Goal: Task Accomplishment & Management: Use online tool/utility

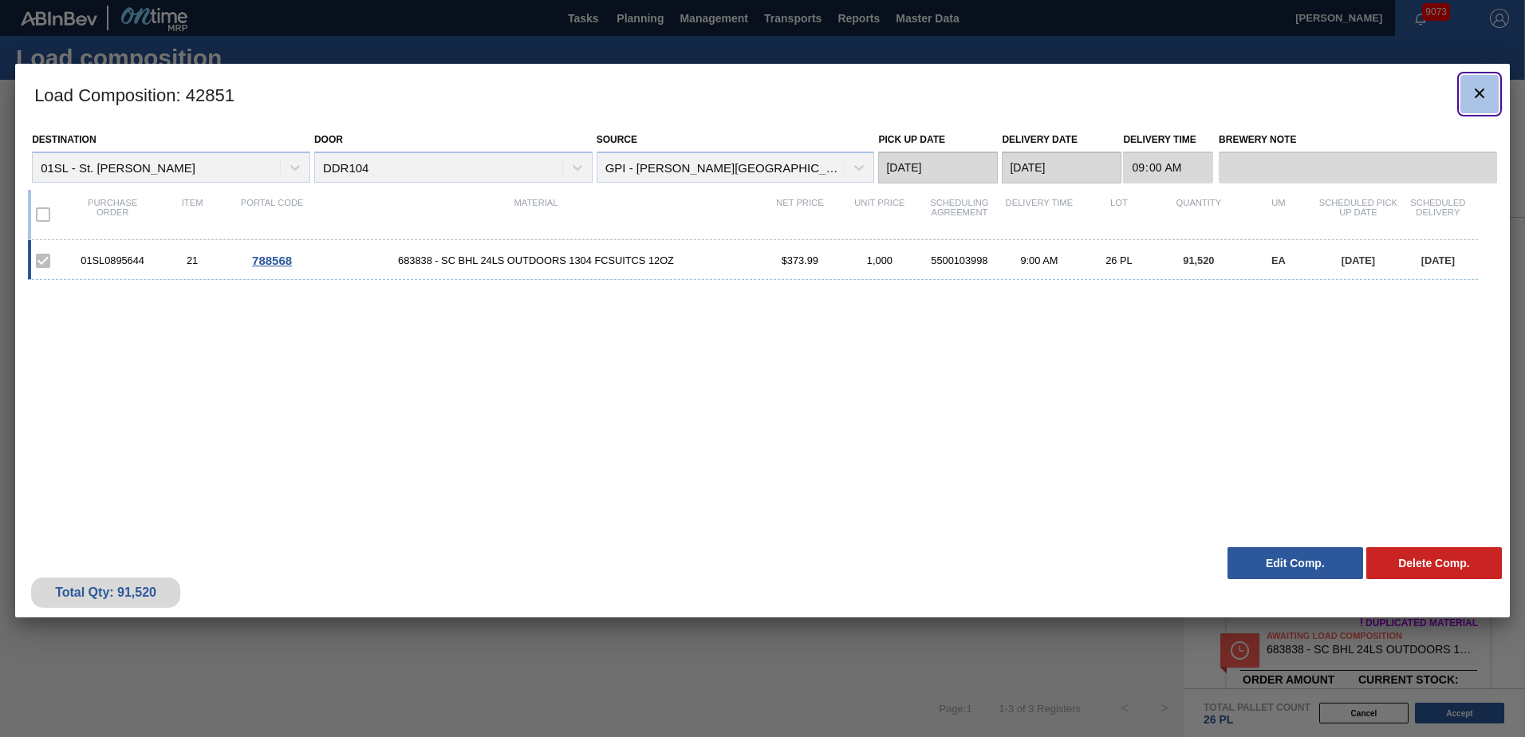
click at [1489, 86] on button "botão de ícone" at bounding box center [1480, 94] width 38 height 38
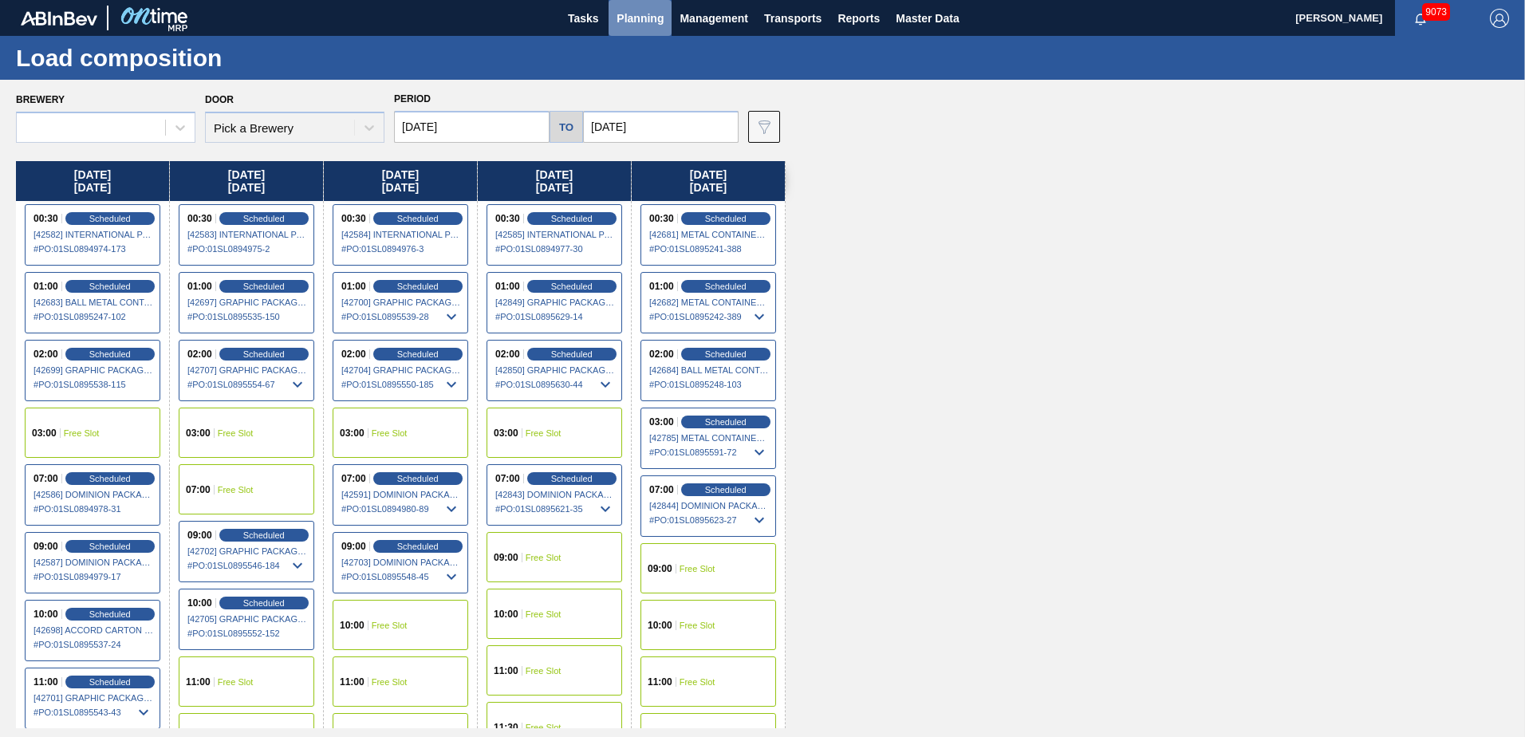
click at [643, 21] on span "Planning" at bounding box center [640, 18] width 47 height 19
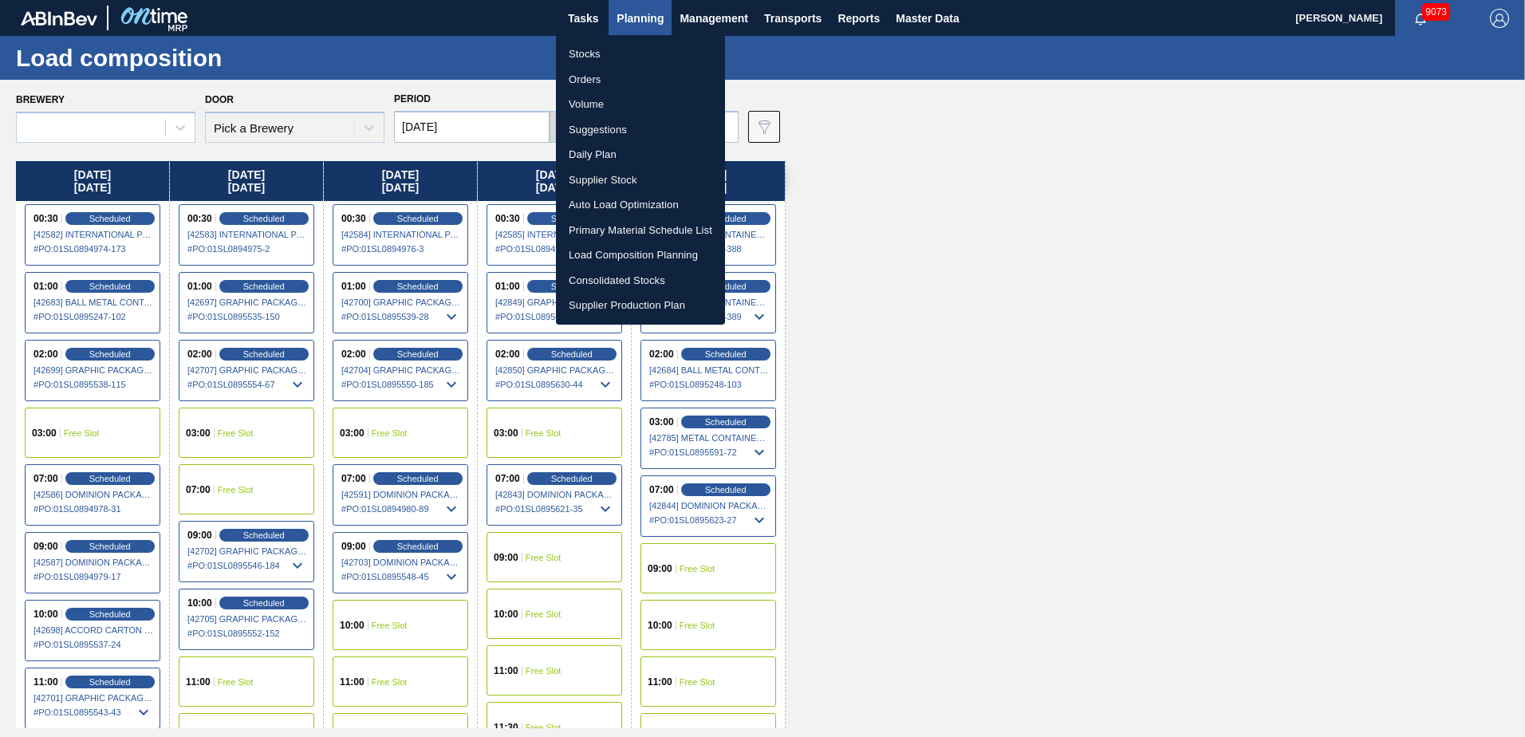
drag, startPoint x: 609, startPoint y: 136, endPoint x: 640, endPoint y: 140, distance: 30.7
click at [609, 136] on li "Suggestions" at bounding box center [640, 130] width 169 height 26
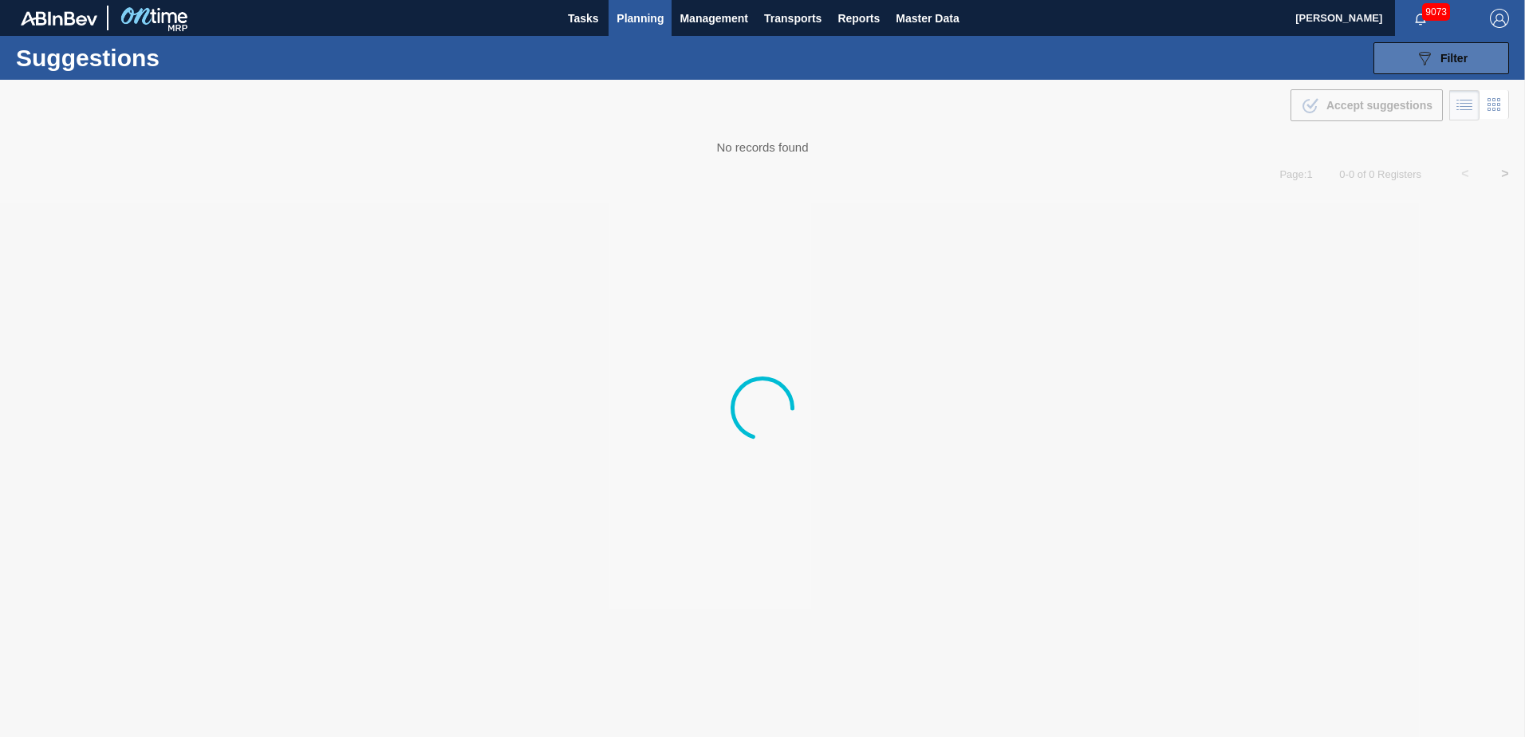
click at [1438, 45] on button "089F7B8B-B2A5-4AFE-B5C0-19BA573D28AC Filter" at bounding box center [1442, 58] width 136 height 32
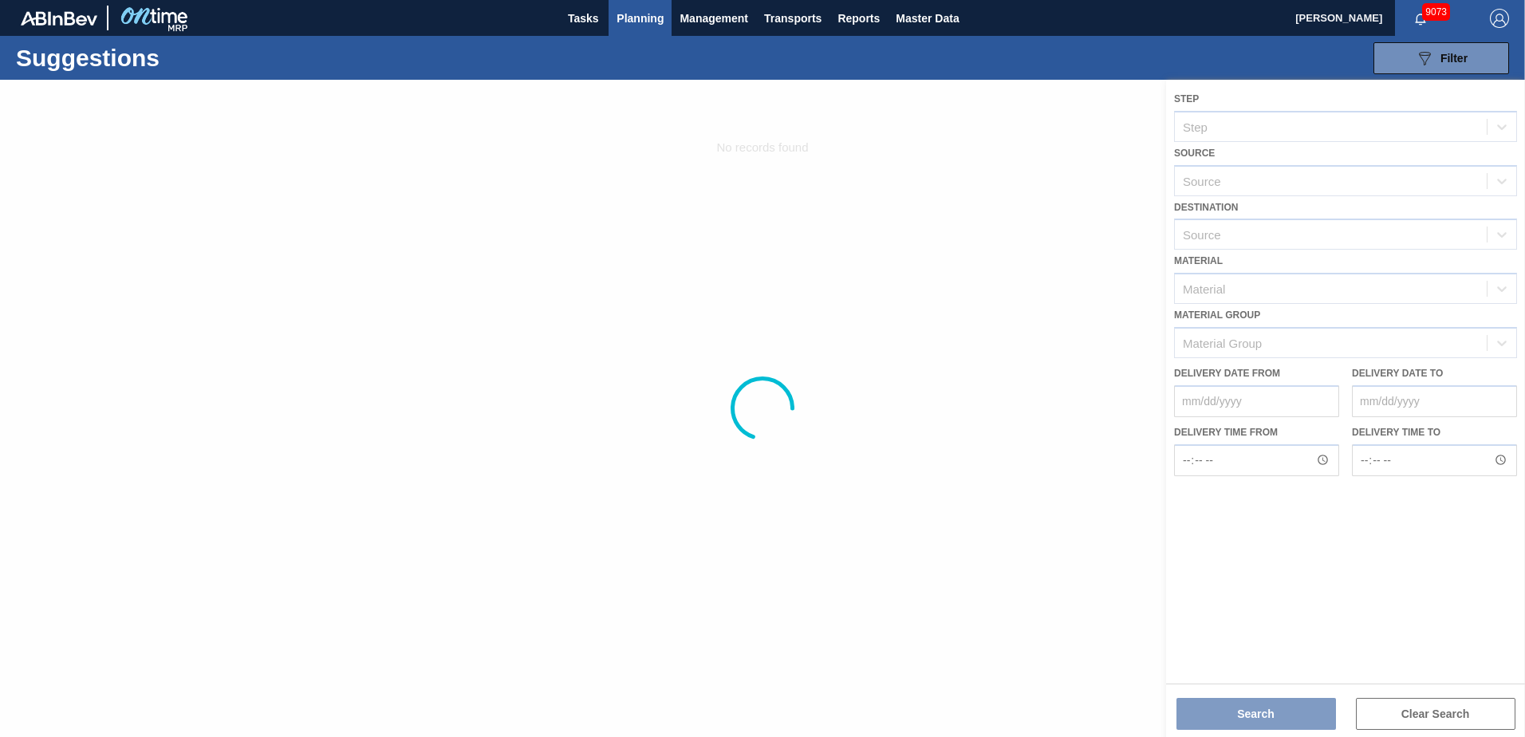
type from "[DATE]"
type to "[DATE]"
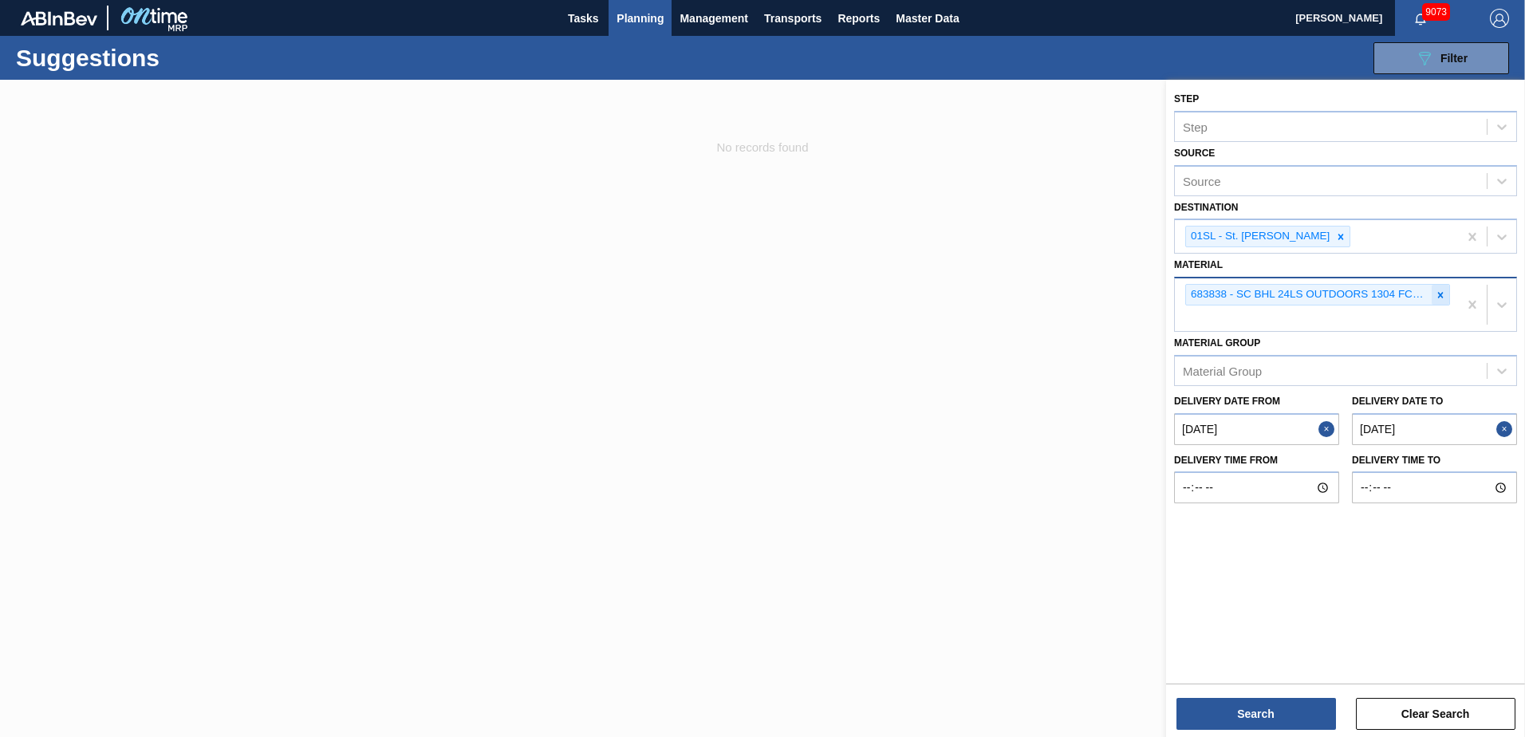
click at [1435, 298] on icon at bounding box center [1440, 295] width 11 height 11
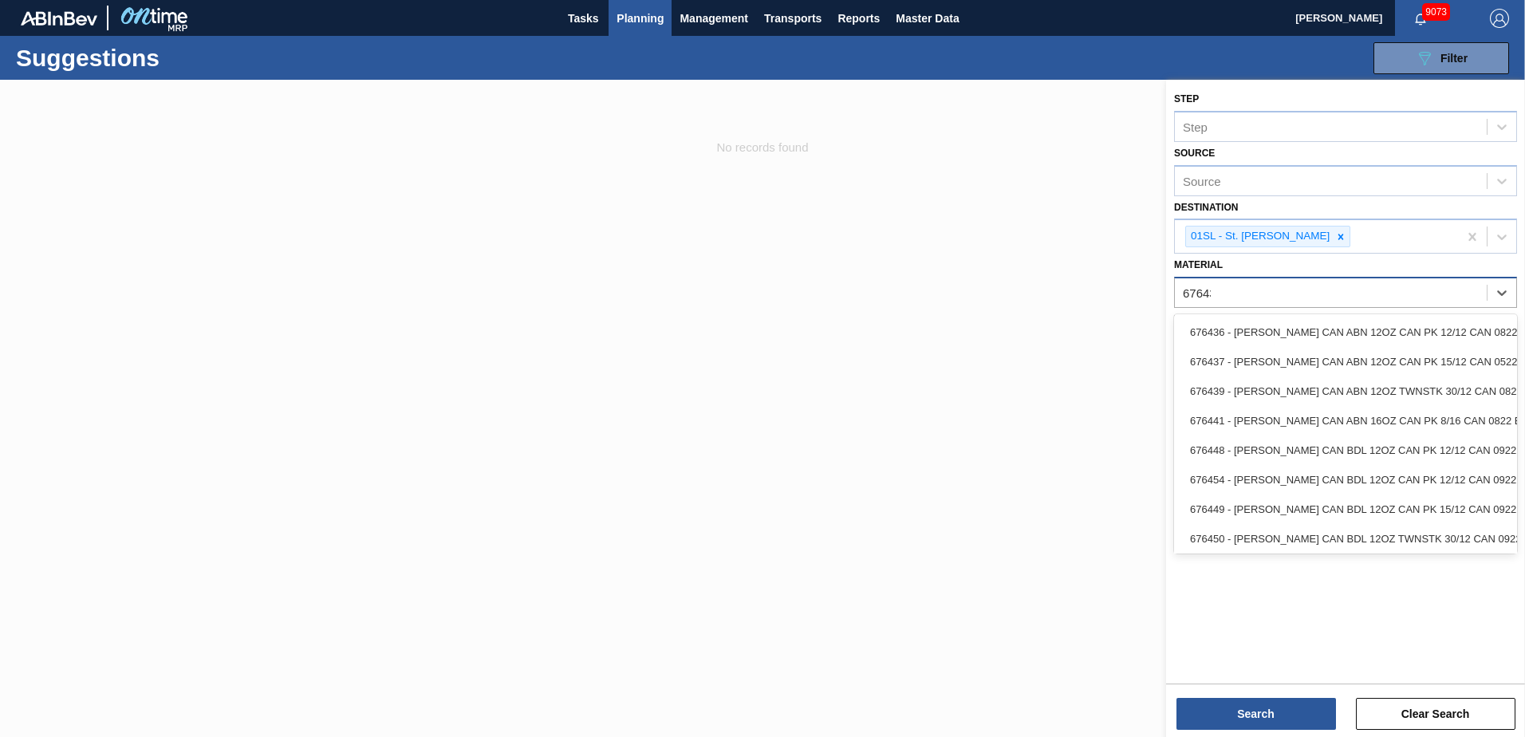
type input "676437"
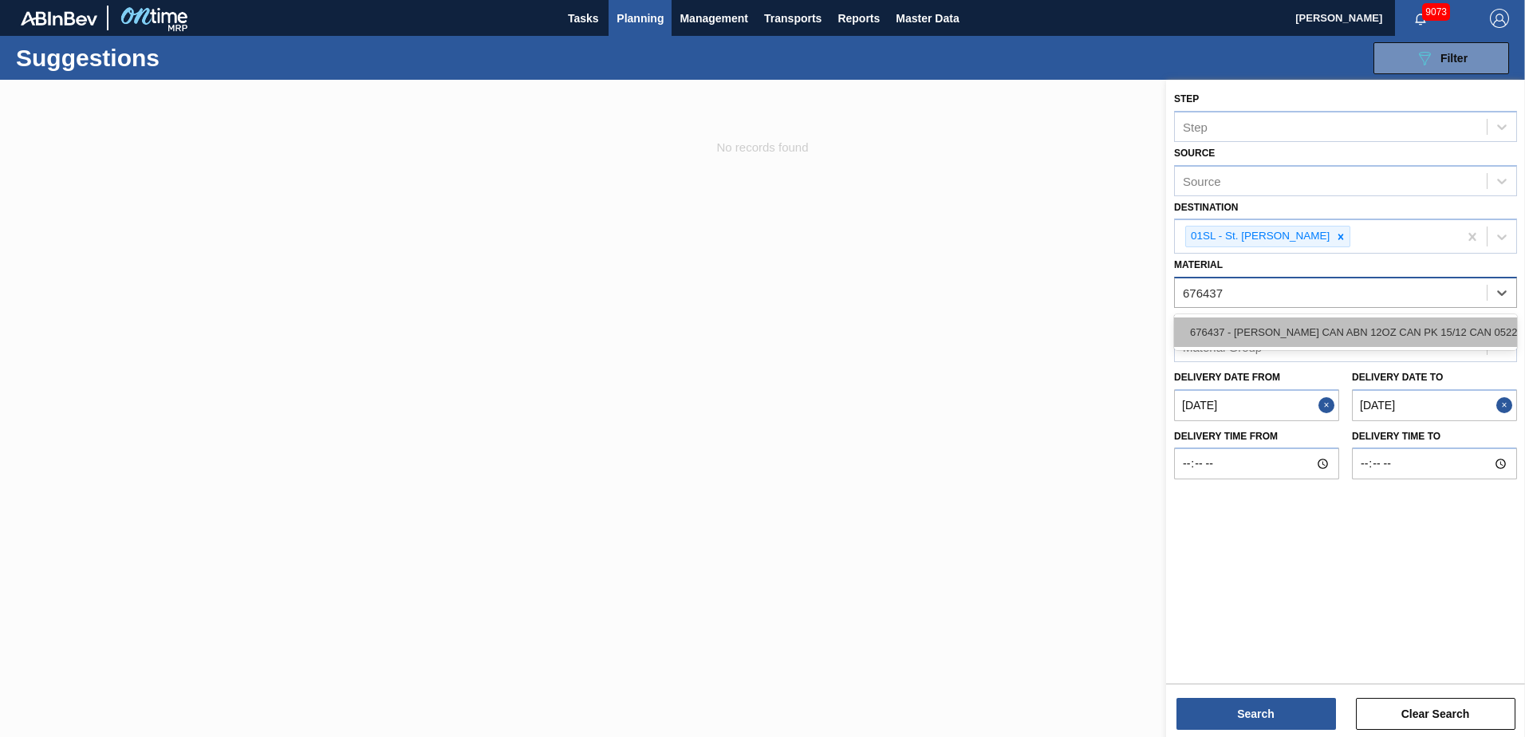
click at [1391, 326] on div "676437 - [PERSON_NAME] CAN ABN 12OZ CAN PK 15/12 CAN 0522" at bounding box center [1345, 332] width 343 height 30
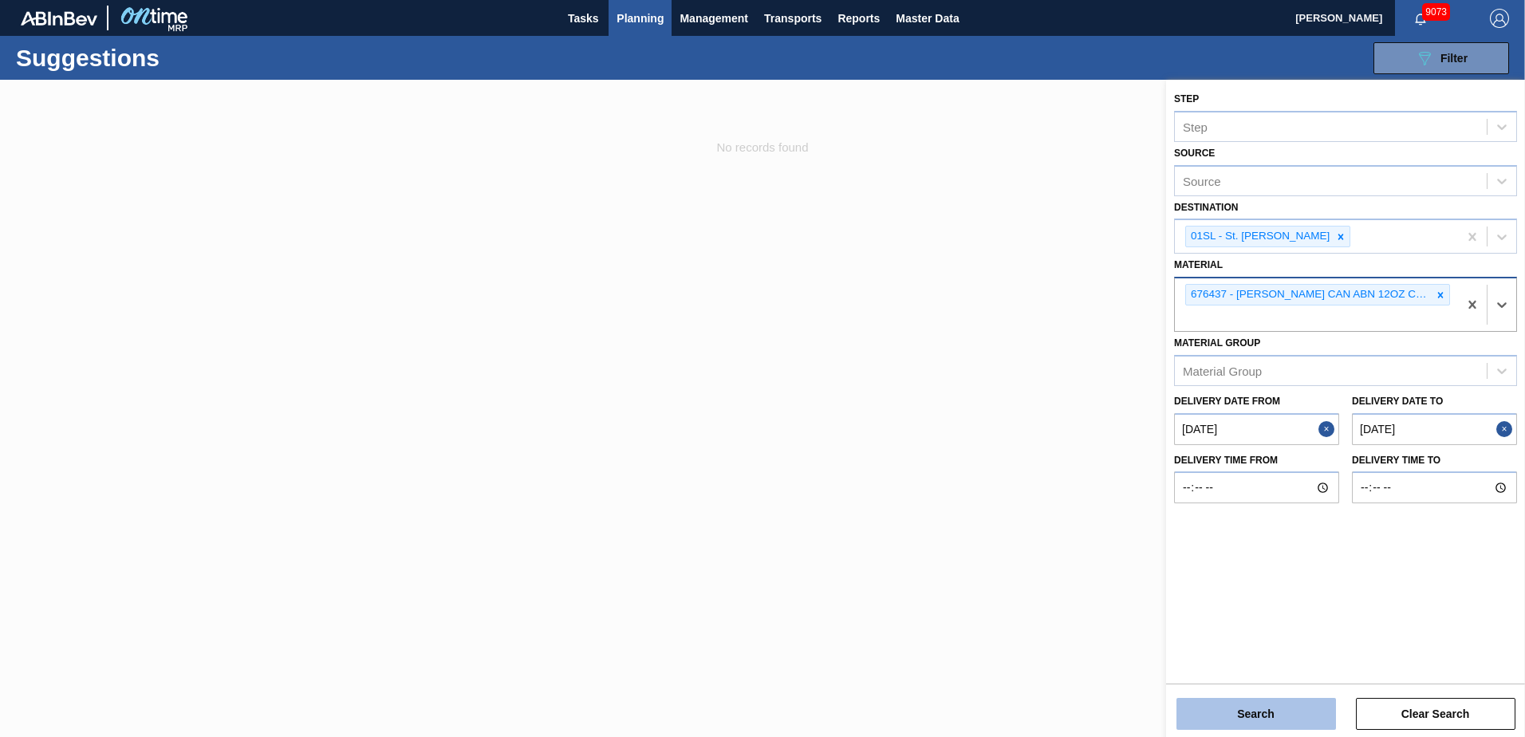
click at [1260, 716] on button "Search" at bounding box center [1257, 714] width 160 height 32
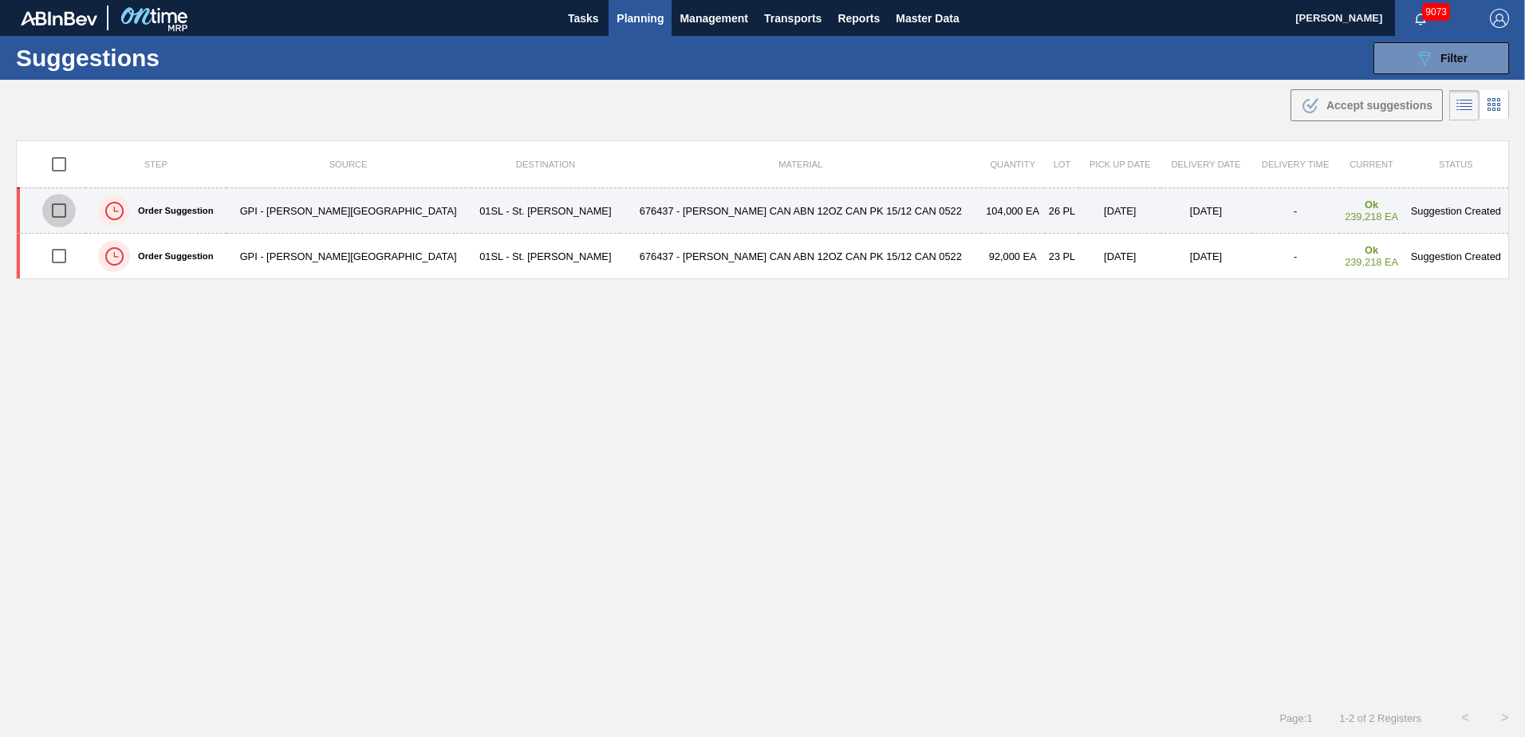
click at [65, 219] on input "checkbox" at bounding box center [59, 211] width 34 height 34
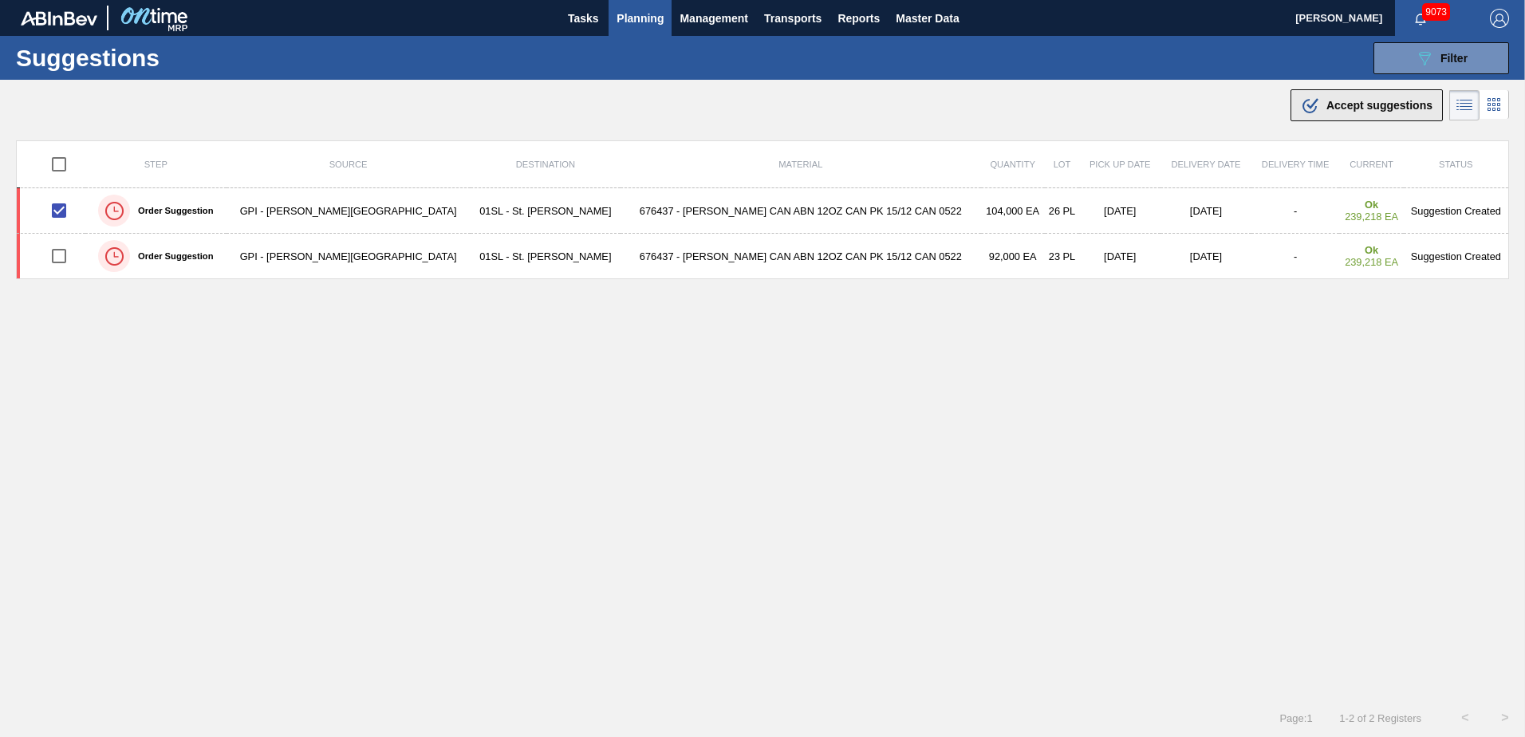
click at [1307, 120] on button ".b{fill:var(--color-action-default)} Accept suggestions" at bounding box center [1367, 105] width 152 height 32
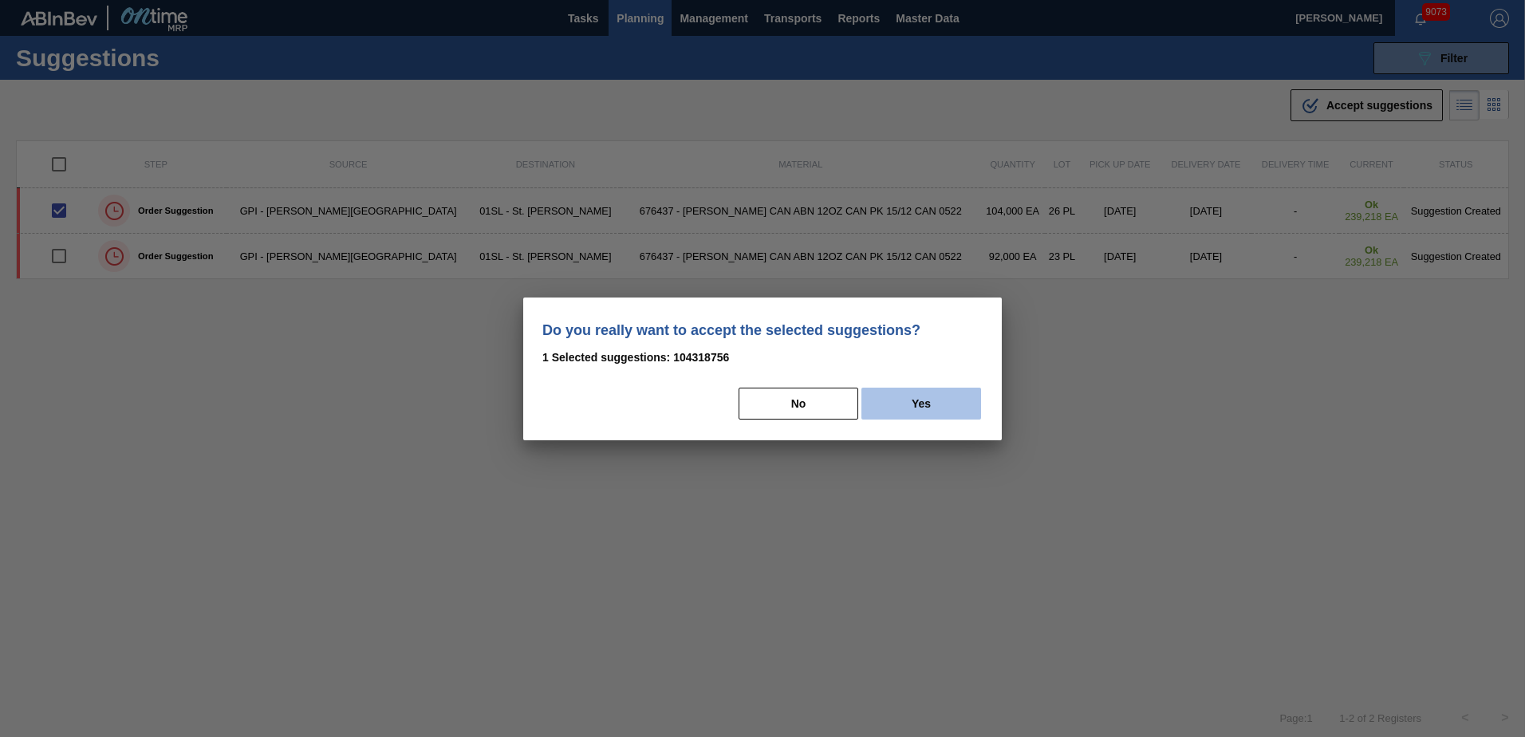
click at [923, 396] on button "Yes" at bounding box center [921, 404] width 120 height 32
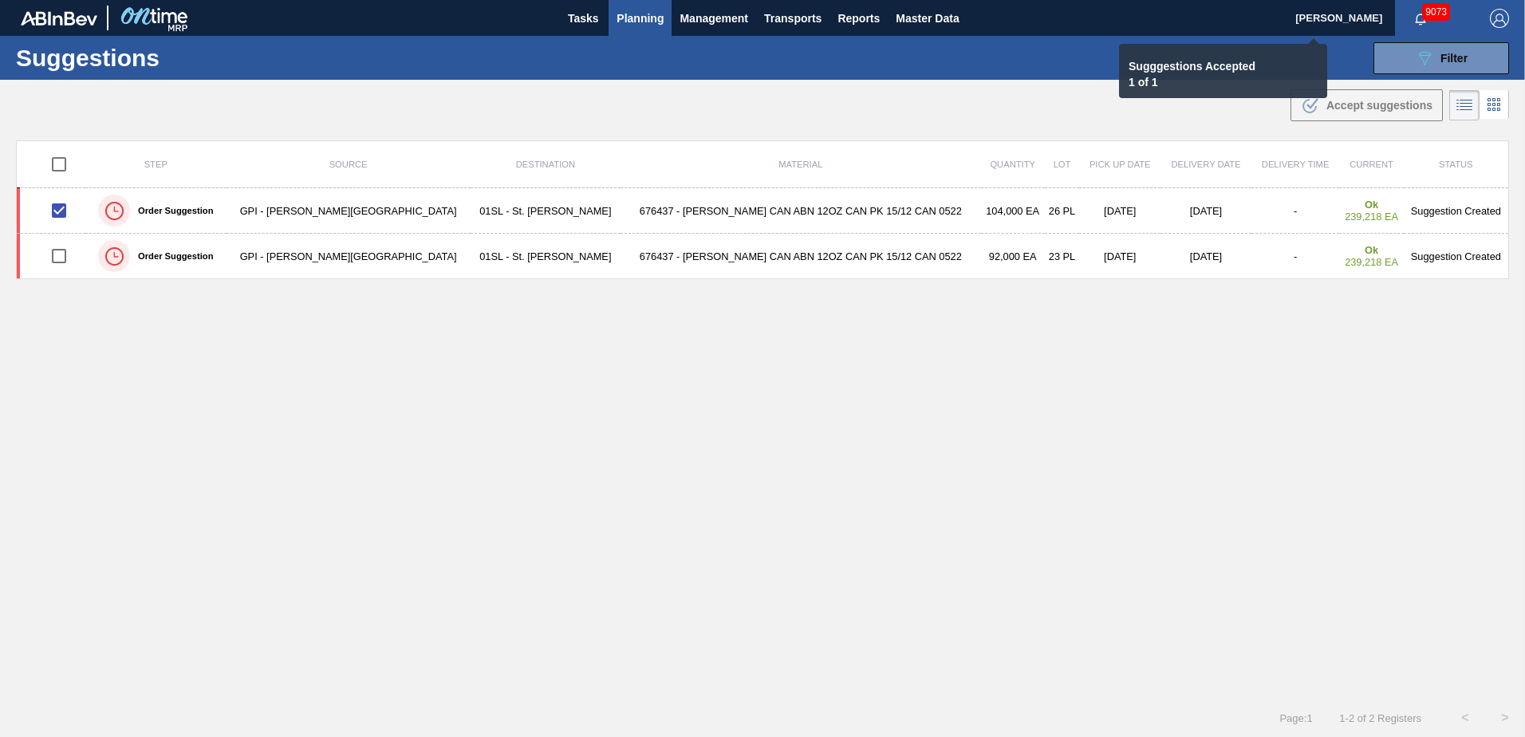
checkbox input "false"
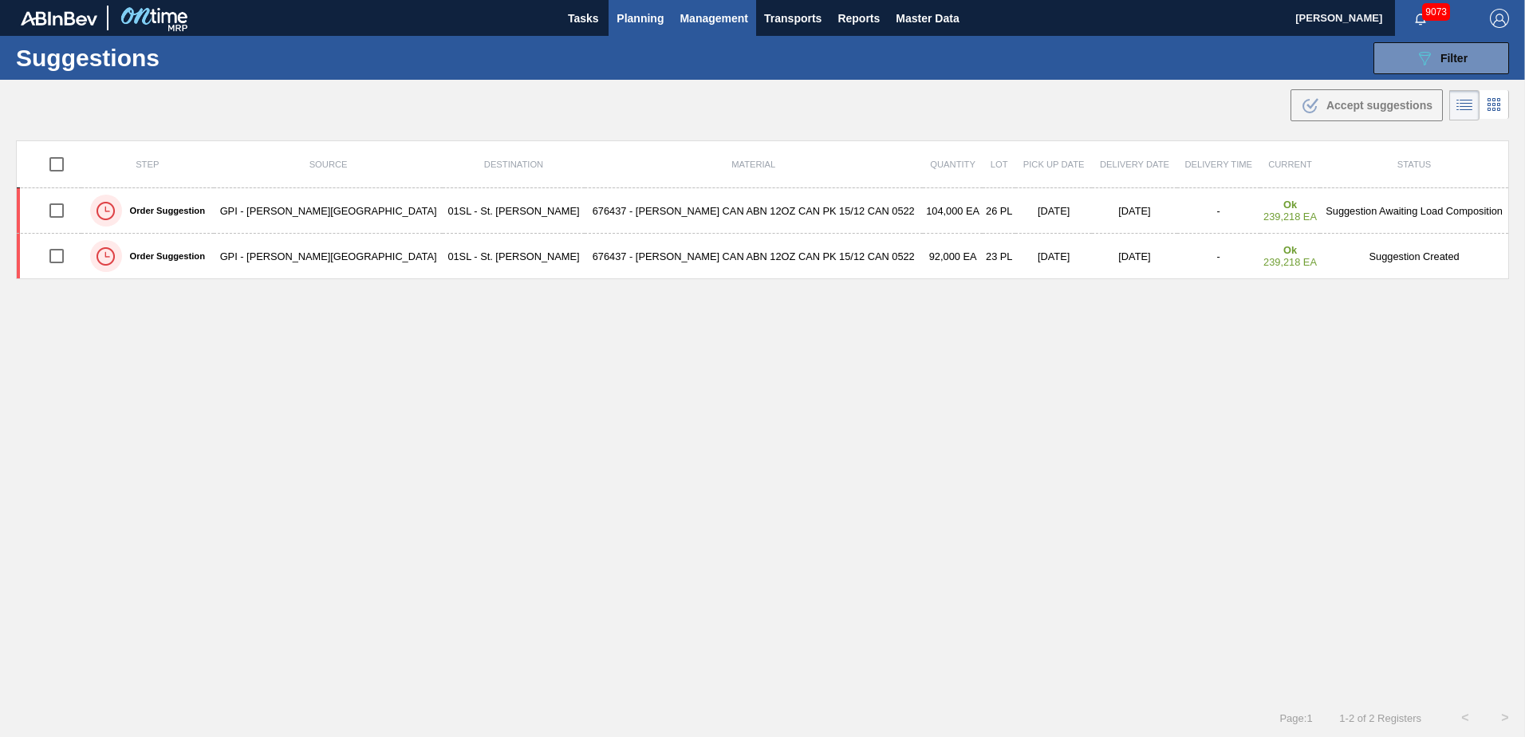
click at [710, 9] on span "Management" at bounding box center [714, 18] width 69 height 19
click at [638, 21] on div at bounding box center [762, 368] width 1525 height 737
click at [633, 18] on span "Planning" at bounding box center [640, 18] width 47 height 19
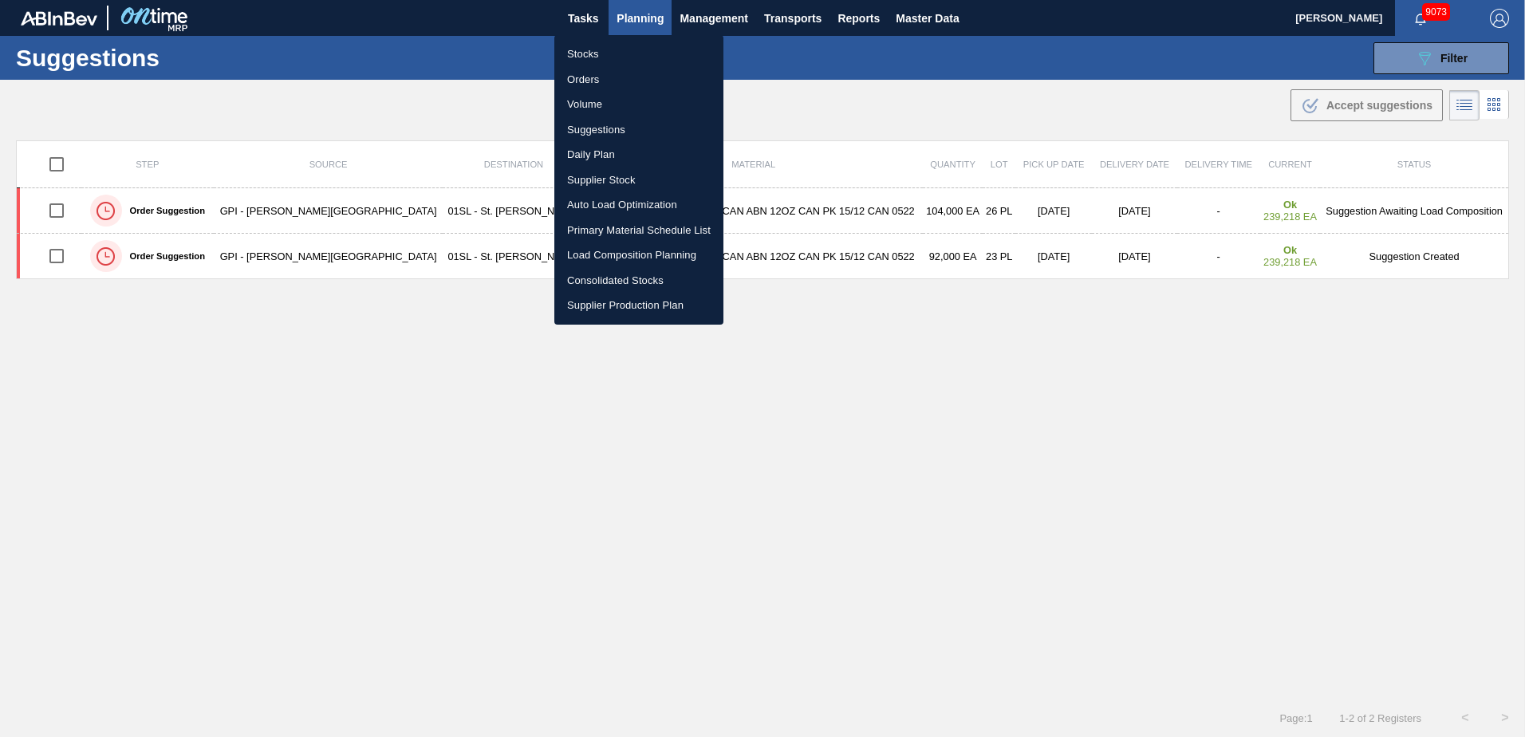
click at [614, 262] on li "Load Composition Planning" at bounding box center [638, 255] width 169 height 26
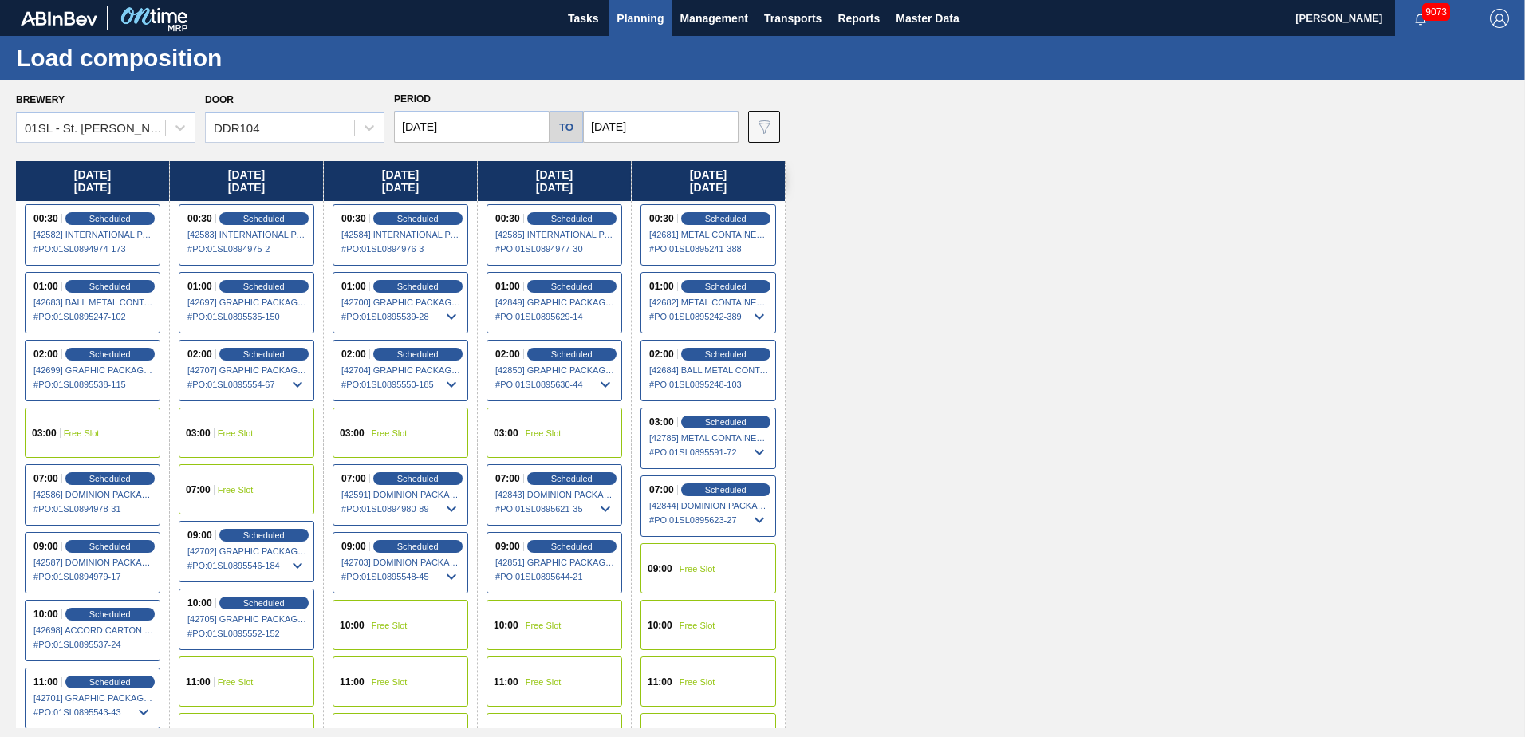
click at [415, 609] on div "10:00 Free Slot" at bounding box center [401, 625] width 136 height 50
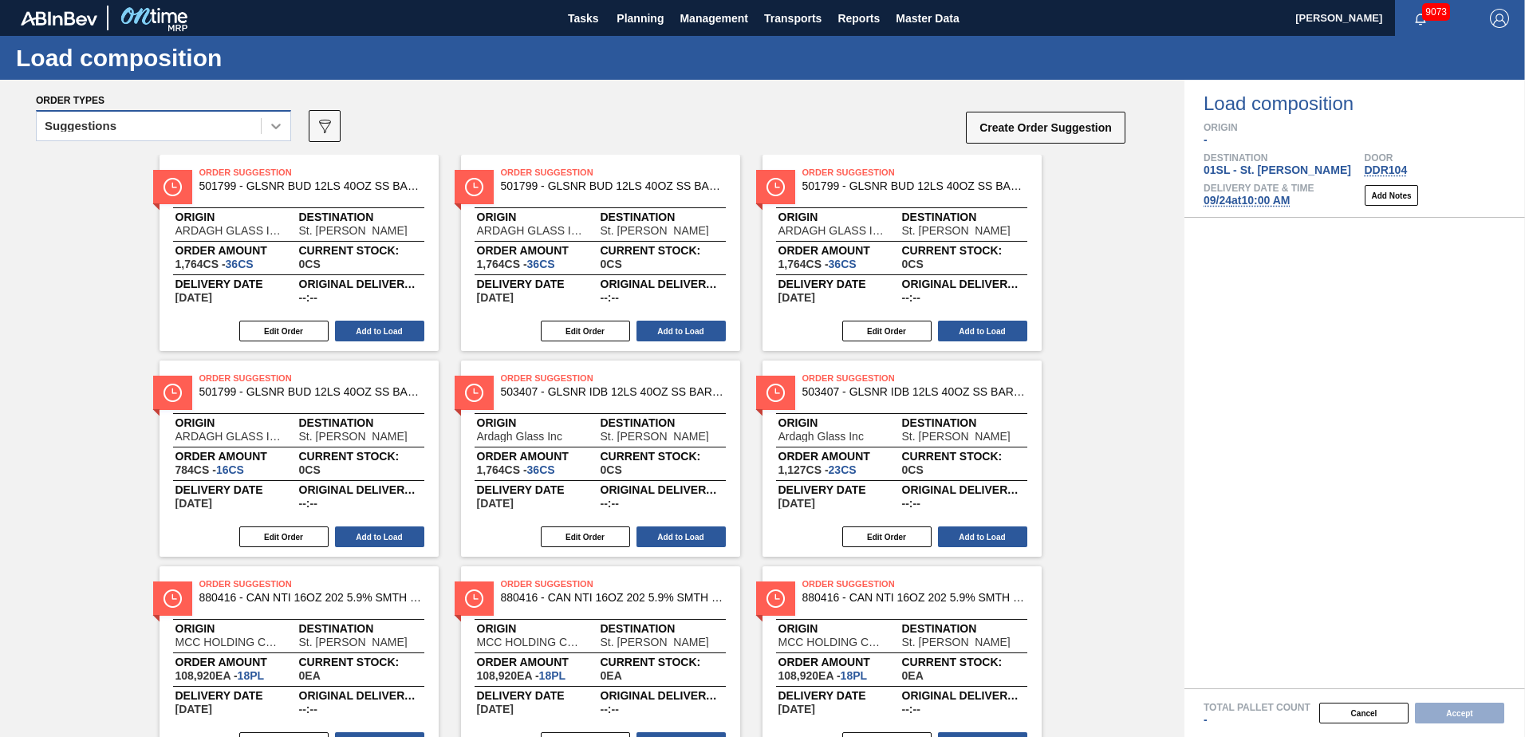
click at [271, 126] on icon at bounding box center [276, 126] width 16 height 16
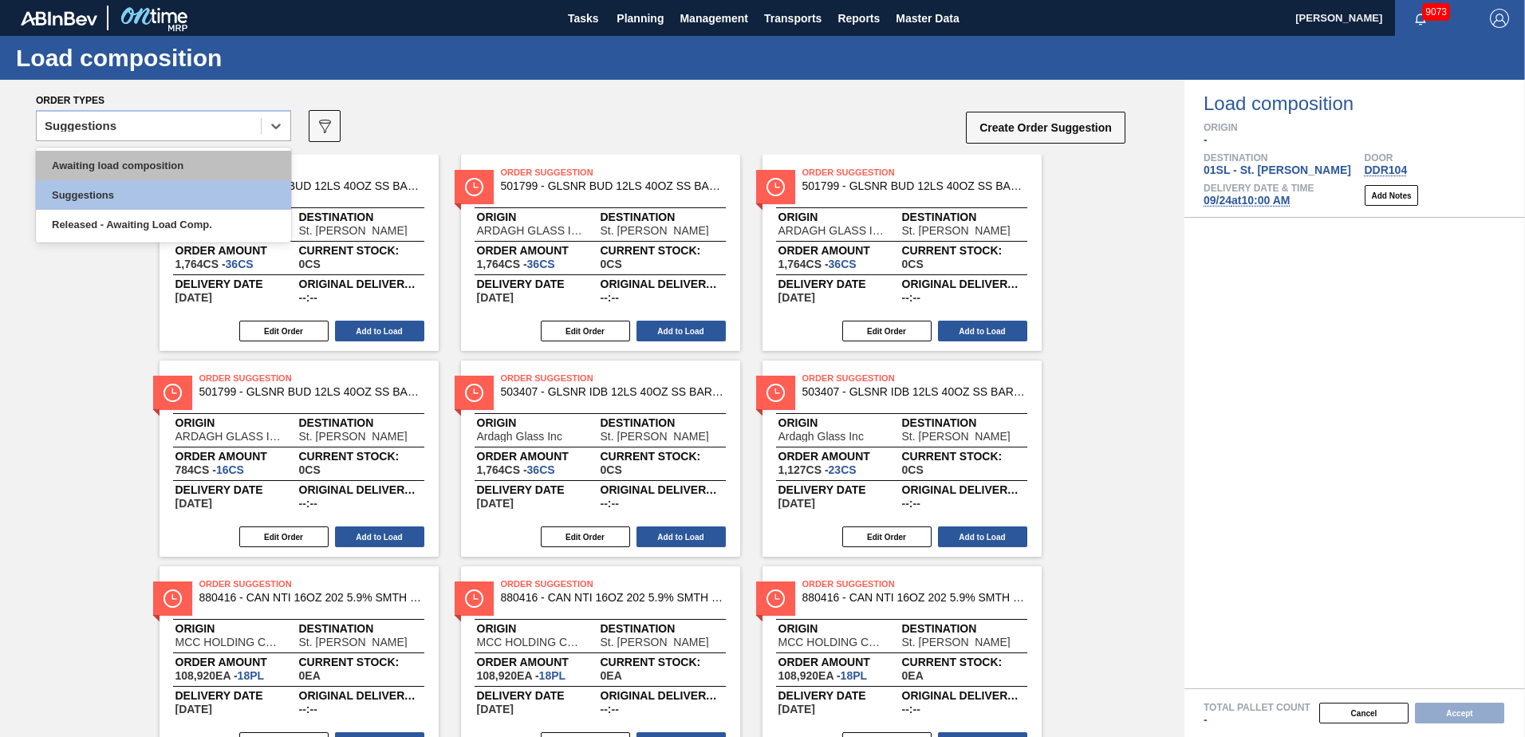
click at [181, 158] on div "Awaiting load composition" at bounding box center [163, 166] width 255 height 30
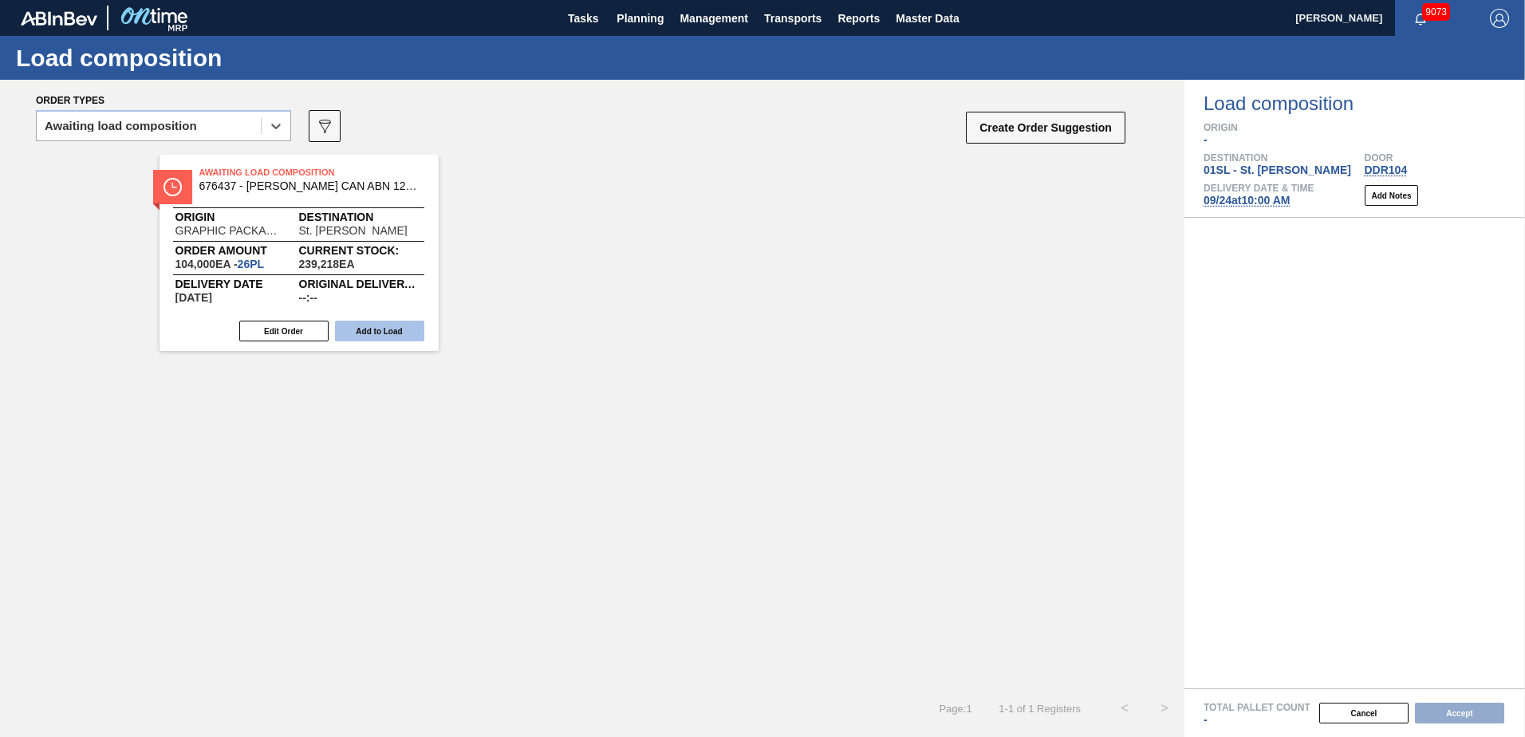
click at [373, 328] on button "Add to Load" at bounding box center [379, 331] width 89 height 21
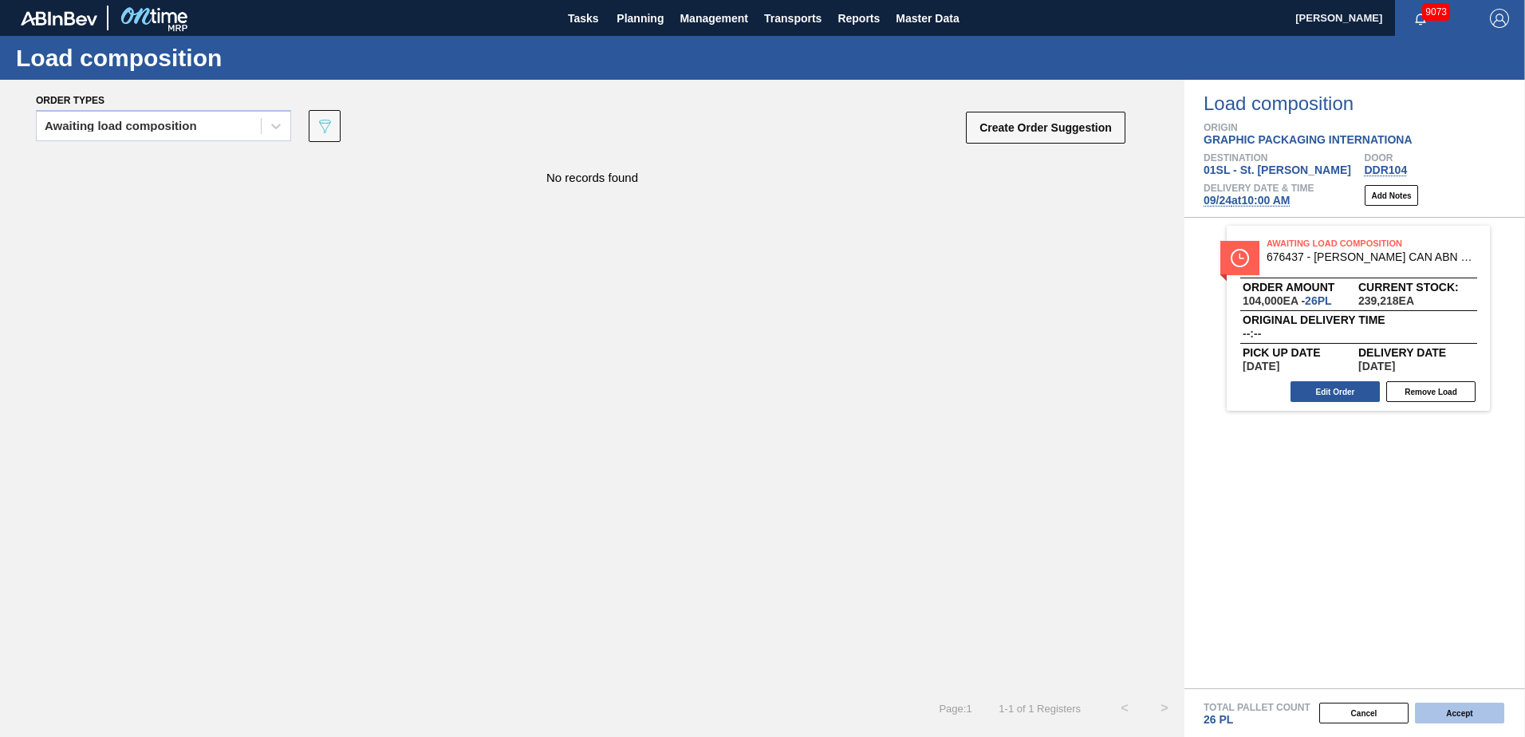
click at [1476, 718] on button "Accept" at bounding box center [1459, 713] width 89 height 21
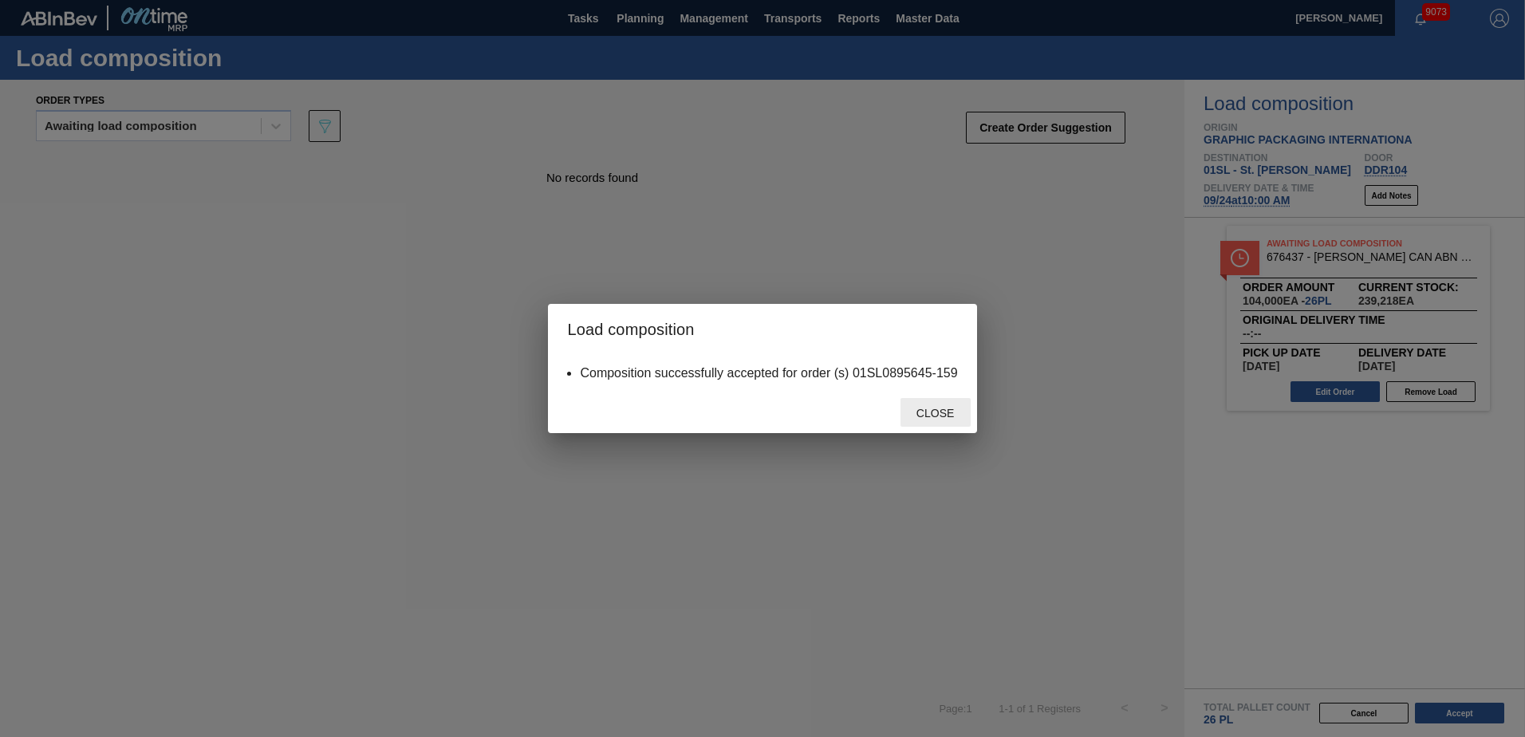
click at [924, 416] on span "Close" at bounding box center [935, 413] width 63 height 13
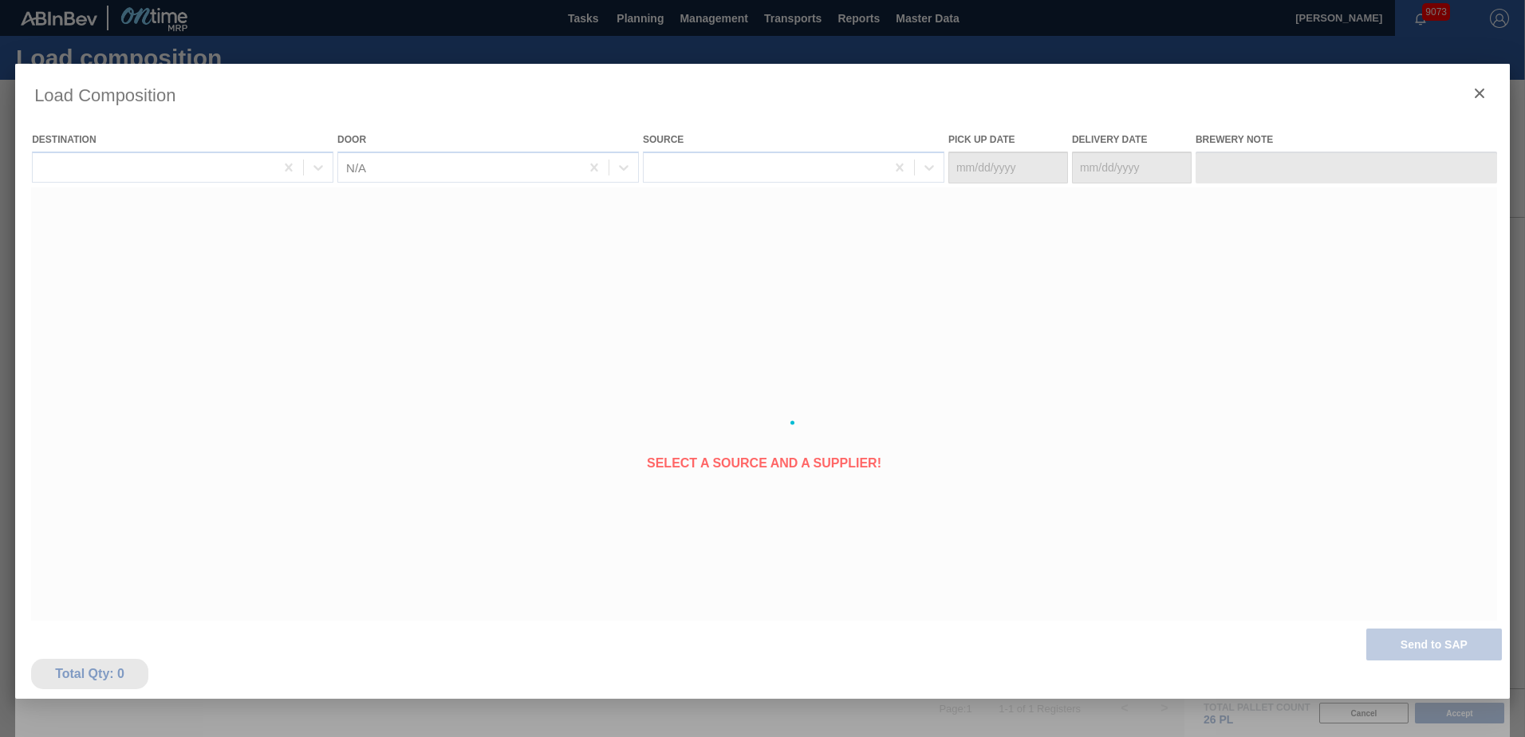
type Date "[DATE]"
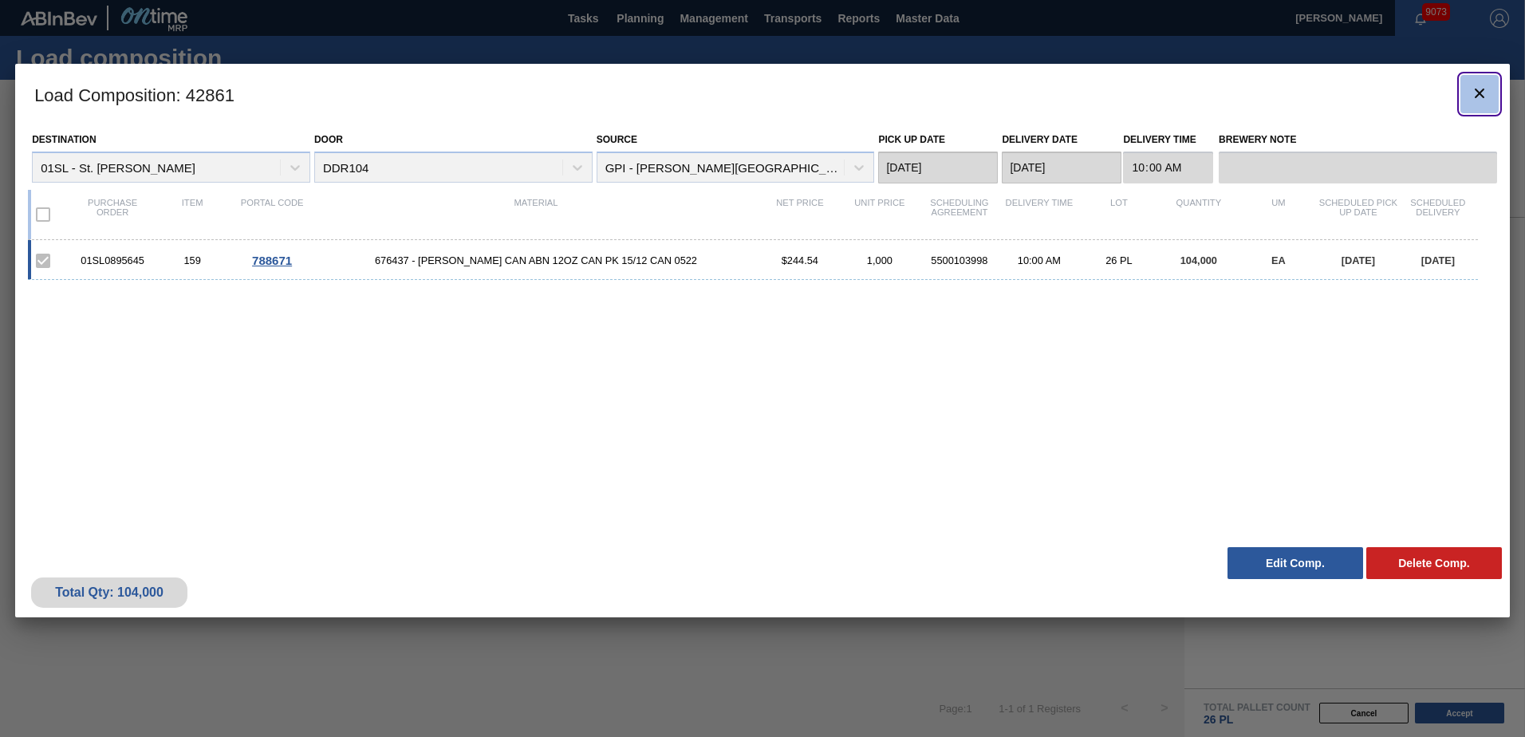
click at [1477, 99] on icon "botão de ícone" at bounding box center [1479, 93] width 19 height 19
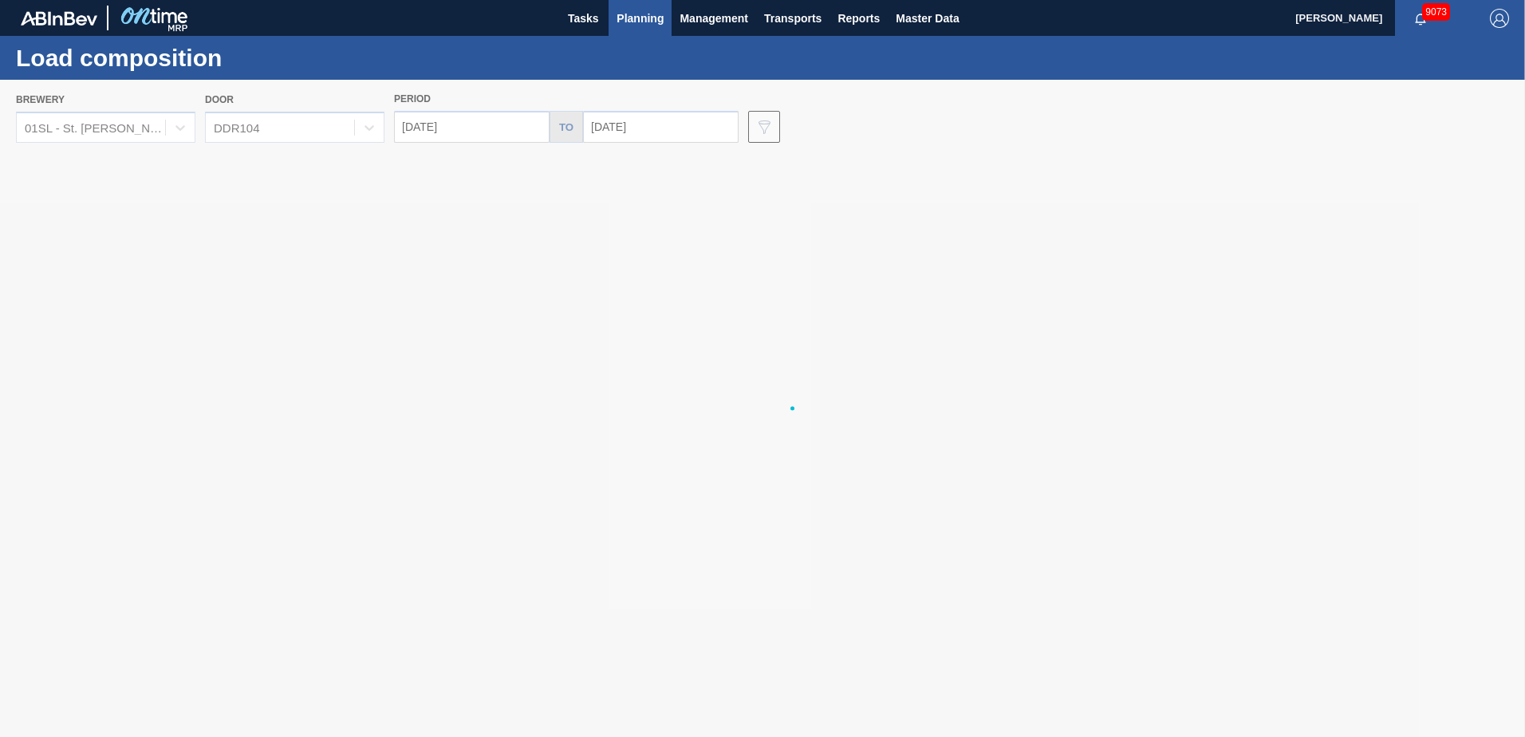
click at [640, 26] on span "Planning" at bounding box center [640, 18] width 47 height 19
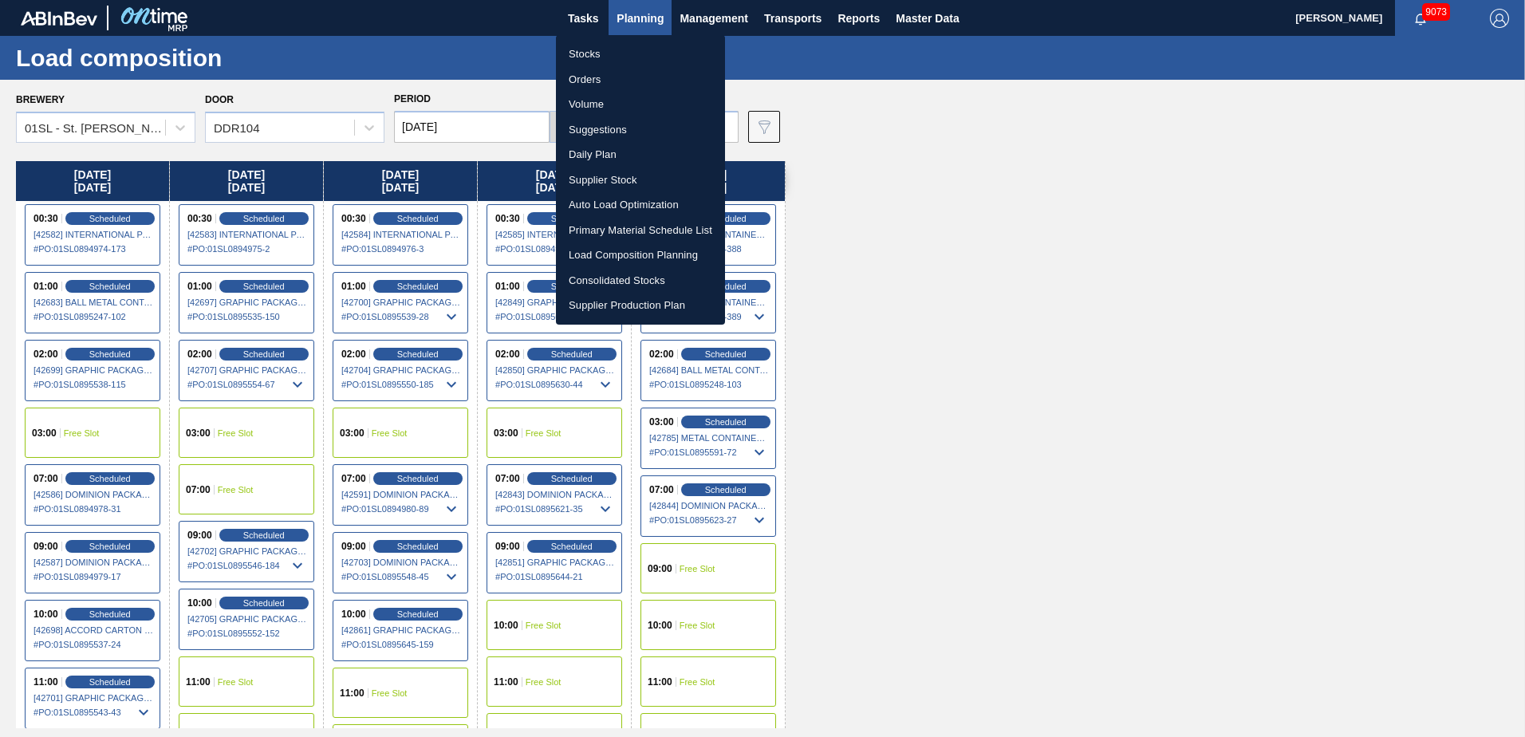
click at [598, 130] on li "Suggestions" at bounding box center [640, 130] width 169 height 26
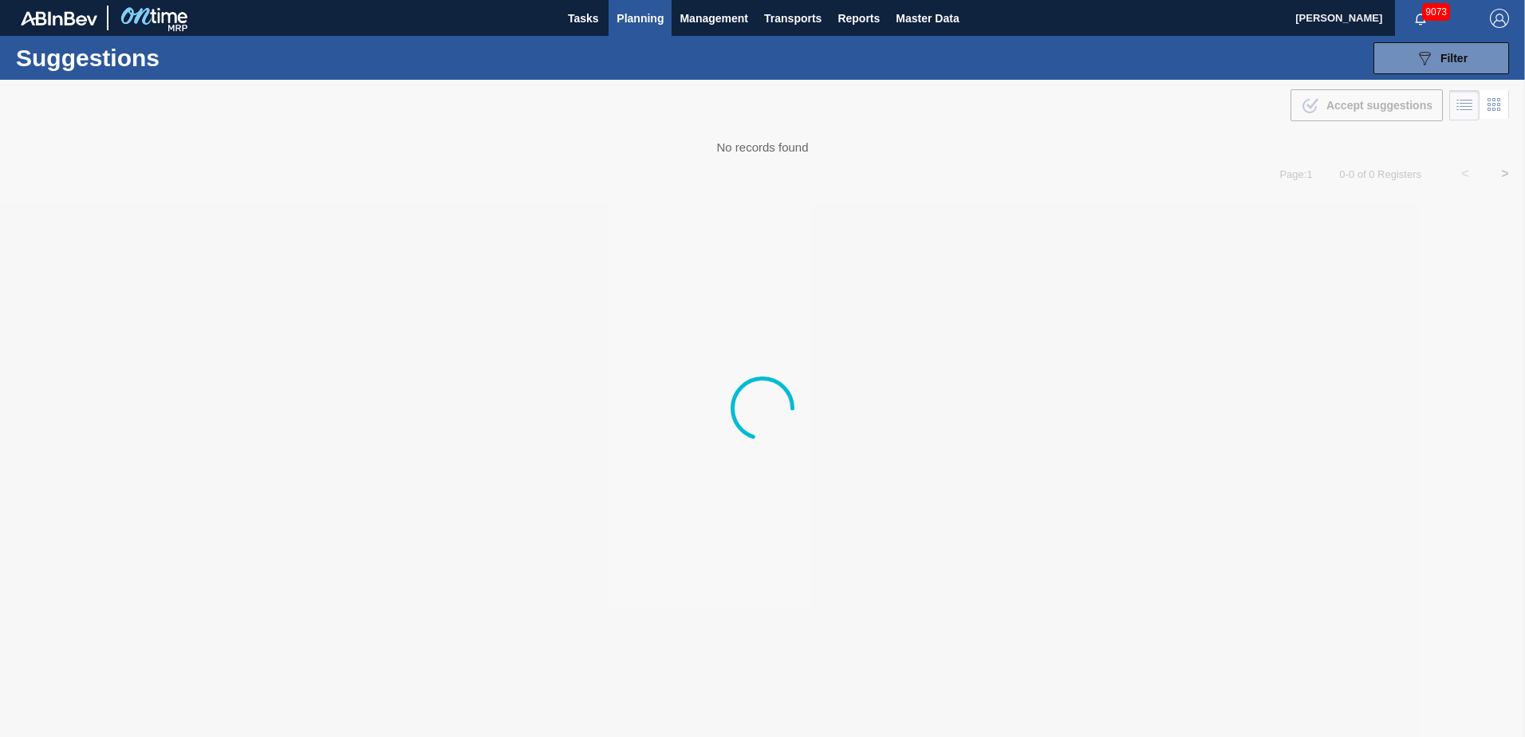
type from "[DATE]"
type to "[DATE]"
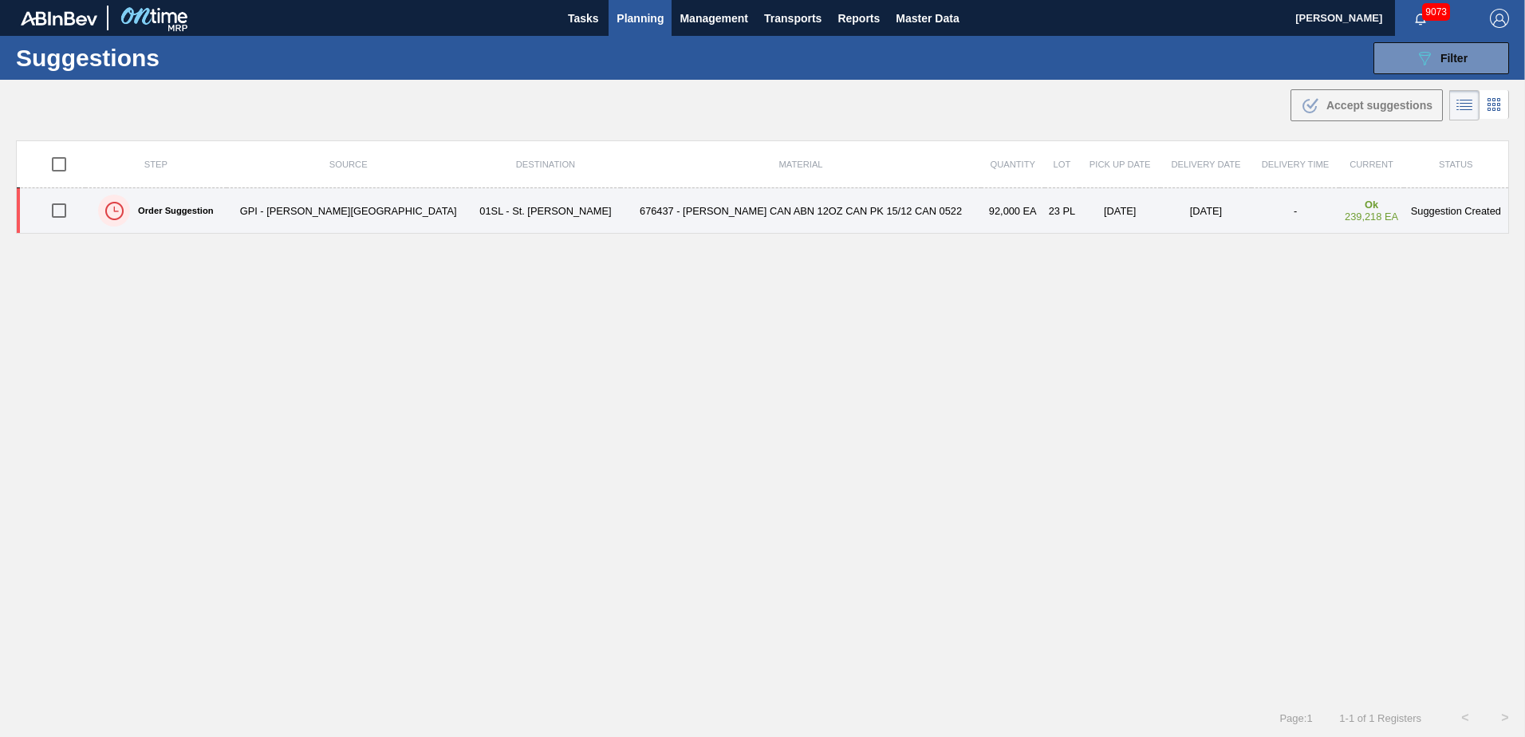
click at [66, 210] on input "checkbox" at bounding box center [59, 211] width 34 height 34
checkbox input "true"
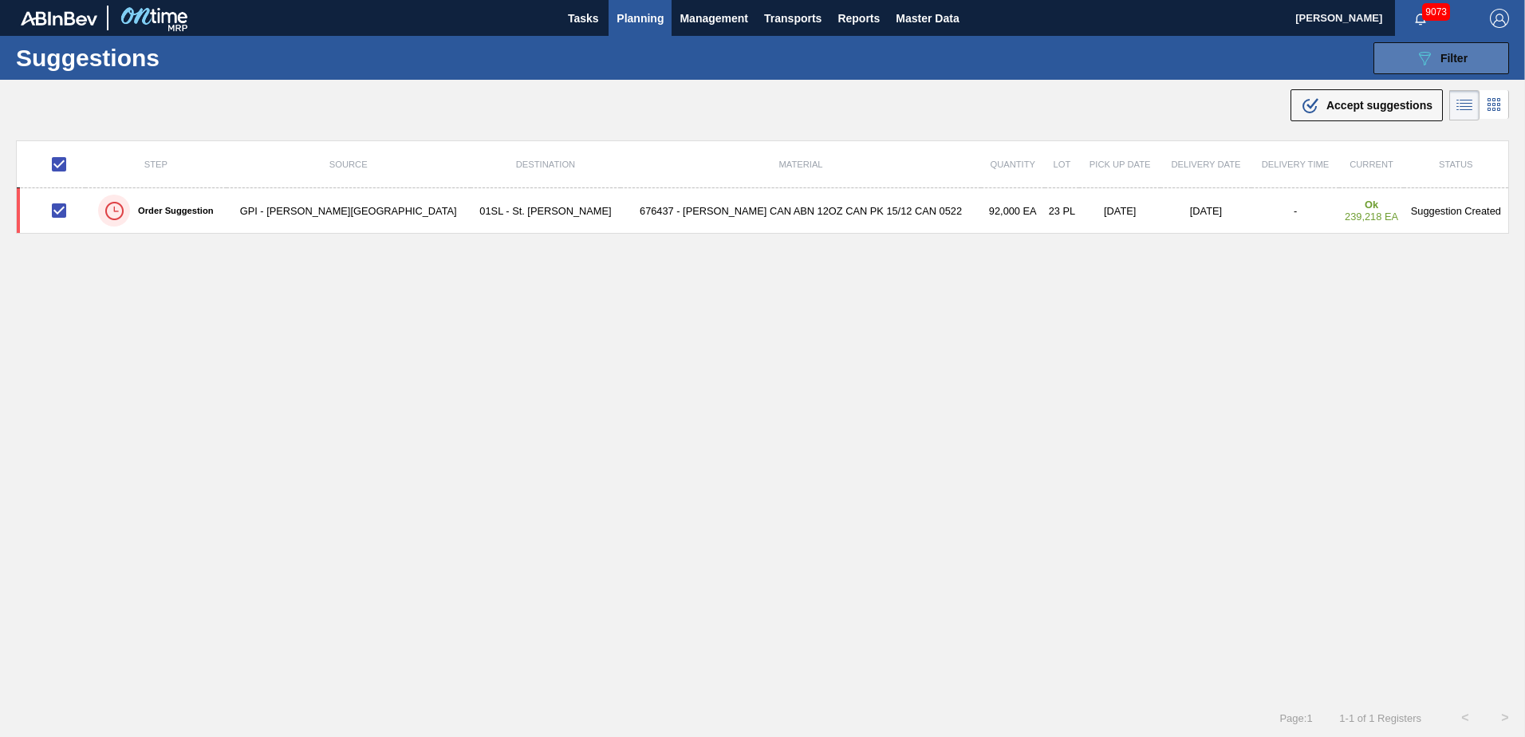
click at [1390, 57] on button "089F7B8B-B2A5-4AFE-B5C0-19BA573D28AC Filter" at bounding box center [1442, 58] width 136 height 32
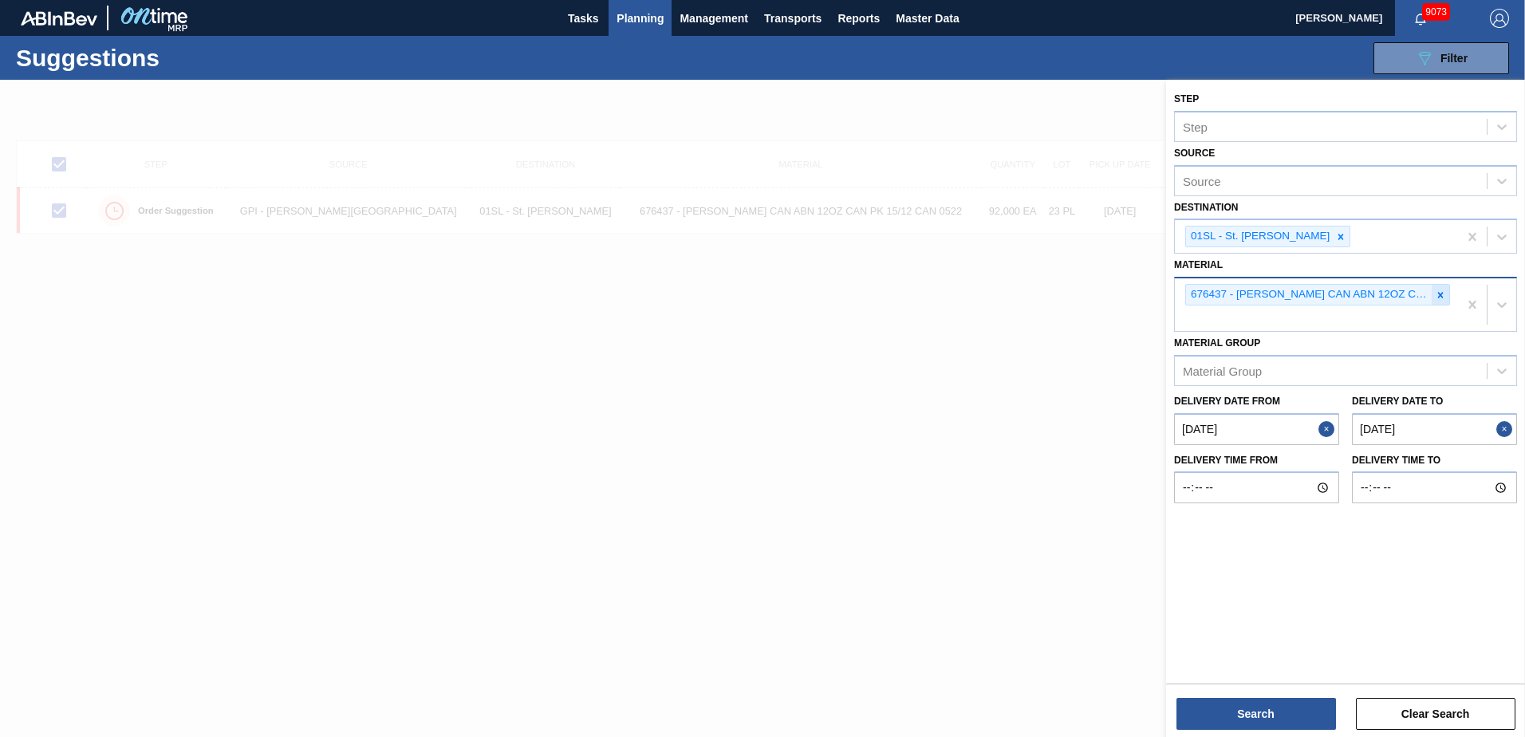
click at [1435, 297] on icon at bounding box center [1440, 295] width 11 height 11
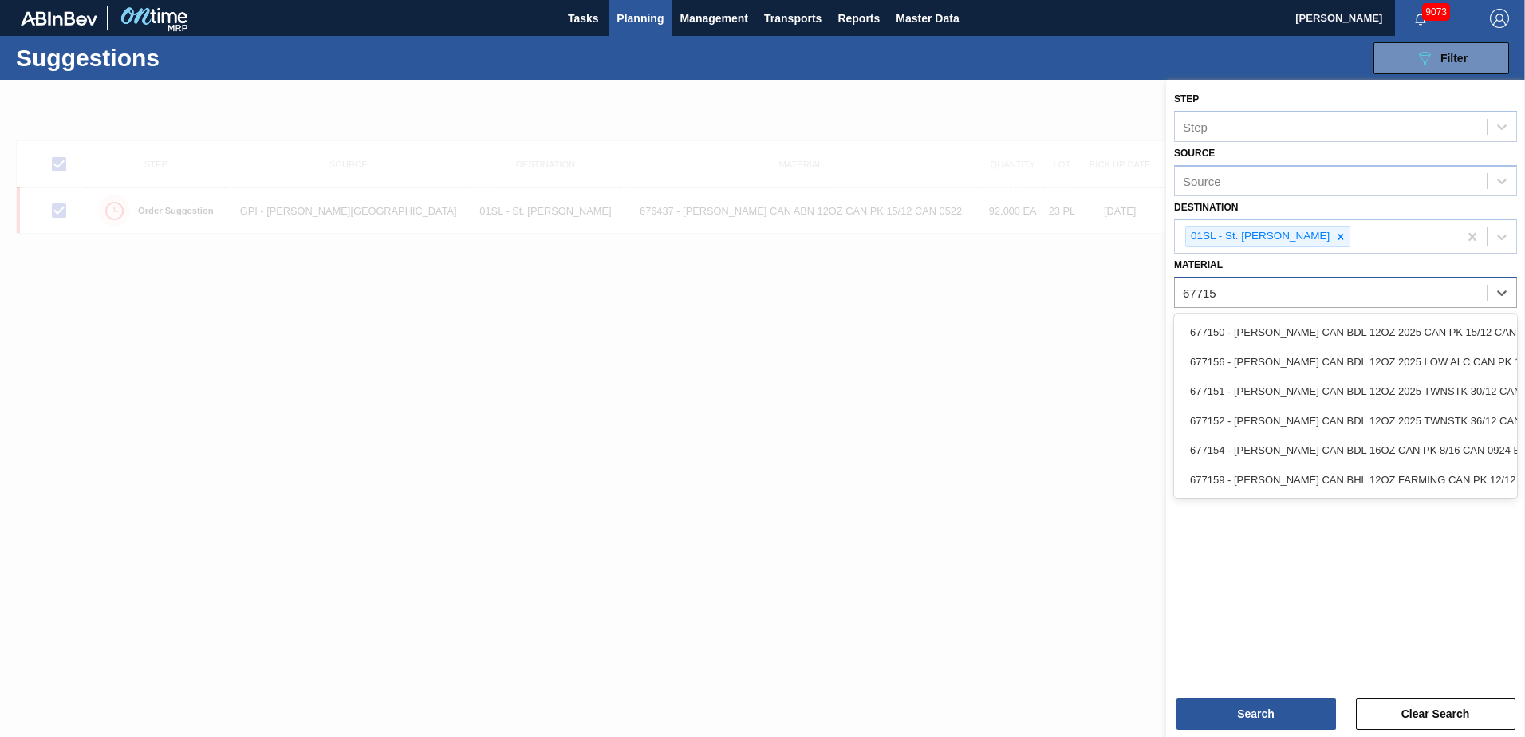
type input "677150"
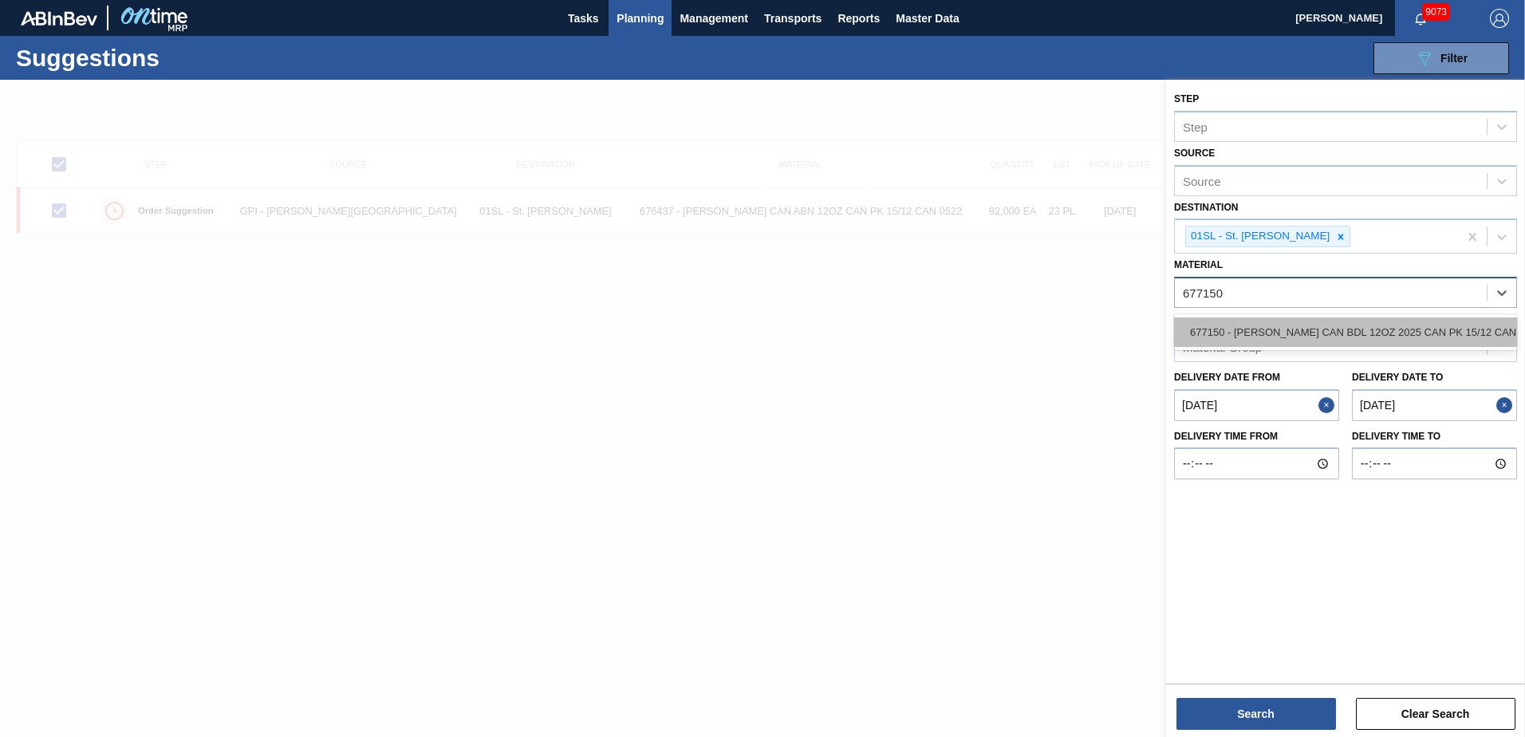
click at [1398, 321] on div "677150 - [PERSON_NAME] CAN BDL 12OZ 2025 CAN PK 15/12 CAN" at bounding box center [1345, 332] width 343 height 30
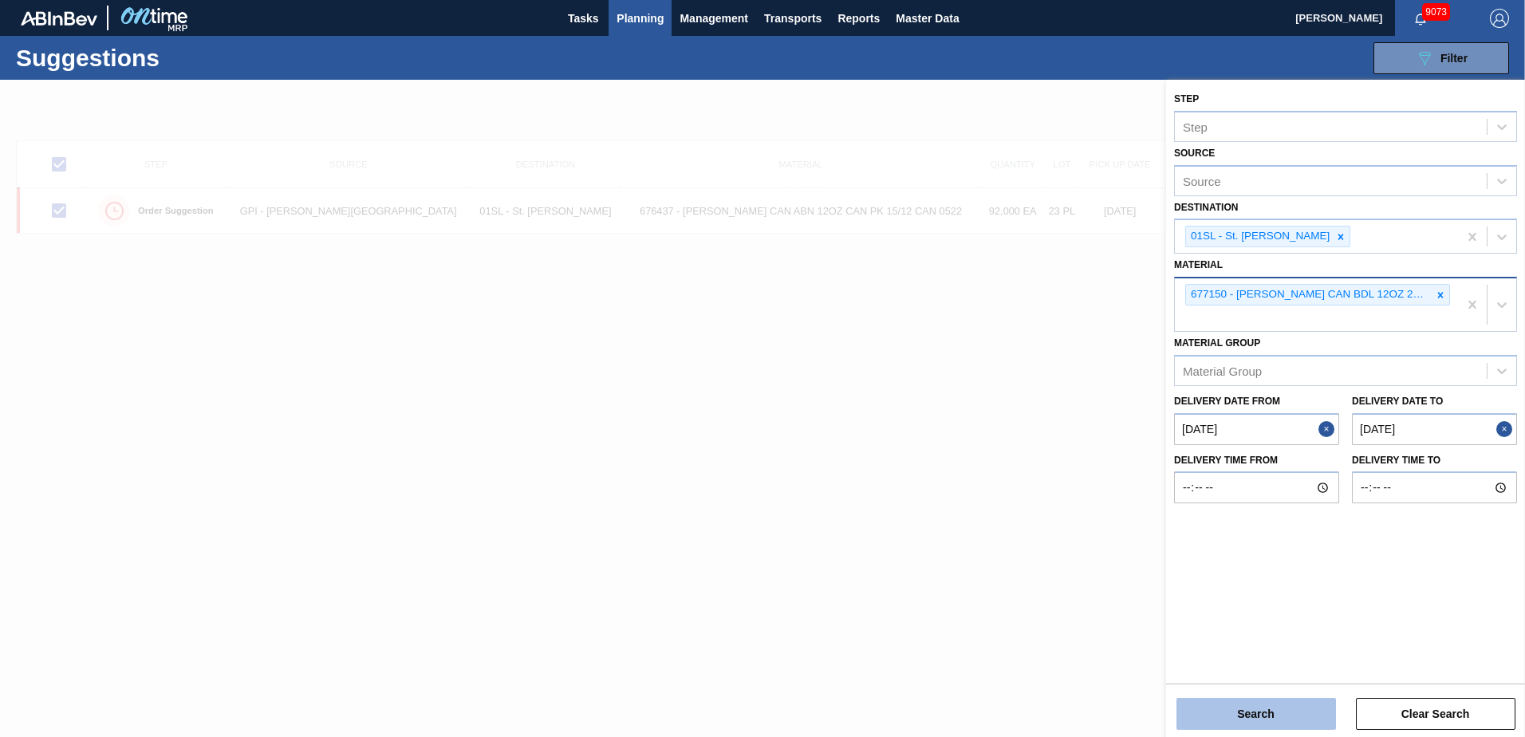
click at [1285, 715] on button "Search" at bounding box center [1257, 714] width 160 height 32
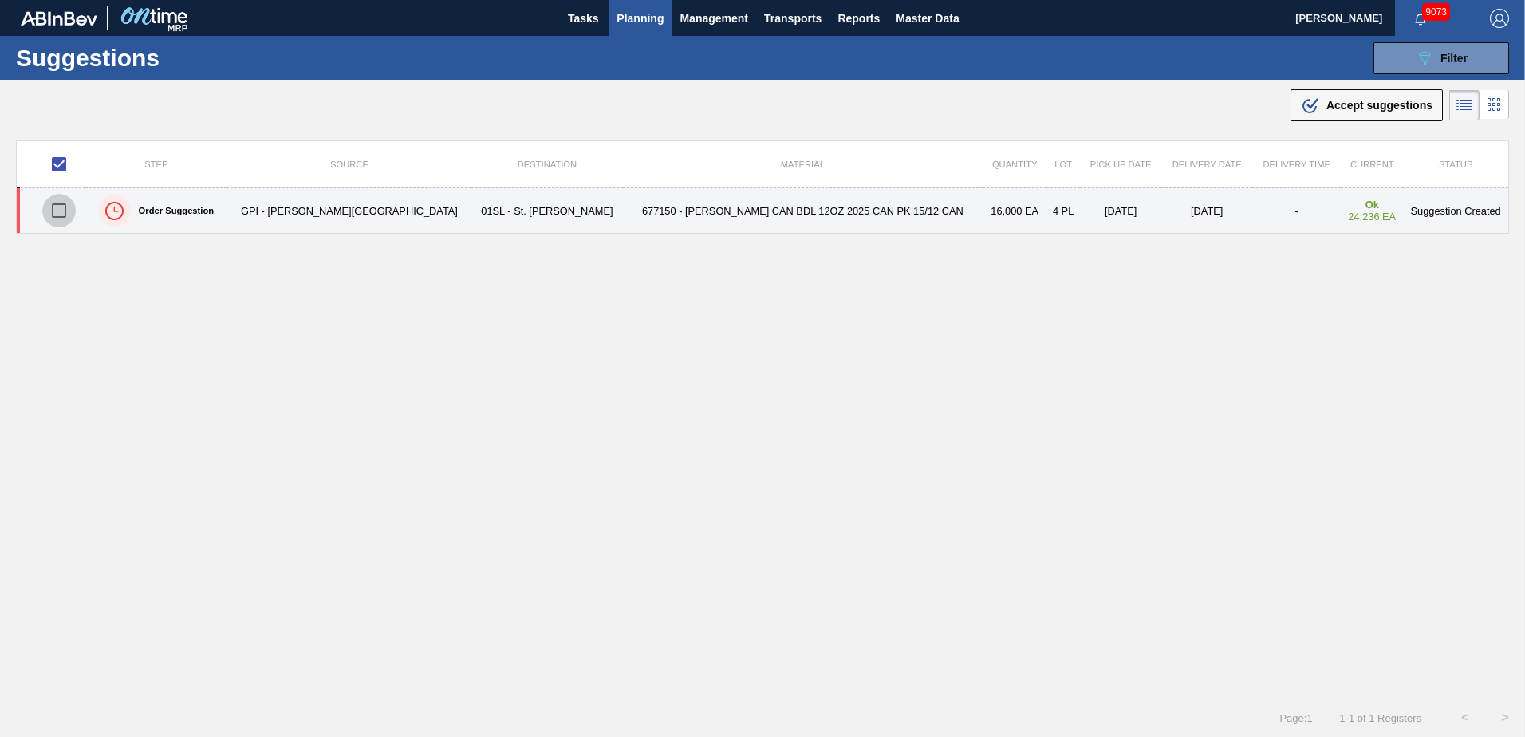
click at [62, 210] on input "checkbox" at bounding box center [59, 211] width 34 height 34
checkbox input "true"
checkbox input "false"
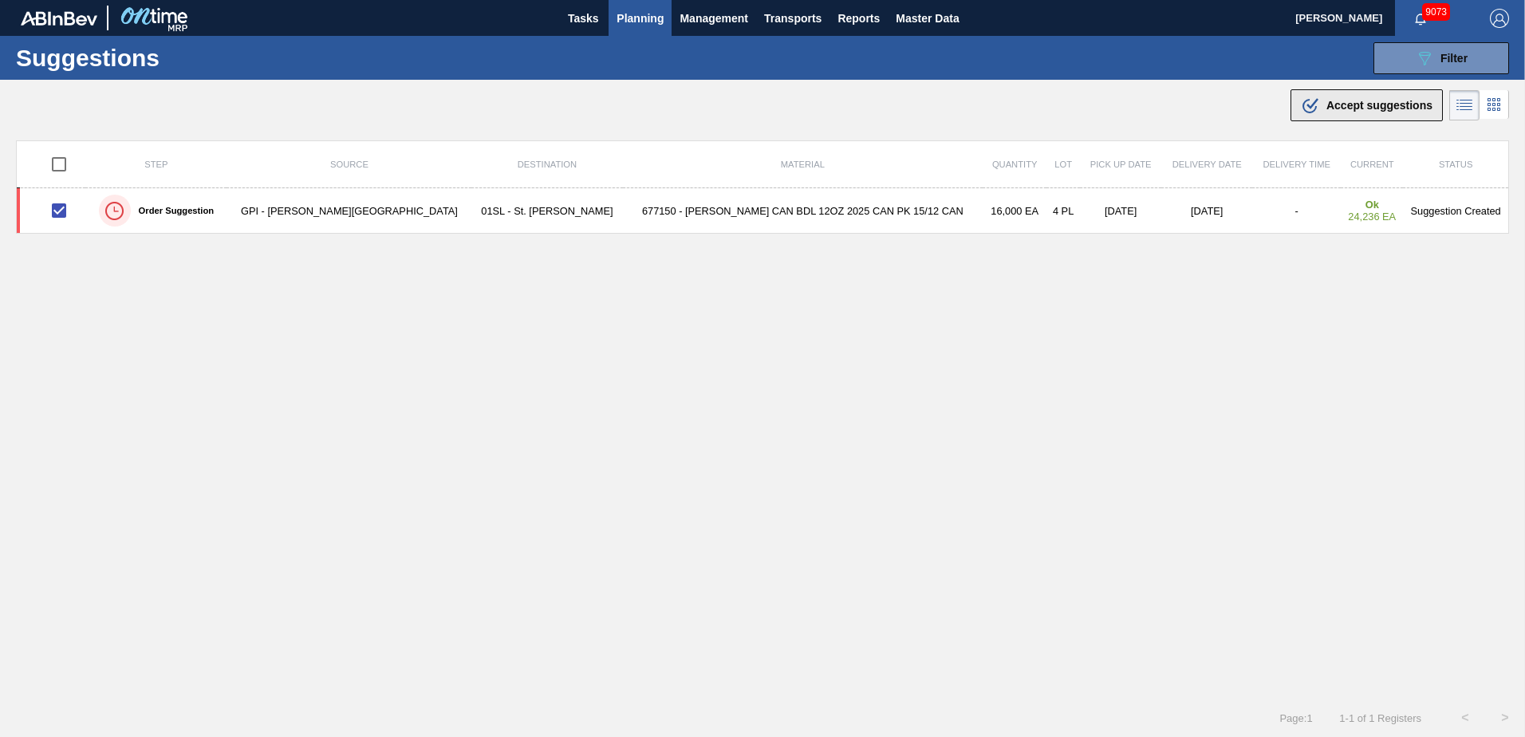
click at [1308, 113] on icon ".b{fill:var(--color-action-default)}" at bounding box center [1310, 105] width 19 height 19
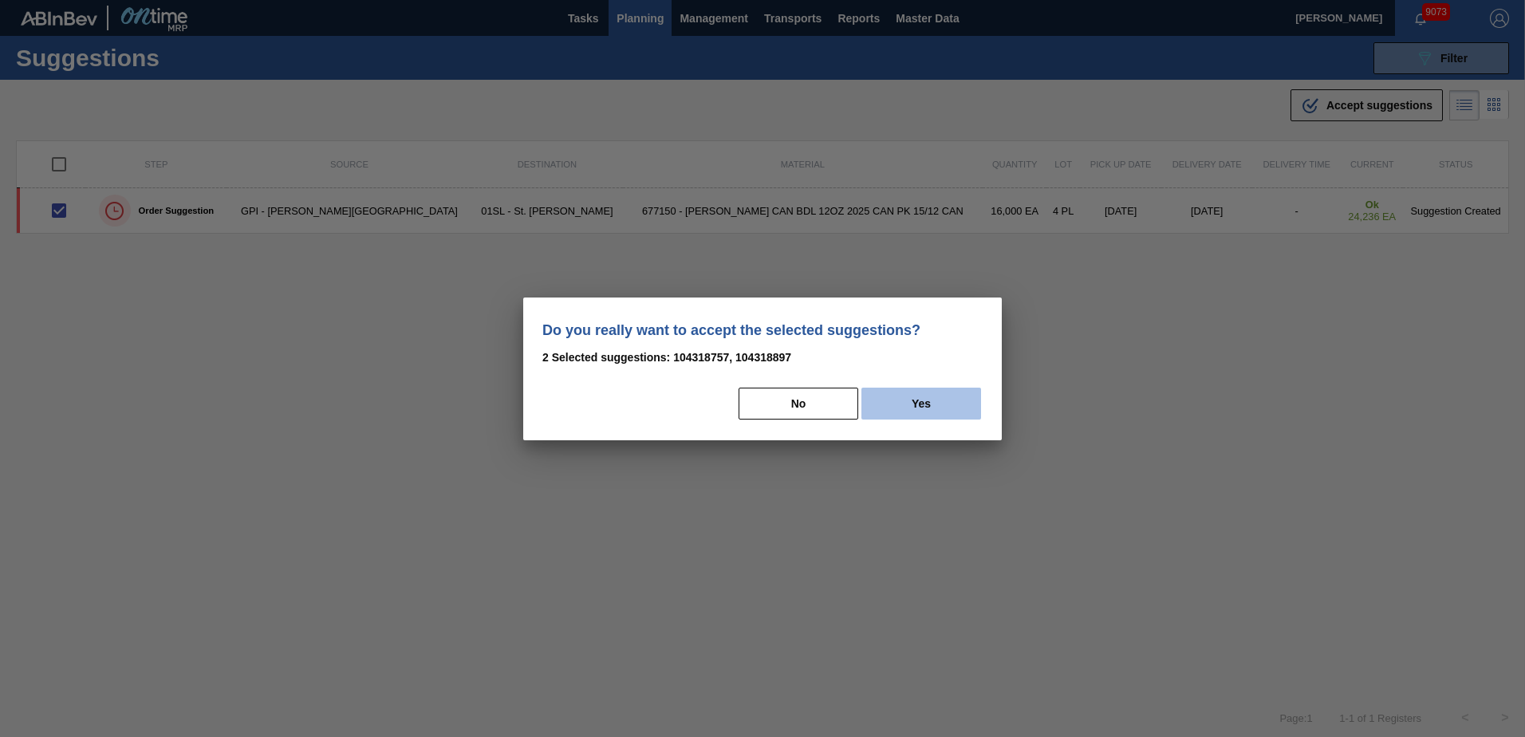
click at [939, 406] on button "Yes" at bounding box center [921, 404] width 120 height 32
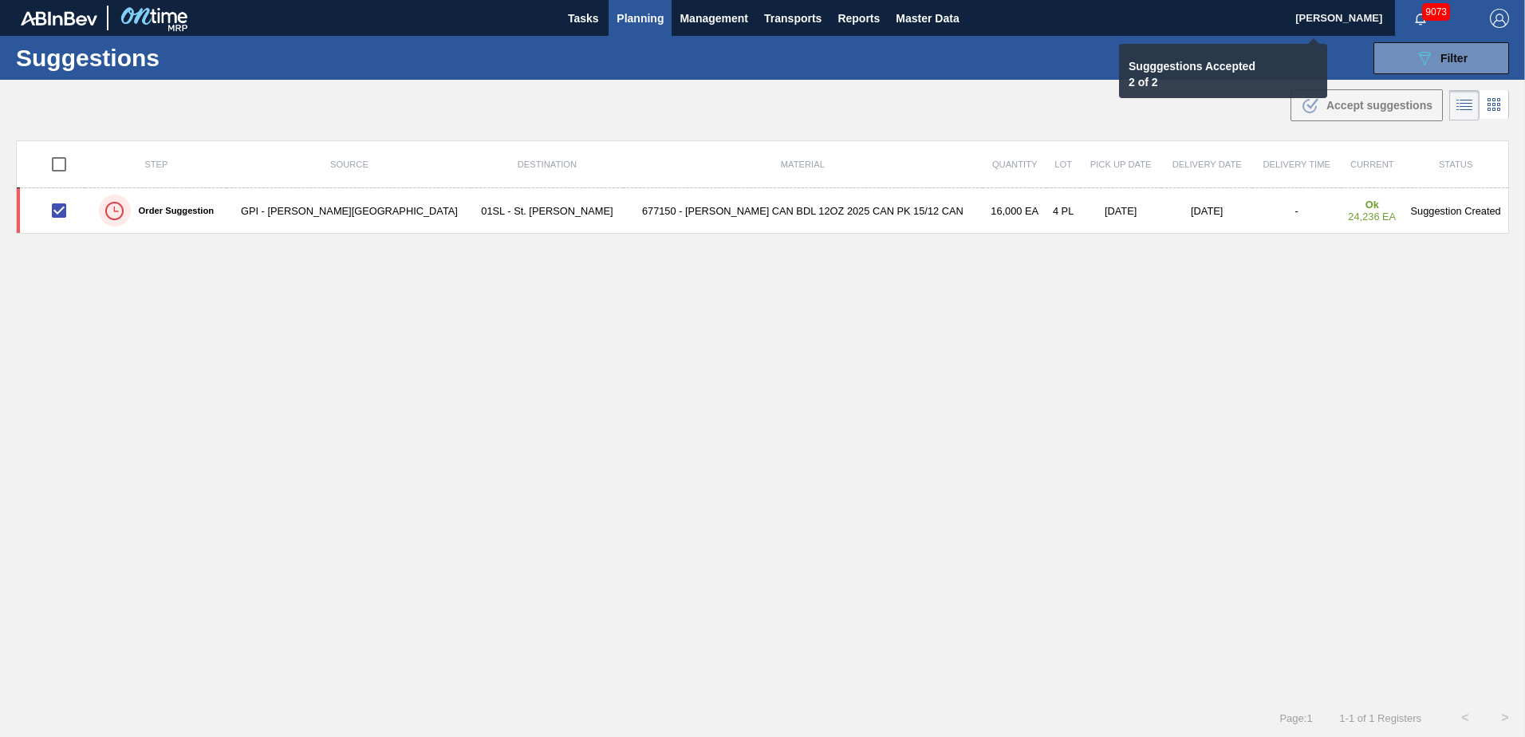
checkbox input "false"
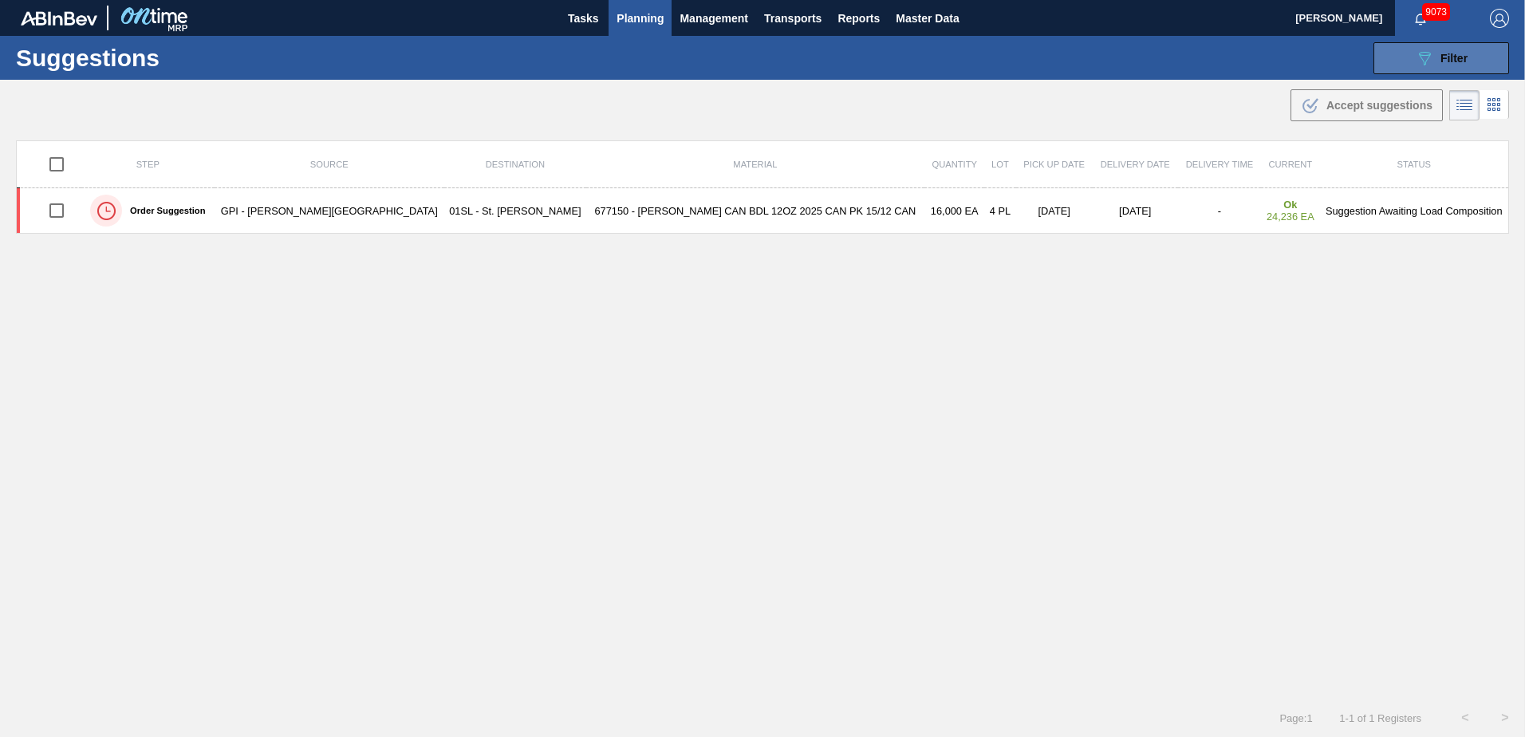
click at [1429, 54] on icon "089F7B8B-B2A5-4AFE-B5C0-19BA573D28AC" at bounding box center [1424, 58] width 19 height 19
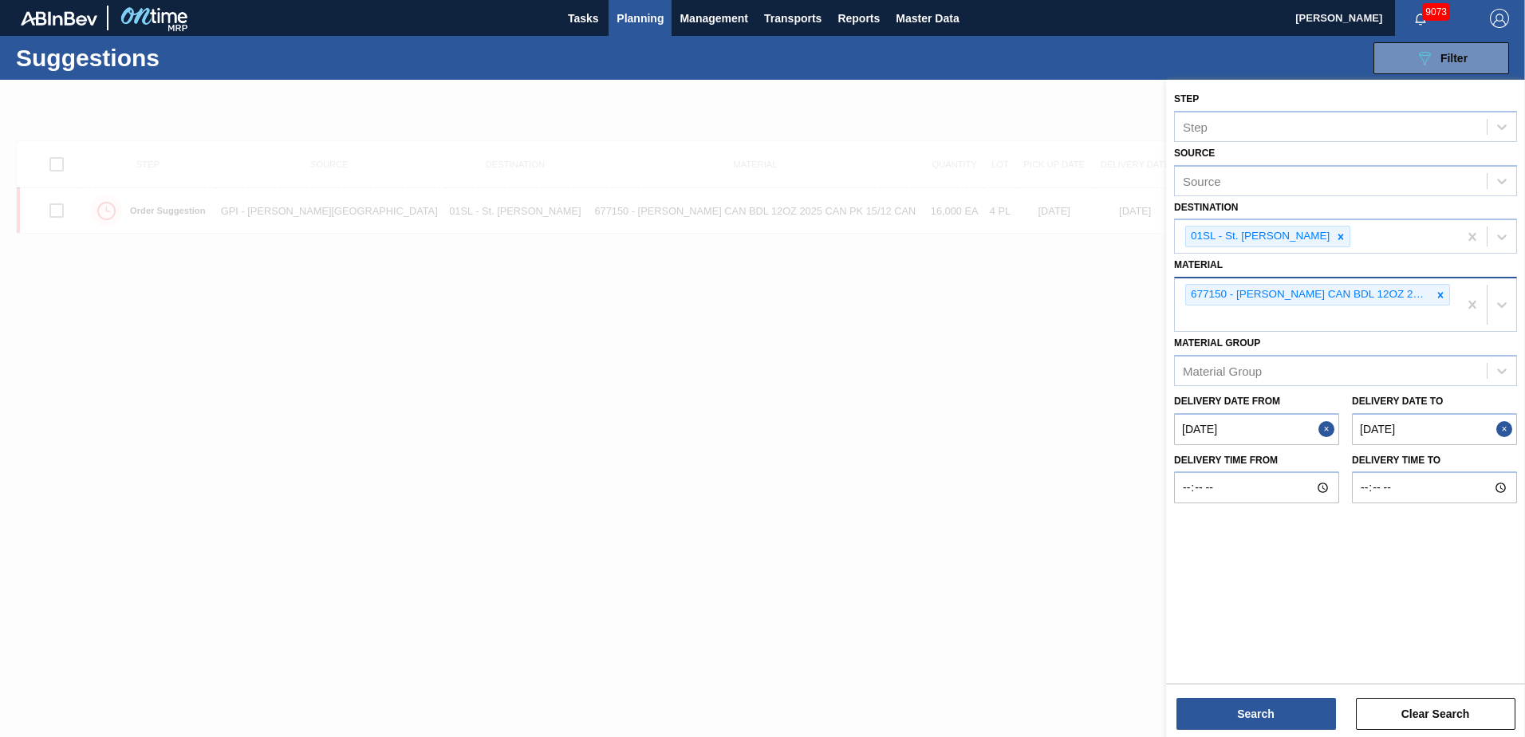
click at [1436, 298] on icon at bounding box center [1440, 295] width 11 height 11
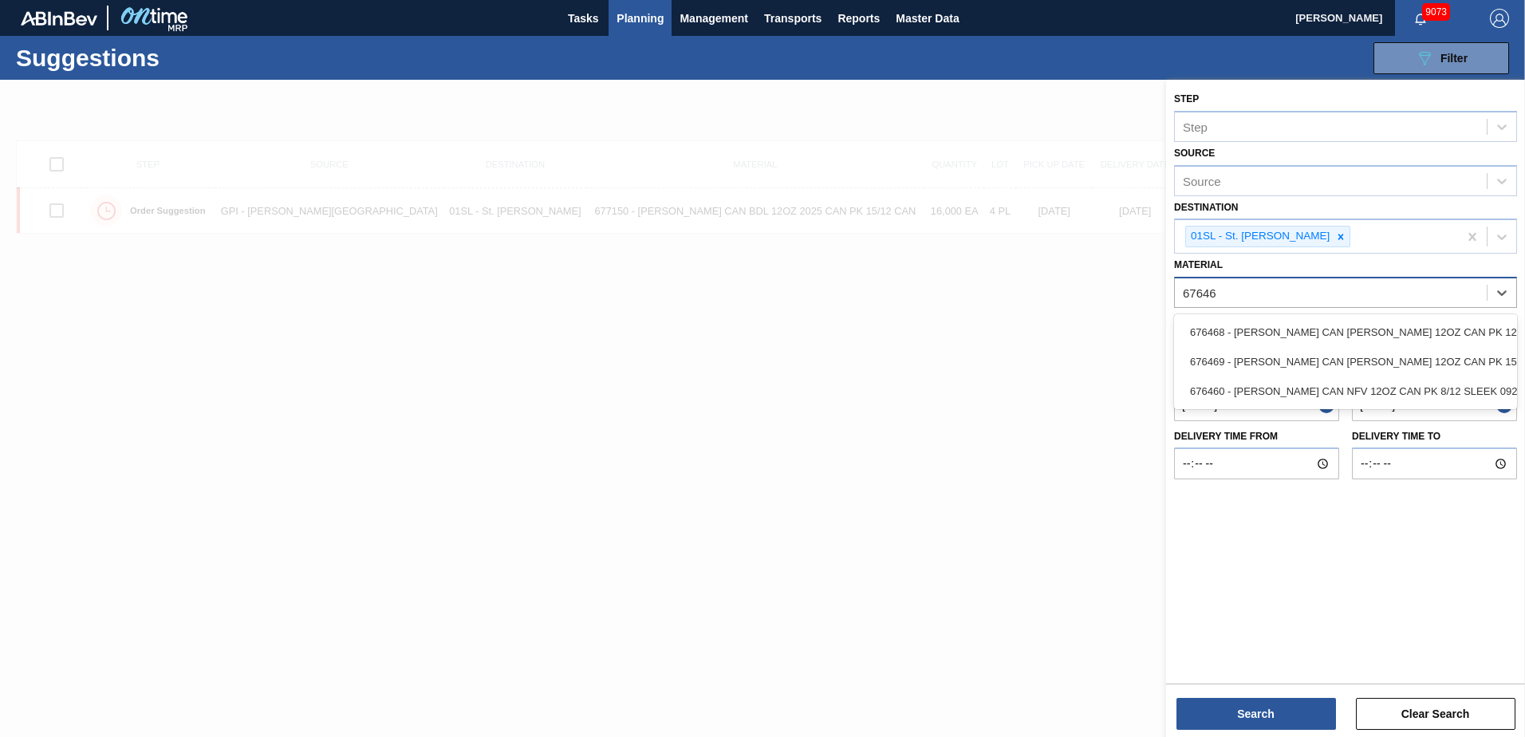
type input "676469"
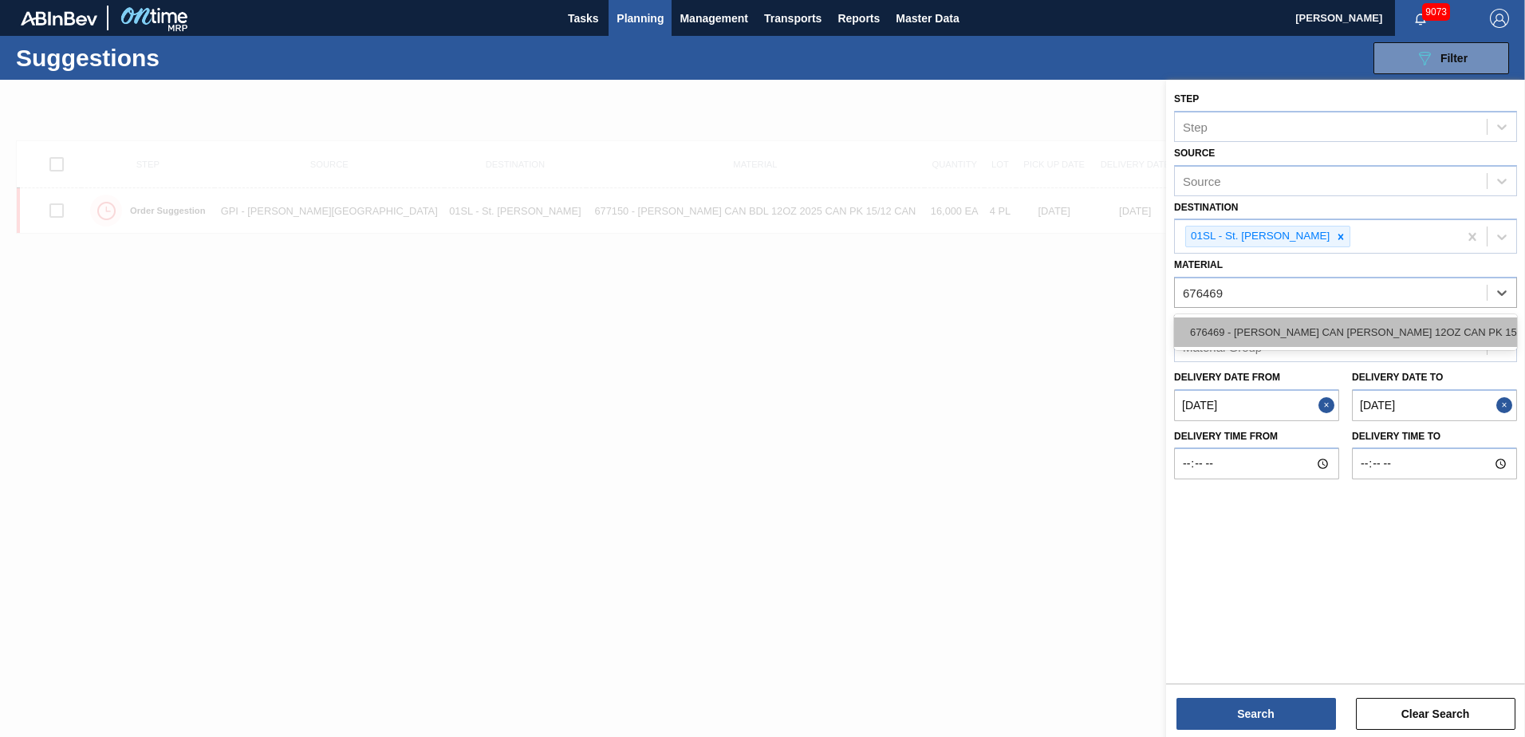
click at [1403, 324] on div "676469 - CARR CAN BUD 12OZ CAN PK 15/12 CAN 0922" at bounding box center [1345, 332] width 343 height 30
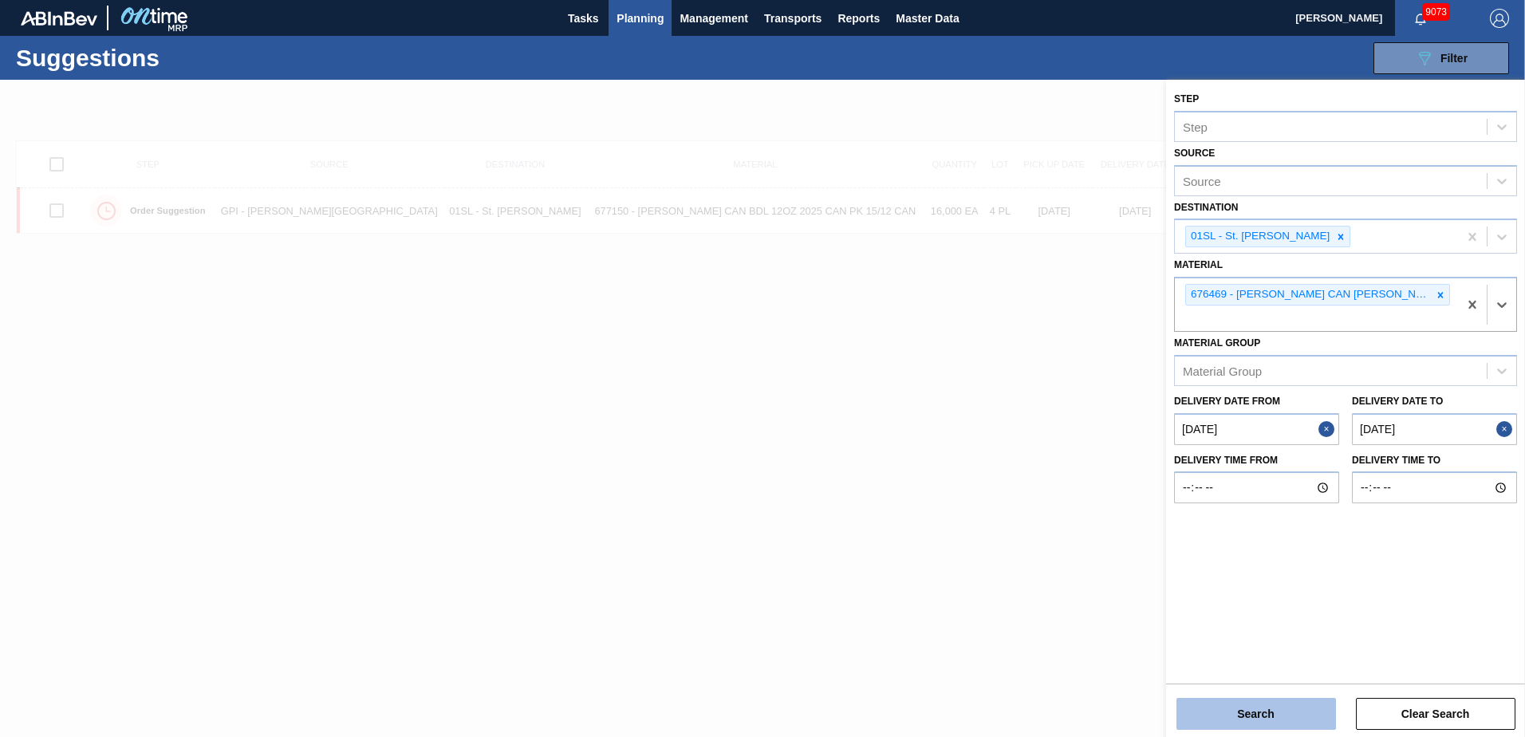
click at [1287, 719] on button "Search" at bounding box center [1257, 714] width 160 height 32
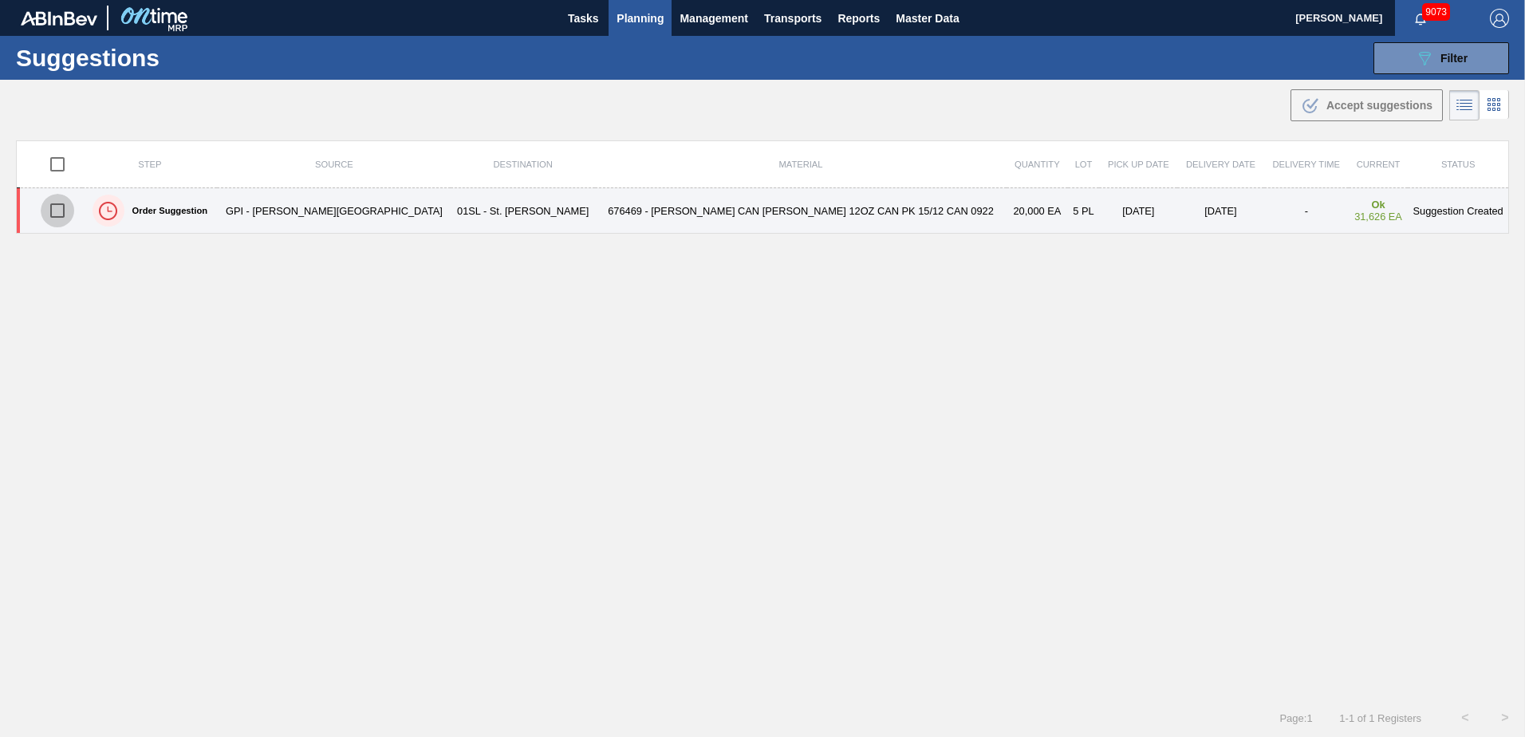
click at [62, 209] on input "checkbox" at bounding box center [58, 211] width 34 height 34
checkbox input "true"
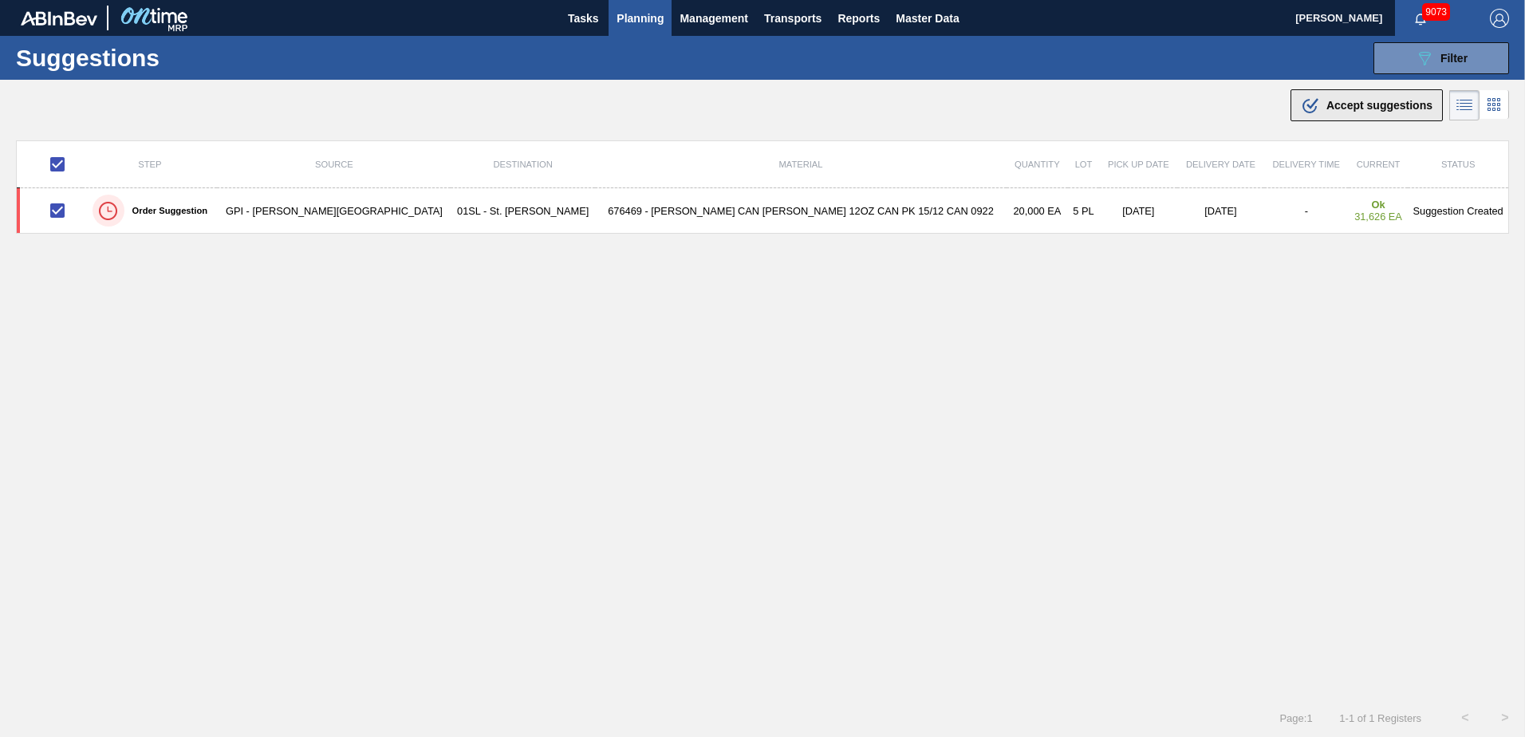
click at [1311, 108] on icon ".b{fill:var(--color-action-default)}" at bounding box center [1310, 105] width 19 height 19
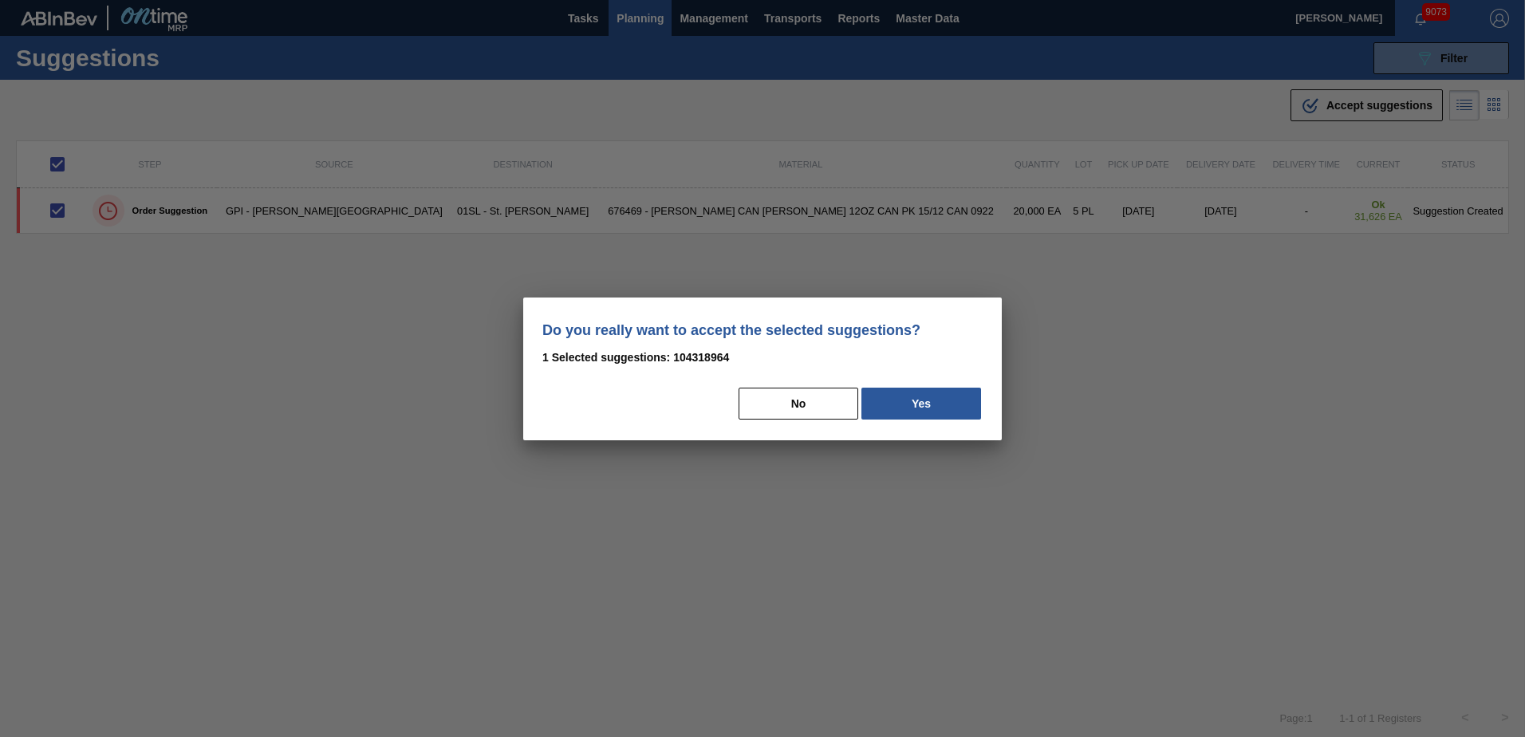
drag, startPoint x: 961, startPoint y: 400, endPoint x: 1065, endPoint y: 405, distance: 103.8
click at [961, 400] on button "Yes" at bounding box center [921, 404] width 120 height 32
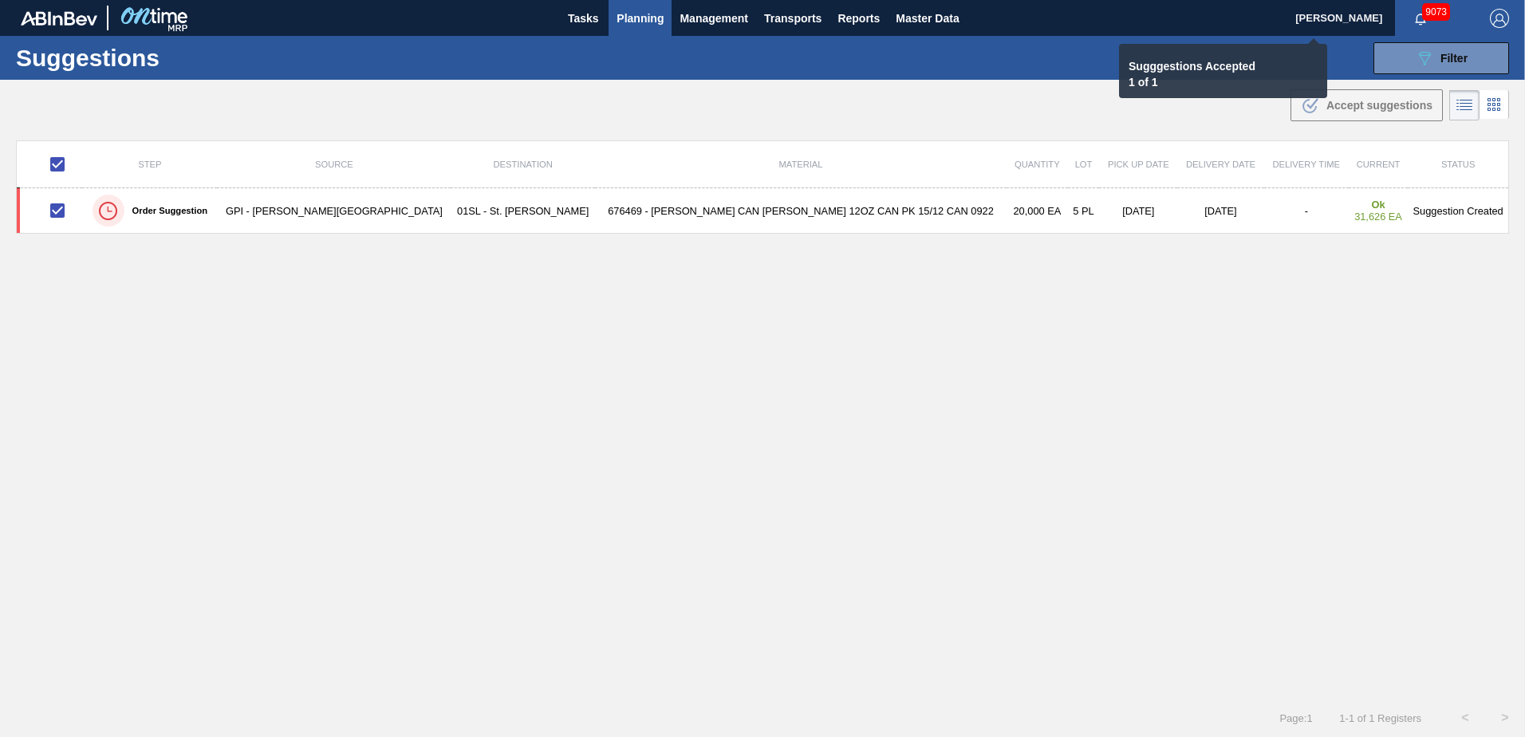
checkbox input "false"
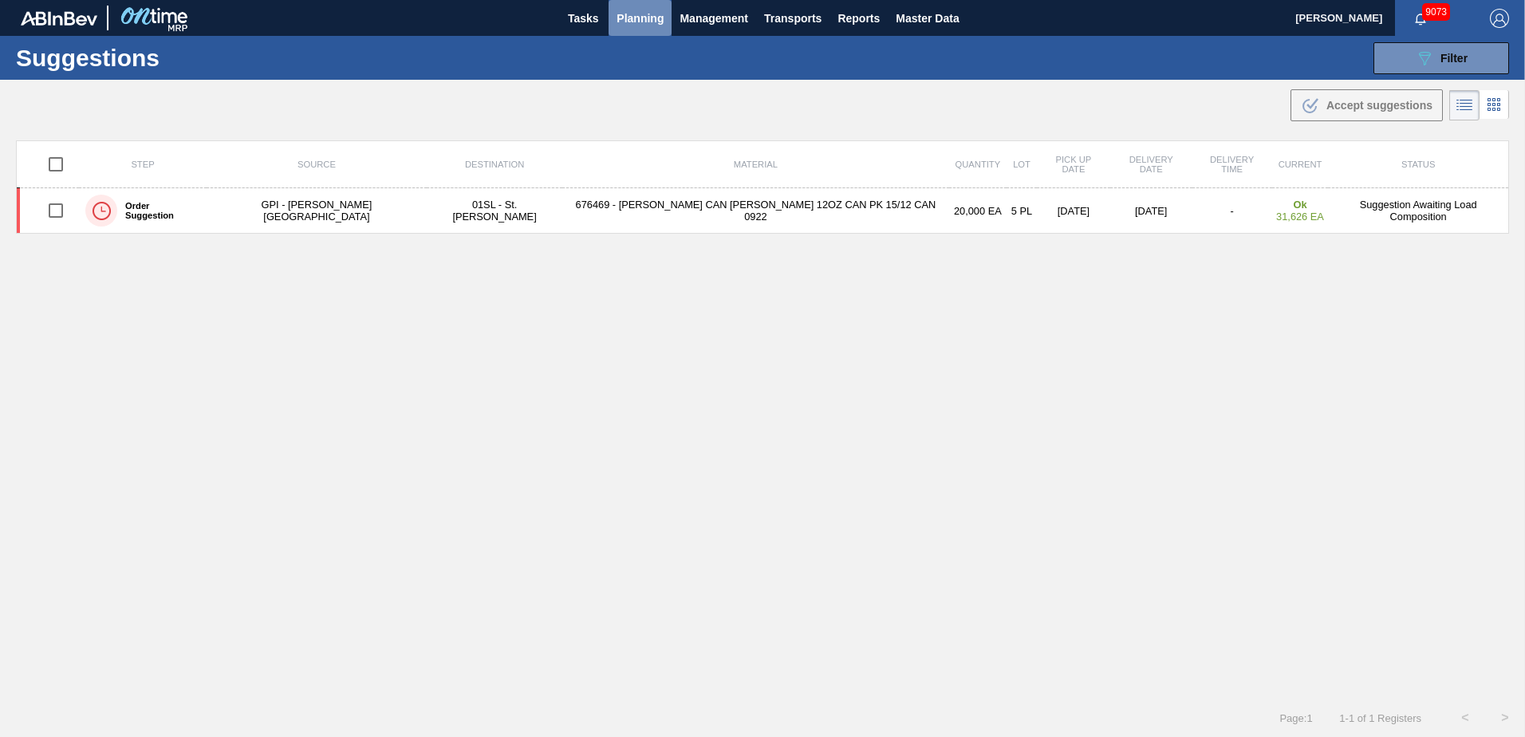
click at [651, 19] on span "Planning" at bounding box center [640, 18] width 47 height 19
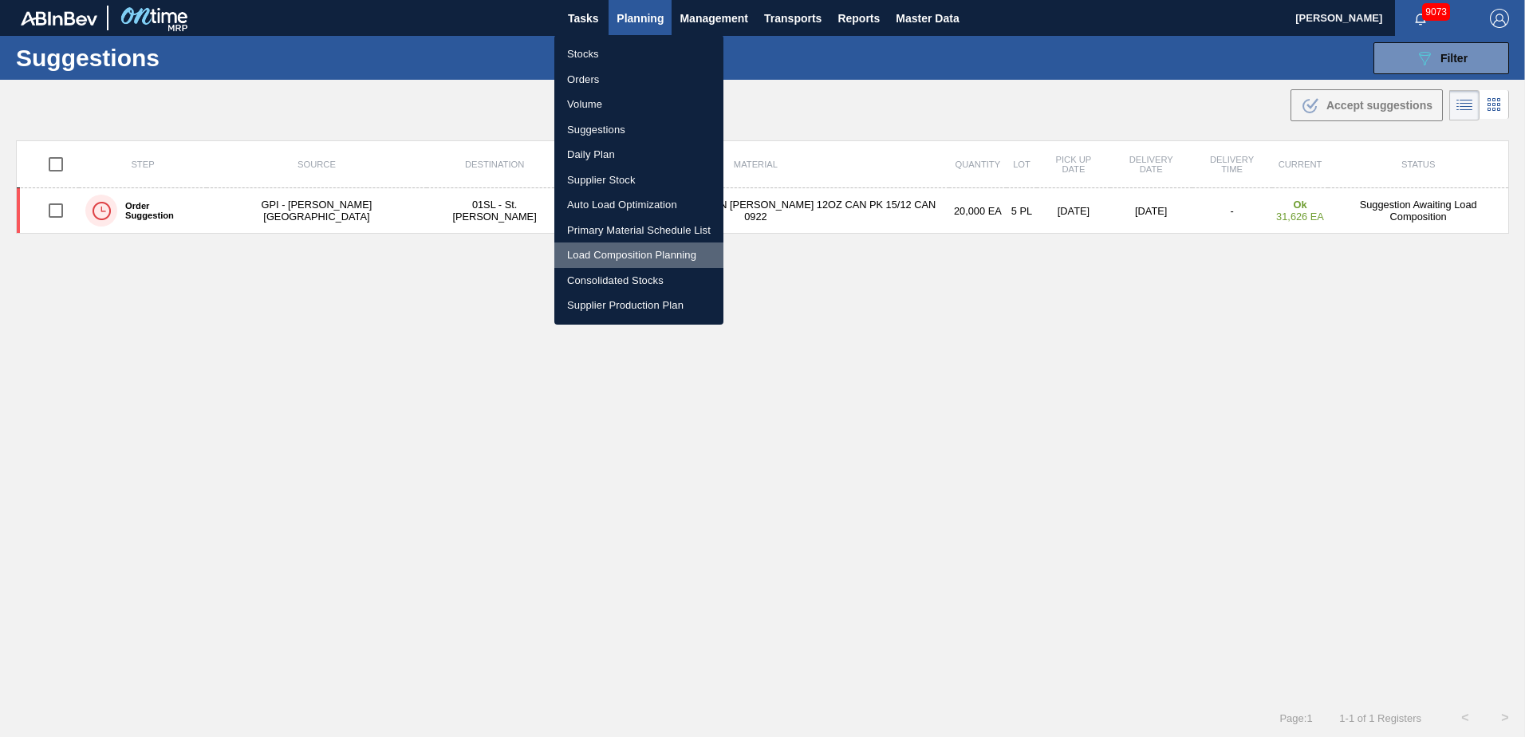
click at [613, 258] on li "Load Composition Planning" at bounding box center [638, 255] width 169 height 26
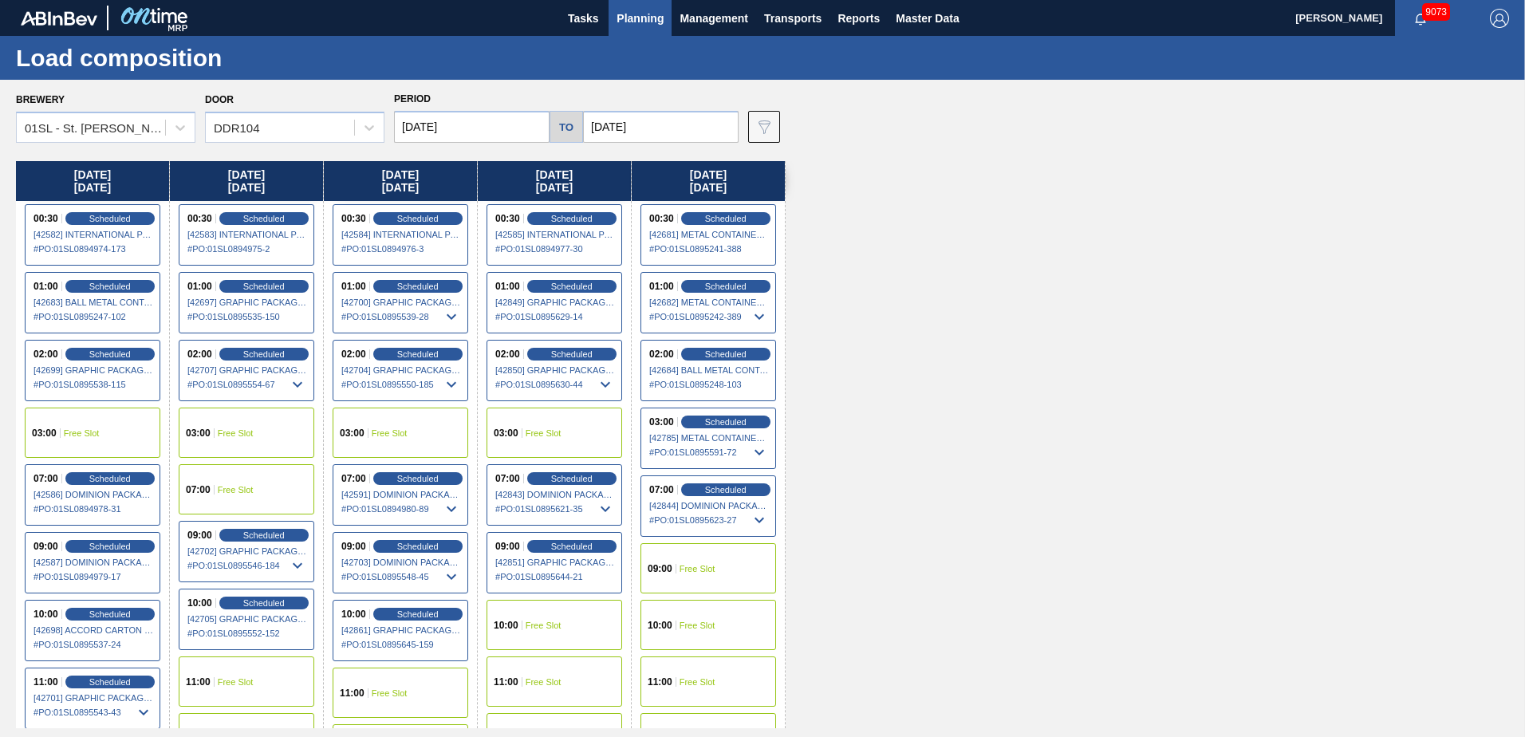
click at [574, 631] on div "10:00 Free Slot" at bounding box center [555, 625] width 136 height 50
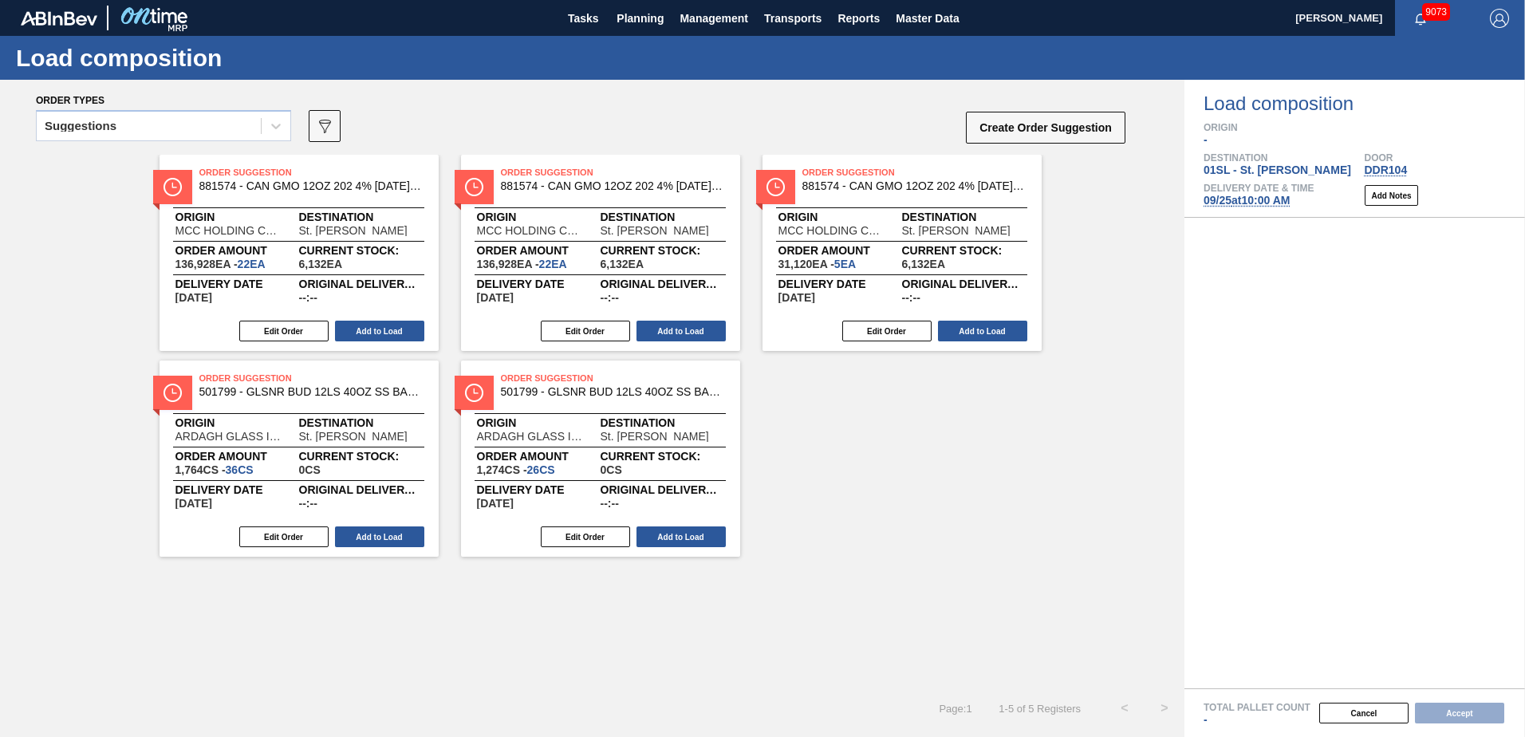
click at [281, 125] on icon at bounding box center [276, 126] width 16 height 16
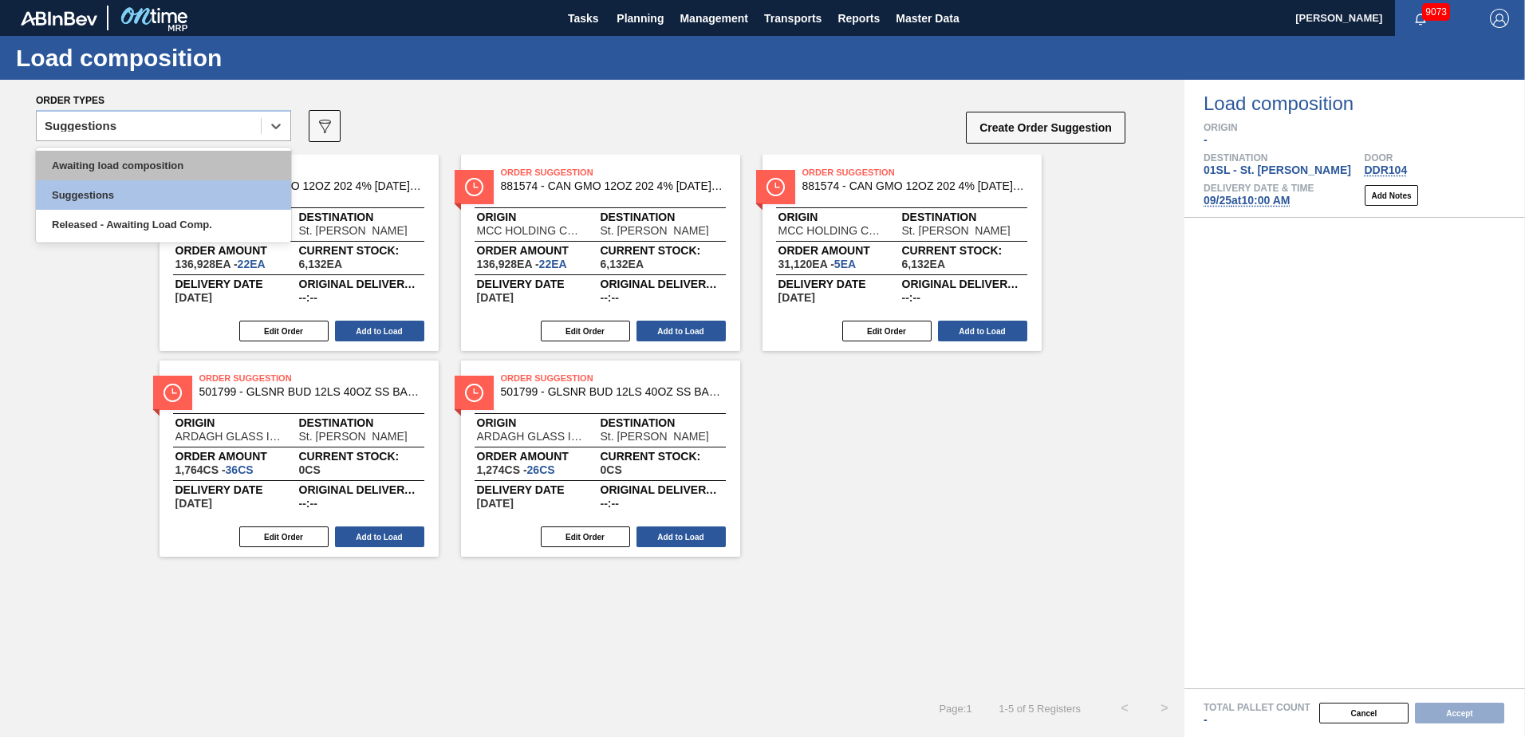
click at [217, 164] on div "Awaiting load composition" at bounding box center [163, 166] width 255 height 30
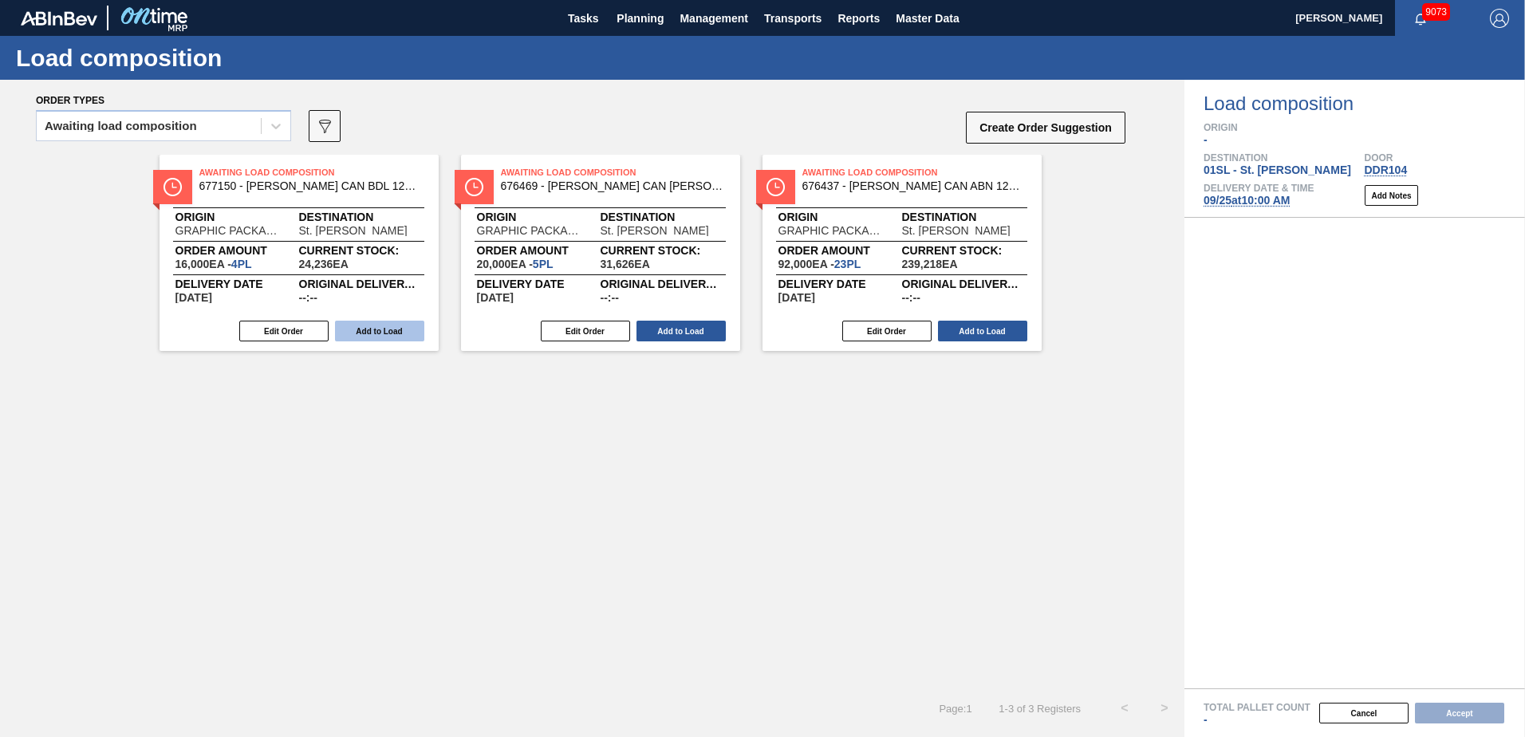
click at [390, 330] on button "Add to Load" at bounding box center [379, 331] width 89 height 21
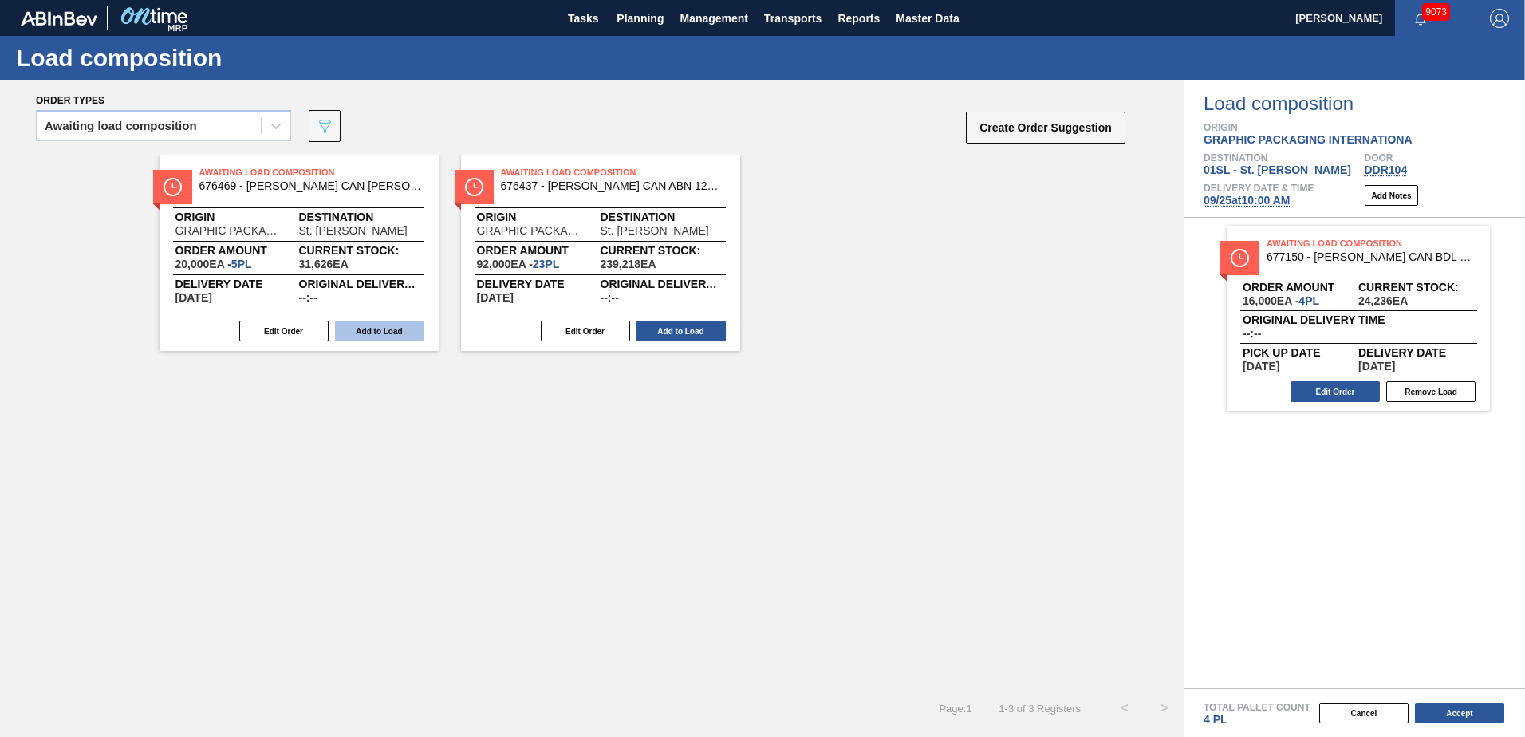
click at [382, 331] on button "Add to Load" at bounding box center [379, 331] width 89 height 21
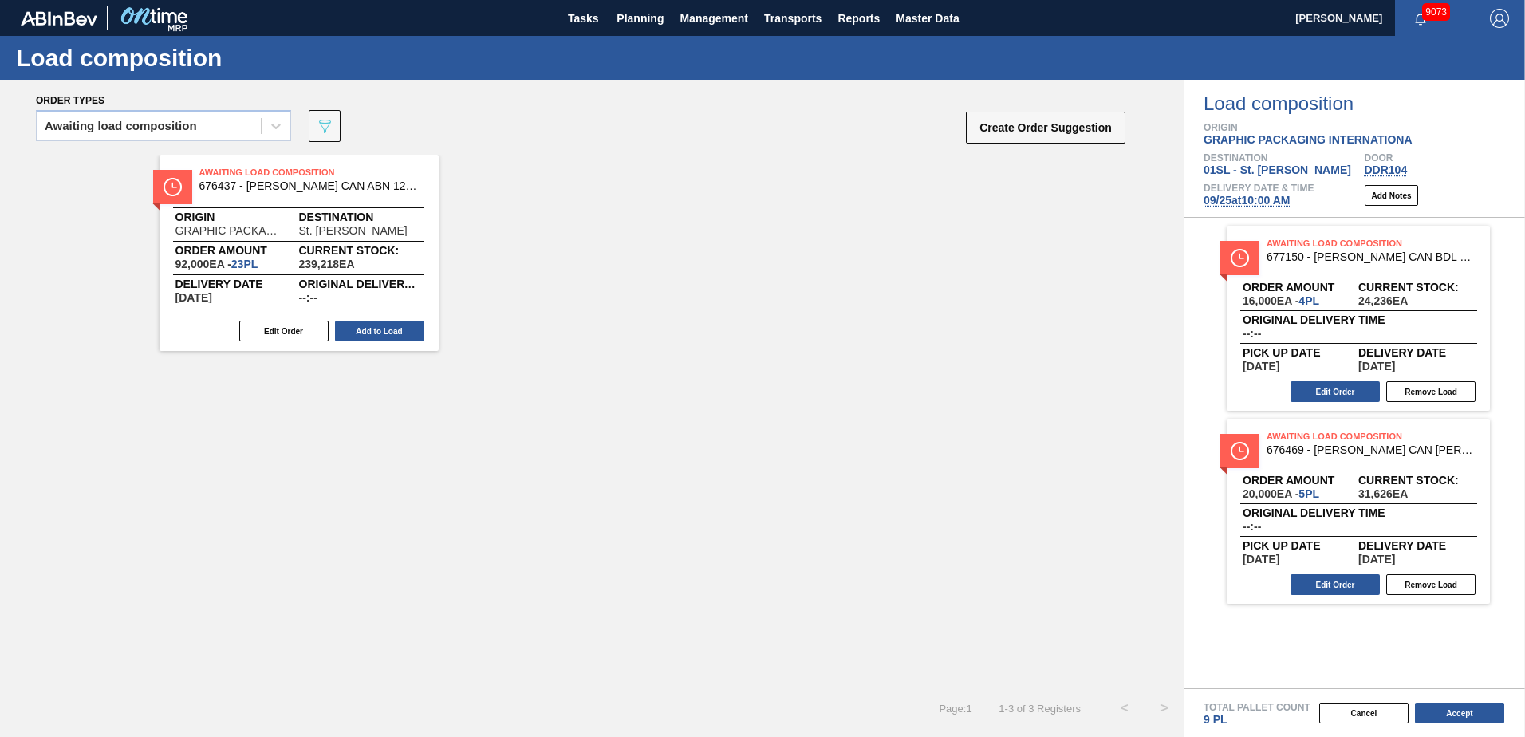
click at [382, 331] on button "Add to Load" at bounding box center [379, 331] width 89 height 21
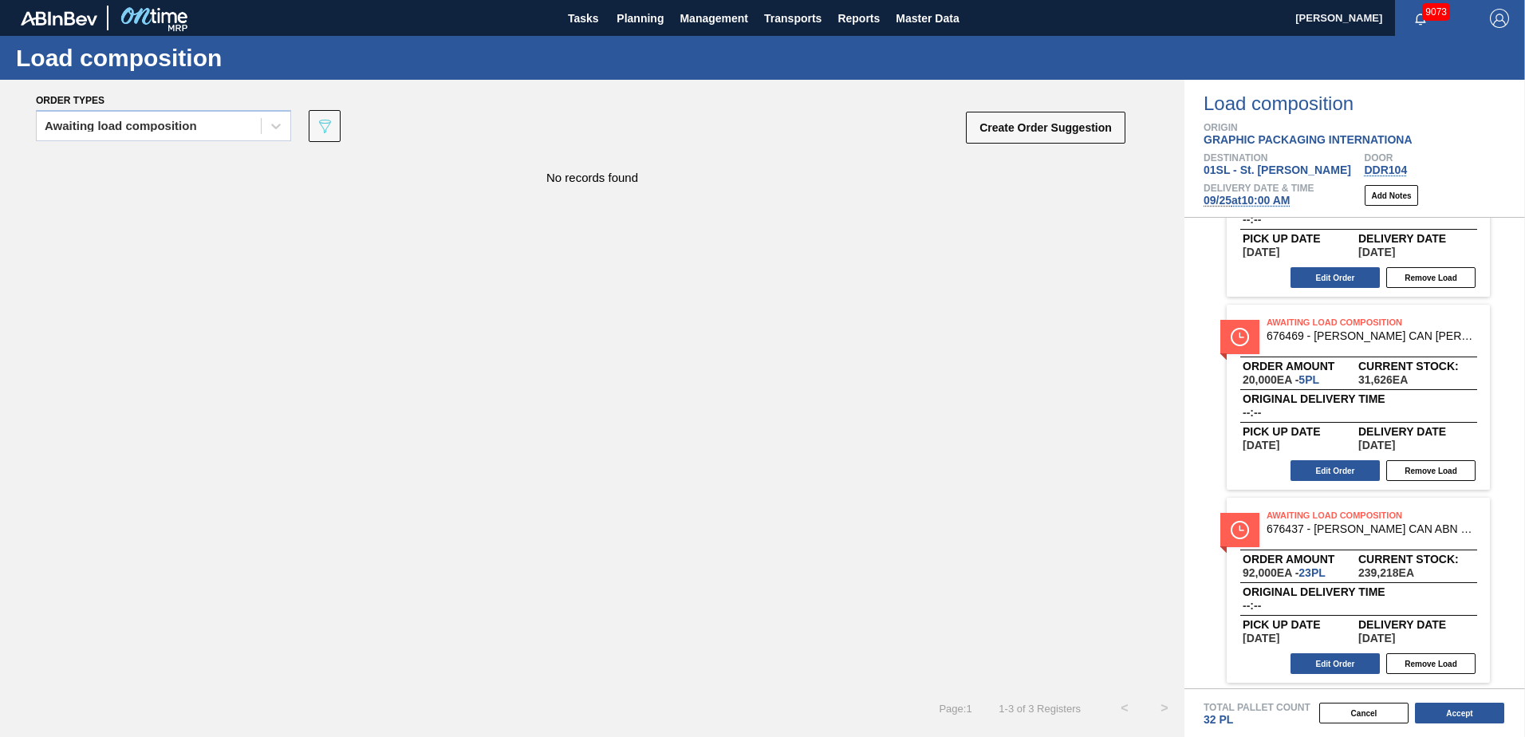
scroll to position [116, 0]
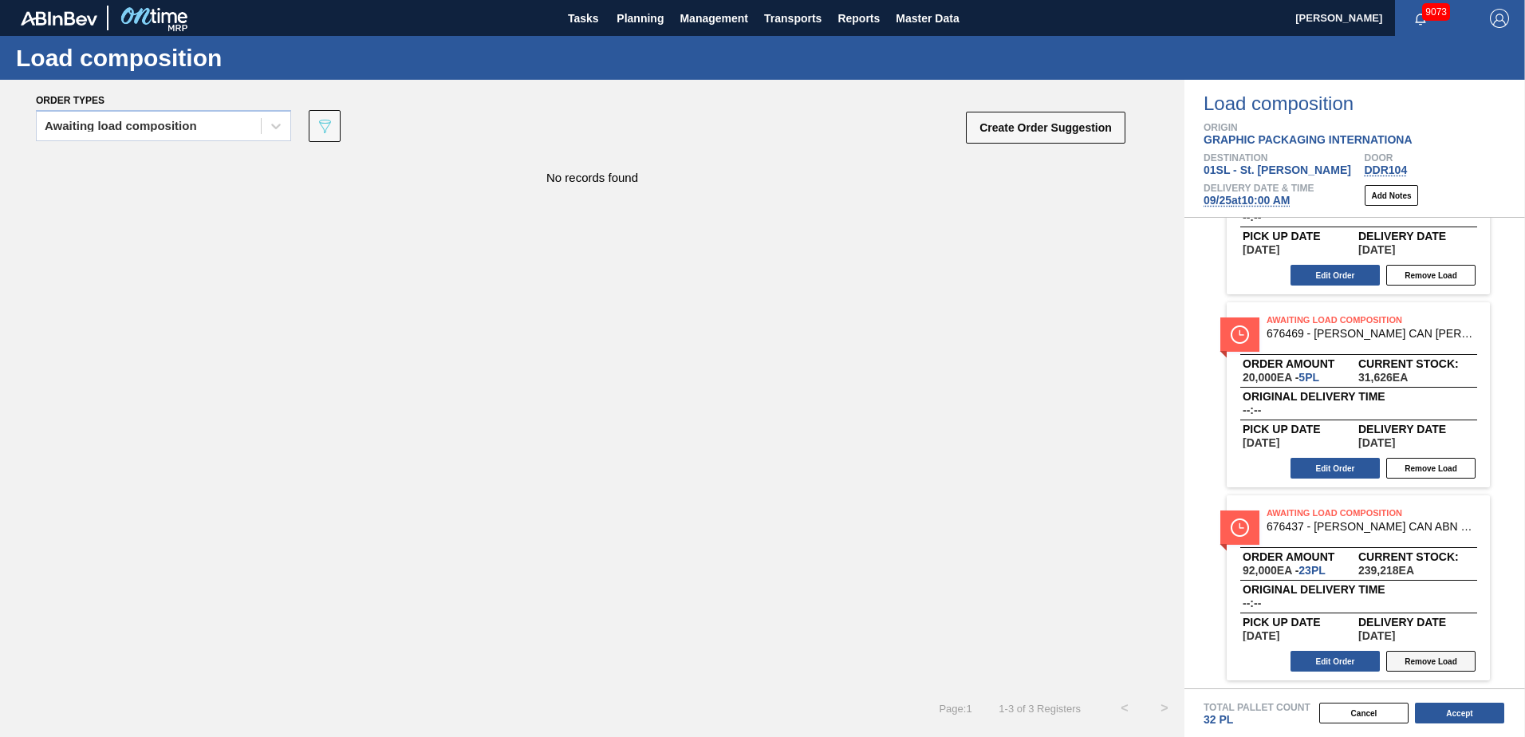
click at [1406, 667] on button "Remove Load" at bounding box center [1430, 661] width 89 height 21
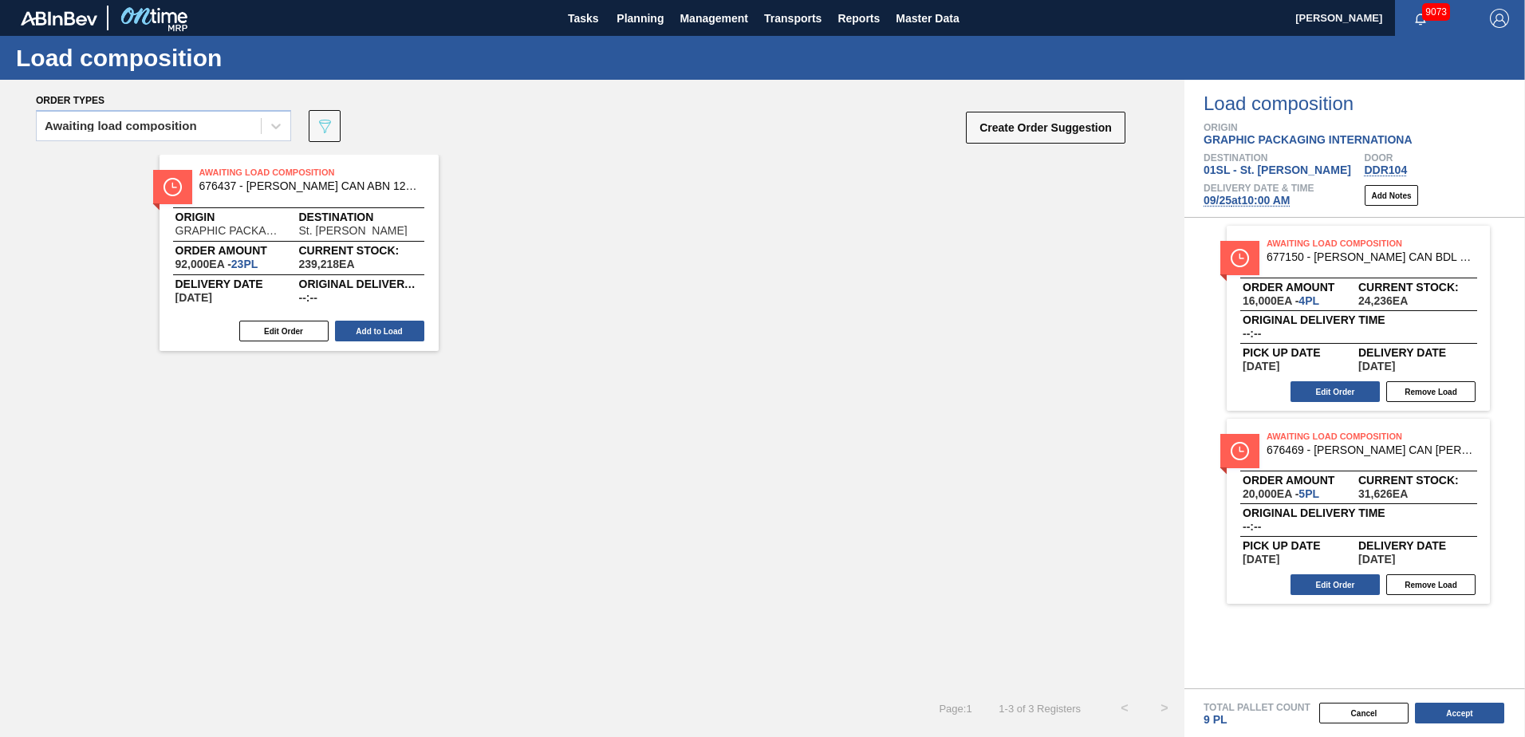
scroll to position [0, 0]
click at [301, 329] on button "Edit Order" at bounding box center [283, 331] width 89 height 21
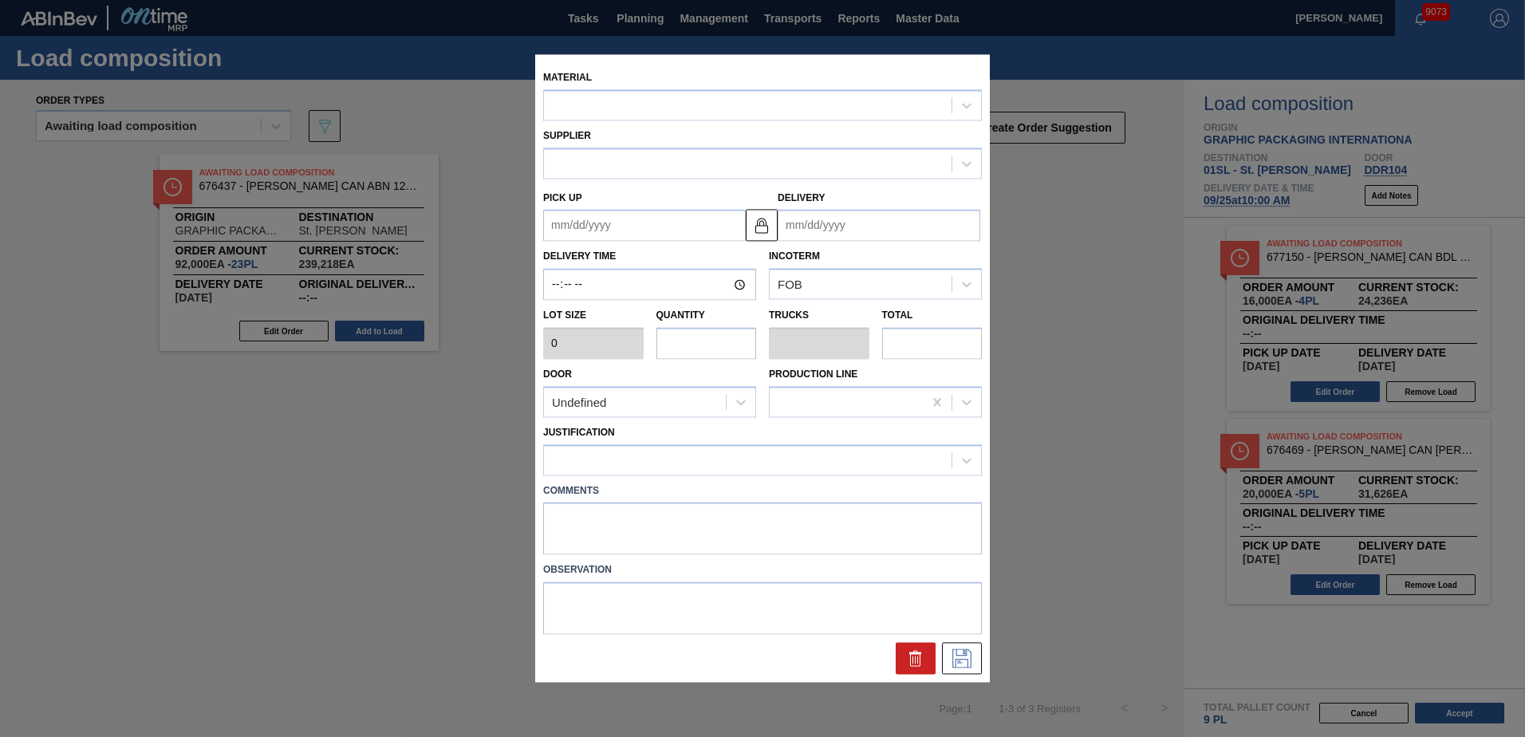
type input "4,000"
type input "23"
type input "0.885"
type input "92,000"
type up "[DATE]"
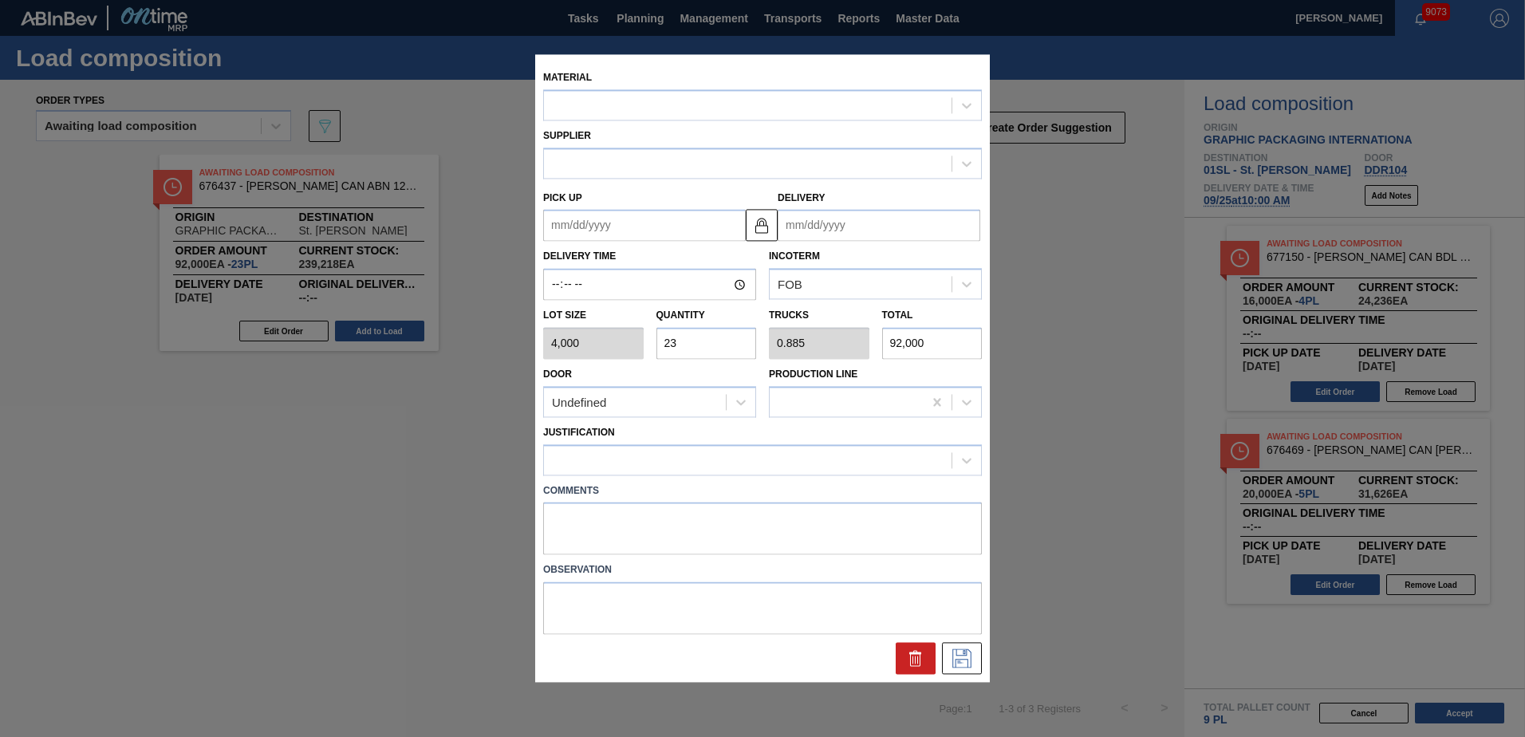
type input "[DATE]"
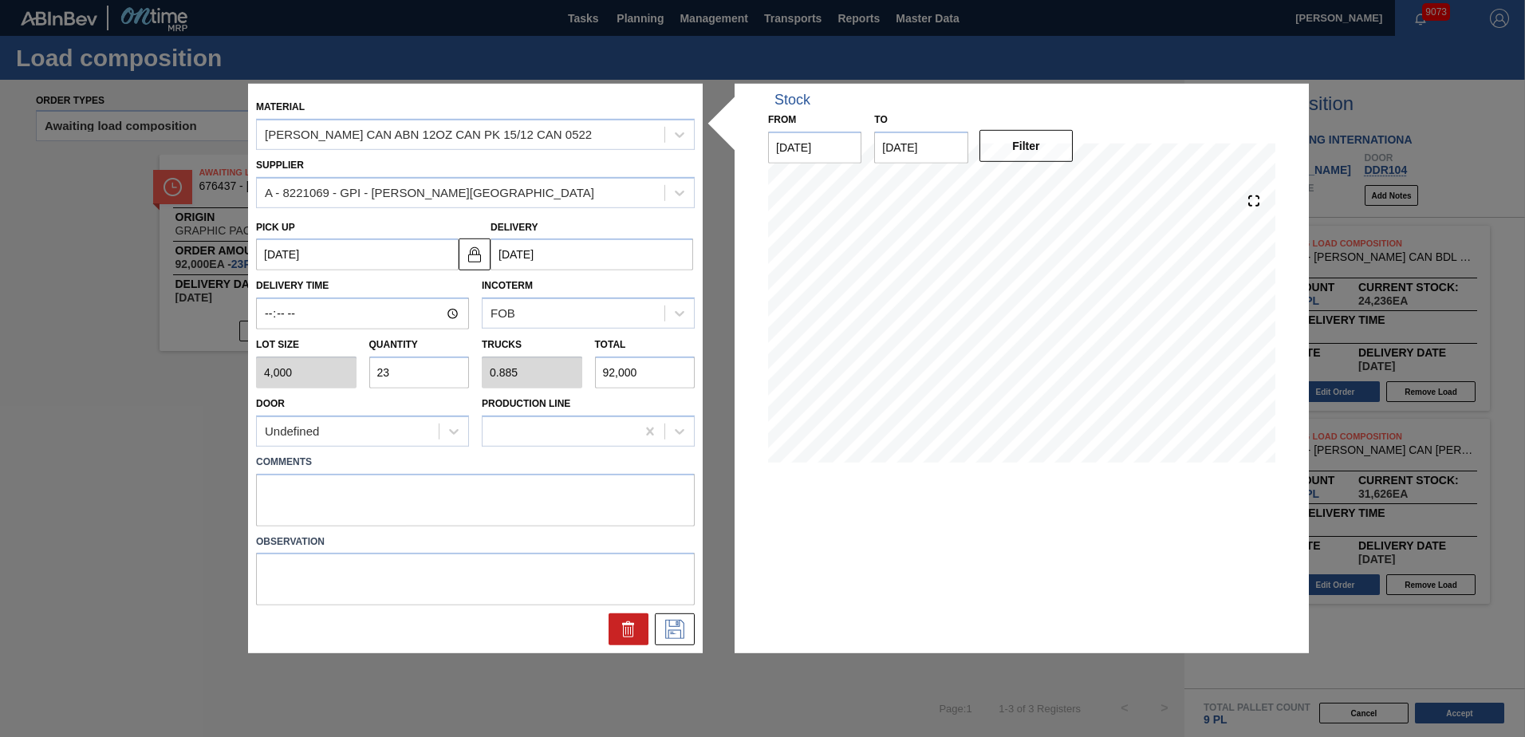
click at [429, 375] on input "23" at bounding box center [419, 373] width 101 height 32
type input "2"
type input "0.077"
type input "8,000"
type input "0"
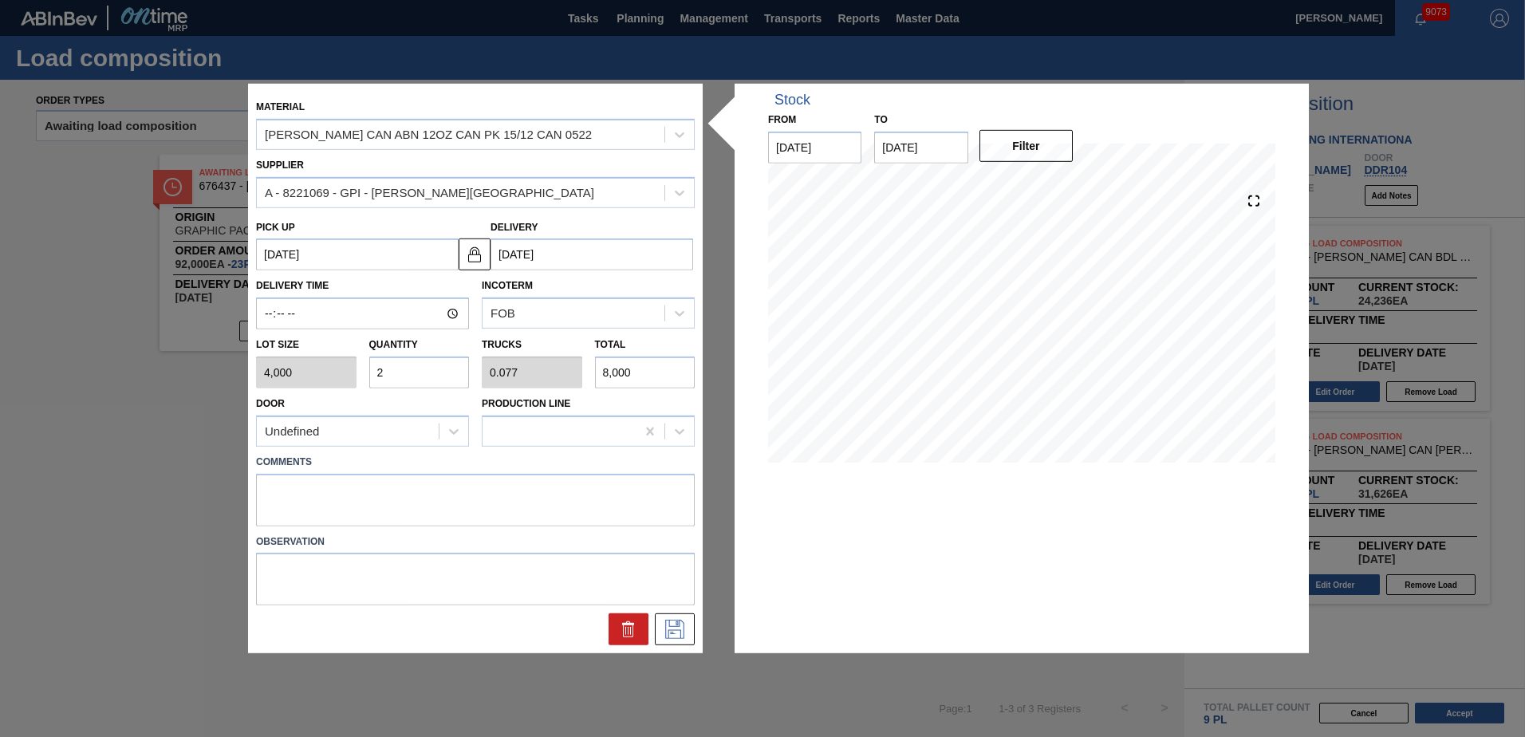
type input "0"
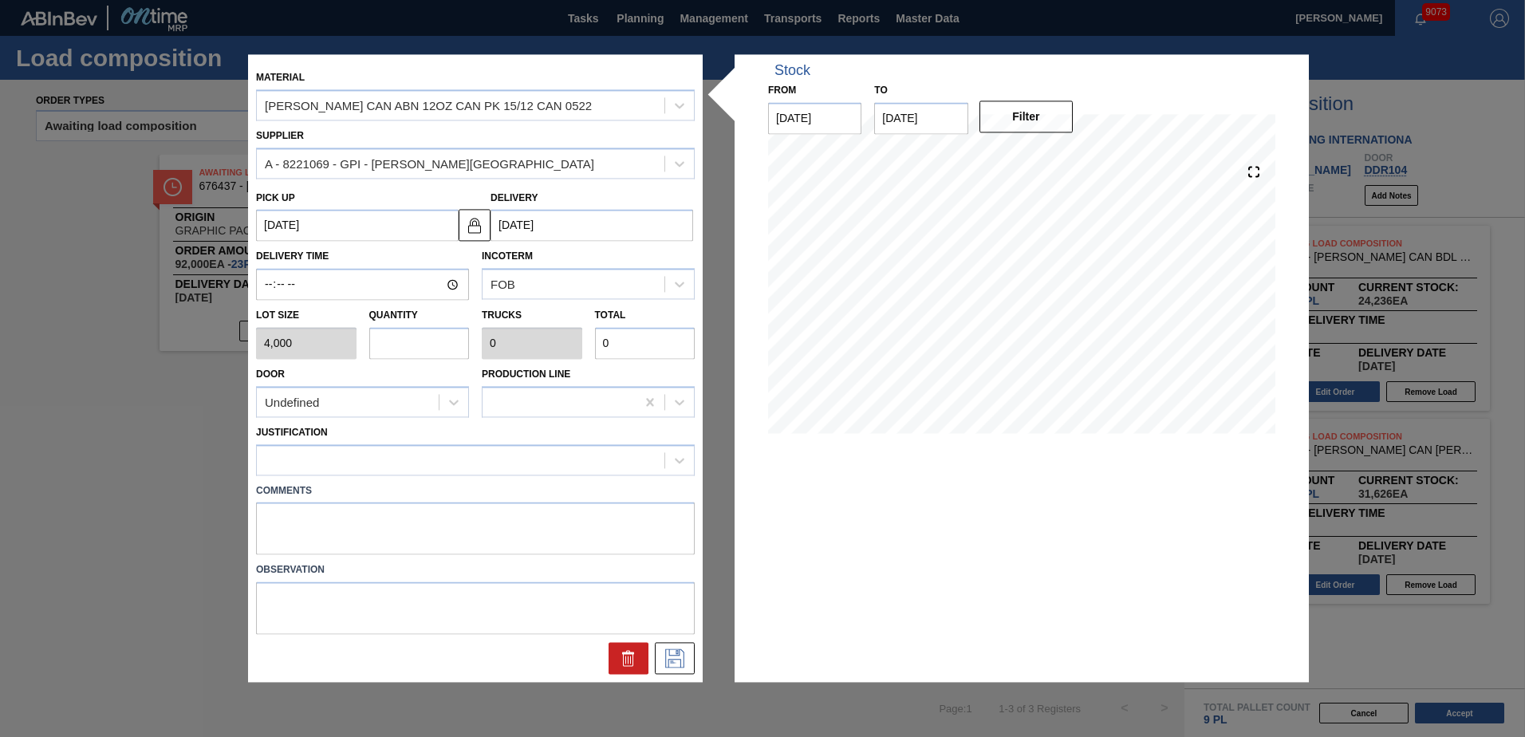
type input "1"
type input "0.038"
type input "4,000"
type input "15"
type input "0.577"
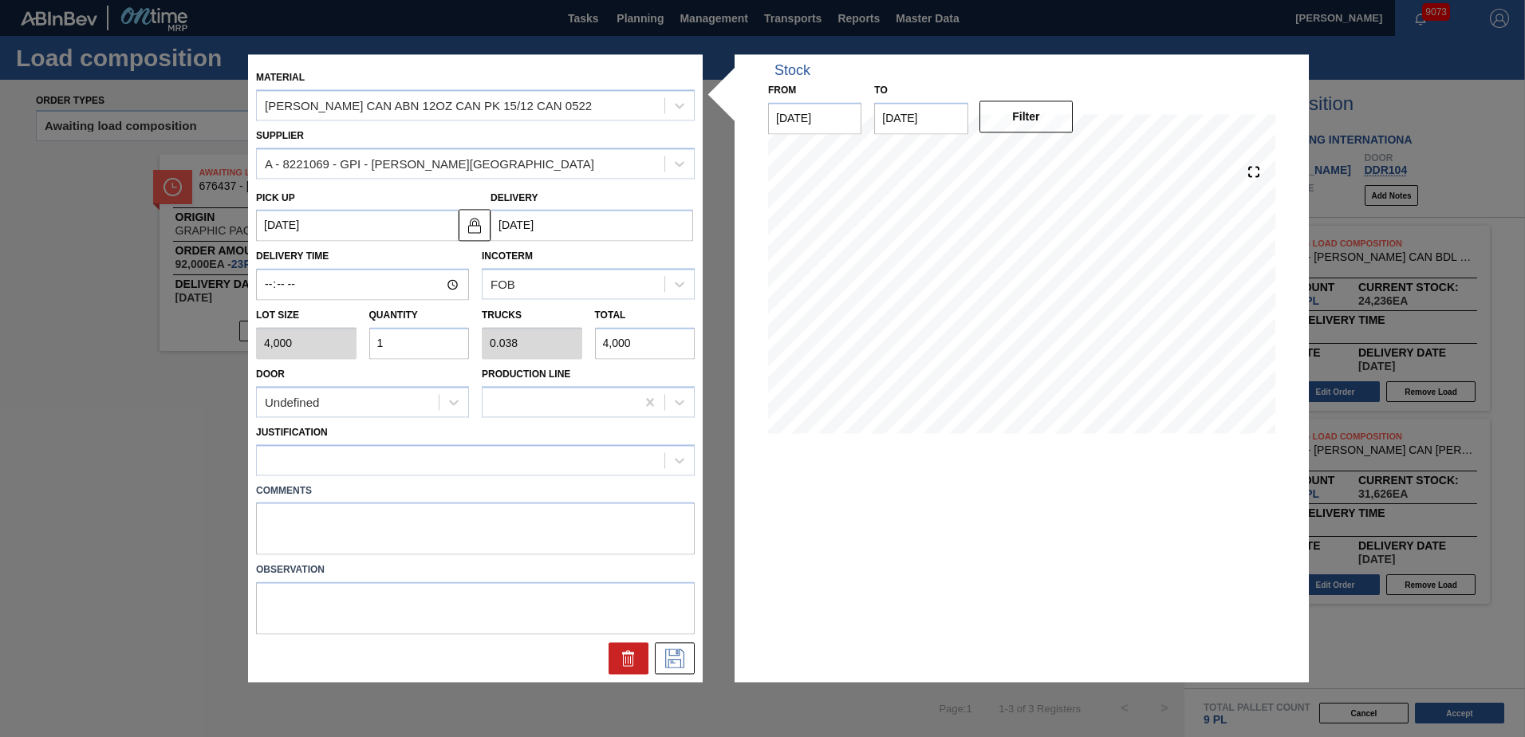
type input "60,000"
type input "15"
click at [424, 400] on div "Undefined" at bounding box center [348, 402] width 182 height 23
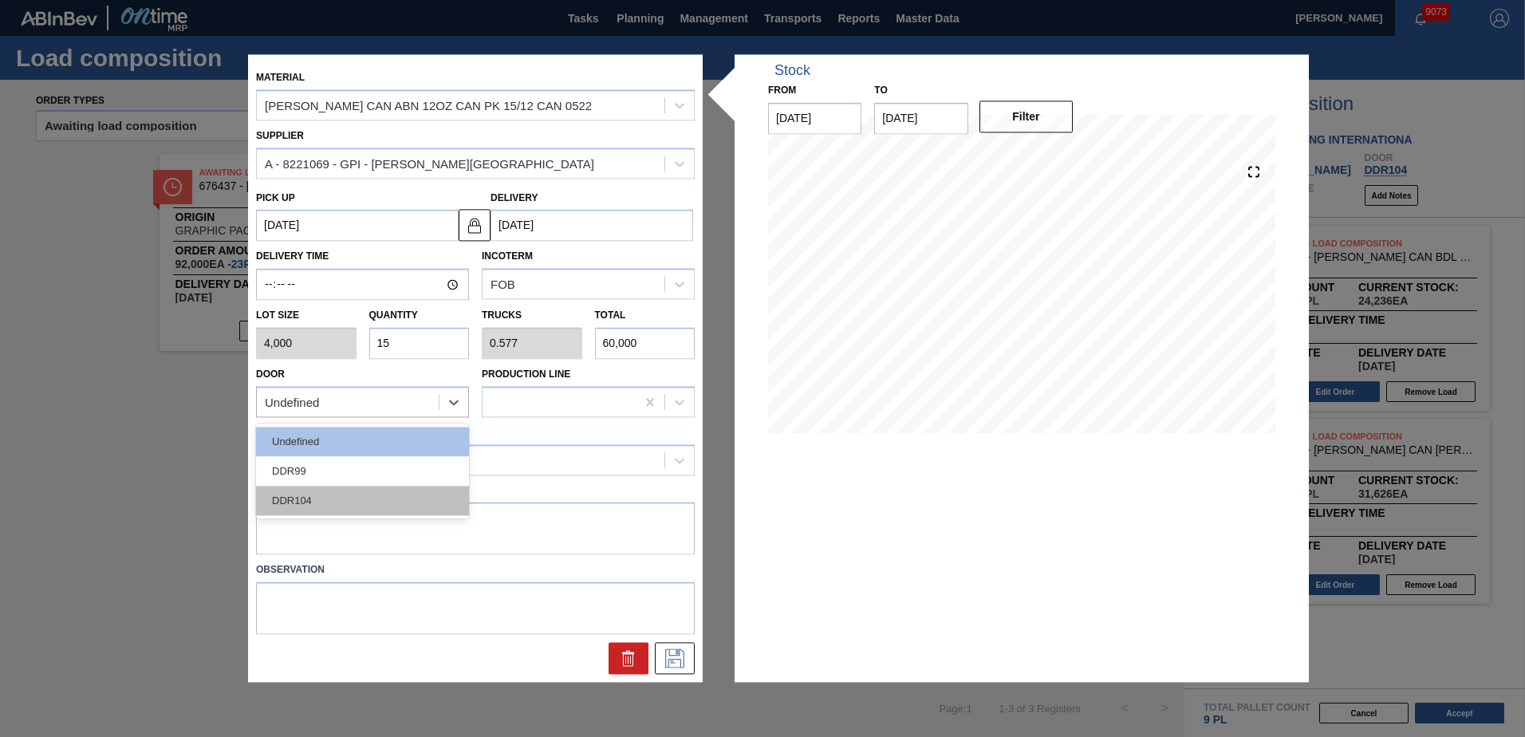
click at [351, 490] on div "DDR104" at bounding box center [362, 501] width 213 height 30
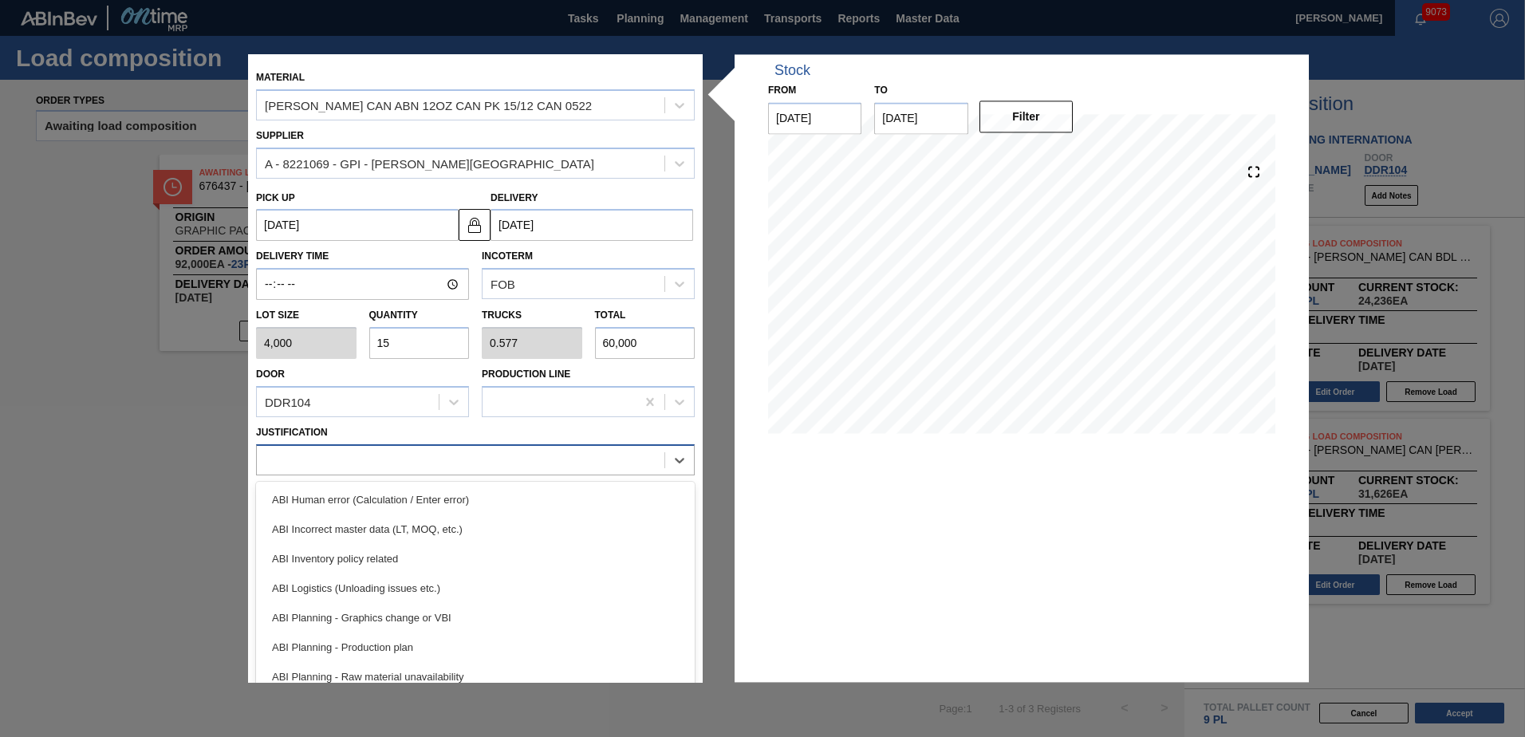
click at [365, 464] on div at bounding box center [461, 459] width 408 height 23
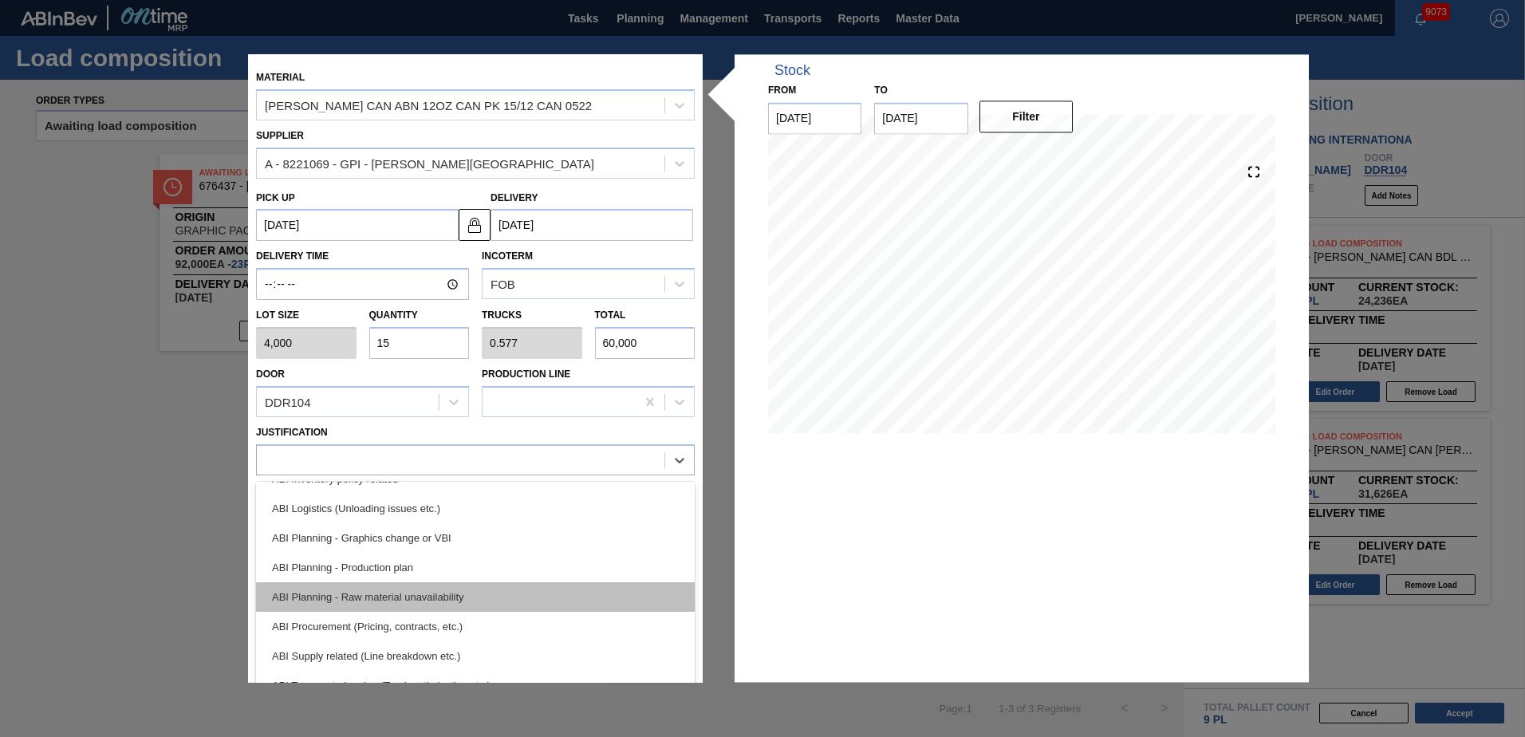
scroll to position [160, 0]
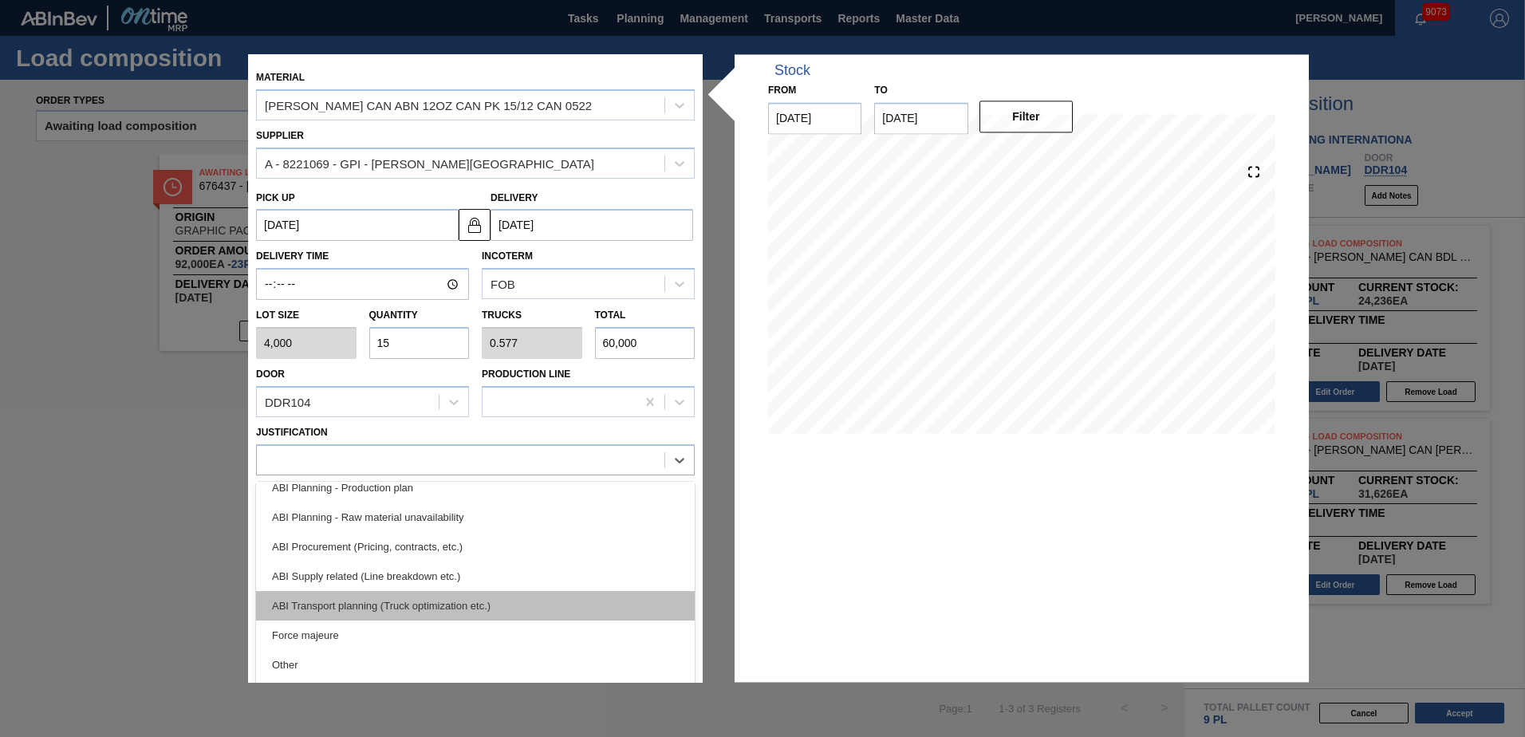
click at [432, 611] on div "ABI Transport planning (Truck optimization etc.)" at bounding box center [475, 606] width 439 height 30
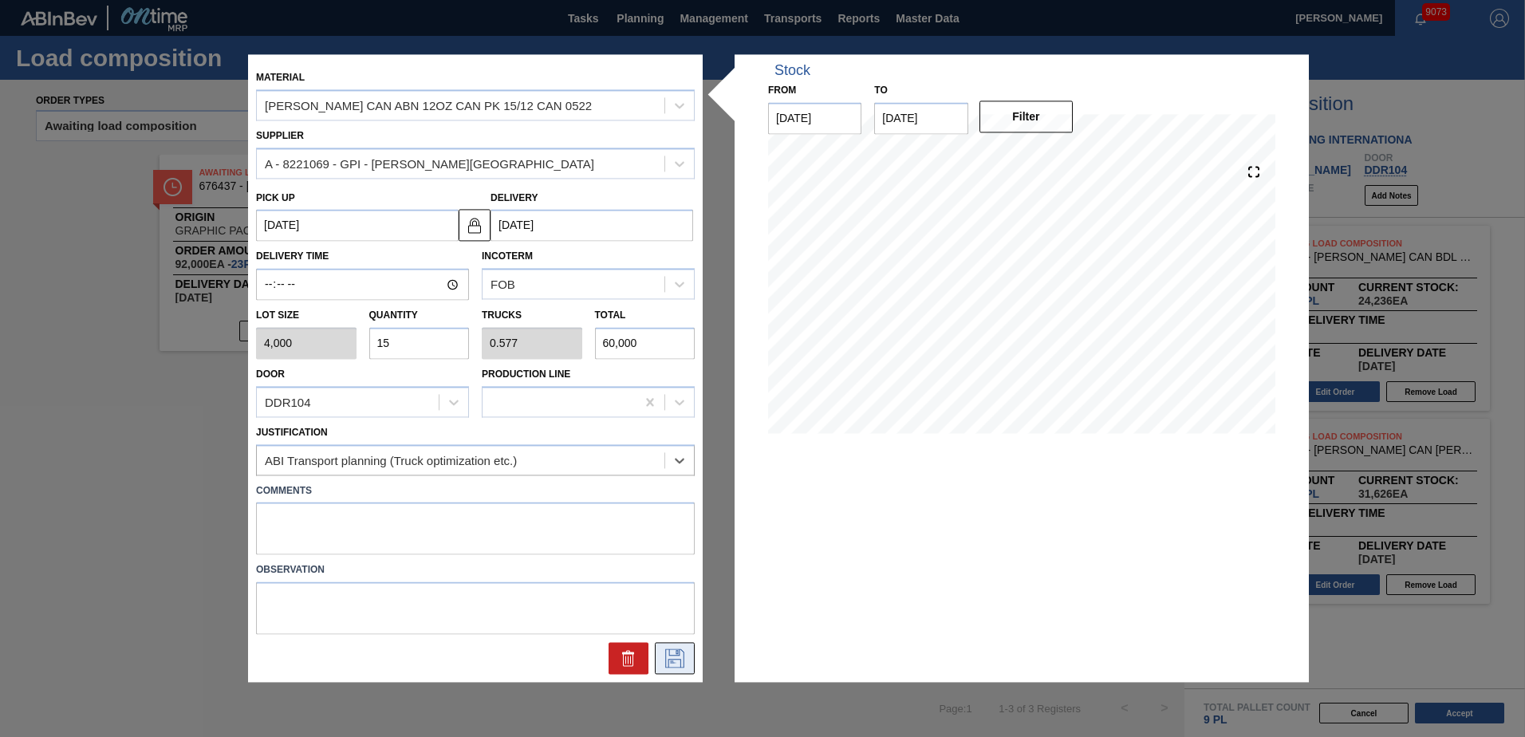
click at [679, 659] on icon at bounding box center [675, 658] width 26 height 19
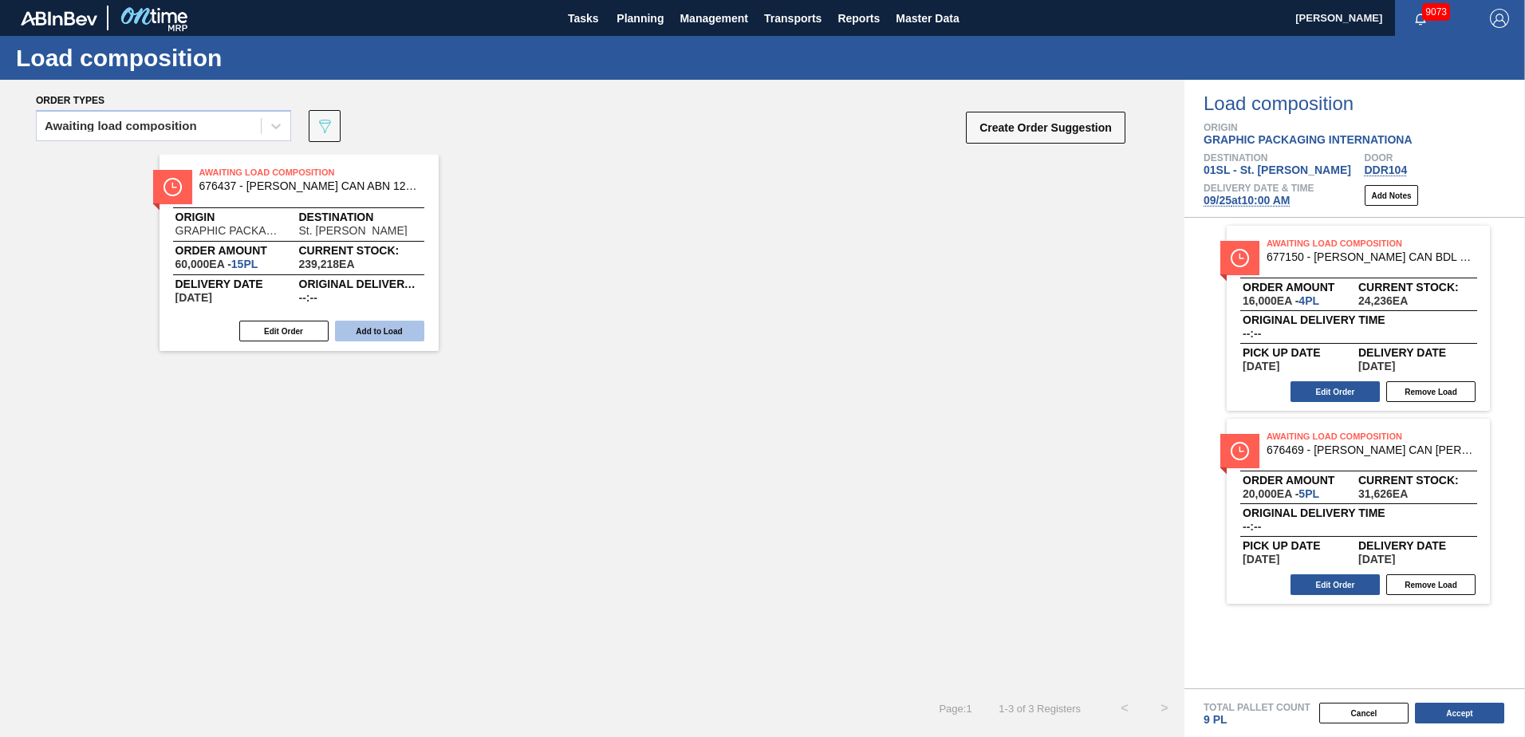
click at [398, 337] on button "Add to Load" at bounding box center [379, 331] width 89 height 21
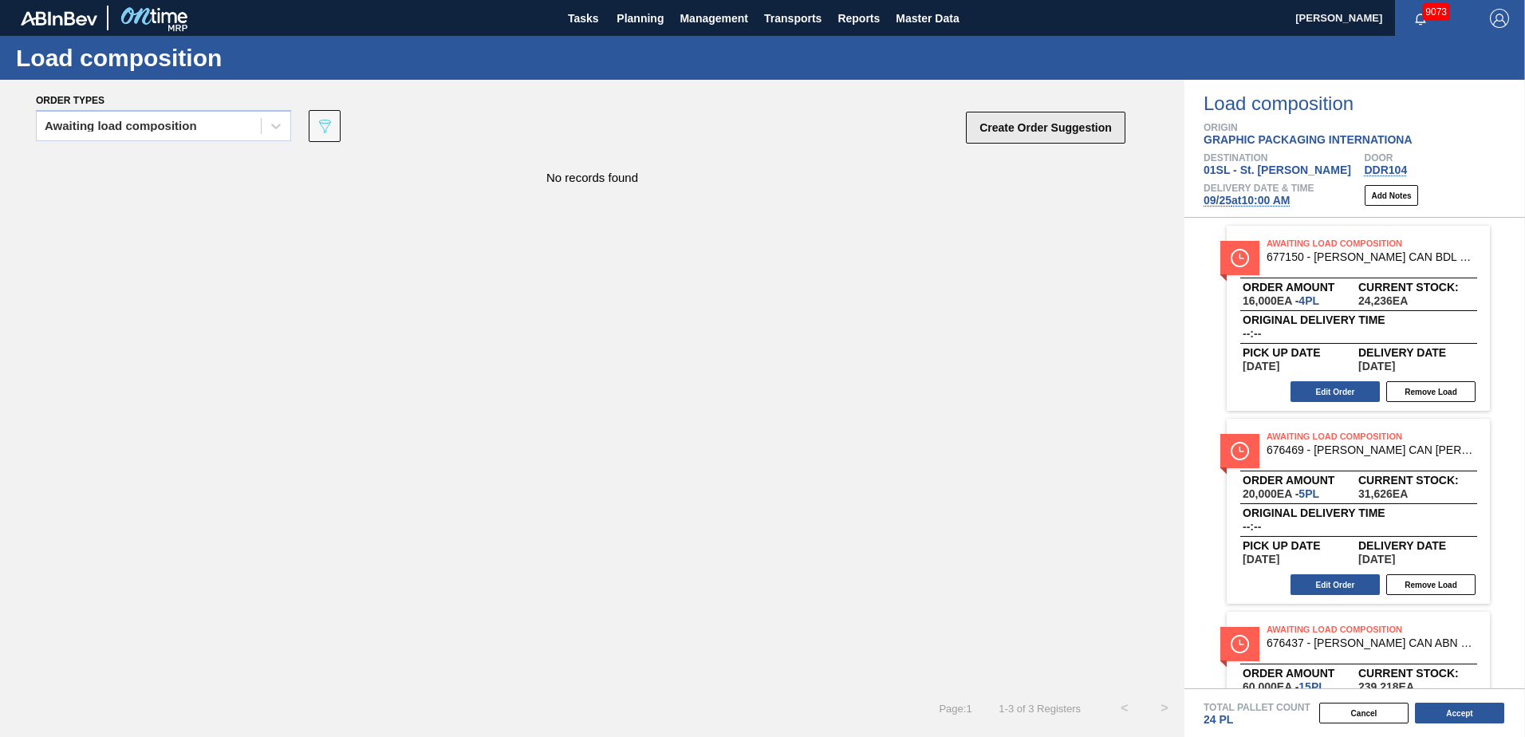
click at [1045, 135] on button "Create Order Suggestion" at bounding box center [1046, 128] width 160 height 32
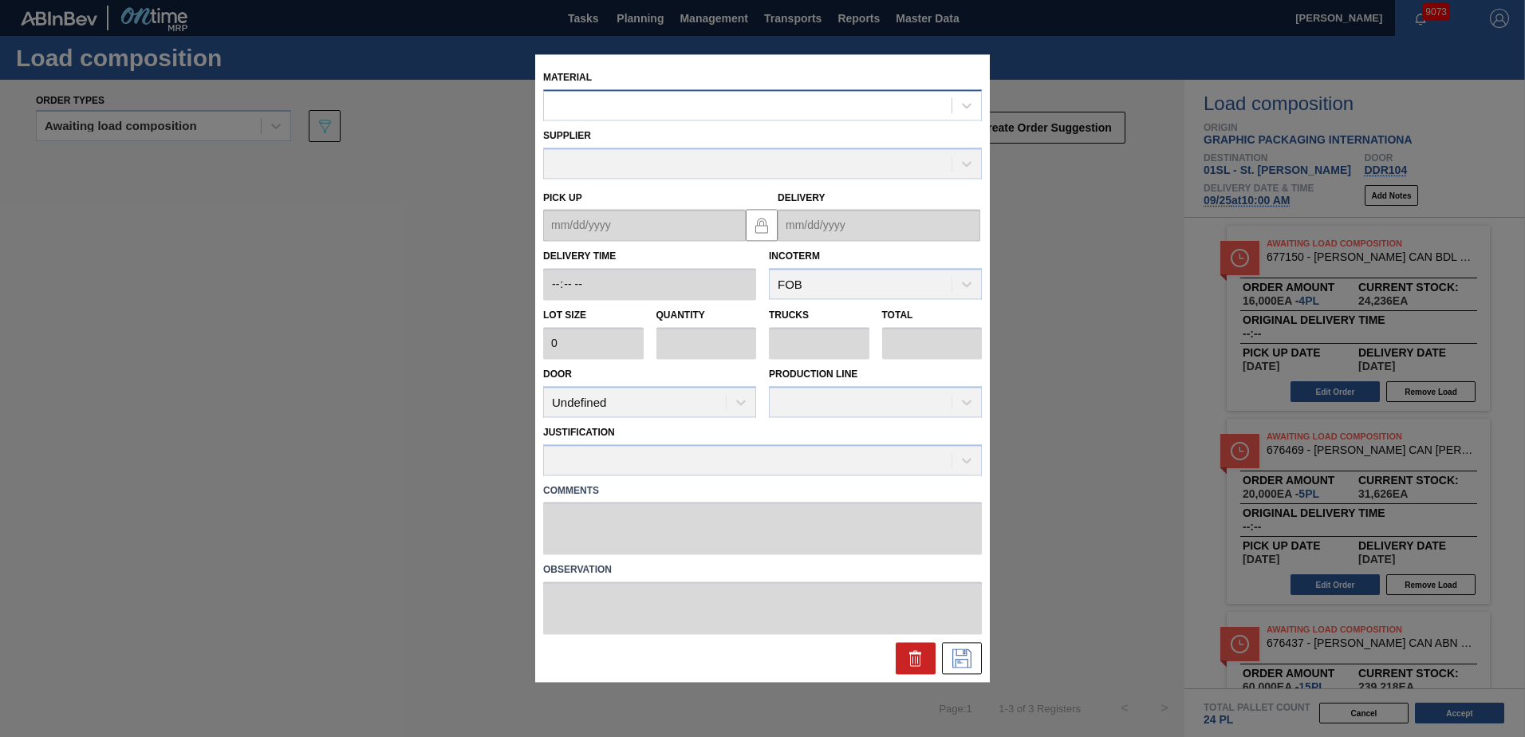
click at [781, 108] on div at bounding box center [748, 105] width 408 height 23
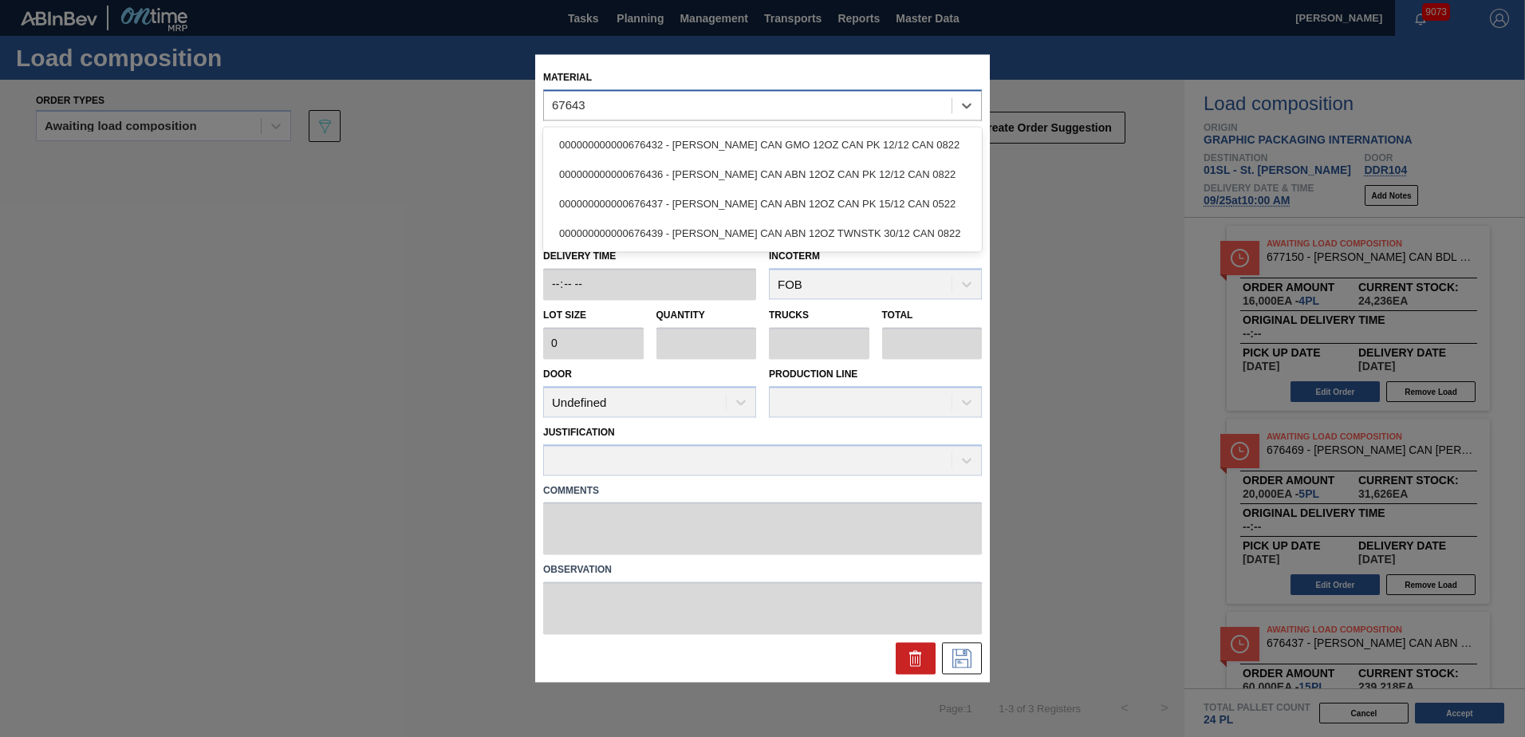
type input "676439"
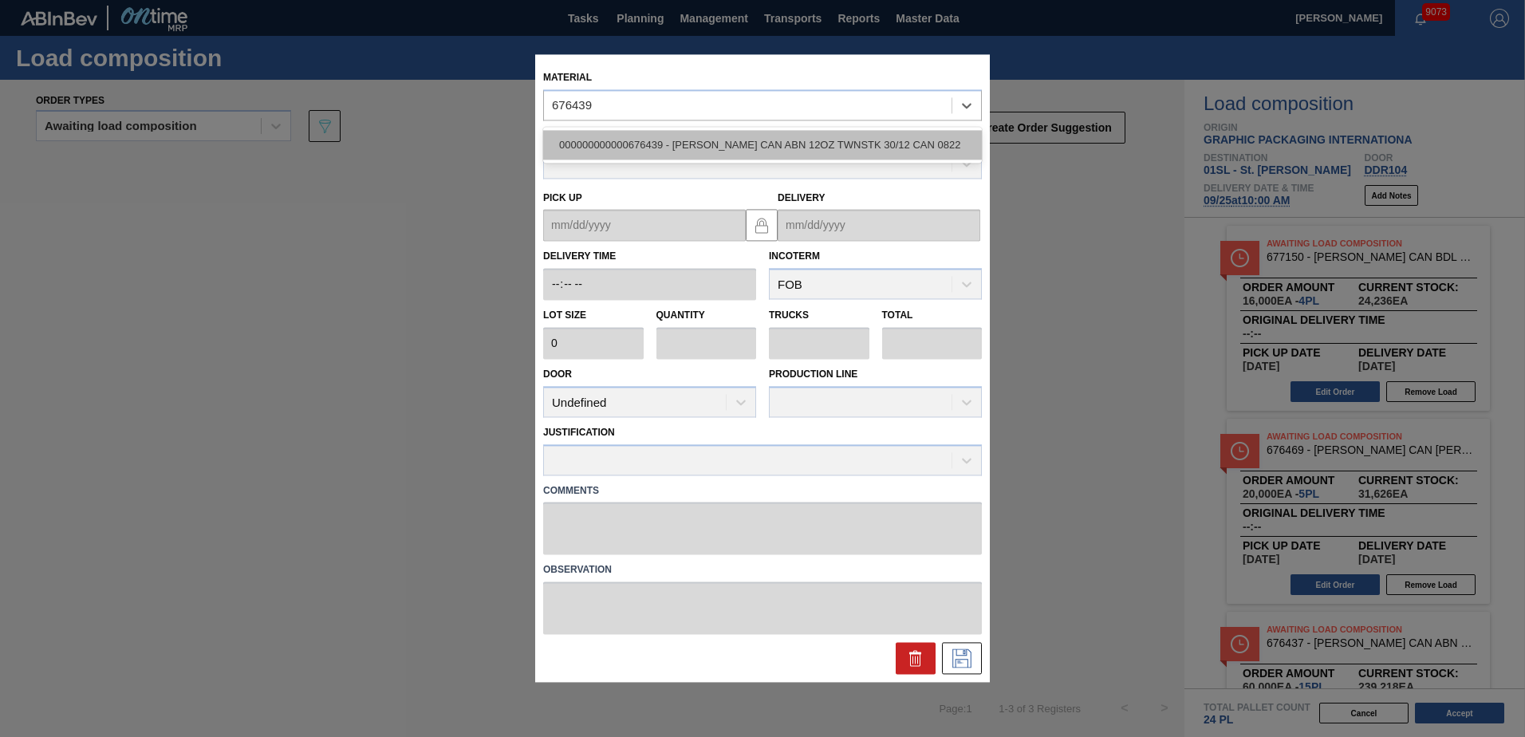
click at [781, 148] on div "000000000000676439 - CARR CAN ABN 12OZ TWNSTK 30/12 CAN 0822" at bounding box center [762, 145] width 439 height 30
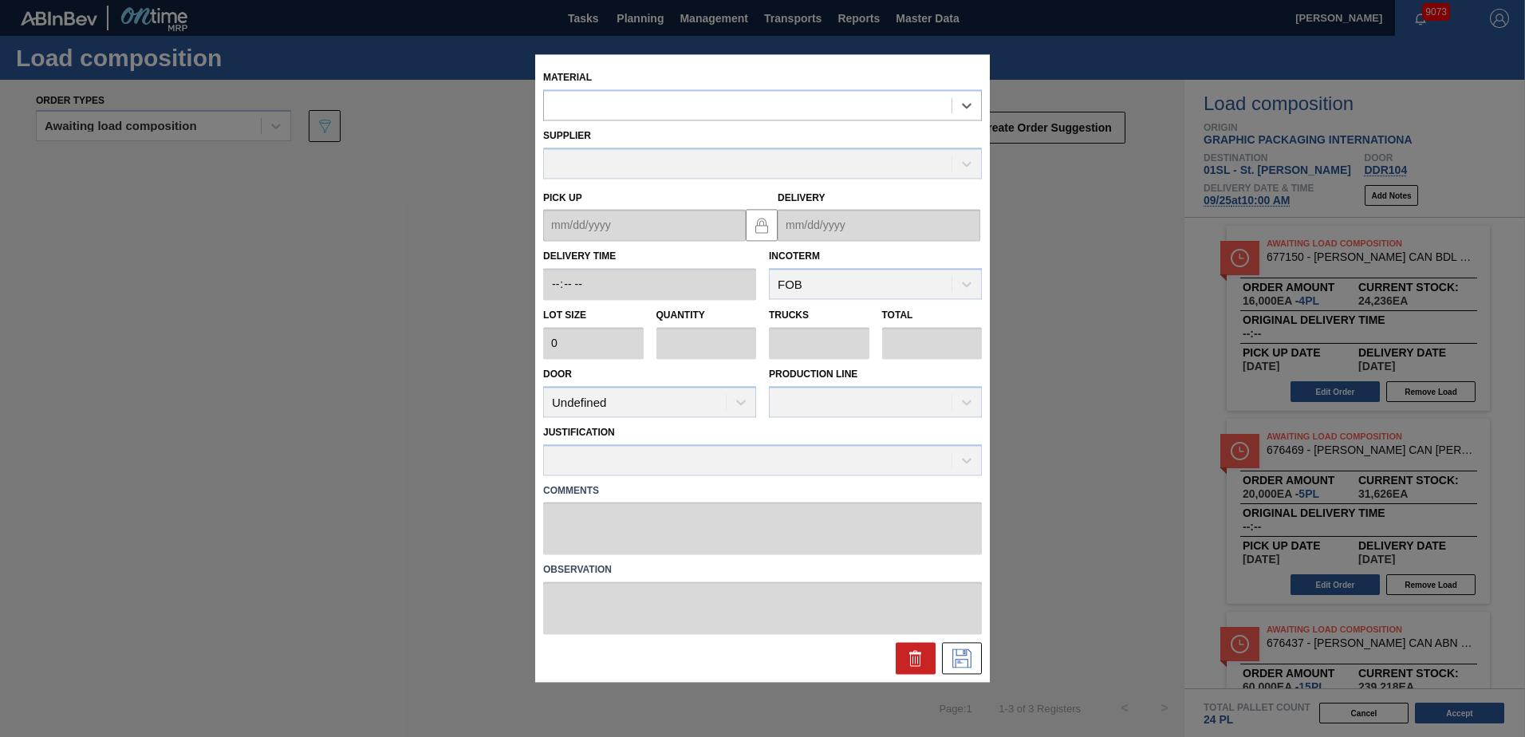
type input "3,200"
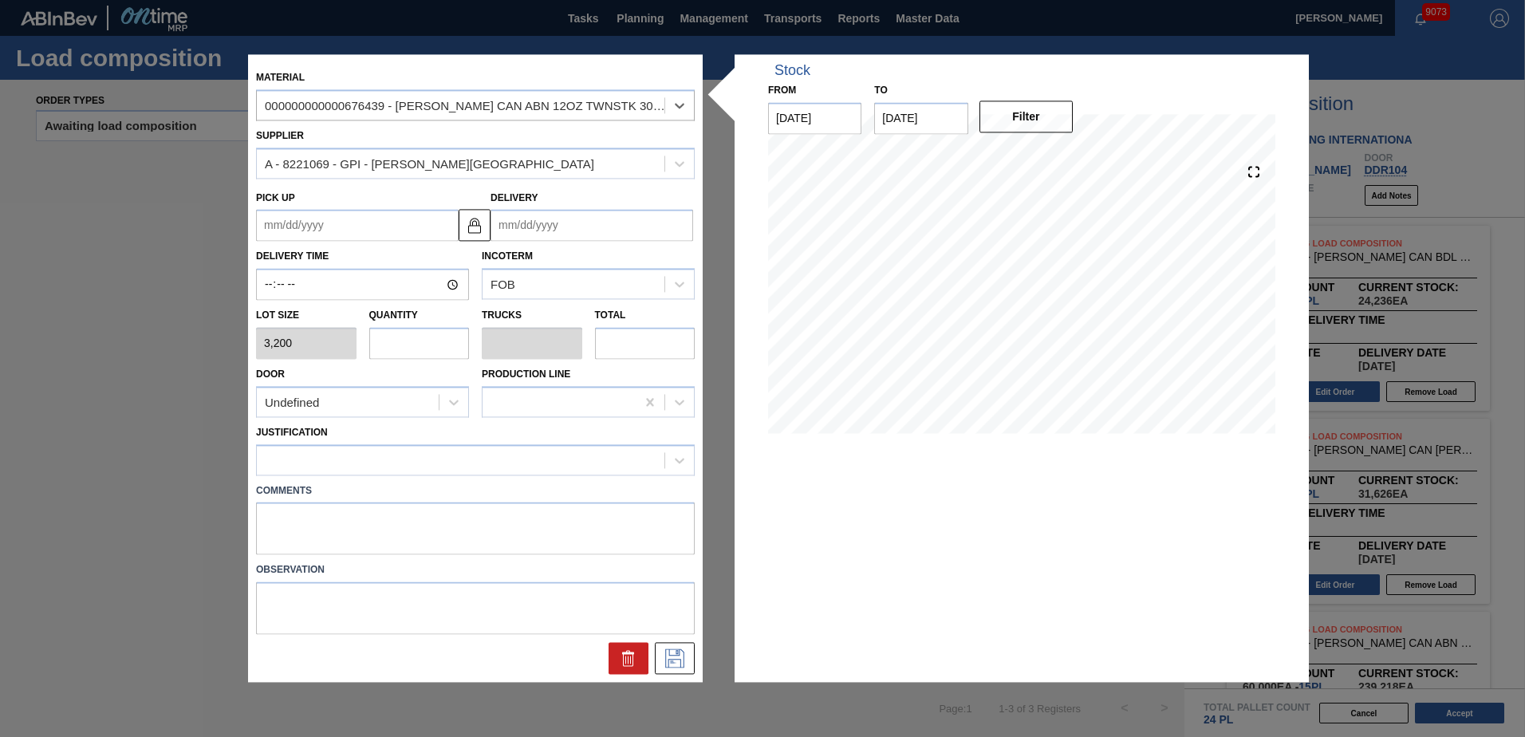
click at [560, 224] on input "Delivery" at bounding box center [592, 226] width 203 height 32
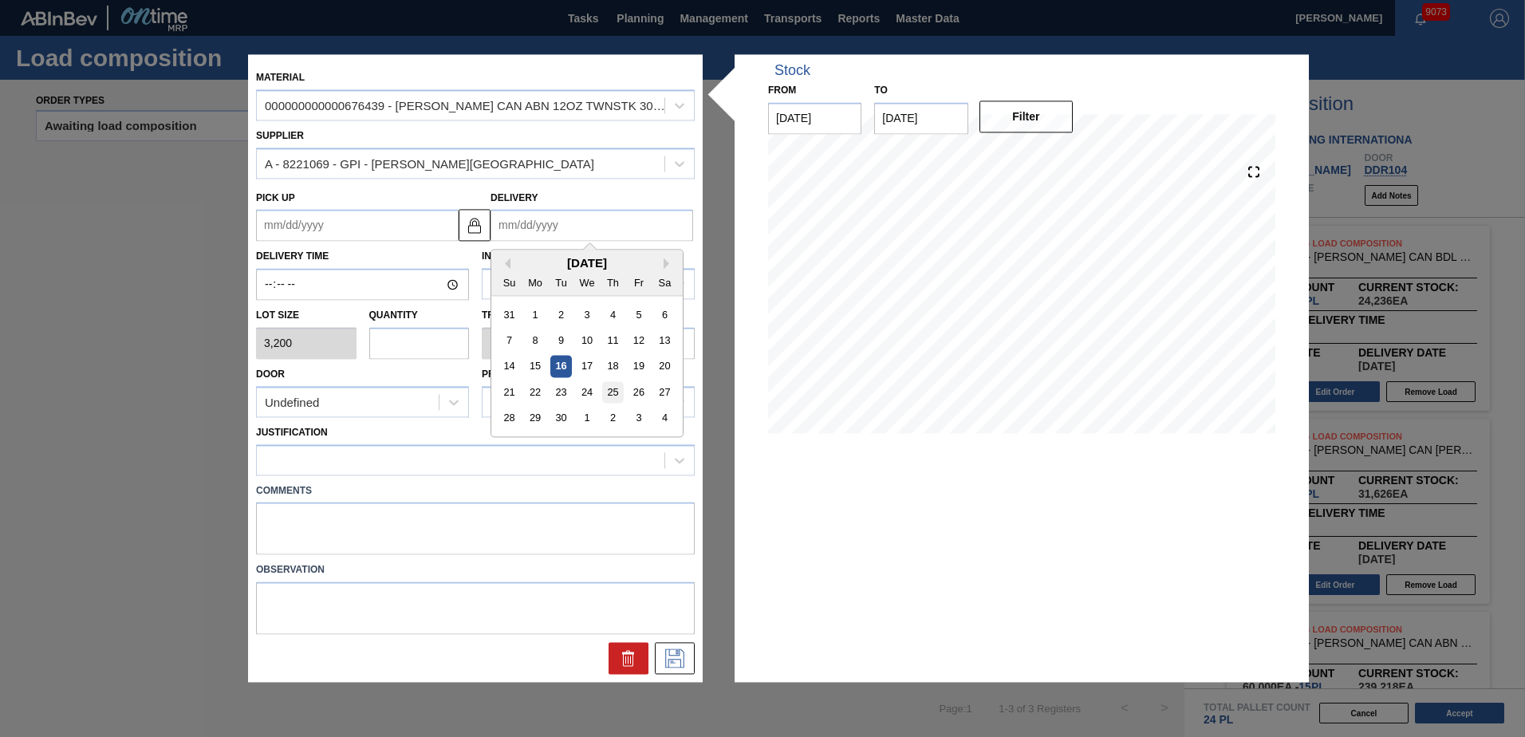
click at [616, 389] on div "25" at bounding box center [613, 393] width 22 height 22
type up "[DATE]"
type input "[DATE]"
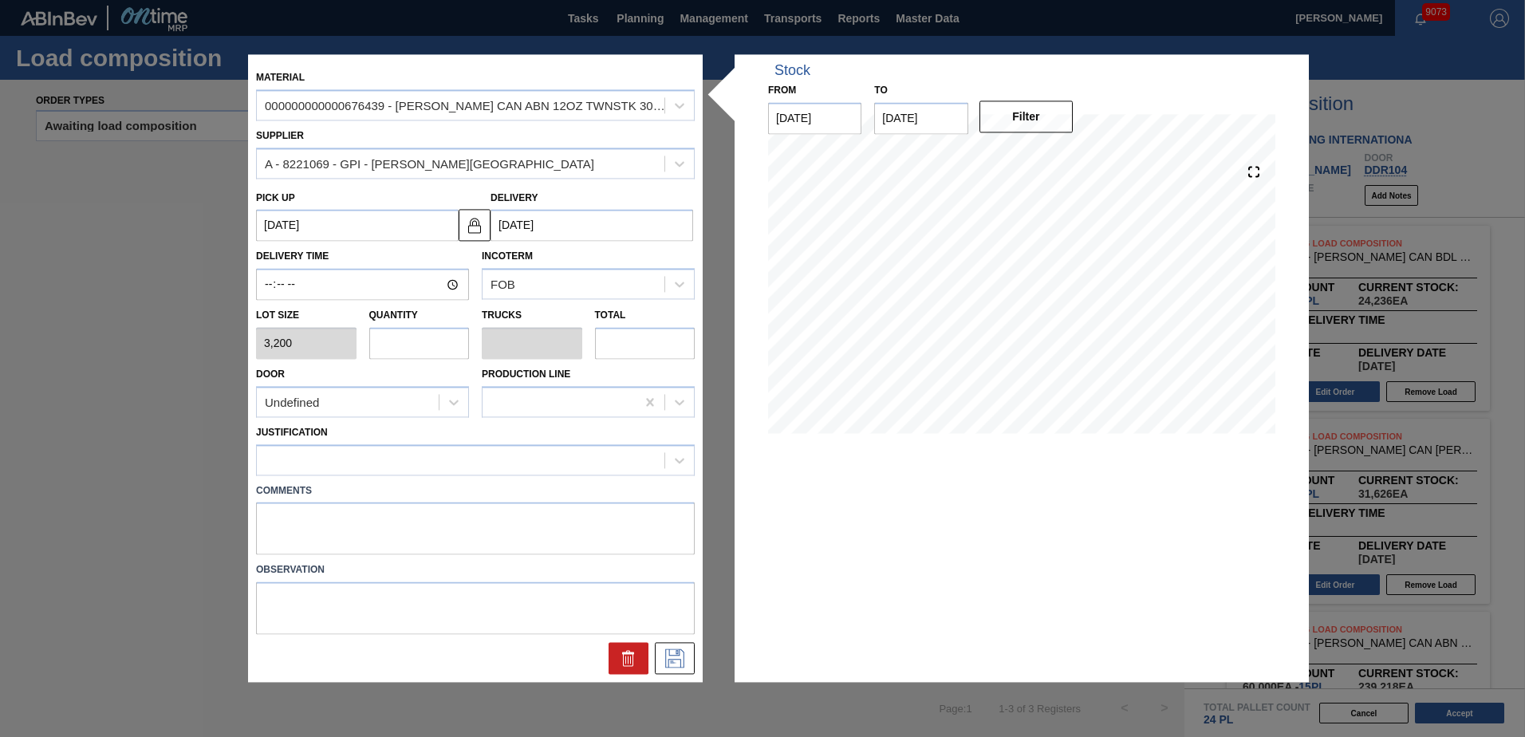
click at [428, 341] on input "text" at bounding box center [419, 343] width 101 height 32
type input "2"
type input "0.077"
type input "6,400"
type input "2"
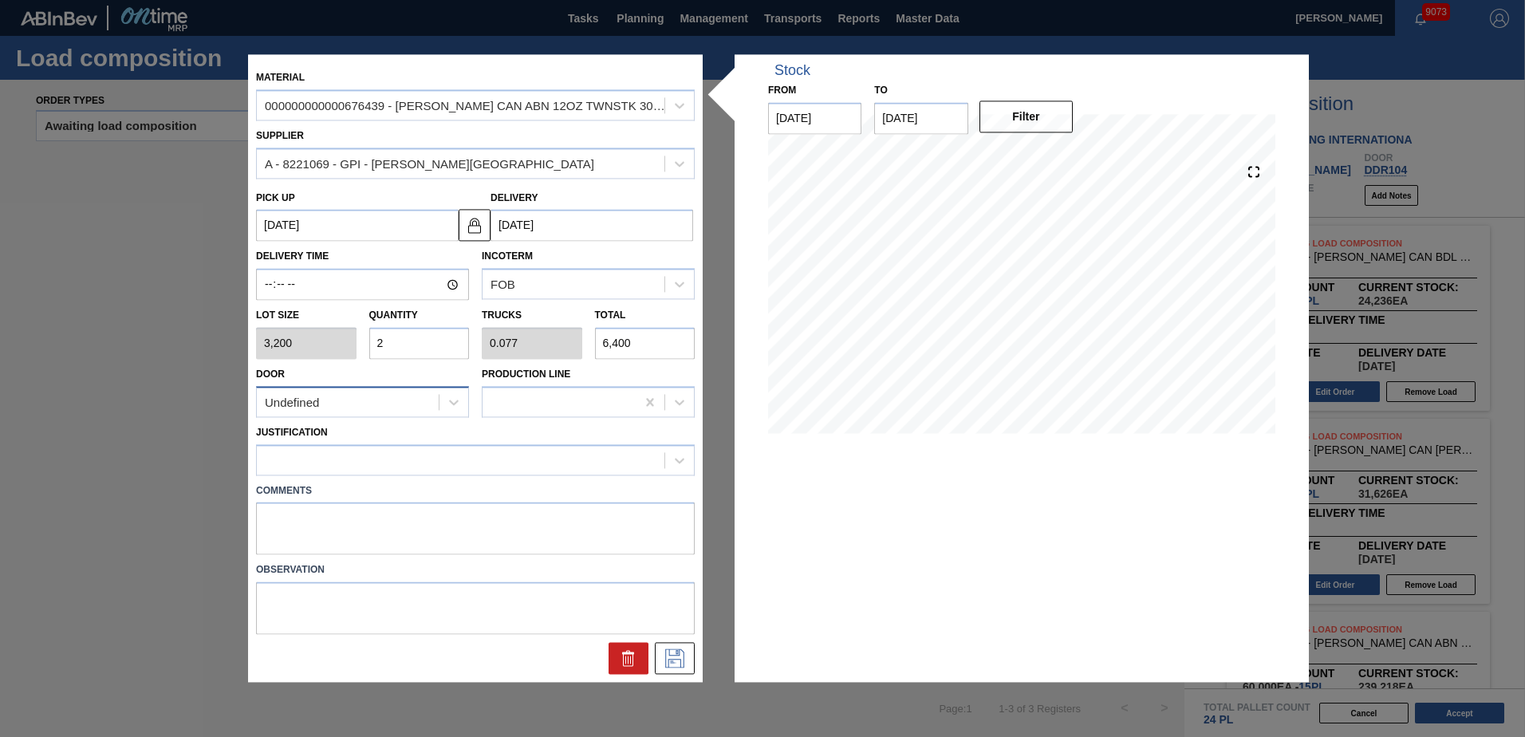
click at [411, 417] on div "Undefined" at bounding box center [362, 401] width 213 height 31
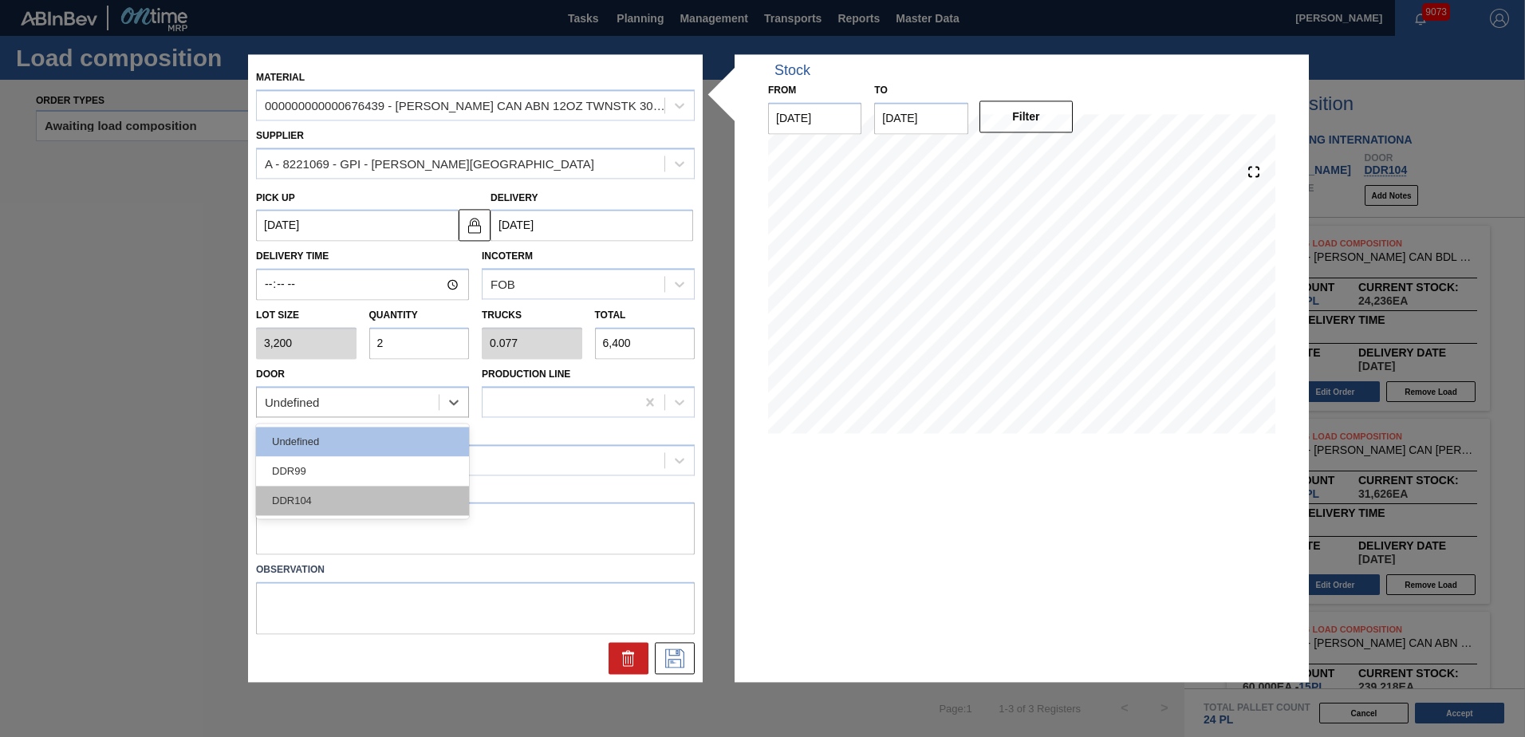
click at [357, 509] on div "DDR104" at bounding box center [362, 501] width 213 height 30
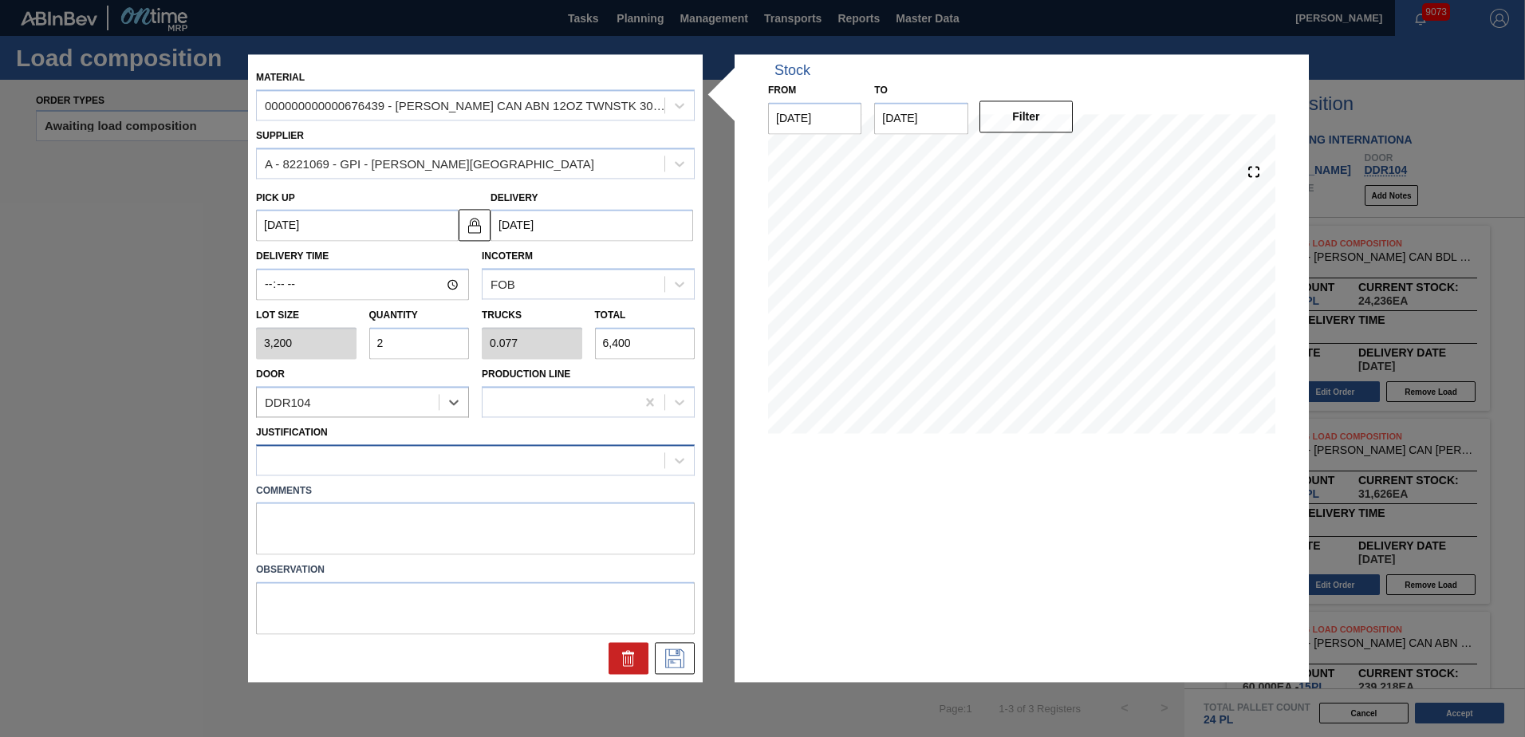
click at [353, 467] on div at bounding box center [461, 459] width 408 height 23
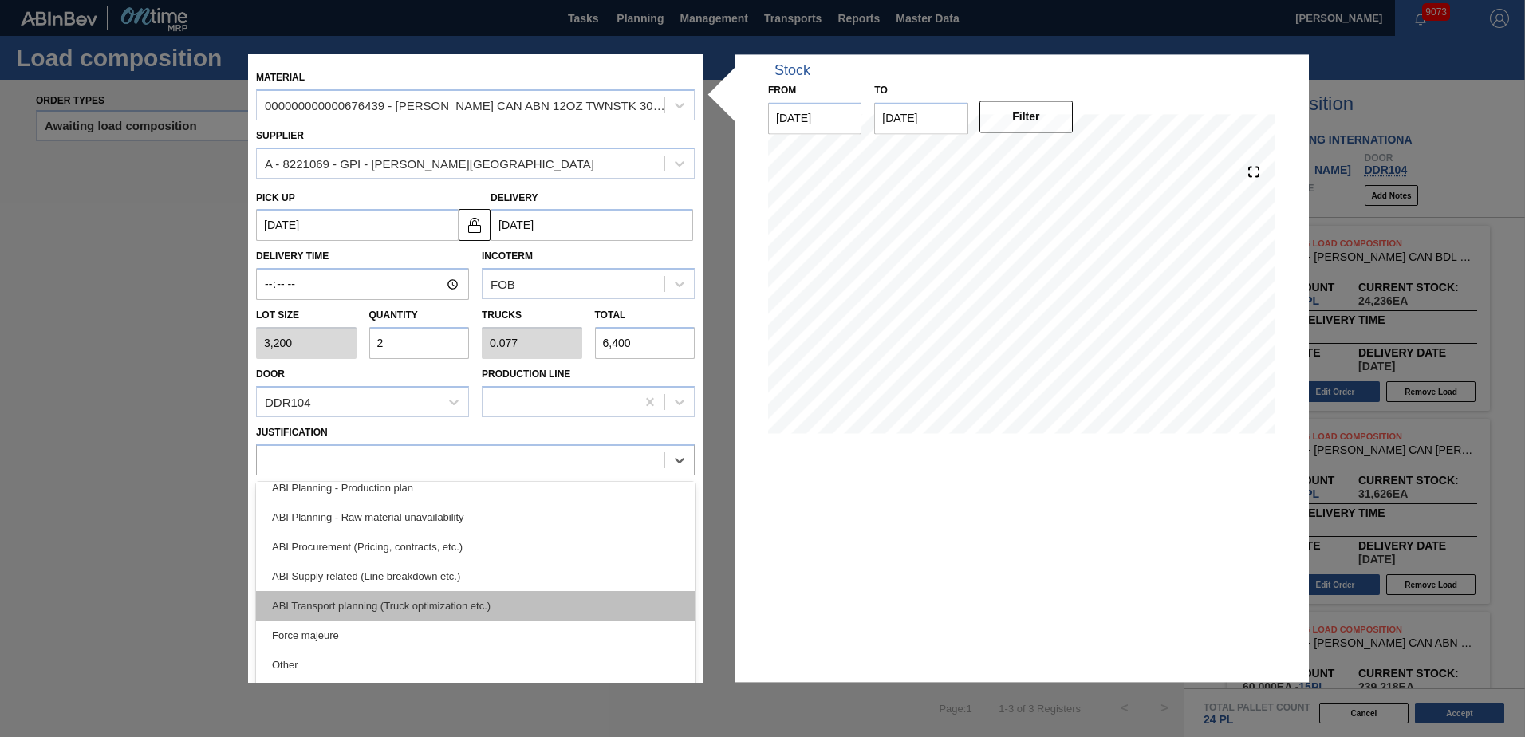
click at [396, 603] on div "ABI Transport planning (Truck optimization etc.)" at bounding box center [475, 606] width 439 height 30
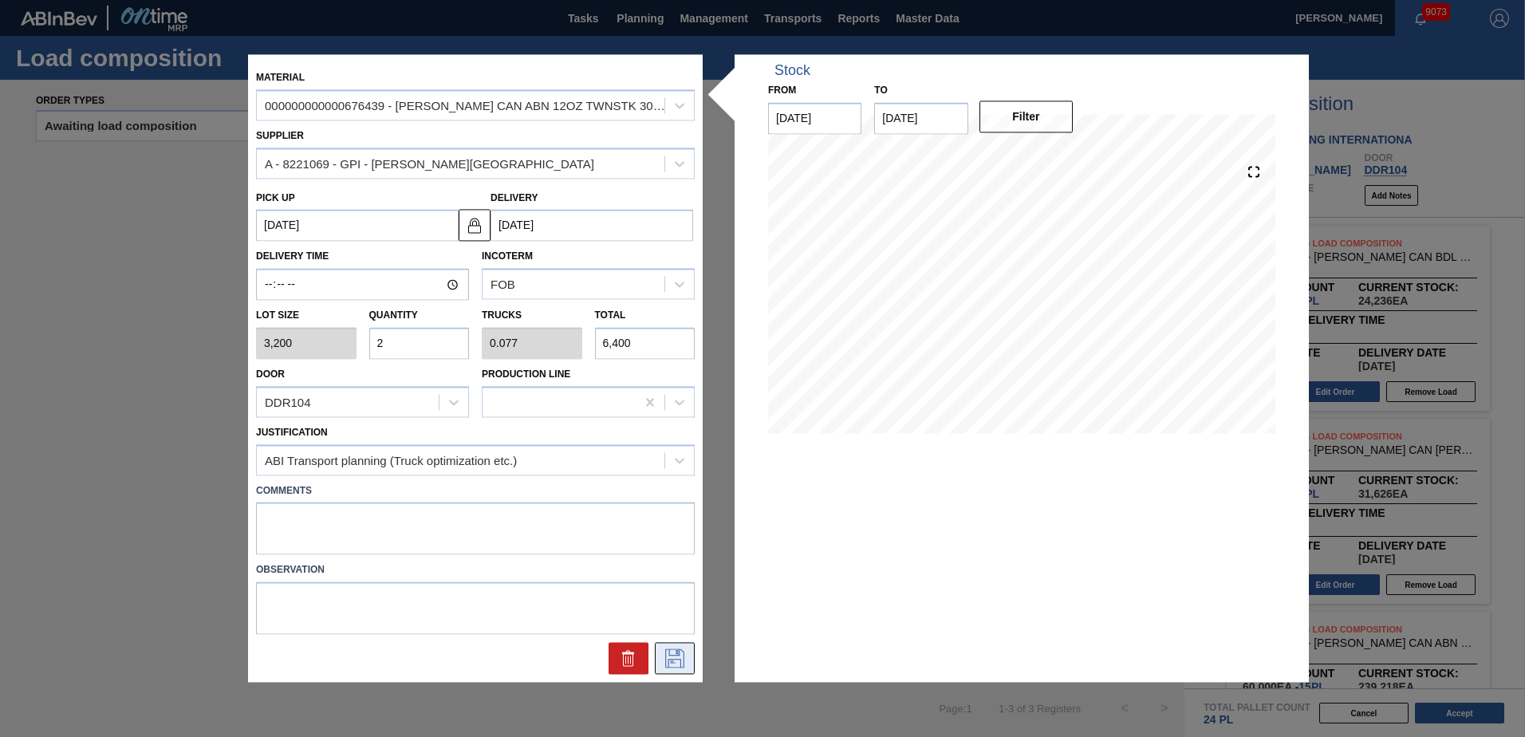
click at [668, 656] on icon at bounding box center [675, 658] width 26 height 19
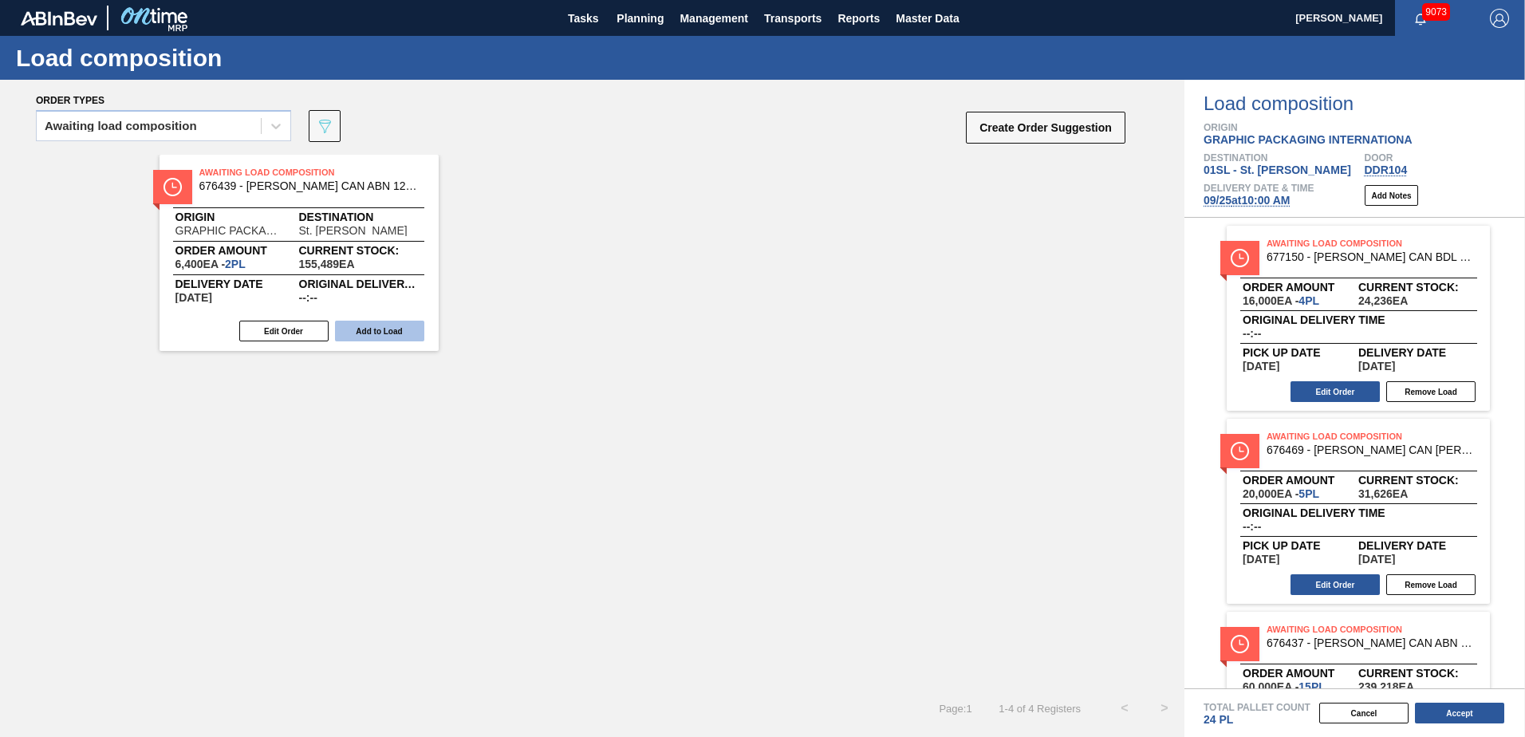
click at [368, 336] on button "Add to Load" at bounding box center [379, 331] width 89 height 21
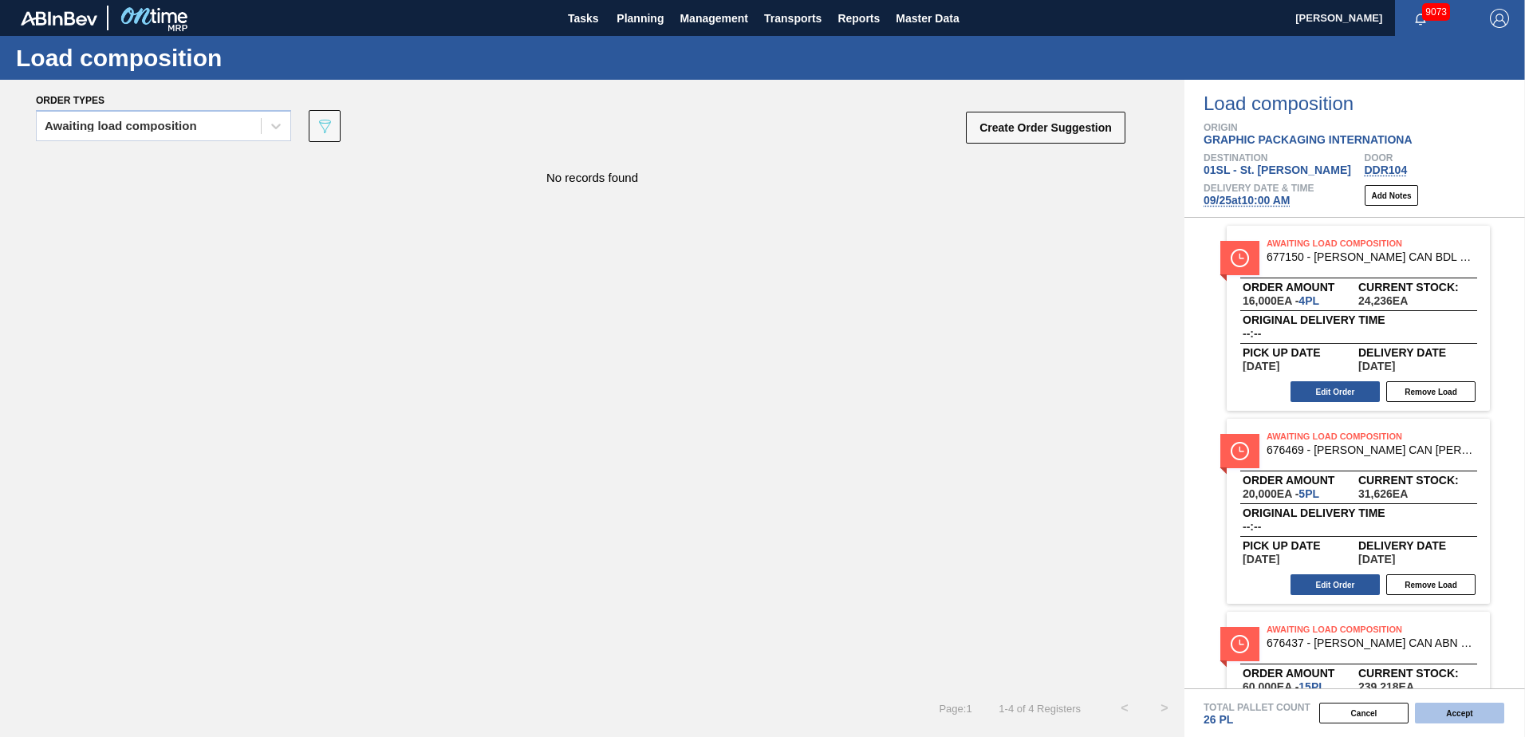
click at [1445, 711] on button "Accept" at bounding box center [1459, 713] width 89 height 21
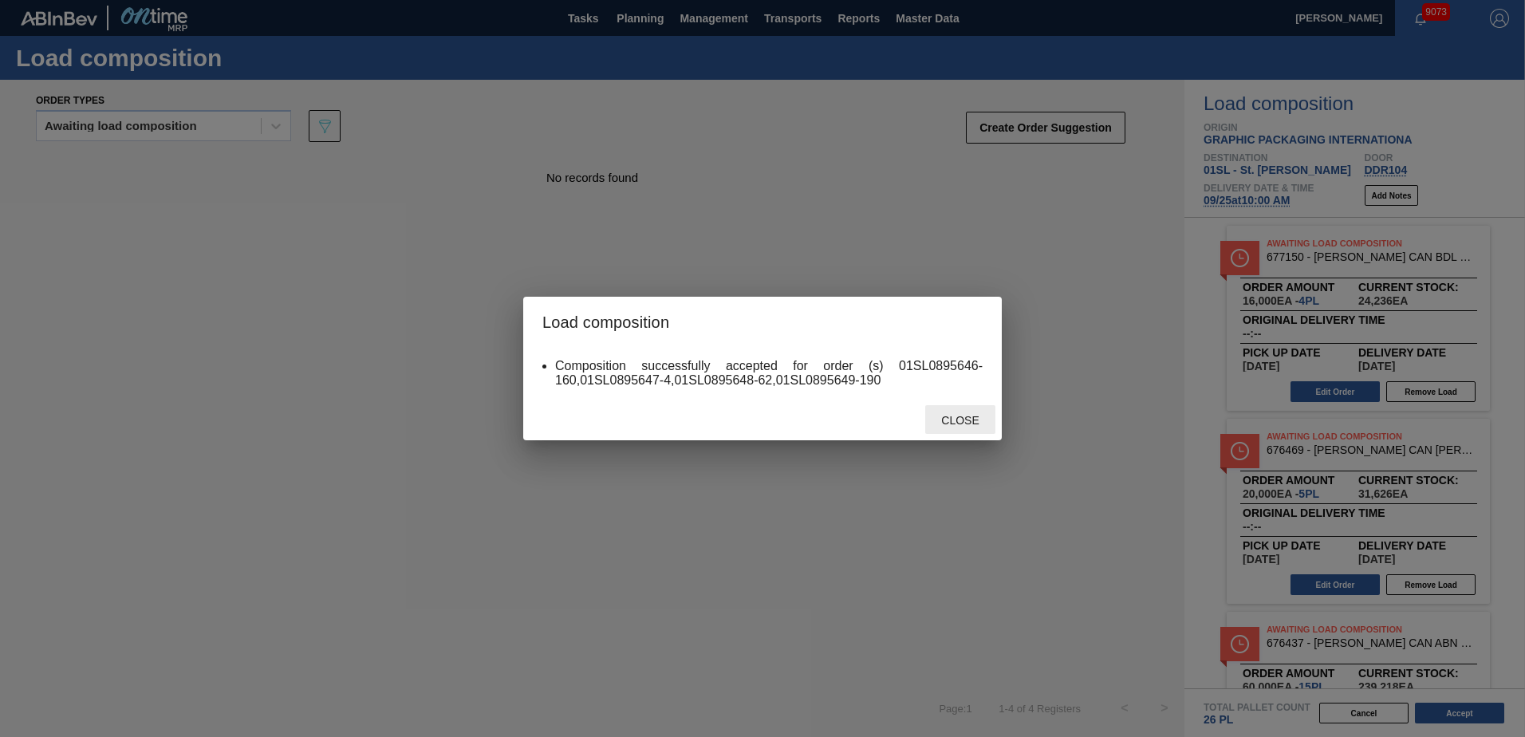
click at [981, 424] on span "Close" at bounding box center [959, 420] width 63 height 13
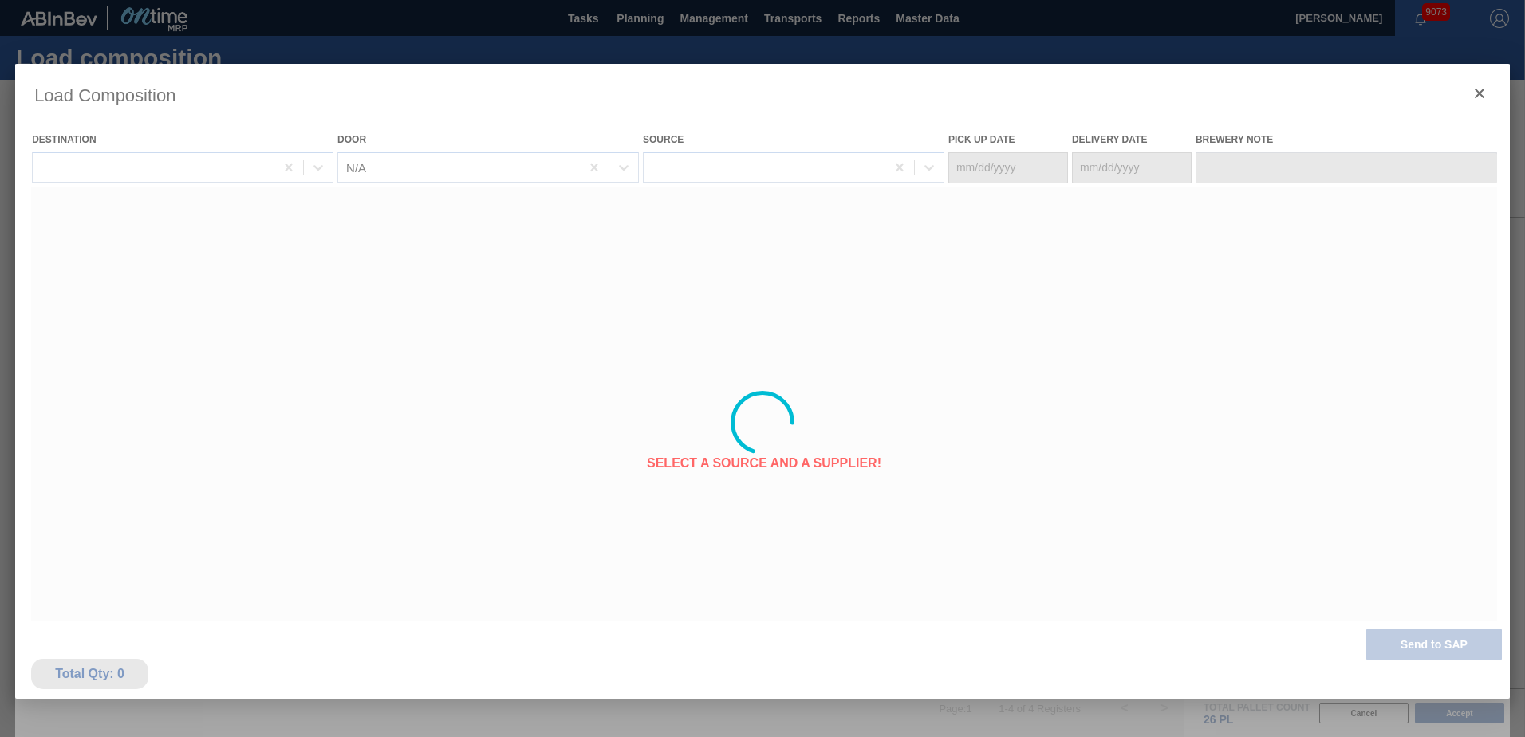
type Date "[DATE]"
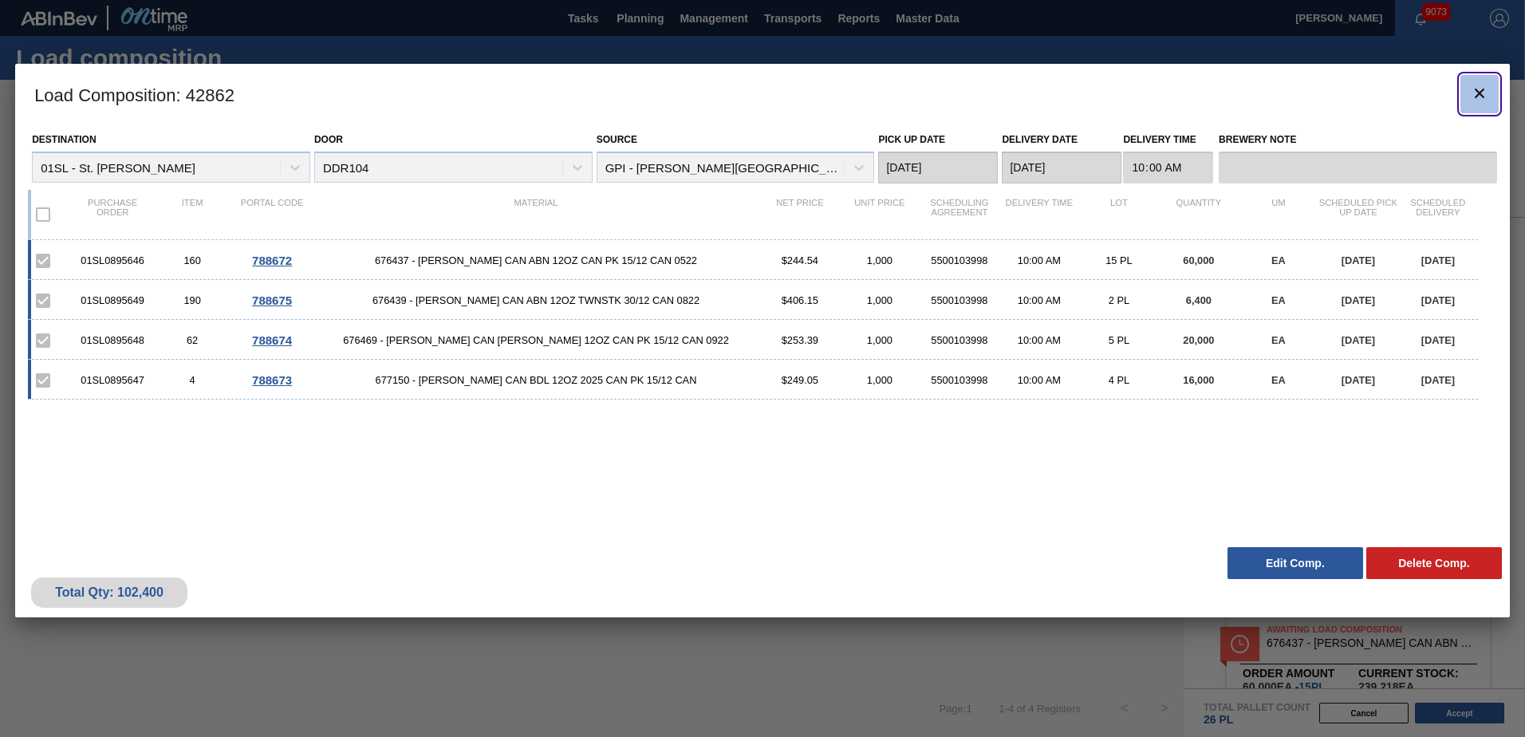
click at [1468, 89] on button "botão de ícone" at bounding box center [1480, 94] width 38 height 38
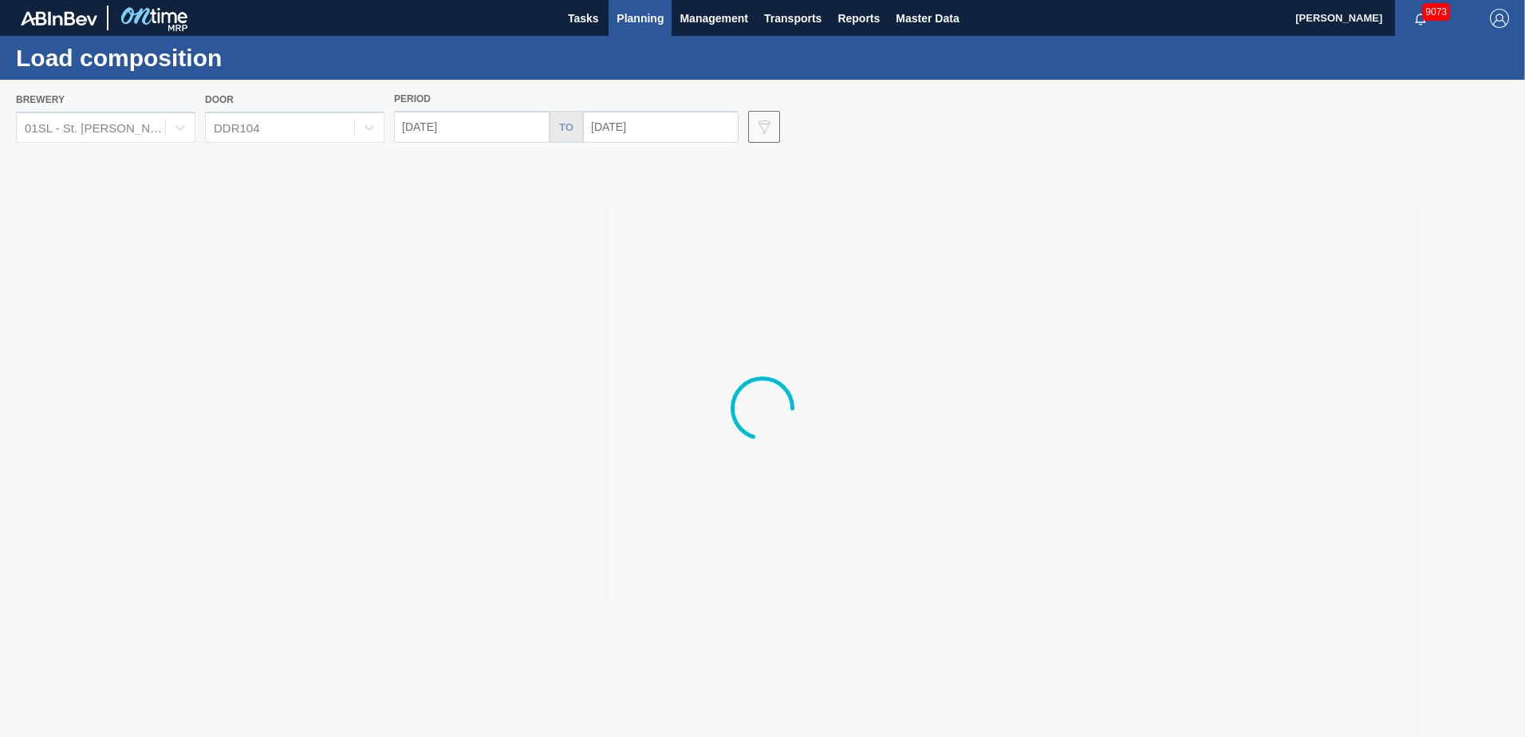
click at [627, 19] on span "Planning" at bounding box center [640, 18] width 47 height 19
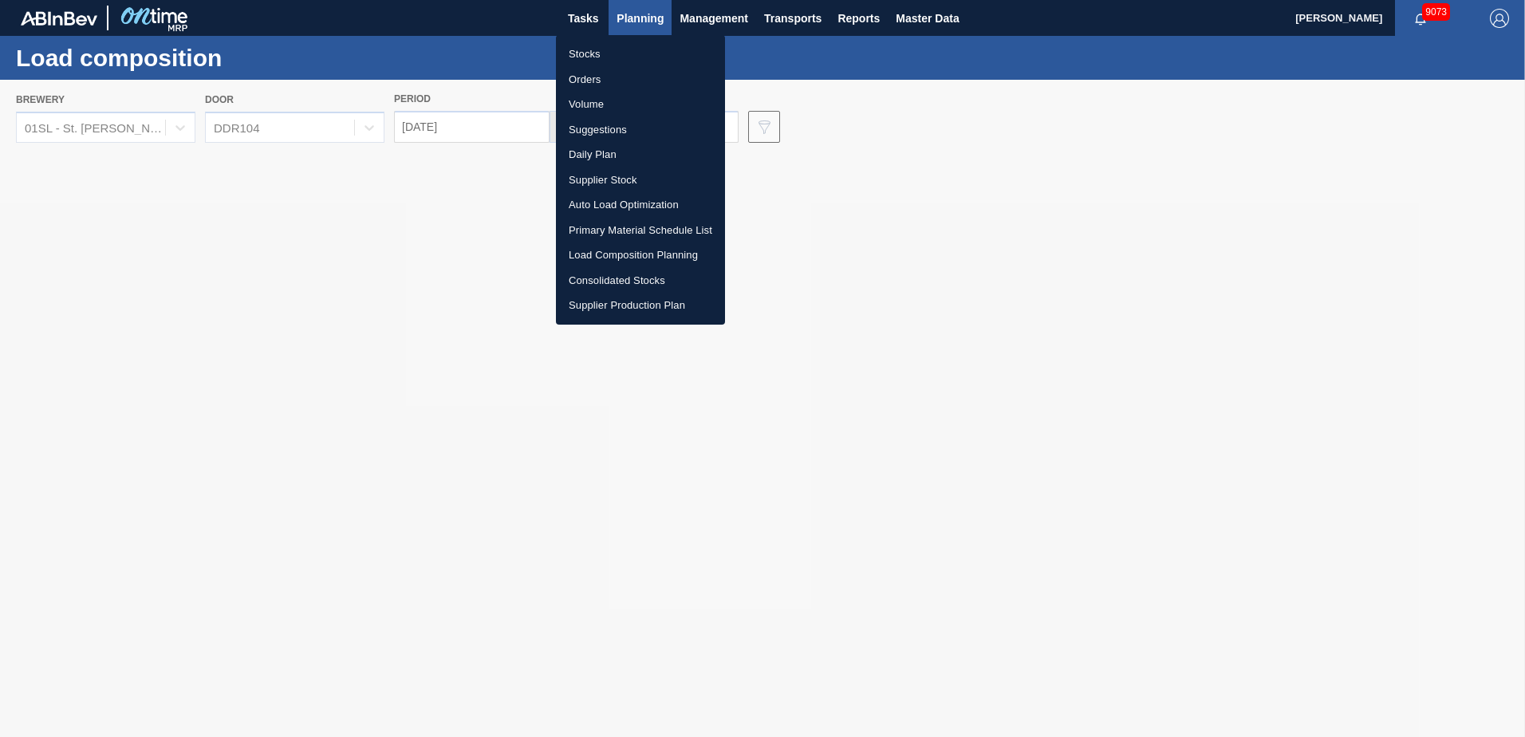
click at [618, 132] on li "Suggestions" at bounding box center [640, 130] width 169 height 26
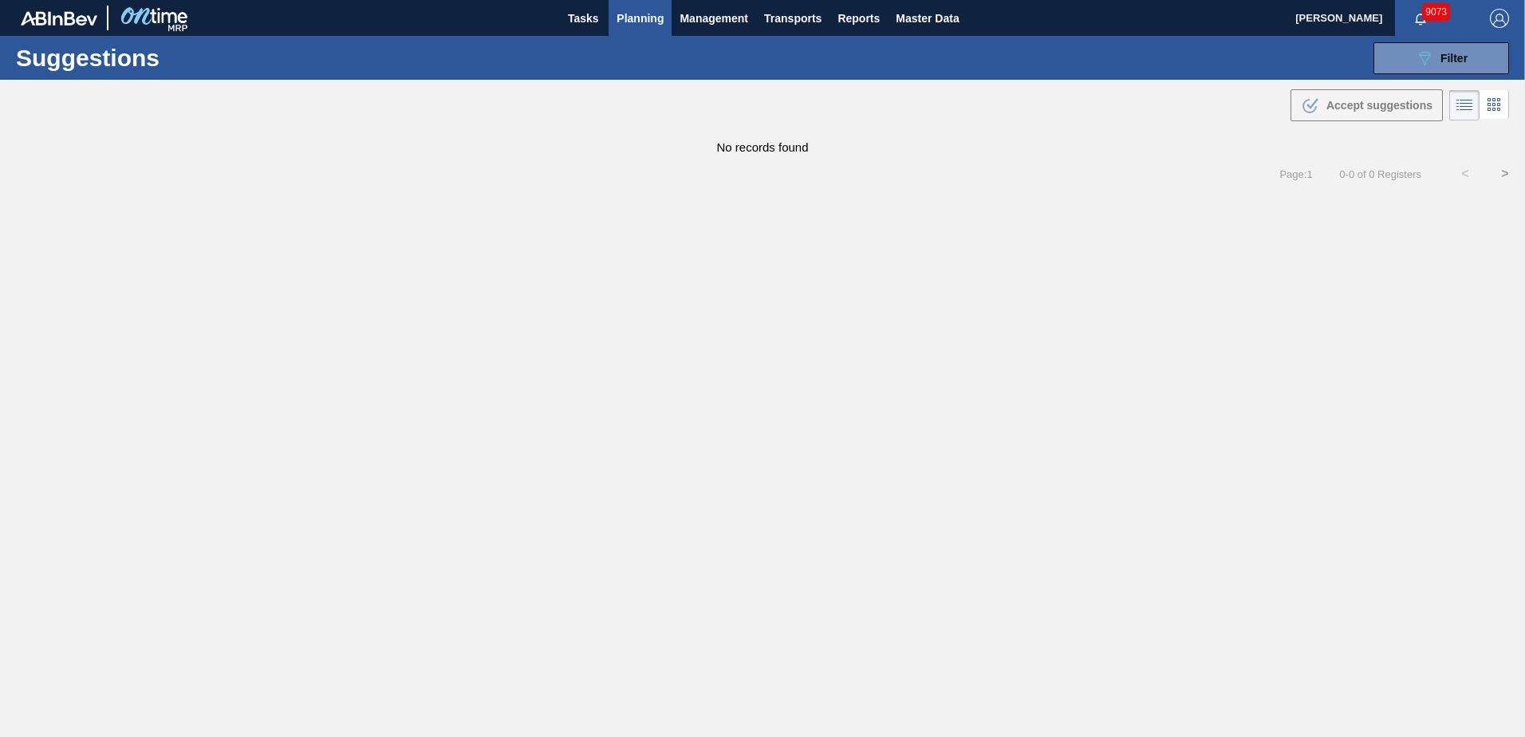
type from "[DATE]"
type to "[DATE]"
click at [1425, 65] on icon "089F7B8B-B2A5-4AFE-B5C0-19BA573D28AC" at bounding box center [1424, 58] width 19 height 19
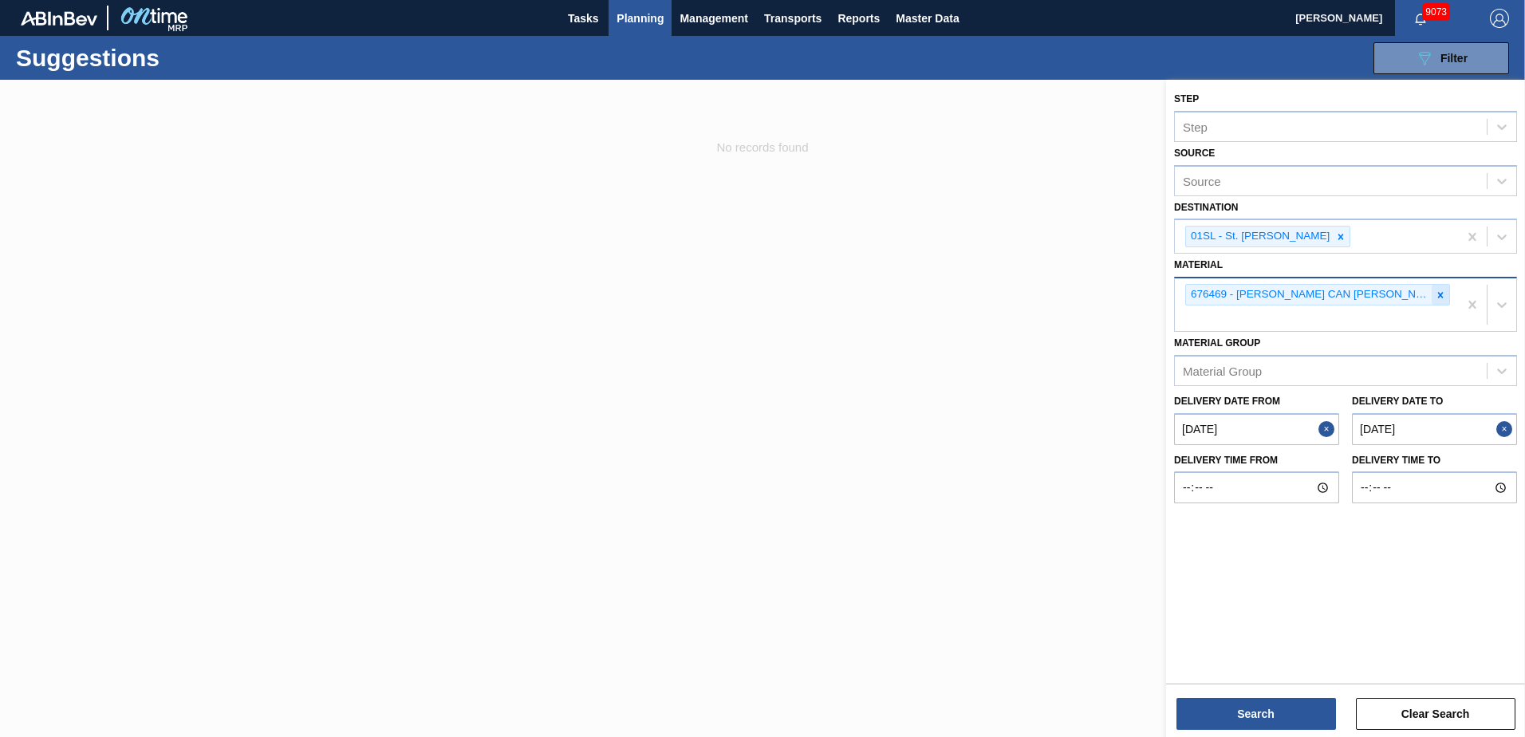
click at [1445, 296] on icon at bounding box center [1440, 295] width 11 height 11
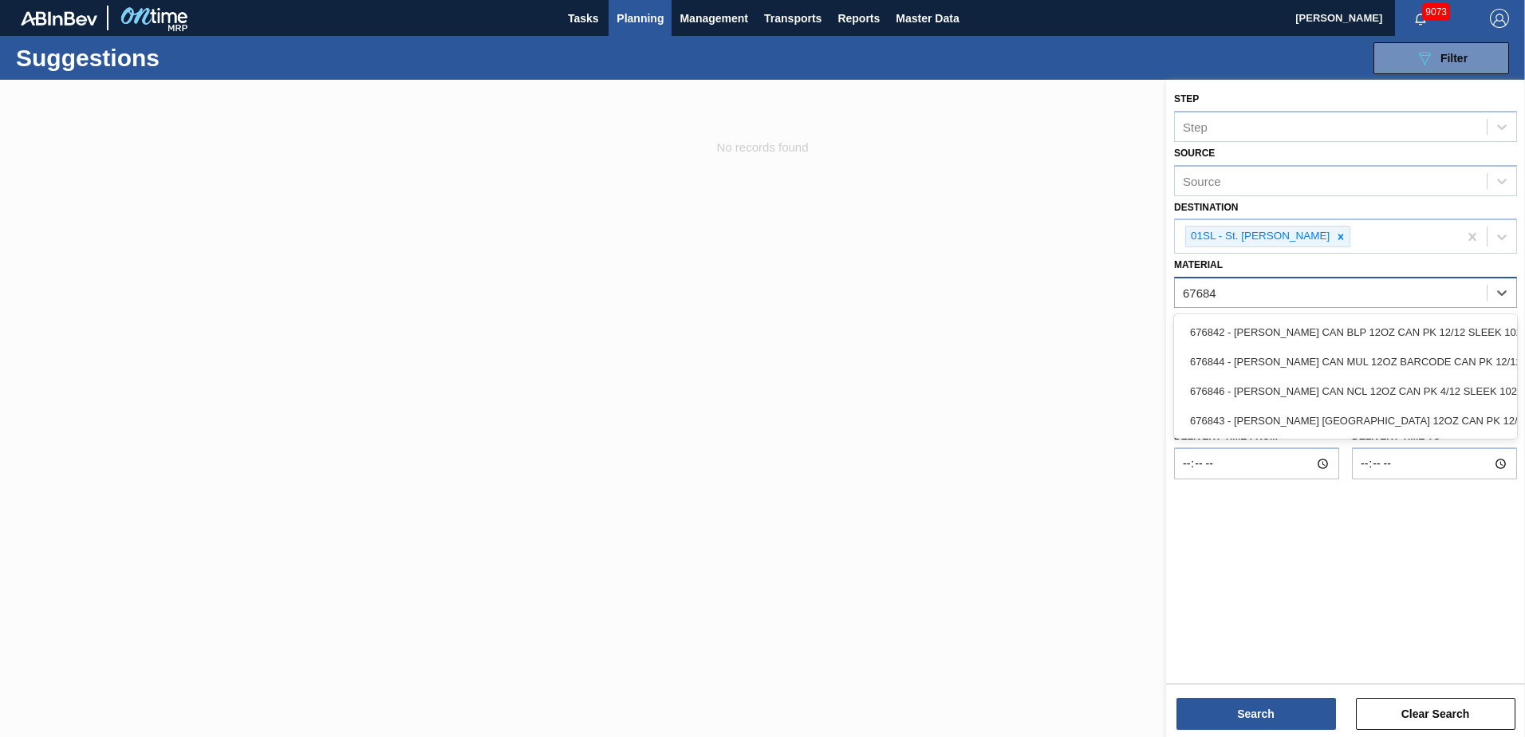
type input "676844"
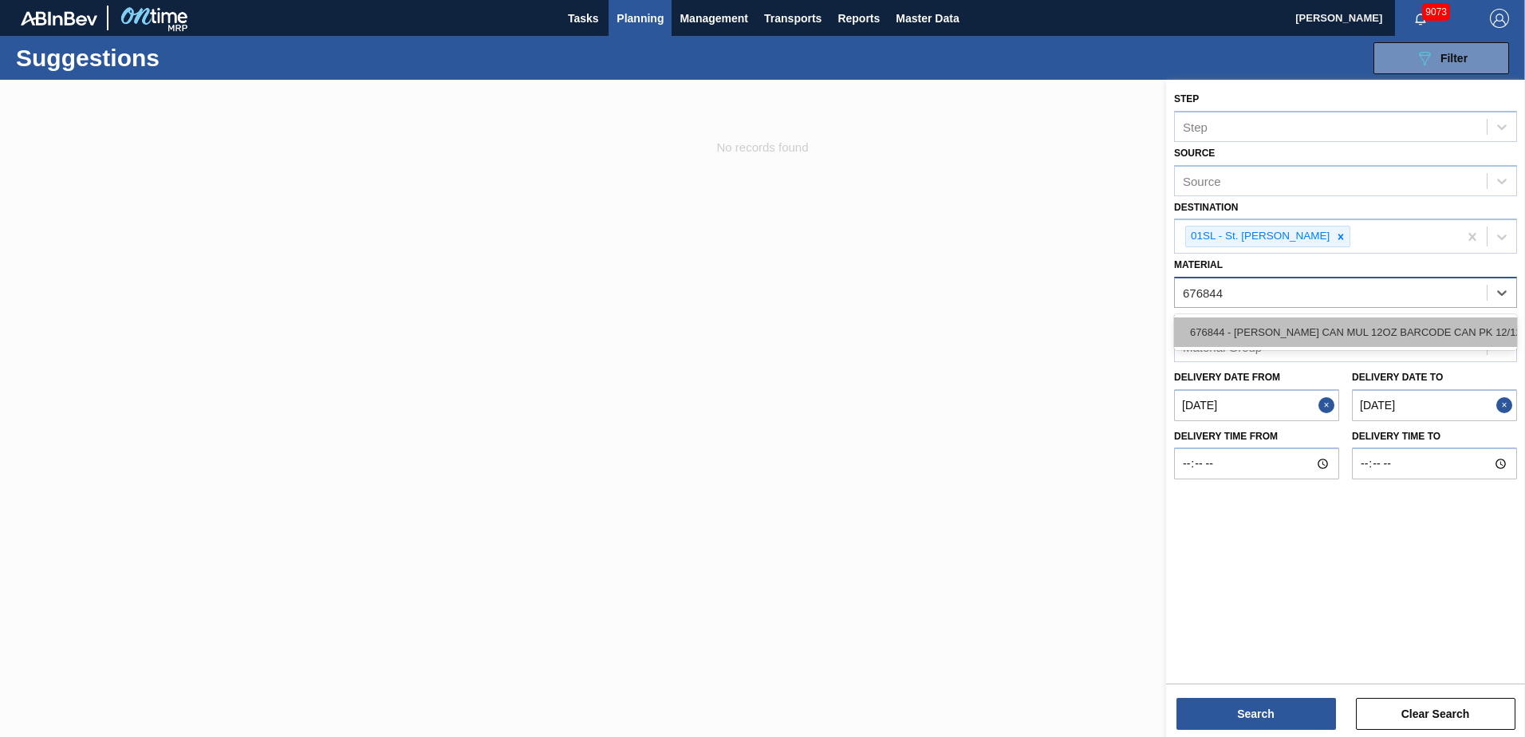
click at [1432, 323] on div "676844 - CARR CAN MUL 12OZ BARCODE CAN PK 12/12 S" at bounding box center [1345, 332] width 343 height 30
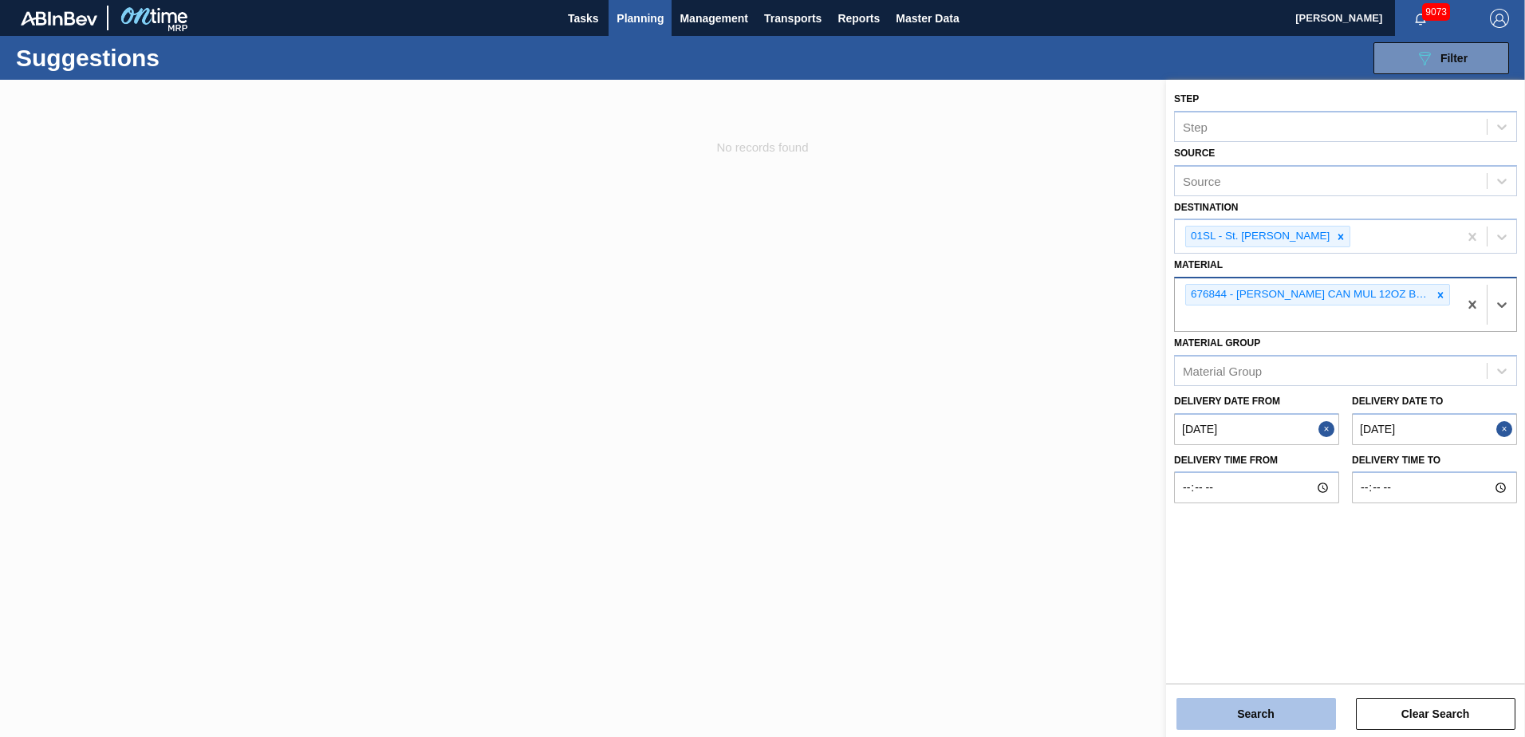
click at [1287, 708] on button "Search" at bounding box center [1257, 714] width 160 height 32
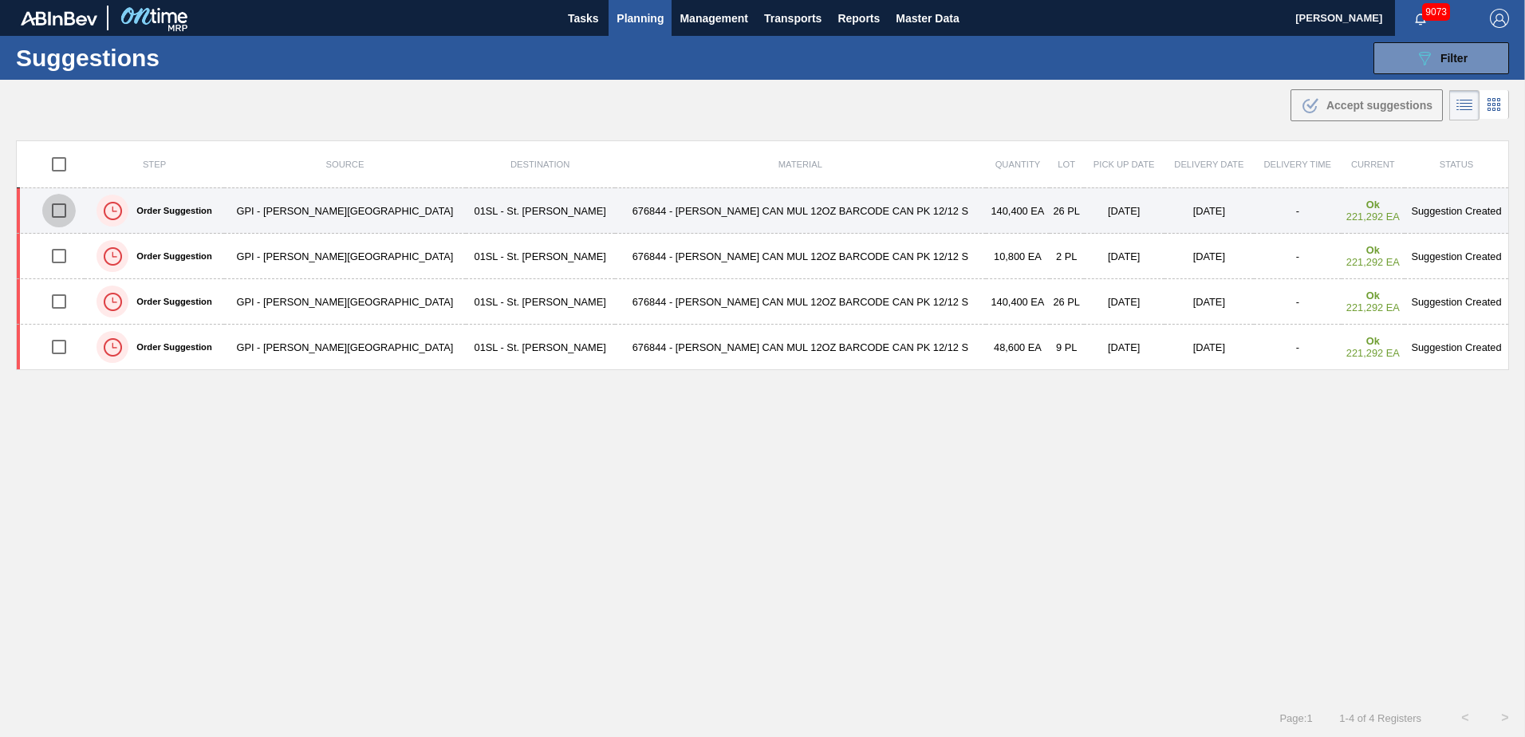
click at [54, 213] on input "checkbox" at bounding box center [59, 211] width 34 height 34
checkbox input "true"
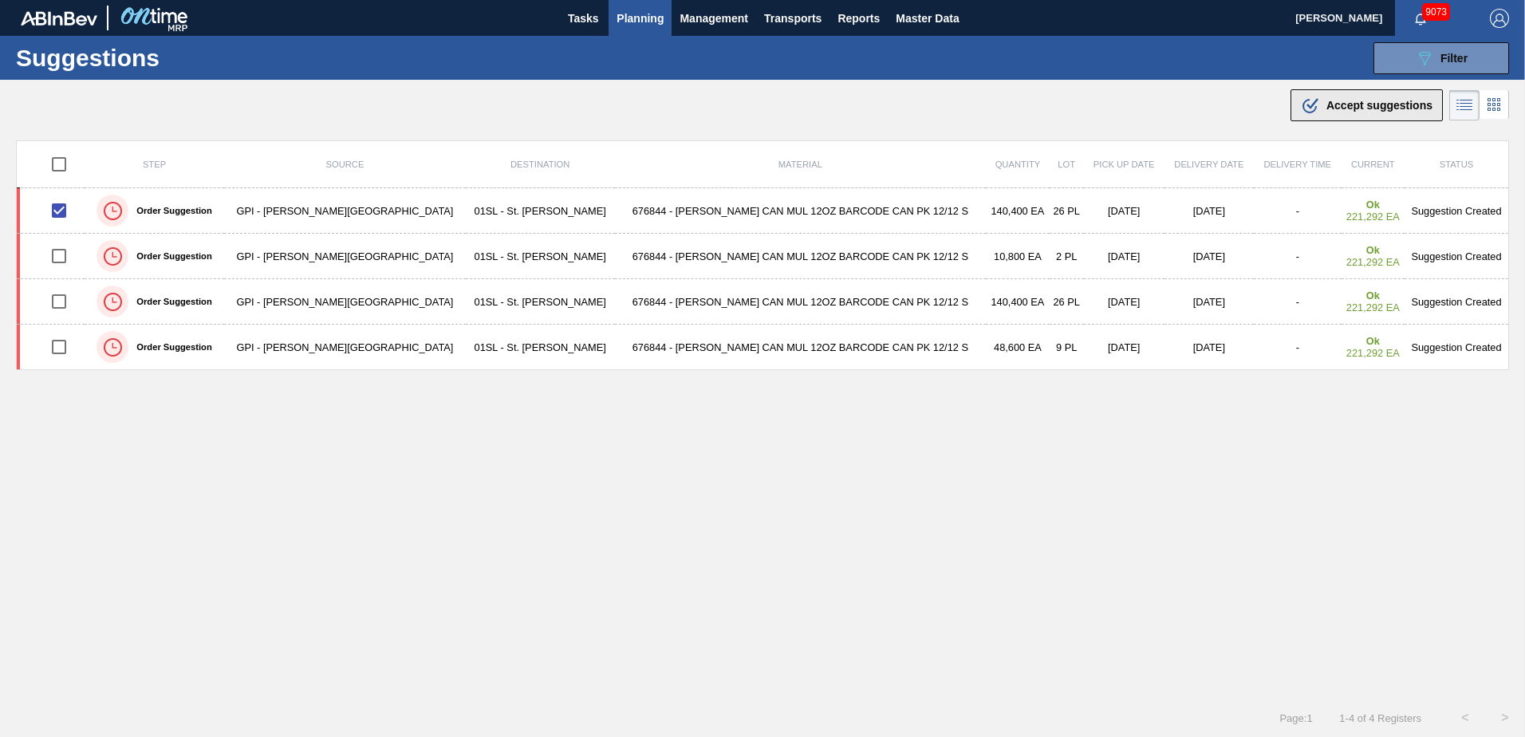
click at [1378, 110] on span "Accept suggestions" at bounding box center [1380, 105] width 106 height 13
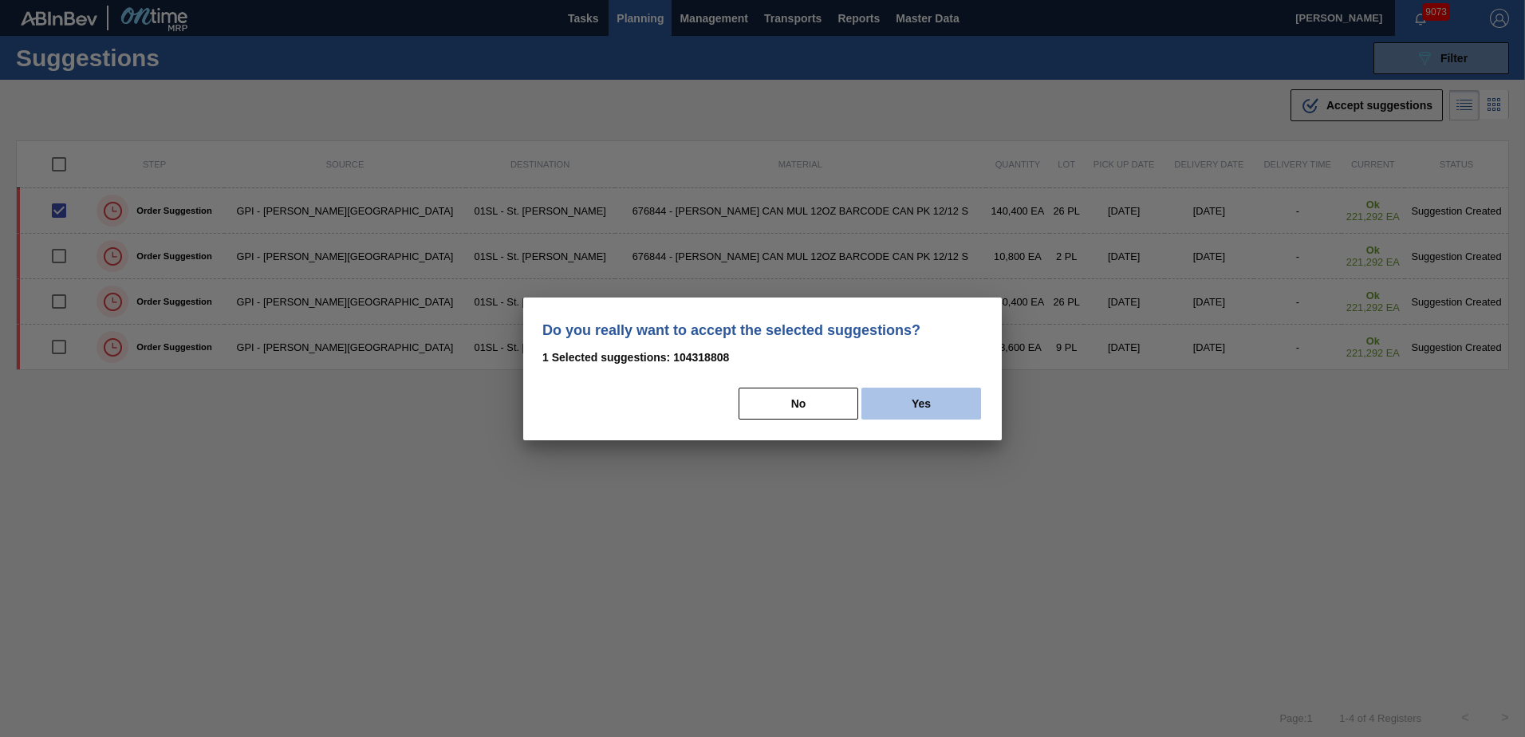
click at [928, 390] on button "Yes" at bounding box center [921, 404] width 120 height 32
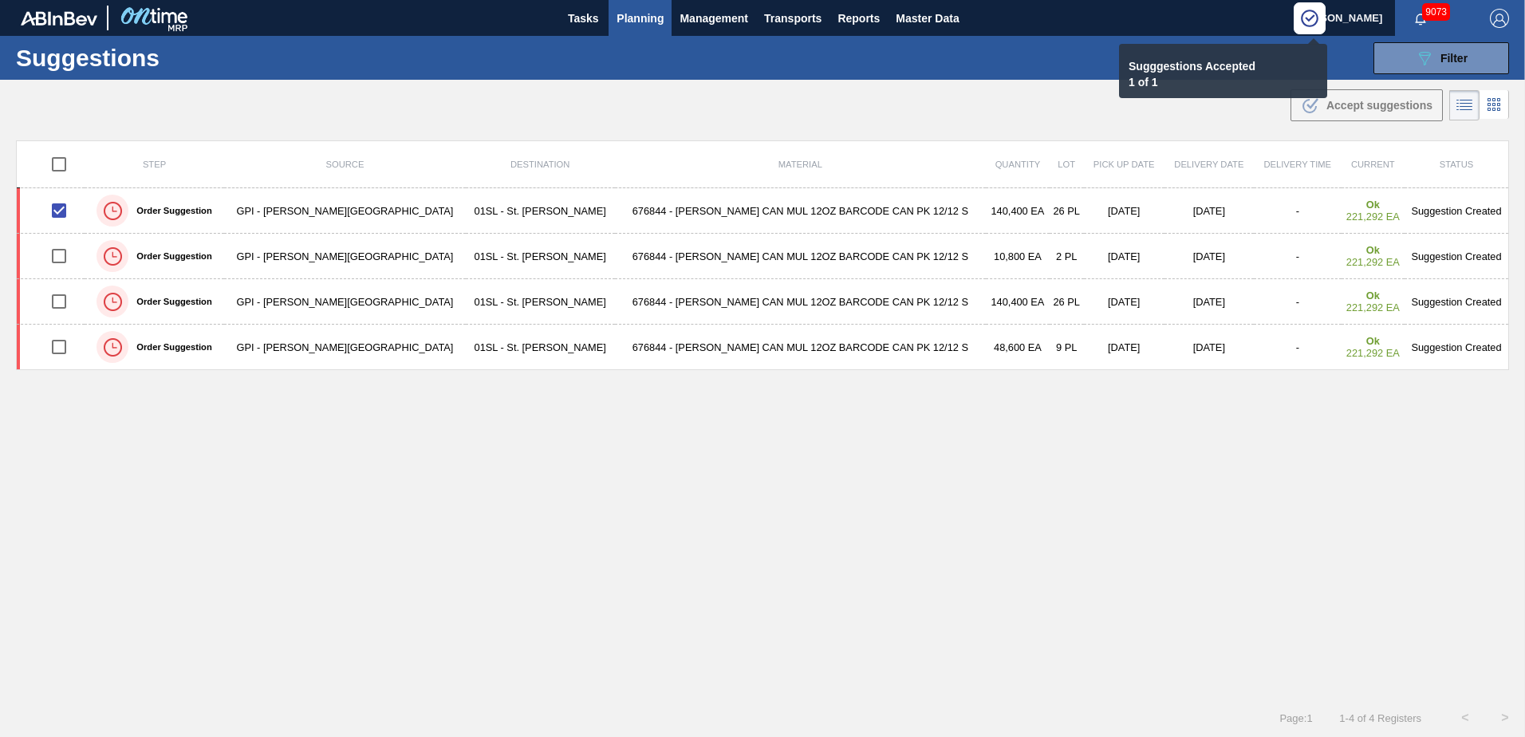
click at [649, 20] on span "Planning" at bounding box center [640, 18] width 47 height 19
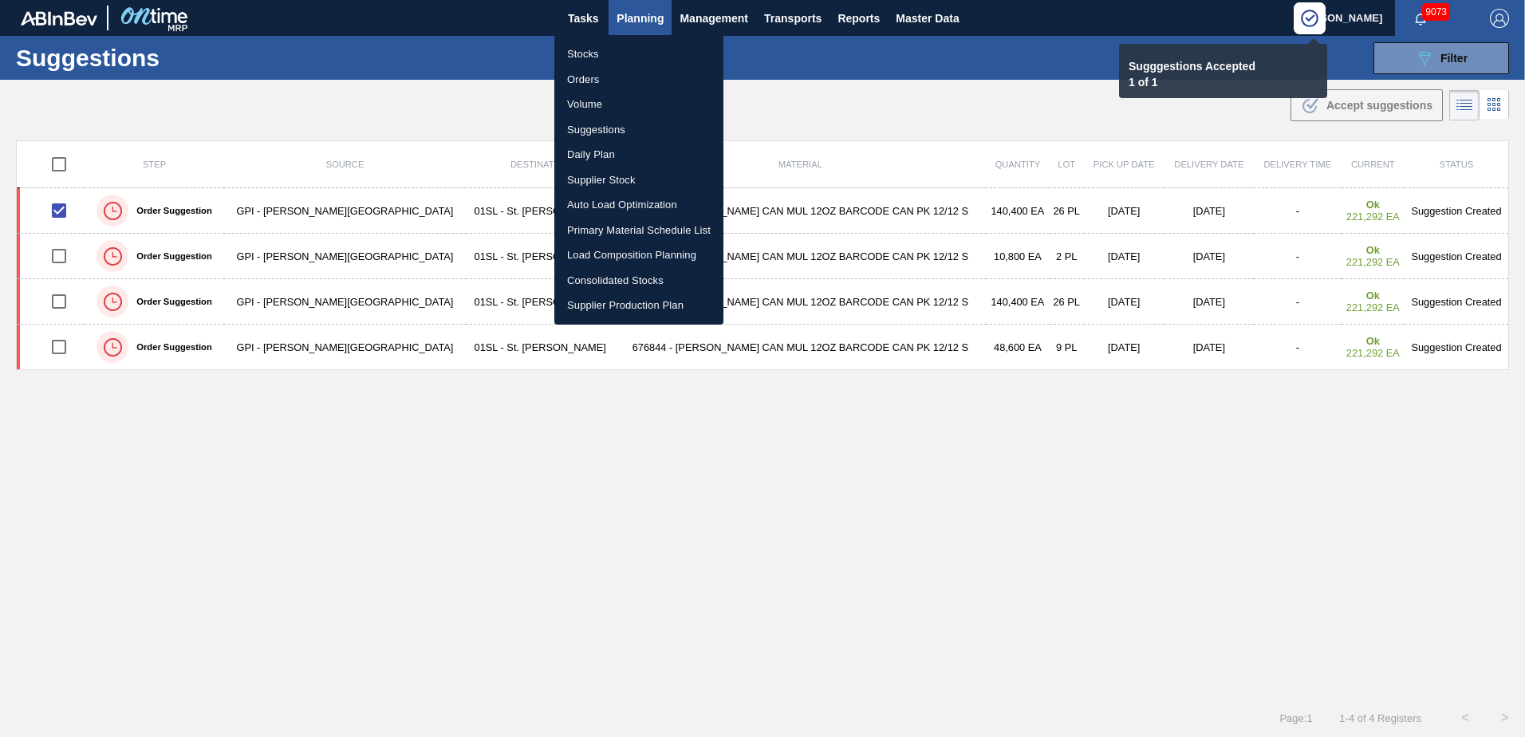
click at [603, 254] on li "Load Composition Planning" at bounding box center [638, 255] width 169 height 26
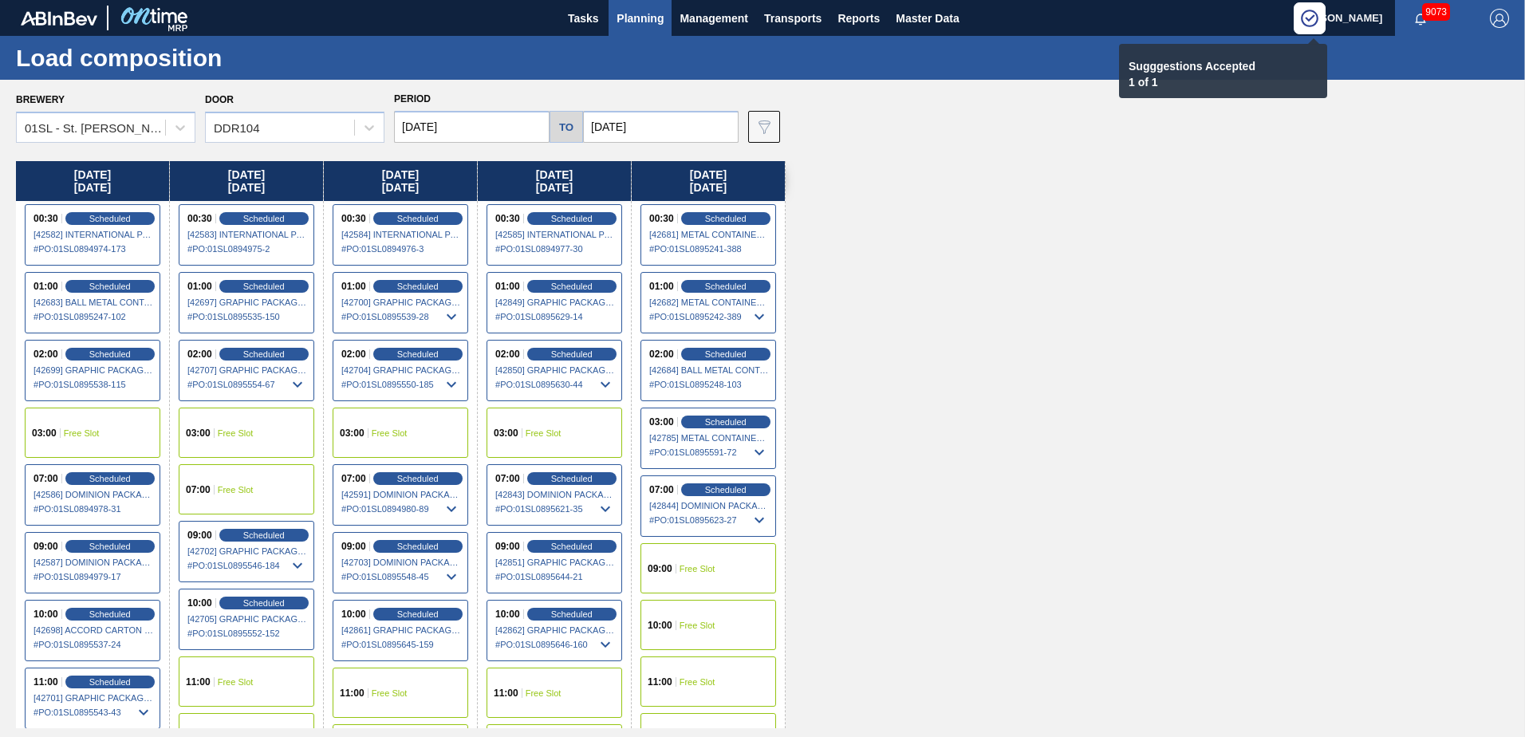
click at [696, 568] on span "Free Slot" at bounding box center [698, 569] width 36 height 10
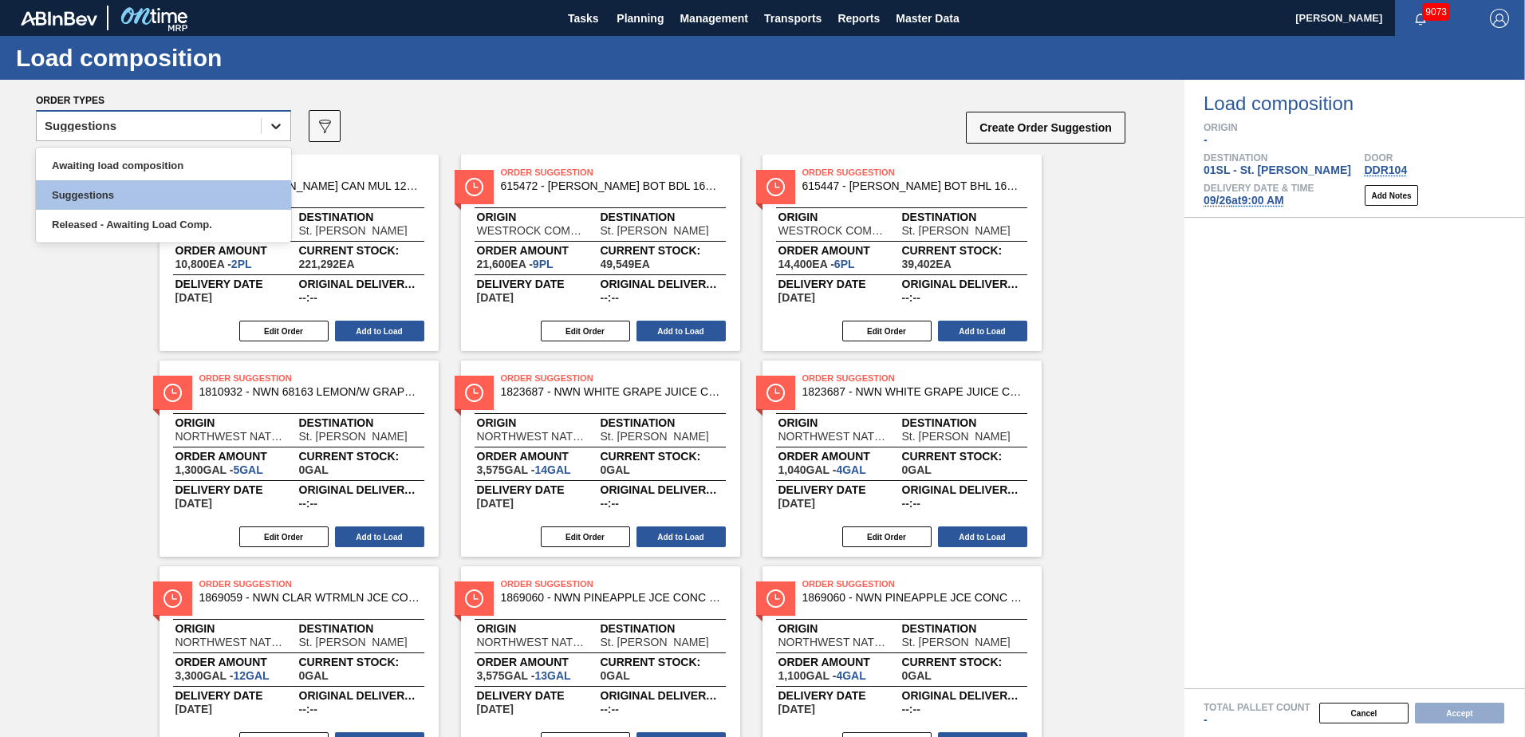
click at [277, 130] on icon at bounding box center [276, 126] width 16 height 16
click at [202, 168] on div "Awaiting load composition" at bounding box center [163, 166] width 255 height 30
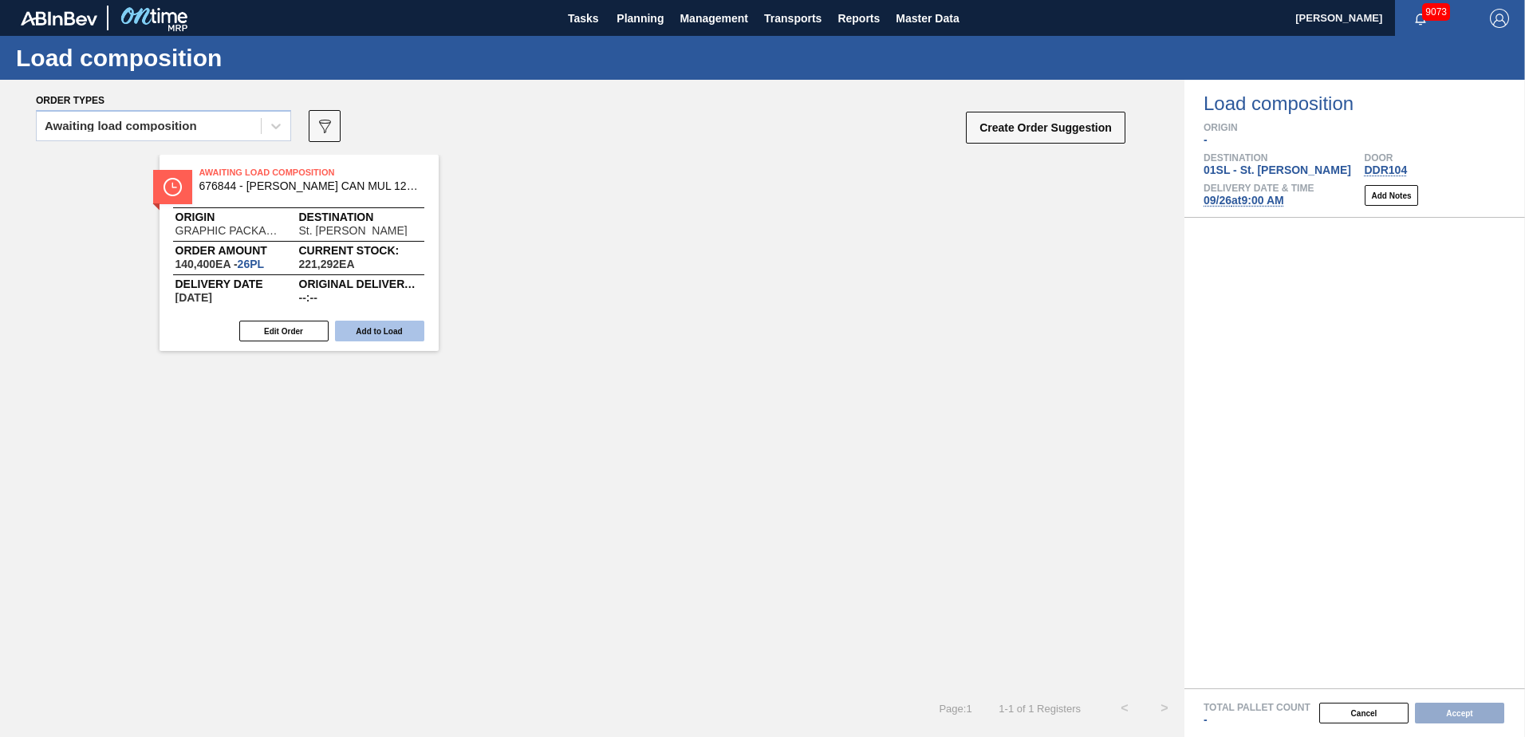
click at [397, 335] on button "Add to Load" at bounding box center [379, 331] width 89 height 21
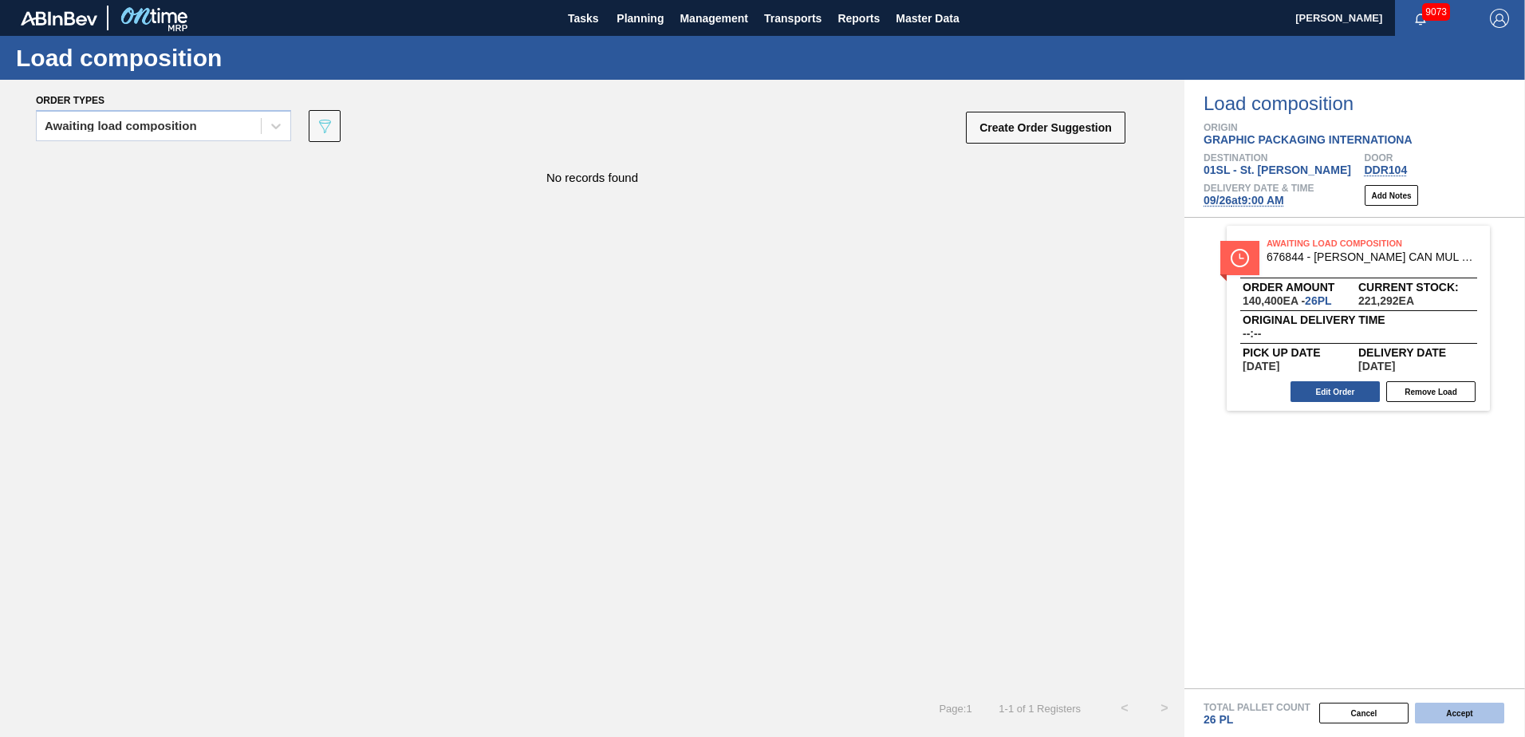
click at [1440, 704] on button "Accept" at bounding box center [1459, 713] width 89 height 21
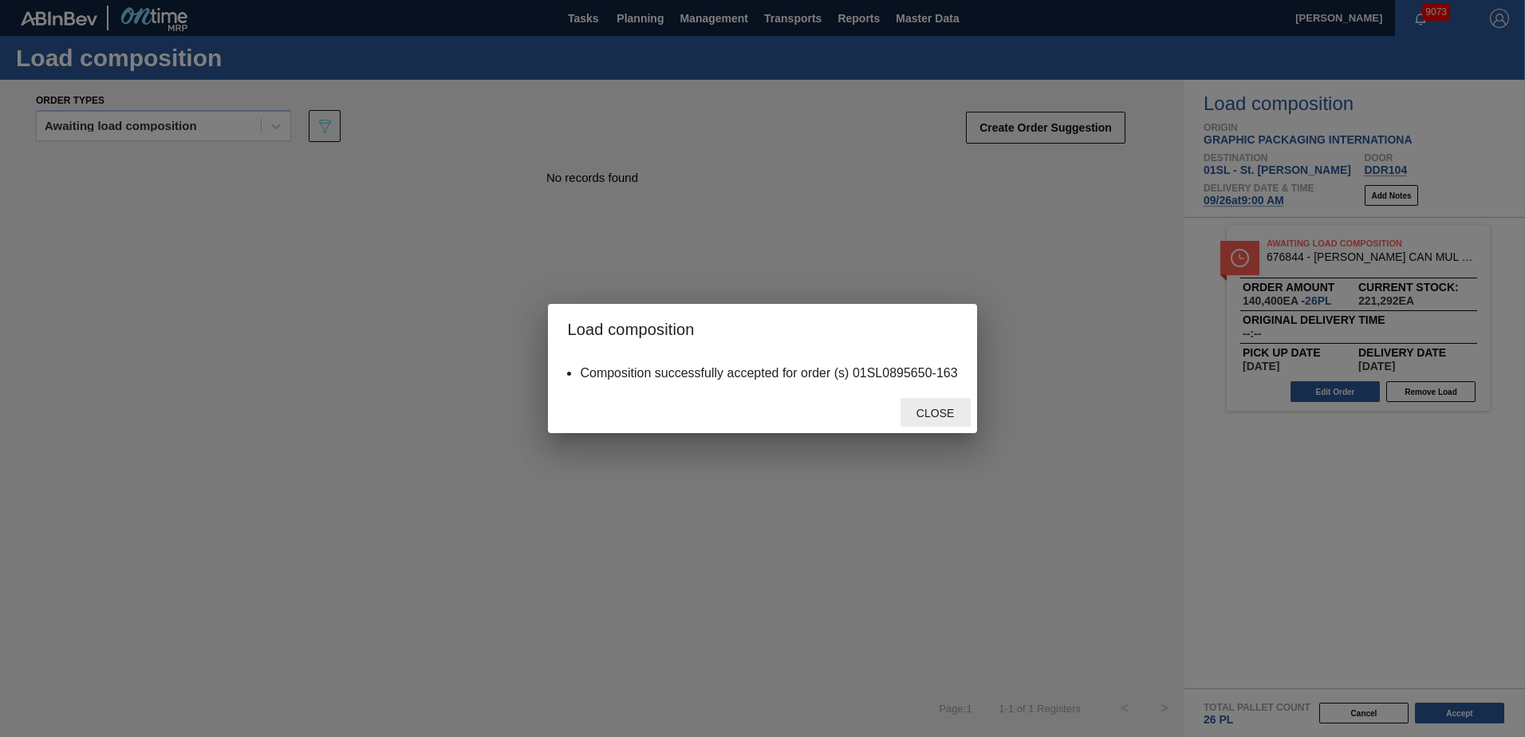
click at [955, 412] on span "Close" at bounding box center [935, 413] width 63 height 13
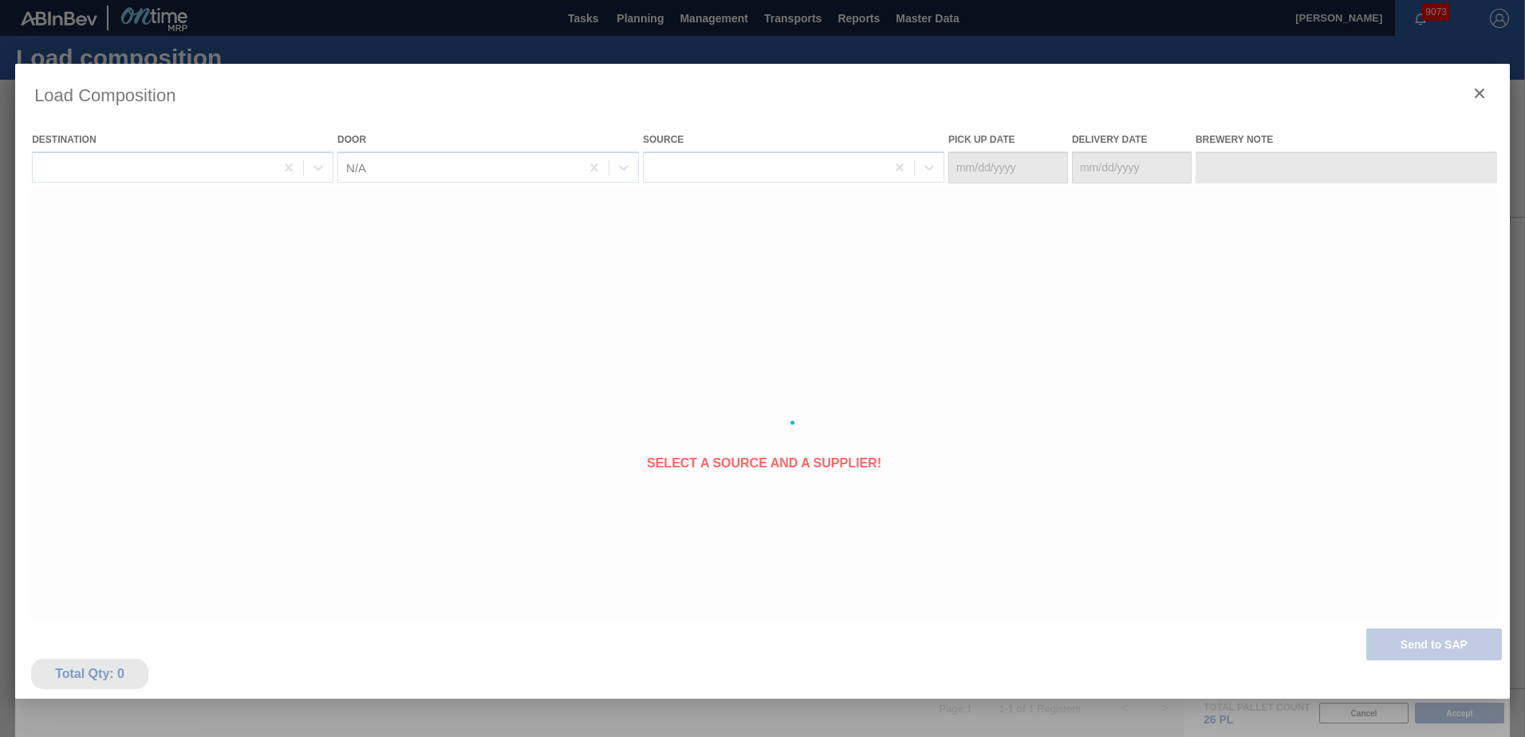
type Date "[DATE]"
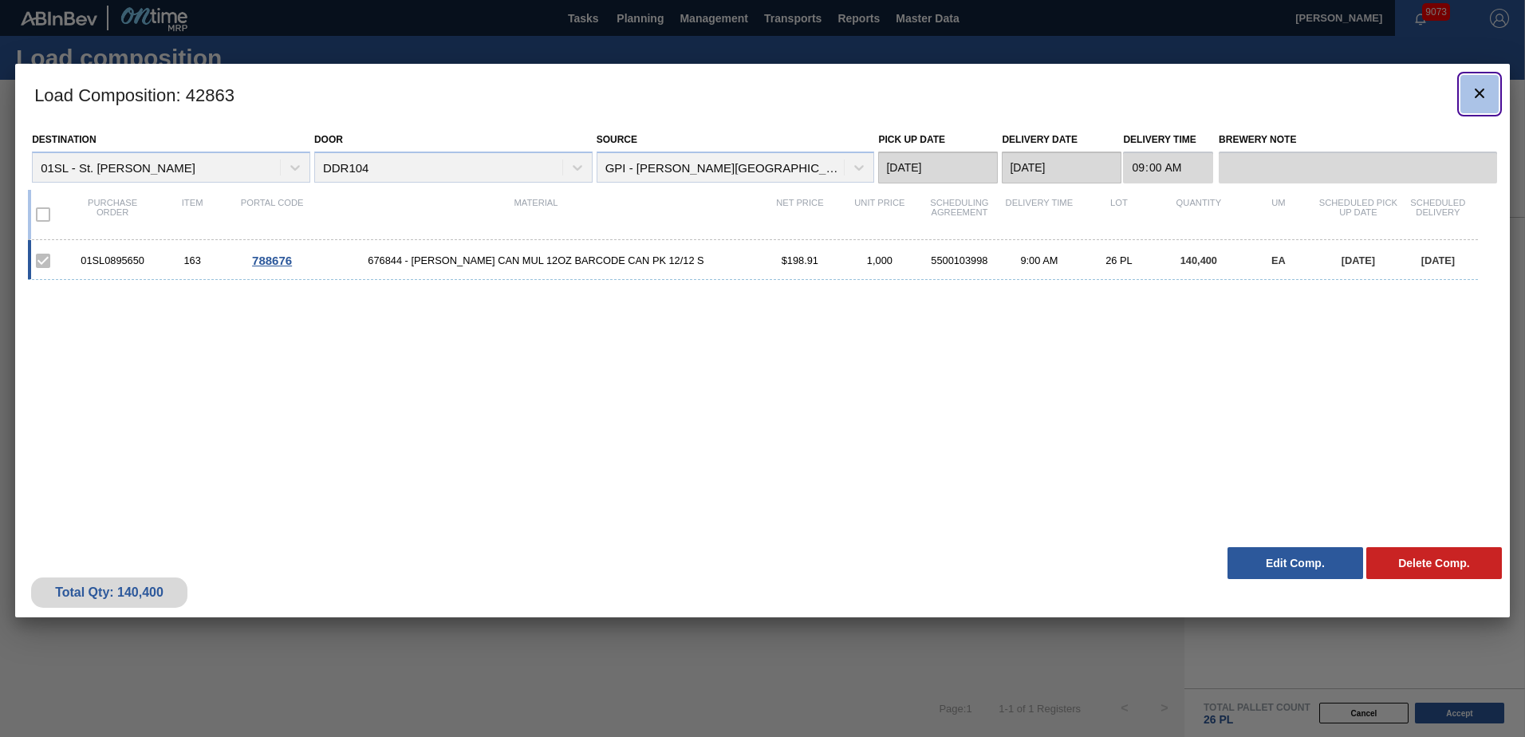
click at [1480, 87] on icon "botão de ícone" at bounding box center [1479, 93] width 19 height 19
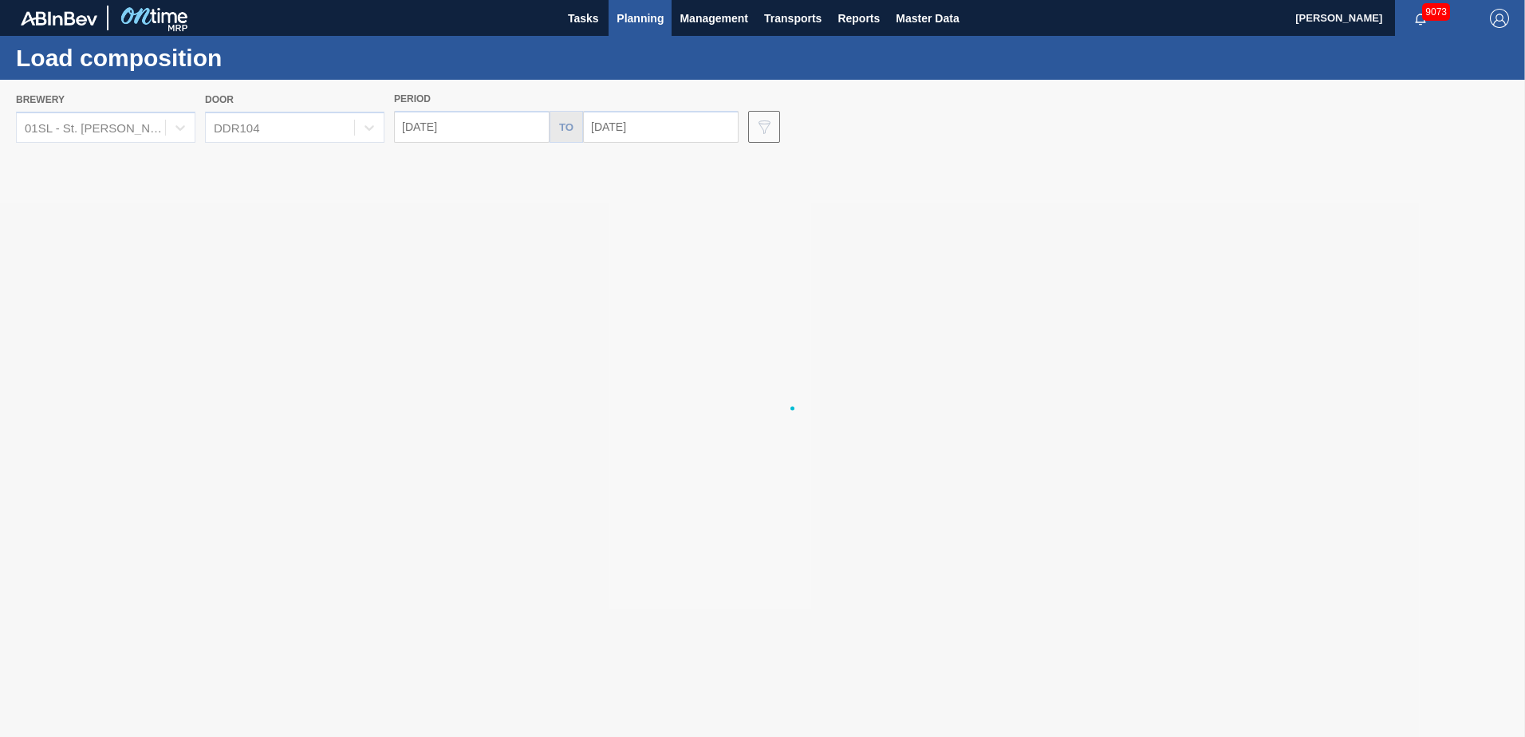
click at [629, 15] on span "Planning" at bounding box center [640, 18] width 47 height 19
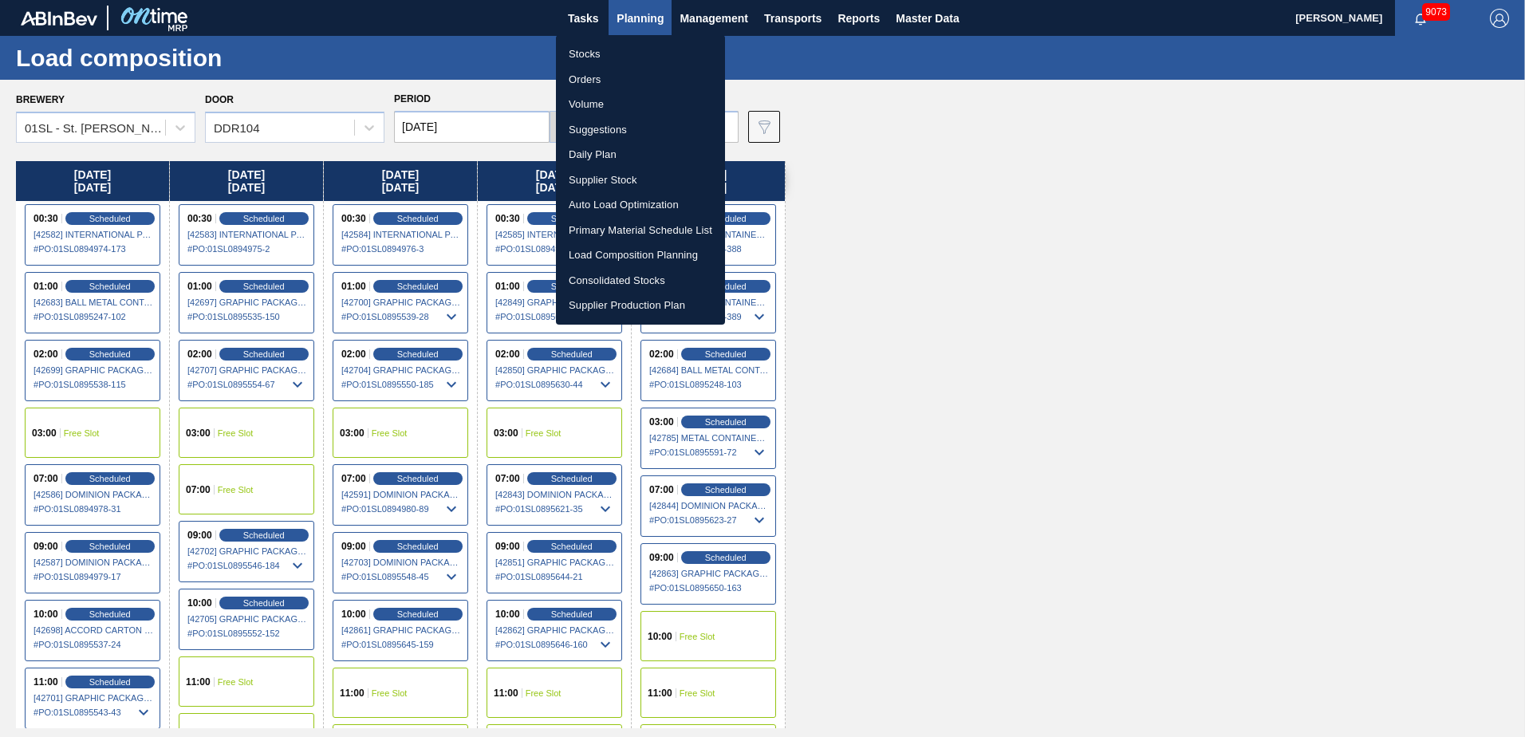
click at [613, 124] on li "Suggestions" at bounding box center [640, 130] width 169 height 26
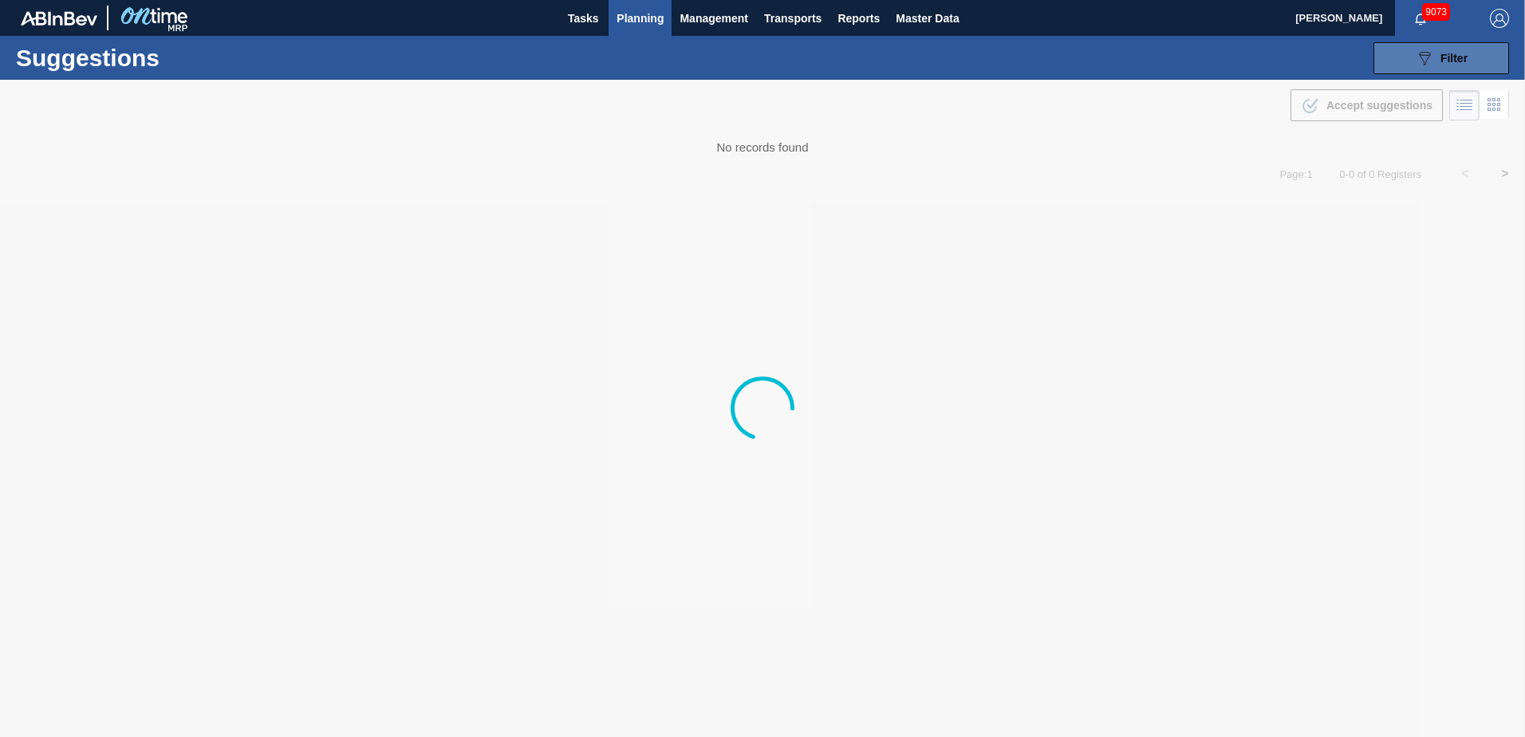
click at [1417, 60] on icon "089F7B8B-B2A5-4AFE-B5C0-19BA573D28AC" at bounding box center [1424, 58] width 19 height 19
type from "[DATE]"
type to "[DATE]"
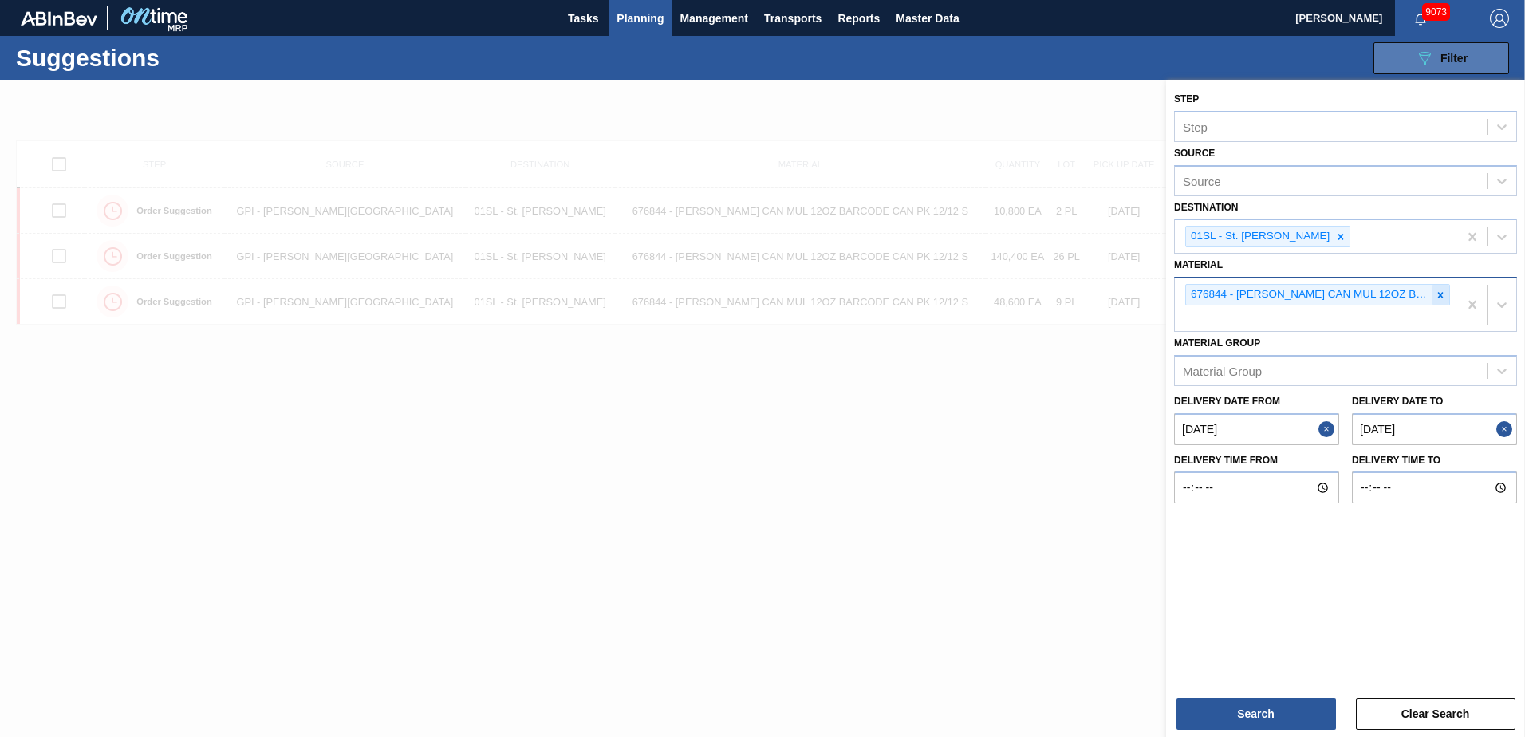
click at [1442, 298] on icon at bounding box center [1440, 295] width 11 height 11
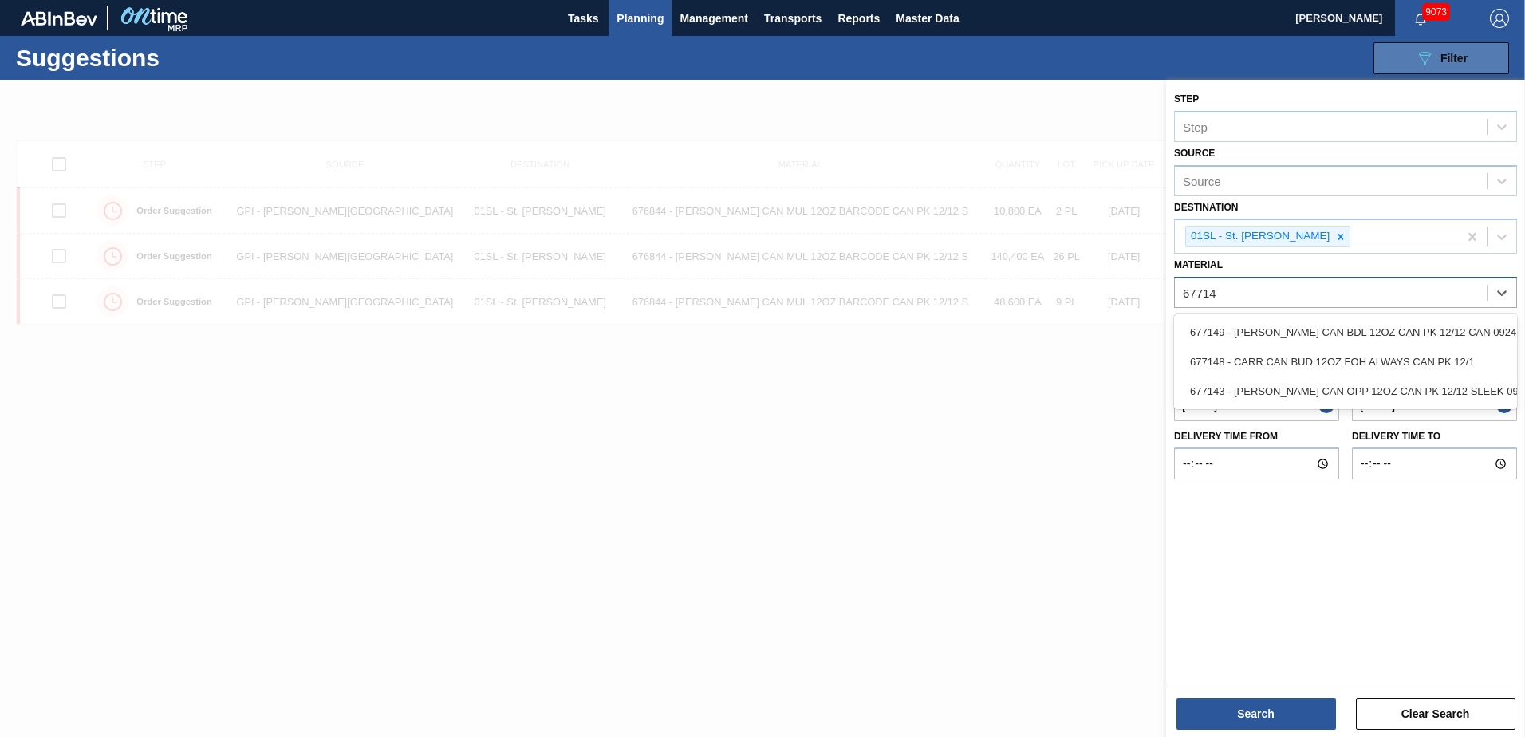
type input "677143"
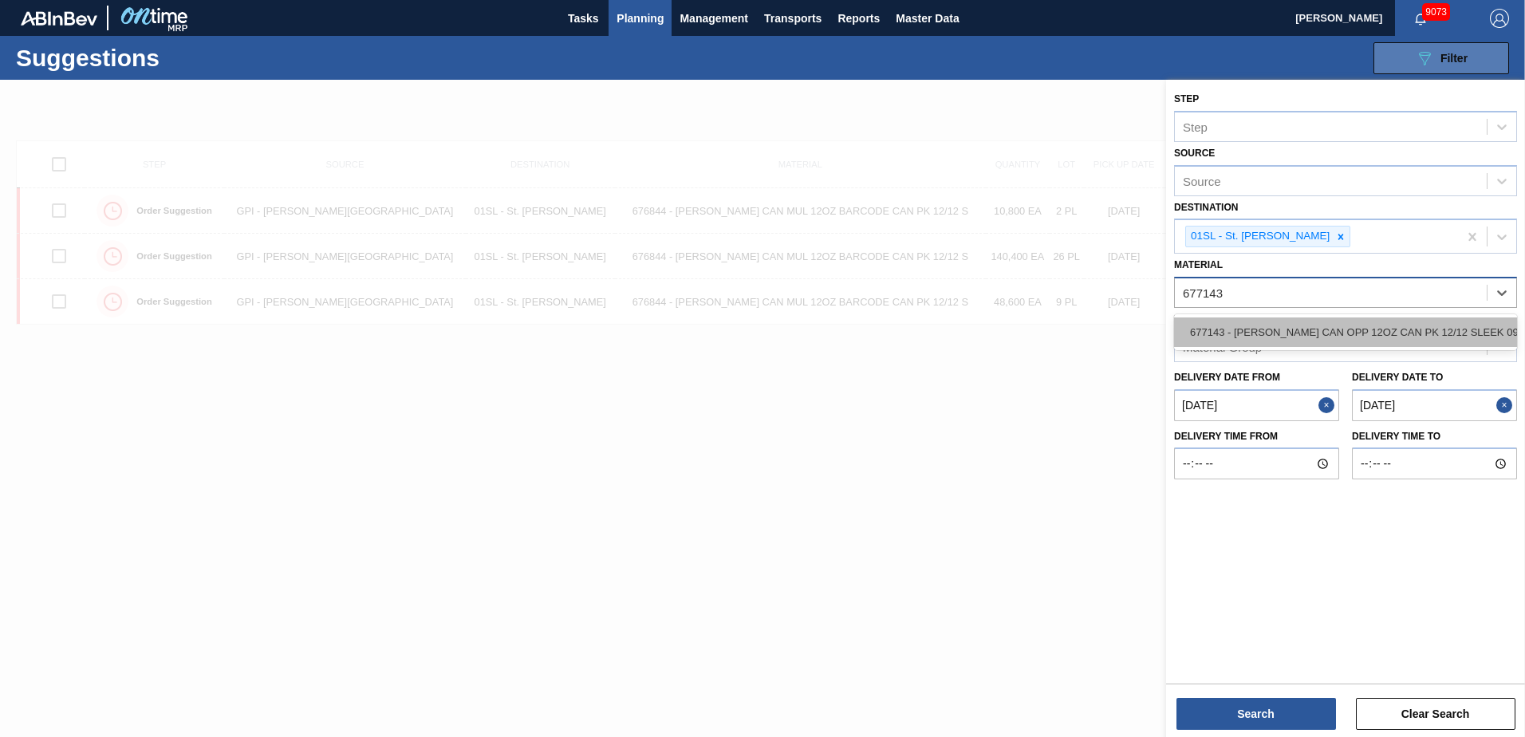
click at [1394, 325] on div "677143 - [PERSON_NAME] CAN OPP 12OZ CAN PK 12/12 SLEEK 092" at bounding box center [1345, 332] width 343 height 30
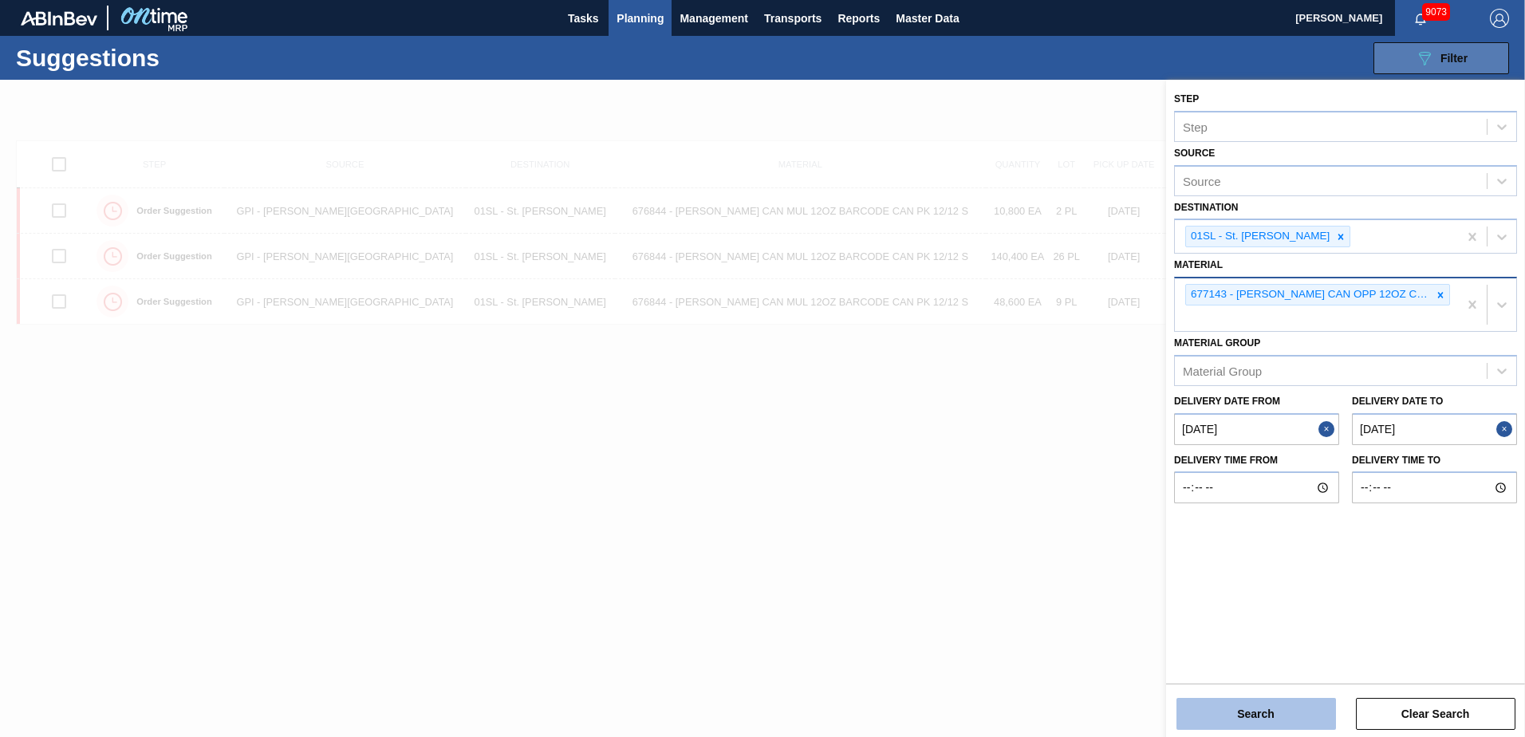
click at [1271, 710] on button "Search" at bounding box center [1257, 714] width 160 height 32
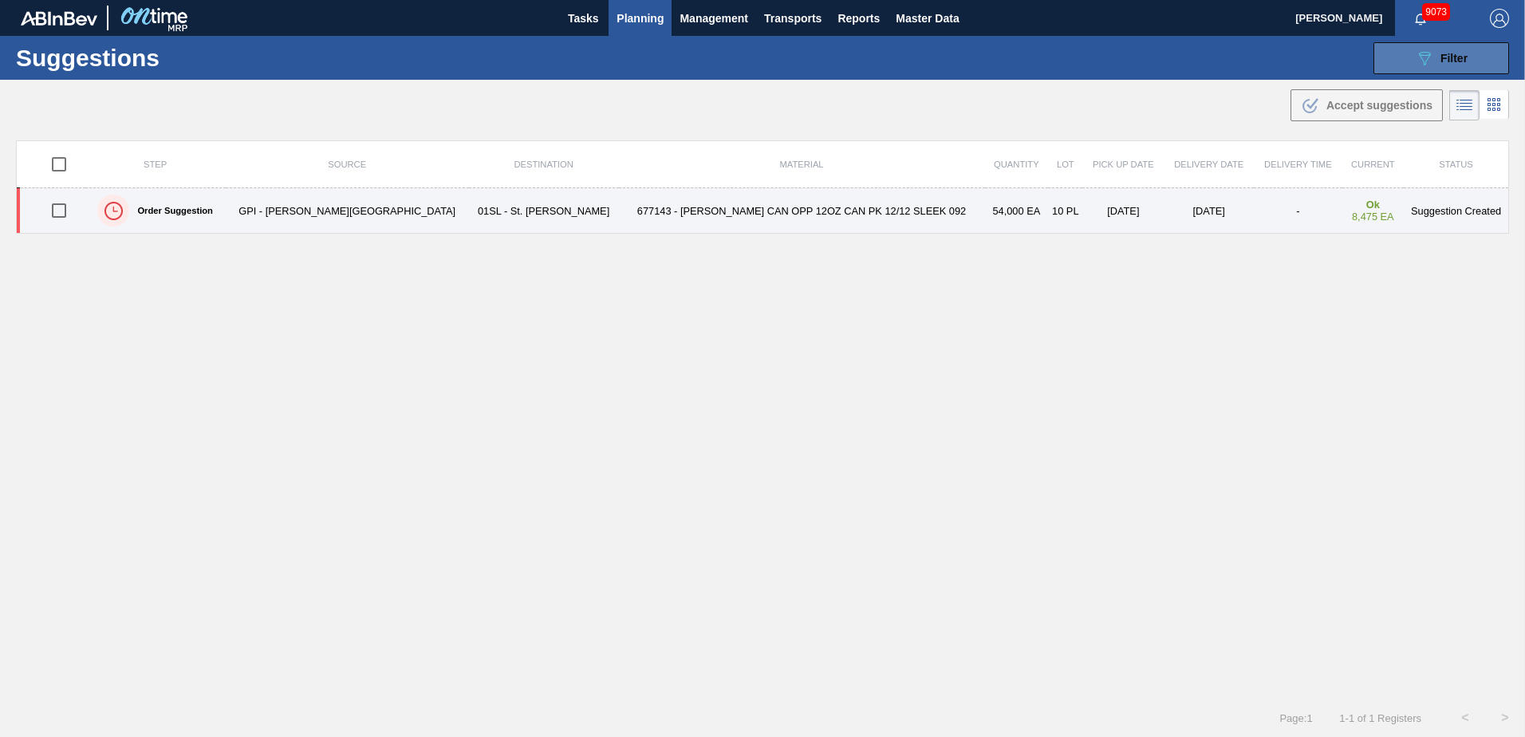
click at [73, 209] on input "checkbox" at bounding box center [59, 211] width 34 height 34
checkbox input "true"
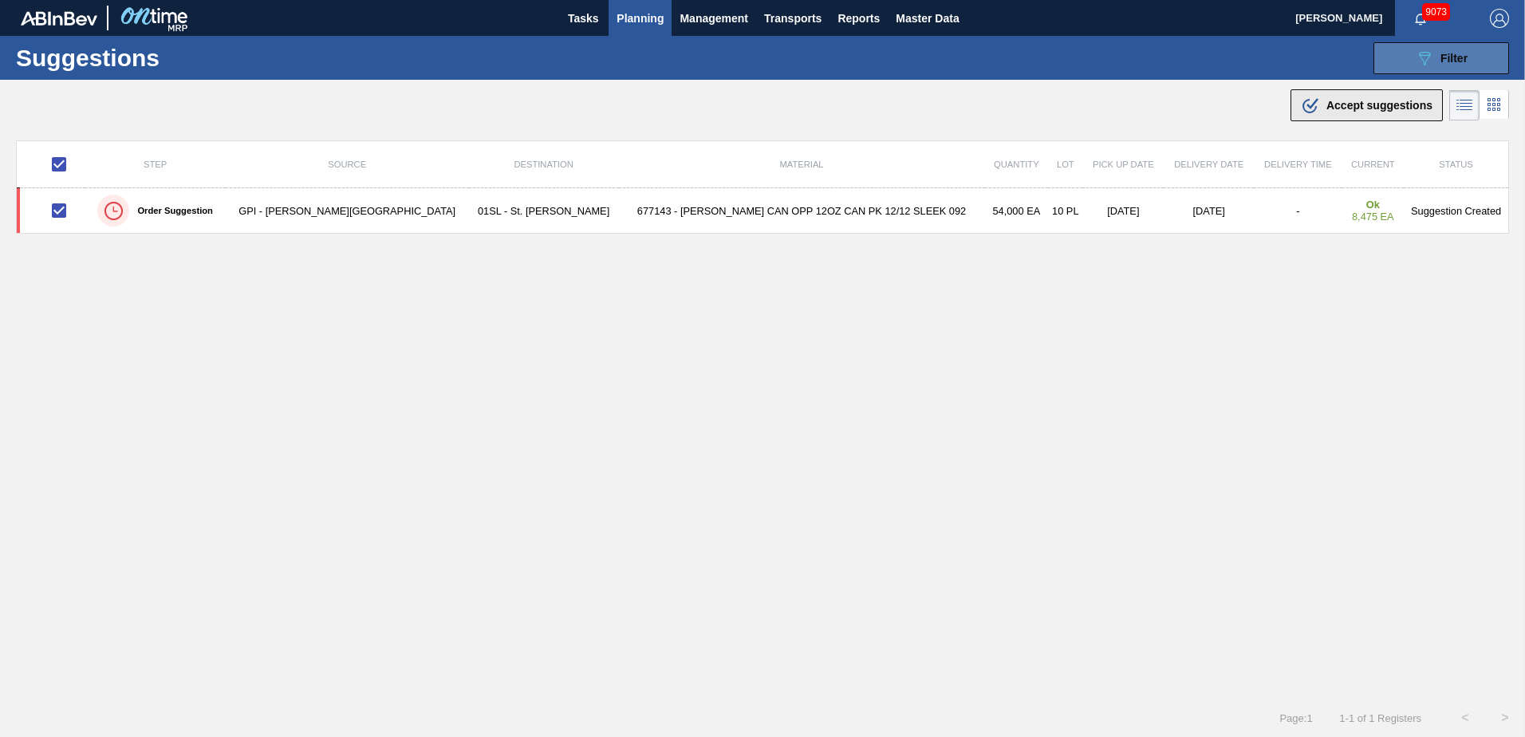
click at [1355, 101] on span "Accept suggestions" at bounding box center [1380, 105] width 106 height 13
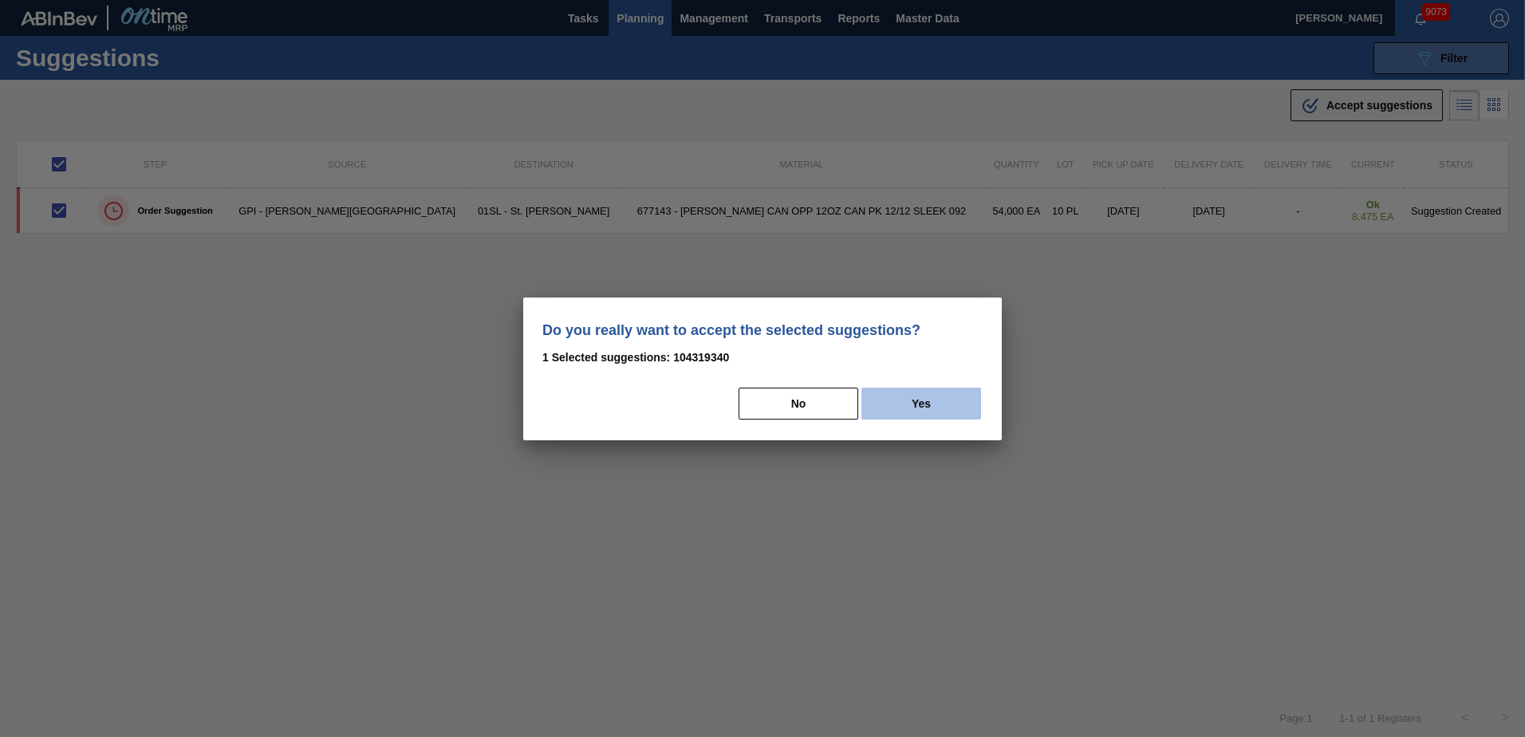
click at [959, 390] on button "Yes" at bounding box center [921, 404] width 120 height 32
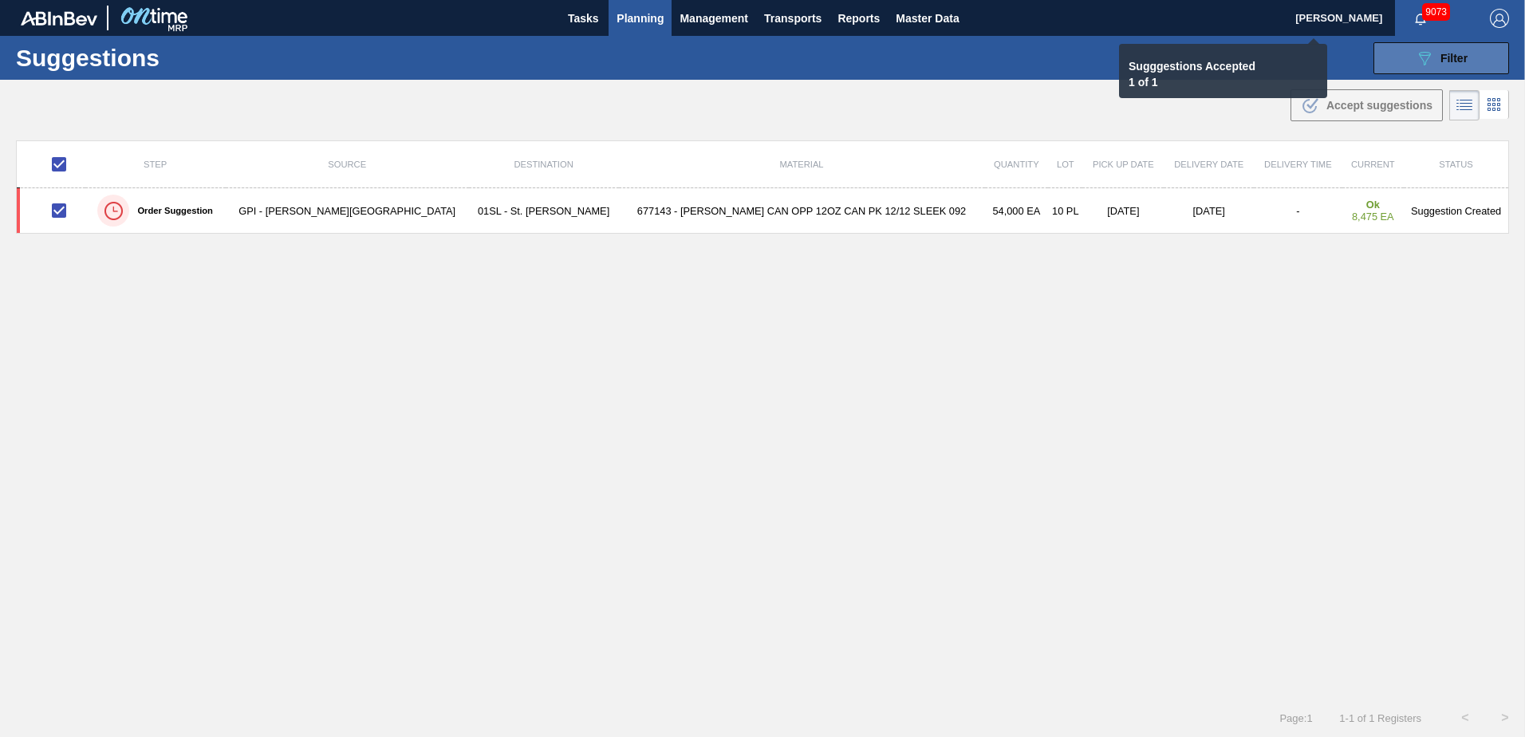
checkbox input "false"
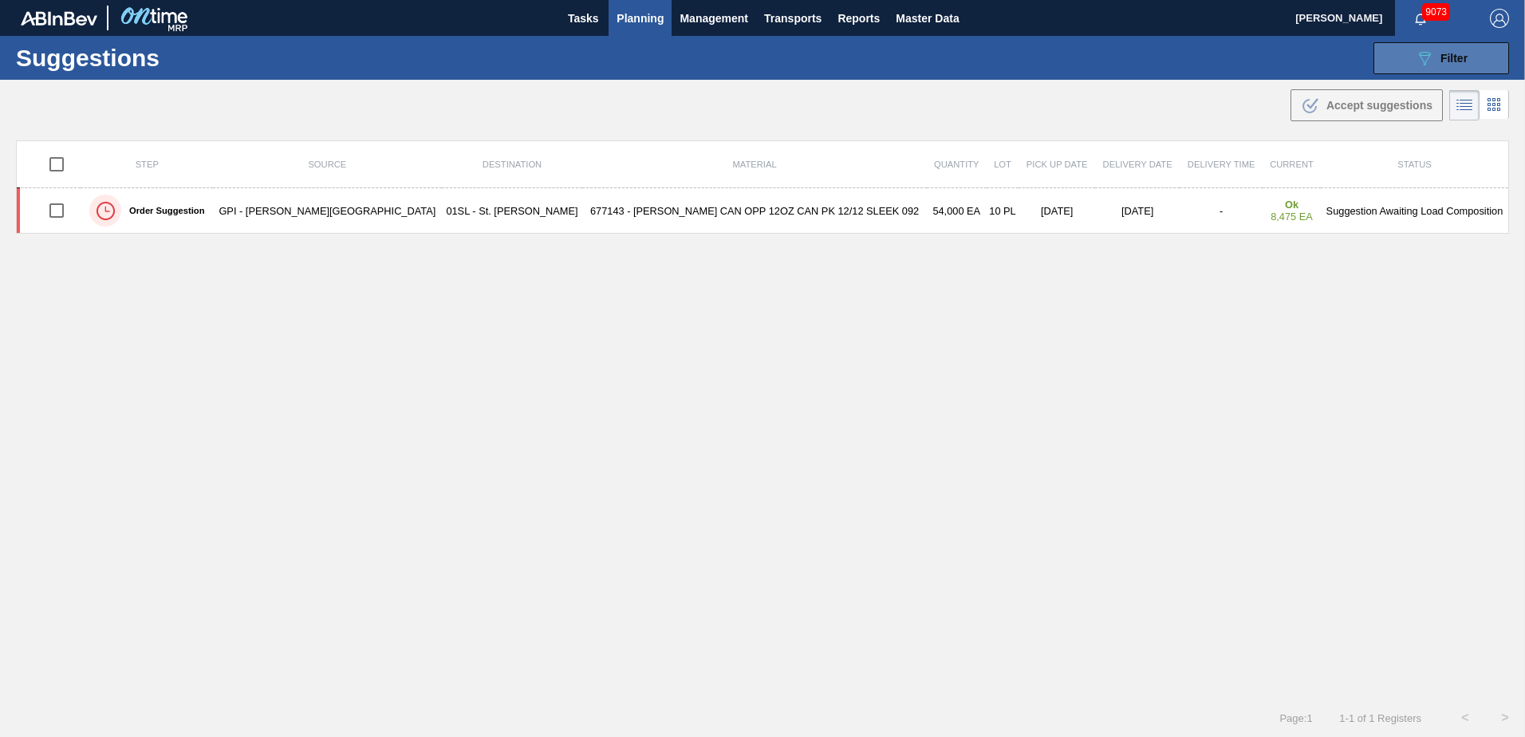
click at [1433, 57] on div "089F7B8B-B2A5-4AFE-B5C0-19BA573D28AC Filter" at bounding box center [1441, 58] width 53 height 19
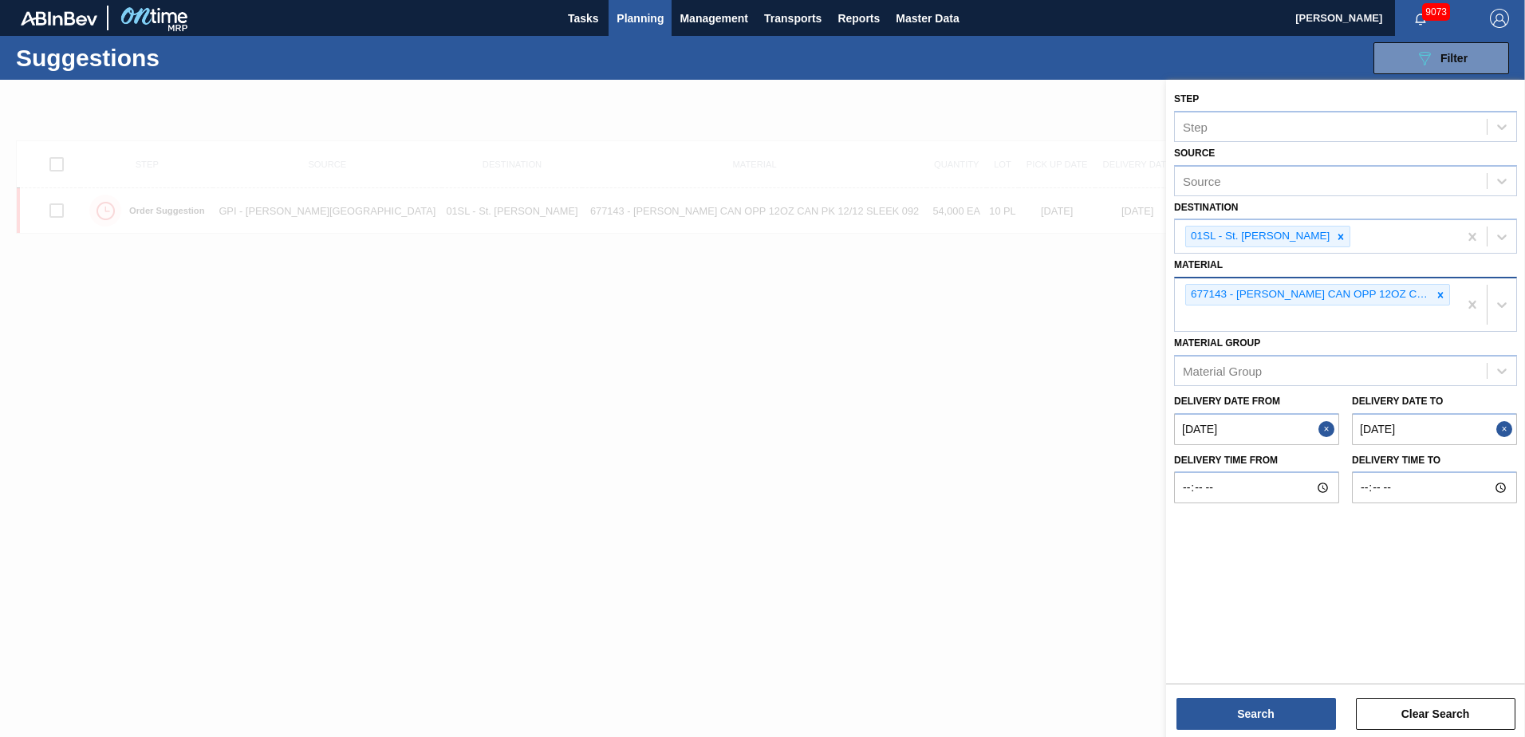
drag, startPoint x: 1437, startPoint y: 294, endPoint x: 1453, endPoint y: 311, distance: 22.6
click at [1438, 295] on icon at bounding box center [1440, 295] width 11 height 11
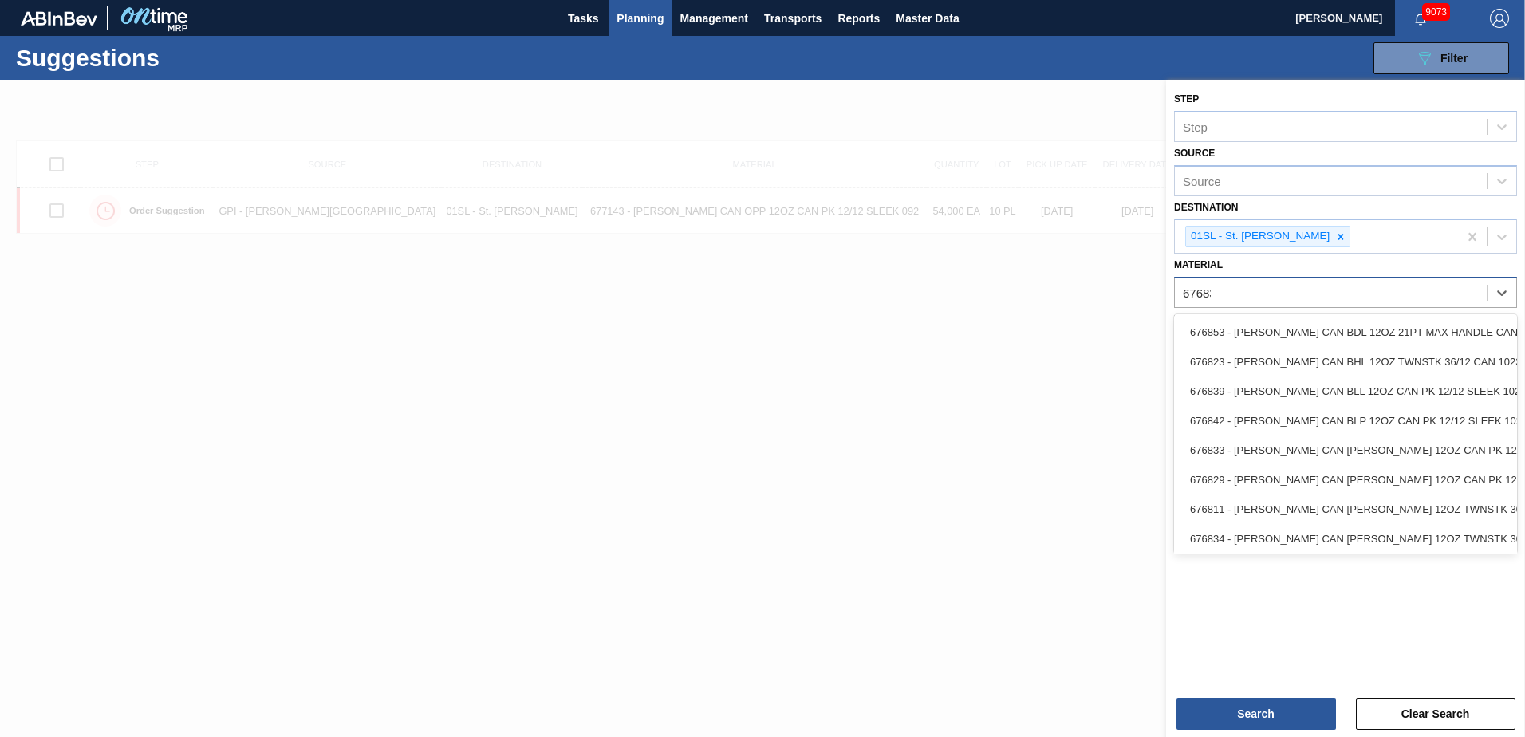
type input "676837"
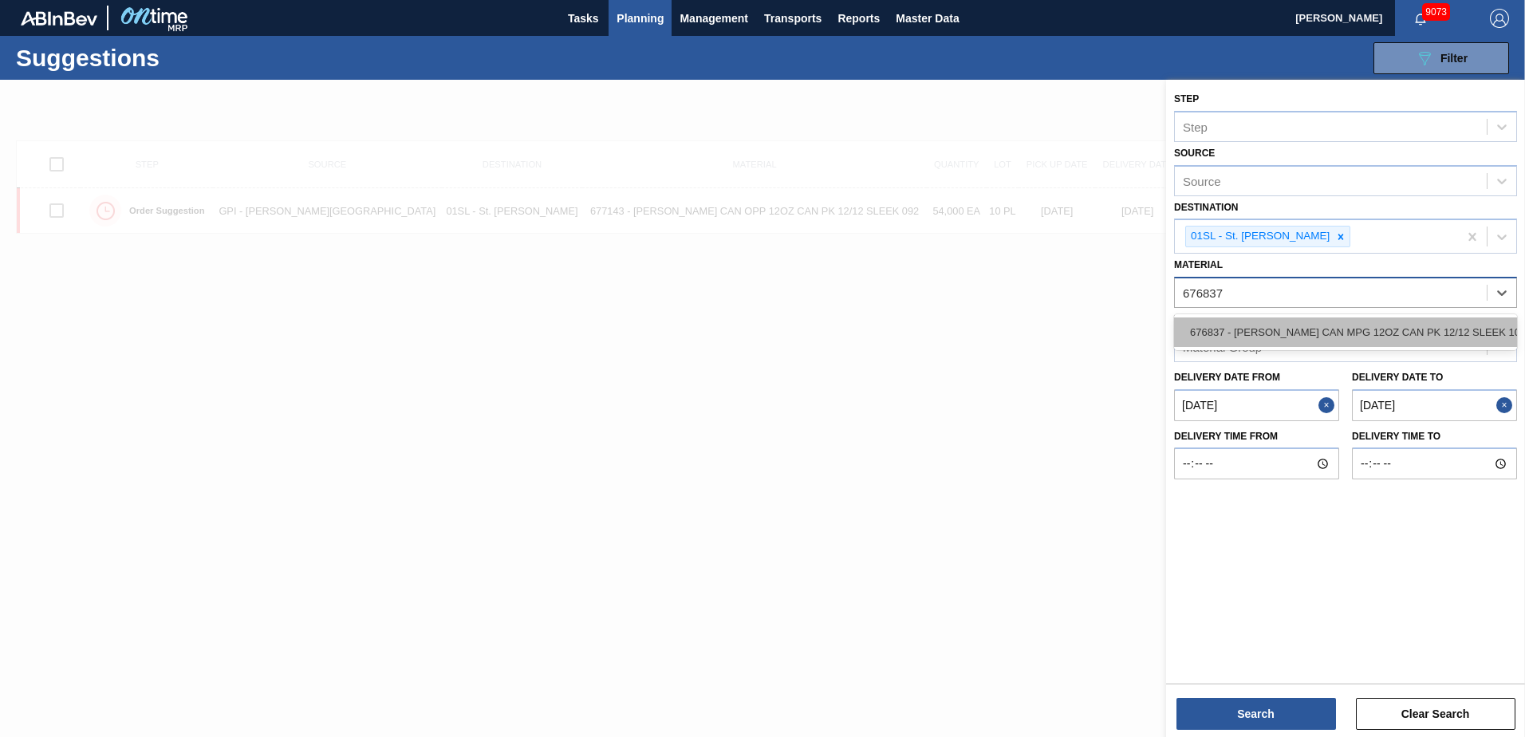
click at [1421, 323] on div "676837 - CARR CAN MPG 12OZ CAN PK 12/12 SLEEK 102" at bounding box center [1345, 332] width 343 height 30
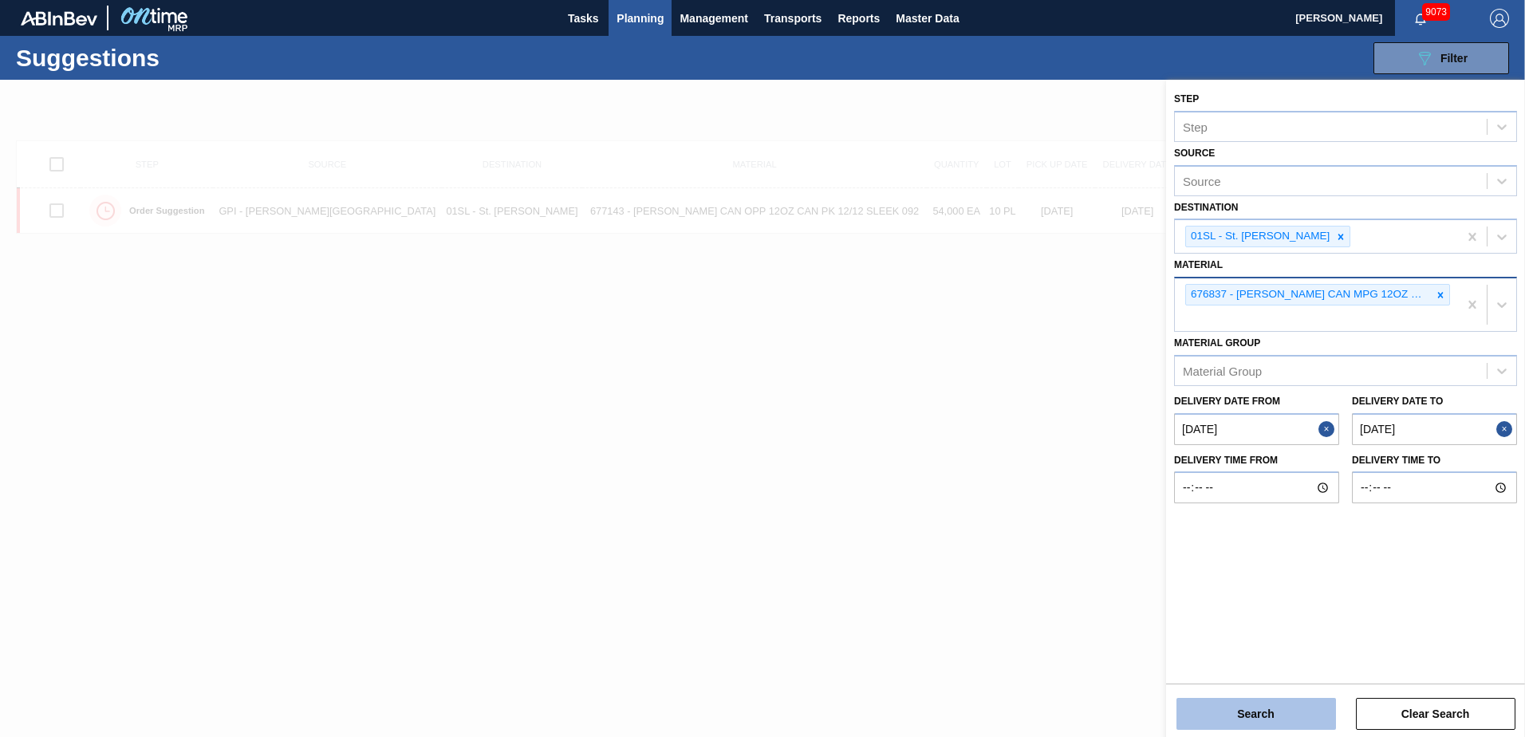
click at [1227, 705] on button "Search" at bounding box center [1257, 714] width 160 height 32
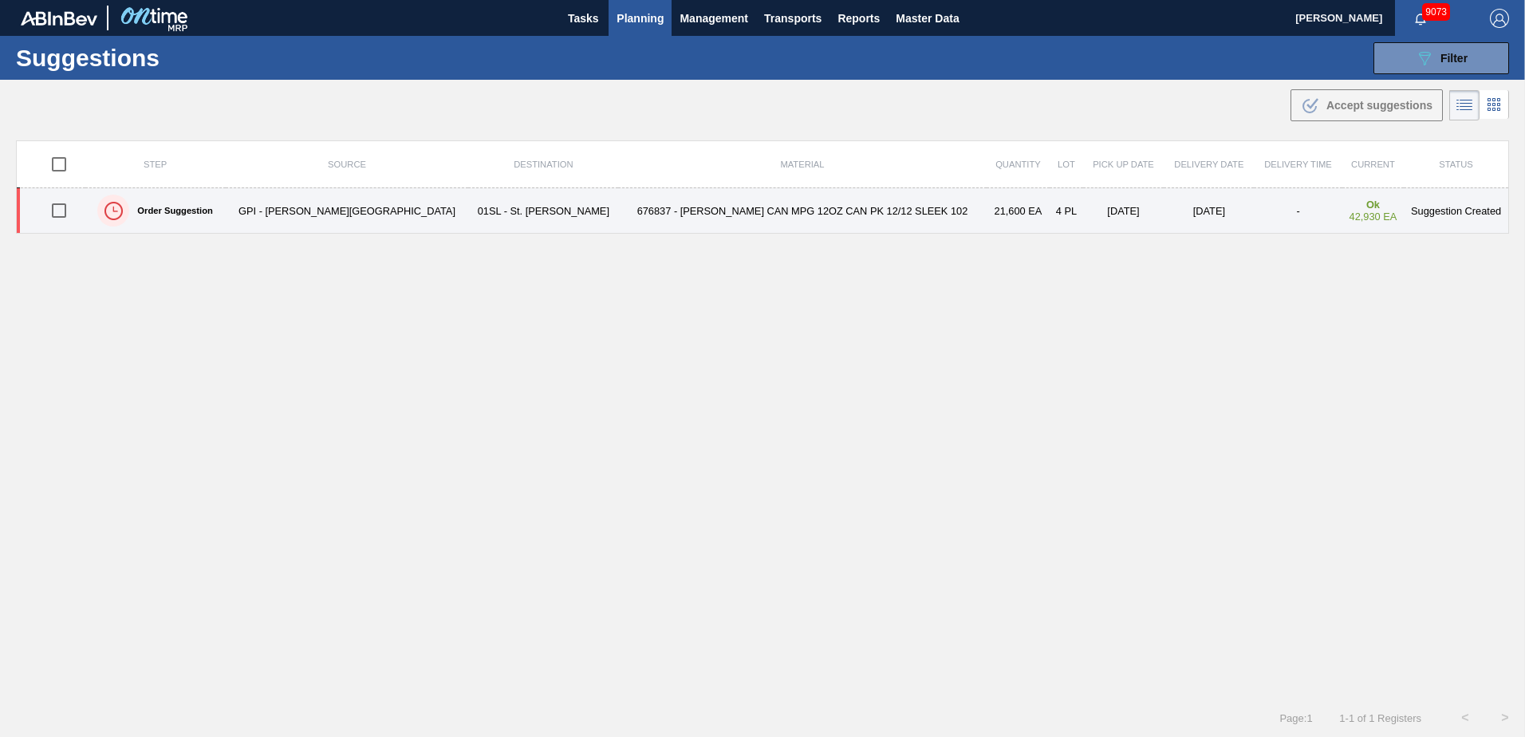
click at [65, 212] on input "checkbox" at bounding box center [59, 211] width 34 height 34
checkbox input "true"
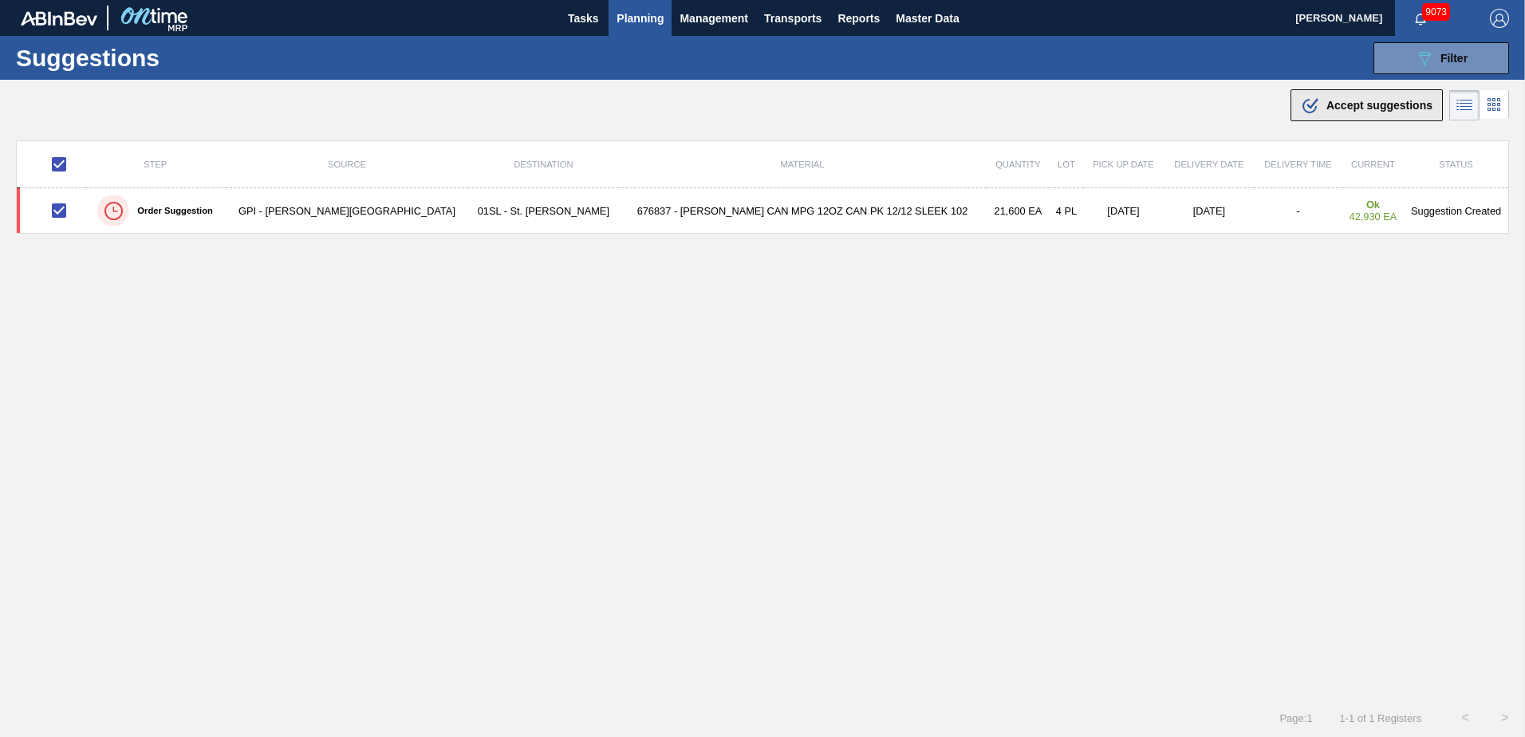
click at [1350, 104] on span "Accept suggestions" at bounding box center [1380, 105] width 106 height 13
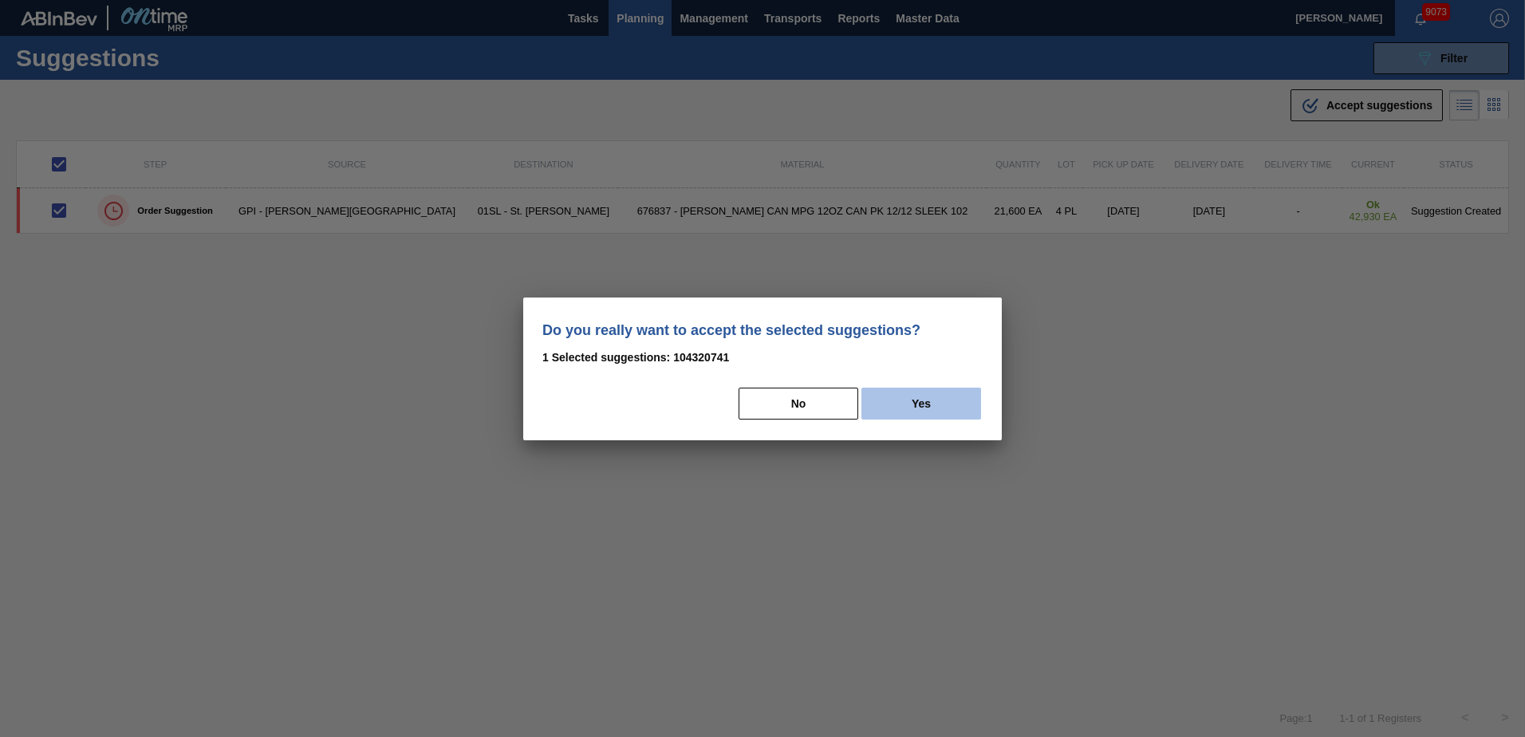
click at [936, 404] on button "Yes" at bounding box center [921, 404] width 120 height 32
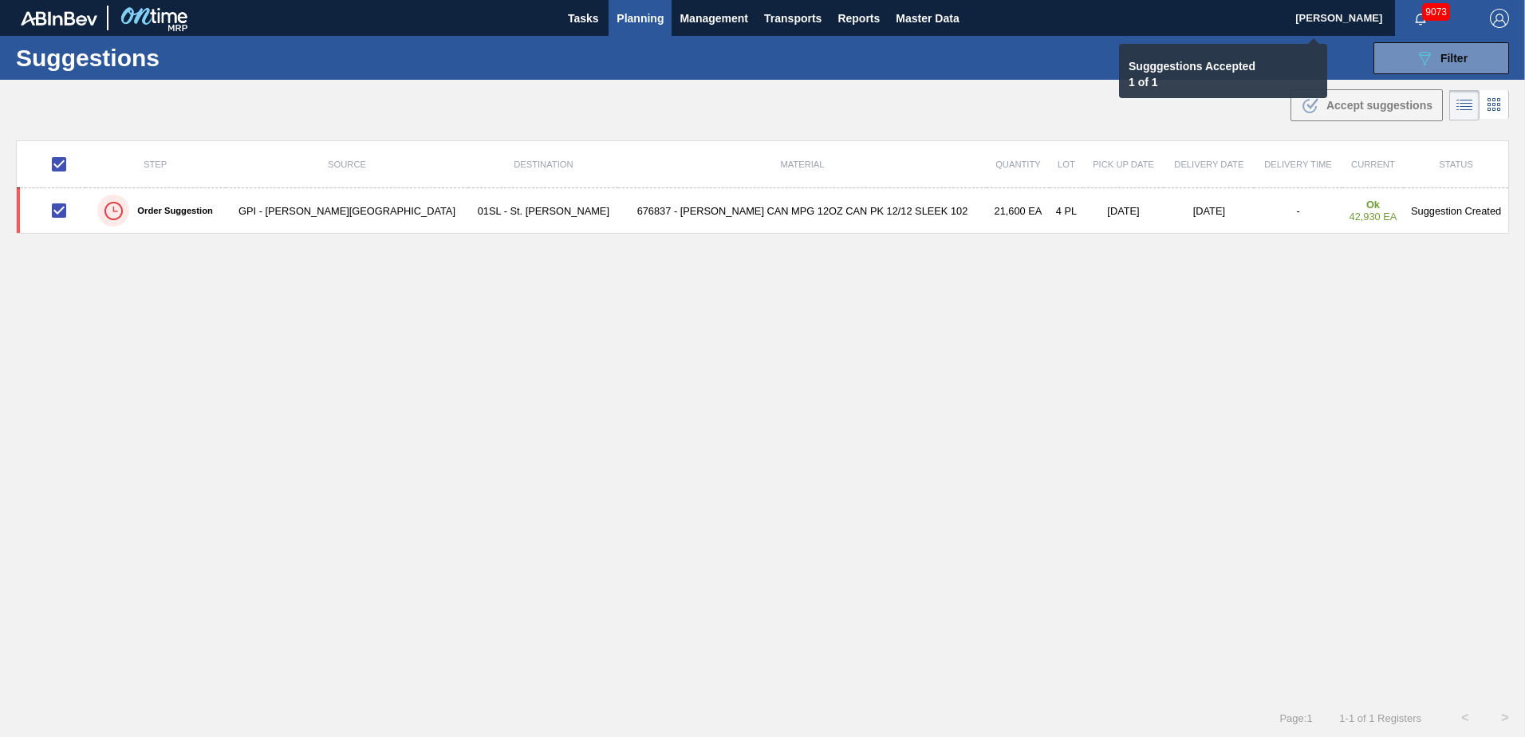
checkbox input "false"
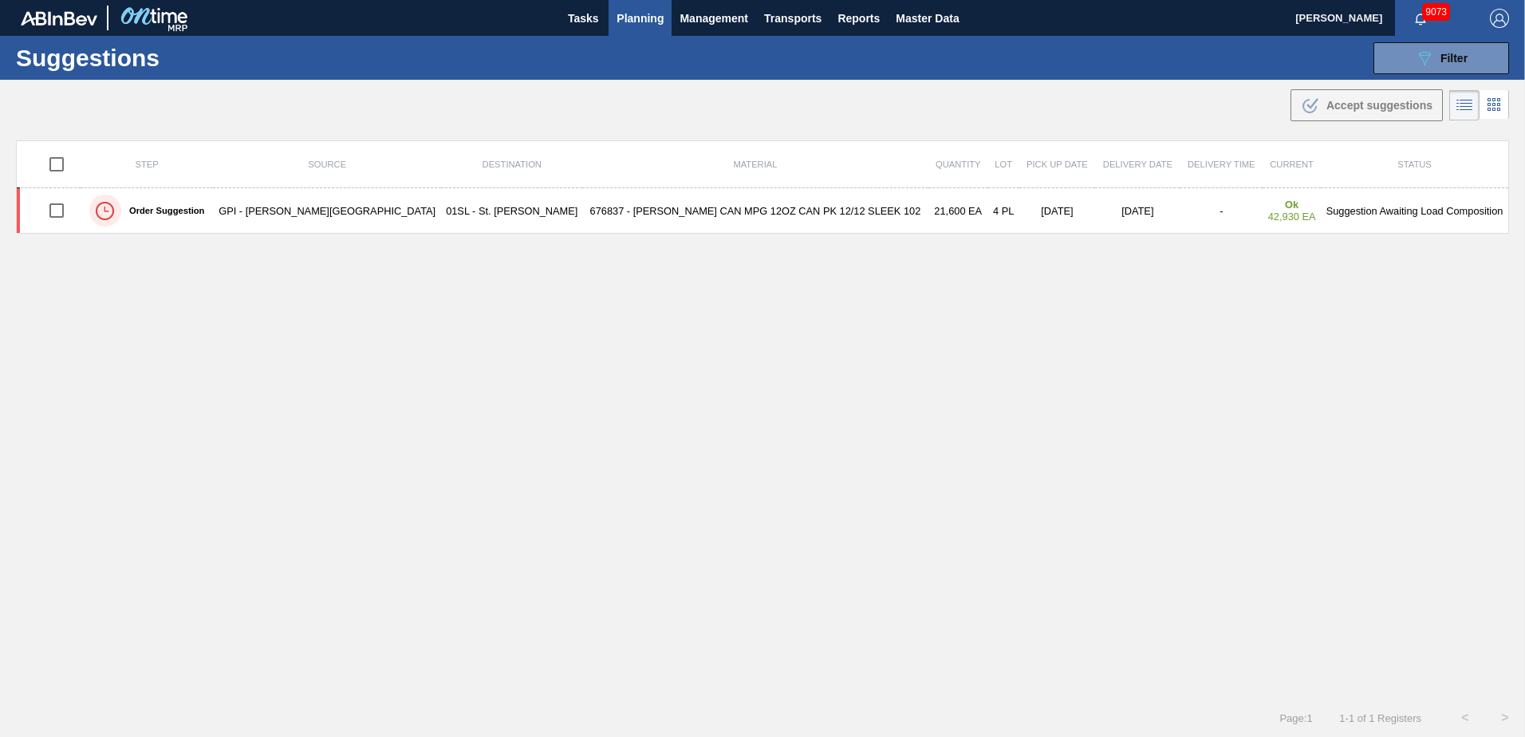
click at [1418, 60] on icon "089F7B8B-B2A5-4AFE-B5C0-19BA573D28AC" at bounding box center [1424, 58] width 19 height 19
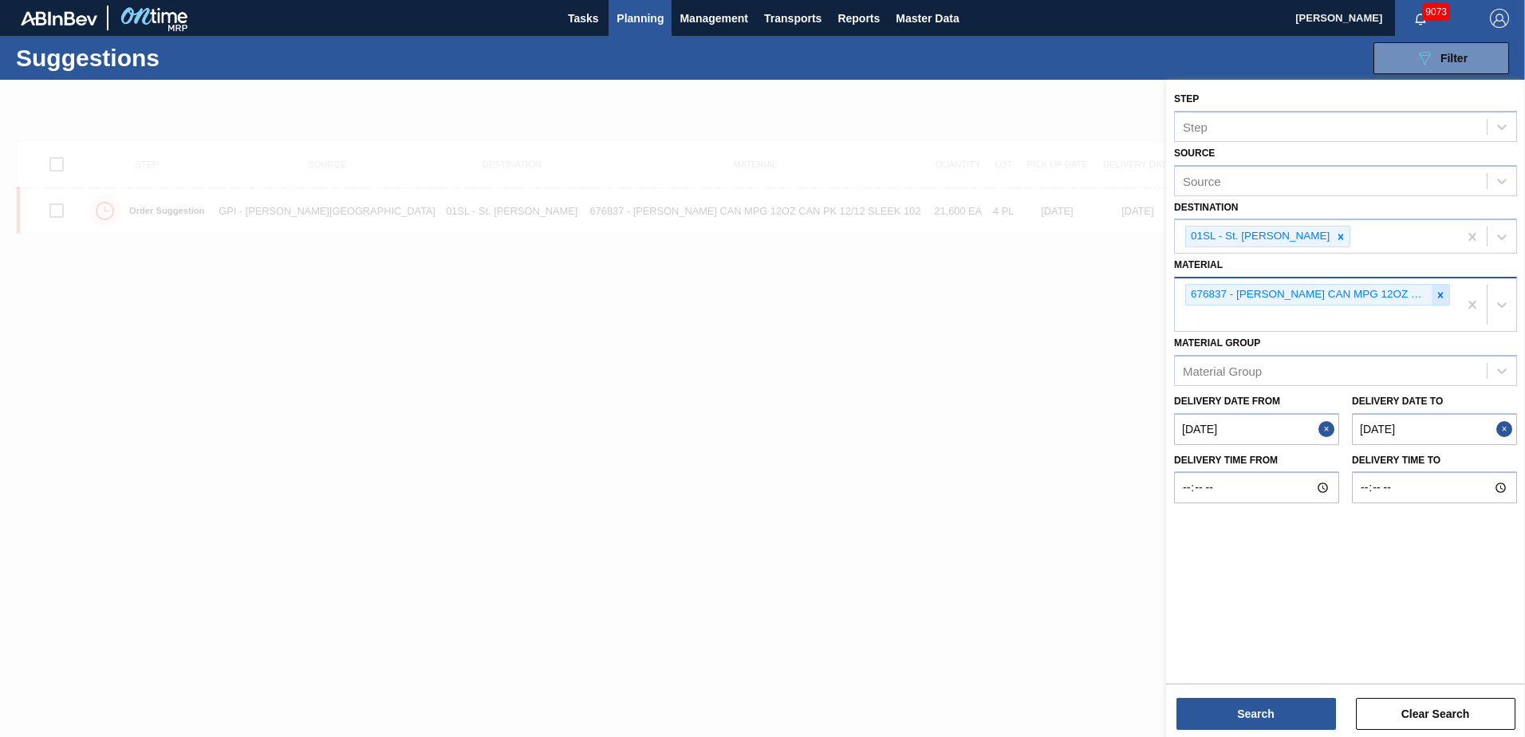
click at [1446, 295] on div at bounding box center [1441, 295] width 18 height 20
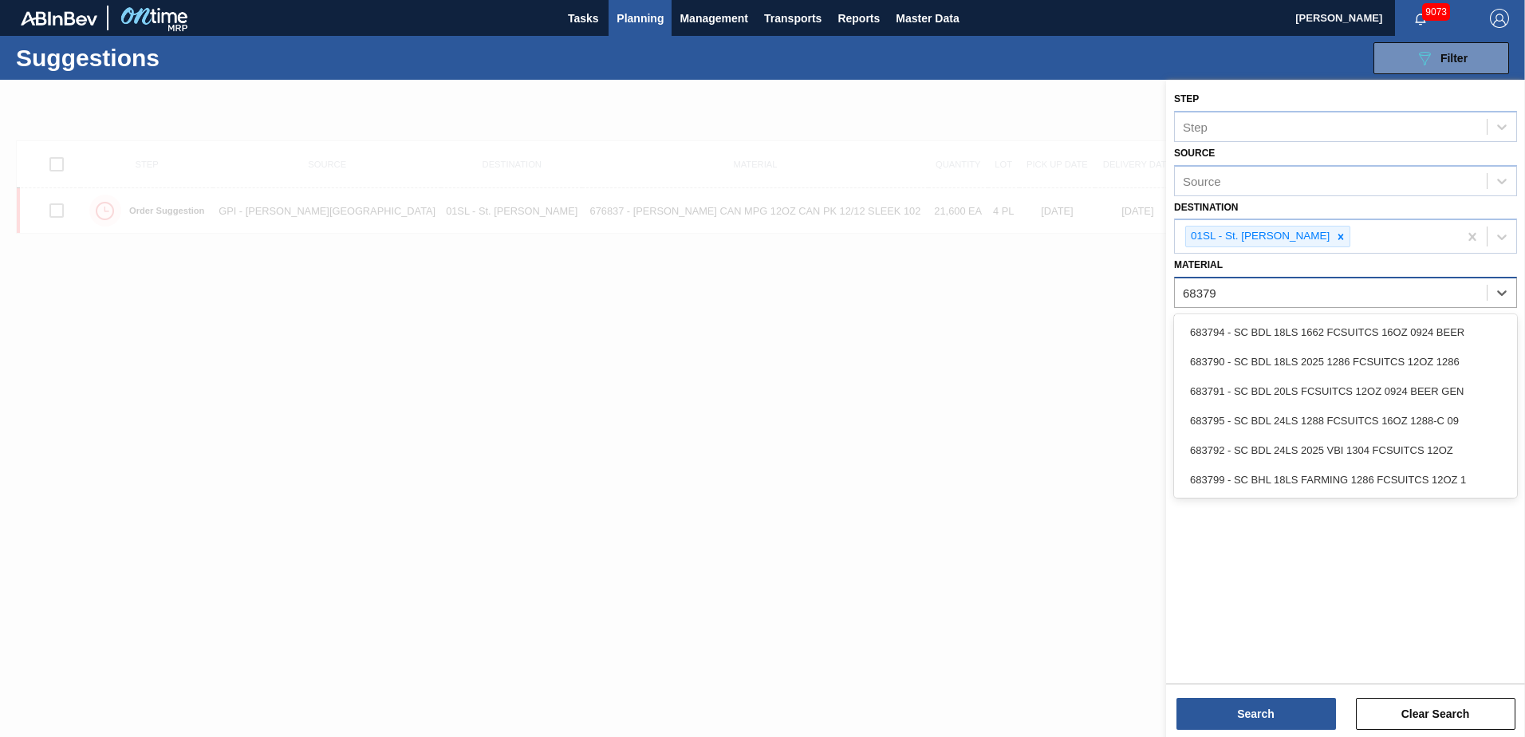
type input "683792"
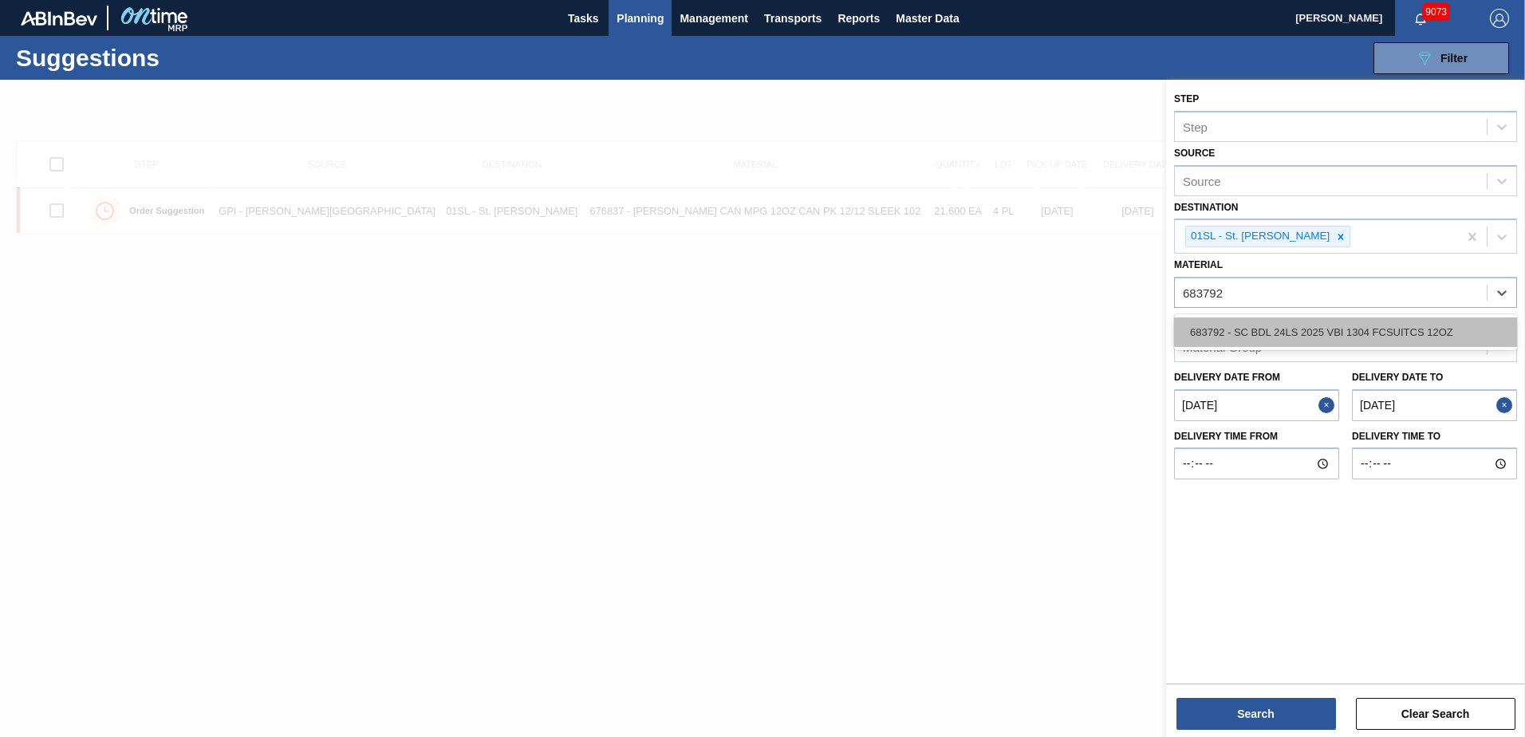
click at [1350, 336] on div "683792 - SC BDL 24LS 2025 VBI 1304 FCSUITCS 12OZ" at bounding box center [1345, 332] width 343 height 30
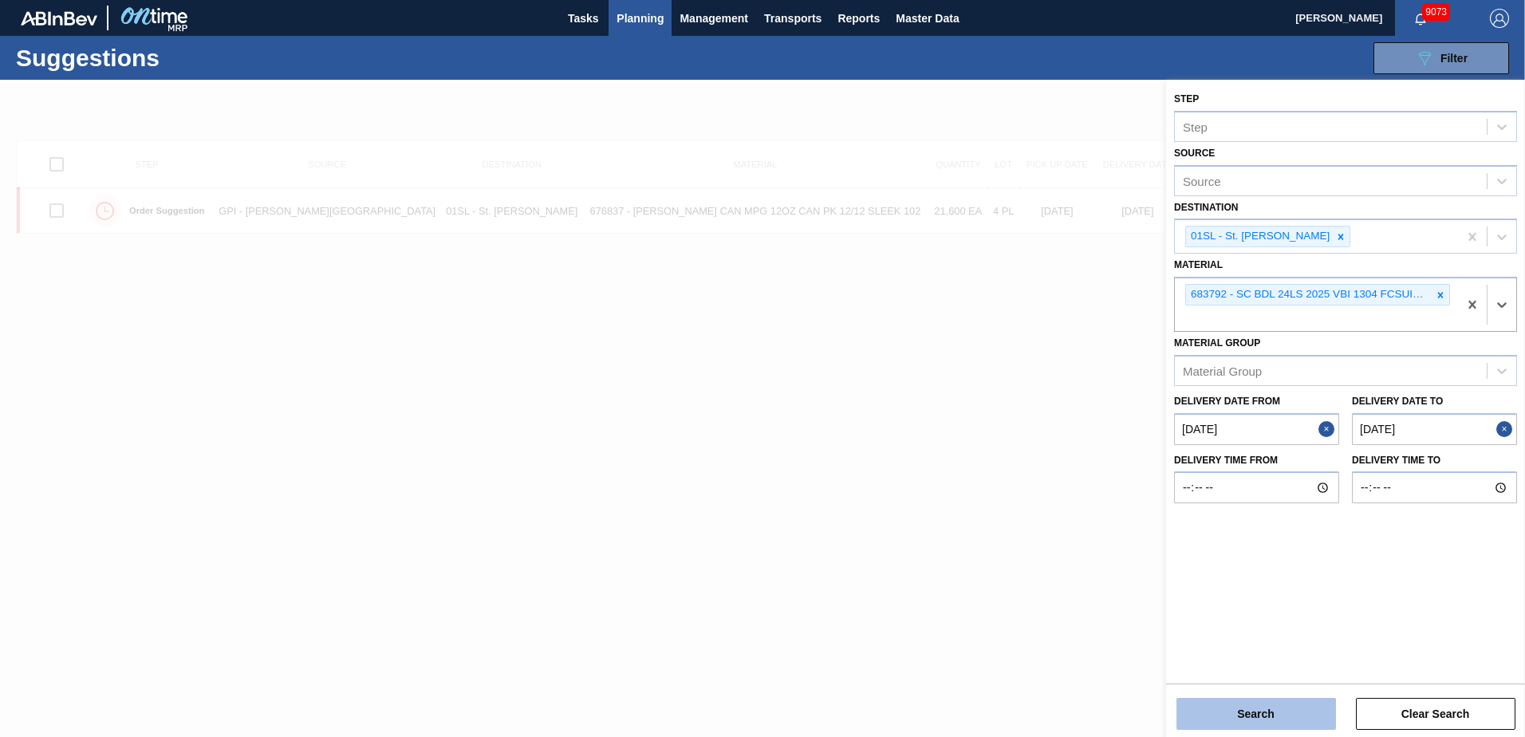
click at [1235, 719] on button "Search" at bounding box center [1257, 714] width 160 height 32
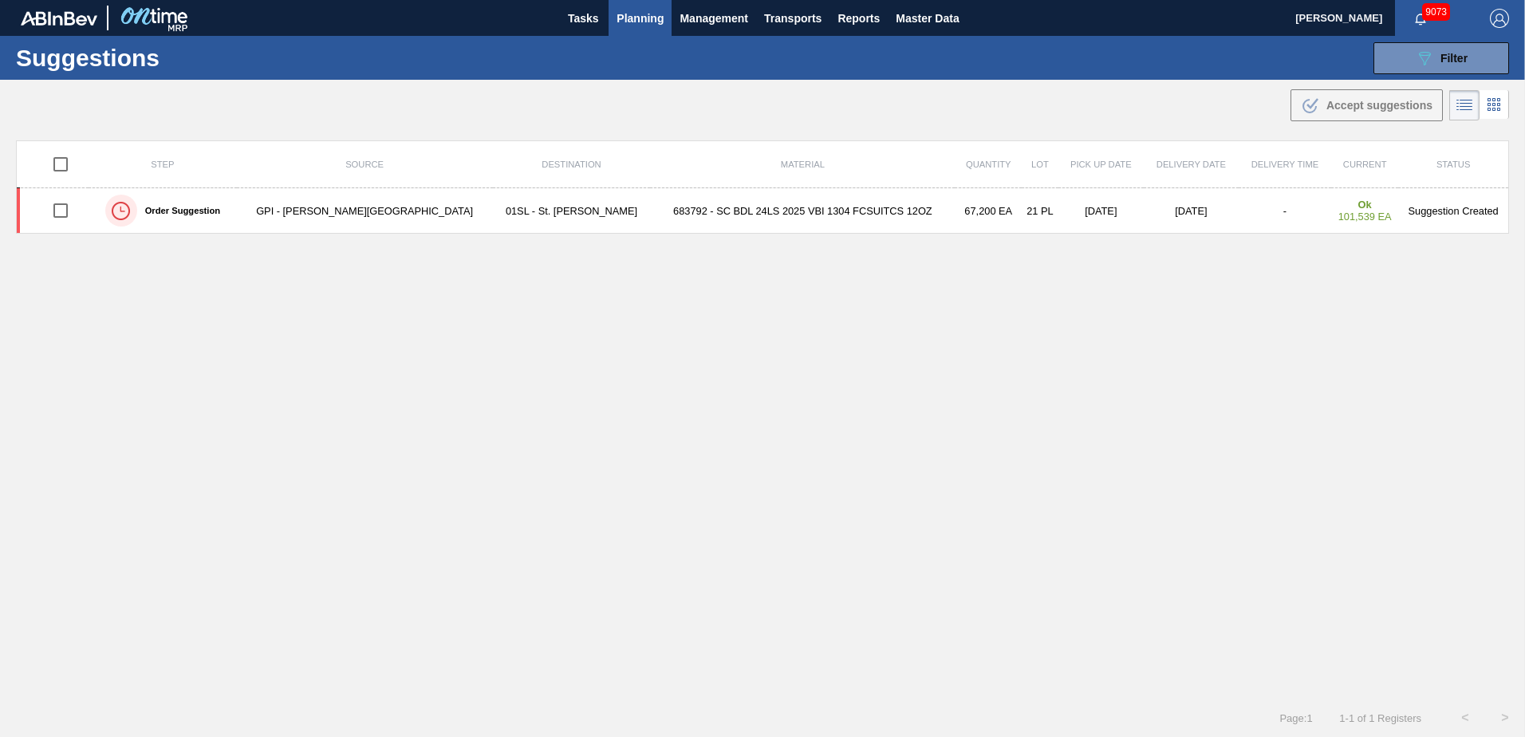
click at [632, 10] on span "Planning" at bounding box center [640, 18] width 47 height 19
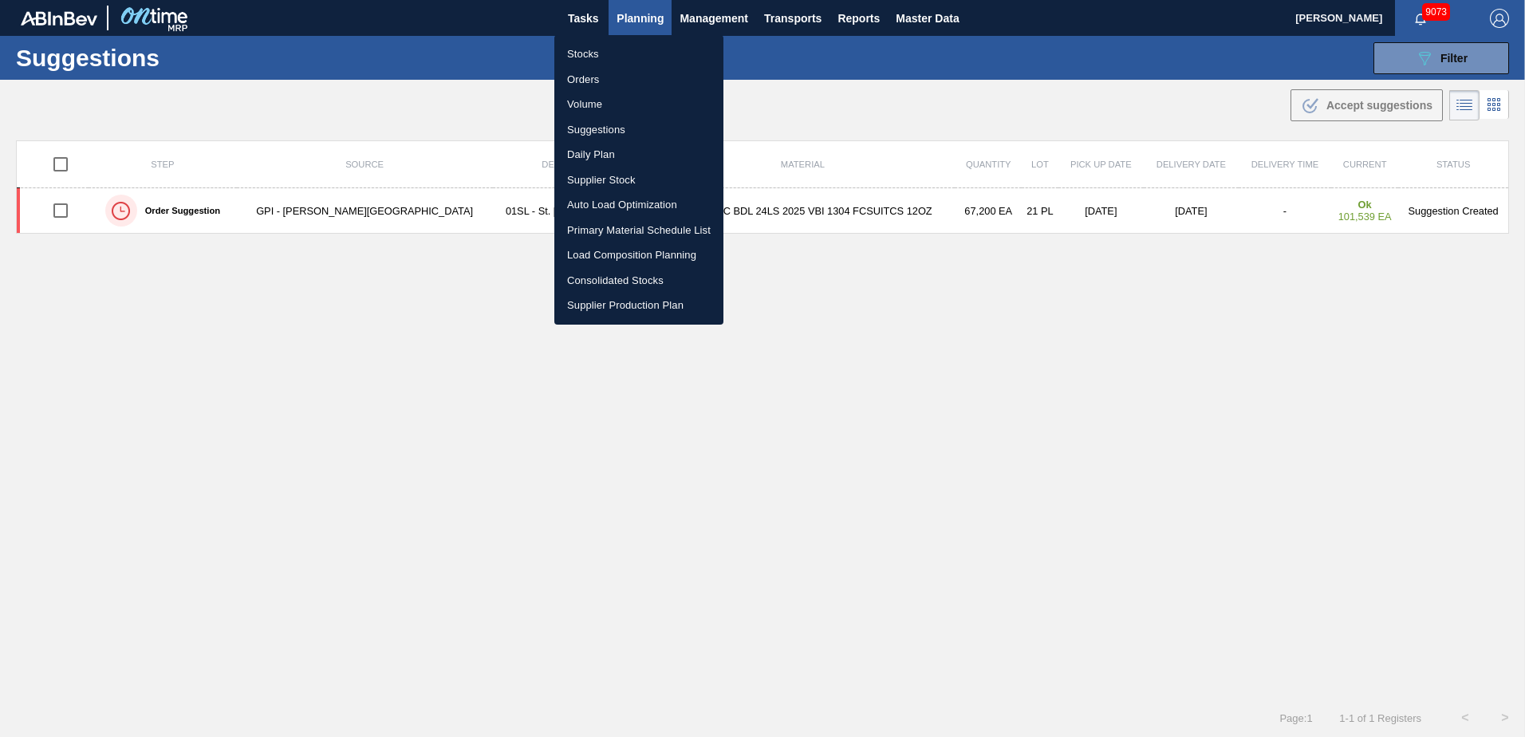
click at [603, 259] on li "Load Composition Planning" at bounding box center [638, 255] width 169 height 26
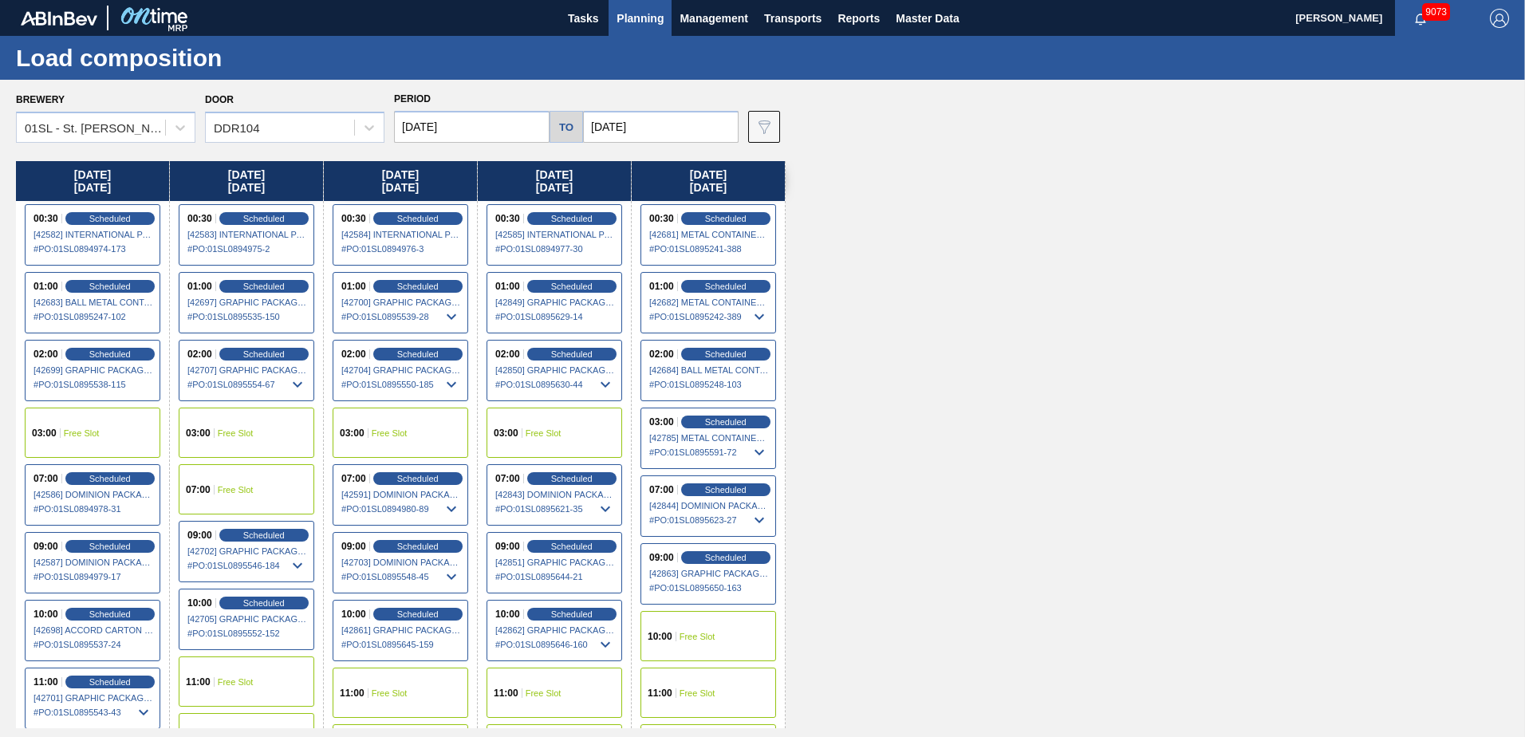
click at [550, 687] on div "11:00 Free Slot" at bounding box center [555, 693] width 136 height 50
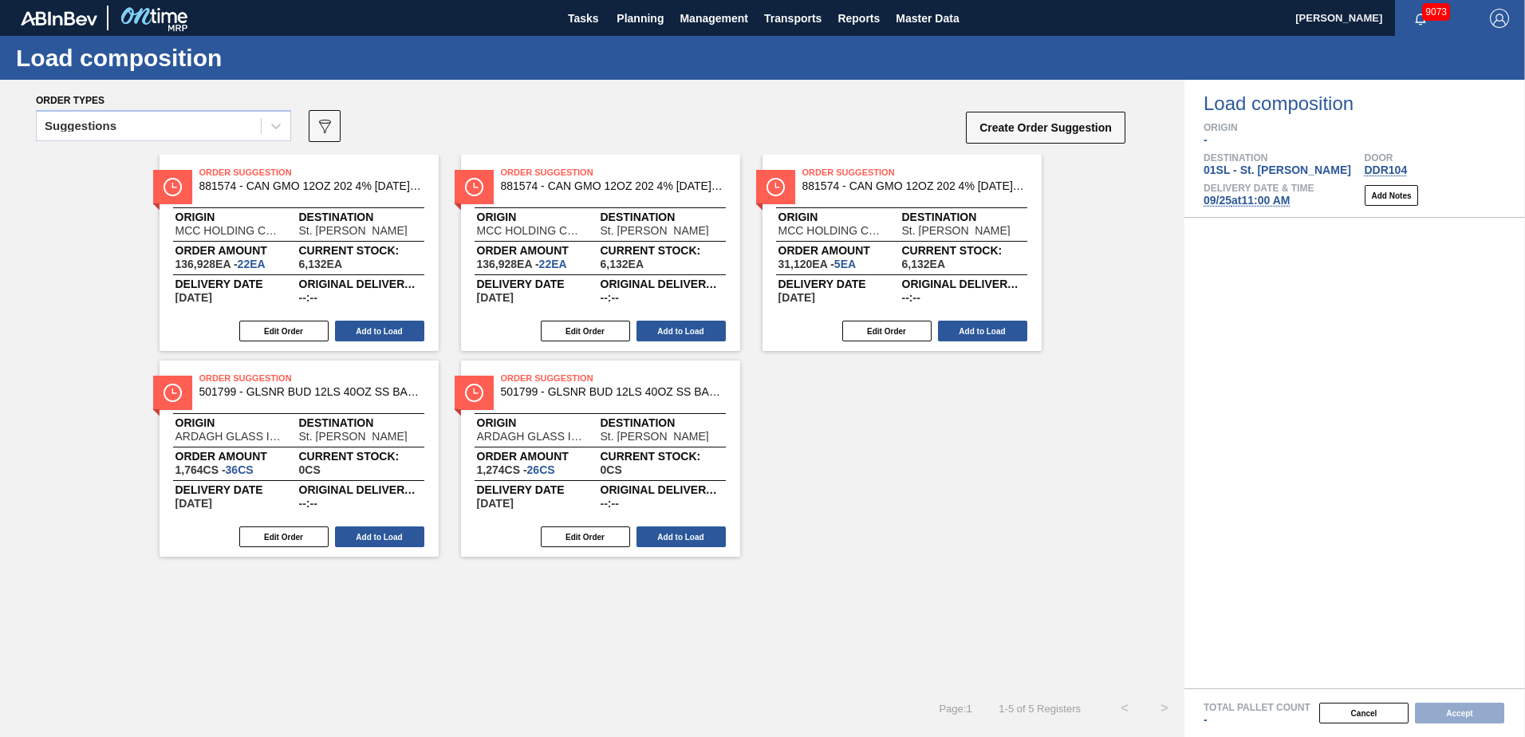
click at [278, 128] on icon at bounding box center [276, 126] width 16 height 16
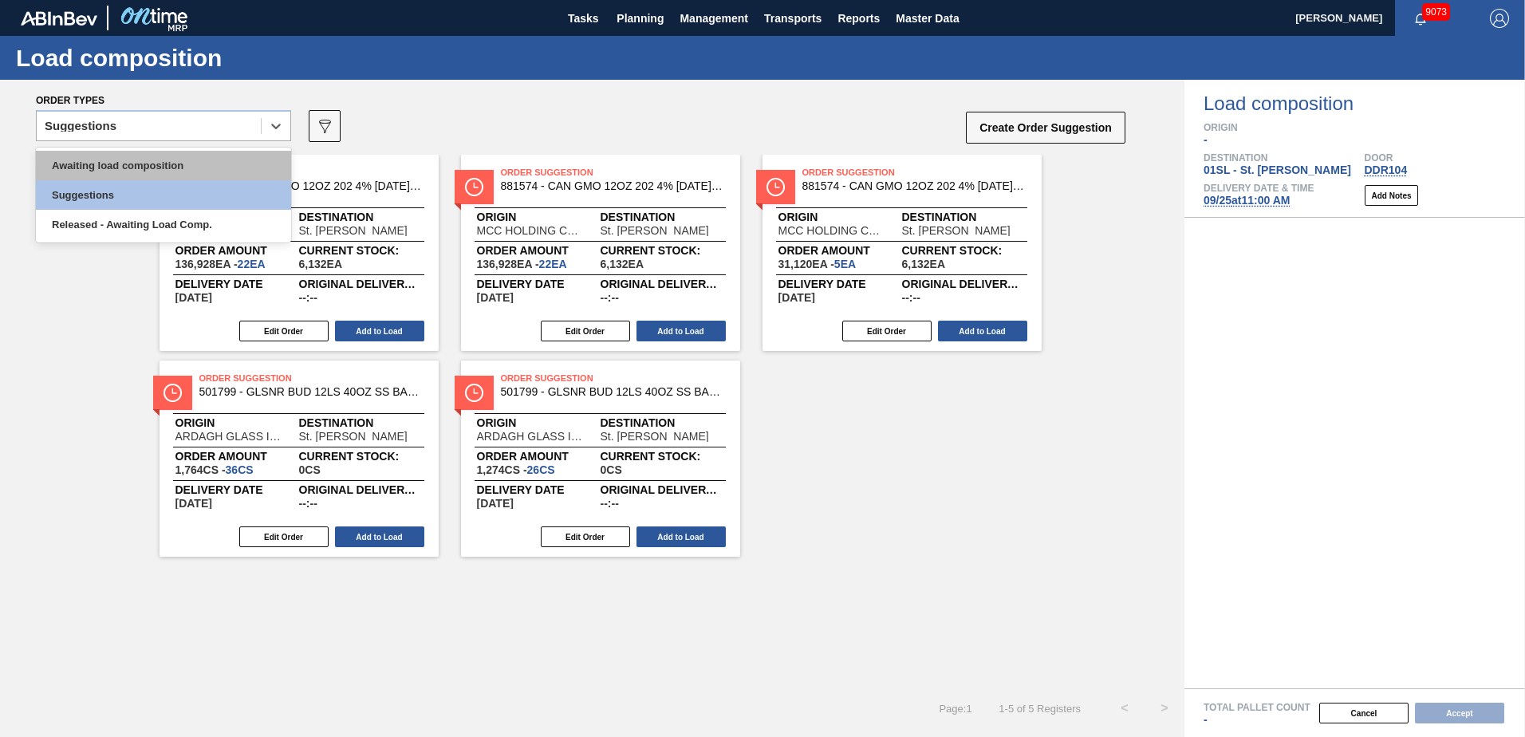
click at [223, 169] on div "Awaiting load composition" at bounding box center [163, 166] width 255 height 30
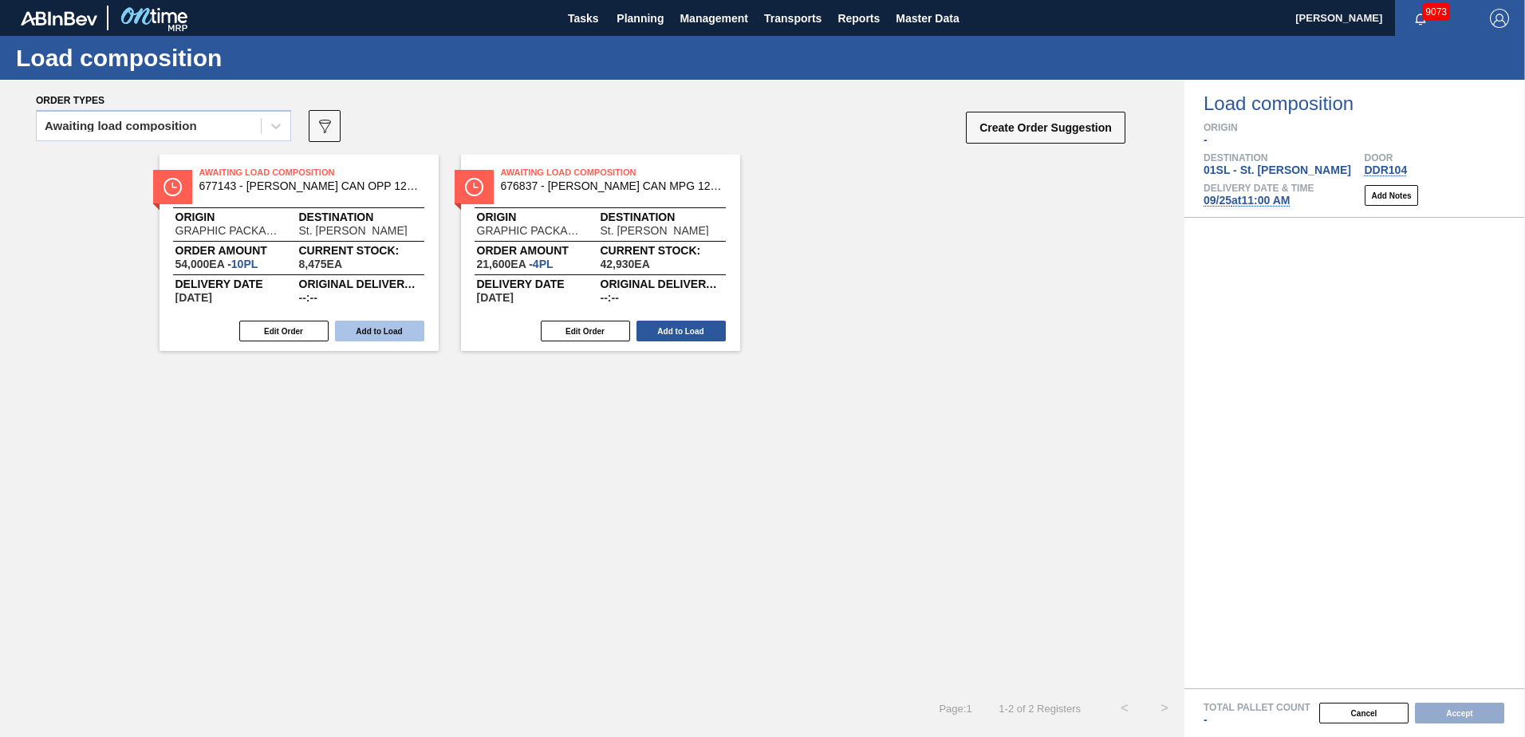
click at [378, 334] on button "Add to Load" at bounding box center [379, 331] width 89 height 21
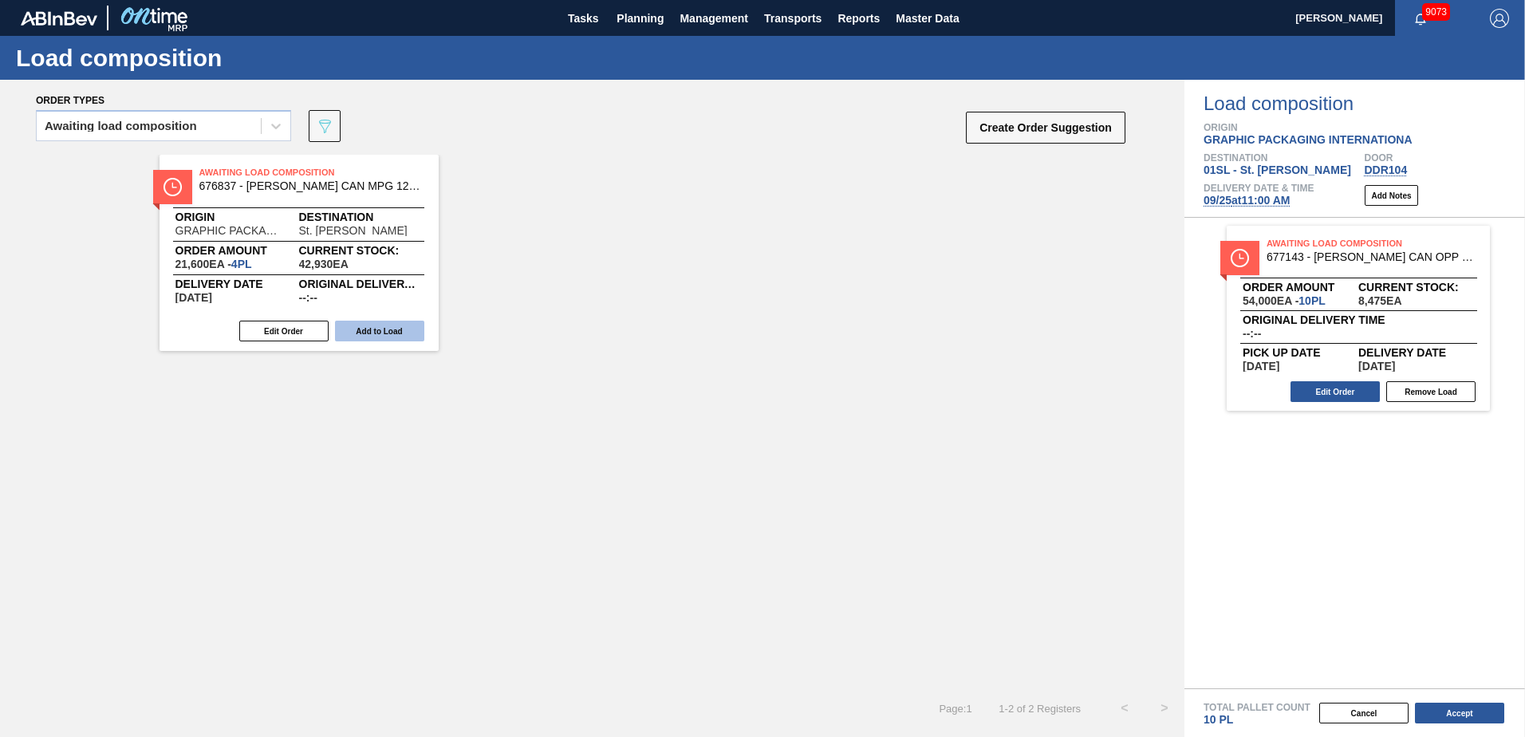
click at [361, 330] on button "Add to Load" at bounding box center [379, 331] width 89 height 21
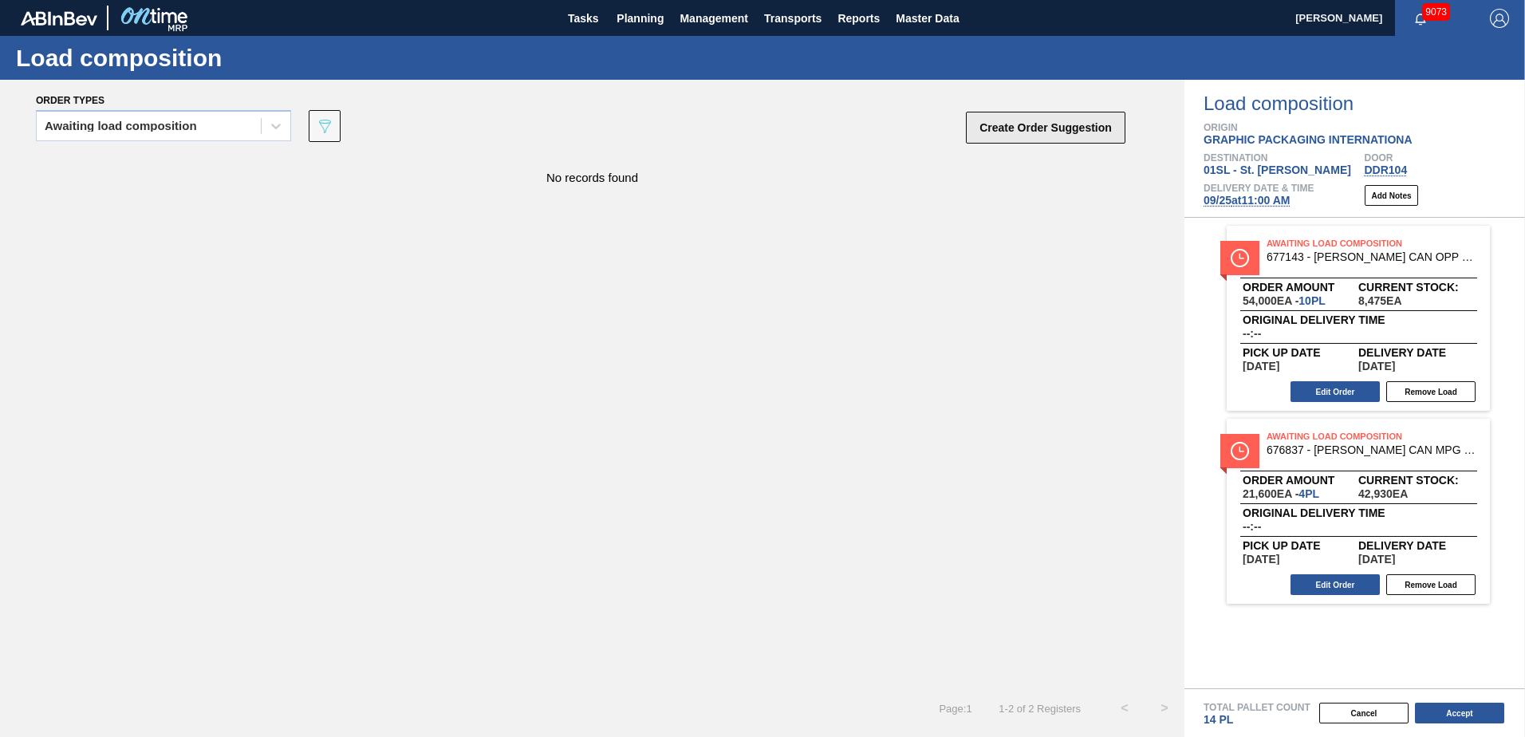
click at [1061, 116] on button "Create Order Suggestion" at bounding box center [1046, 128] width 160 height 32
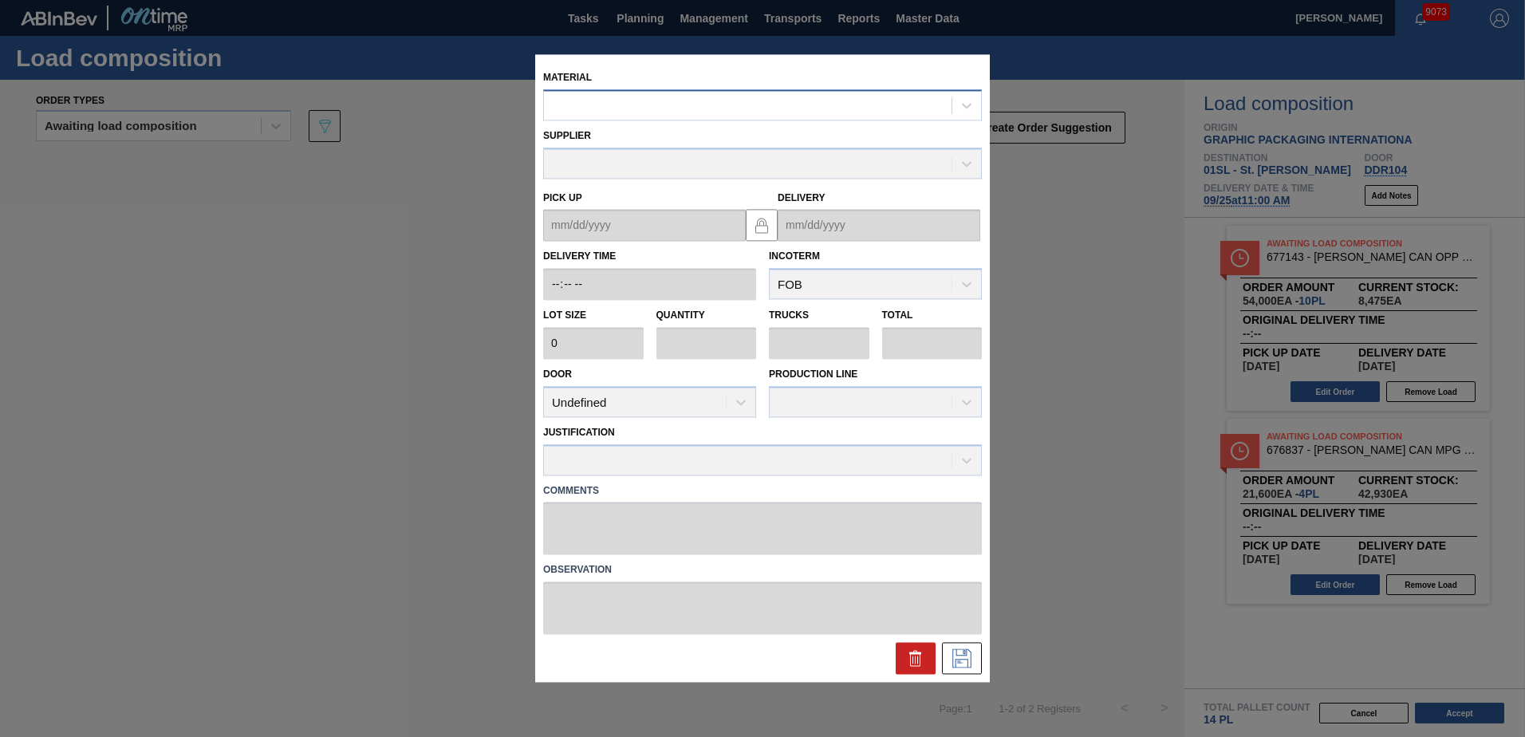
click at [751, 109] on div at bounding box center [748, 105] width 408 height 23
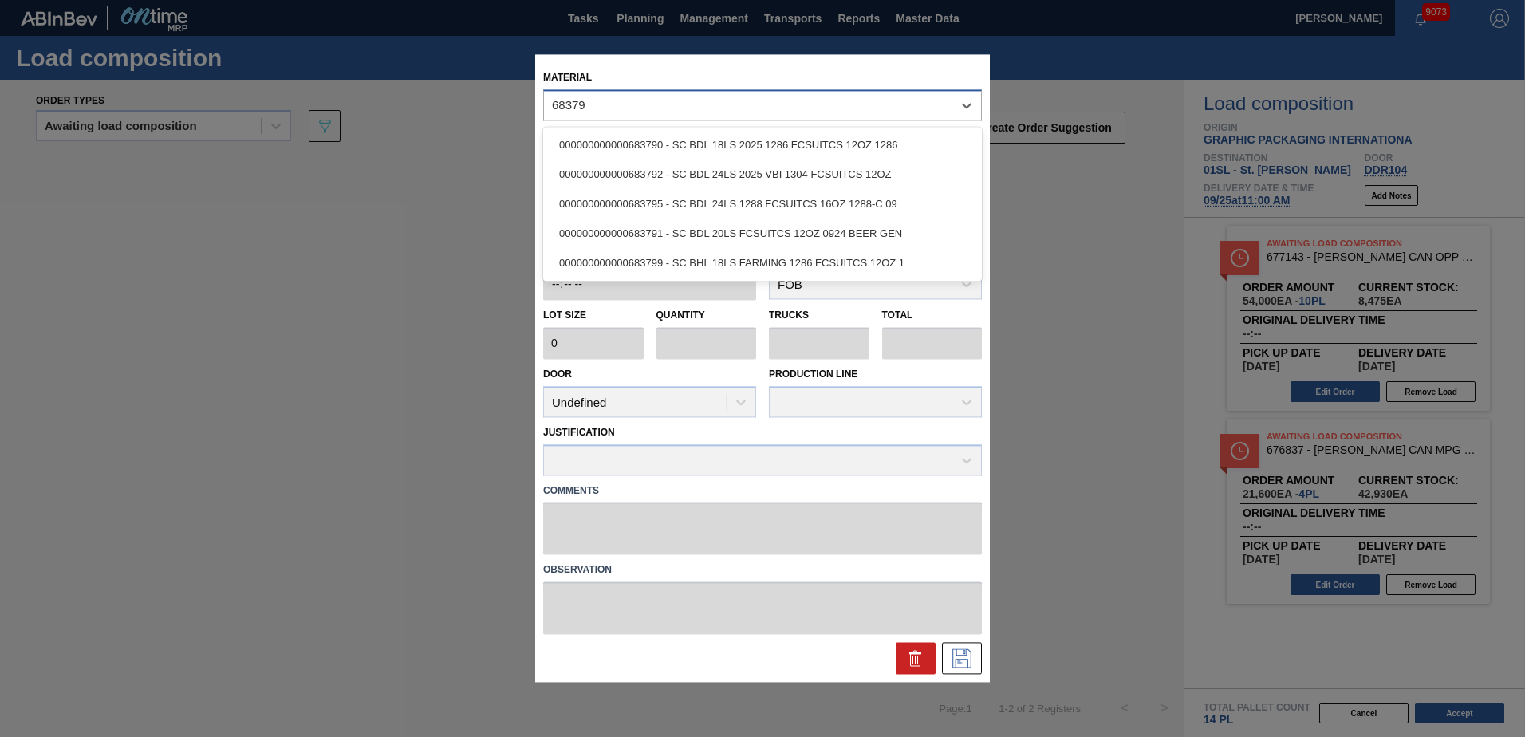
type input "683792"
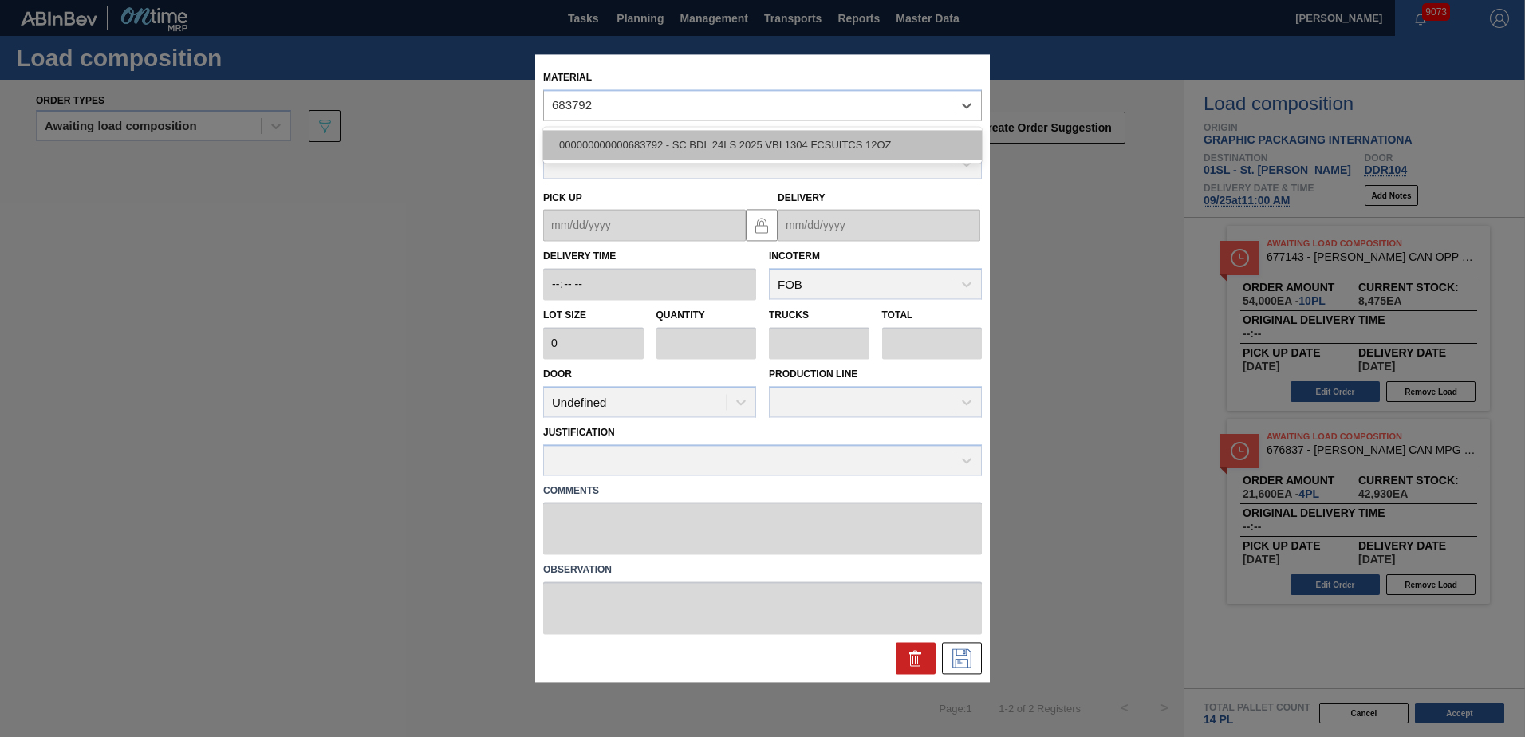
click at [754, 133] on div "000000000000683792 - SC BDL 24LS 2025 VBI 1304 FCSUITCS 12OZ" at bounding box center [762, 145] width 439 height 30
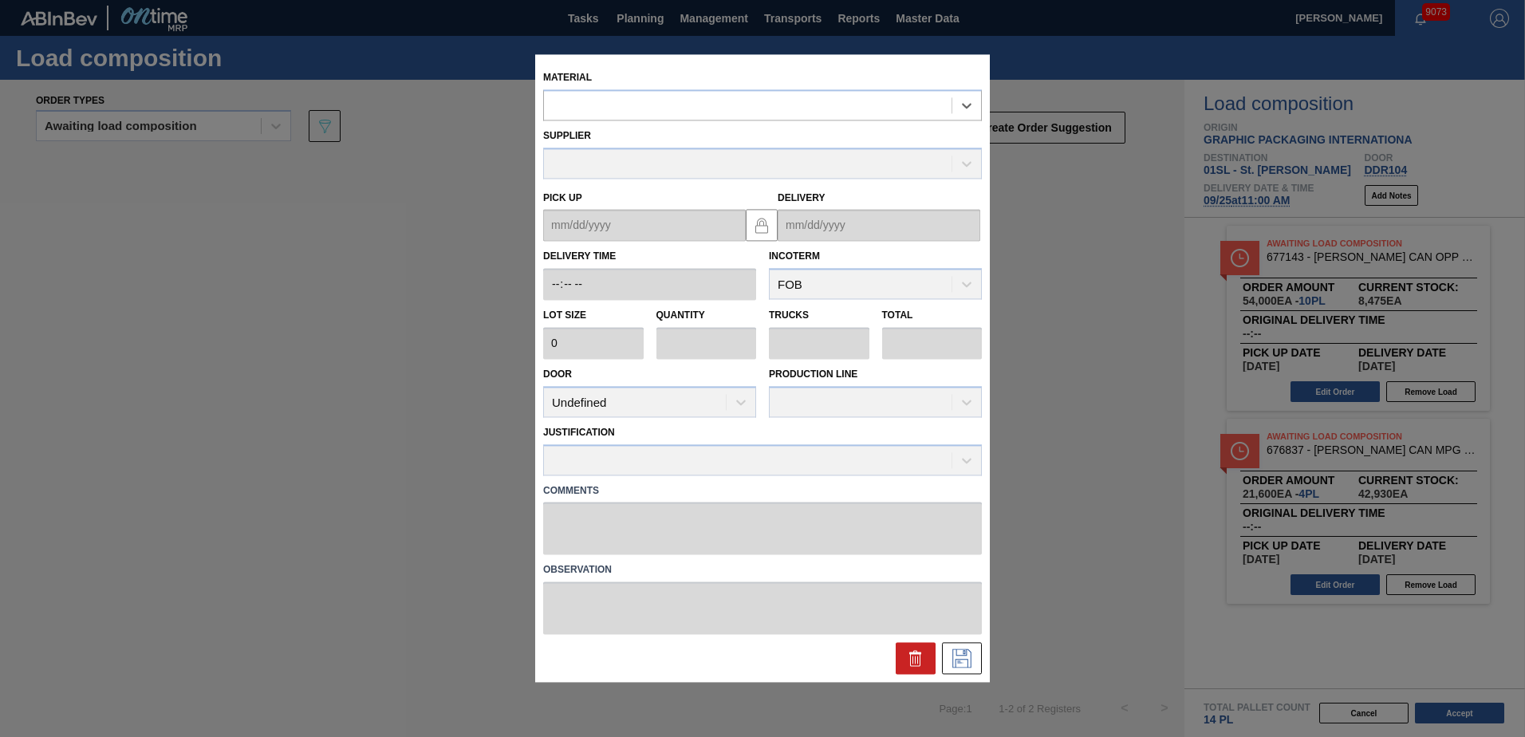
type input "3,200"
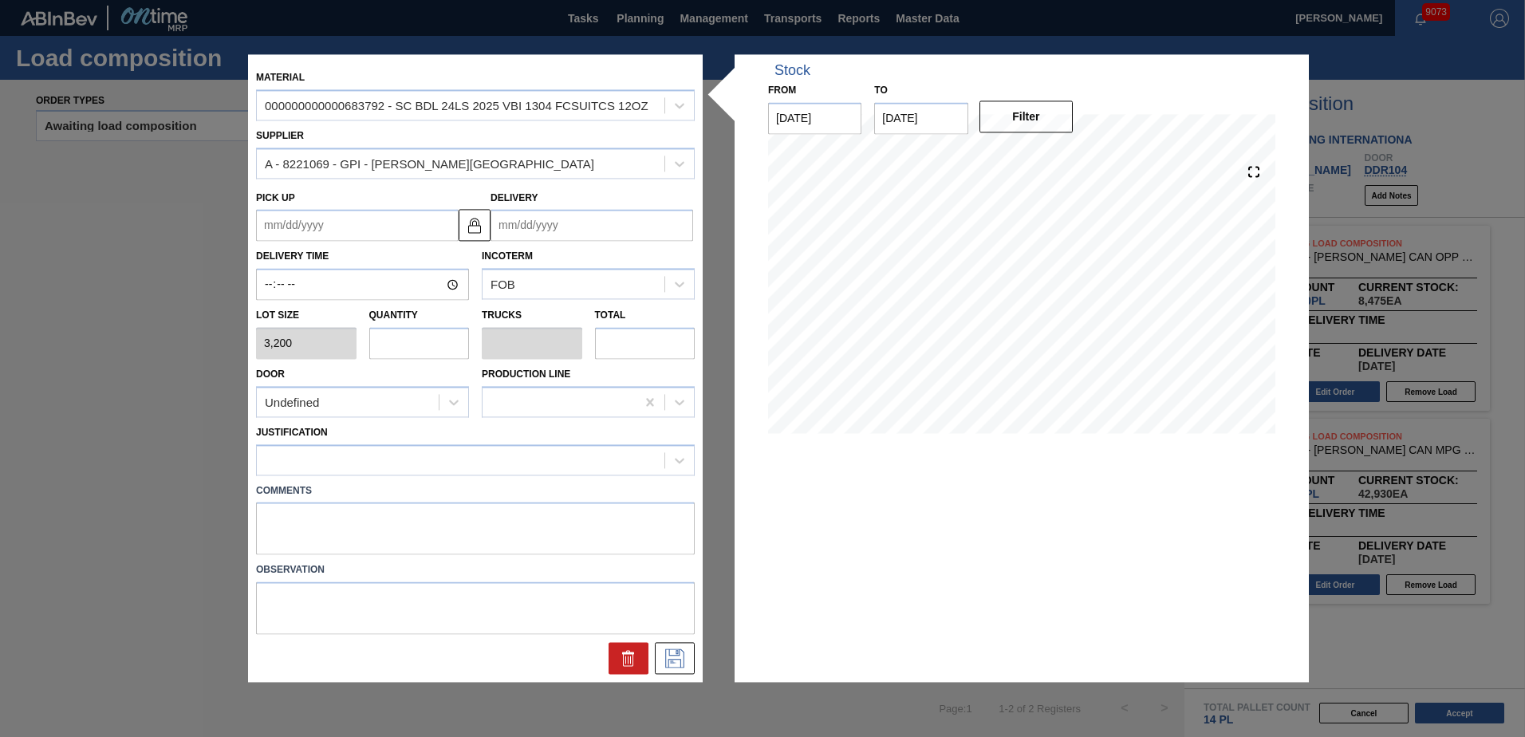
click at [596, 213] on input "Delivery" at bounding box center [592, 226] width 203 height 32
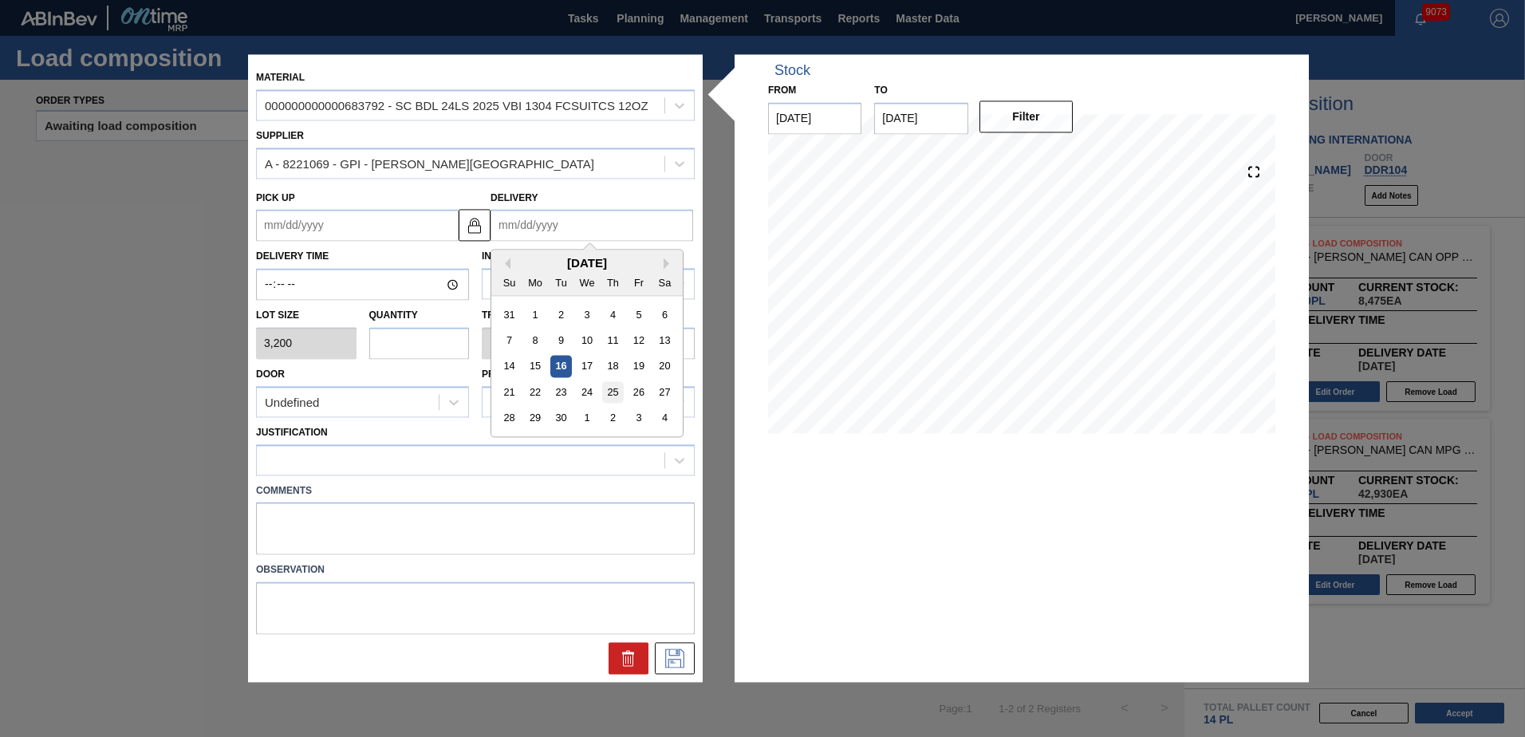
click at [614, 395] on div "25" at bounding box center [613, 393] width 22 height 22
type up "[DATE]"
type input "[DATE]"
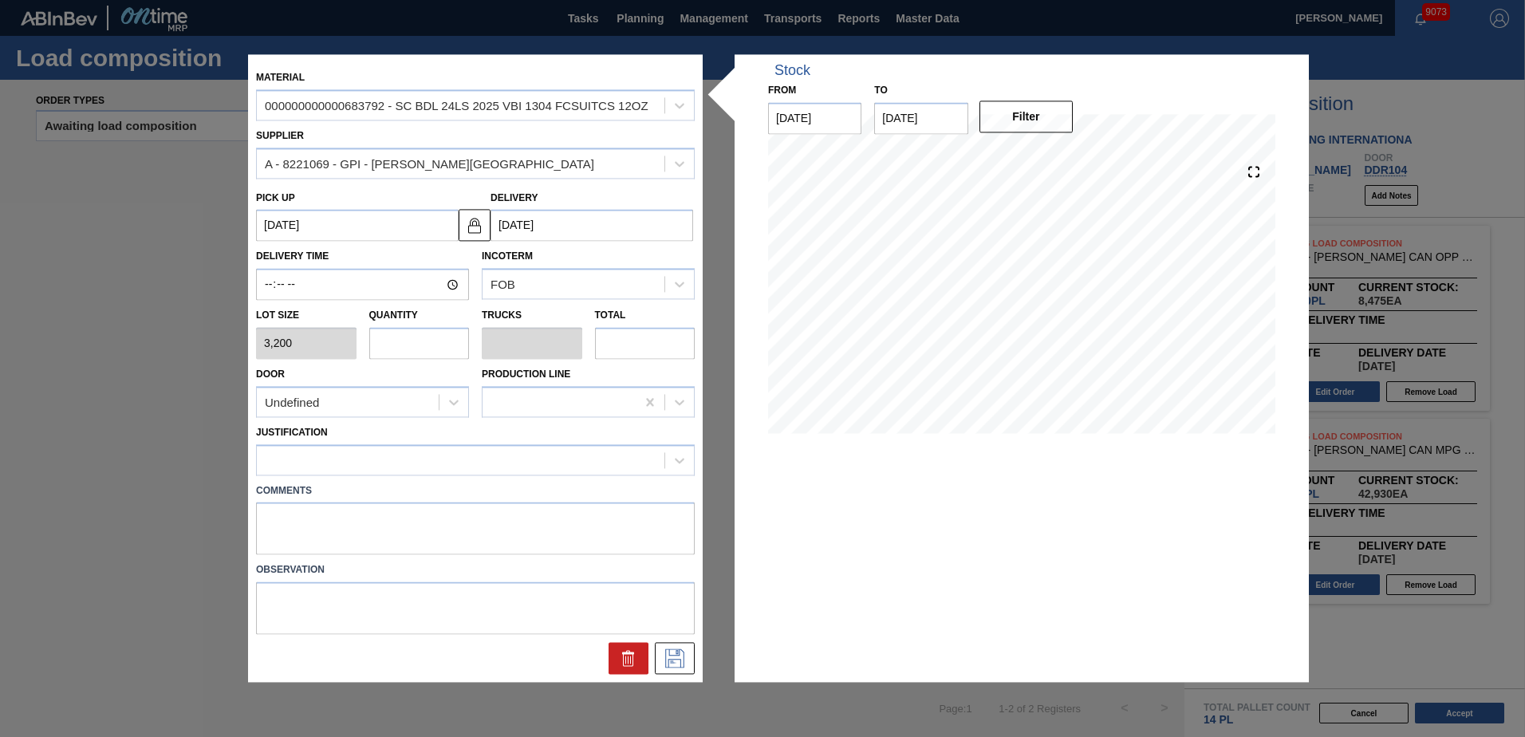
click at [451, 349] on input "text" at bounding box center [419, 343] width 101 height 32
type input "1"
type input "0.034"
type input "3,200"
type input "12"
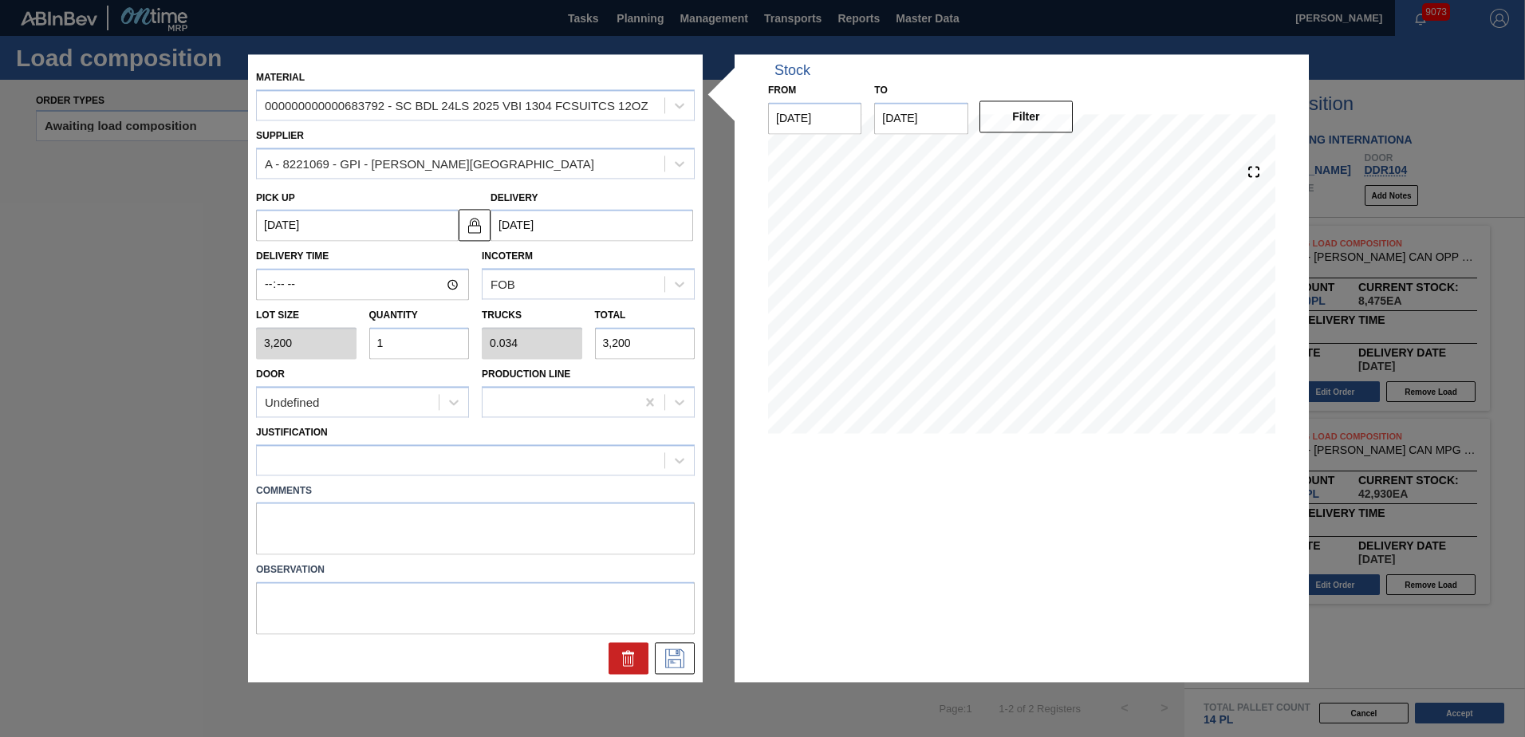
type input "0.404"
type input "38,400"
type input "12"
click at [420, 408] on div "Undefined" at bounding box center [348, 402] width 182 height 23
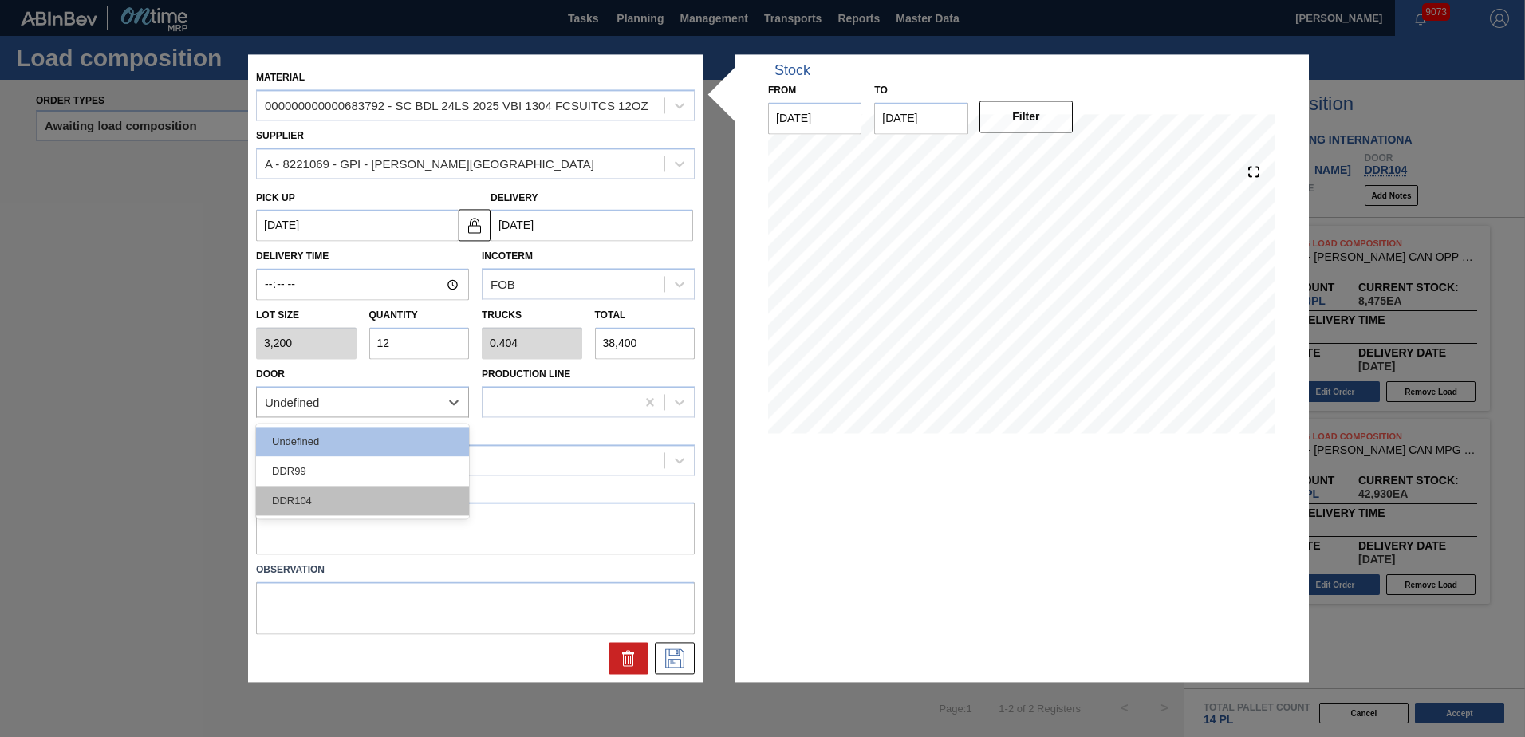
click at [365, 508] on div "DDR104" at bounding box center [362, 501] width 213 height 30
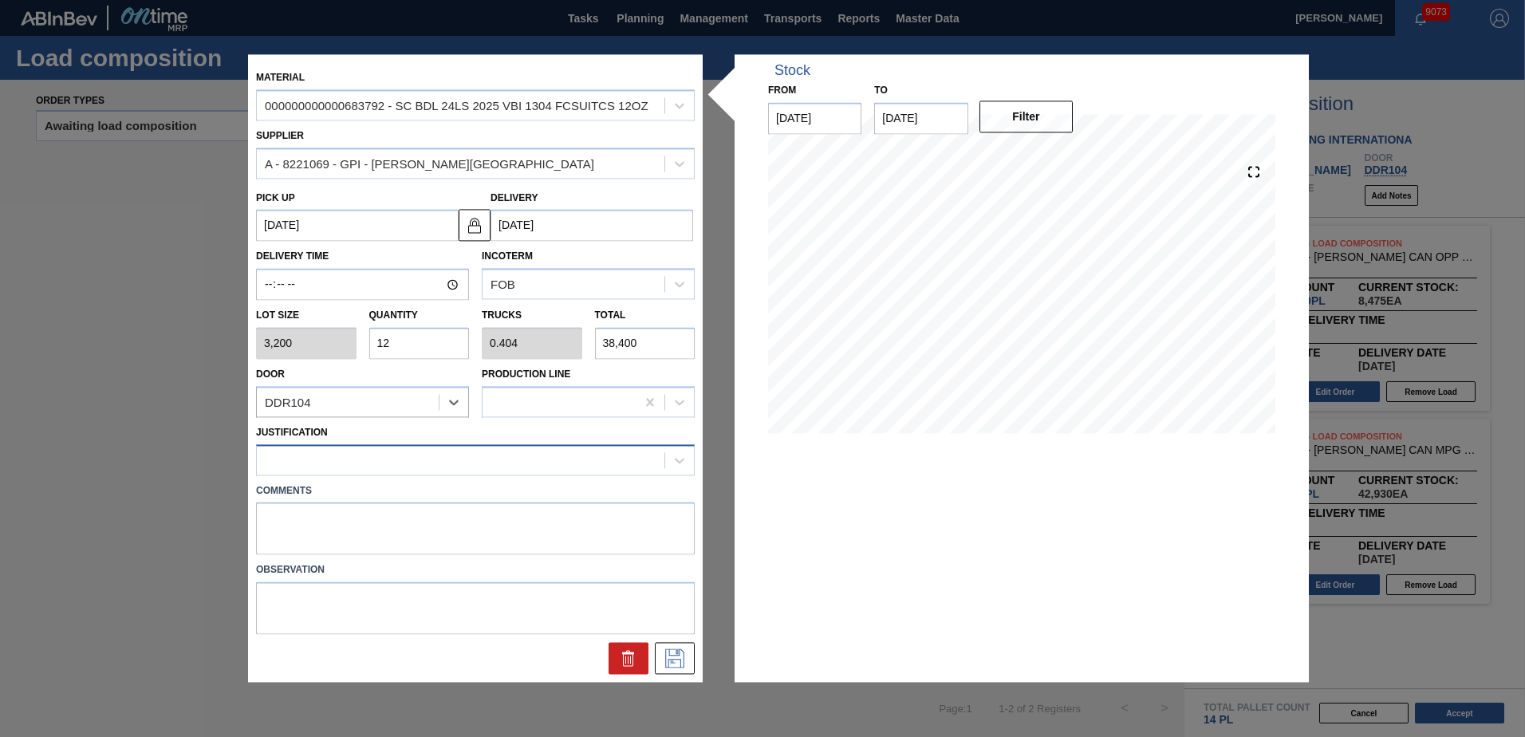
click at [369, 464] on div at bounding box center [461, 459] width 408 height 23
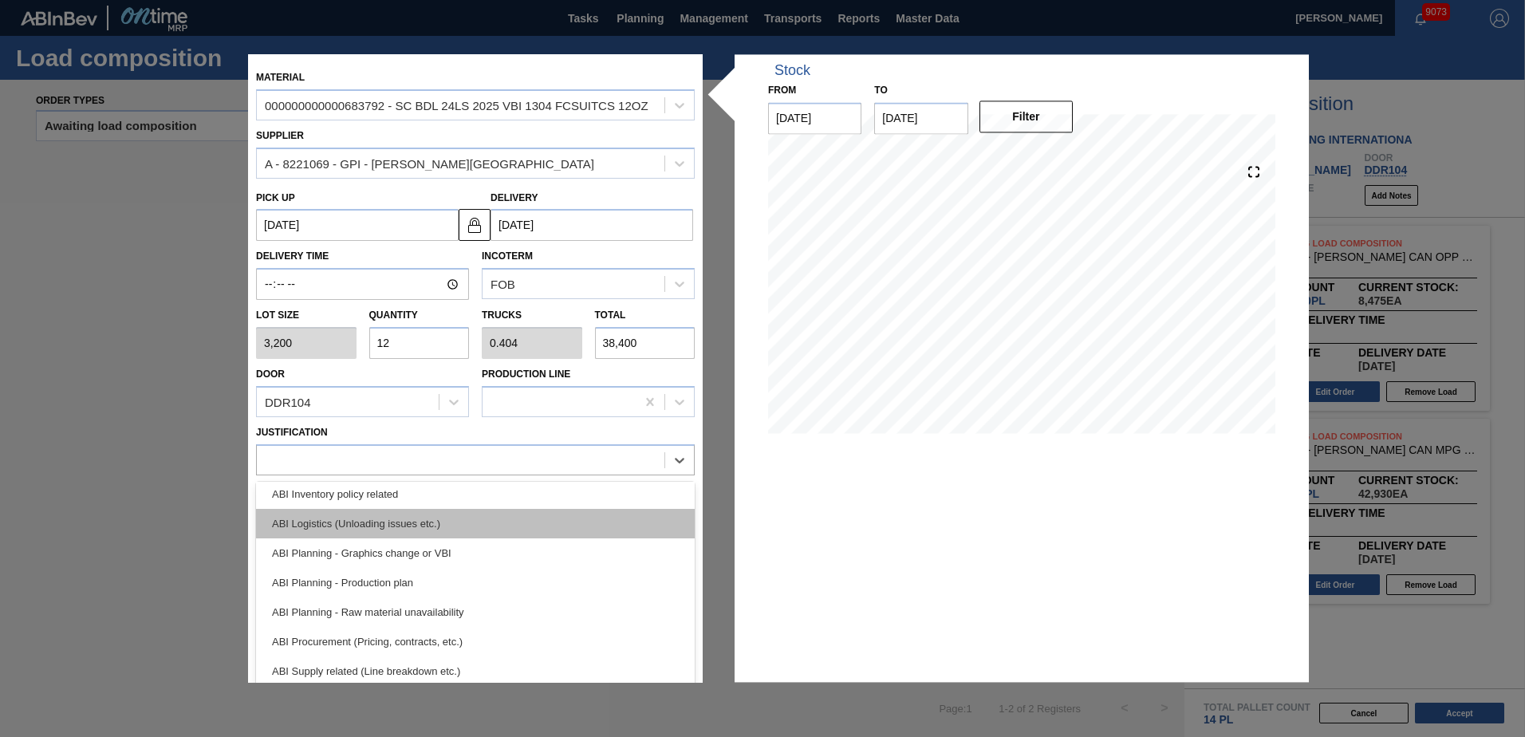
scroll to position [160, 0]
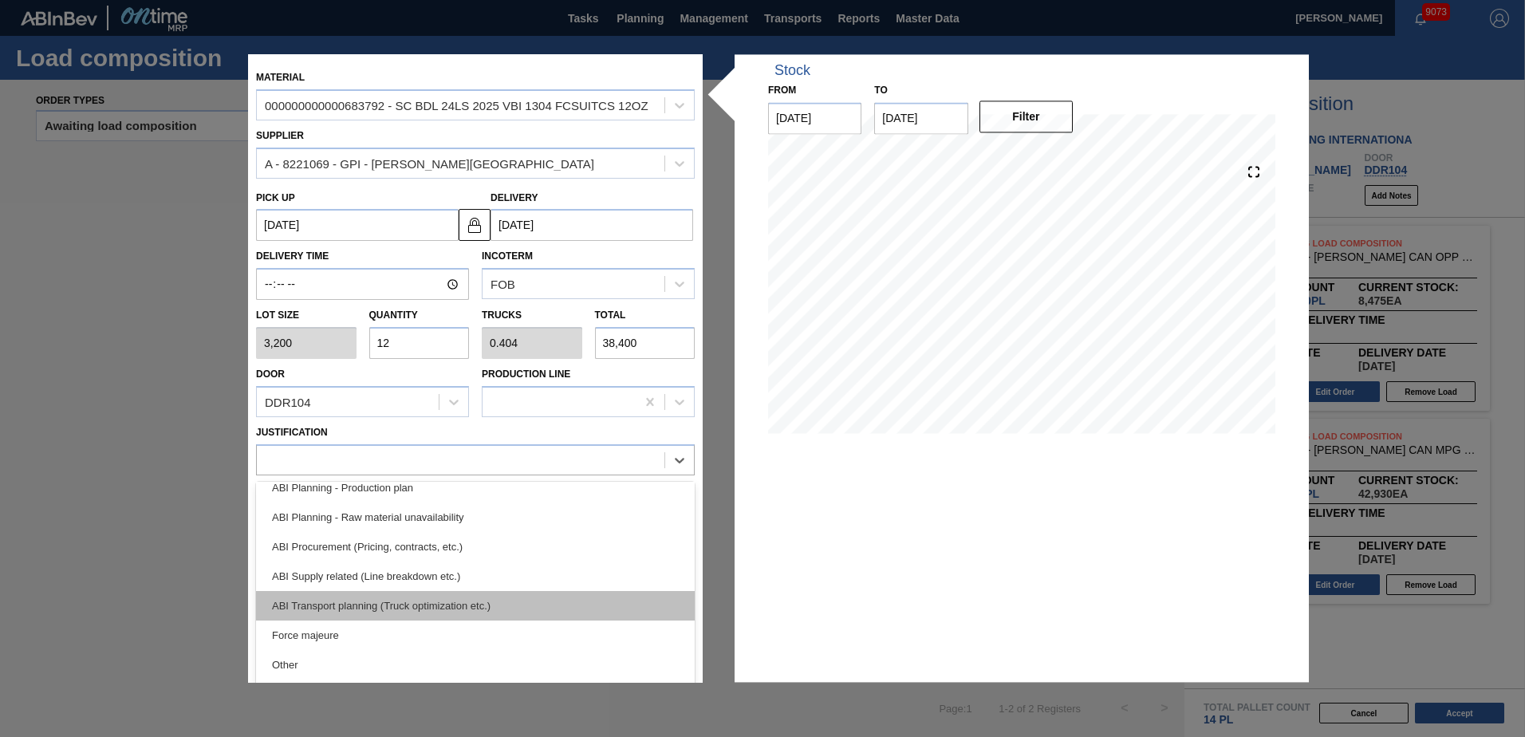
click at [404, 600] on div "ABI Transport planning (Truck optimization etc.)" at bounding box center [475, 606] width 439 height 30
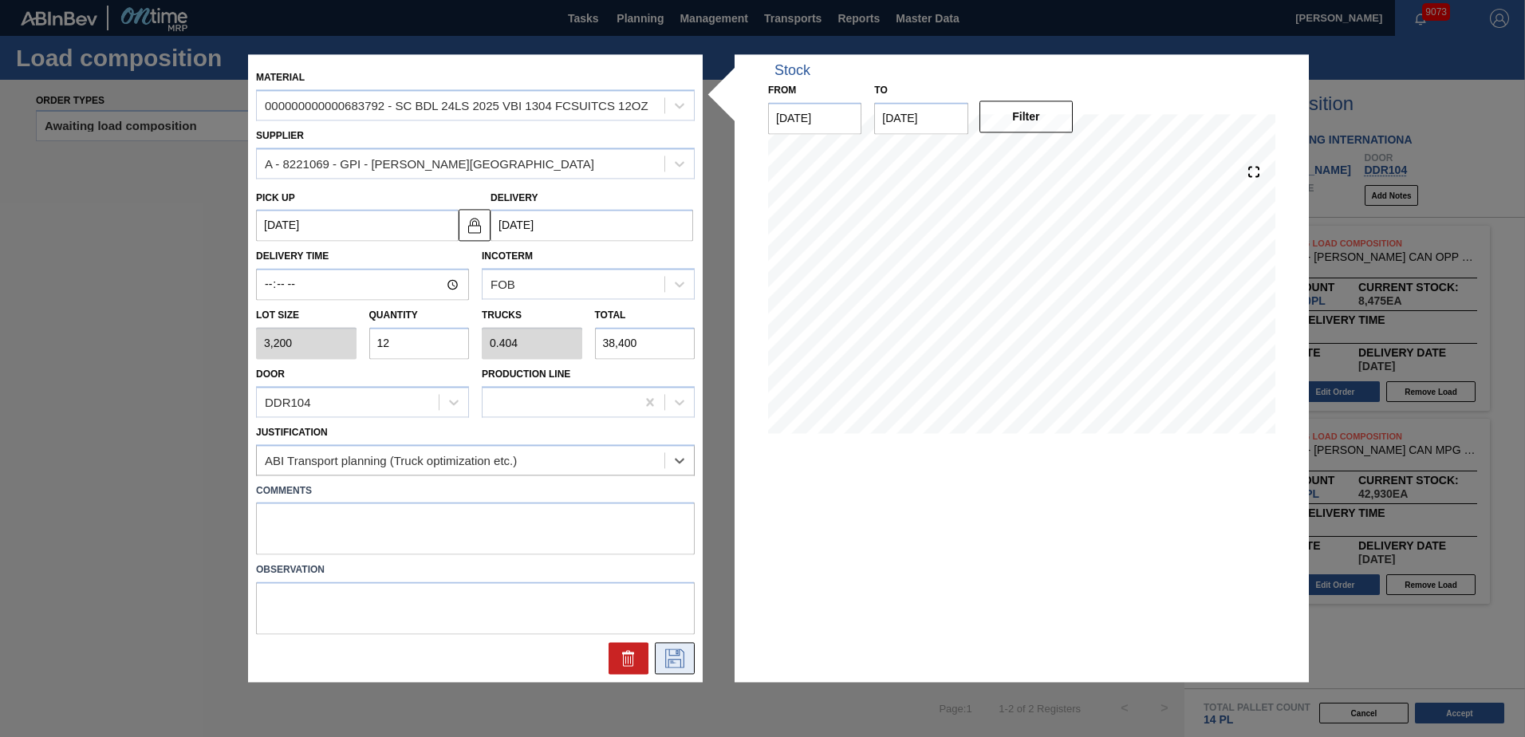
click at [679, 668] on button at bounding box center [675, 659] width 40 height 32
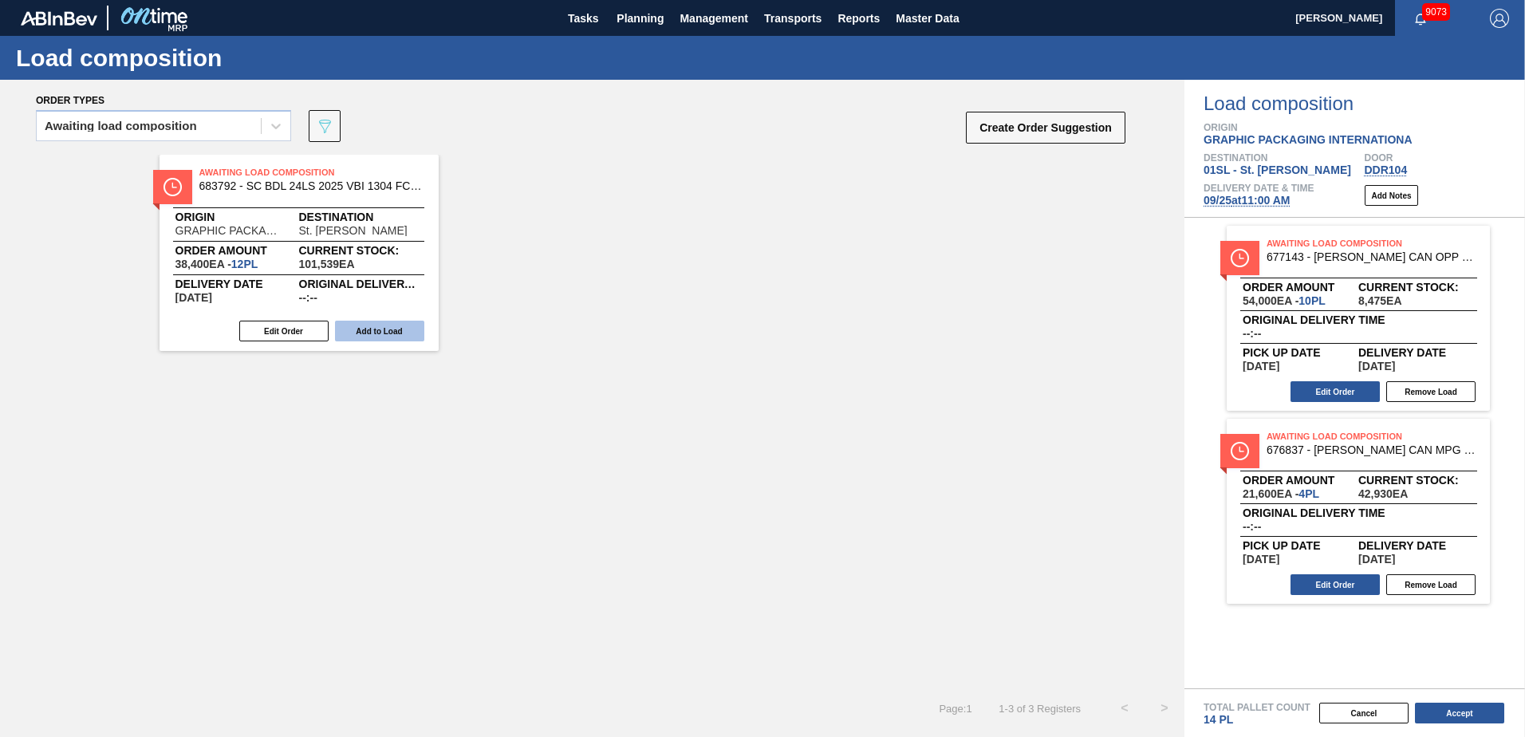
click at [387, 326] on button "Add to Load" at bounding box center [379, 331] width 89 height 21
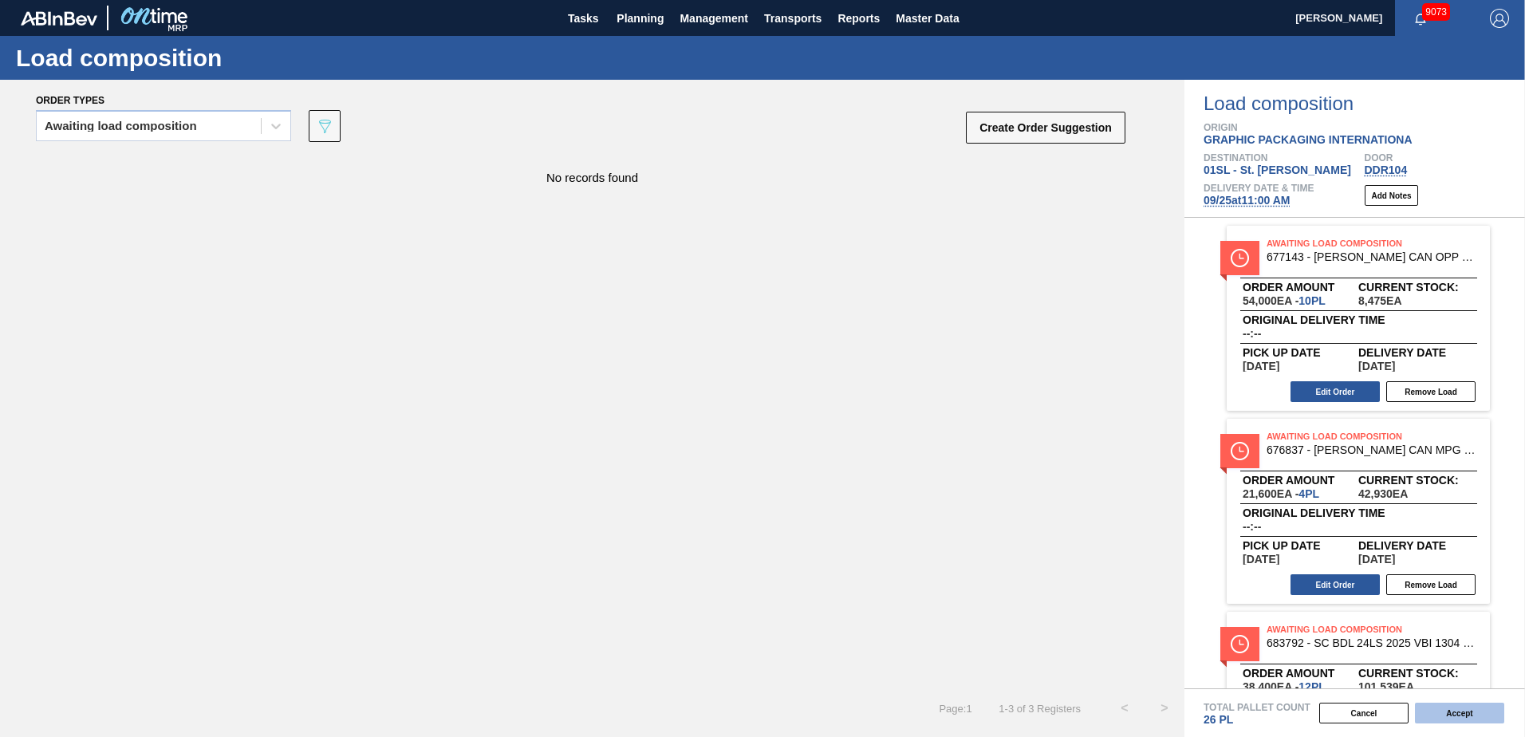
click at [1457, 716] on button "Accept" at bounding box center [1459, 713] width 89 height 21
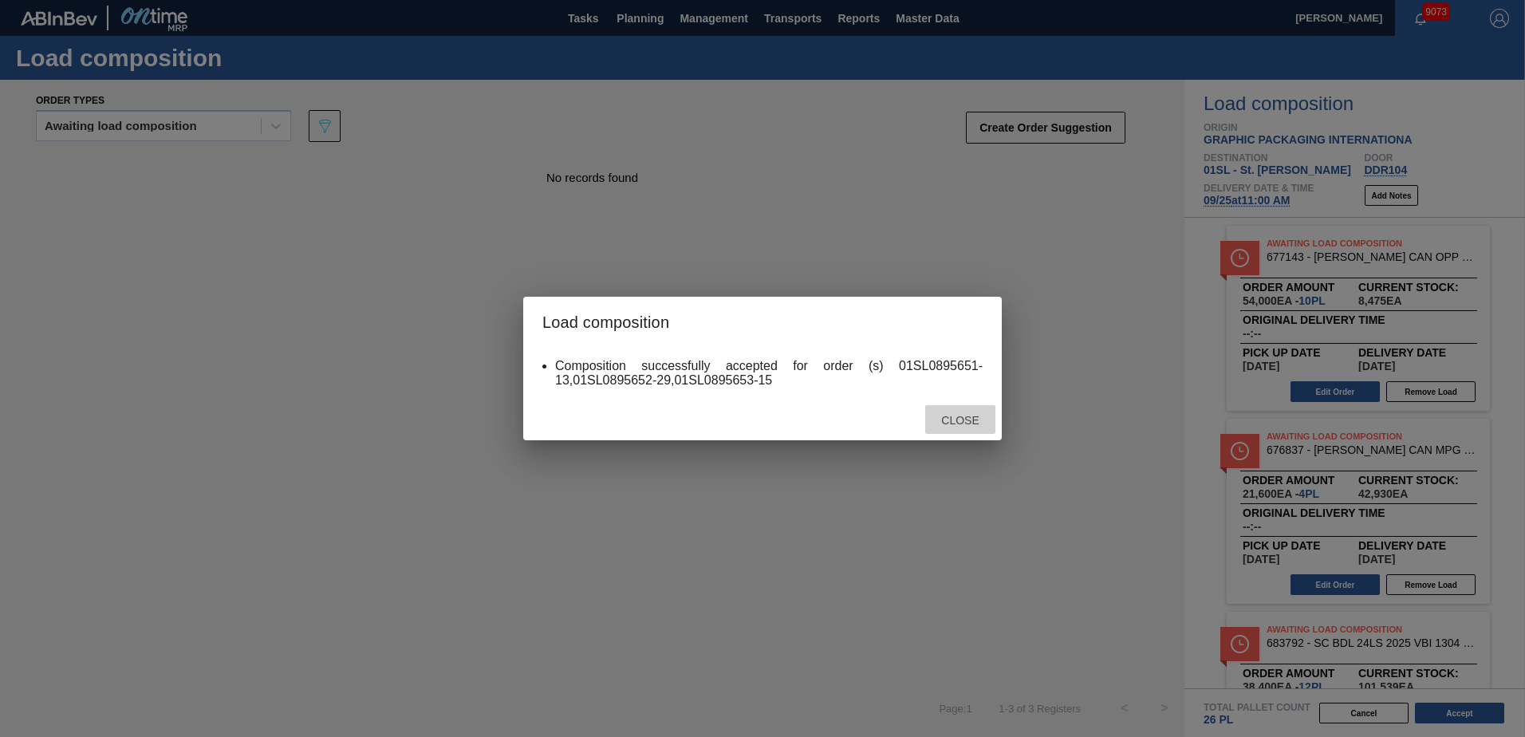
click at [966, 420] on span "Close" at bounding box center [959, 420] width 63 height 13
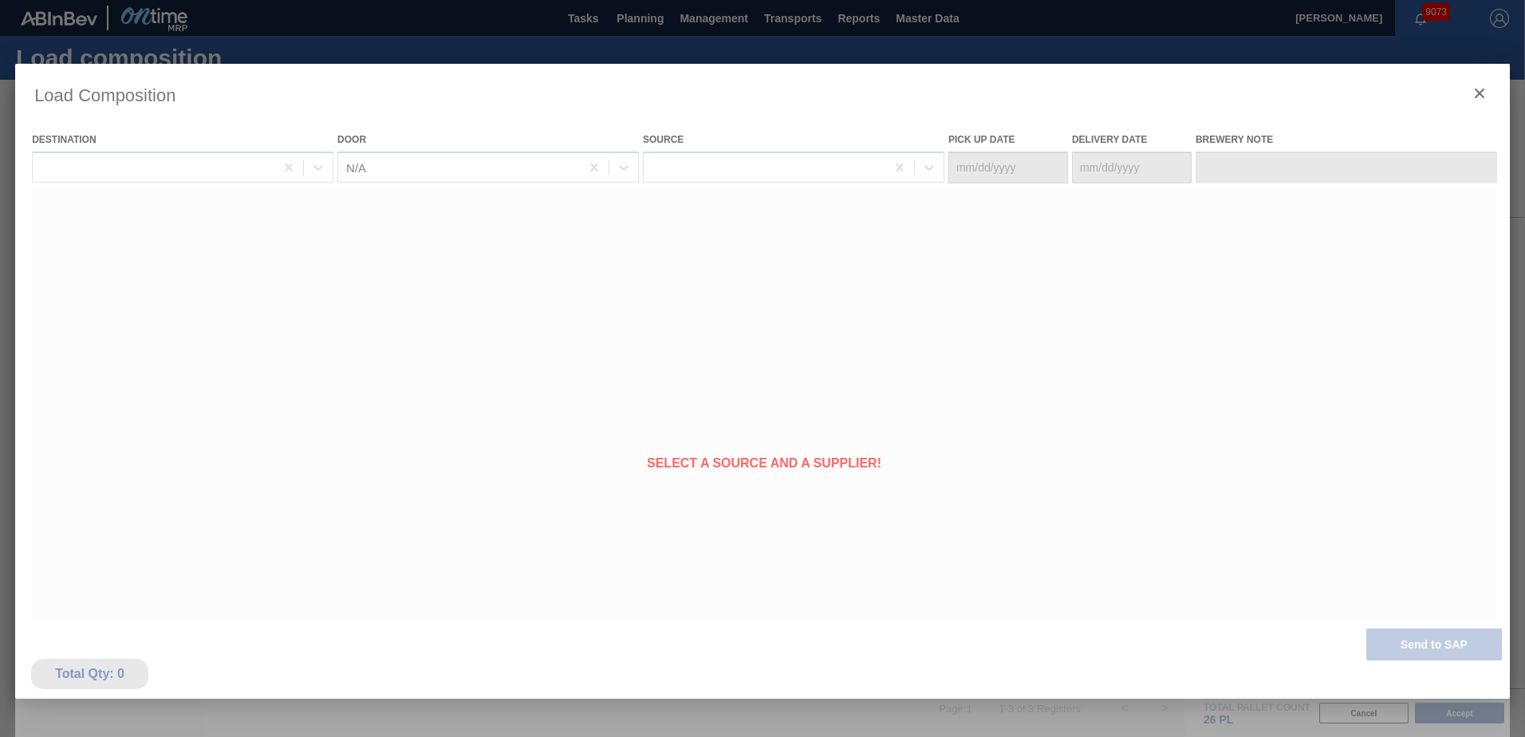
type Date "[DATE]"
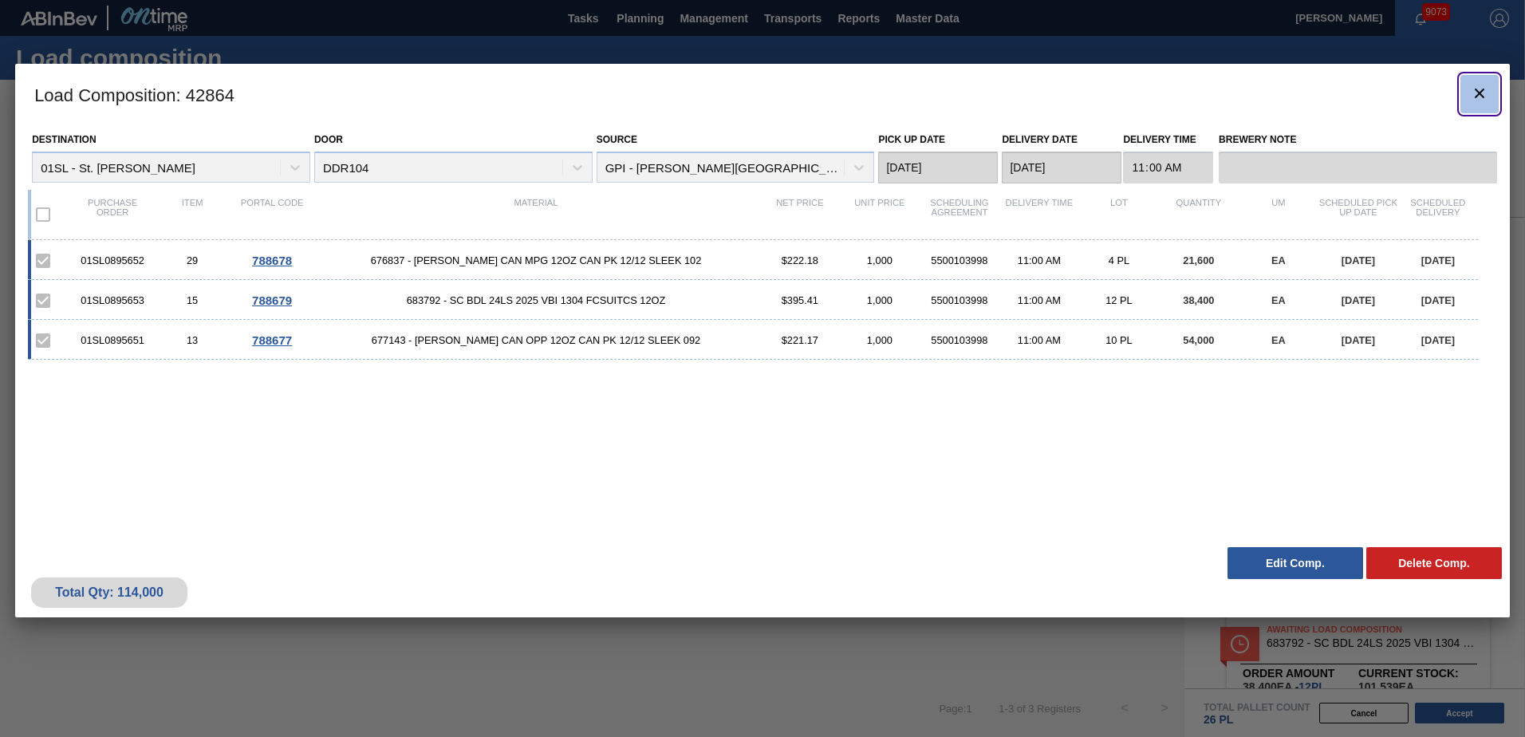
click at [1480, 91] on icon "botão de ícone" at bounding box center [1479, 93] width 19 height 19
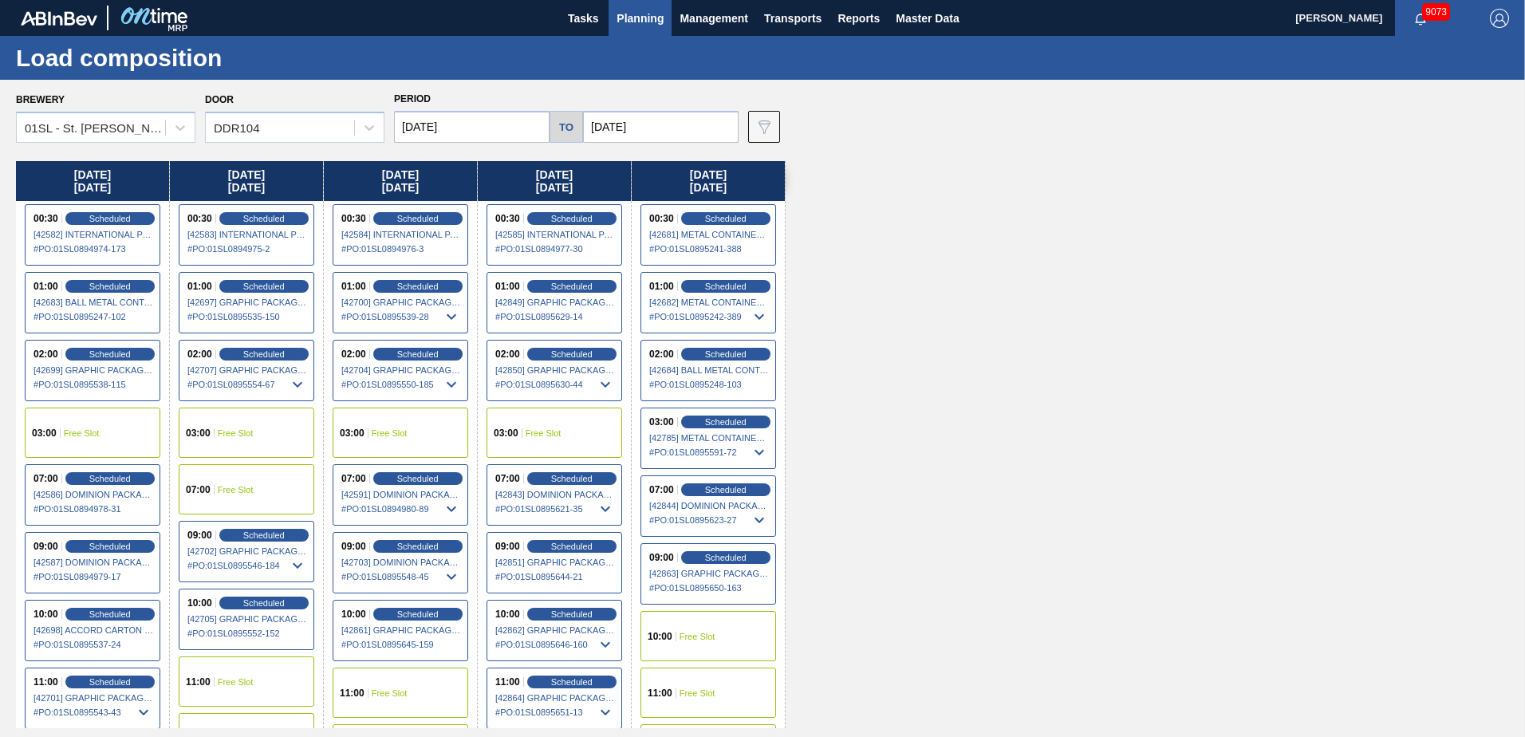
click at [653, 18] on span "Planning" at bounding box center [640, 18] width 47 height 19
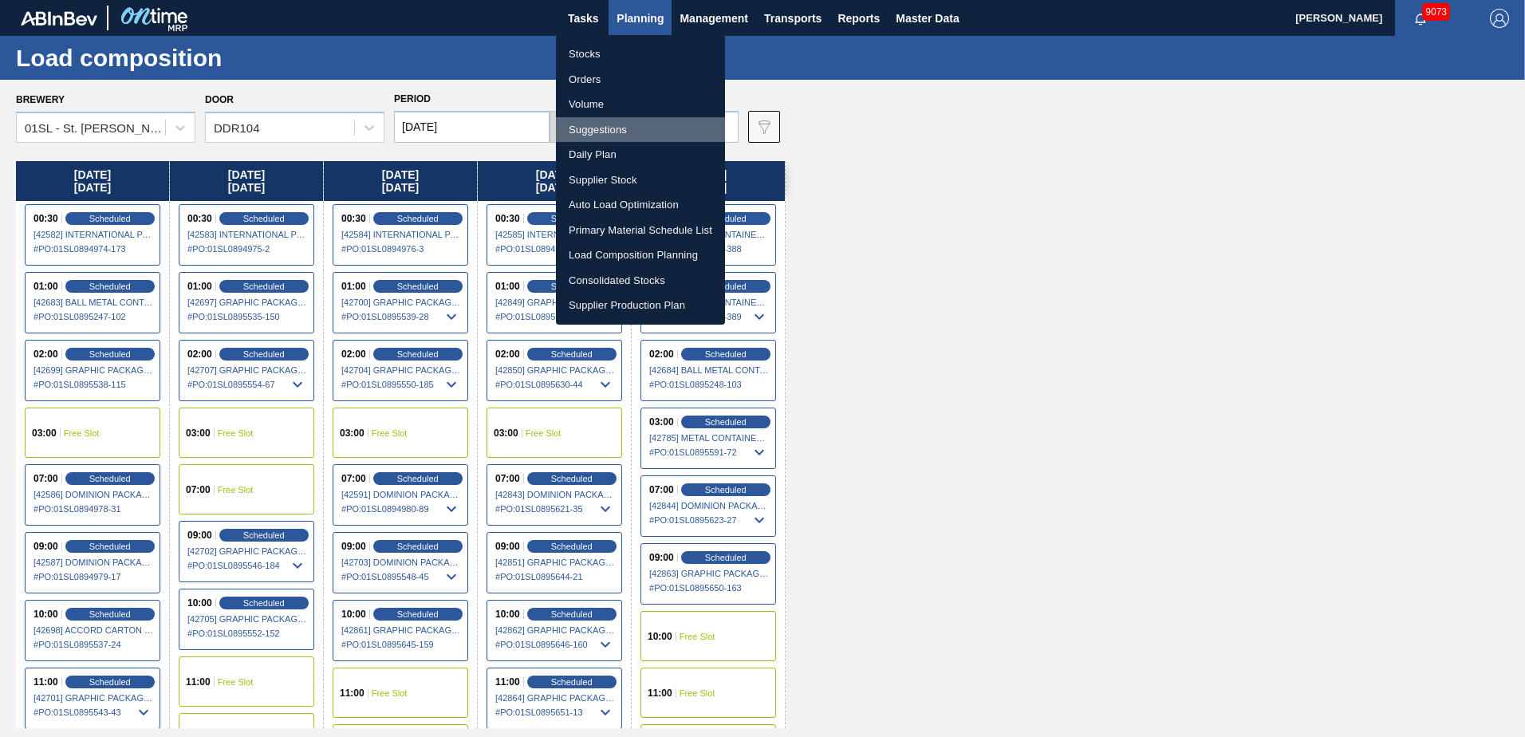
click at [609, 126] on li "Suggestions" at bounding box center [640, 130] width 169 height 26
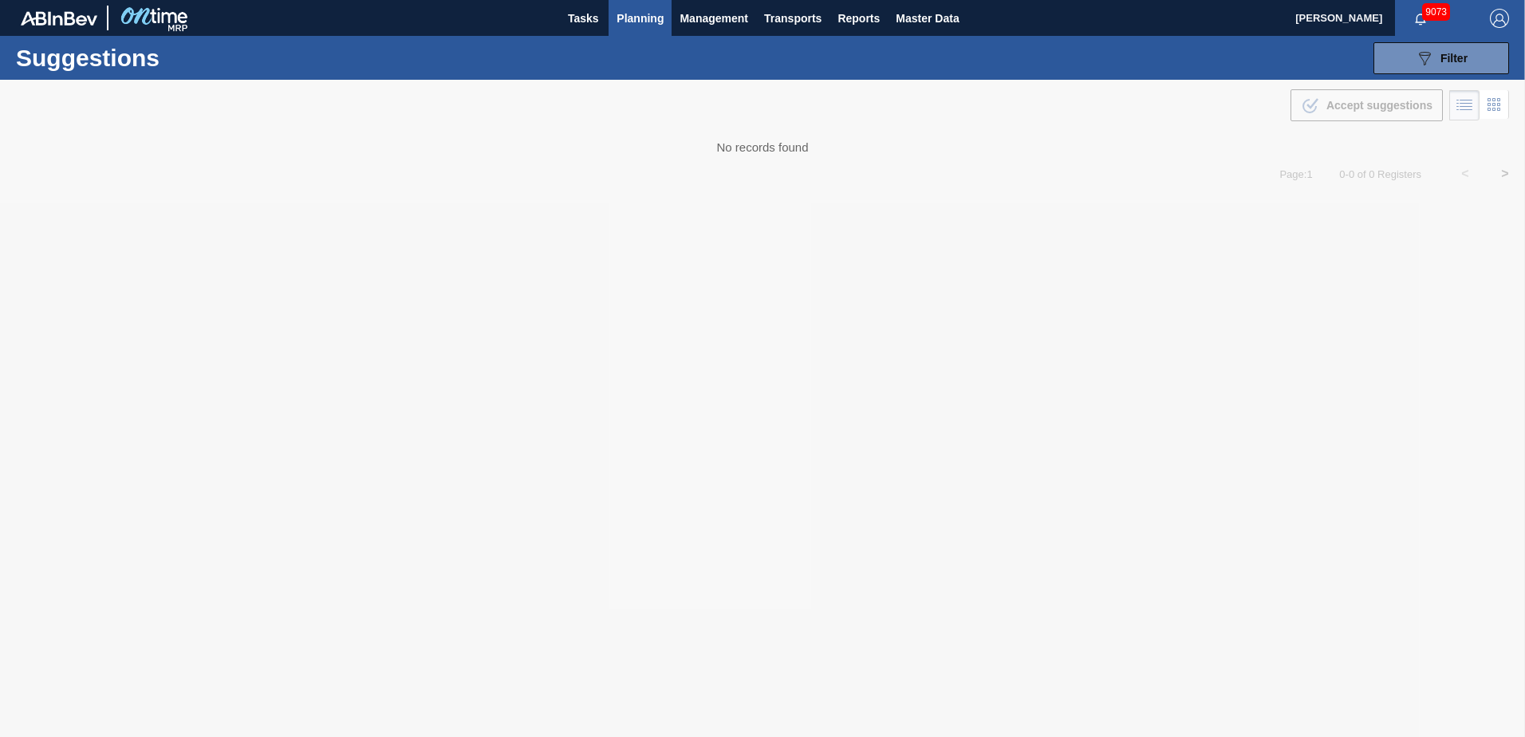
type from "[DATE]"
type to "[DATE]"
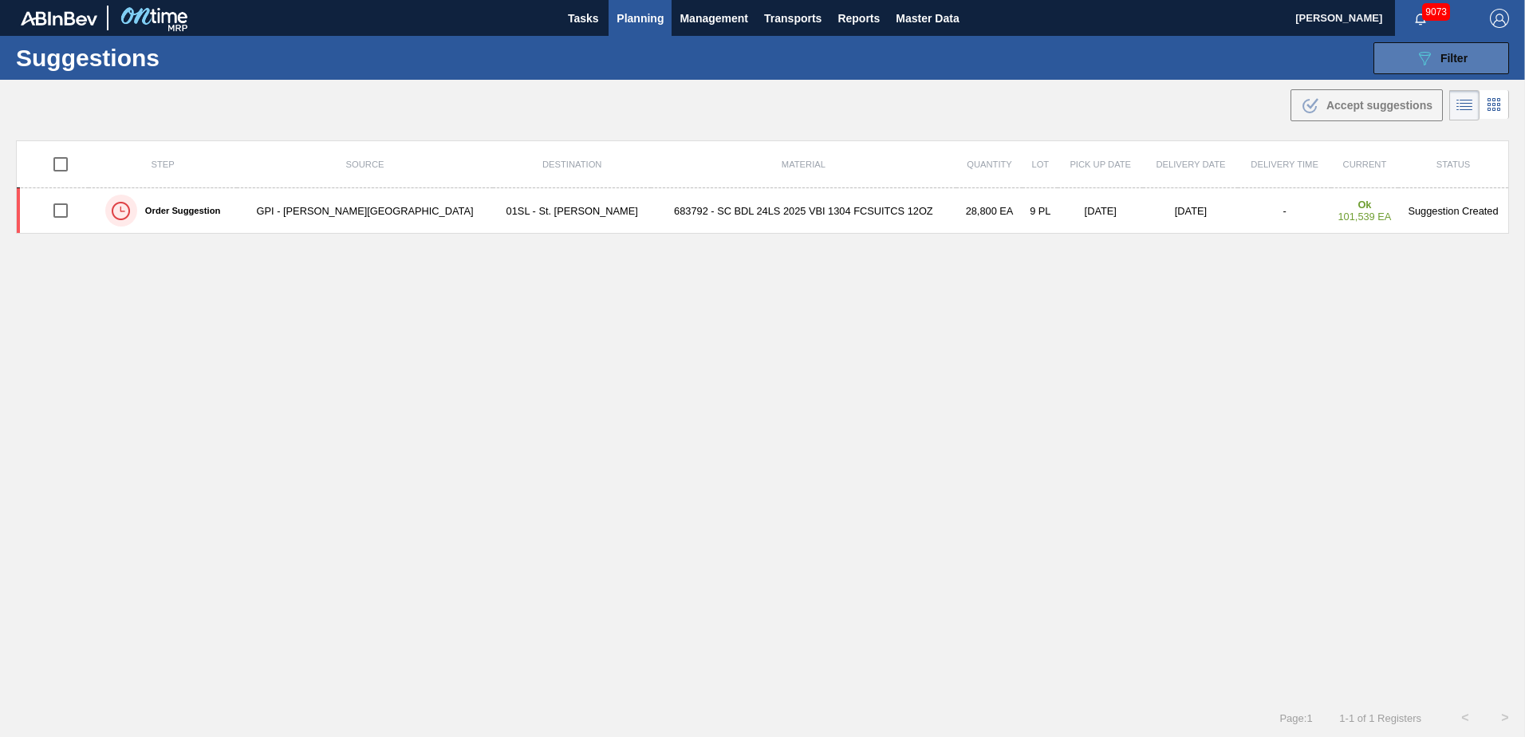
click at [1428, 42] on button "089F7B8B-B2A5-4AFE-B5C0-19BA573D28AC Filter" at bounding box center [1442, 58] width 136 height 32
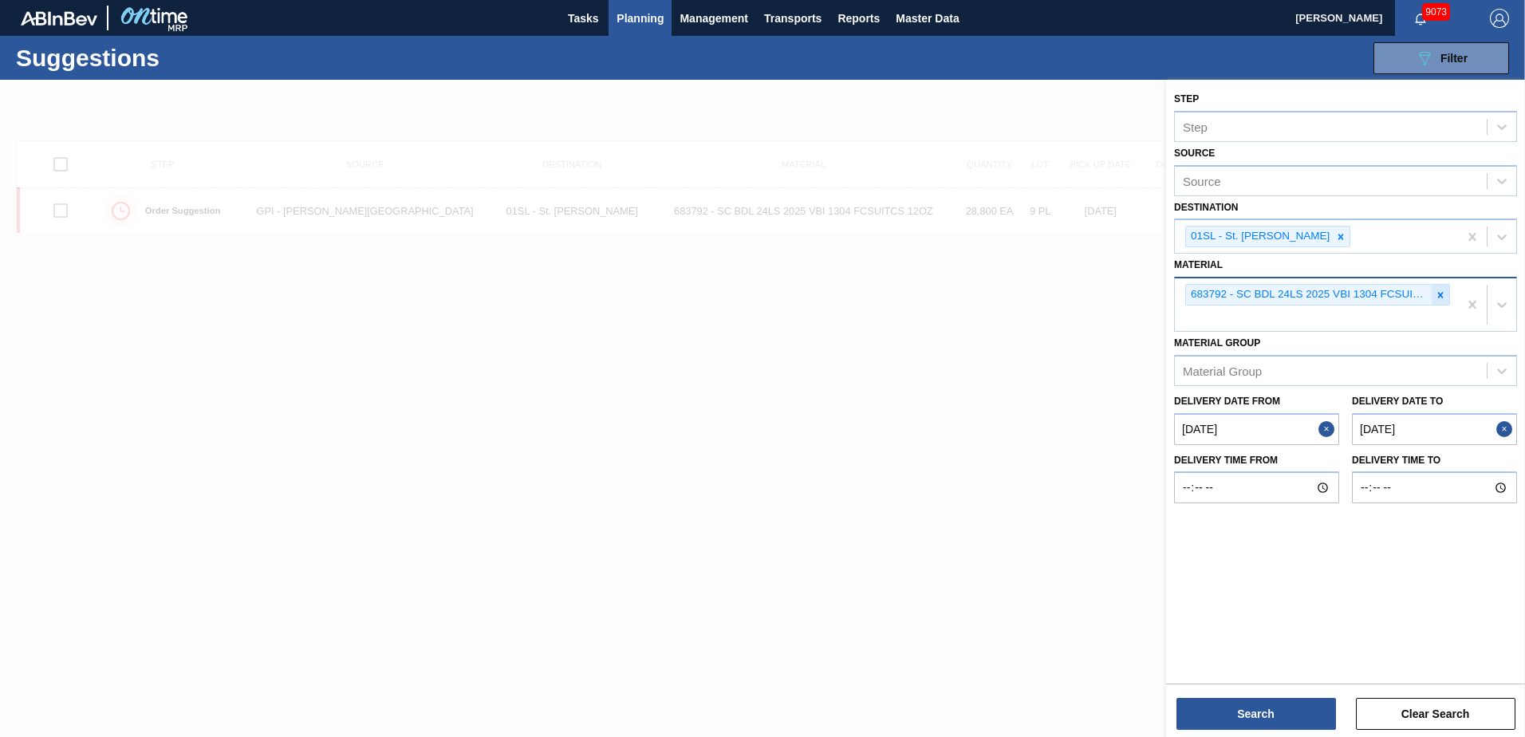
click at [1436, 301] on div at bounding box center [1441, 295] width 18 height 20
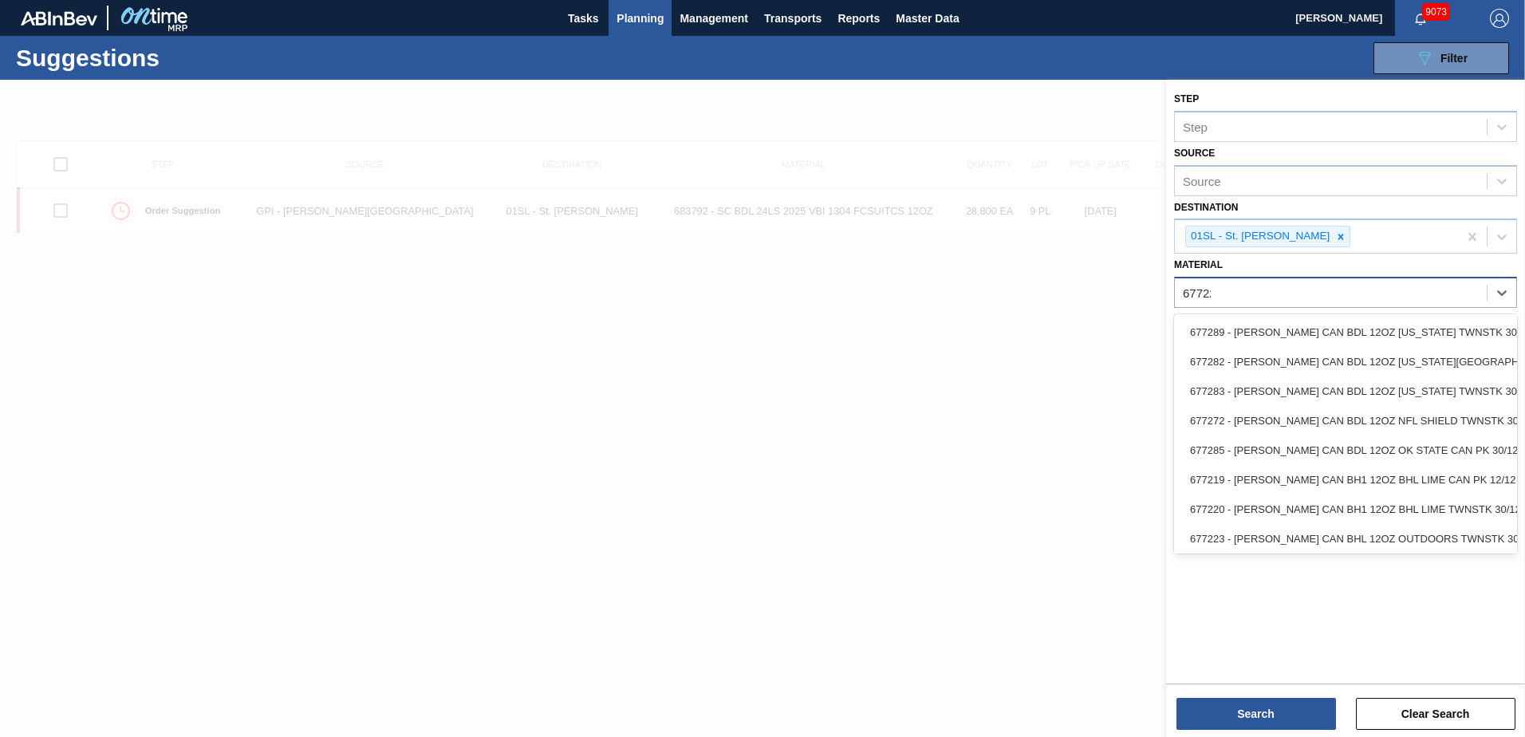
type input "677223"
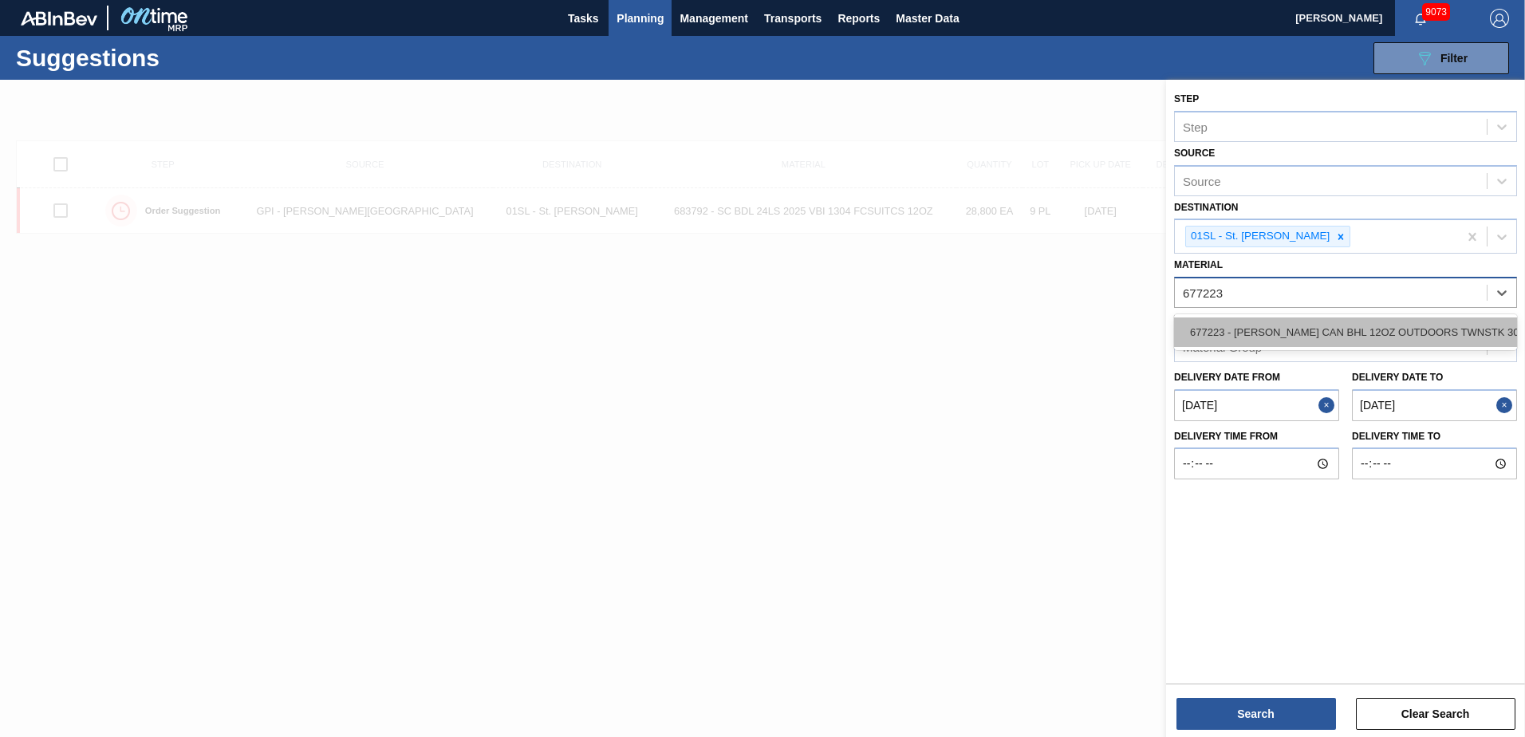
click at [1427, 321] on div "677223 - [PERSON_NAME] CAN BHL 12OZ OUTDOORS TWNSTK 30/12" at bounding box center [1345, 332] width 343 height 30
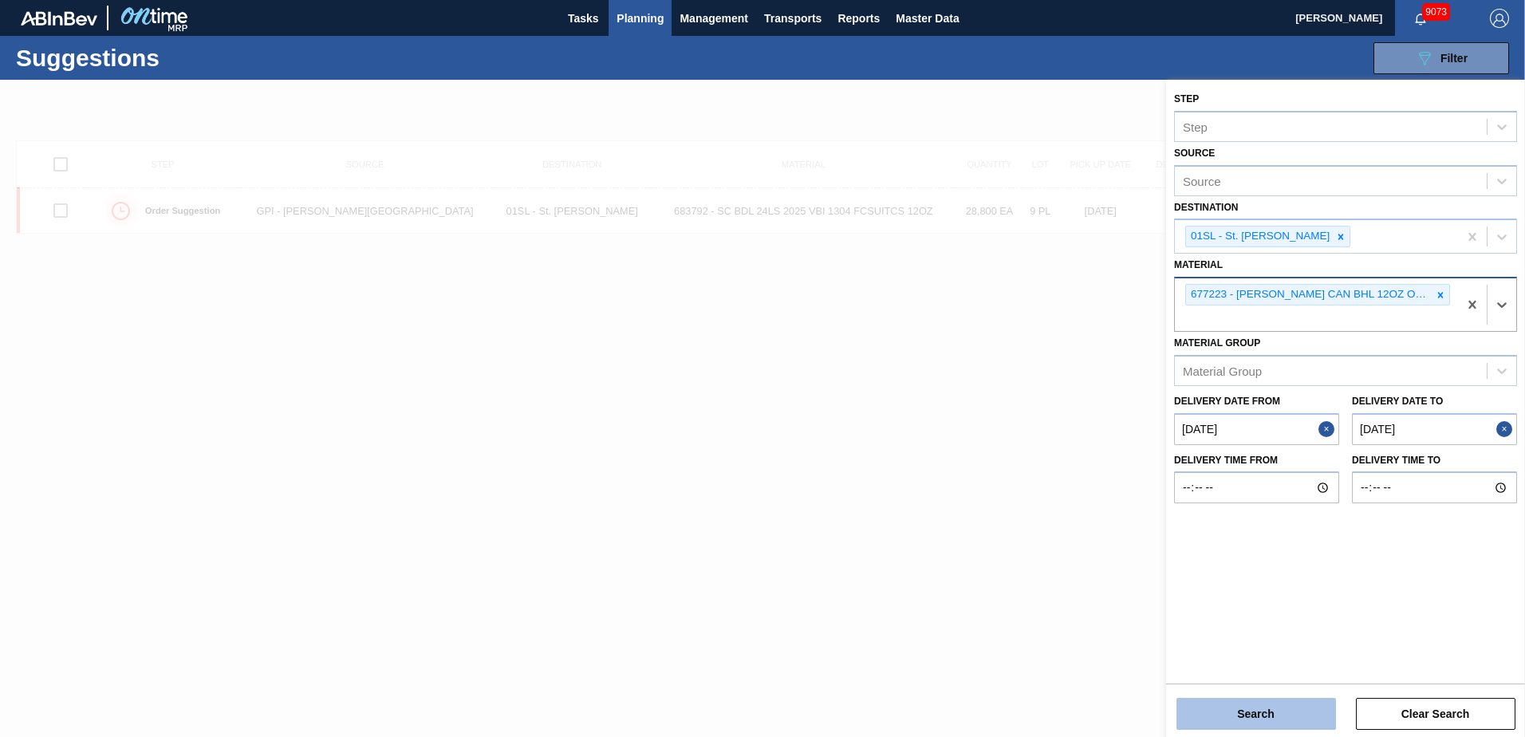
click at [1280, 704] on button "Search" at bounding box center [1257, 714] width 160 height 32
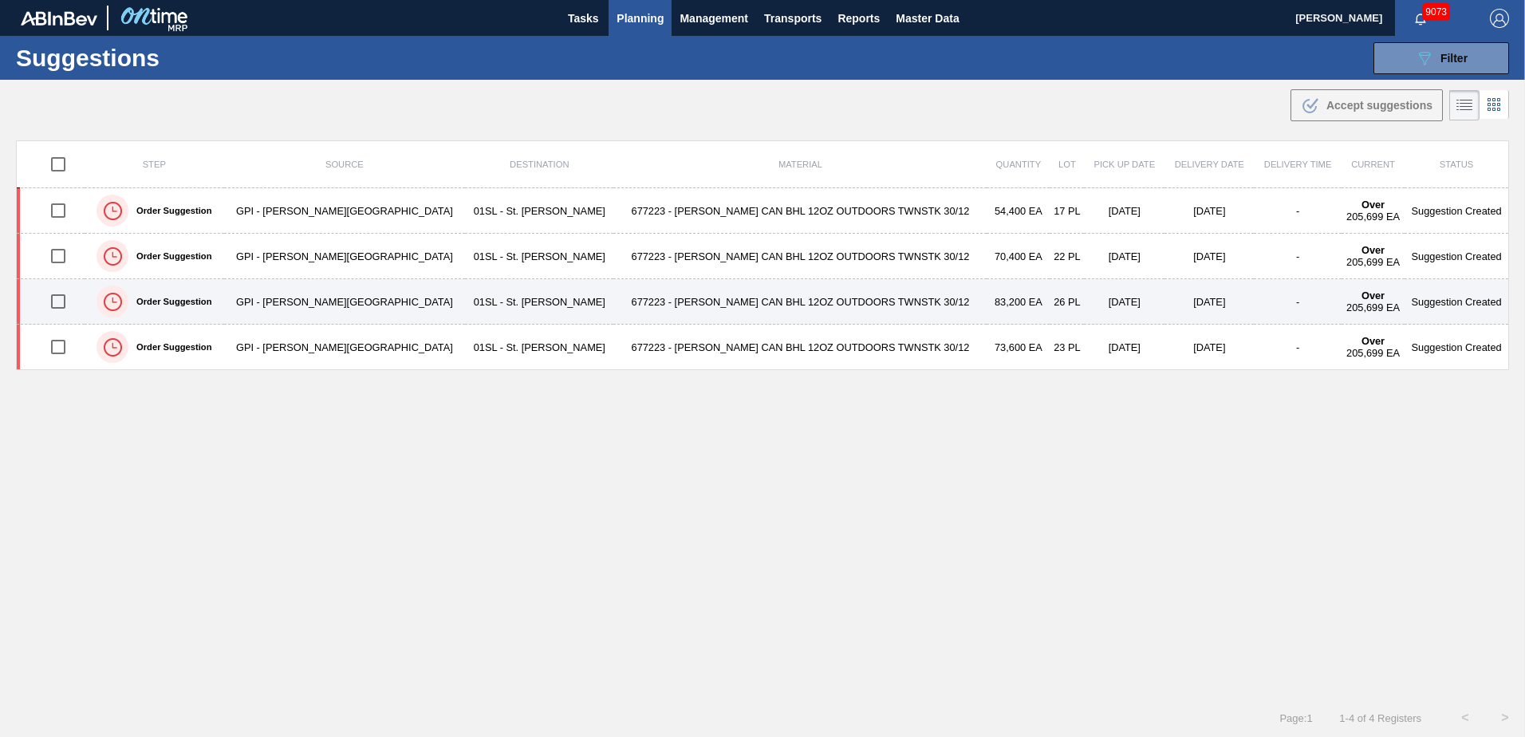
click at [61, 300] on input "checkbox" at bounding box center [58, 302] width 34 height 34
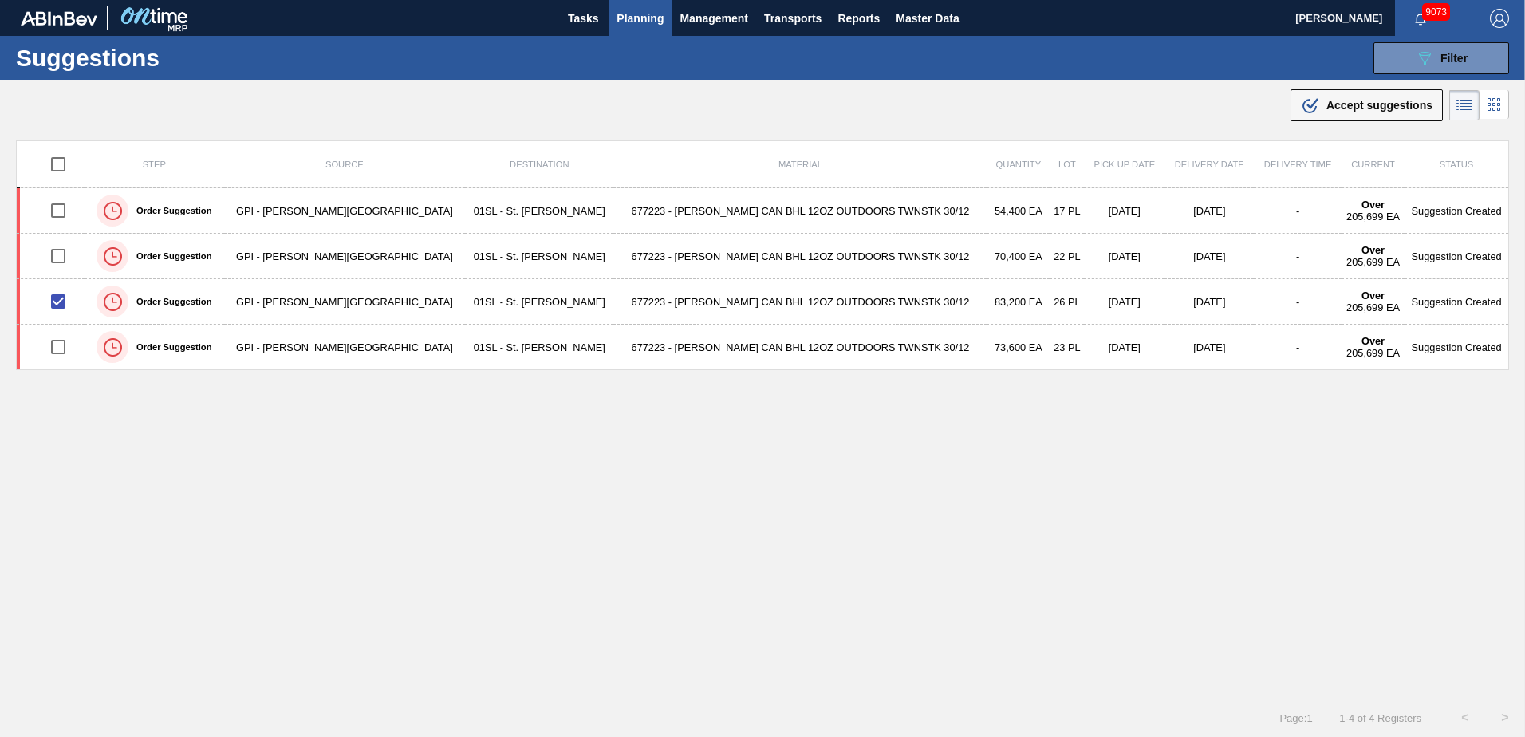
drag, startPoint x: 1331, startPoint y: 105, endPoint x: 1192, endPoint y: 187, distance: 162.0
click at [1331, 105] on span "Accept suggestions" at bounding box center [1380, 105] width 106 height 13
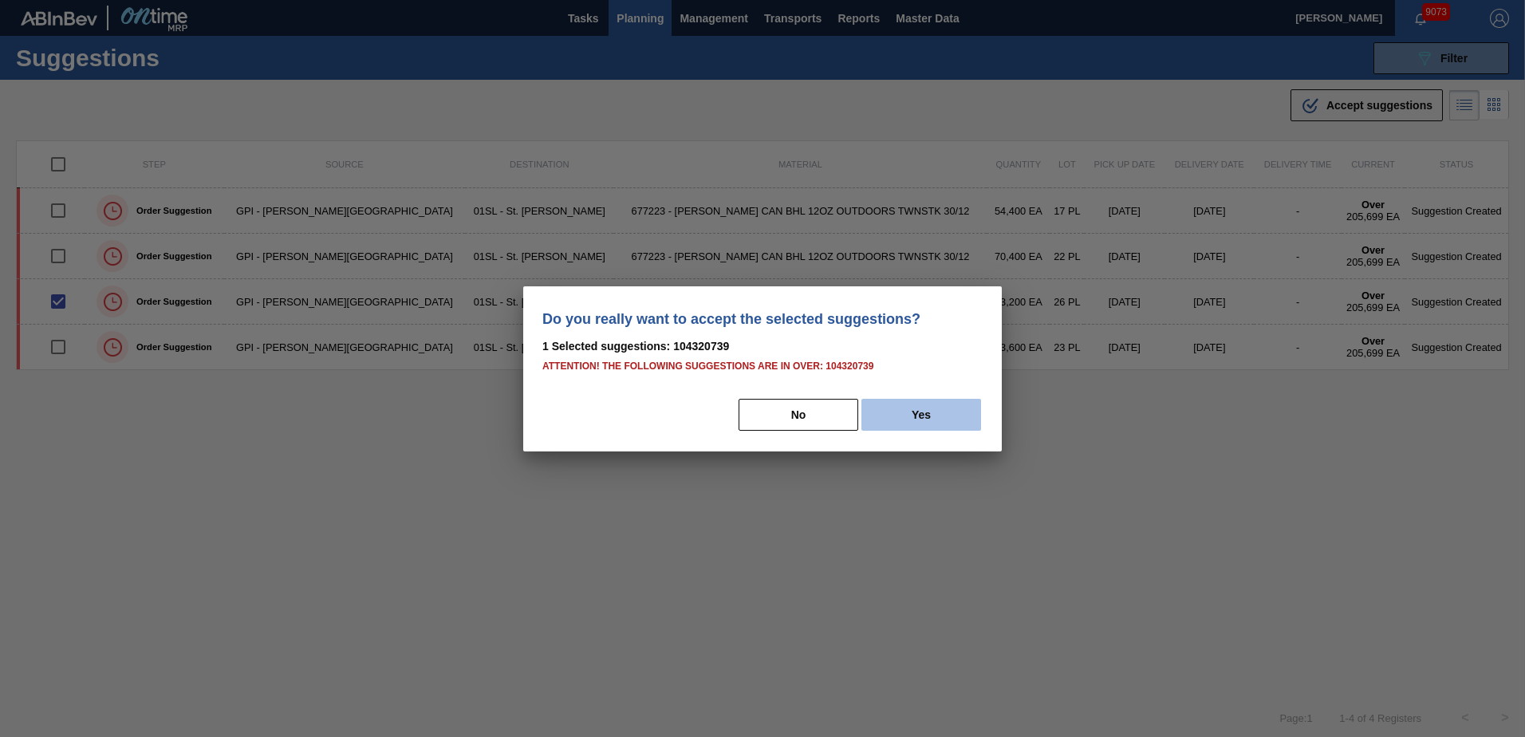
click at [905, 428] on button "Yes" at bounding box center [921, 415] width 120 height 32
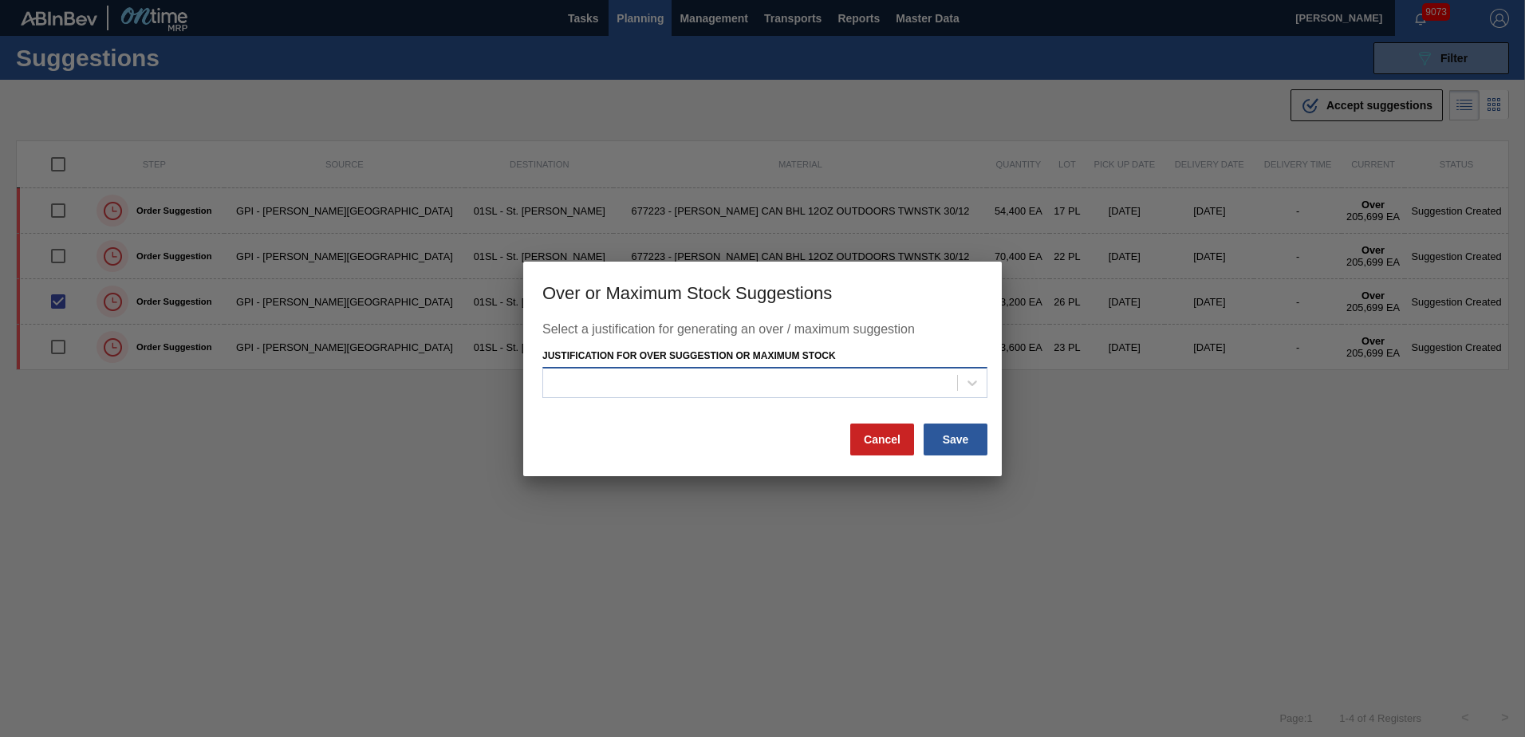
click at [924, 395] on div at bounding box center [764, 382] width 445 height 31
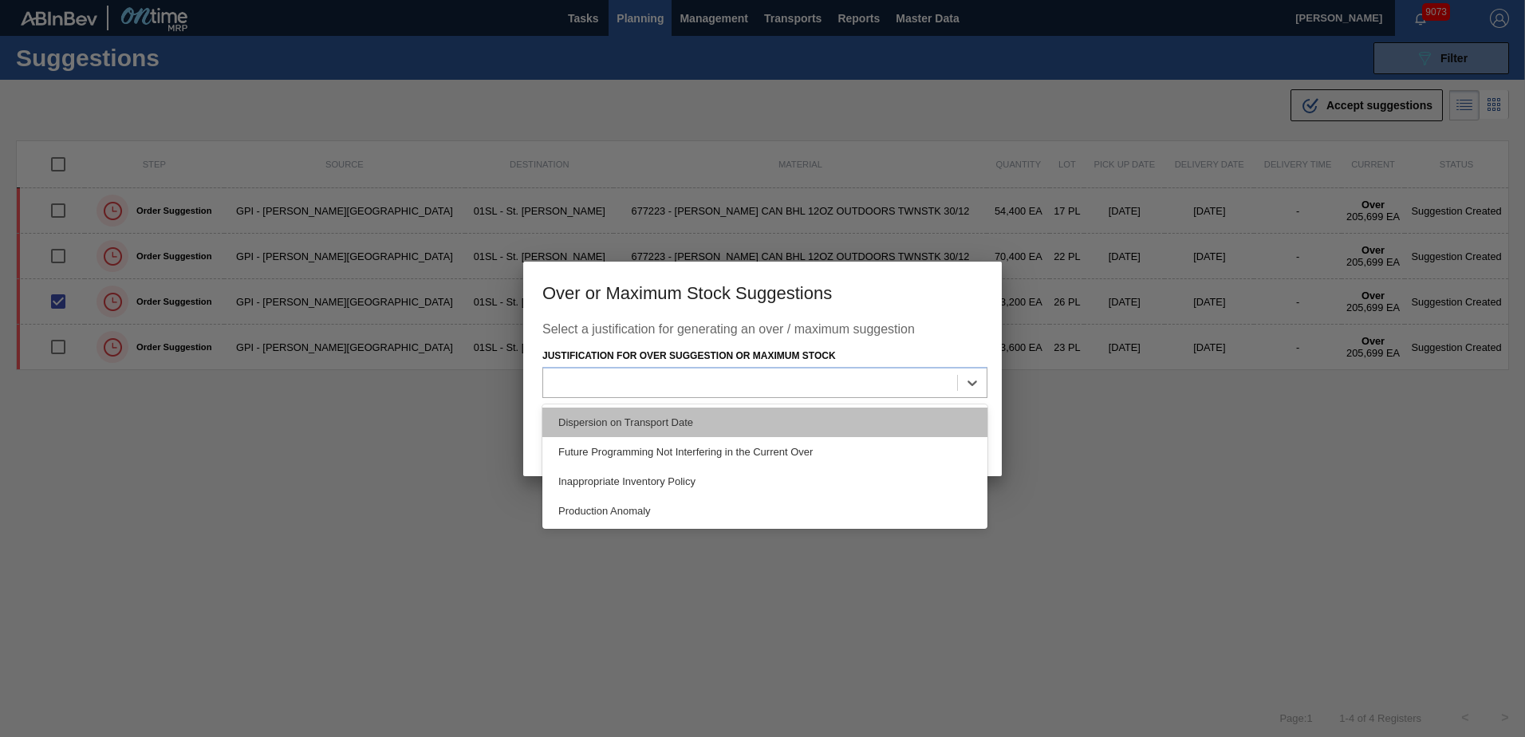
click at [814, 419] on div "Dispersion on Transport Date" at bounding box center [764, 423] width 445 height 30
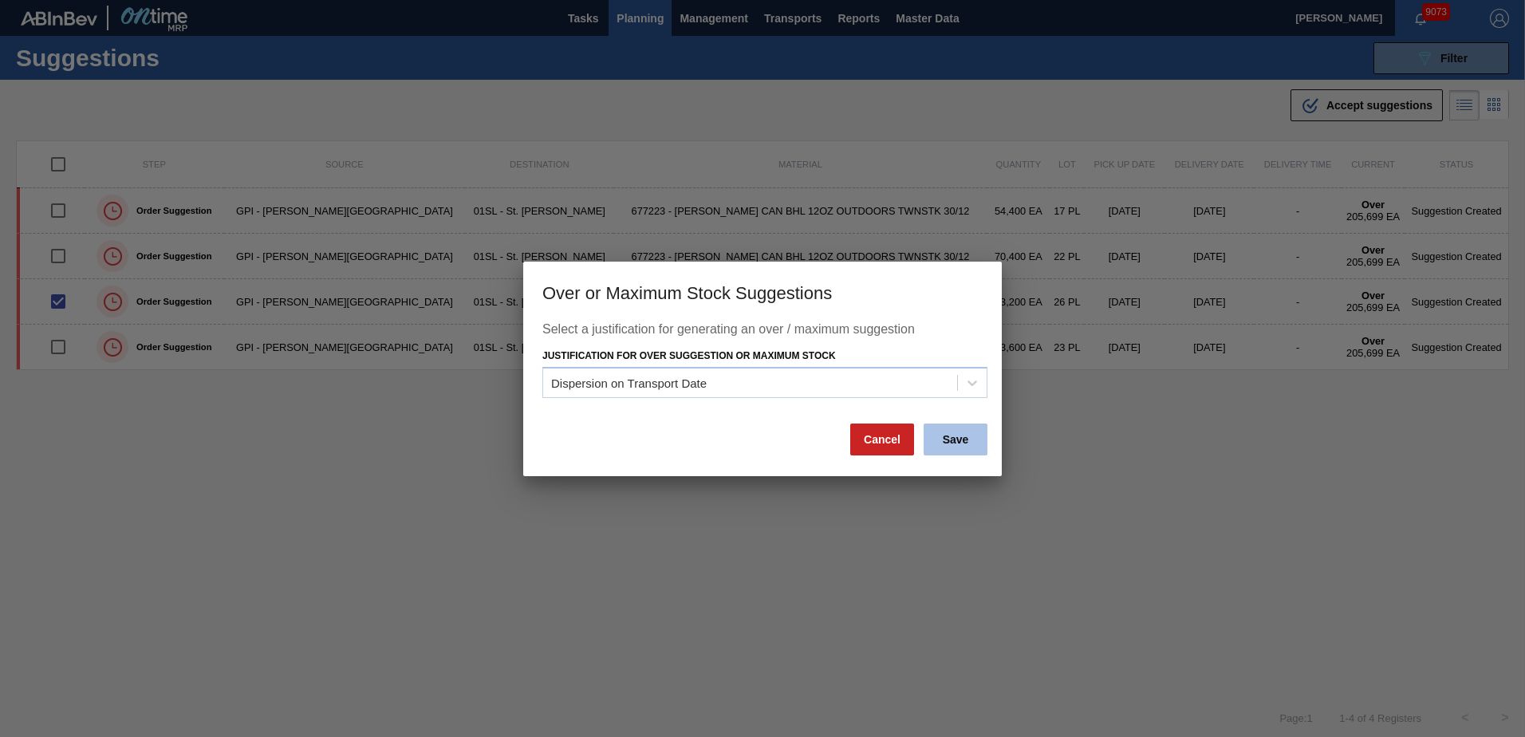
click at [949, 436] on button "Save" at bounding box center [956, 440] width 64 height 32
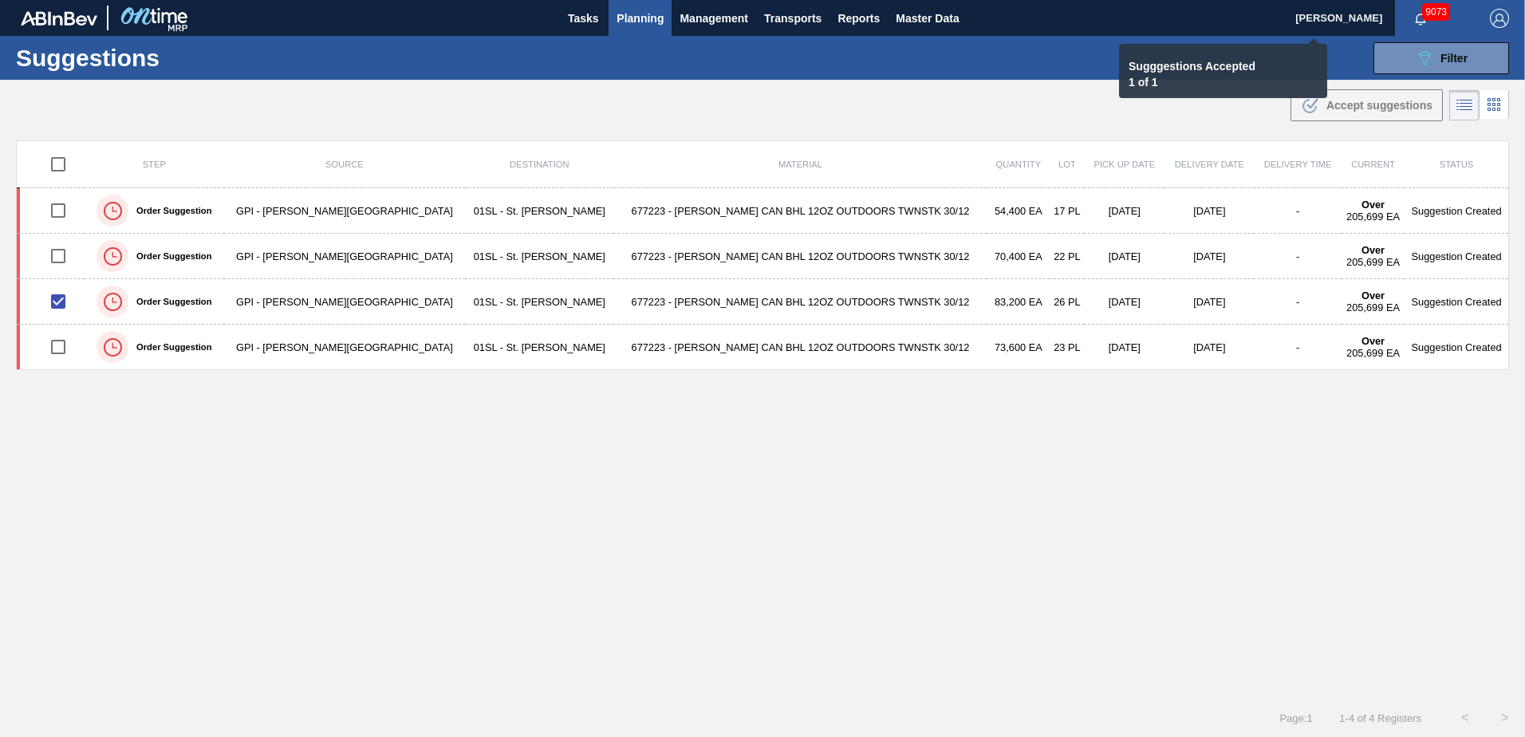
checkbox input "false"
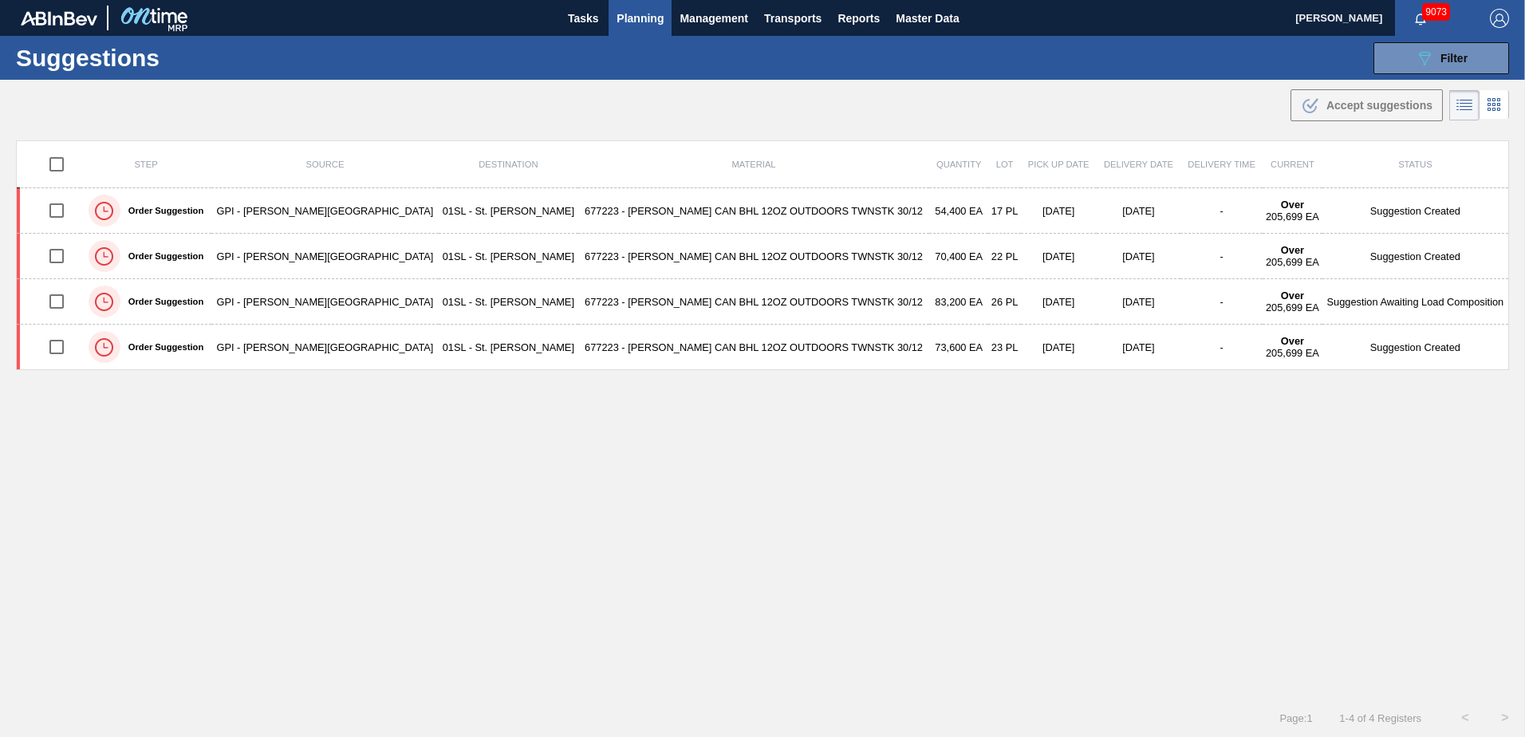
click at [651, 506] on div "Step Source Destination Material Quantity Lot Pick up Date Delivery Date Delive…" at bounding box center [762, 405] width 1493 height 530
click at [642, 22] on span "Planning" at bounding box center [640, 18] width 47 height 19
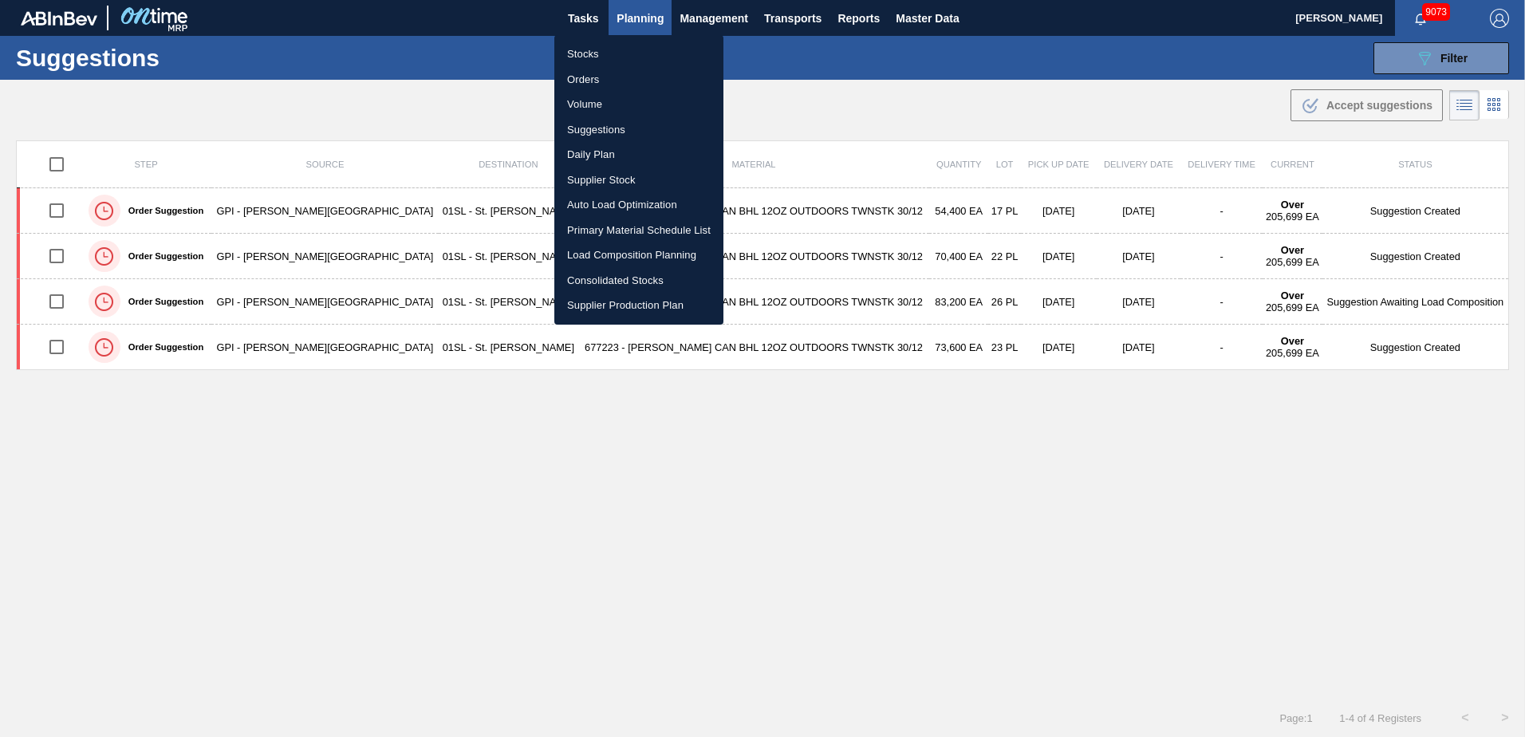
click at [623, 207] on li "Auto Load Optimization" at bounding box center [638, 205] width 169 height 26
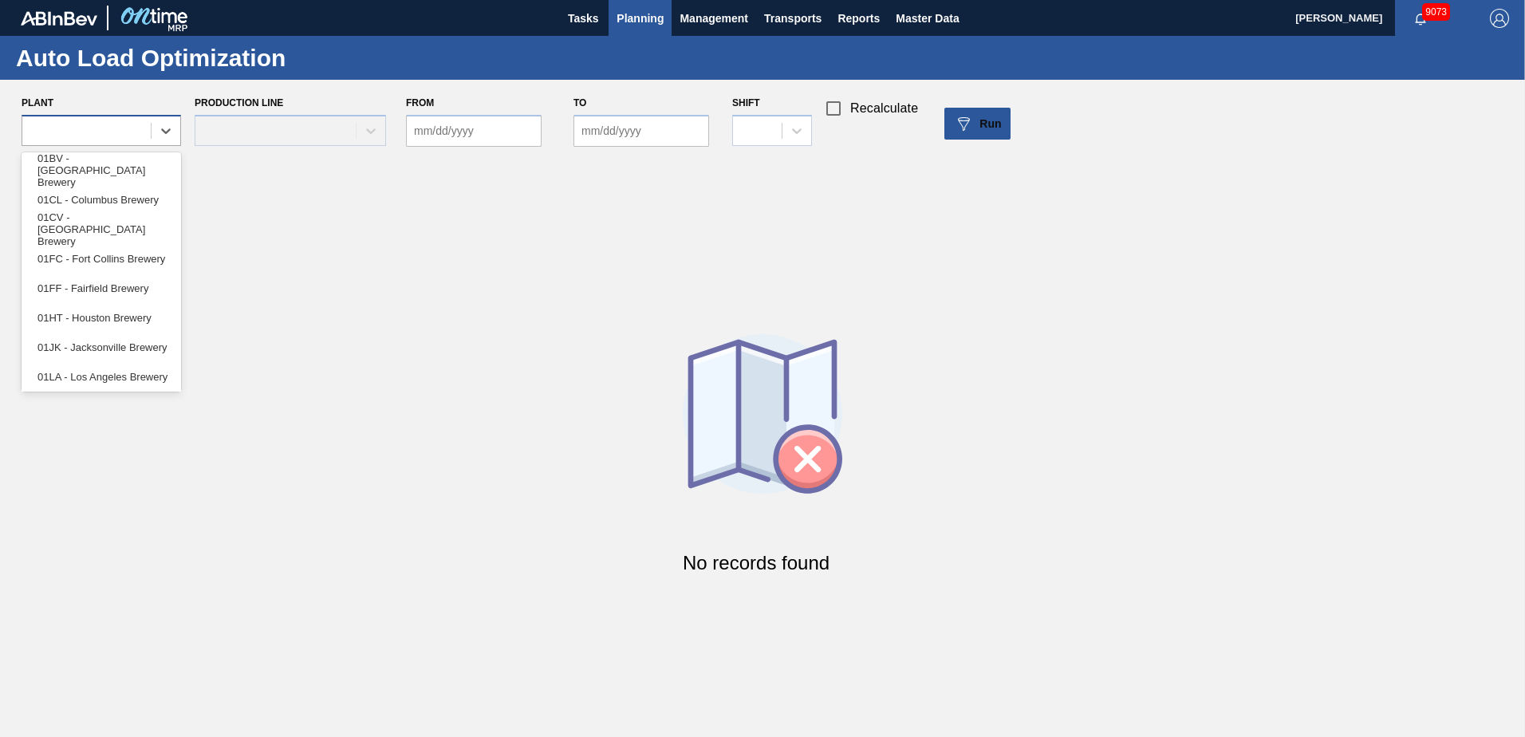
click at [89, 145] on div at bounding box center [102, 130] width 160 height 31
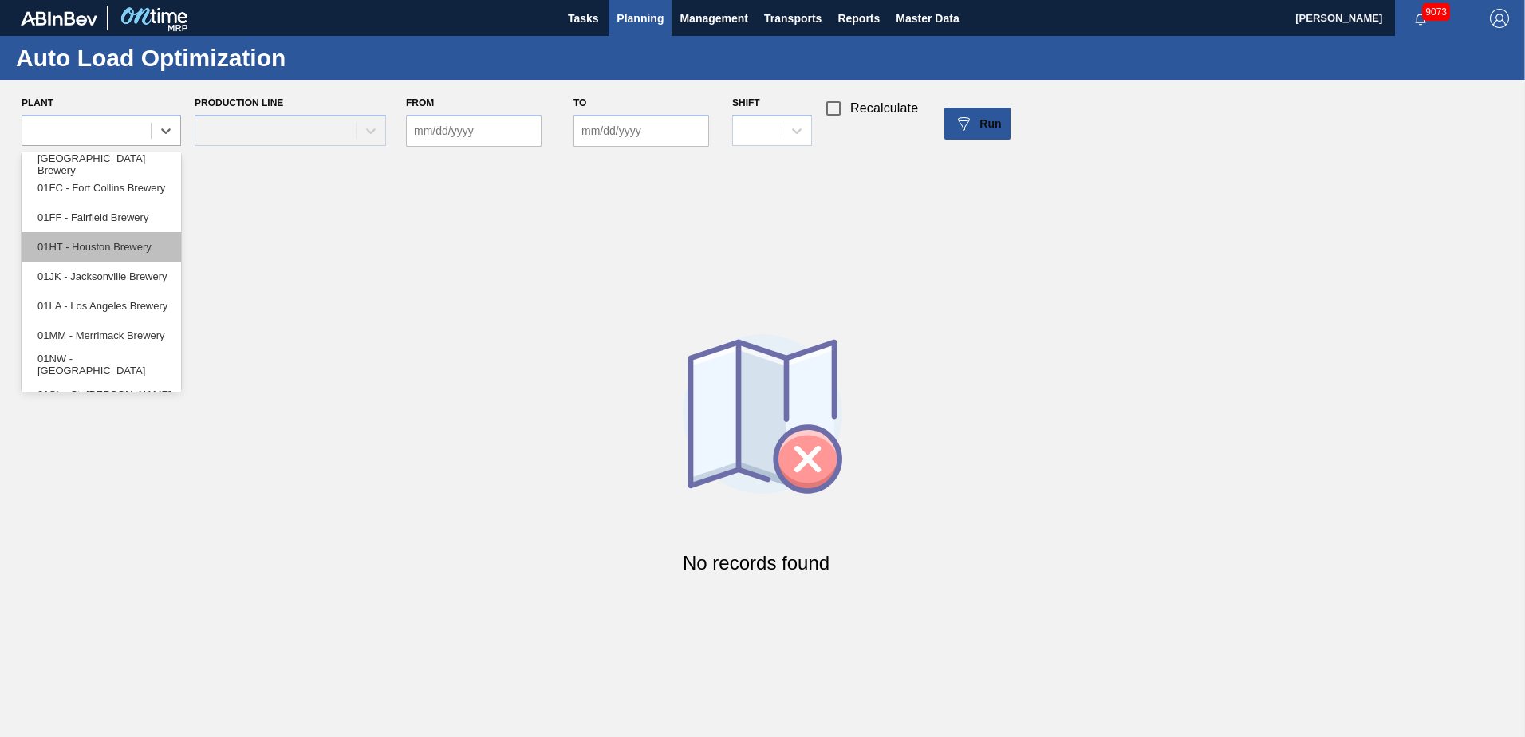
scroll to position [121, 0]
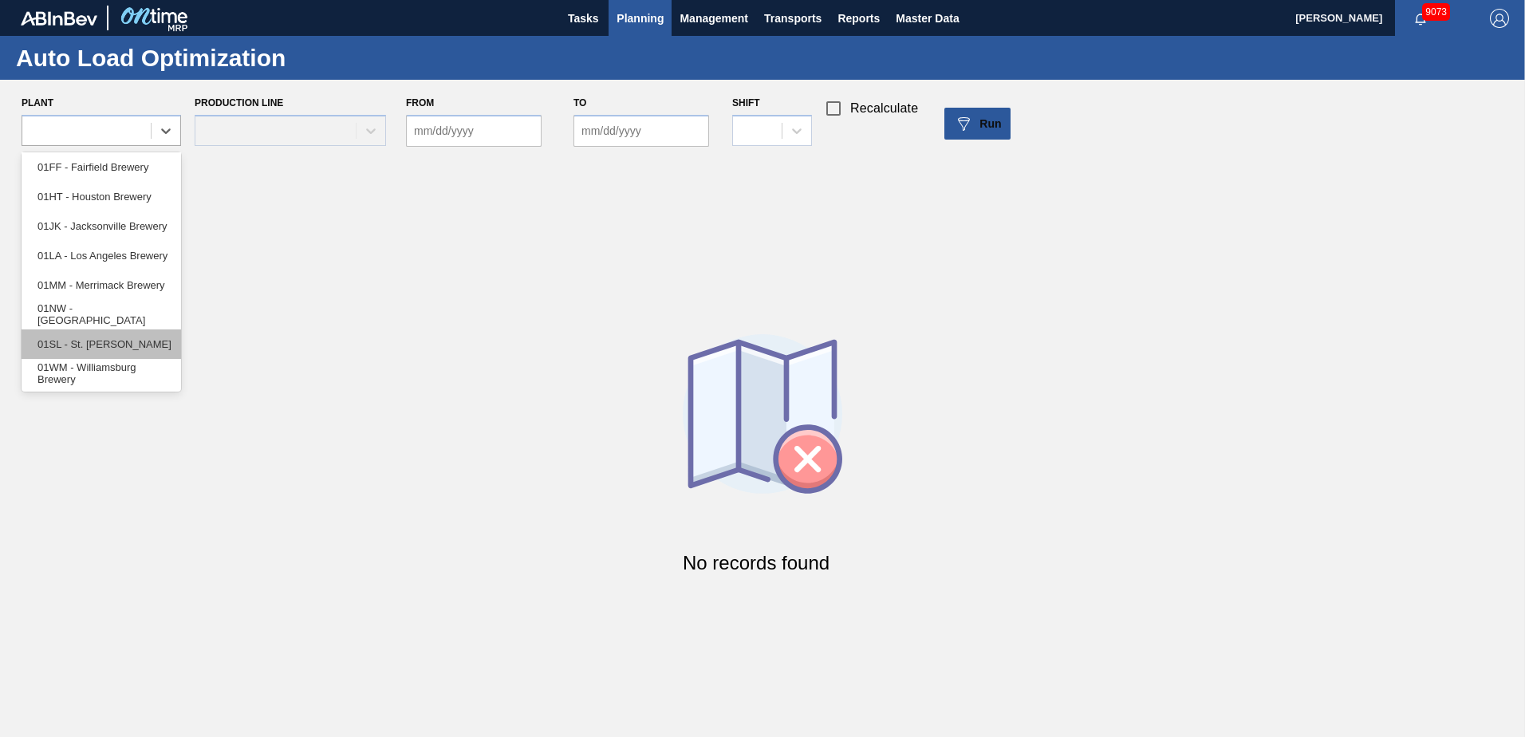
click at [111, 347] on div "01SL - St. [PERSON_NAME]" at bounding box center [102, 344] width 160 height 30
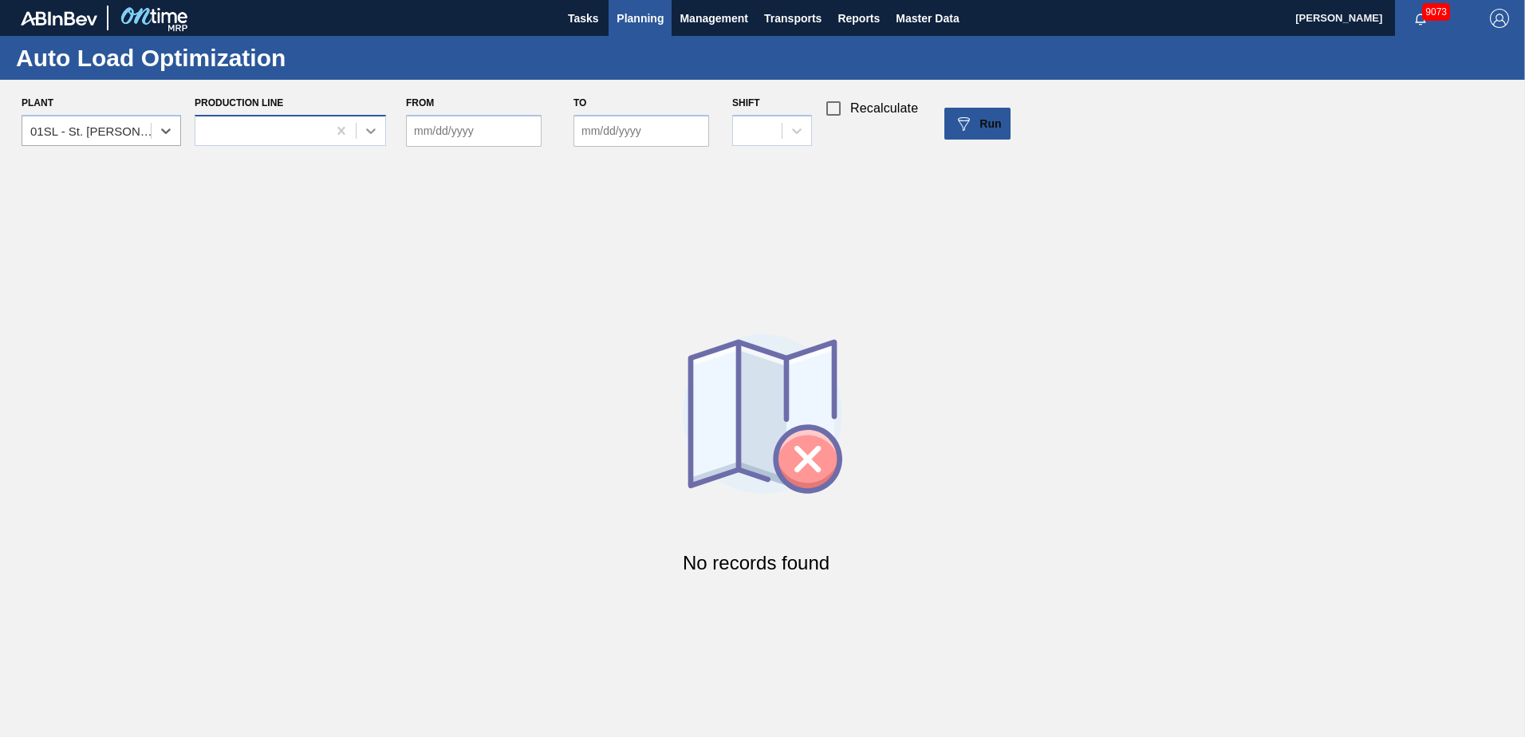
click at [365, 130] on icon at bounding box center [371, 131] width 16 height 16
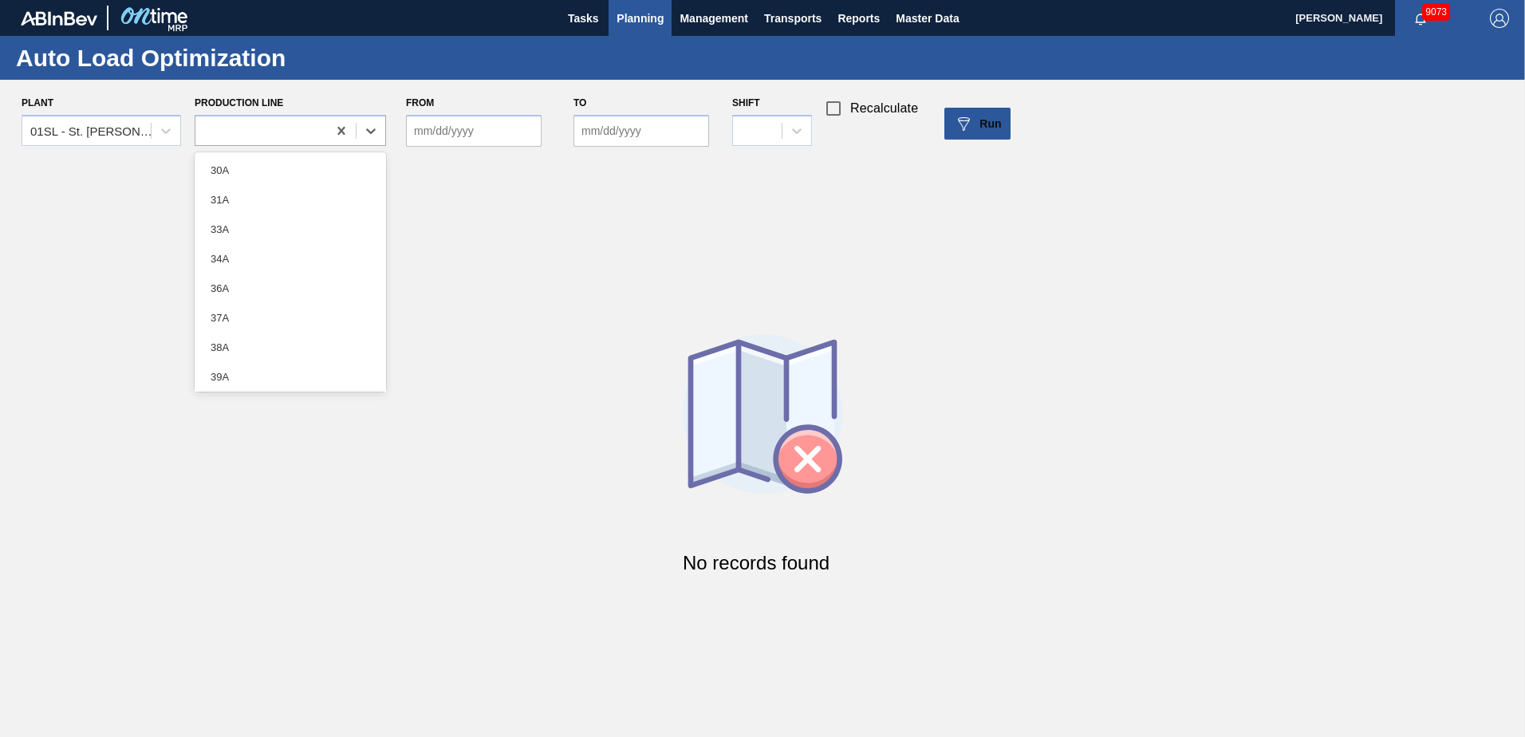
click at [469, 183] on div "No records found" at bounding box center [762, 462] width 1525 height 613
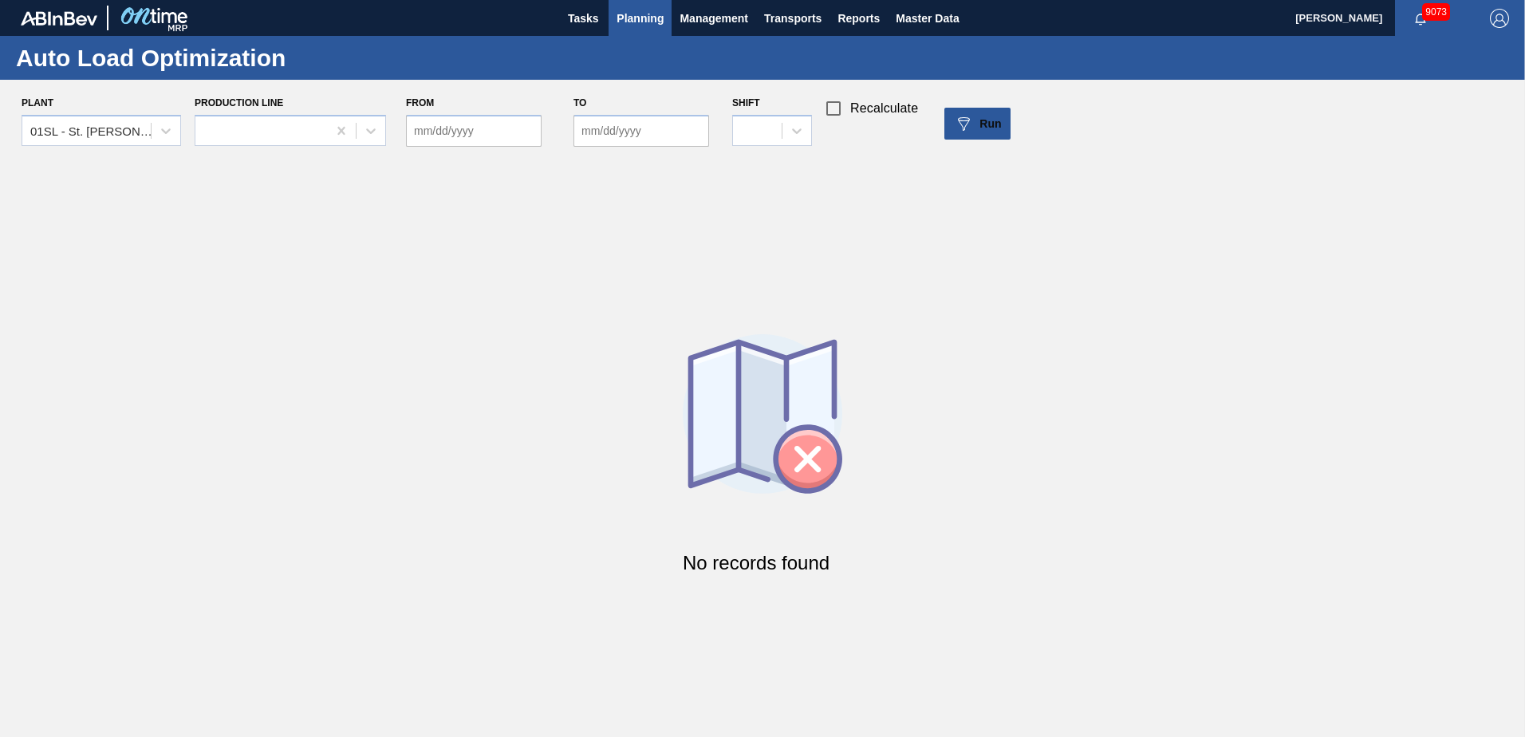
click at [498, 125] on input "From" at bounding box center [474, 131] width 136 height 32
click at [434, 177] on div "Su" at bounding box center [425, 188] width 22 height 22
click at [449, 299] on div "22" at bounding box center [451, 298] width 22 height 22
type input "[DATE]"
click at [662, 106] on div "to" at bounding box center [642, 119] width 136 height 55
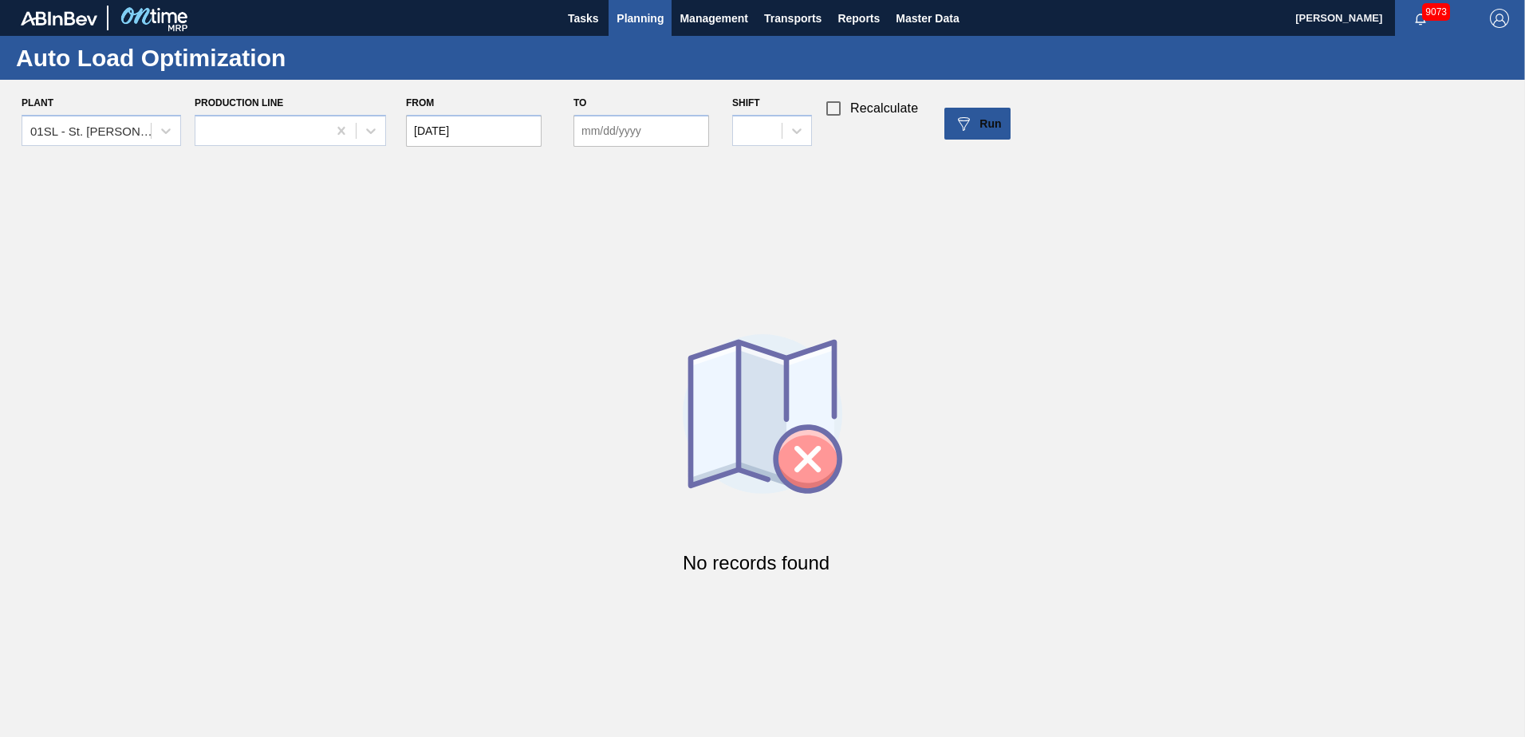
click at [663, 130] on input "to" at bounding box center [642, 131] width 136 height 32
click at [723, 301] on div "26" at bounding box center [722, 298] width 22 height 22
type input "[DATE]"
click at [980, 129] on span "Run" at bounding box center [991, 123] width 22 height 13
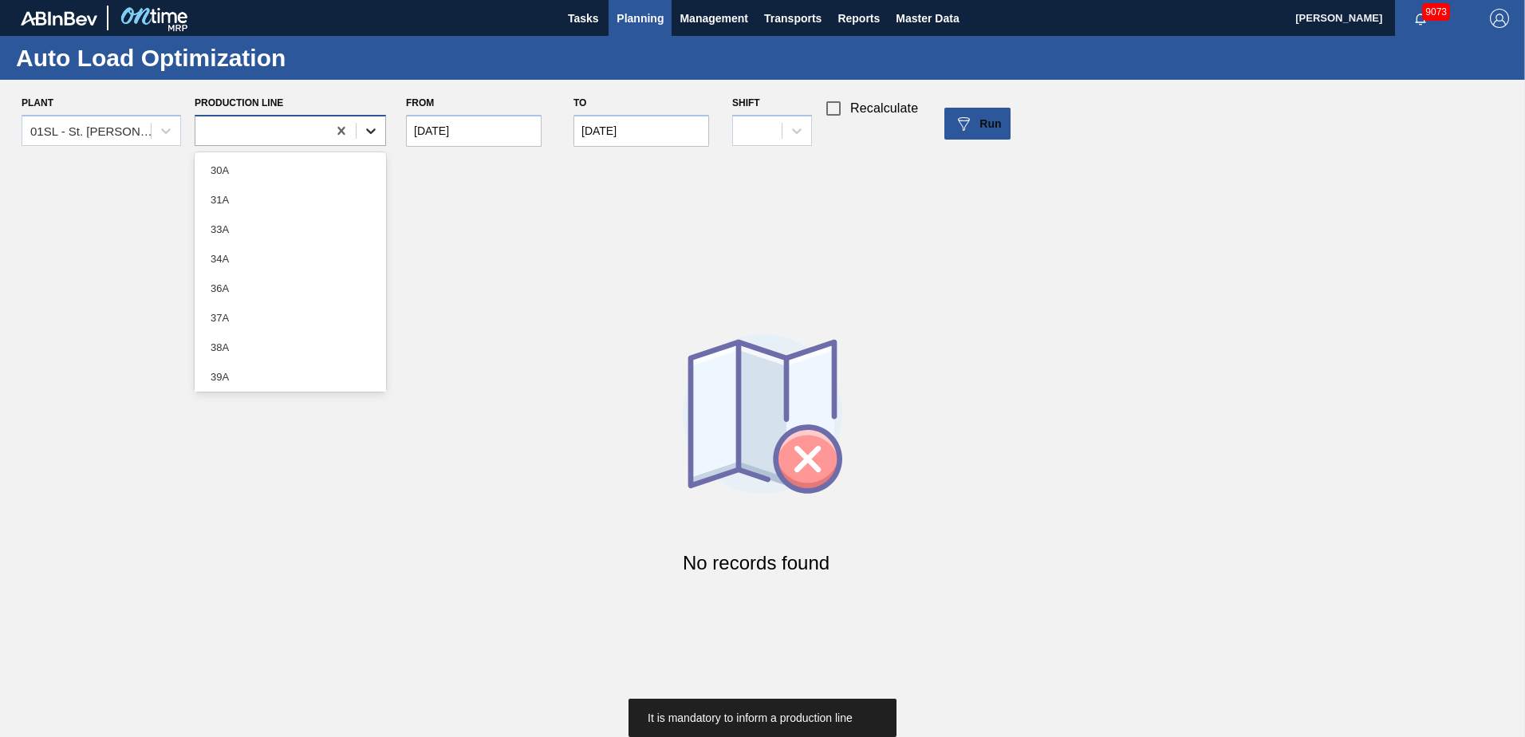
click at [371, 134] on icon at bounding box center [371, 131] width 16 height 16
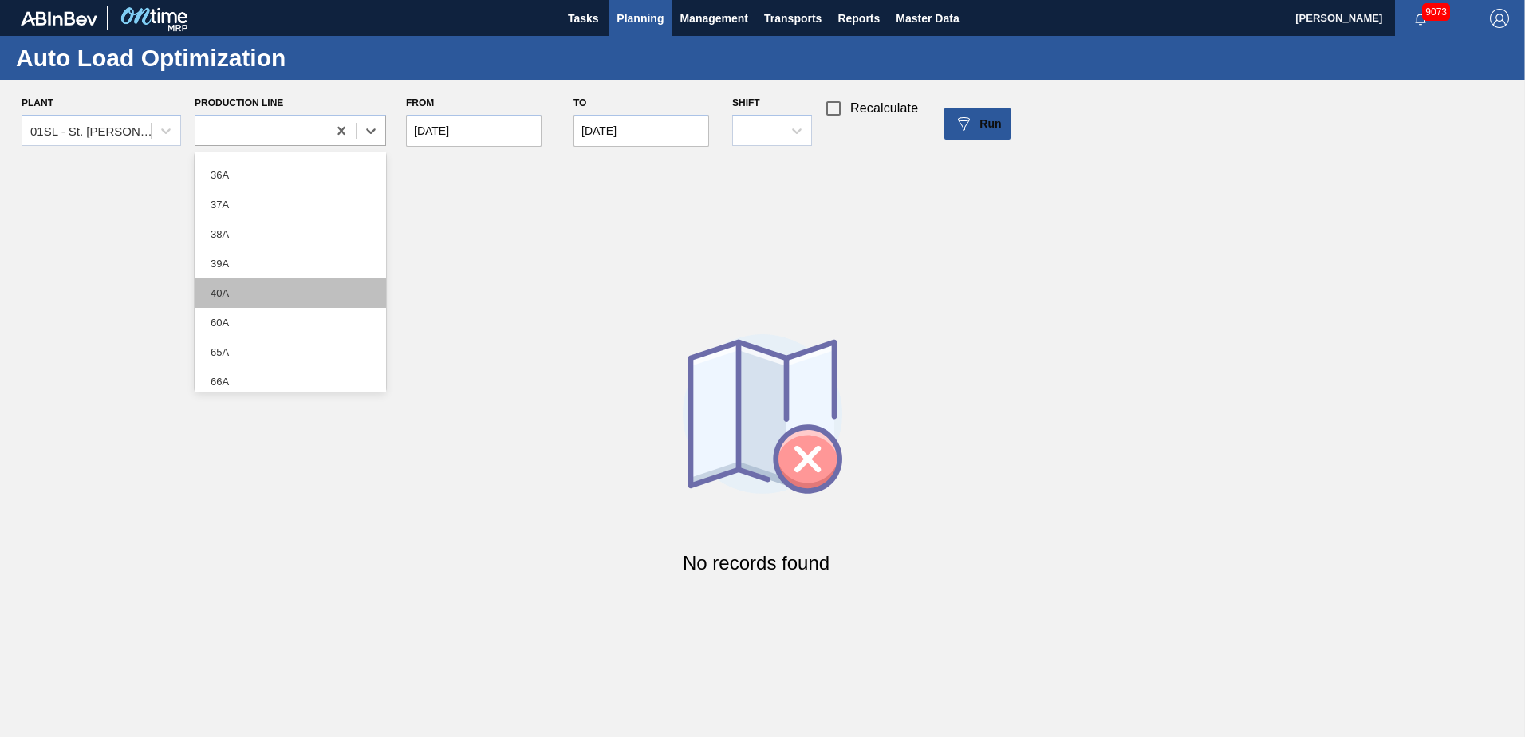
scroll to position [210, 0]
click at [543, 273] on div "No records found" at bounding box center [762, 462] width 1525 height 613
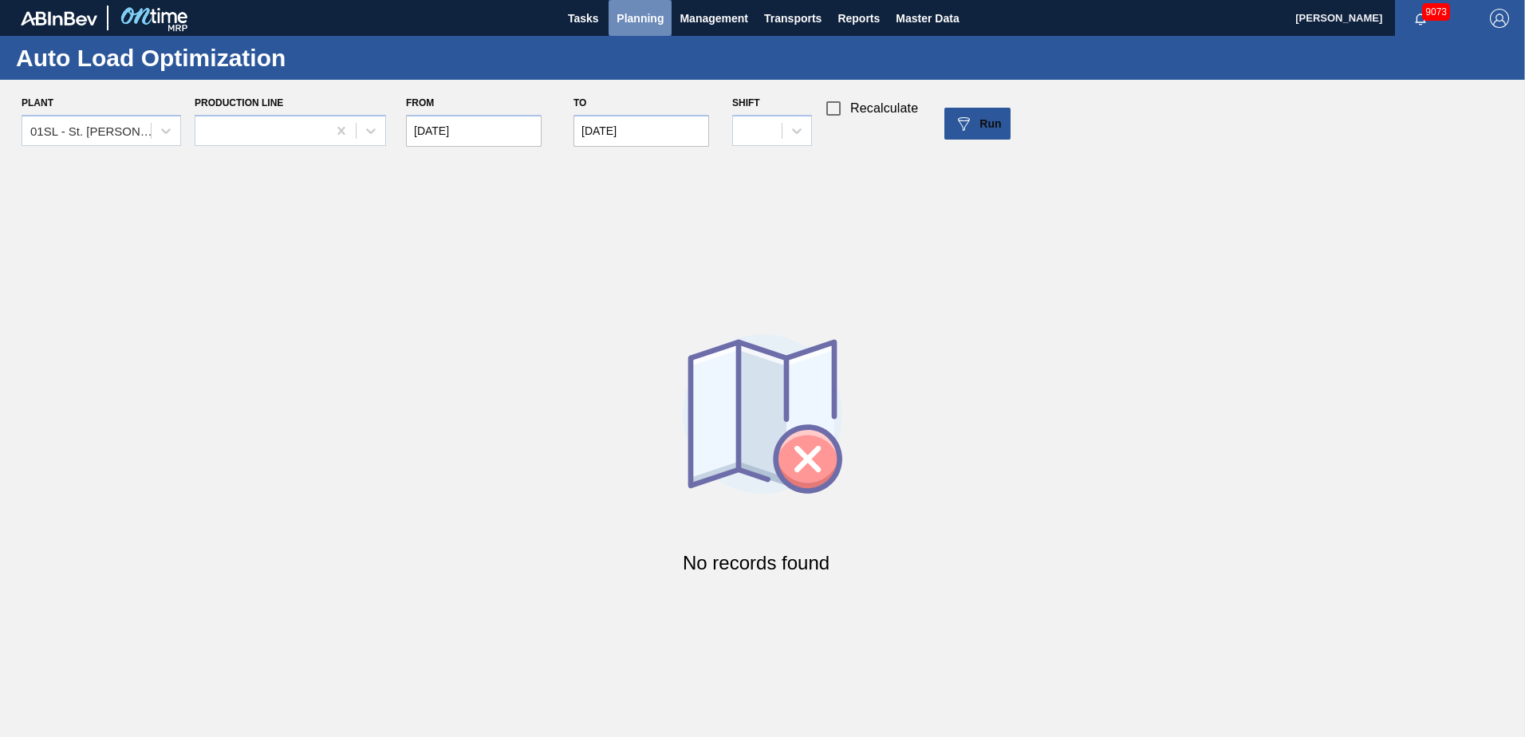
click at [638, 19] on span "Planning" at bounding box center [640, 18] width 47 height 19
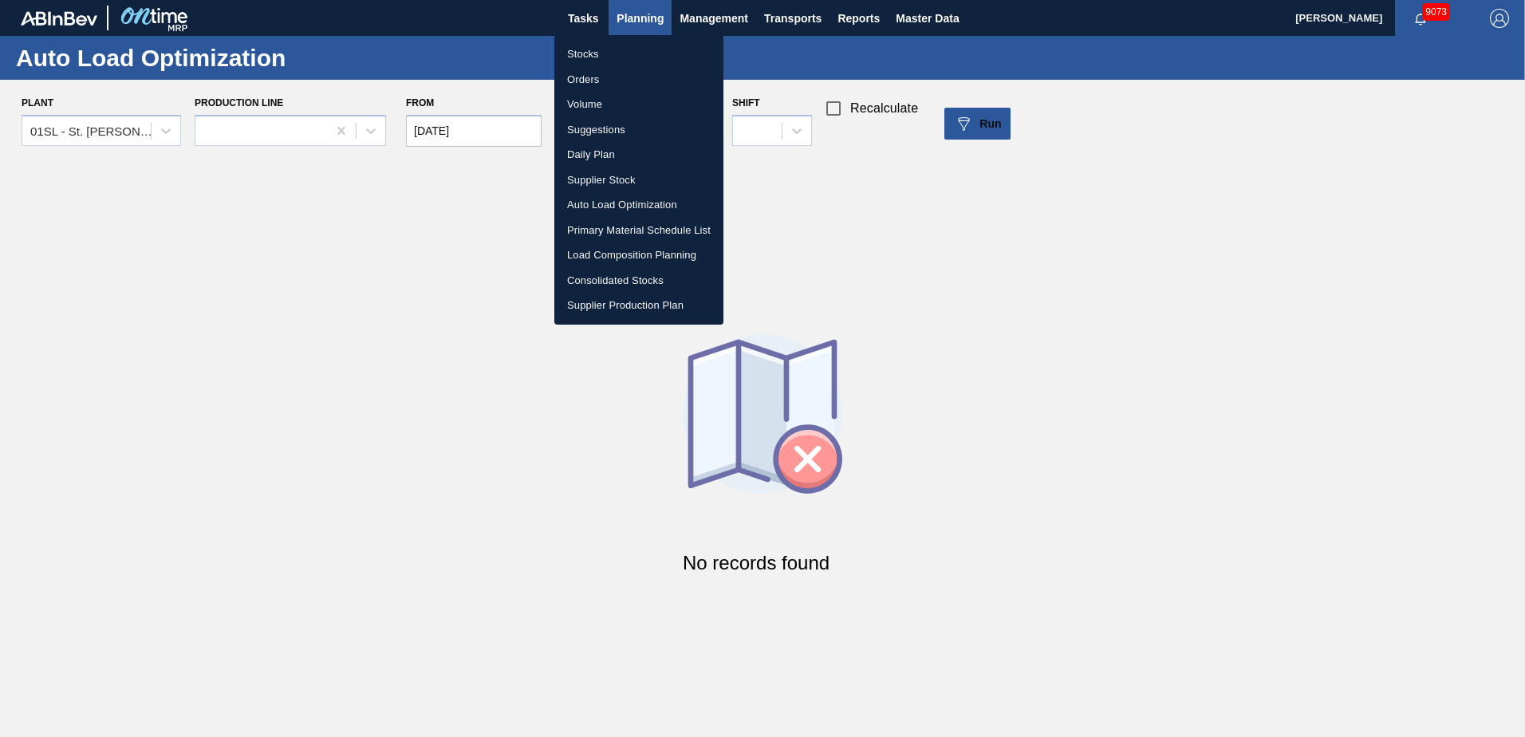
click at [610, 204] on li "Auto Load Optimization" at bounding box center [638, 205] width 169 height 26
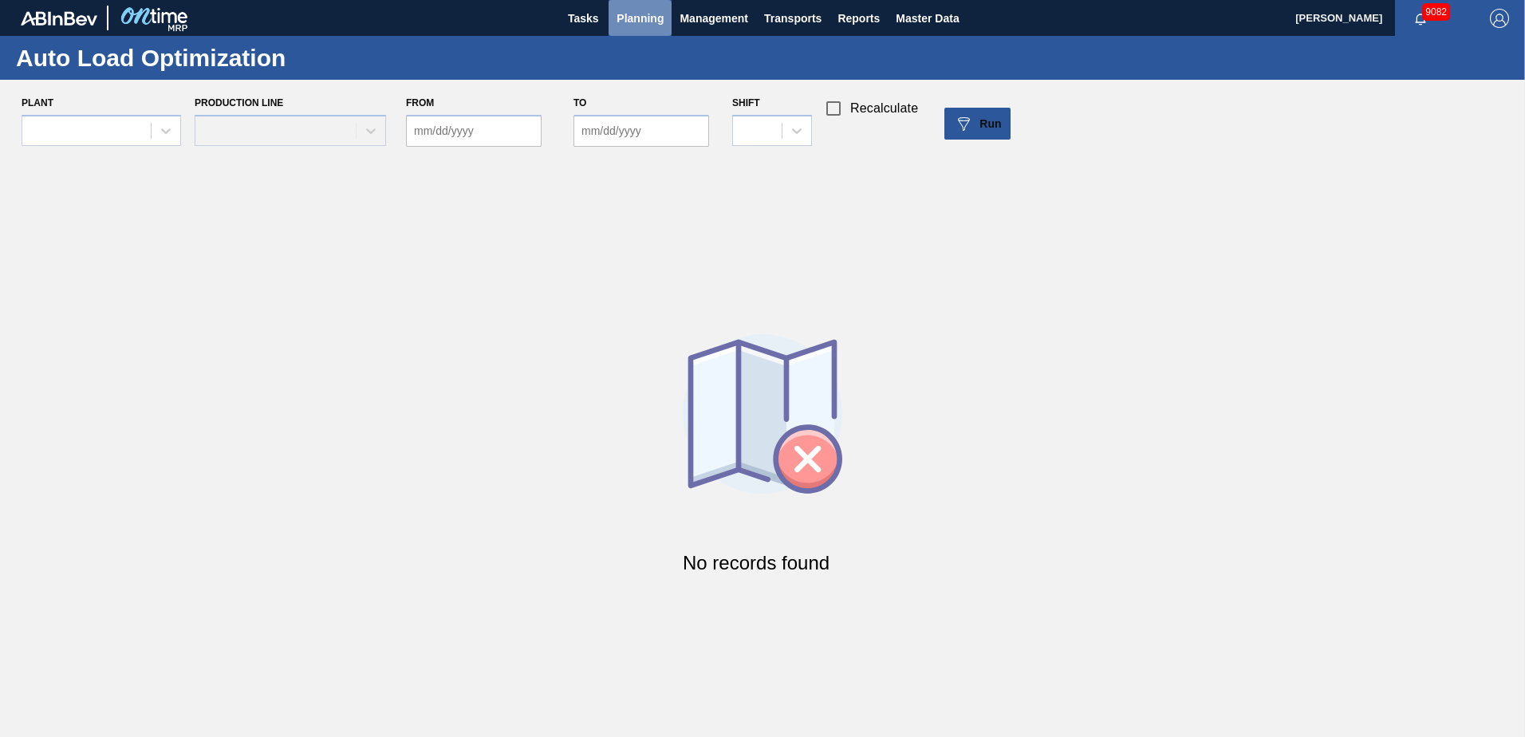
click at [641, 10] on span "Planning" at bounding box center [640, 18] width 47 height 19
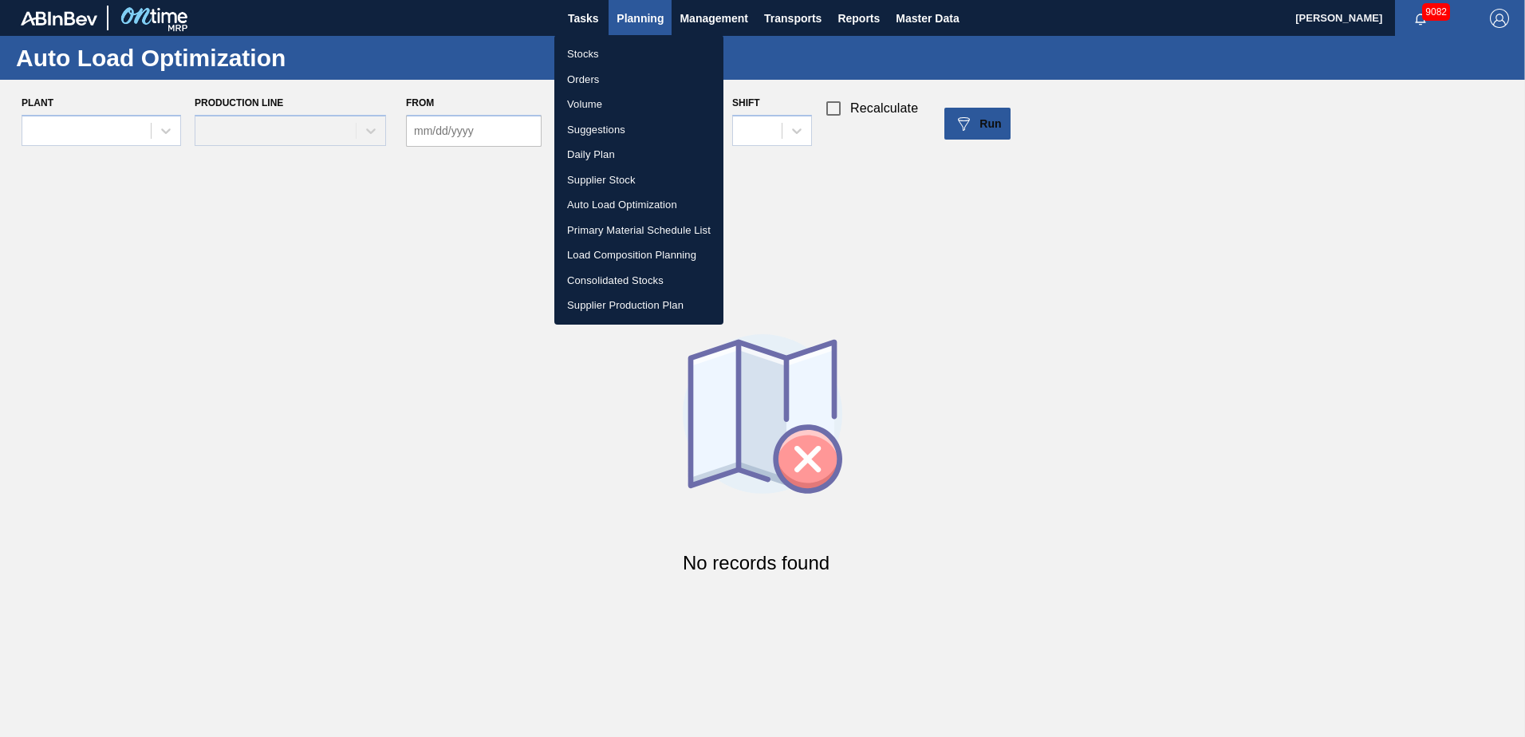
click at [623, 250] on li "Load Composition Planning" at bounding box center [638, 255] width 169 height 26
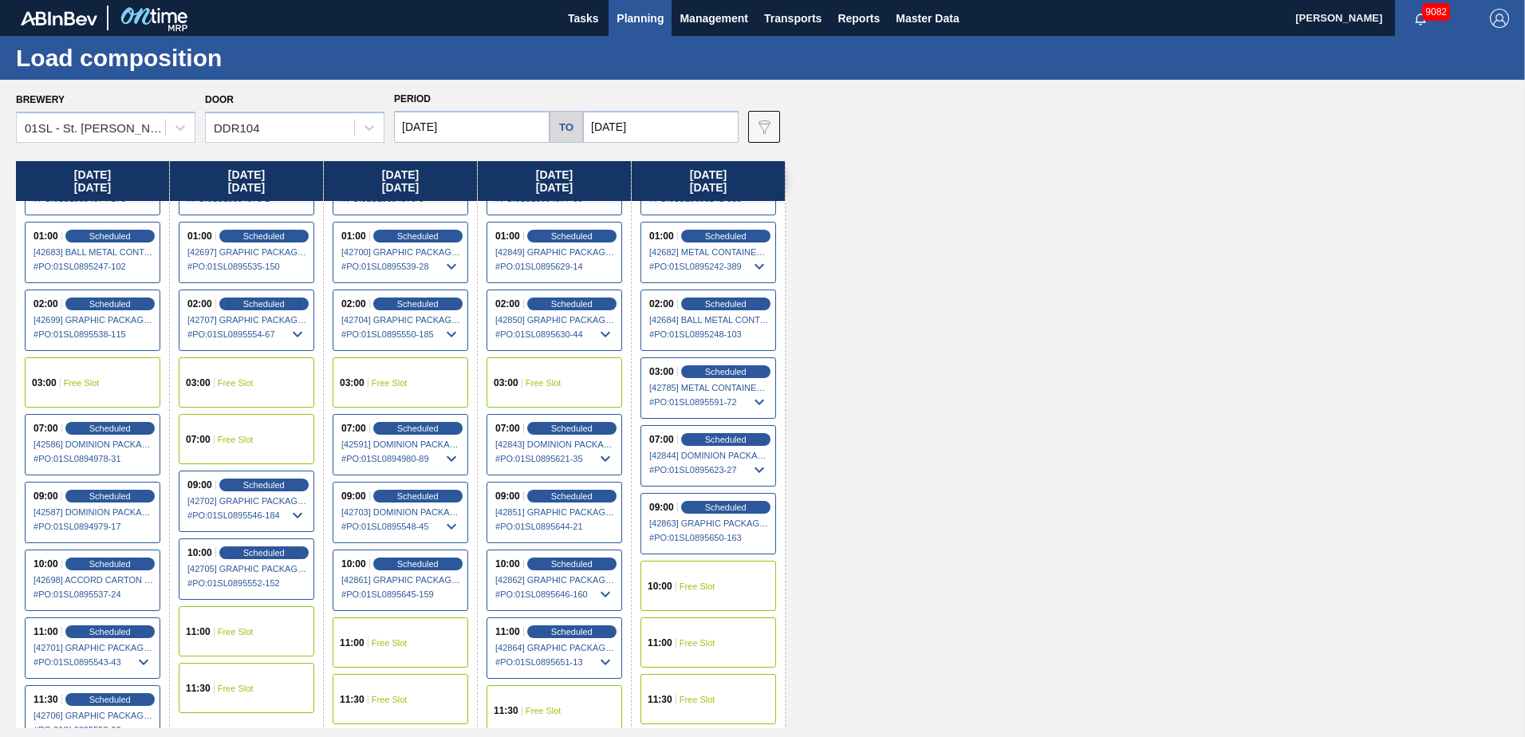
scroll to position [72, 0]
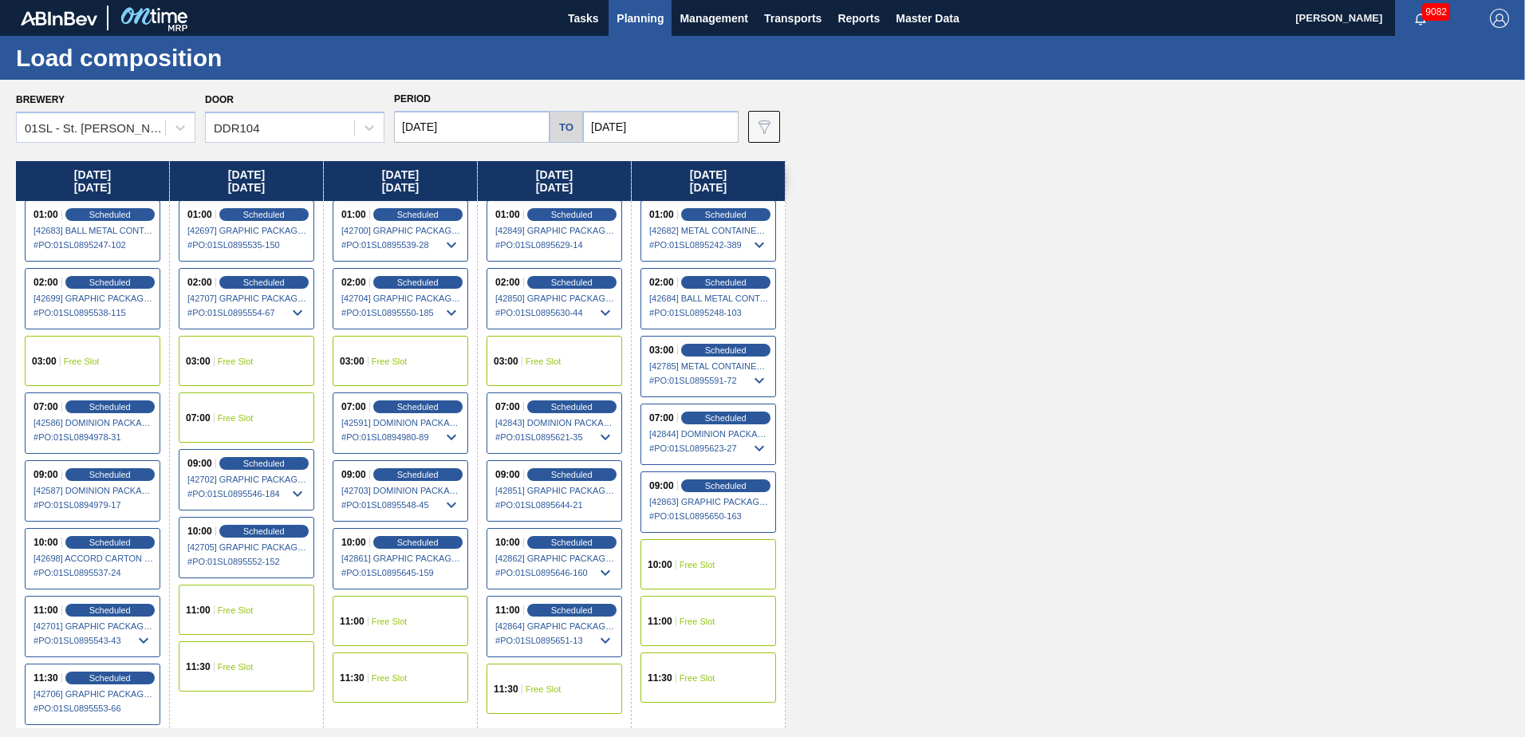
click at [390, 611] on div "11:00 Free Slot" at bounding box center [401, 621] width 136 height 50
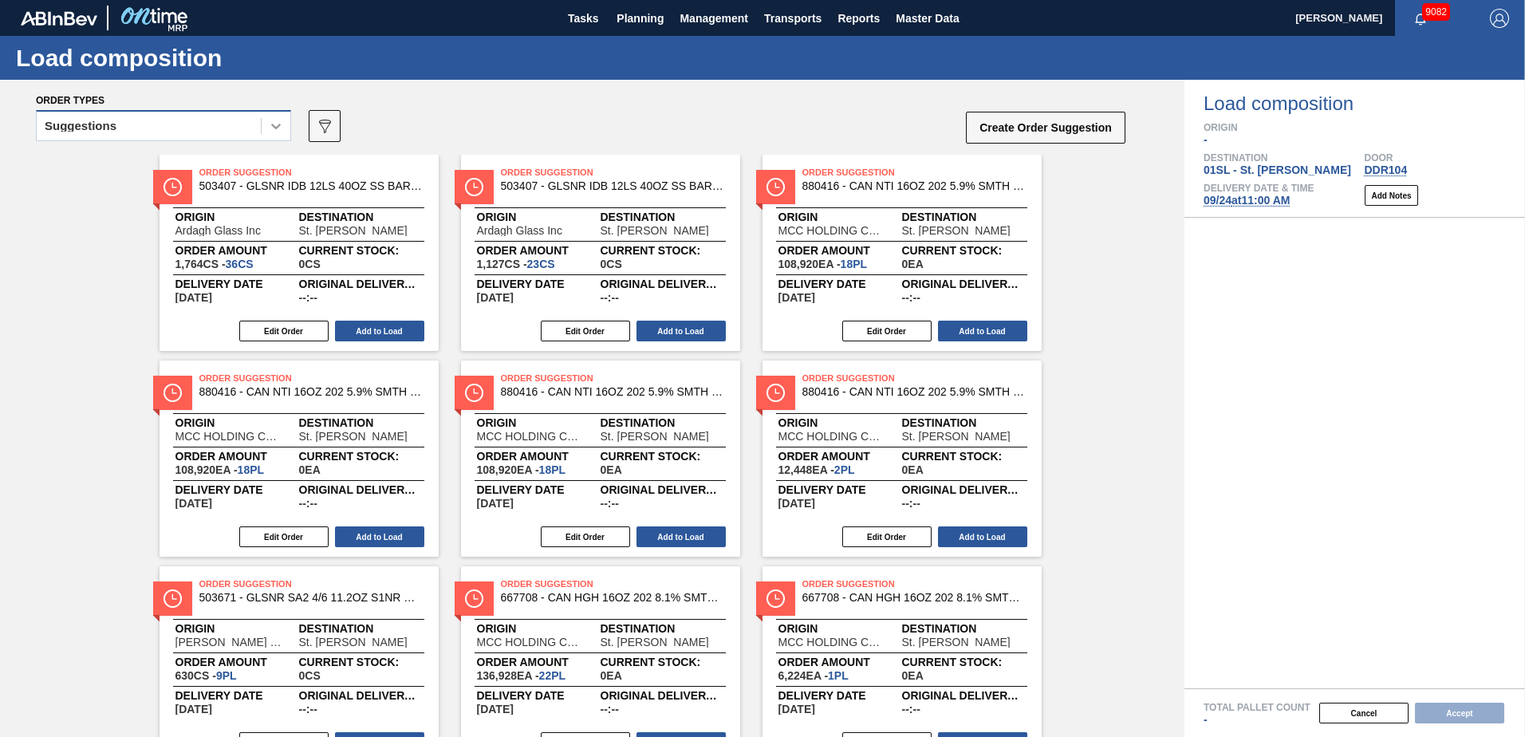
click at [270, 125] on icon at bounding box center [276, 126] width 16 height 16
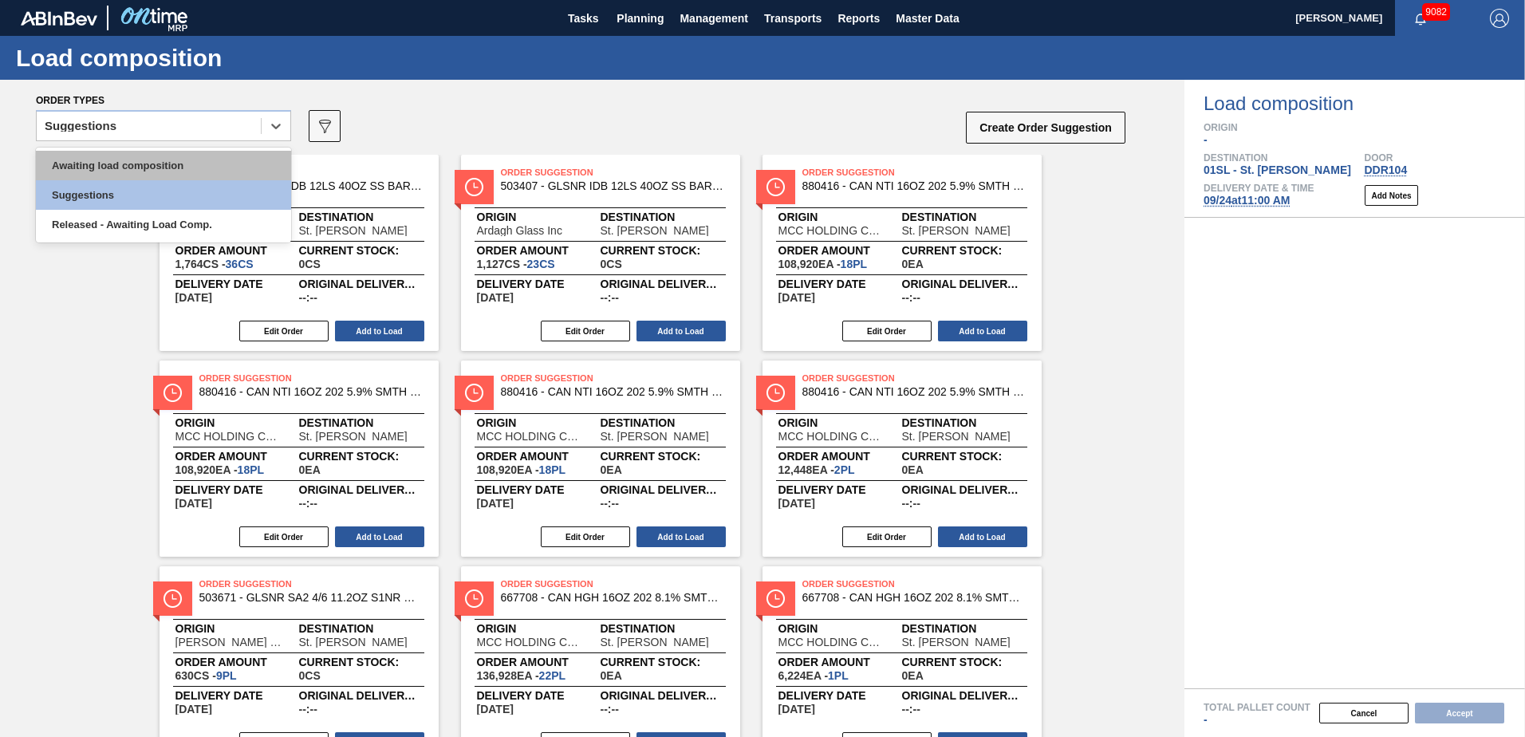
click at [186, 160] on div "Awaiting load composition" at bounding box center [163, 166] width 255 height 30
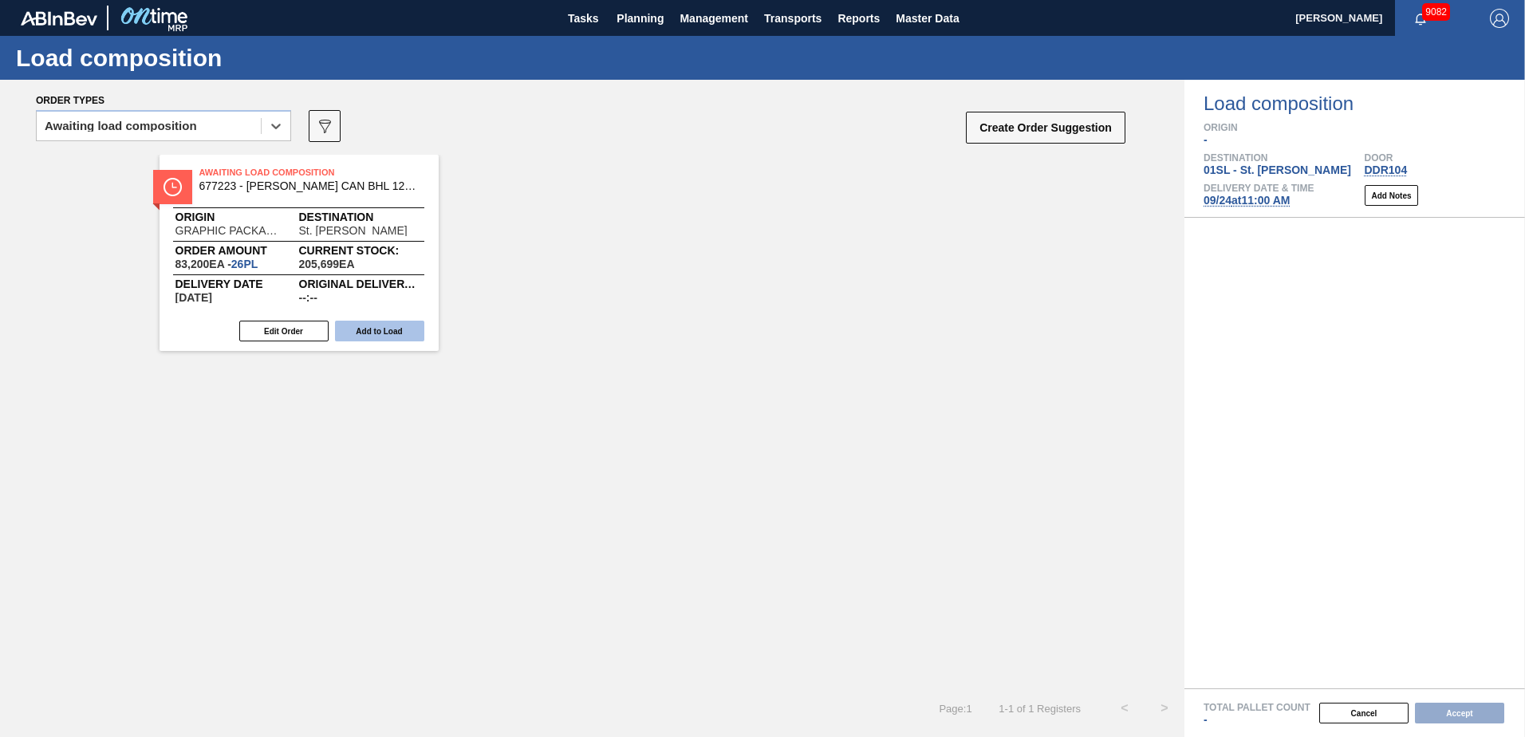
click at [398, 331] on button "Add to Load" at bounding box center [379, 331] width 89 height 21
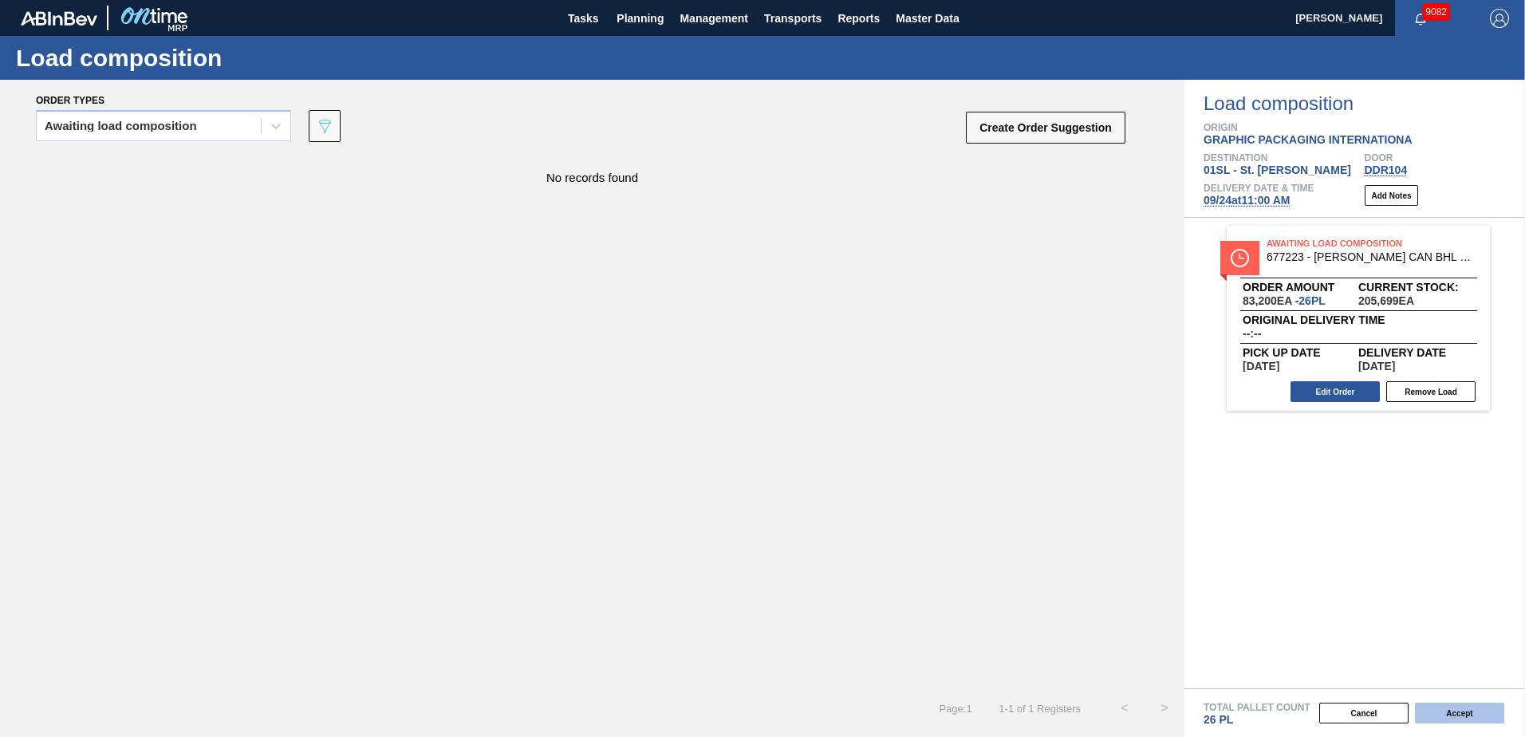
click at [1479, 716] on button "Accept" at bounding box center [1459, 713] width 89 height 21
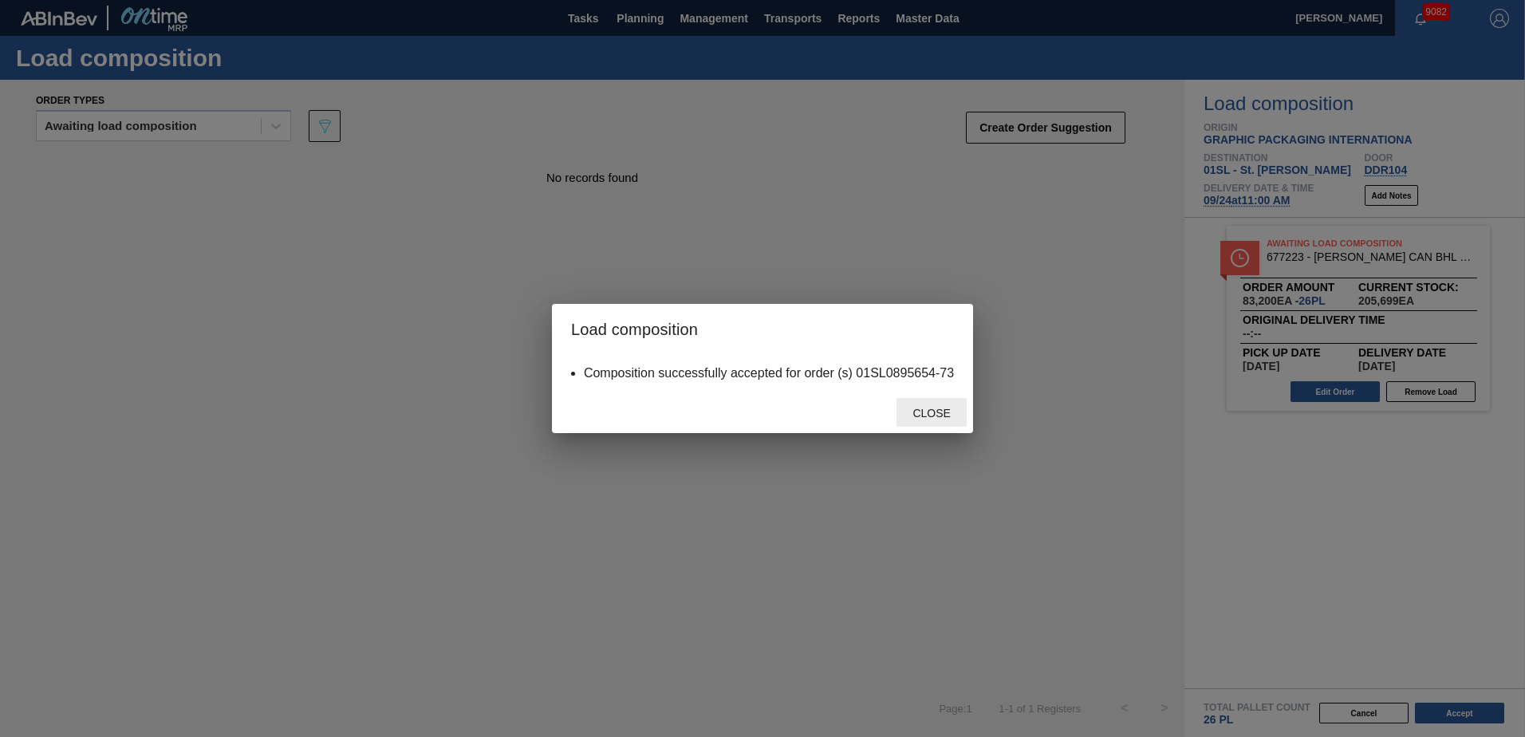
click at [917, 408] on span "Close" at bounding box center [931, 413] width 63 height 13
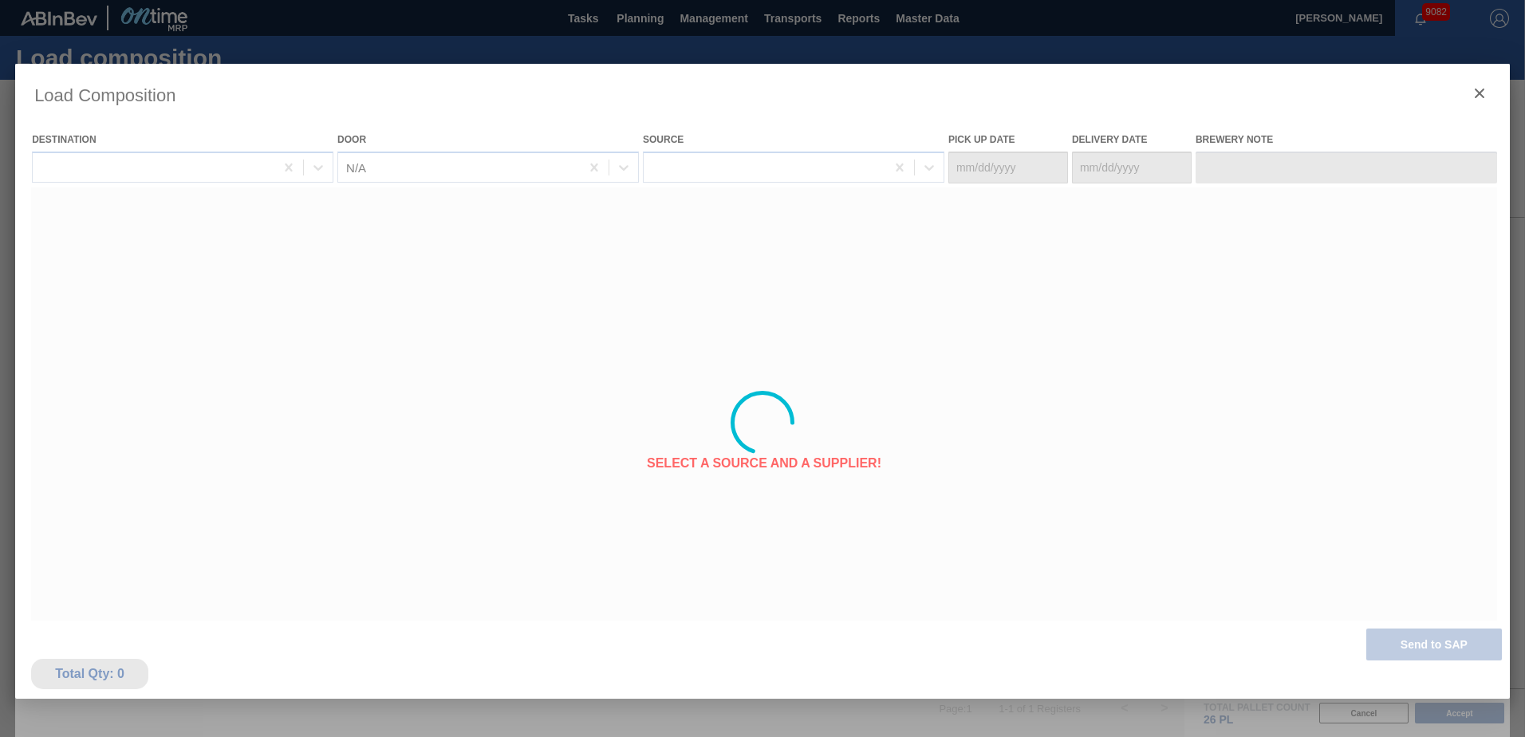
type Date "[DATE]"
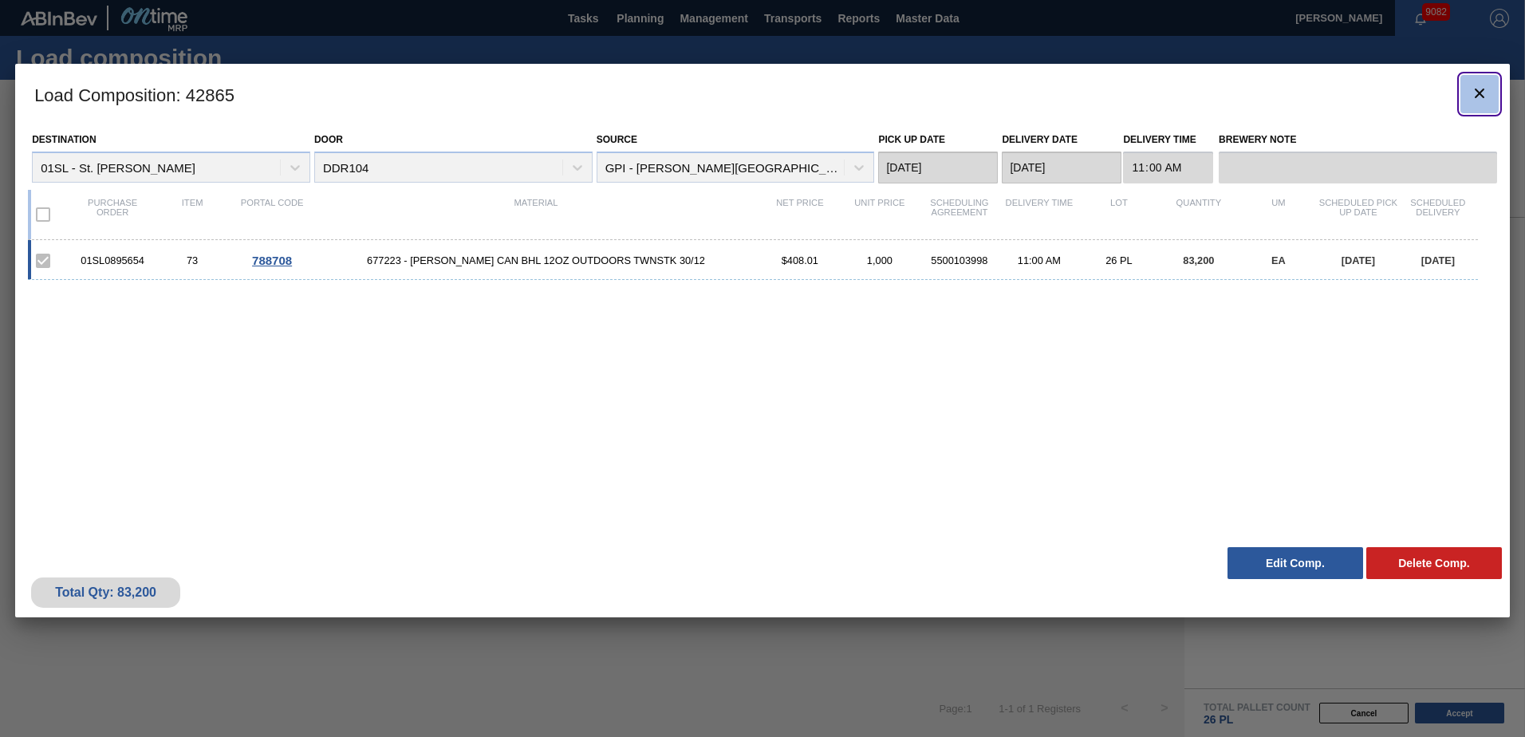
click at [1482, 98] on icon "botão de ícone" at bounding box center [1479, 93] width 19 height 19
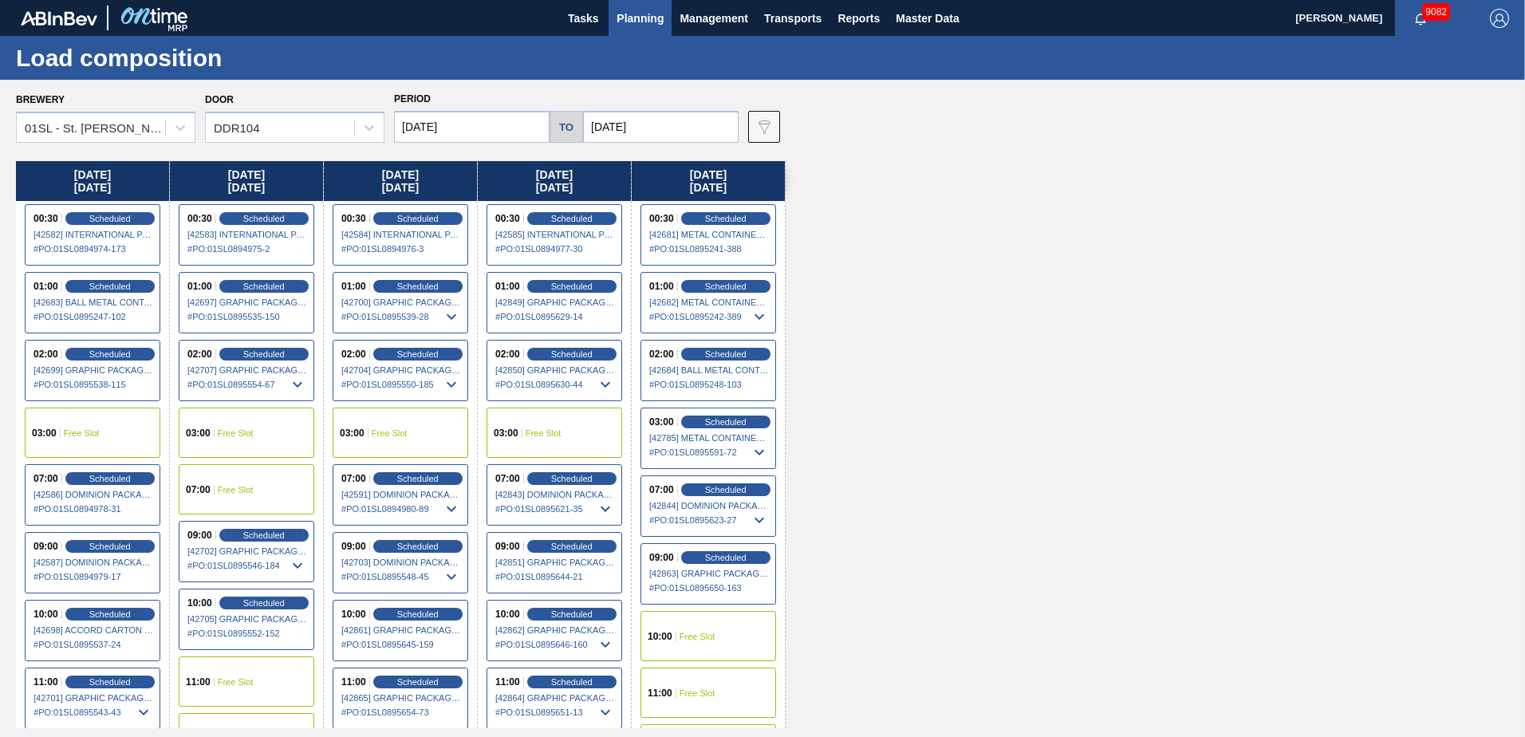
click at [622, 14] on span "Planning" at bounding box center [640, 18] width 47 height 19
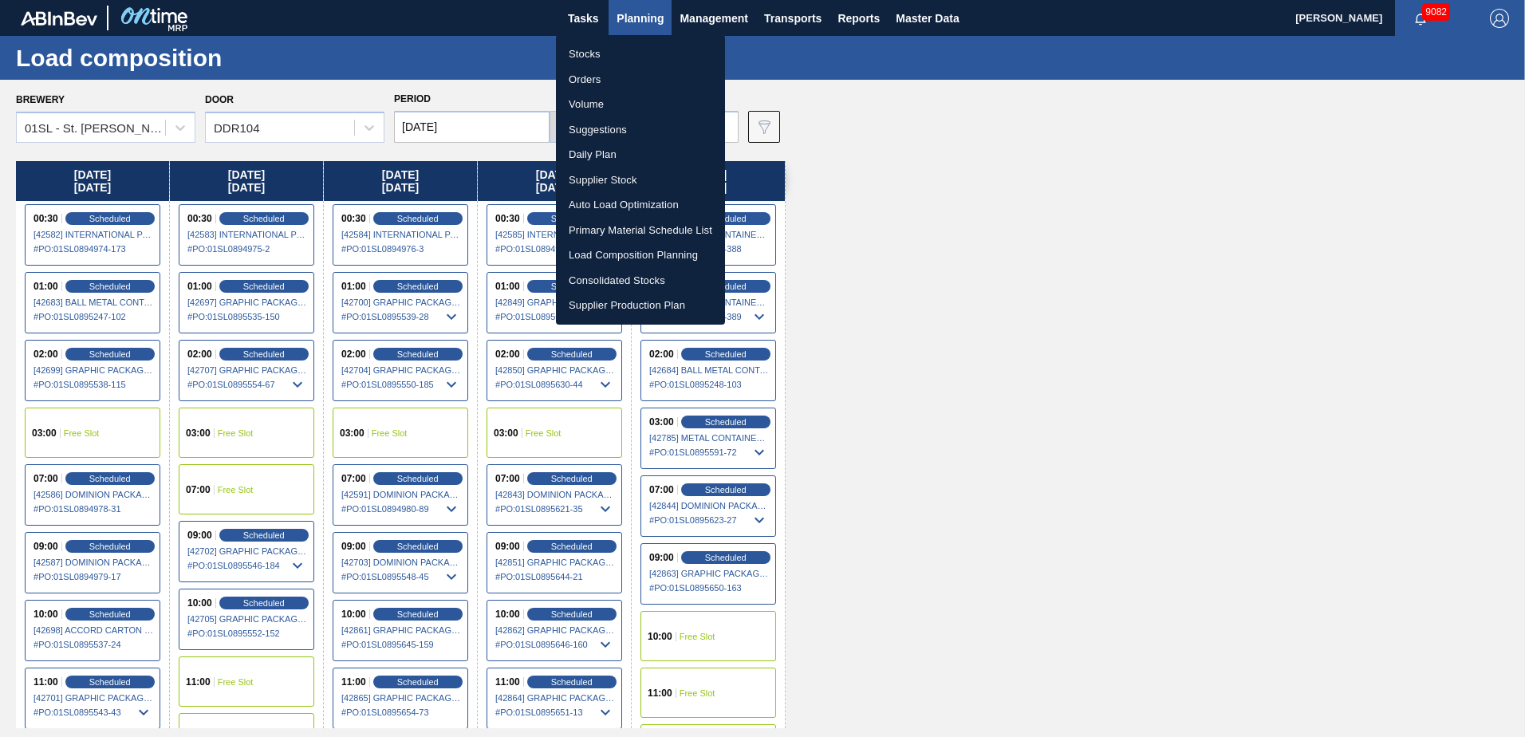
click at [627, 122] on li "Suggestions" at bounding box center [640, 130] width 169 height 26
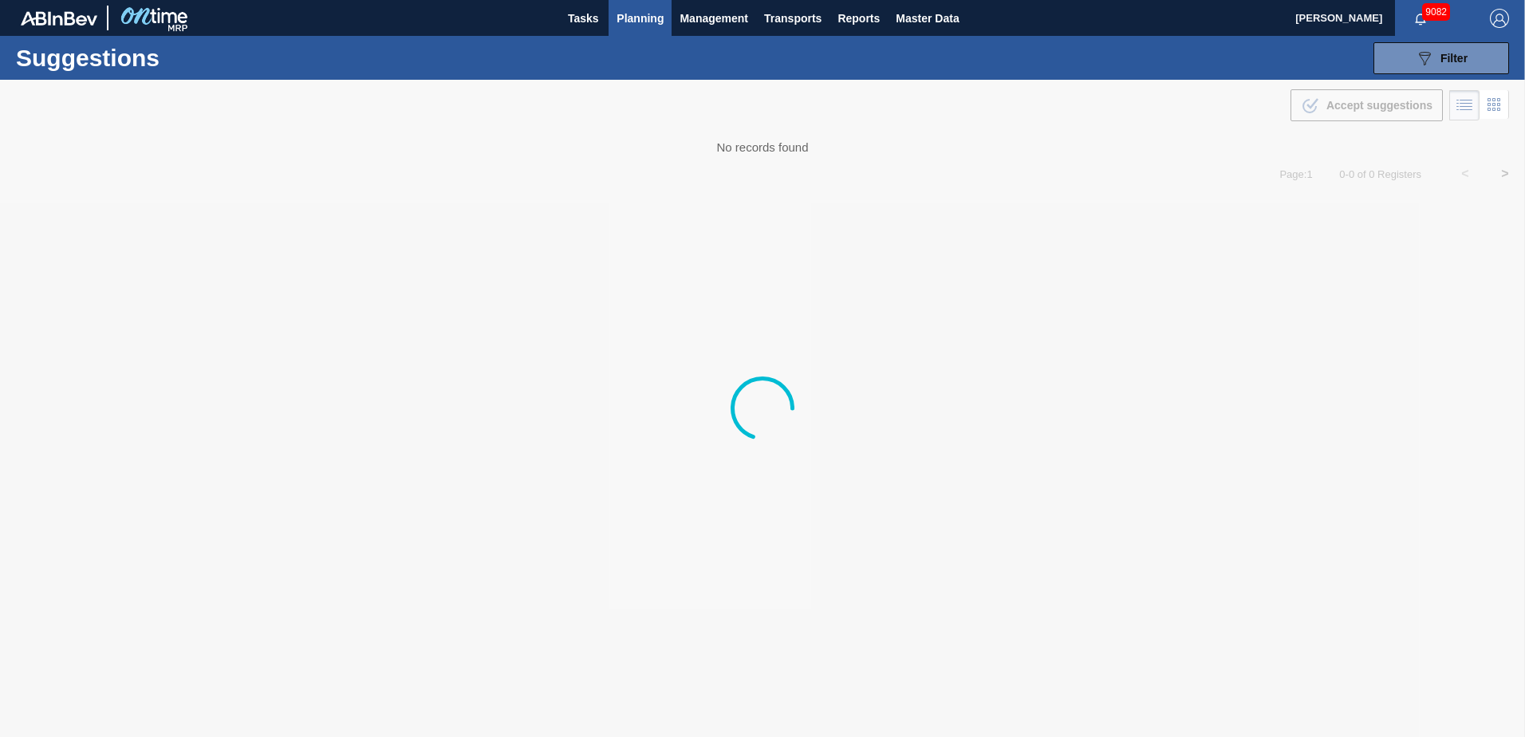
type from "[DATE]"
type to "[DATE]"
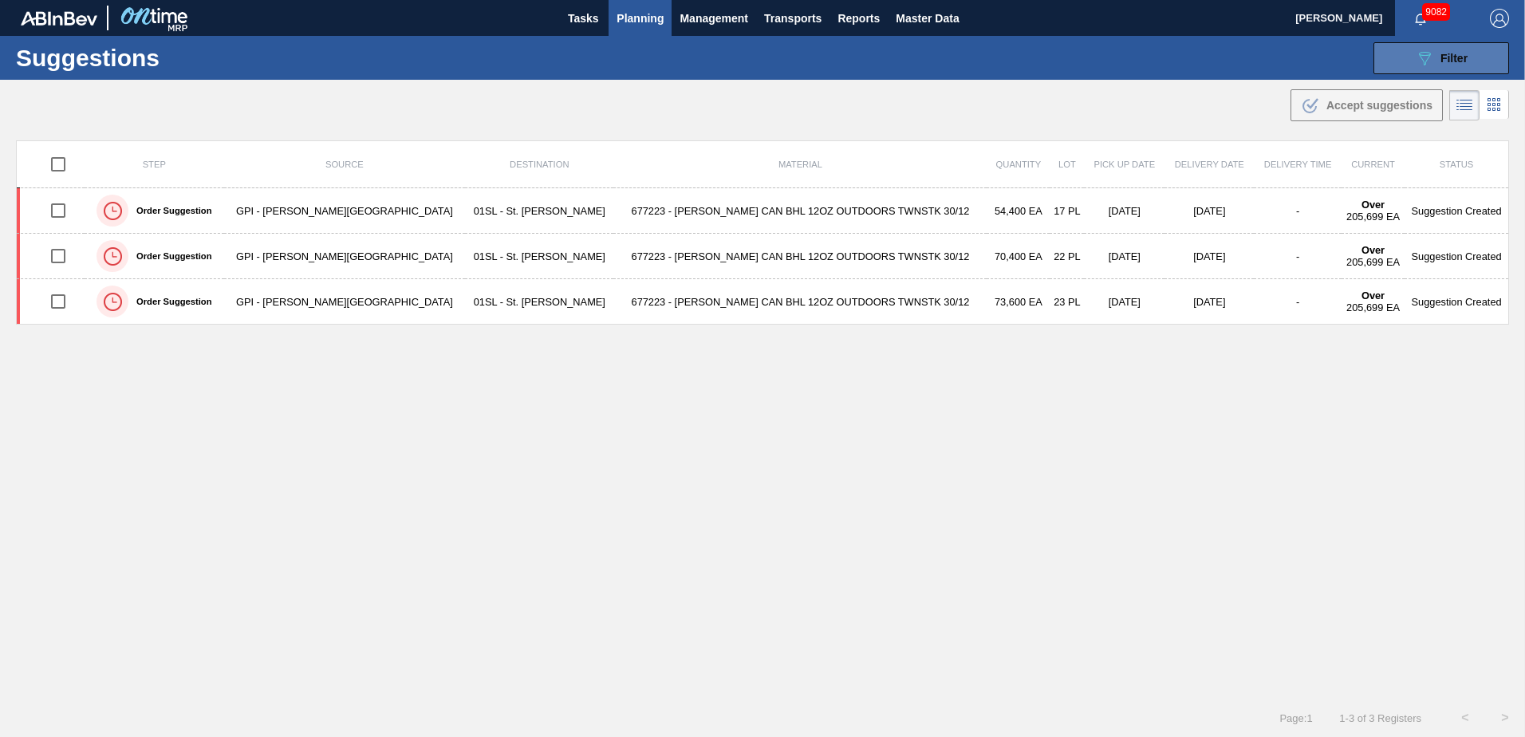
click at [1432, 57] on div "089F7B8B-B2A5-4AFE-B5C0-19BA573D28AC Filter" at bounding box center [1441, 58] width 53 height 19
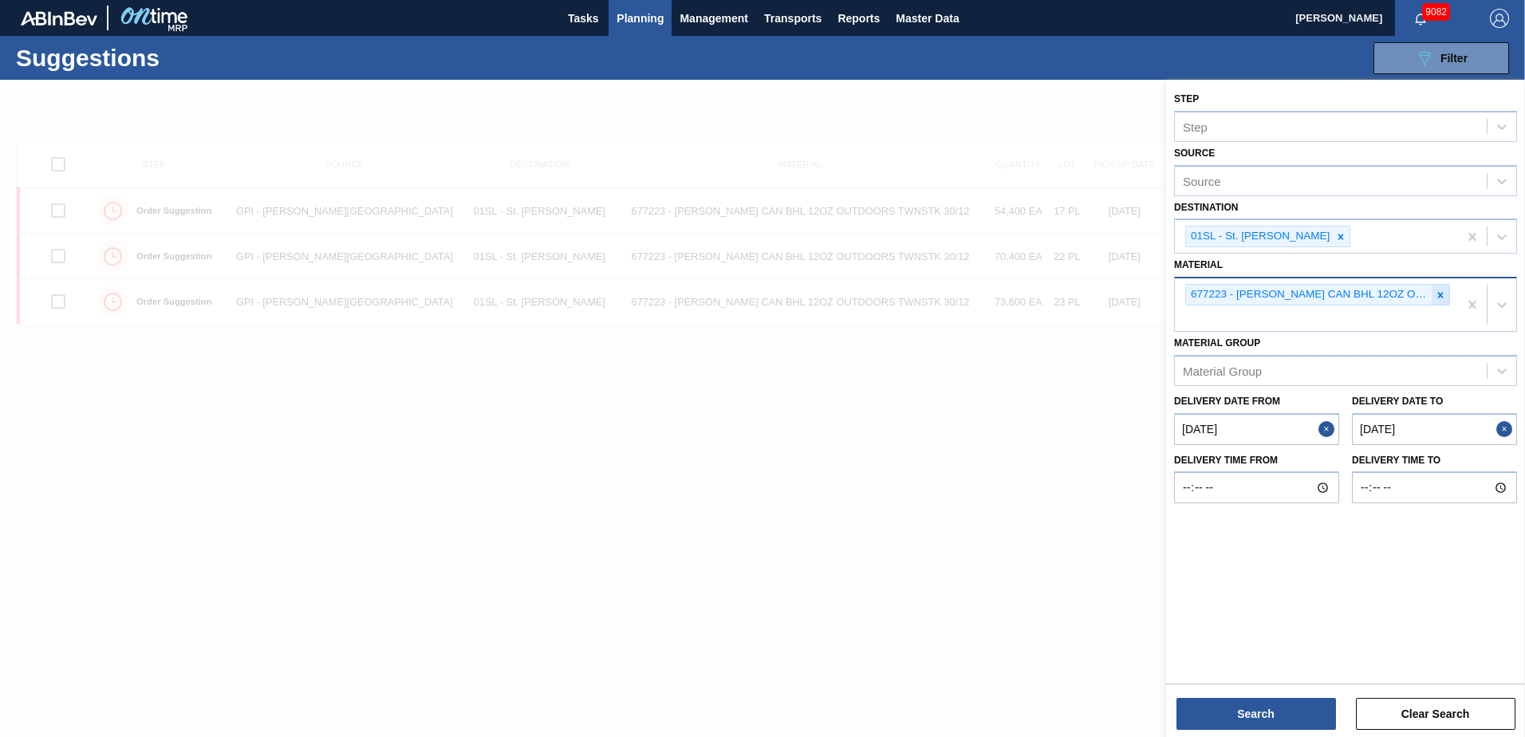
click at [1437, 291] on icon at bounding box center [1440, 295] width 11 height 11
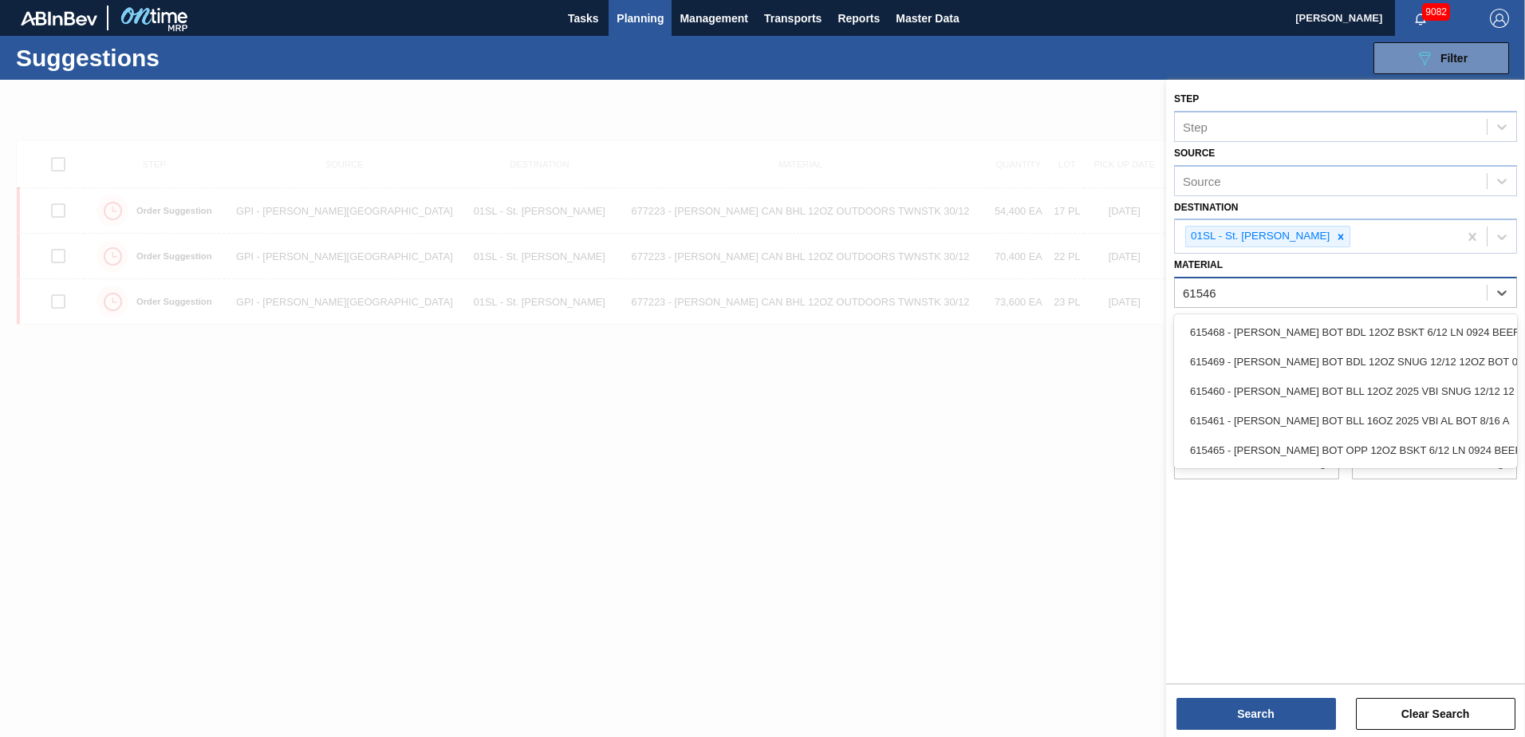
type input "615469"
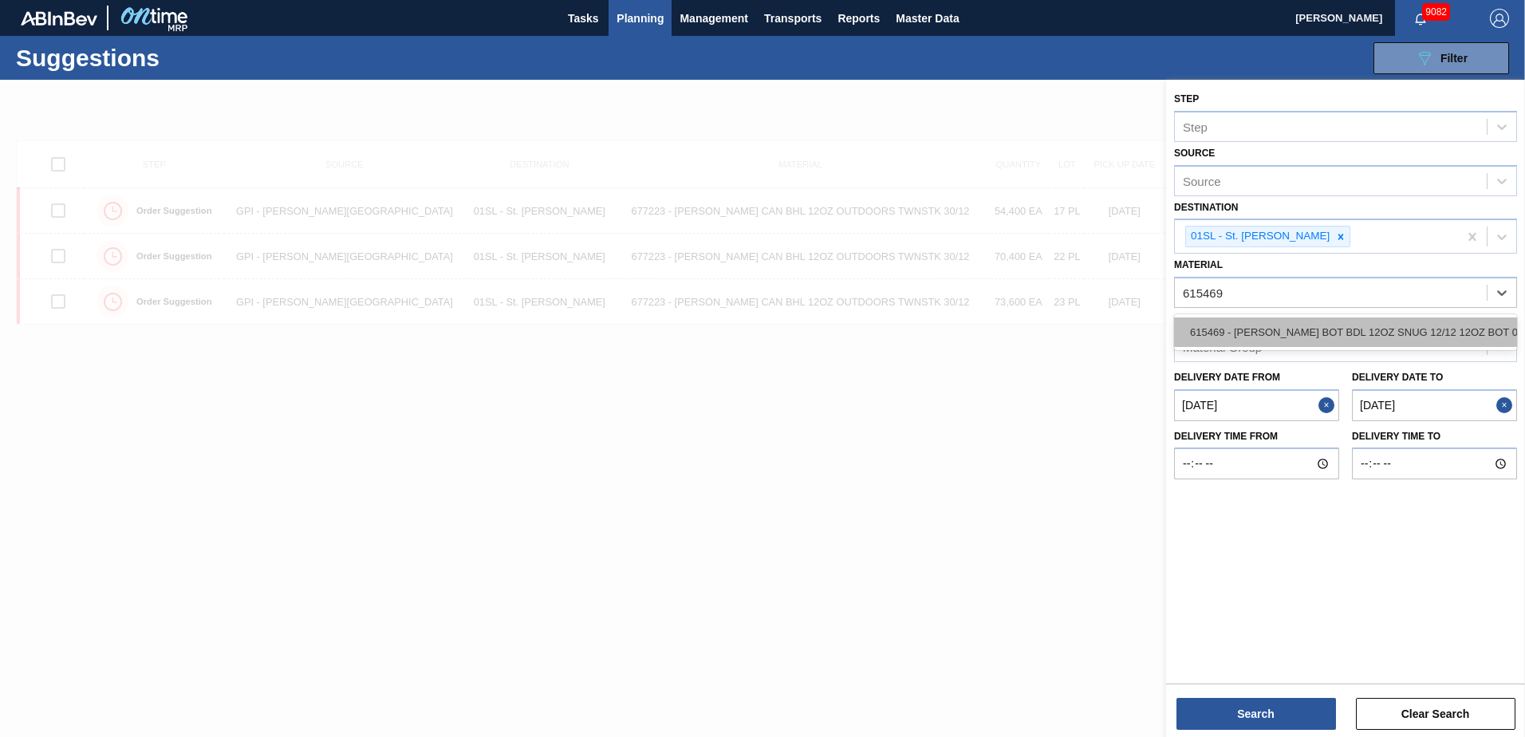
click at [1421, 323] on div "615469 - [PERSON_NAME] BOT BDL 12OZ SNUG 12/12 12OZ BOT 09" at bounding box center [1345, 332] width 343 height 30
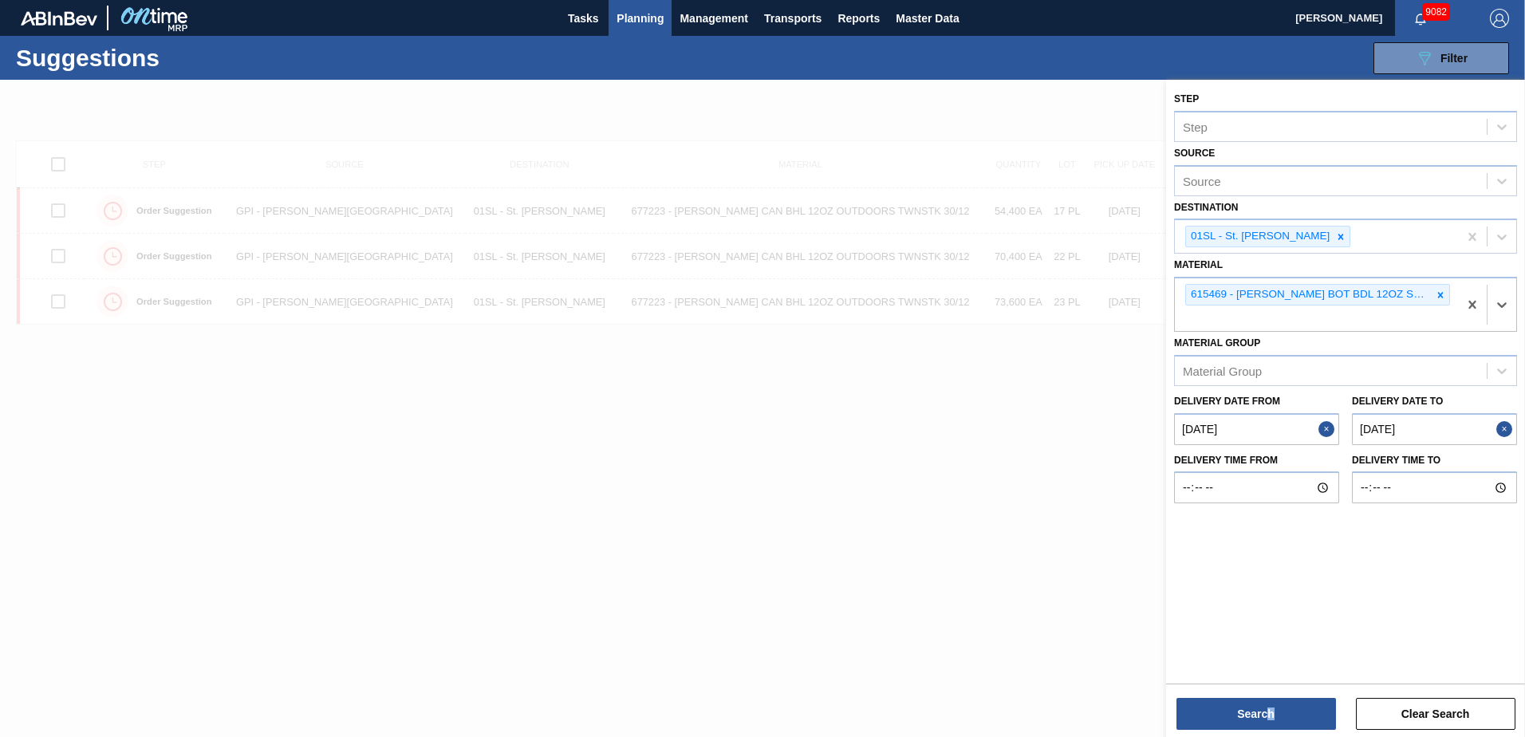
click at [1270, 697] on div "Search Clear Search" at bounding box center [1345, 706] width 359 height 45
drag, startPoint x: 1270, startPoint y: 697, endPoint x: 1253, endPoint y: 722, distance: 29.9
click at [1253, 722] on button "Search" at bounding box center [1257, 714] width 160 height 32
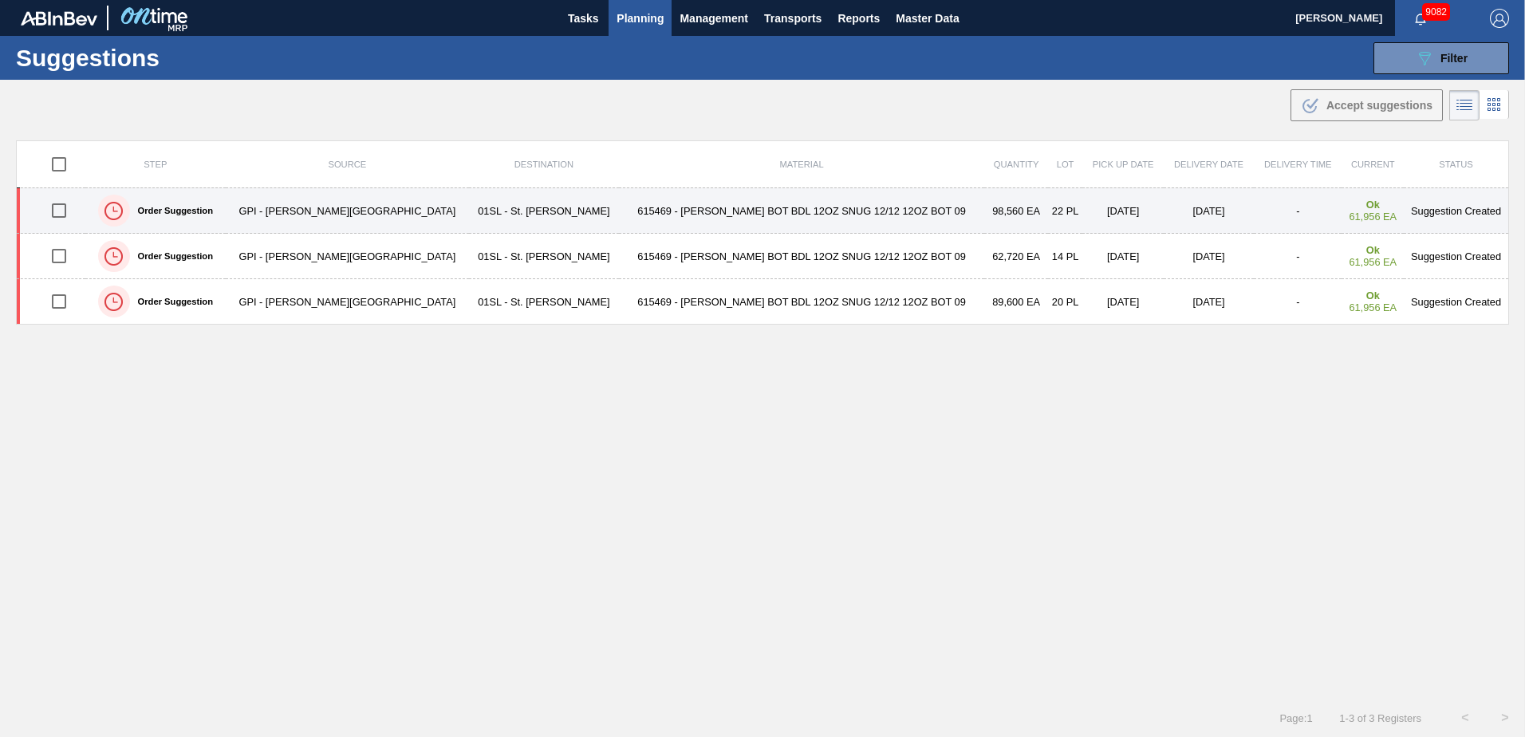
click at [67, 208] on input "checkbox" at bounding box center [59, 211] width 34 height 34
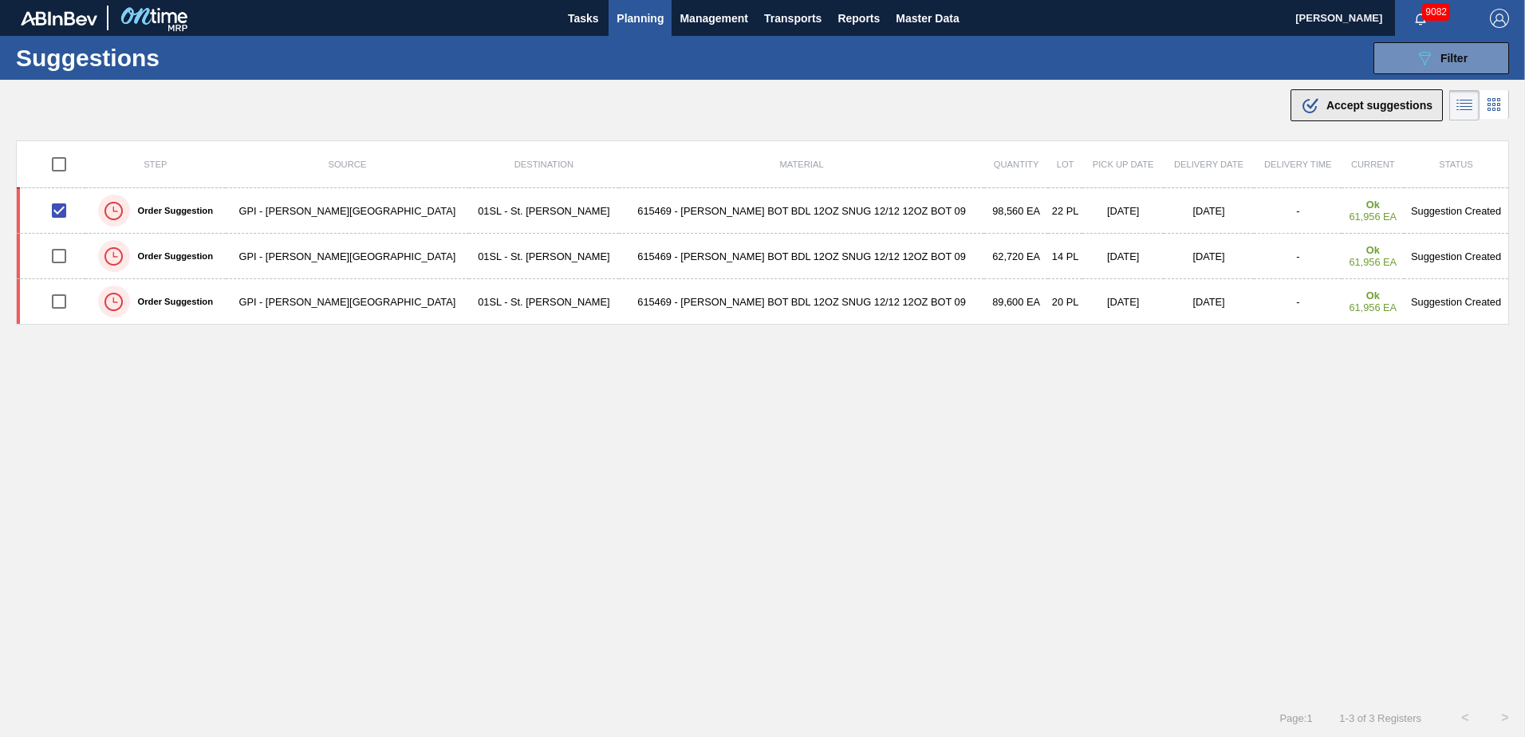
click at [1350, 112] on div ".b{fill:var(--color-action-default)} Accept suggestions" at bounding box center [1367, 105] width 132 height 19
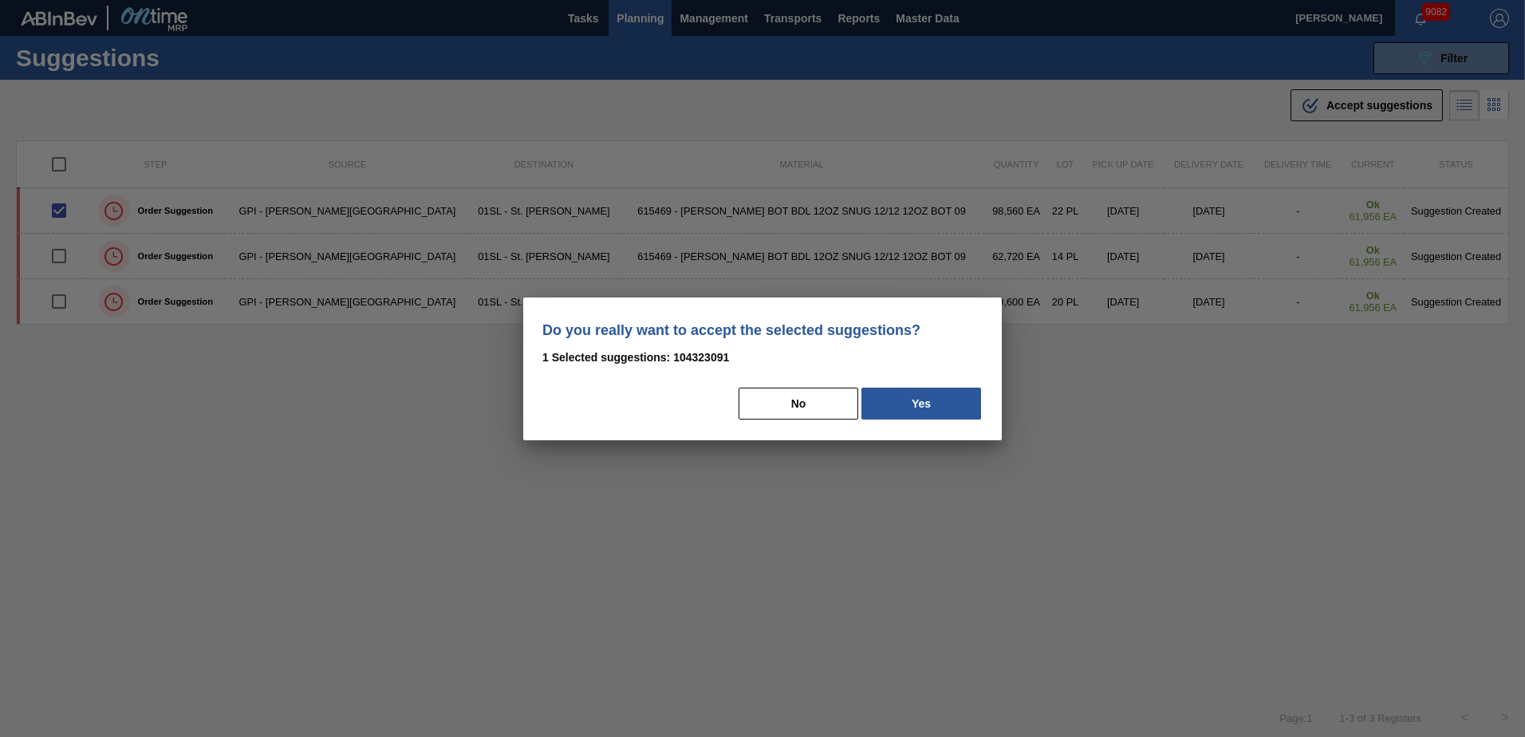
drag, startPoint x: 932, startPoint y: 404, endPoint x: 1123, endPoint y: 439, distance: 193.8
click at [932, 404] on button "Yes" at bounding box center [921, 404] width 120 height 32
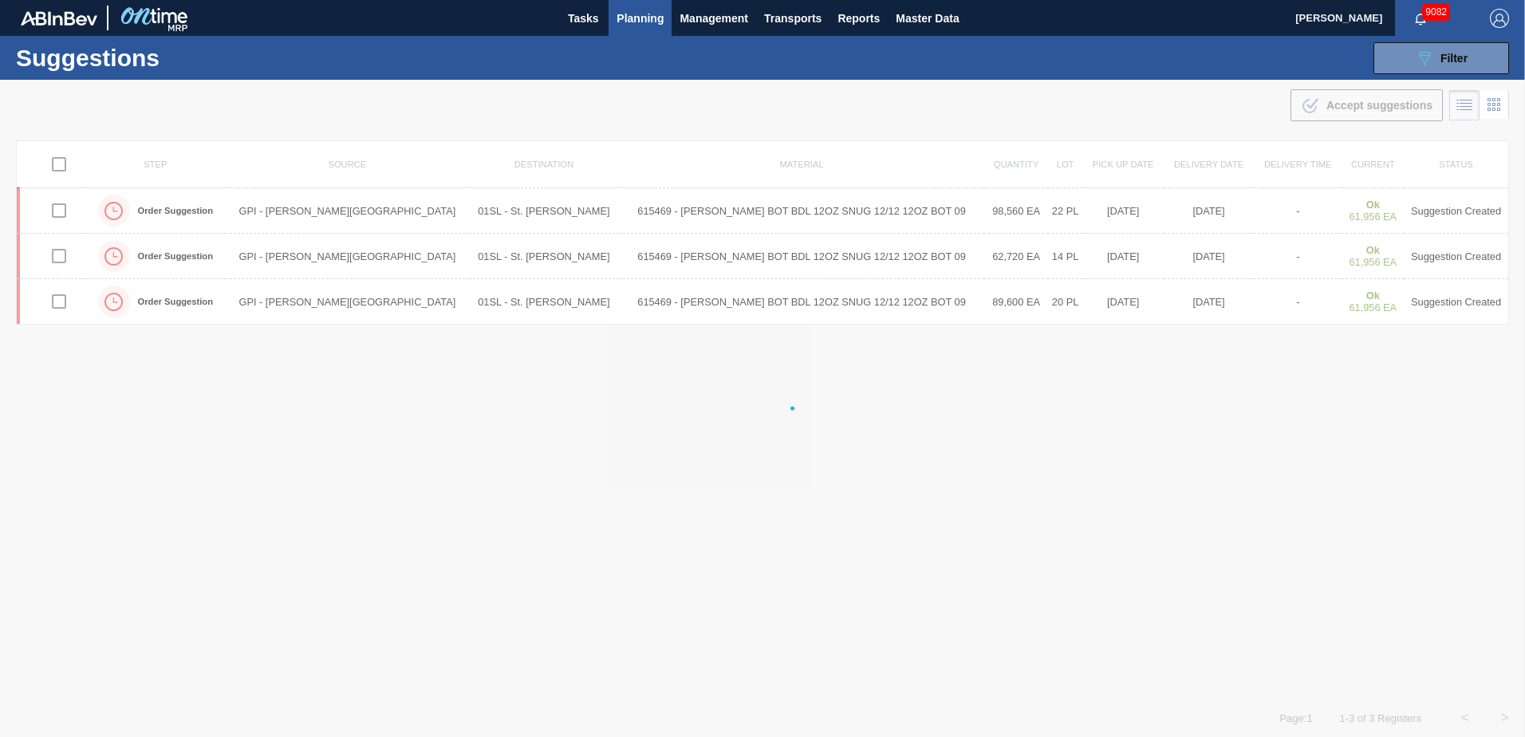
checkbox input "false"
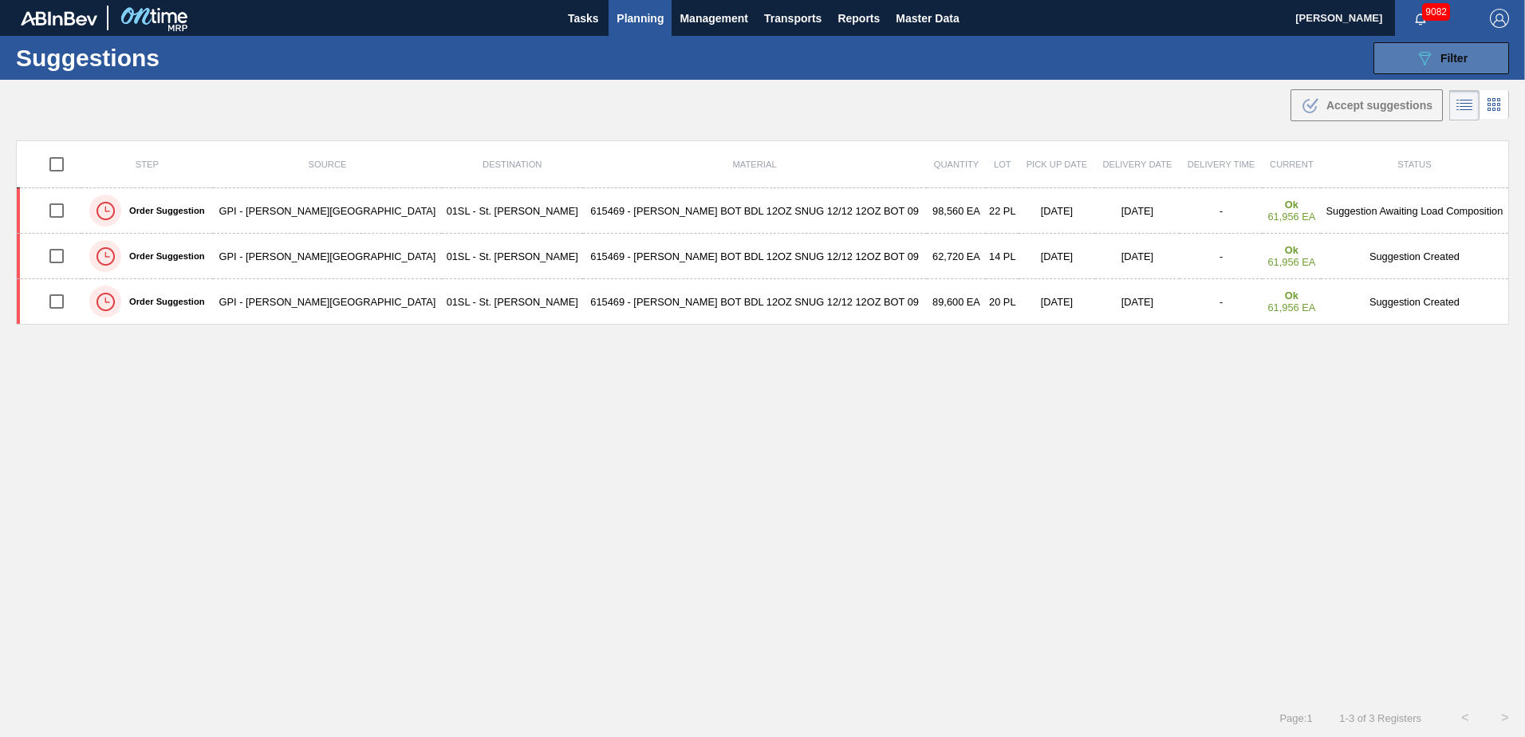
click at [1408, 54] on button "089F7B8B-B2A5-4AFE-B5C0-19BA573D28AC Filter" at bounding box center [1442, 58] width 136 height 32
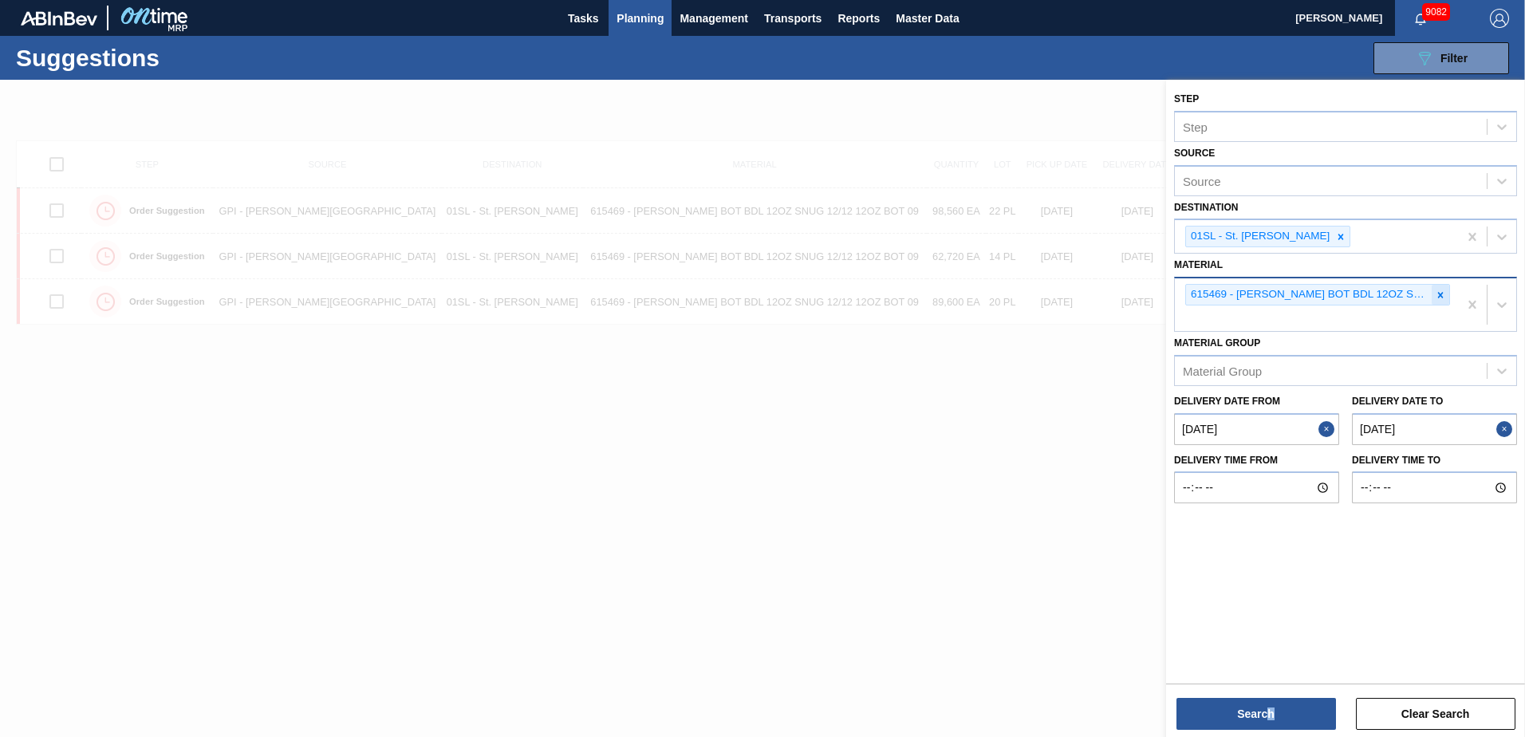
click at [1441, 292] on icon at bounding box center [1440, 295] width 11 height 11
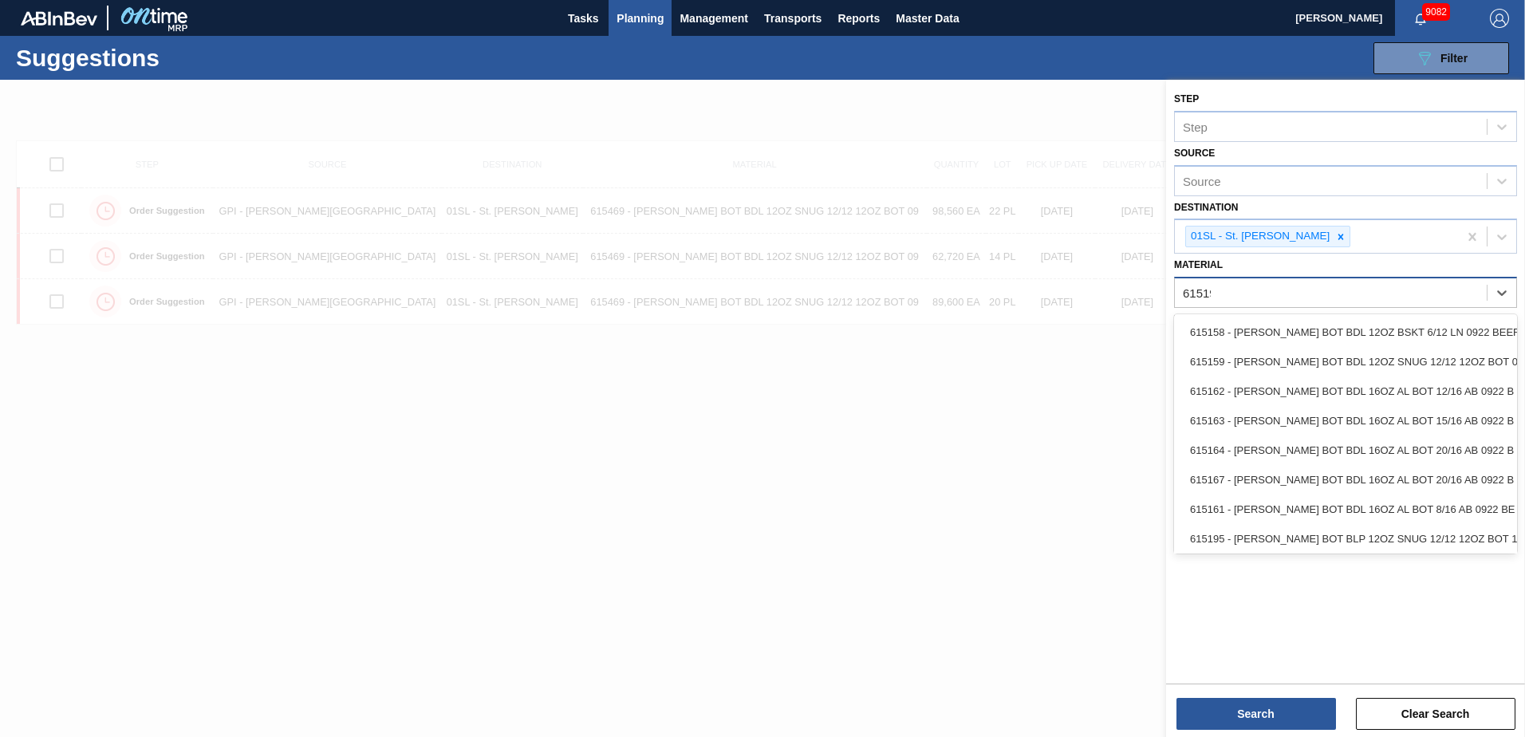
type input "615195"
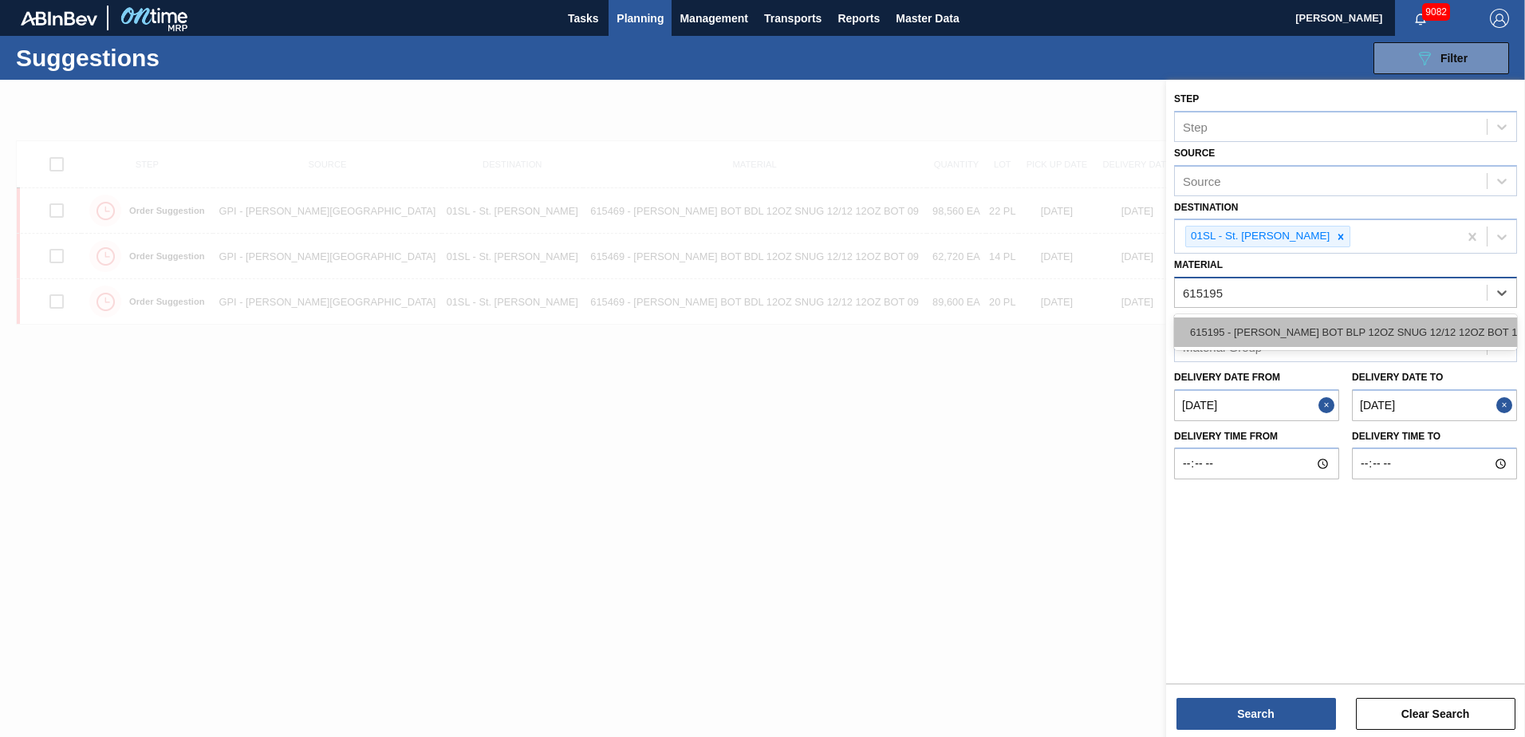
click at [1424, 337] on div "615195 - [PERSON_NAME] BOT BLP 12OZ SNUG 12/12 12OZ BOT 11" at bounding box center [1345, 332] width 343 height 30
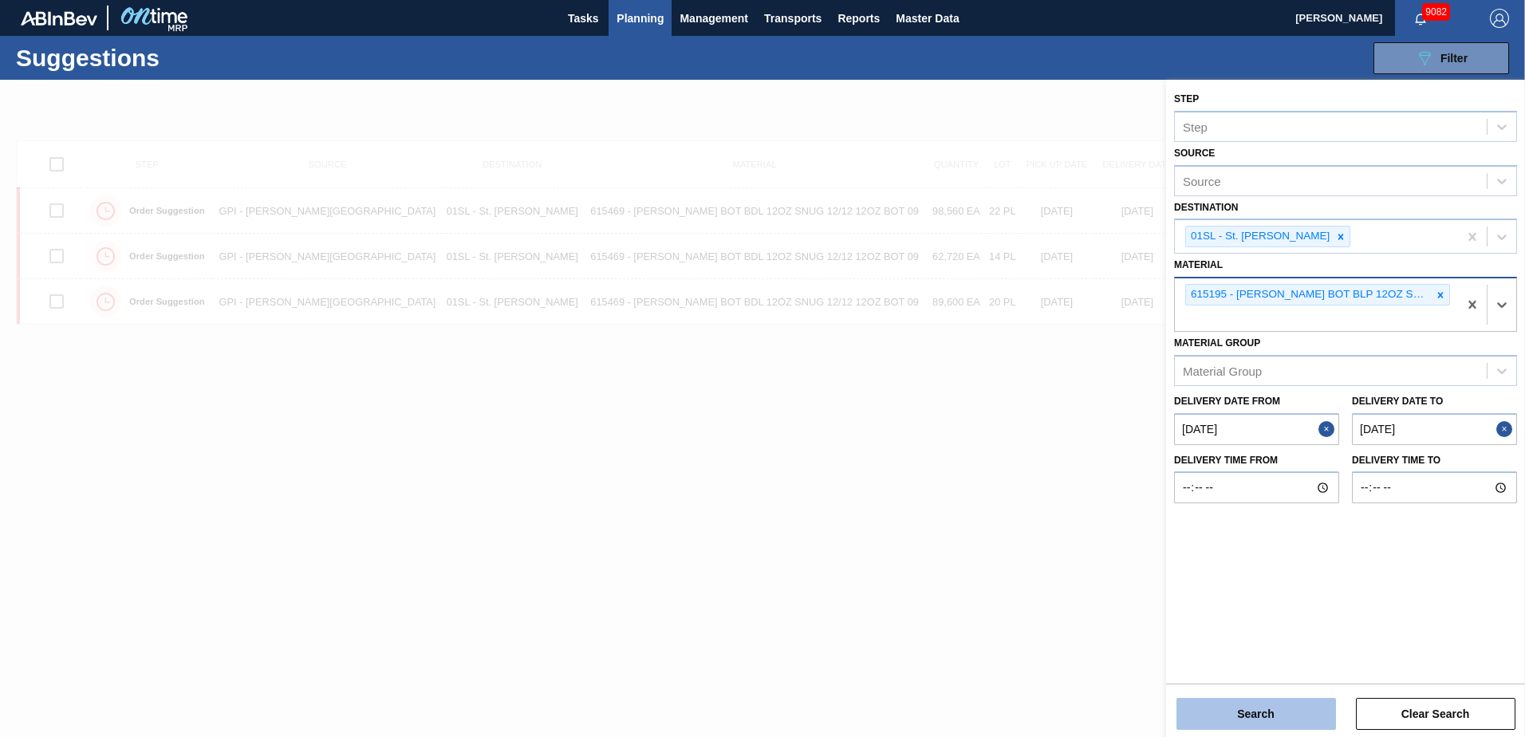
click at [1256, 713] on button "Search" at bounding box center [1257, 714] width 160 height 32
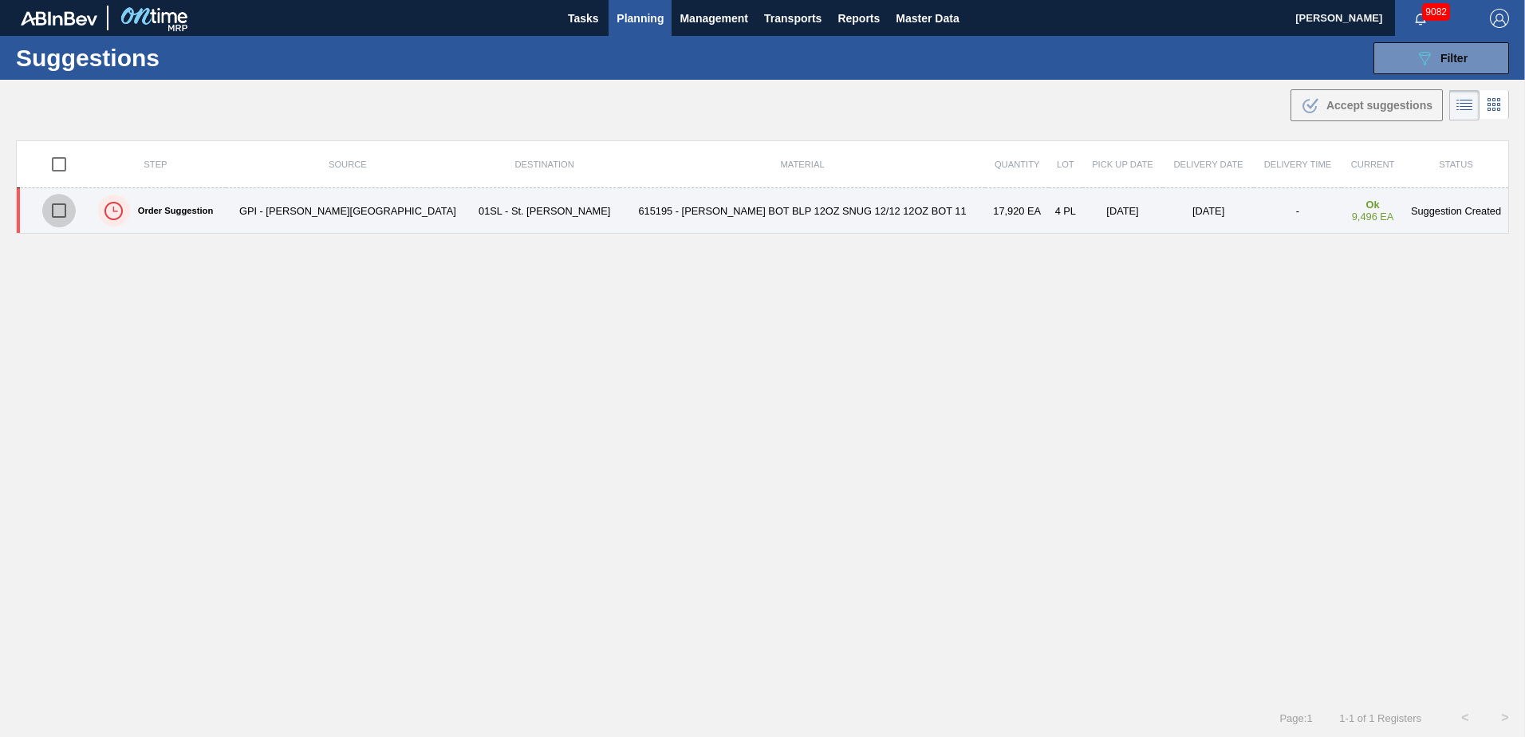
click at [60, 214] on input "checkbox" at bounding box center [59, 211] width 34 height 34
checkbox input "true"
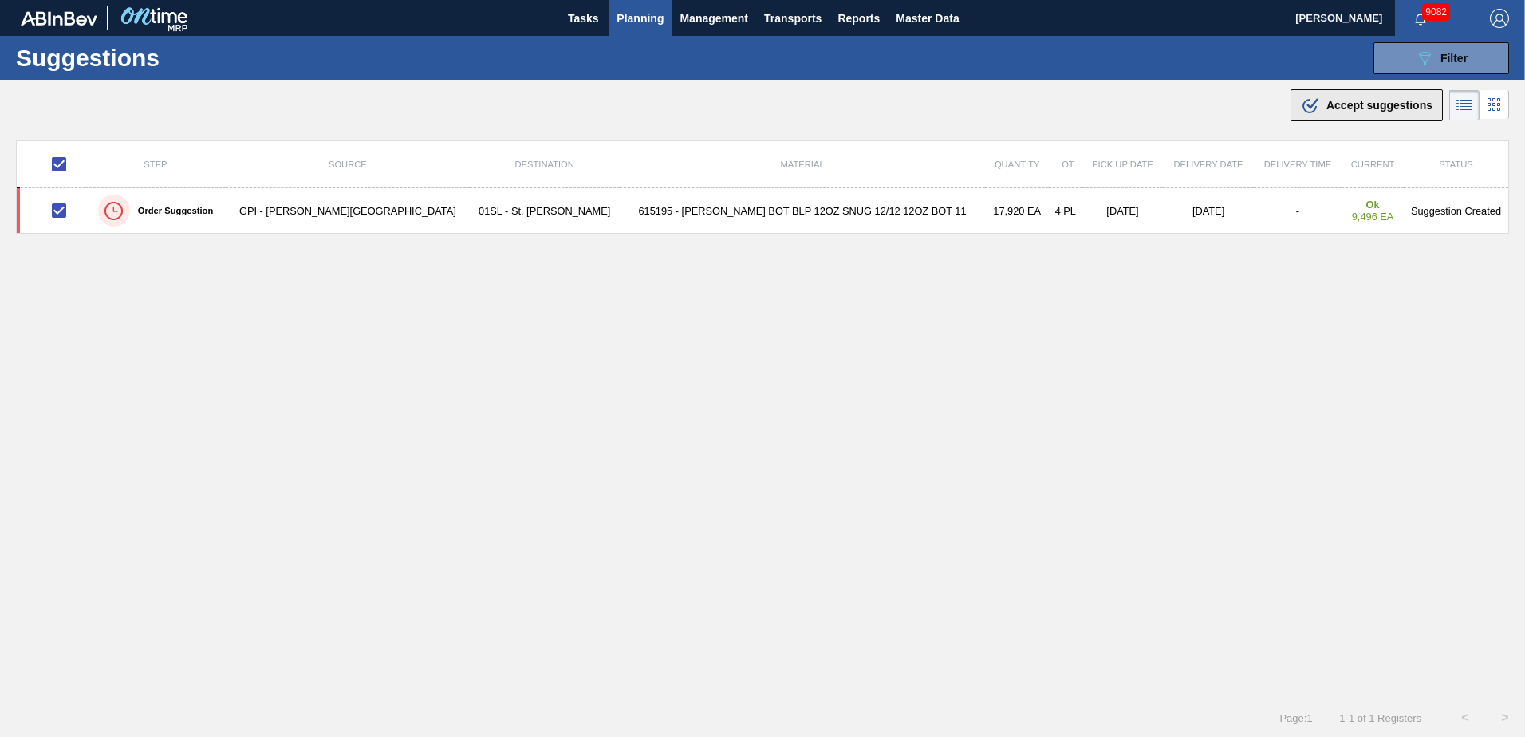
click at [1301, 103] on icon ".b{fill:var(--color-action-default)}" at bounding box center [1310, 105] width 19 height 19
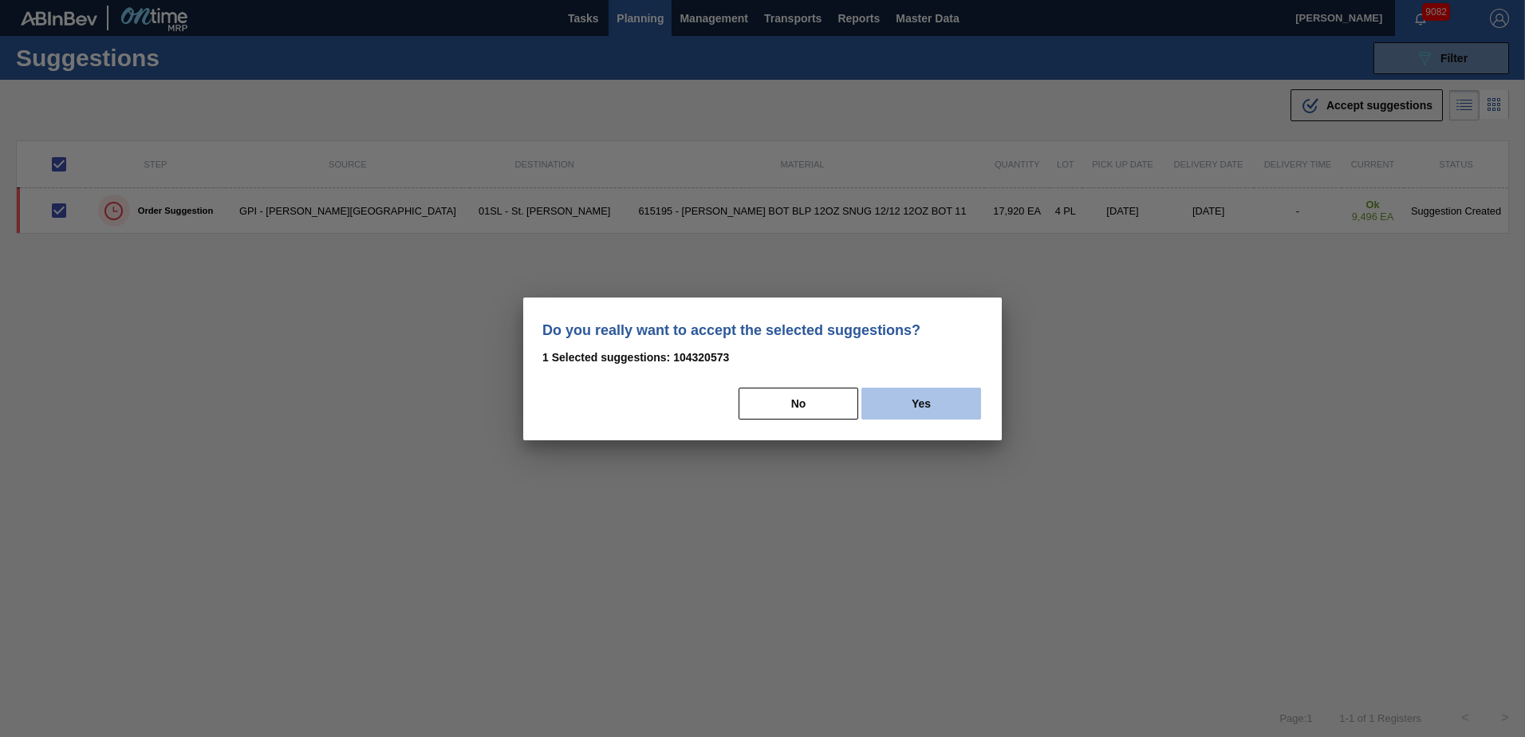
click at [895, 397] on button "Yes" at bounding box center [921, 404] width 120 height 32
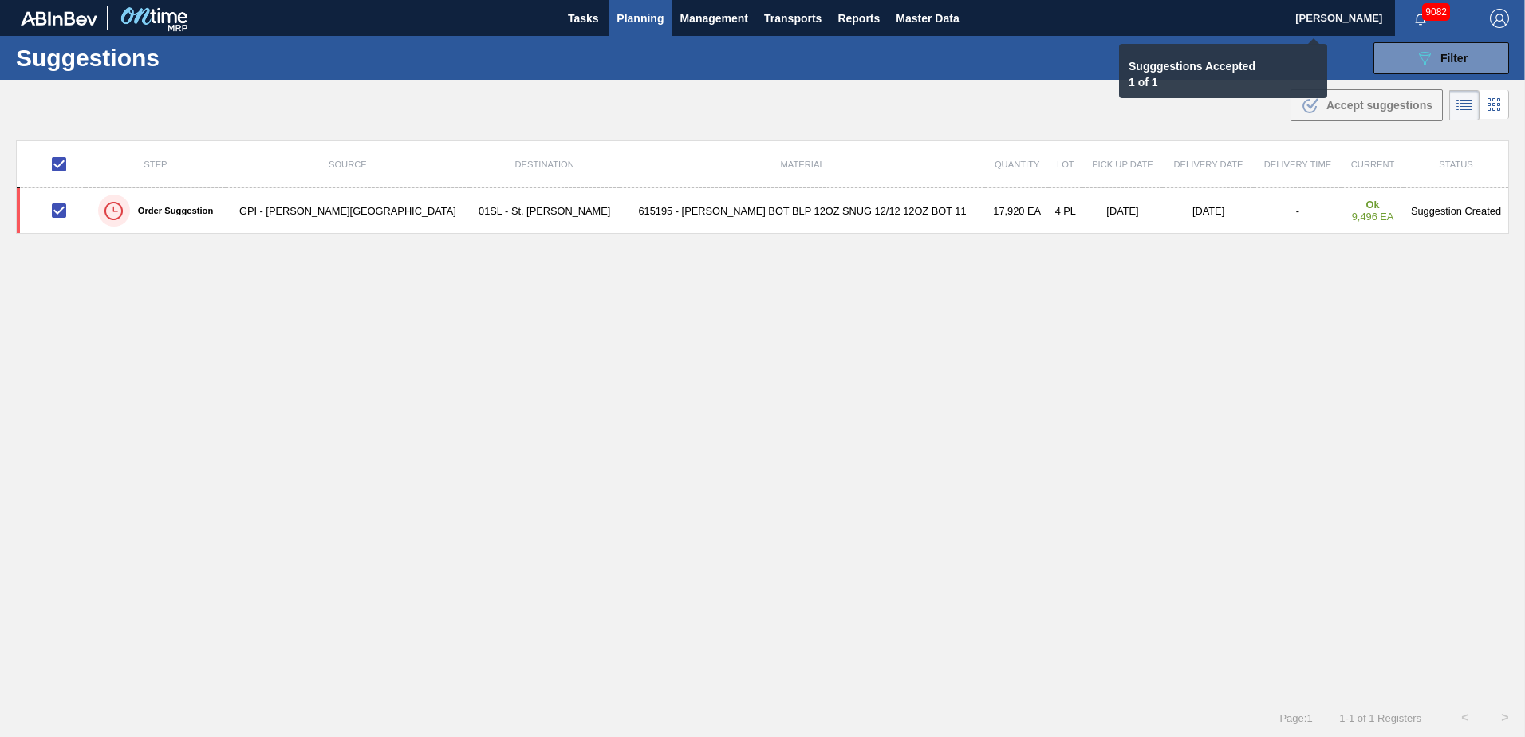
checkbox input "false"
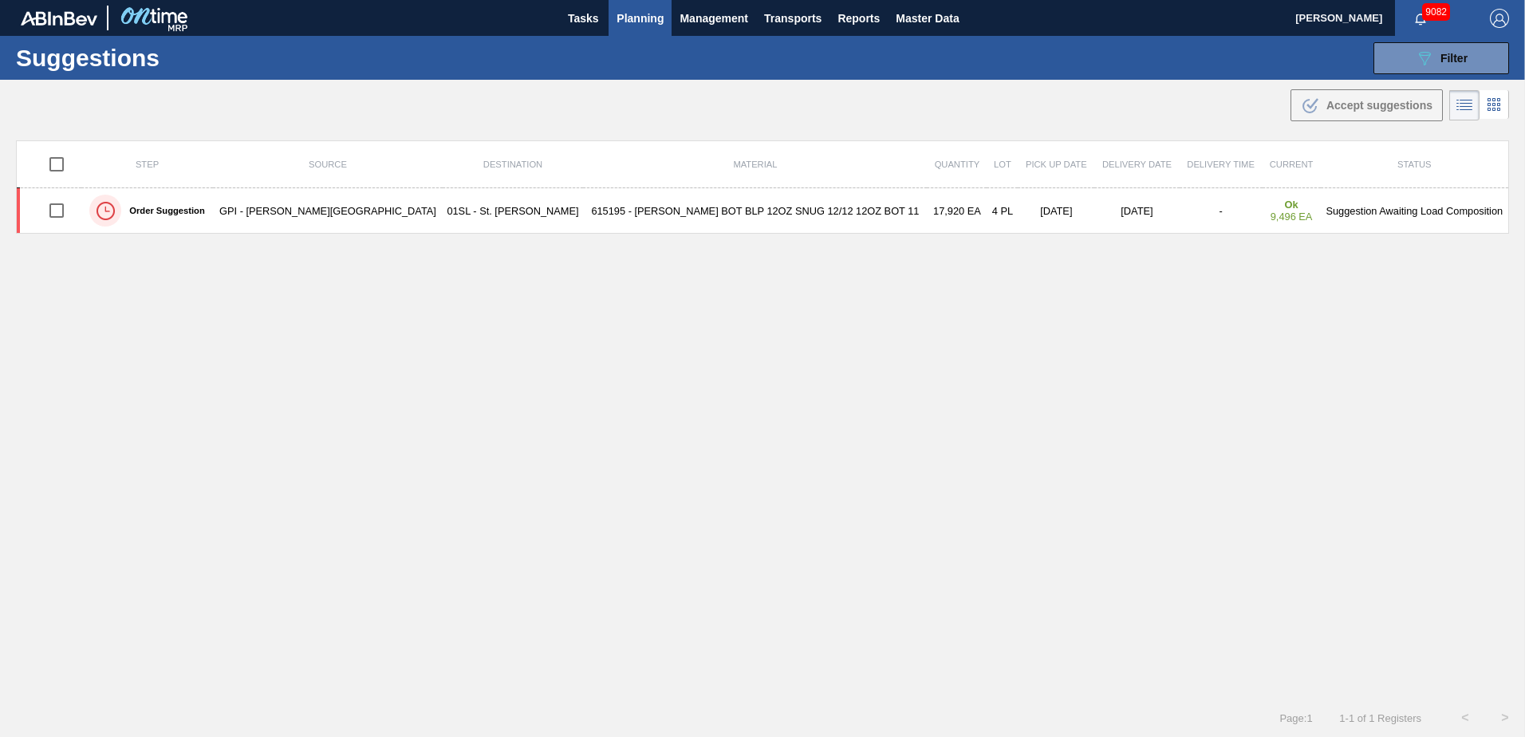
click at [647, 17] on span "Planning" at bounding box center [640, 18] width 47 height 19
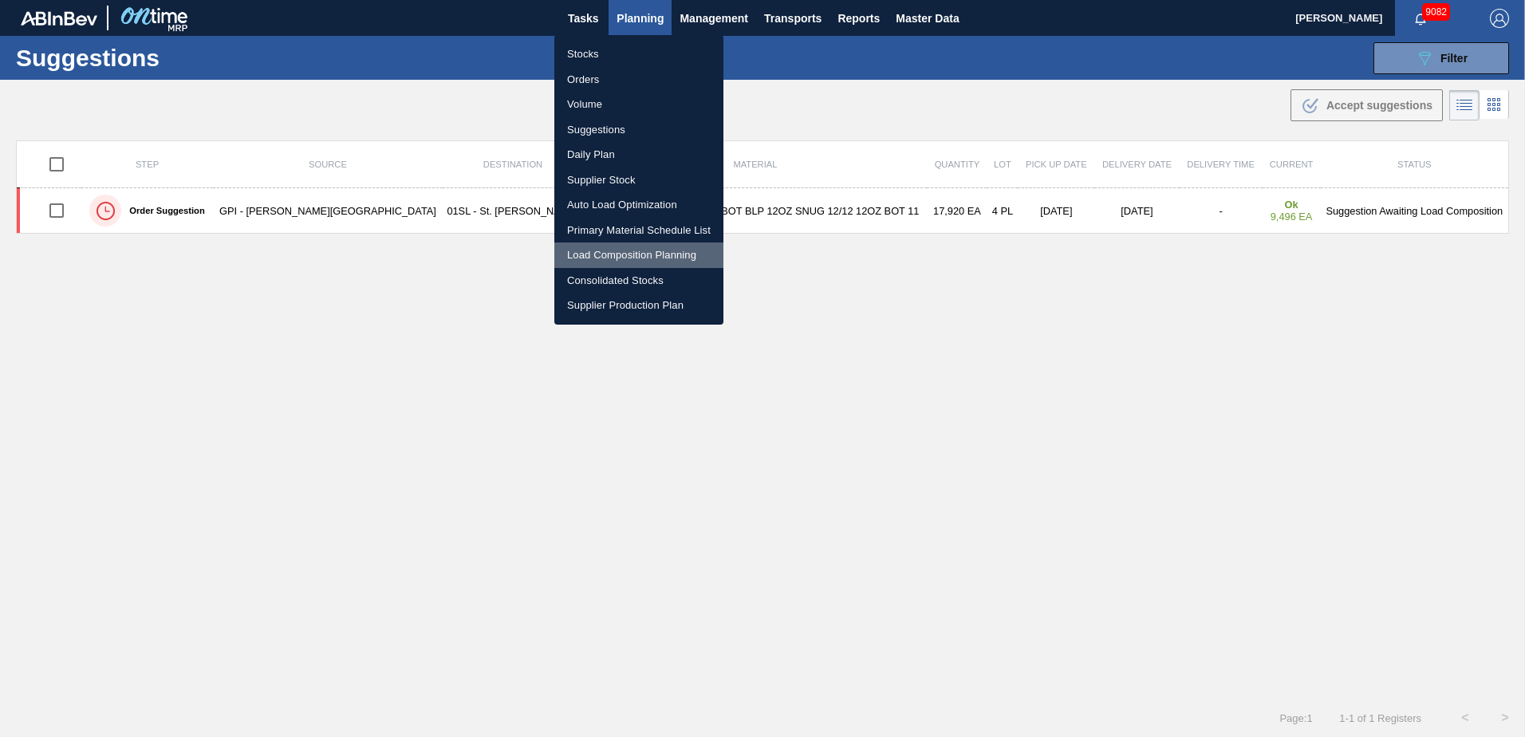
click at [610, 250] on li "Load Composition Planning" at bounding box center [638, 255] width 169 height 26
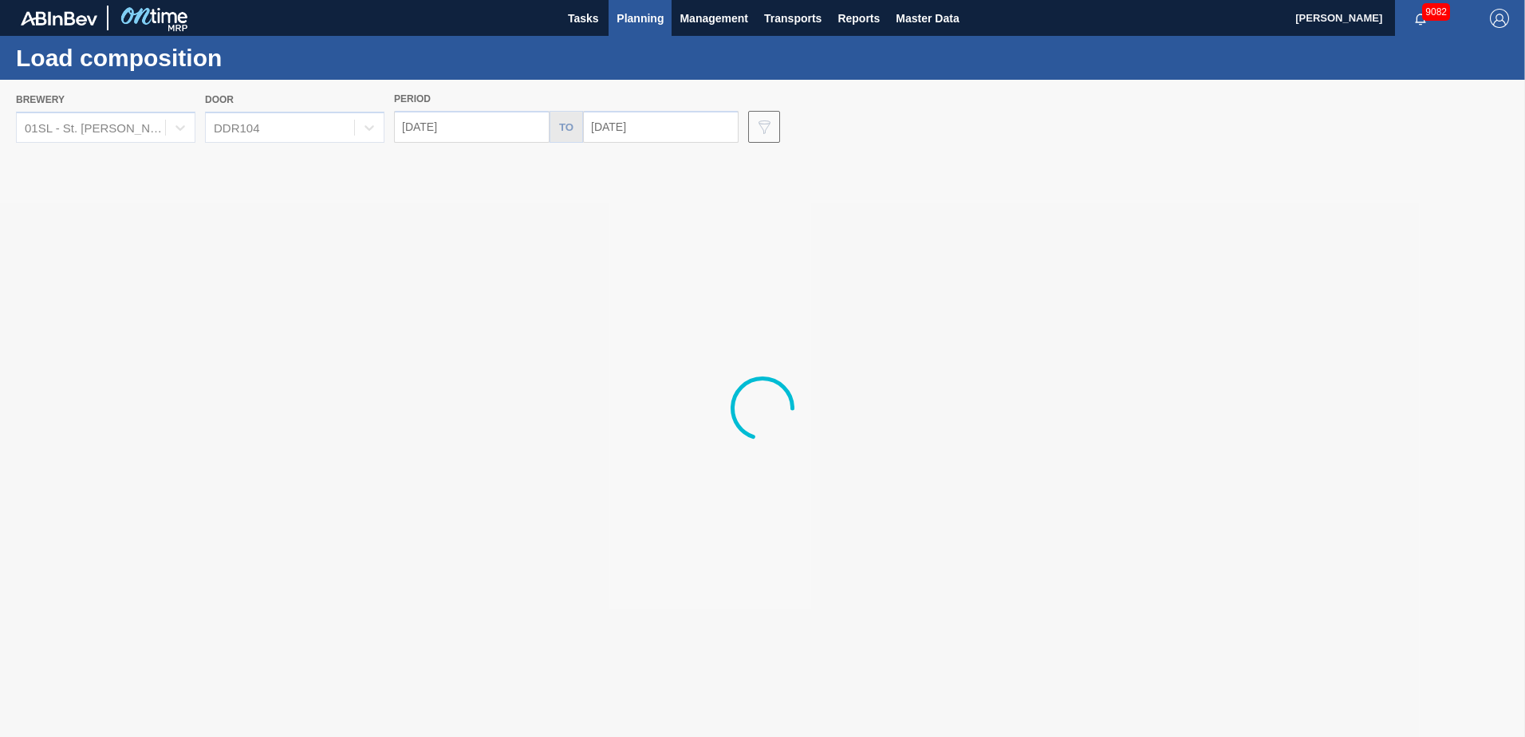
click at [315, 124] on div at bounding box center [762, 408] width 1525 height 657
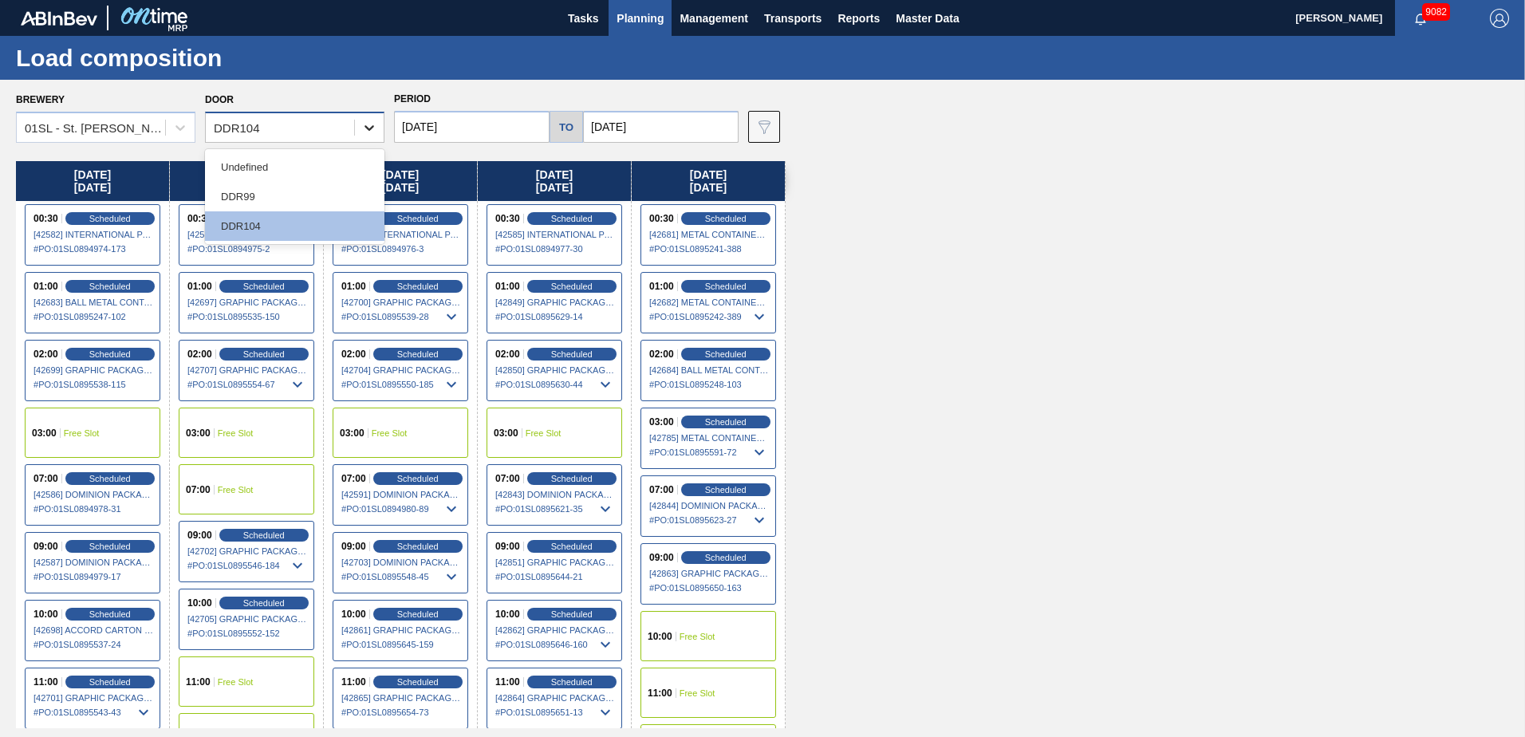
click at [359, 135] on div at bounding box center [369, 127] width 29 height 29
click at [290, 197] on div "DDR99" at bounding box center [294, 197] width 179 height 30
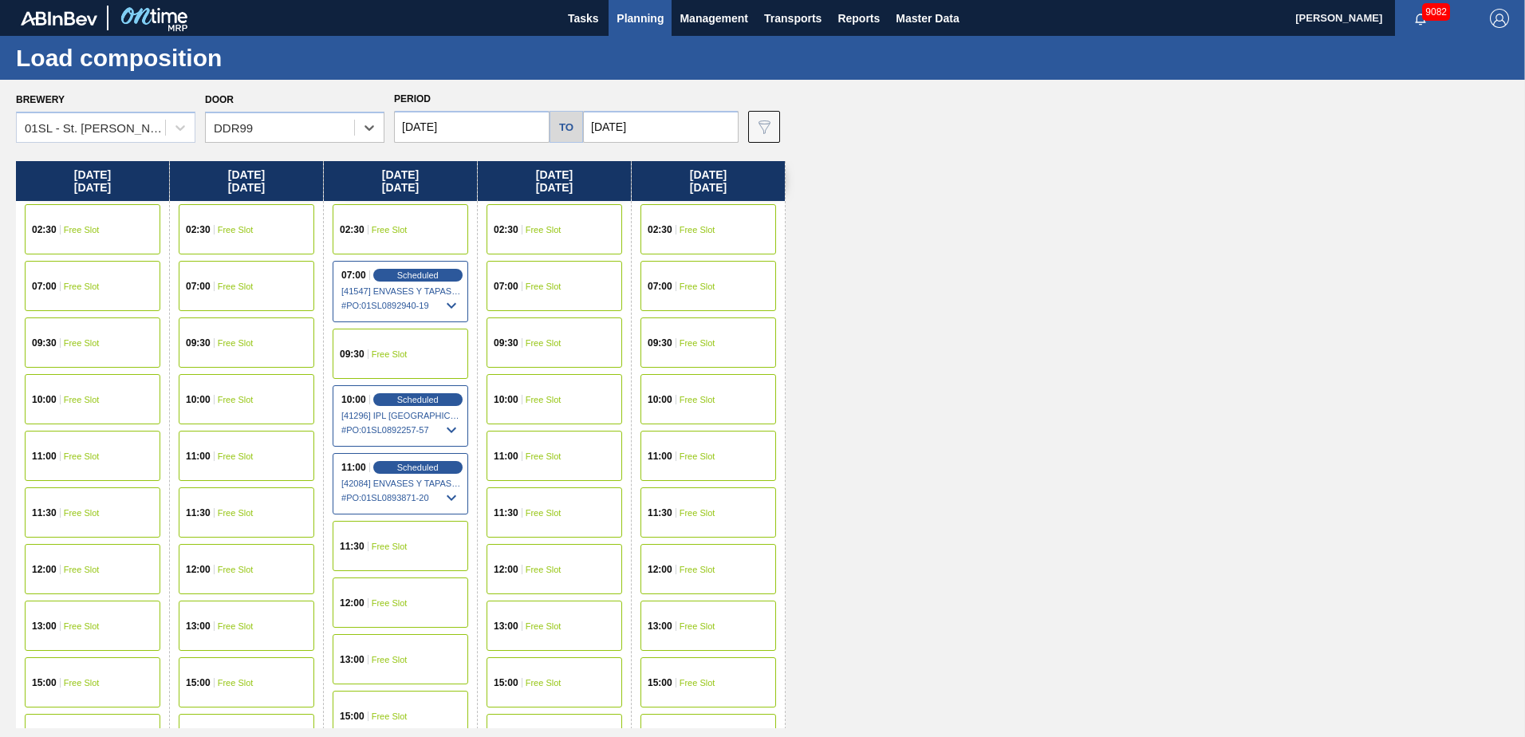
click at [415, 224] on div "02:30 Free Slot" at bounding box center [401, 229] width 136 height 50
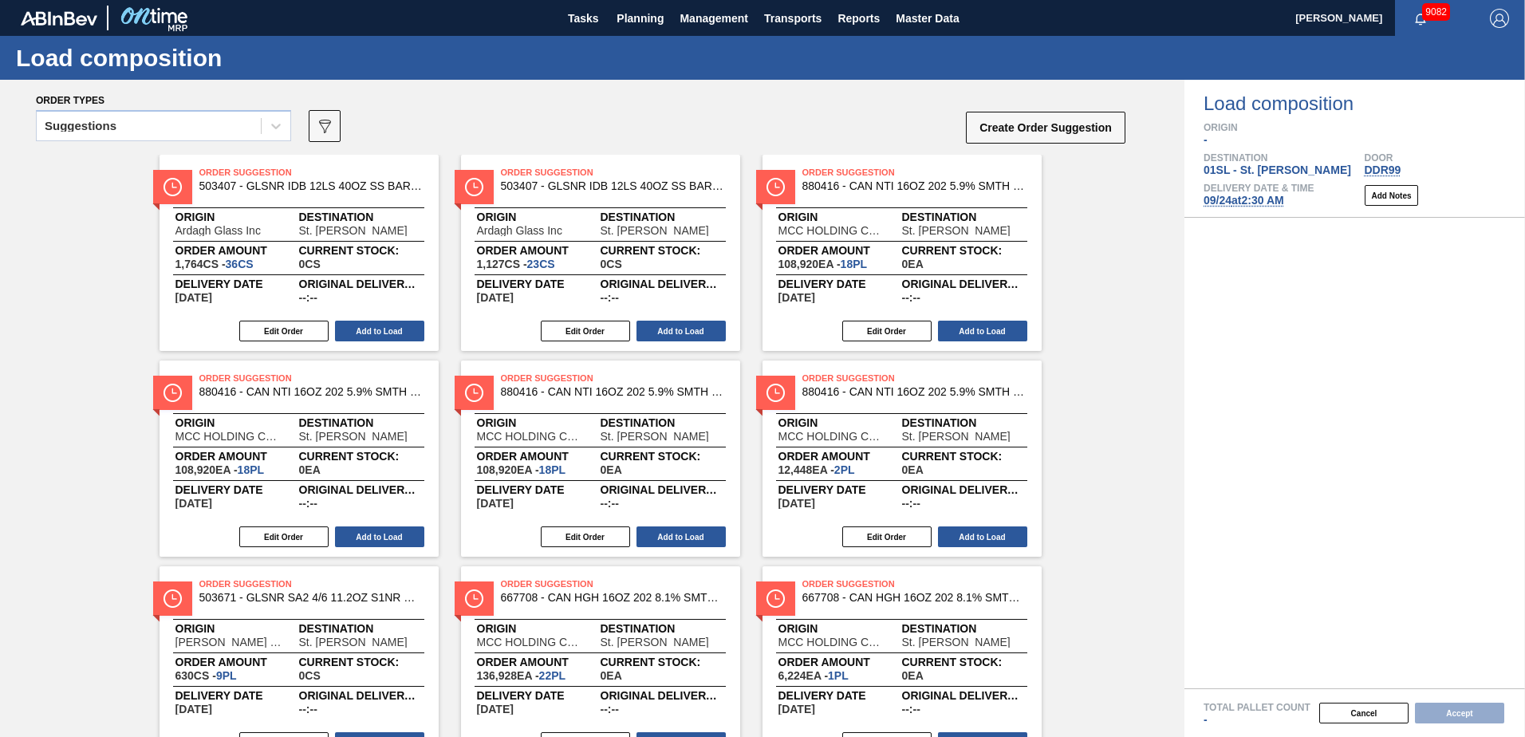
click at [293, 128] on div "Suggestions 089F7B8B-B2A5-4AFE-B5C0-19BA573D28AC Create Order Suggestion" at bounding box center [581, 131] width 1091 height 48
click at [278, 128] on icon at bounding box center [276, 126] width 16 height 16
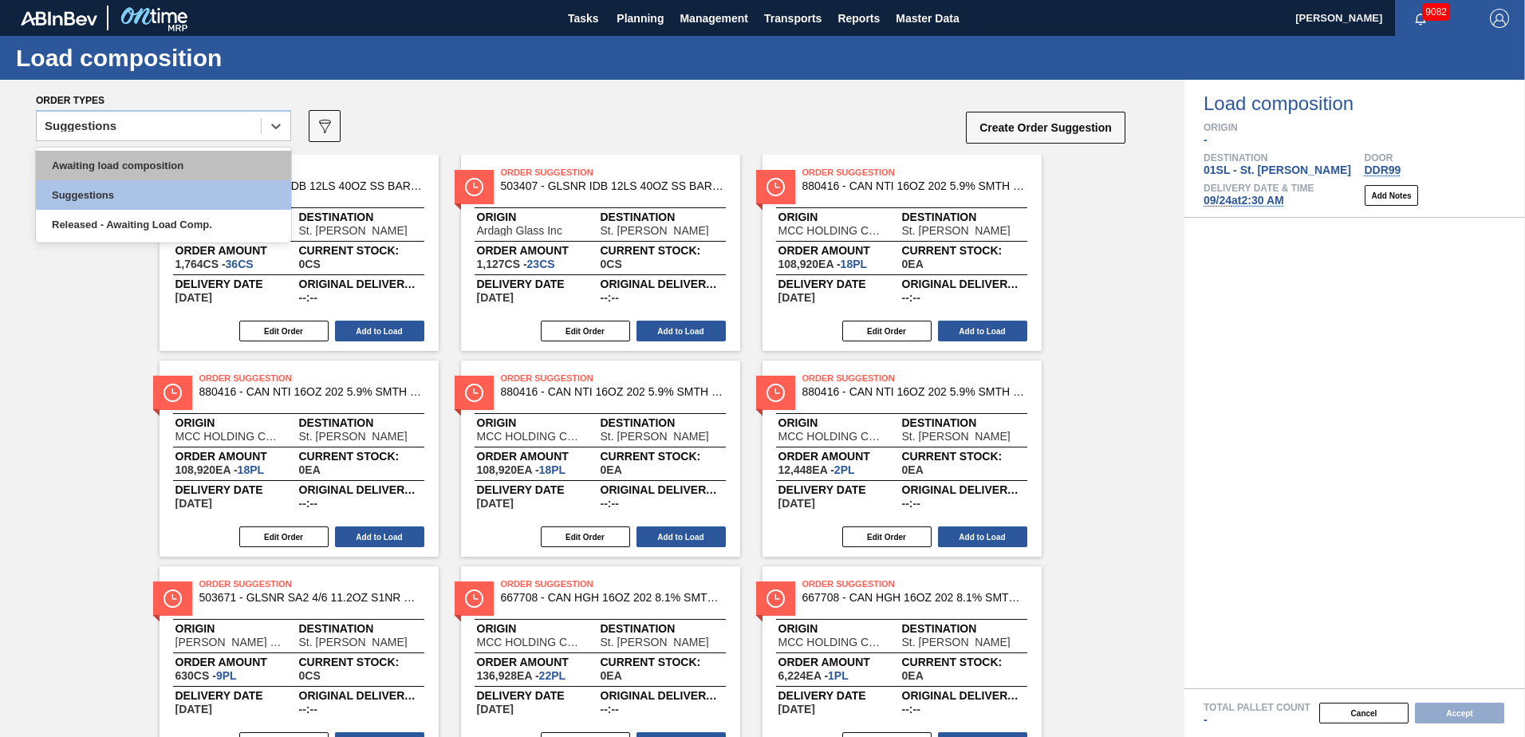
click at [197, 165] on div "Awaiting load composition" at bounding box center [163, 166] width 255 height 30
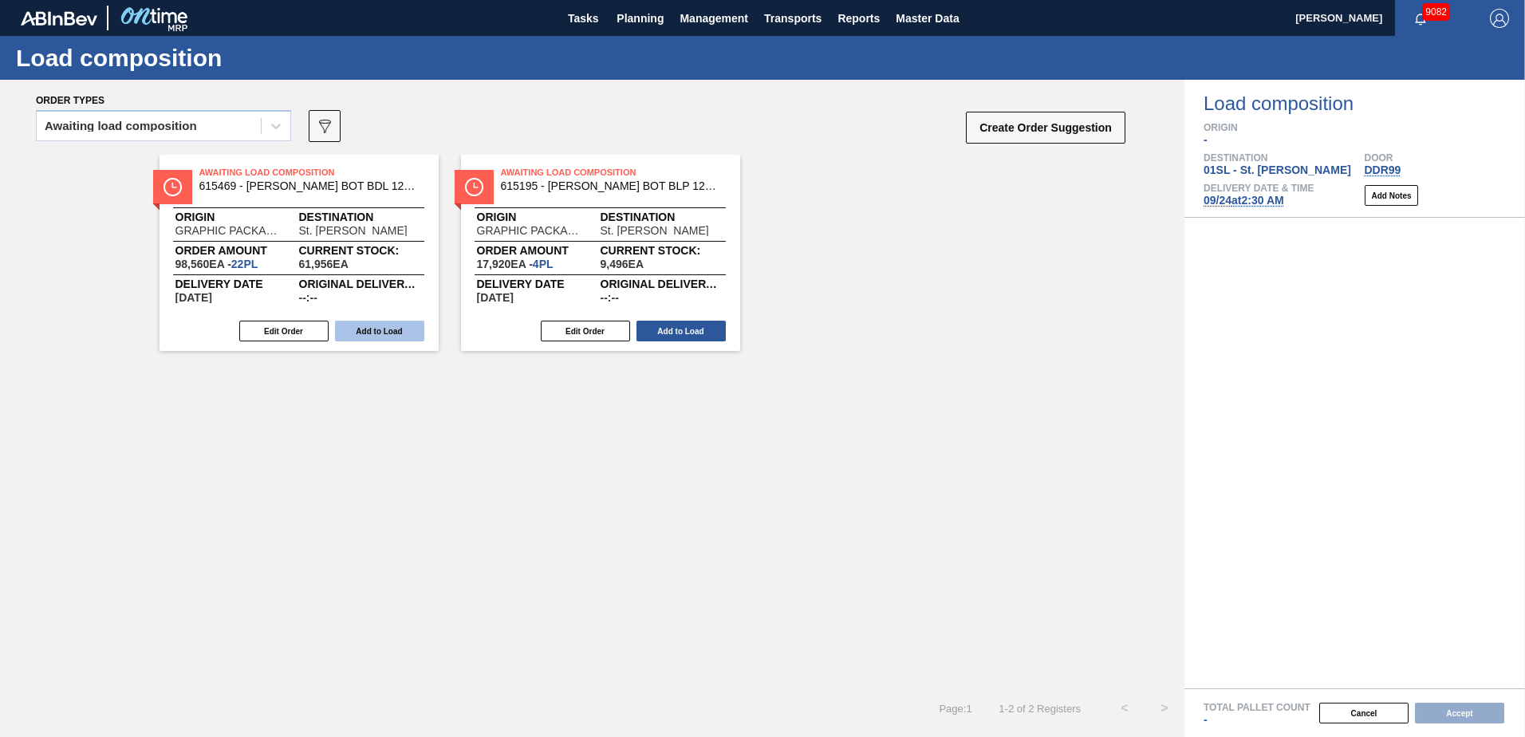
click at [392, 326] on button "Add to Load" at bounding box center [379, 331] width 89 height 21
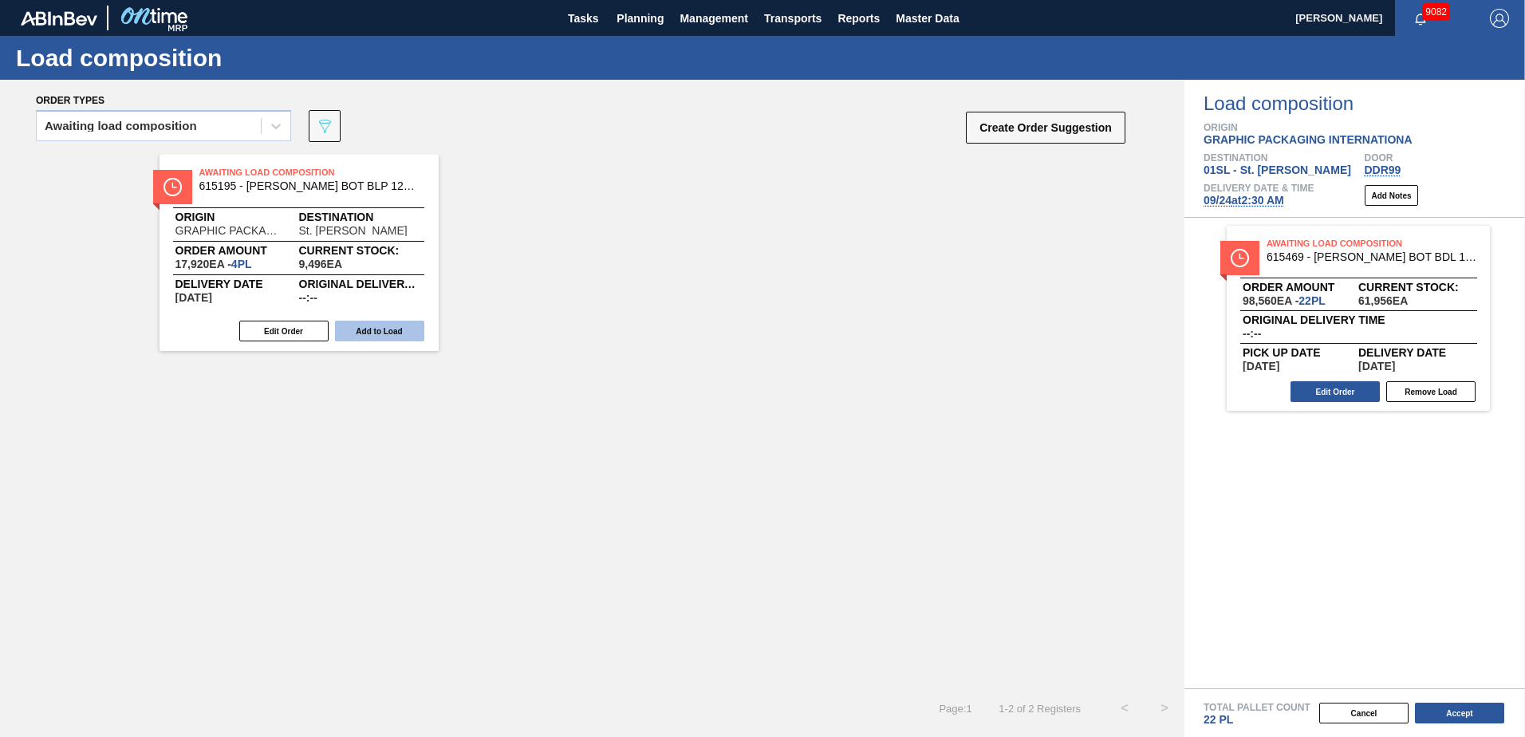
click at [382, 331] on button "Add to Load" at bounding box center [379, 331] width 89 height 21
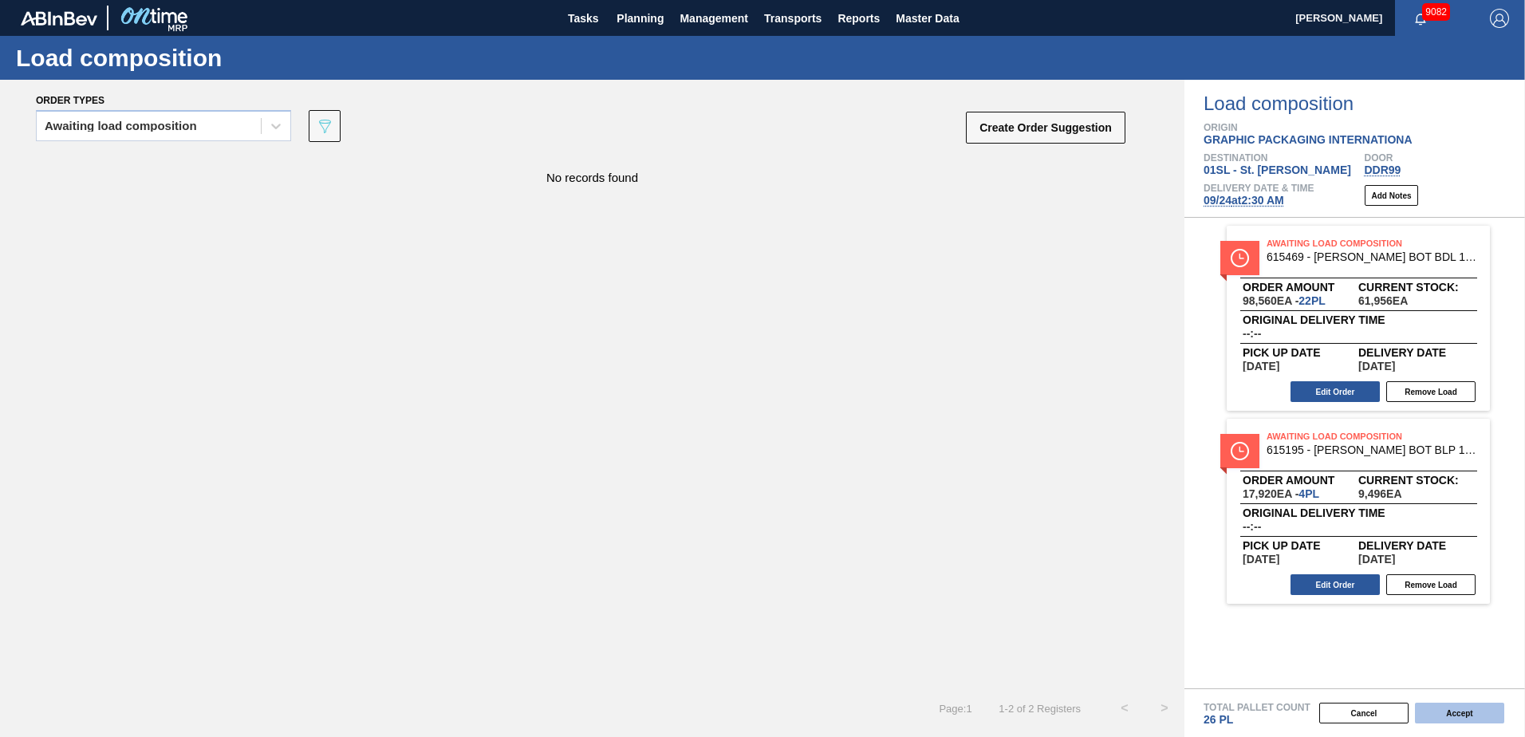
click at [1463, 708] on button "Accept" at bounding box center [1459, 713] width 89 height 21
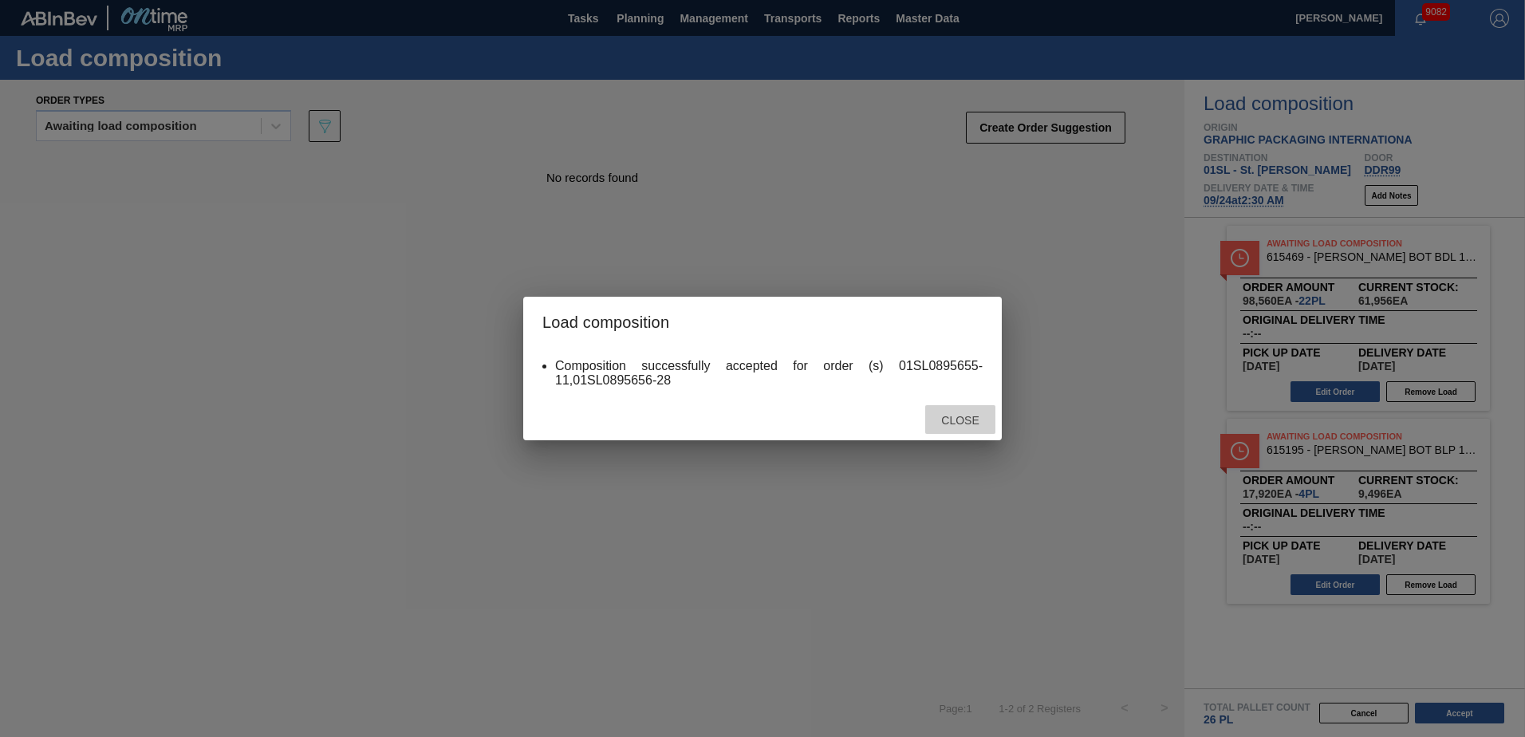
click at [980, 431] on div "Close" at bounding box center [960, 420] width 70 height 30
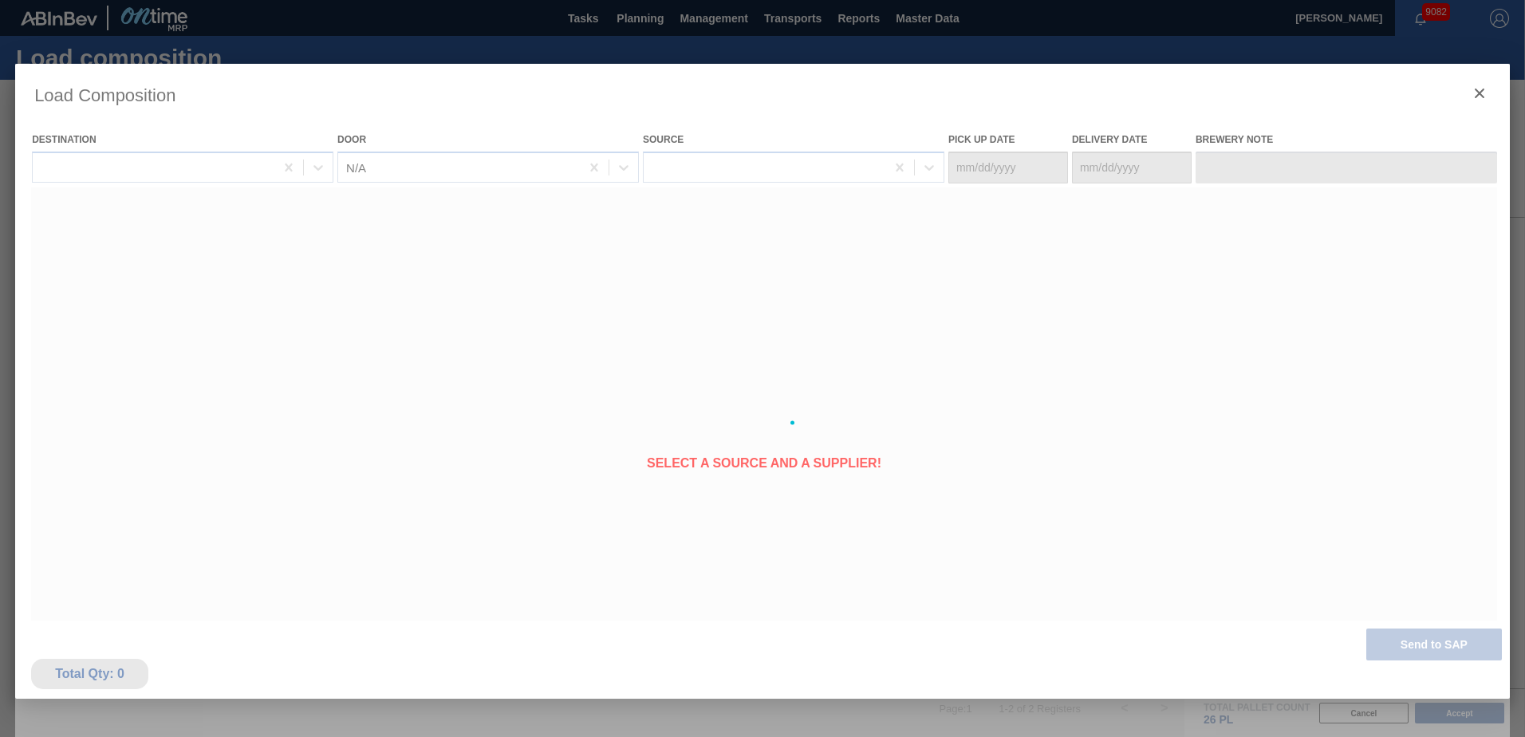
type Date "[DATE]"
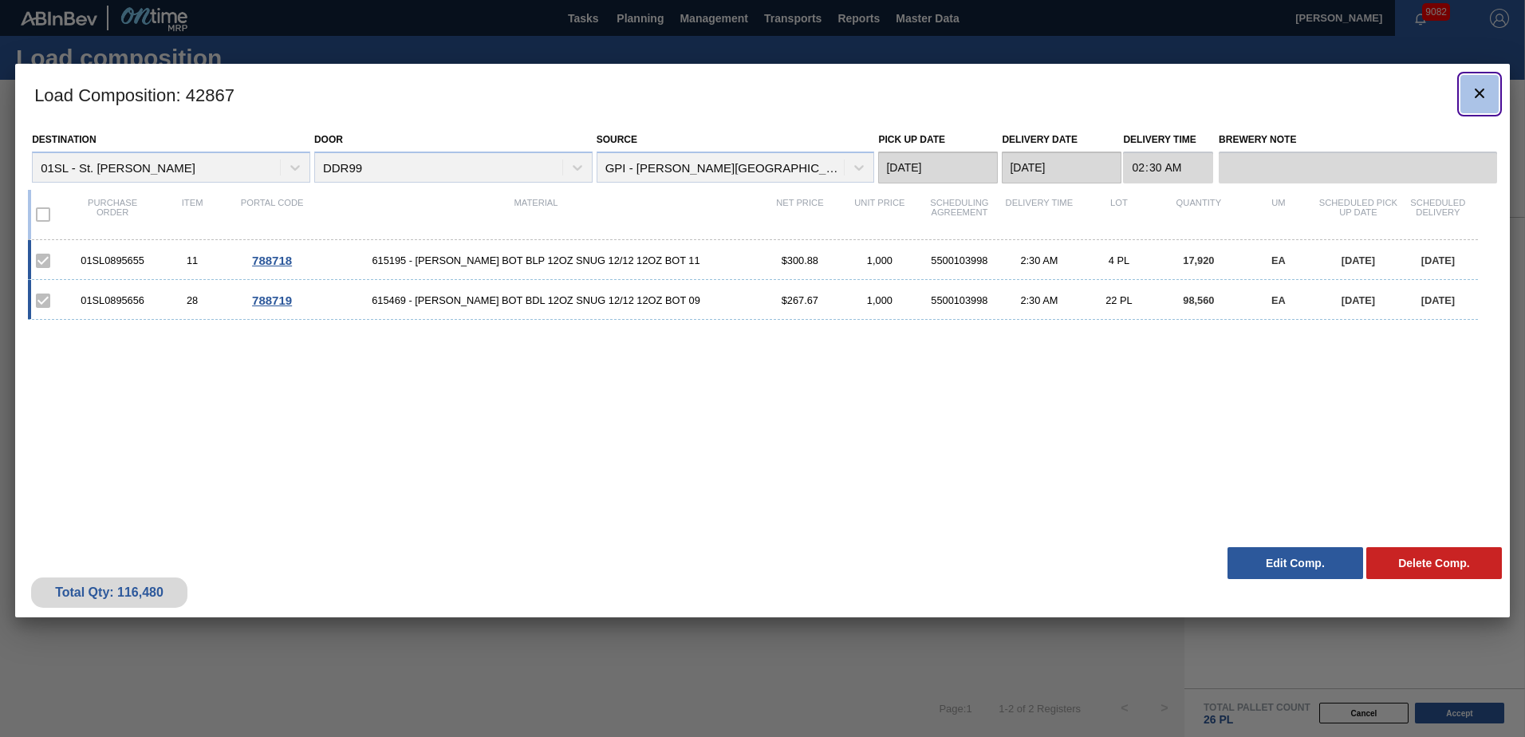
click at [1485, 98] on icon "botão de ícone" at bounding box center [1479, 93] width 19 height 19
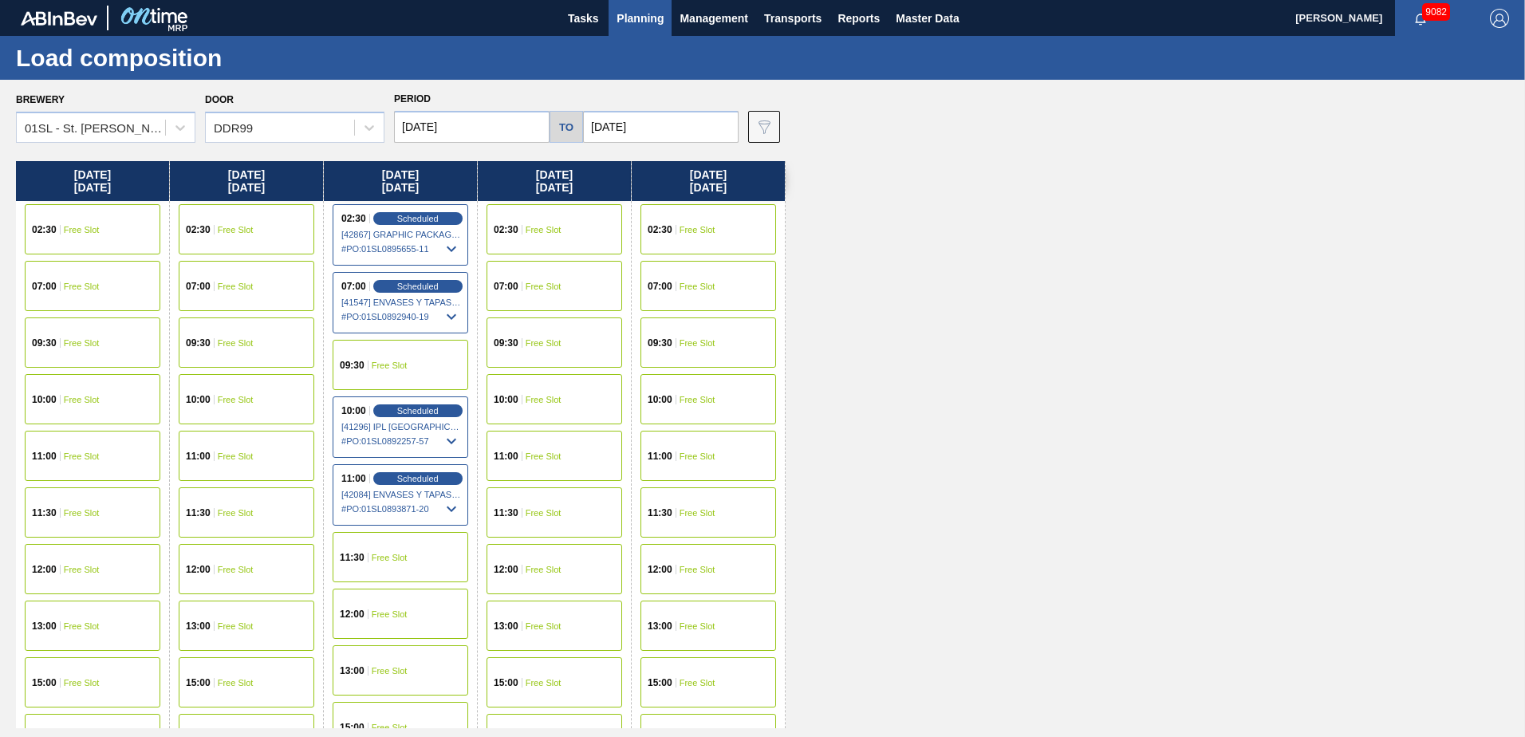
click at [649, 15] on span "Planning" at bounding box center [640, 18] width 47 height 19
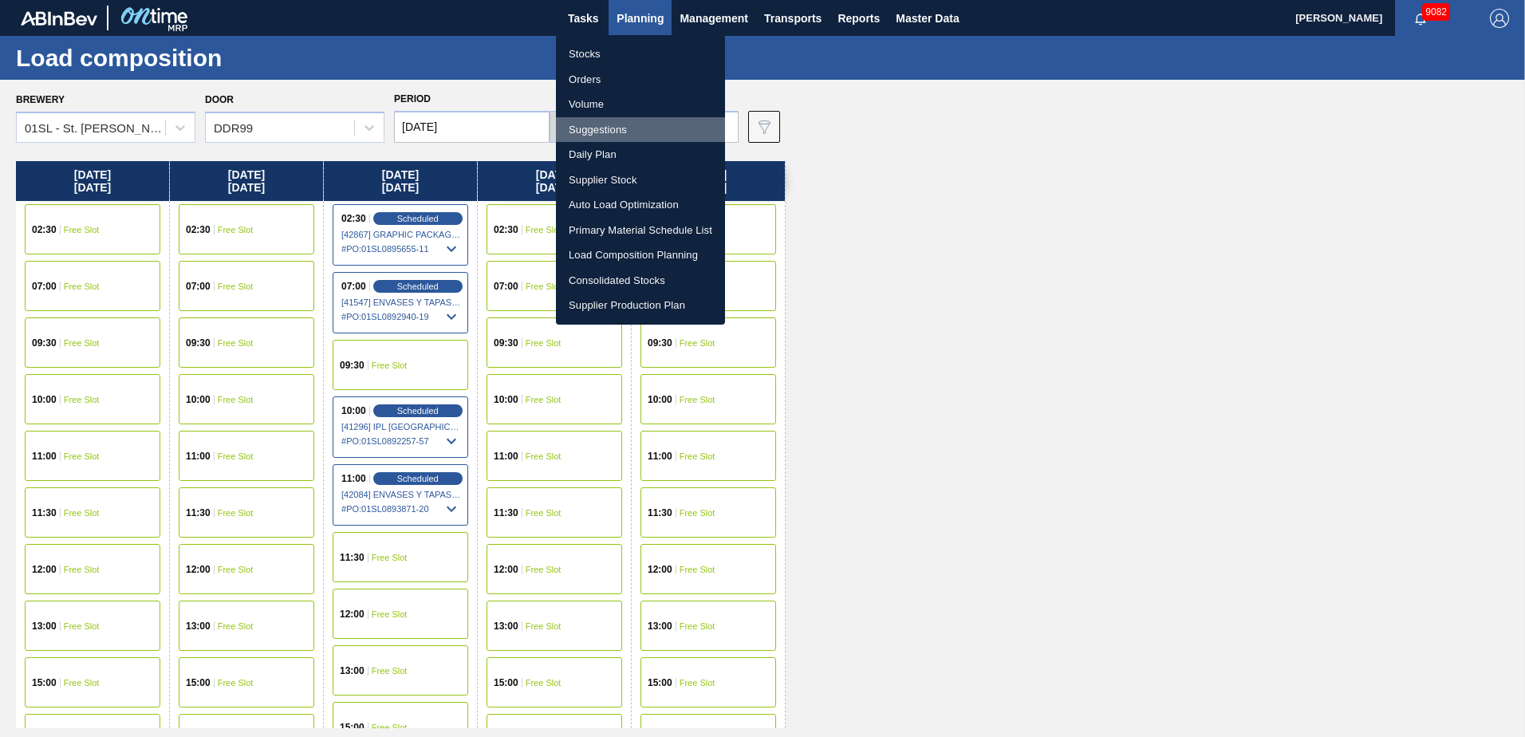
click at [605, 120] on li "Suggestions" at bounding box center [640, 130] width 169 height 26
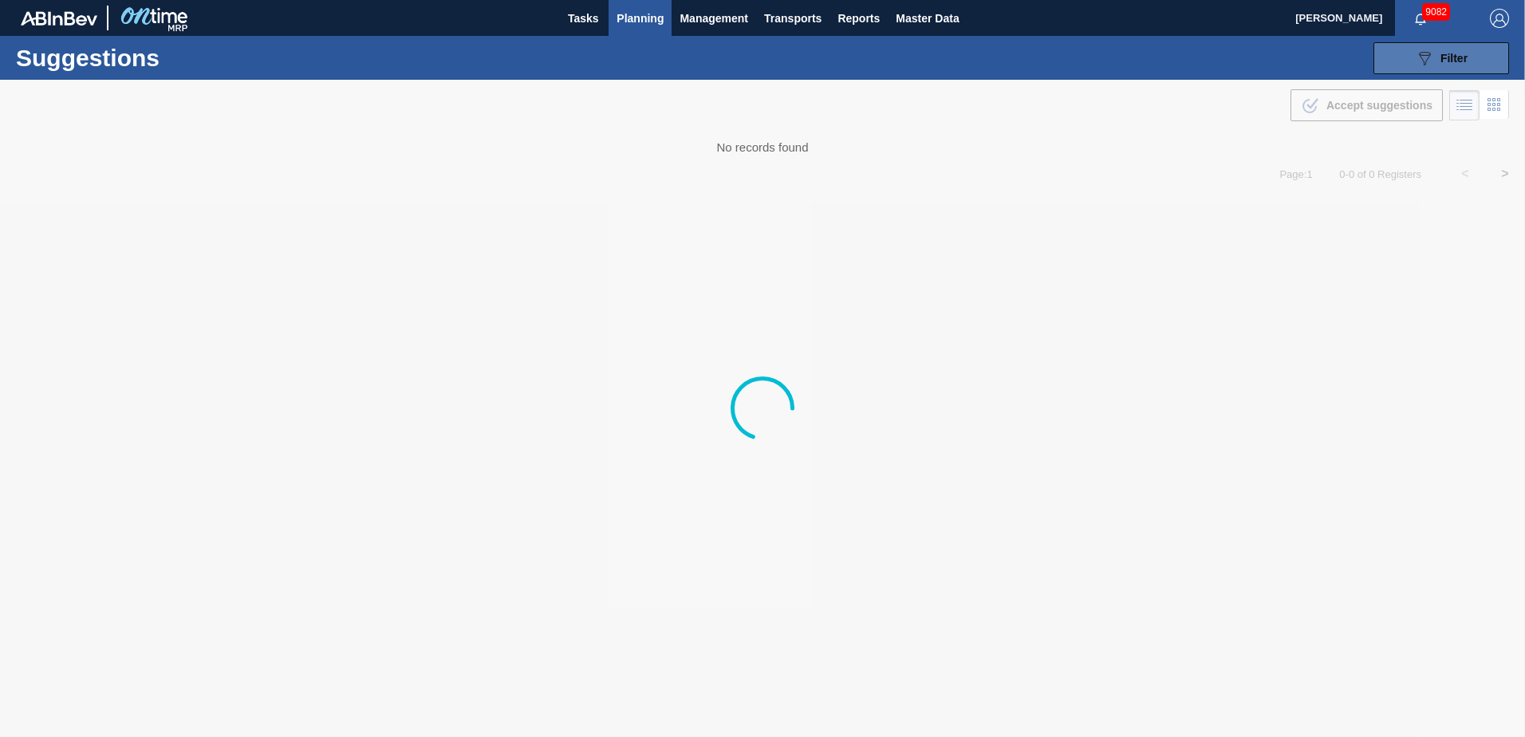
type from "[DATE]"
type to "[DATE]"
click at [1425, 49] on icon "089F7B8B-B2A5-4AFE-B5C0-19BA573D28AC" at bounding box center [1424, 58] width 19 height 19
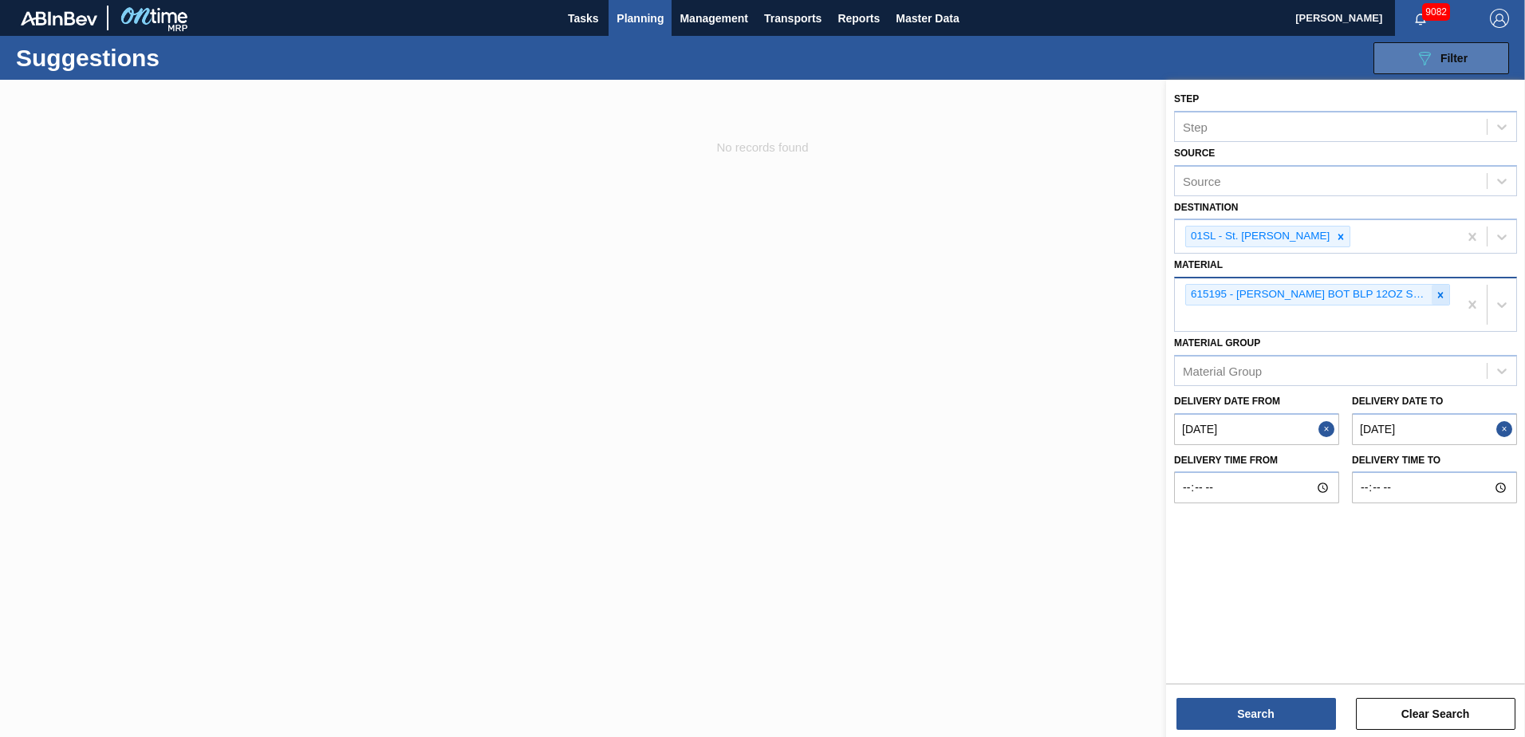
click at [1440, 290] on icon at bounding box center [1440, 295] width 11 height 11
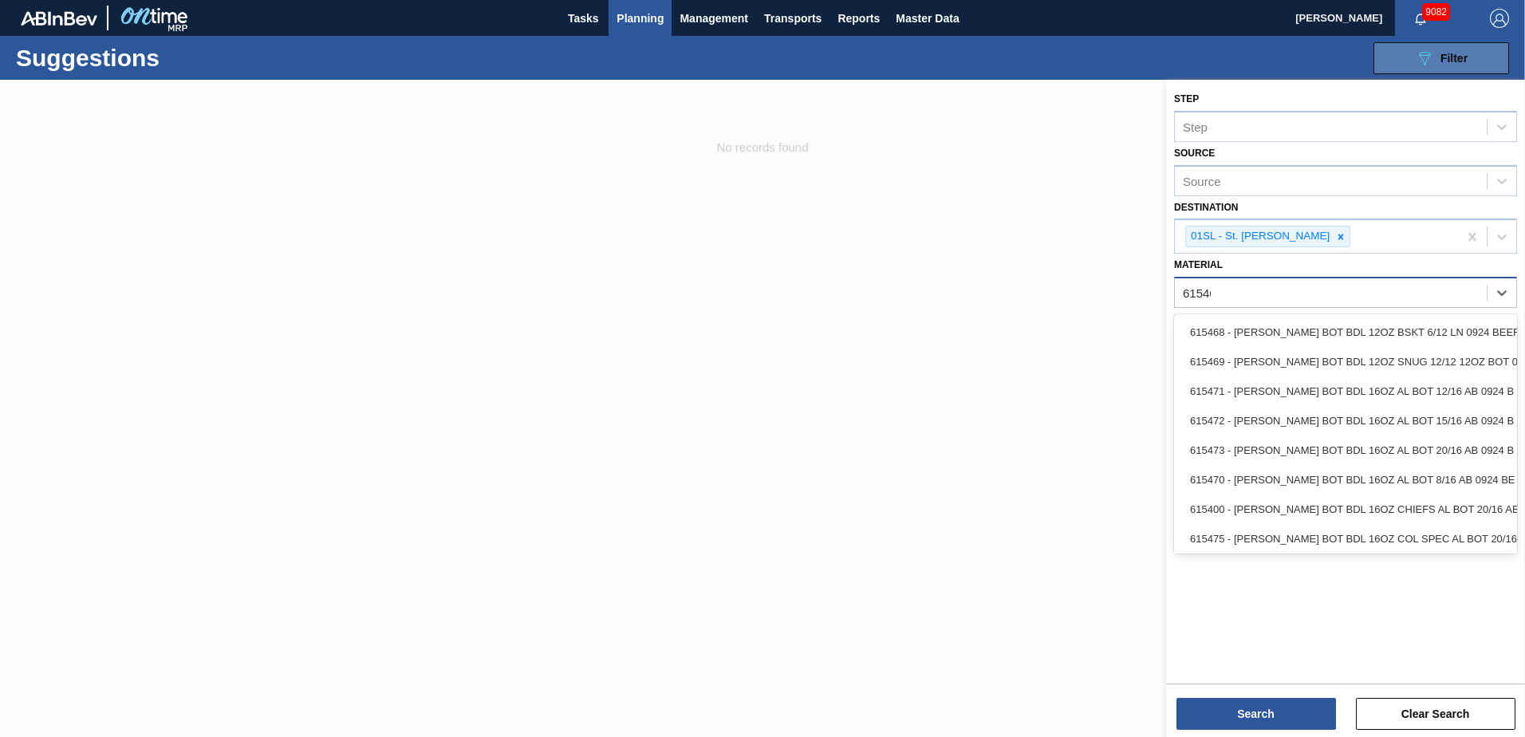
type input "615469"
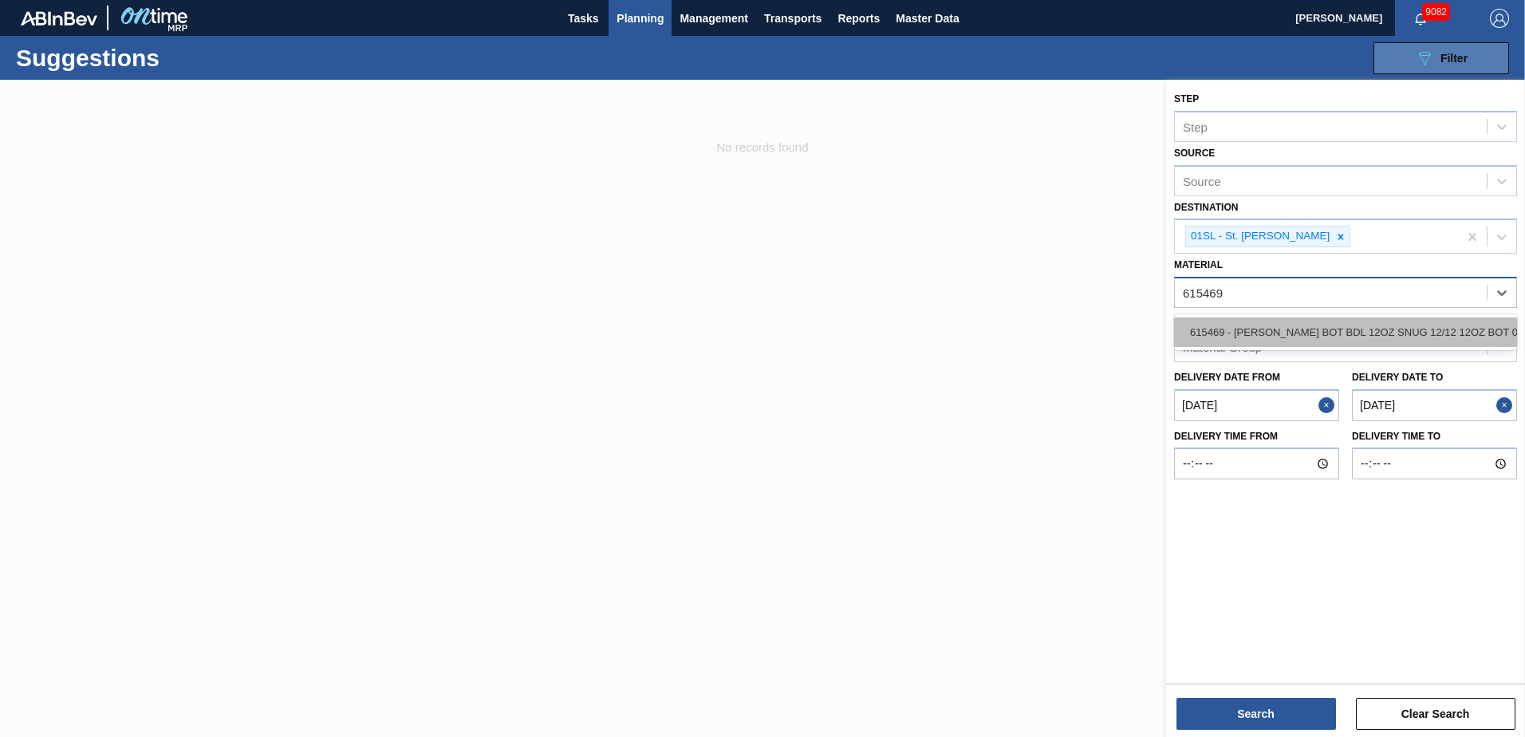
click at [1406, 324] on div "615469 - [PERSON_NAME] BOT BDL 12OZ SNUG 12/12 12OZ BOT 09" at bounding box center [1345, 332] width 343 height 30
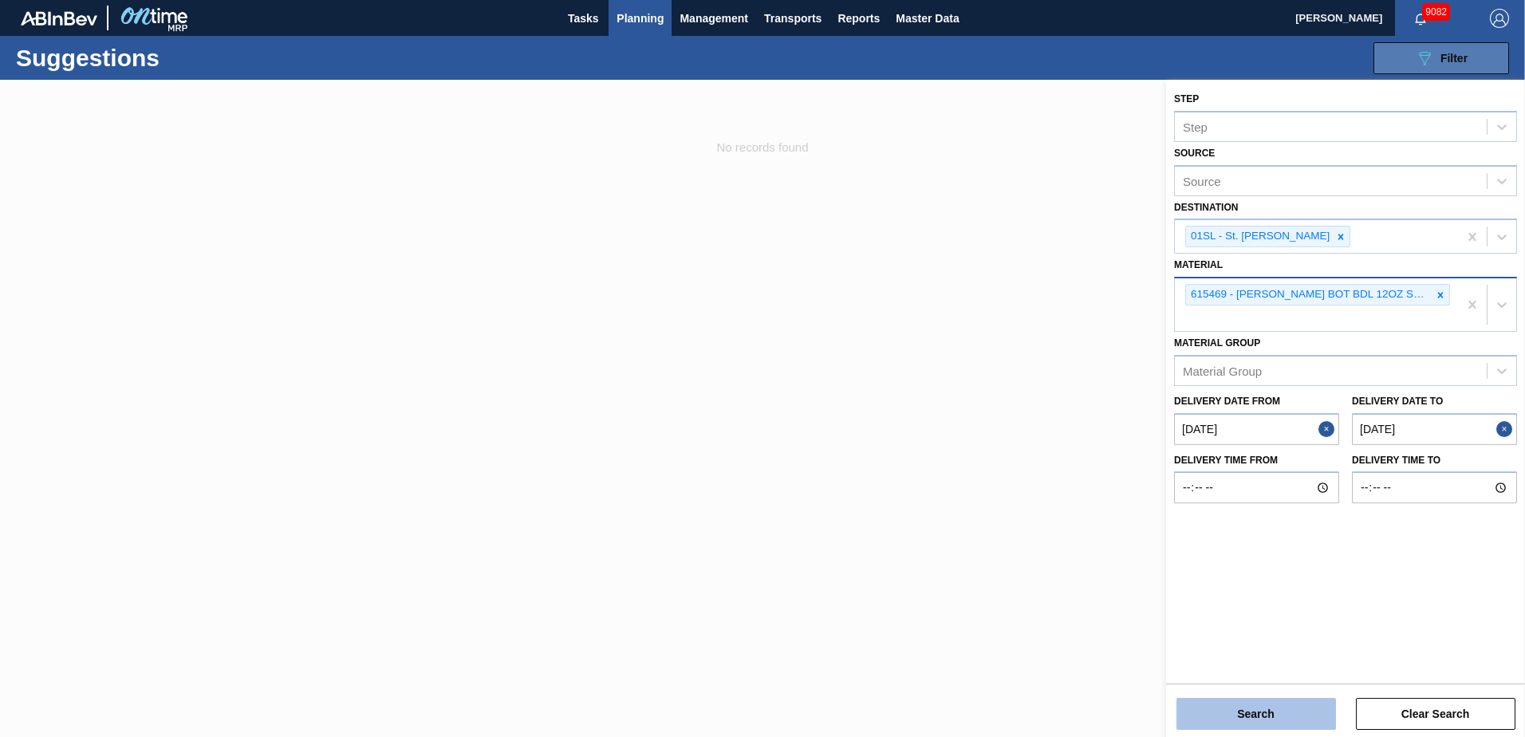
click at [1283, 707] on button "Search" at bounding box center [1257, 714] width 160 height 32
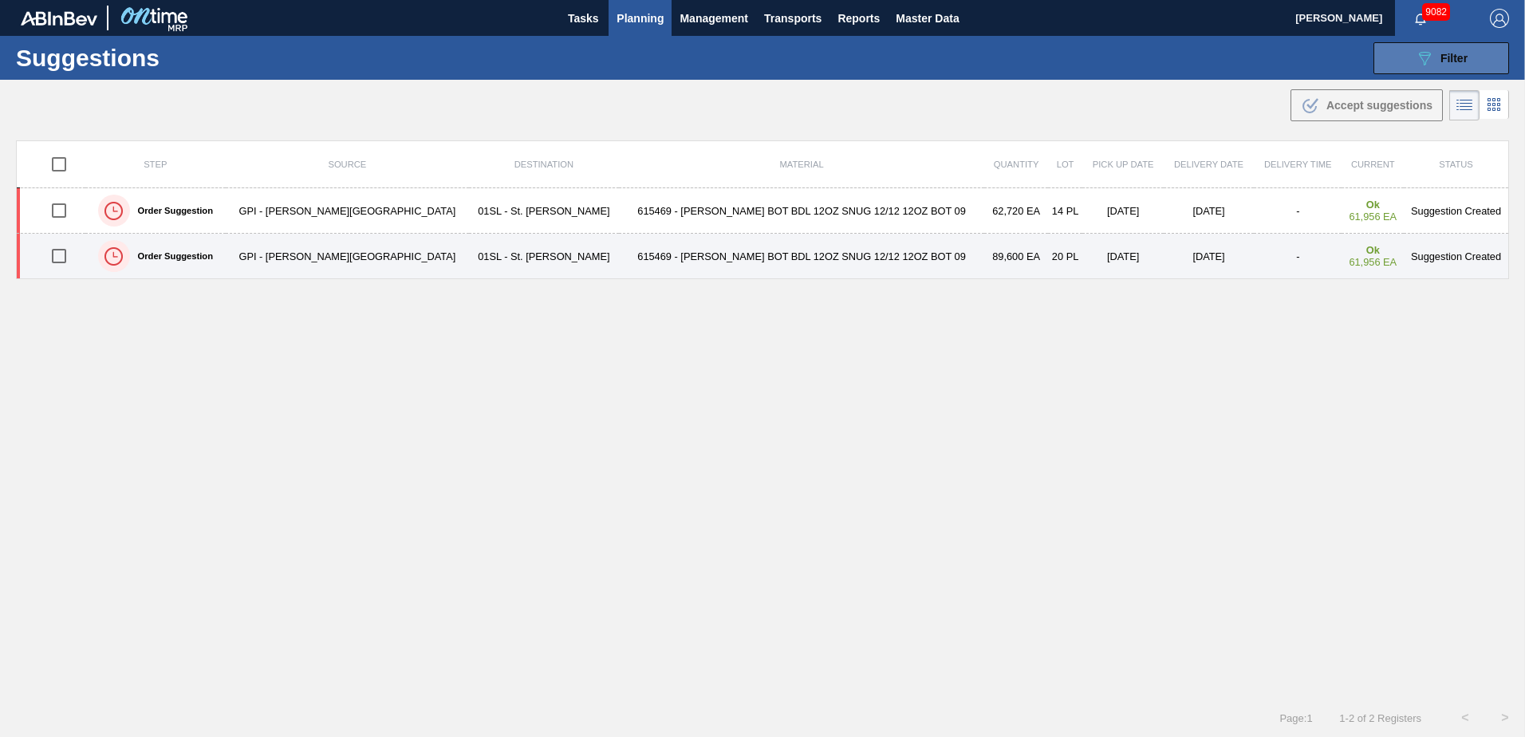
click at [61, 256] on input "checkbox" at bounding box center [59, 256] width 34 height 34
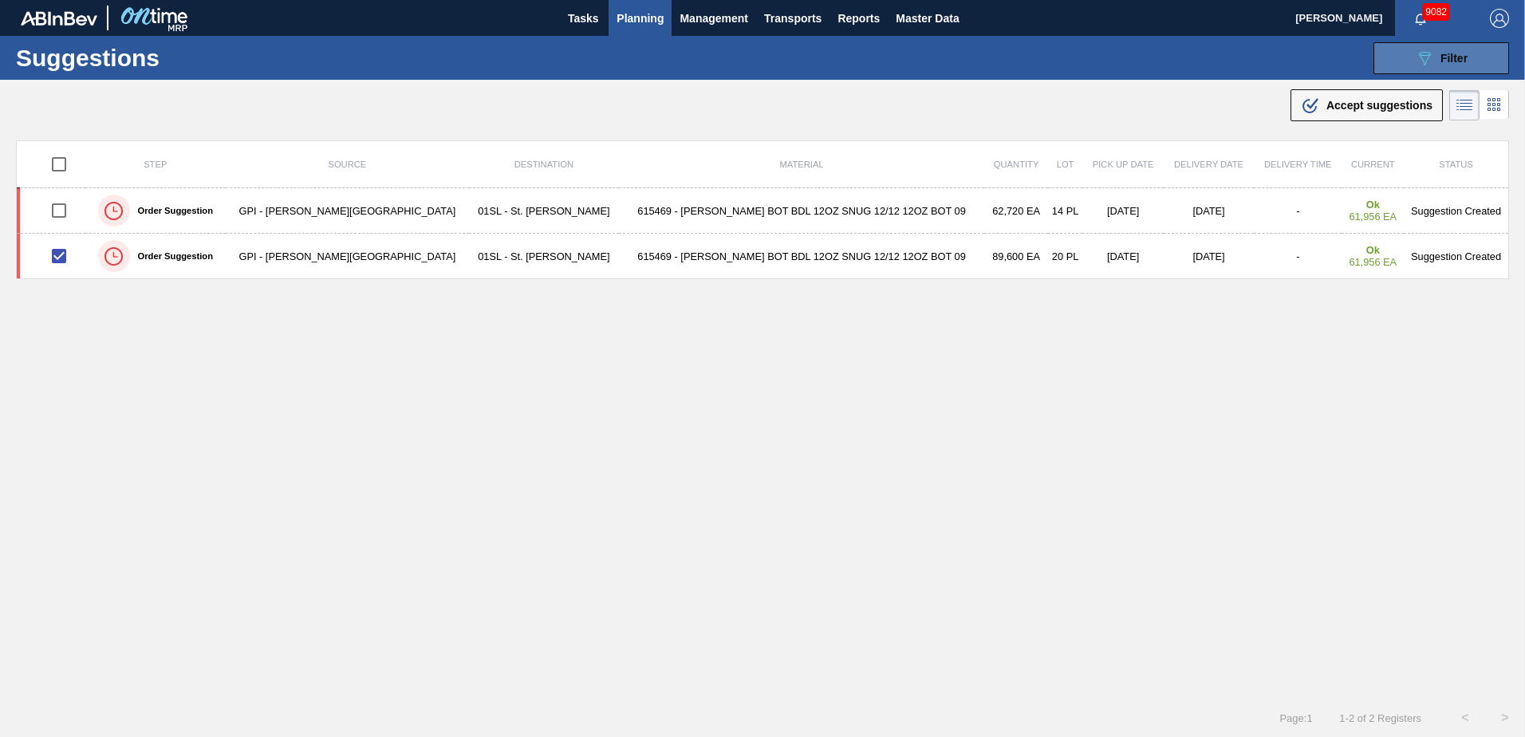
drag, startPoint x: 1307, startPoint y: 107, endPoint x: 1188, endPoint y: 164, distance: 132.7
click at [1307, 107] on icon at bounding box center [1313, 103] width 12 height 11
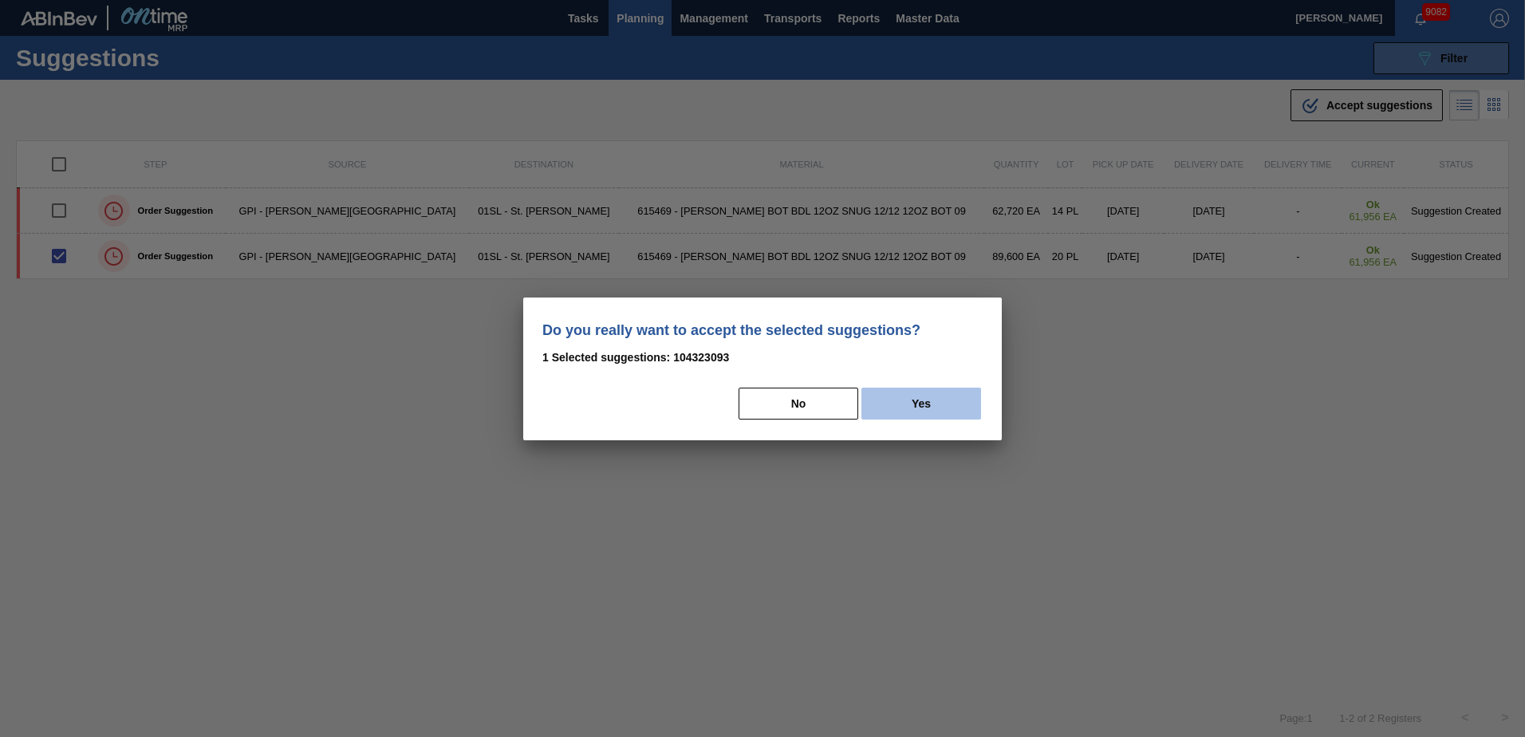
click at [897, 398] on button "Yes" at bounding box center [921, 404] width 120 height 32
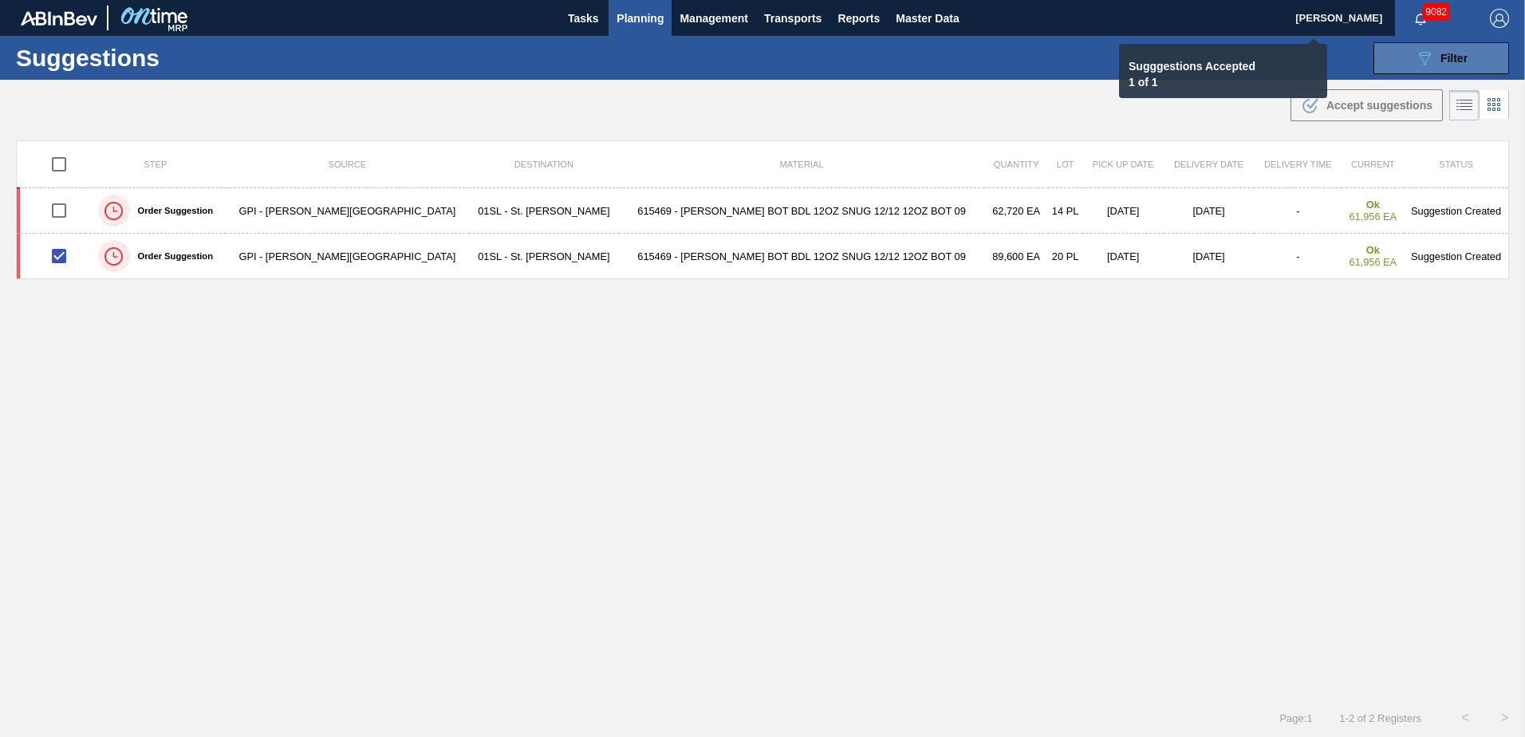
checkbox input "false"
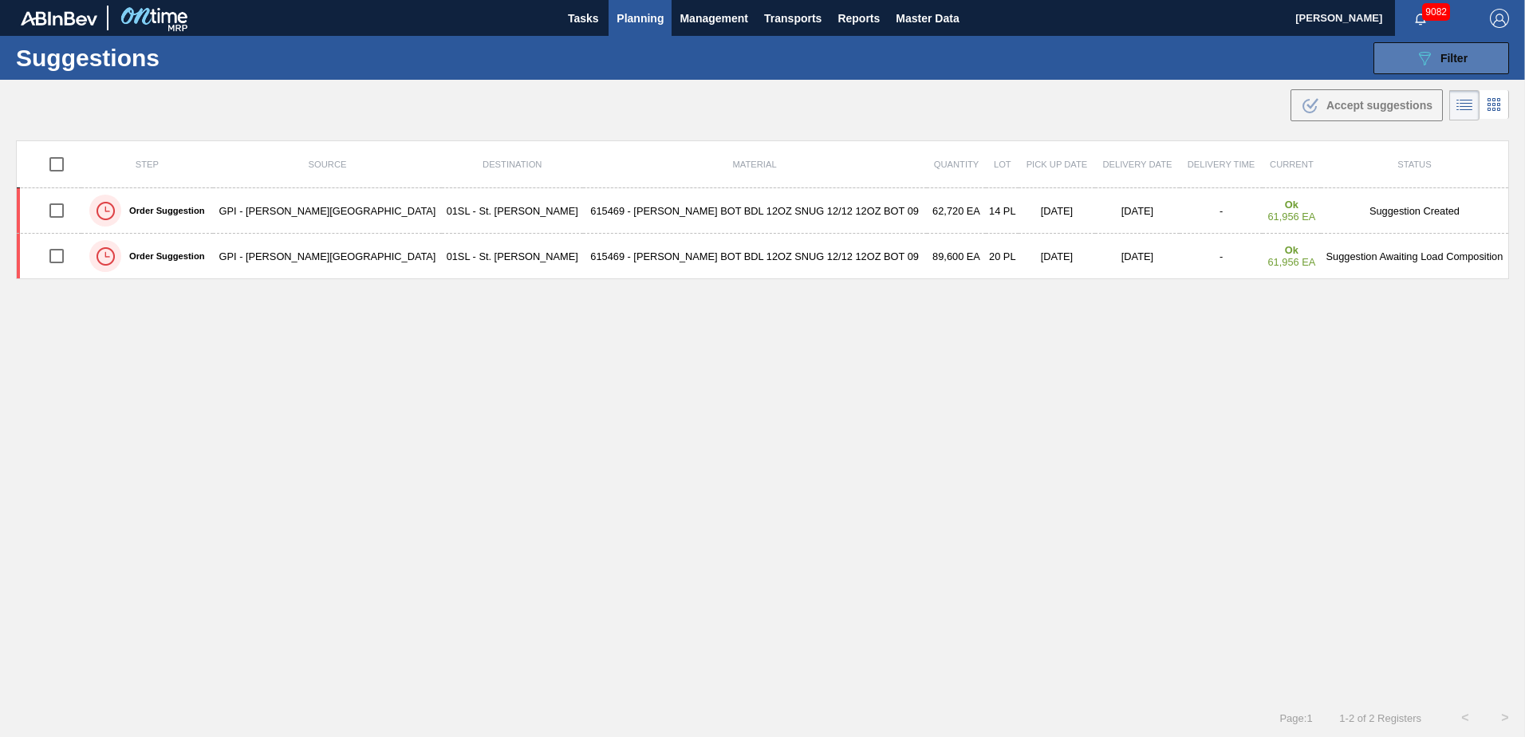
click at [1447, 55] on span "Filter" at bounding box center [1454, 58] width 27 height 13
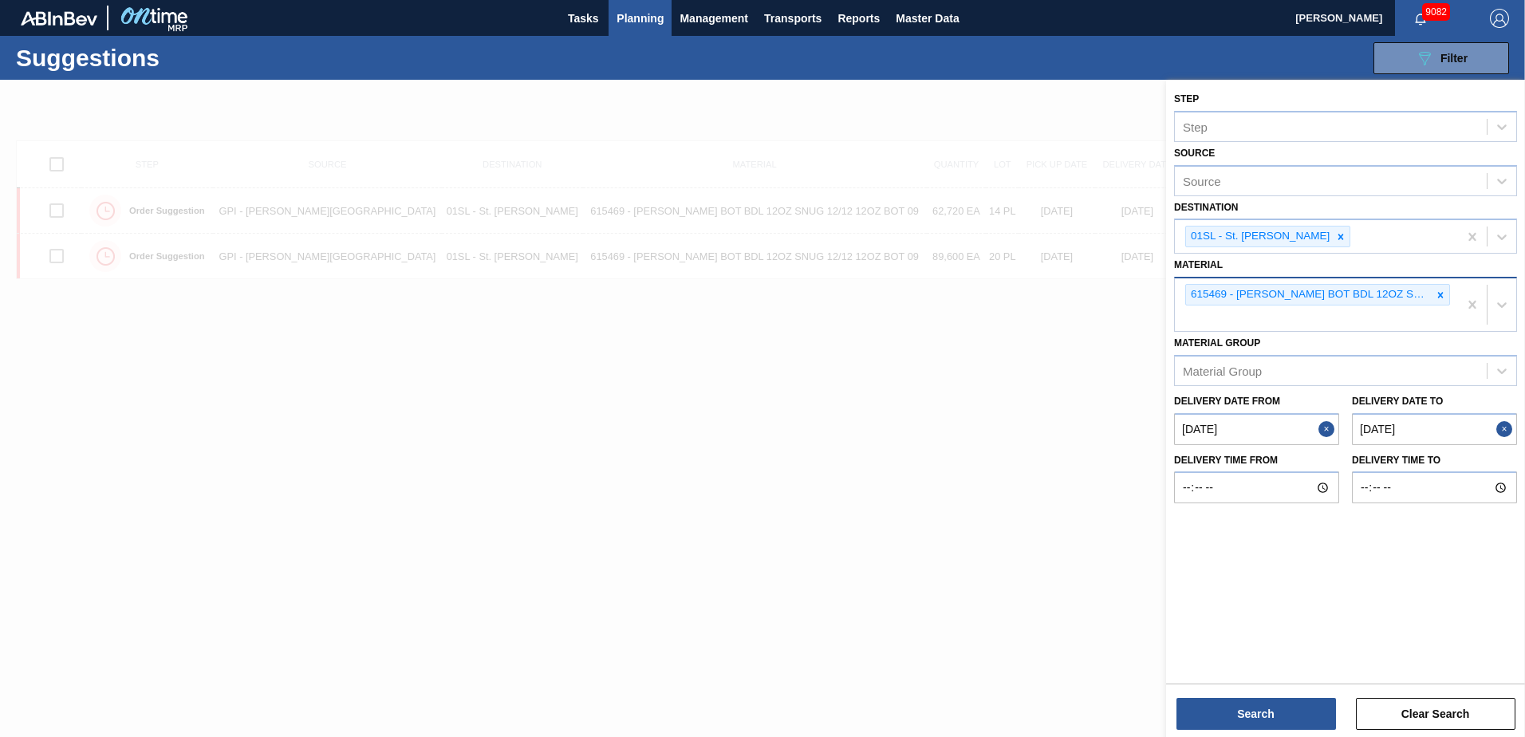
click at [1441, 298] on icon at bounding box center [1440, 295] width 11 height 11
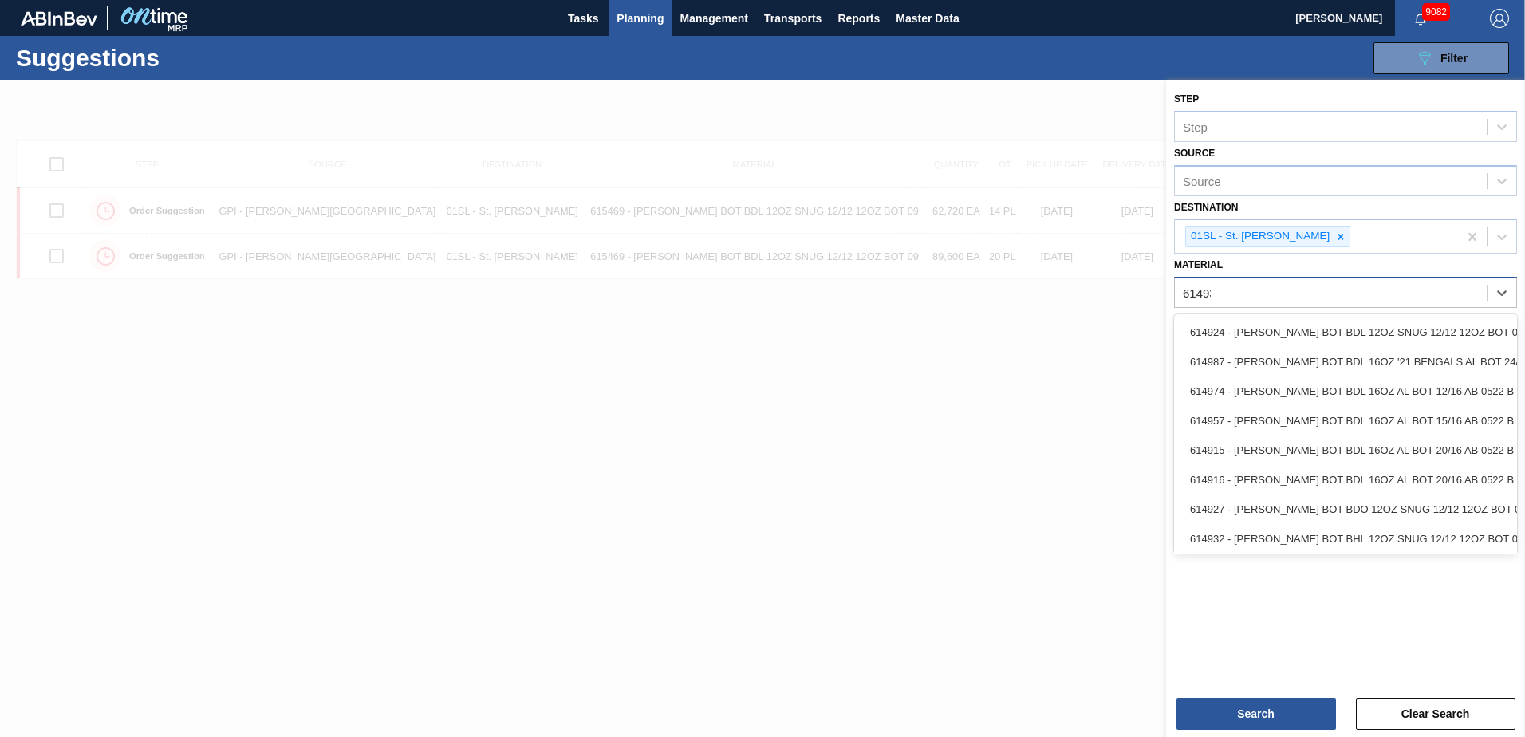
type input "614939"
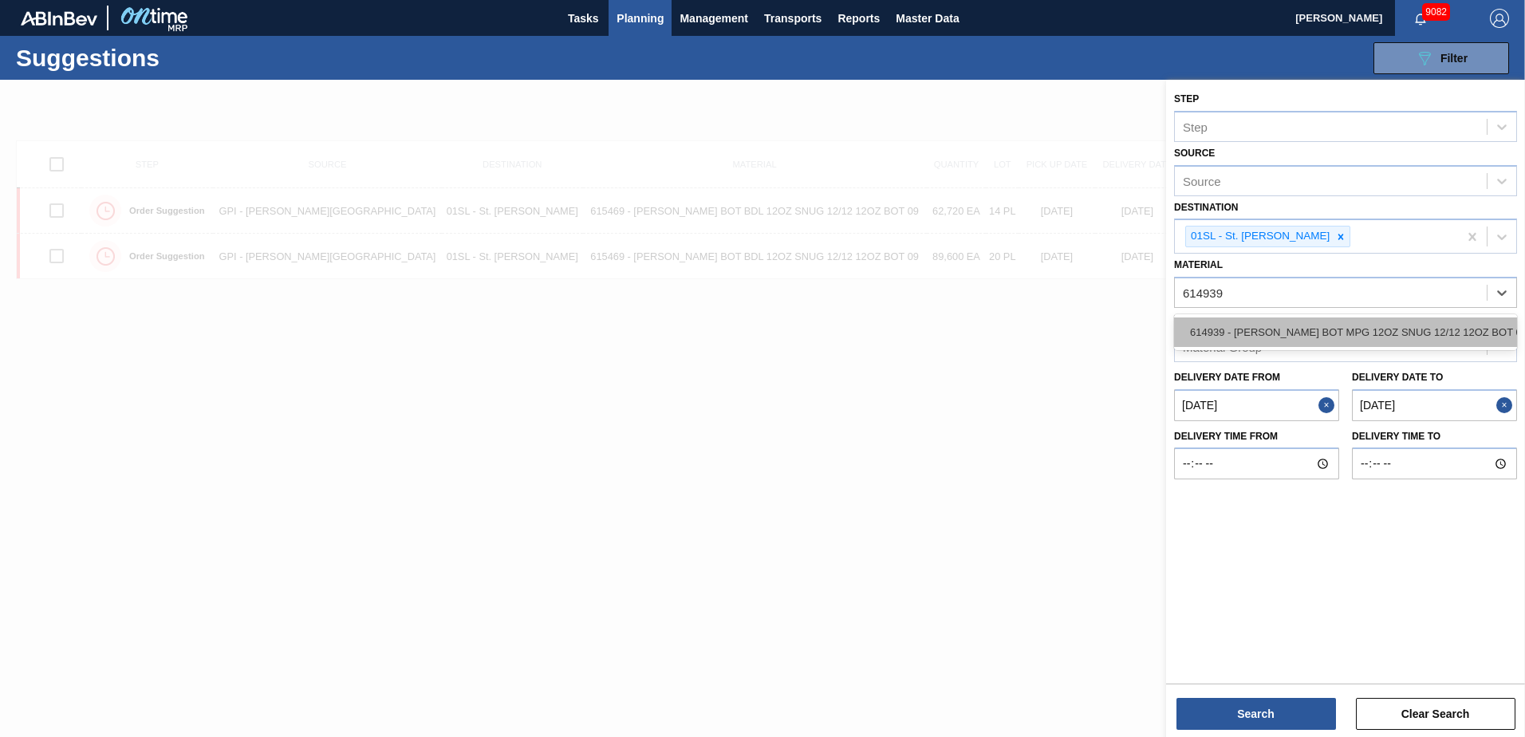
click at [1427, 329] on div "614939 - [PERSON_NAME] BOT MPG 12OZ SNUG 12/12 12OZ BOT 05" at bounding box center [1345, 332] width 343 height 30
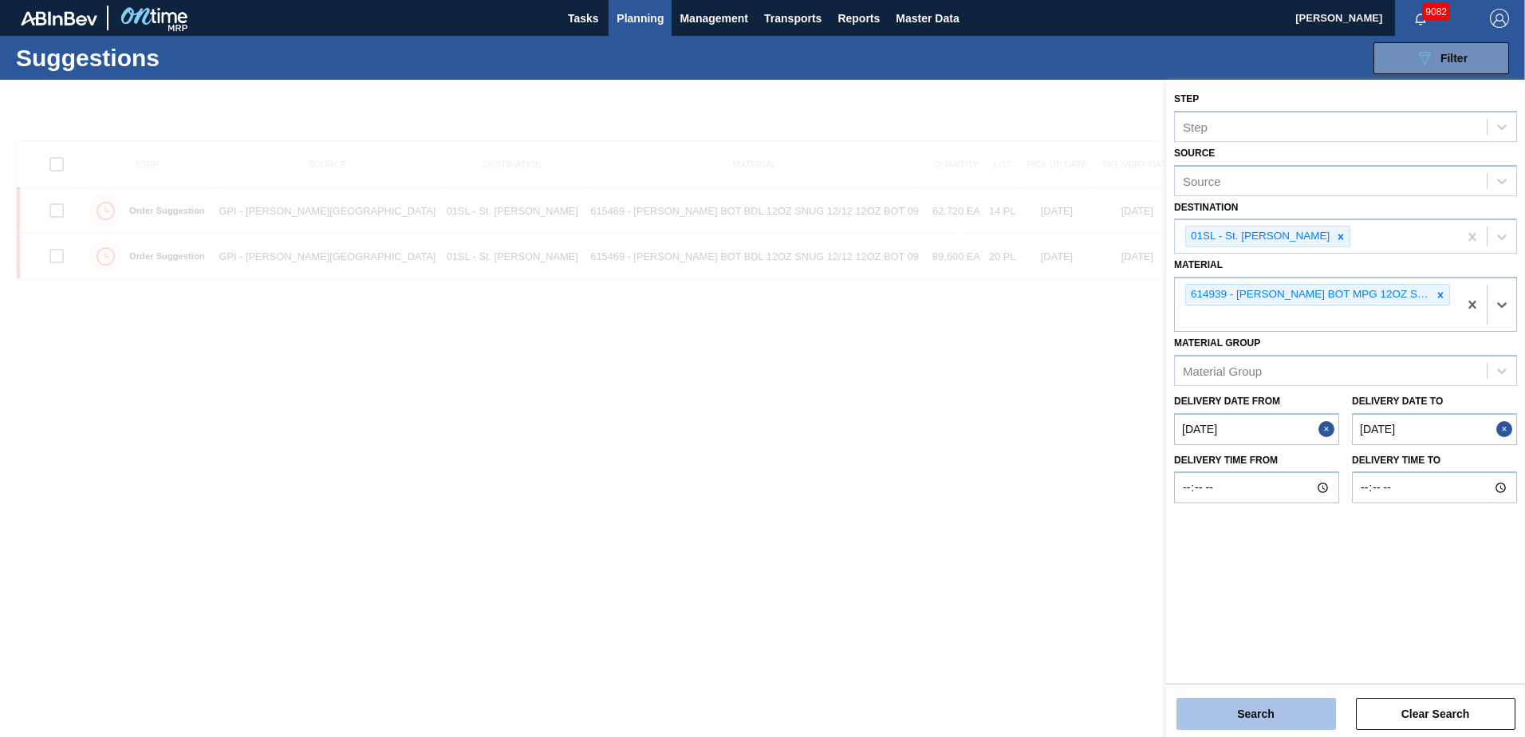
click at [1257, 708] on button "Search" at bounding box center [1257, 714] width 160 height 32
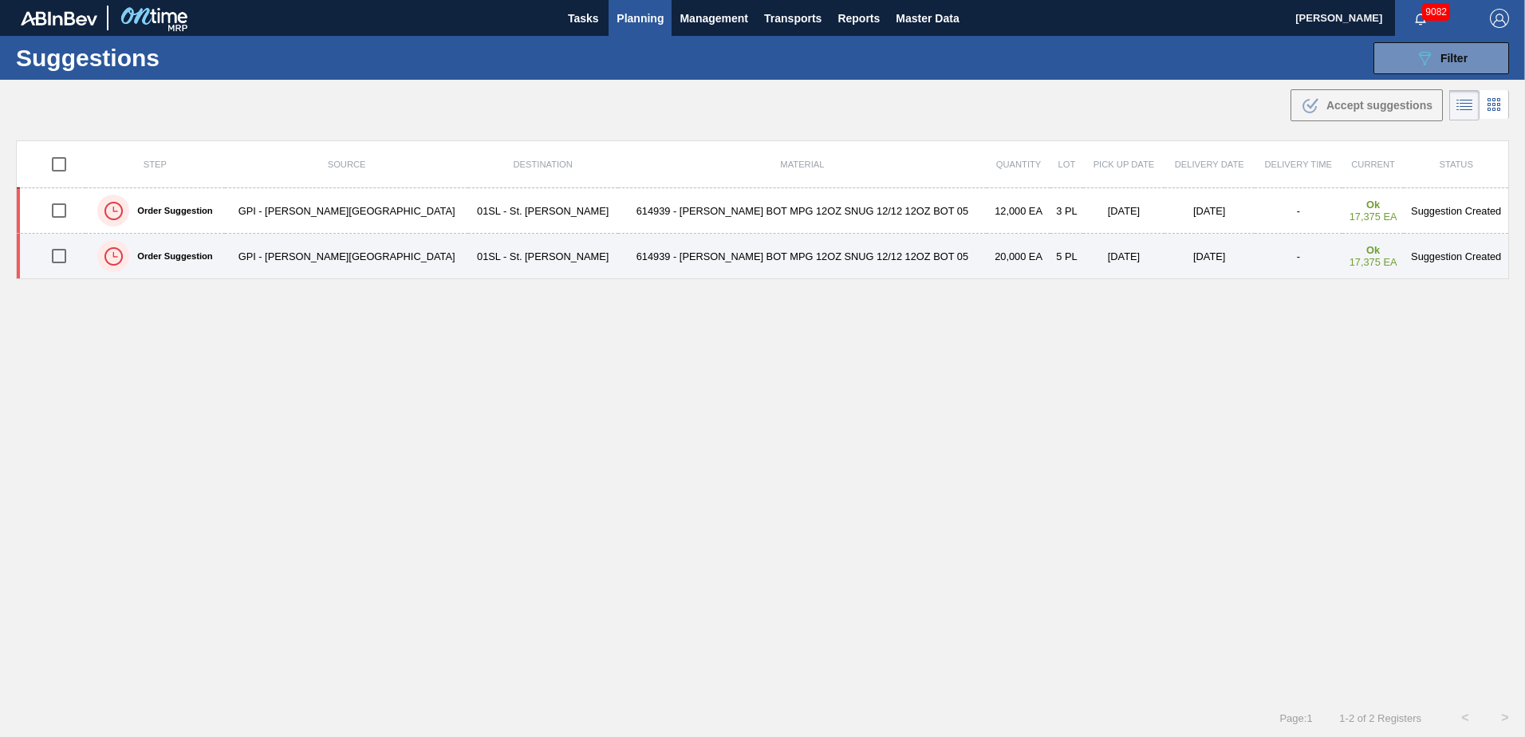
click at [65, 258] on input "checkbox" at bounding box center [59, 256] width 34 height 34
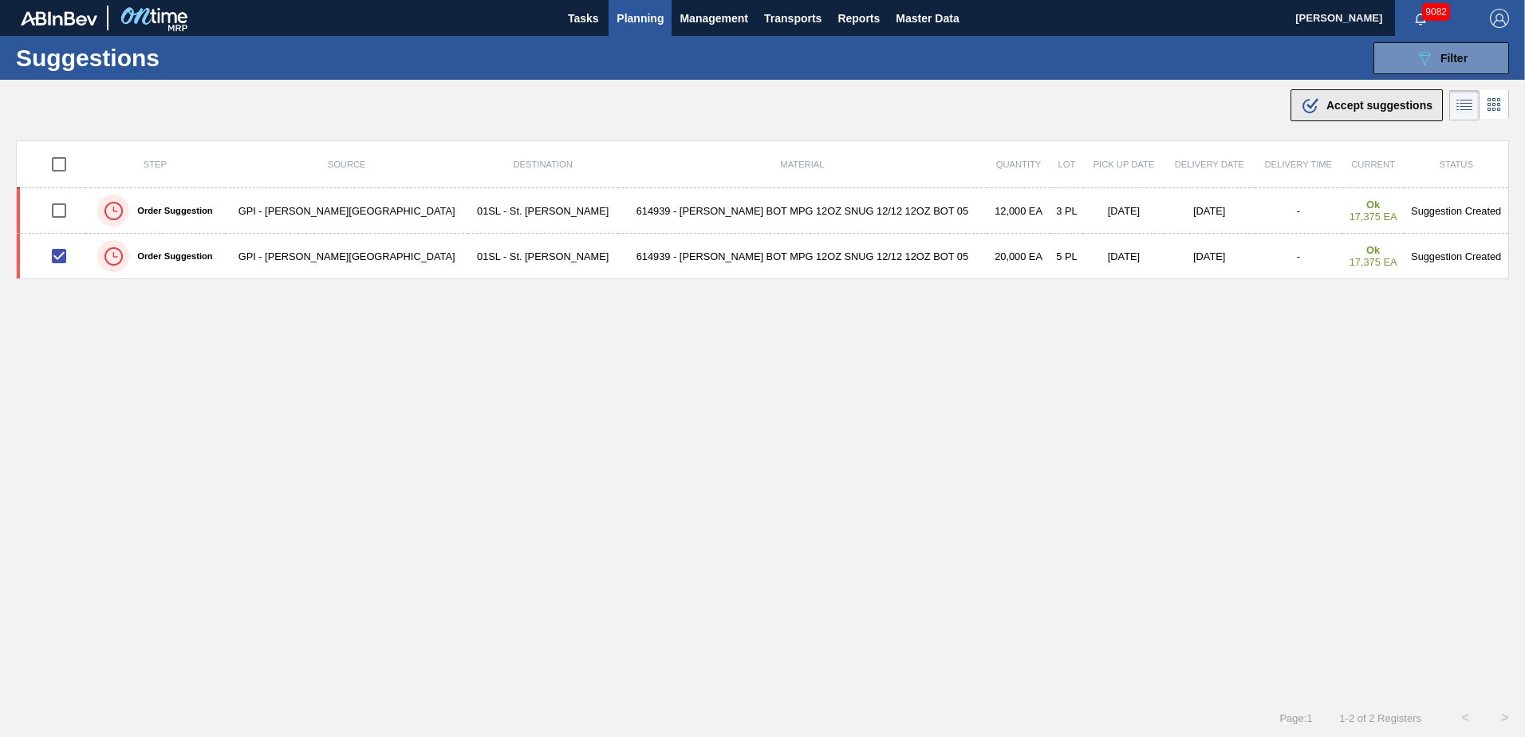
click at [1370, 108] on span "Accept suggestions" at bounding box center [1380, 105] width 106 height 13
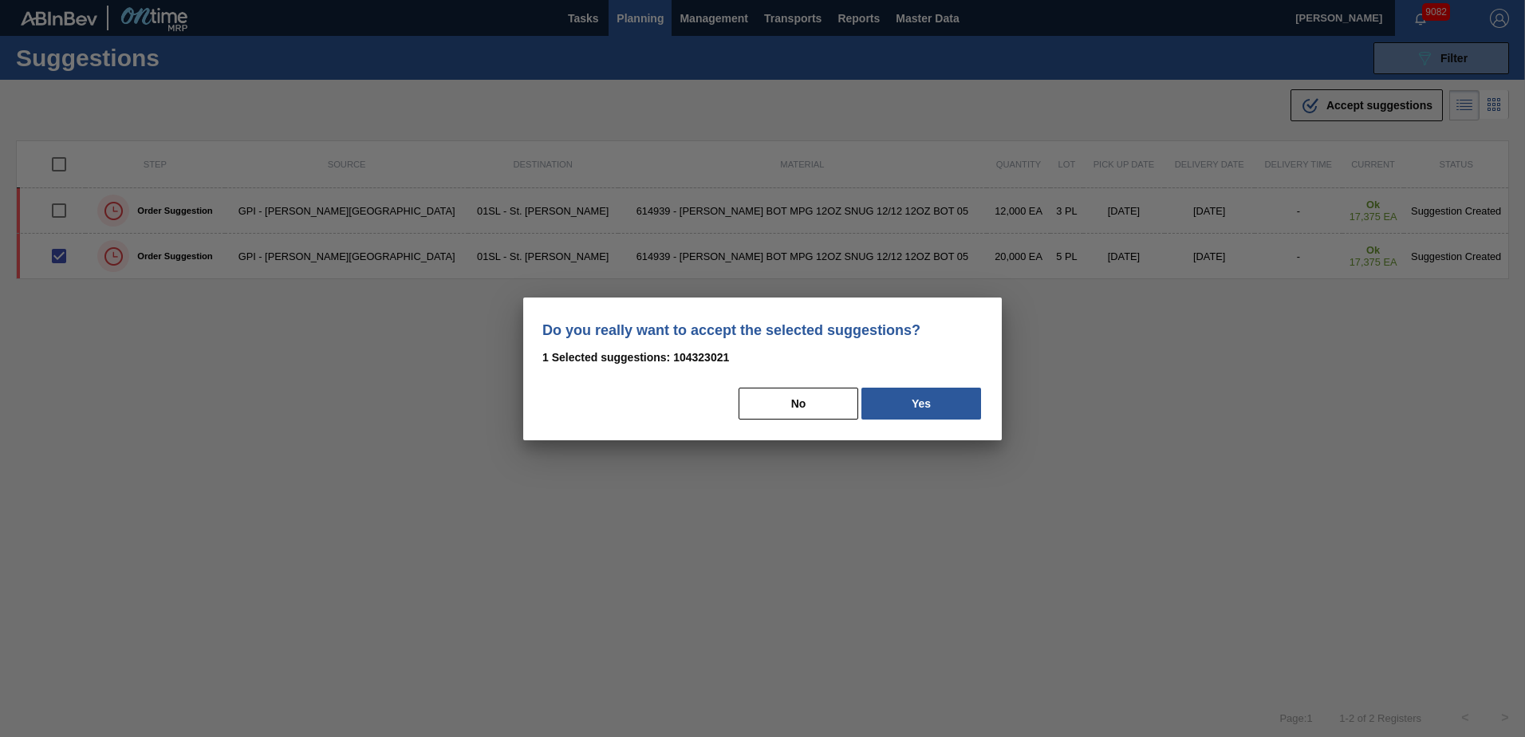
drag, startPoint x: 943, startPoint y: 400, endPoint x: 1504, endPoint y: 466, distance: 564.6
click at [947, 402] on button "Yes" at bounding box center [921, 404] width 120 height 32
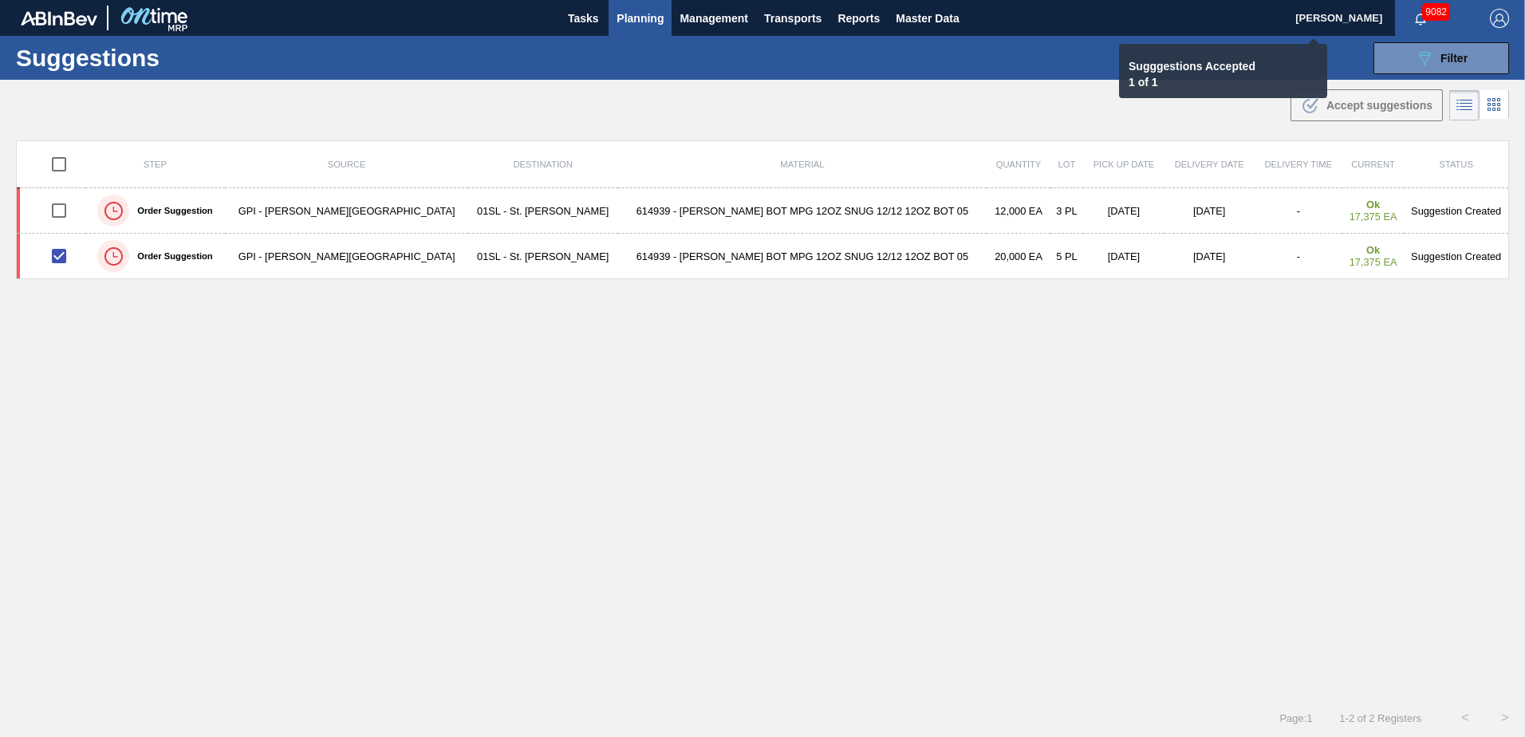
checkbox input "false"
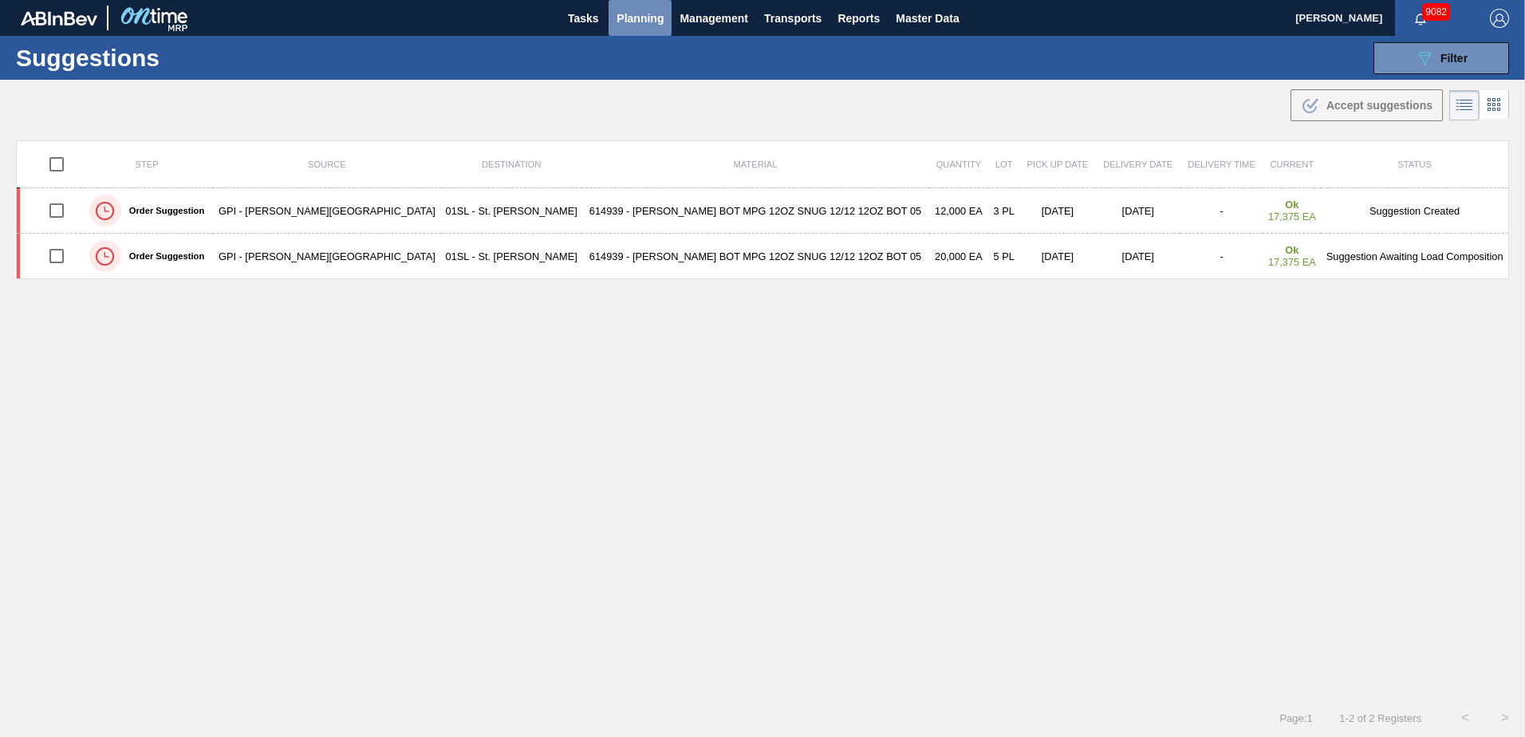
click at [652, 14] on span "Planning" at bounding box center [640, 18] width 47 height 19
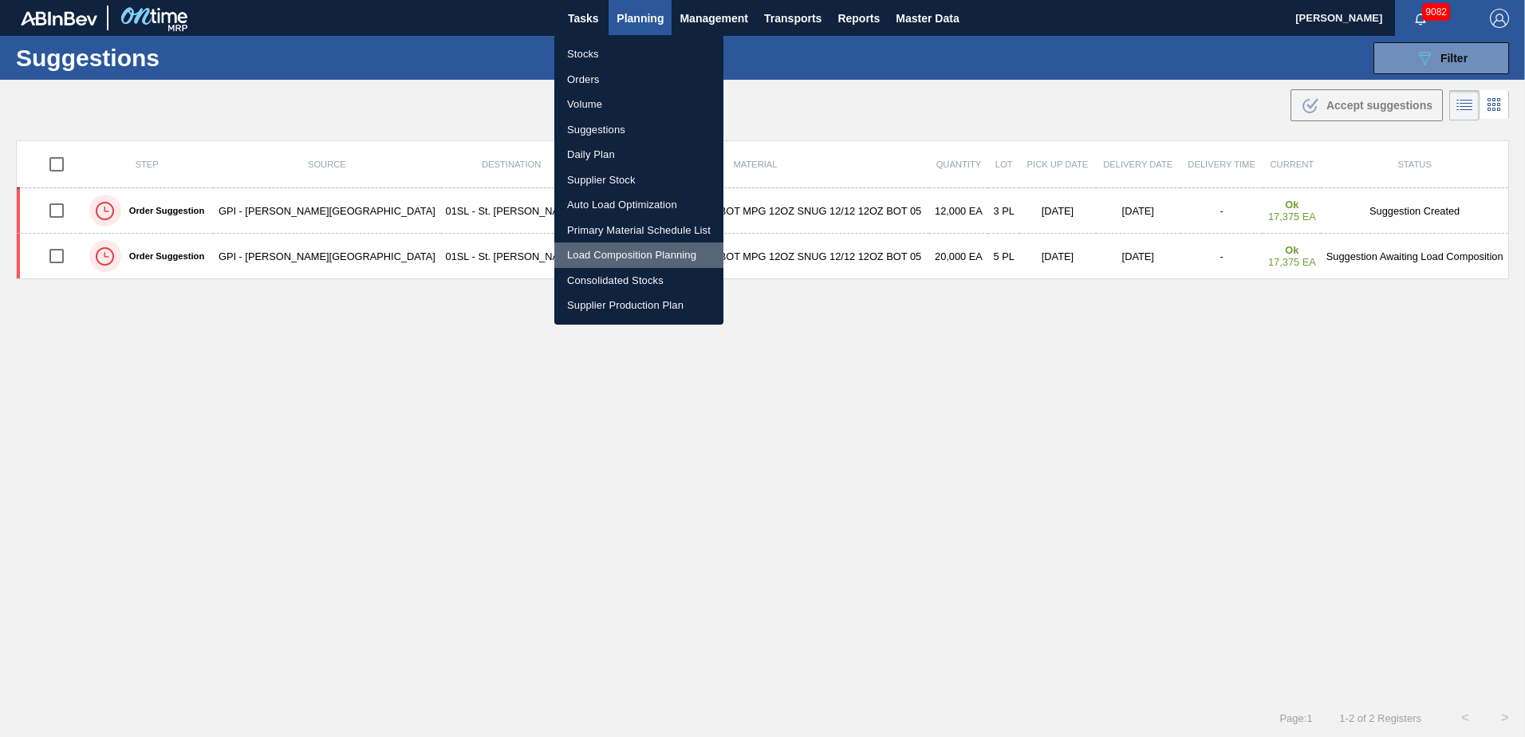
click at [613, 252] on li "Load Composition Planning" at bounding box center [638, 255] width 169 height 26
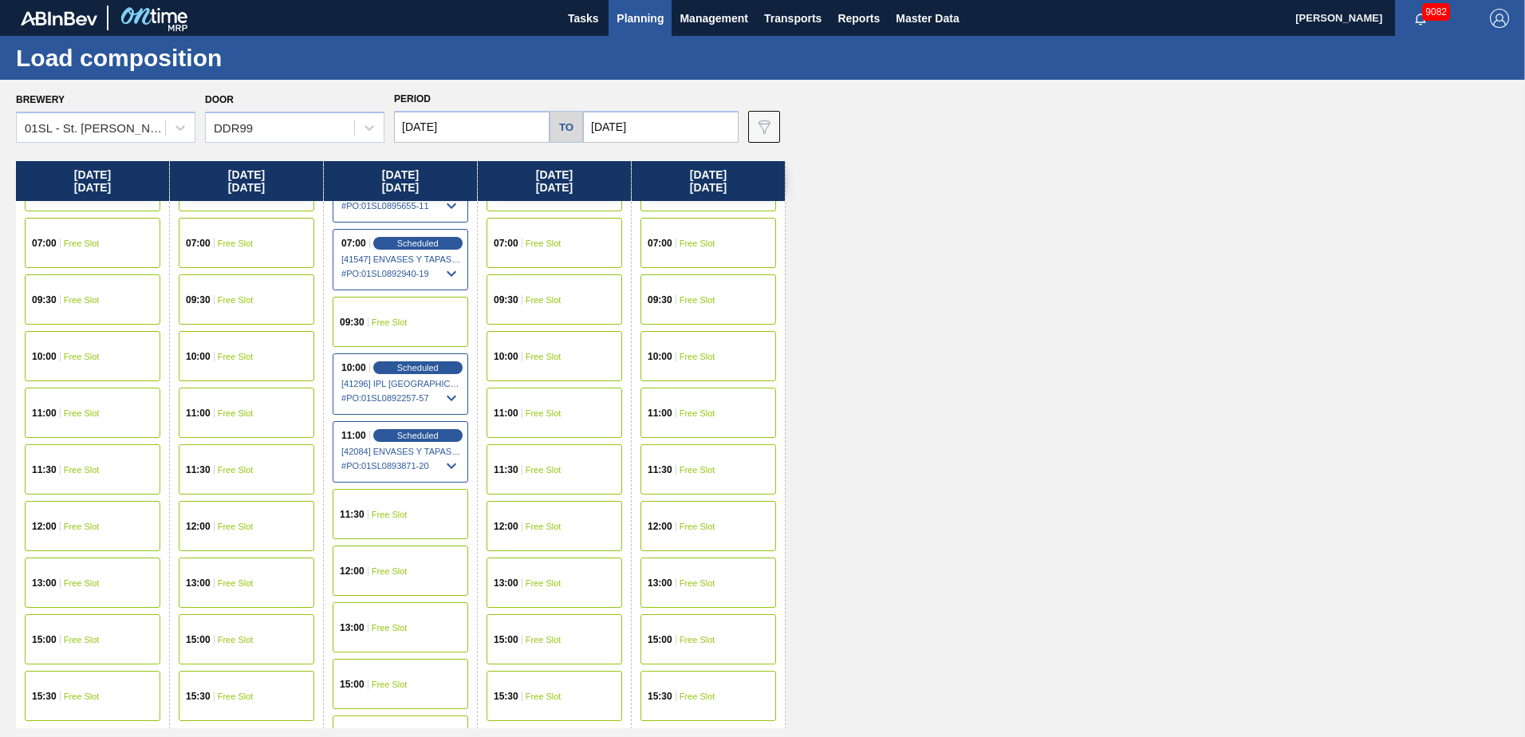
scroll to position [84, 0]
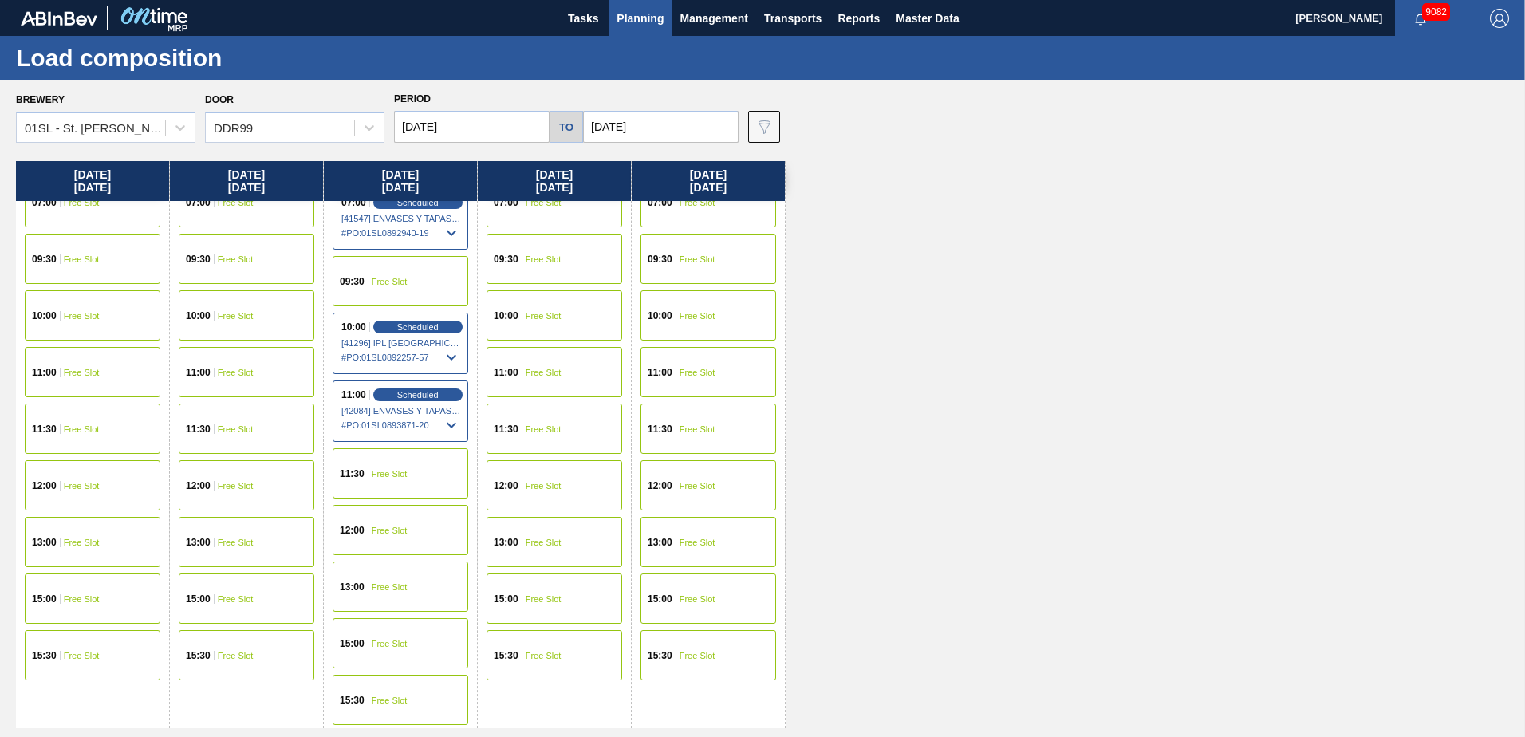
click at [541, 656] on span "Free Slot" at bounding box center [544, 656] width 36 height 10
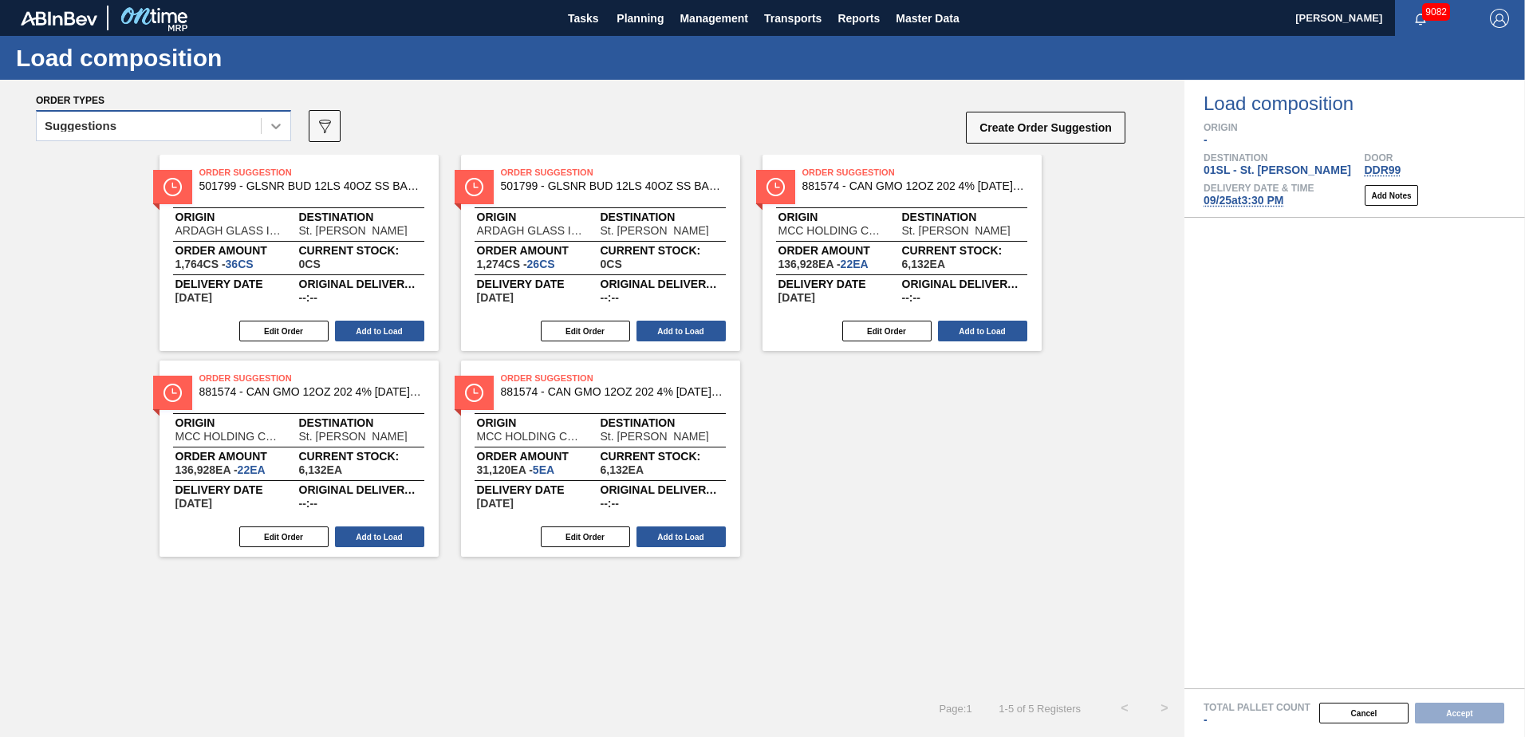
click at [278, 135] on div at bounding box center [276, 126] width 29 height 29
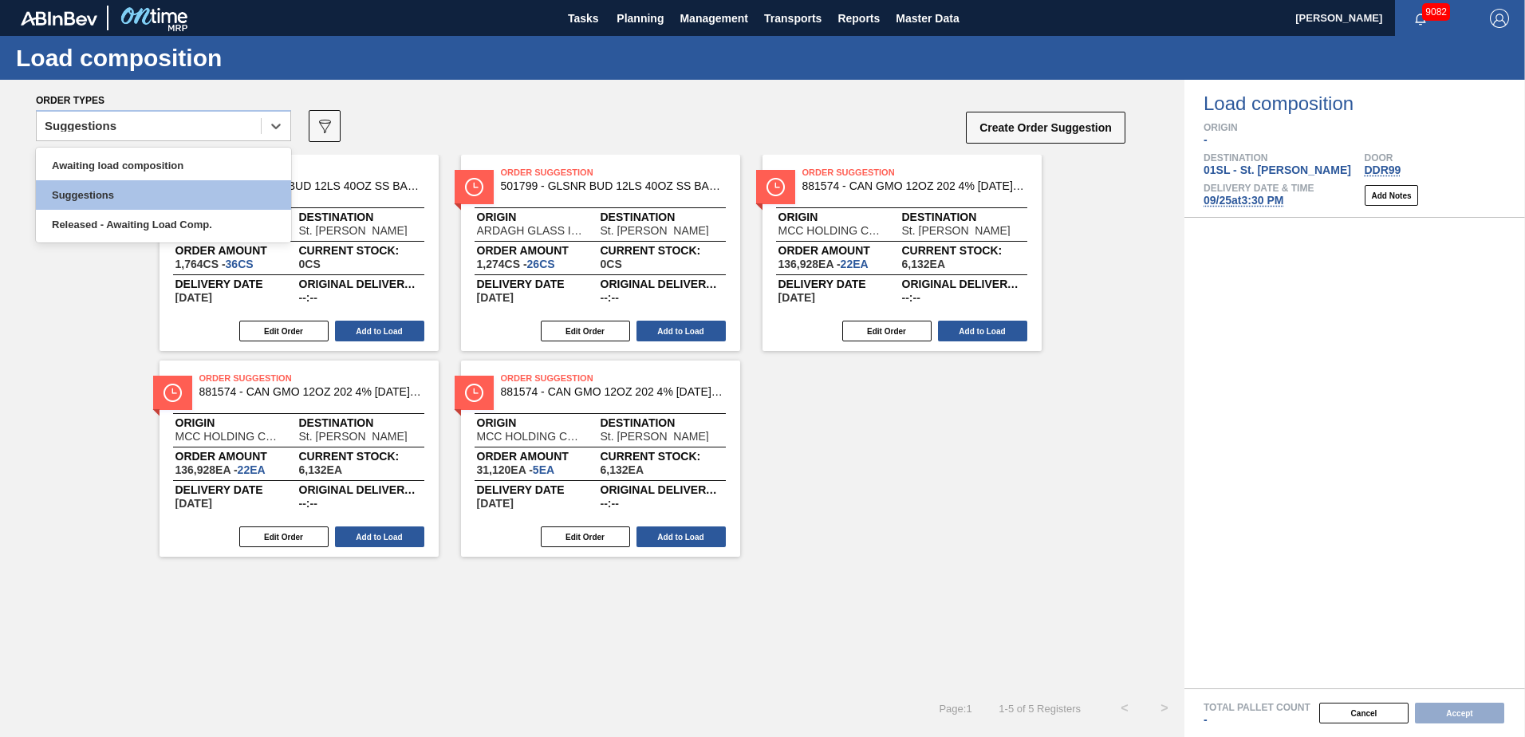
click at [219, 149] on div "Awaiting load composition Suggestions Released - Awaiting Load Comp." at bounding box center [163, 195] width 255 height 95
click at [207, 157] on div "Awaiting load composition" at bounding box center [163, 166] width 255 height 30
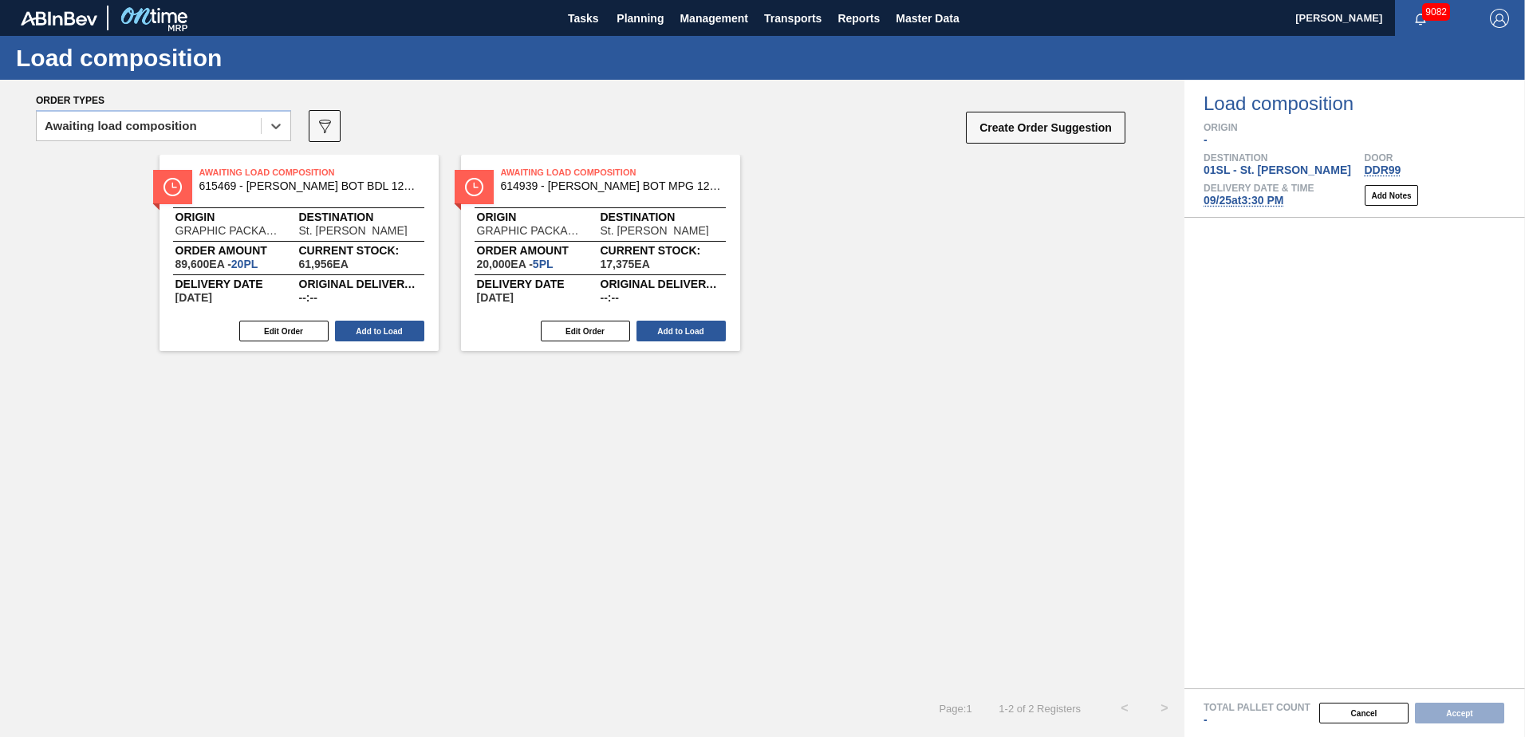
click at [379, 346] on div "Awaiting Load Composition 615469 - [PERSON_NAME] BOT BDL 12OZ SNUG 12/12 12OZ B…" at bounding box center [299, 253] width 279 height 196
click at [379, 337] on button "Add to Load" at bounding box center [379, 331] width 89 height 21
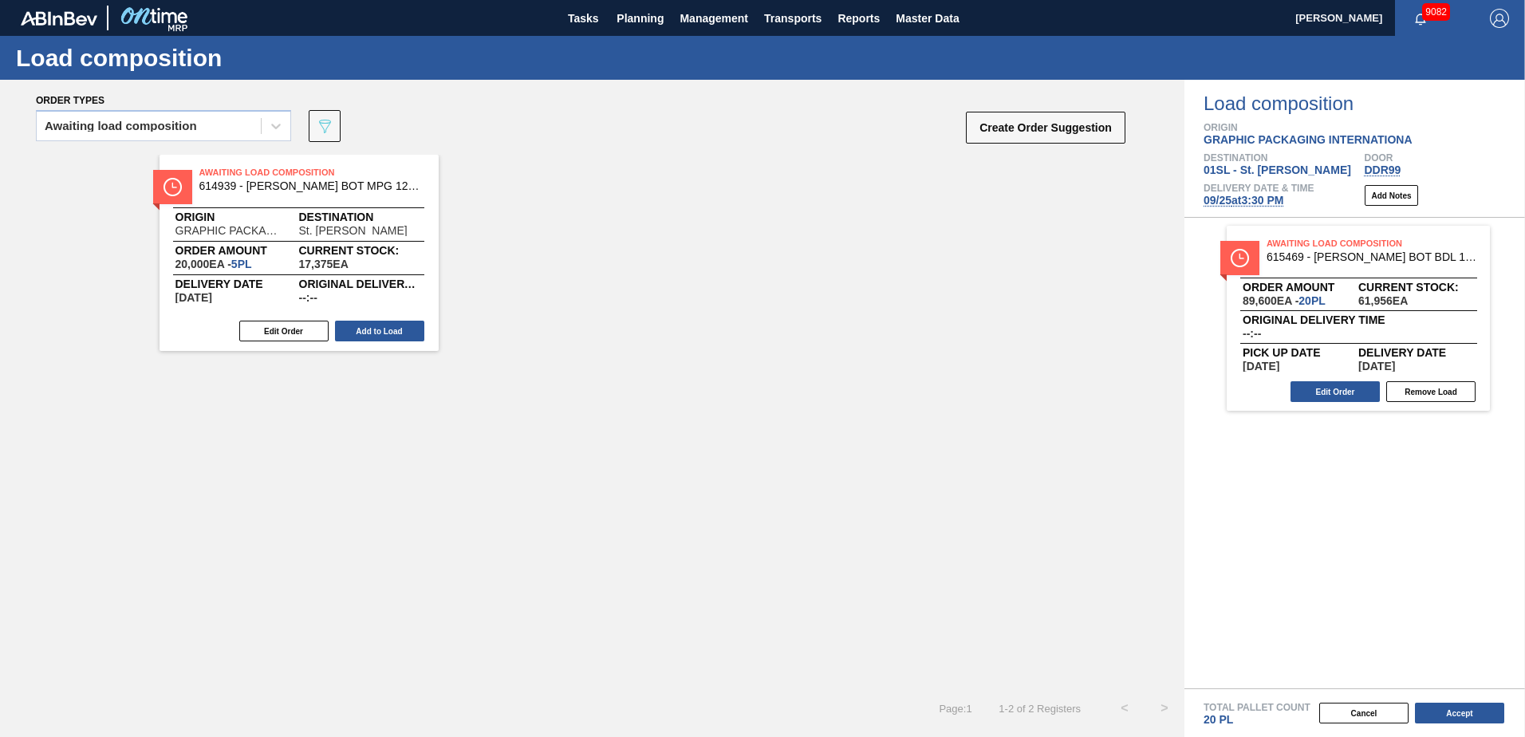
click at [361, 329] on button "Add to Load" at bounding box center [379, 331] width 89 height 21
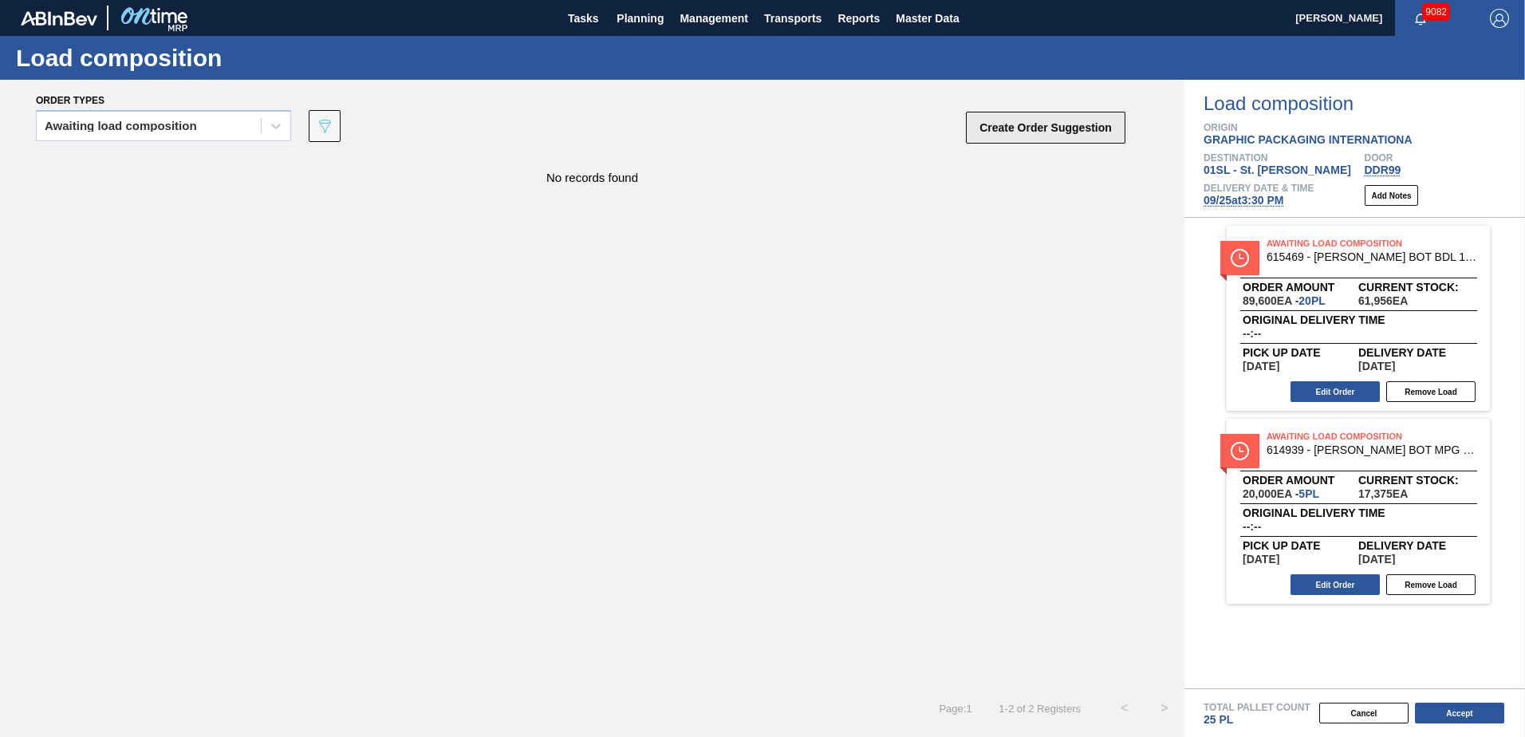
click at [1014, 120] on button "Create Order Suggestion" at bounding box center [1046, 128] width 160 height 32
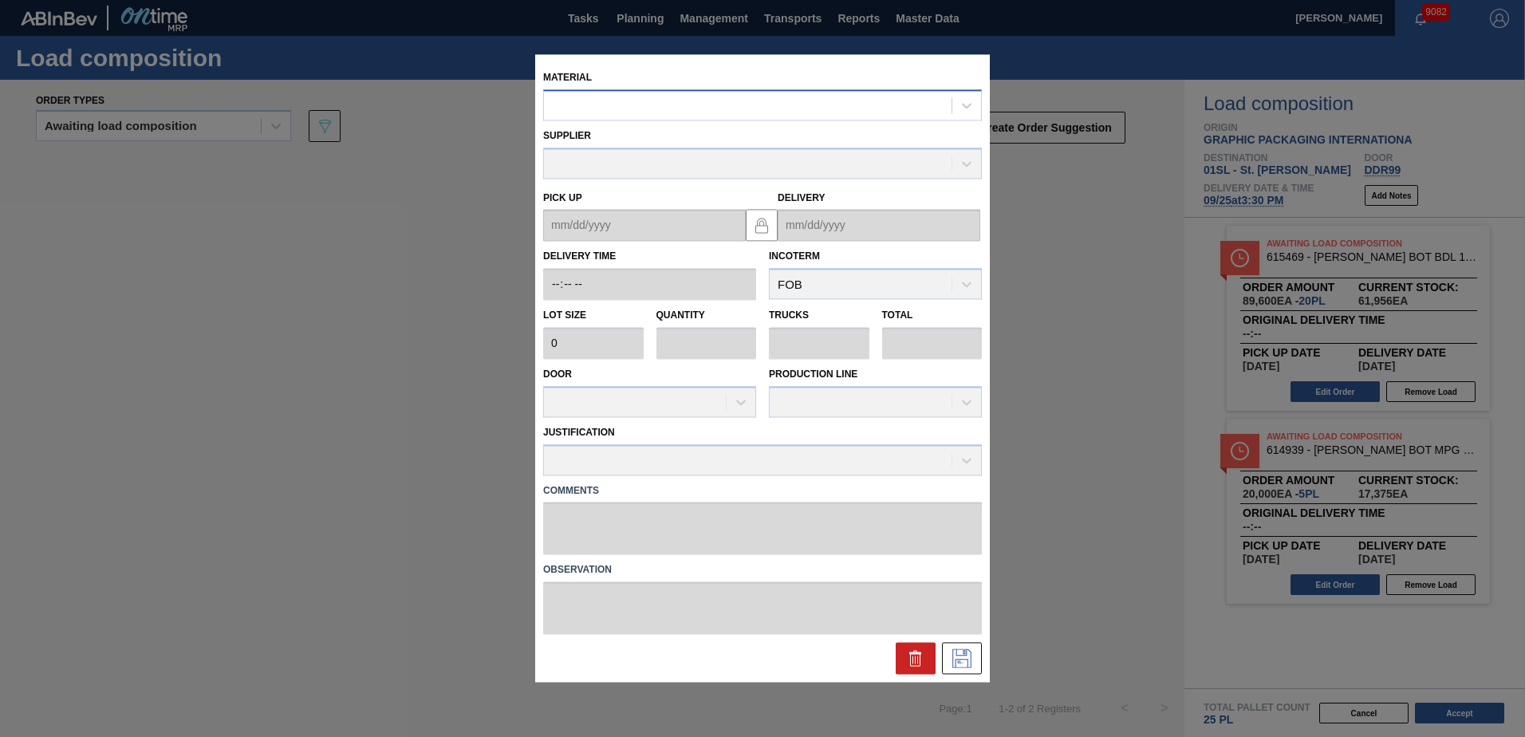
click at [757, 111] on div at bounding box center [748, 105] width 408 height 23
type input "614939"
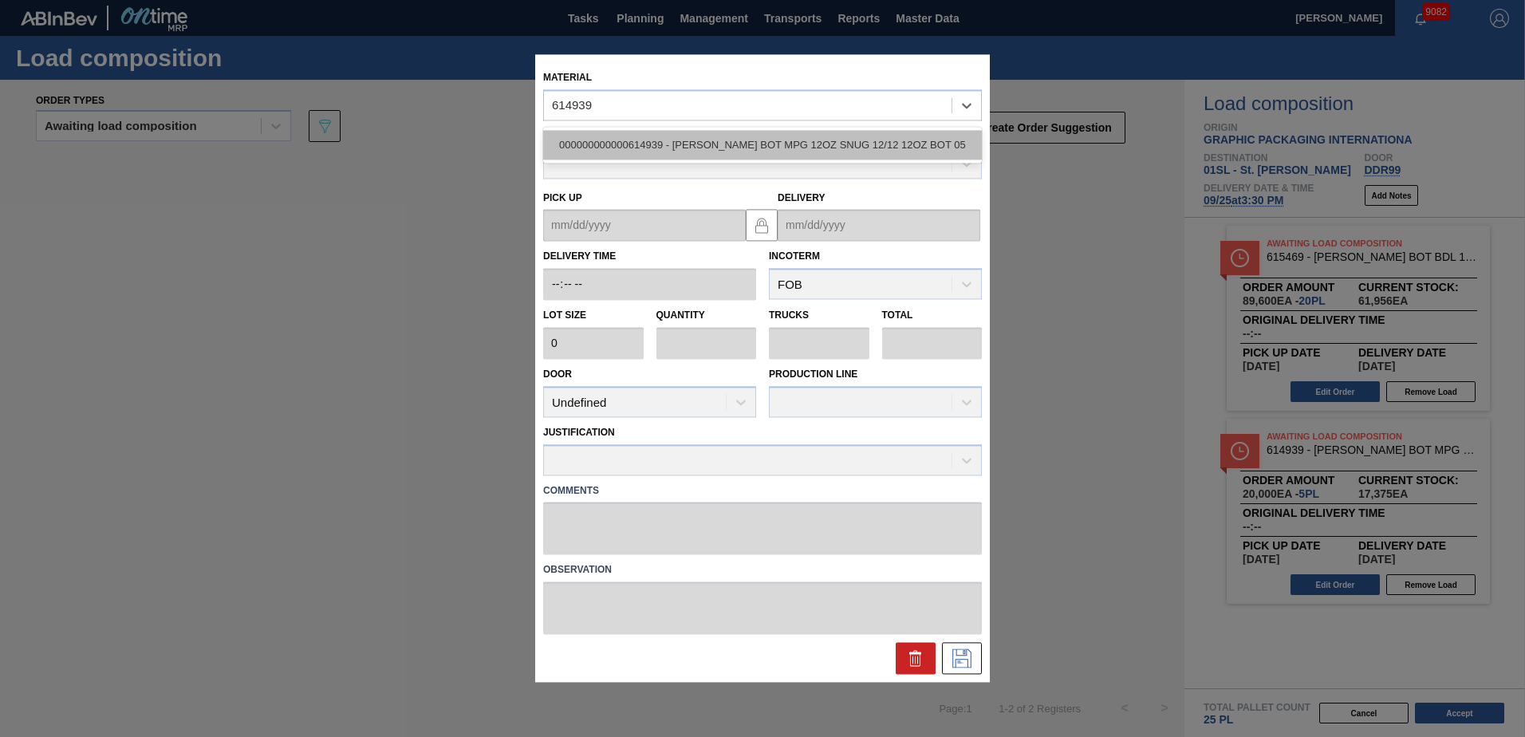
click at [761, 140] on div "000000000000614939 - [PERSON_NAME] BOT MPG 12OZ SNUG 12/12 12OZ BOT 05" at bounding box center [762, 145] width 439 height 30
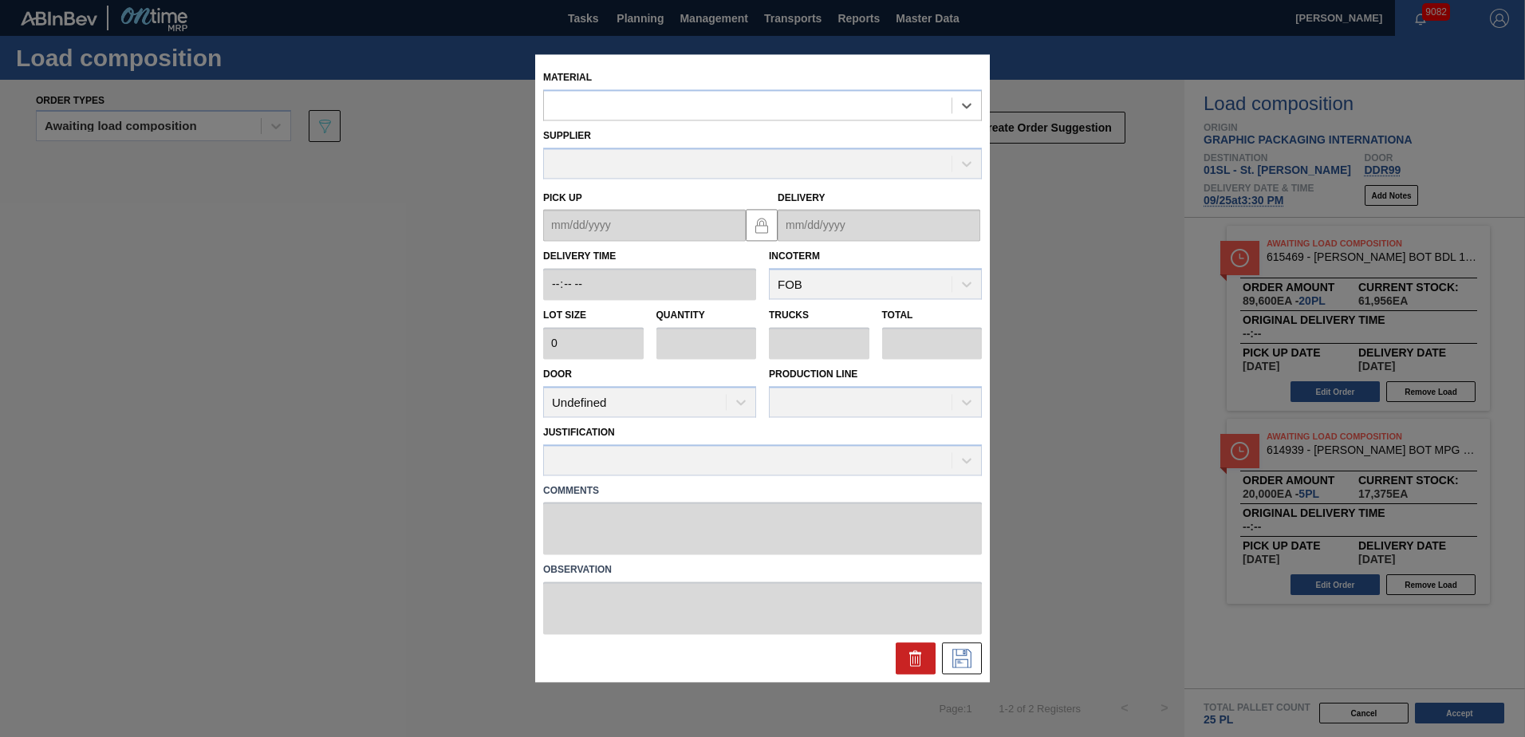
type input "4,000"
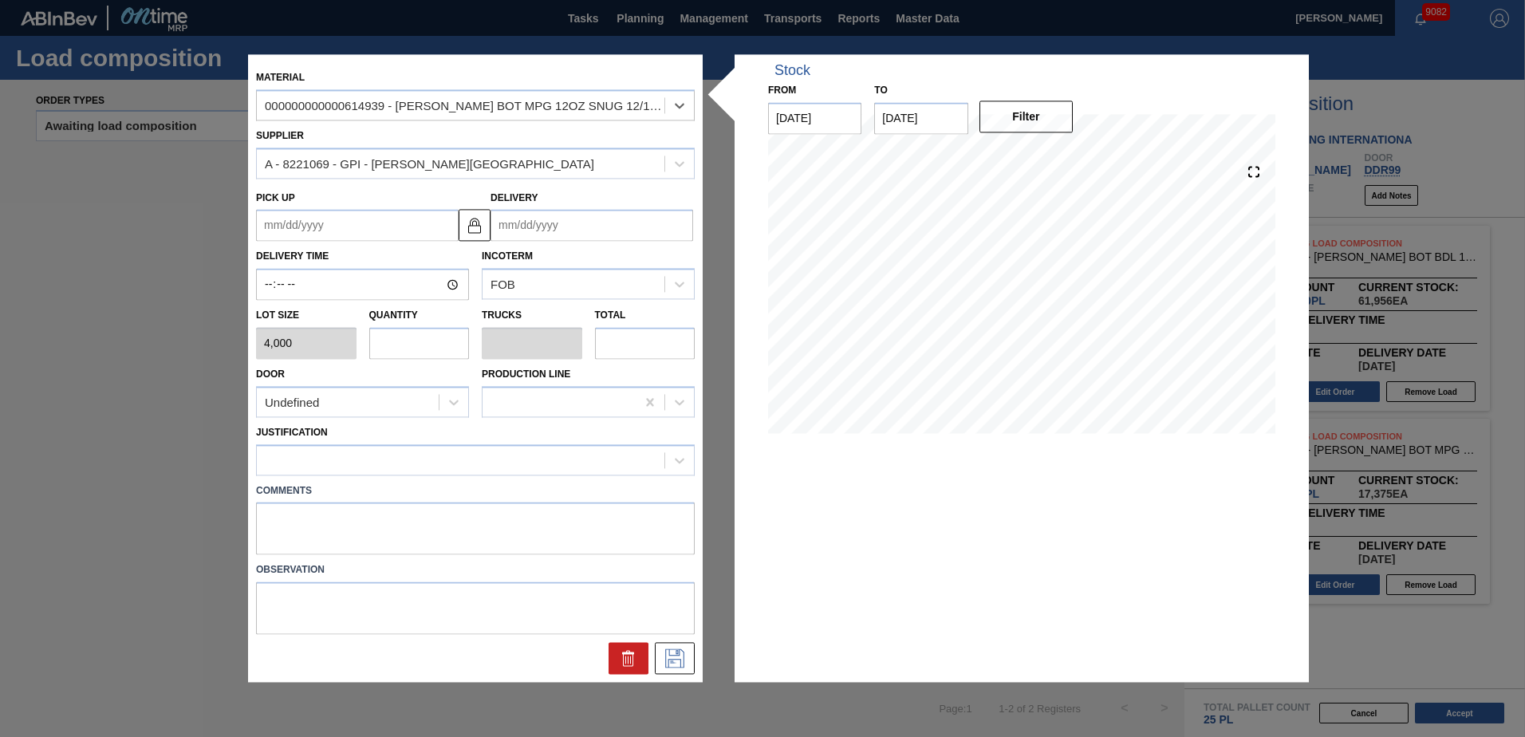
click at [616, 218] on input "Delivery" at bounding box center [592, 226] width 203 height 32
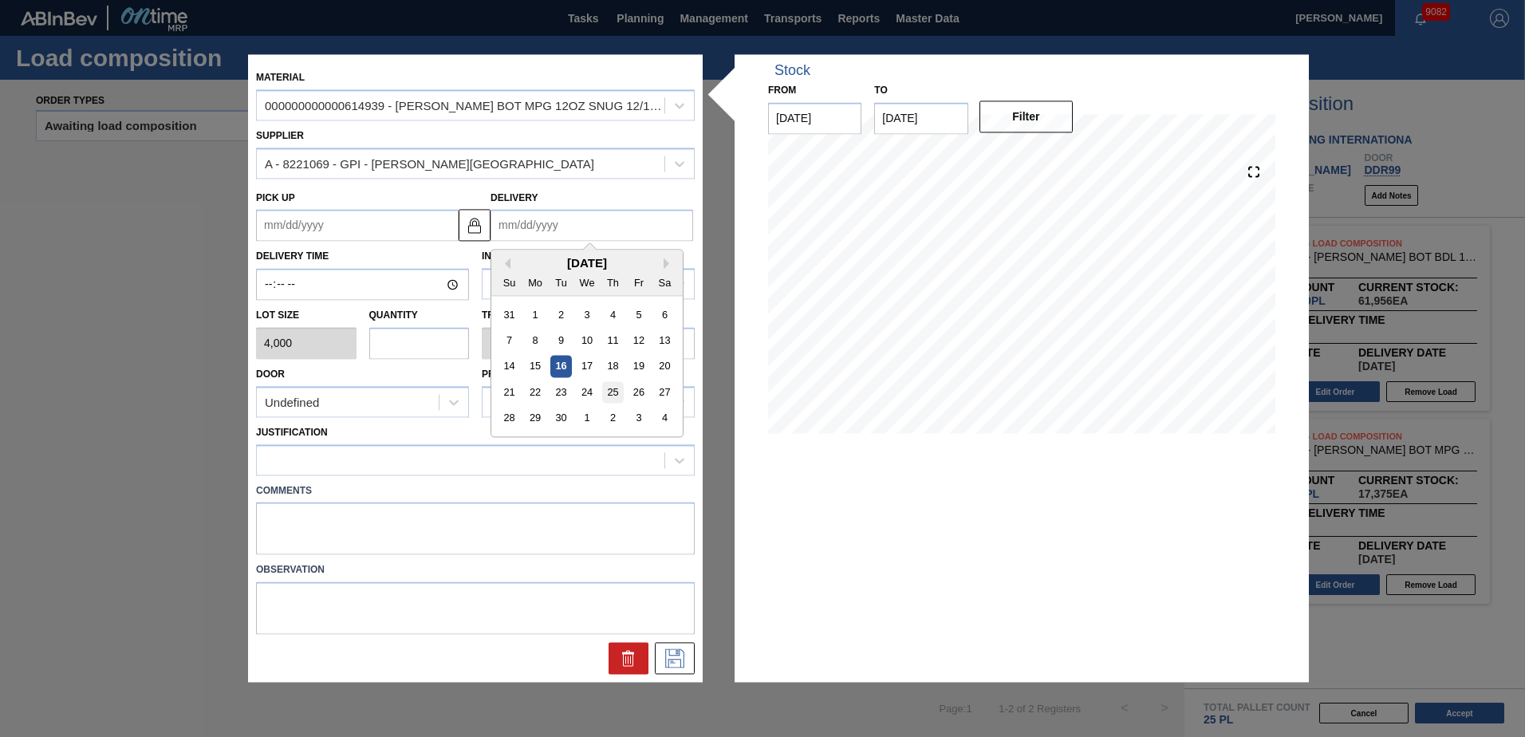
click at [617, 395] on div "25" at bounding box center [613, 393] width 22 height 22
type up "[DATE]"
type input "[DATE]"
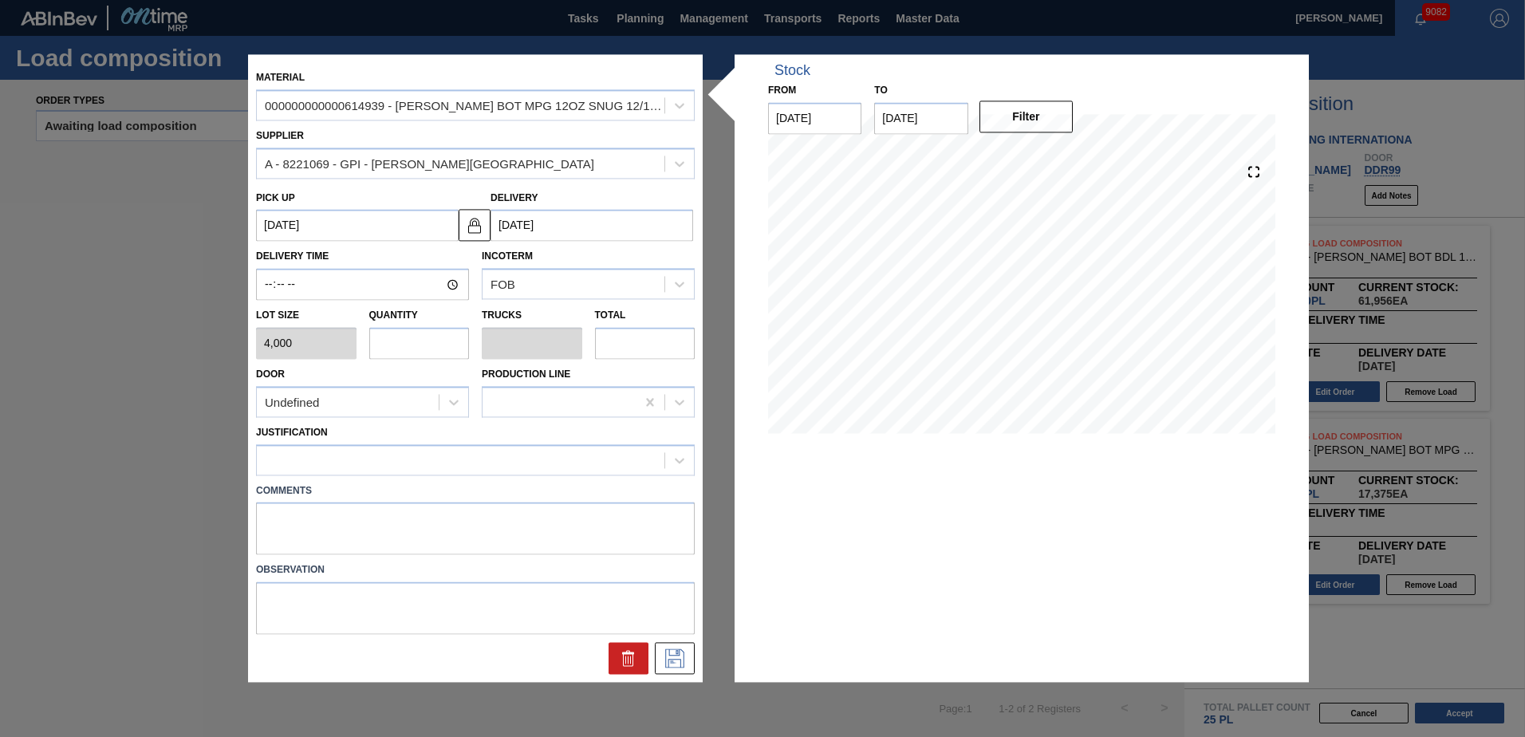
click at [437, 349] on input "text" at bounding box center [419, 343] width 101 height 32
type input "1"
type input "0.038"
type input "4,000"
type input "1"
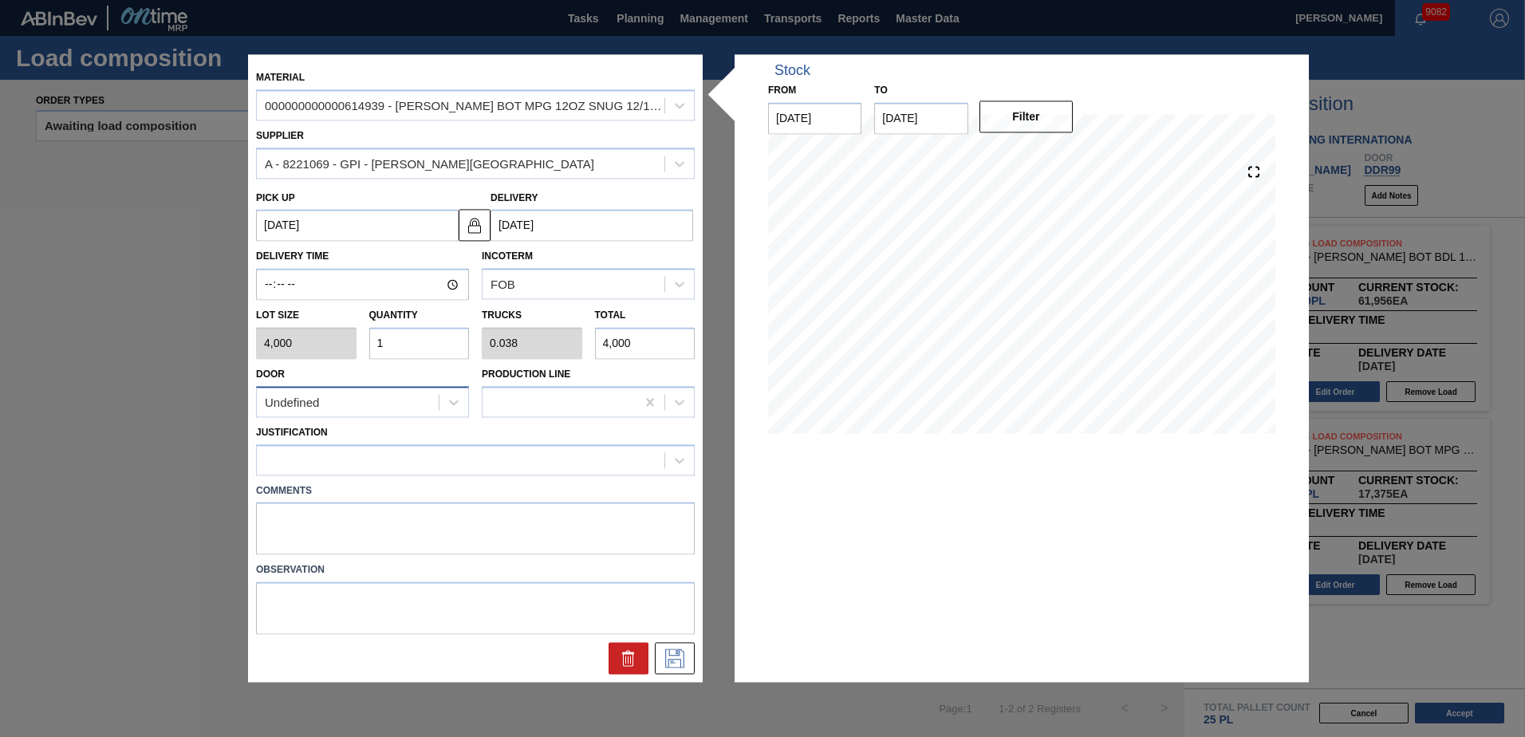
click at [396, 402] on div "Undefined" at bounding box center [348, 402] width 182 height 23
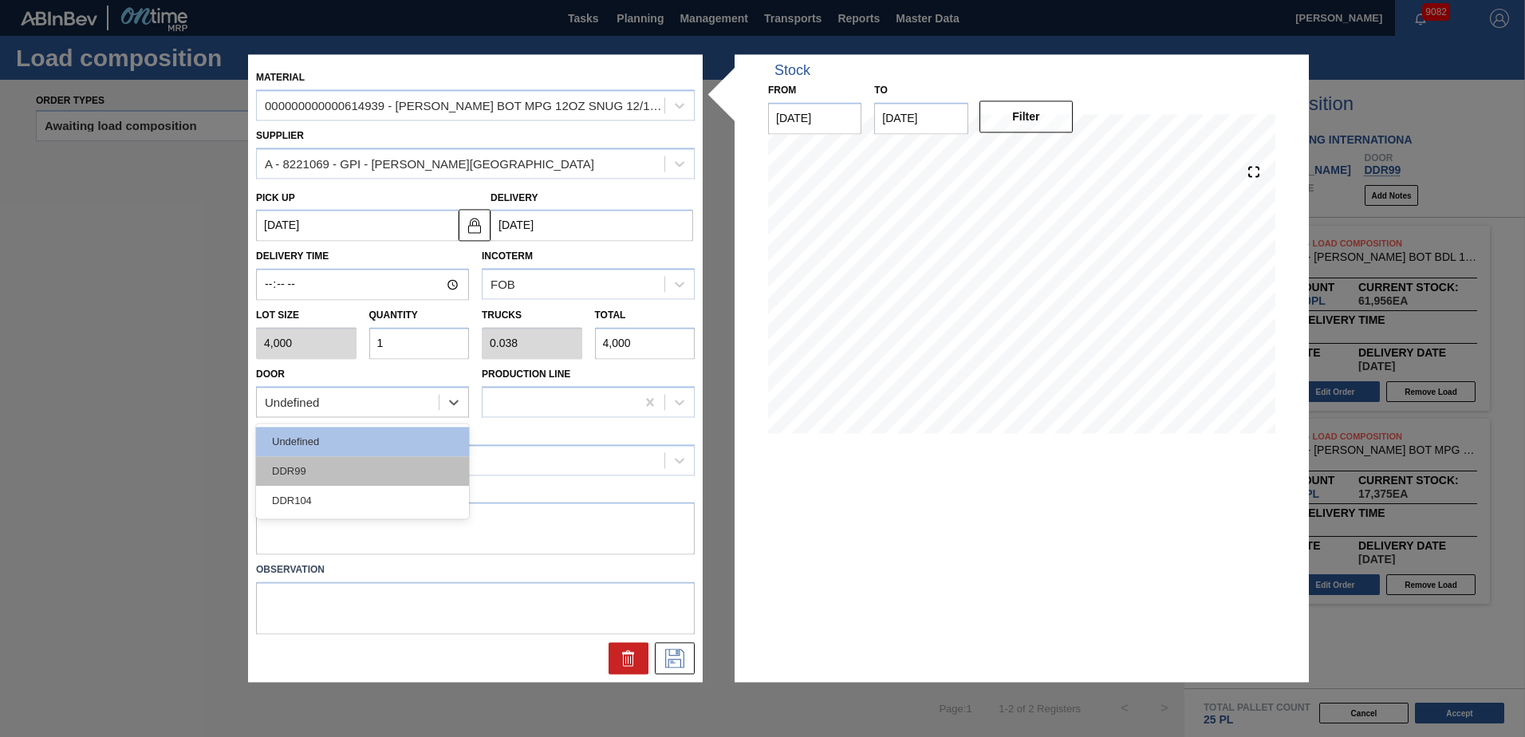
click at [316, 475] on div "DDR99" at bounding box center [362, 471] width 213 height 30
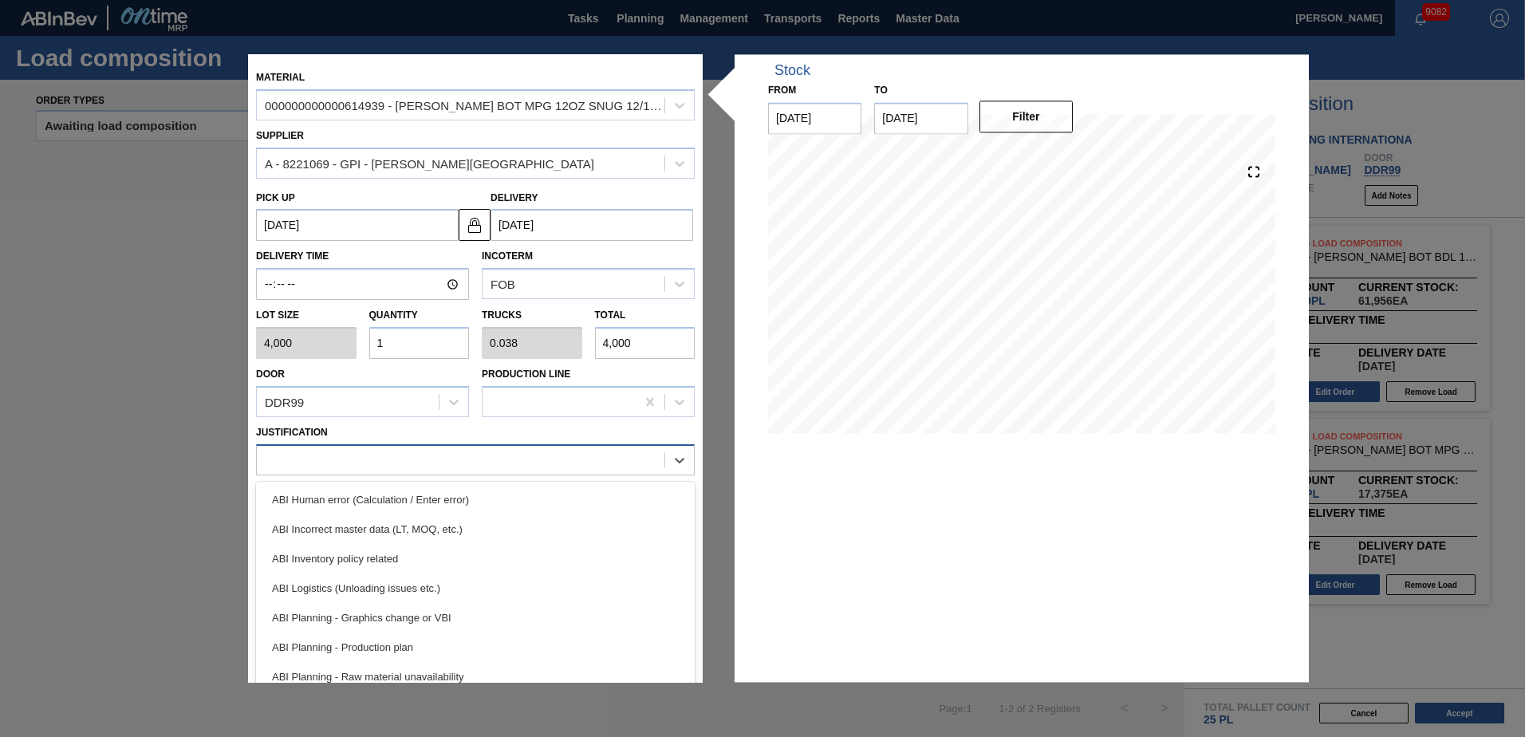
click at [348, 463] on div at bounding box center [461, 459] width 408 height 23
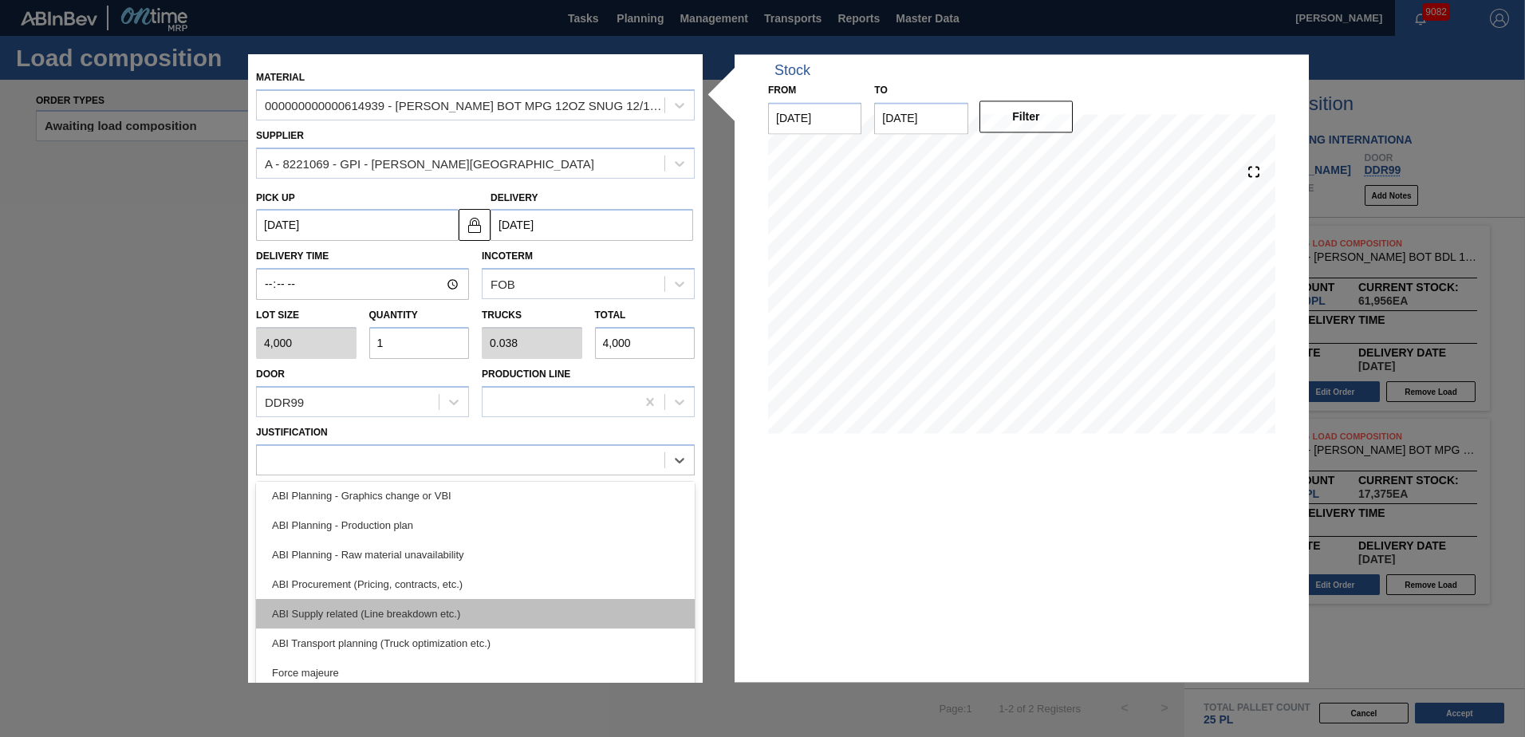
scroll to position [160, 0]
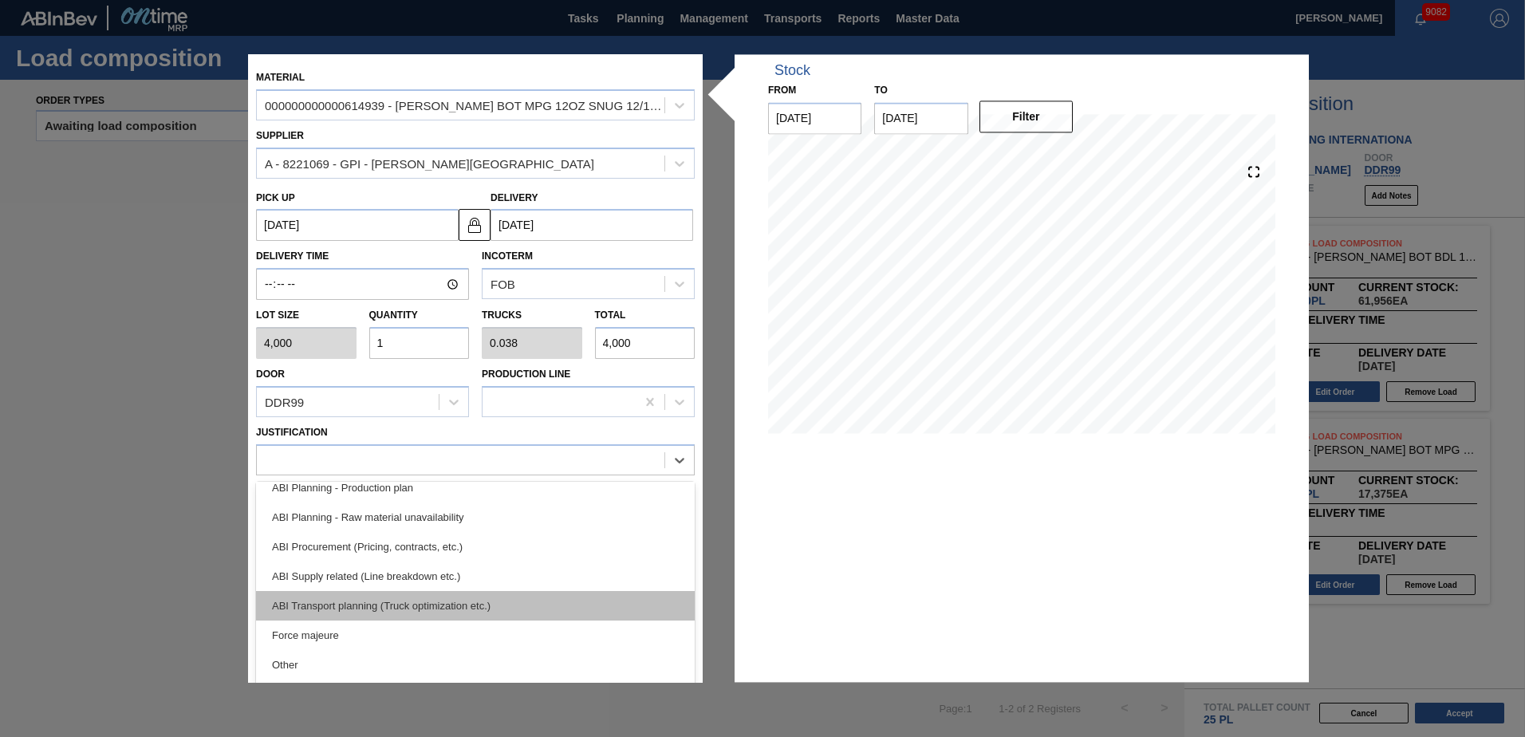
click at [432, 600] on div "ABI Transport planning (Truck optimization etc.)" at bounding box center [475, 606] width 439 height 30
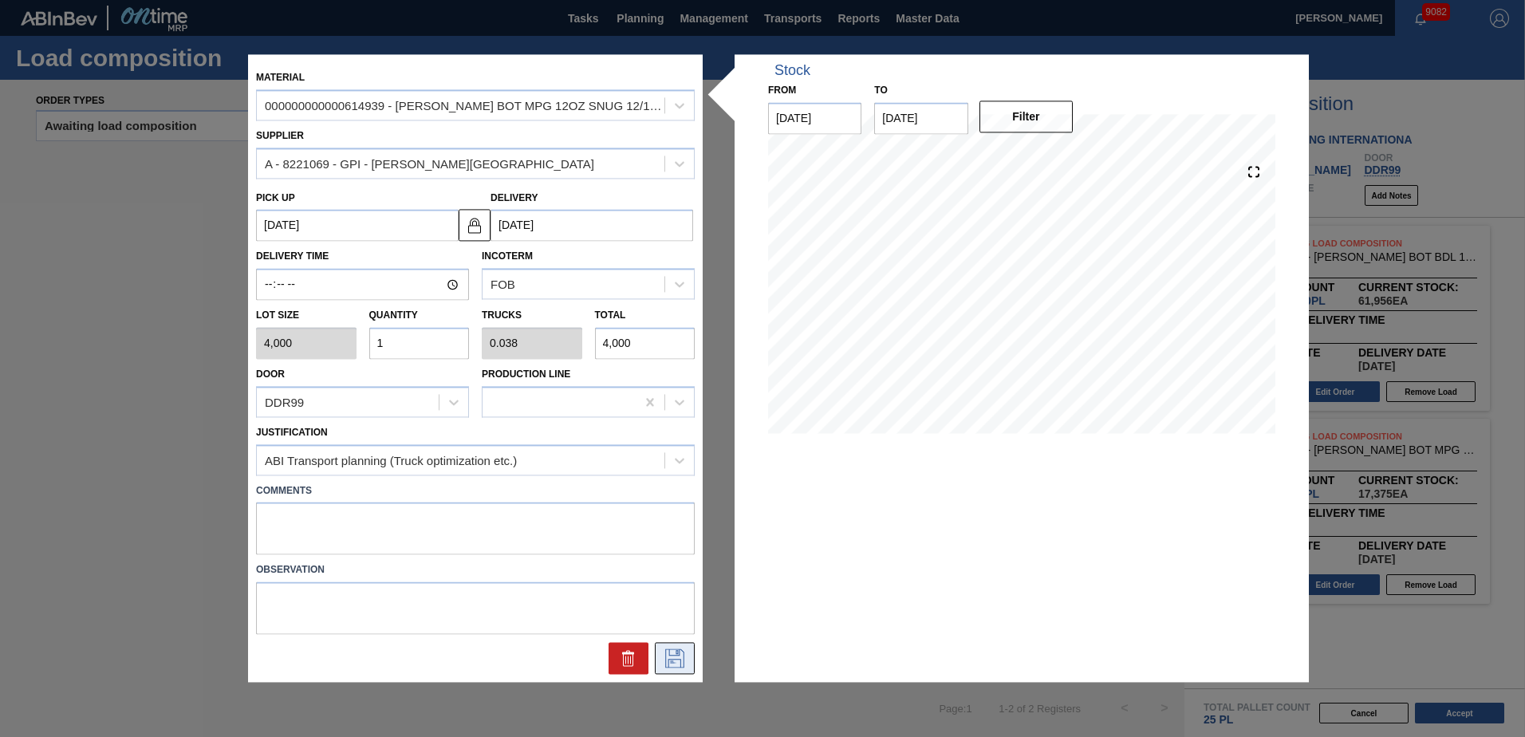
click at [670, 664] on icon at bounding box center [675, 658] width 26 height 19
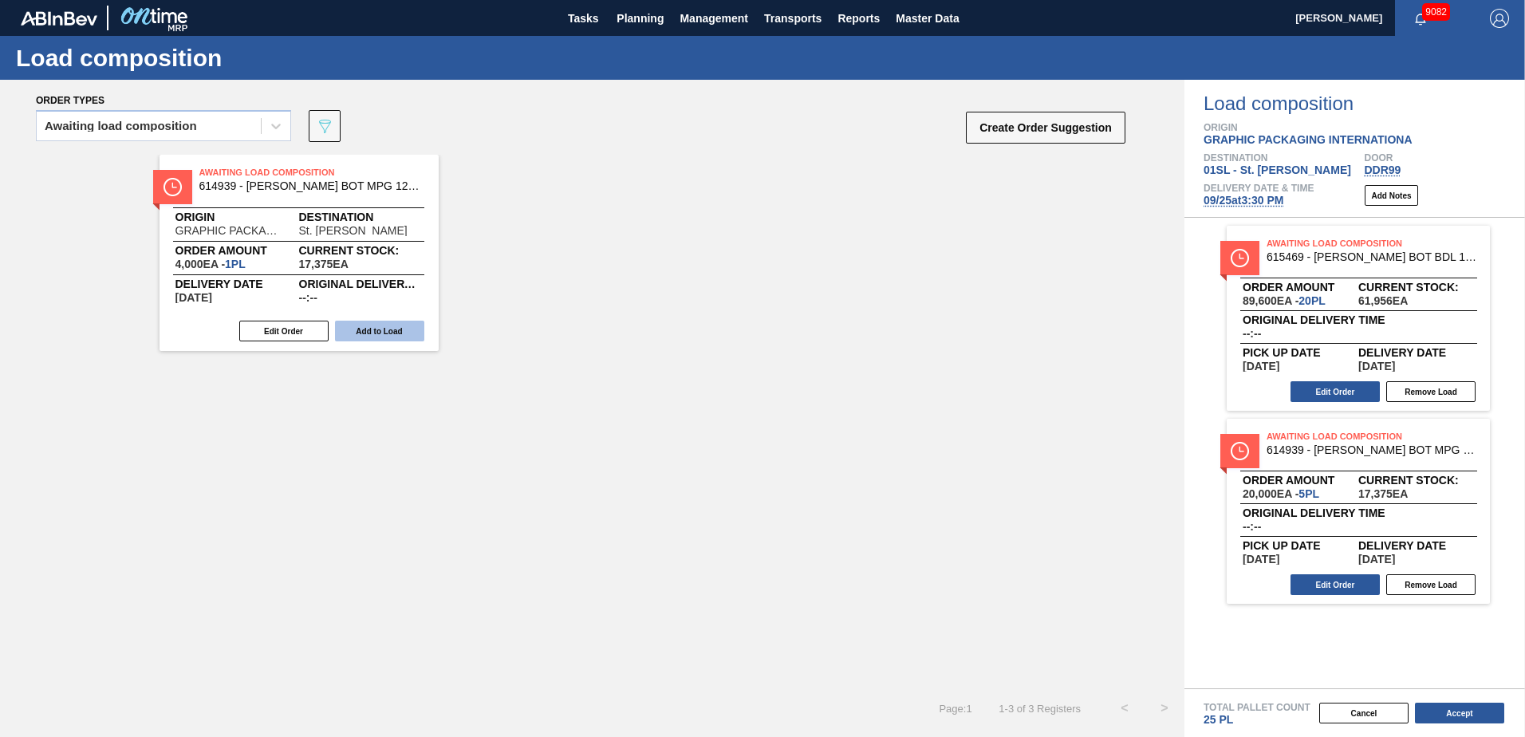
click at [392, 331] on button "Add to Load" at bounding box center [379, 331] width 89 height 21
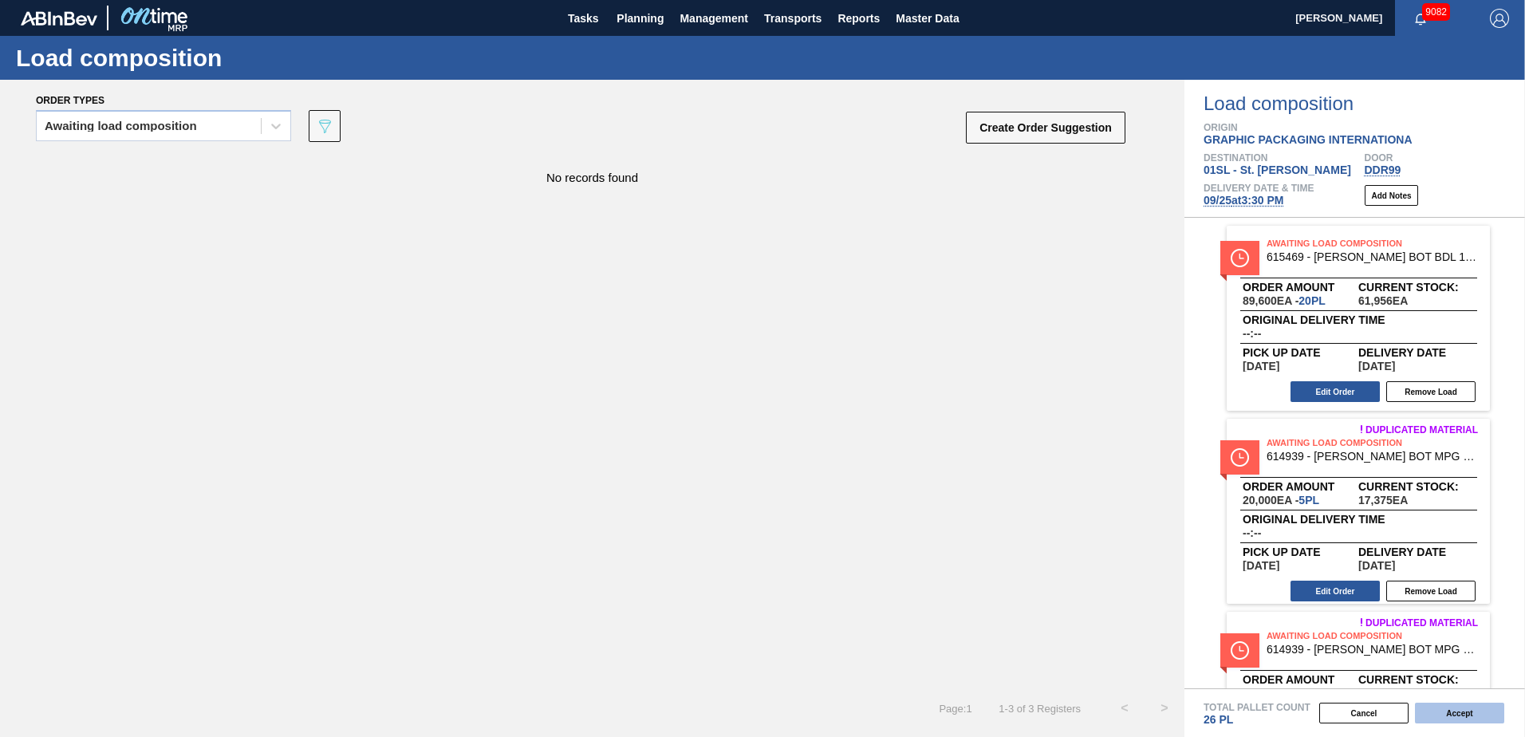
click at [1468, 719] on button "Accept" at bounding box center [1459, 713] width 89 height 21
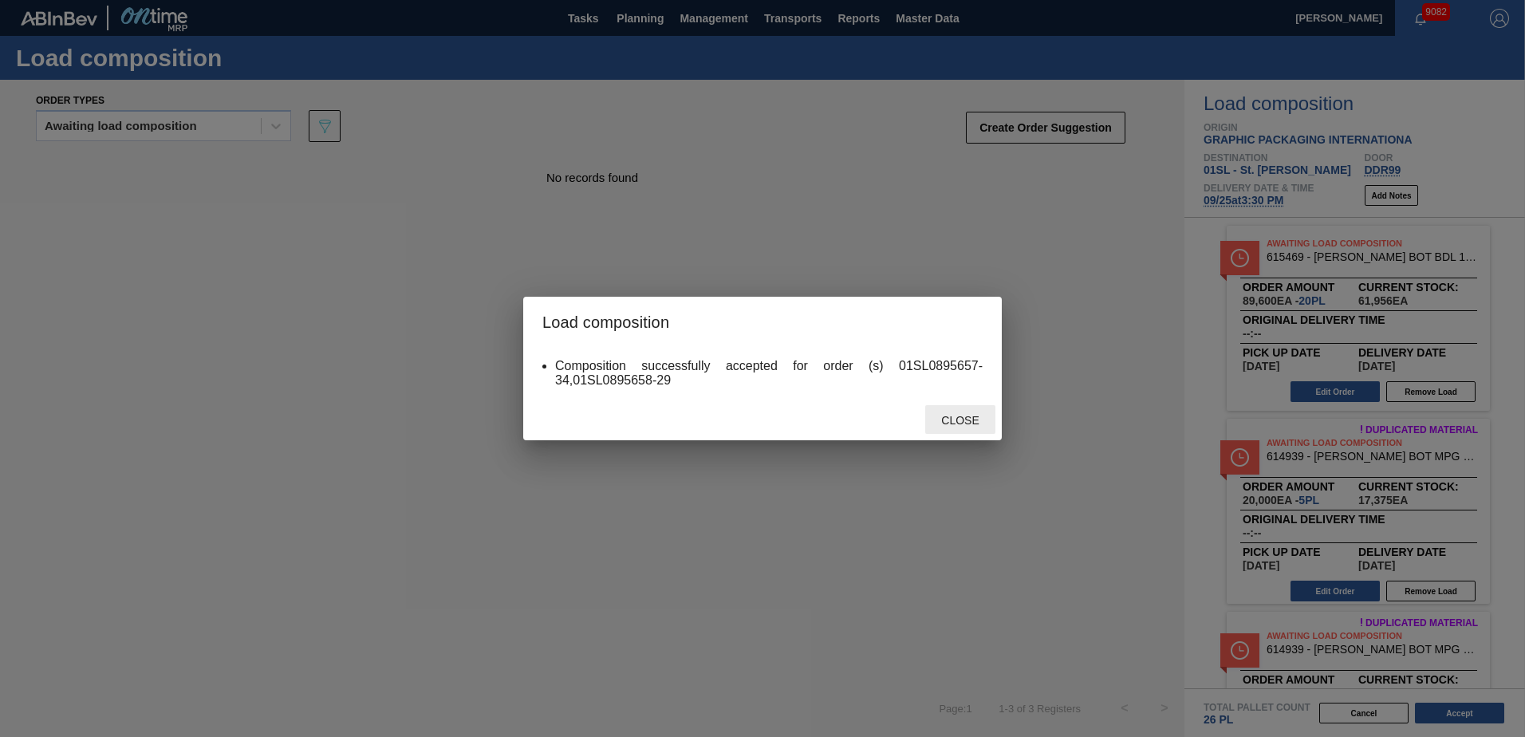
click at [969, 425] on span "Close" at bounding box center [959, 420] width 63 height 13
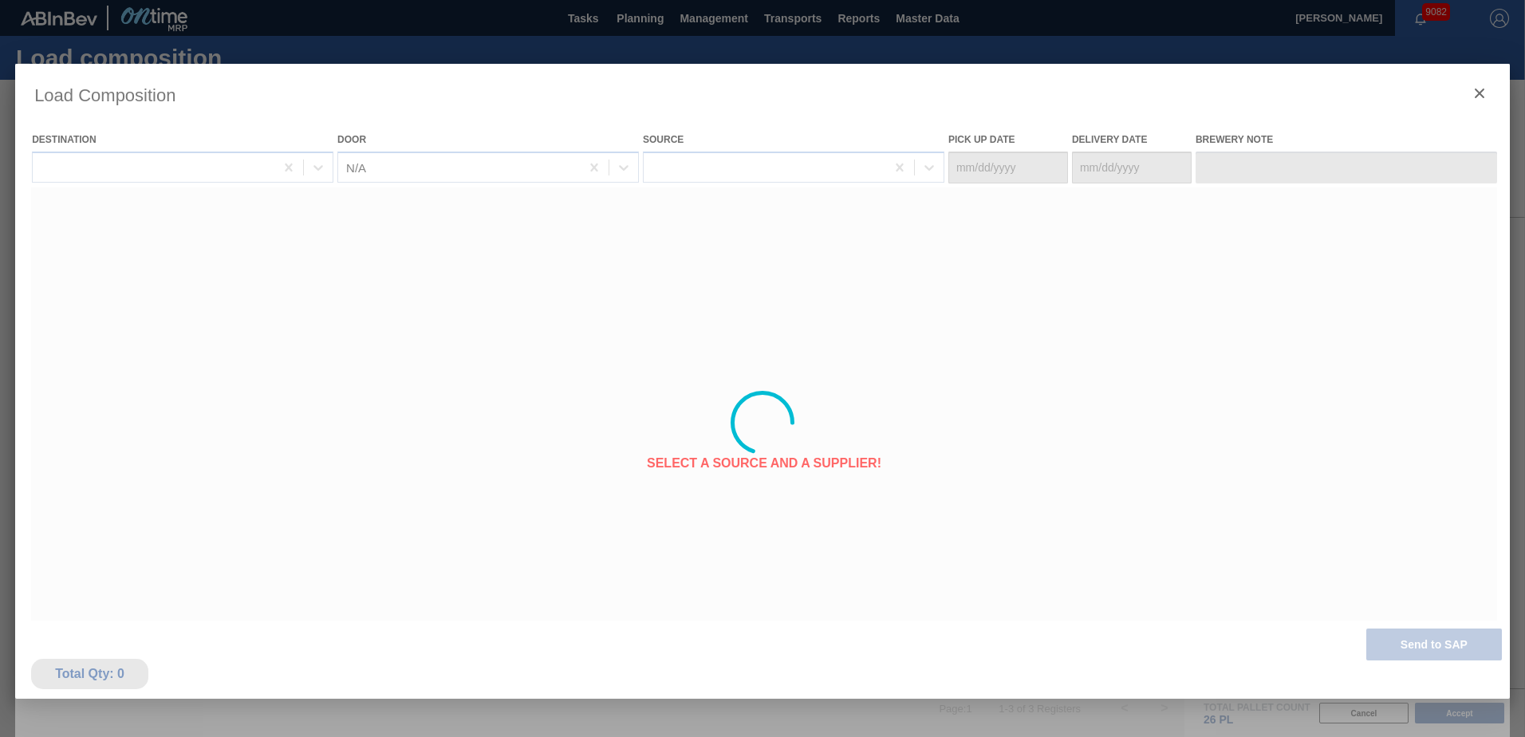
type Date "[DATE]"
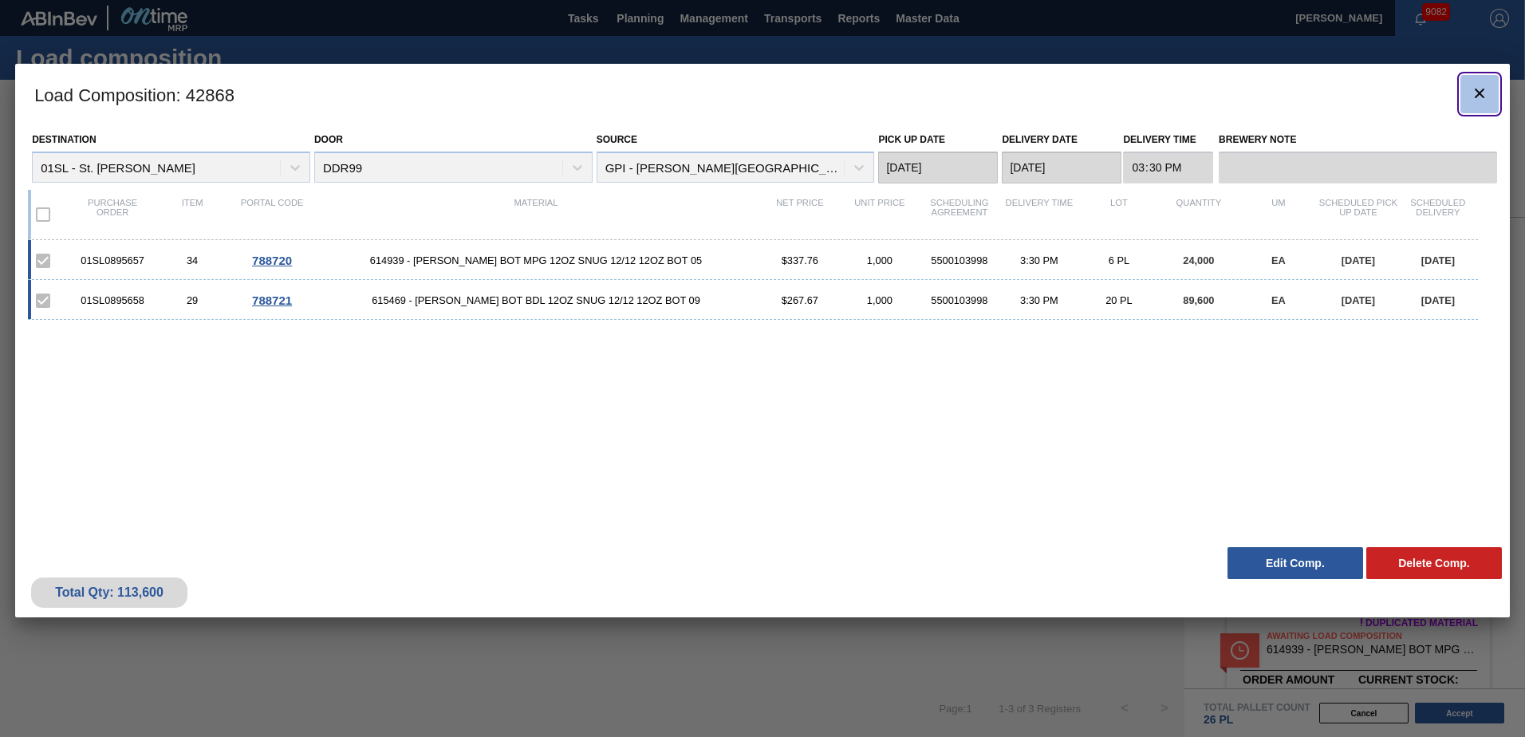
click at [1480, 84] on icon "botão de ícone" at bounding box center [1479, 93] width 19 height 19
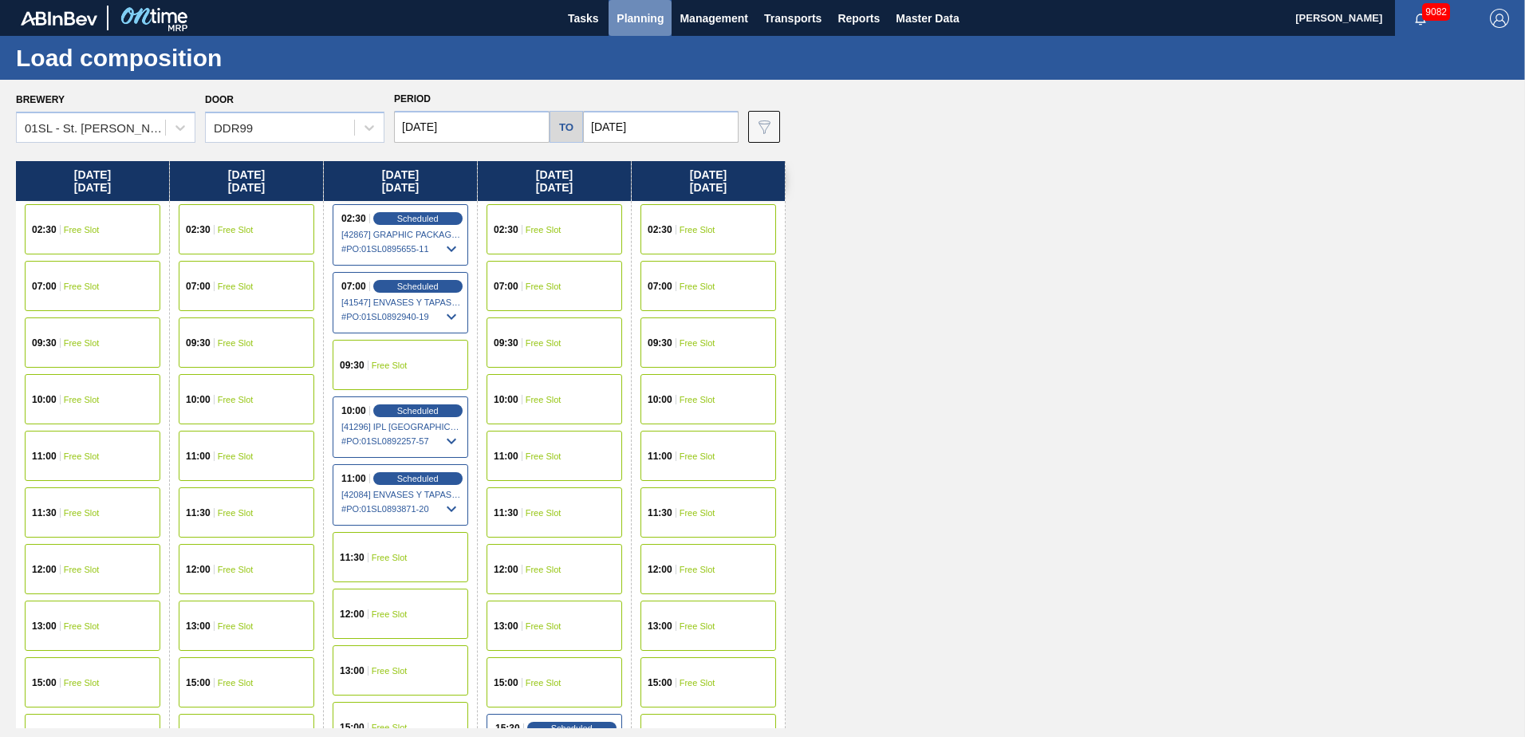
click at [629, 21] on span "Planning" at bounding box center [640, 18] width 47 height 19
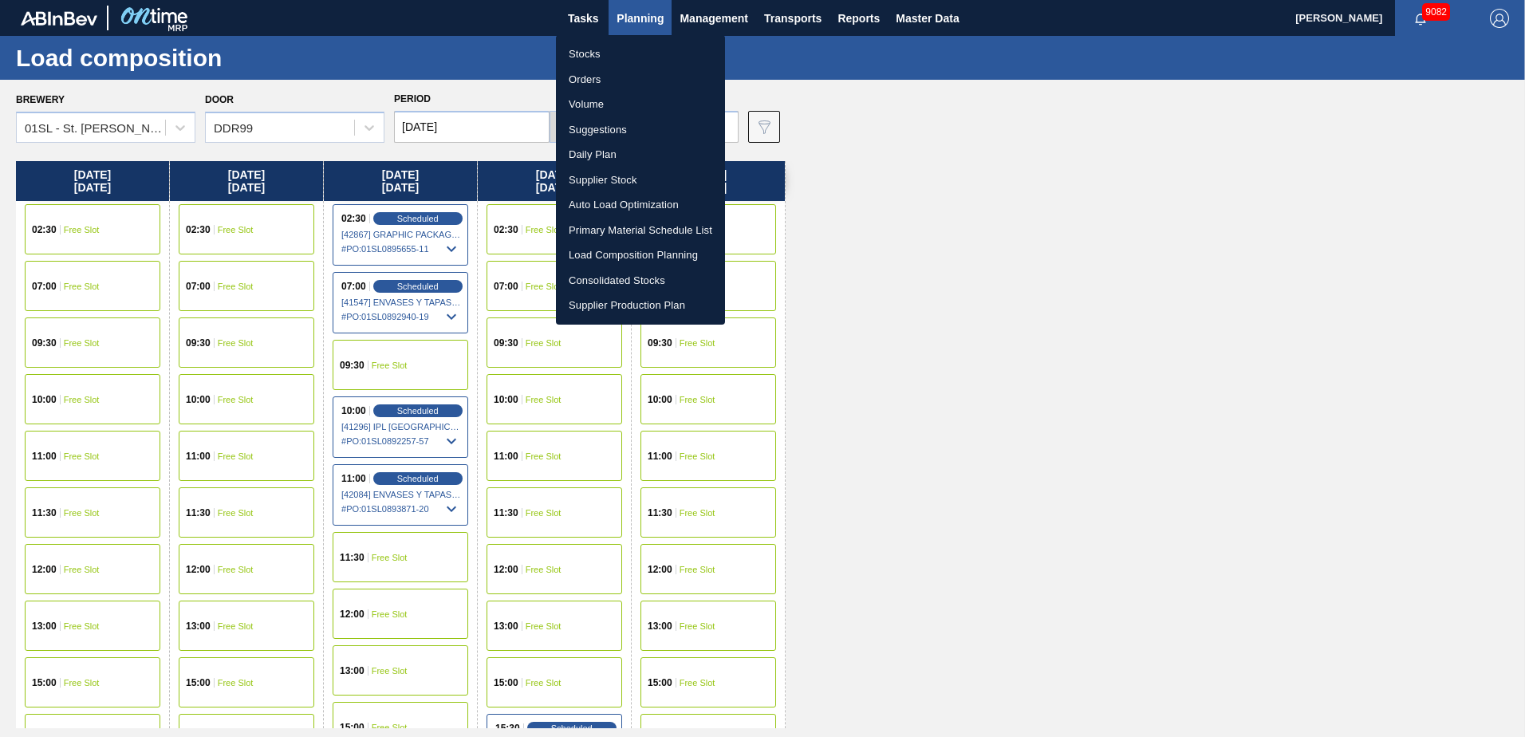
click at [605, 133] on li "Suggestions" at bounding box center [640, 130] width 169 height 26
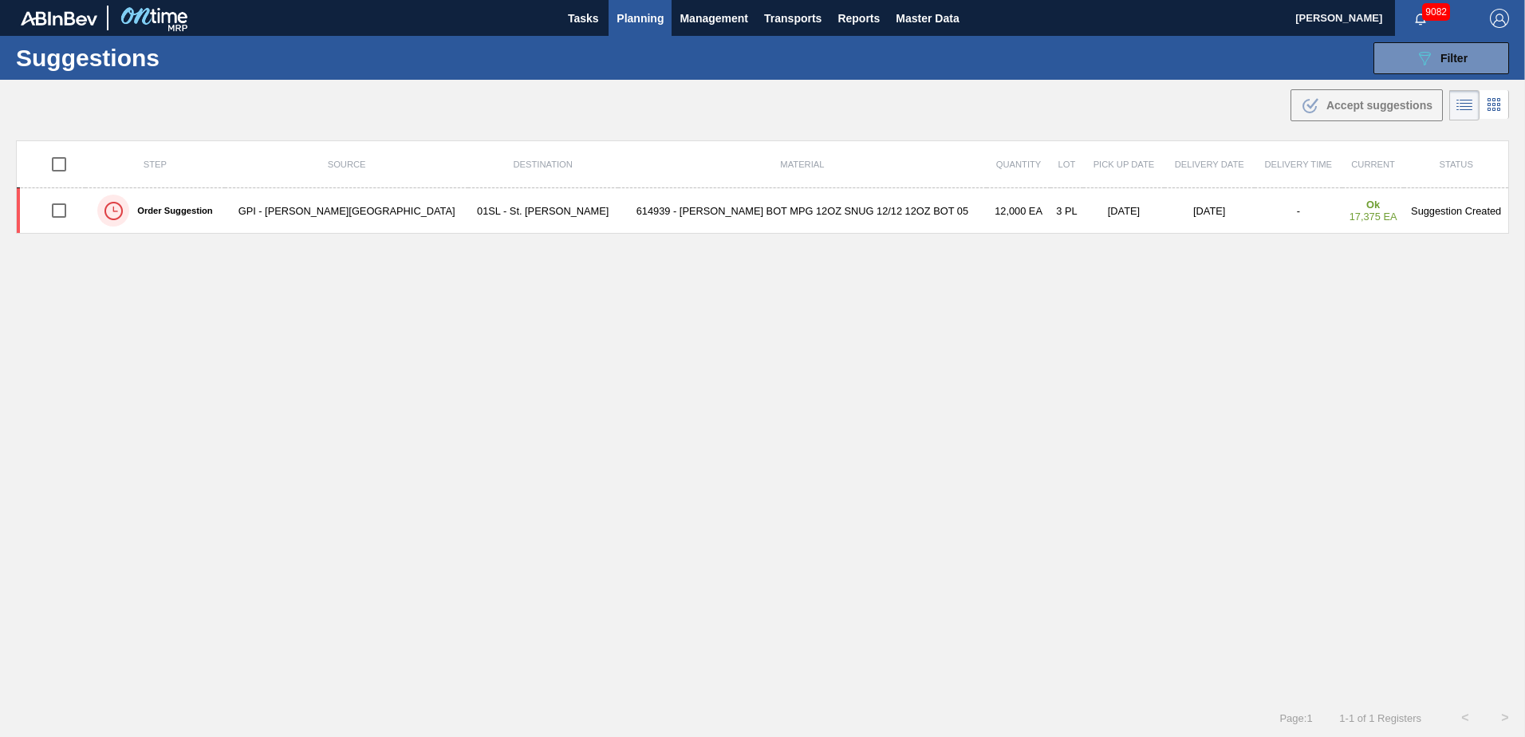
type from "[DATE]"
type to "[DATE]"
click at [1472, 54] on button "089F7B8B-B2A5-4AFE-B5C0-19BA573D28AC Filter" at bounding box center [1442, 58] width 136 height 32
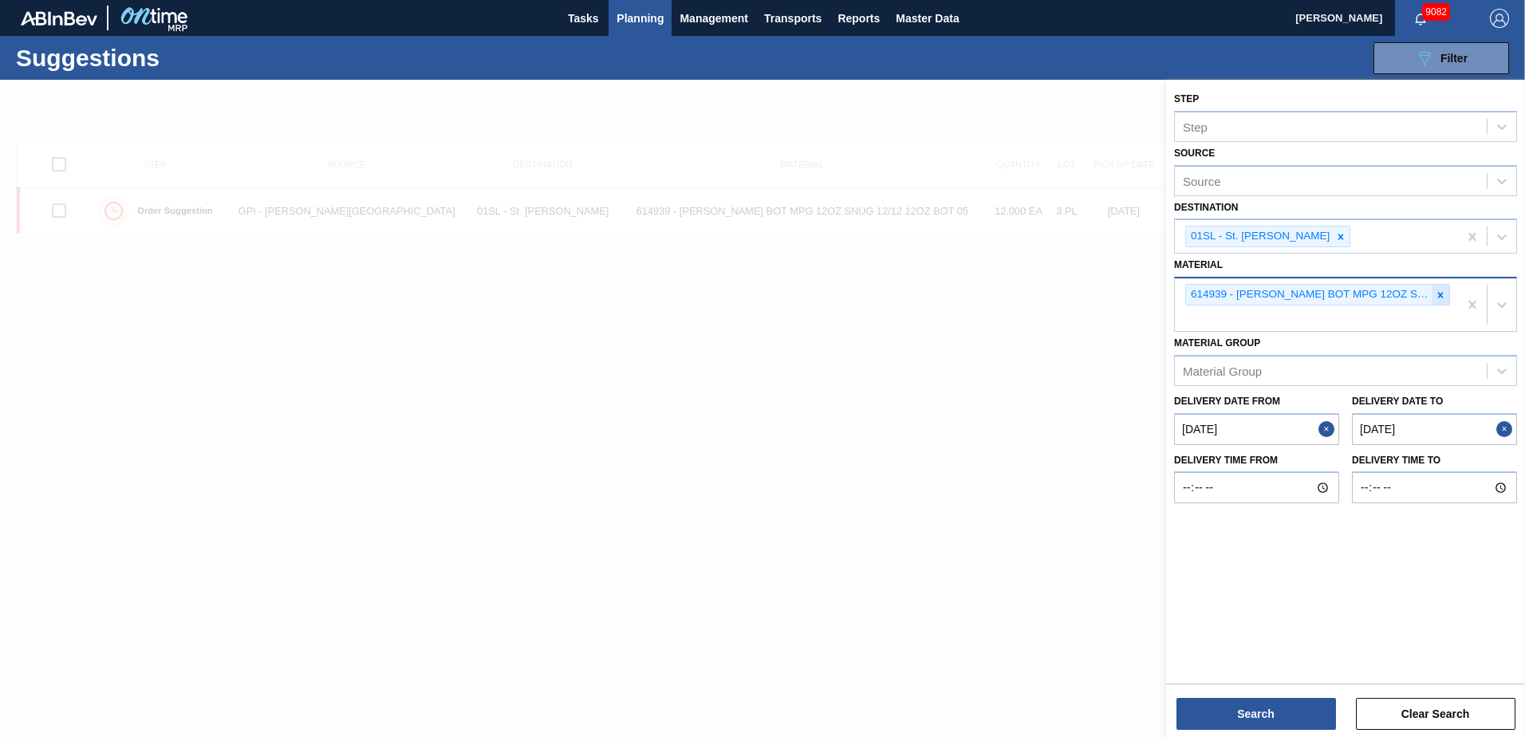
click at [1440, 300] on icon at bounding box center [1440, 295] width 11 height 11
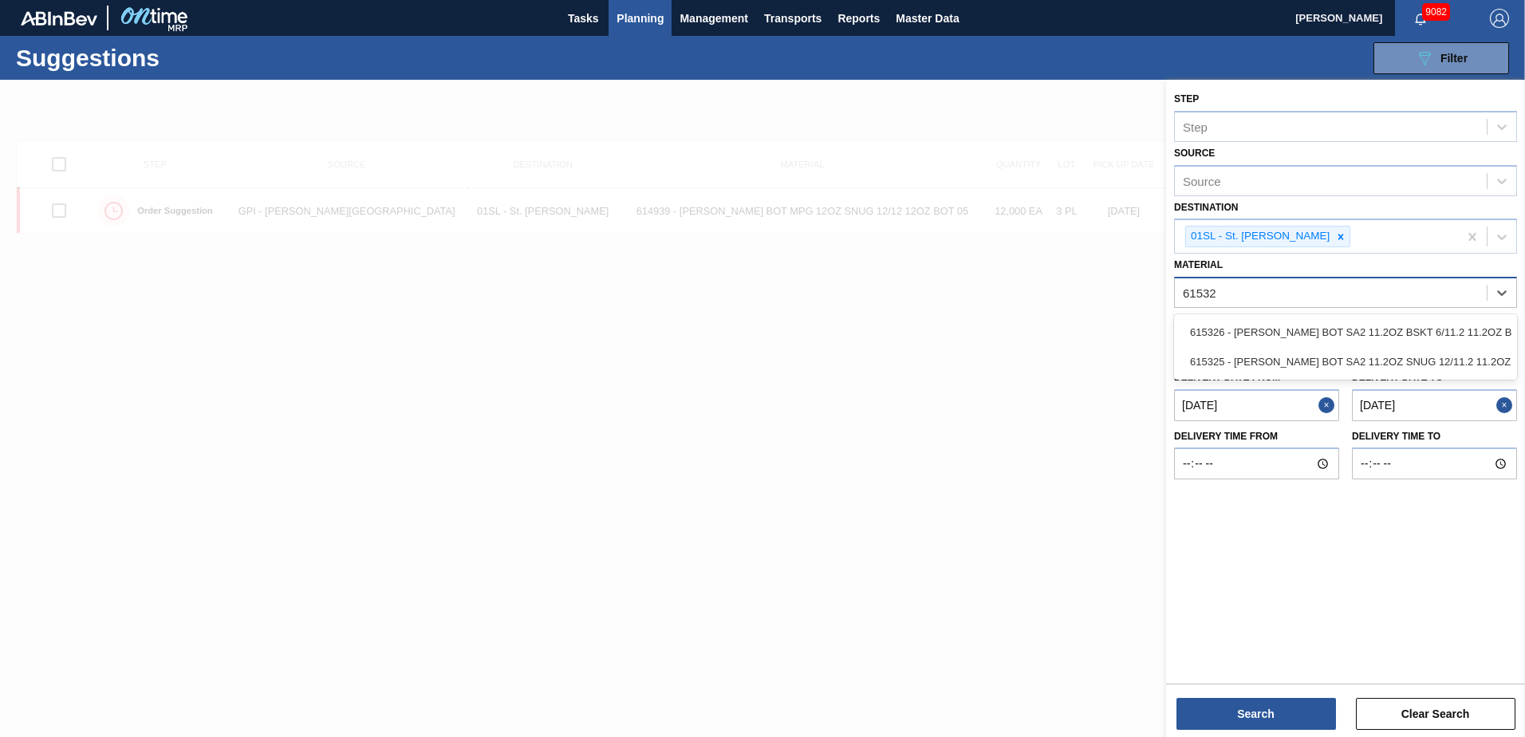
type input "615325"
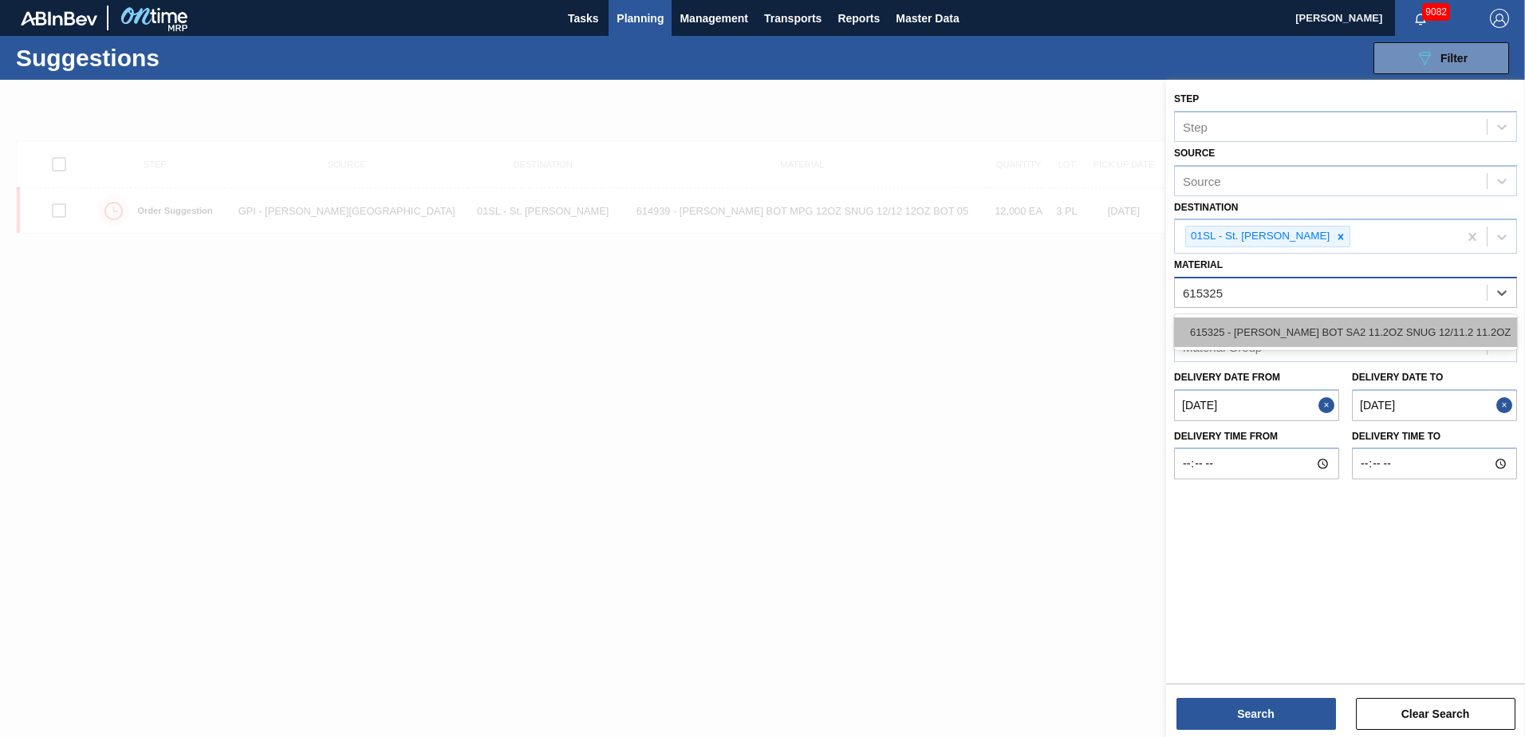
click at [1427, 326] on div "615325 - [PERSON_NAME] BOT SA2 11.2OZ SNUG 12/11.2 11.2OZ" at bounding box center [1345, 332] width 343 height 30
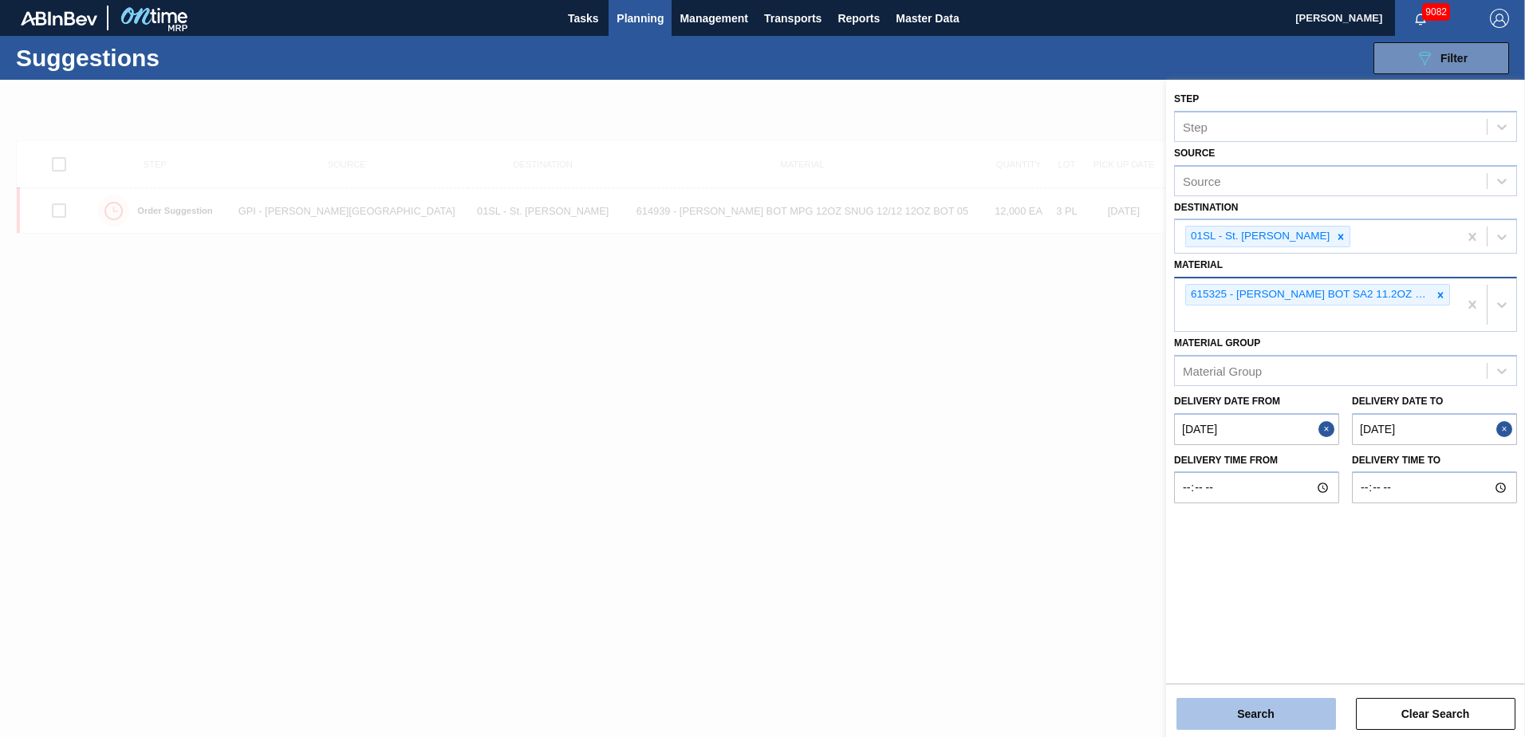
click at [1271, 704] on button "Search" at bounding box center [1257, 714] width 160 height 32
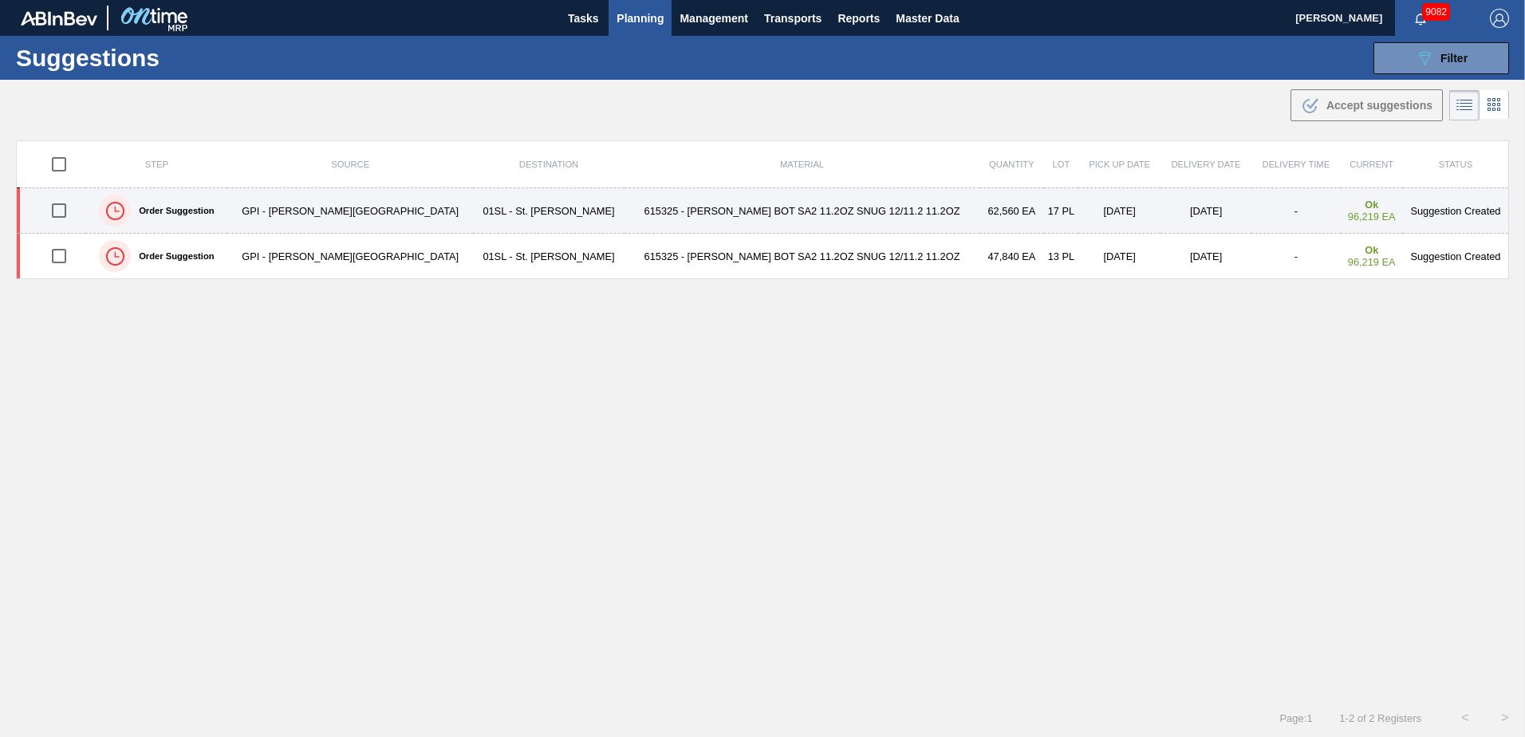
drag, startPoint x: 65, startPoint y: 207, endPoint x: 273, endPoint y: 196, distance: 208.4
click at [65, 207] on input "checkbox" at bounding box center [59, 211] width 34 height 34
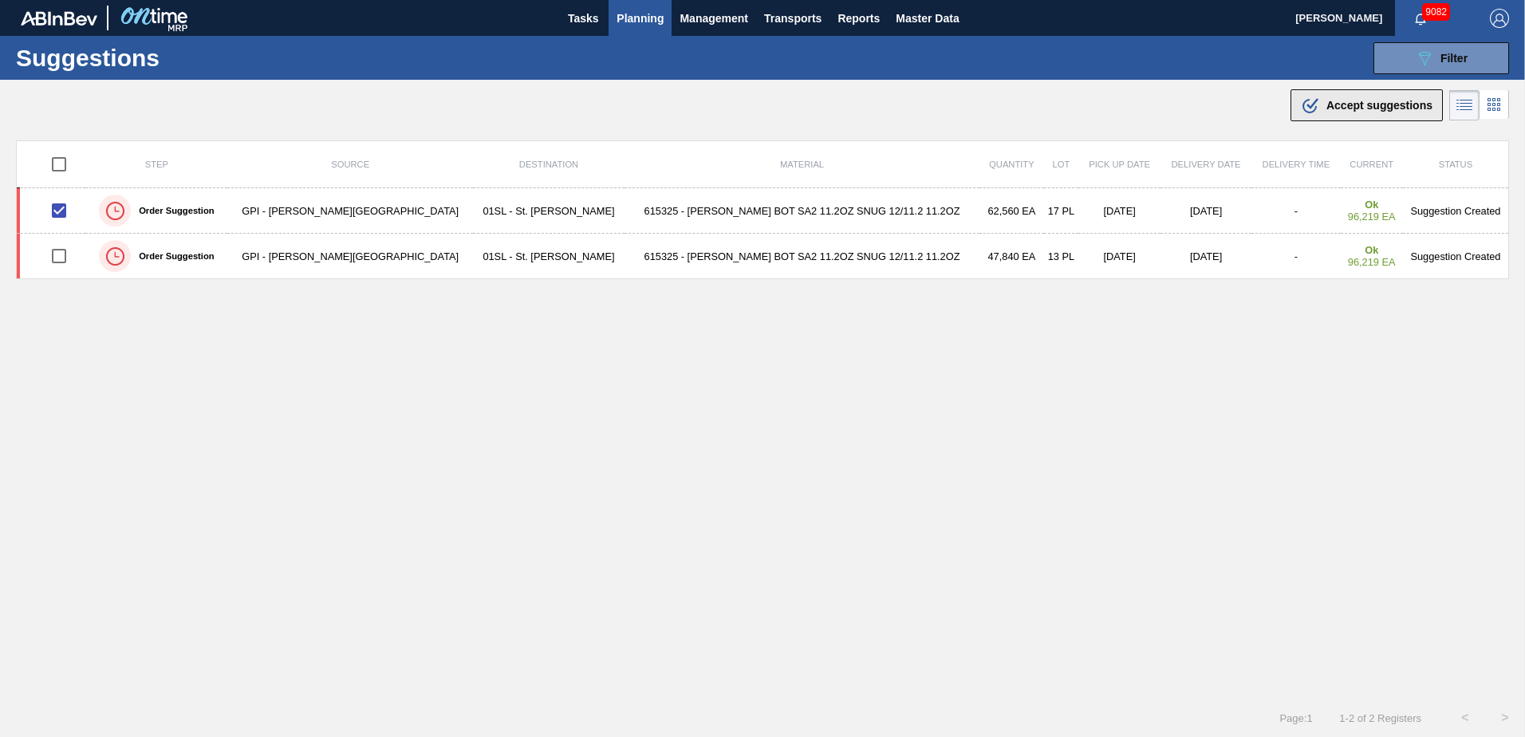
click at [1344, 119] on button ".b{fill:var(--color-action-default)} Accept suggestions" at bounding box center [1367, 105] width 152 height 32
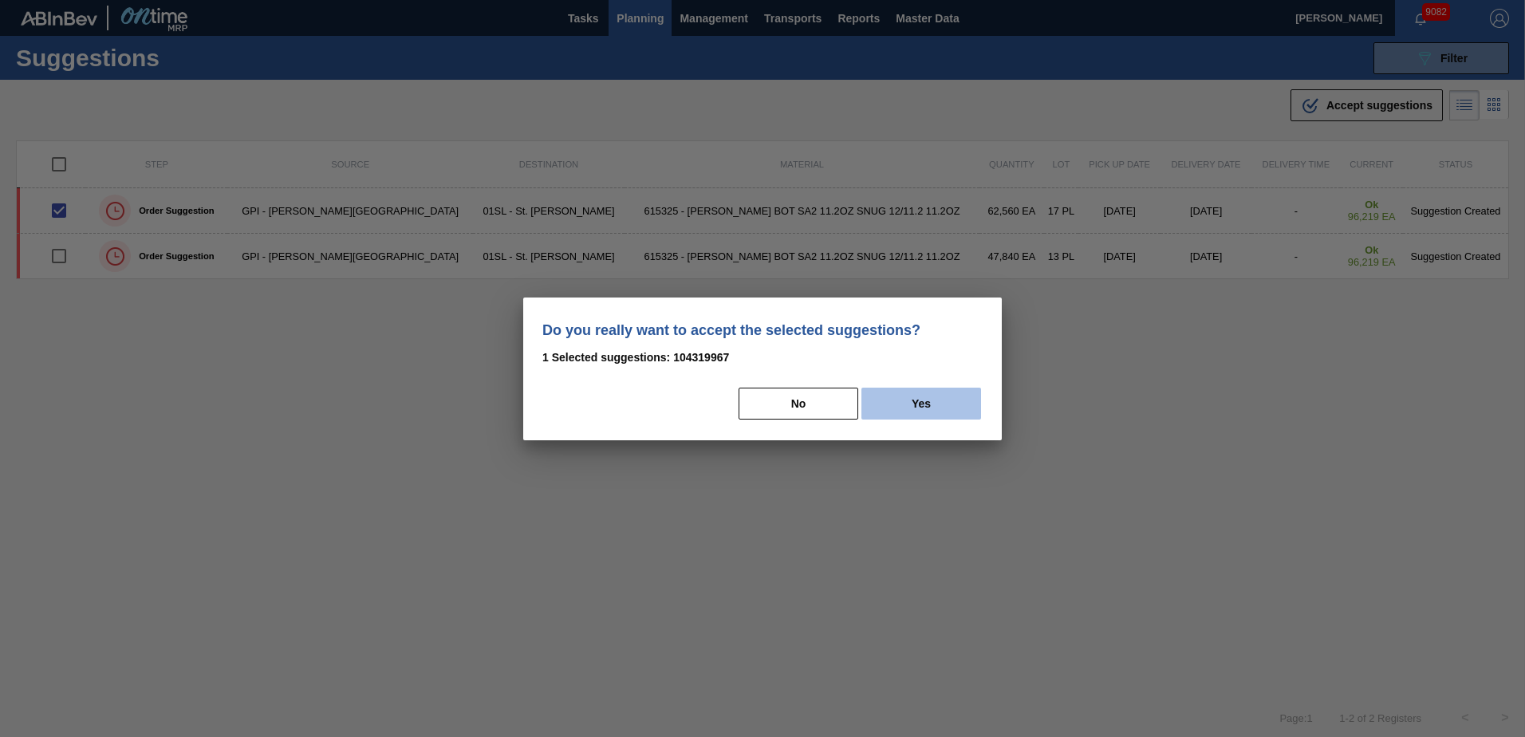
click at [965, 392] on button "Yes" at bounding box center [921, 404] width 120 height 32
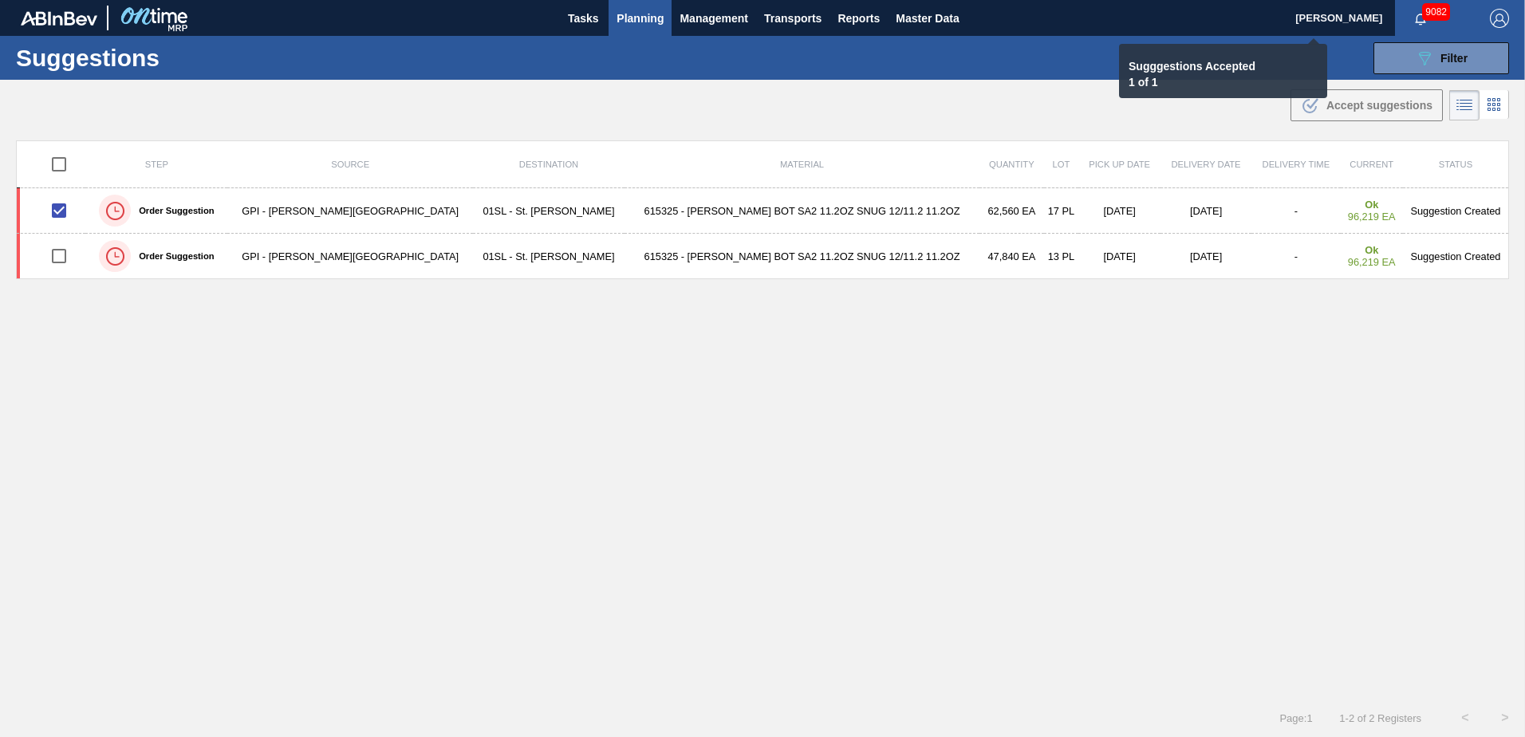
checkbox input "false"
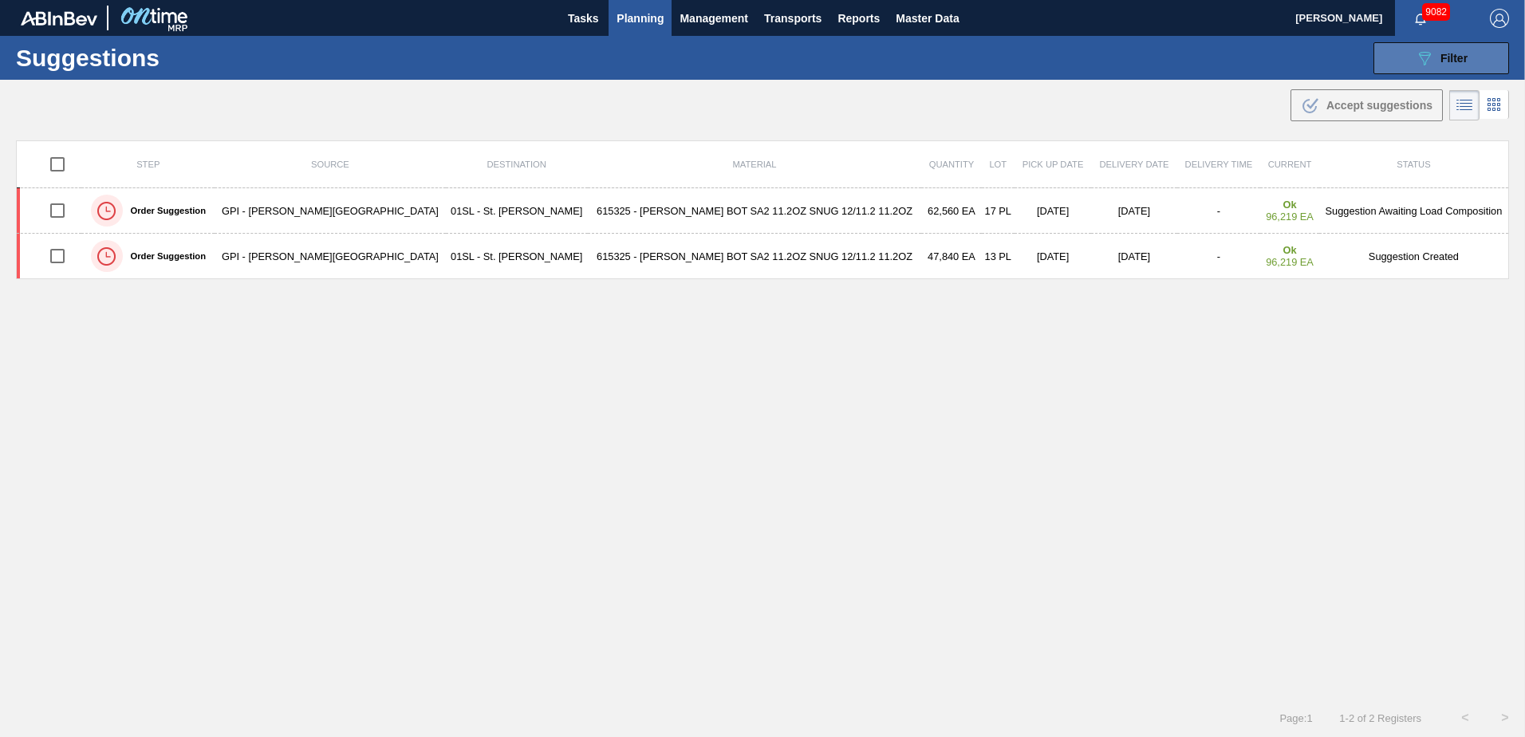
click at [1392, 66] on button "089F7B8B-B2A5-4AFE-B5C0-19BA573D28AC Filter" at bounding box center [1442, 58] width 136 height 32
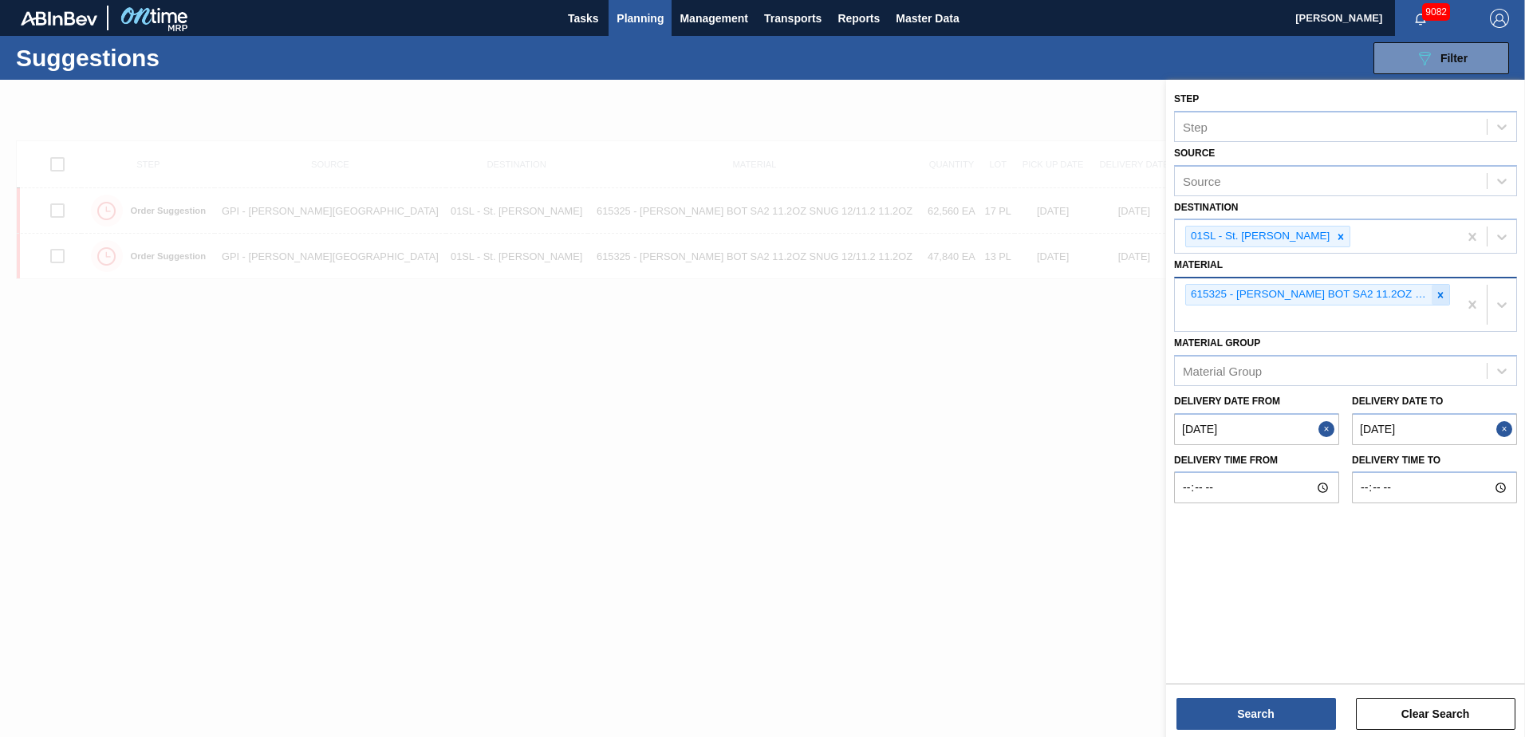
click at [1445, 296] on icon at bounding box center [1440, 295] width 11 height 11
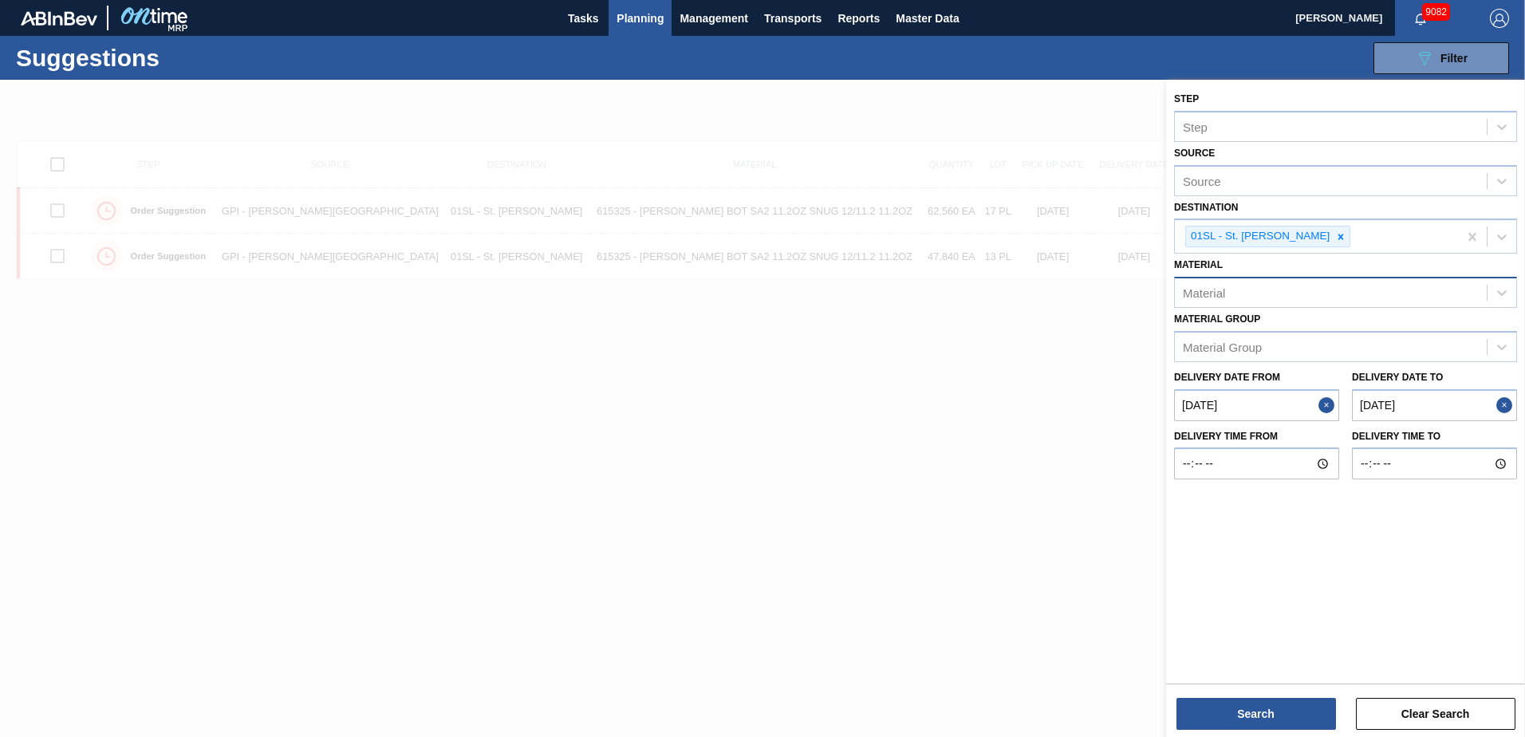
click at [1279, 286] on div "Material" at bounding box center [1331, 293] width 312 height 23
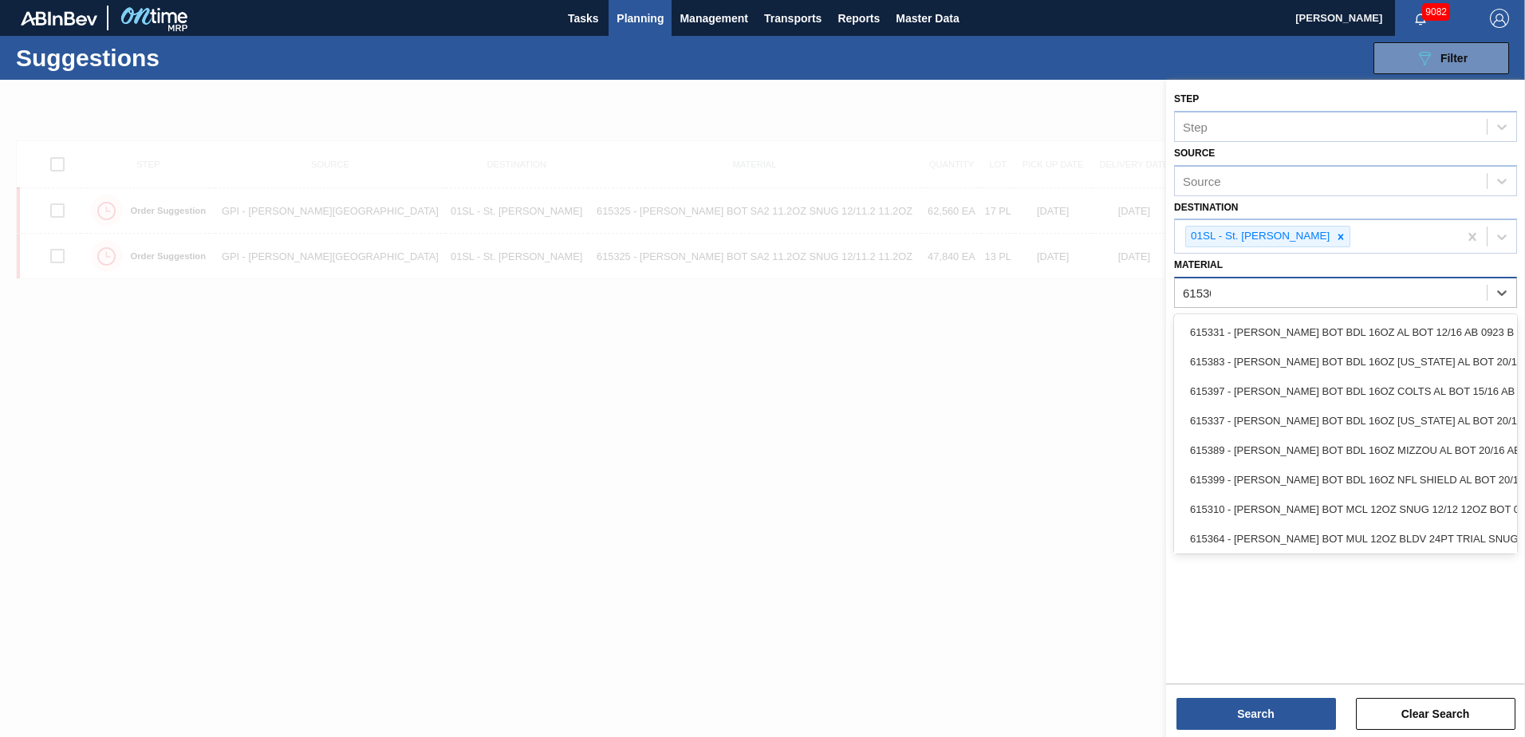
type input "615307"
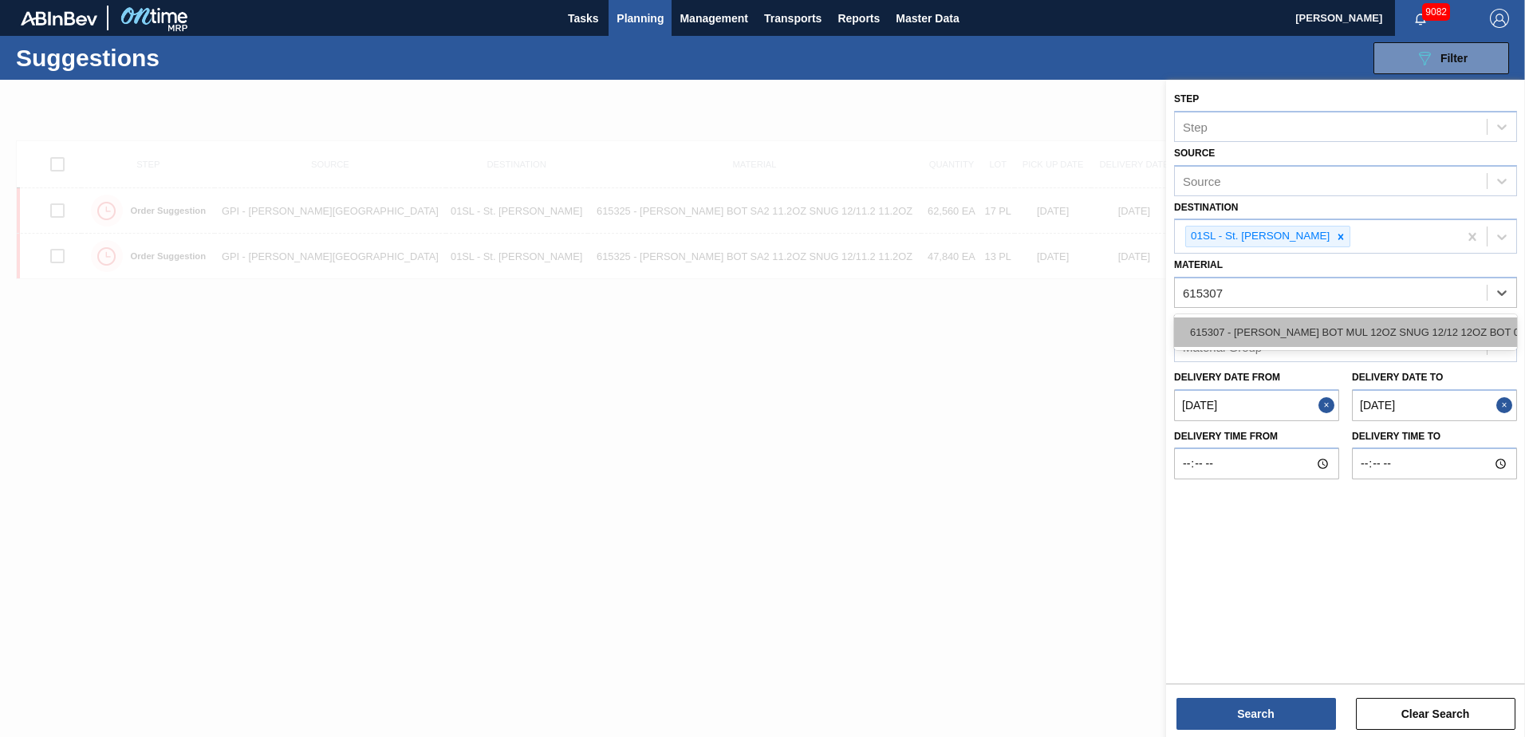
click at [1291, 337] on div "615307 - [PERSON_NAME] BOT MUL 12OZ SNUG 12/12 12OZ BOT 07" at bounding box center [1345, 332] width 343 height 30
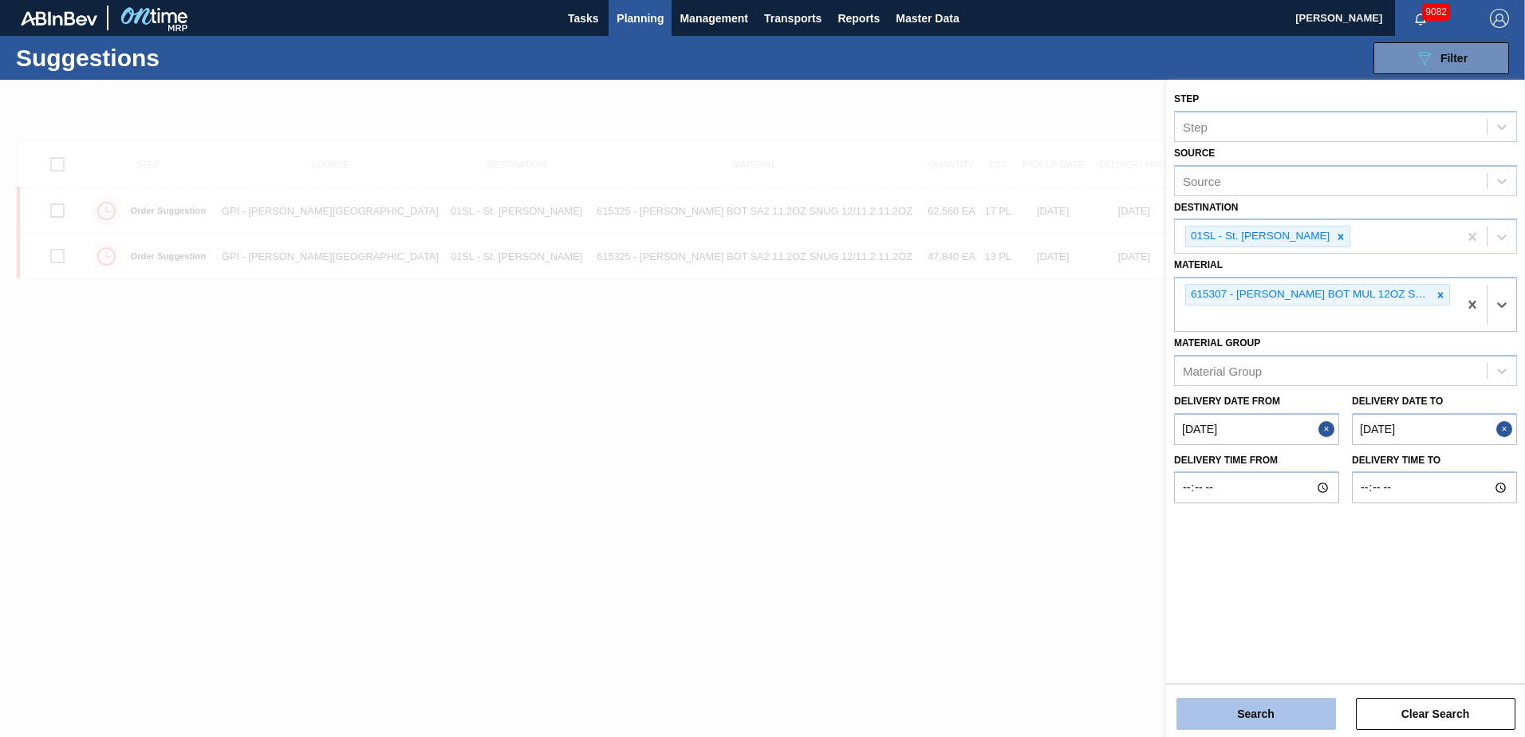
click at [1280, 702] on button "Search" at bounding box center [1257, 714] width 160 height 32
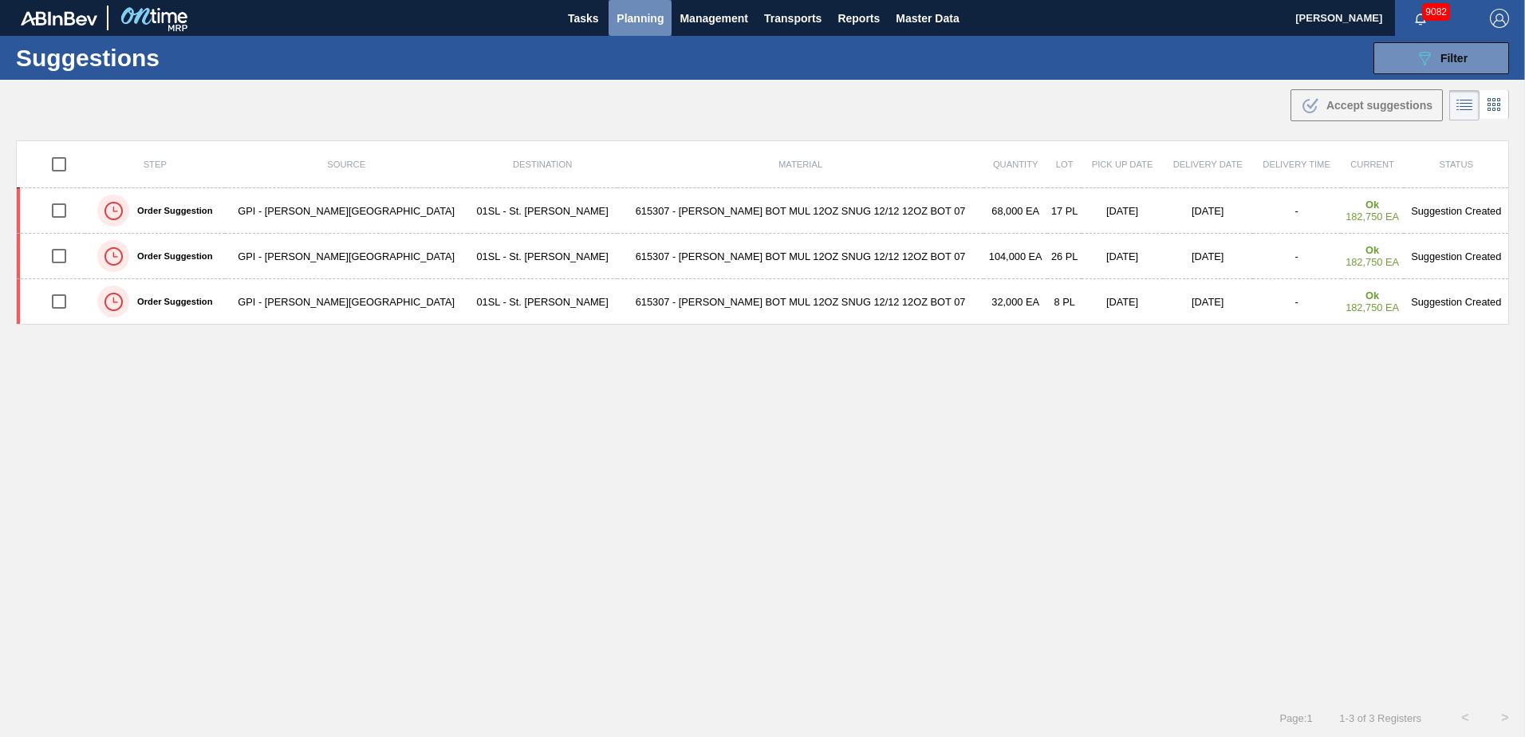
click at [633, 22] on span "Planning" at bounding box center [640, 18] width 47 height 19
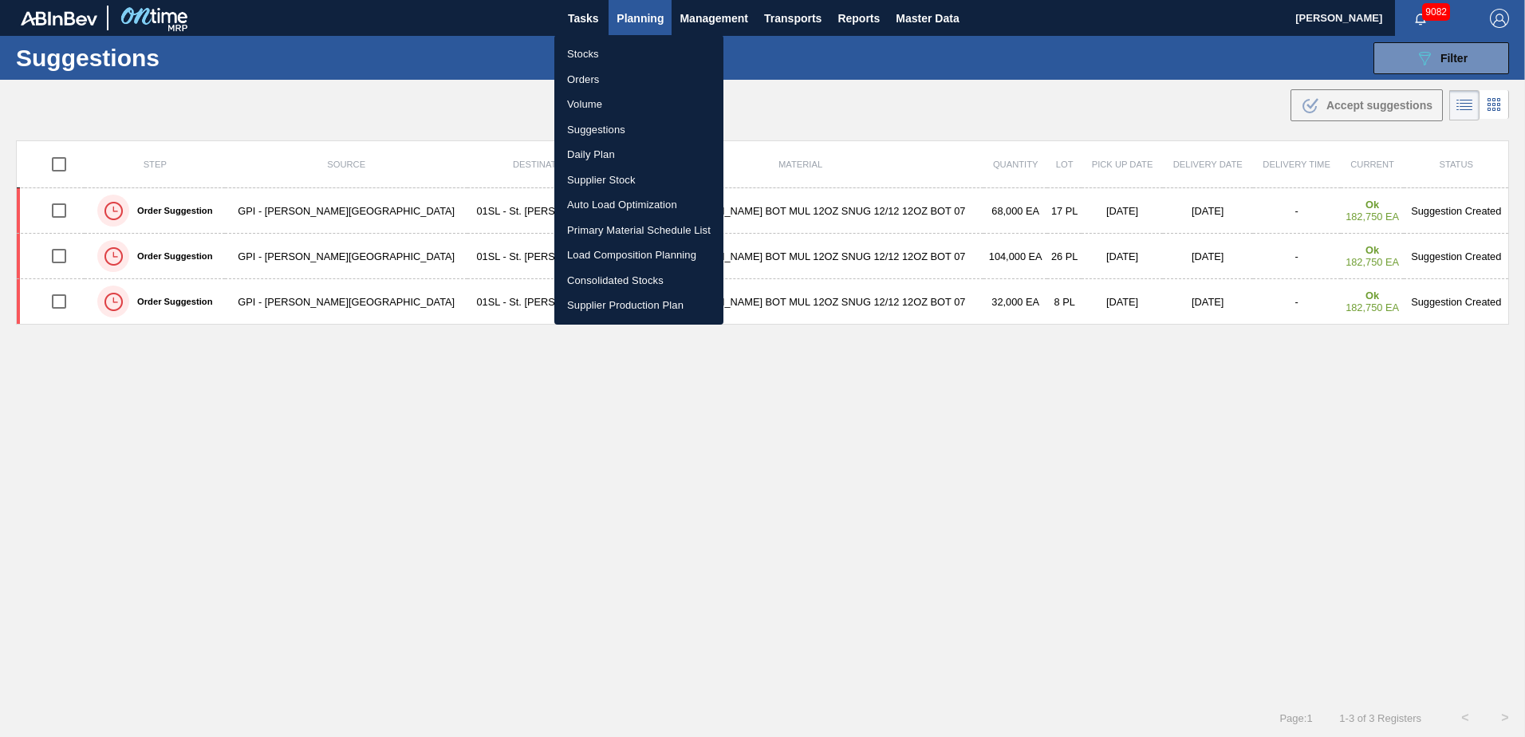
click at [593, 259] on li "Load Composition Planning" at bounding box center [638, 255] width 169 height 26
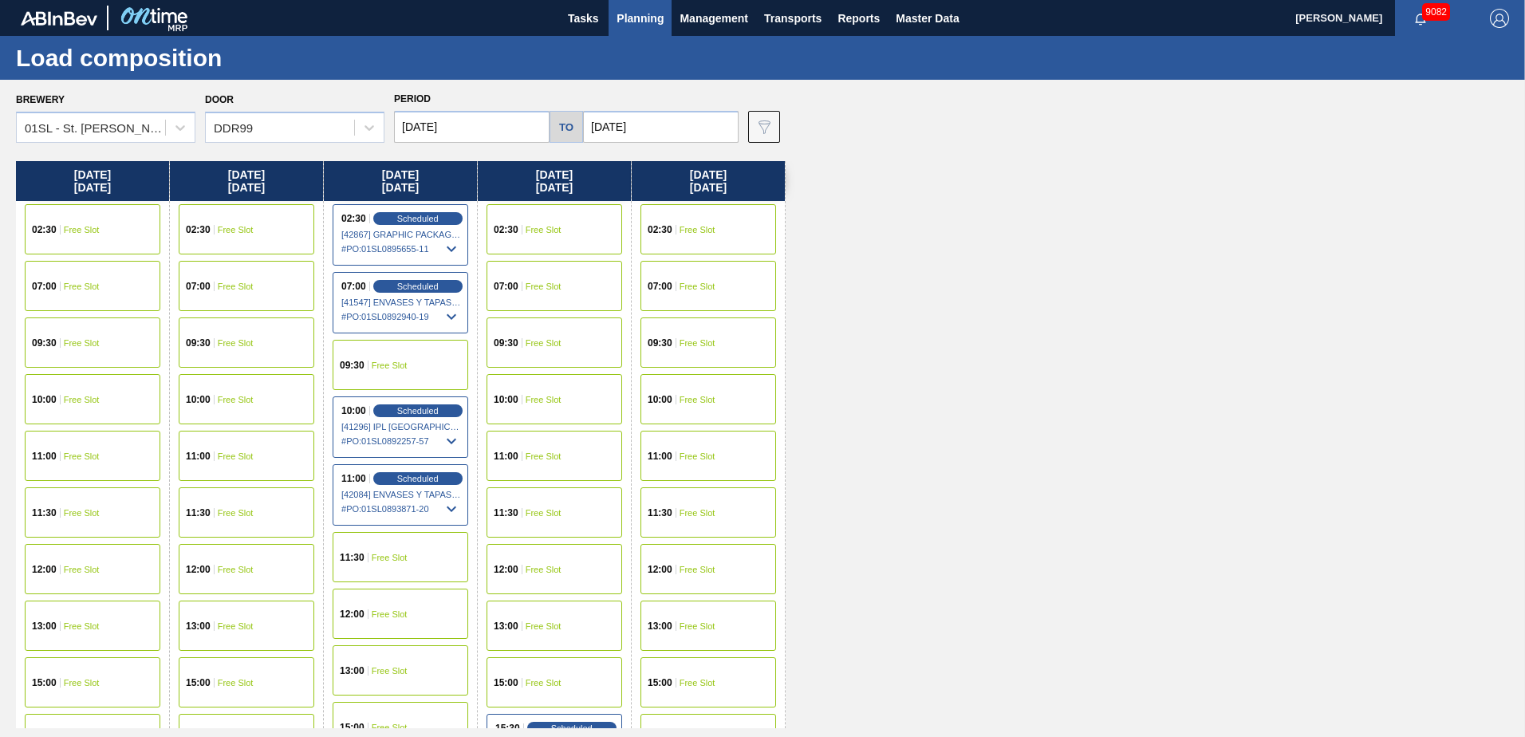
click at [694, 239] on div "02:30 Free Slot" at bounding box center [709, 229] width 136 height 50
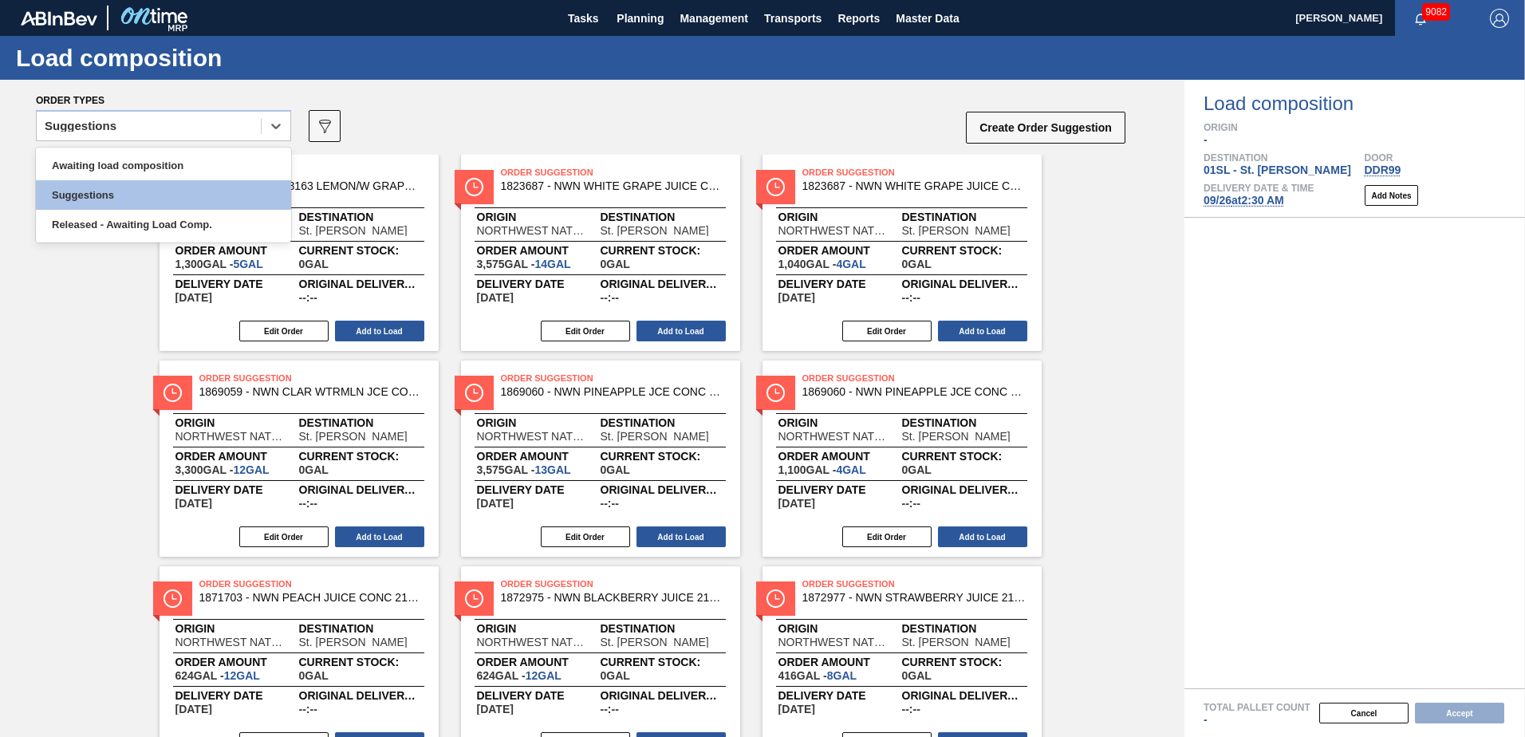
click at [278, 132] on icon at bounding box center [276, 126] width 16 height 16
click at [195, 163] on div "Awaiting load composition" at bounding box center [163, 166] width 255 height 30
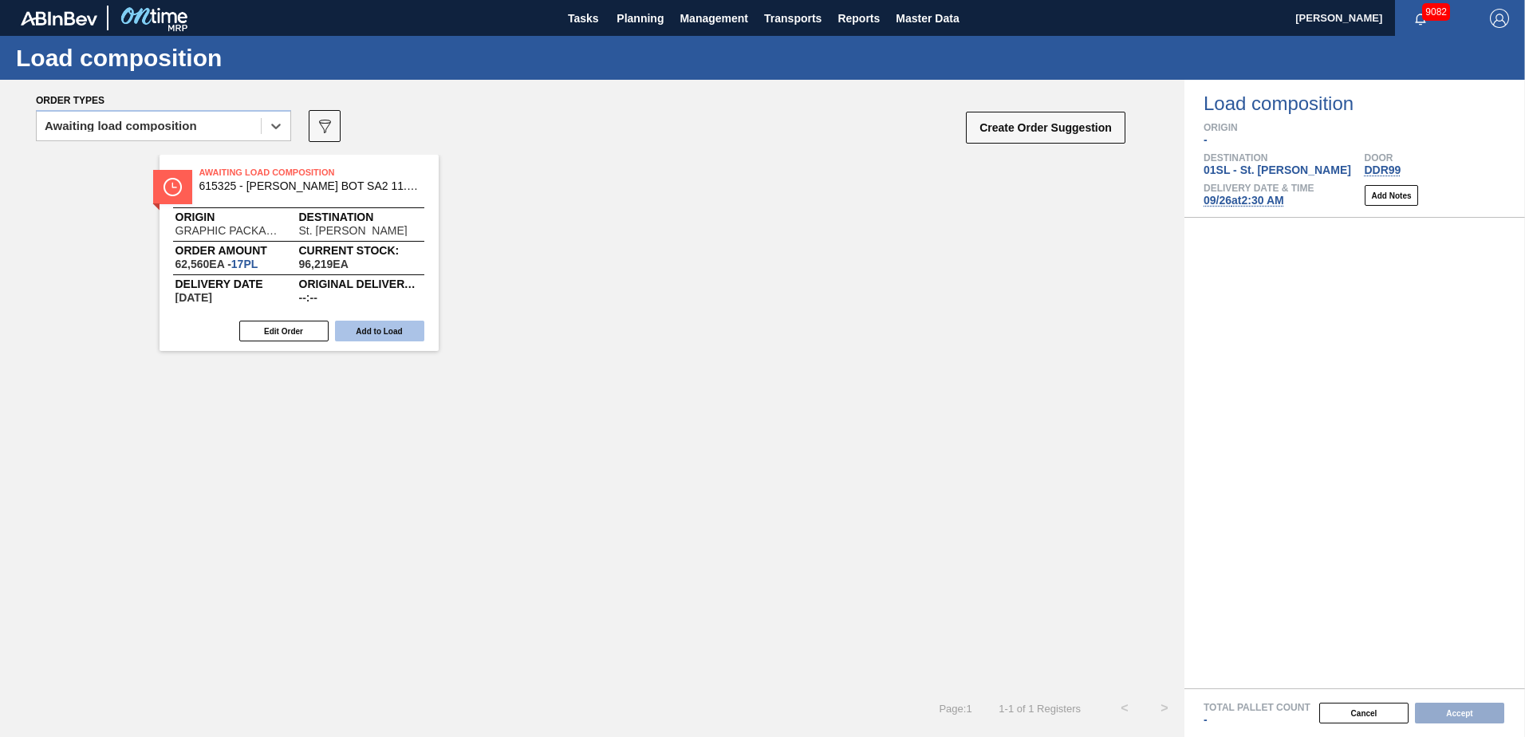
click at [380, 327] on button "Add to Load" at bounding box center [379, 331] width 89 height 21
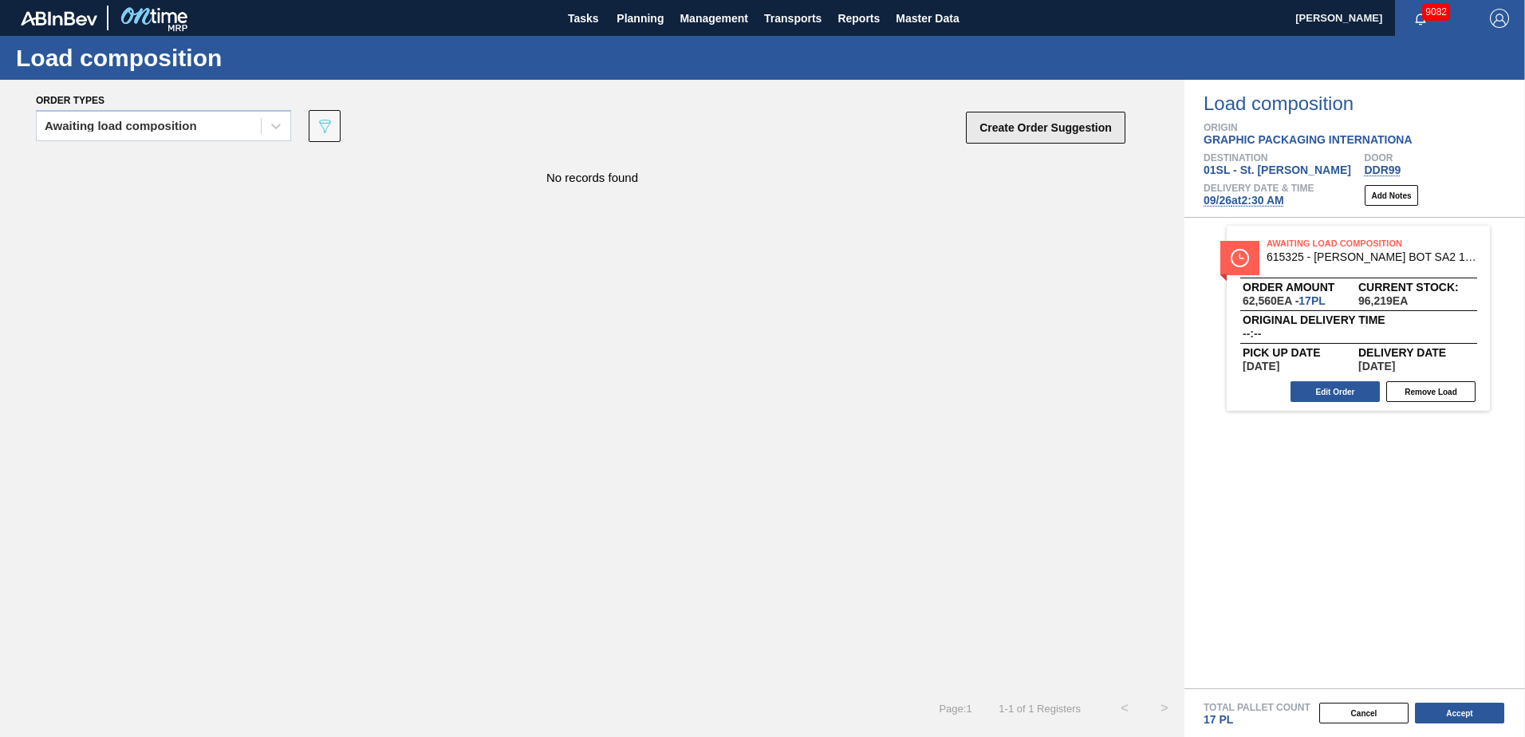
click at [1048, 125] on button "Create Order Suggestion" at bounding box center [1046, 128] width 160 height 32
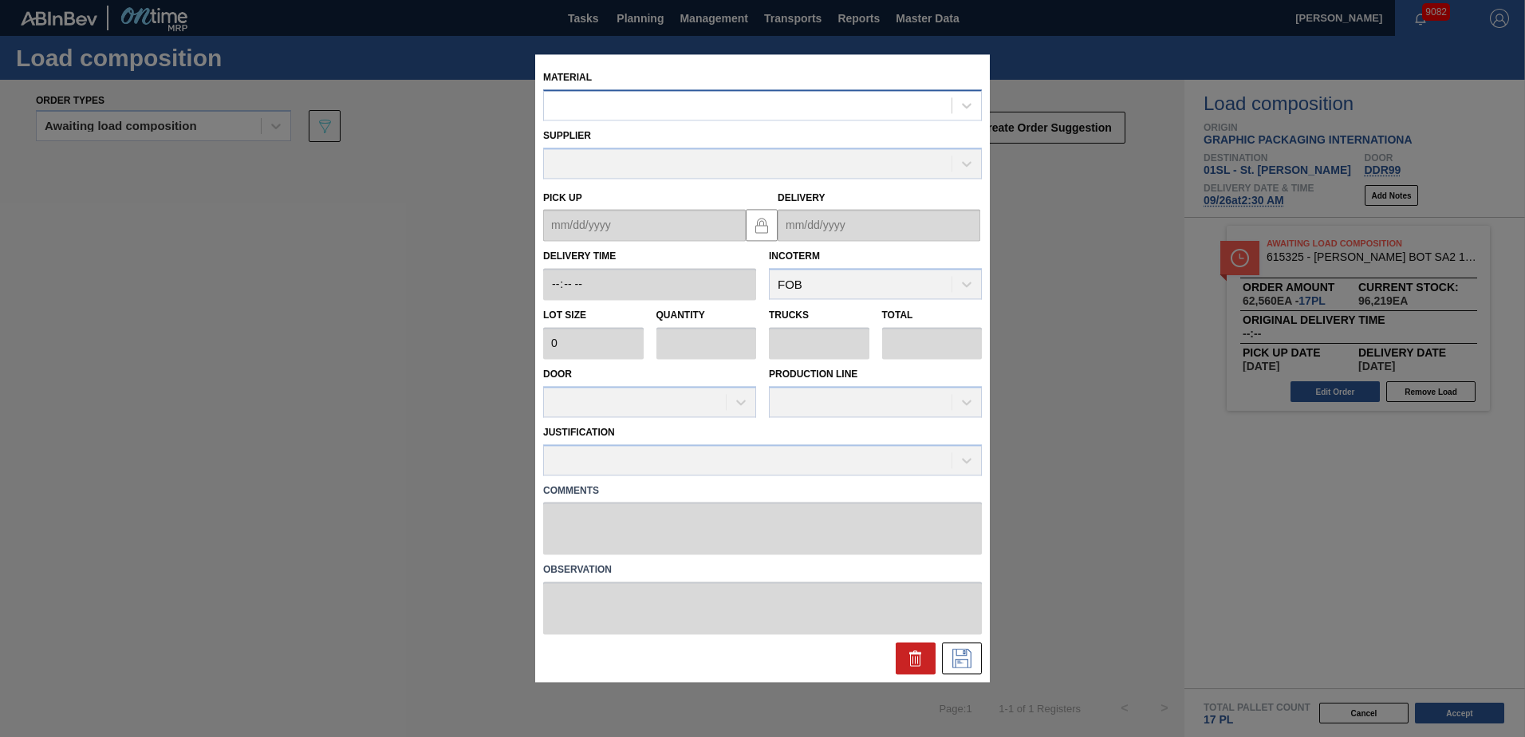
click at [719, 109] on div at bounding box center [748, 105] width 408 height 23
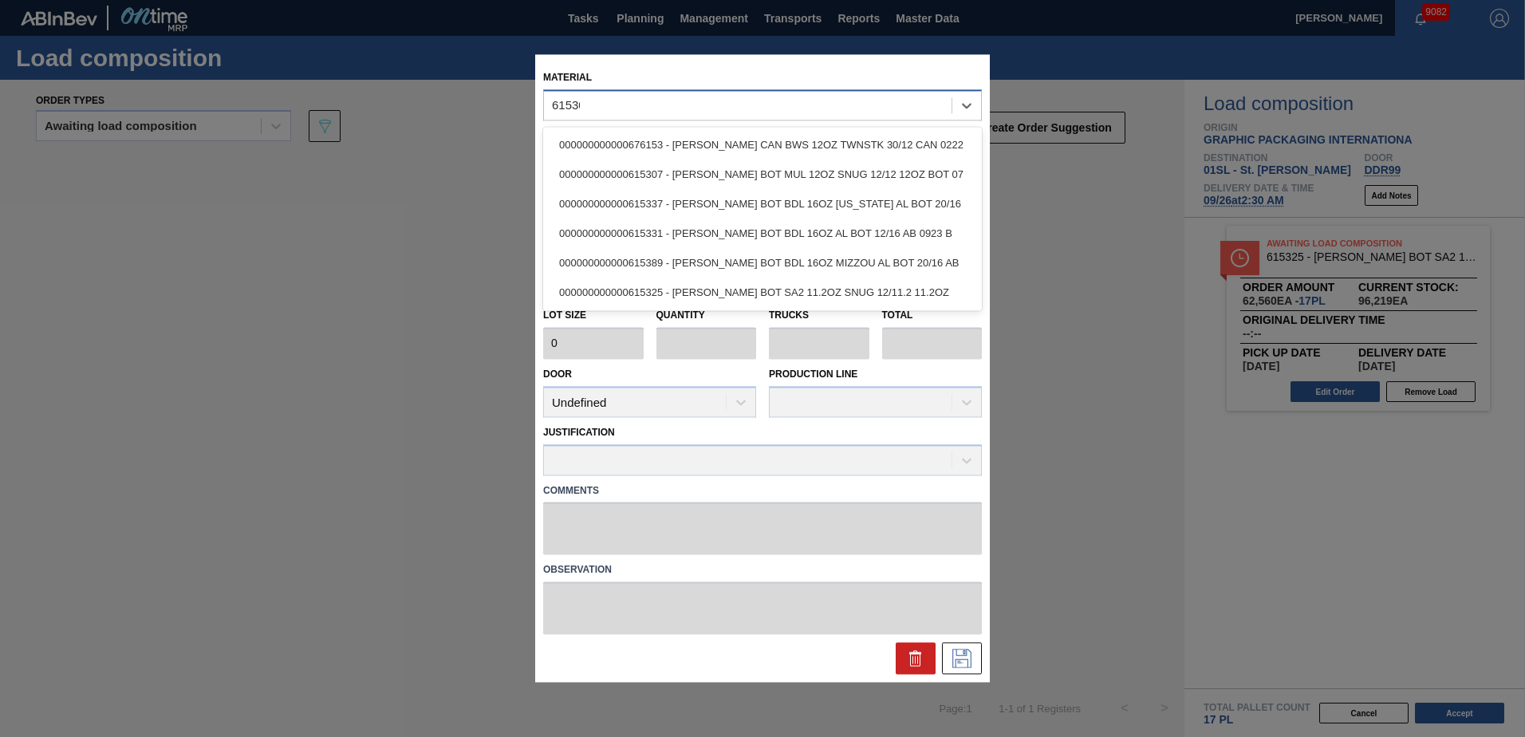
type input "615307"
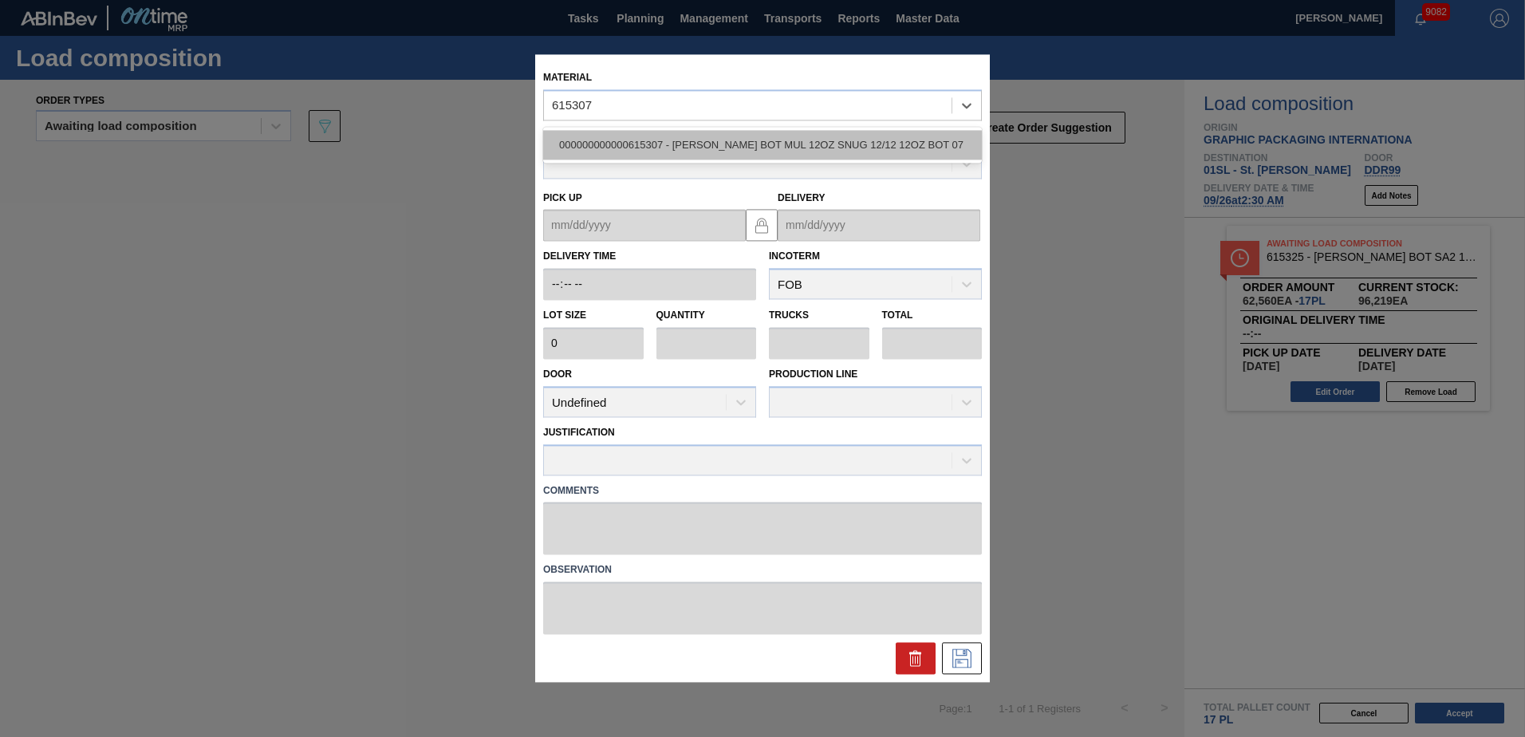
click at [719, 139] on div "000000000000615307 - [PERSON_NAME] BOT MUL 12OZ SNUG 12/12 12OZ BOT 07" at bounding box center [762, 145] width 439 height 30
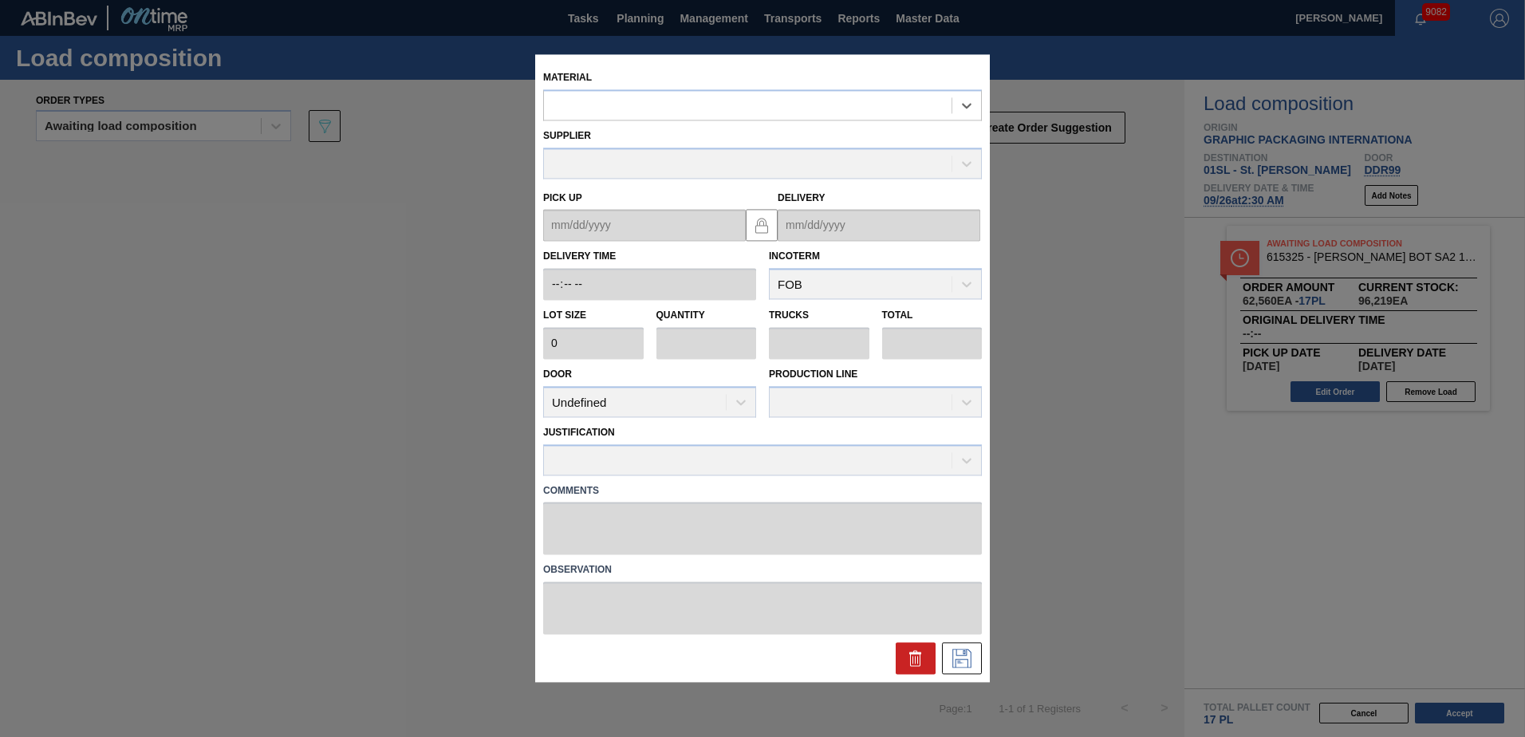
type input "4,000"
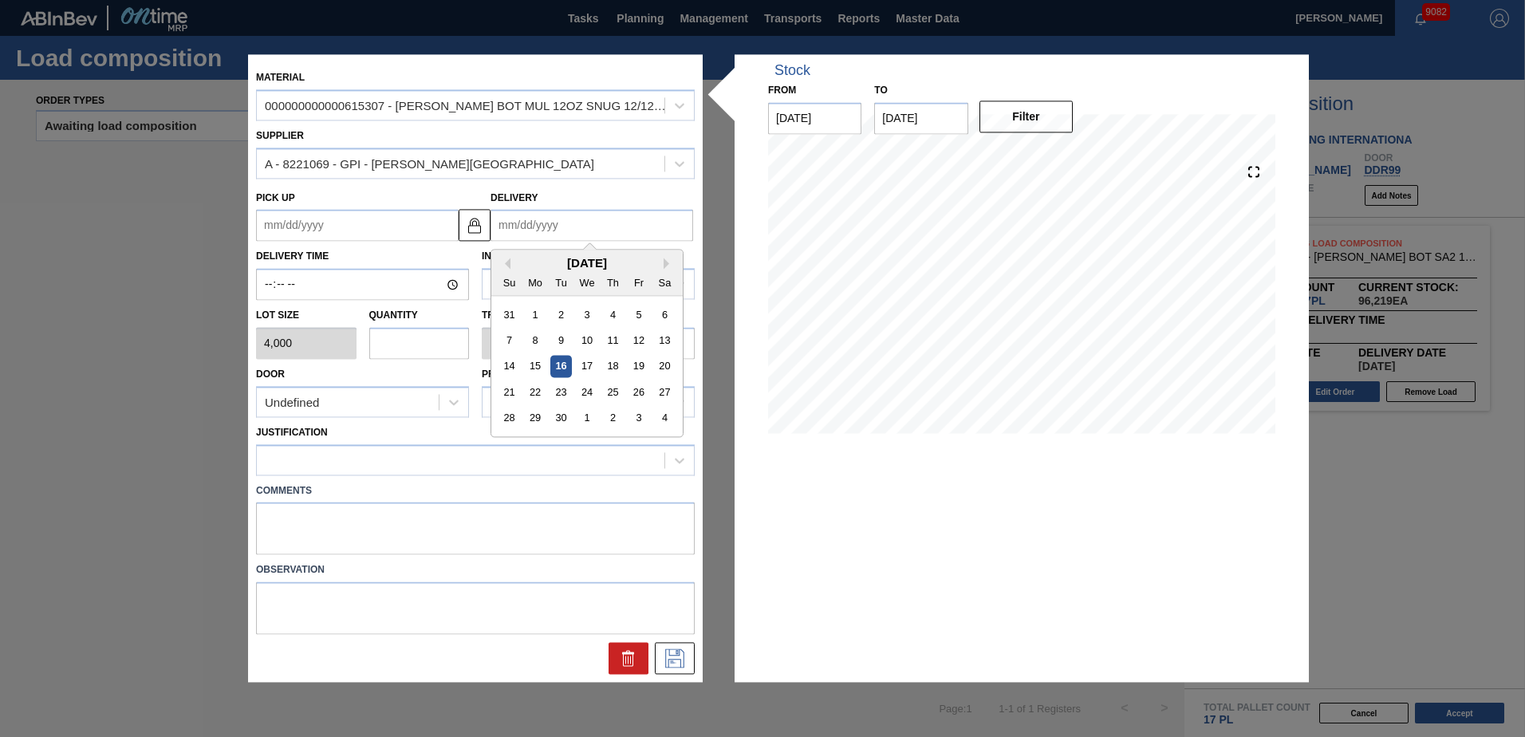
click at [566, 221] on input "Delivery" at bounding box center [592, 226] width 203 height 32
click at [643, 392] on div "26" at bounding box center [639, 393] width 22 height 22
type up "[DATE]"
type input "[DATE]"
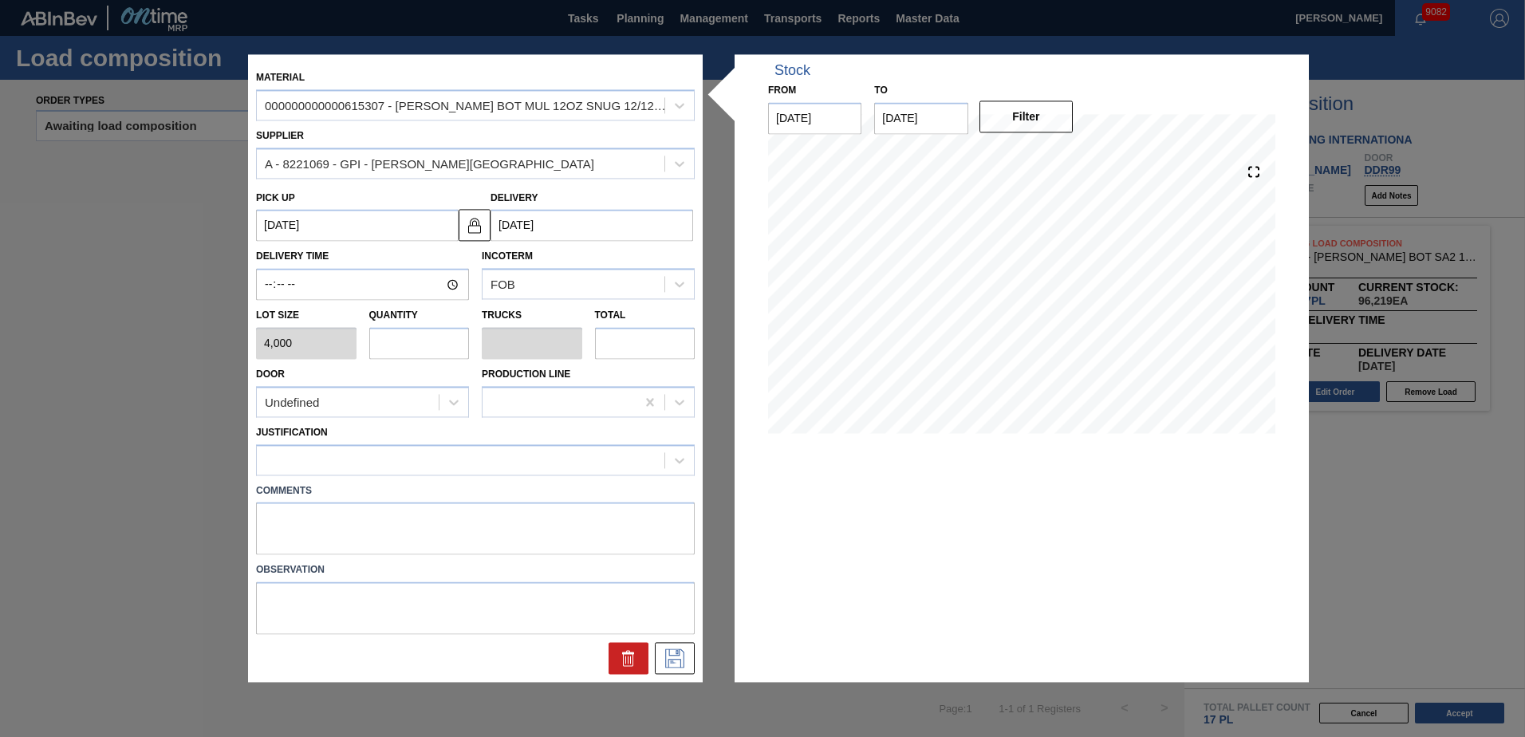
click at [437, 340] on input "text" at bounding box center [419, 343] width 101 height 32
type input "9"
type input "0.346"
type input "36,000"
type input "9"
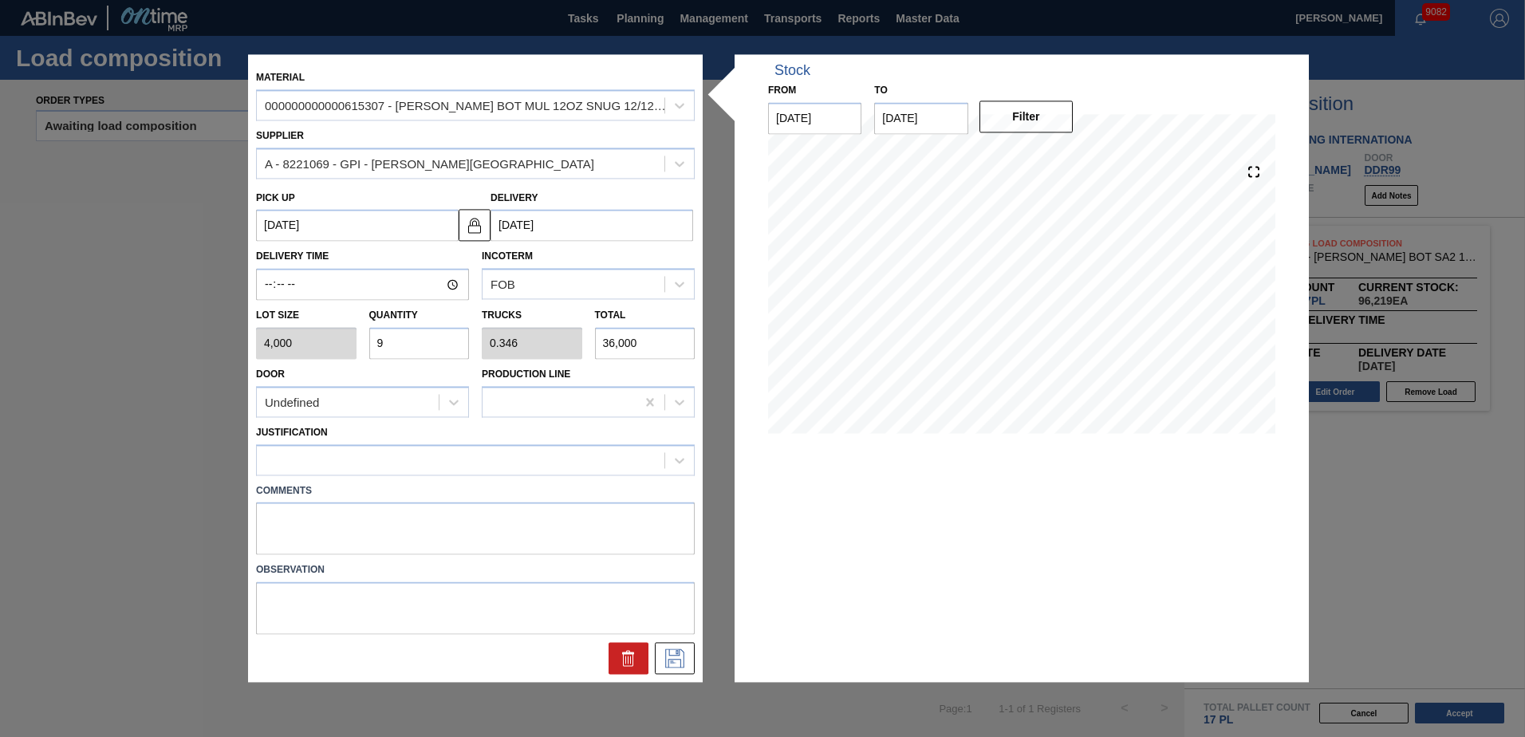
drag, startPoint x: 427, startPoint y: 404, endPoint x: 400, endPoint y: 419, distance: 30.4
click at [425, 404] on div "Undefined" at bounding box center [348, 402] width 182 height 23
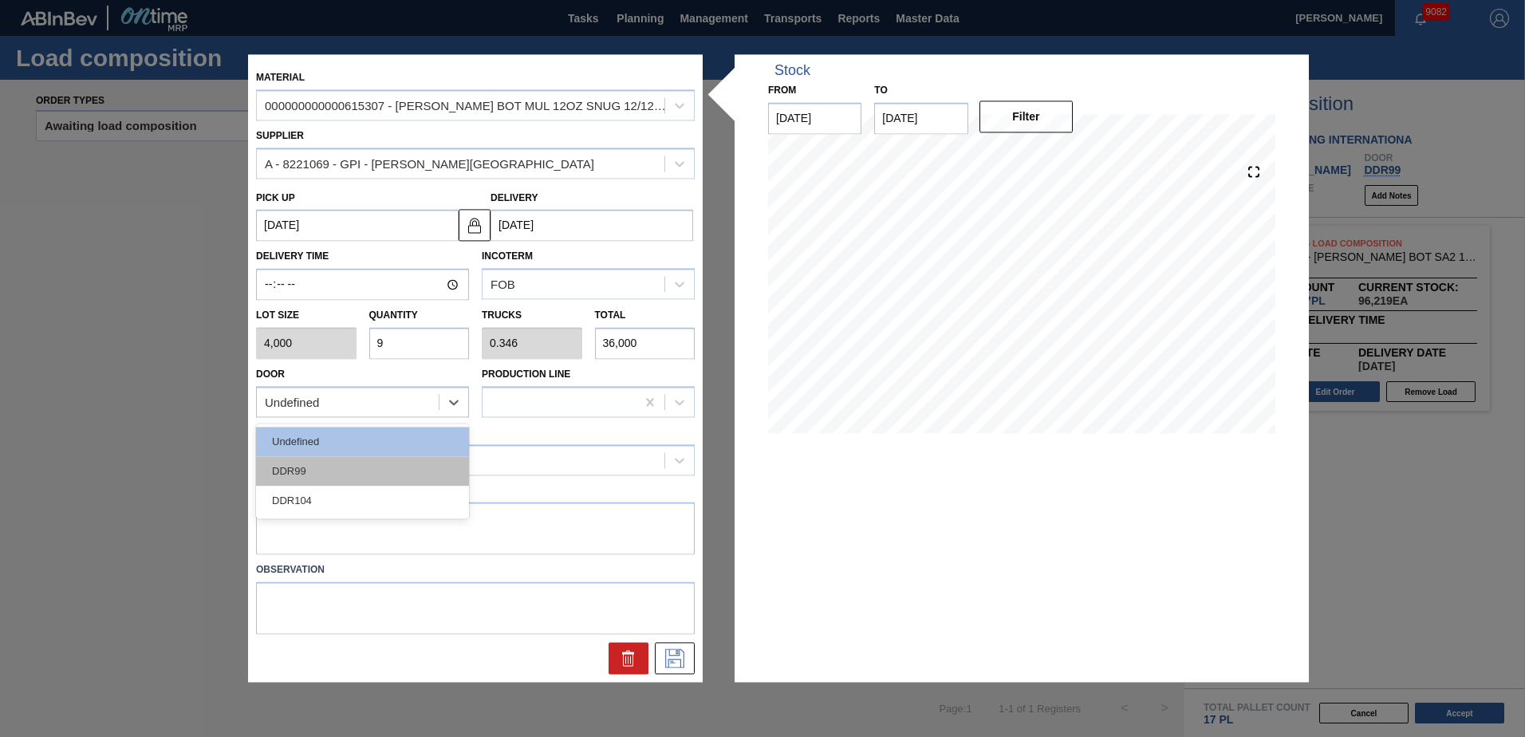
click at [337, 470] on div "DDR99" at bounding box center [362, 471] width 213 height 30
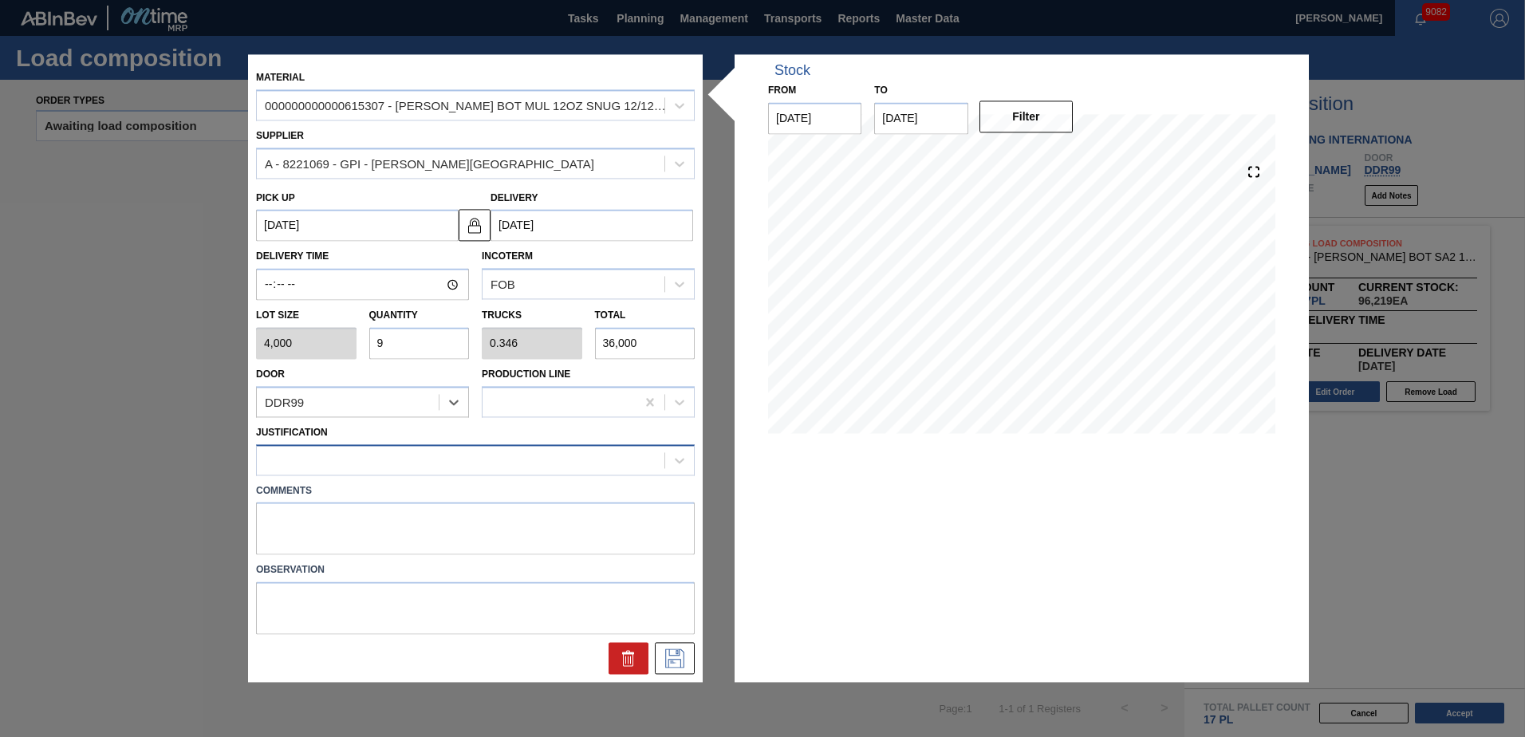
click at [341, 466] on div at bounding box center [461, 459] width 408 height 23
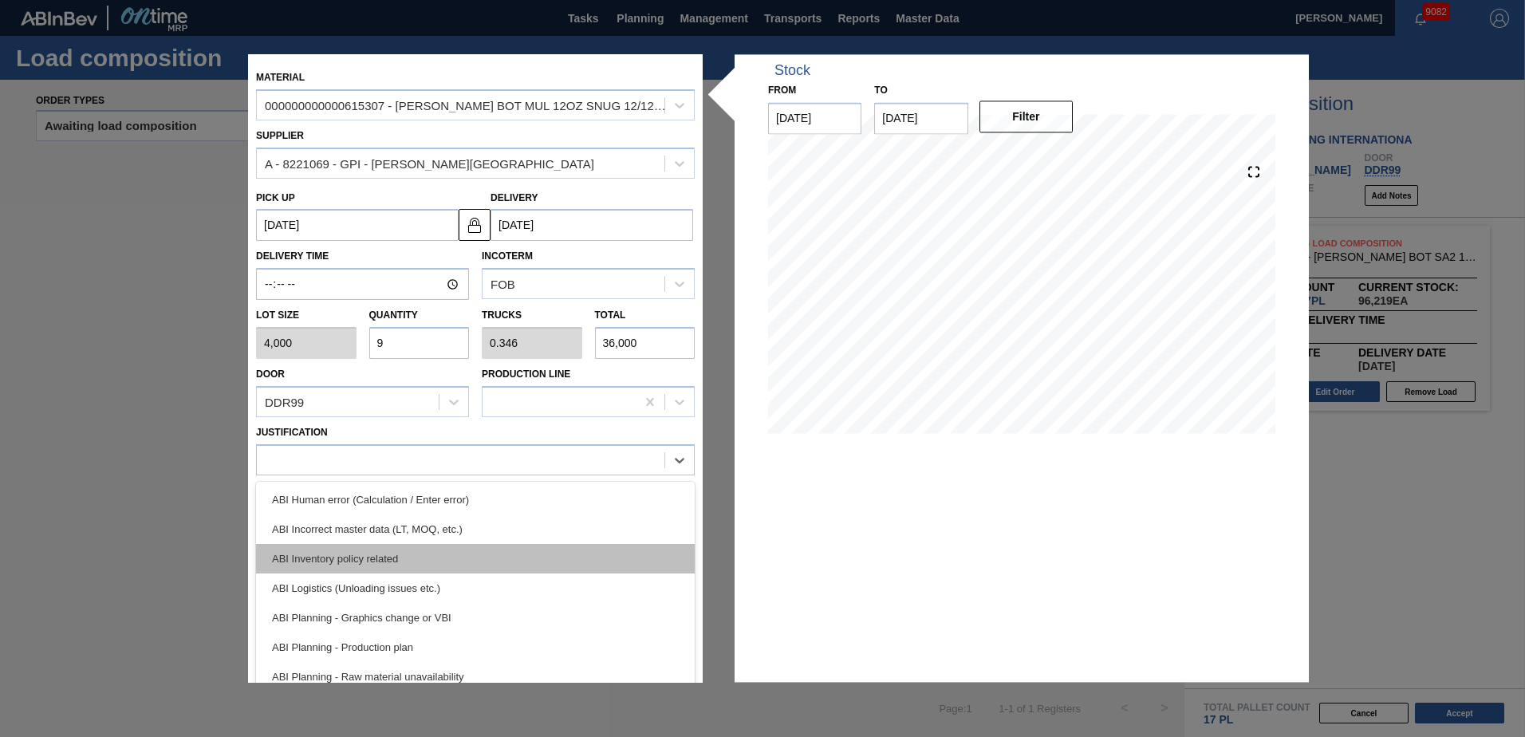
scroll to position [160, 0]
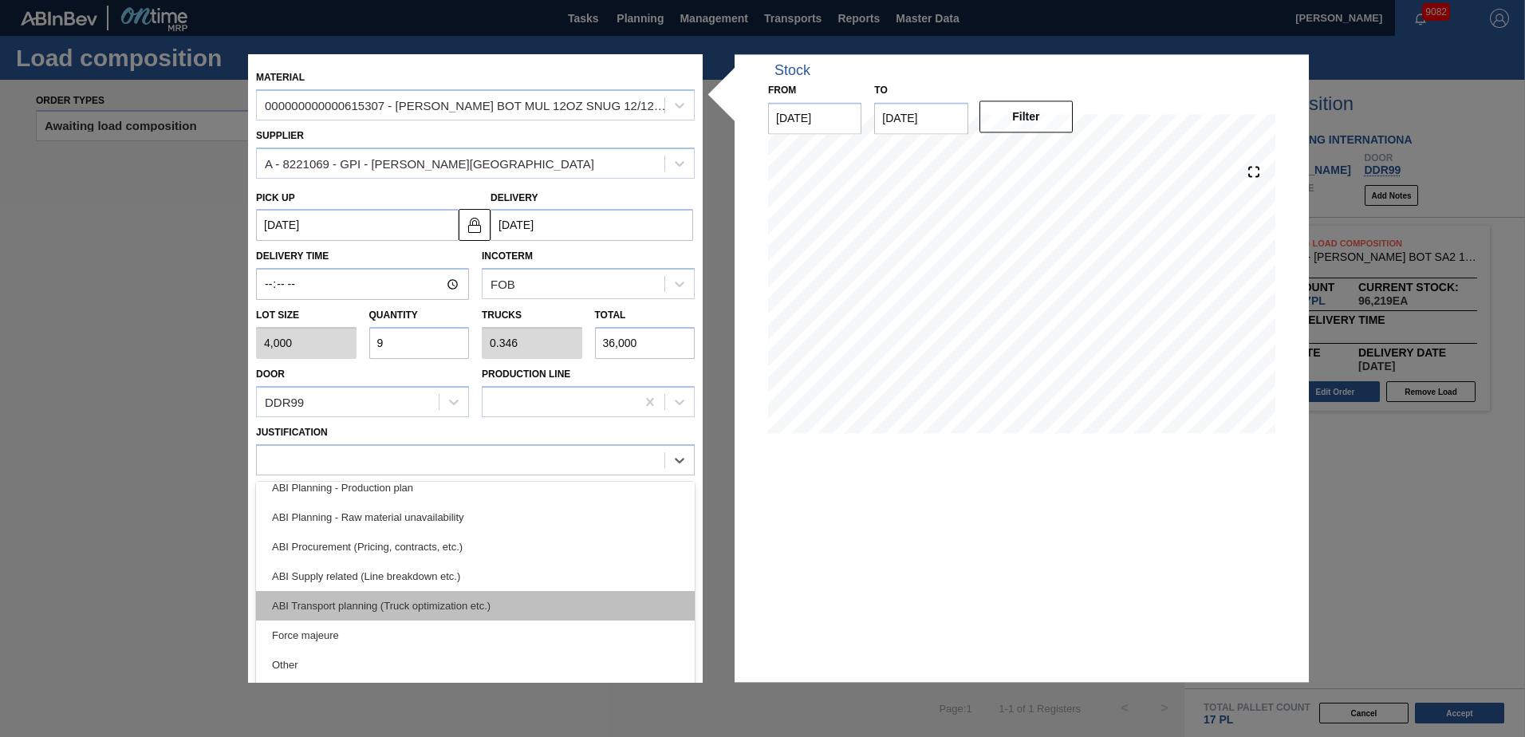
click at [424, 604] on div "ABI Transport planning (Truck optimization etc.)" at bounding box center [475, 606] width 439 height 30
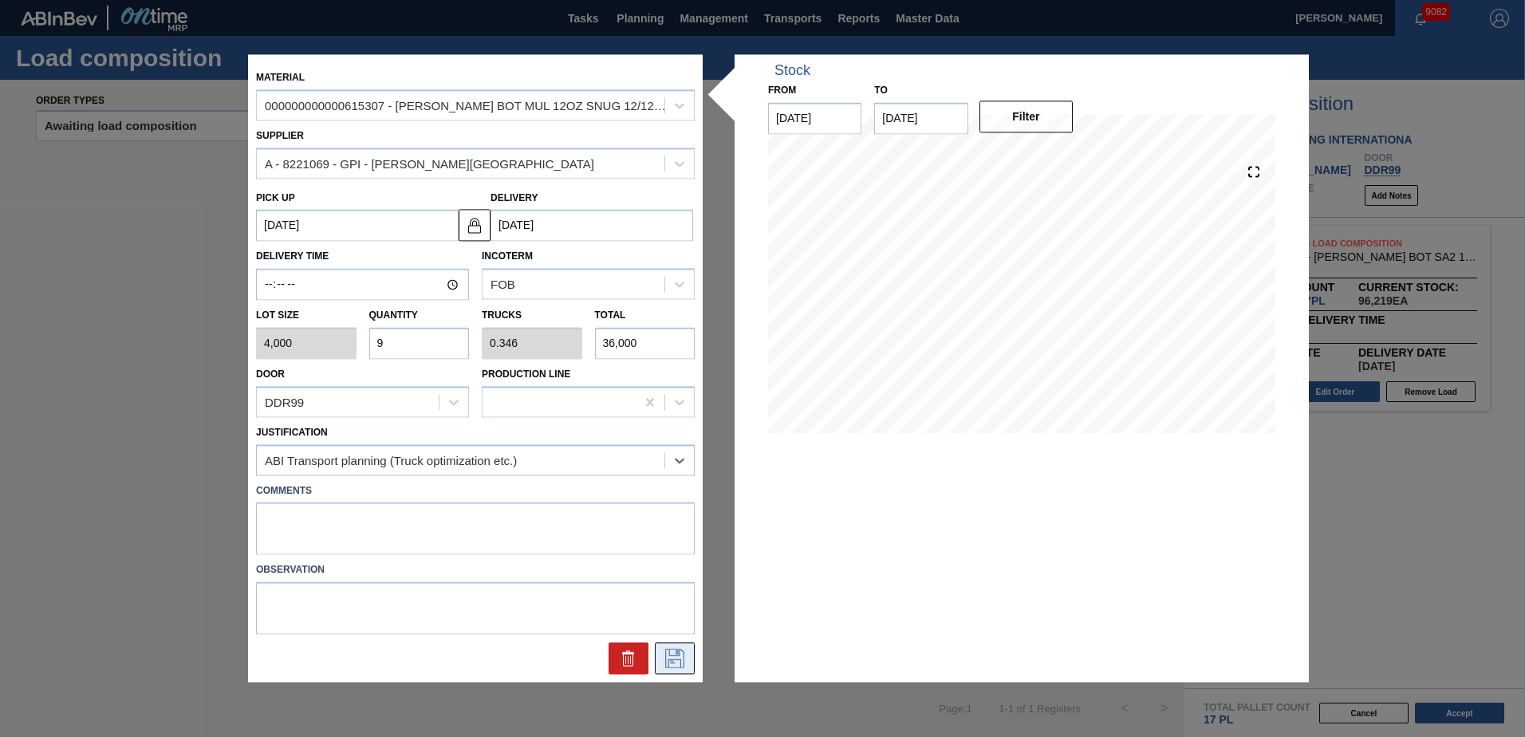
click at [667, 656] on icon at bounding box center [675, 658] width 26 height 19
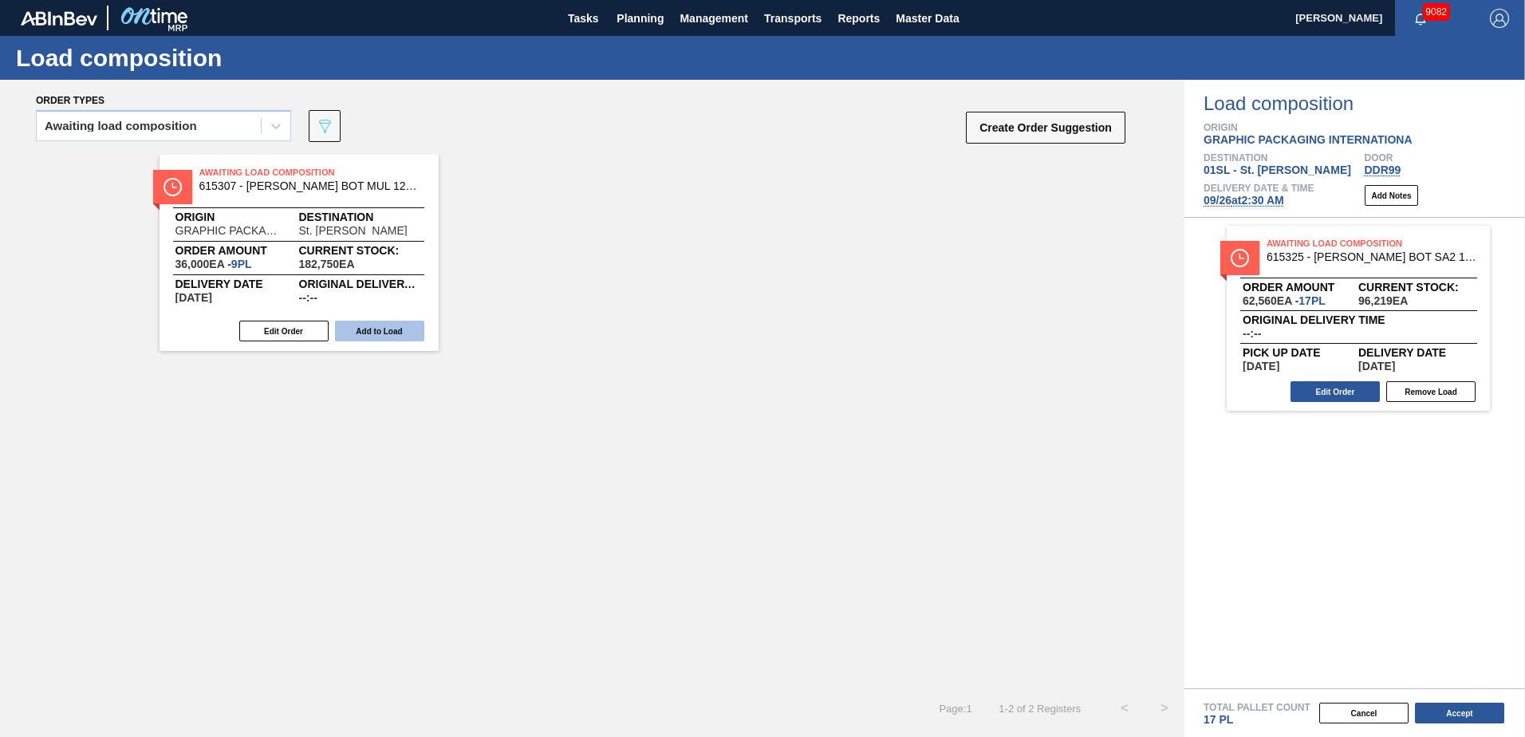
click at [374, 328] on button "Add to Load" at bounding box center [379, 331] width 89 height 21
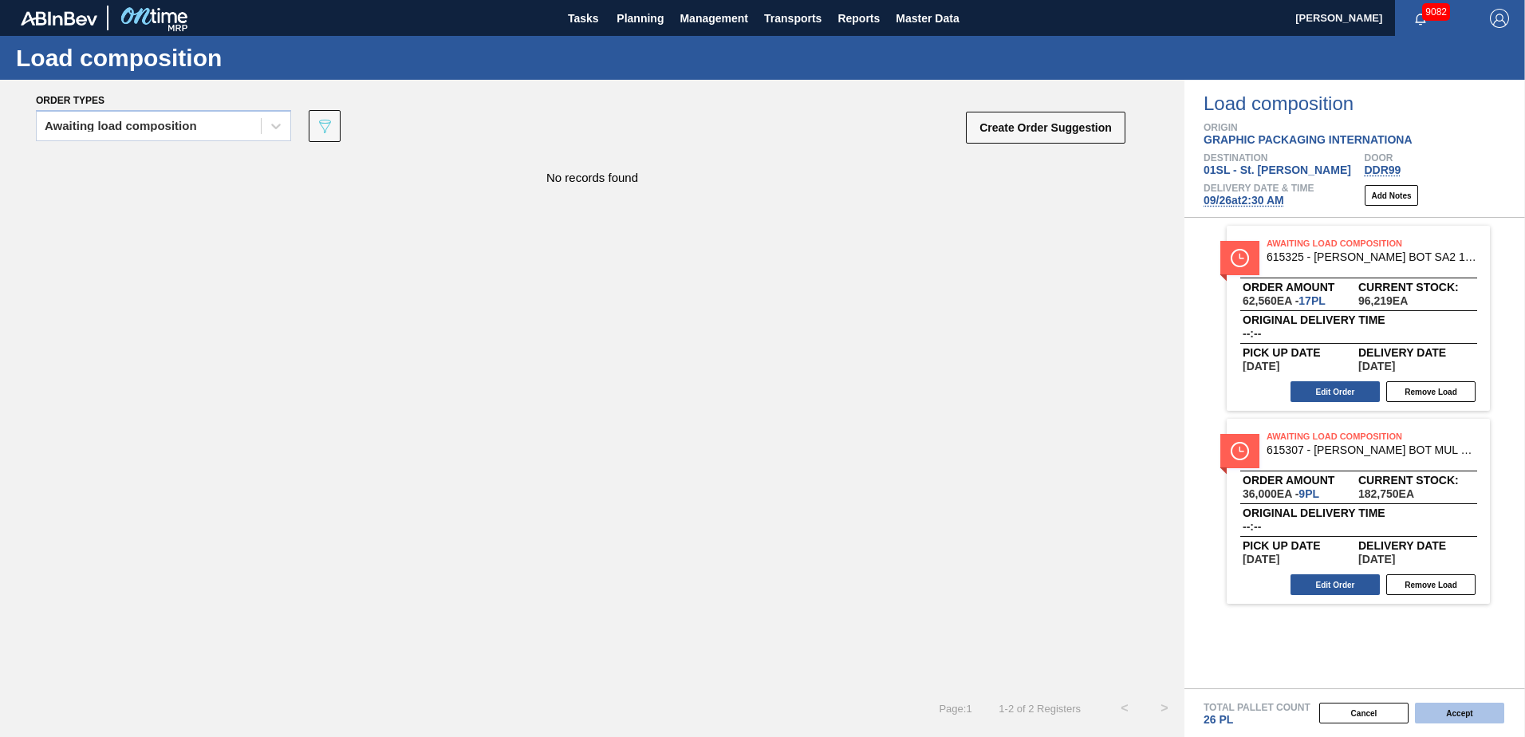
click at [1457, 720] on button "Accept" at bounding box center [1459, 713] width 89 height 21
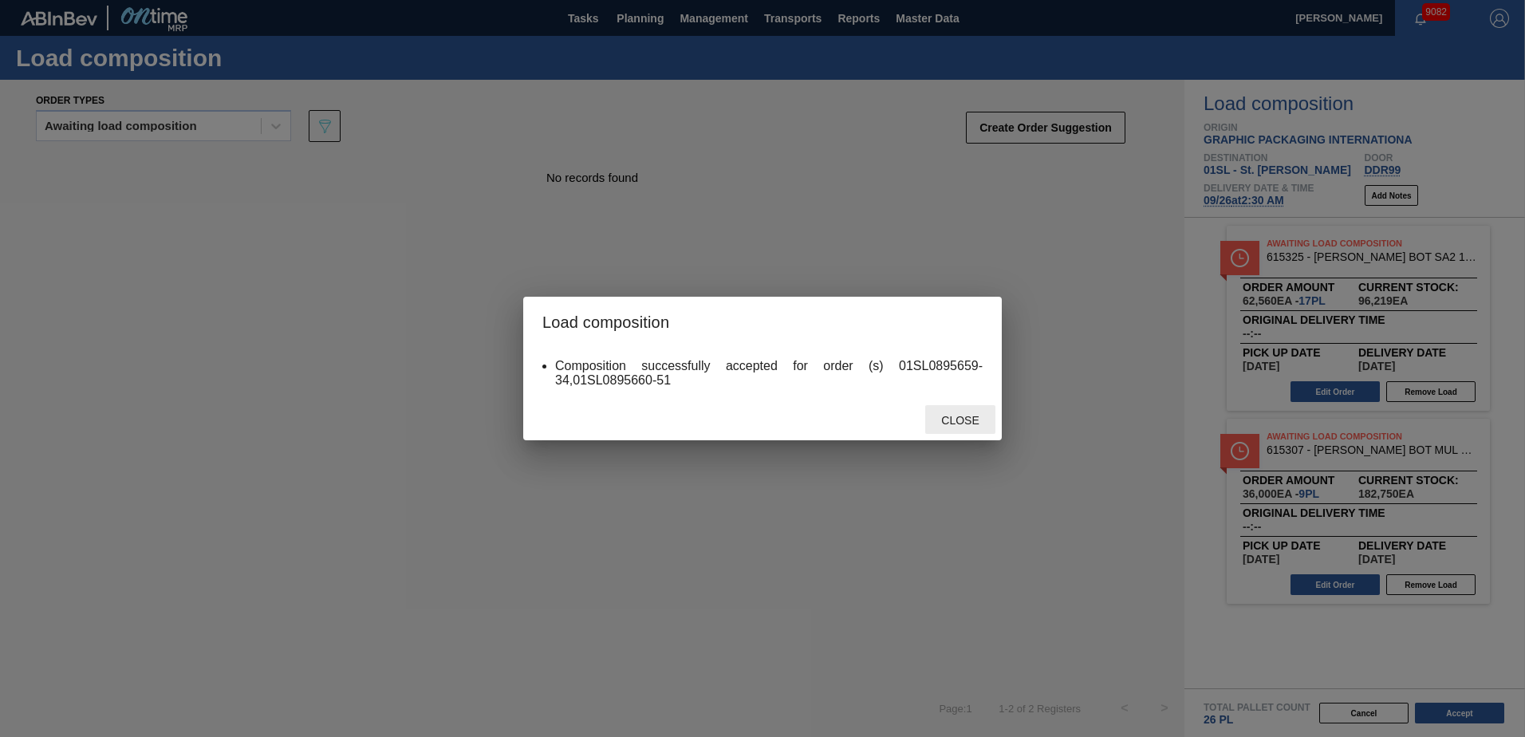
click at [937, 416] on span "Close" at bounding box center [959, 420] width 63 height 13
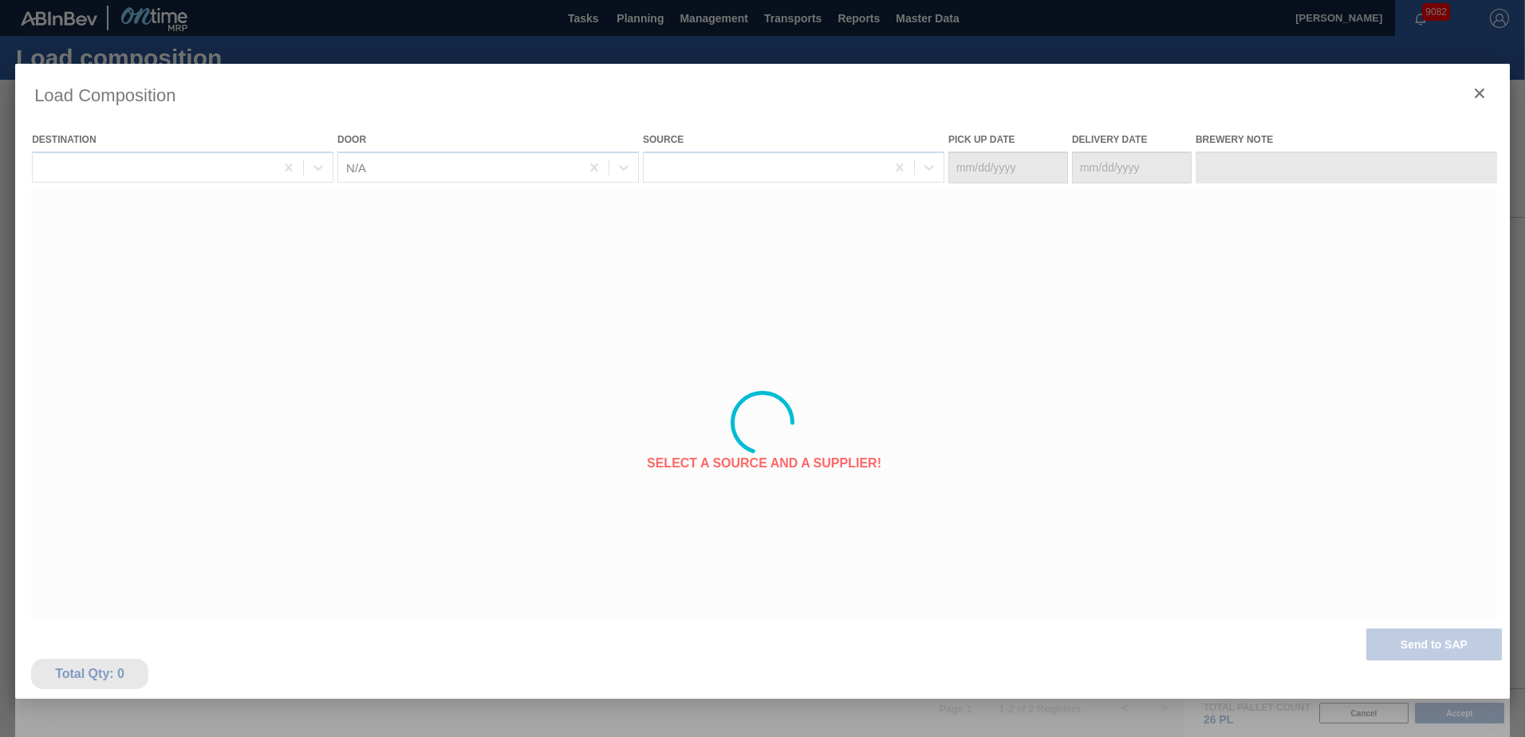
type Date "[DATE]"
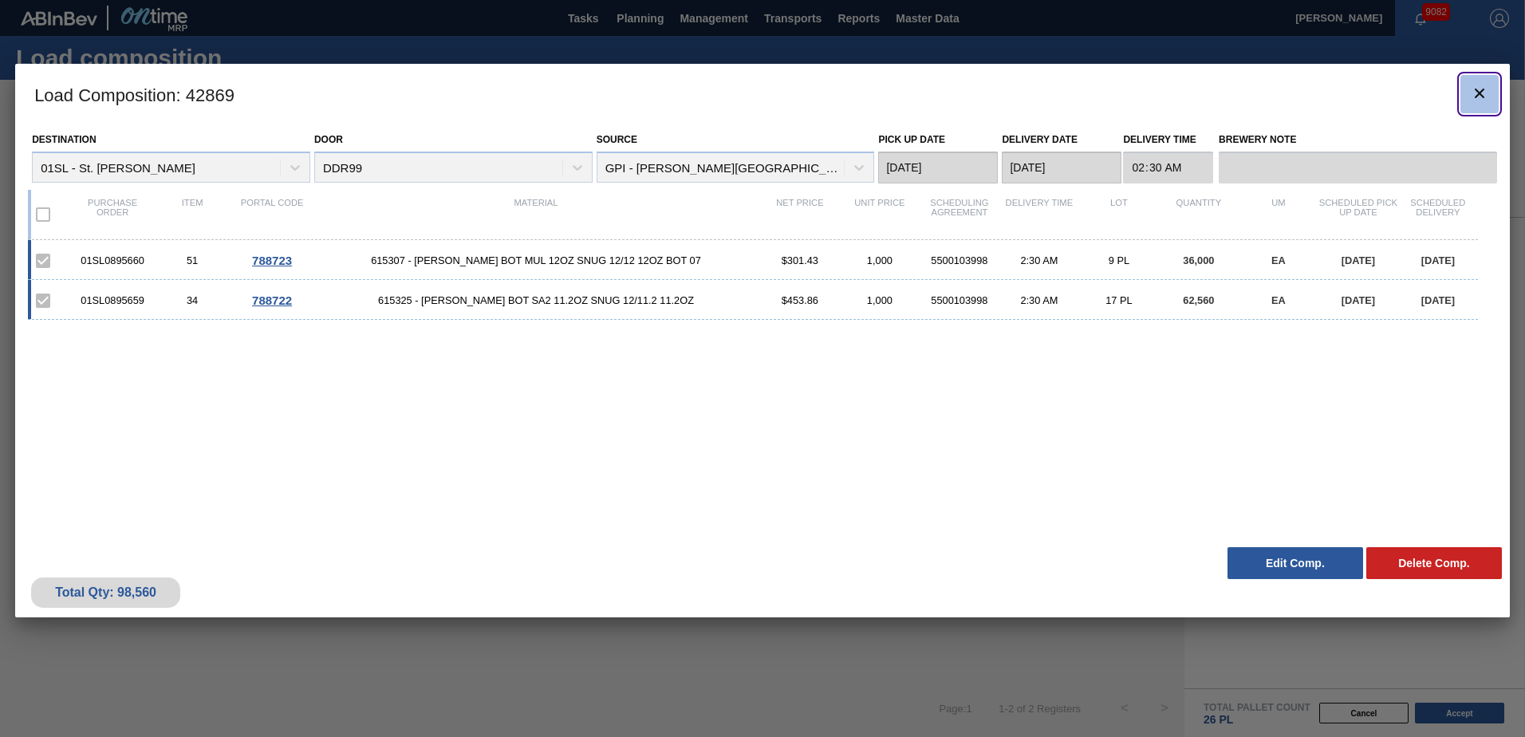
click at [1477, 94] on icon "botão de ícone" at bounding box center [1479, 93] width 19 height 19
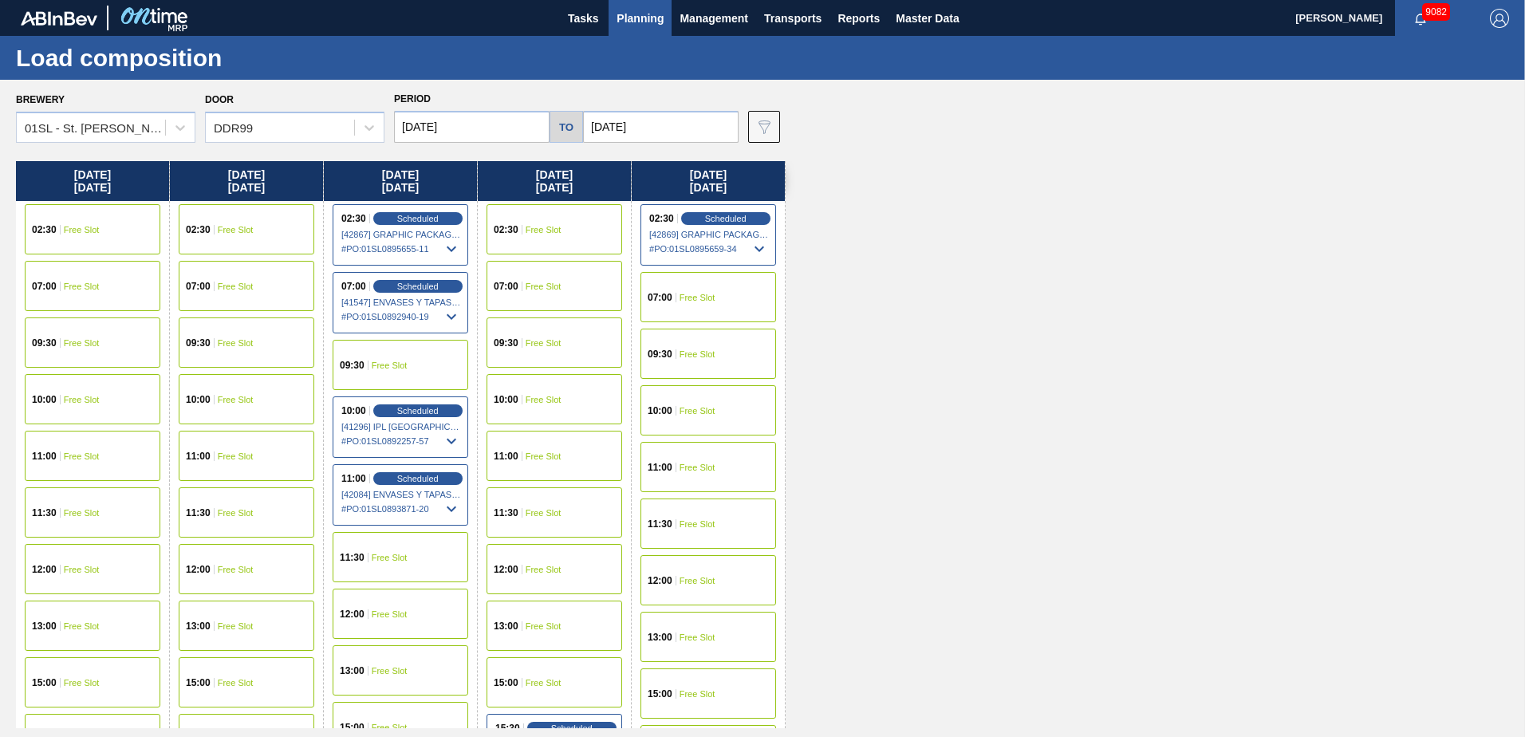
click at [649, 26] on span "Planning" at bounding box center [640, 18] width 47 height 19
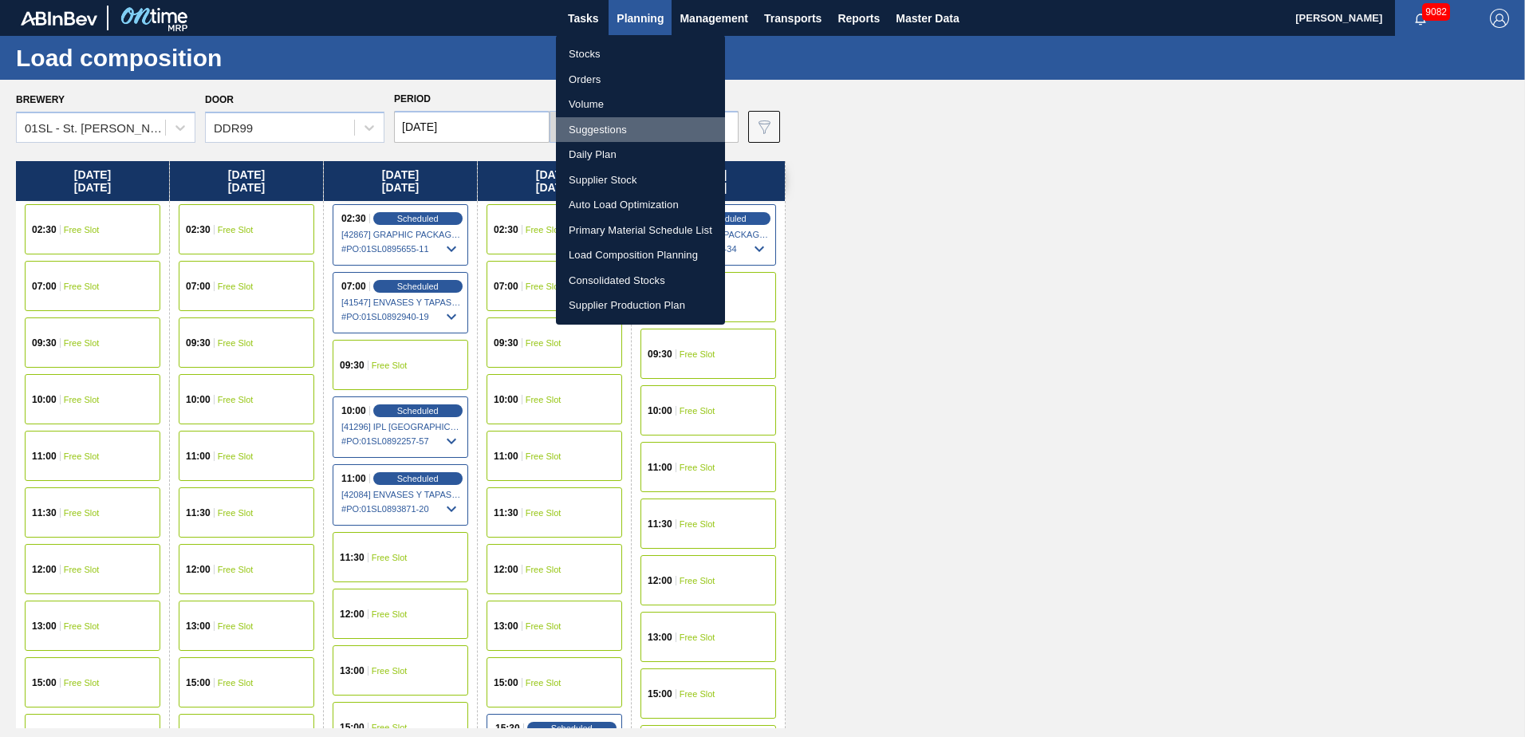
click at [612, 130] on li "Suggestions" at bounding box center [640, 130] width 169 height 26
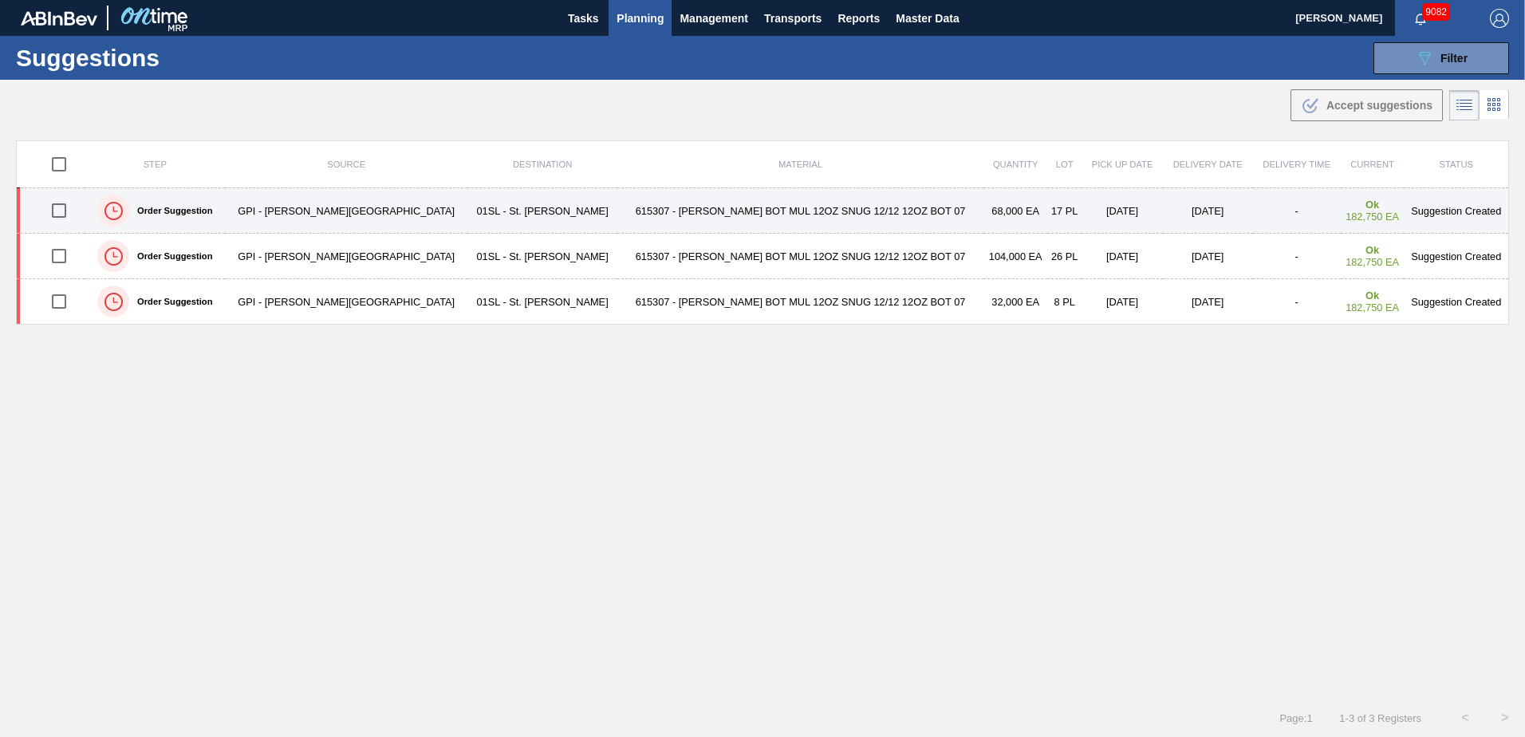
type from "[DATE]"
type to "[DATE]"
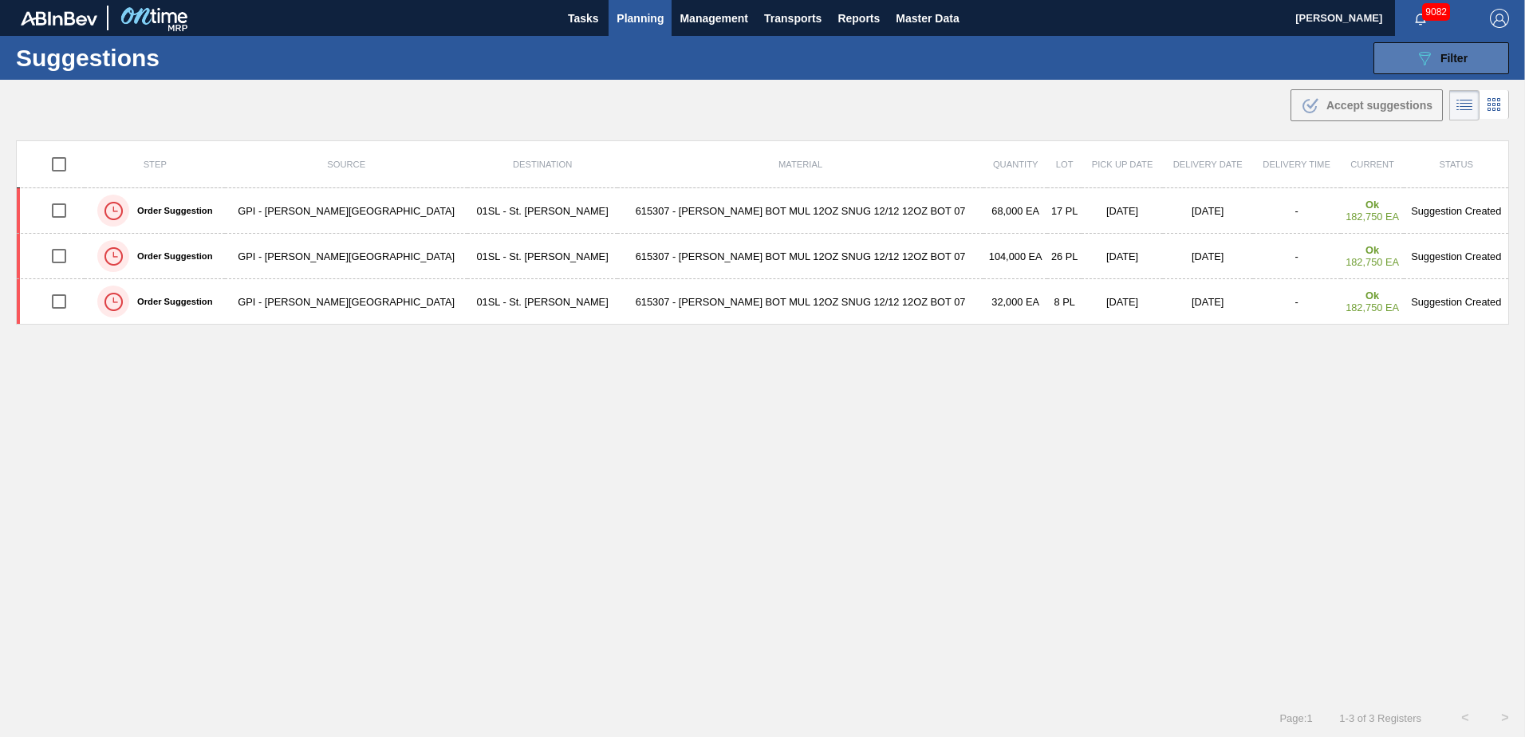
click at [1425, 60] on icon "089F7B8B-B2A5-4AFE-B5C0-19BA573D28AC" at bounding box center [1424, 58] width 19 height 19
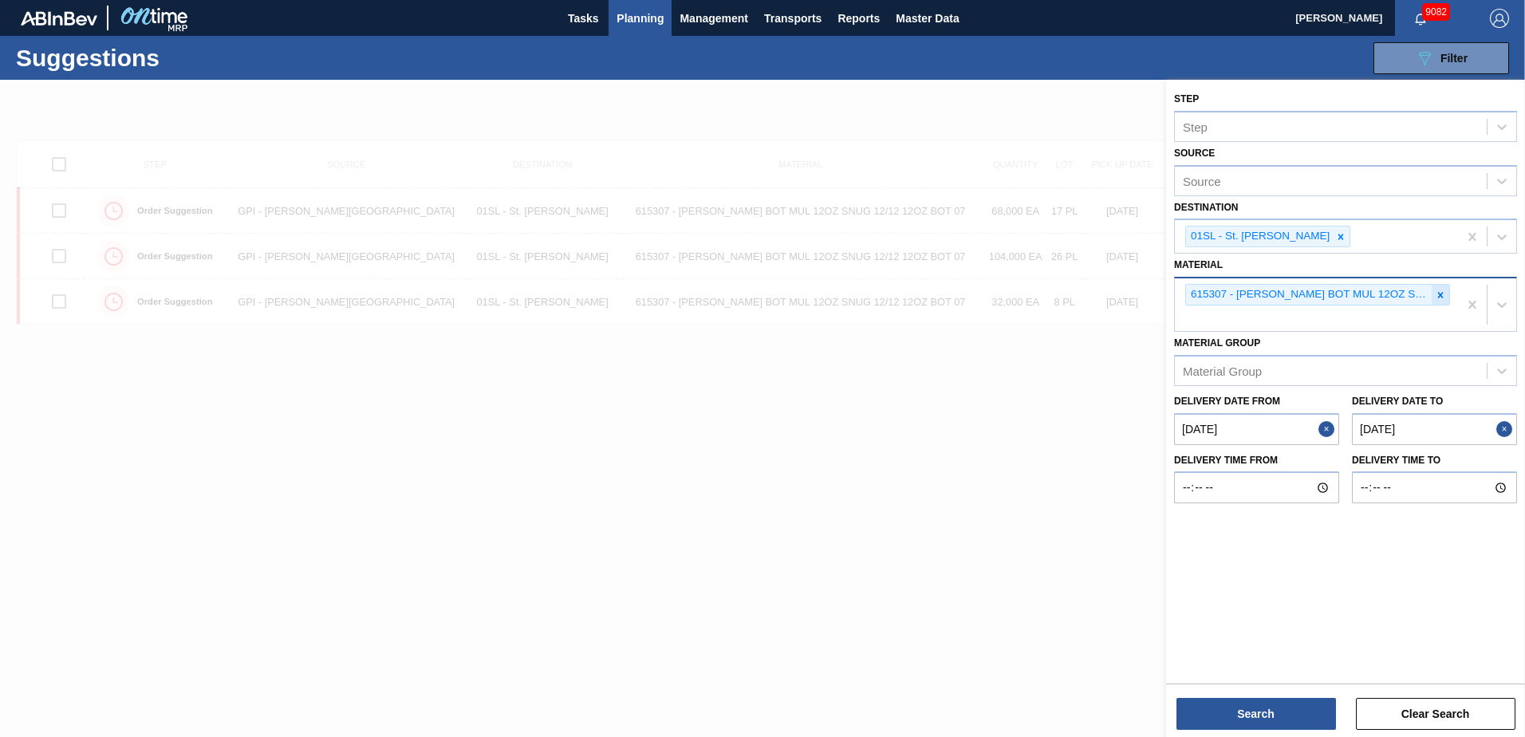
click at [1437, 300] on icon at bounding box center [1440, 295] width 11 height 11
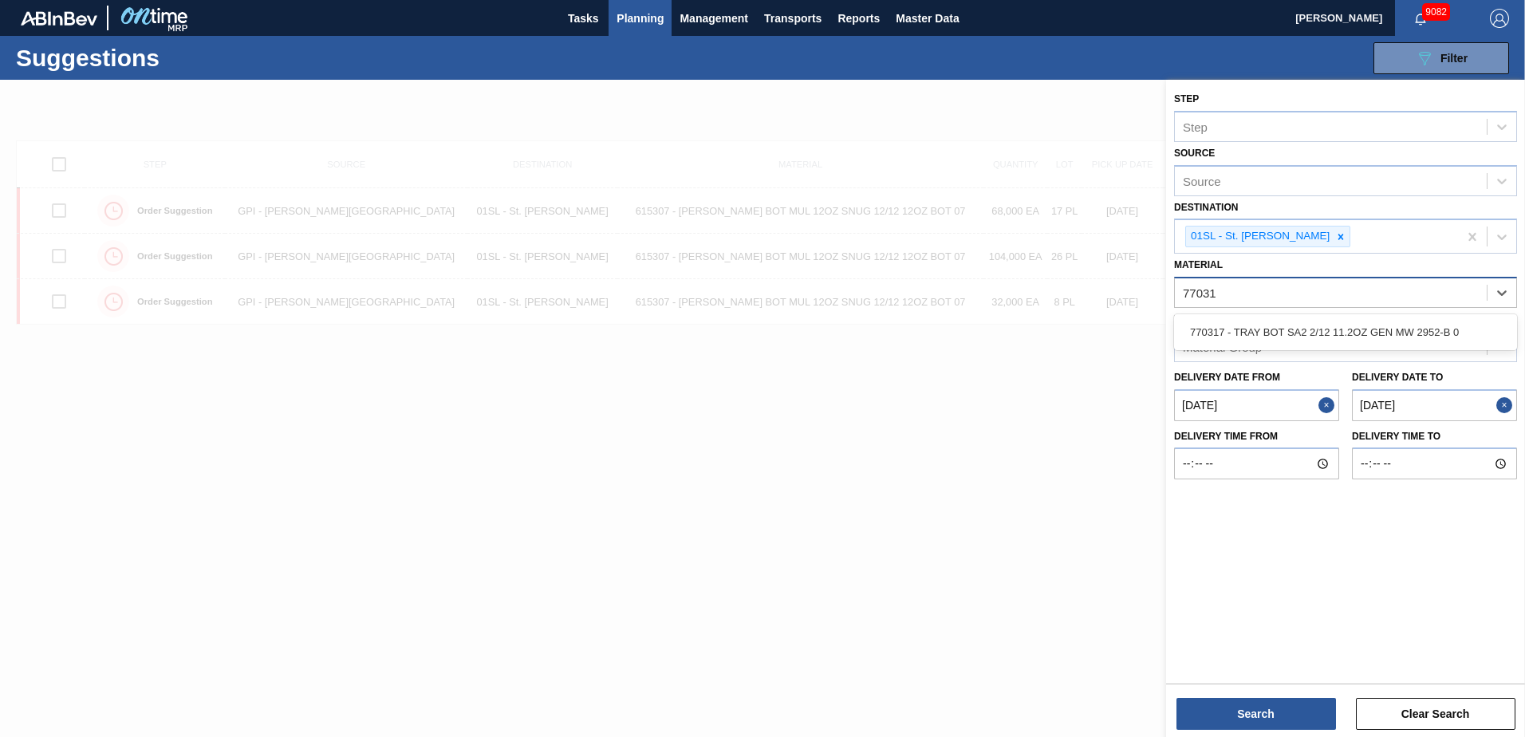
type input "770317"
click at [1428, 334] on div "770317 - TRAY BOT SA2 2/12 11.2OZ GEN MW 2952-B 0" at bounding box center [1345, 332] width 343 height 30
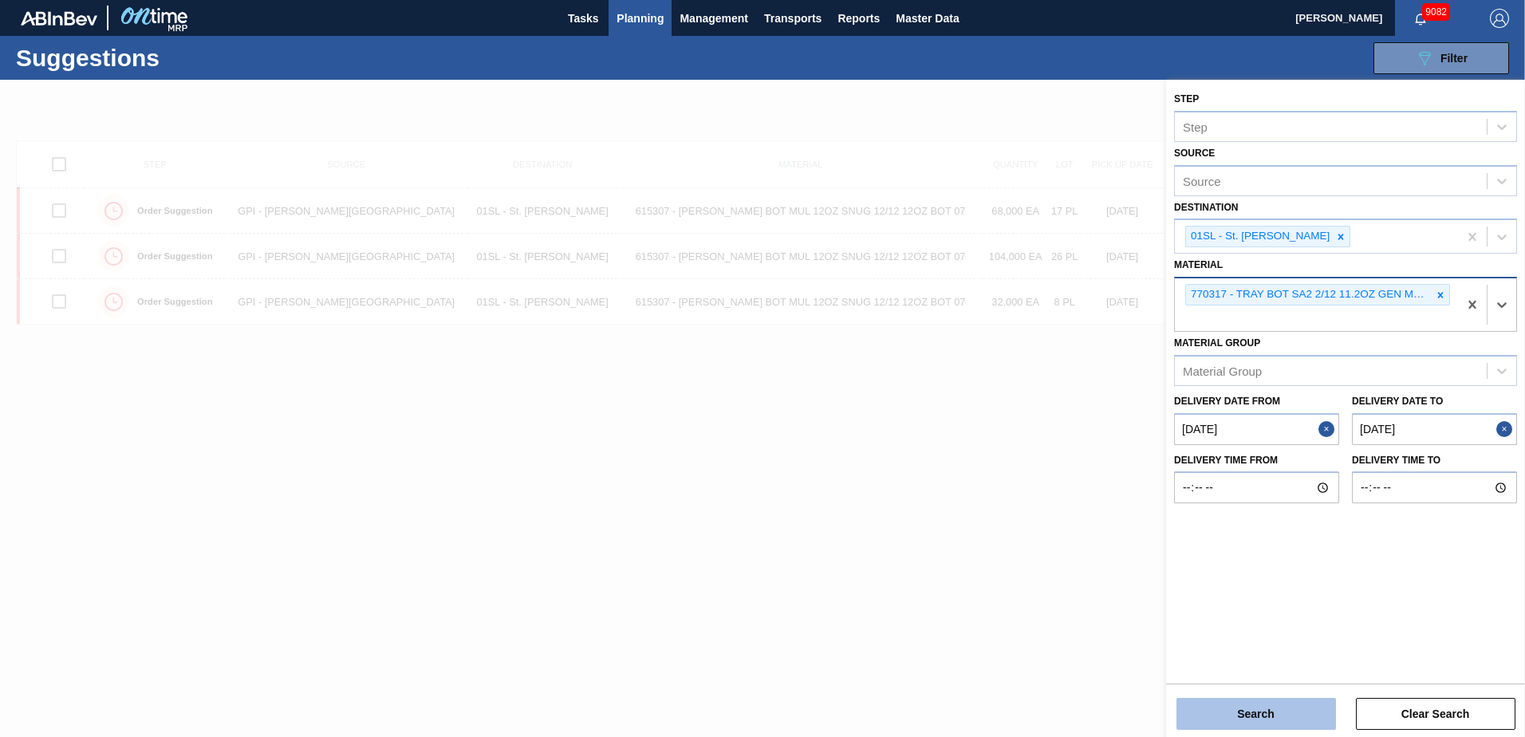
click at [1264, 708] on button "Search" at bounding box center [1257, 714] width 160 height 32
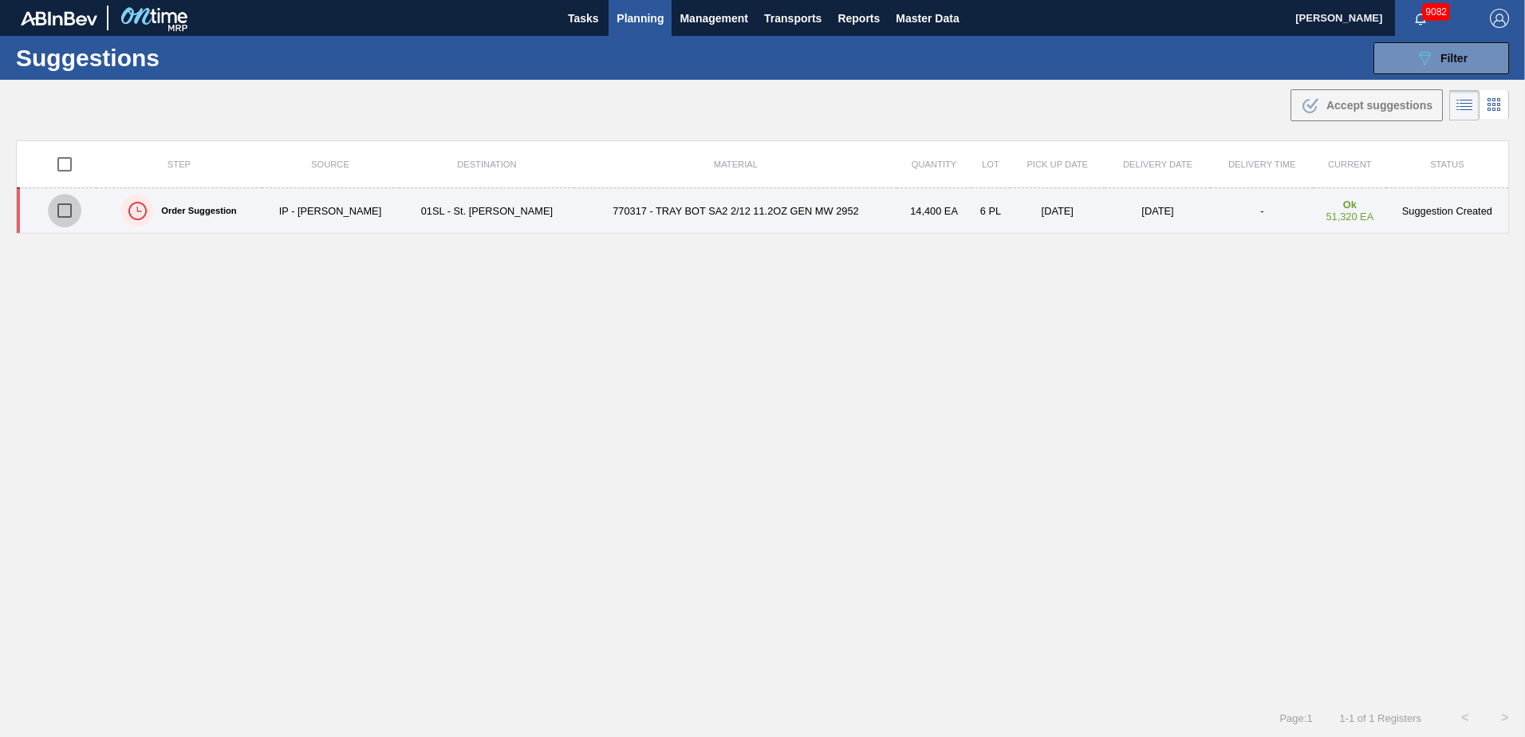
click at [66, 212] on input "checkbox" at bounding box center [65, 211] width 34 height 34
checkbox input "true"
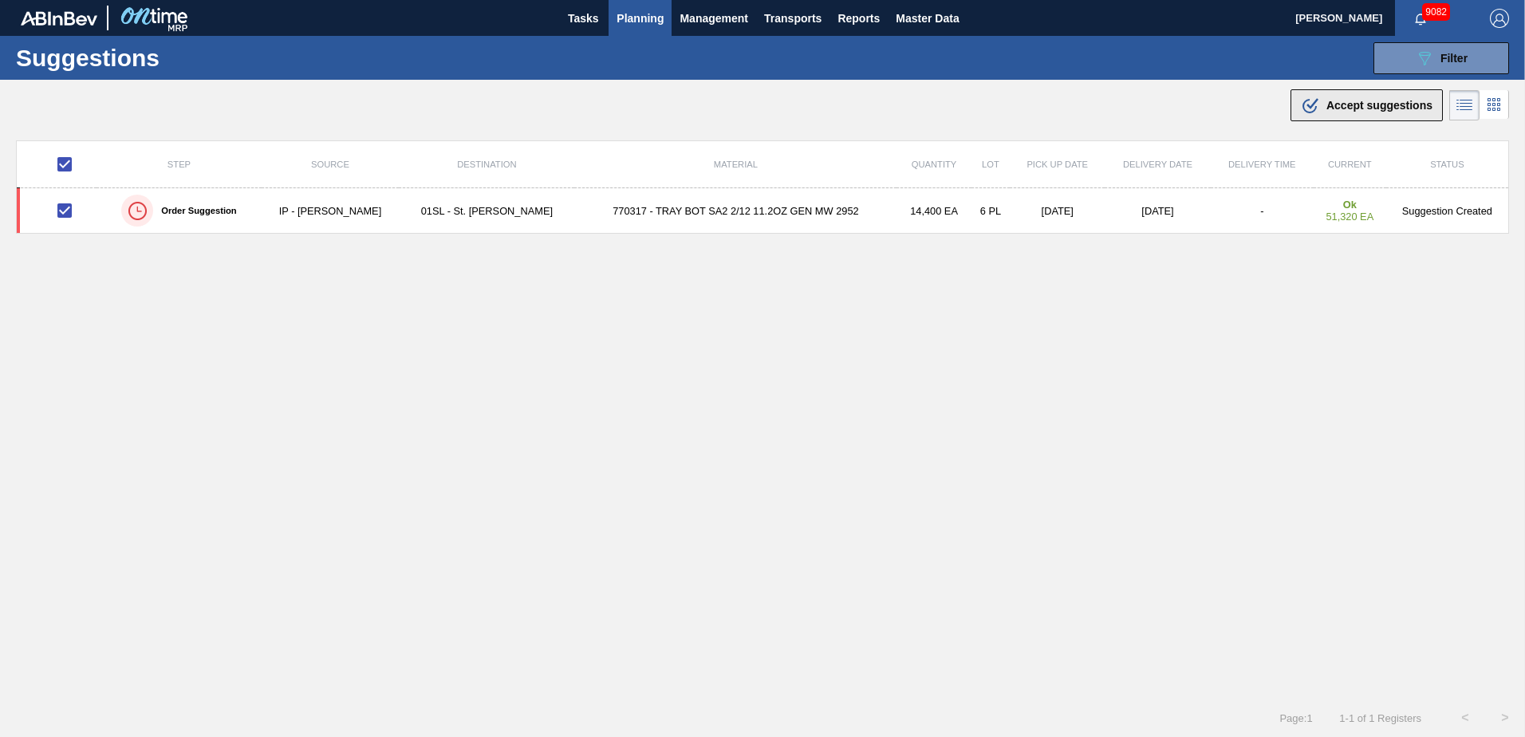
click at [1319, 112] on div ".b{fill:var(--color-action-default)} Accept suggestions" at bounding box center [1367, 105] width 132 height 19
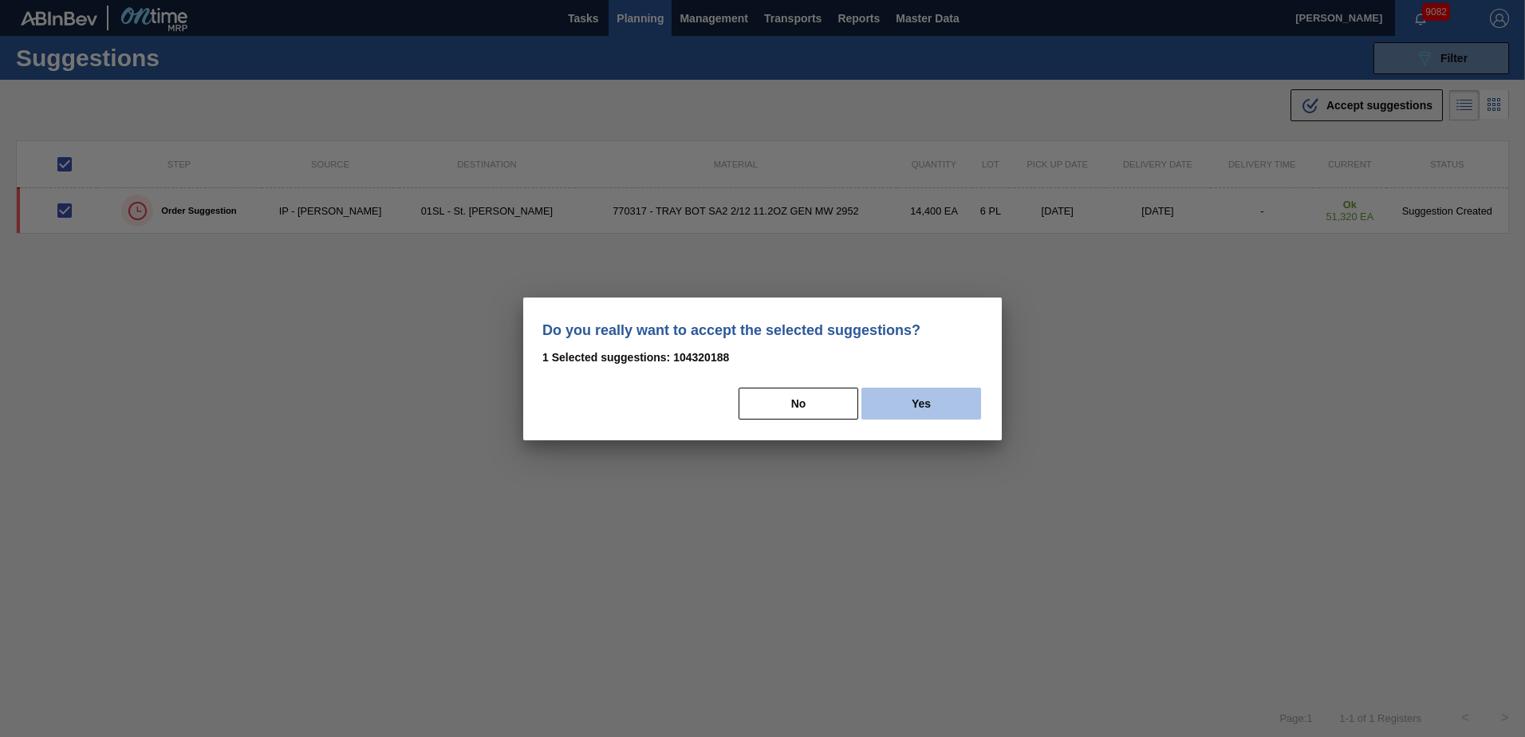
click at [944, 412] on button "Yes" at bounding box center [921, 404] width 120 height 32
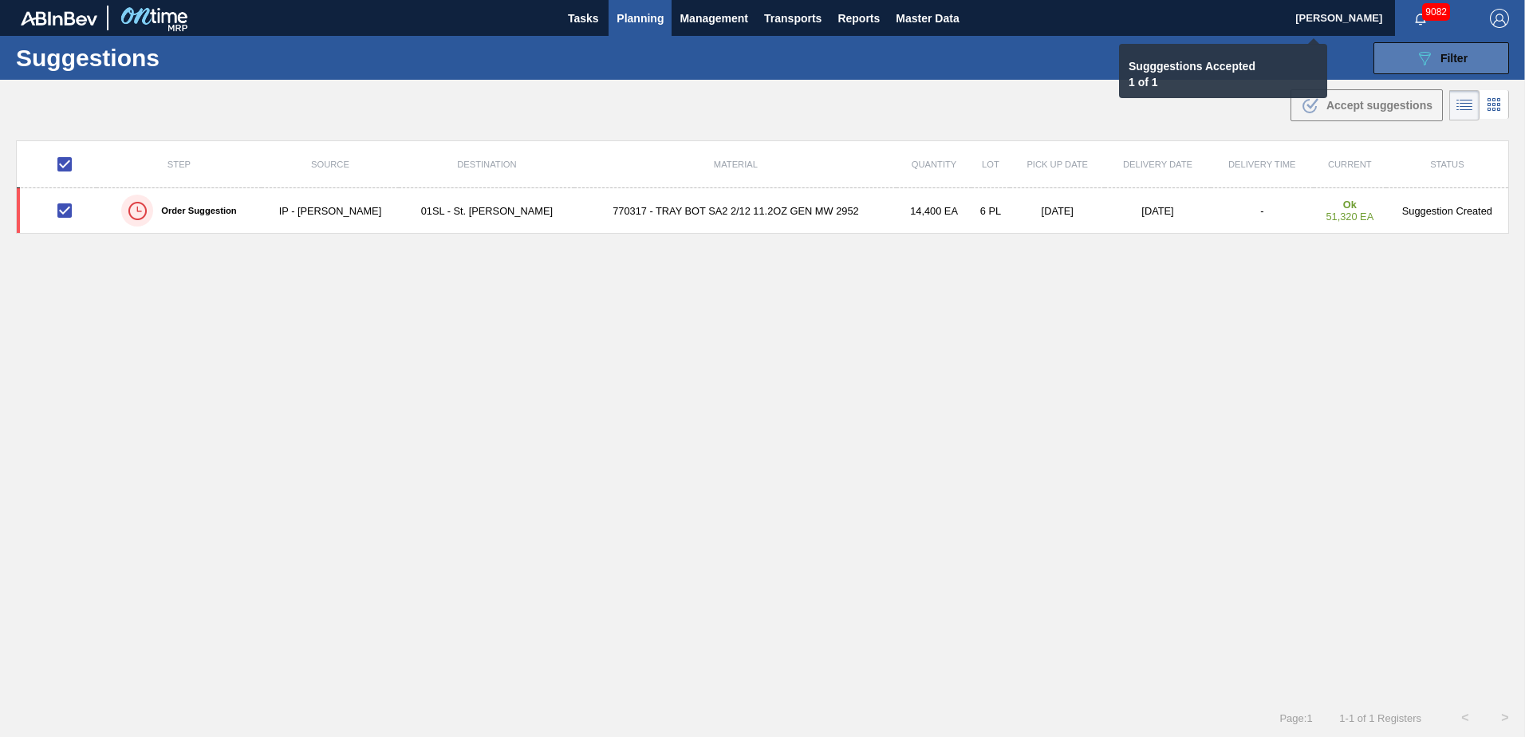
checkbox input "false"
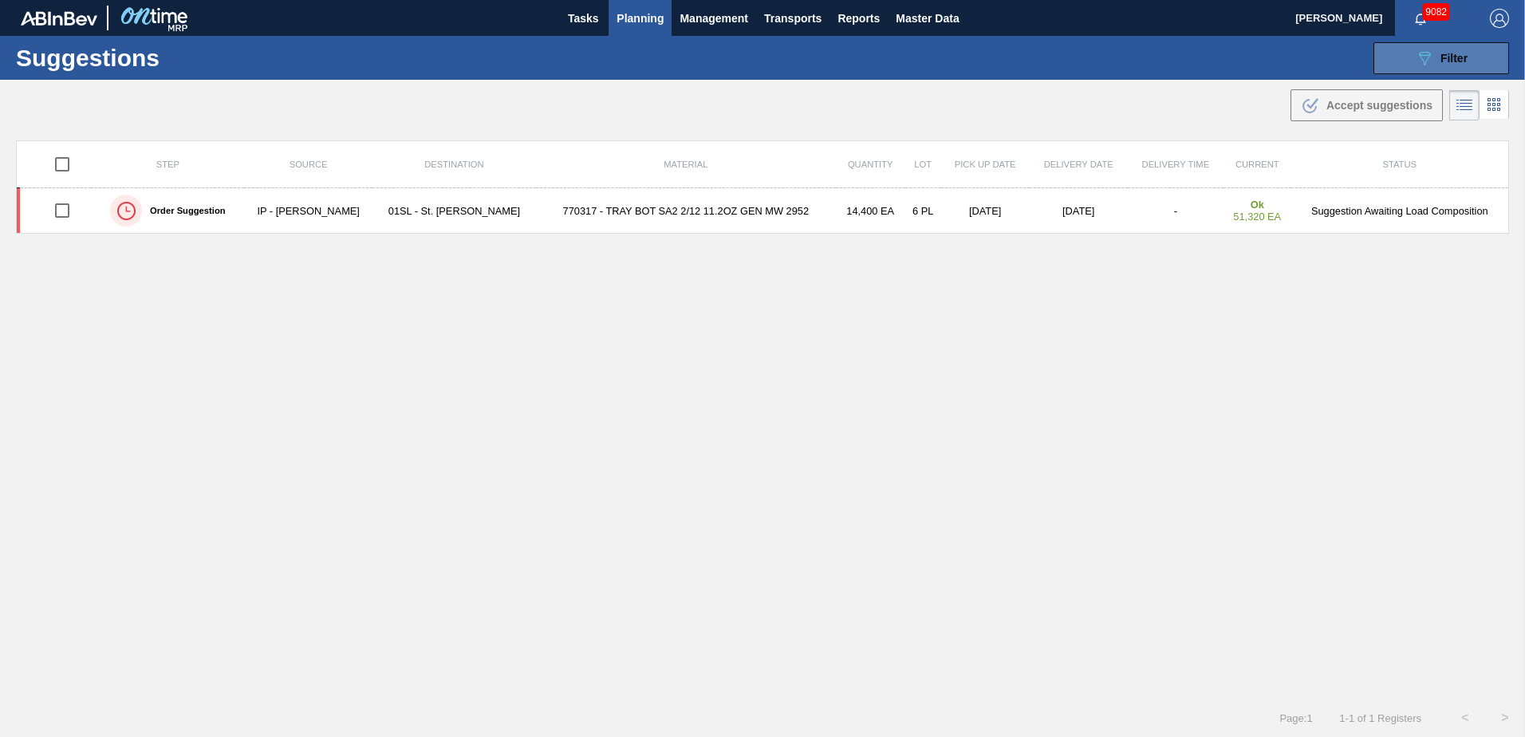
click at [1415, 60] on icon "089F7B8B-B2A5-4AFE-B5C0-19BA573D28AC" at bounding box center [1424, 58] width 19 height 19
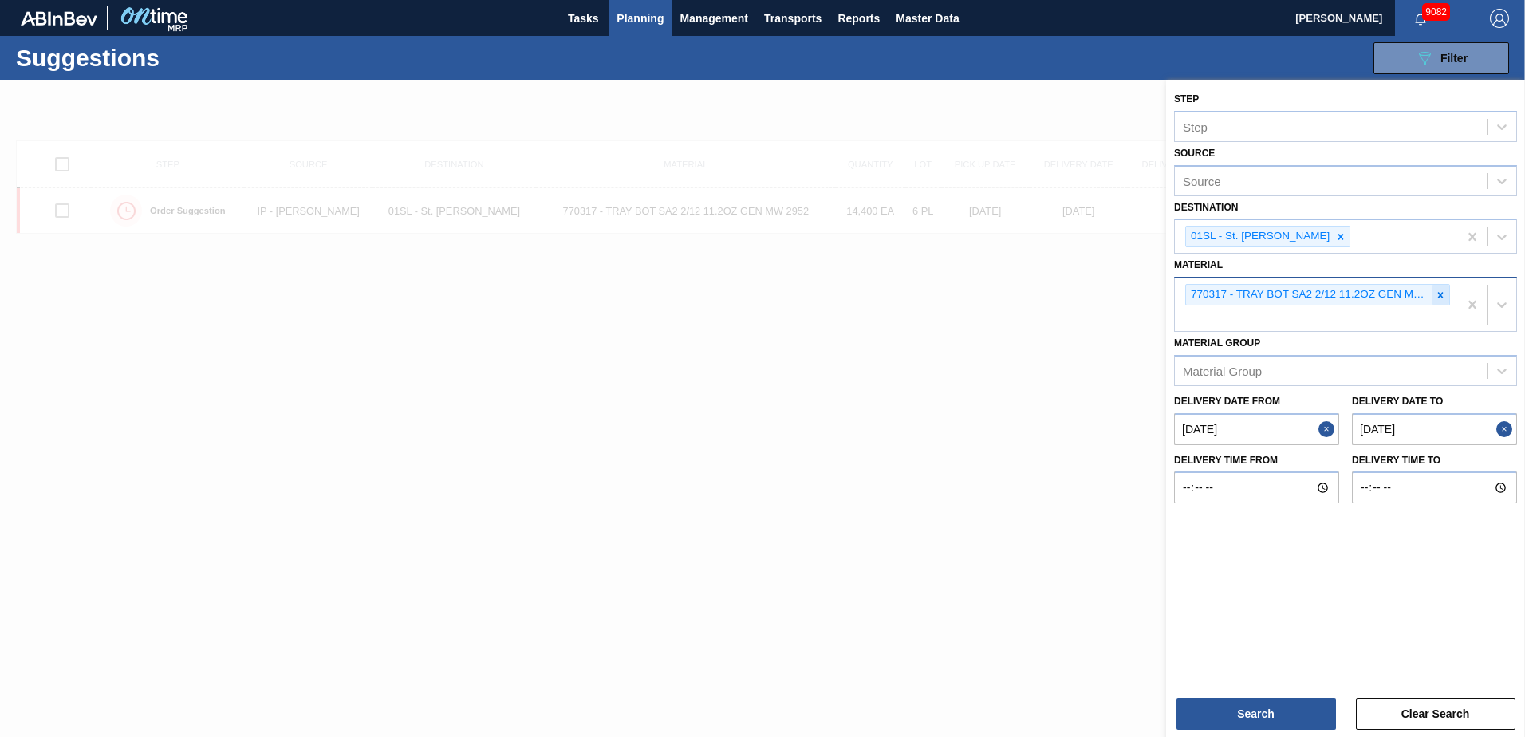
click at [1445, 297] on icon at bounding box center [1440, 295] width 11 height 11
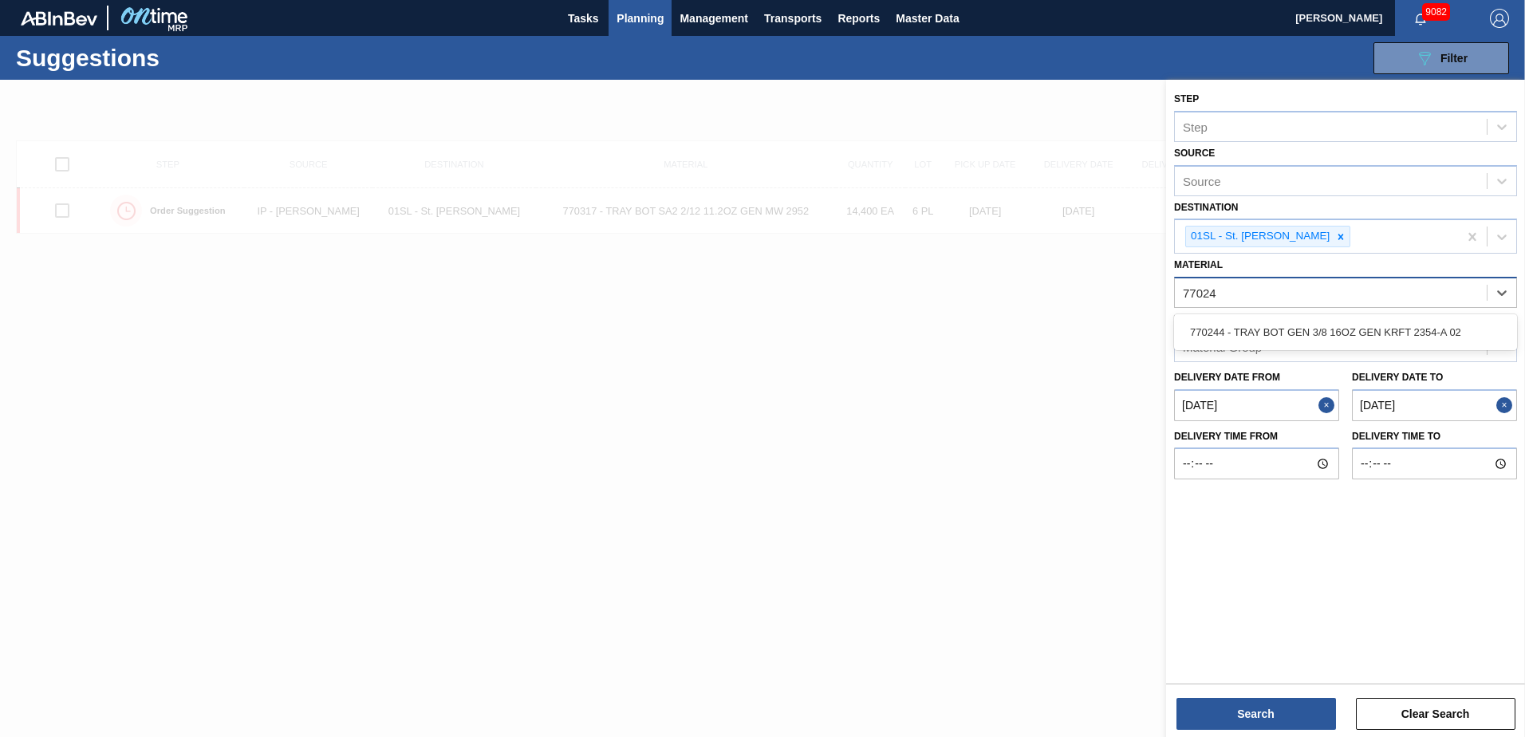
type input "770244"
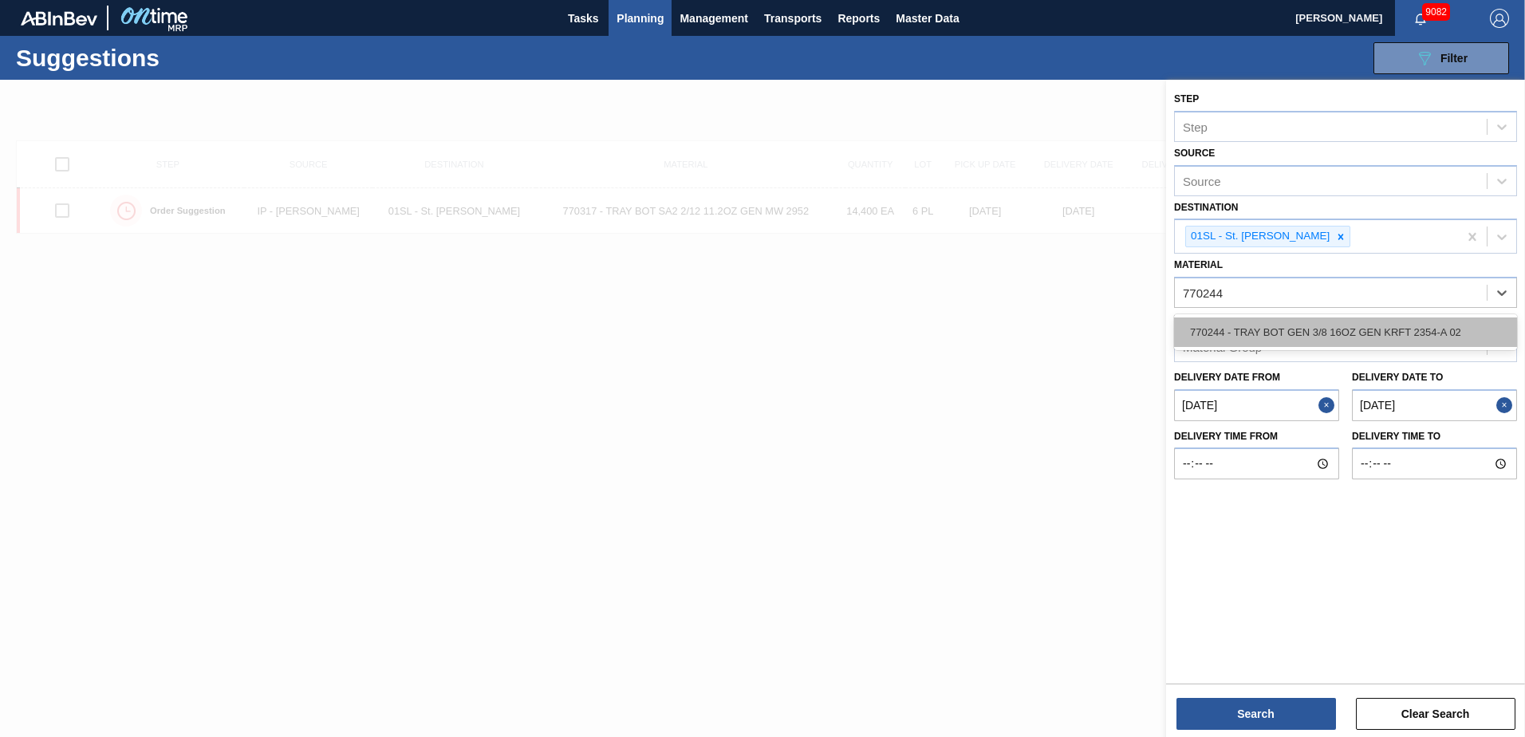
click at [1417, 324] on div "770244 - TRAY BOT GEN 3/8 16OZ GEN KRFT 2354-A 02" at bounding box center [1345, 332] width 343 height 30
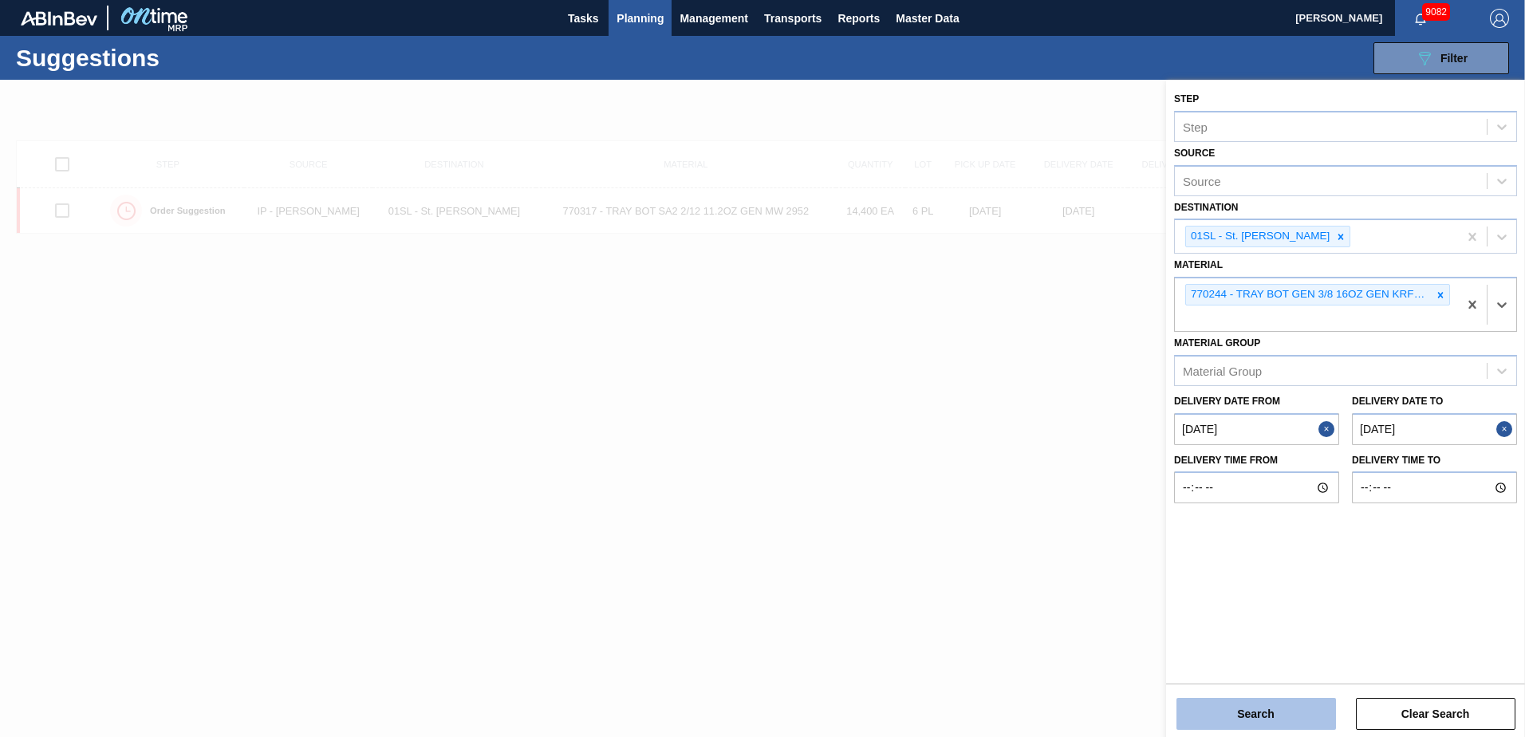
click at [1228, 703] on button "Search" at bounding box center [1257, 714] width 160 height 32
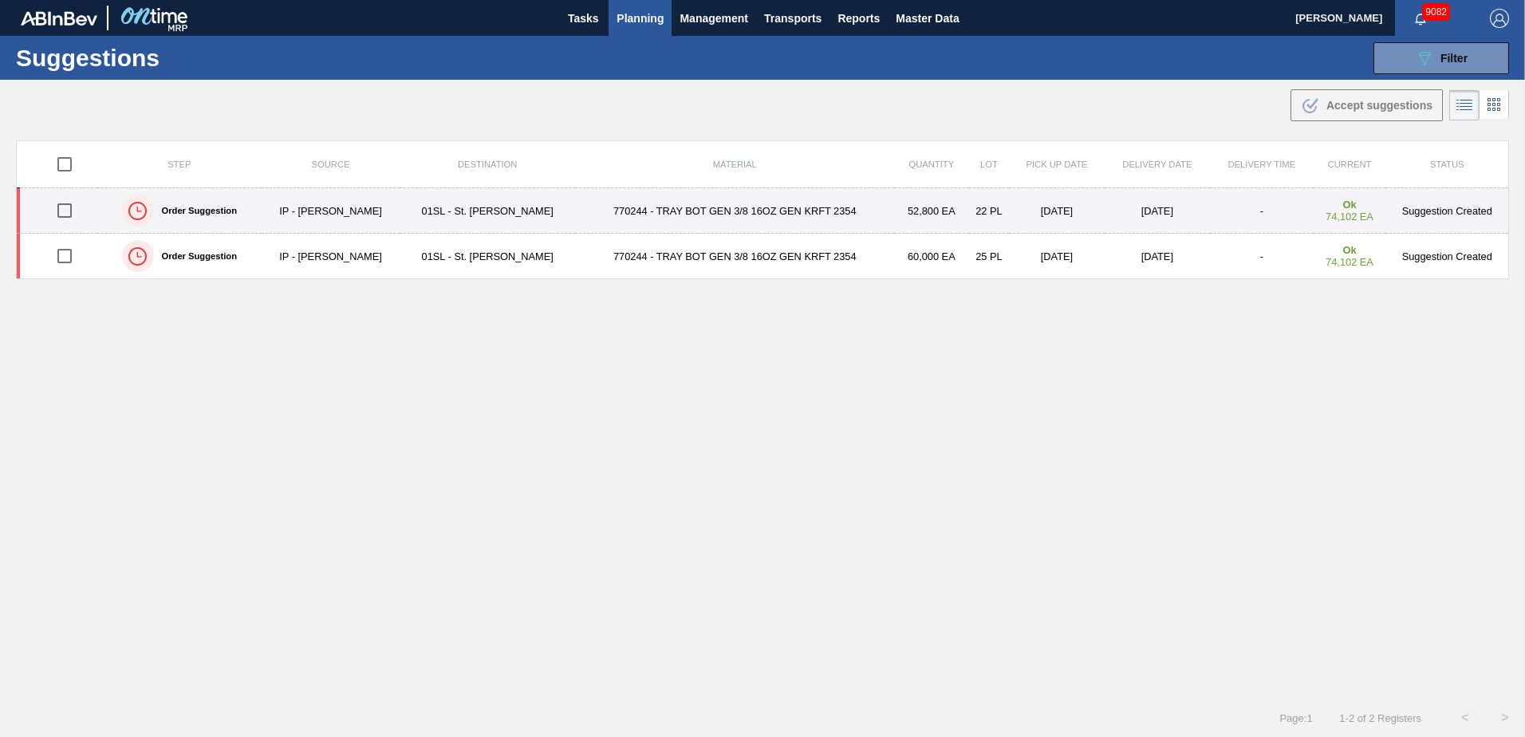
click at [60, 210] on input "checkbox" at bounding box center [65, 211] width 34 height 34
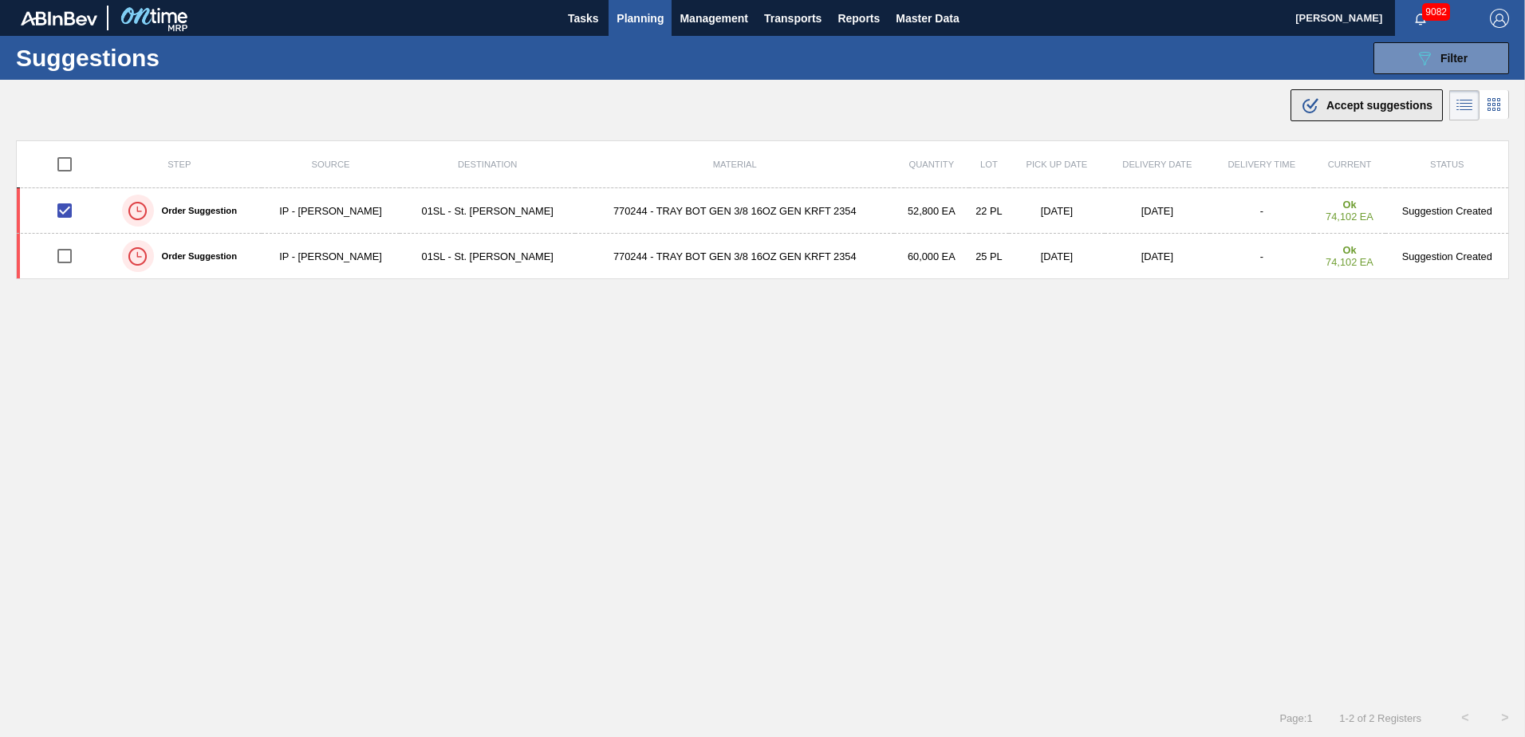
click at [1380, 104] on span "Accept suggestions" at bounding box center [1380, 105] width 106 height 13
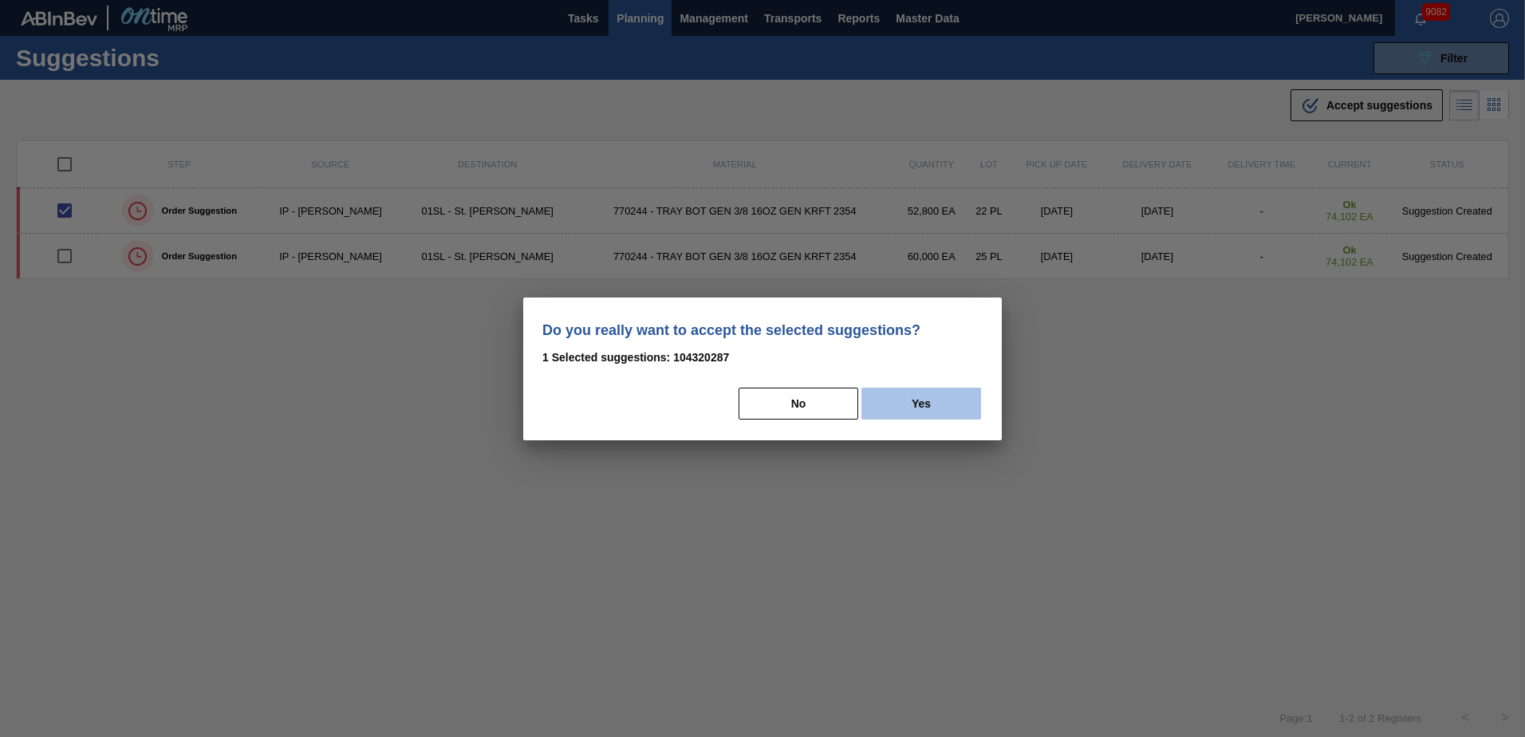
click at [947, 398] on button "Yes" at bounding box center [921, 404] width 120 height 32
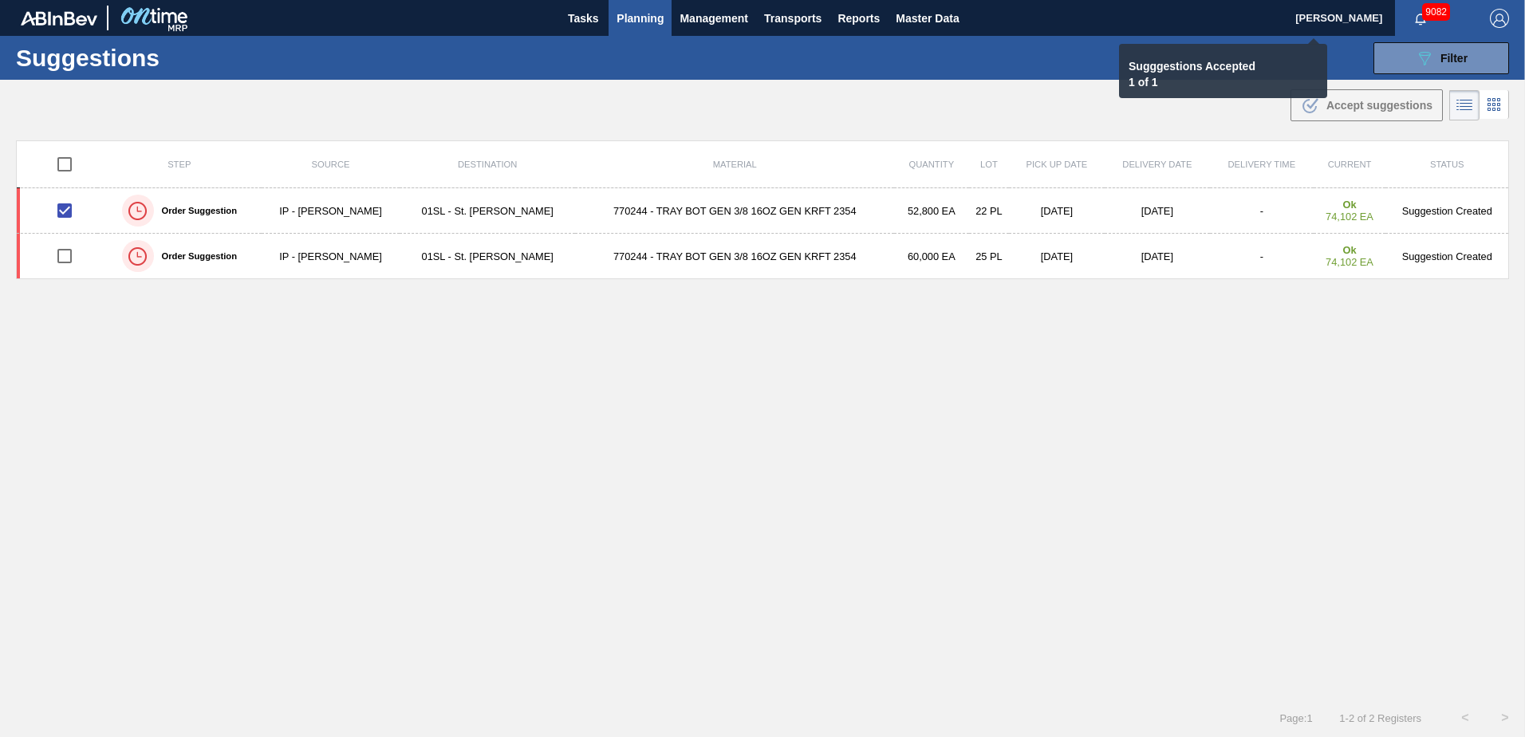
checkbox input "false"
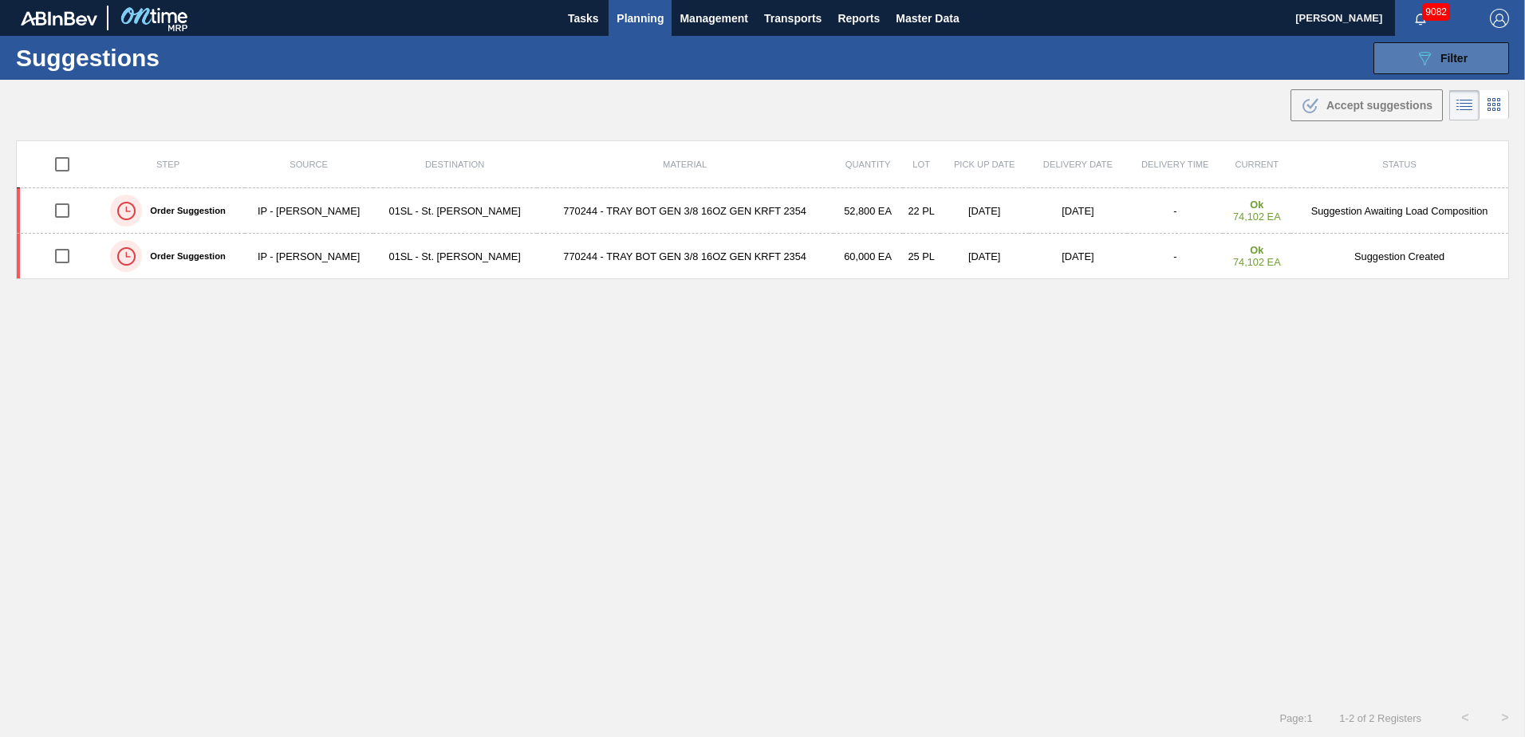
click at [1393, 61] on button "089F7B8B-B2A5-4AFE-B5C0-19BA573D28AC Filter" at bounding box center [1442, 58] width 136 height 32
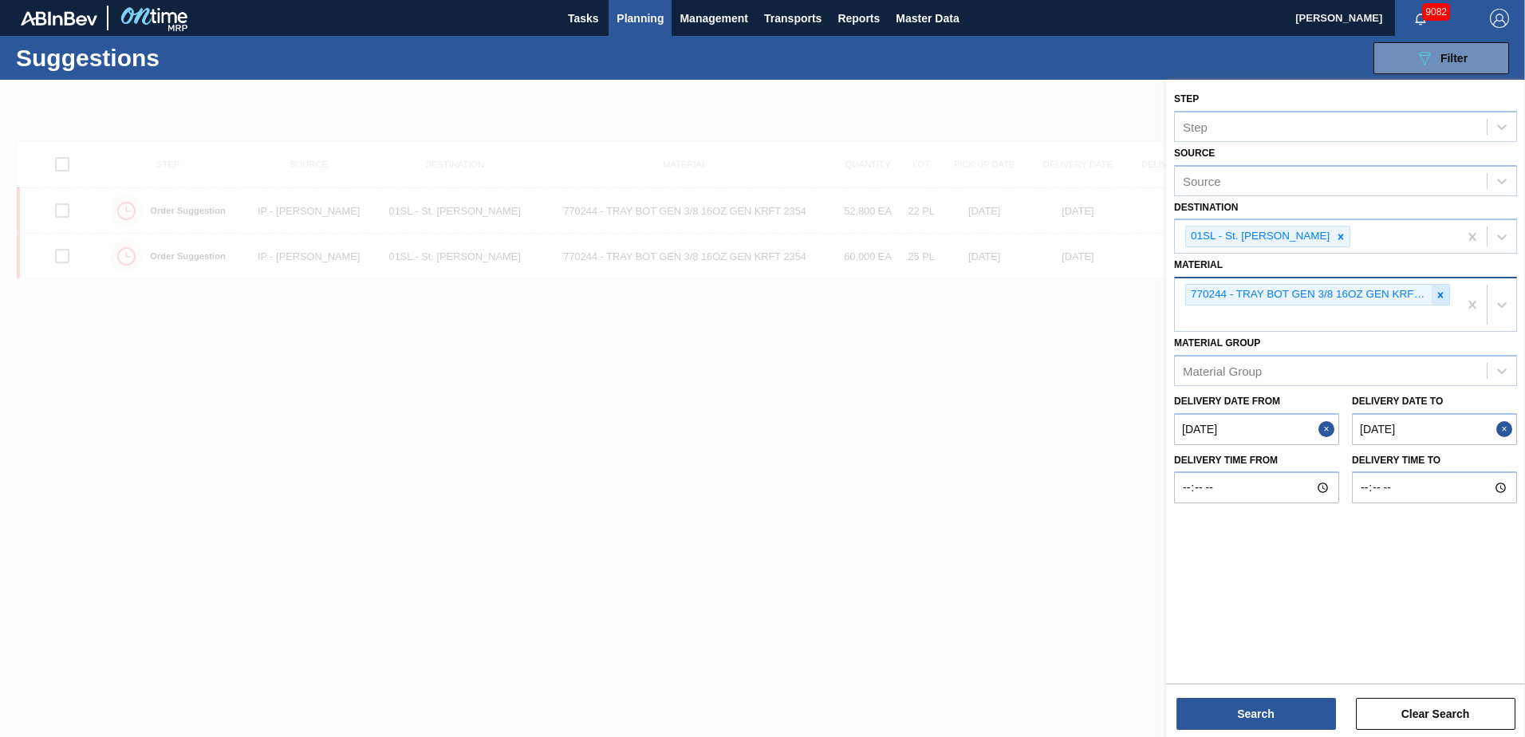
click at [1443, 292] on icon at bounding box center [1440, 295] width 11 height 11
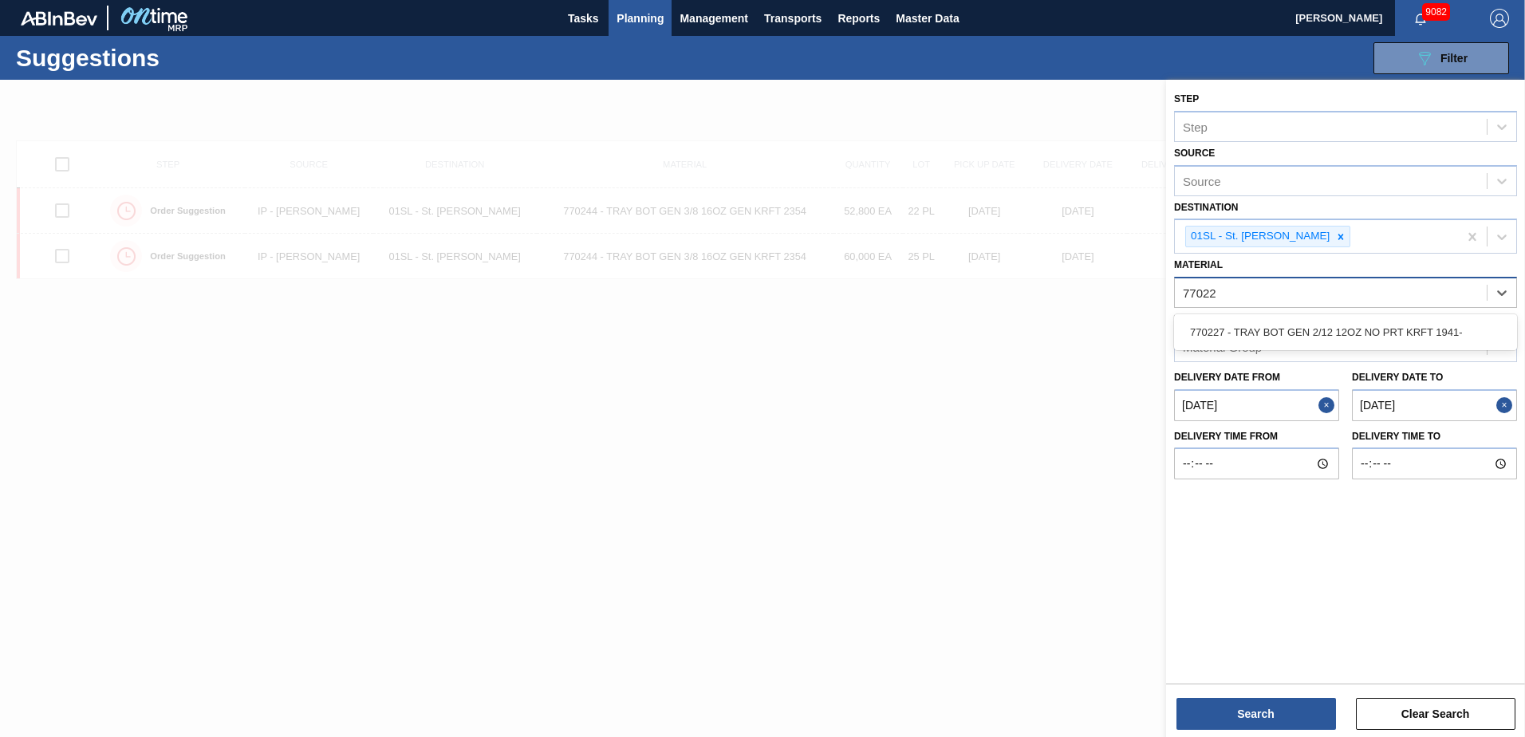
type input "770227"
click at [1428, 332] on div "770227 - TRAY BOT GEN 2/12 12OZ NO PRT KRFT 1941-" at bounding box center [1345, 332] width 343 height 30
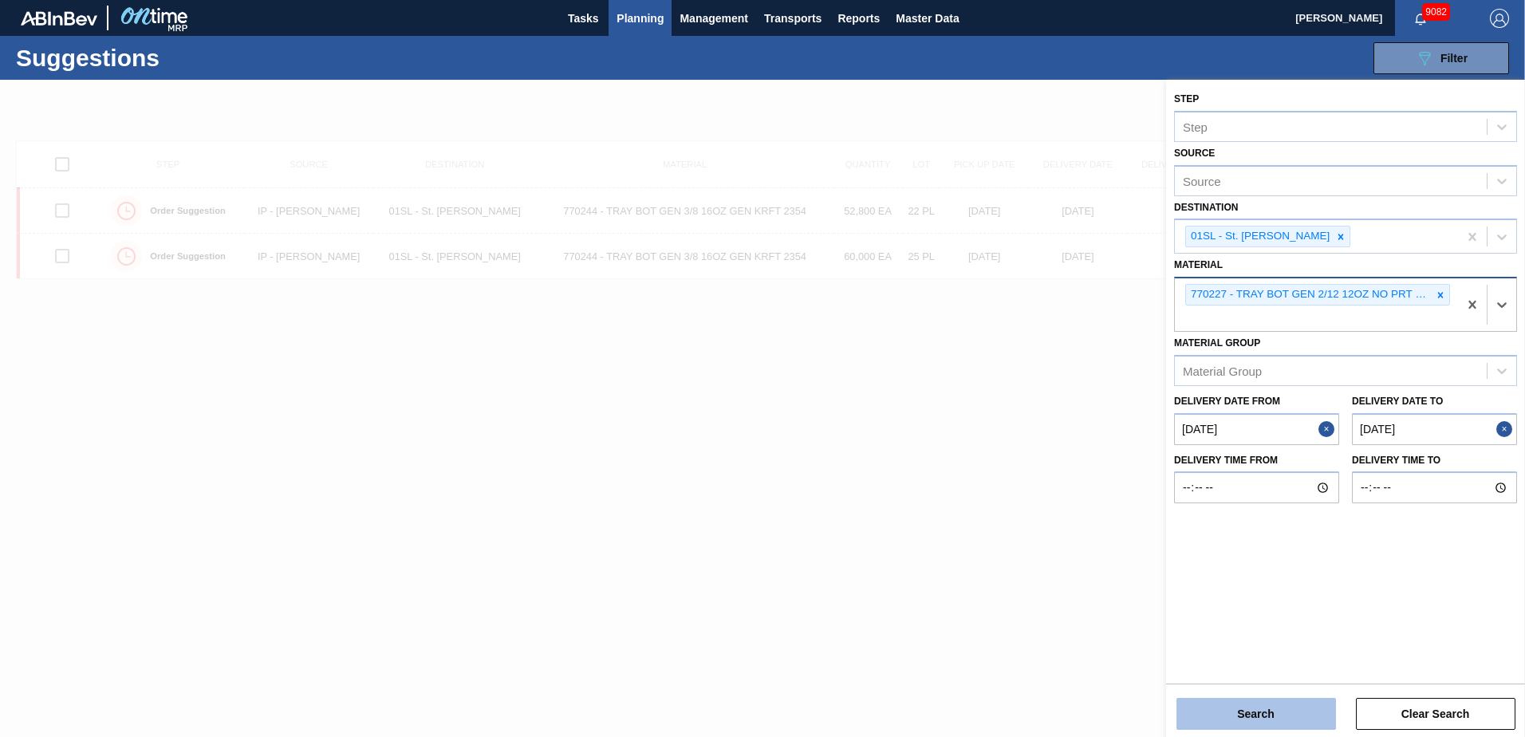
click at [1226, 712] on button "Search" at bounding box center [1257, 714] width 160 height 32
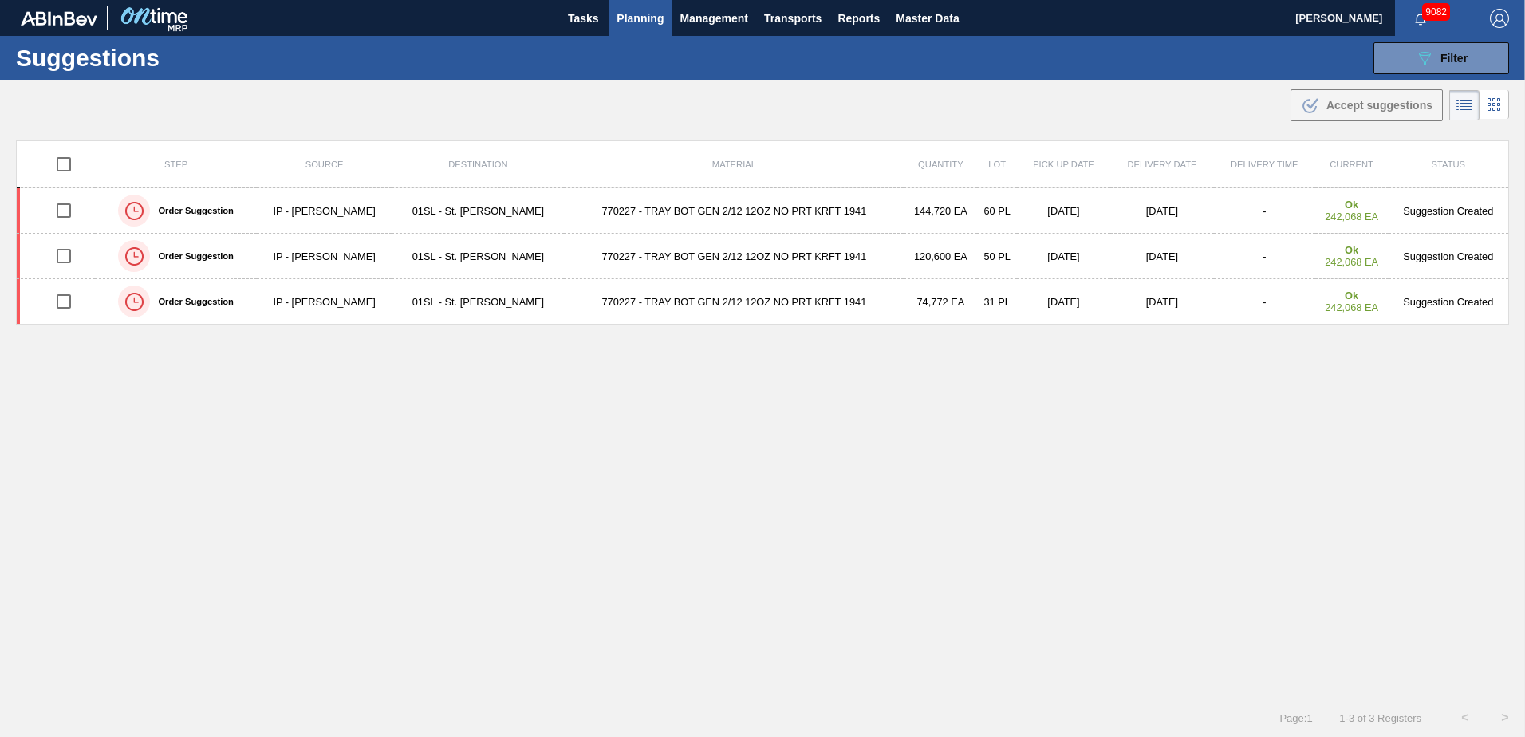
click at [650, 27] on span "Planning" at bounding box center [640, 18] width 47 height 19
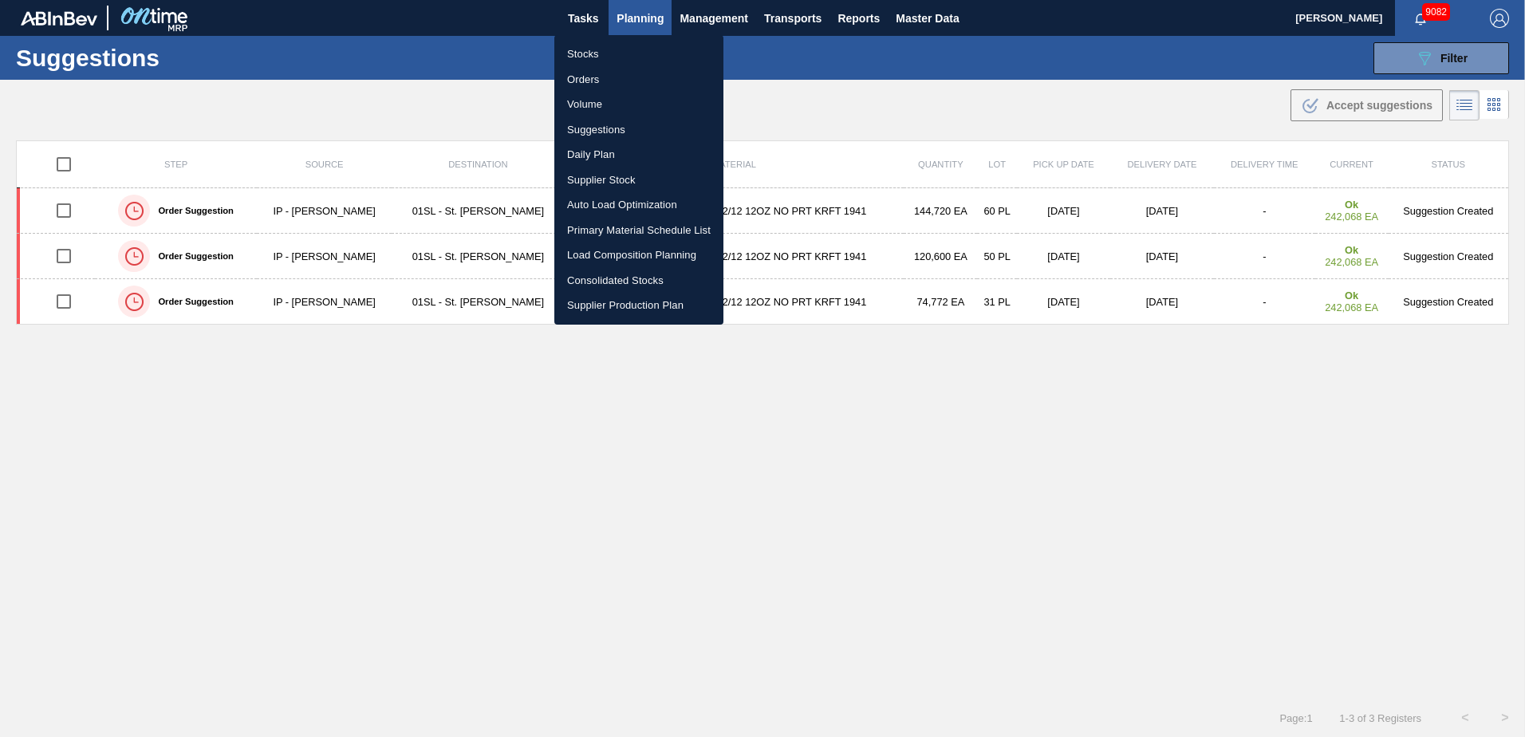
click at [599, 248] on li "Load Composition Planning" at bounding box center [638, 255] width 169 height 26
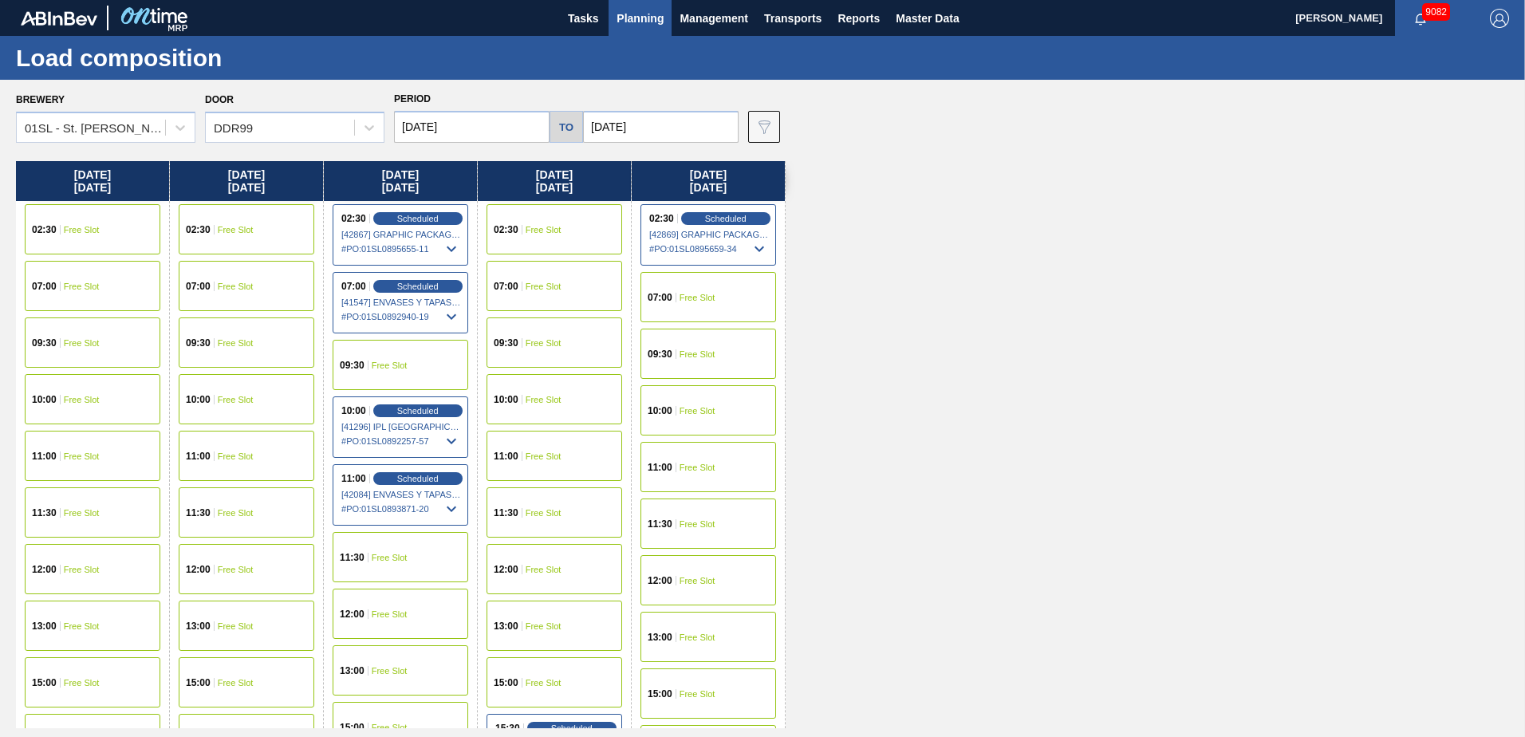
click at [665, 137] on input "[DATE]" at bounding box center [661, 127] width 156 height 32
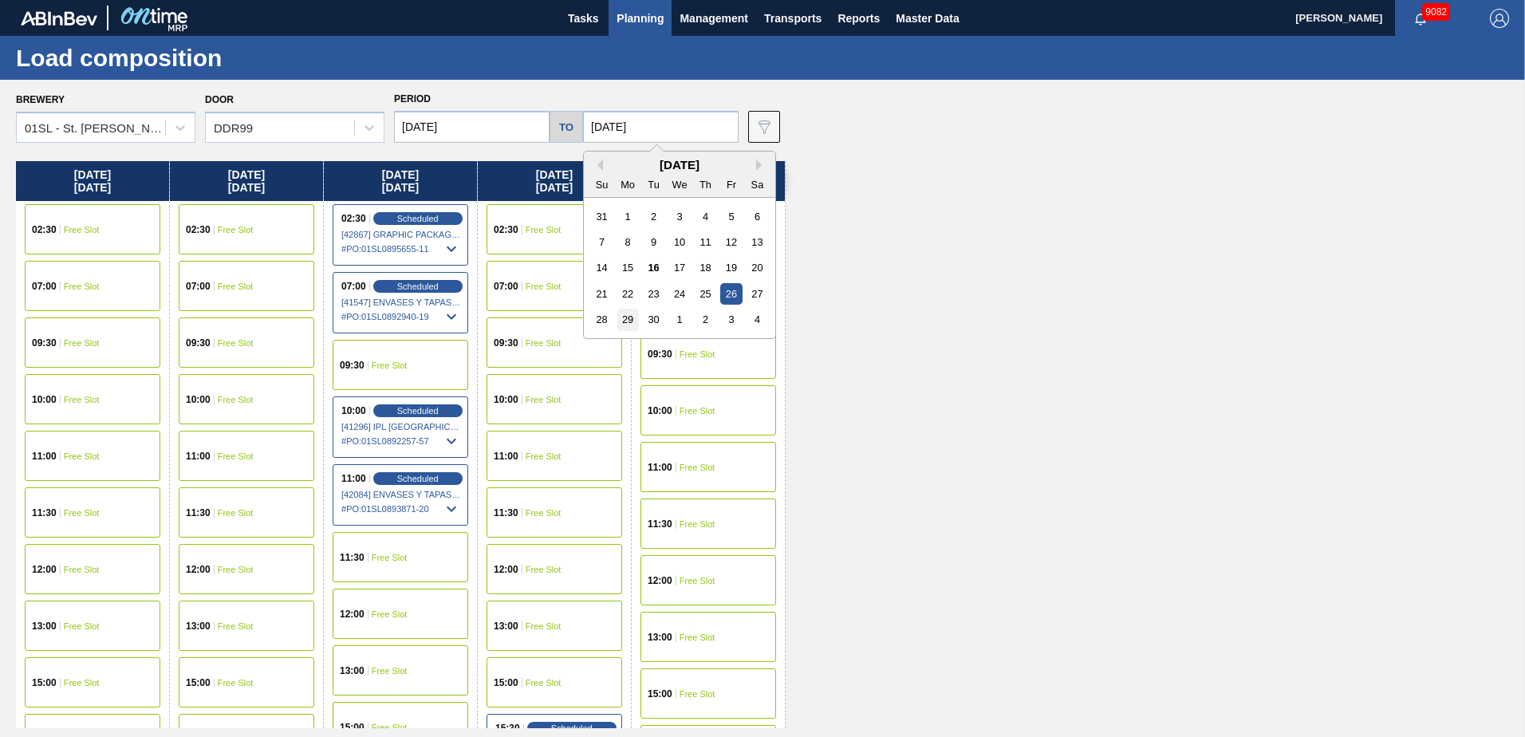
click at [624, 324] on div "29" at bounding box center [628, 320] width 22 height 22
type input "[DATE]"
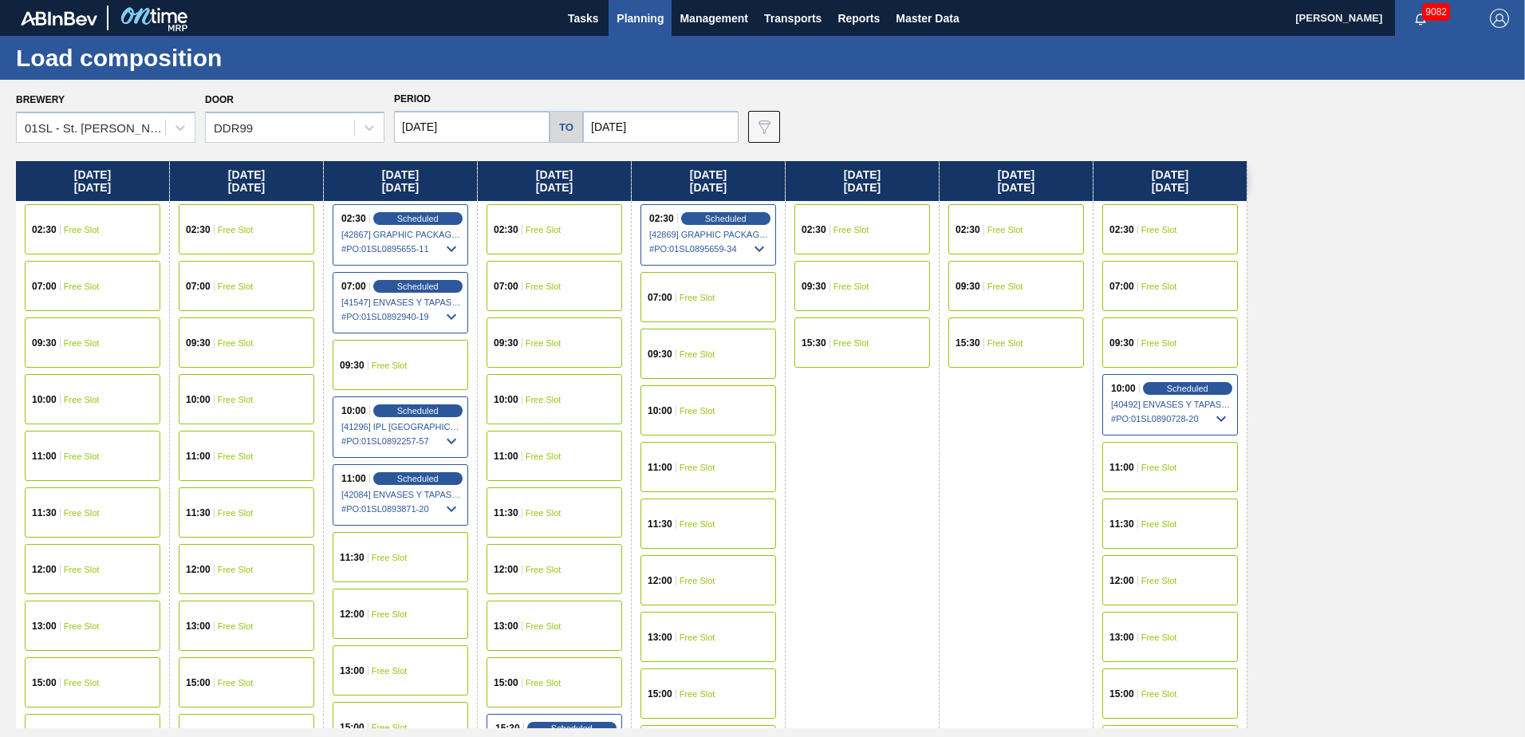
click at [1162, 350] on div "09:30 Free Slot" at bounding box center [1170, 342] width 136 height 50
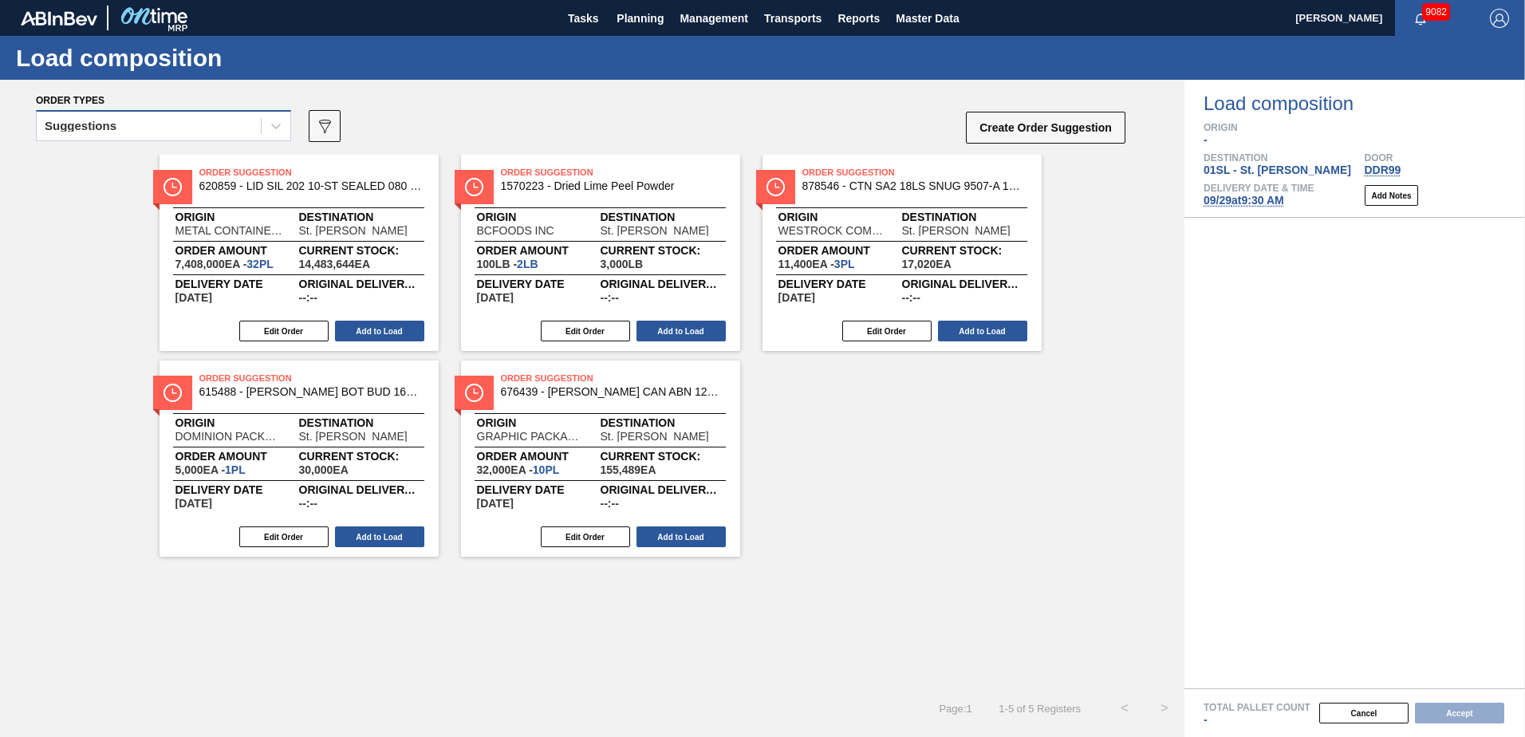
click at [250, 128] on div "Suggestions" at bounding box center [149, 126] width 224 height 23
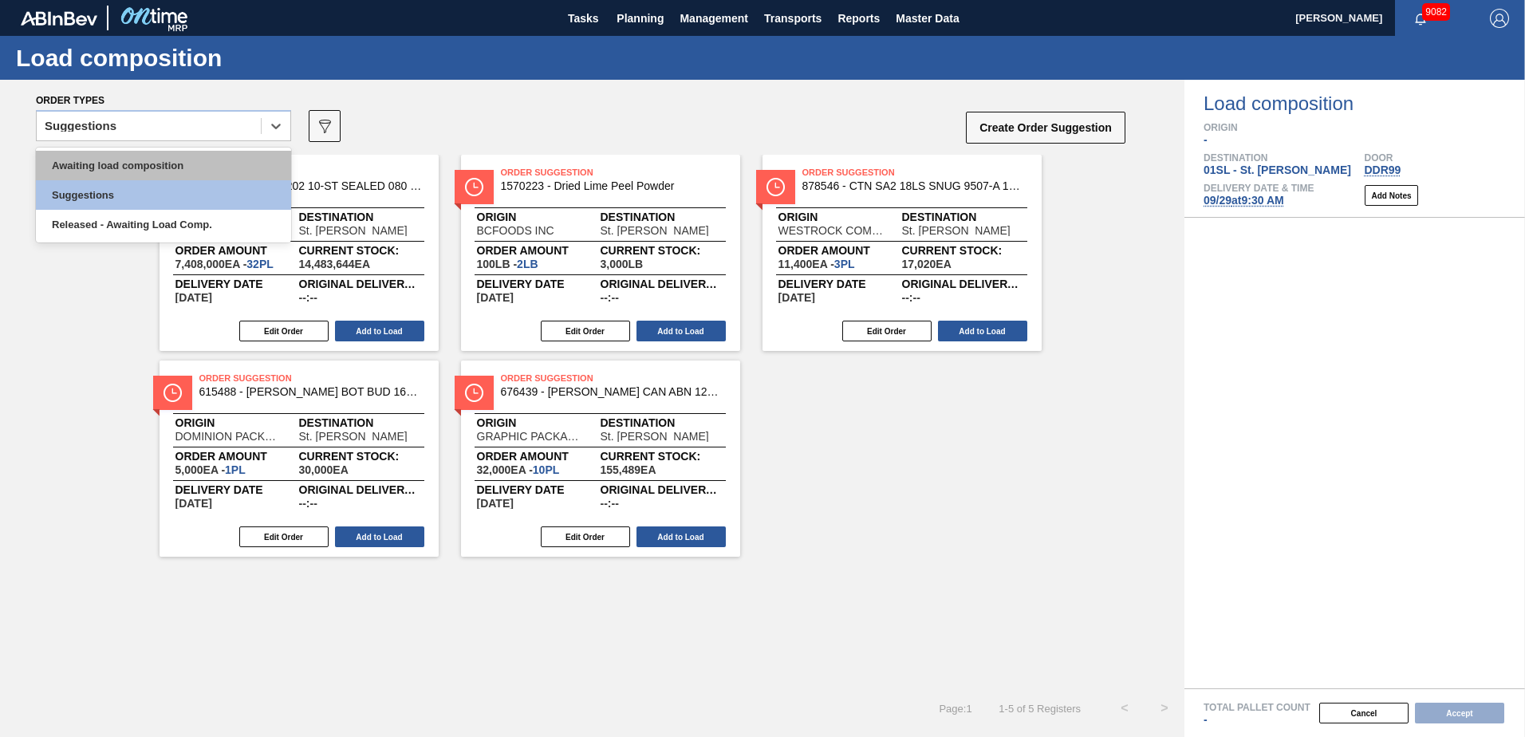
click at [168, 167] on div "Awaiting load composition" at bounding box center [163, 166] width 255 height 30
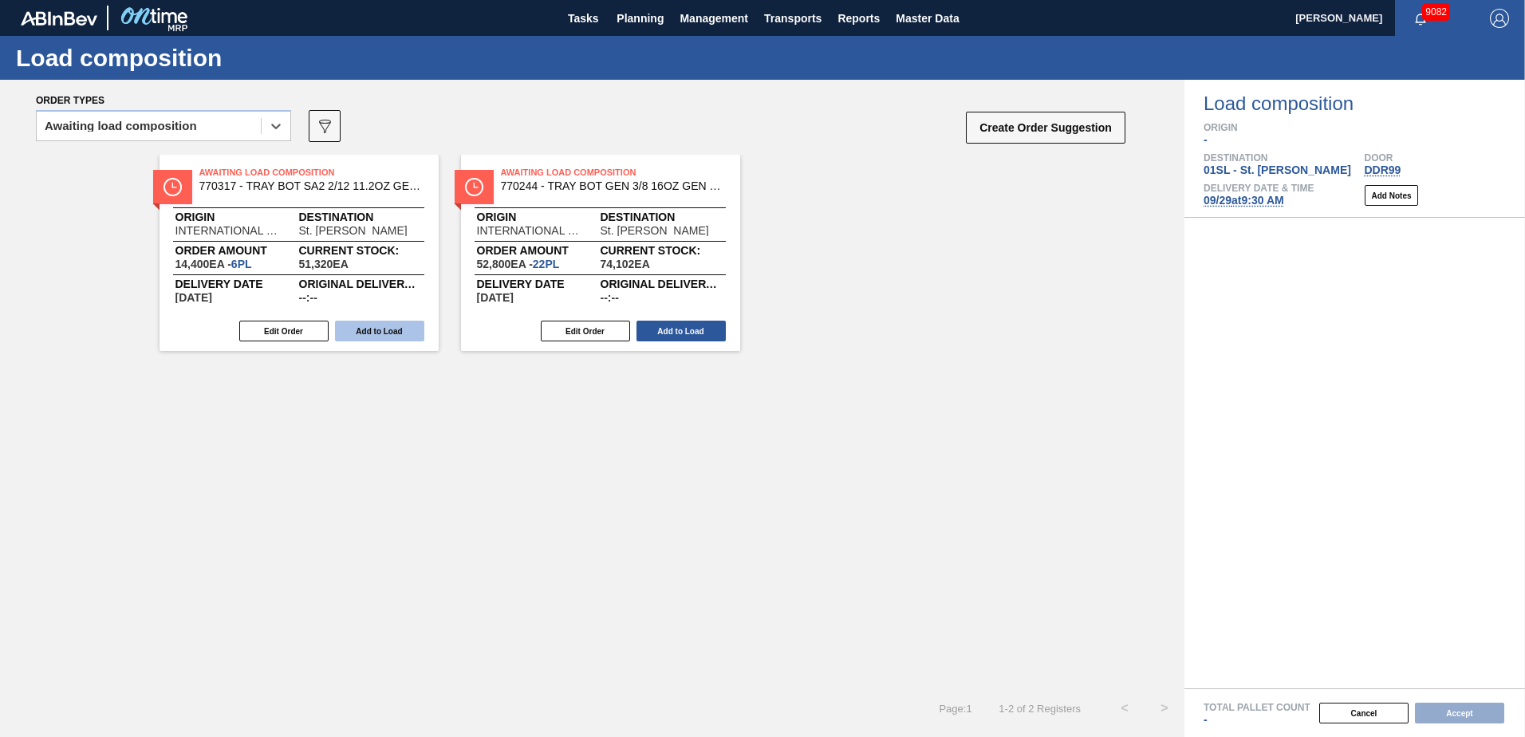
click at [379, 335] on button "Add to Load" at bounding box center [379, 331] width 89 height 21
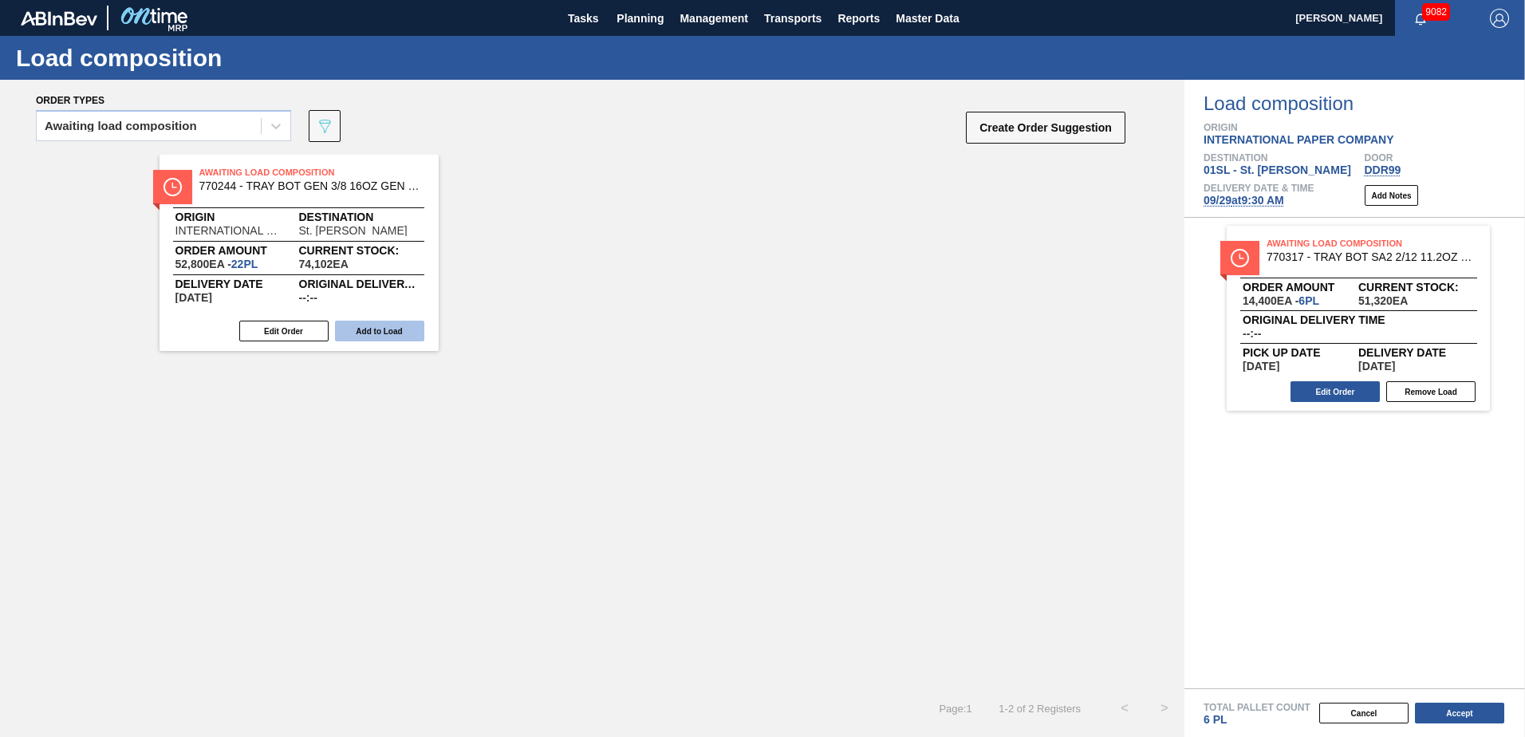
click at [361, 333] on button "Add to Load" at bounding box center [379, 331] width 89 height 21
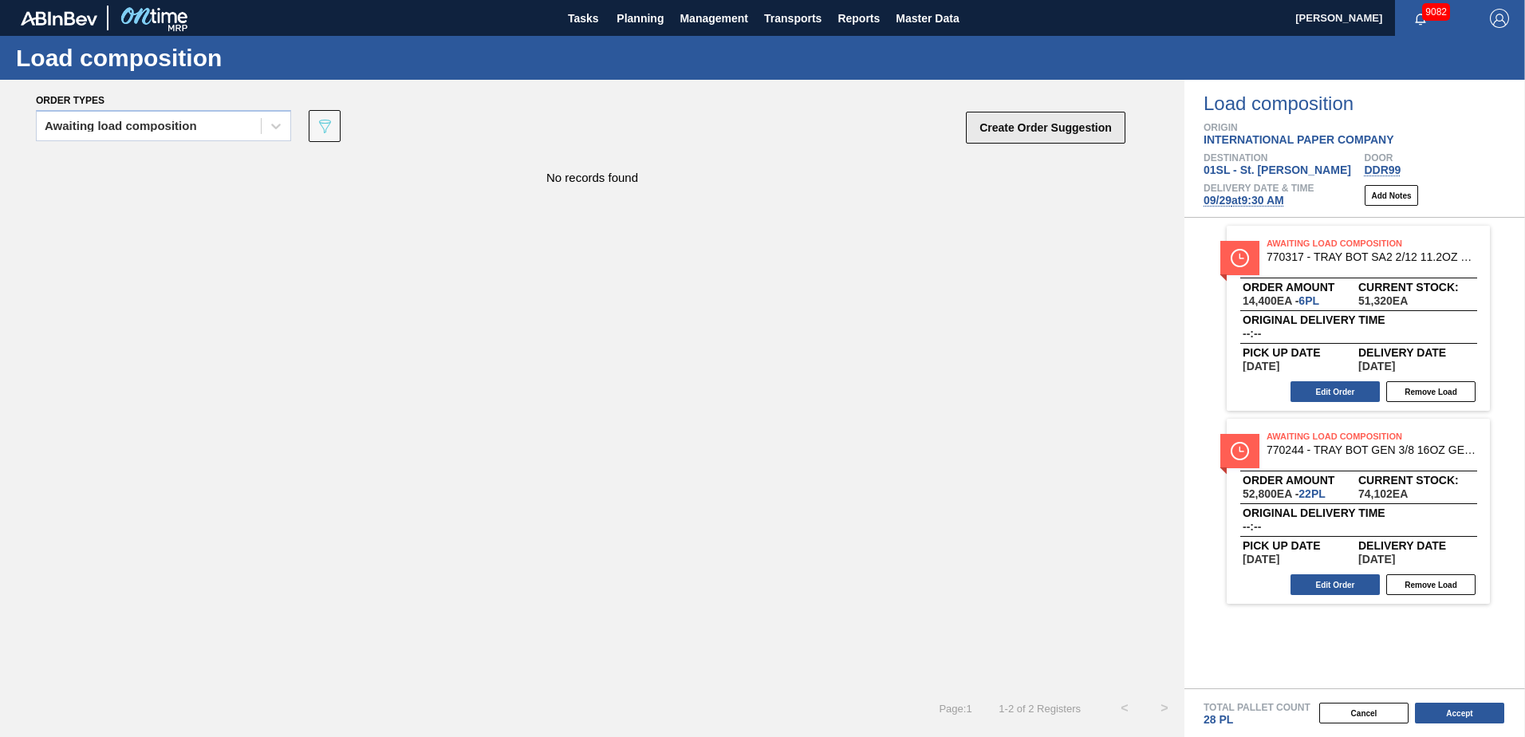
click at [1017, 124] on button "Create Order Suggestion" at bounding box center [1046, 128] width 160 height 32
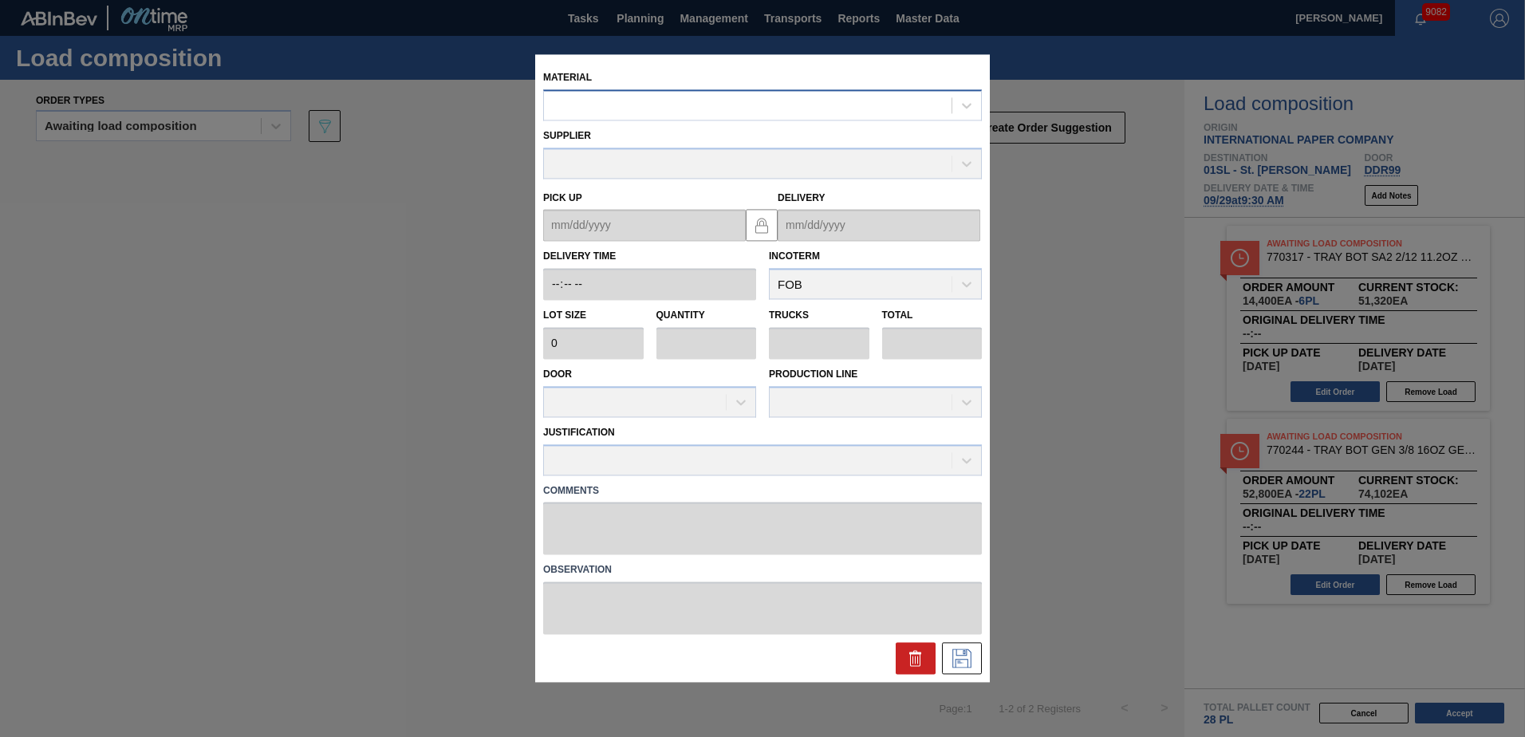
click at [767, 111] on div at bounding box center [748, 105] width 408 height 23
type input "770227"
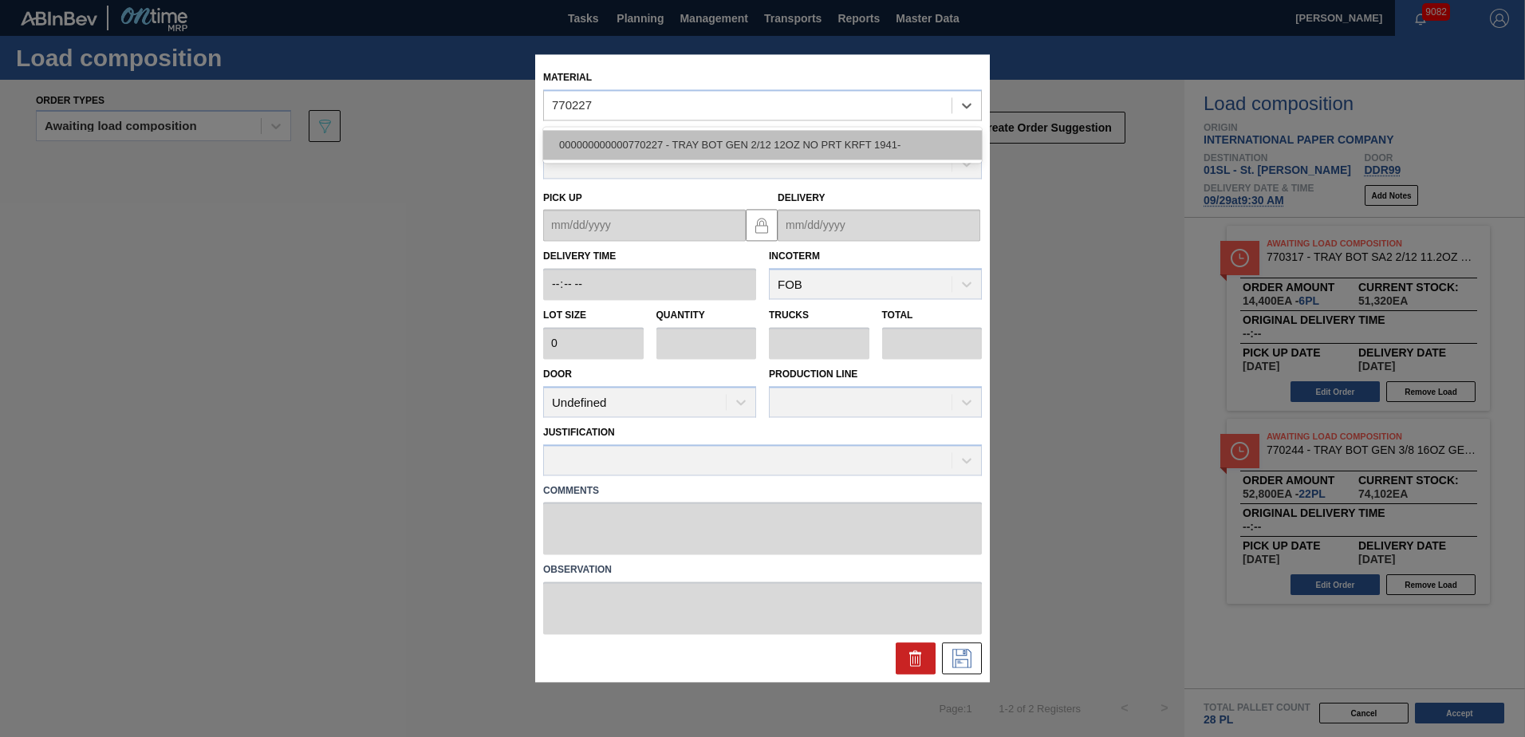
click at [756, 153] on div "000000000000770227 - TRAY BOT GEN 2/12 12OZ NO PRT KRFT 1941-" at bounding box center [762, 145] width 439 height 30
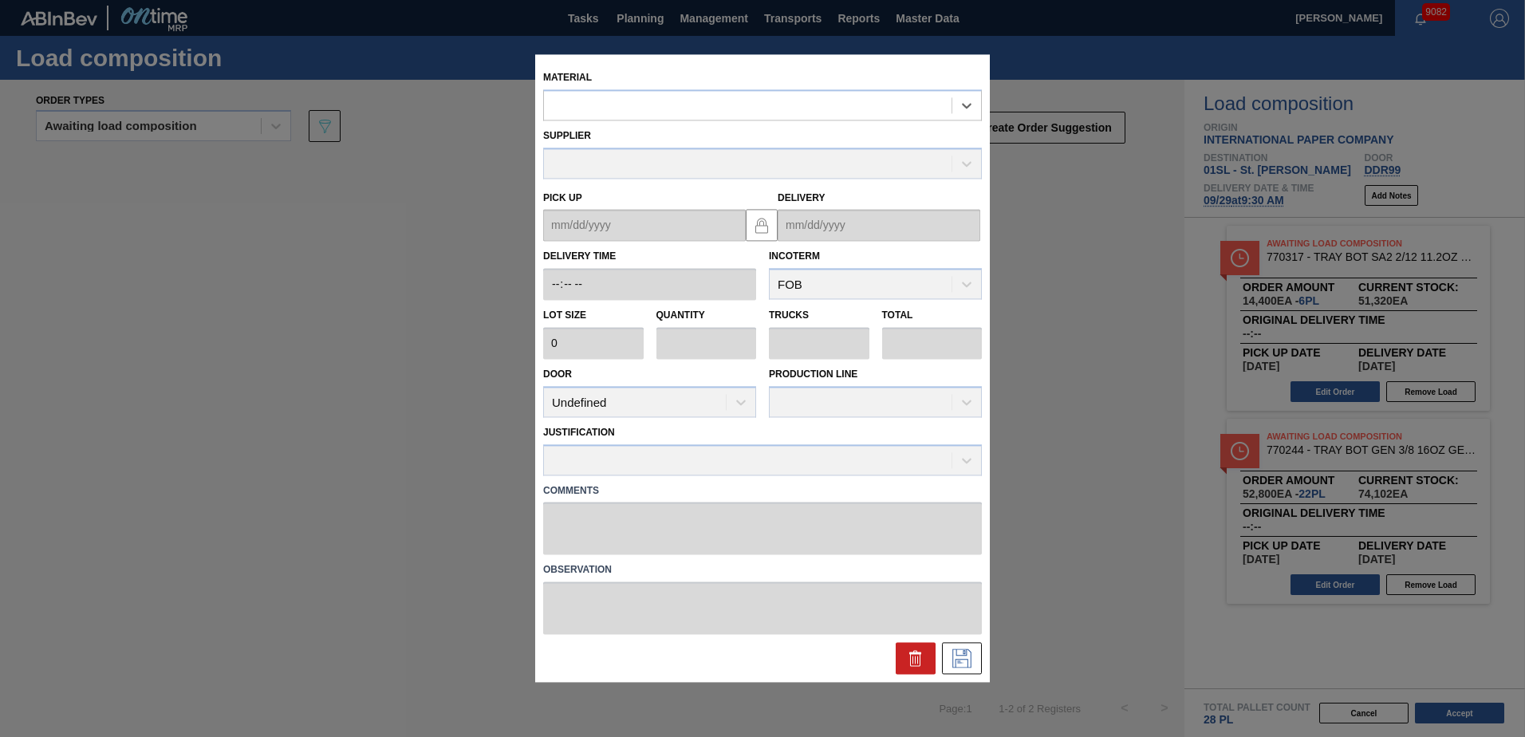
type input "2,412"
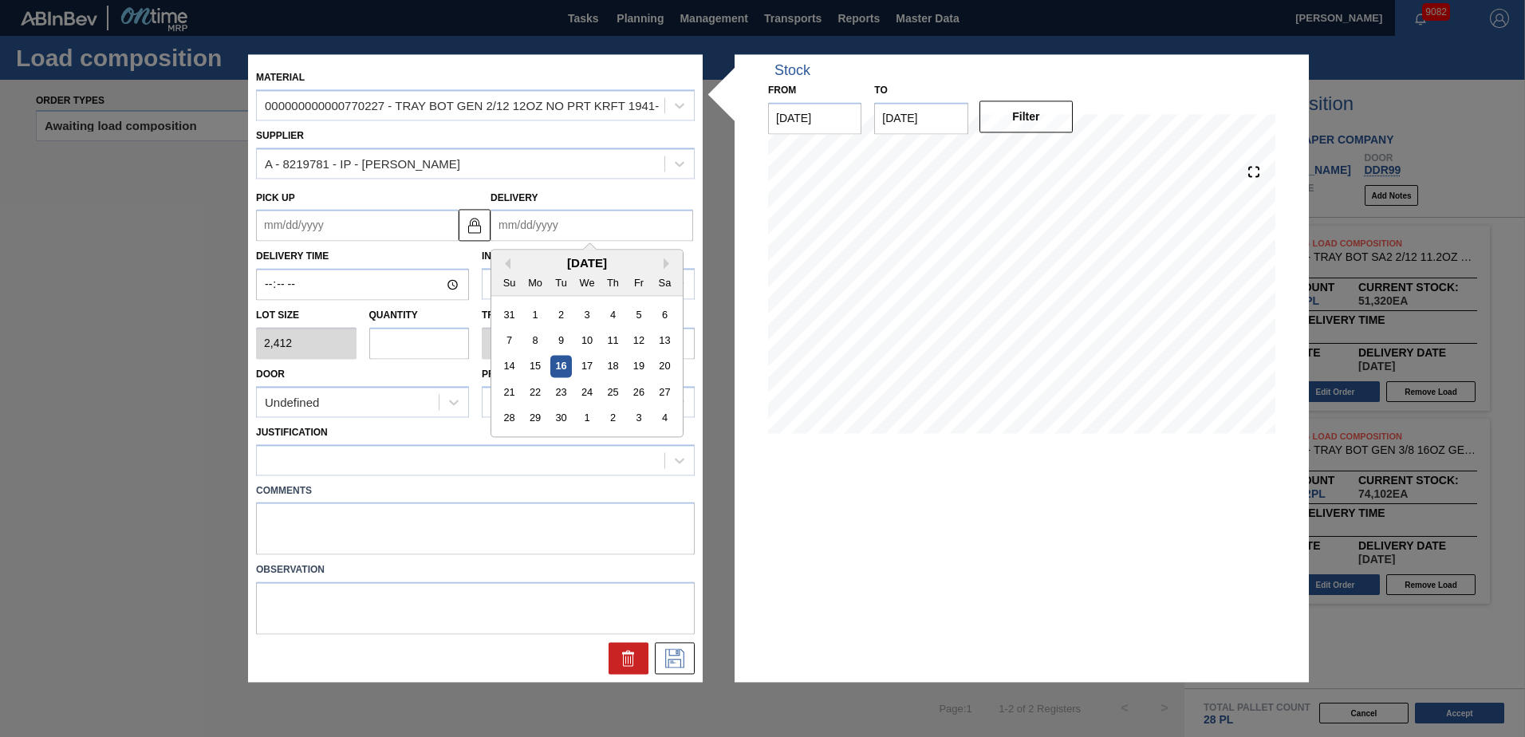
click at [557, 225] on input "Delivery" at bounding box center [592, 226] width 203 height 32
click at [543, 418] on div "29" at bounding box center [536, 419] width 22 height 22
type up "[DATE]"
type input "[DATE]"
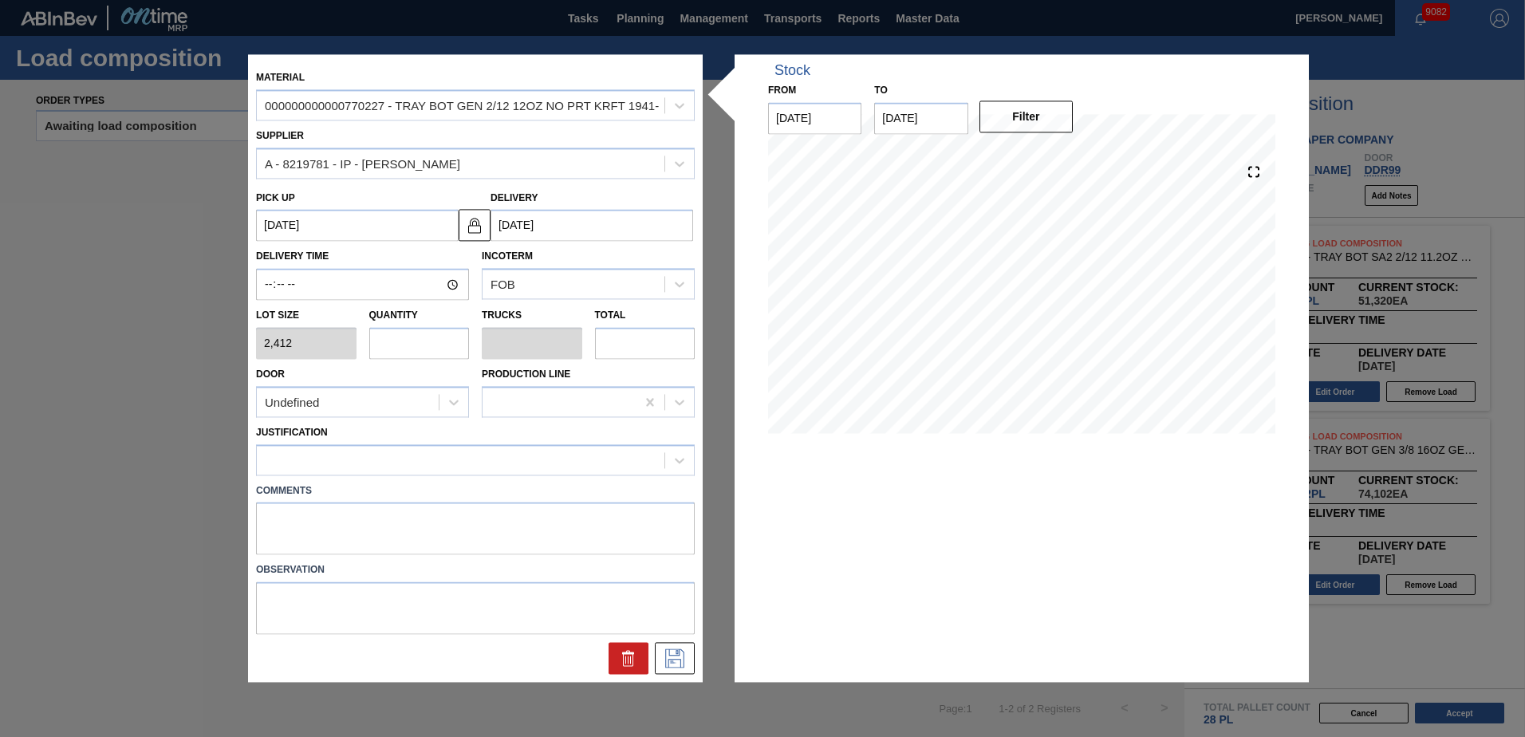
click at [429, 356] on input "text" at bounding box center [419, 343] width 101 height 32
type input "3"
type input "0.05"
type input "7,236"
type input "32"
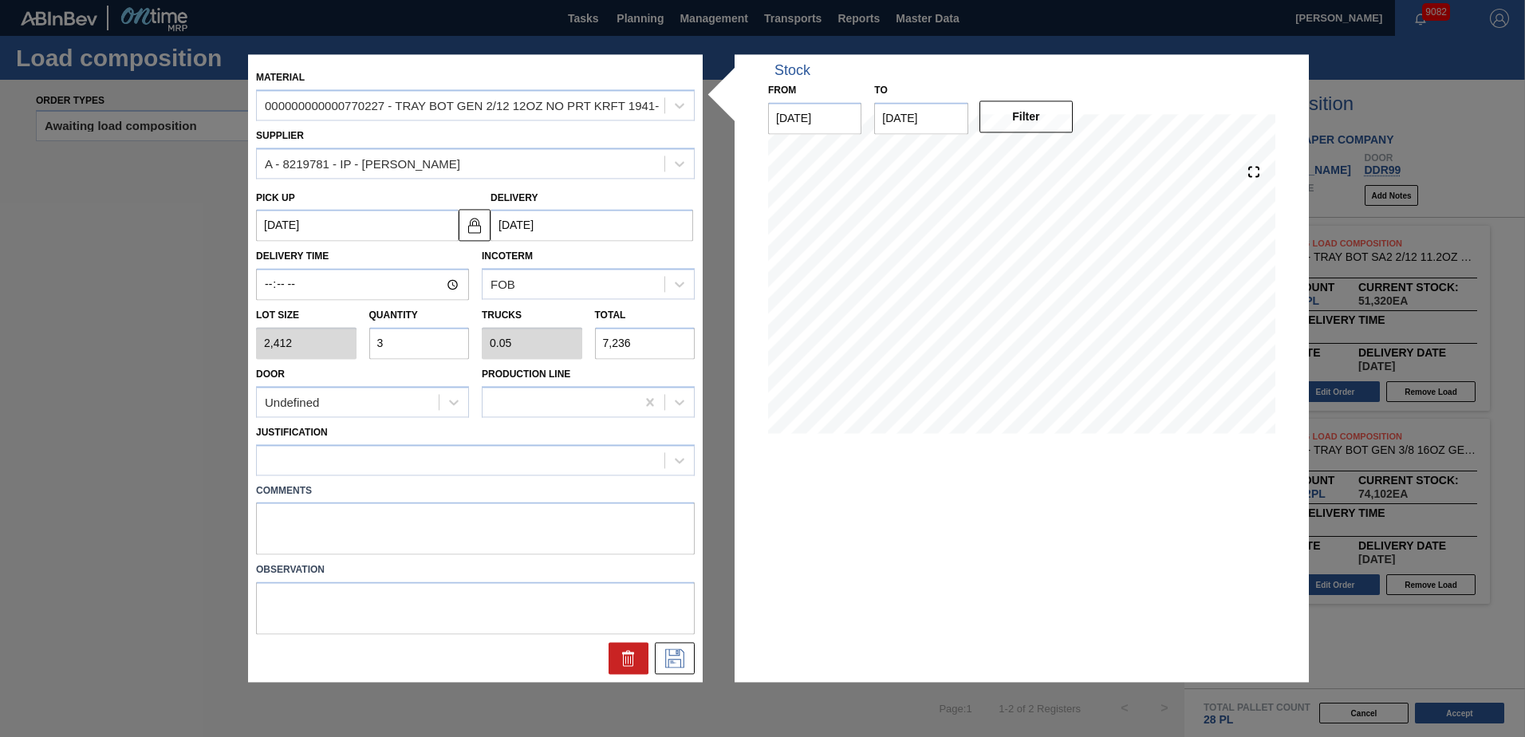
type input "0.533"
type input "77,184"
type input "32"
click at [413, 391] on div "Undefined" at bounding box center [348, 402] width 182 height 23
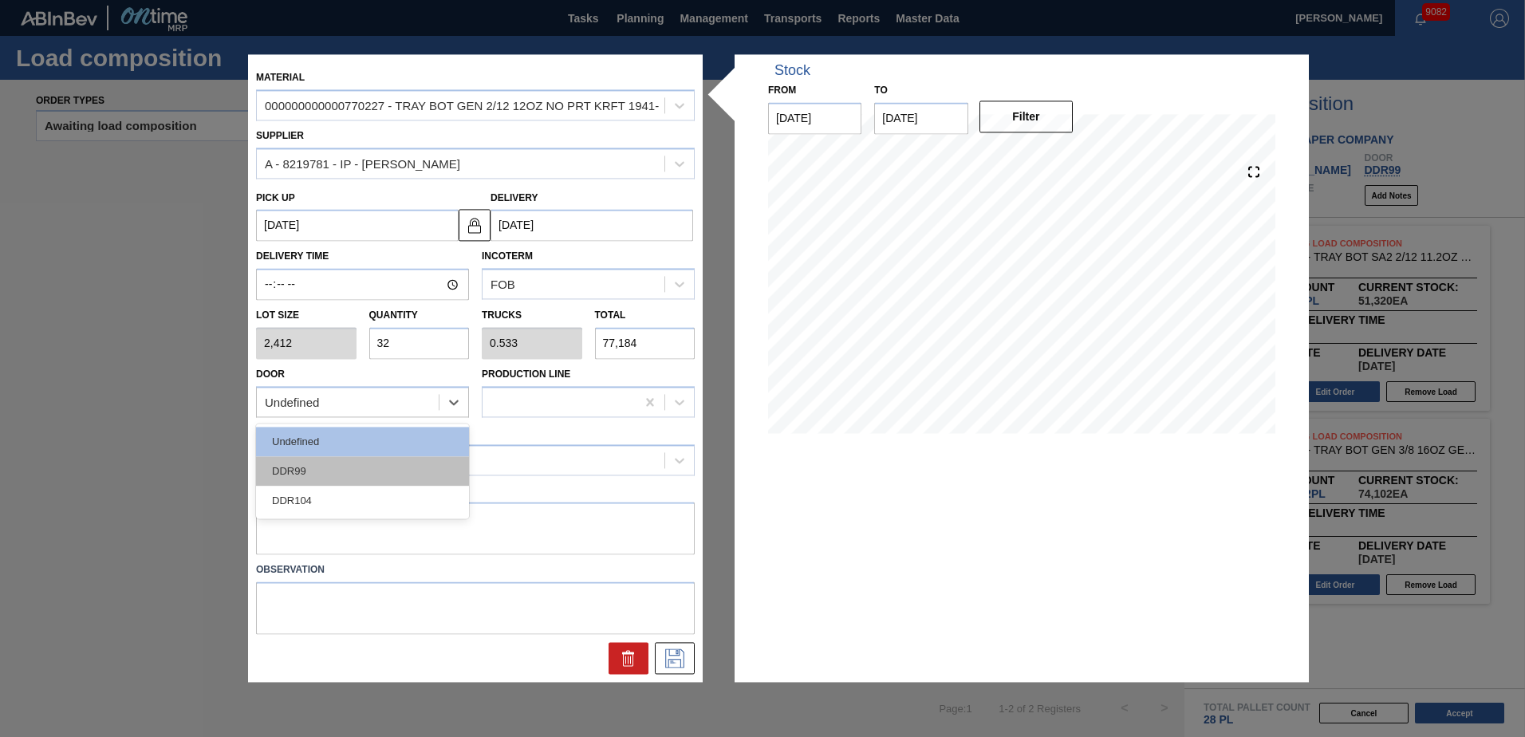
click at [381, 467] on div "DDR99" at bounding box center [362, 471] width 213 height 30
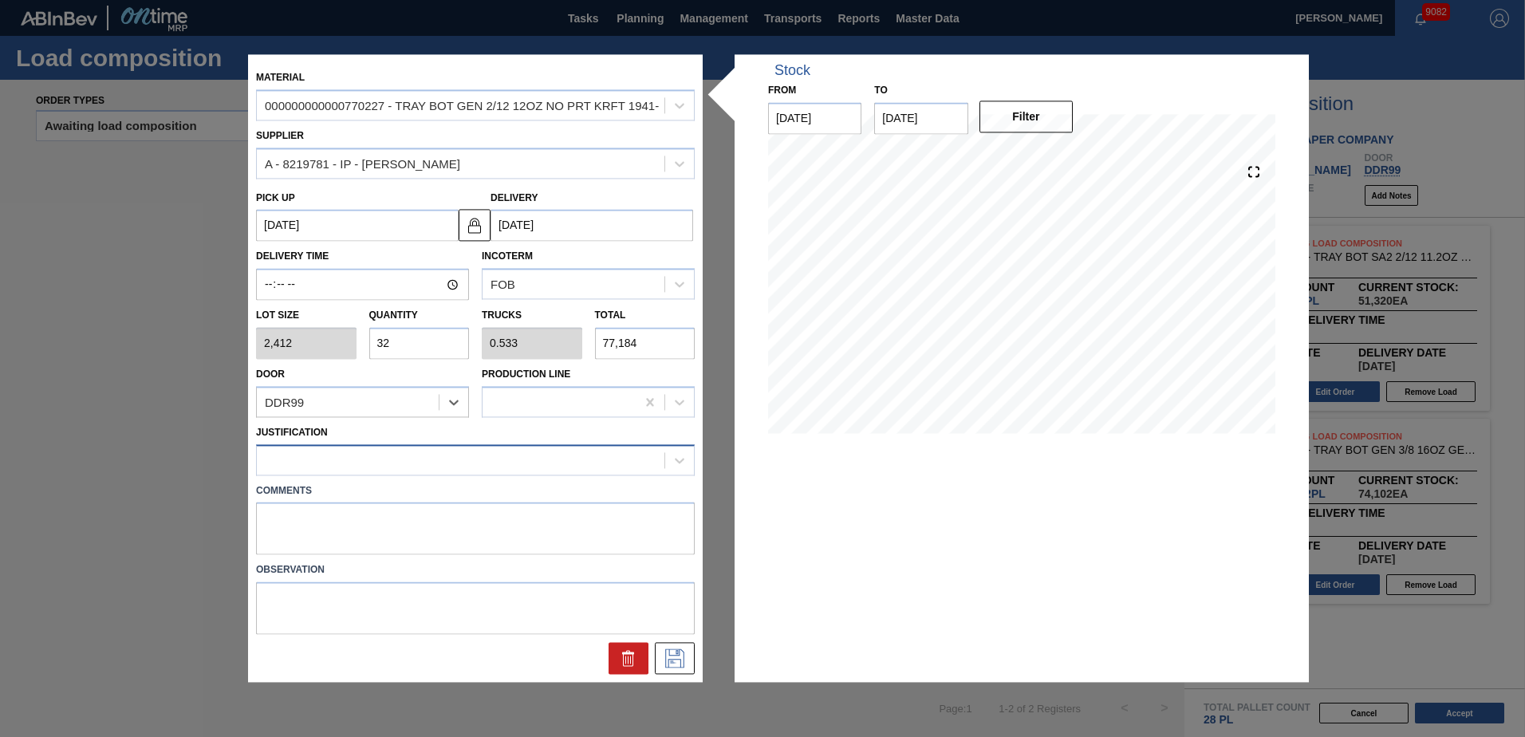
click at [419, 470] on div at bounding box center [461, 459] width 408 height 23
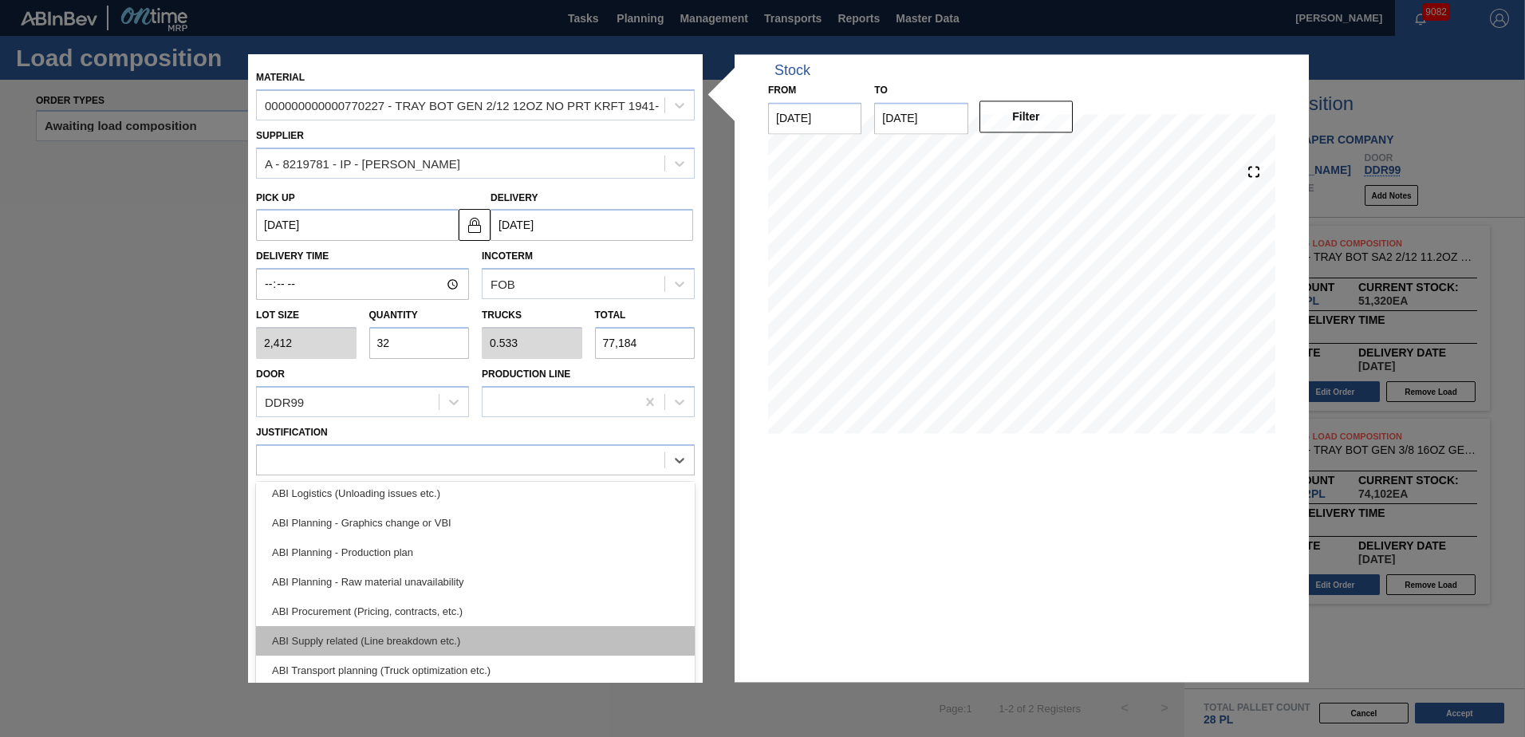
scroll to position [160, 0]
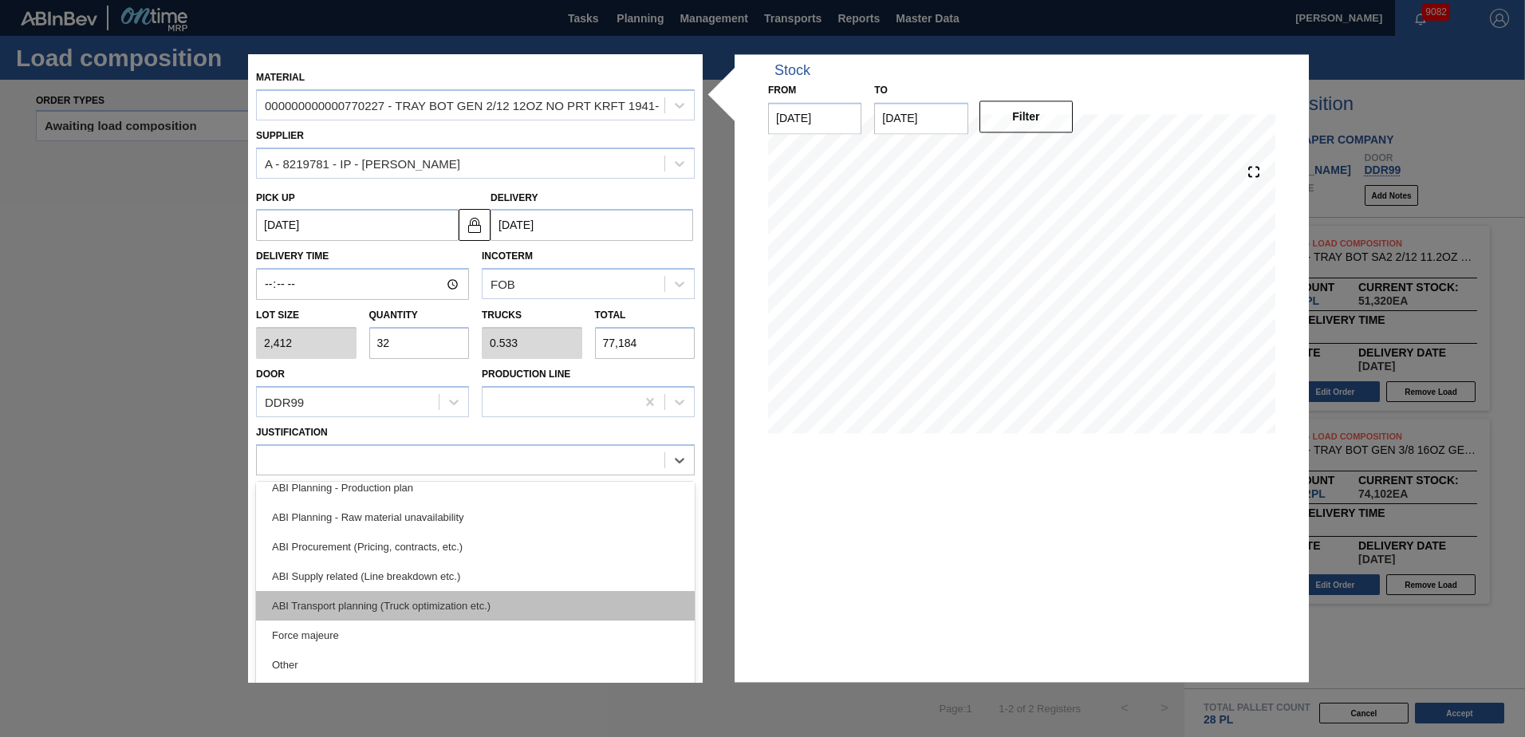
click at [431, 601] on div "ABI Transport planning (Truck optimization etc.)" at bounding box center [475, 606] width 439 height 30
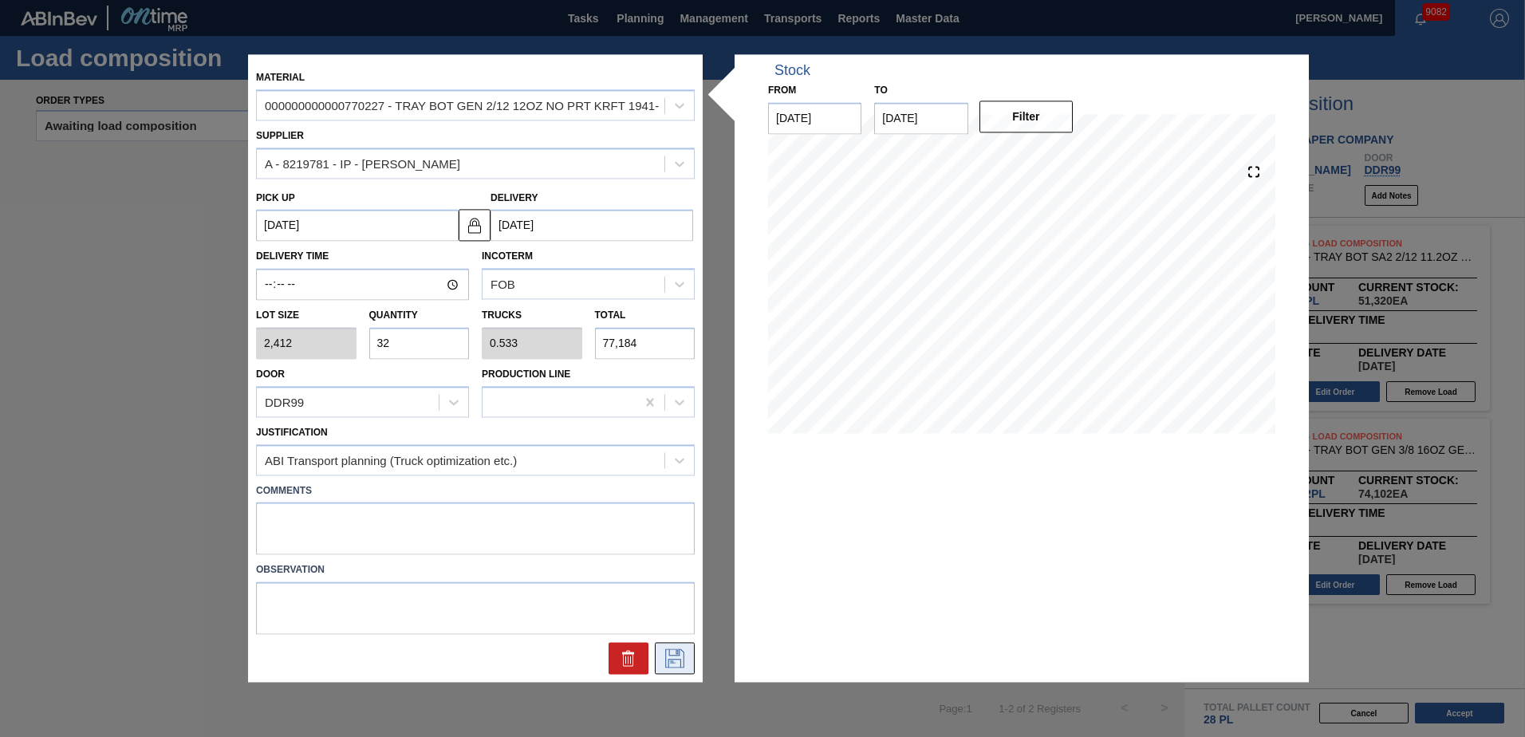
click at [668, 662] on icon at bounding box center [674, 658] width 19 height 19
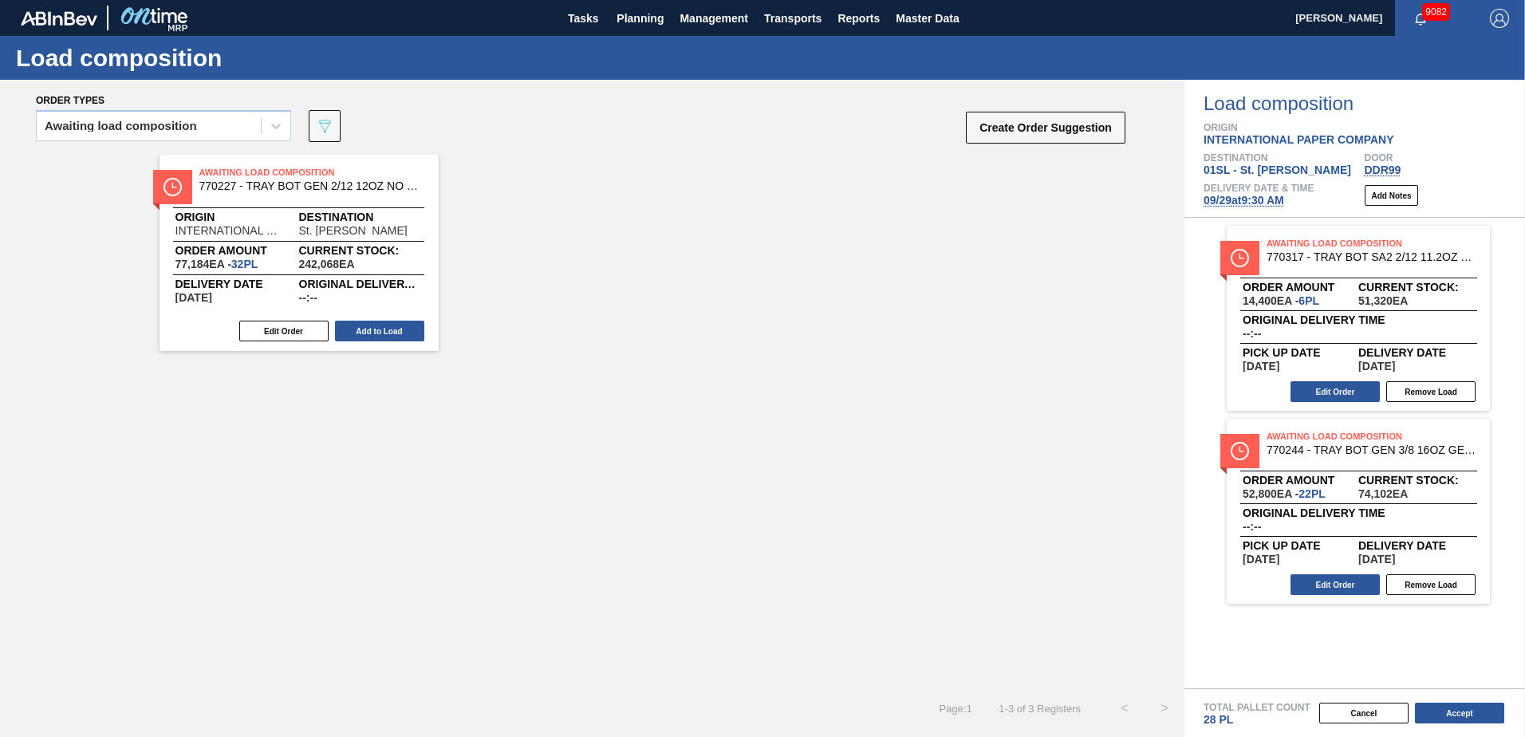
click at [368, 325] on button "Add to Load" at bounding box center [379, 331] width 89 height 21
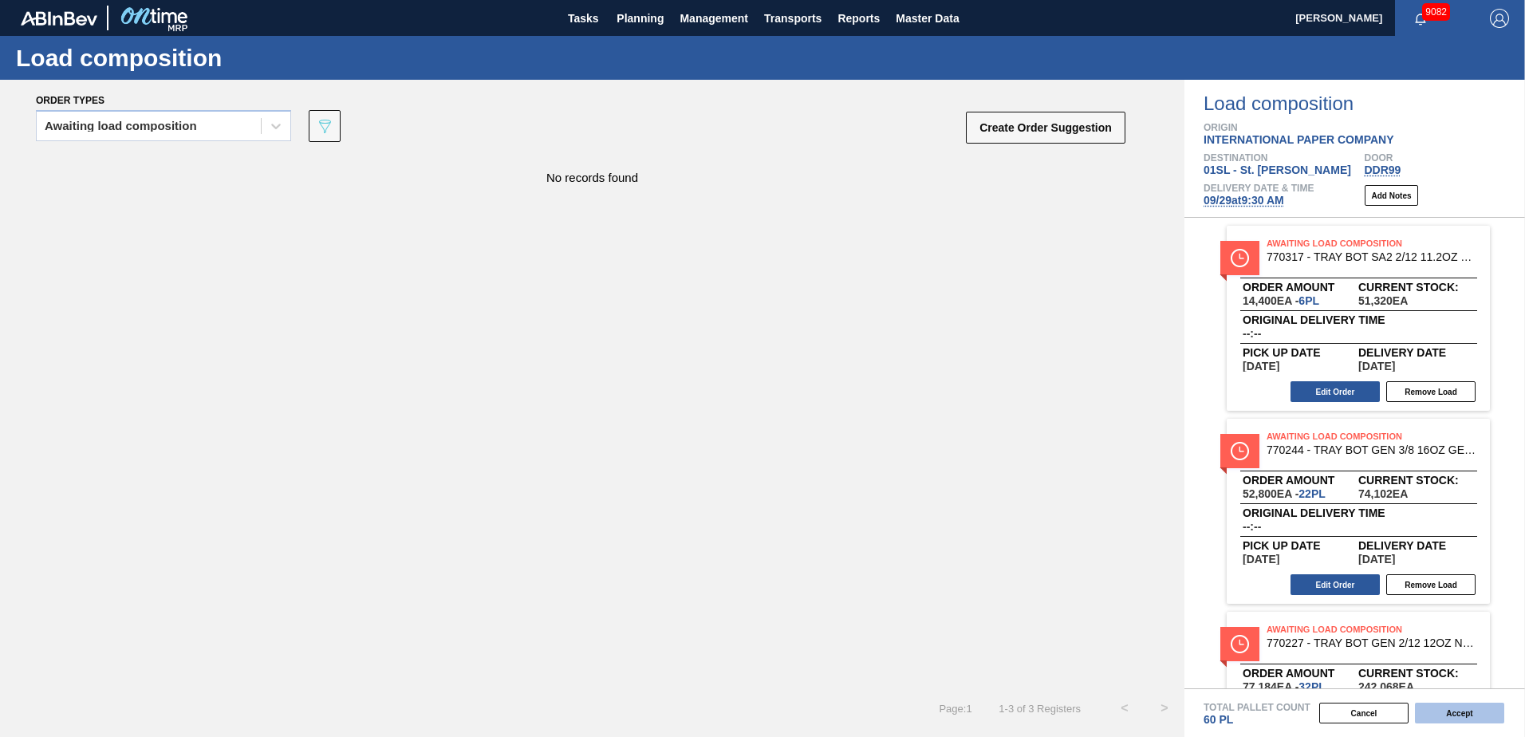
click at [1457, 717] on button "Accept" at bounding box center [1459, 713] width 89 height 21
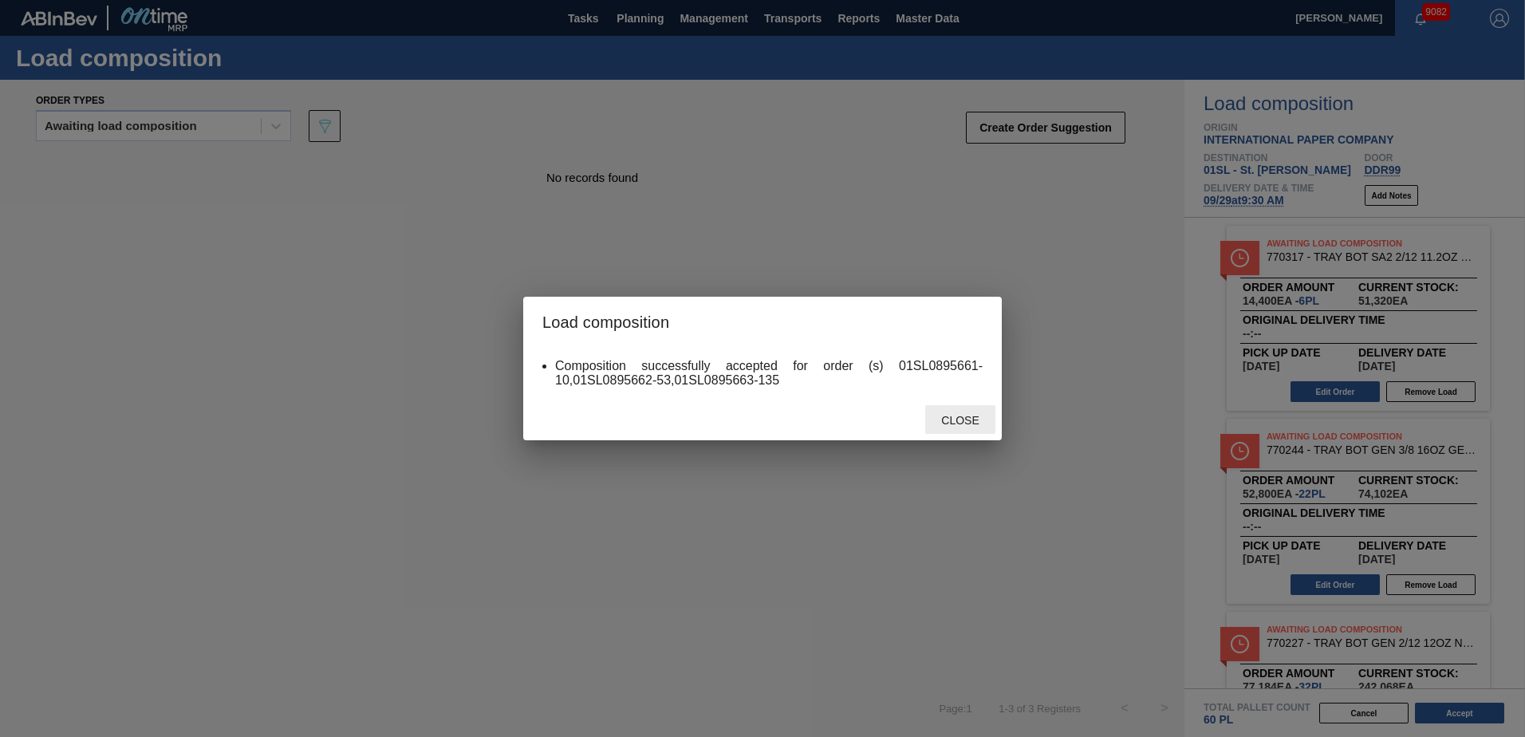
click at [956, 416] on span "Close" at bounding box center [959, 420] width 63 height 13
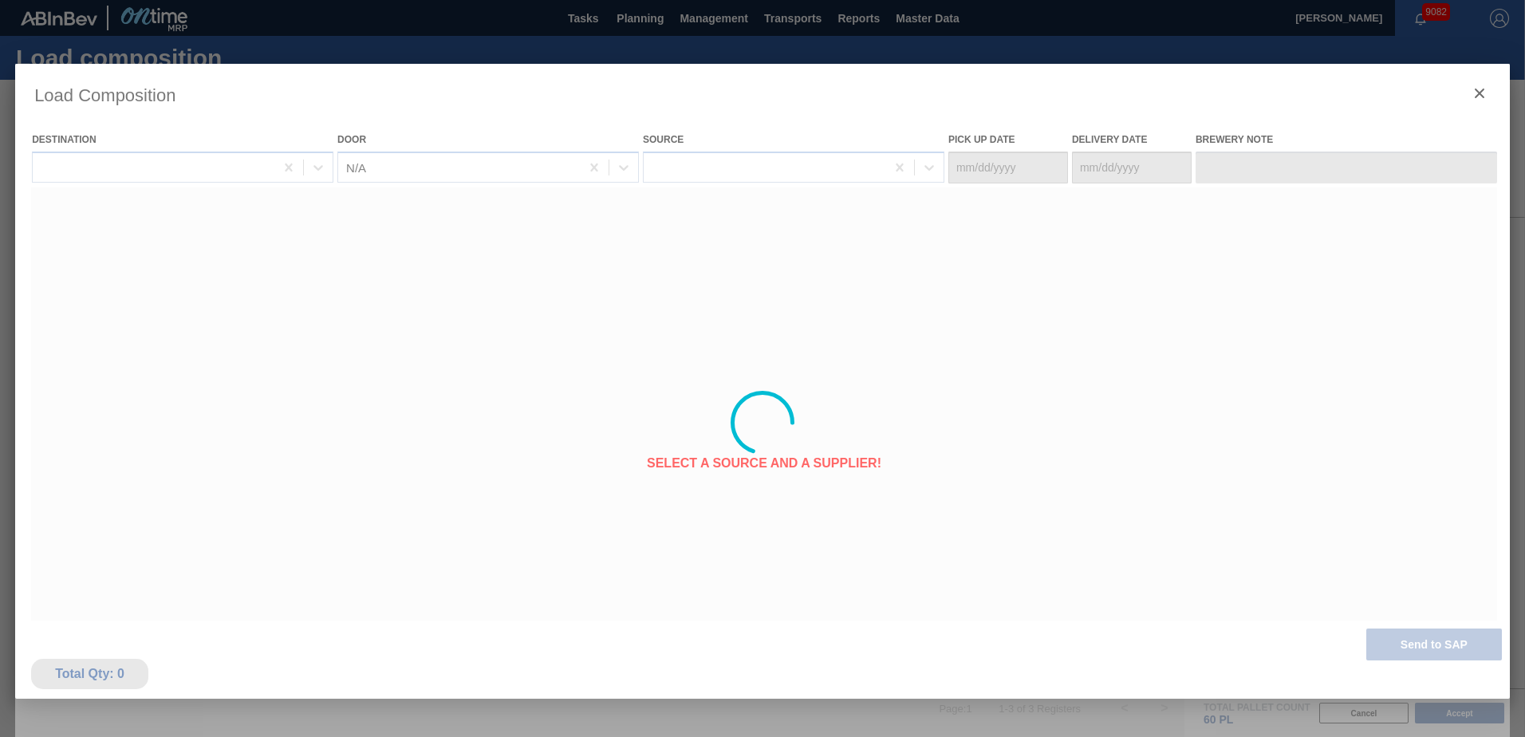
type Date "[DATE]"
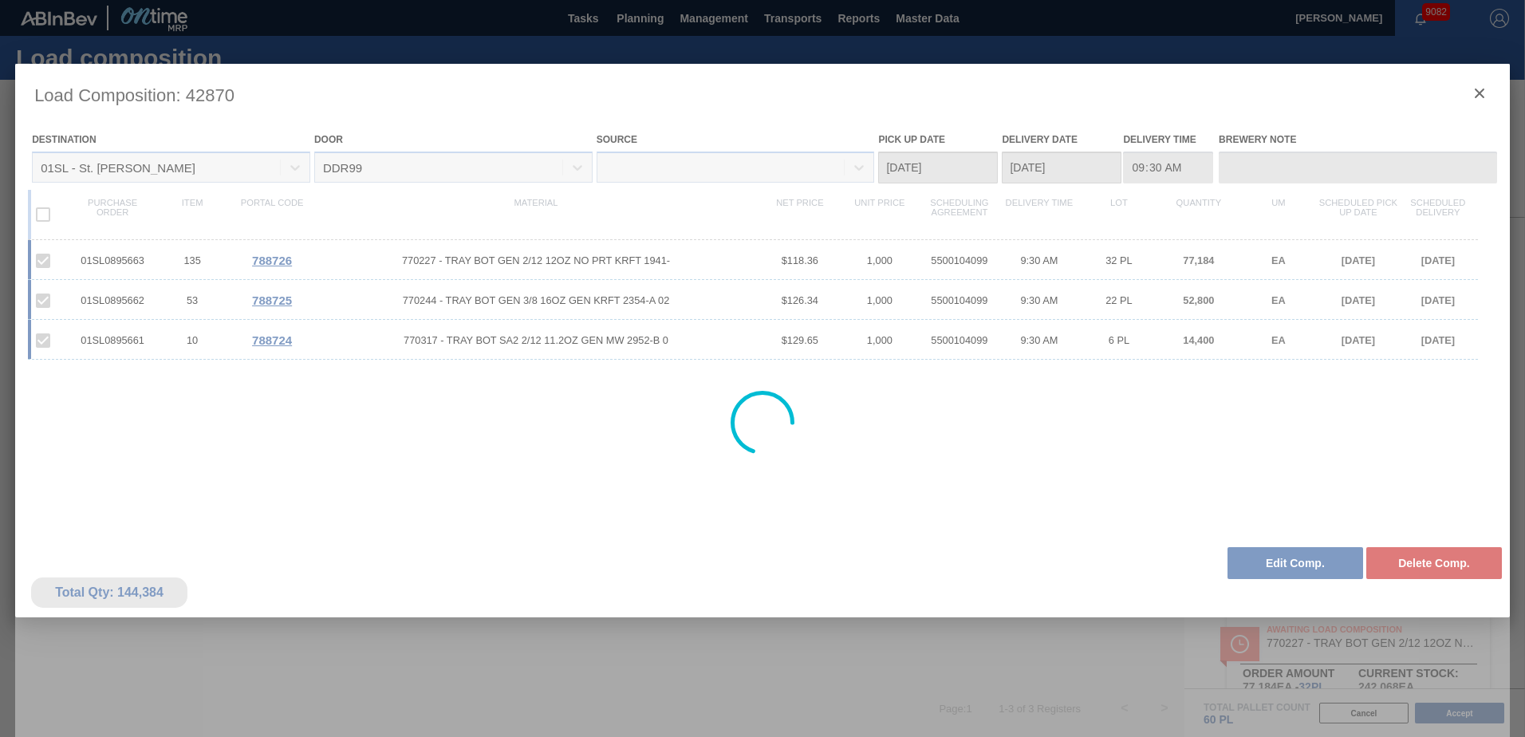
click at [1477, 89] on div at bounding box center [762, 423] width 1495 height 718
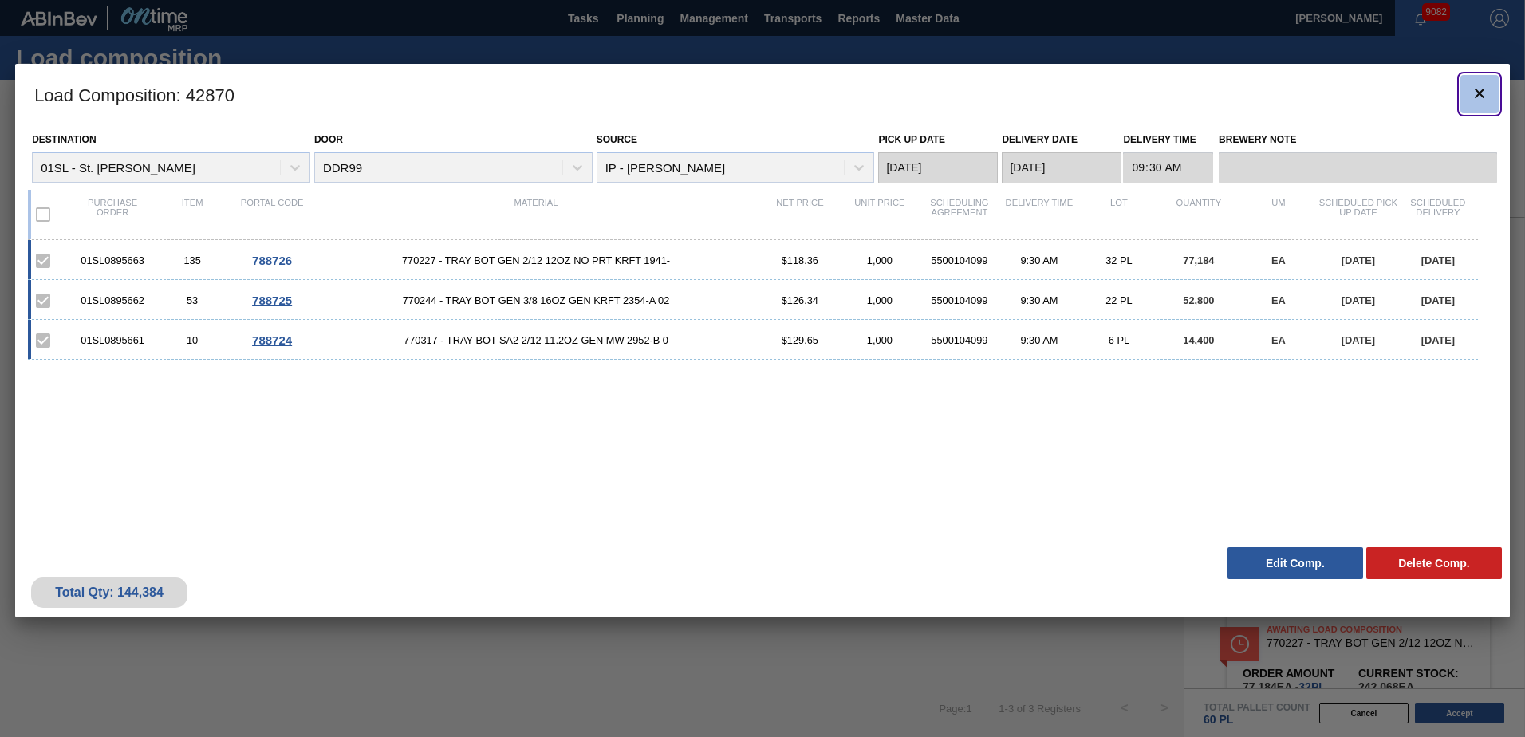
click at [1474, 90] on icon "botão de ícone" at bounding box center [1479, 93] width 19 height 19
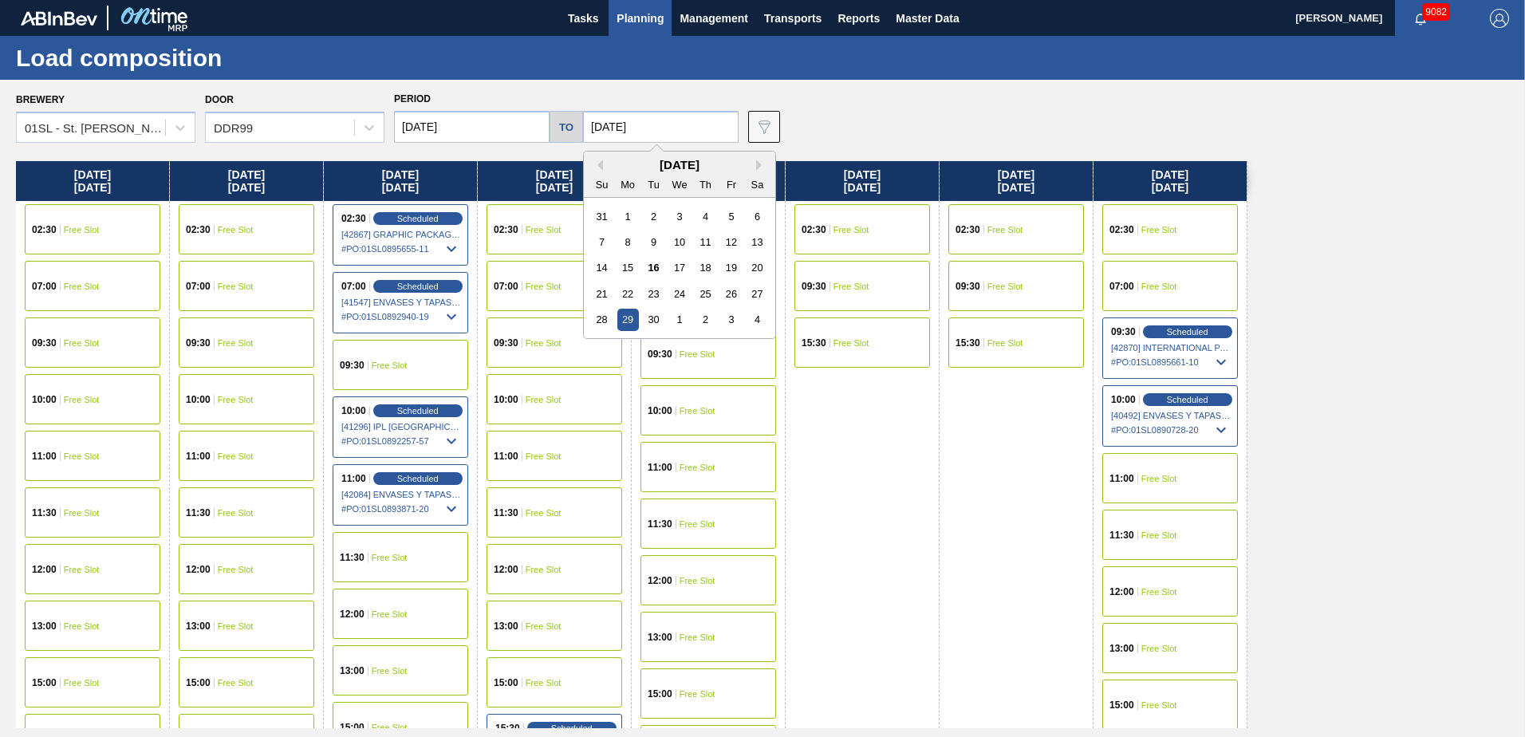
click at [673, 129] on input "[DATE]" at bounding box center [661, 127] width 156 height 32
click at [733, 292] on div "26" at bounding box center [731, 294] width 22 height 22
type input "[DATE]"
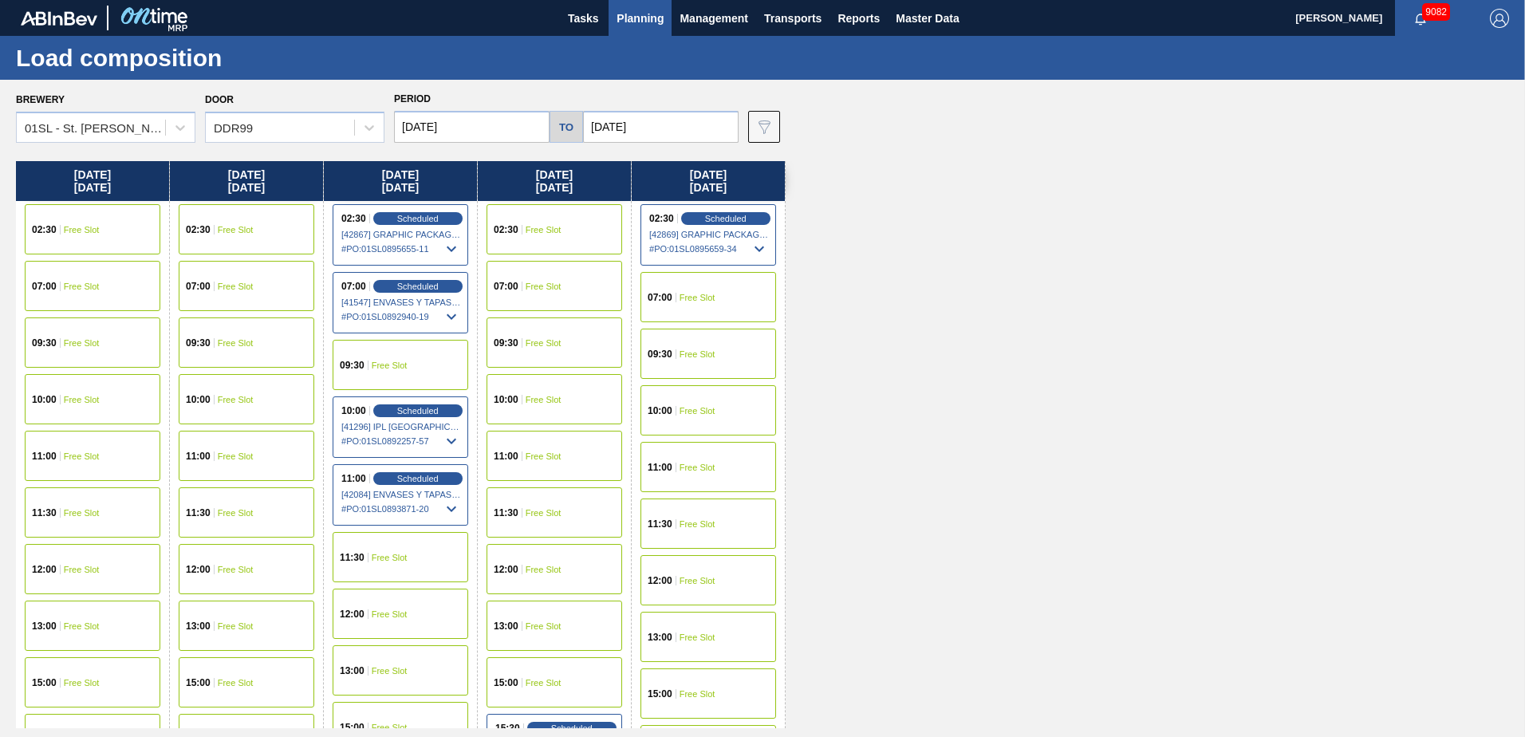
click at [641, 16] on span "Planning" at bounding box center [640, 18] width 47 height 19
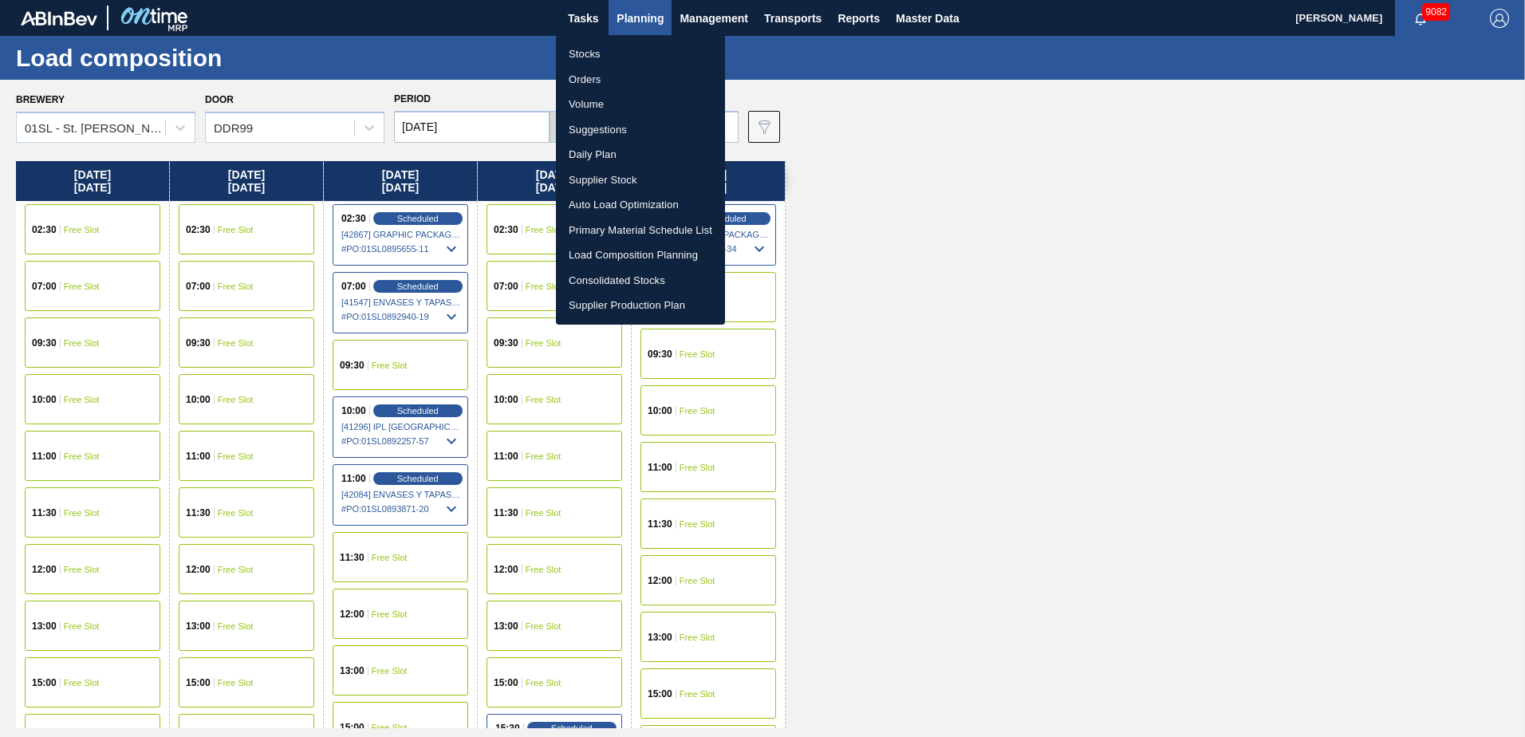
click at [629, 133] on li "Suggestions" at bounding box center [640, 130] width 169 height 26
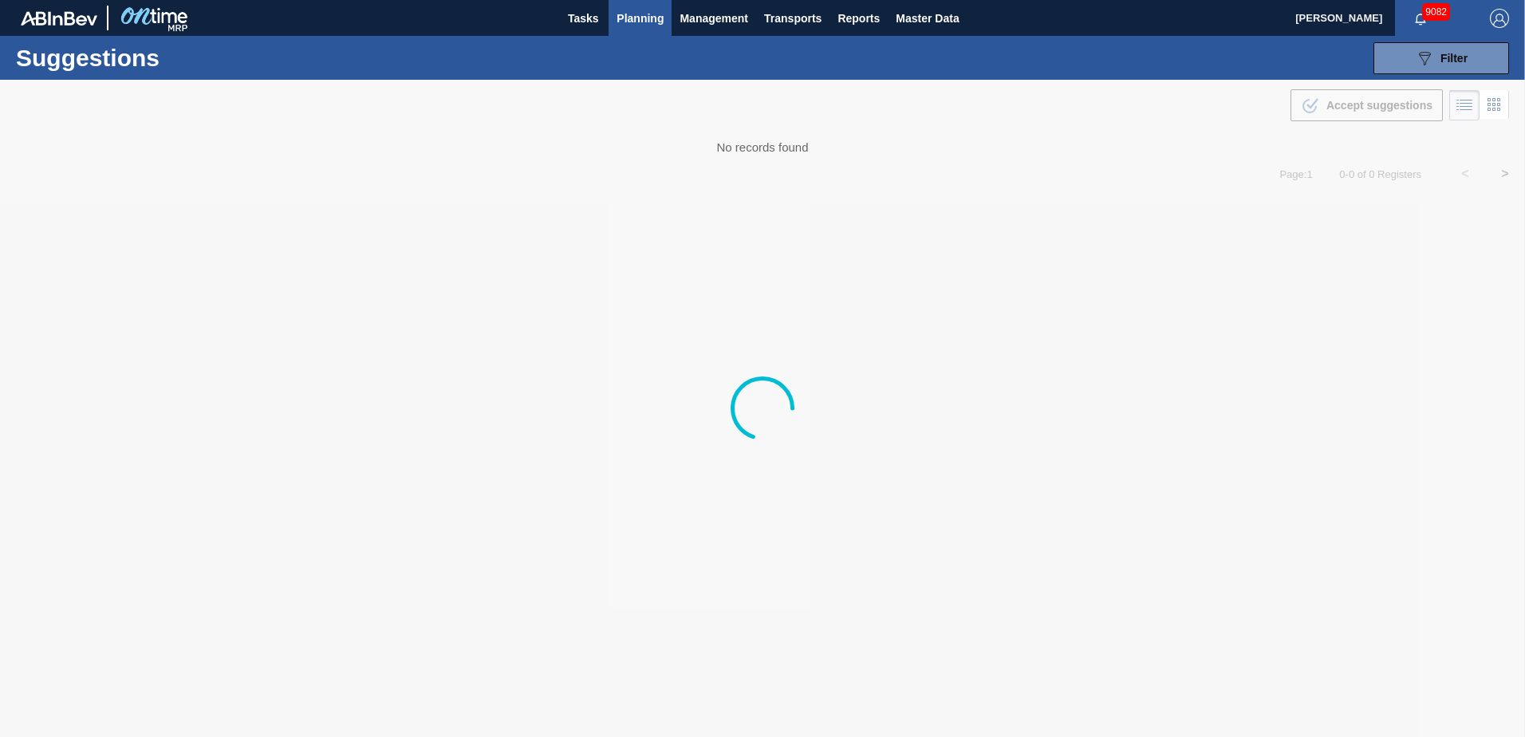
type from "[DATE]"
type to "[DATE]"
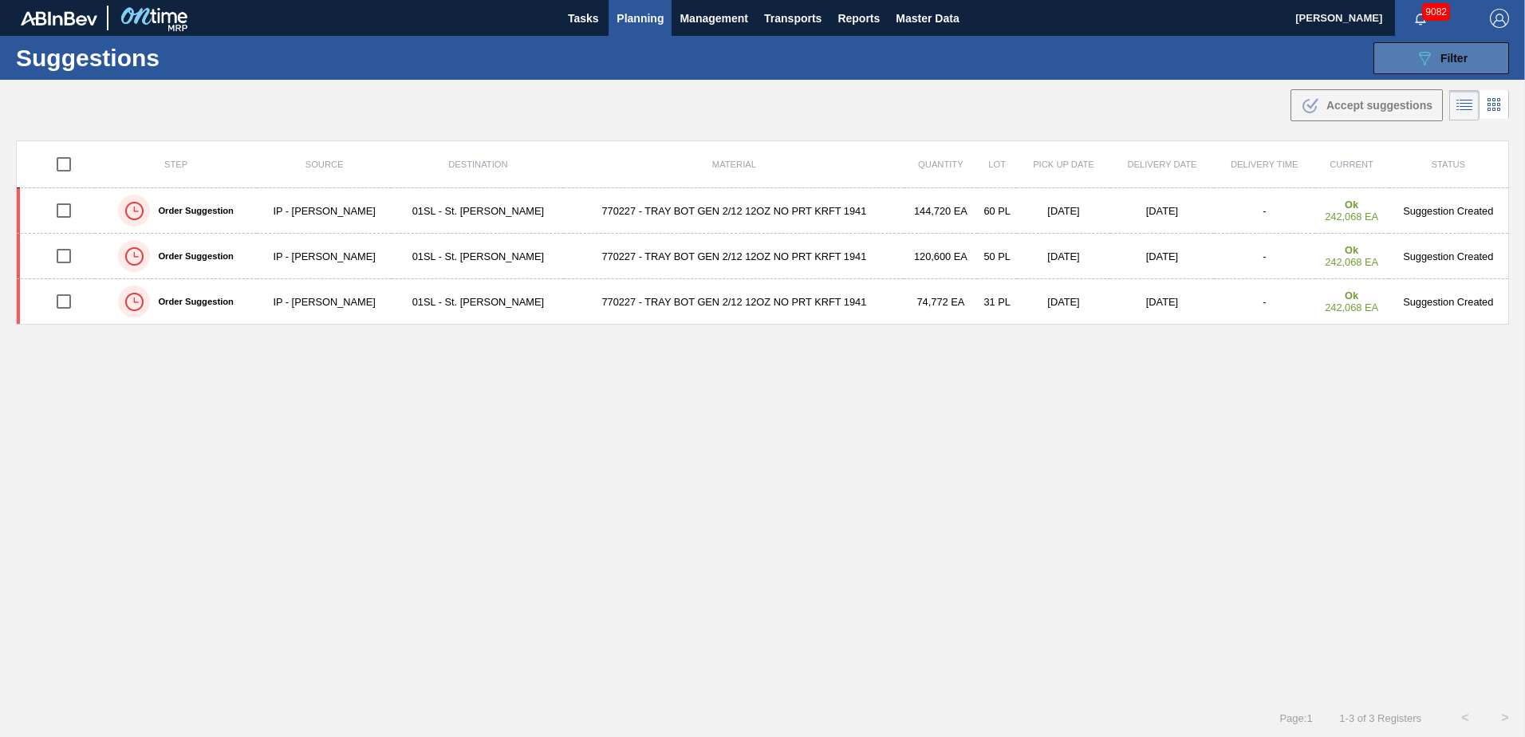
click at [1417, 51] on icon "089F7B8B-B2A5-4AFE-B5C0-19BA573D28AC" at bounding box center [1424, 58] width 19 height 19
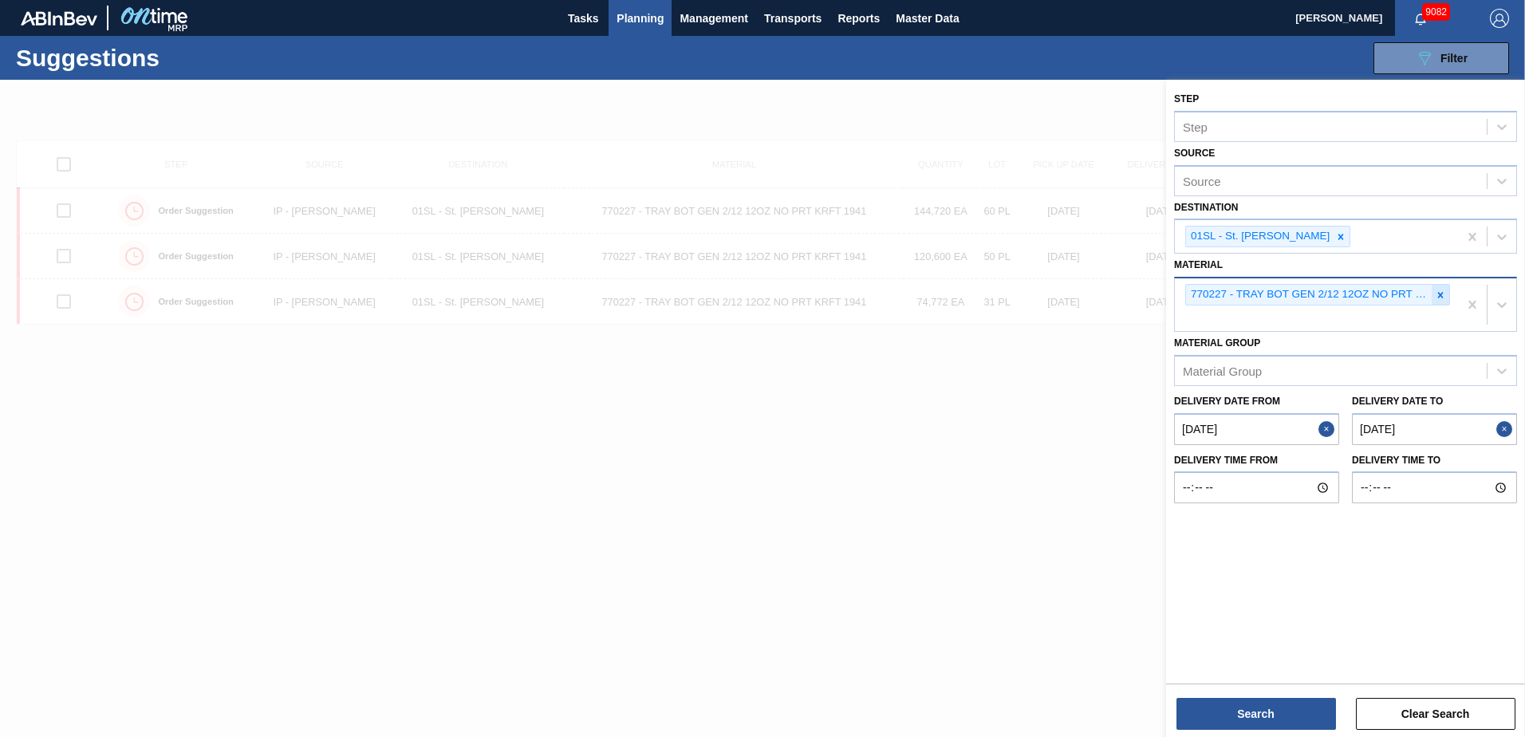
click at [1442, 291] on icon at bounding box center [1440, 295] width 11 height 11
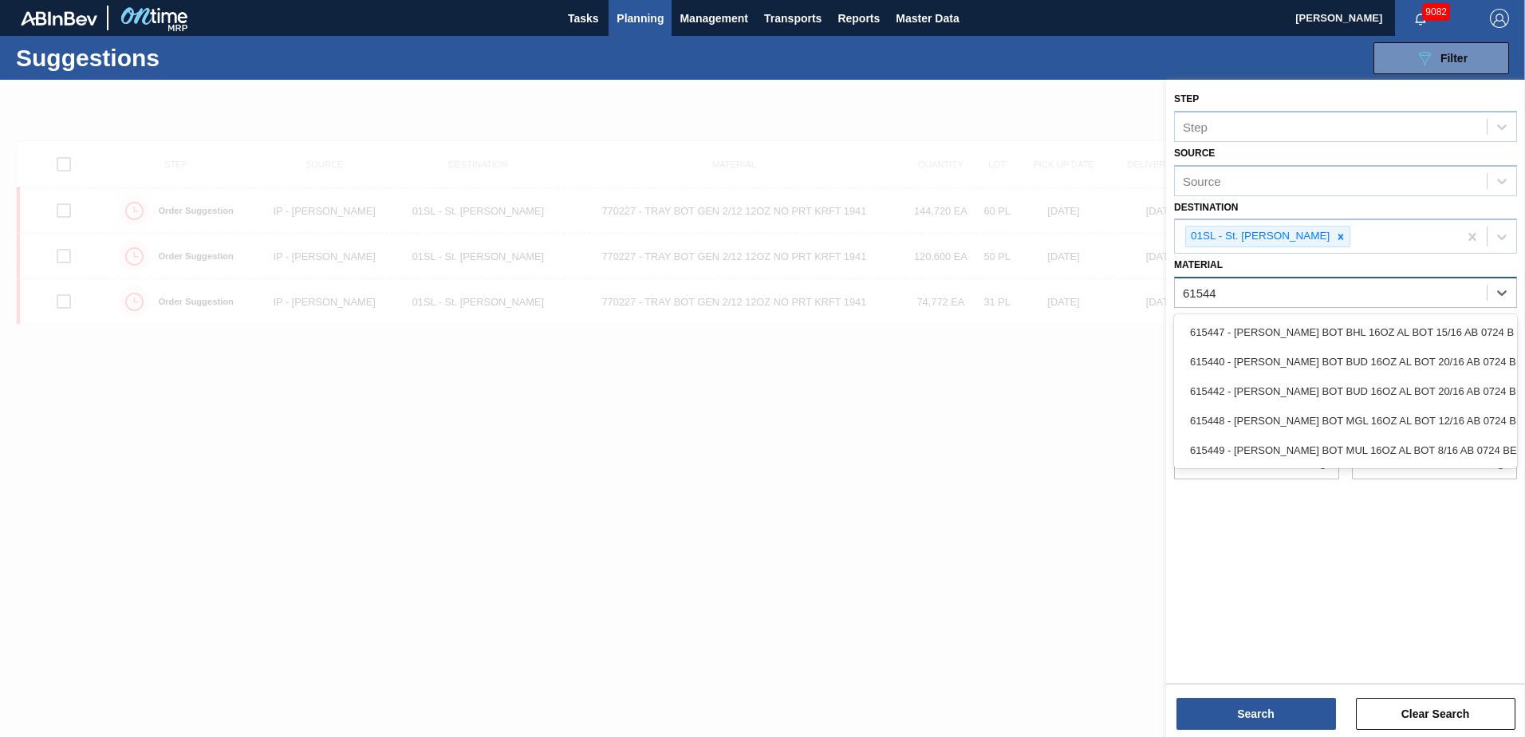
type input "615447"
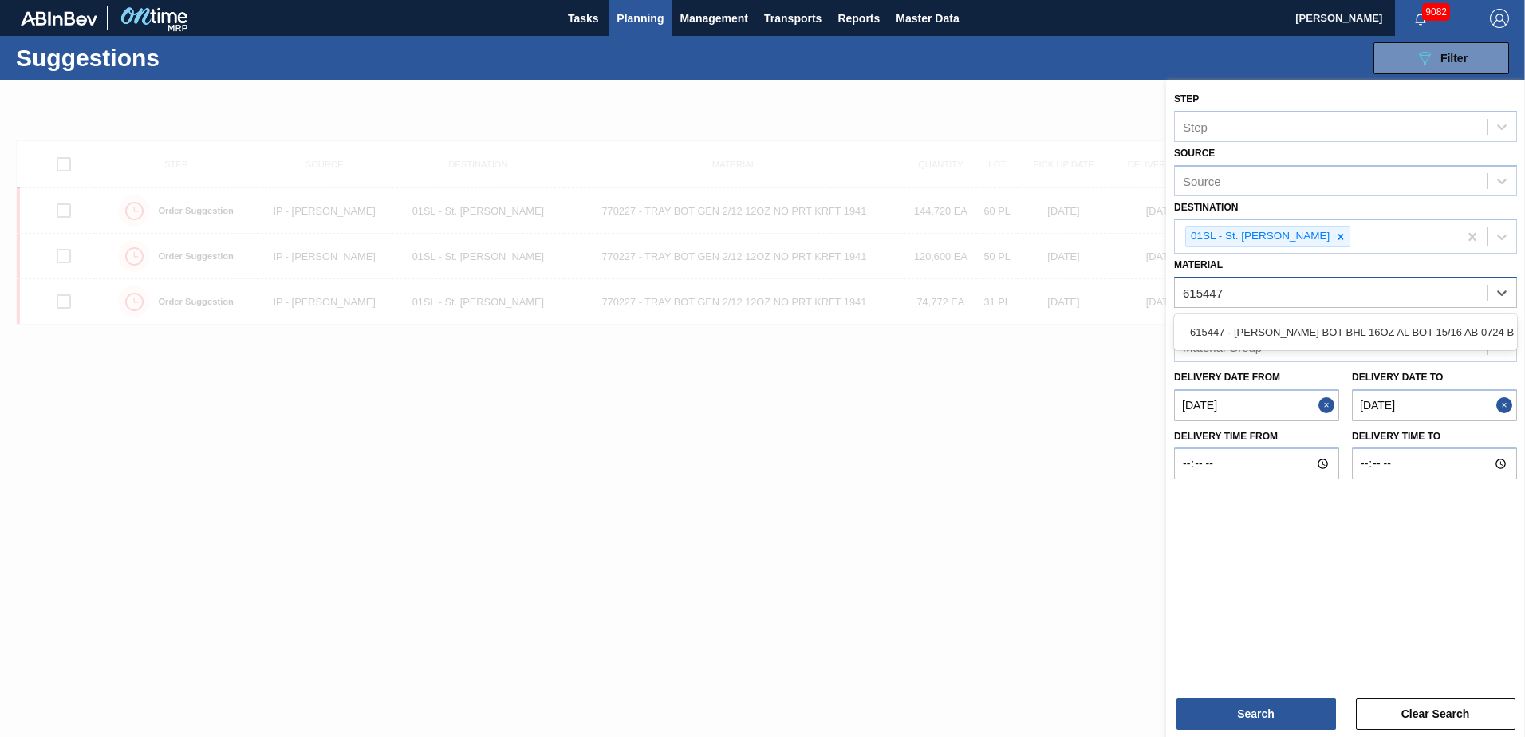
click at [1421, 323] on div "615447 - [PERSON_NAME] BOT BHL 16OZ AL BOT 15/16 AB 0724 B" at bounding box center [1345, 332] width 343 height 30
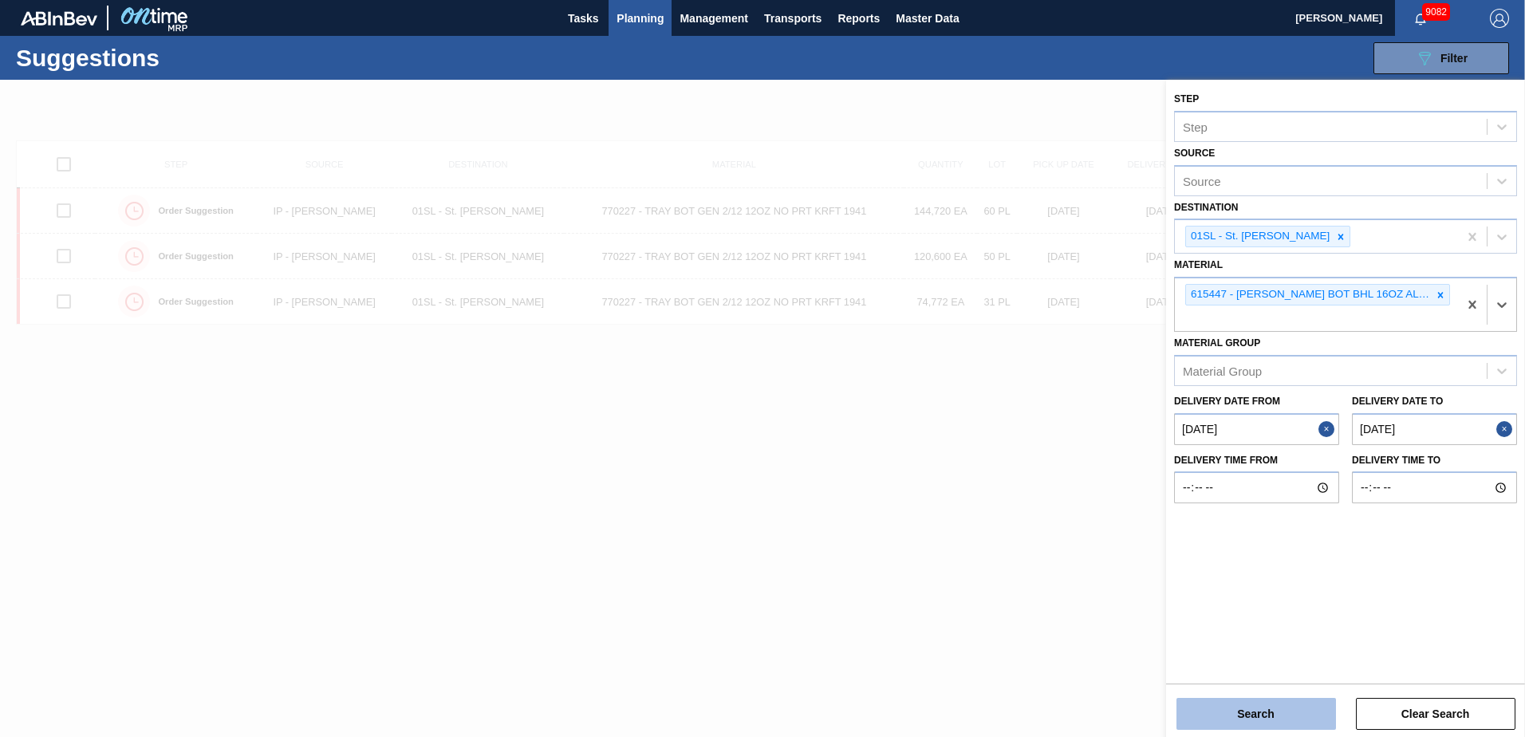
click at [1252, 708] on button "Search" at bounding box center [1257, 714] width 160 height 32
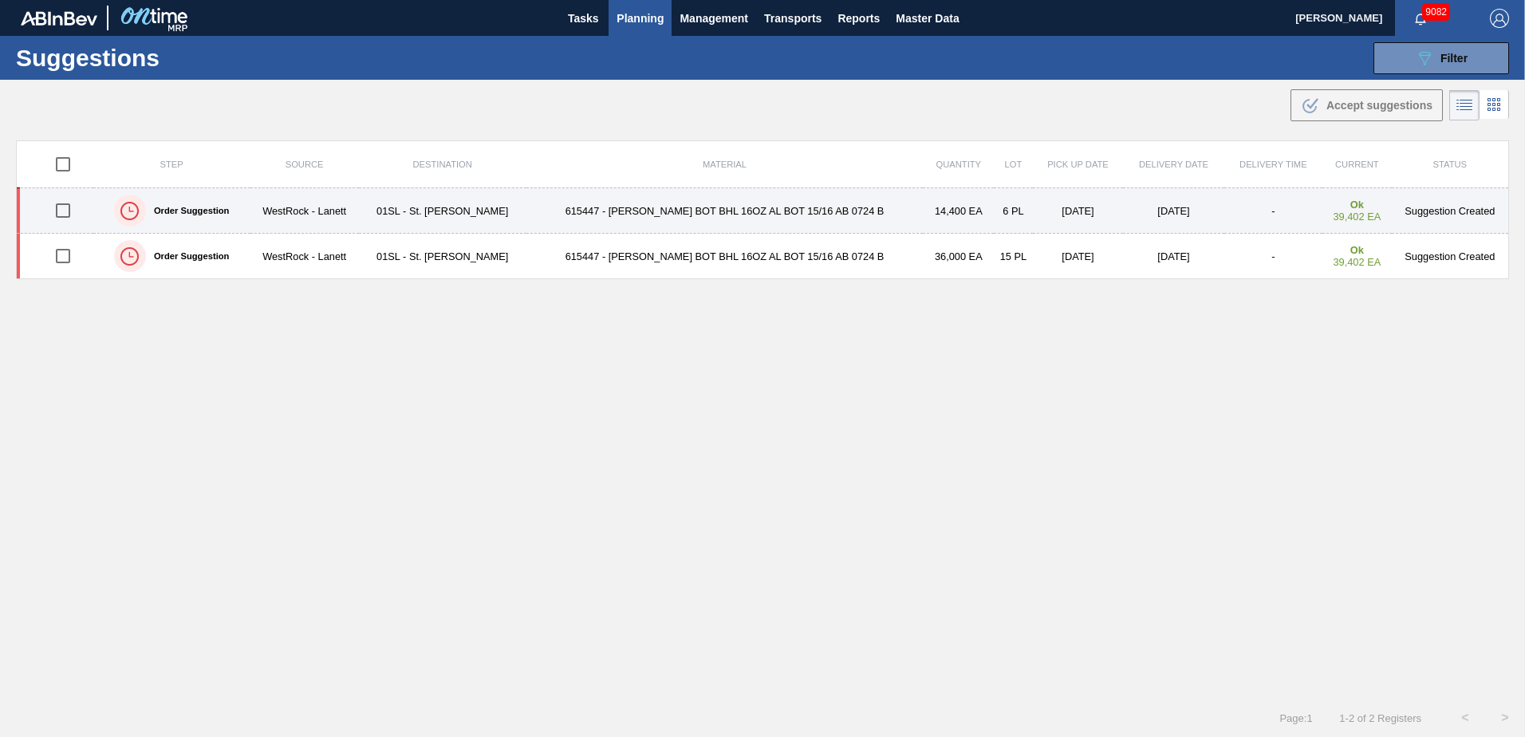
click at [69, 213] on input "checkbox" at bounding box center [63, 211] width 34 height 34
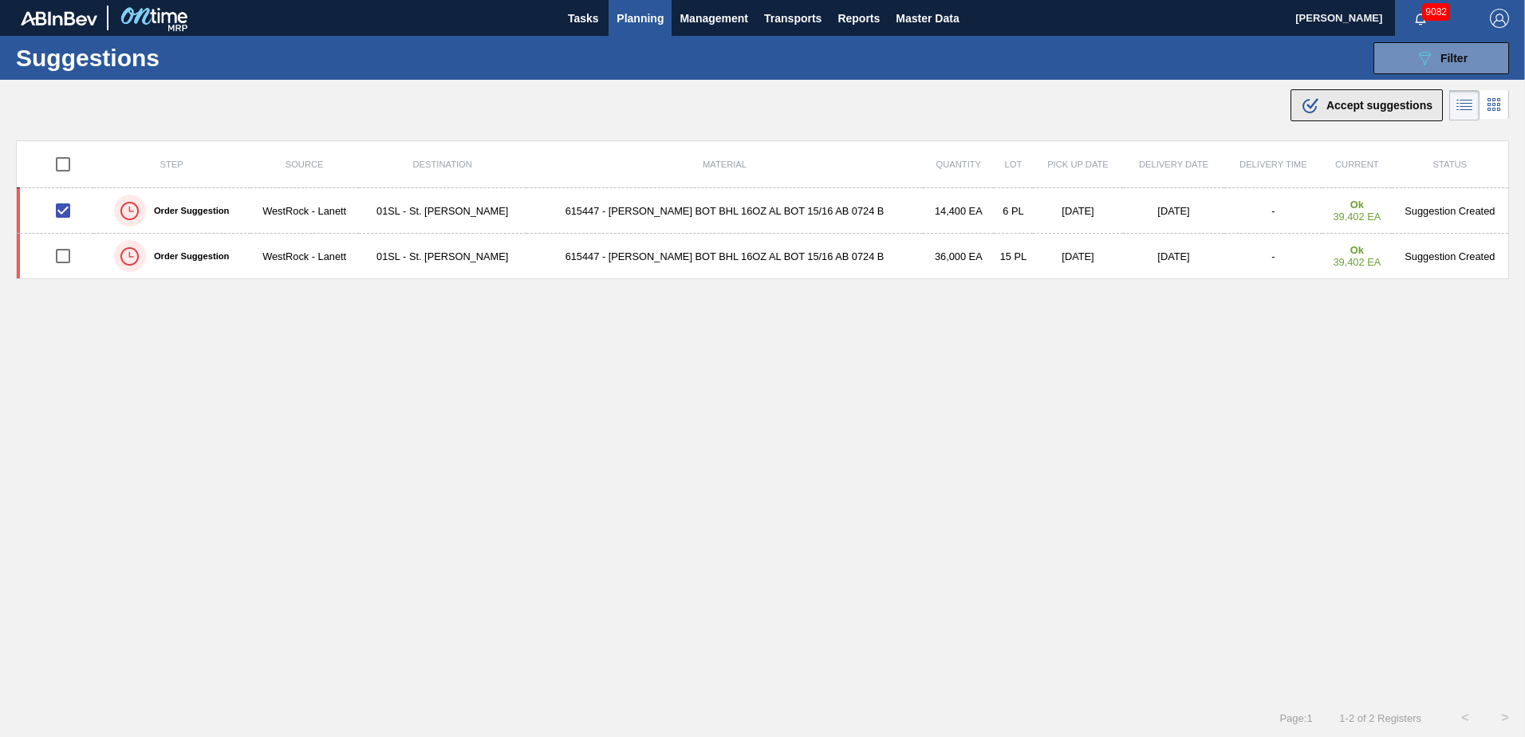
click at [1373, 108] on span "Accept suggestions" at bounding box center [1380, 105] width 106 height 13
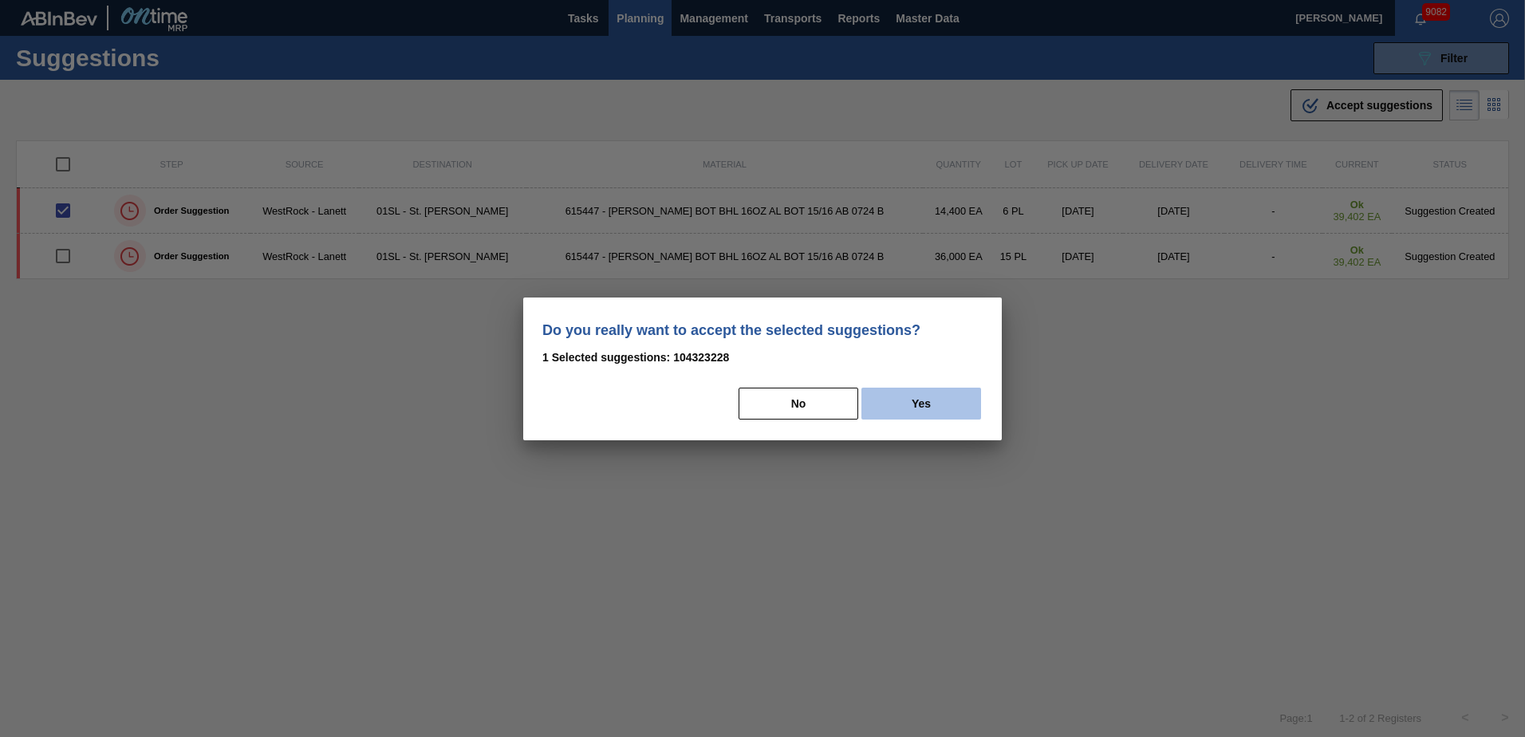
click at [944, 401] on button "Yes" at bounding box center [921, 404] width 120 height 32
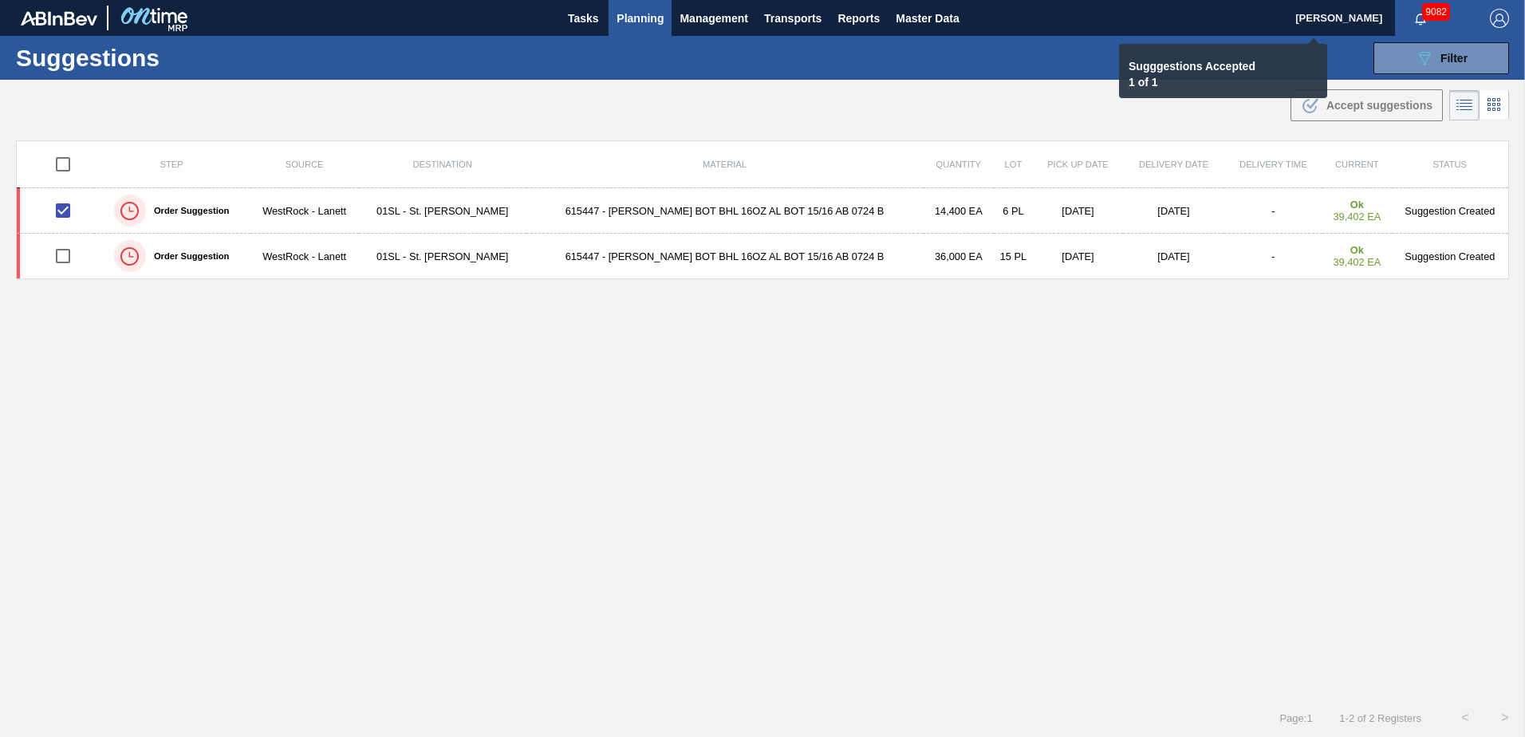
checkbox input "false"
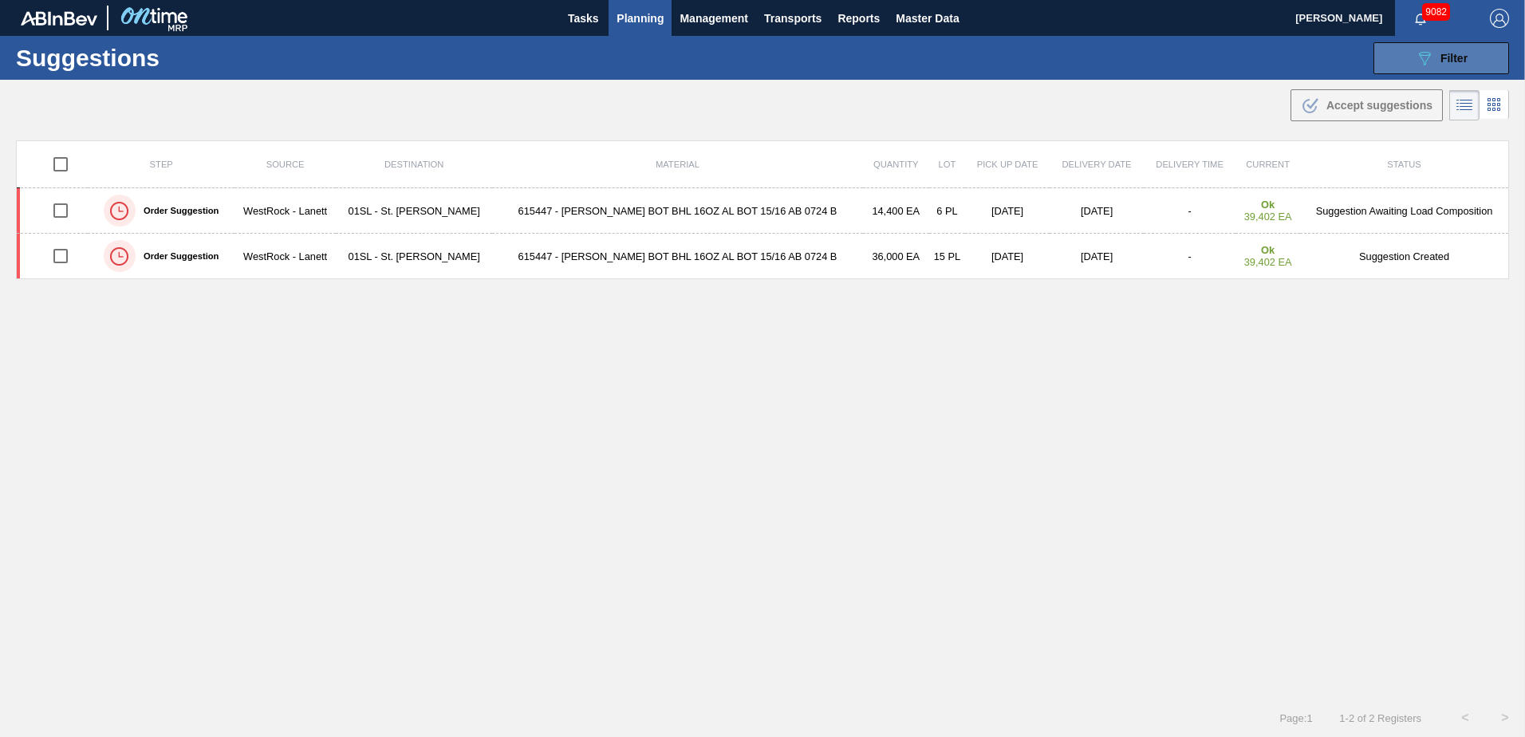
click at [1450, 57] on span "Filter" at bounding box center [1454, 58] width 27 height 13
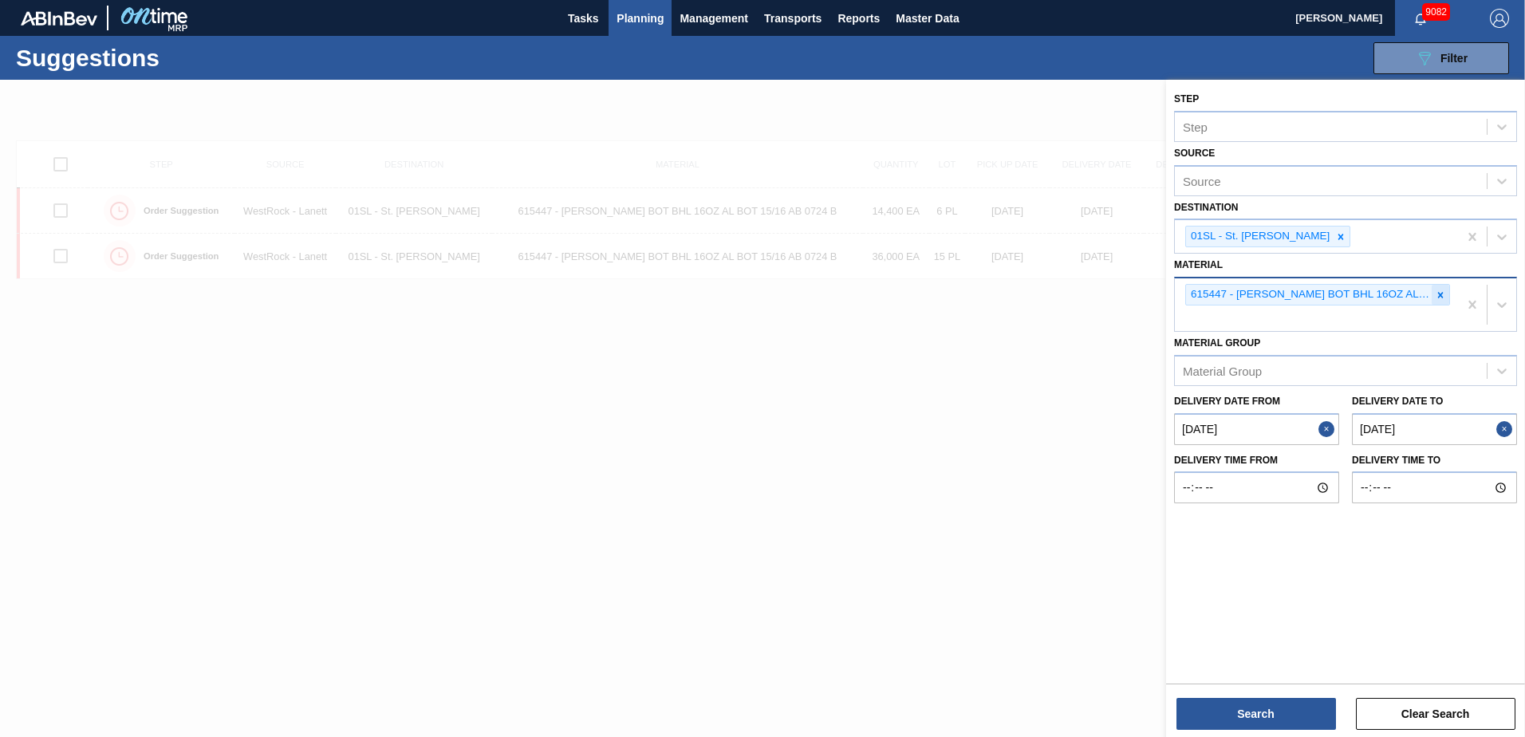
click at [1443, 292] on icon at bounding box center [1440, 295] width 11 height 11
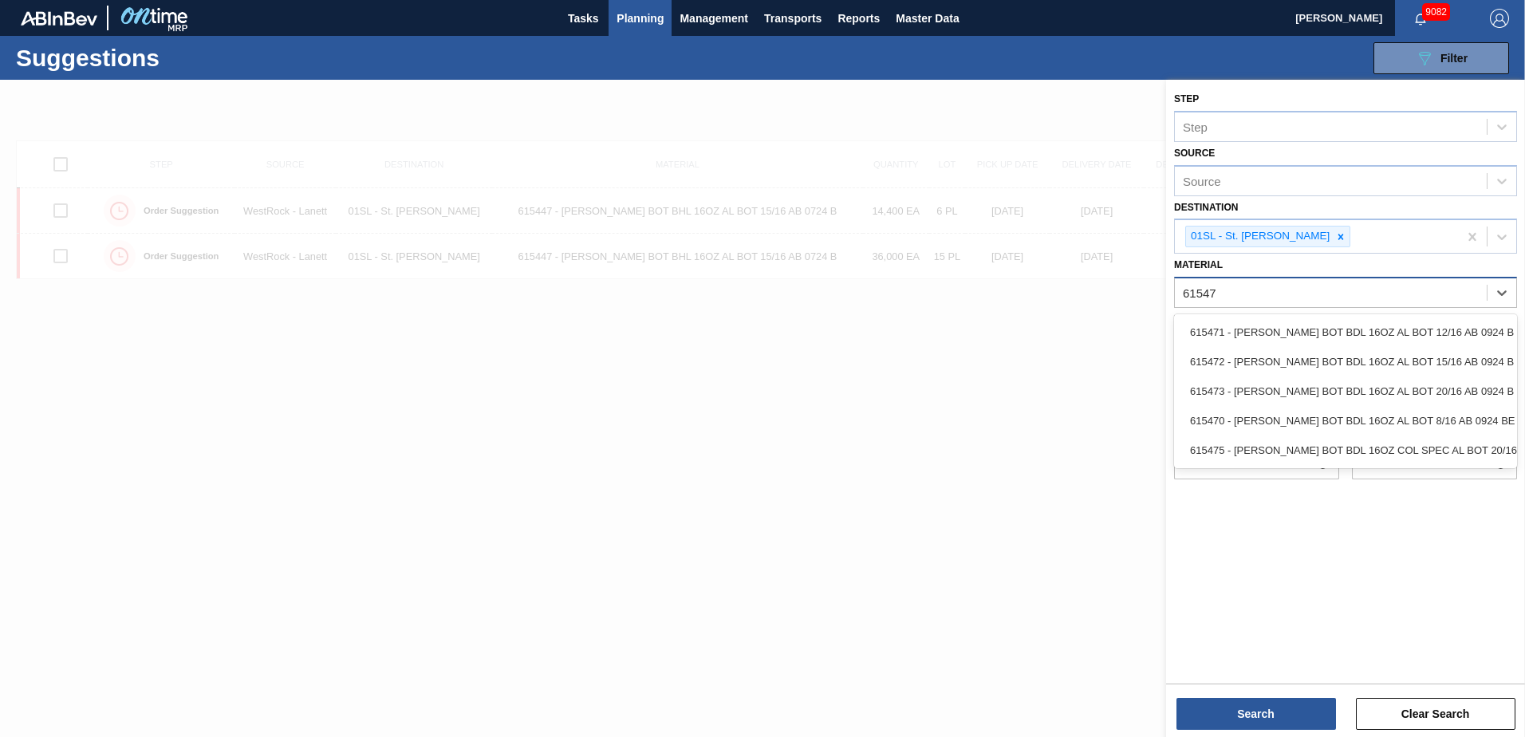
type input "615472"
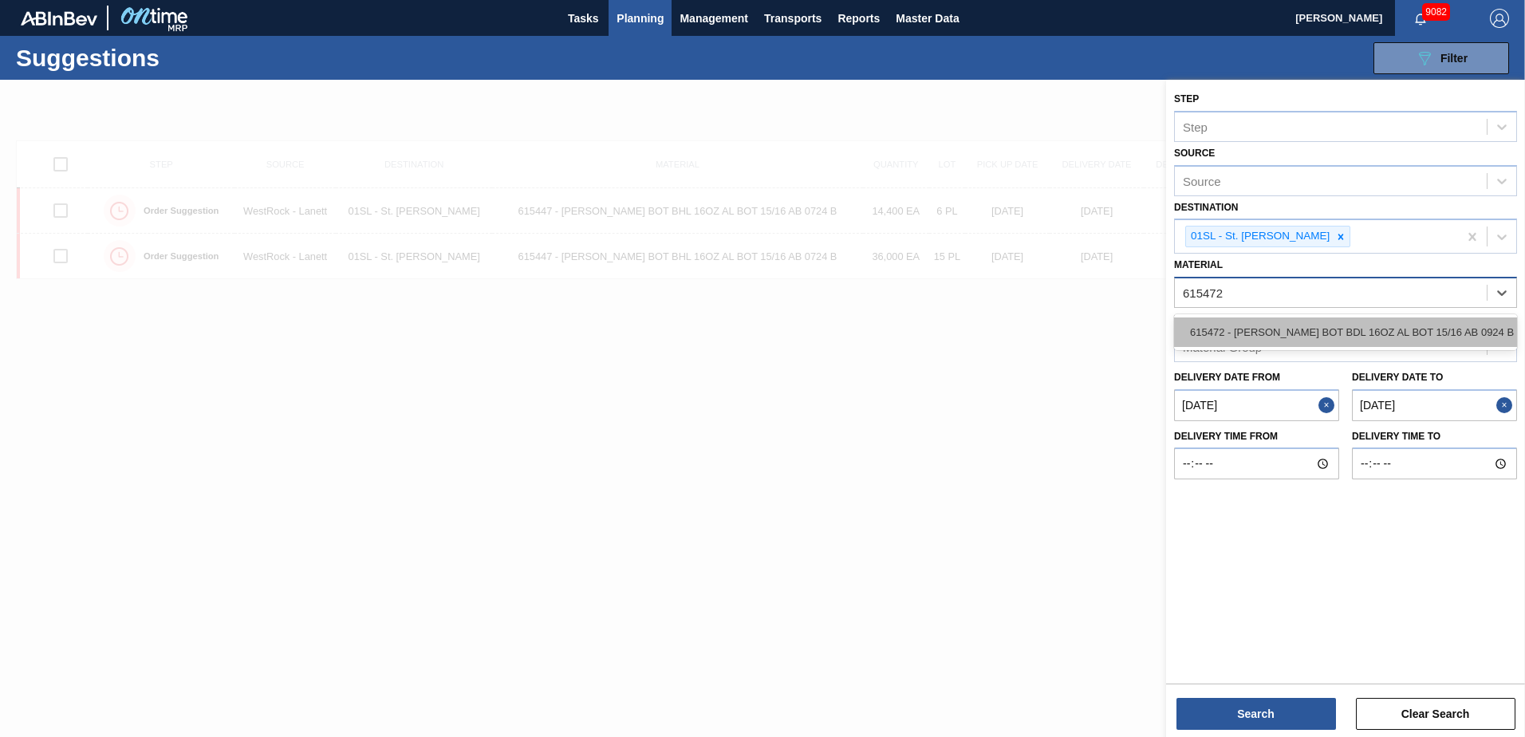
click at [1337, 335] on div "615472 - [PERSON_NAME] BOT BDL 16OZ AL BOT 15/16 AB 0924 B" at bounding box center [1345, 332] width 343 height 30
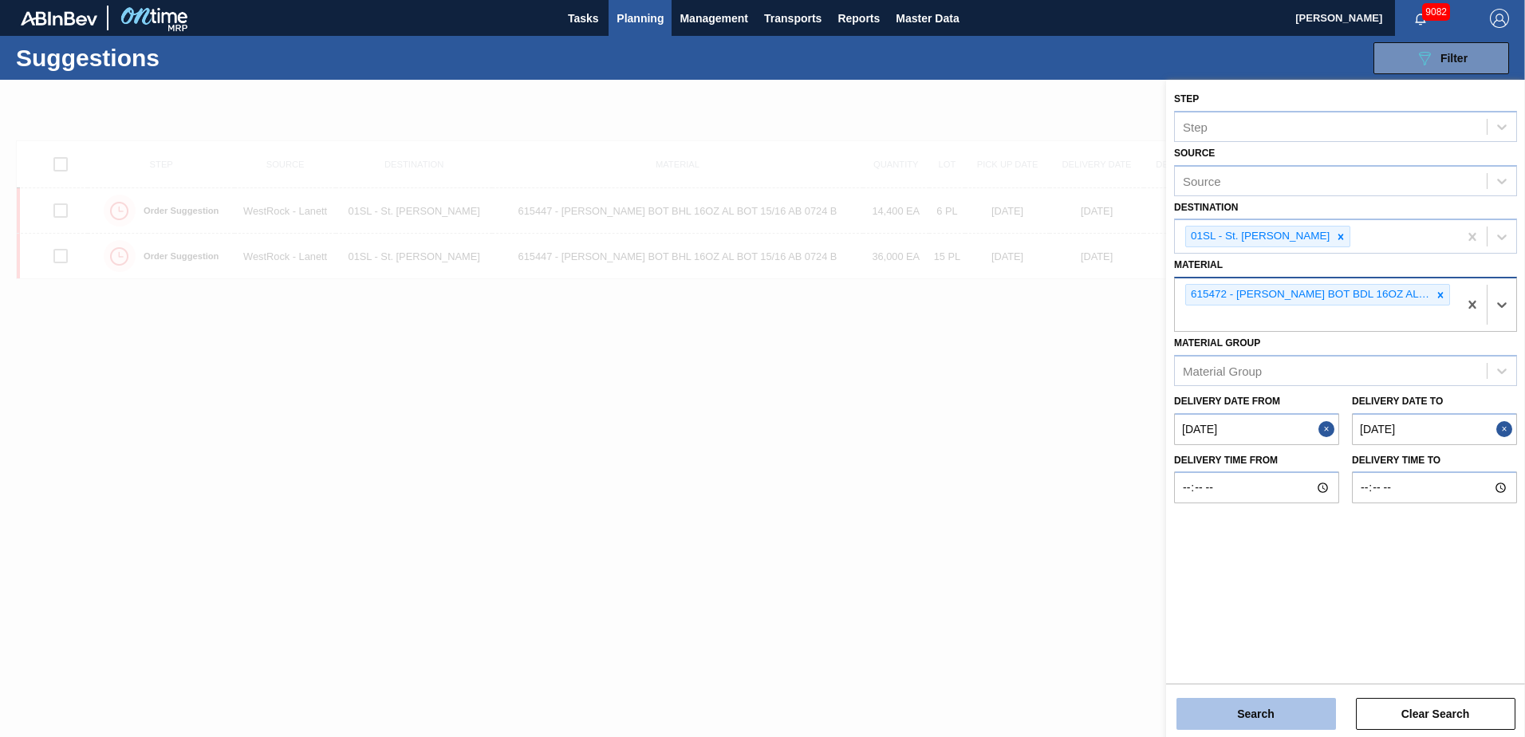
click at [1225, 716] on button "Search" at bounding box center [1257, 714] width 160 height 32
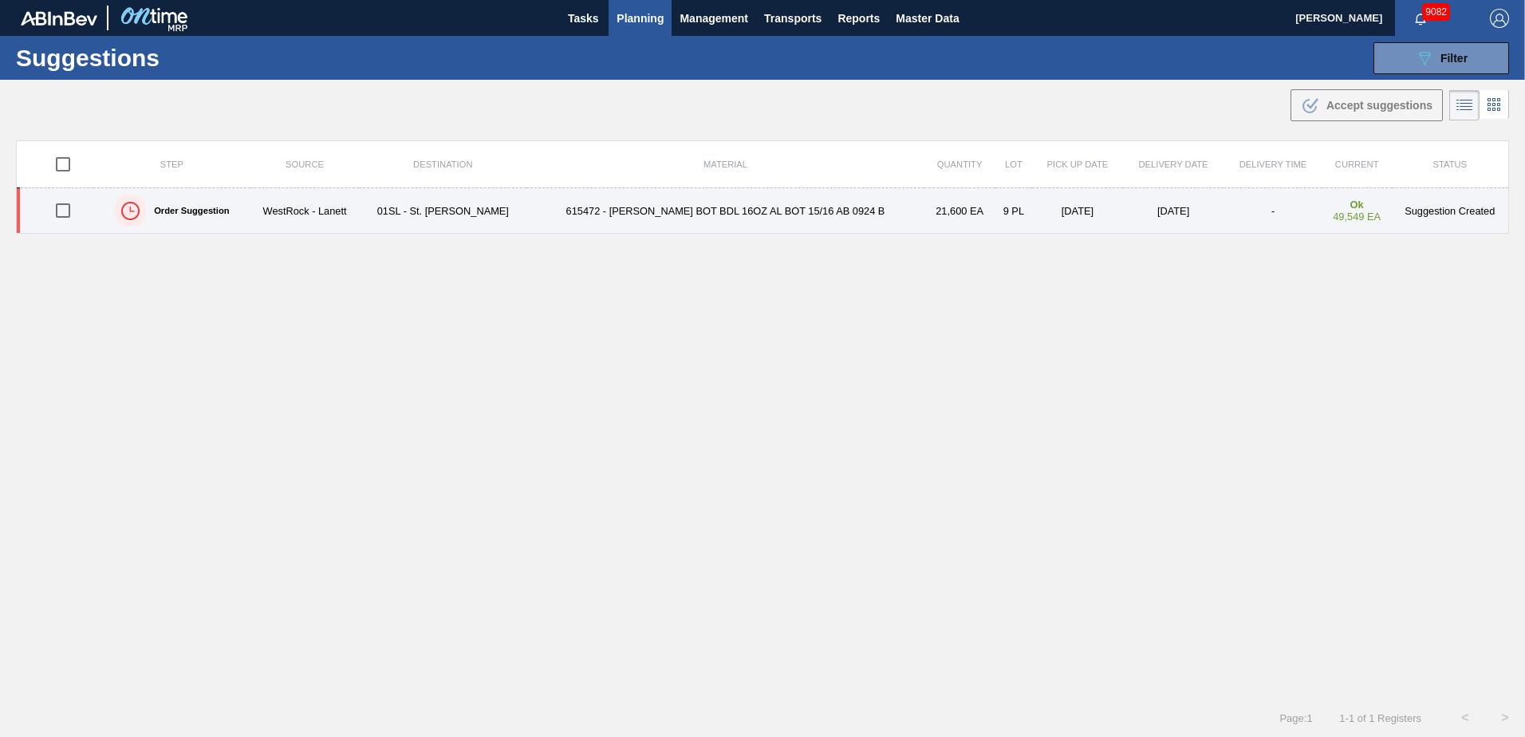
drag, startPoint x: 58, startPoint y: 207, endPoint x: 87, endPoint y: 207, distance: 28.7
click at [58, 207] on input "checkbox" at bounding box center [63, 211] width 34 height 34
checkbox input "true"
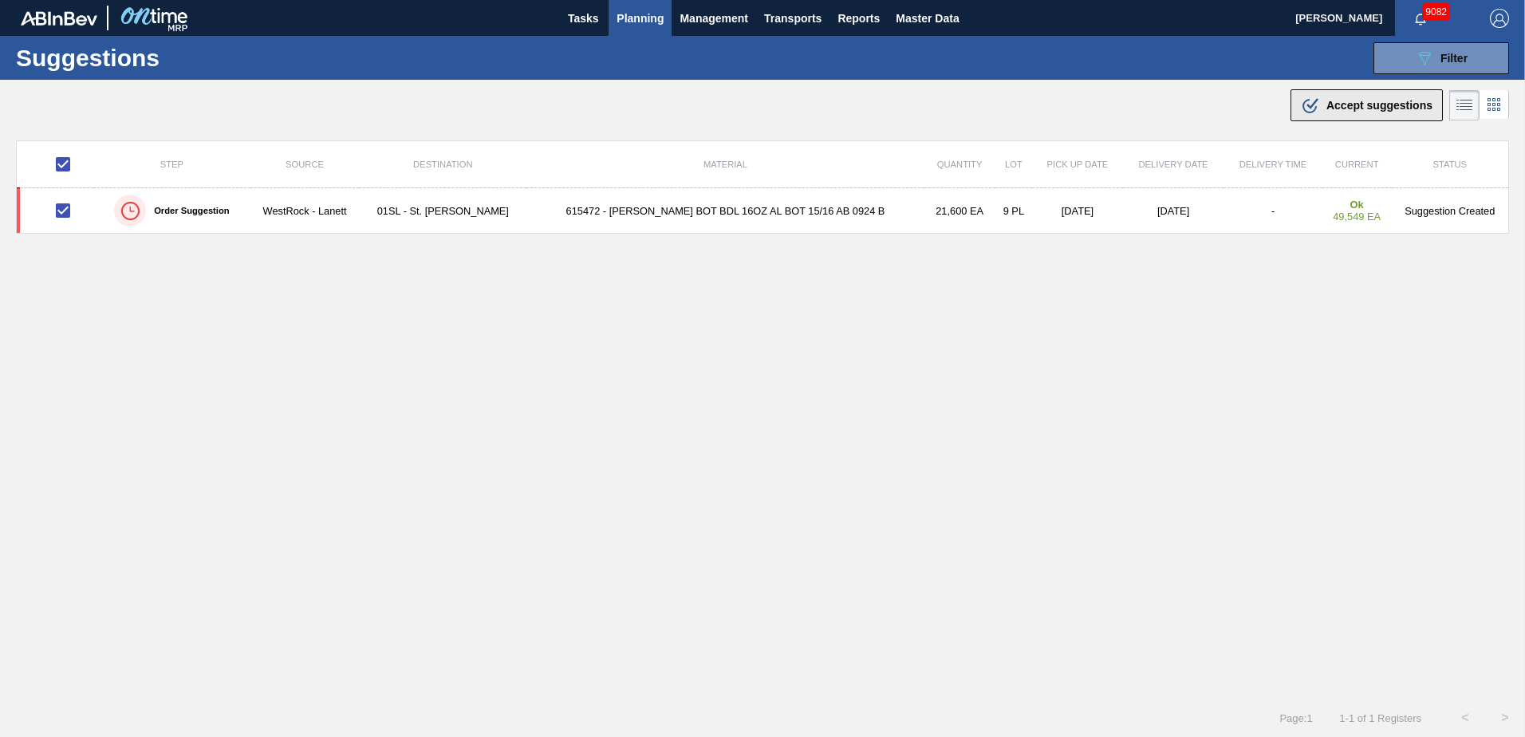
click at [1327, 111] on span "Accept suggestions" at bounding box center [1380, 105] width 106 height 13
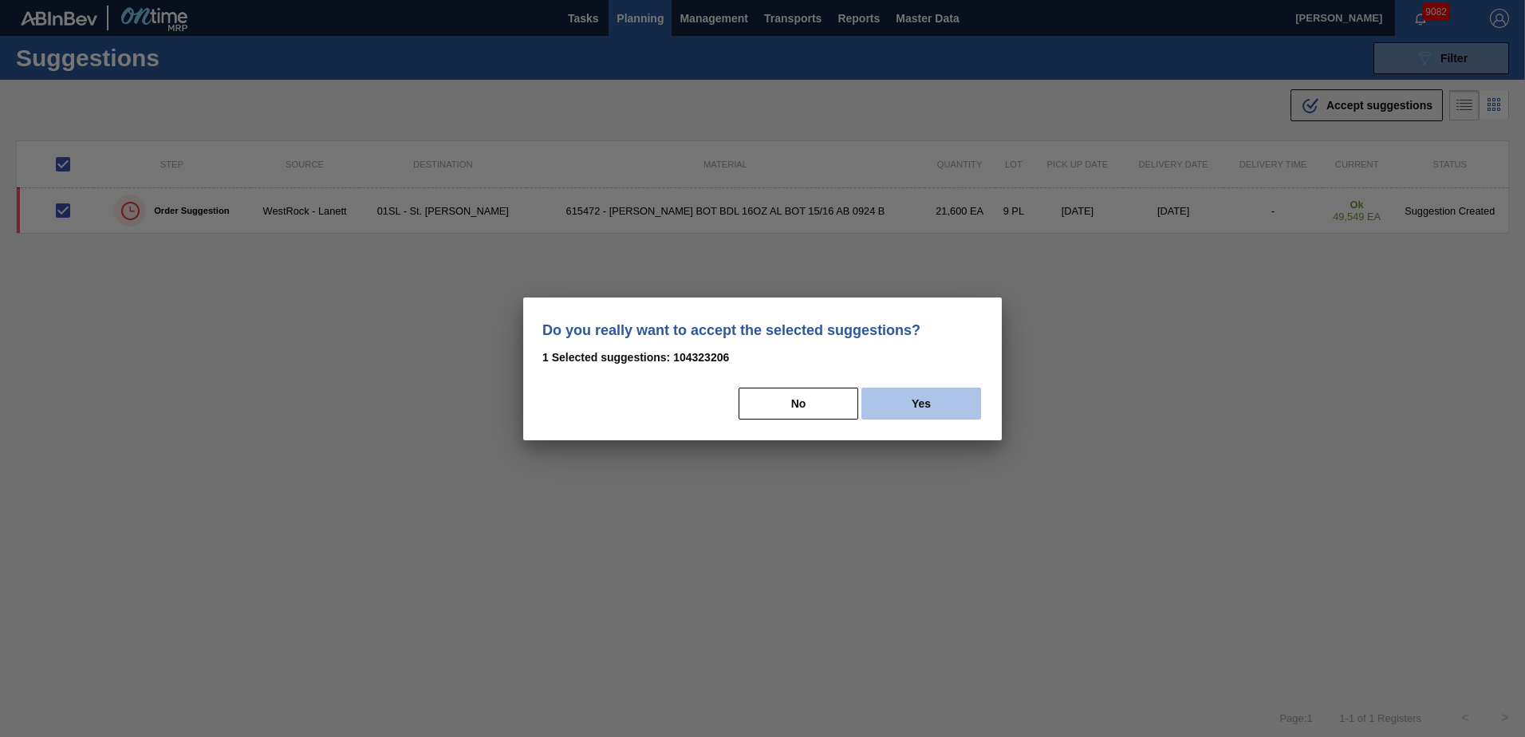
click at [956, 406] on button "Yes" at bounding box center [921, 404] width 120 height 32
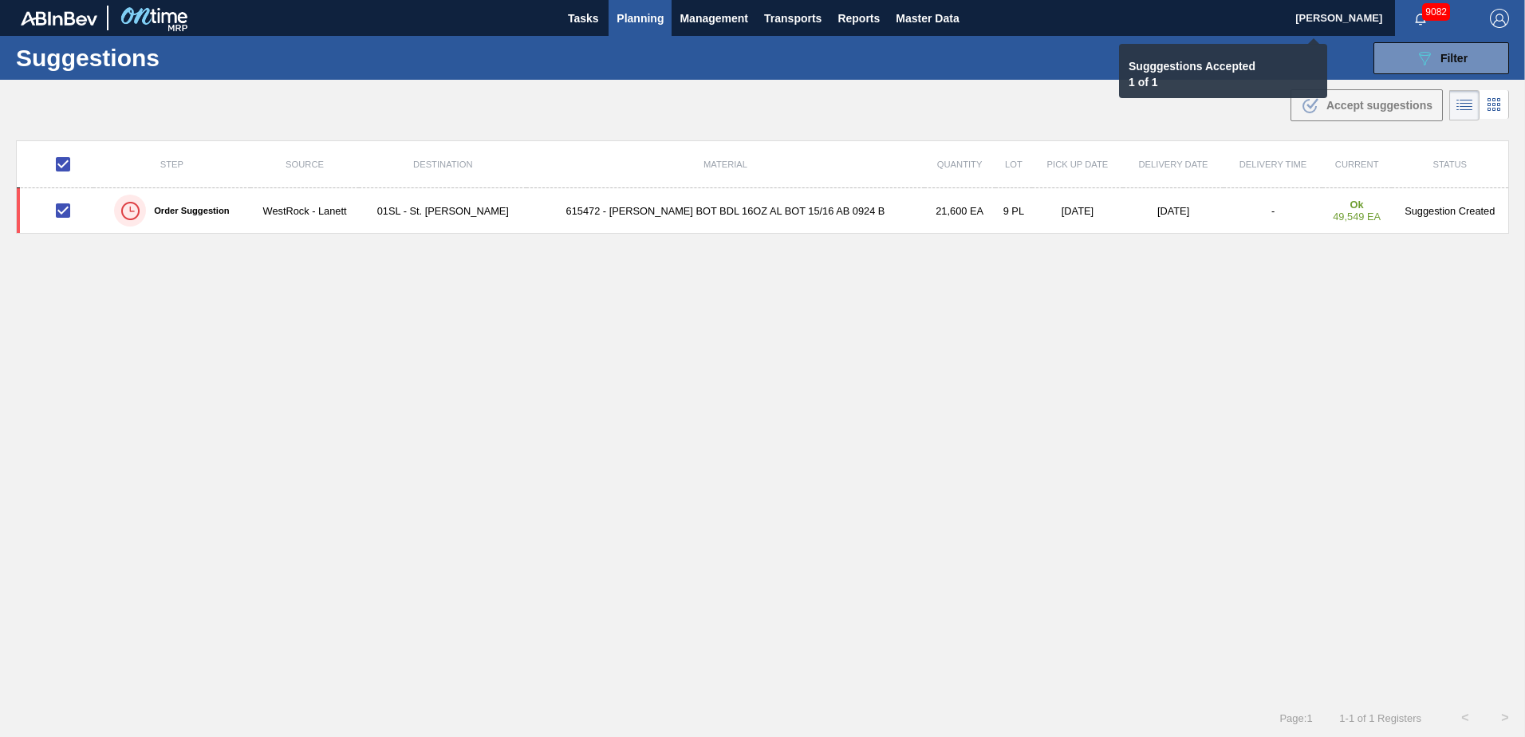
checkbox input "false"
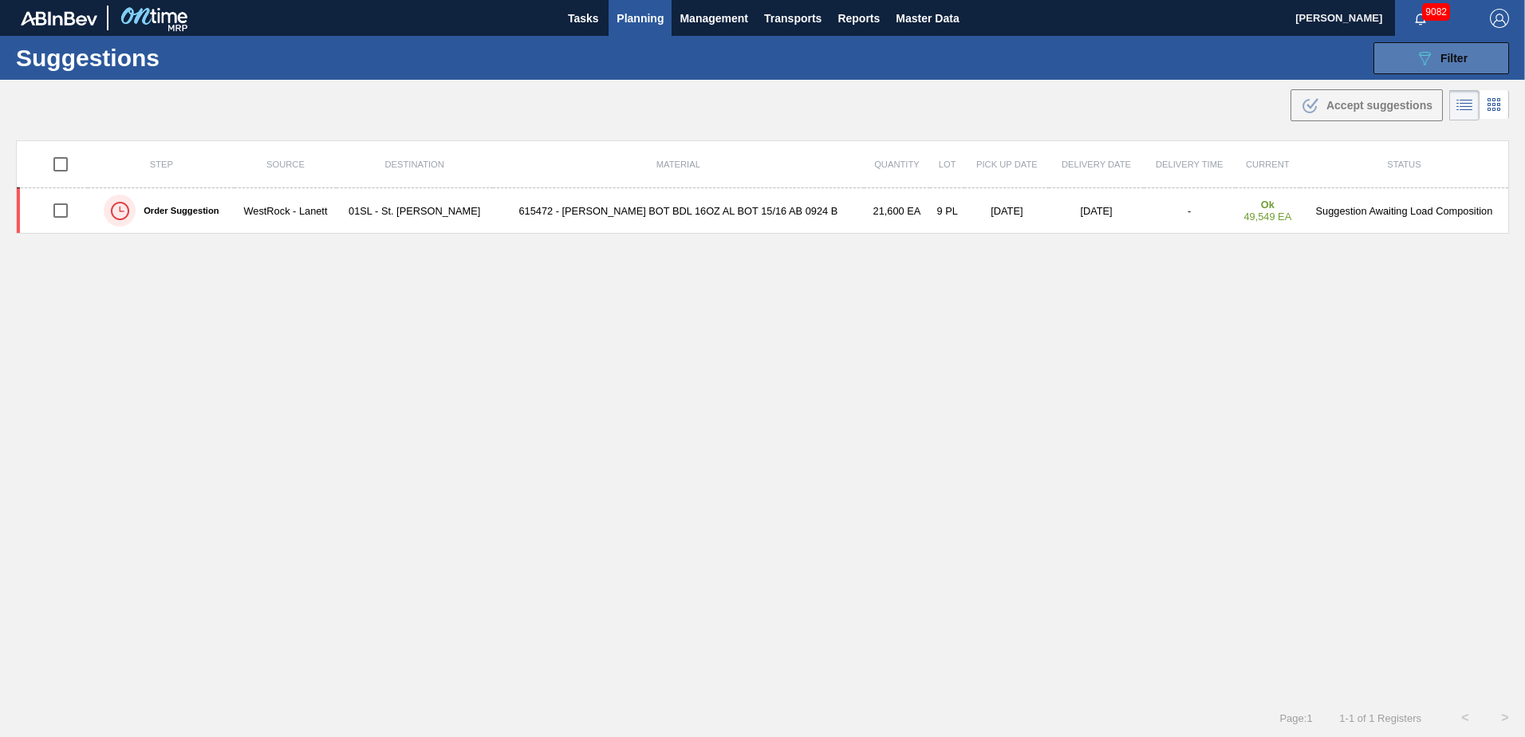
click at [1421, 68] on button "089F7B8B-B2A5-4AFE-B5C0-19BA573D28AC Filter" at bounding box center [1442, 58] width 136 height 32
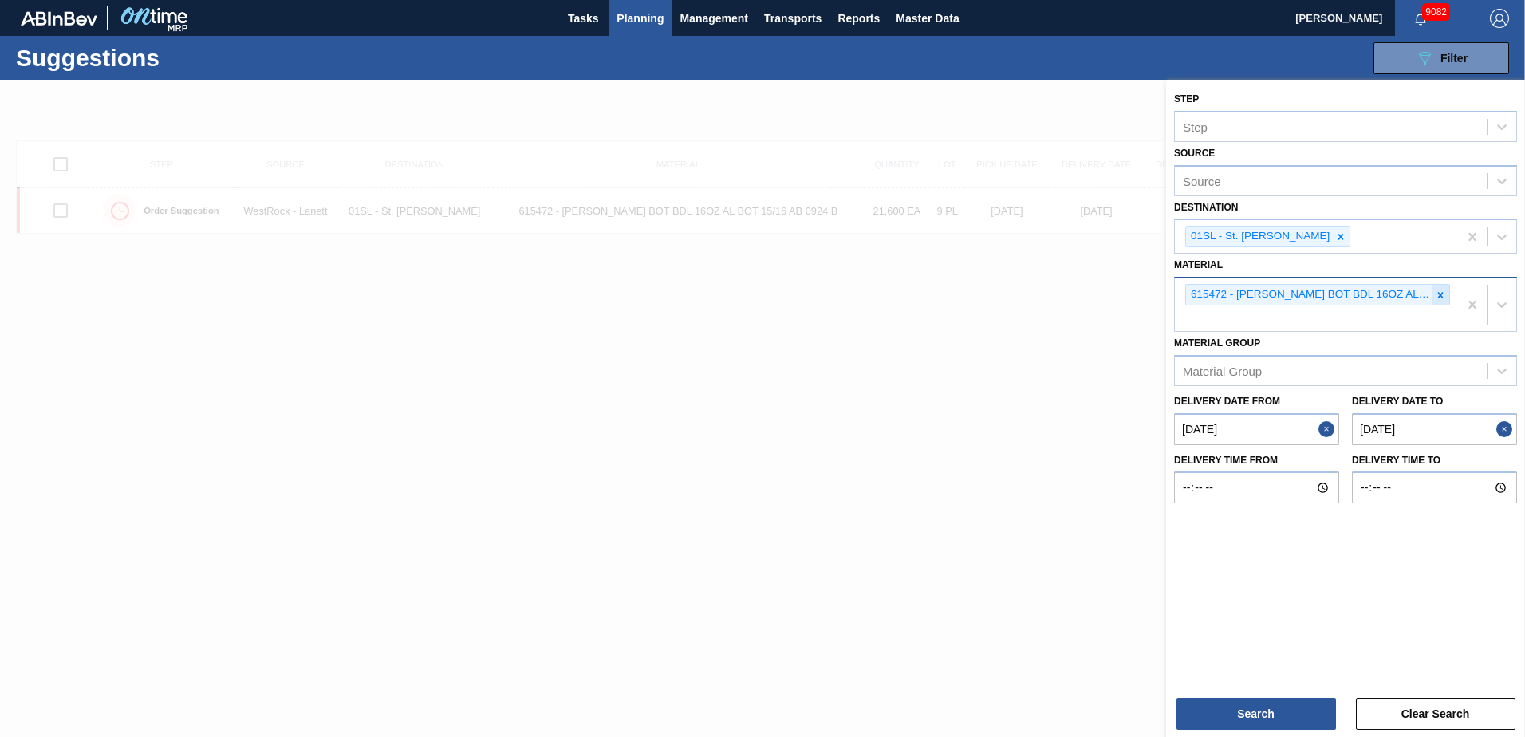
click at [1441, 298] on icon at bounding box center [1440, 295] width 11 height 11
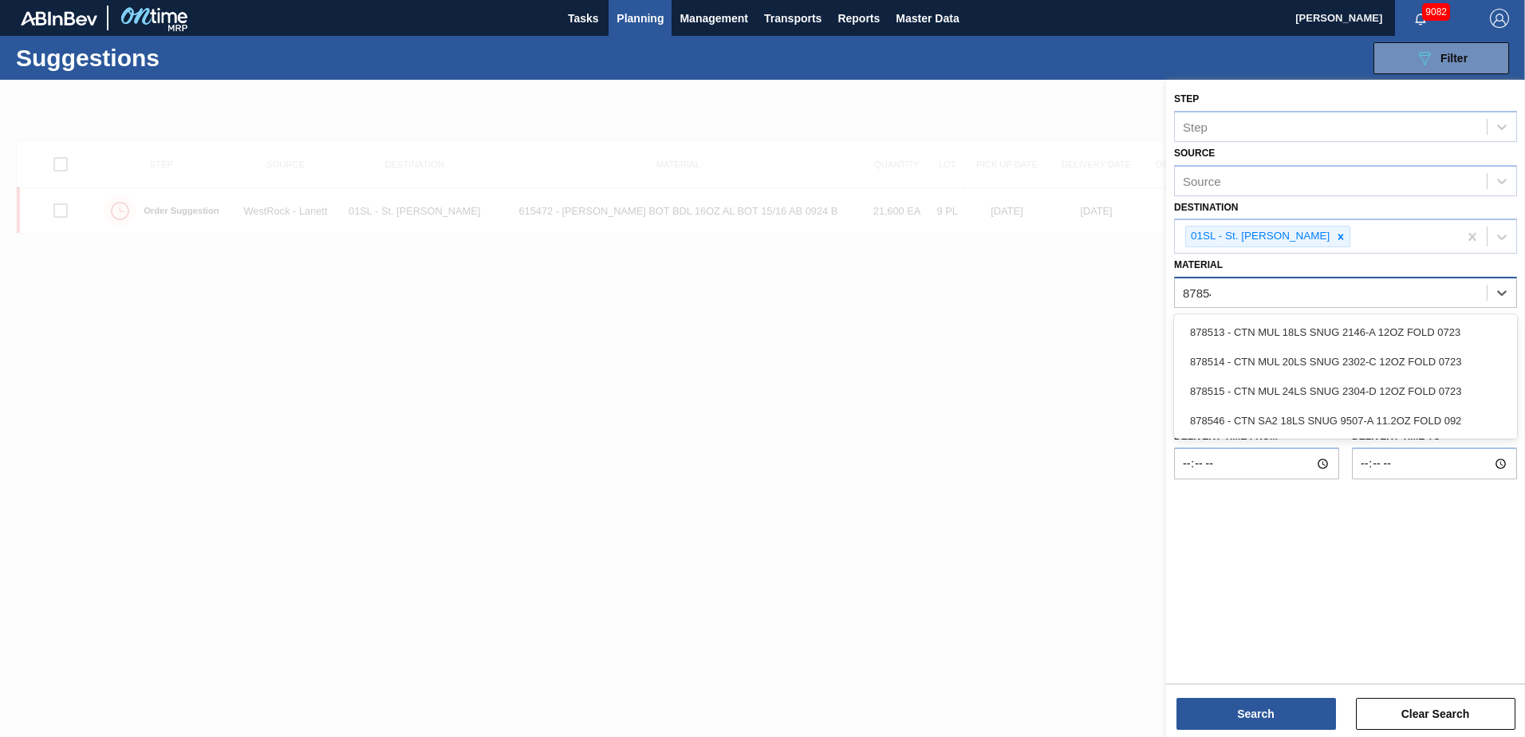
type input "878546"
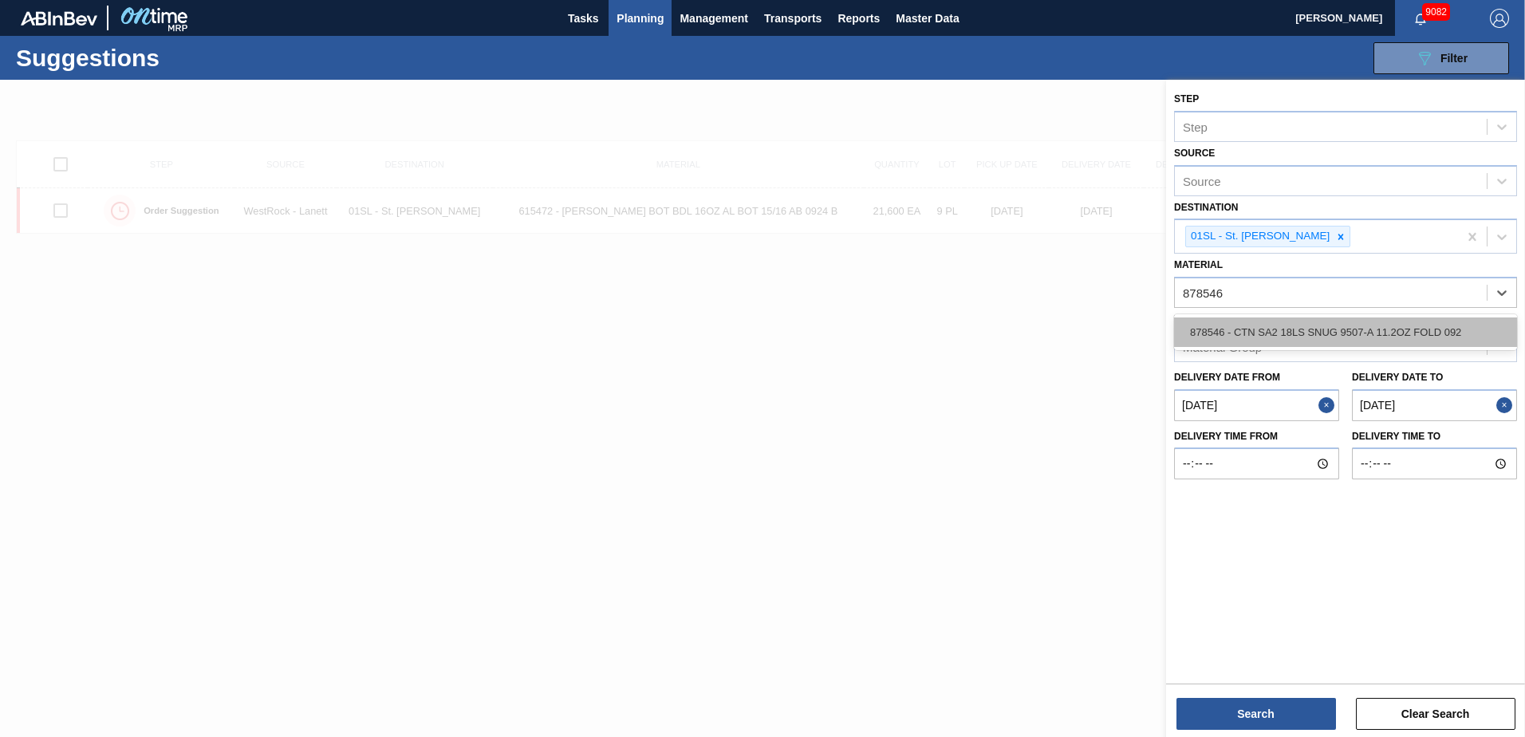
click at [1413, 324] on div "878546 - CTN SA2 18LS SNUG 9507-A 11.2OZ FOLD 092" at bounding box center [1345, 332] width 343 height 30
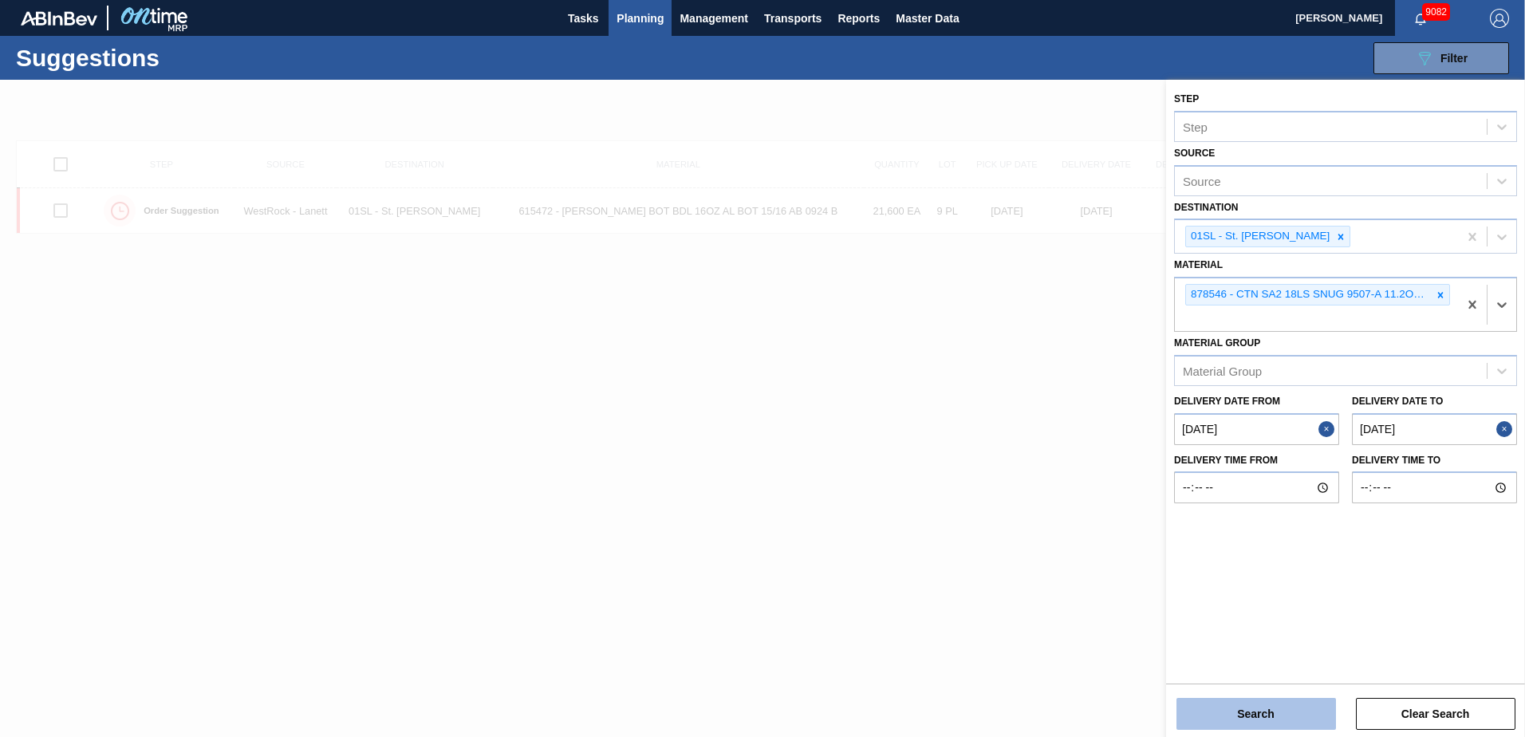
click at [1283, 705] on button "Search" at bounding box center [1257, 714] width 160 height 32
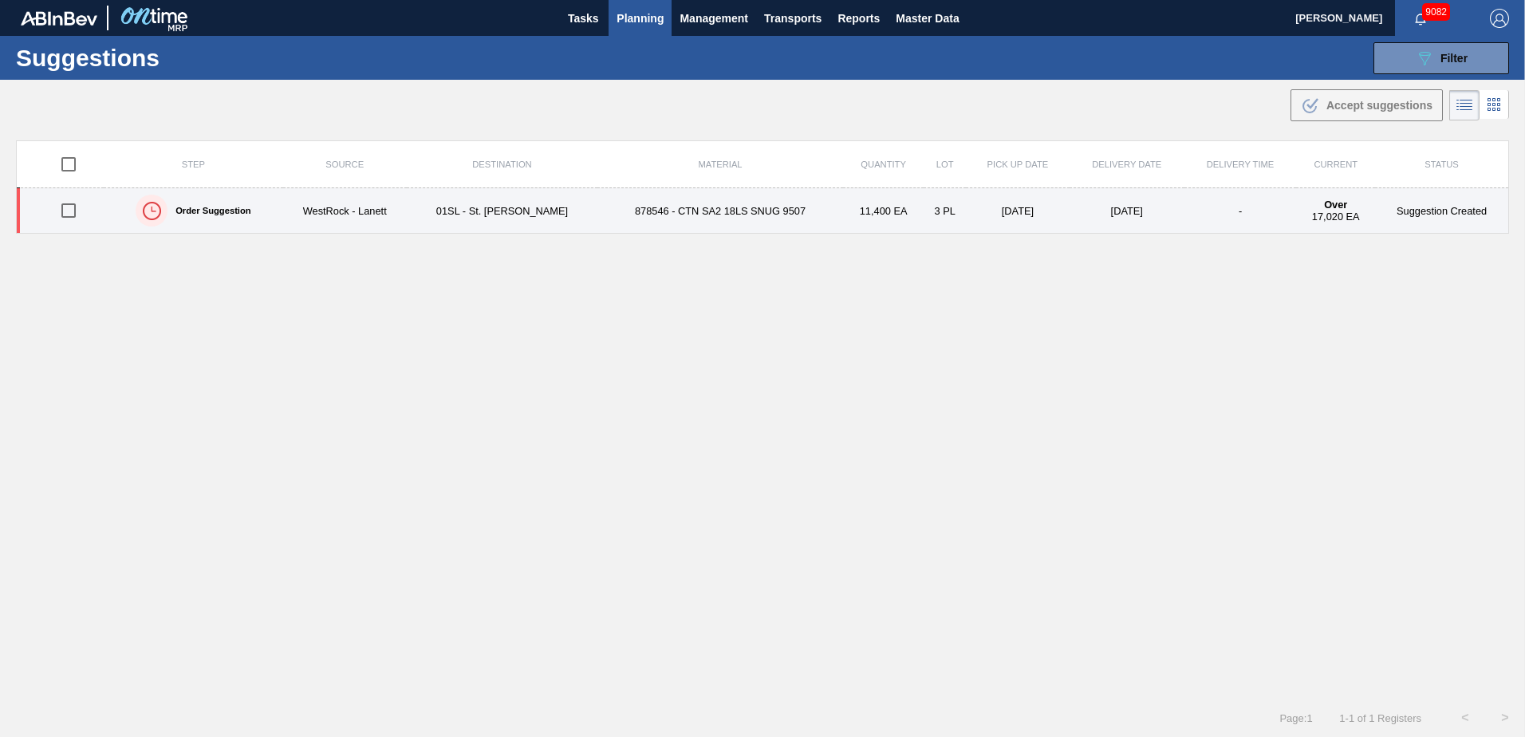
click at [73, 211] on input "checkbox" at bounding box center [69, 211] width 34 height 34
checkbox input "true"
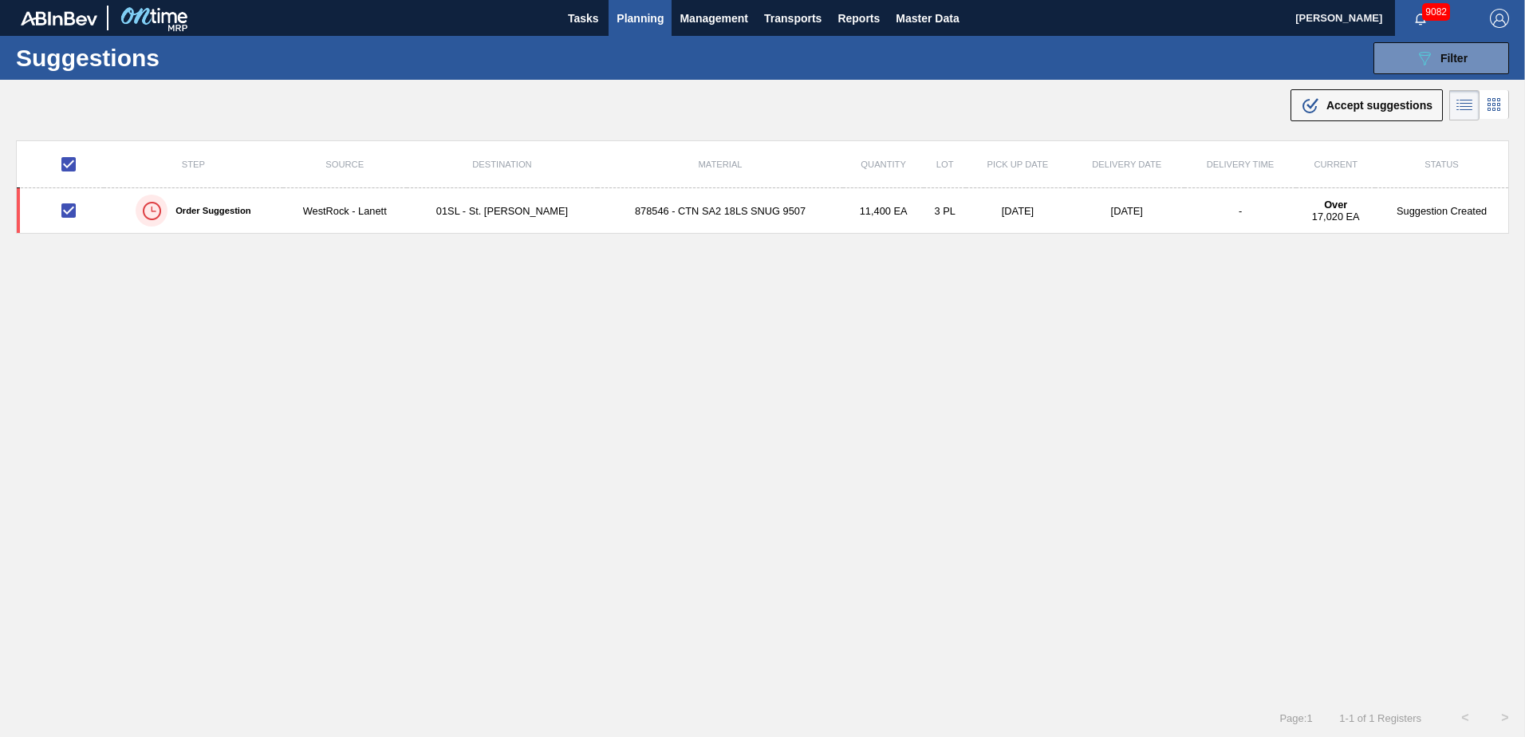
click at [1281, 108] on div ".b{fill:var(--color-action-default)} Accept suggestions" at bounding box center [762, 102] width 1525 height 45
click at [1304, 108] on icon ".b{fill:var(--color-action-default)}" at bounding box center [1310, 105] width 19 height 19
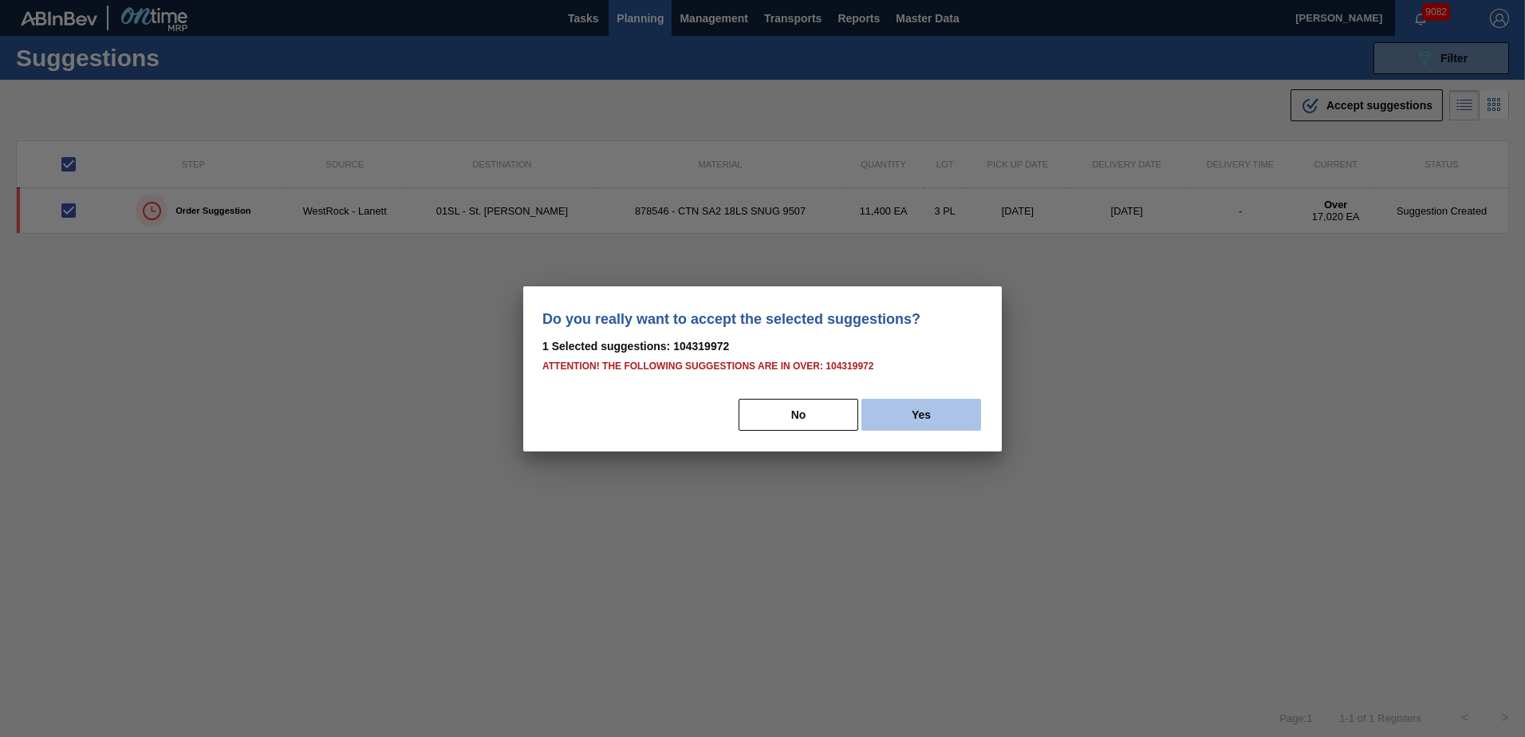
drag, startPoint x: 942, startPoint y: 418, endPoint x: 956, endPoint y: 420, distance: 14.6
click at [943, 419] on button "Yes" at bounding box center [921, 415] width 120 height 32
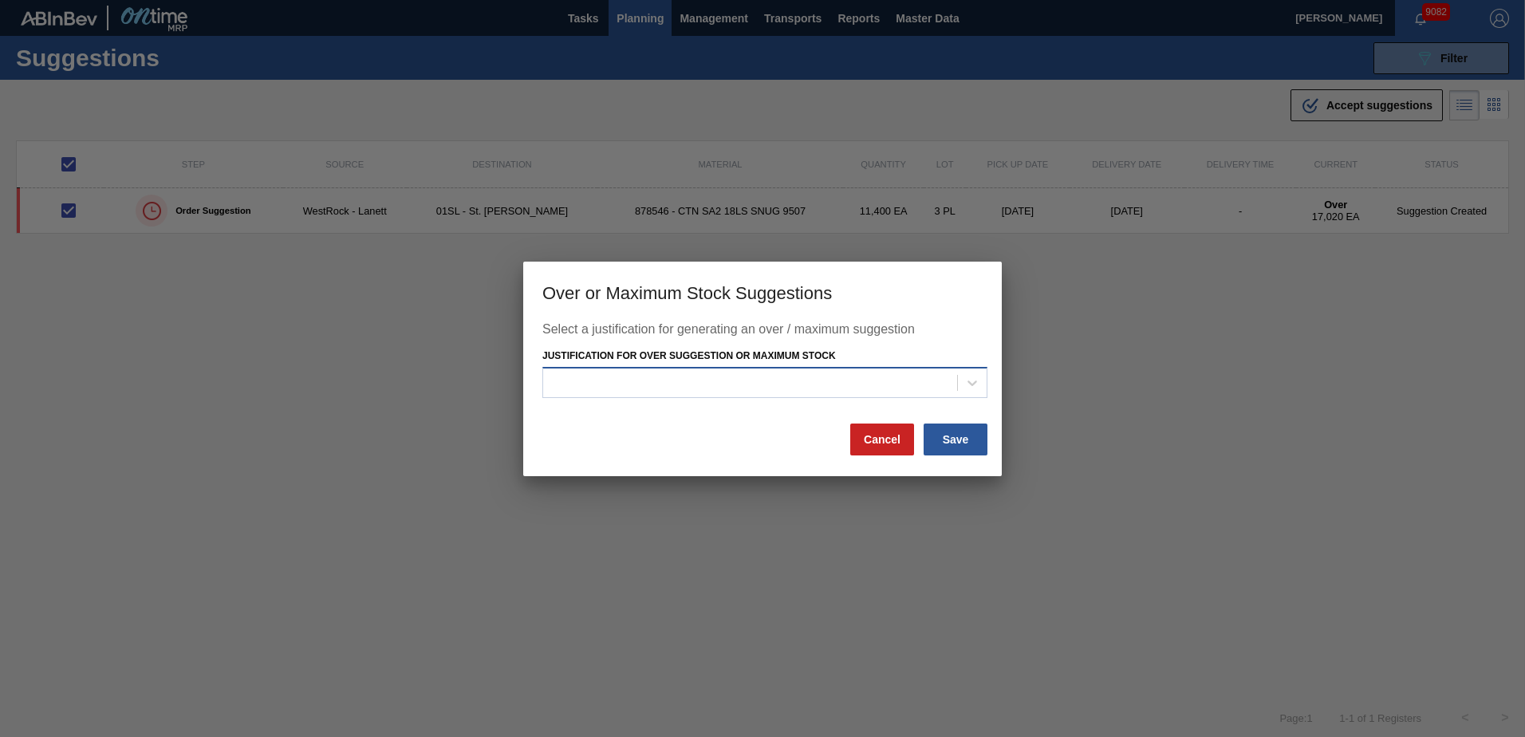
click at [943, 396] on div at bounding box center [764, 382] width 445 height 31
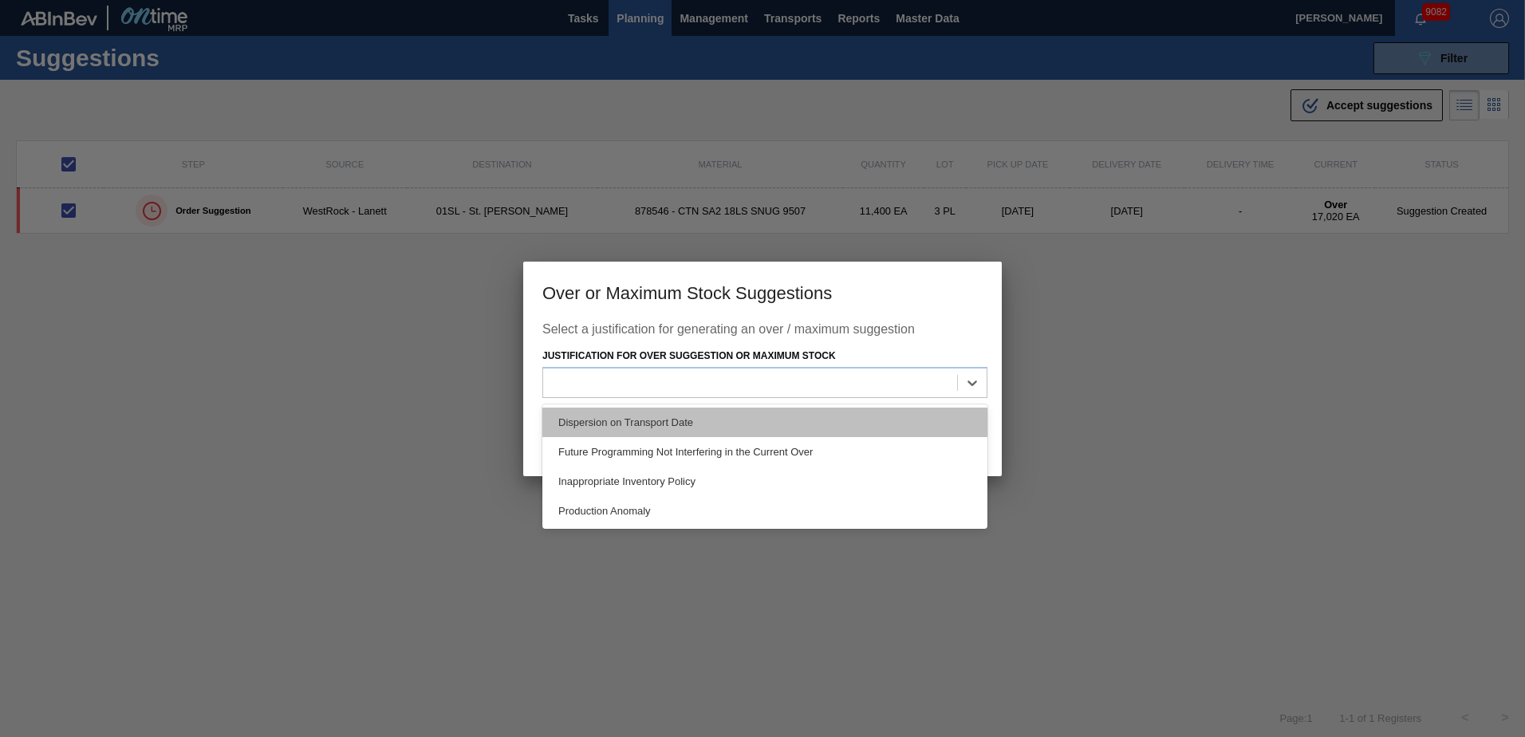
click at [743, 411] on div "Dispersion on Transport Date" at bounding box center [764, 423] width 445 height 30
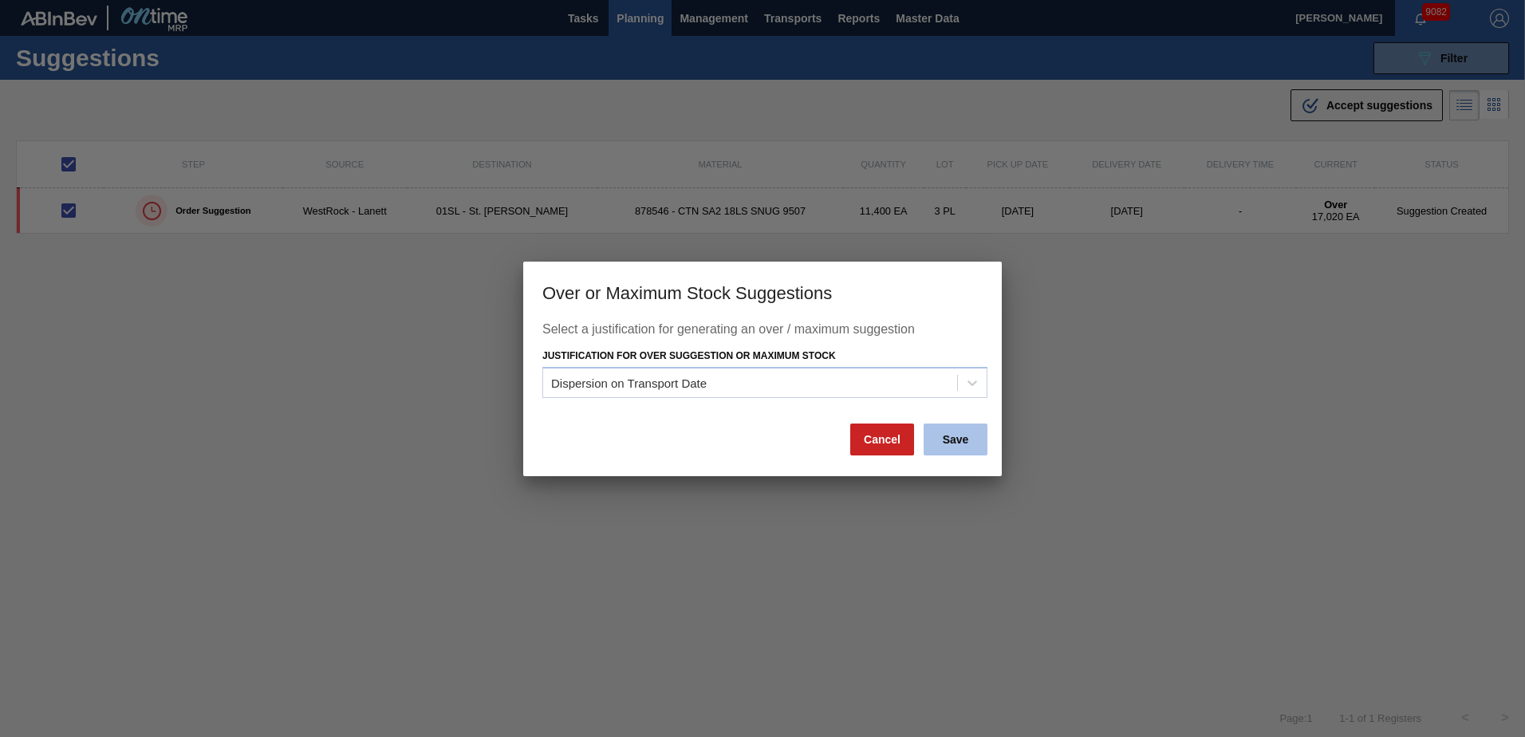
click at [972, 447] on button "Save" at bounding box center [956, 440] width 64 height 32
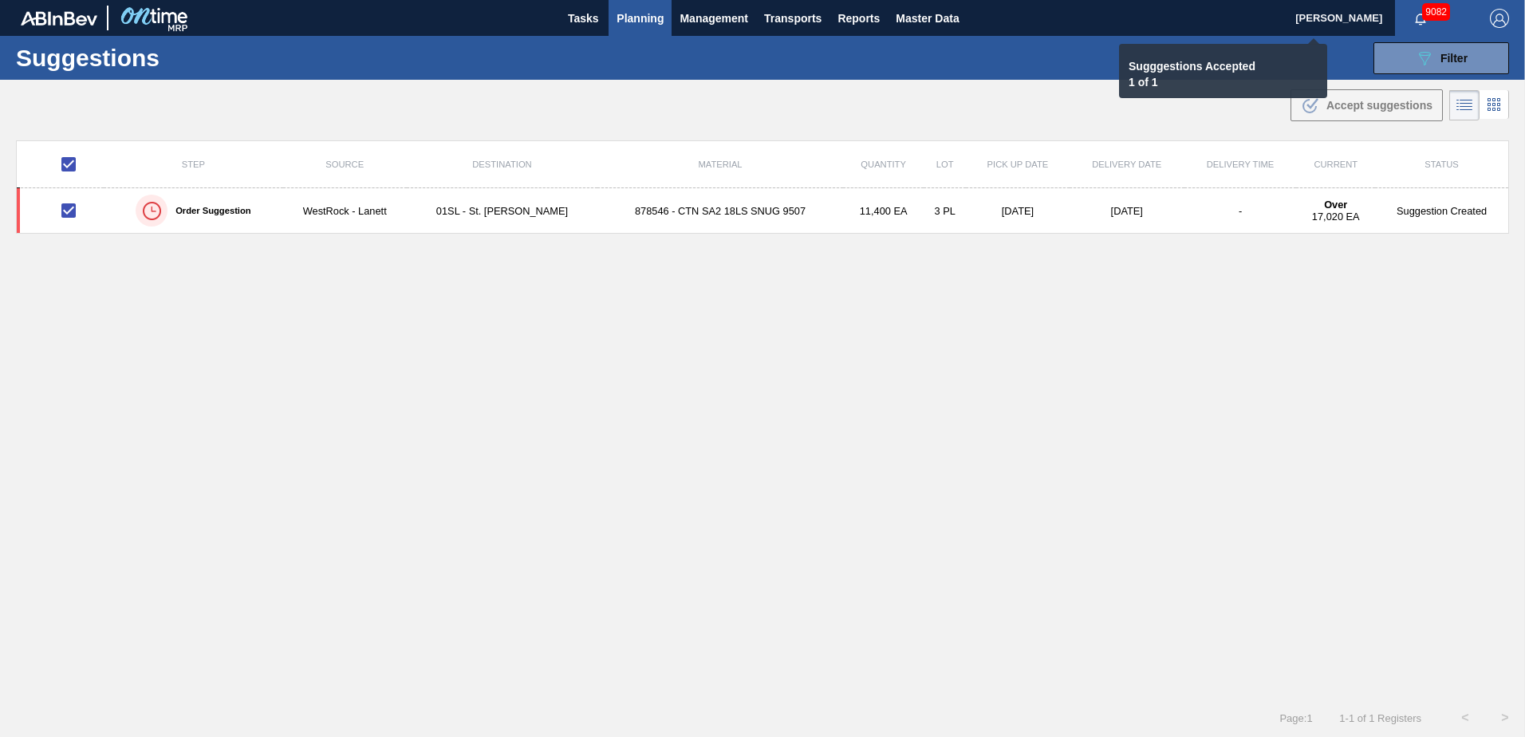
checkbox input "false"
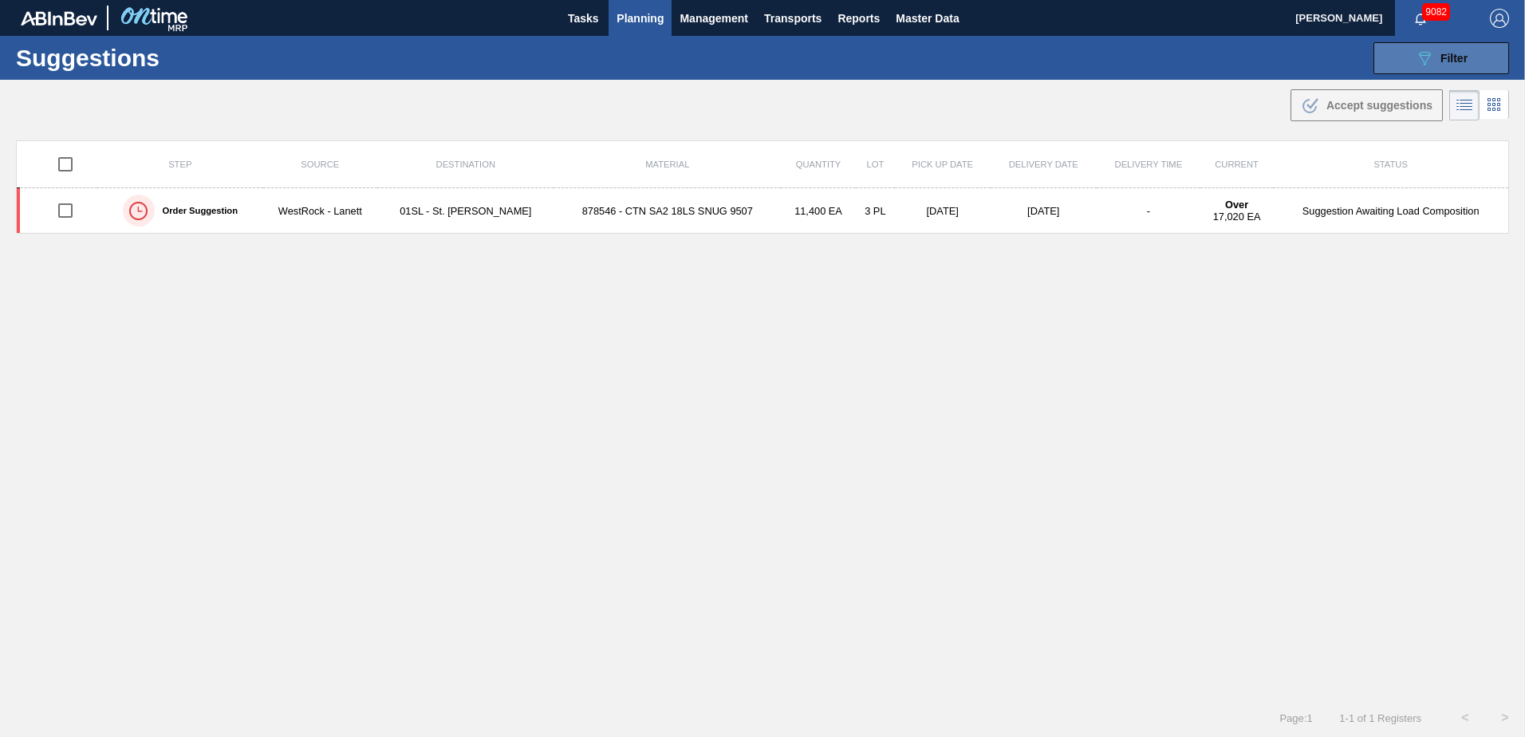
click at [1440, 68] on button "089F7B8B-B2A5-4AFE-B5C0-19BA573D28AC Filter" at bounding box center [1442, 58] width 136 height 32
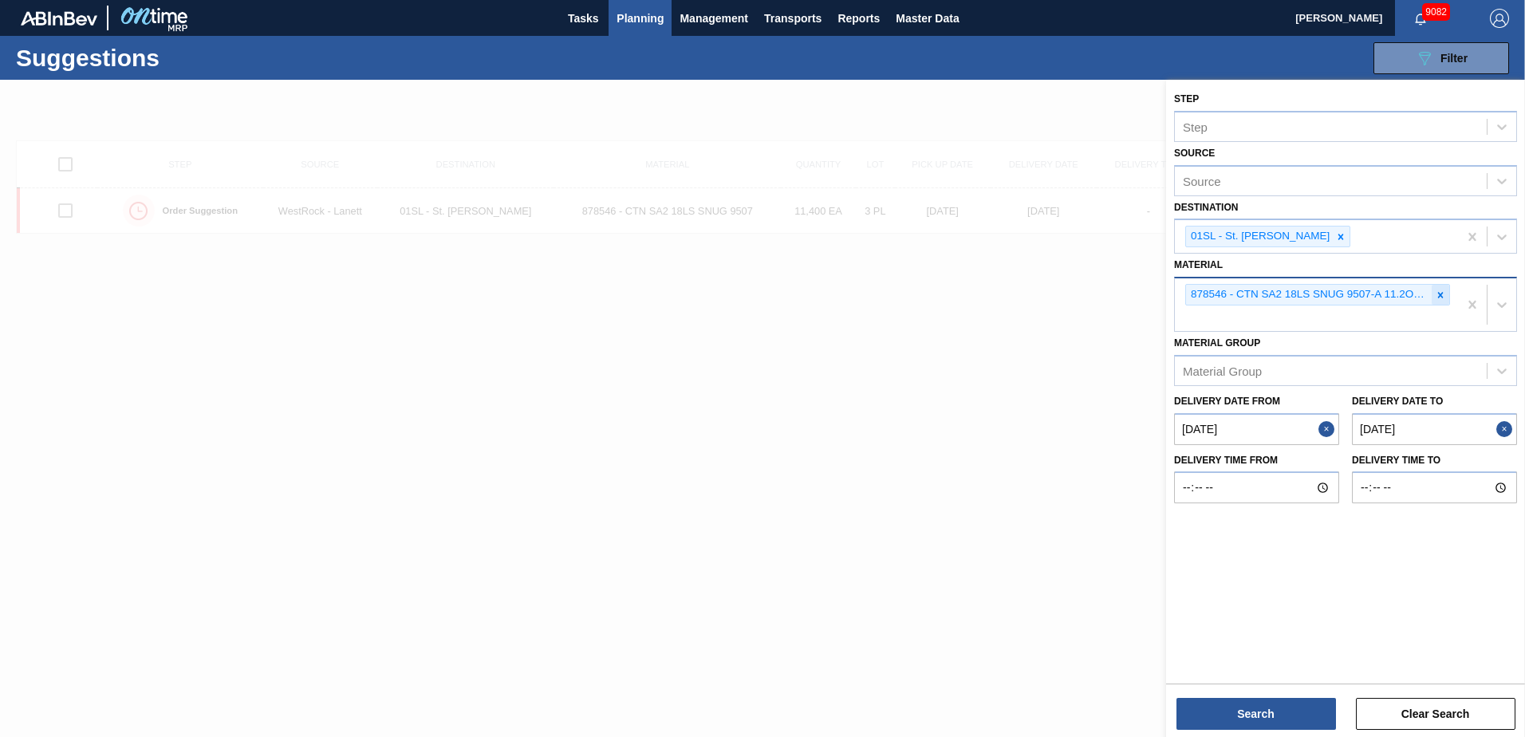
click at [1442, 291] on icon at bounding box center [1440, 295] width 11 height 11
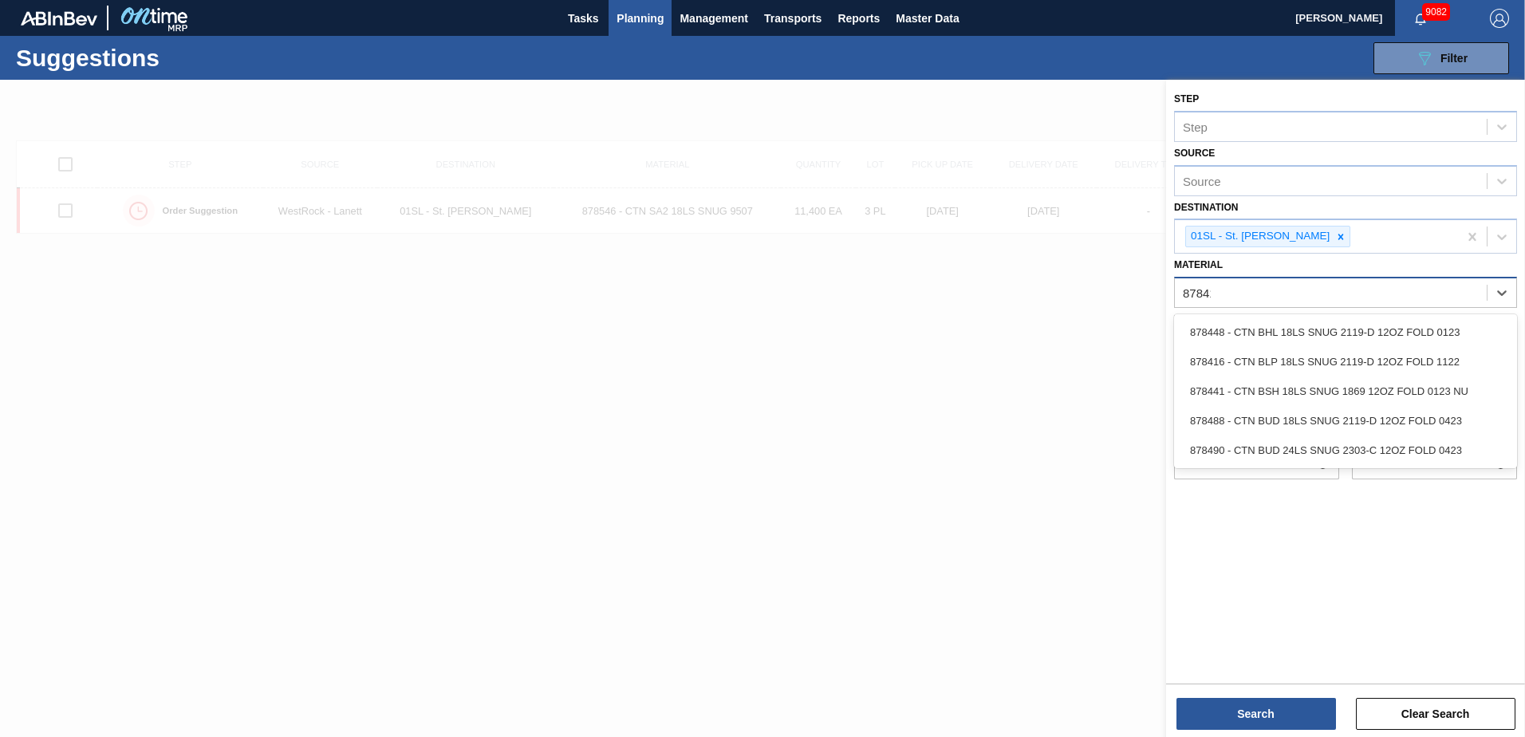
type input "878416"
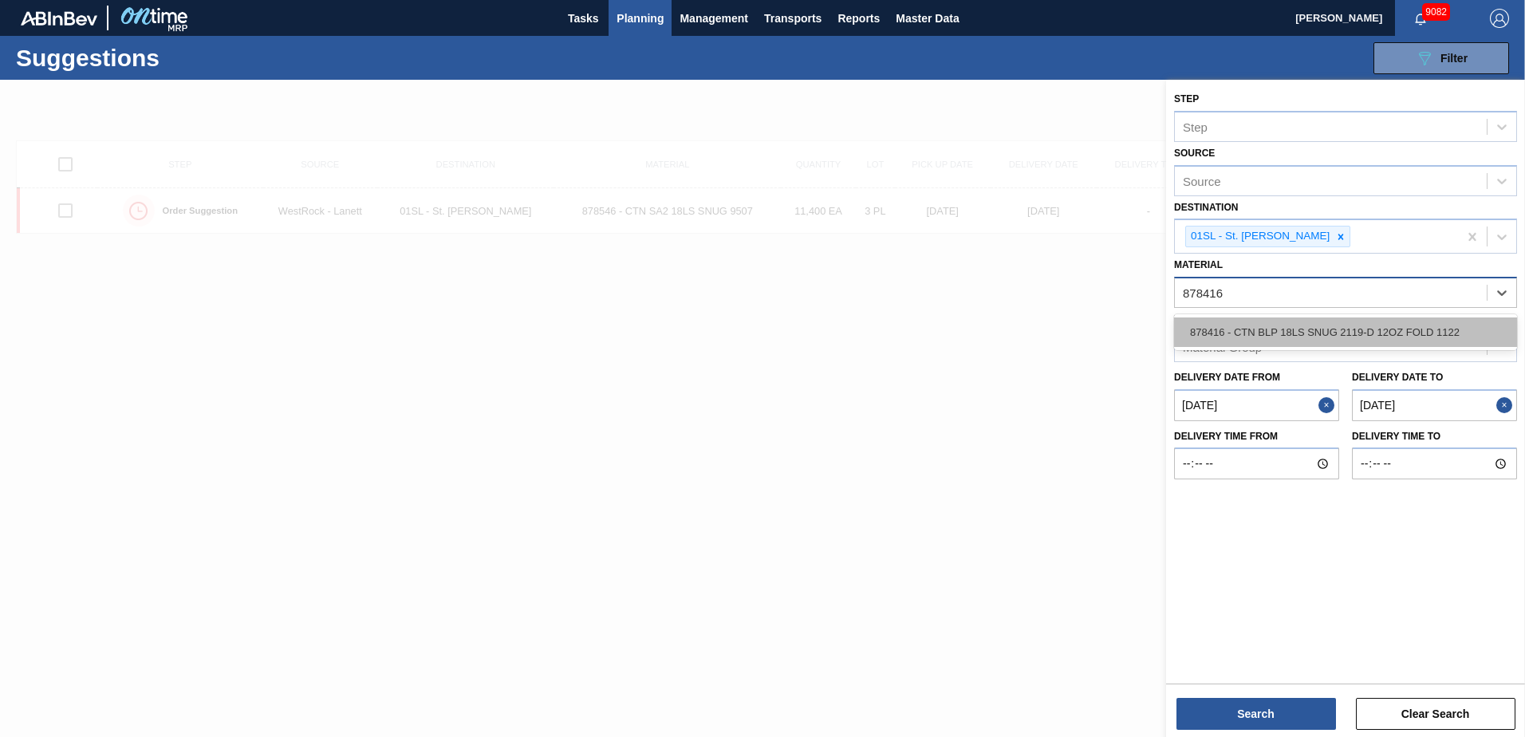
click at [1400, 325] on div "878416 - CTN BLP 18LS SNUG 2119-D 12OZ FOLD 1122" at bounding box center [1345, 332] width 343 height 30
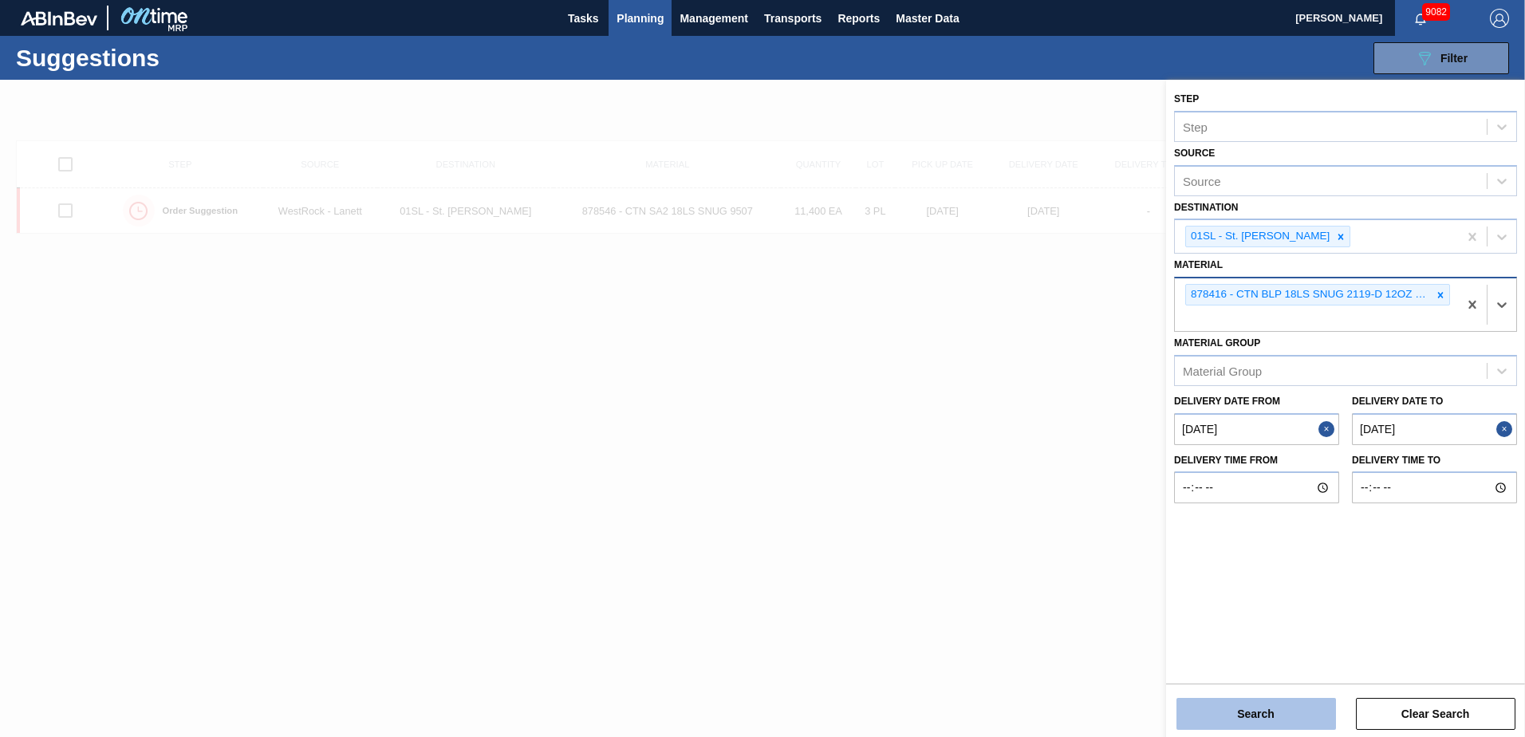
click at [1253, 705] on button "Search" at bounding box center [1257, 714] width 160 height 32
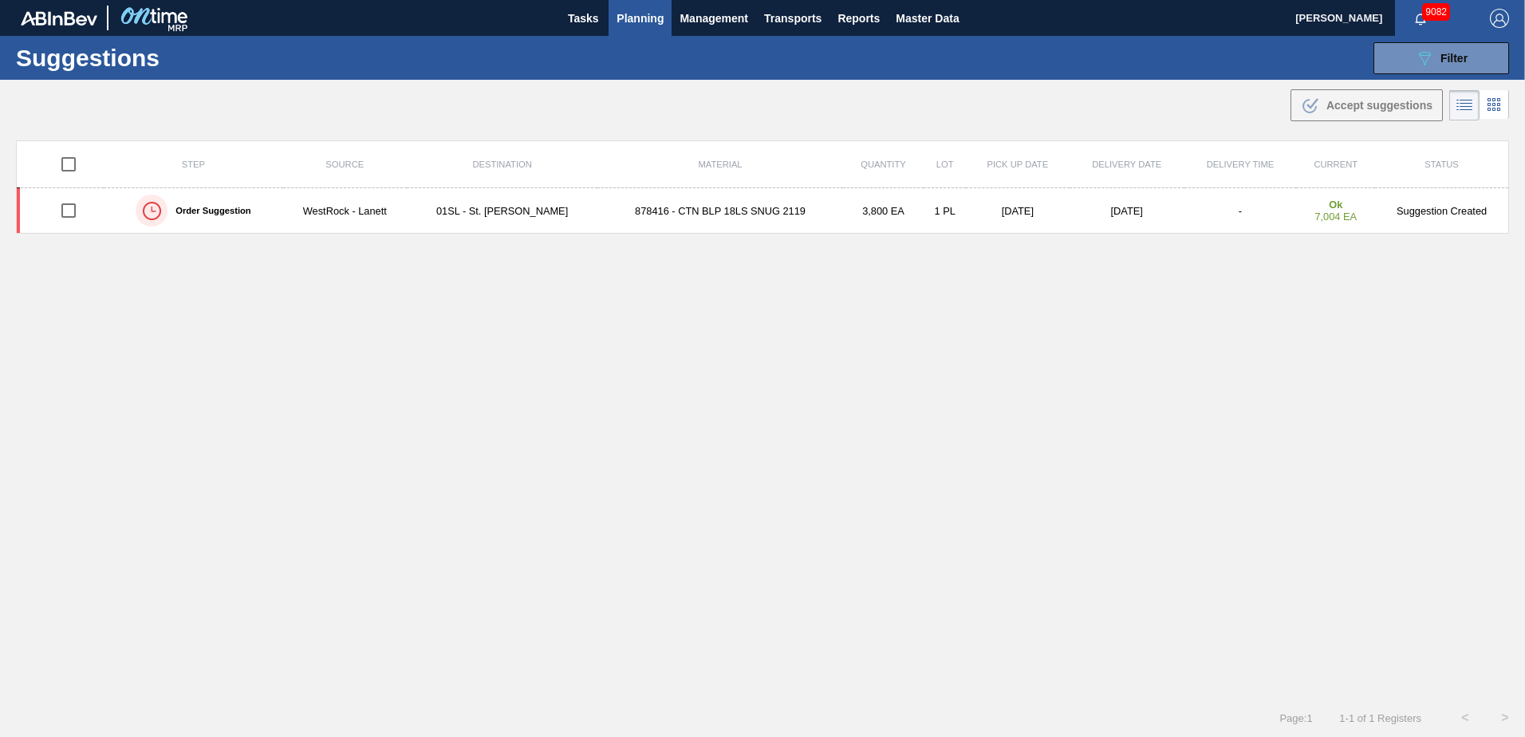
drag, startPoint x: 72, startPoint y: 208, endPoint x: 384, endPoint y: 164, distance: 315.7
click at [72, 208] on input "checkbox" at bounding box center [69, 211] width 34 height 34
checkbox input "true"
click at [1354, 92] on button ".b{fill:var(--color-action-default)} Accept suggestions" at bounding box center [1367, 105] width 152 height 32
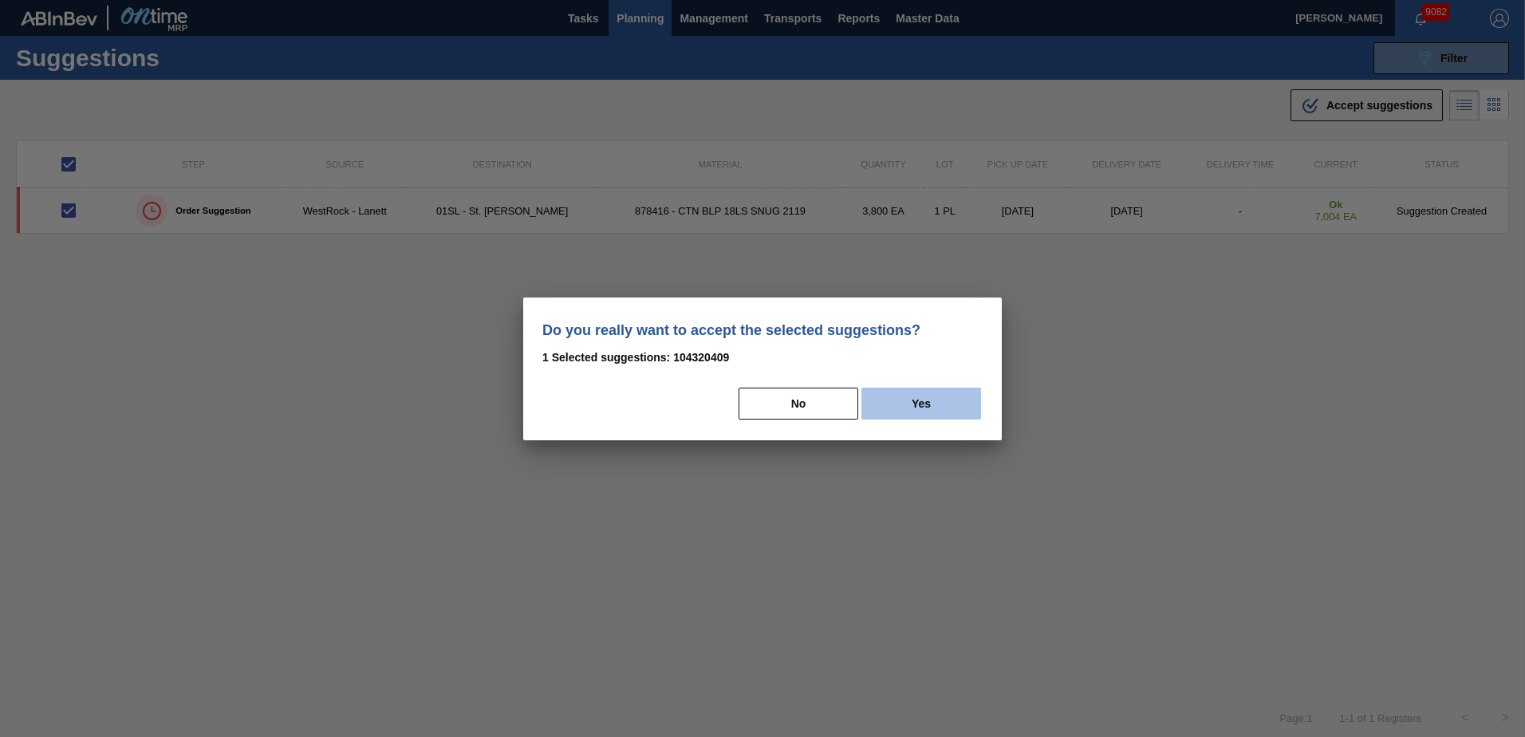
click at [959, 395] on button "Yes" at bounding box center [921, 404] width 120 height 32
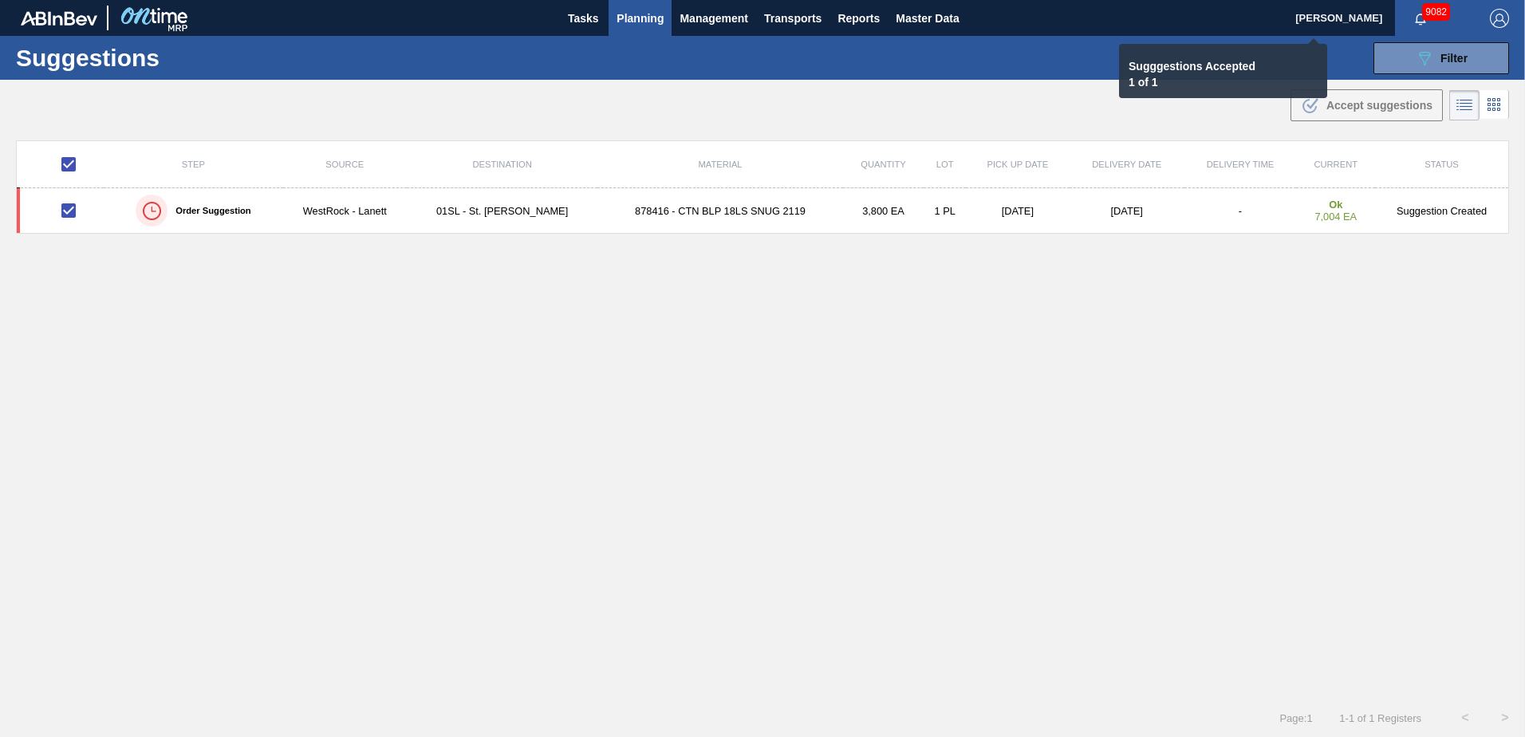
checkbox input "false"
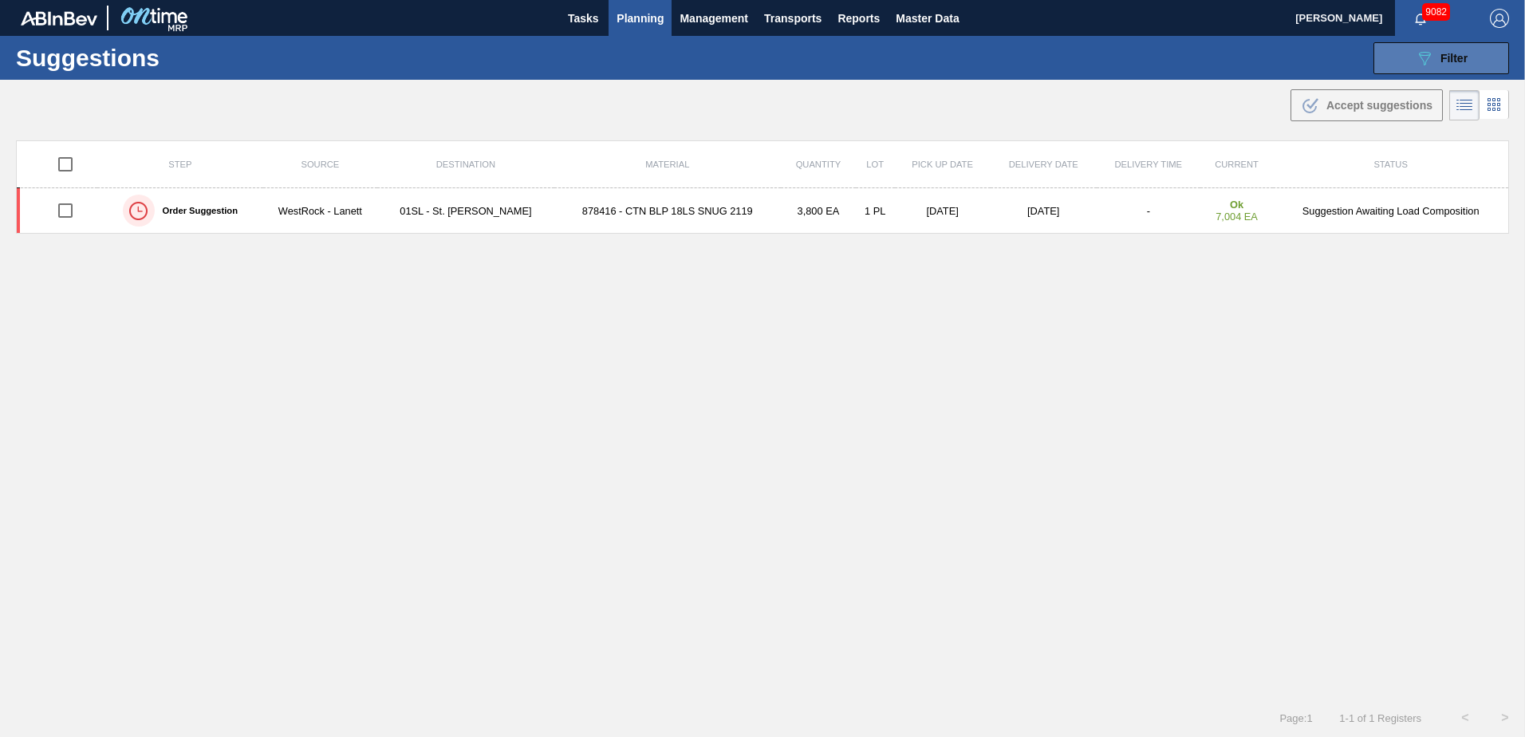
click at [1405, 66] on button "089F7B8B-B2A5-4AFE-B5C0-19BA573D28AC Filter" at bounding box center [1442, 58] width 136 height 32
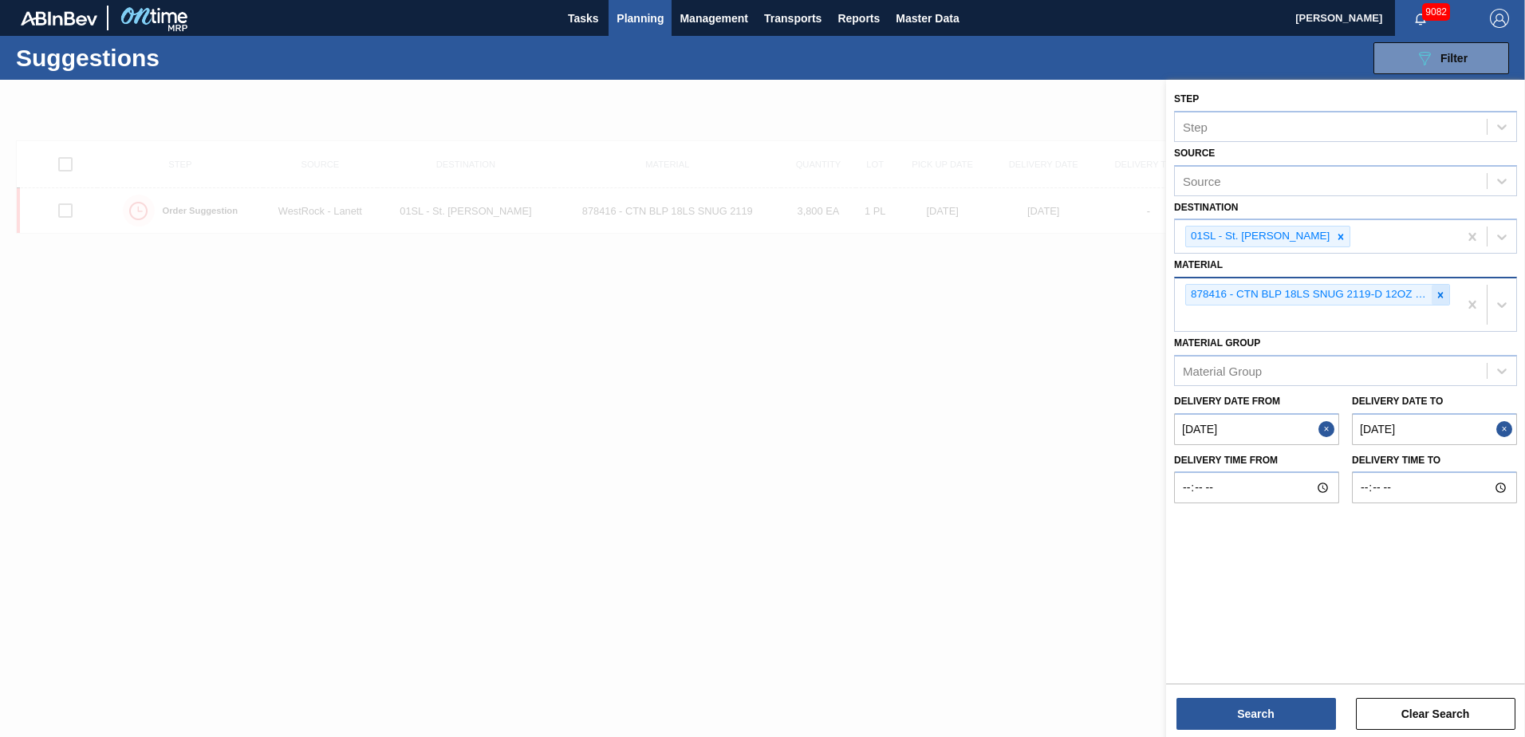
click at [1447, 294] on div at bounding box center [1441, 295] width 18 height 20
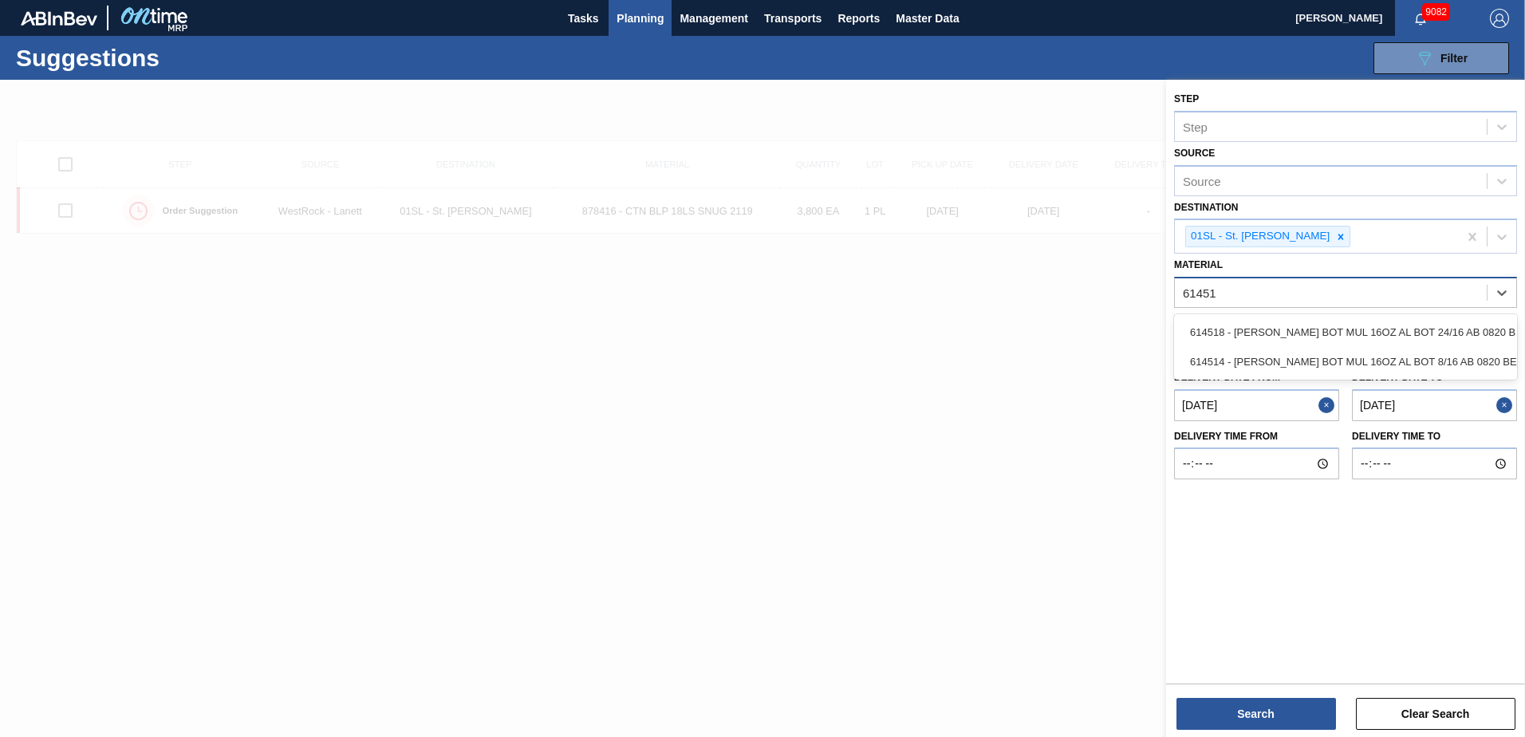
type input "614518"
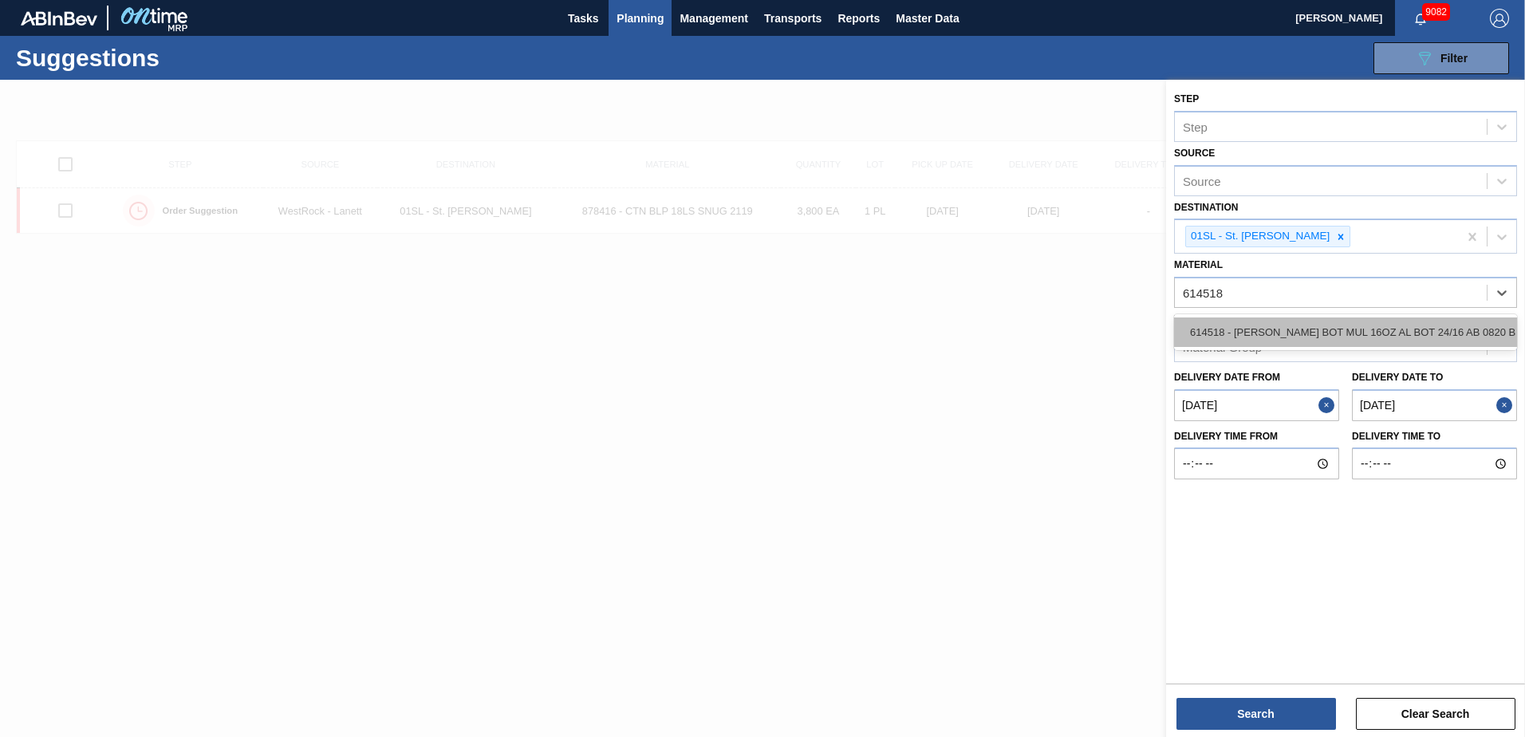
click at [1401, 317] on div "614518 - [PERSON_NAME] BOT MUL 16OZ AL BOT 24/16 AB 0820 B" at bounding box center [1345, 332] width 343 height 30
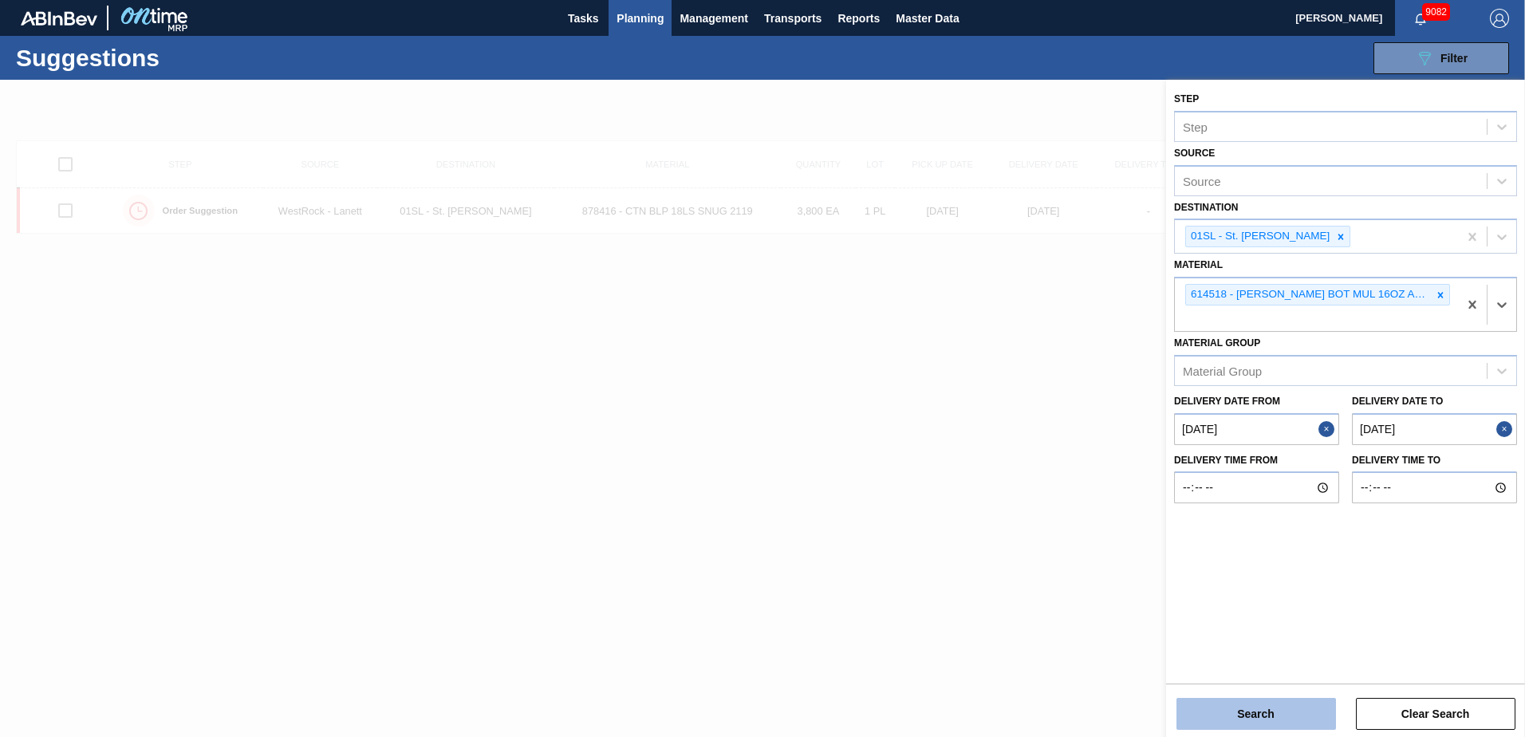
click at [1258, 720] on button "Search" at bounding box center [1257, 714] width 160 height 32
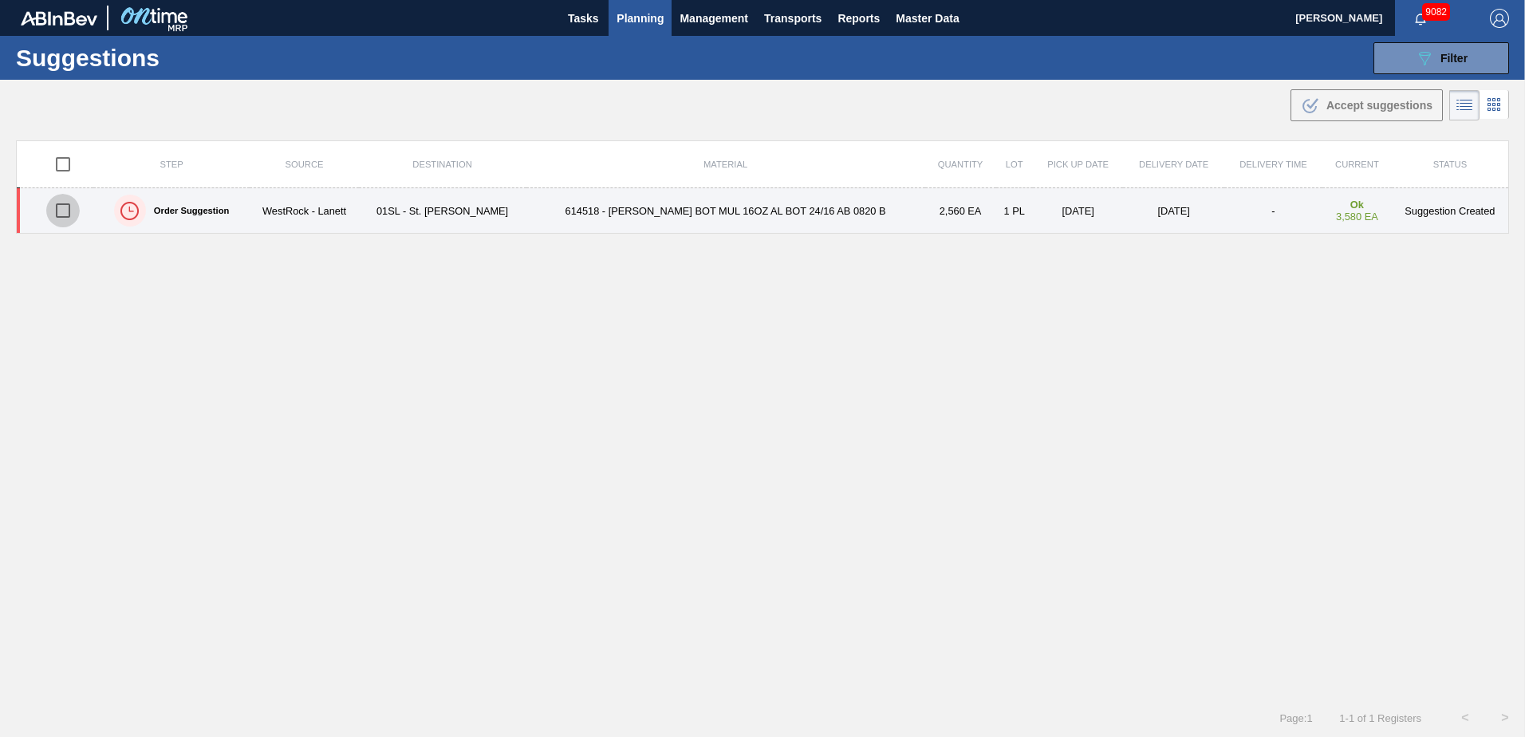
click at [72, 208] on input "checkbox" at bounding box center [63, 211] width 34 height 34
checkbox input "true"
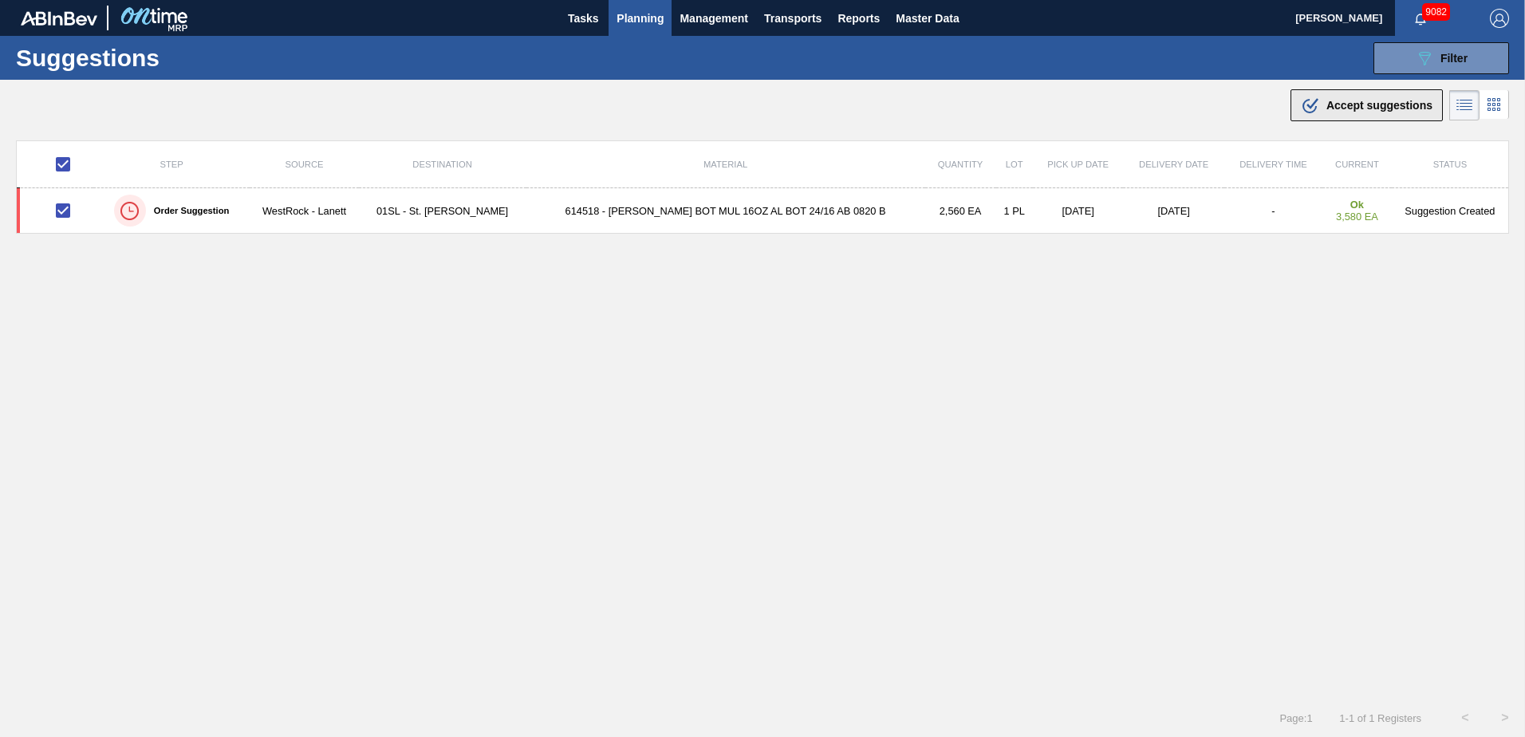
click at [1349, 104] on span "Accept suggestions" at bounding box center [1380, 105] width 106 height 13
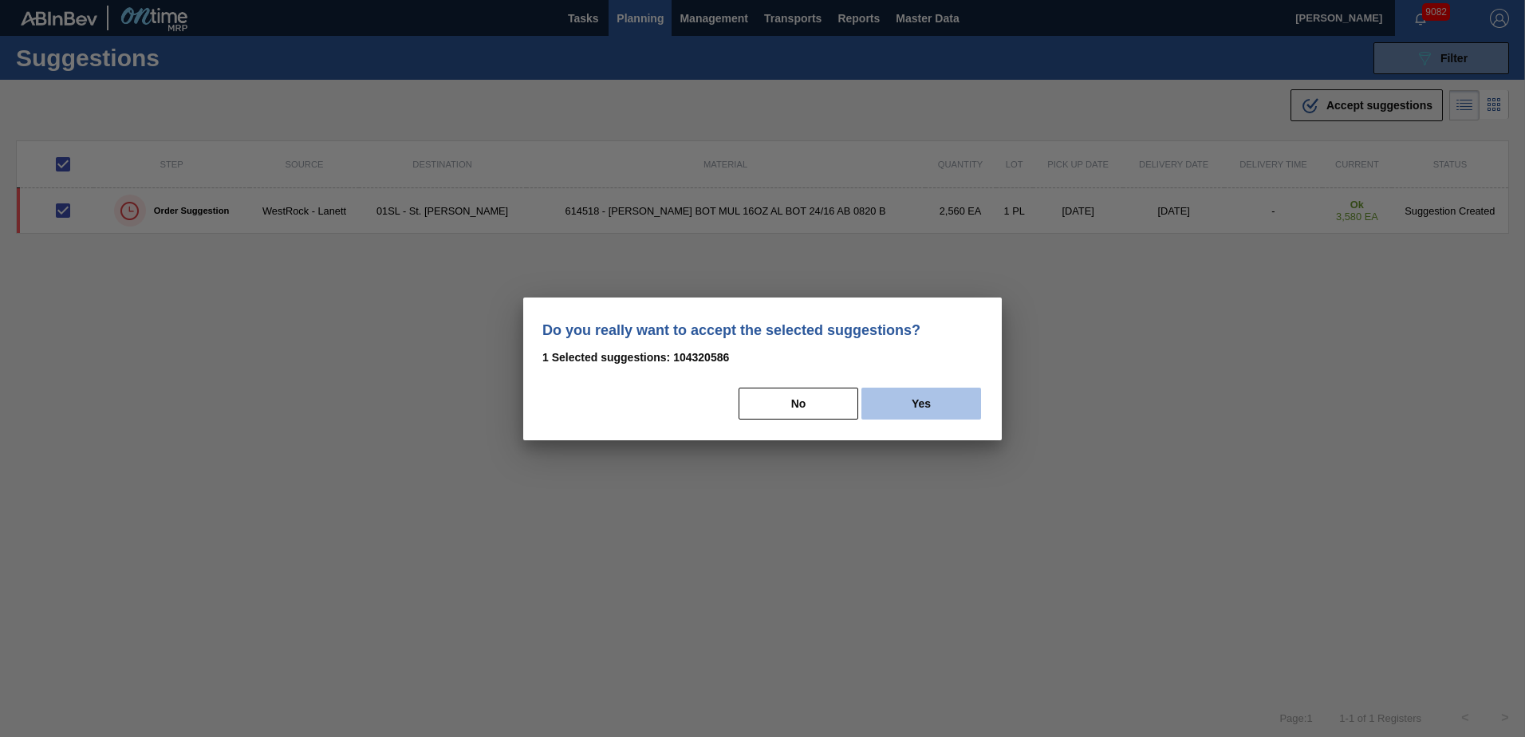
click at [942, 404] on button "Yes" at bounding box center [921, 404] width 120 height 32
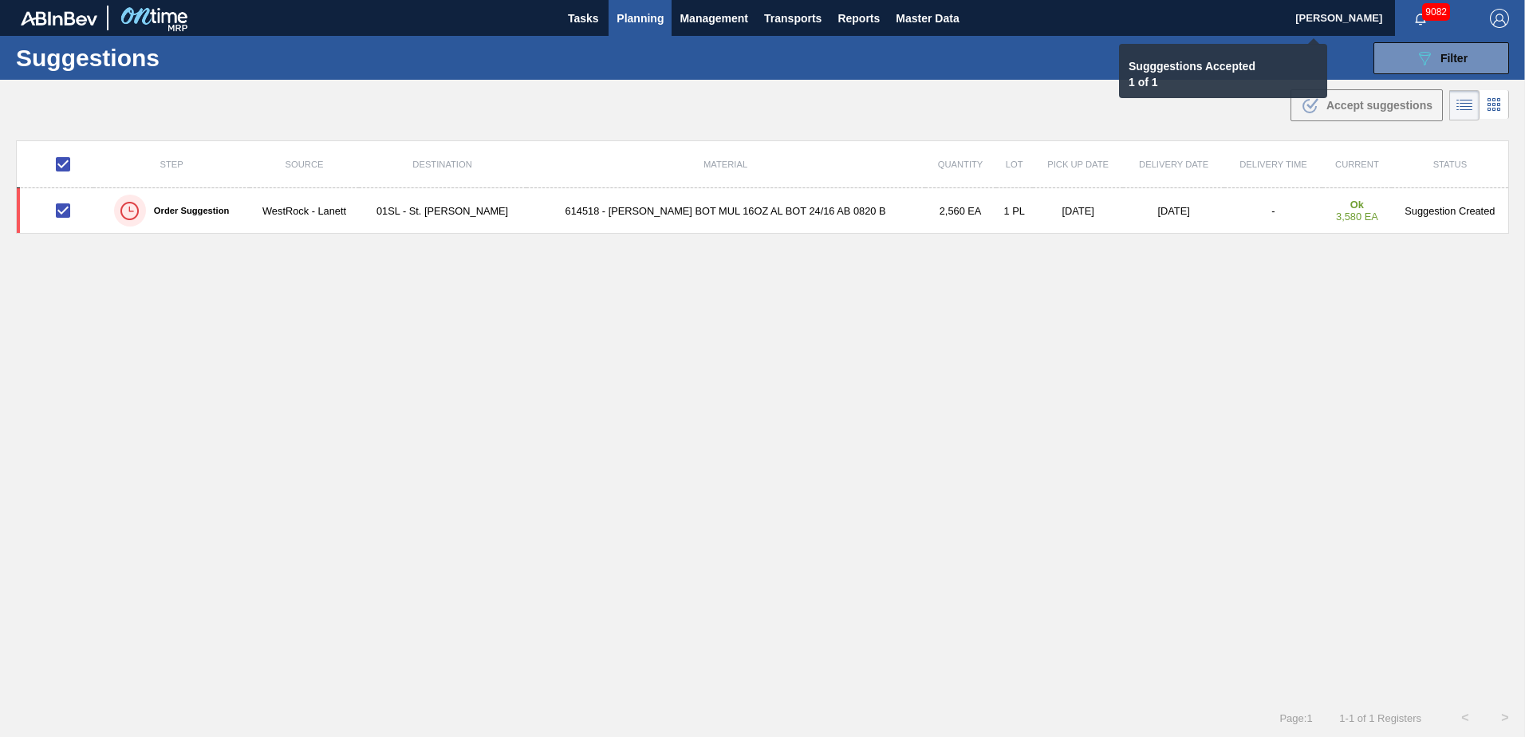
checkbox input "false"
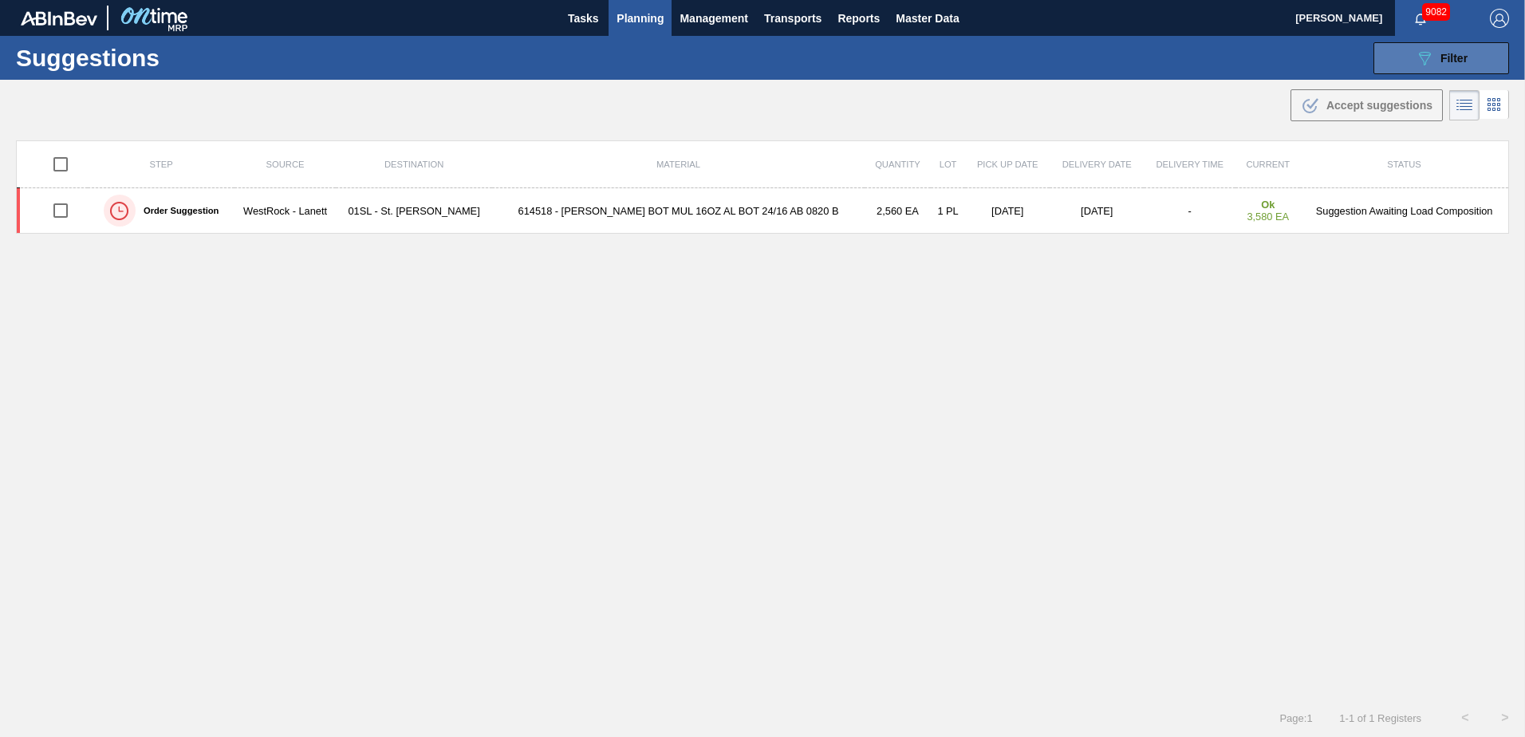
click at [1409, 52] on button "089F7B8B-B2A5-4AFE-B5C0-19BA573D28AC Filter" at bounding box center [1442, 58] width 136 height 32
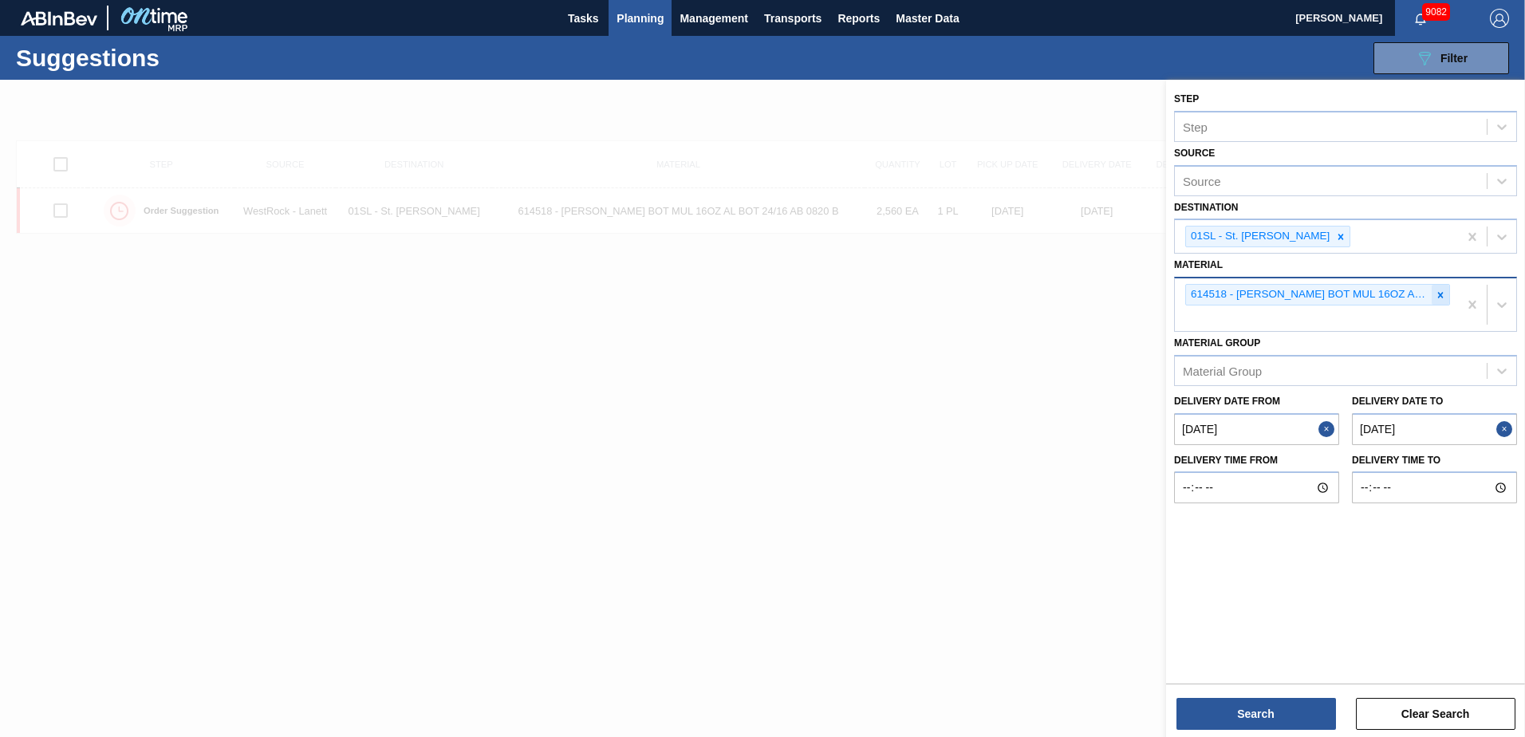
click at [1436, 296] on icon at bounding box center [1440, 295] width 11 height 11
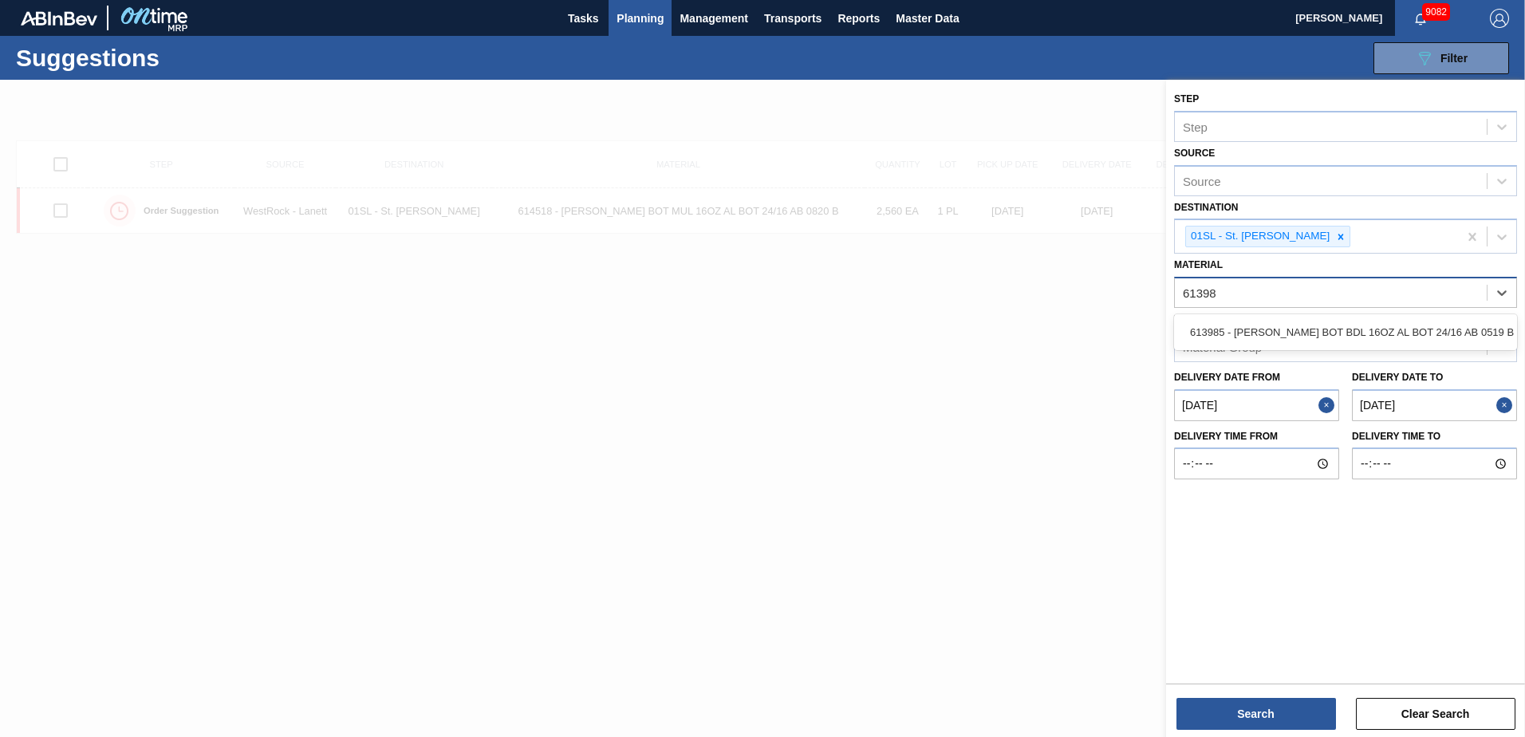
type input "613985"
click at [1394, 326] on div "613985 - [PERSON_NAME] BOT BDL 16OZ AL BOT 24/16 AB 0519 B" at bounding box center [1345, 332] width 343 height 30
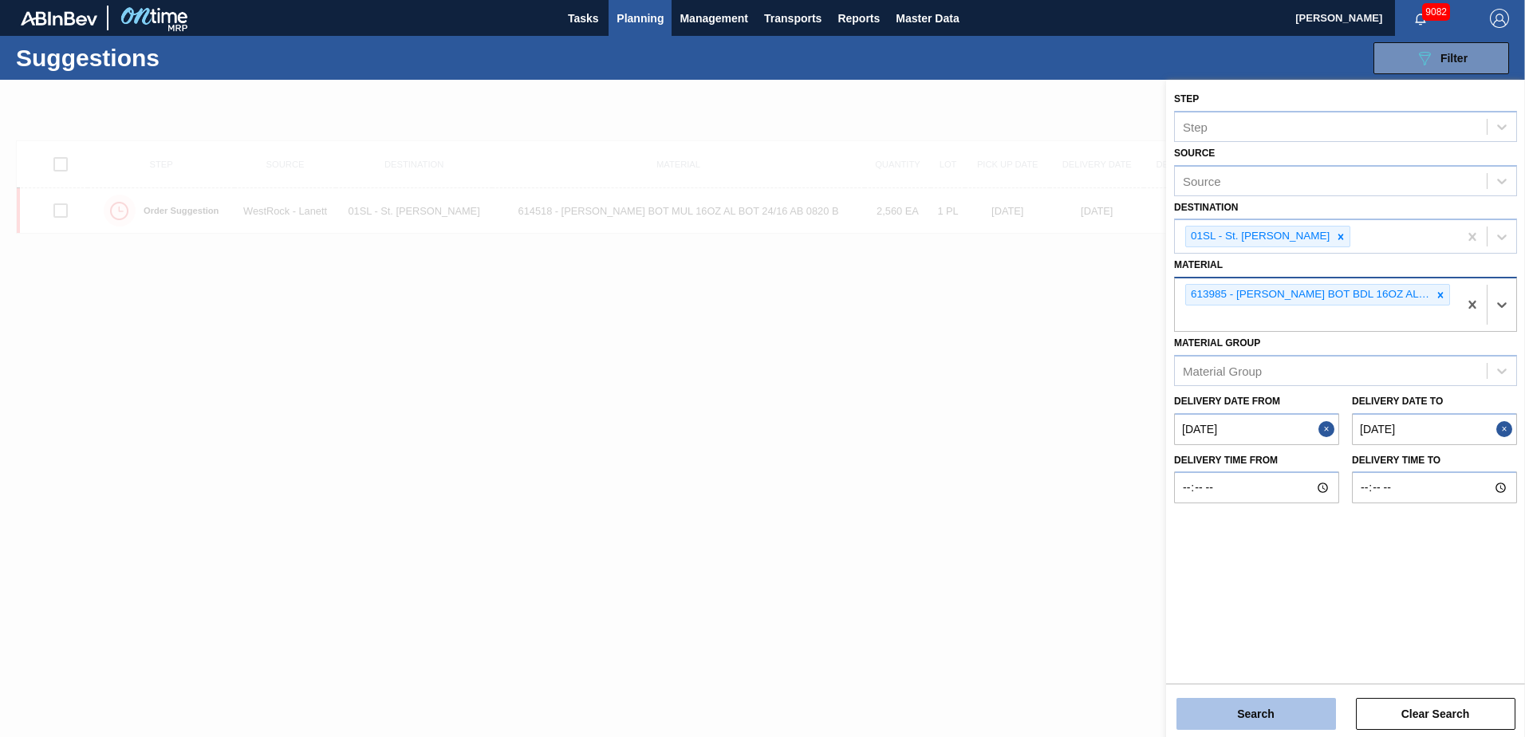
click at [1285, 711] on button "Search" at bounding box center [1257, 714] width 160 height 32
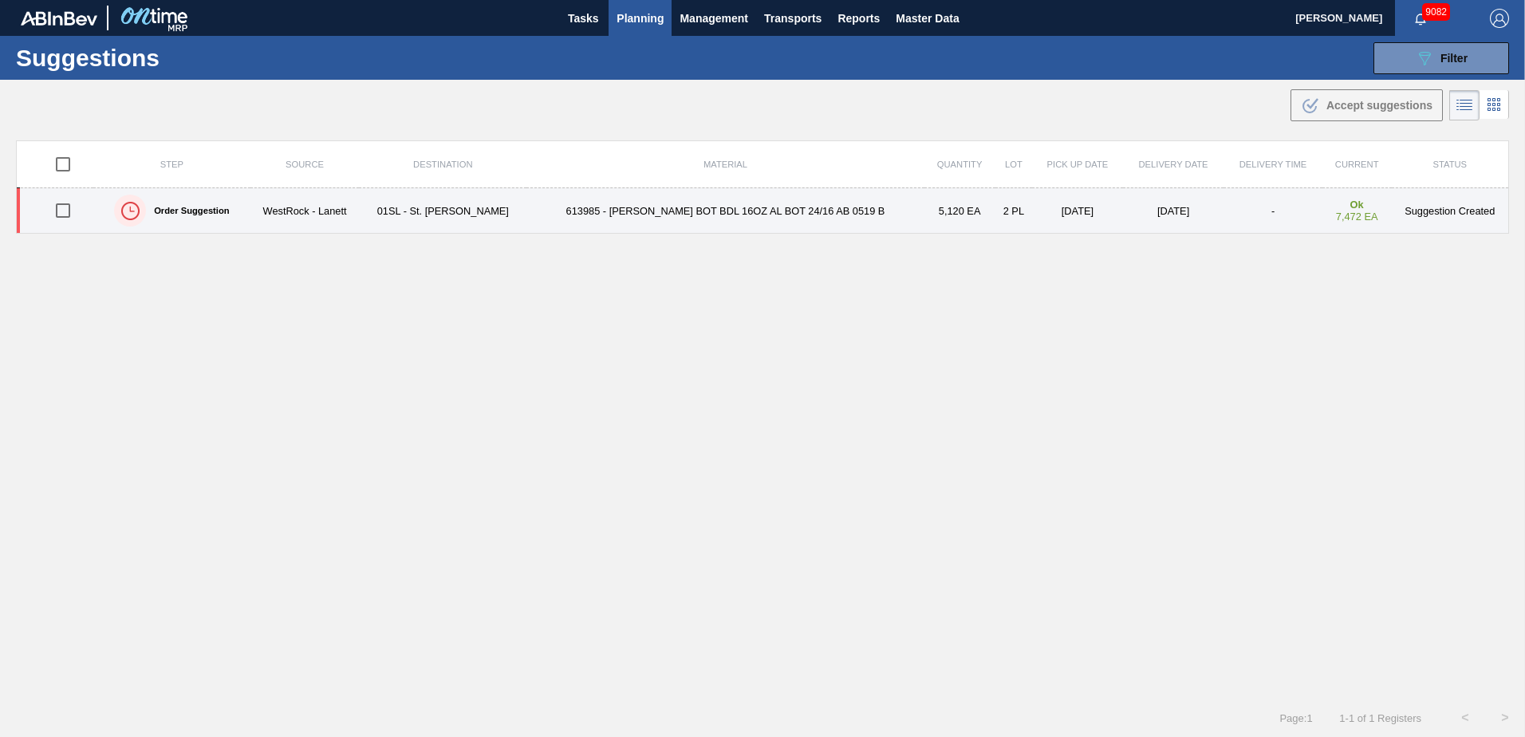
click at [62, 210] on input "checkbox" at bounding box center [63, 211] width 34 height 34
checkbox input "true"
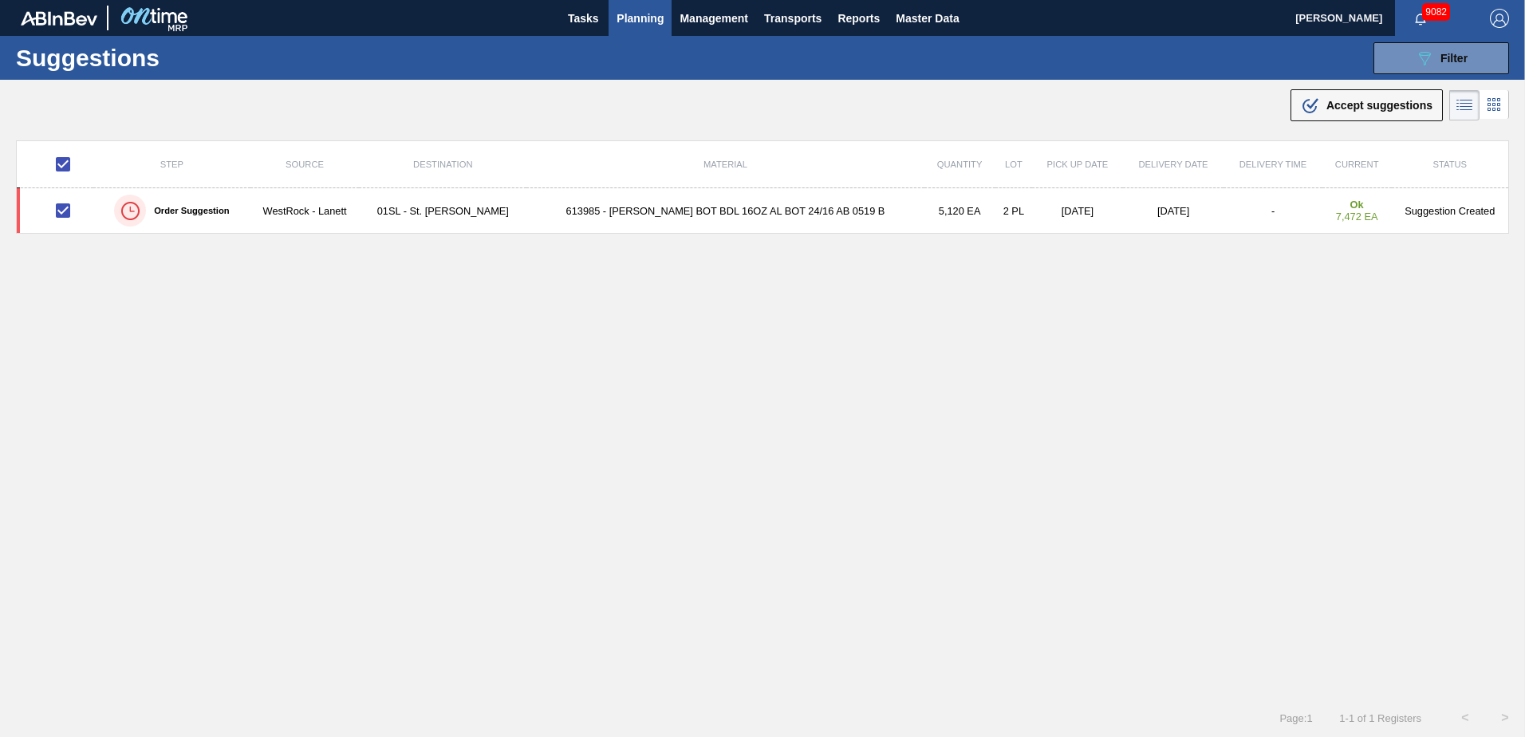
click at [1318, 122] on div ".b{fill:var(--color-action-default)} Accept suggestions" at bounding box center [762, 102] width 1525 height 45
click at [1319, 112] on div ".b{fill:var(--color-action-default)} Accept suggestions" at bounding box center [1367, 105] width 132 height 19
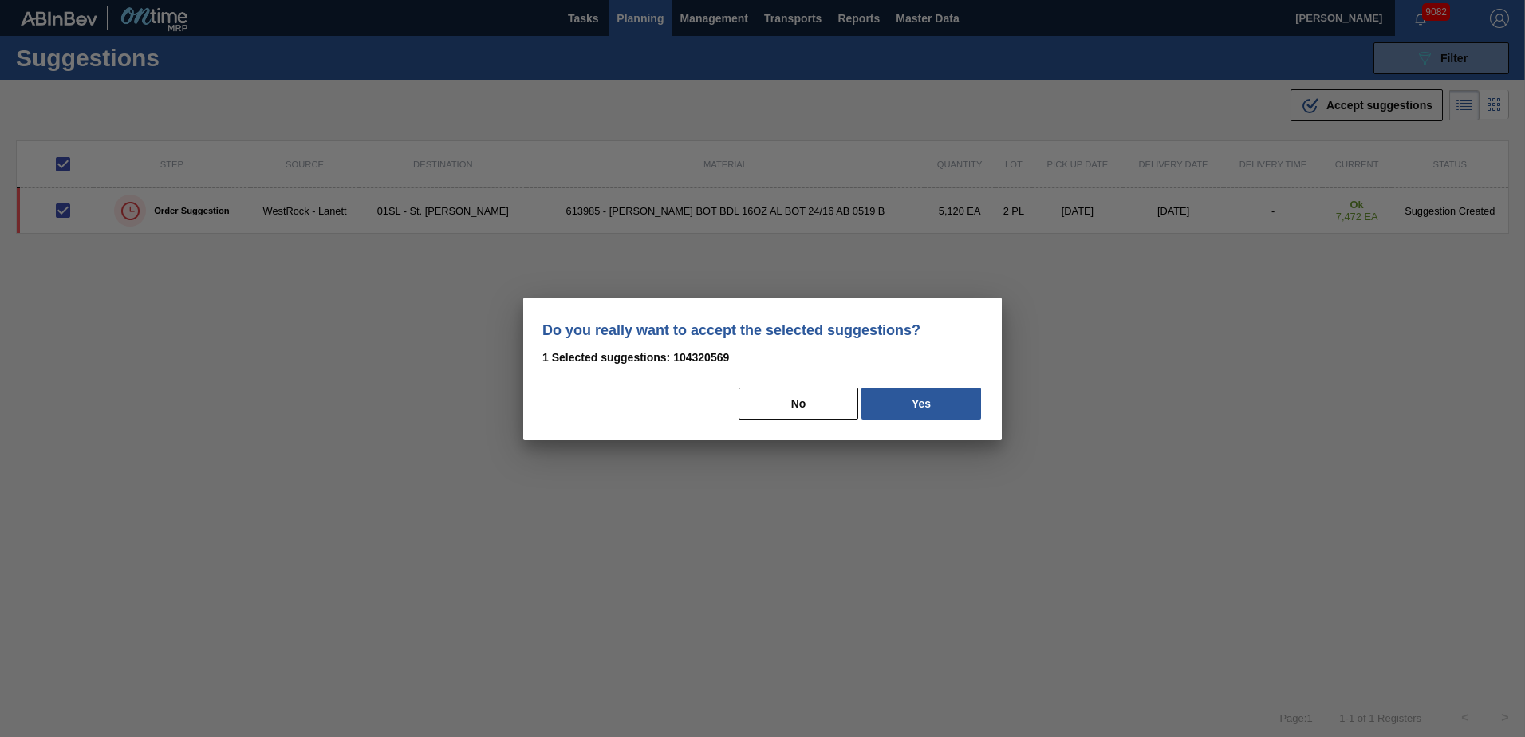
drag, startPoint x: 960, startPoint y: 396, endPoint x: 991, endPoint y: 399, distance: 31.2
click at [960, 397] on button "Yes" at bounding box center [921, 404] width 120 height 32
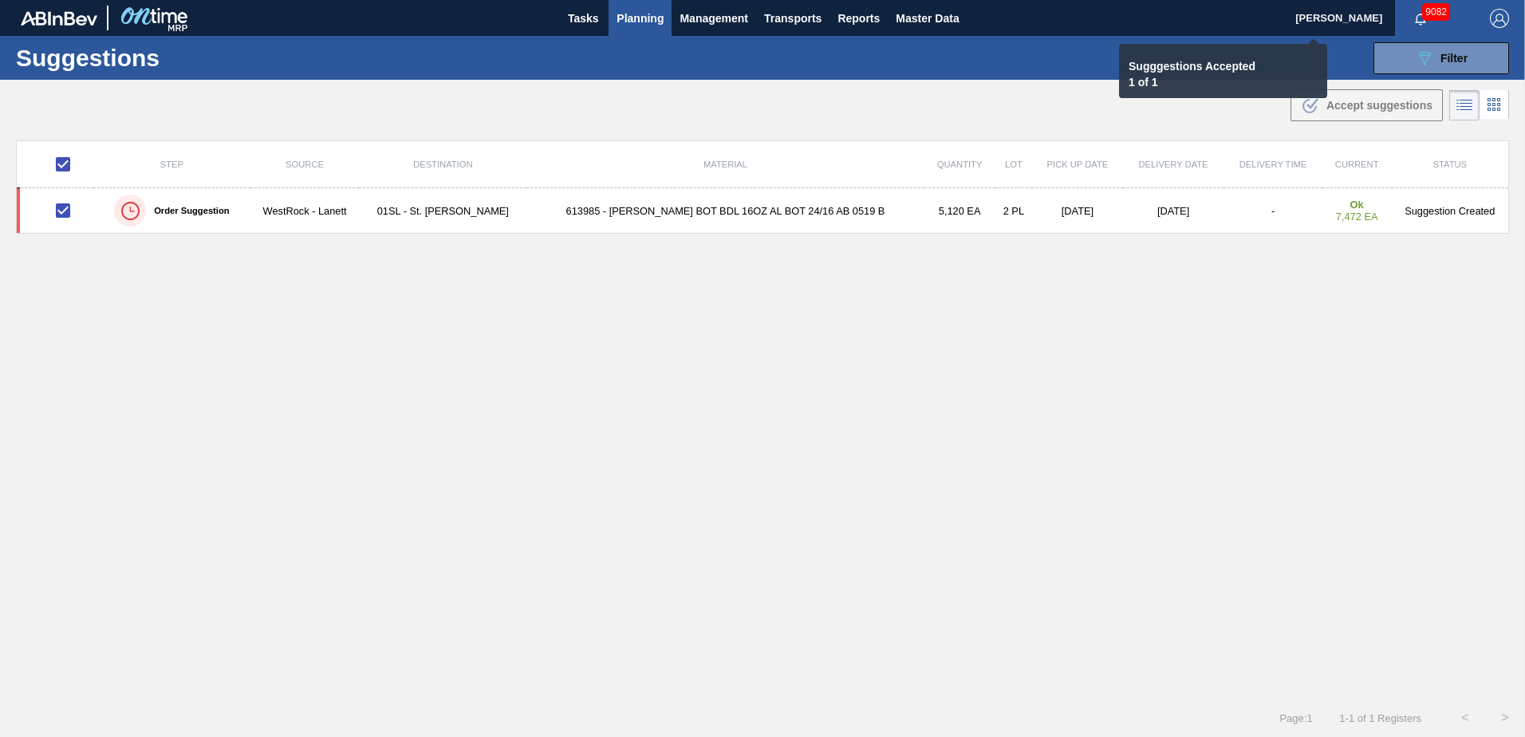
checkbox input "false"
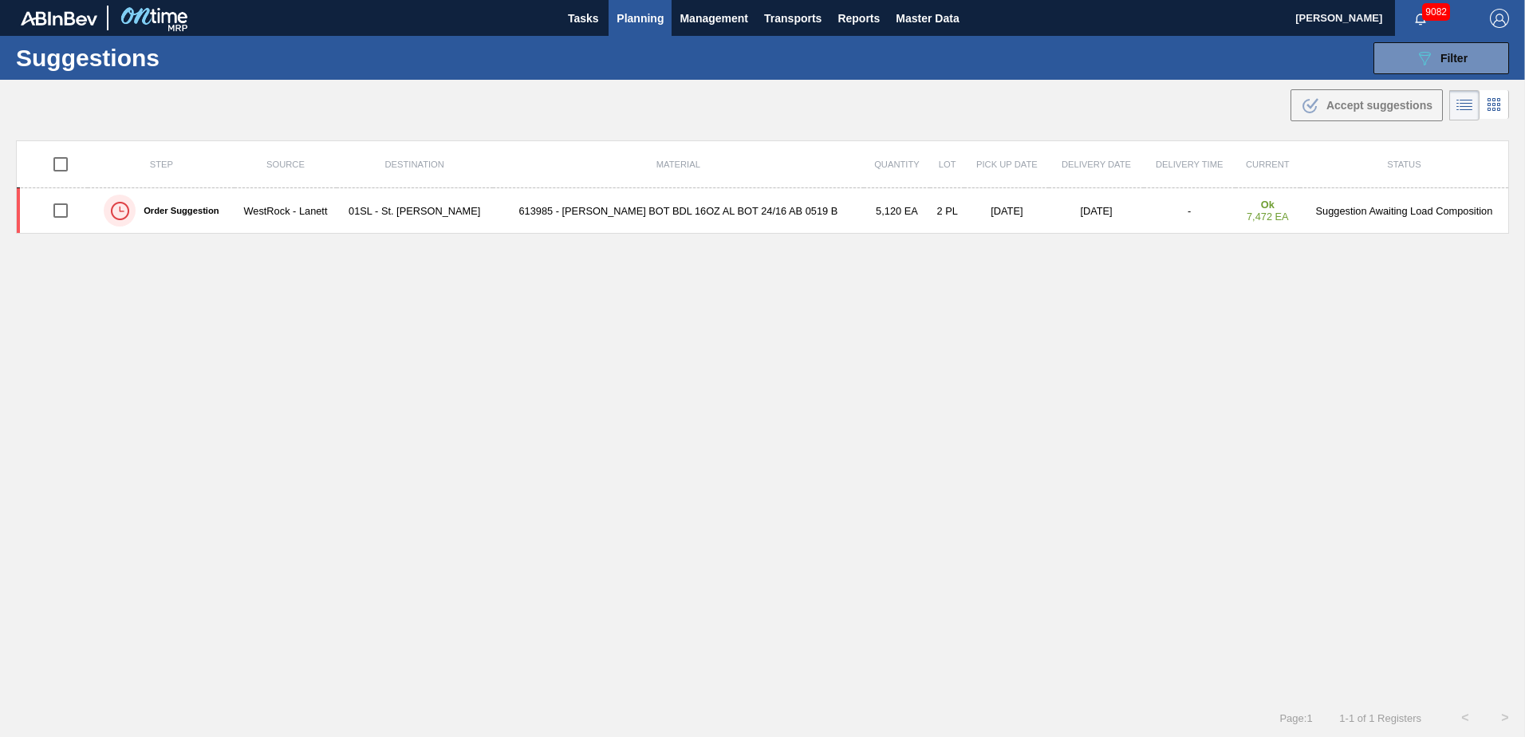
drag, startPoint x: 1468, startPoint y: 57, endPoint x: 1440, endPoint y: 87, distance: 41.2
click at [1468, 57] on button "089F7B8B-B2A5-4AFE-B5C0-19BA573D28AC Filter" at bounding box center [1442, 58] width 136 height 32
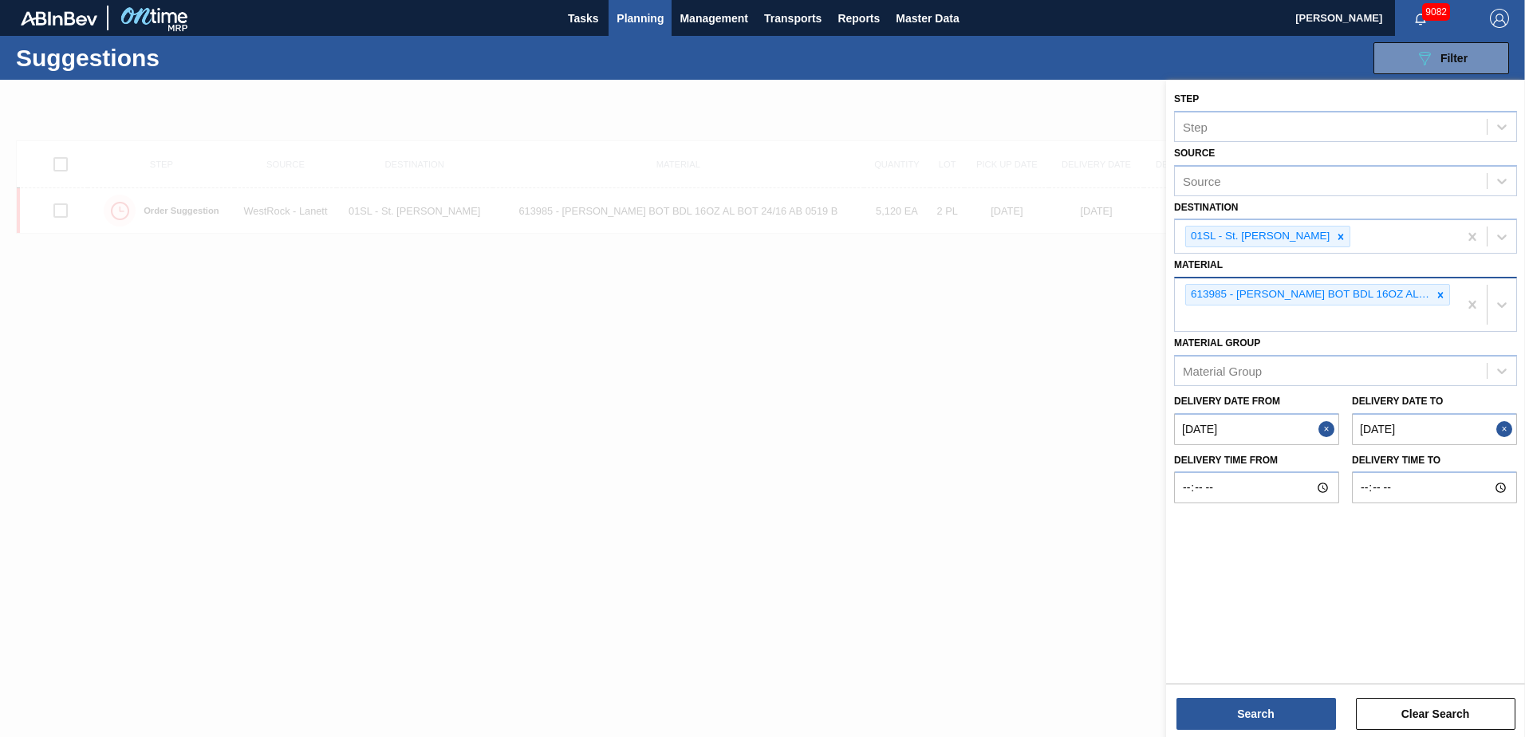
click at [1440, 292] on icon at bounding box center [1440, 295] width 11 height 11
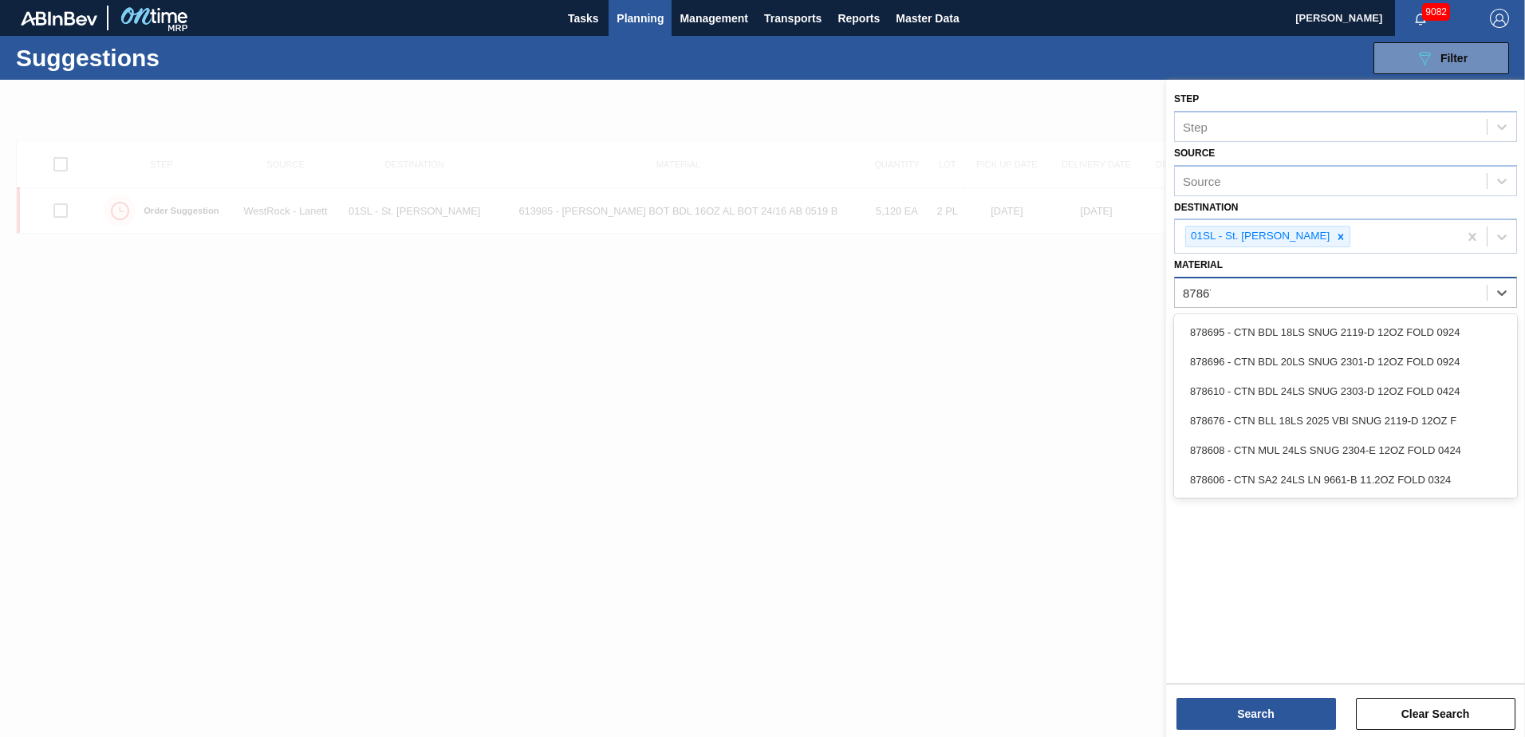
type input "878676"
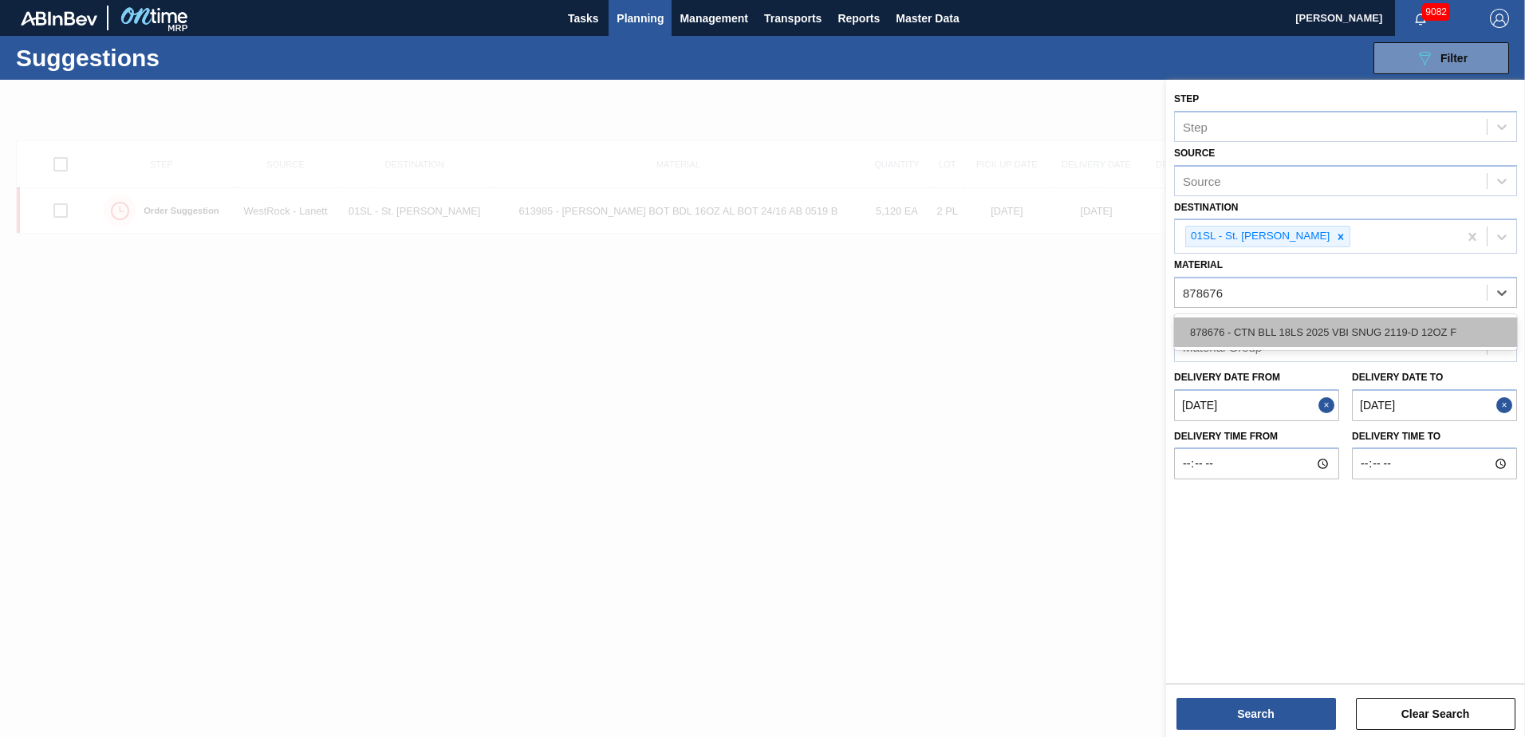
click at [1417, 325] on div "878676 - CTN BLL 18LS 2025 VBI SNUG 2119-D 12OZ F" at bounding box center [1345, 332] width 343 height 30
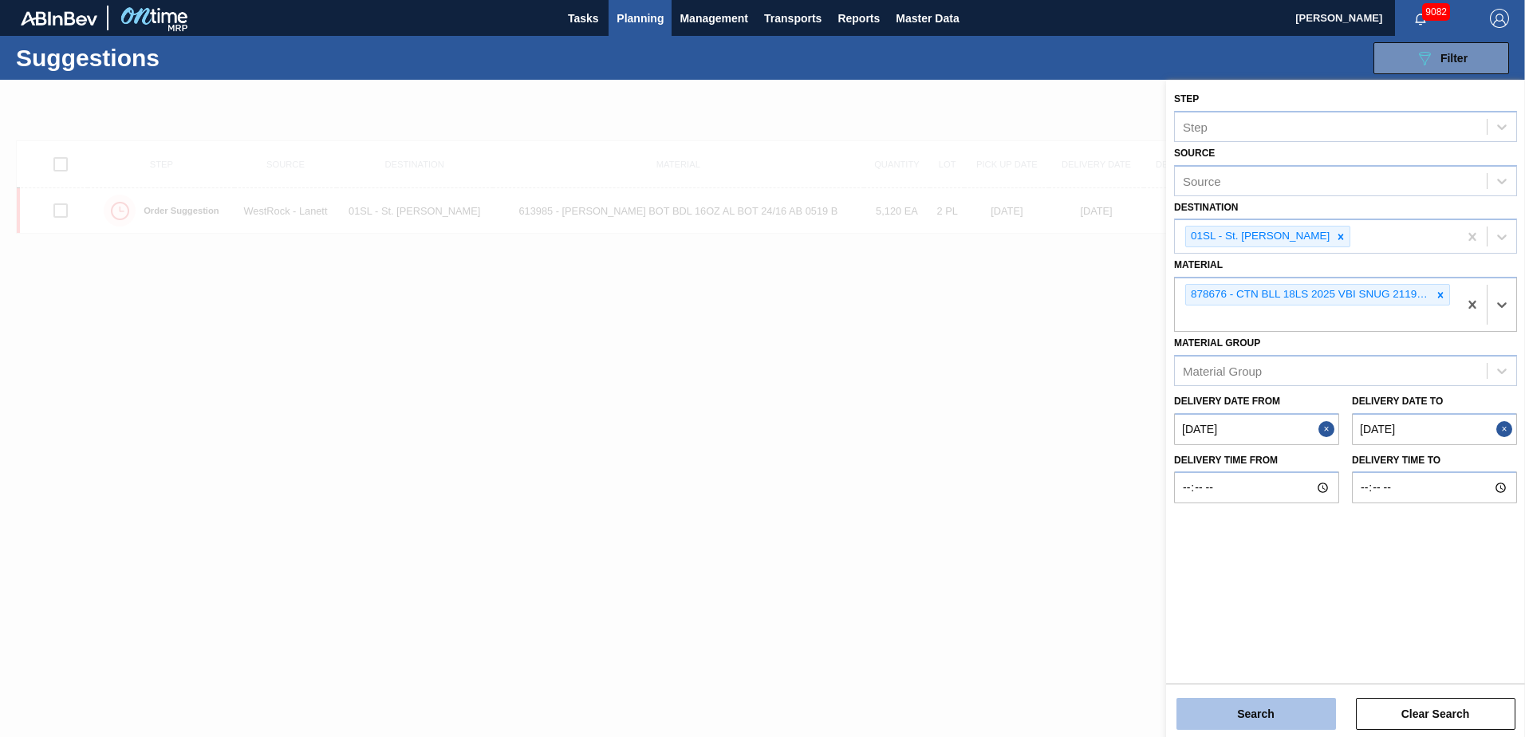
click at [1240, 715] on button "Search" at bounding box center [1257, 714] width 160 height 32
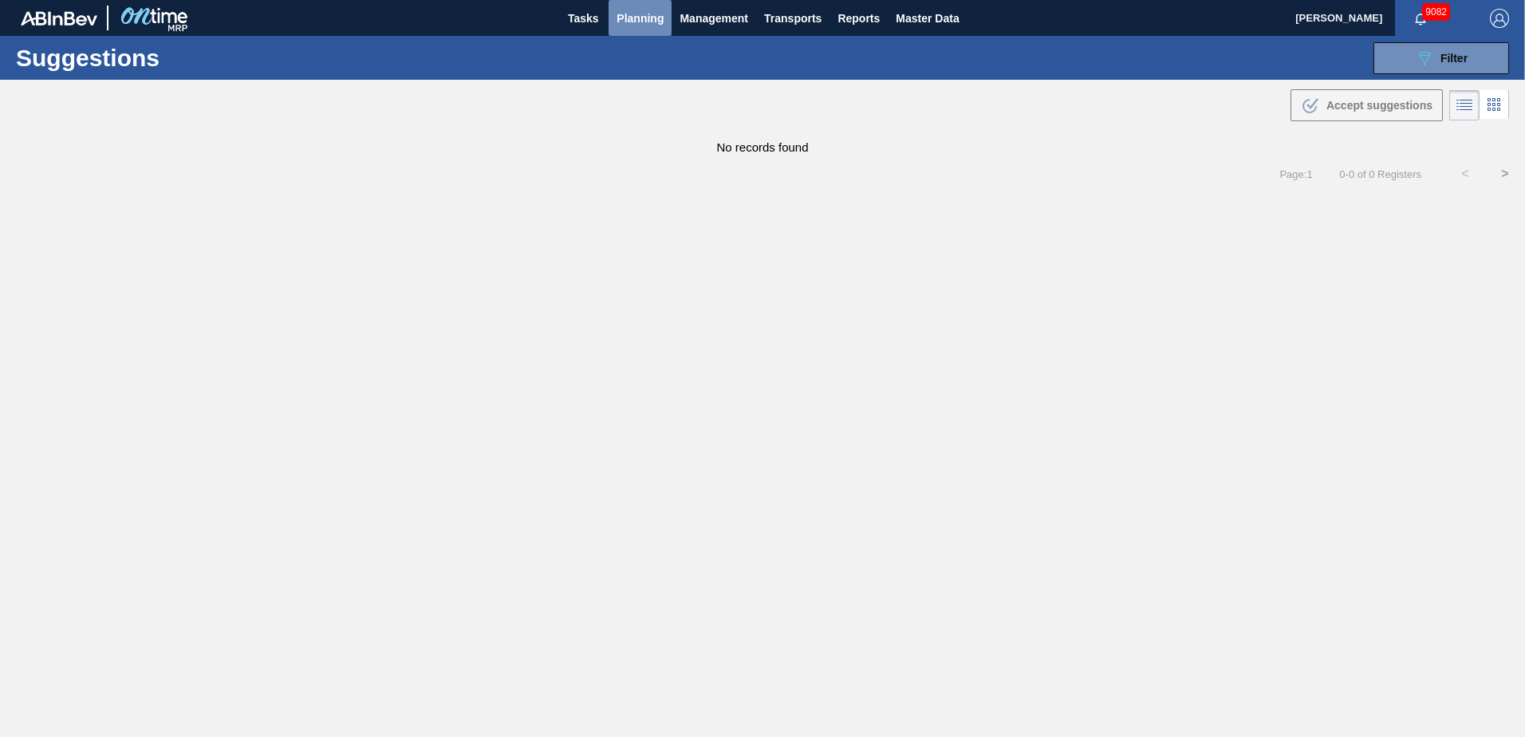
click at [658, 26] on span "Planning" at bounding box center [640, 18] width 47 height 19
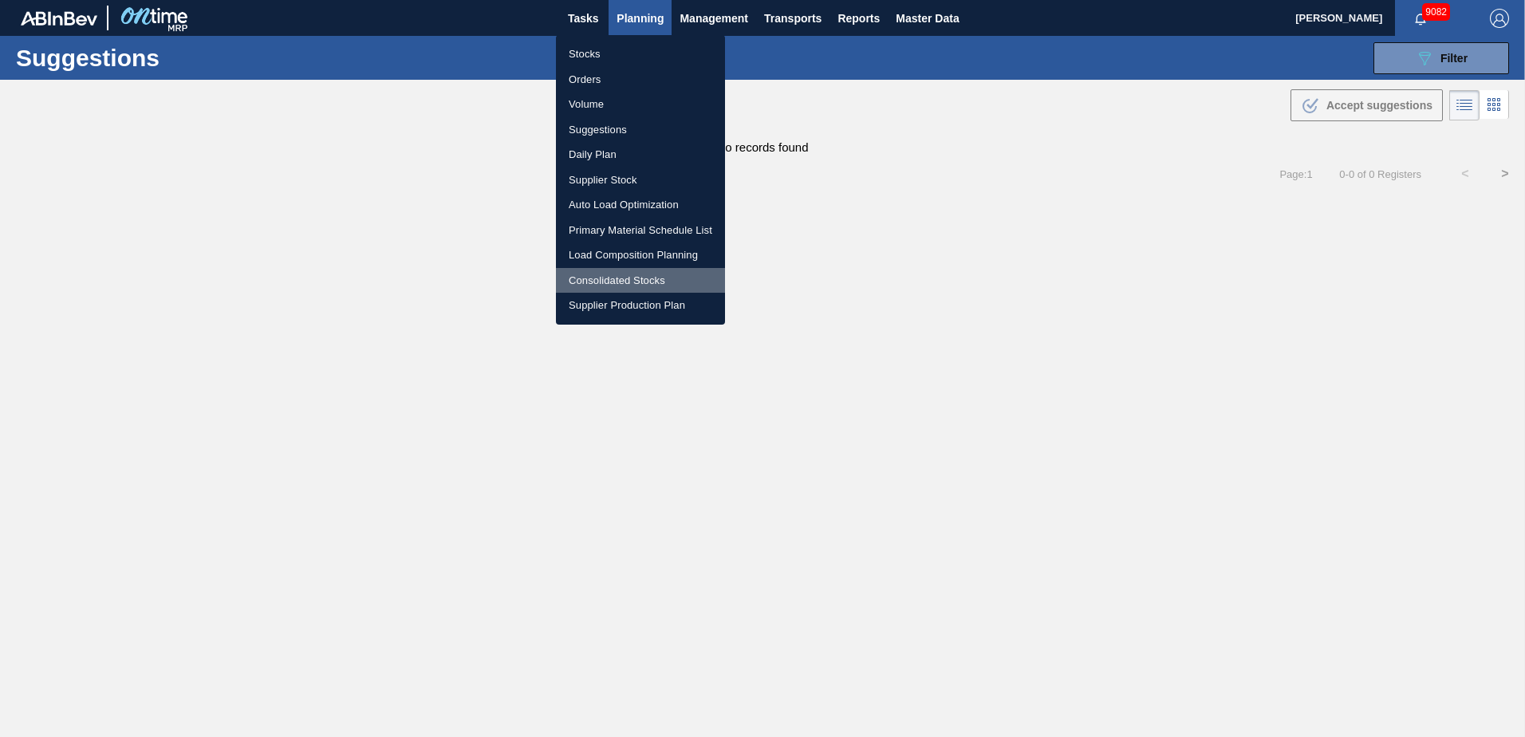
click at [609, 268] on li "Consolidated Stocks" at bounding box center [640, 281] width 169 height 26
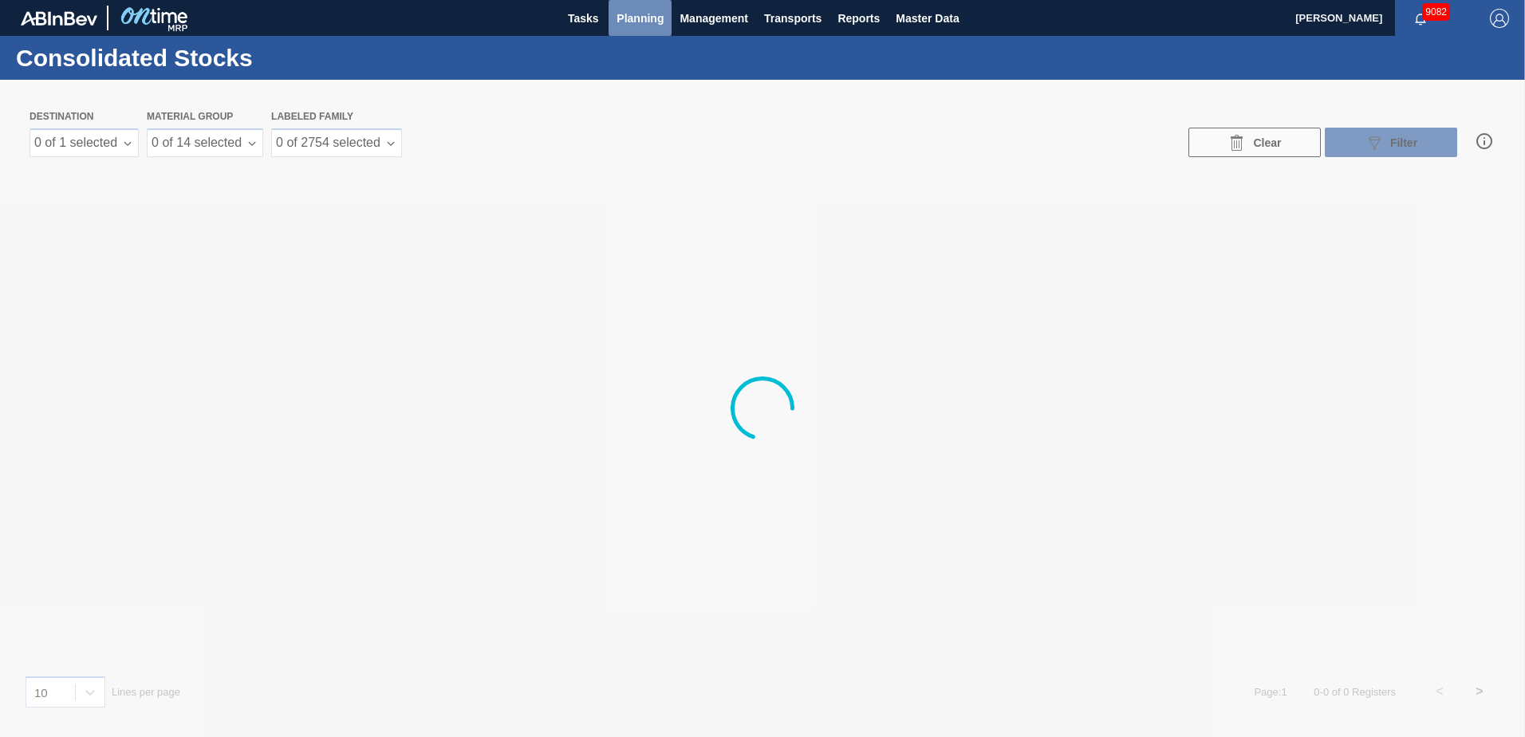
click at [639, 23] on span "Planning" at bounding box center [640, 18] width 47 height 19
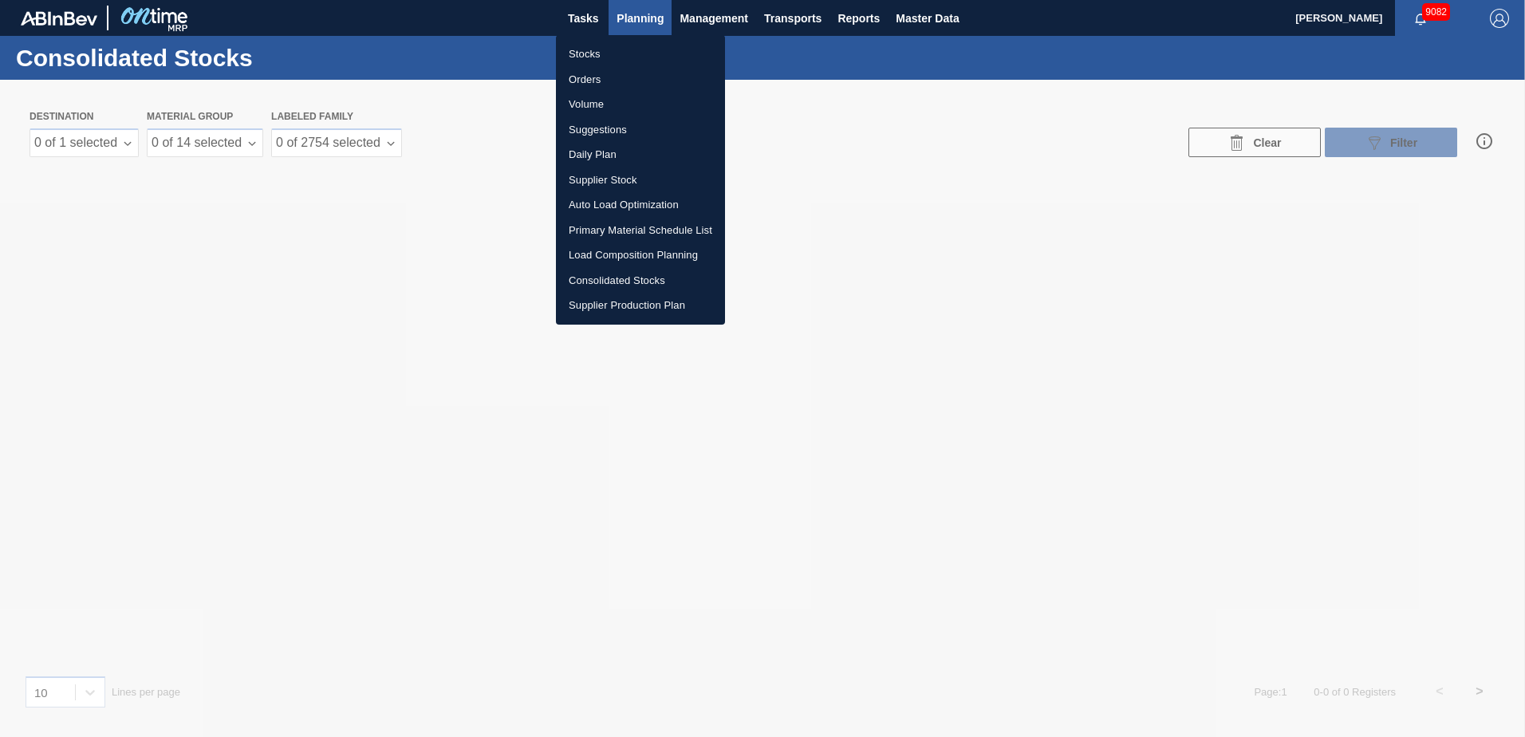
click at [617, 255] on li "Load Composition Planning" at bounding box center [640, 255] width 169 height 26
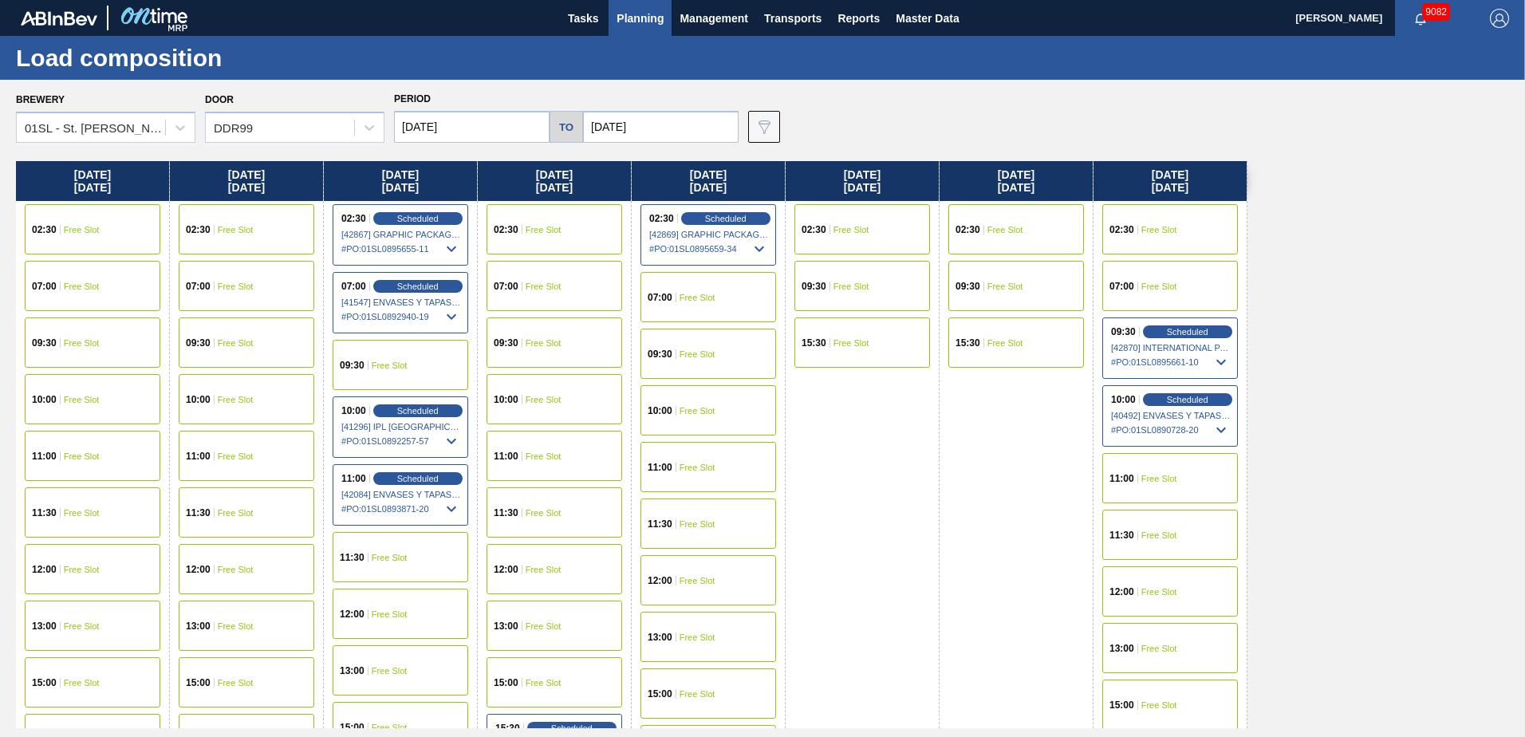
click at [537, 333] on div "09:30 Free Slot" at bounding box center [555, 342] width 136 height 50
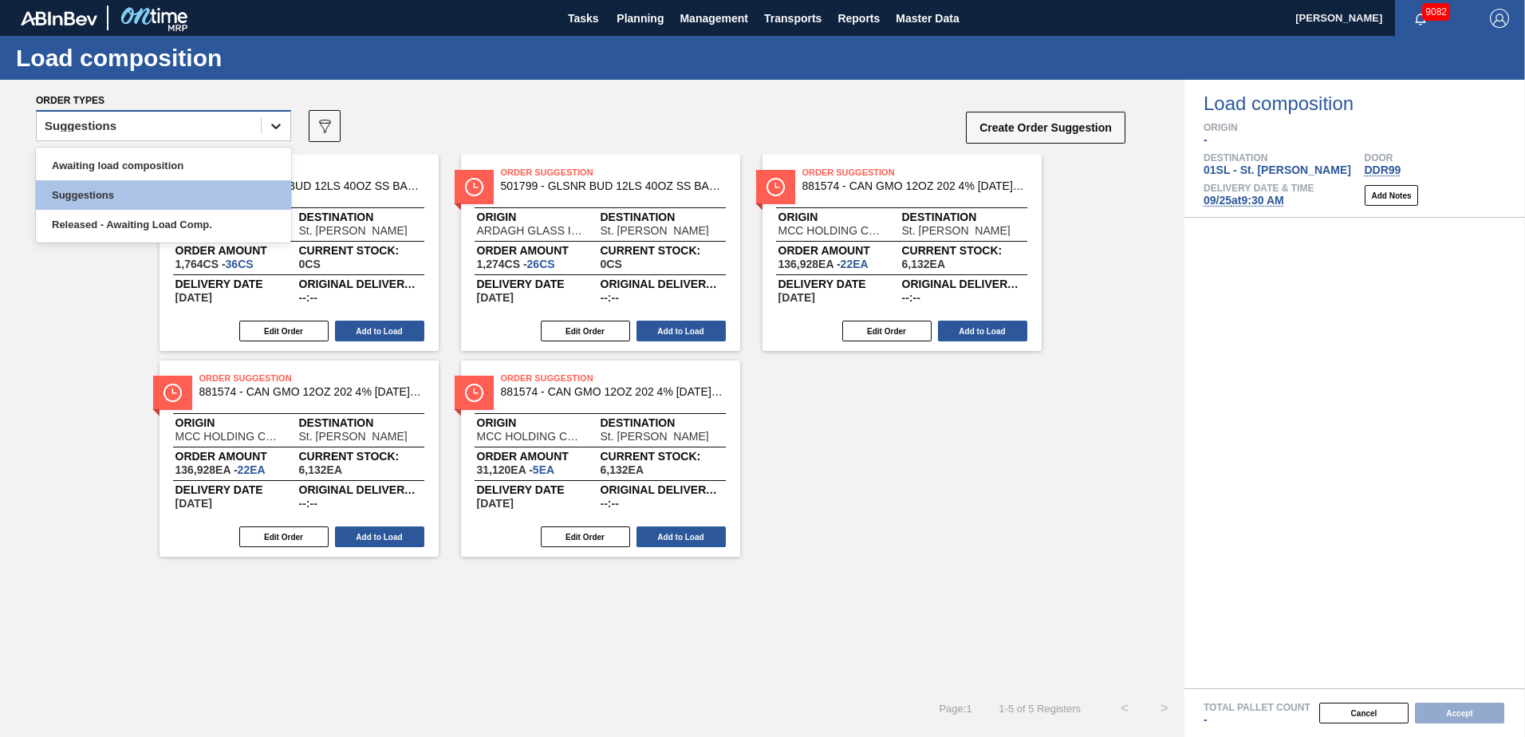
click at [264, 124] on div at bounding box center [276, 126] width 29 height 29
click at [222, 165] on div "Awaiting load composition" at bounding box center [163, 166] width 255 height 30
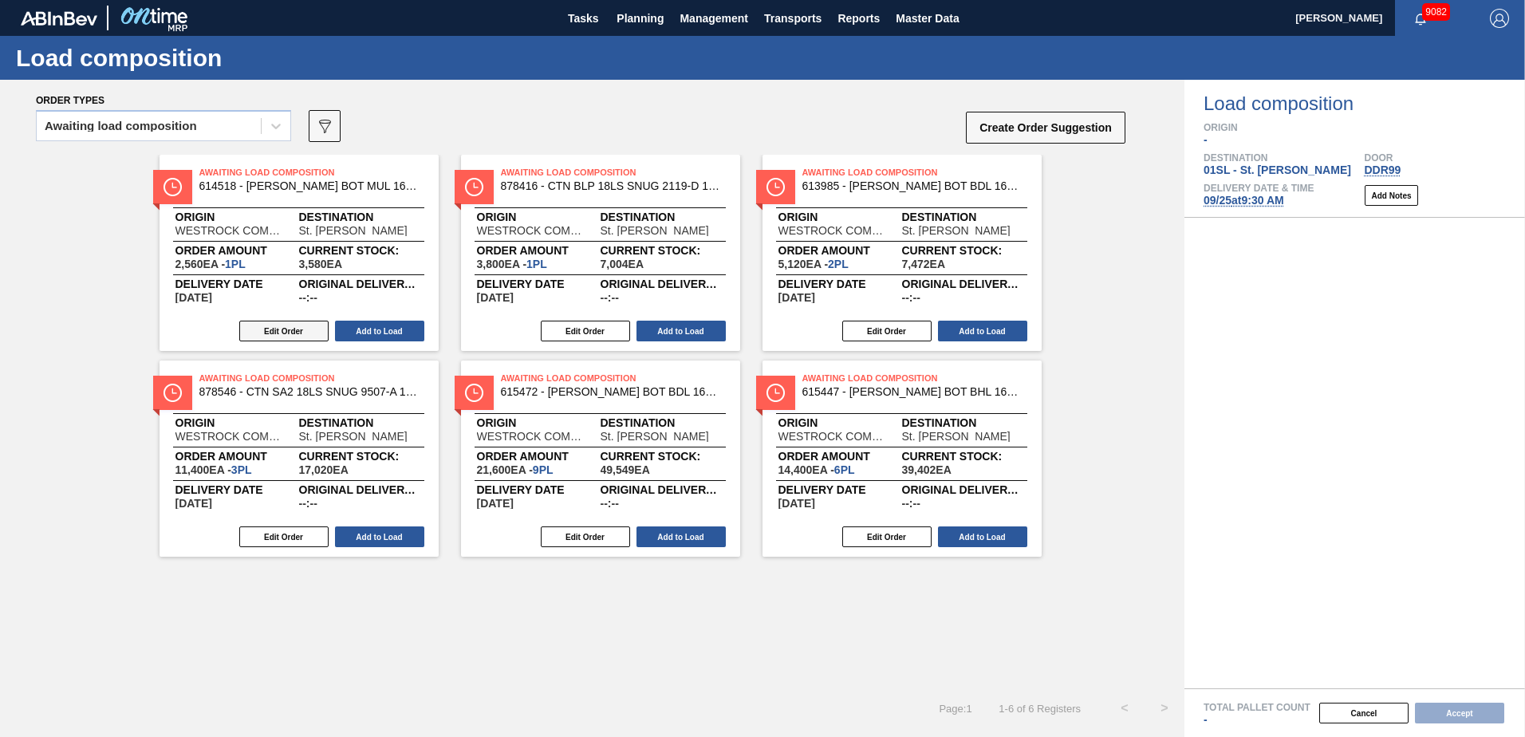
click at [299, 326] on button "Edit Order" at bounding box center [283, 331] width 89 height 21
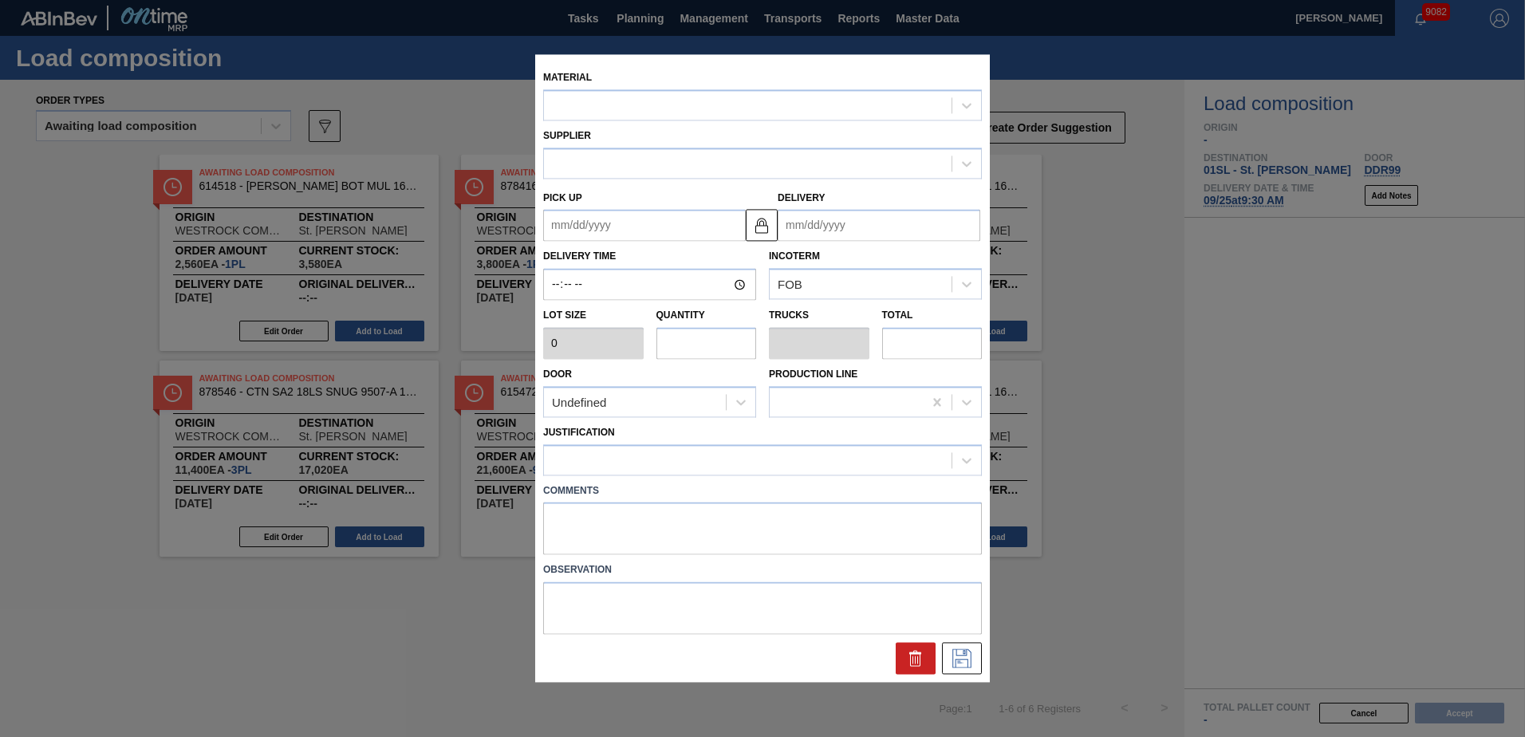
type input "2,560"
type input "1"
type input "0.042"
type input "2,560"
type up "[DATE]"
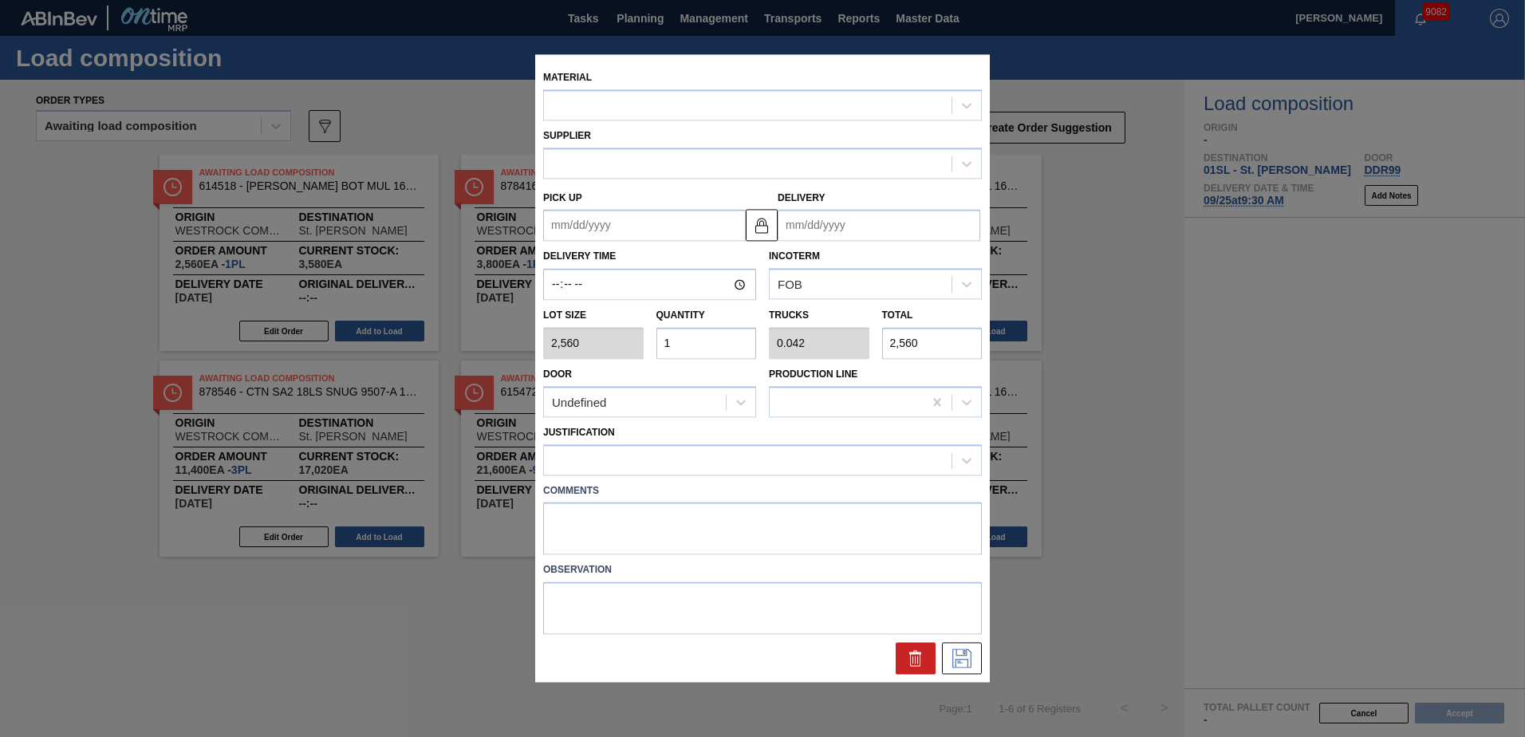
type input "[DATE]"
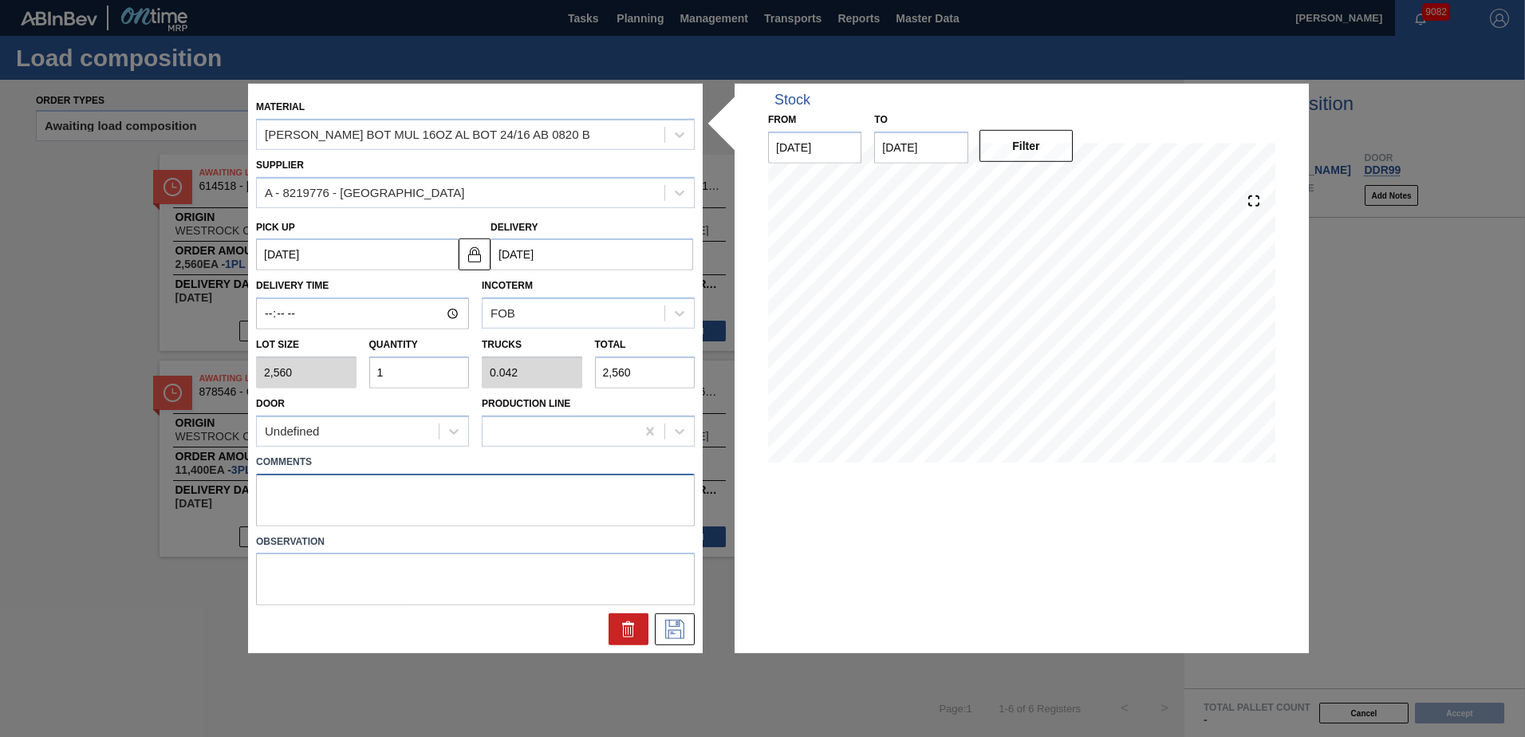
click at [290, 491] on textarea at bounding box center [475, 499] width 439 height 53
type textarea "Live unload"
click at [665, 629] on icon at bounding box center [675, 629] width 26 height 19
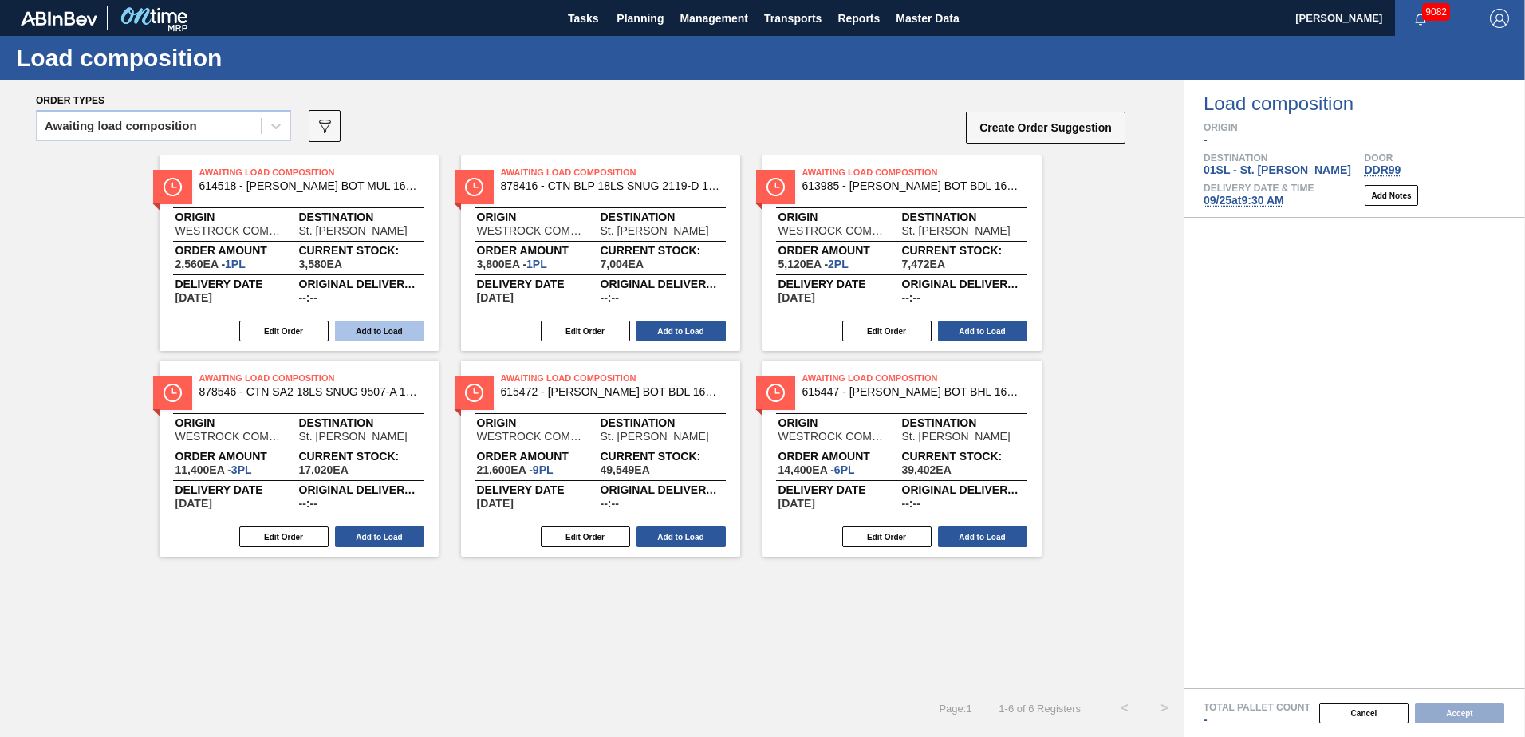
click at [395, 331] on button "Add to Load" at bounding box center [379, 331] width 89 height 21
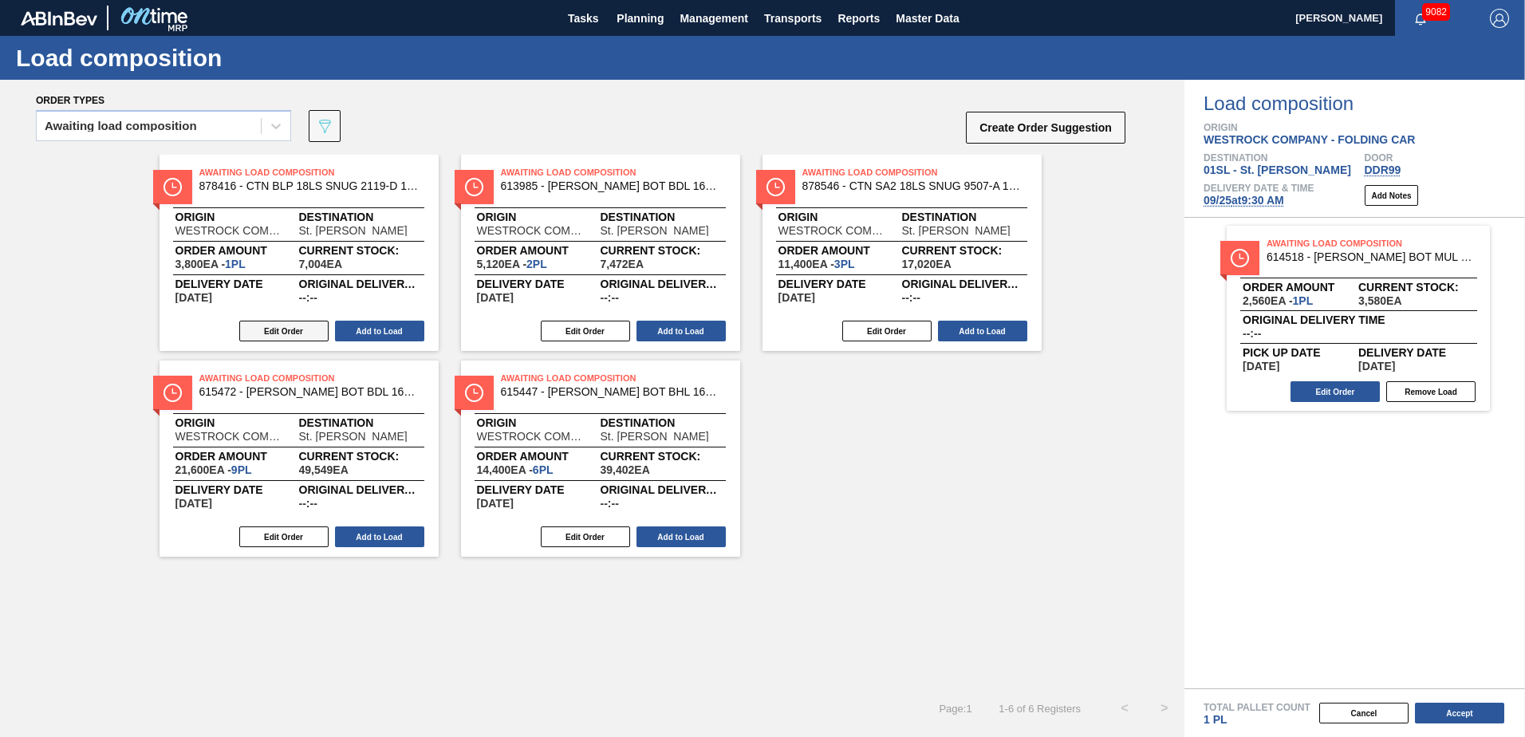
click at [298, 333] on button "Edit Order" at bounding box center [283, 331] width 89 height 21
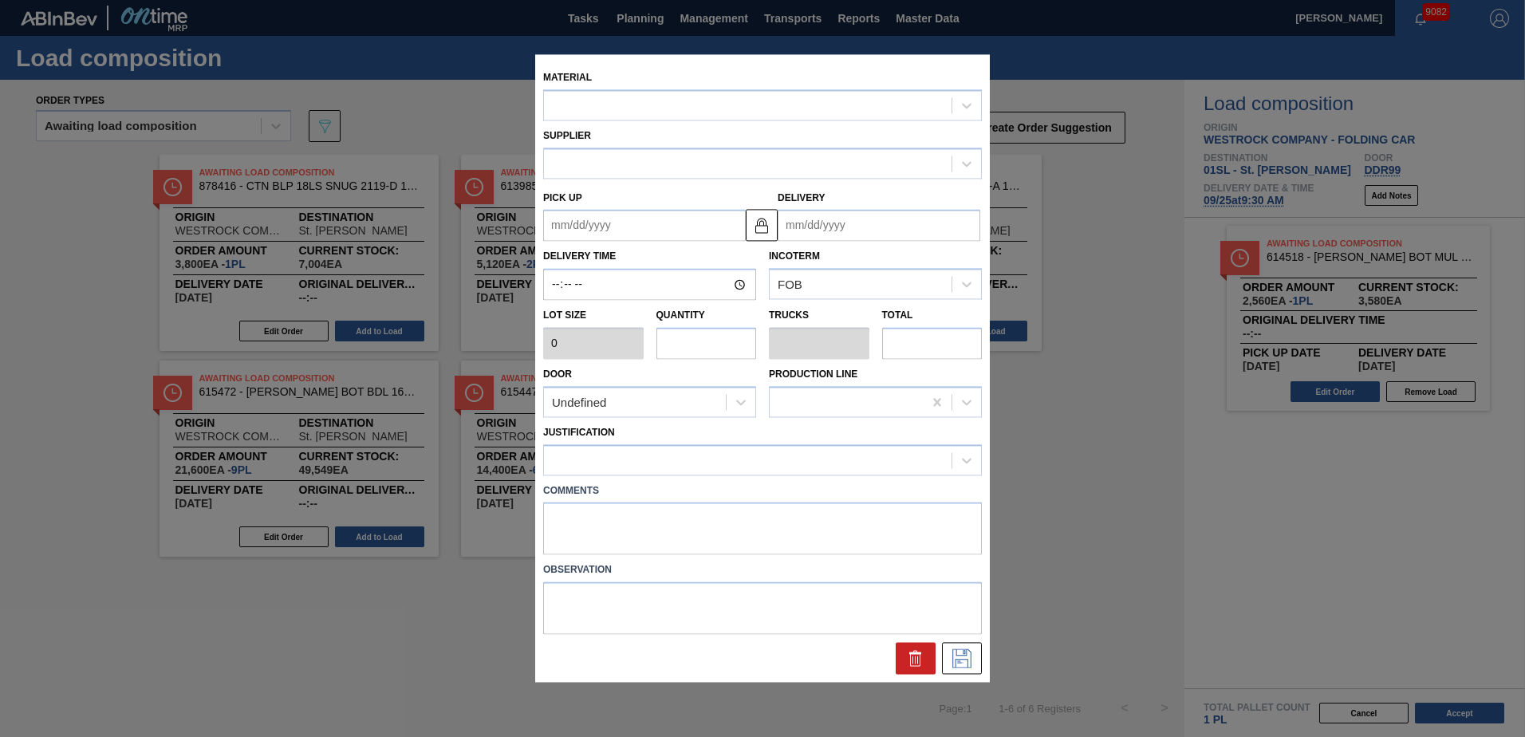
type input "3,800"
type input "1"
type input "0.045"
type input "3,800"
type up "[DATE]"
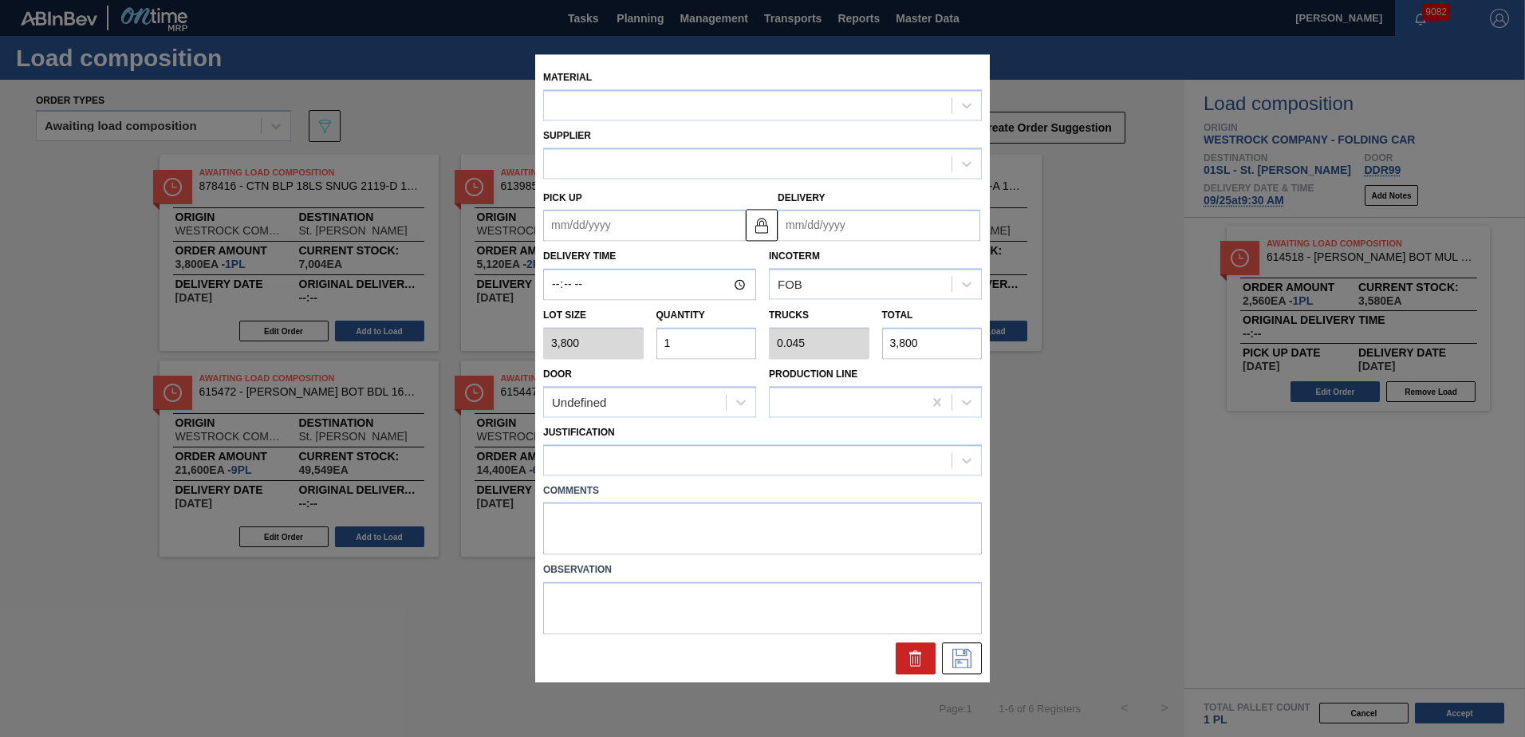
type input "[DATE]"
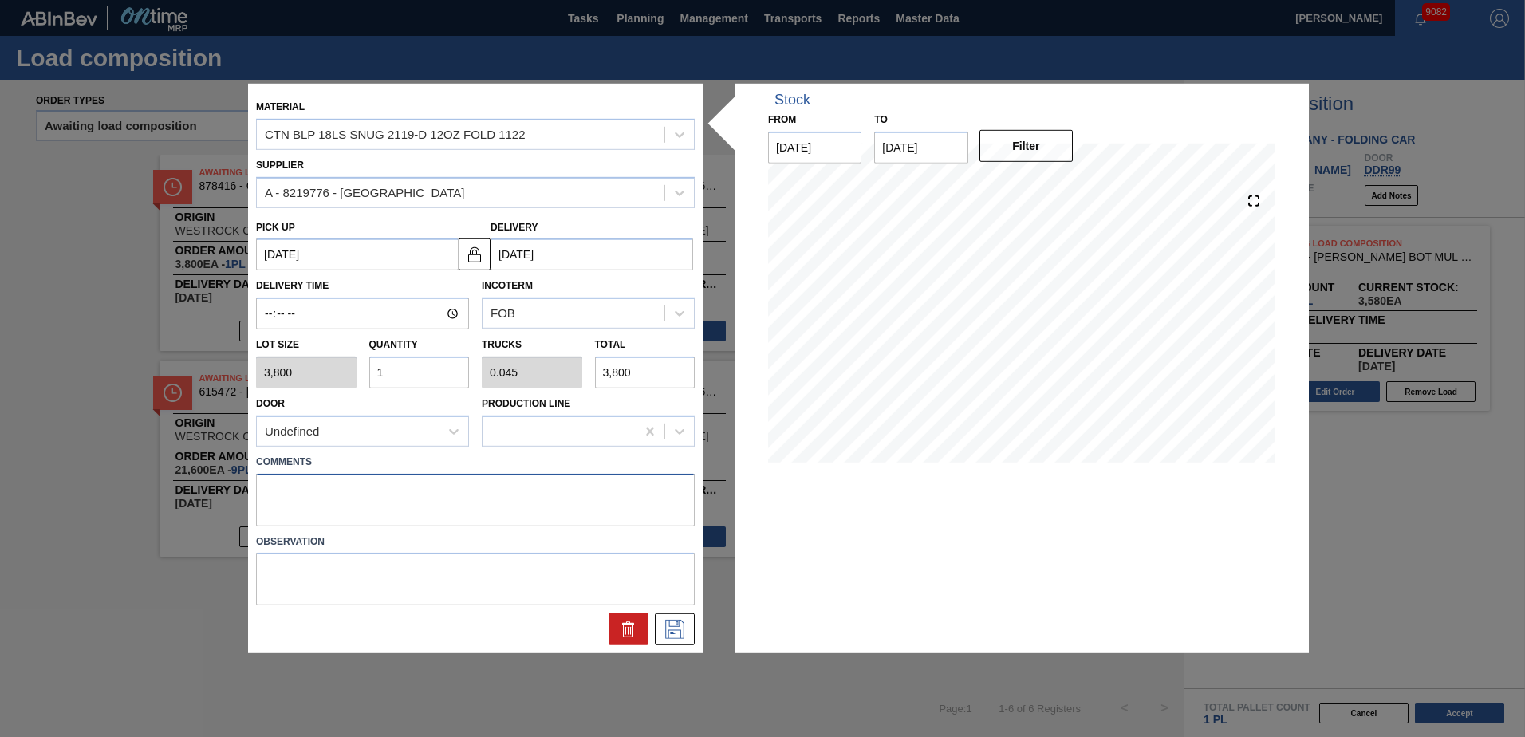
click at [286, 493] on textarea at bounding box center [475, 499] width 439 height 53
type textarea "Live unload"
click at [687, 617] on button at bounding box center [675, 629] width 40 height 32
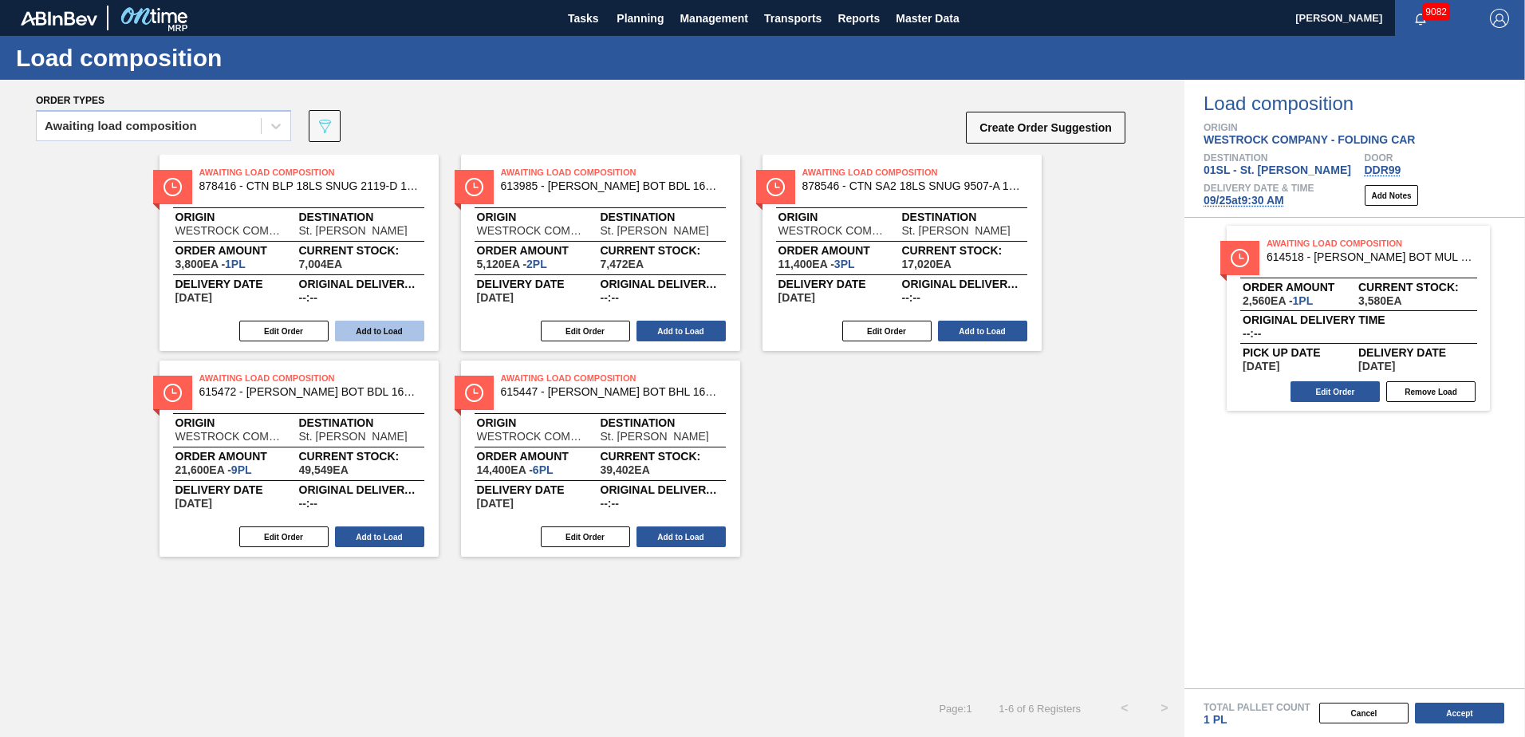
click at [381, 328] on button "Add to Load" at bounding box center [379, 331] width 89 height 21
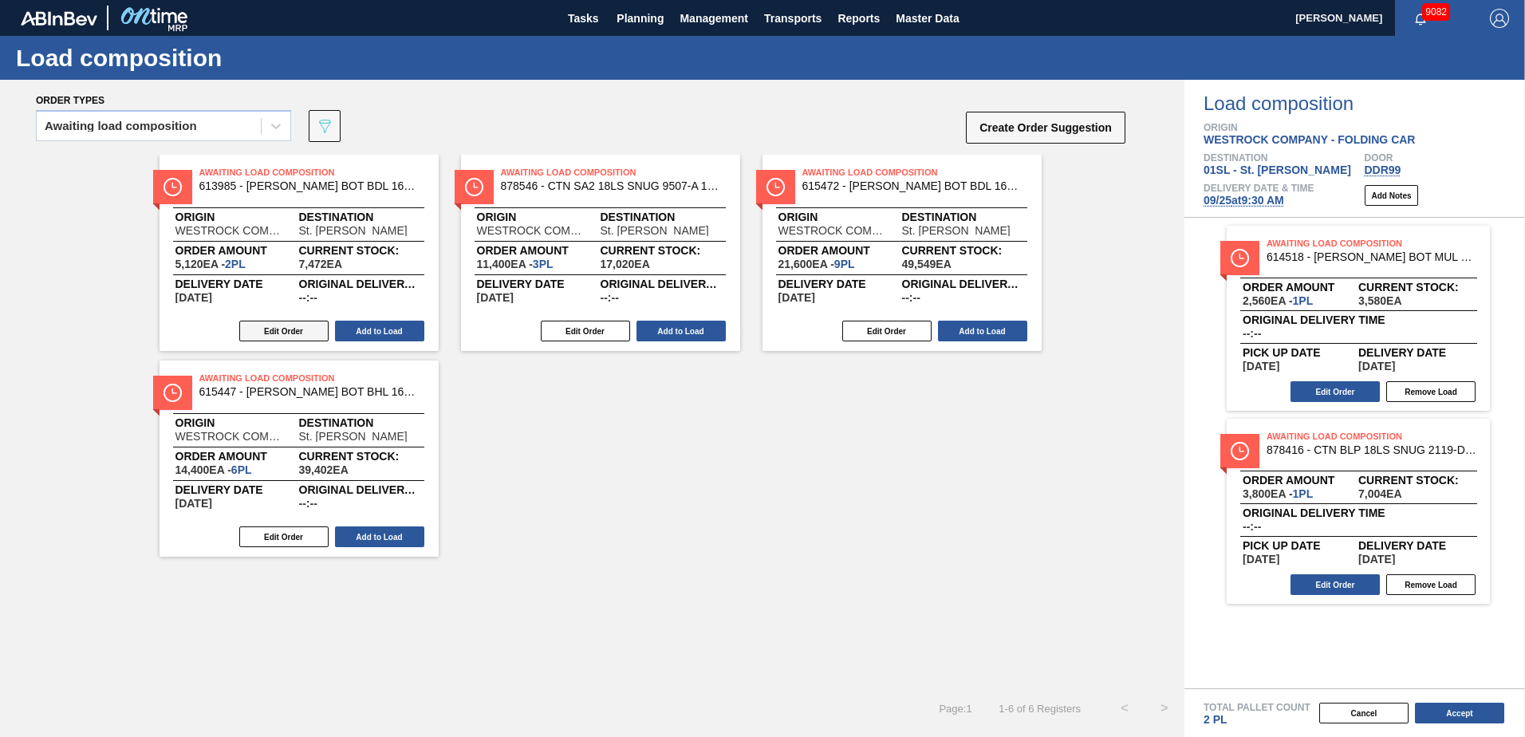
click at [285, 334] on button "Edit Order" at bounding box center [283, 331] width 89 height 21
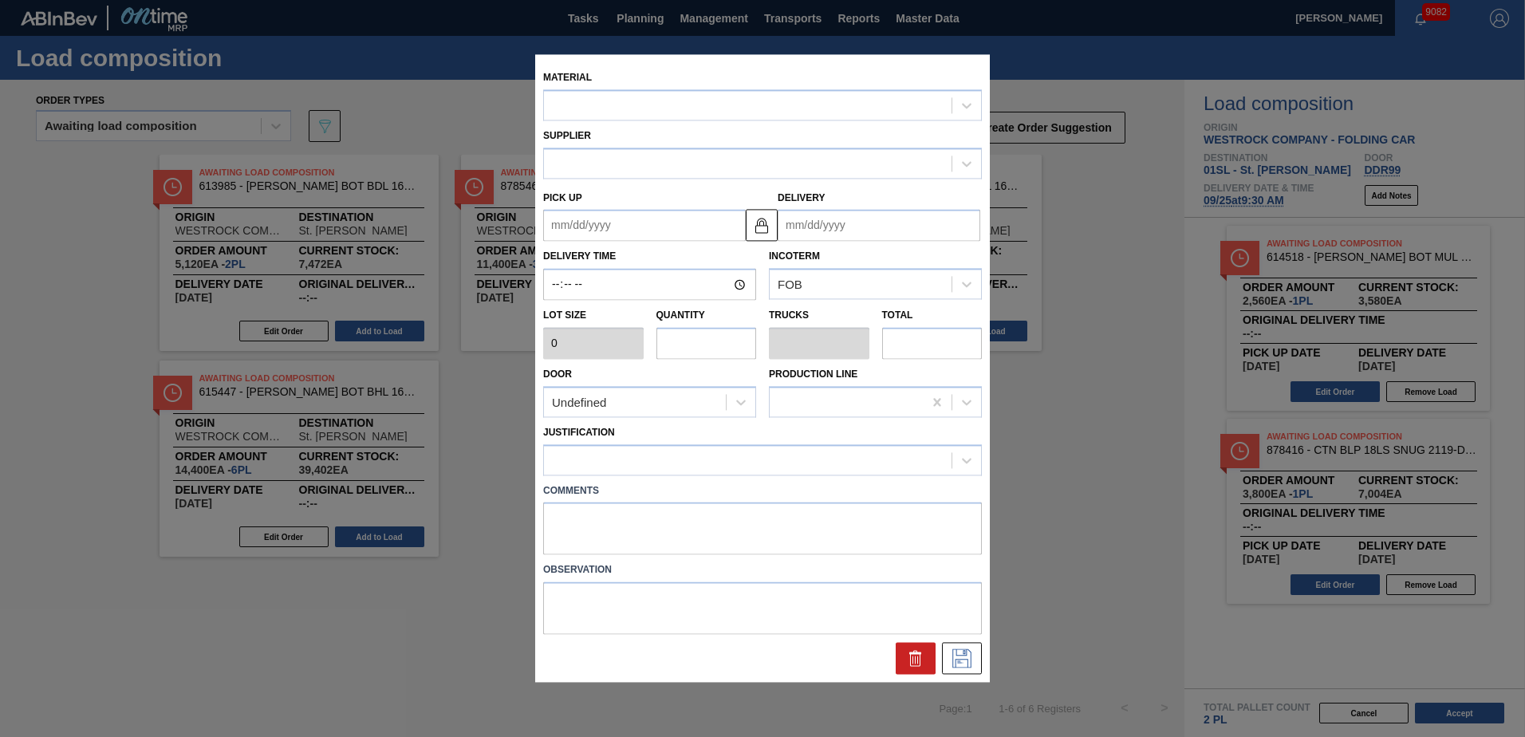
type input "2,560"
type input "2"
type input "0.083"
type input "5,120"
type up "[DATE]"
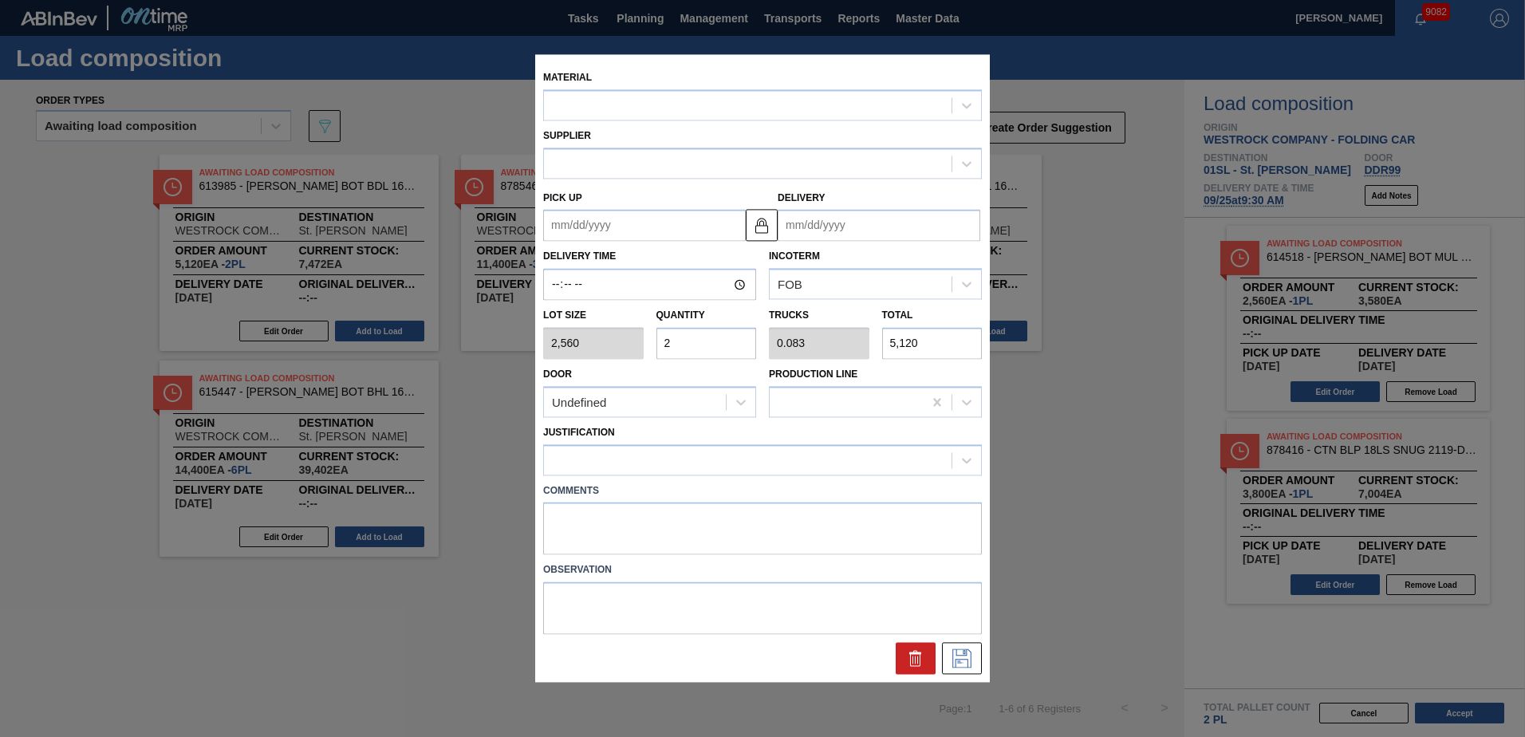
type input "[DATE]"
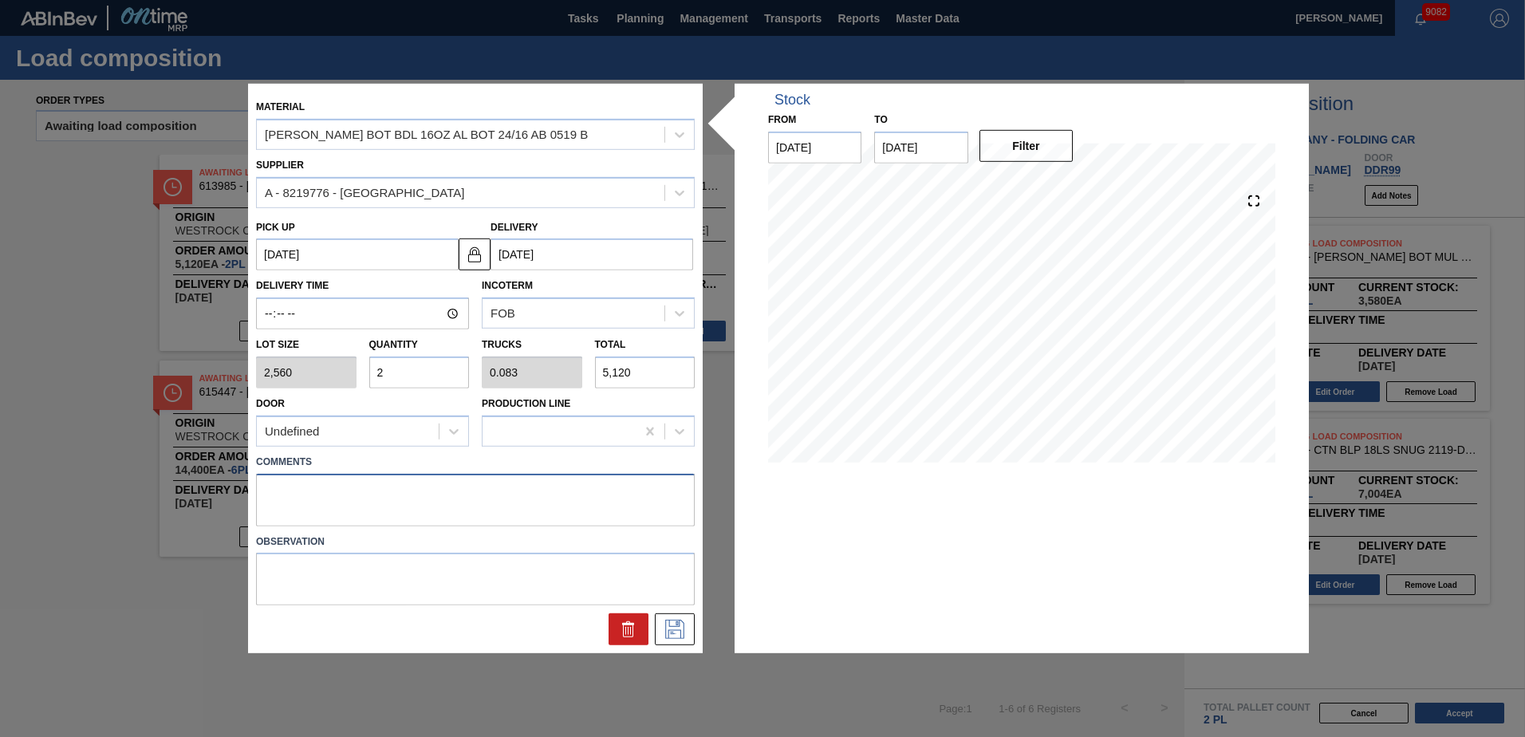
click at [273, 498] on textarea at bounding box center [475, 499] width 439 height 53
type textarea "Live unload"
click at [695, 635] on div at bounding box center [475, 629] width 451 height 32
click at [685, 630] on icon at bounding box center [675, 629] width 26 height 19
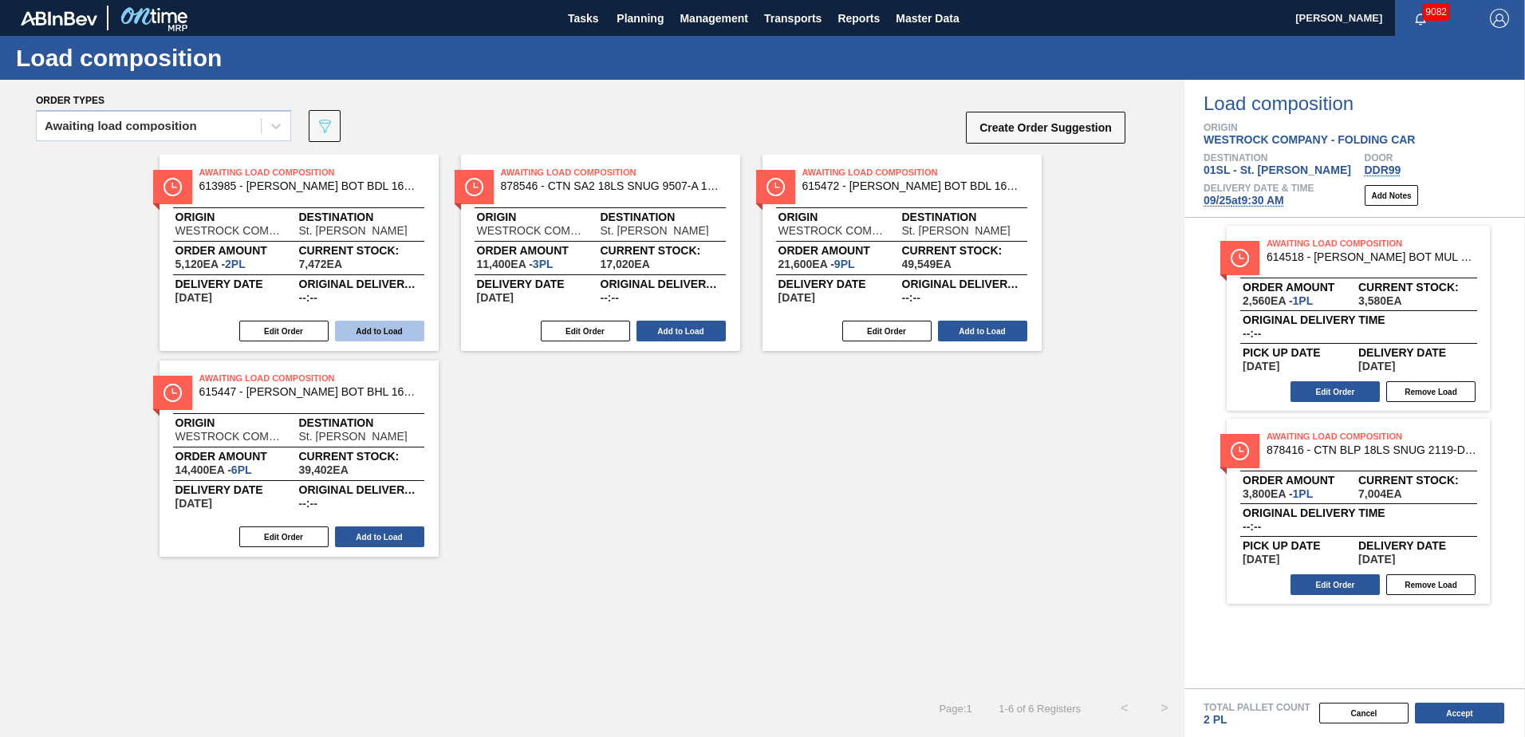
click at [374, 334] on button "Add to Load" at bounding box center [379, 331] width 89 height 21
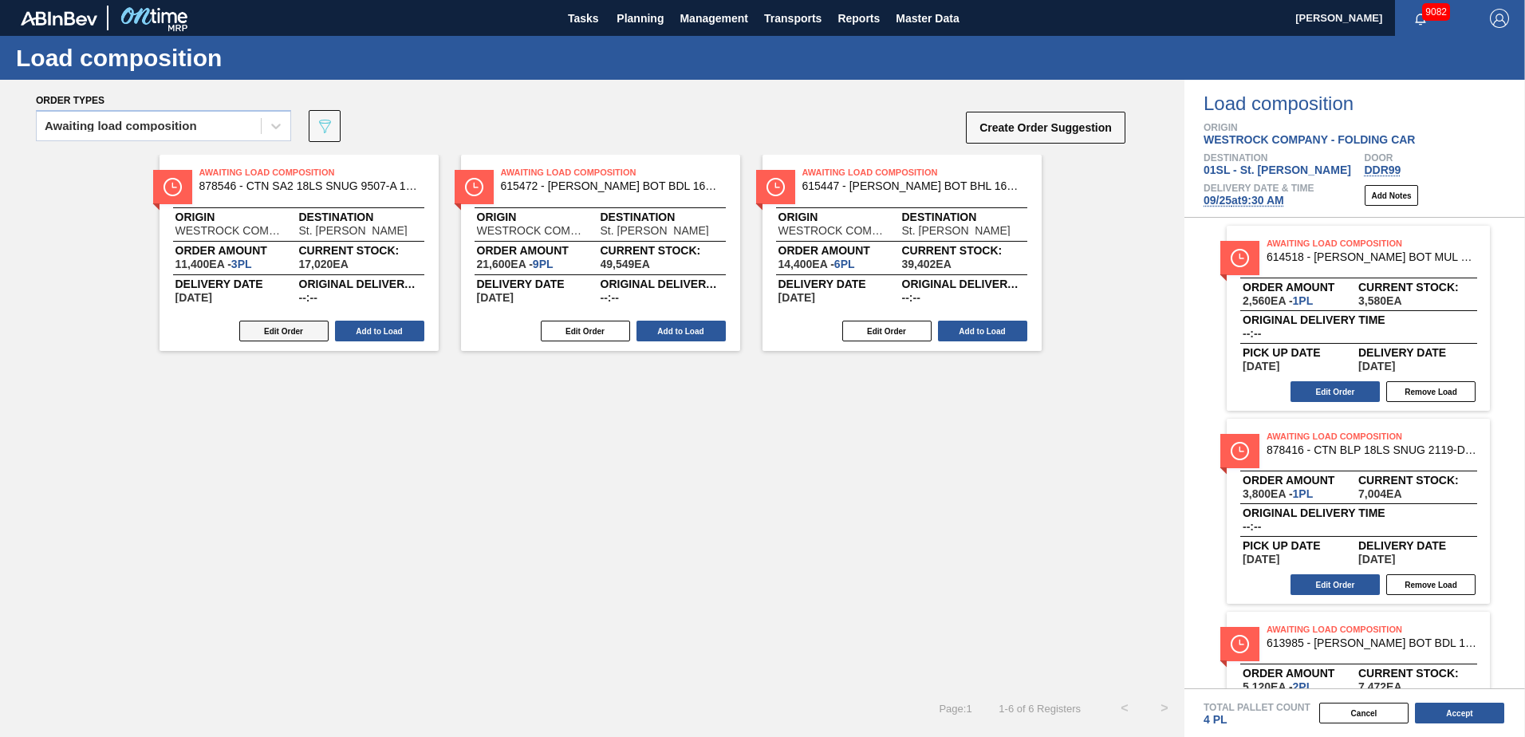
click at [308, 331] on button "Edit Order" at bounding box center [283, 331] width 89 height 21
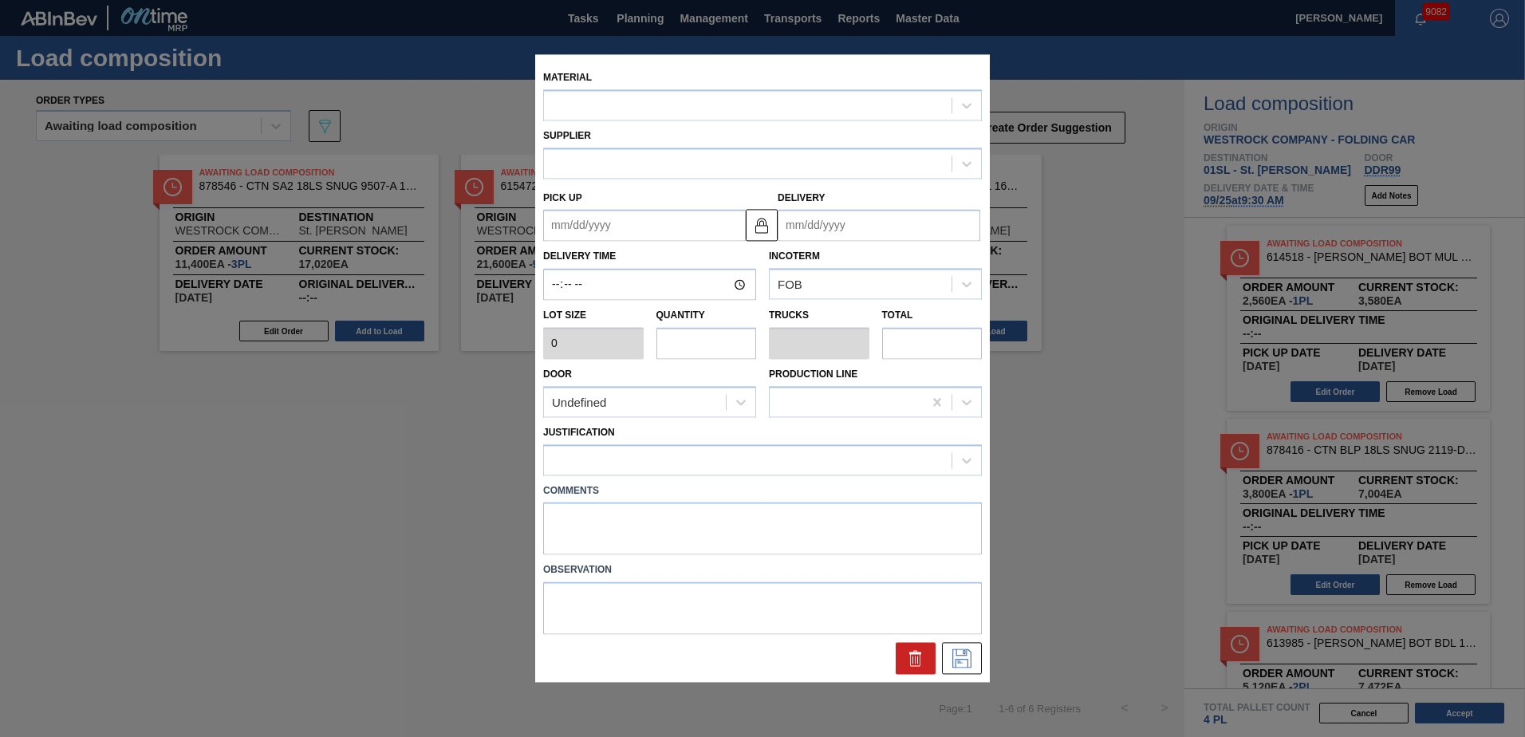
type input "3,800"
type input "3"
type input "0.15"
type input "11,400"
type up "[DATE]"
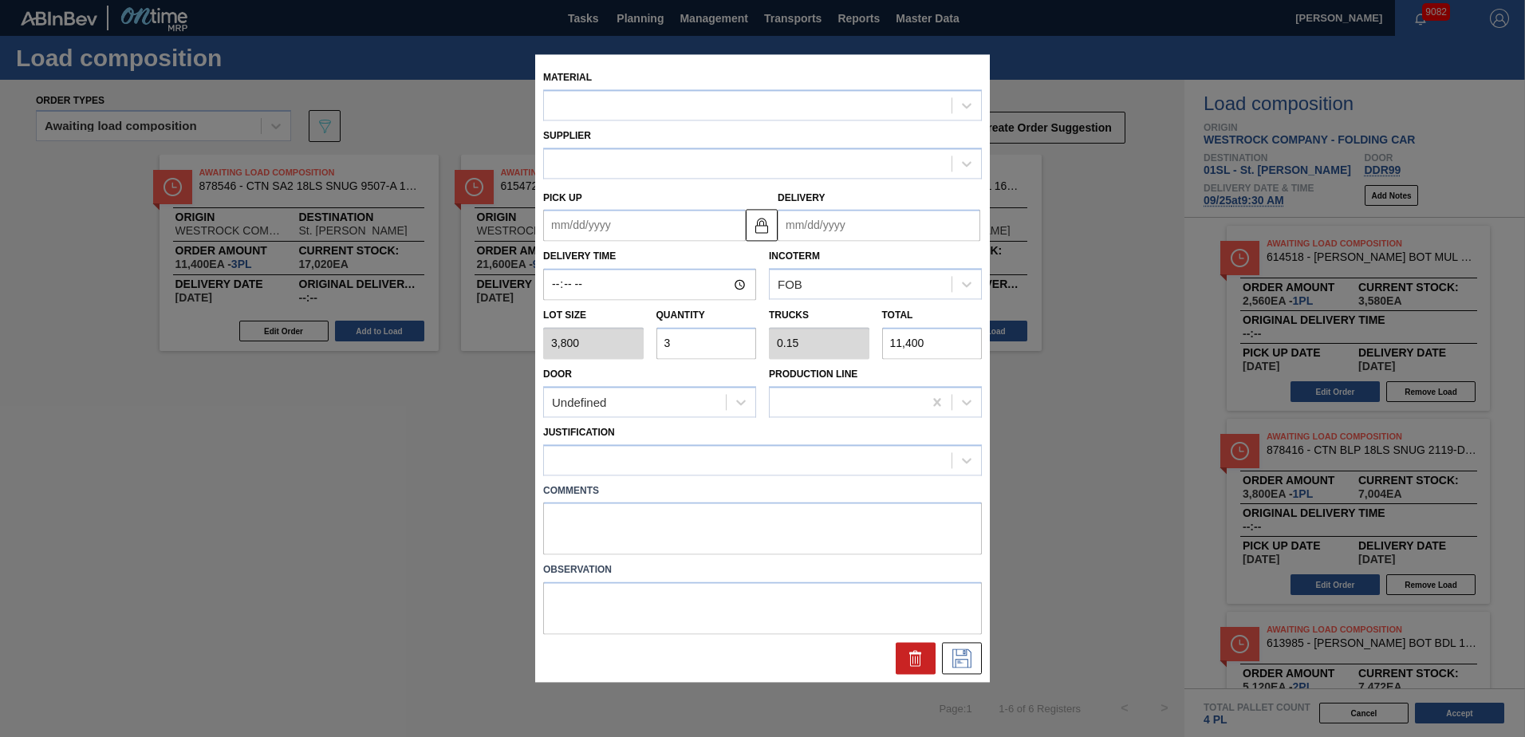
type input "[DATE]"
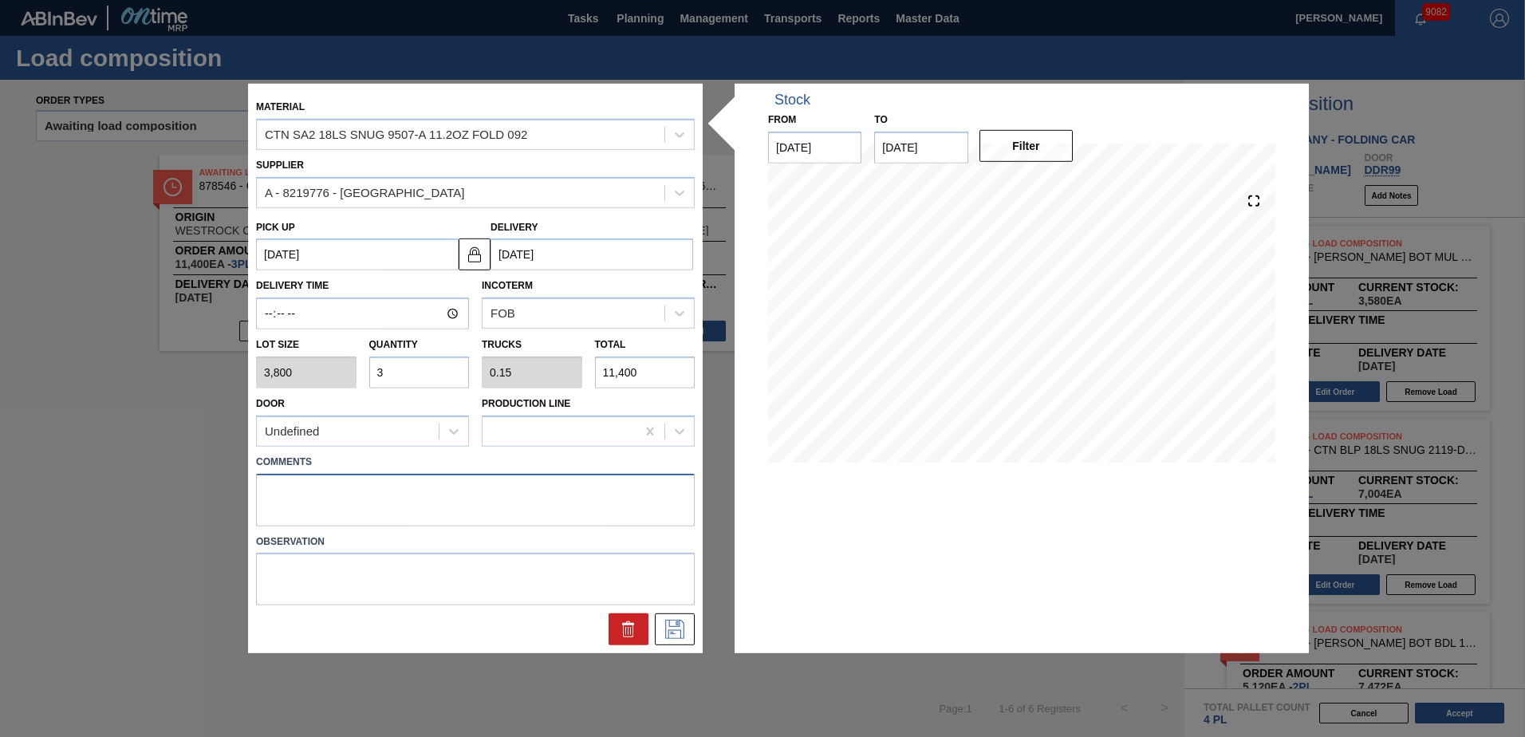
click at [341, 490] on textarea at bounding box center [475, 499] width 439 height 53
type textarea "Live unload"
click at [689, 633] on button at bounding box center [675, 629] width 40 height 32
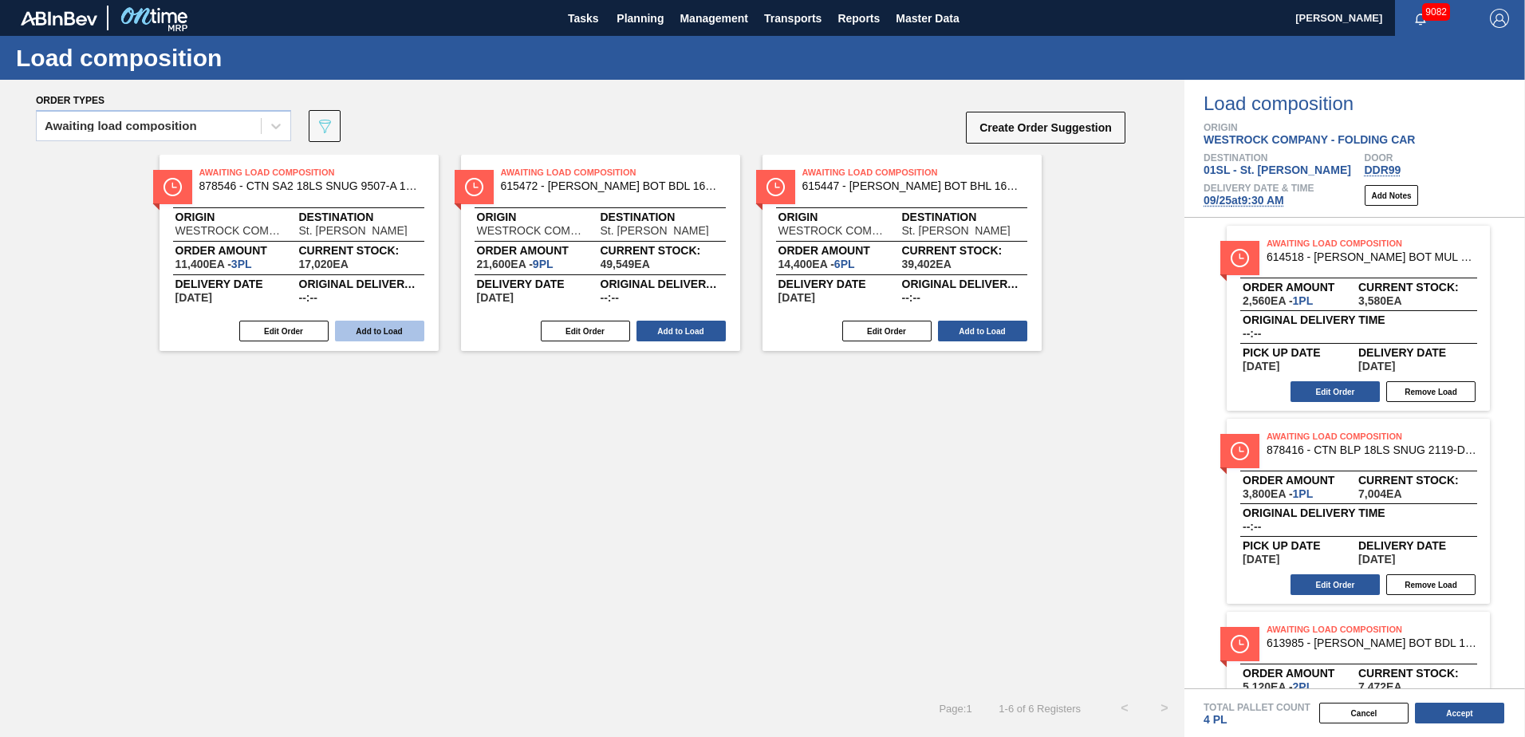
click at [376, 329] on button "Add to Load" at bounding box center [379, 331] width 89 height 21
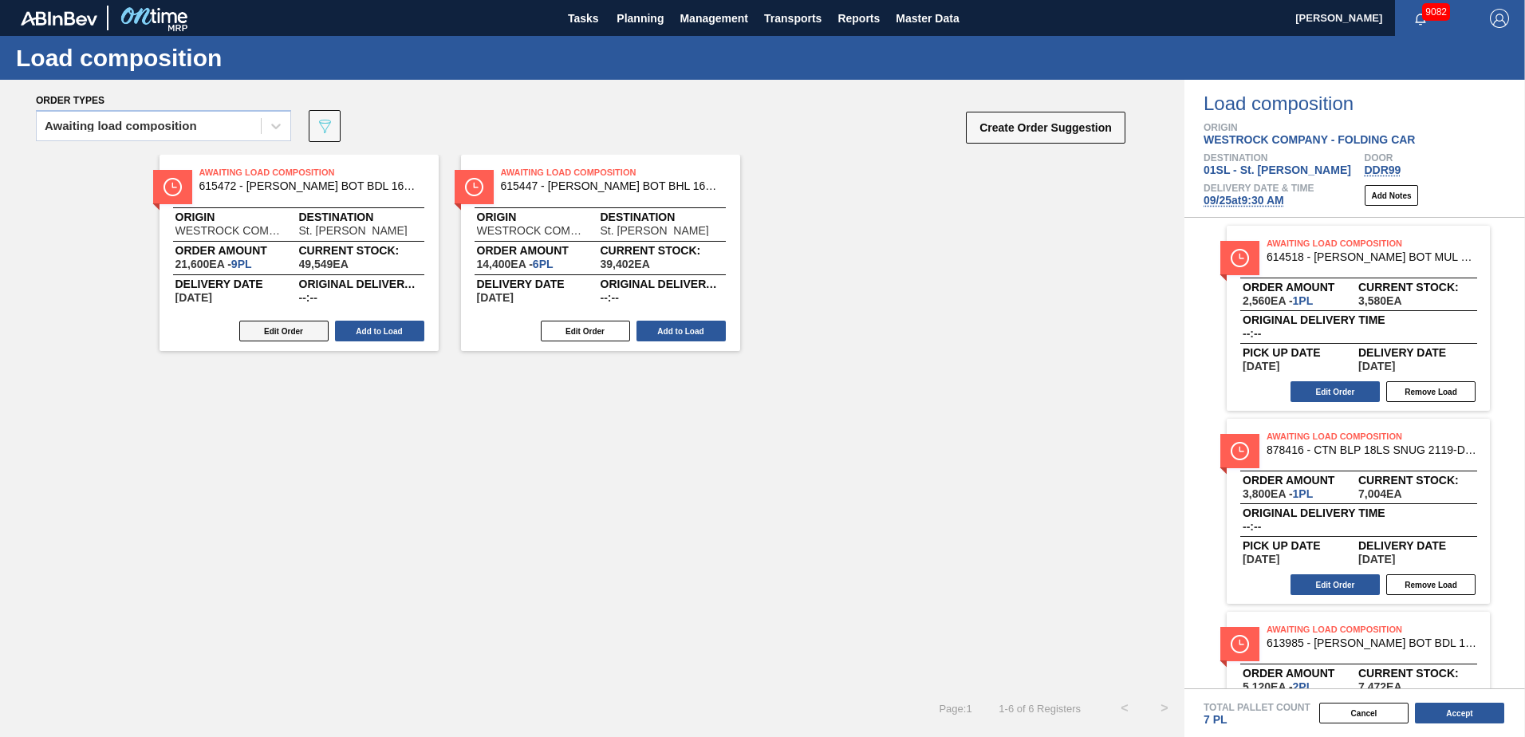
click at [283, 331] on button "Edit Order" at bounding box center [283, 331] width 89 height 21
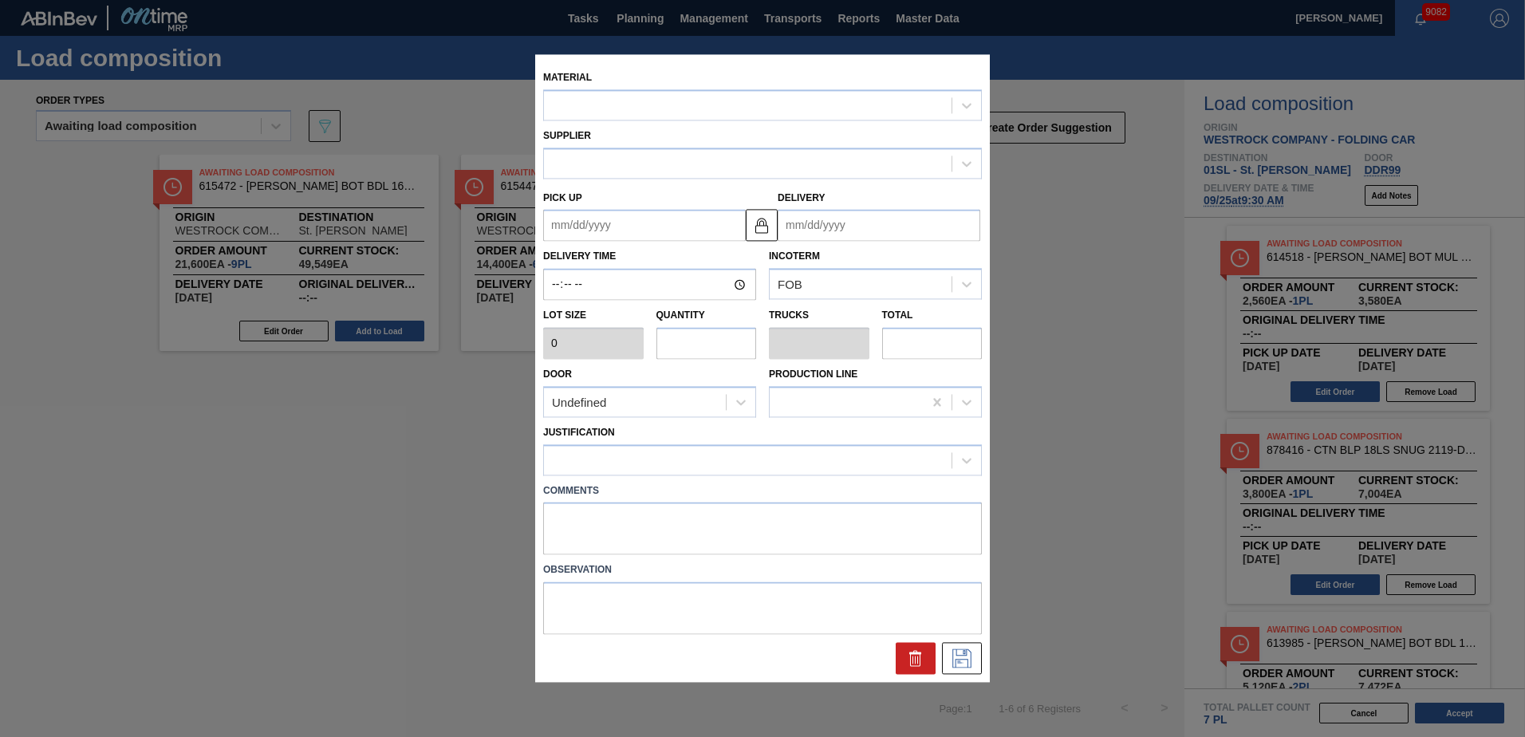
type up "[DATE]"
type input "[DATE]"
type input "2,400"
type input "9"
type input "0.346"
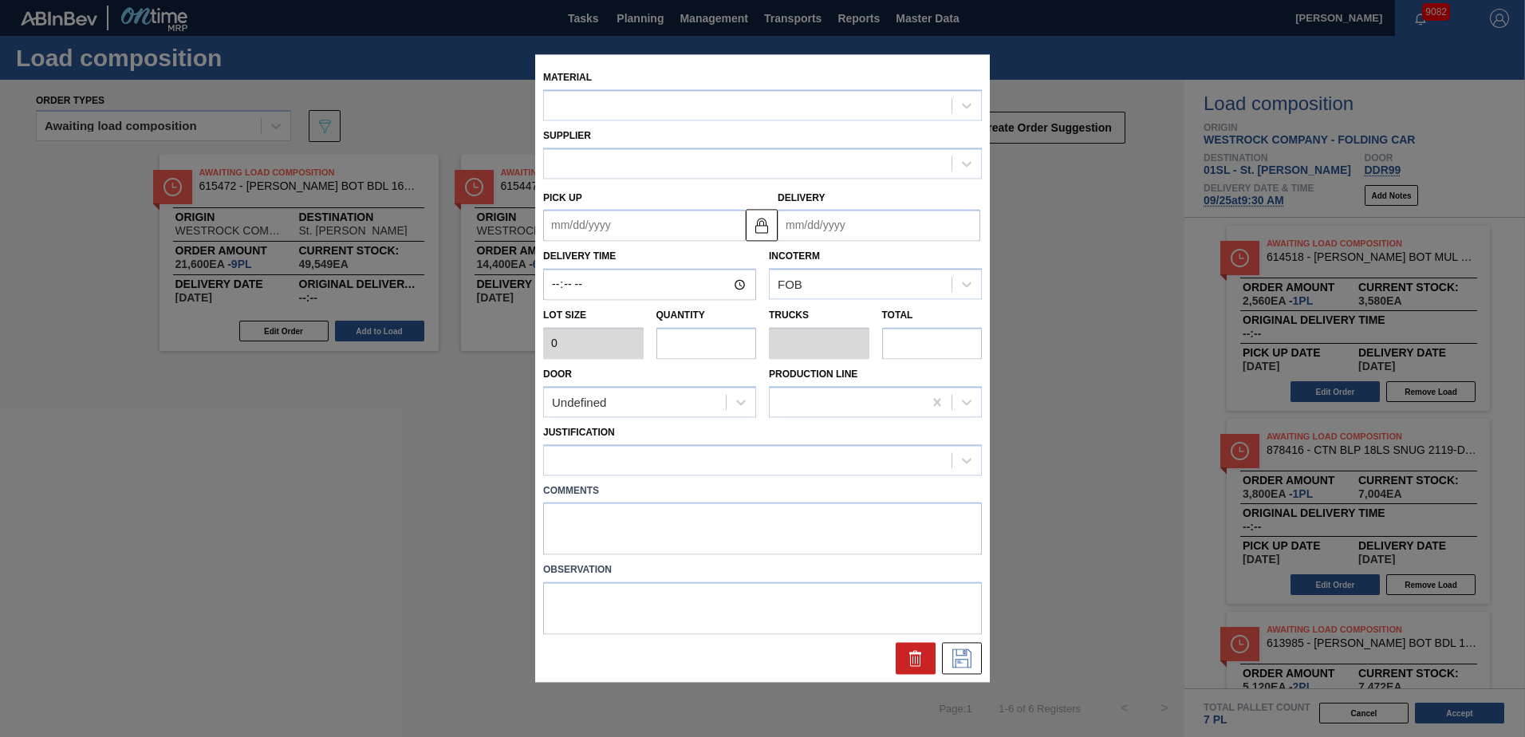
type input "21,600"
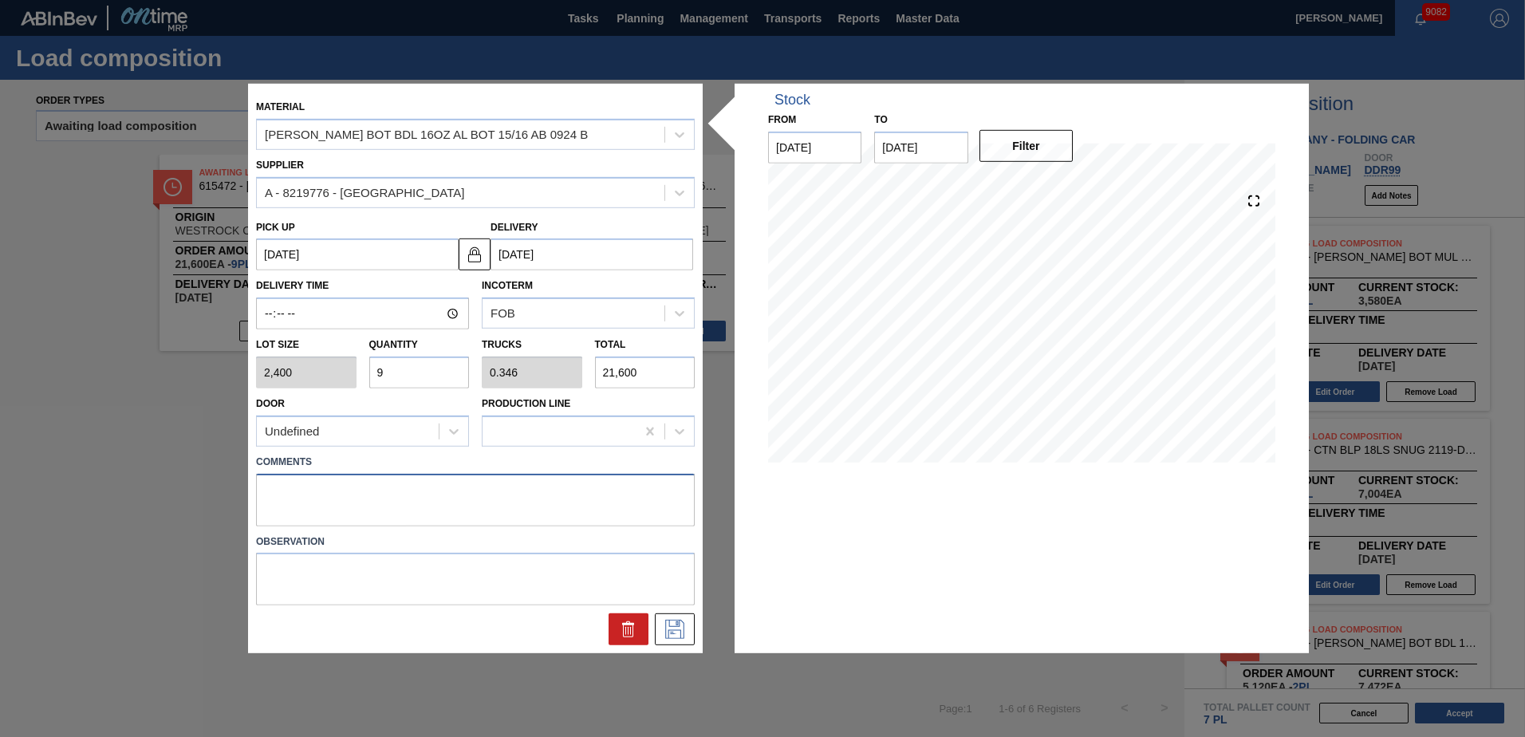
click at [283, 486] on textarea at bounding box center [475, 499] width 439 height 53
type textarea "Live unload"
click at [663, 619] on button at bounding box center [675, 629] width 40 height 32
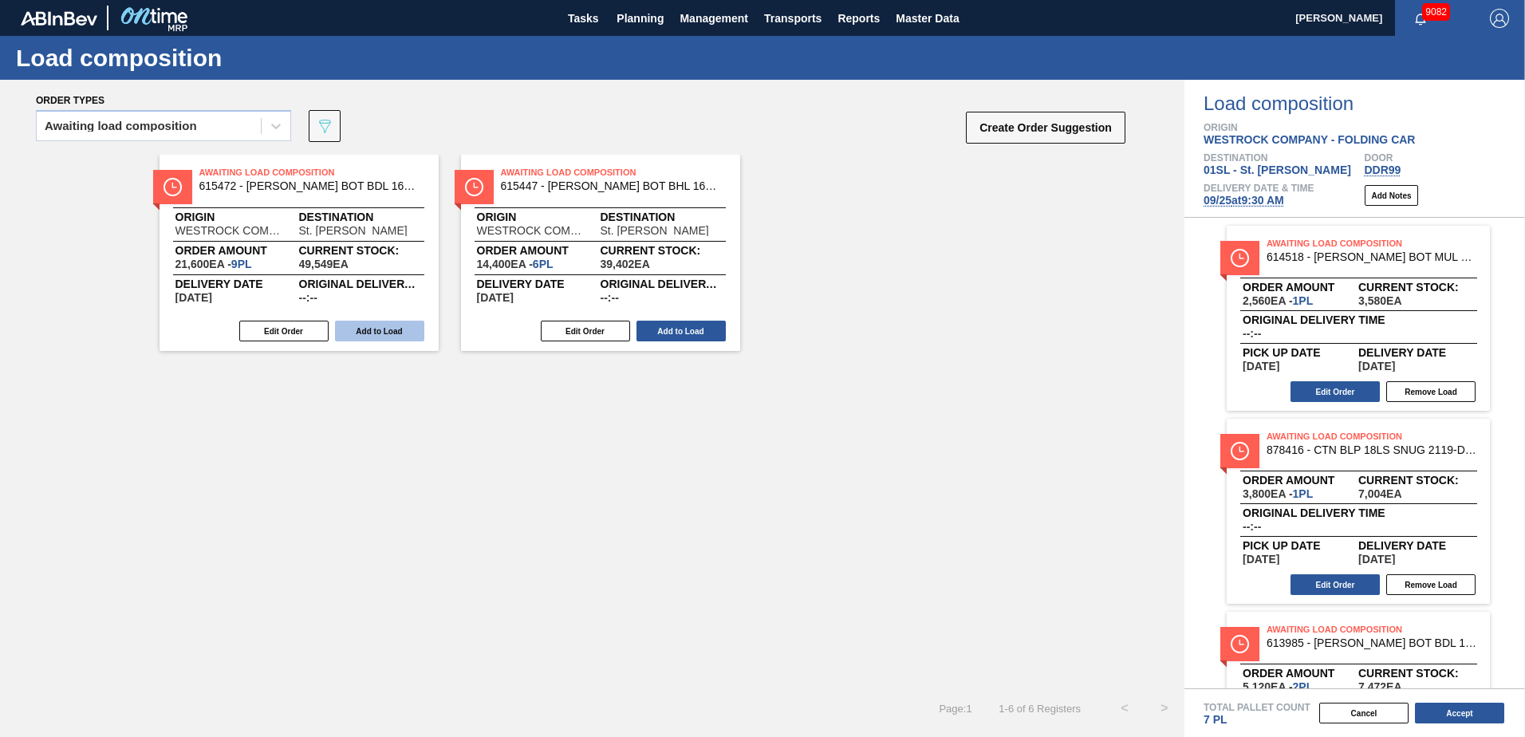
click at [345, 334] on button "Add to Load" at bounding box center [379, 331] width 89 height 21
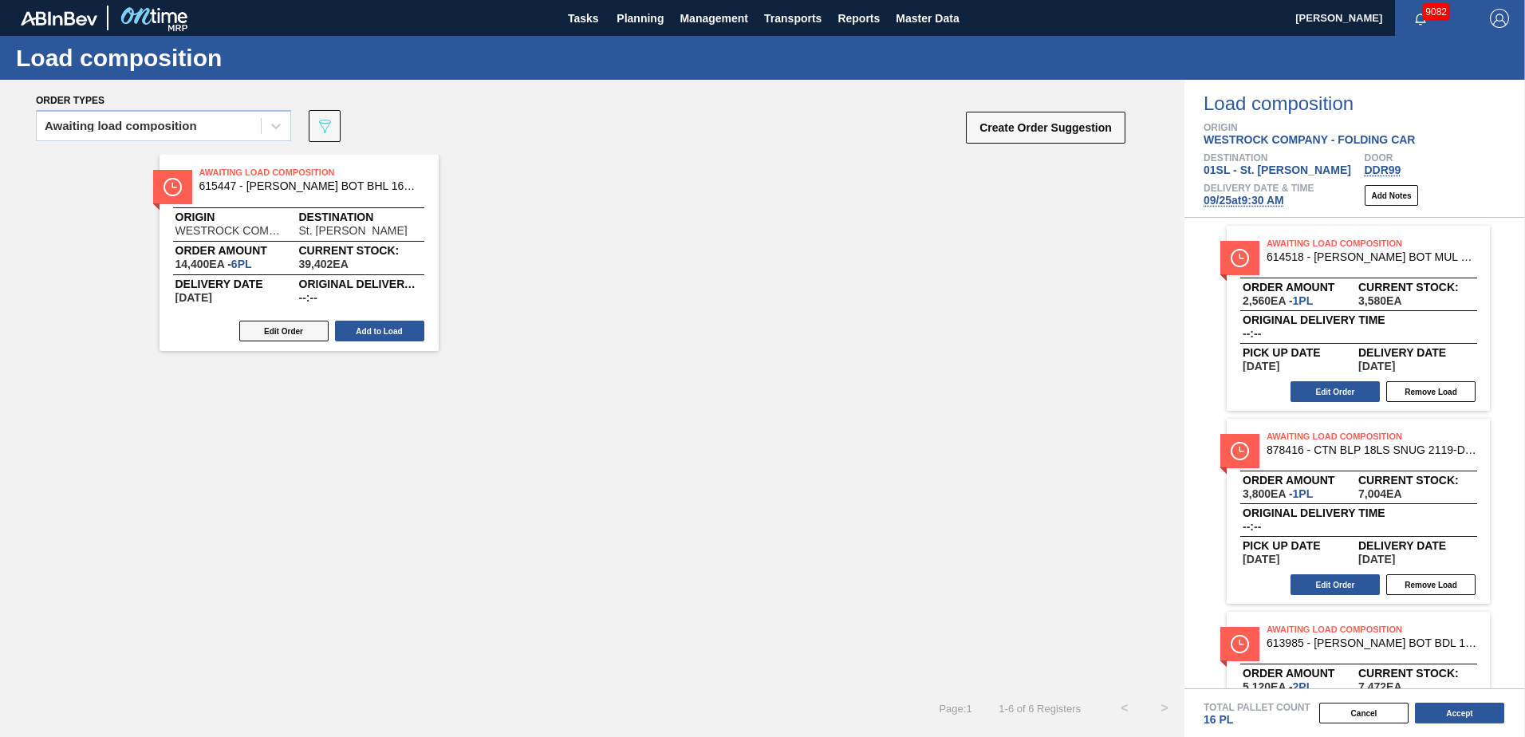
click at [283, 329] on button "Edit Order" at bounding box center [283, 331] width 89 height 21
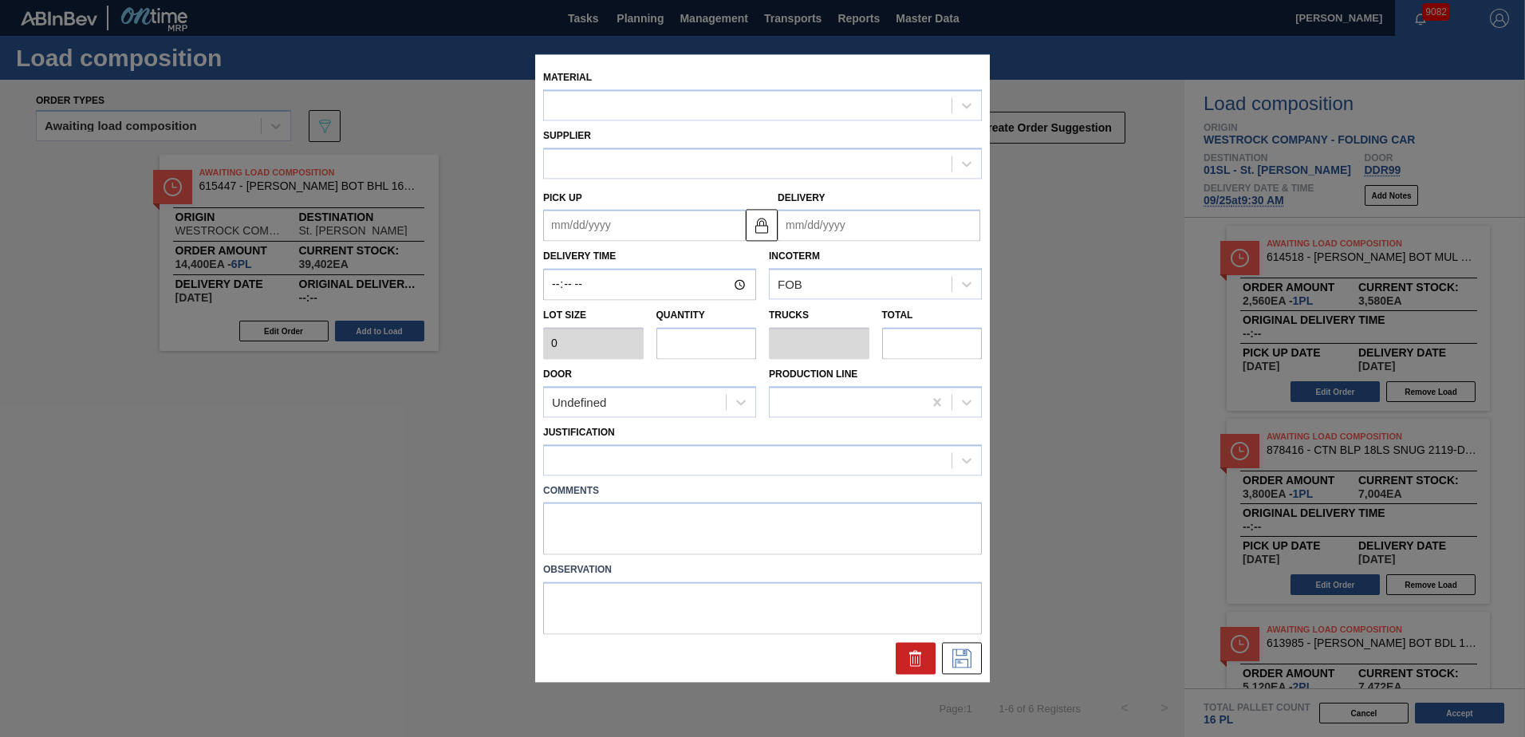
type input "2,400"
type input "6"
type input "0.231"
type input "14,400"
type up "[DATE]"
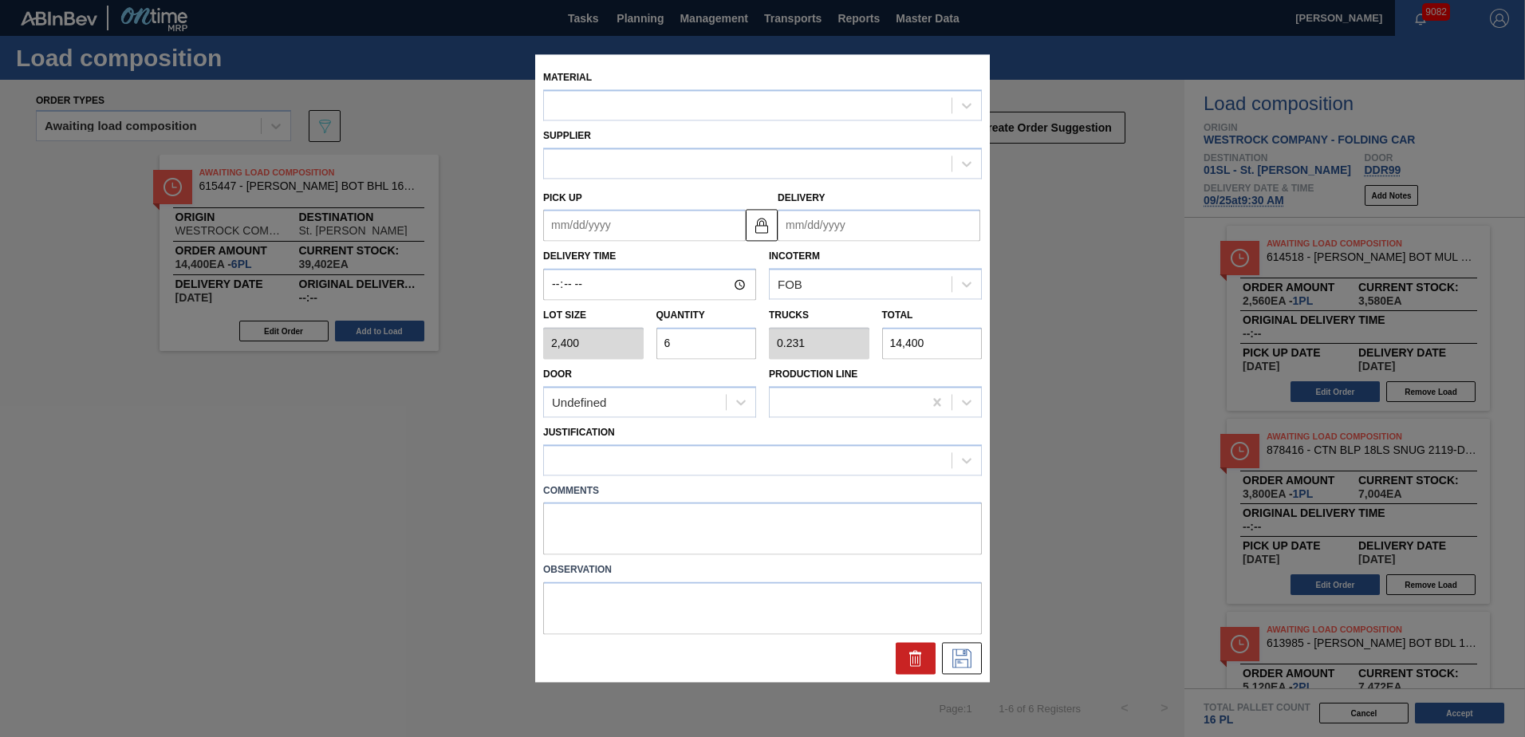
type input "[DATE]"
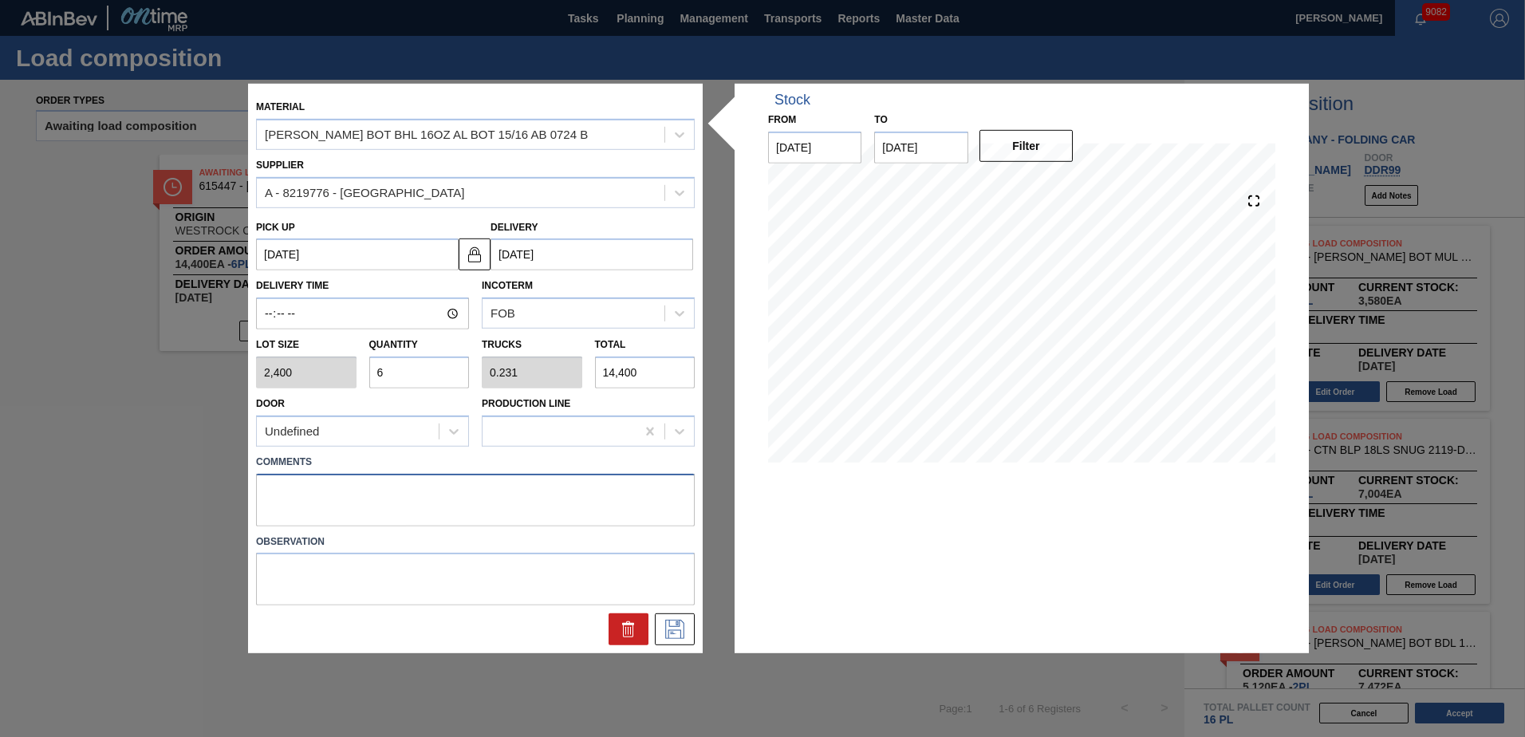
click at [281, 483] on textarea at bounding box center [475, 499] width 439 height 53
type textarea "Live unload"
click at [688, 631] on button at bounding box center [675, 629] width 40 height 32
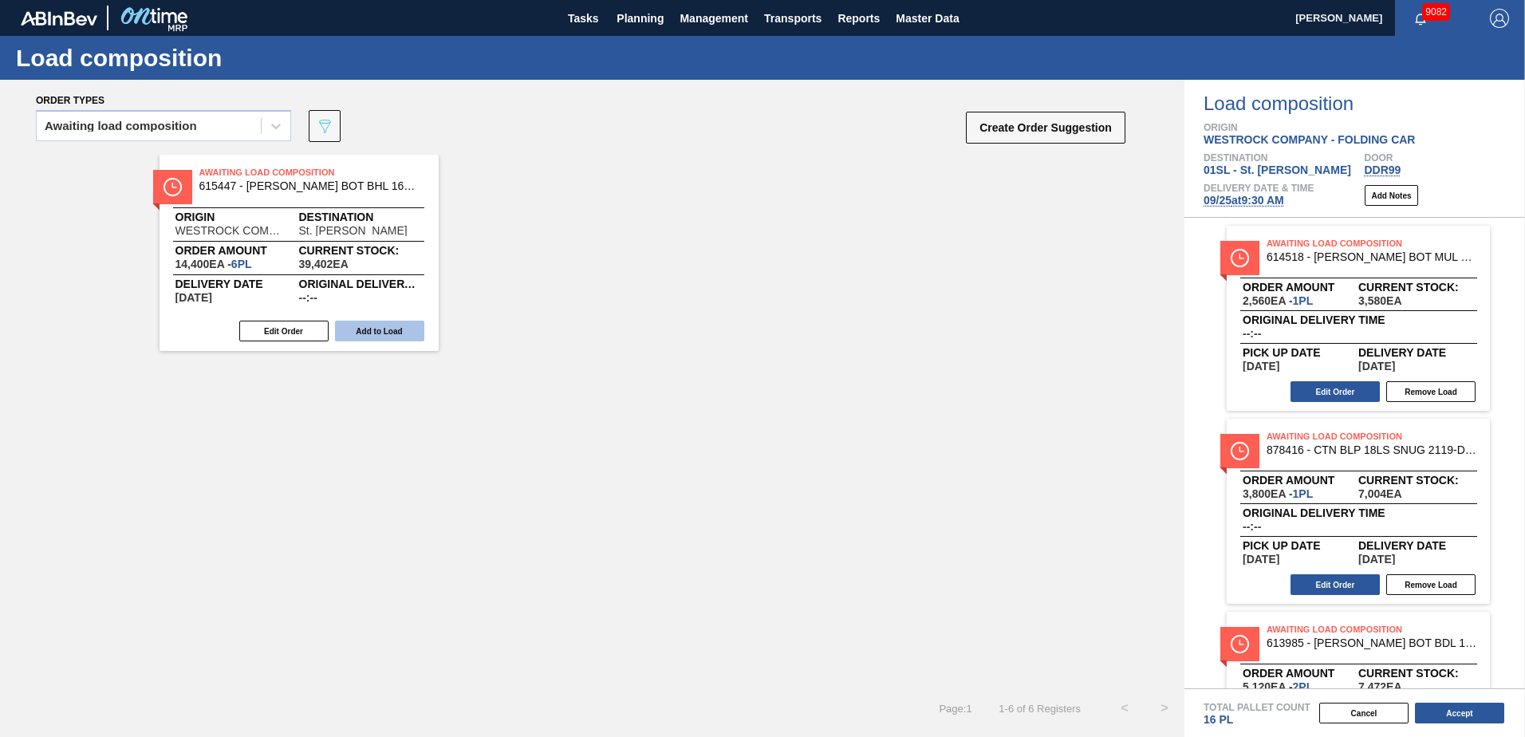
click at [378, 333] on button "Add to Load" at bounding box center [379, 331] width 89 height 21
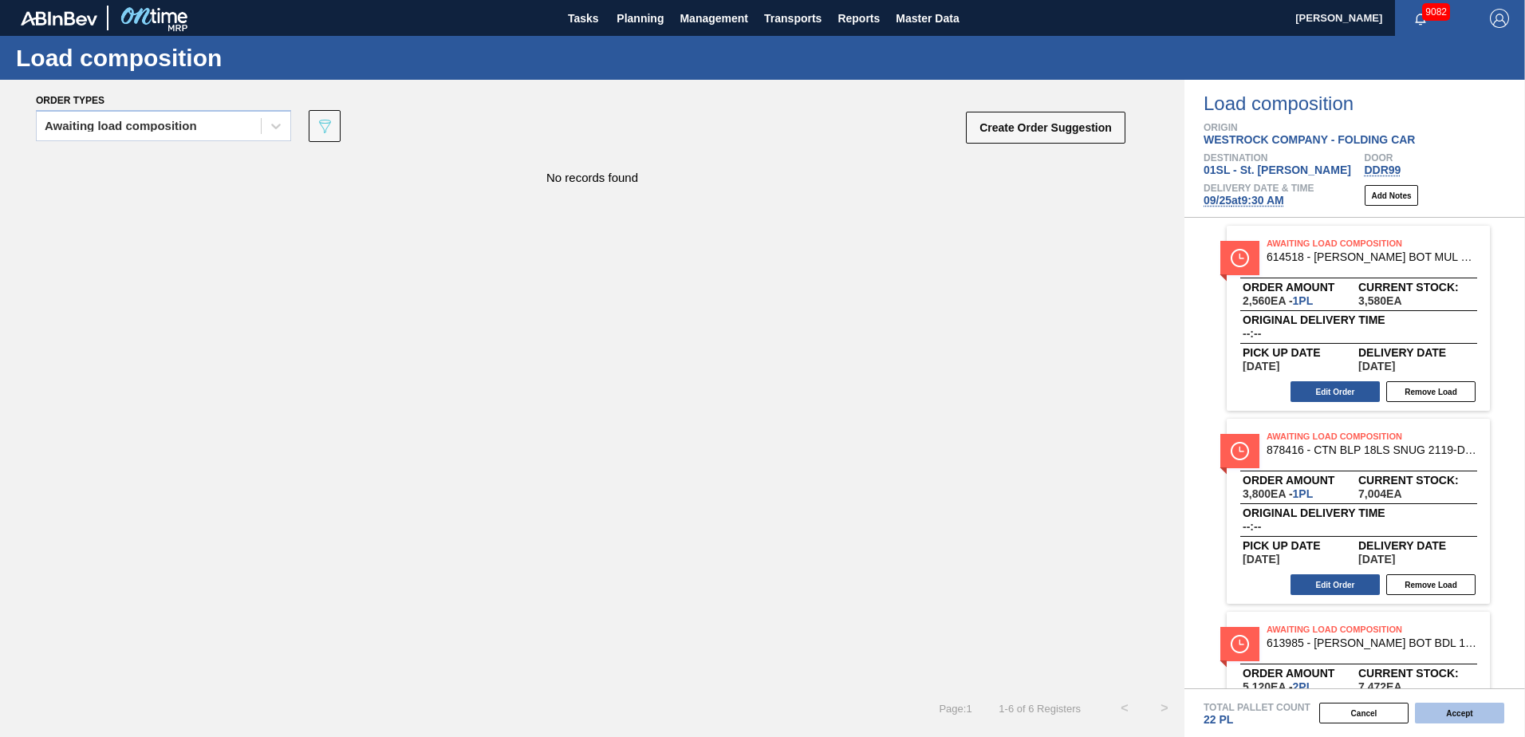
click at [1446, 713] on button "Accept" at bounding box center [1459, 713] width 89 height 21
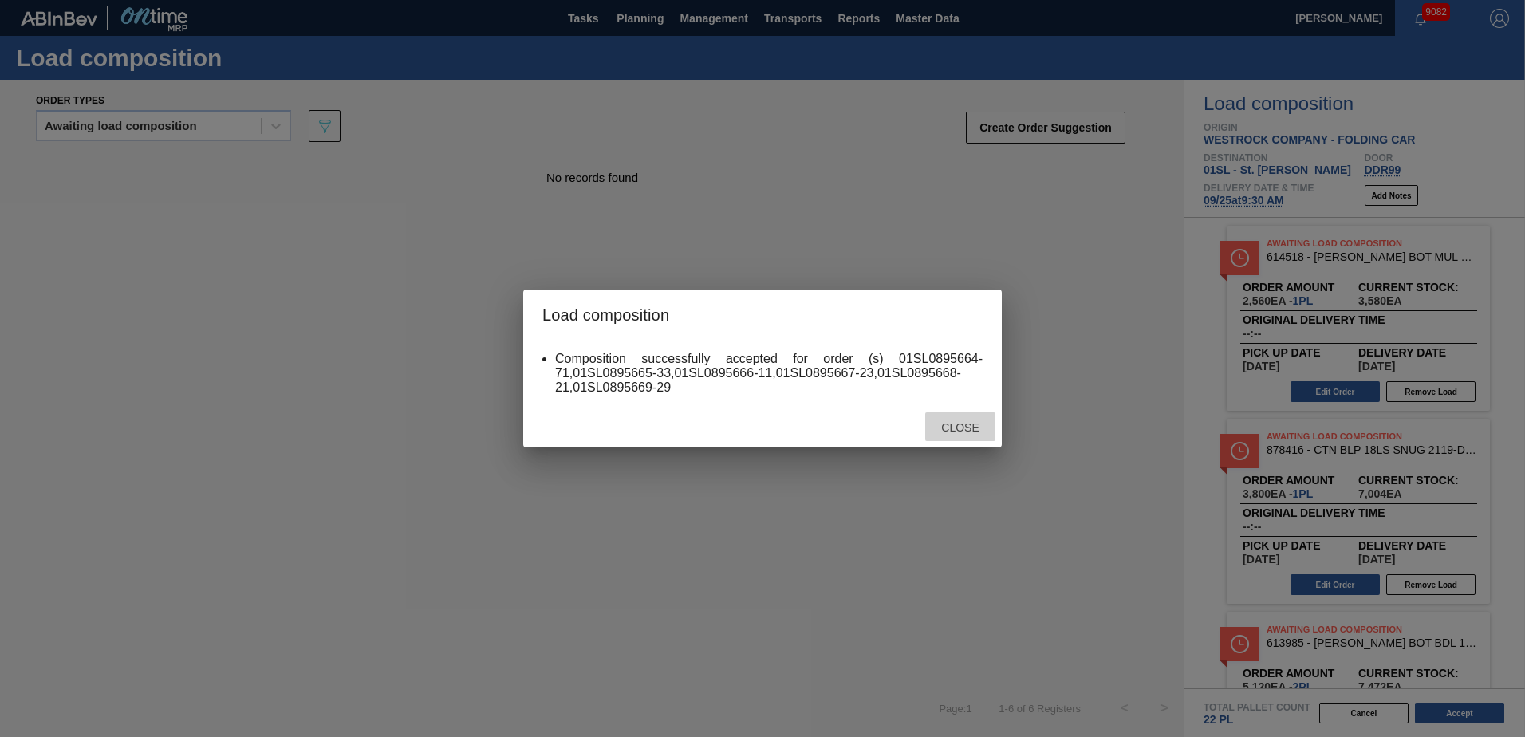
click at [968, 429] on span "Close" at bounding box center [959, 427] width 63 height 13
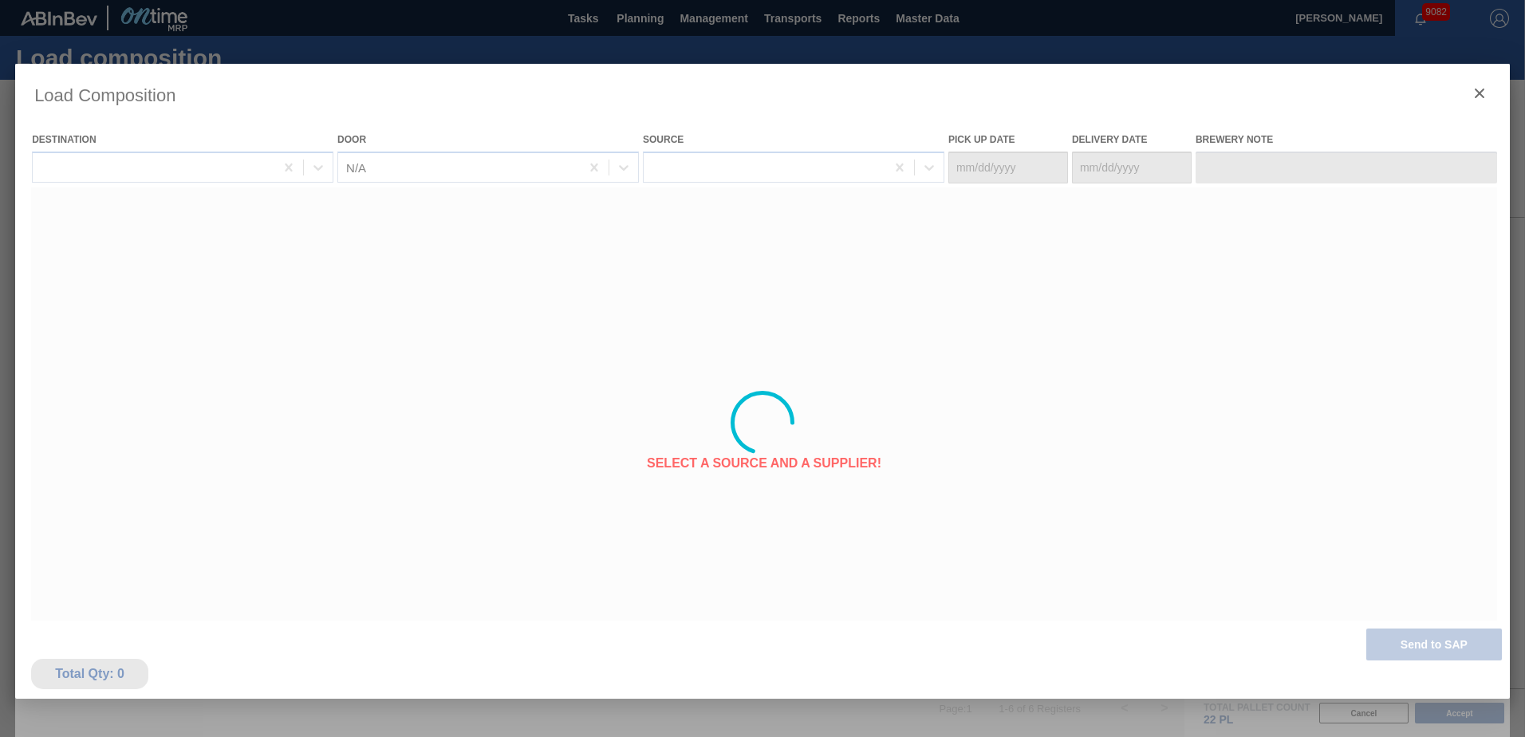
type Date "[DATE]"
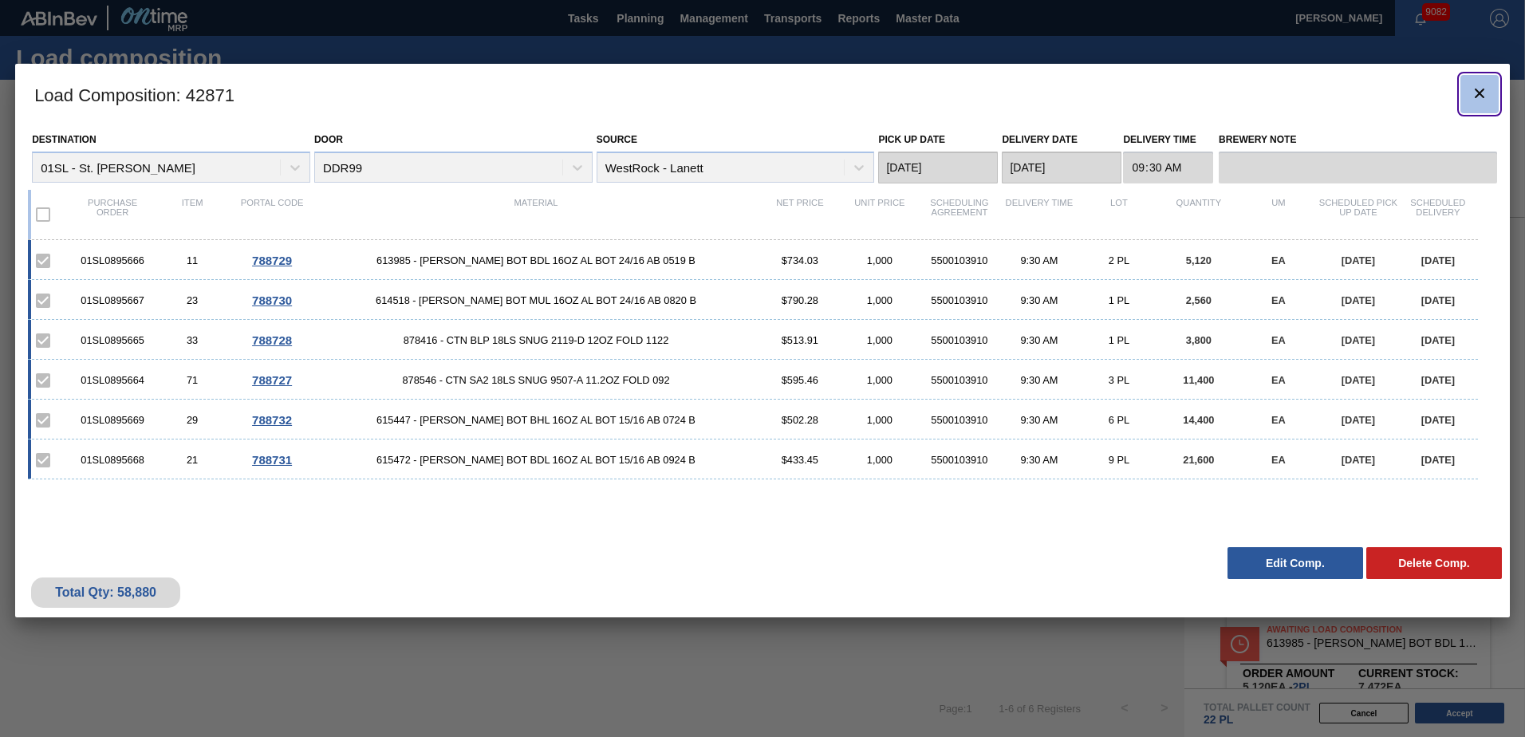
click at [1479, 100] on icon "botão de ícone" at bounding box center [1479, 93] width 19 height 19
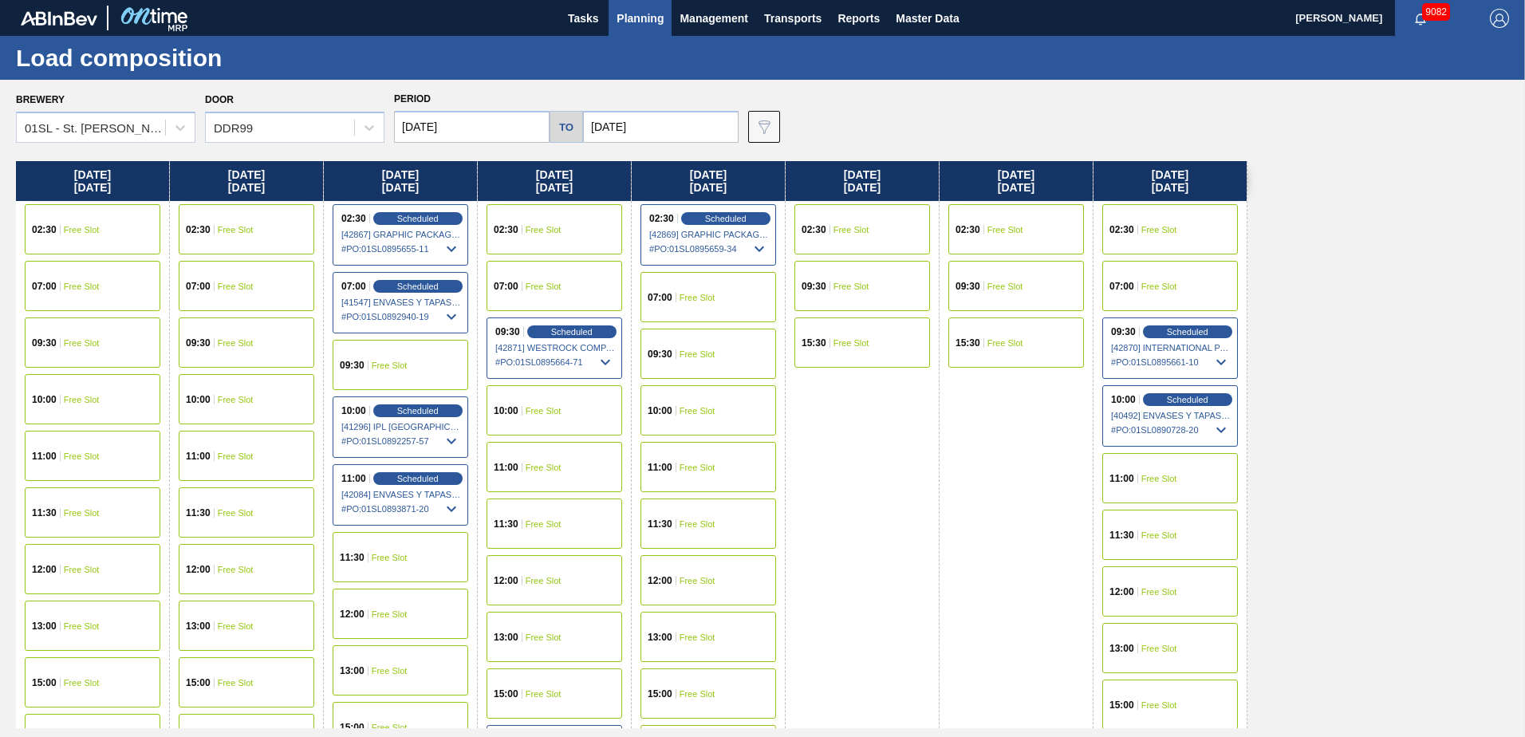
click at [641, 20] on span "Planning" at bounding box center [640, 18] width 47 height 19
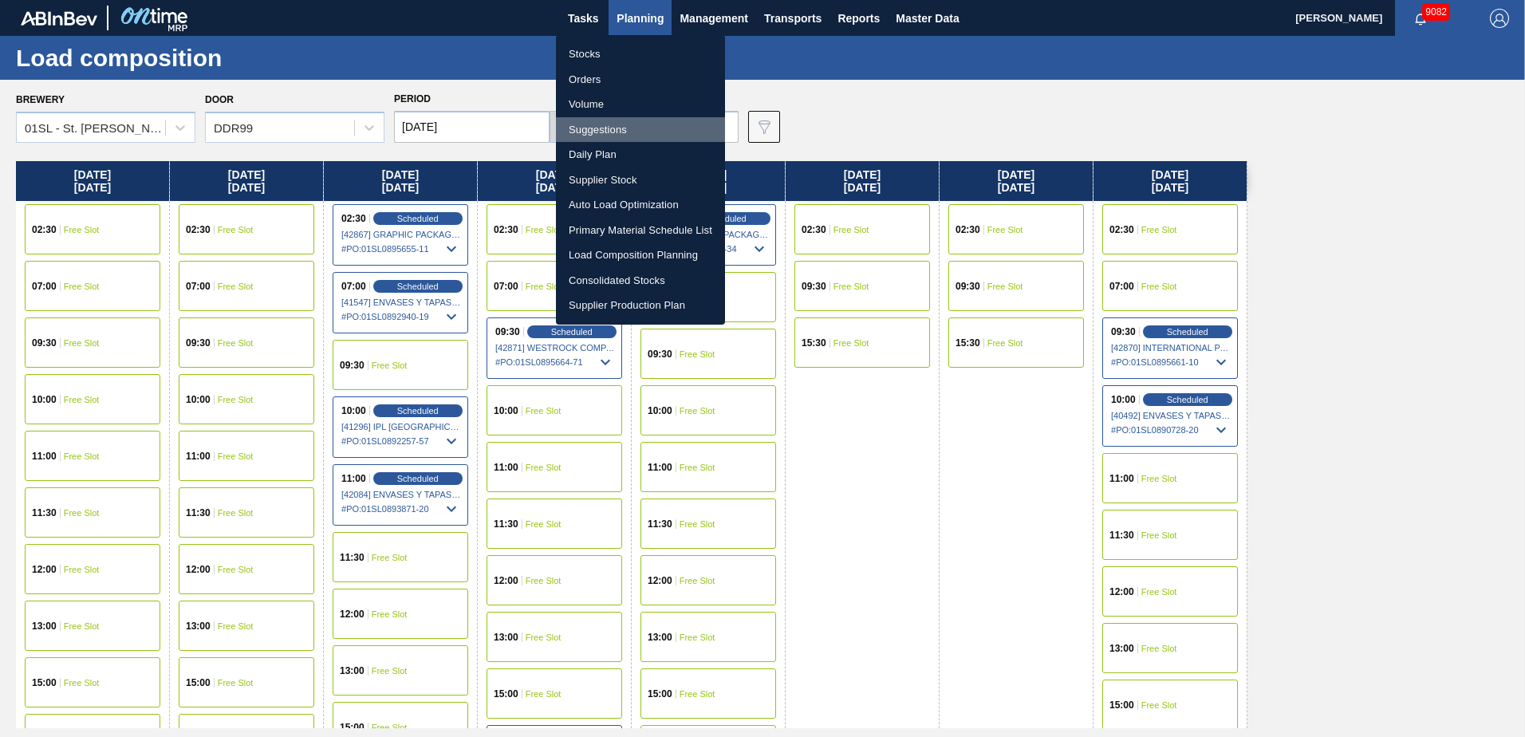
click at [593, 130] on li "Suggestions" at bounding box center [640, 130] width 169 height 26
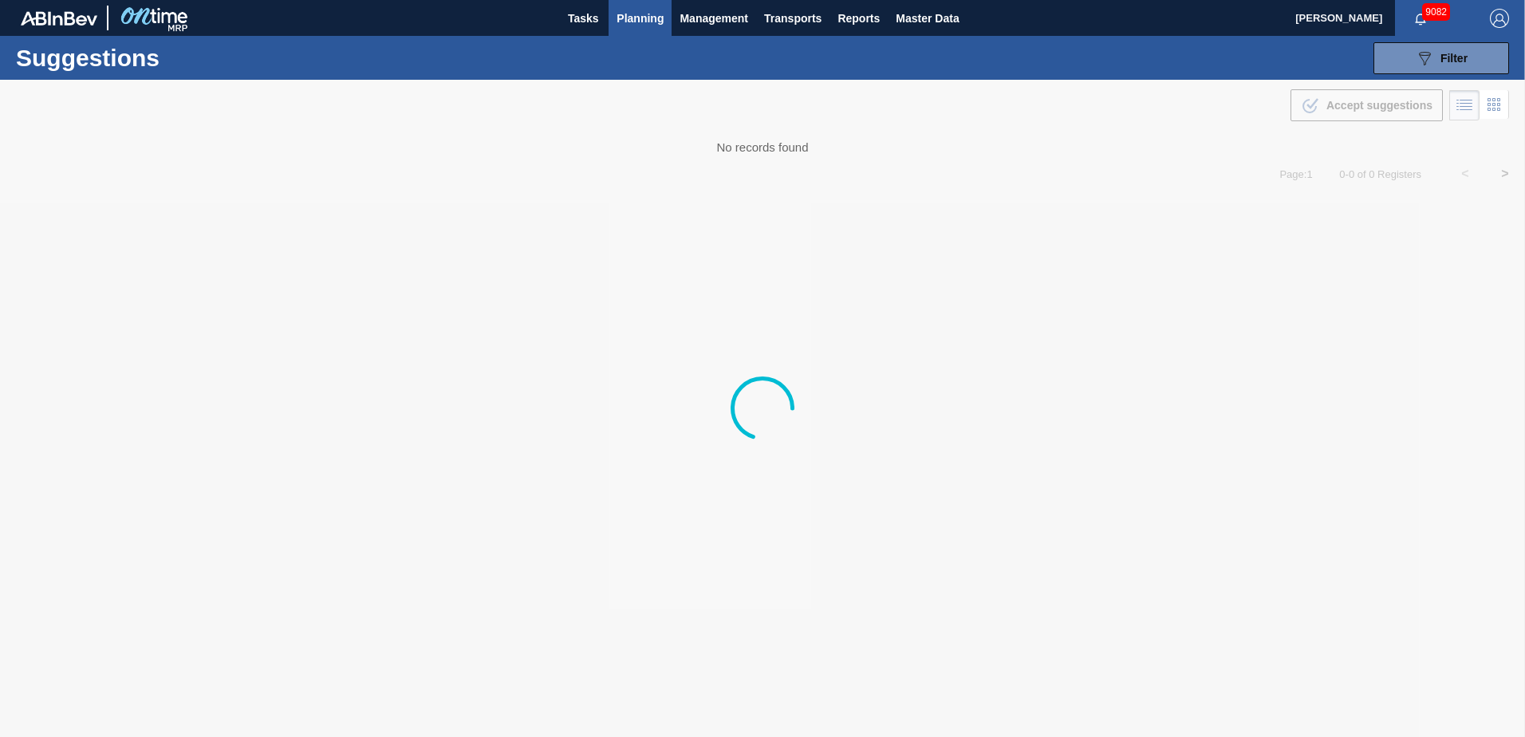
type from "[DATE]"
type to "[DATE]"
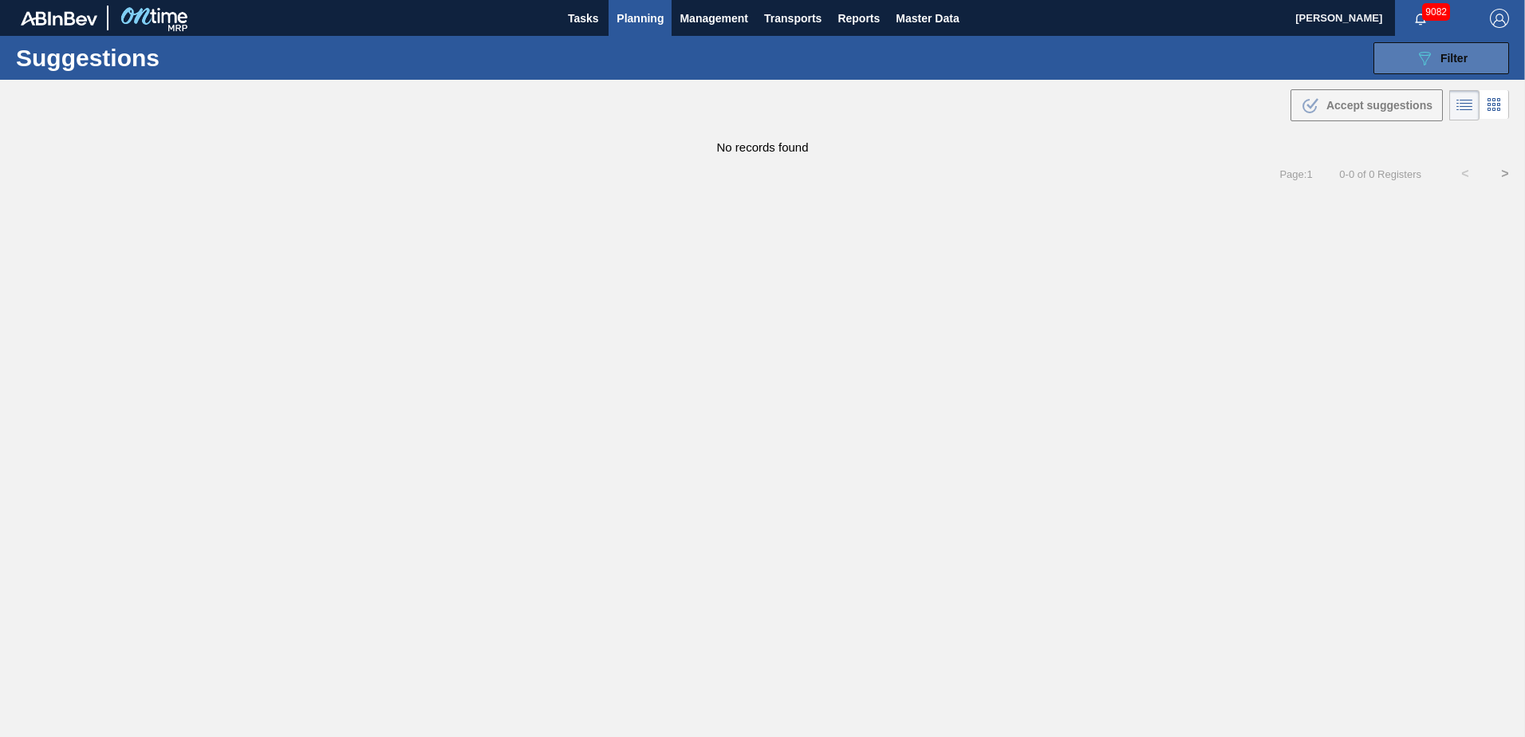
drag, startPoint x: 1453, startPoint y: 69, endPoint x: 1449, endPoint y: 61, distance: 9.6
click at [1451, 65] on button "089F7B8B-B2A5-4AFE-B5C0-19BA573D28AC Filter" at bounding box center [1442, 58] width 136 height 32
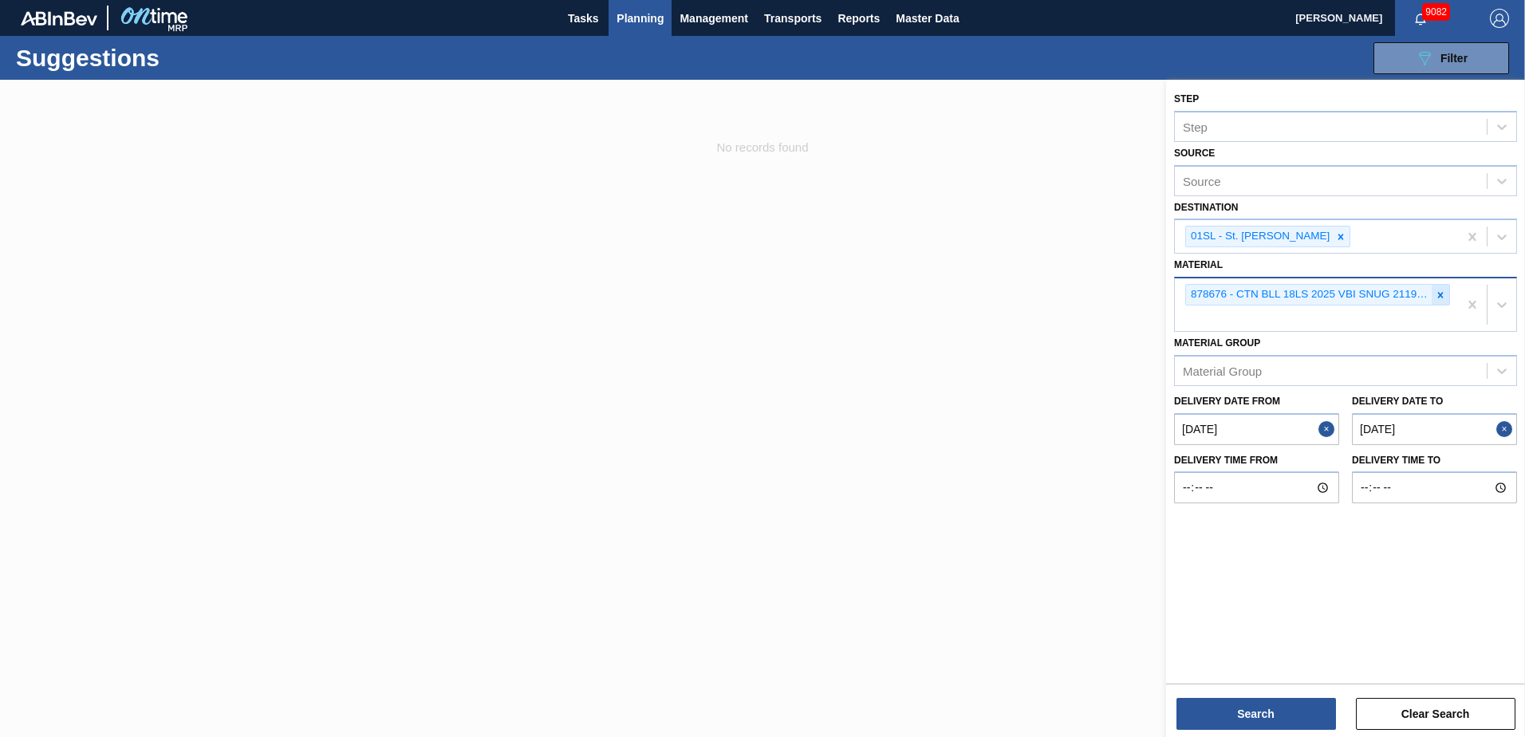
click at [1436, 290] on icon at bounding box center [1440, 295] width 11 height 11
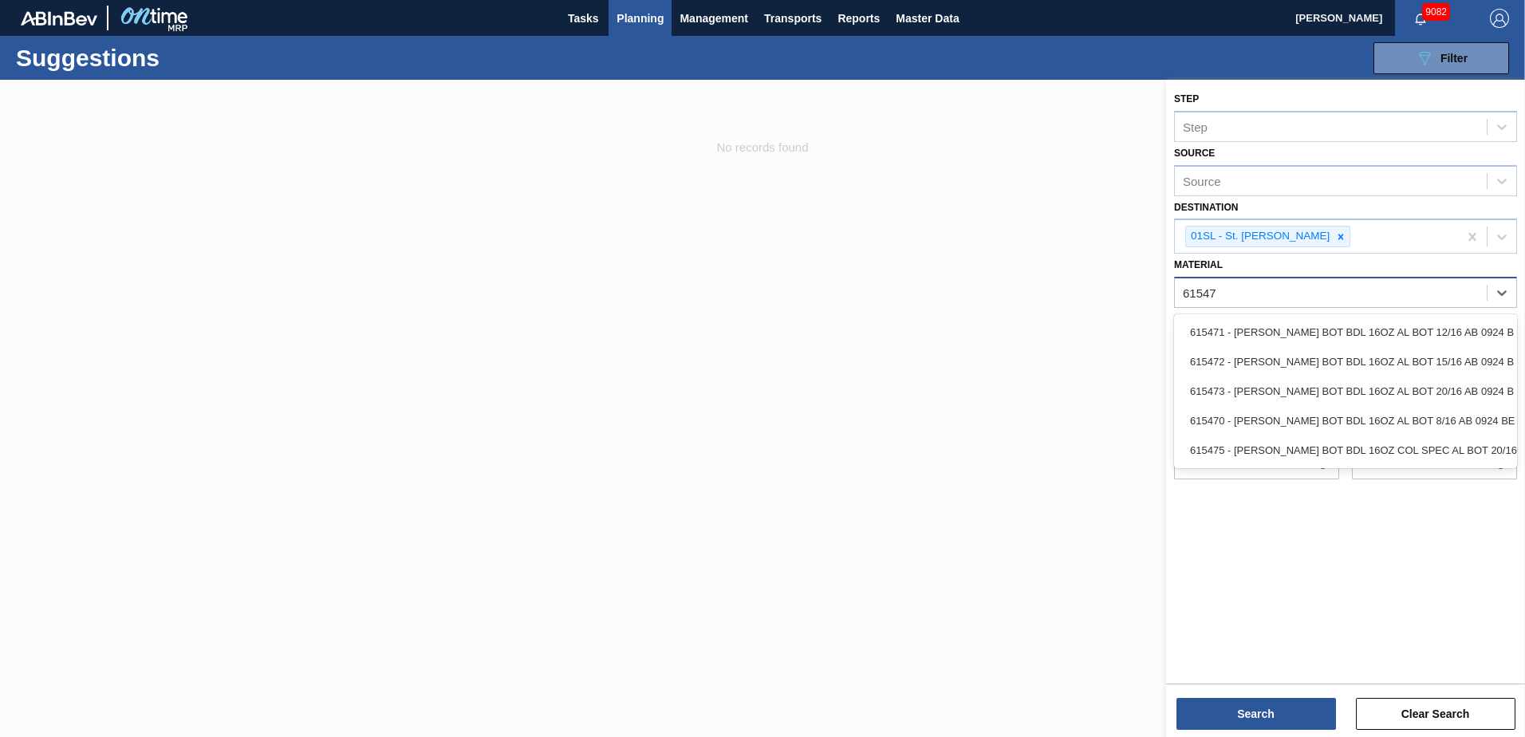
type input "615470"
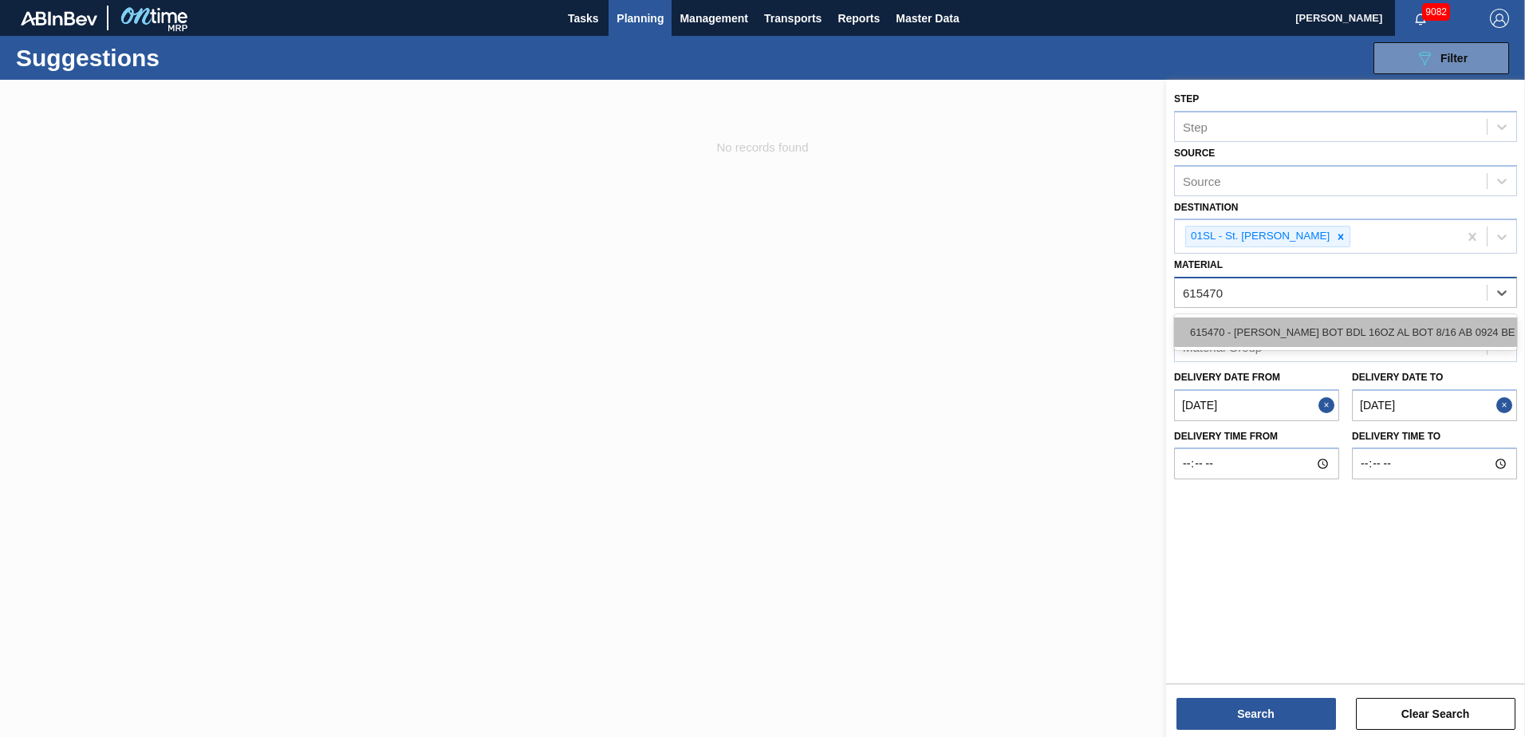
click at [1432, 330] on div "615470 - [PERSON_NAME] BOT BDL 16OZ AL BOT 8/16 AB 0924 BE" at bounding box center [1345, 332] width 343 height 30
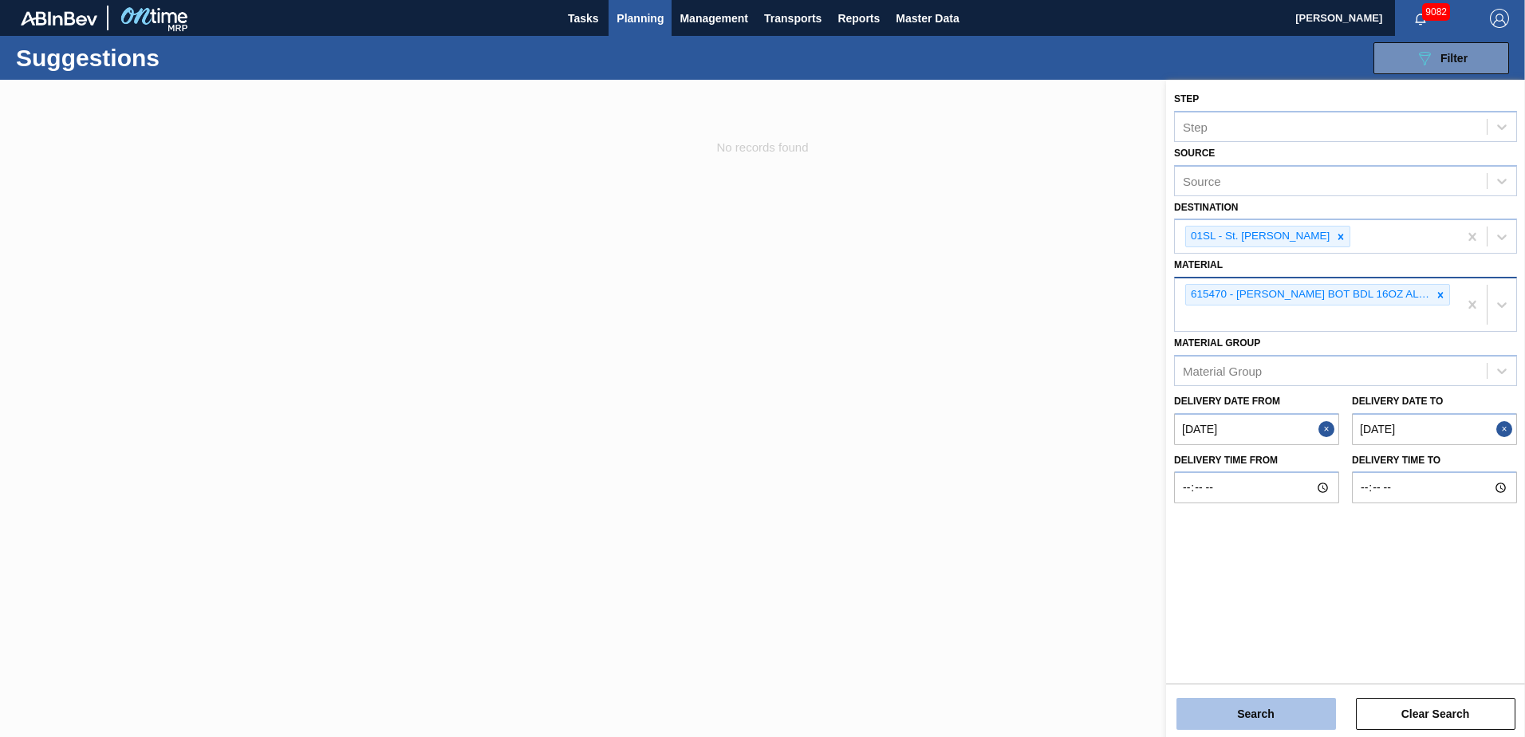
click at [1232, 700] on button "Search" at bounding box center [1257, 714] width 160 height 32
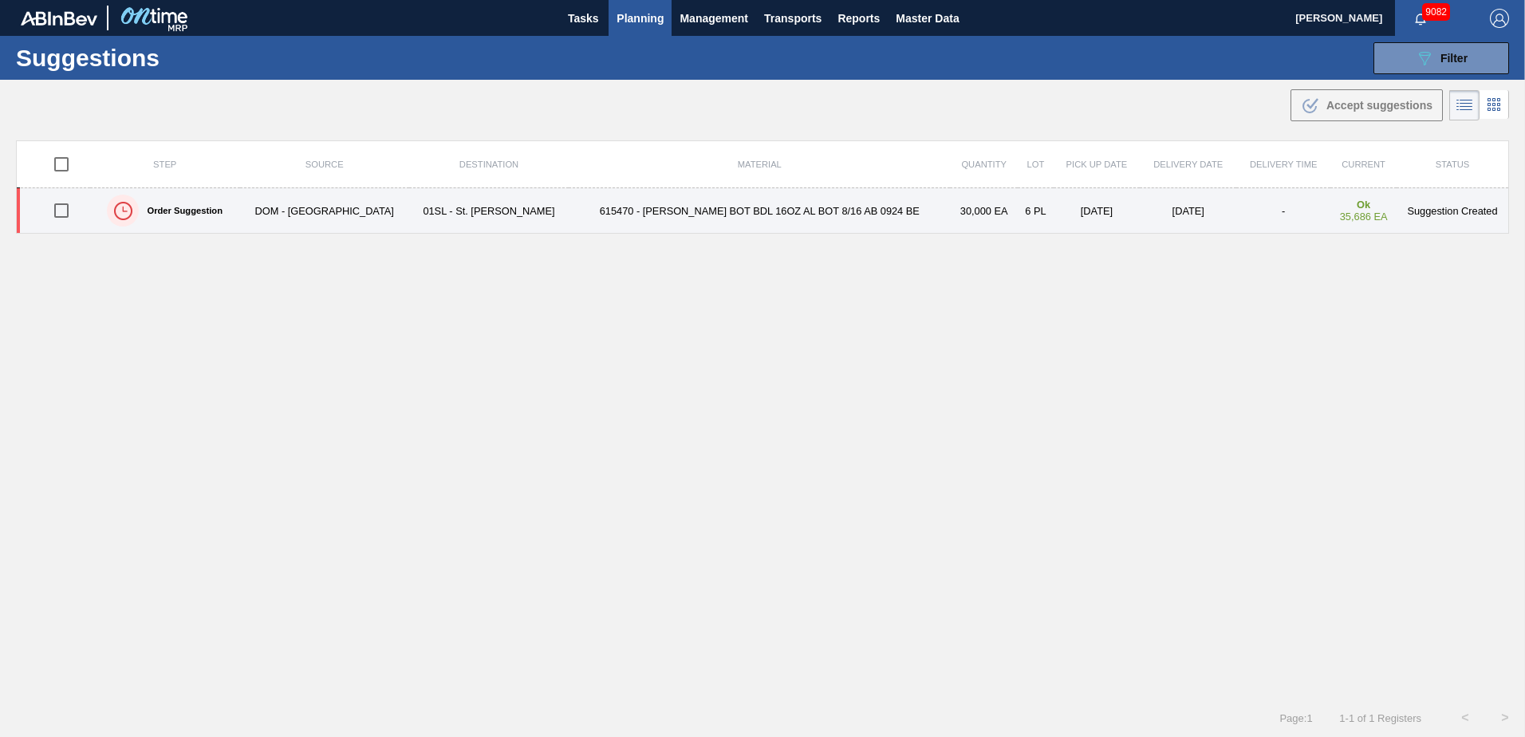
click at [63, 215] on input "checkbox" at bounding box center [62, 211] width 34 height 34
checkbox input "true"
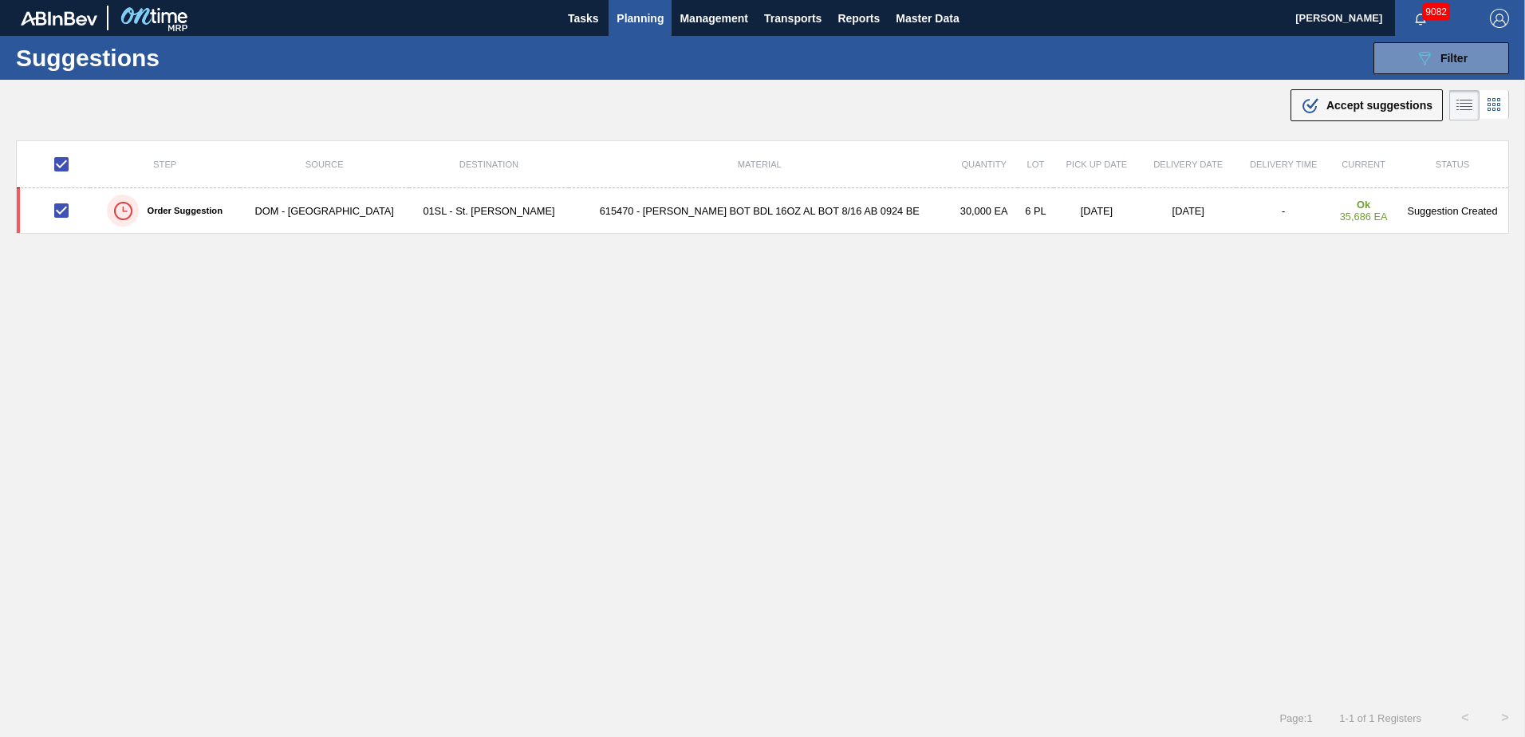
click at [1354, 112] on div ".b{fill:var(--color-action-default)} Accept suggestions" at bounding box center [1367, 105] width 132 height 19
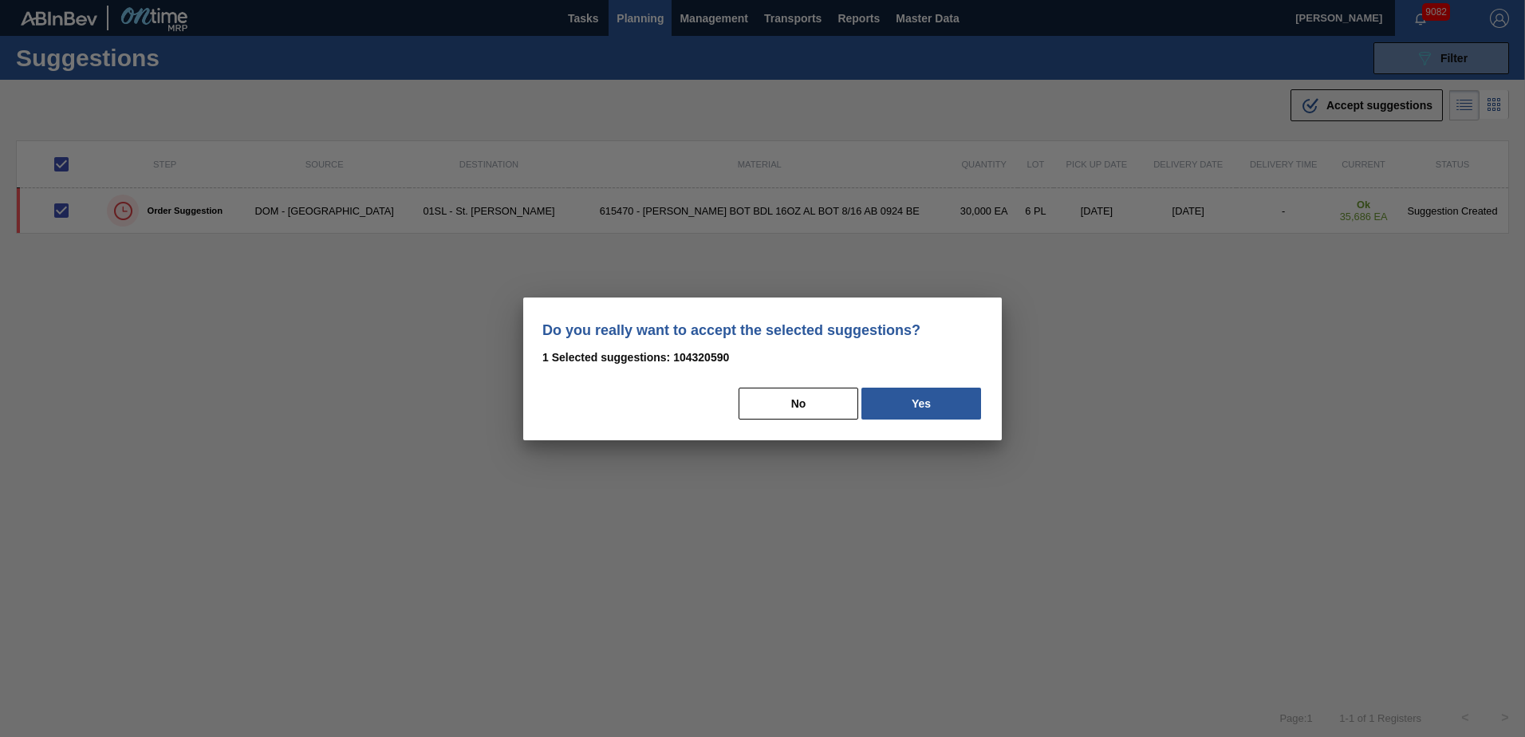
click at [942, 403] on button "Yes" at bounding box center [921, 404] width 120 height 32
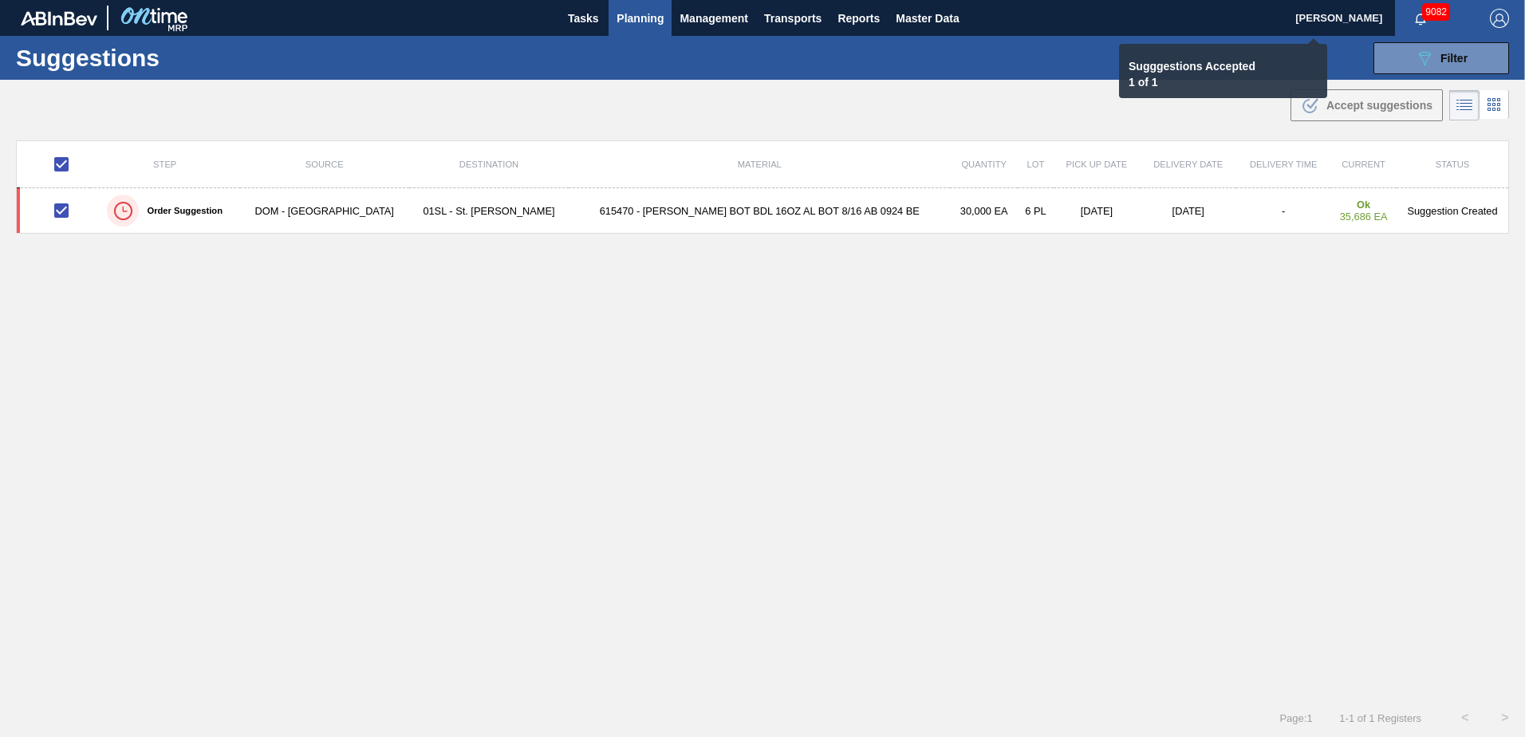
checkbox input "false"
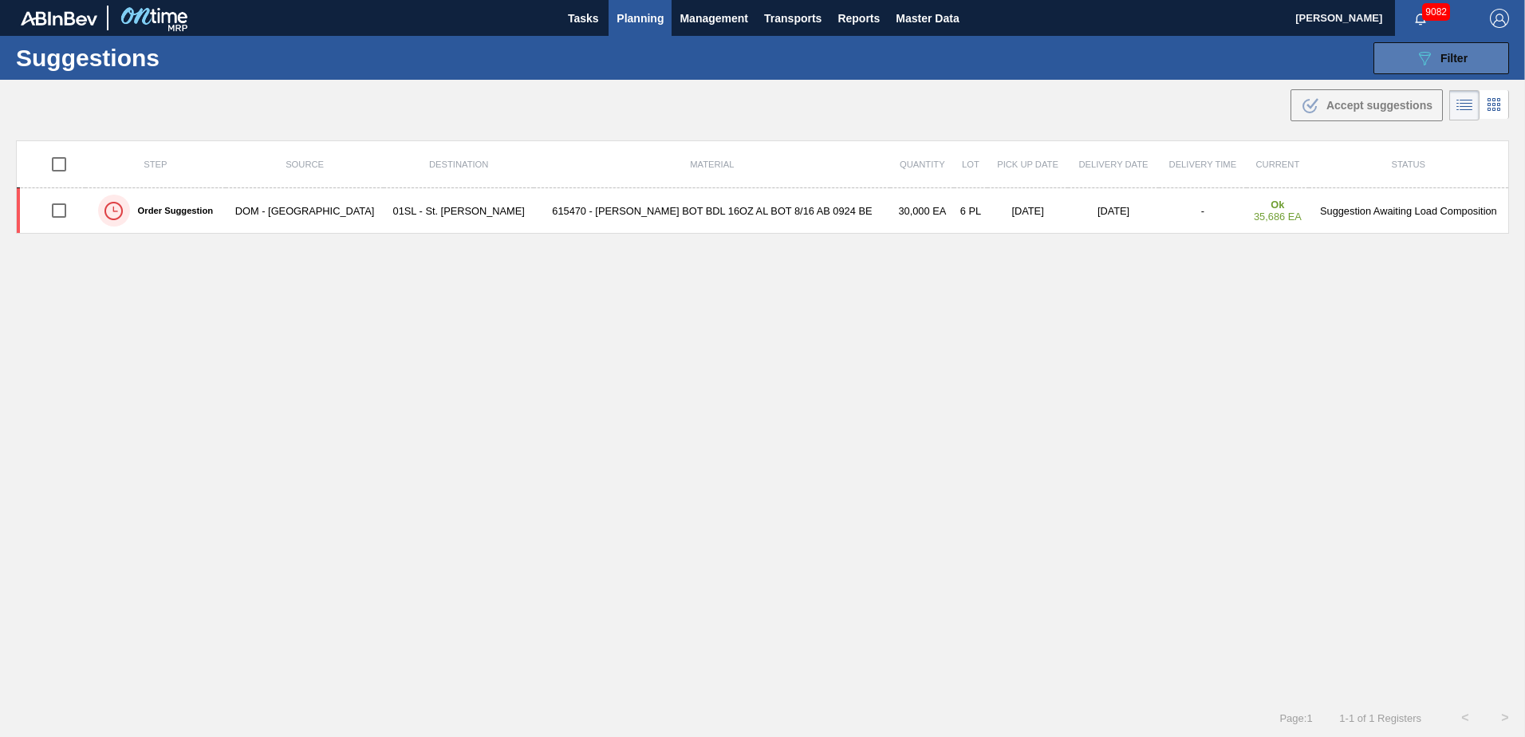
click at [1422, 53] on icon "089F7B8B-B2A5-4AFE-B5C0-19BA573D28AC" at bounding box center [1424, 58] width 19 height 19
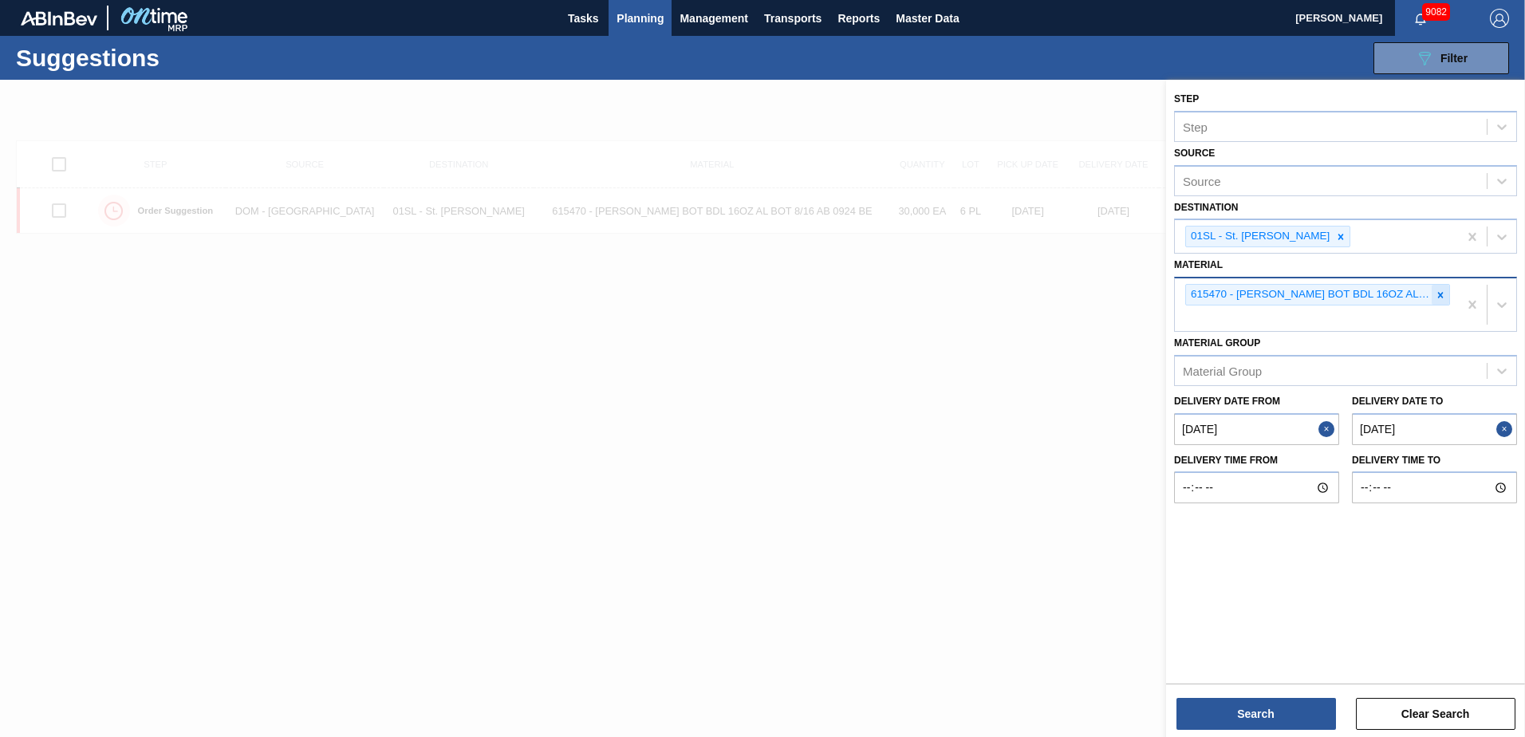
click at [1443, 300] on icon at bounding box center [1440, 295] width 11 height 11
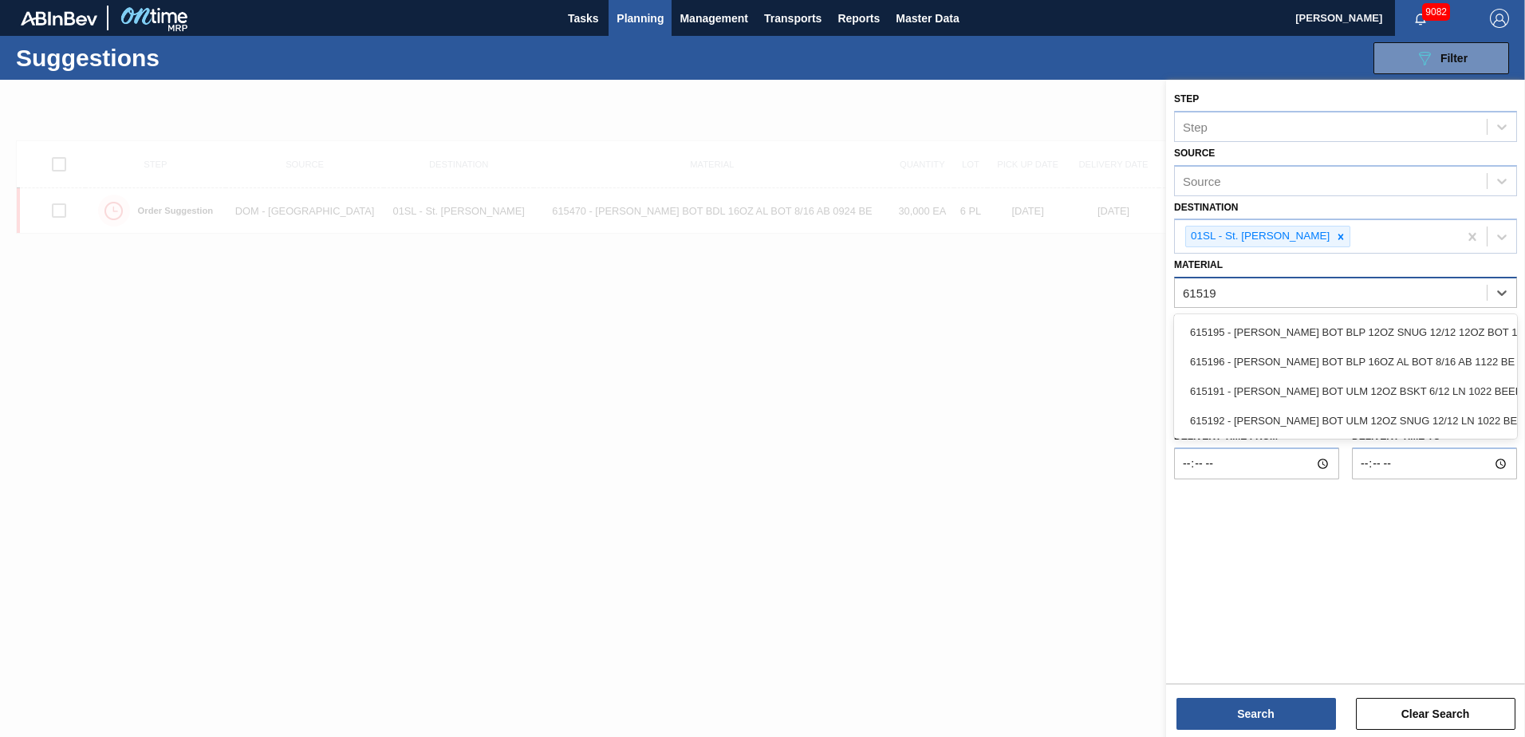
type input "615196"
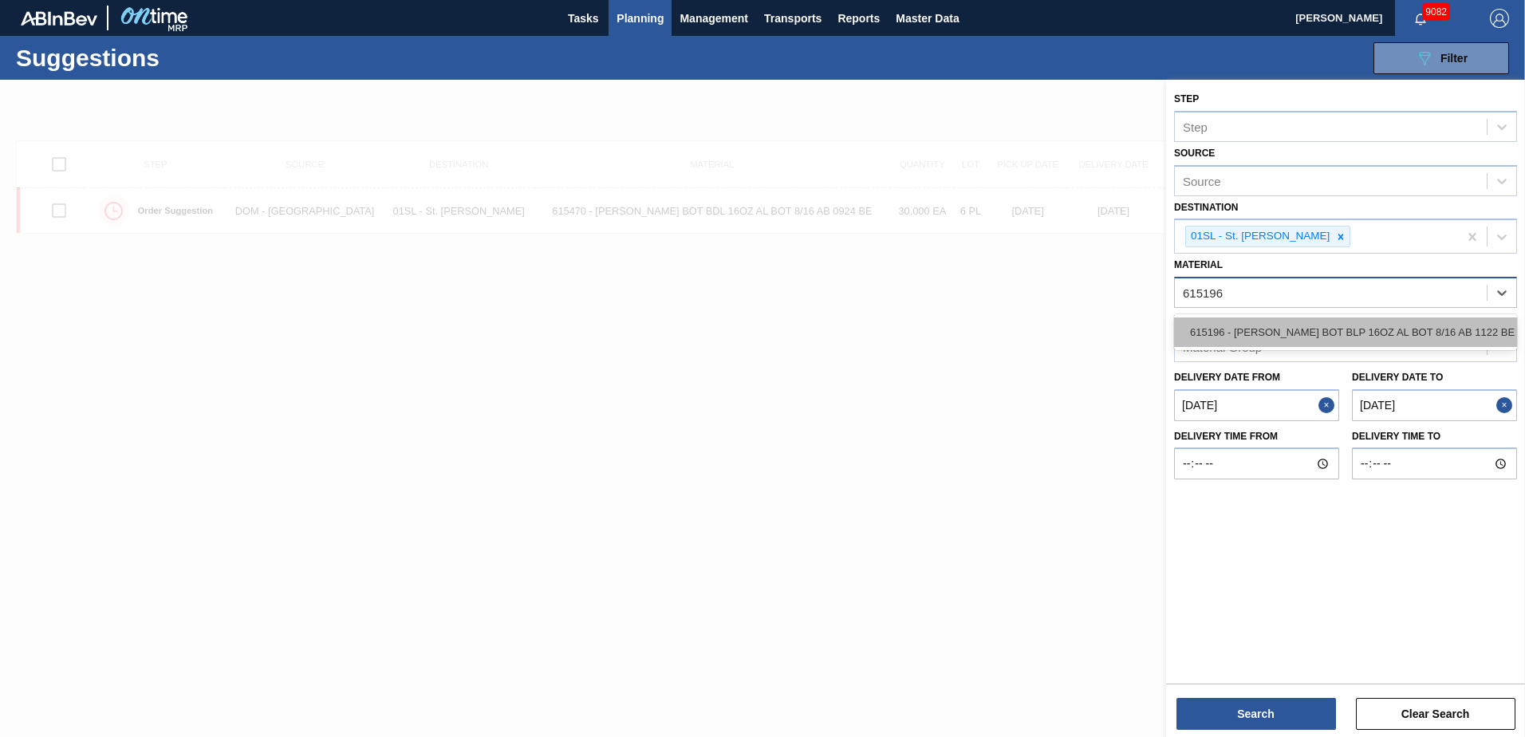
click at [1437, 331] on div "615196 - [PERSON_NAME] BOT BLP 16OZ AL BOT 8/16 AB 1122 BE" at bounding box center [1345, 332] width 343 height 30
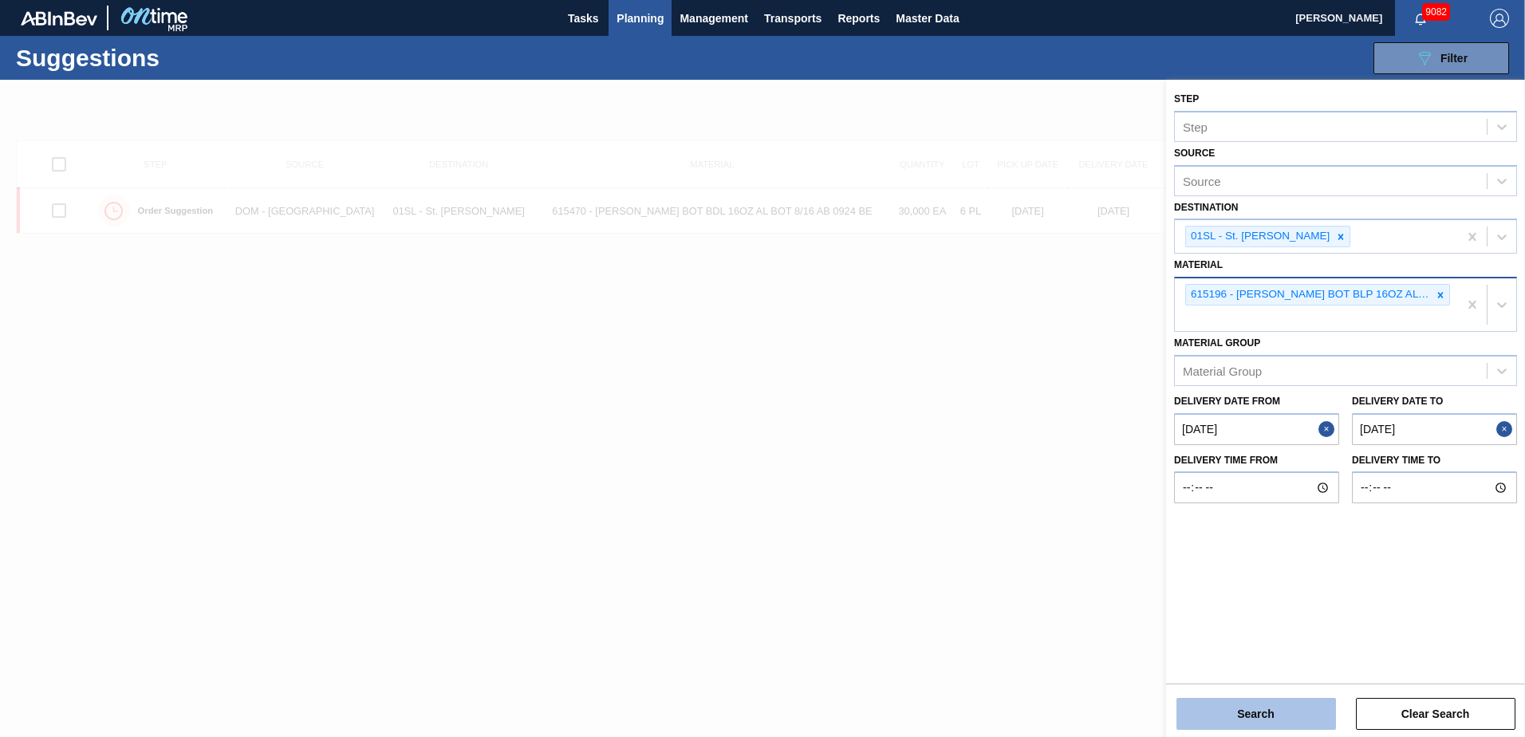
click at [1270, 705] on button "Search" at bounding box center [1257, 714] width 160 height 32
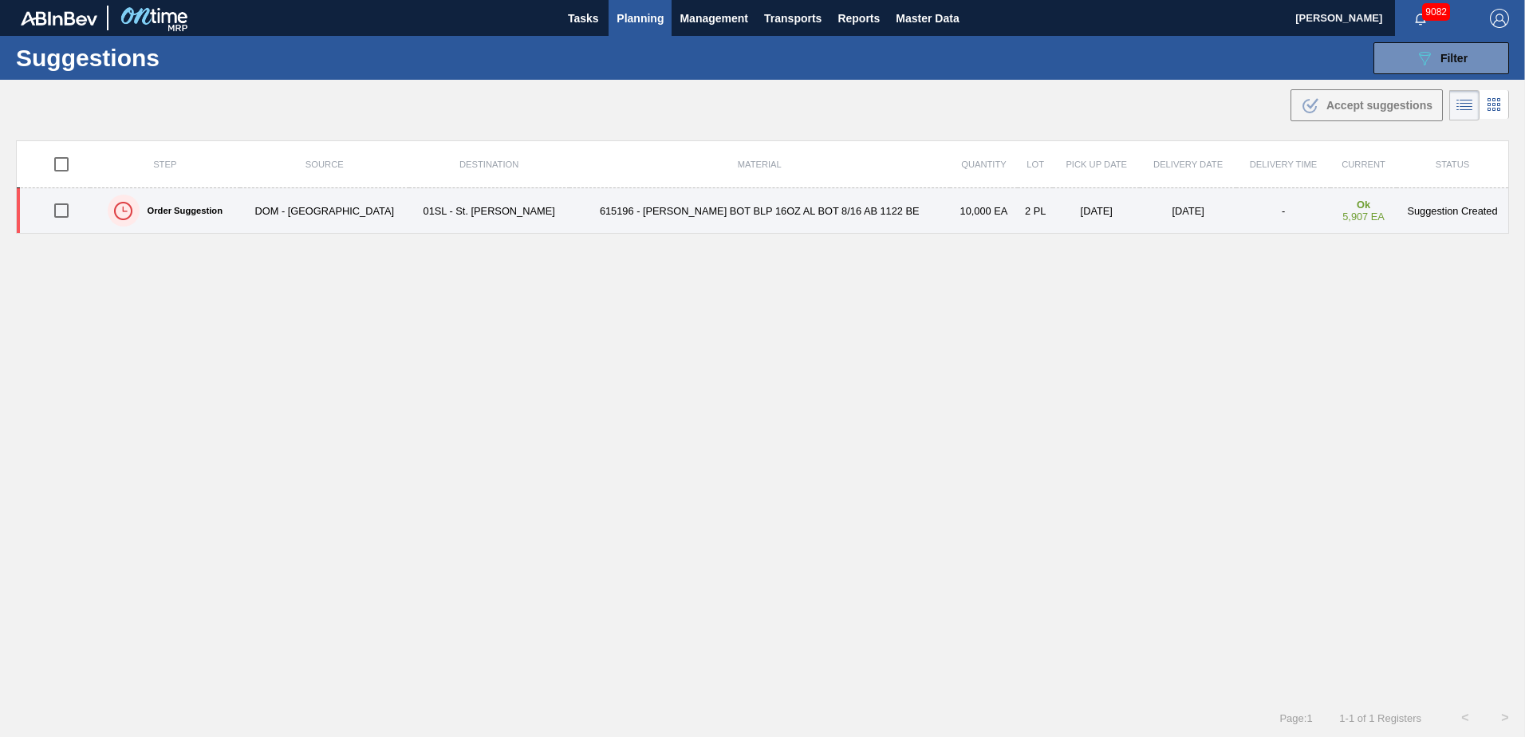
click at [66, 217] on input "checkbox" at bounding box center [62, 211] width 34 height 34
checkbox input "true"
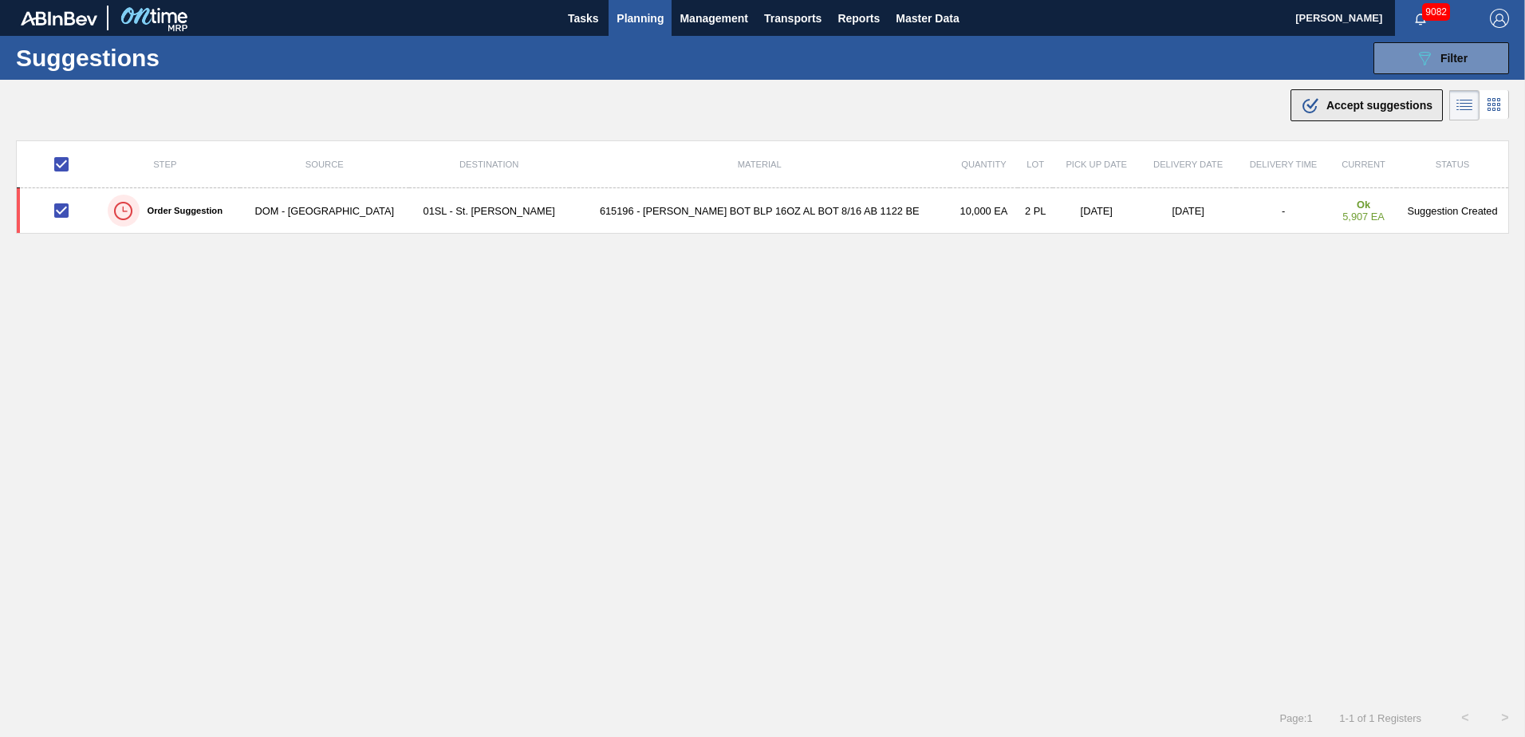
click at [1332, 112] on div ".b{fill:var(--color-action-default)} Accept suggestions" at bounding box center [1367, 105] width 132 height 19
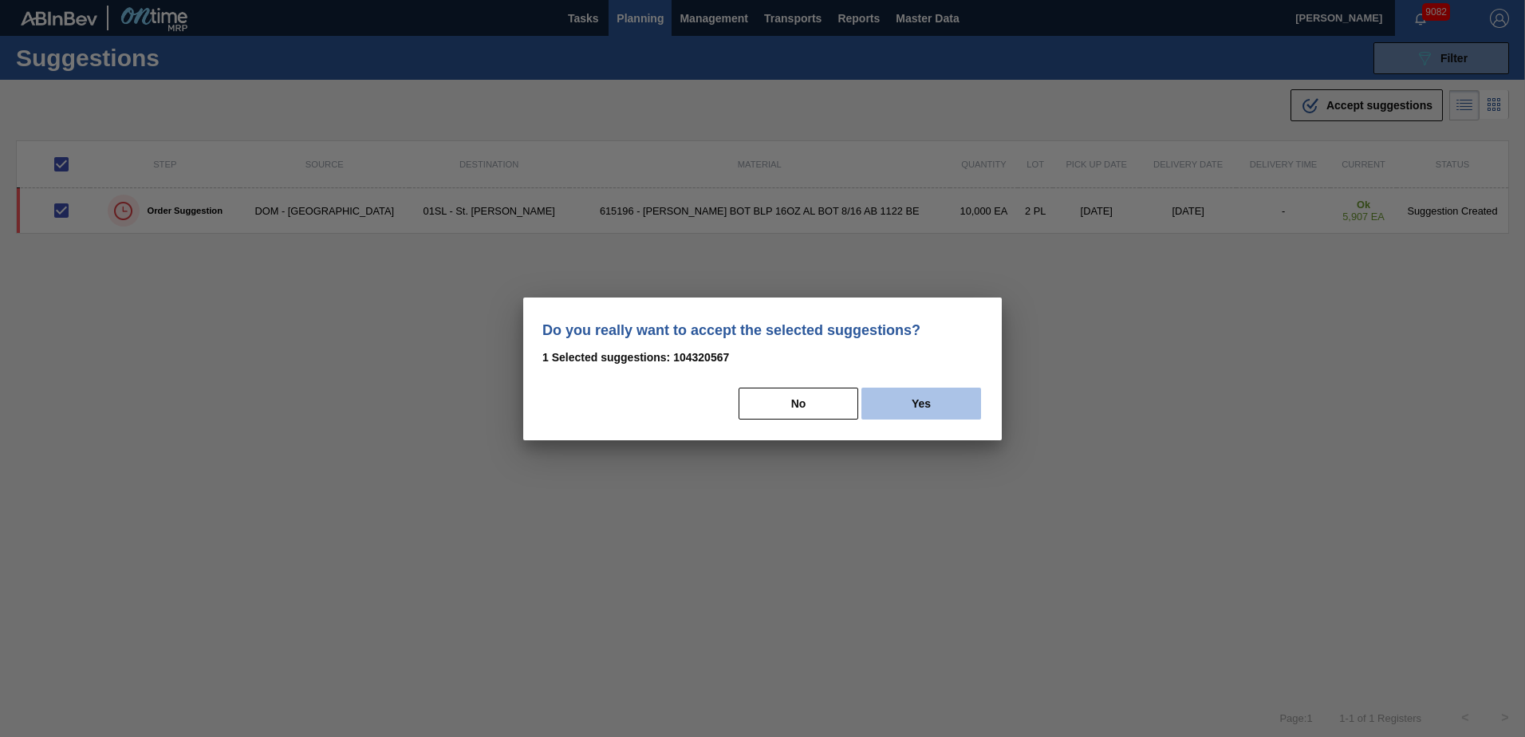
click at [959, 388] on button "Yes" at bounding box center [921, 404] width 120 height 32
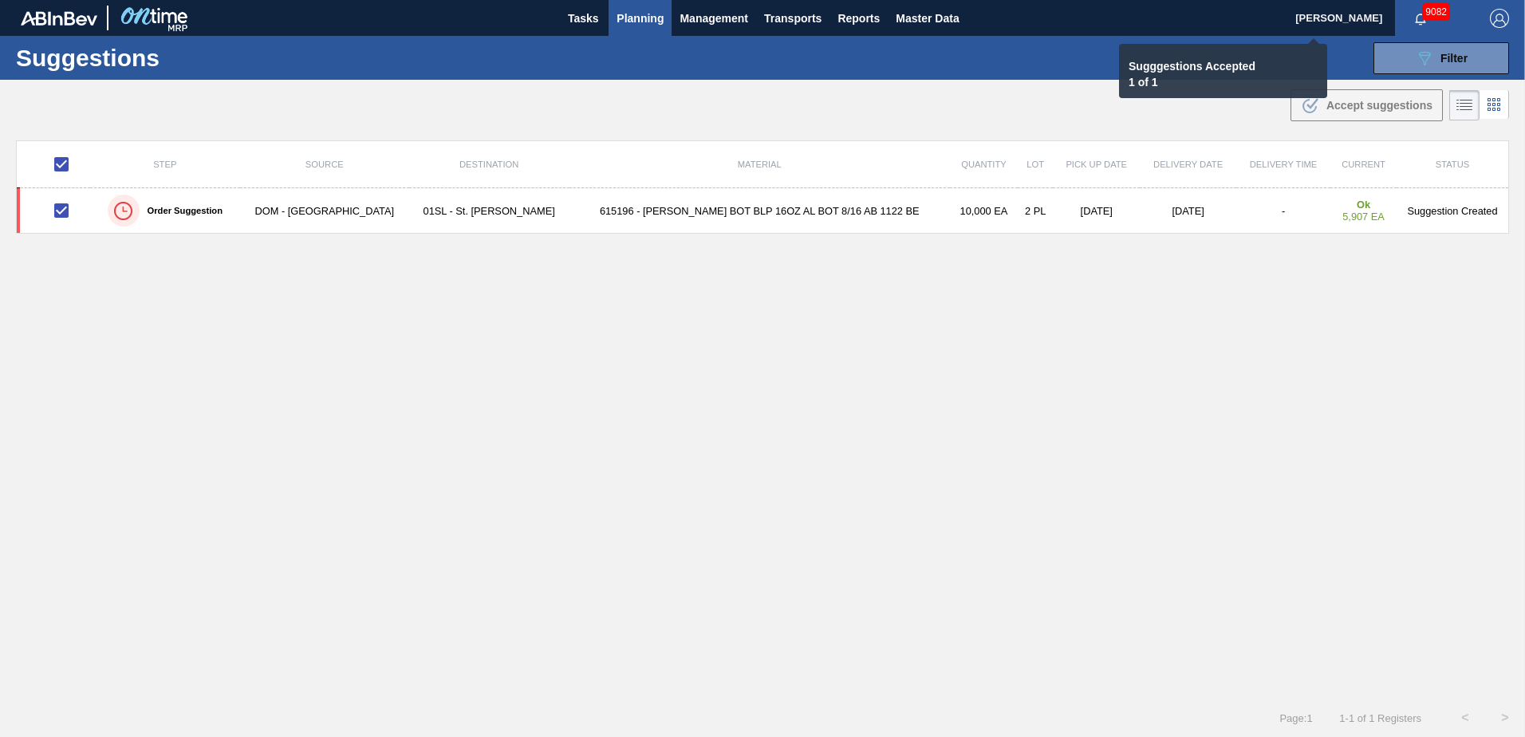
checkbox input "false"
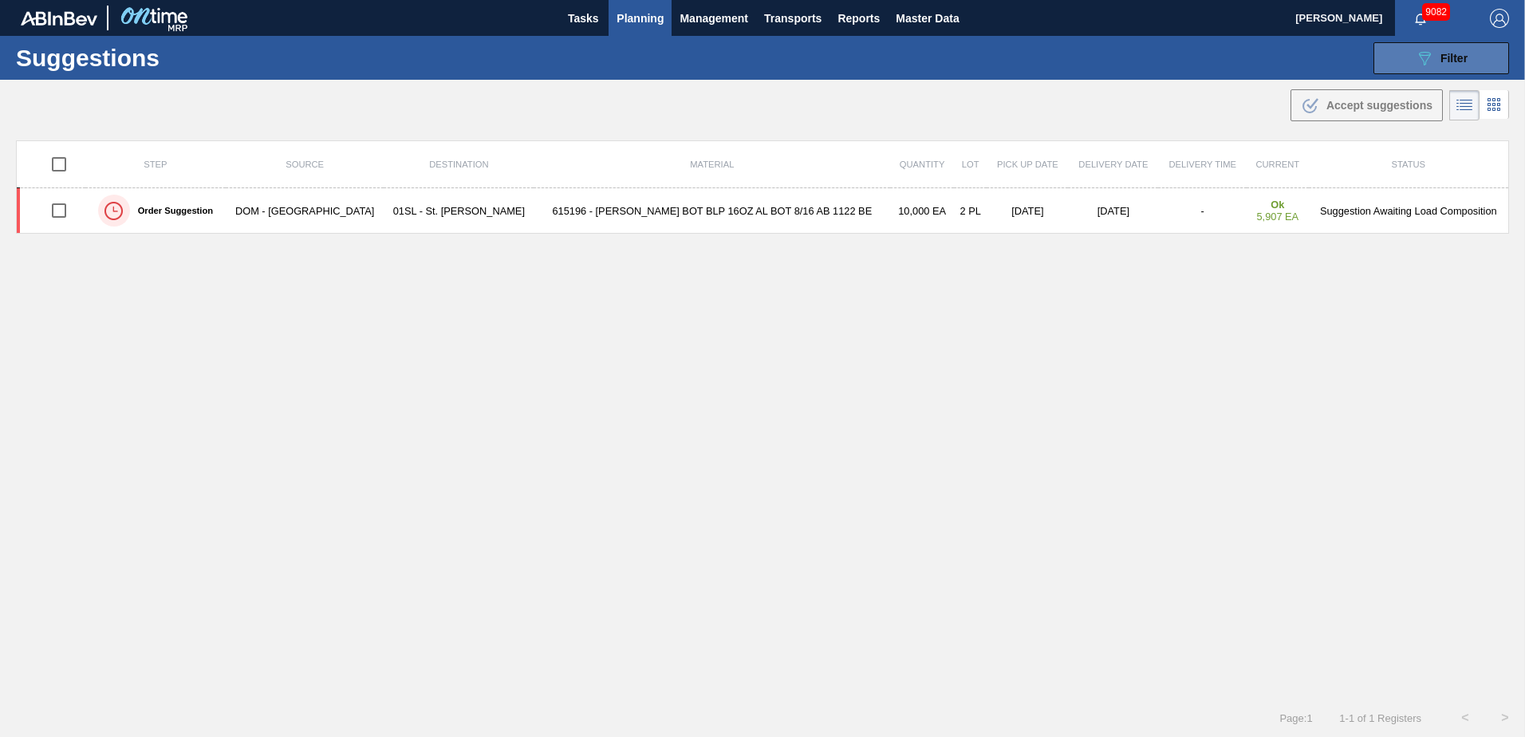
click at [1398, 60] on button "089F7B8B-B2A5-4AFE-B5C0-19BA573D28AC Filter" at bounding box center [1442, 58] width 136 height 32
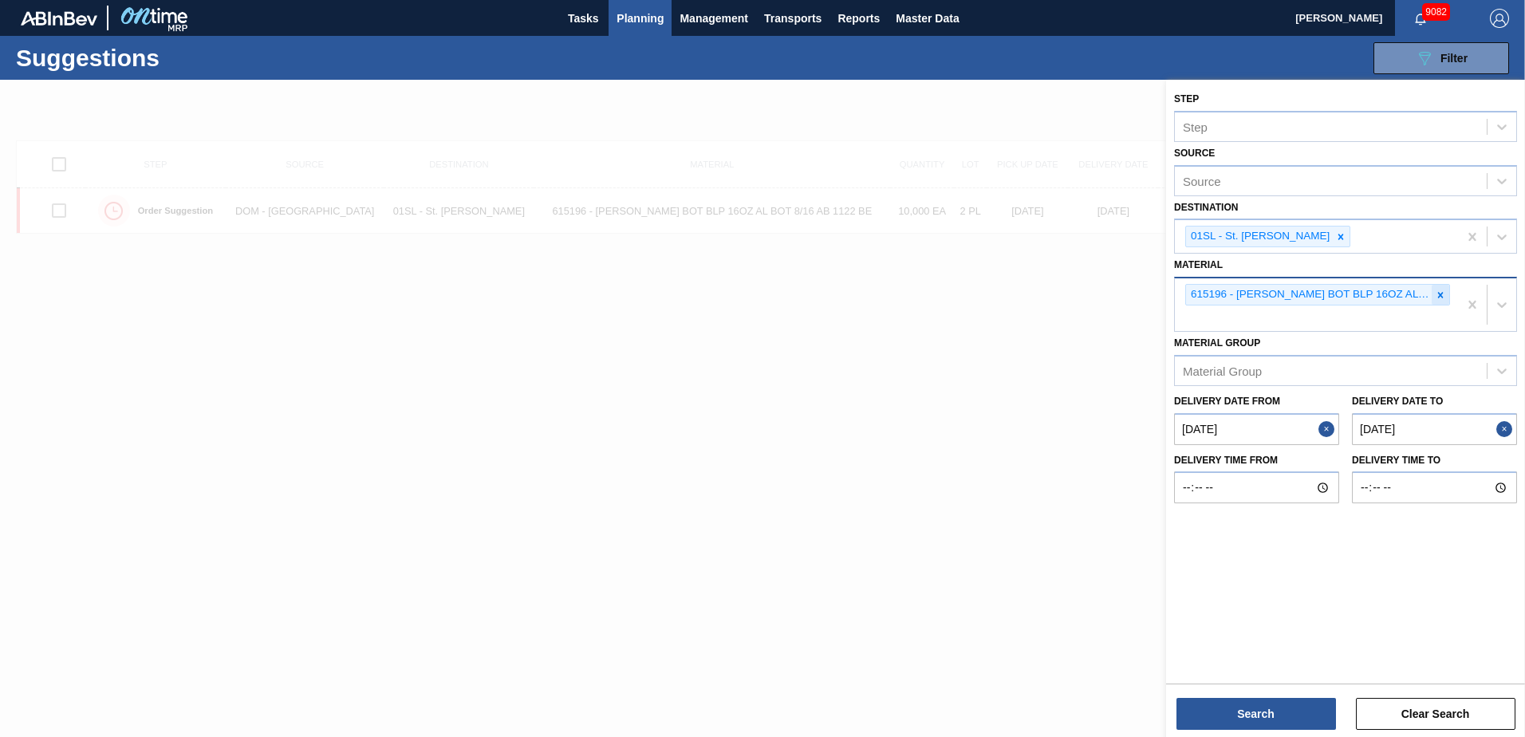
click at [1446, 301] on div at bounding box center [1441, 295] width 18 height 20
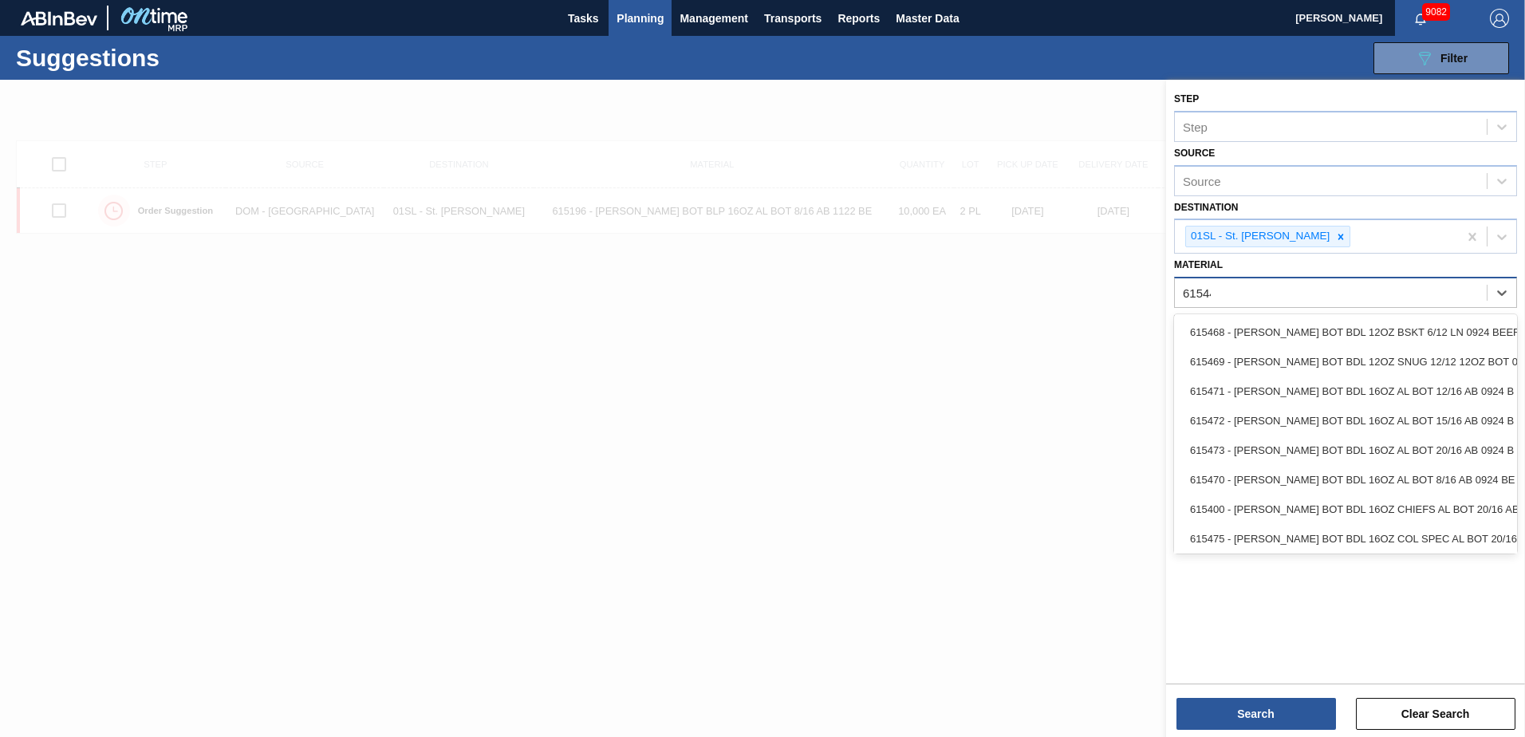
type input "615448"
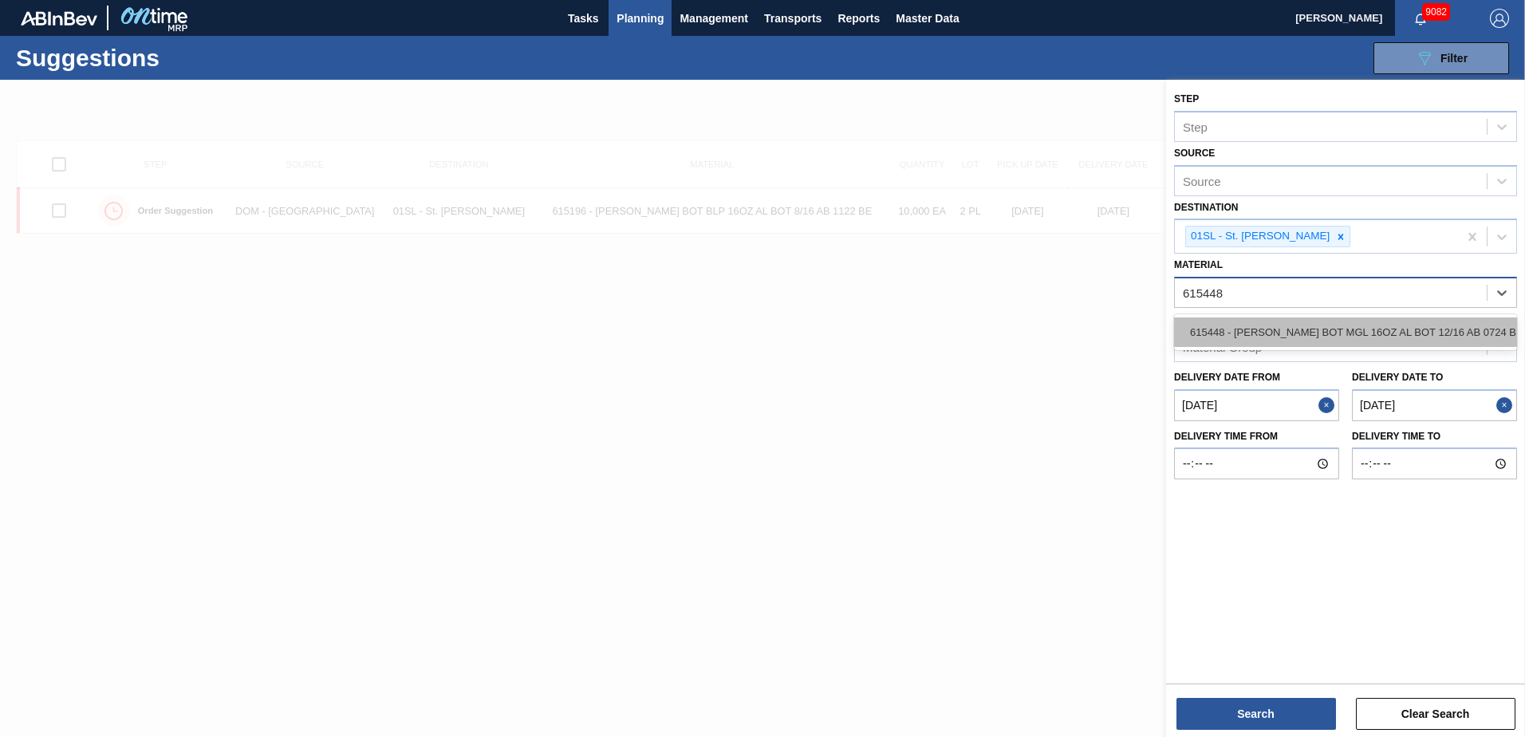
click at [1409, 318] on div "615448 - [PERSON_NAME] BOT MGL 16OZ AL BOT 12/16 AB 0724 B" at bounding box center [1345, 332] width 343 height 30
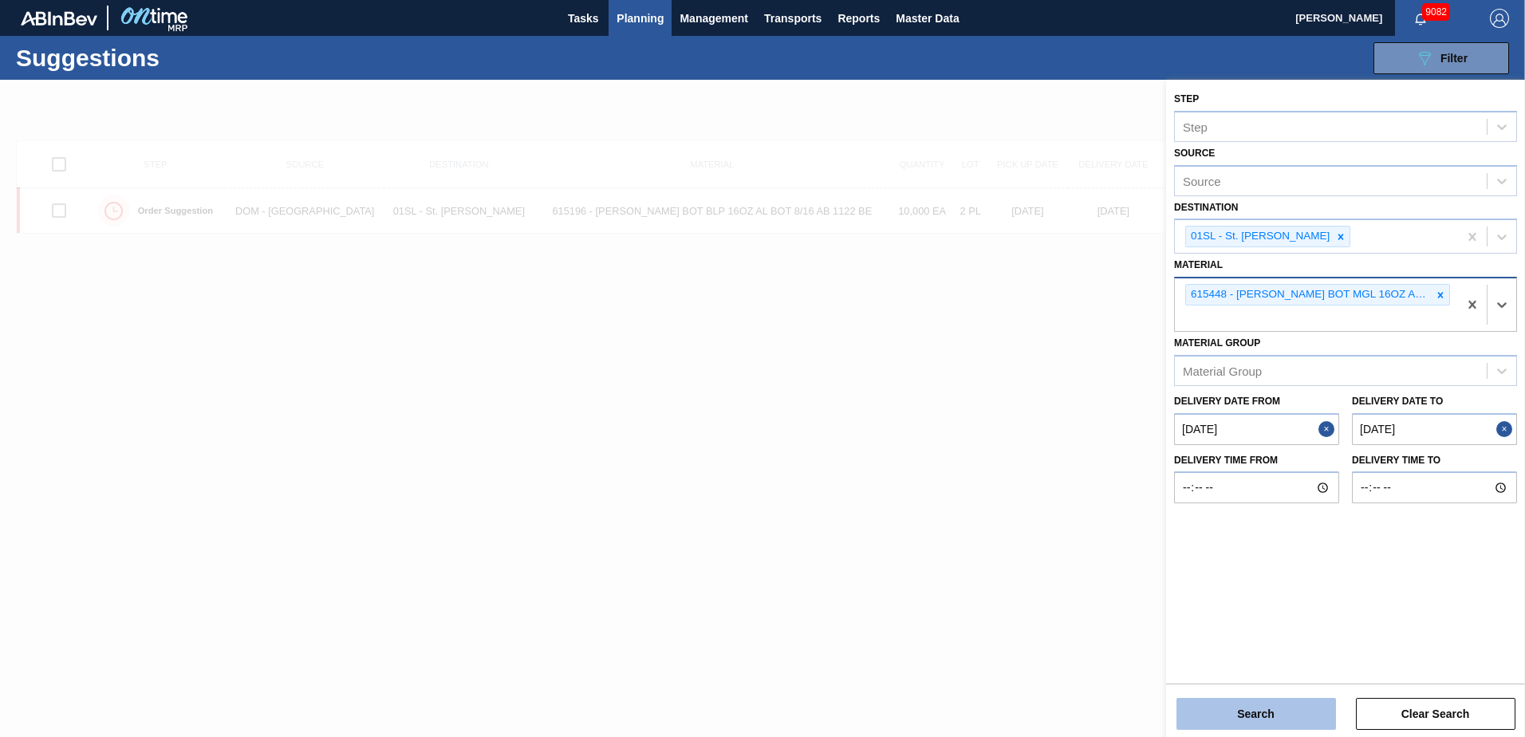
click at [1241, 715] on button "Search" at bounding box center [1257, 714] width 160 height 32
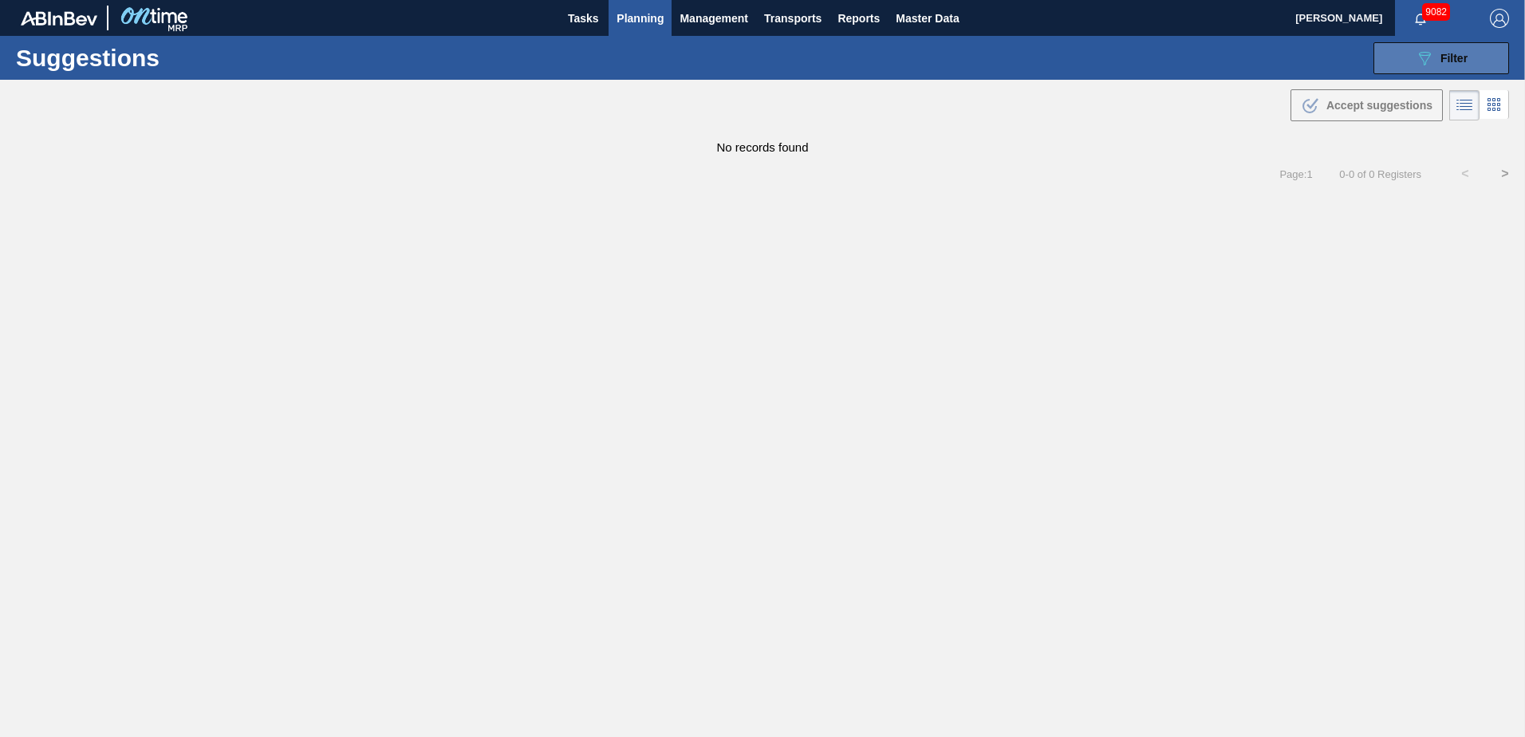
click at [1446, 61] on span "Filter" at bounding box center [1454, 58] width 27 height 13
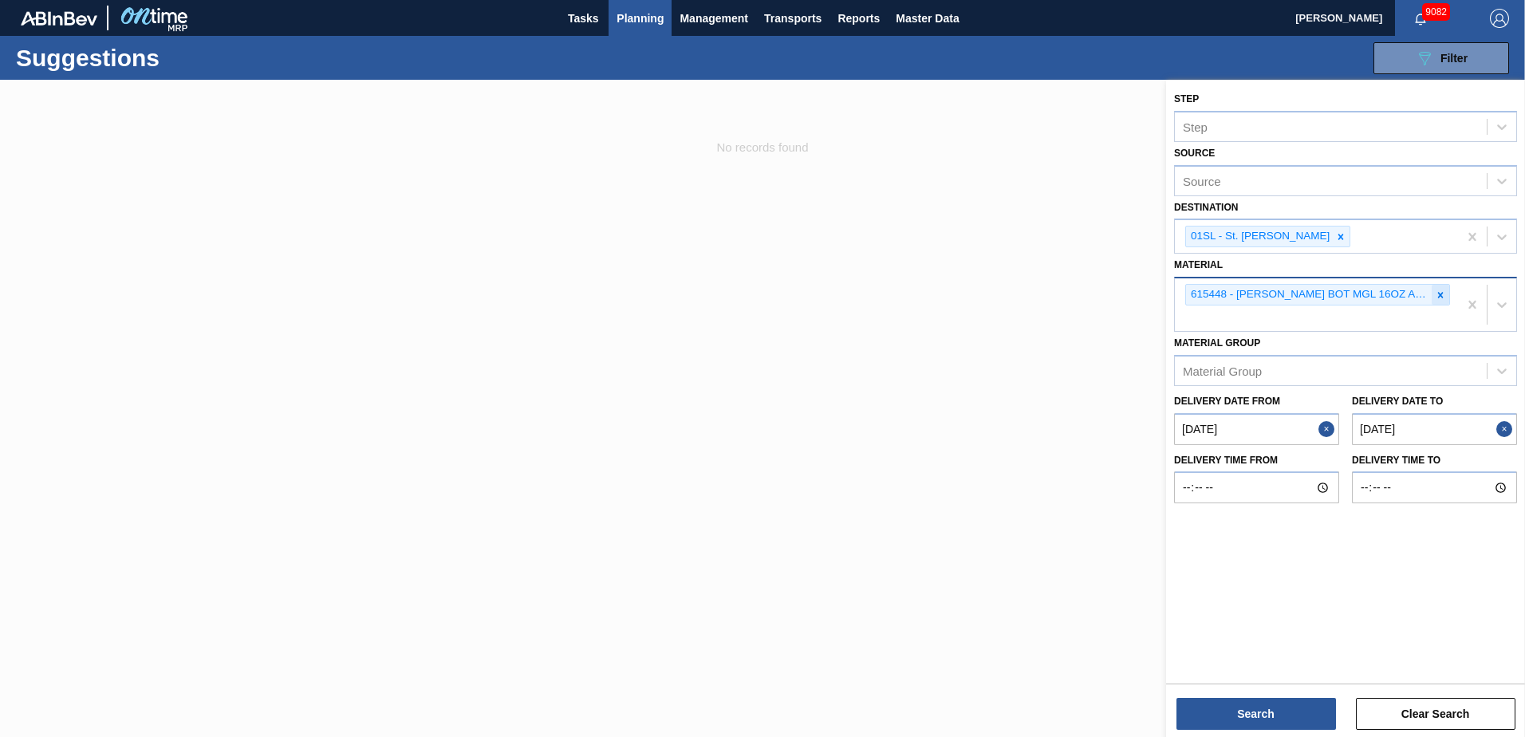
click at [1441, 292] on icon at bounding box center [1440, 295] width 11 height 11
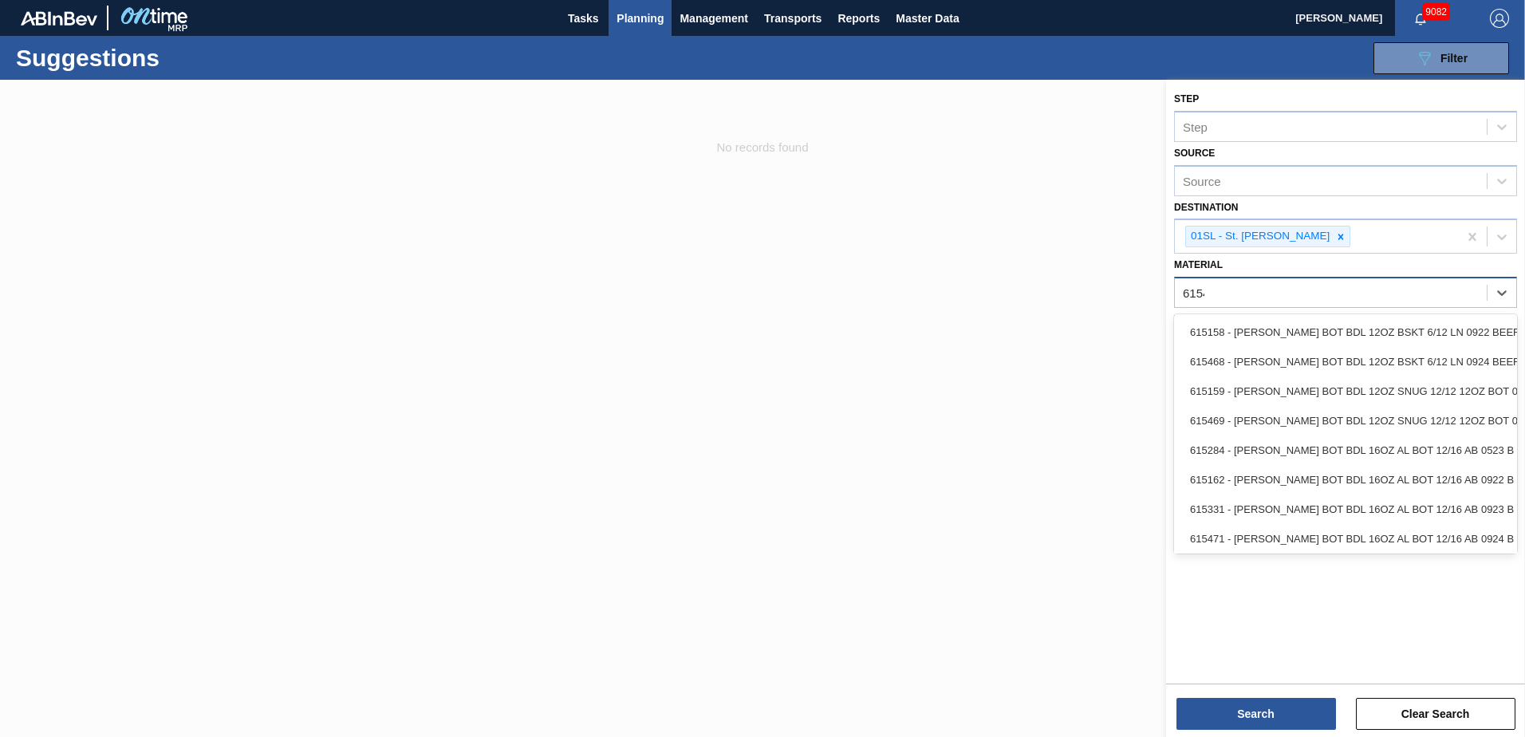
type input "615471"
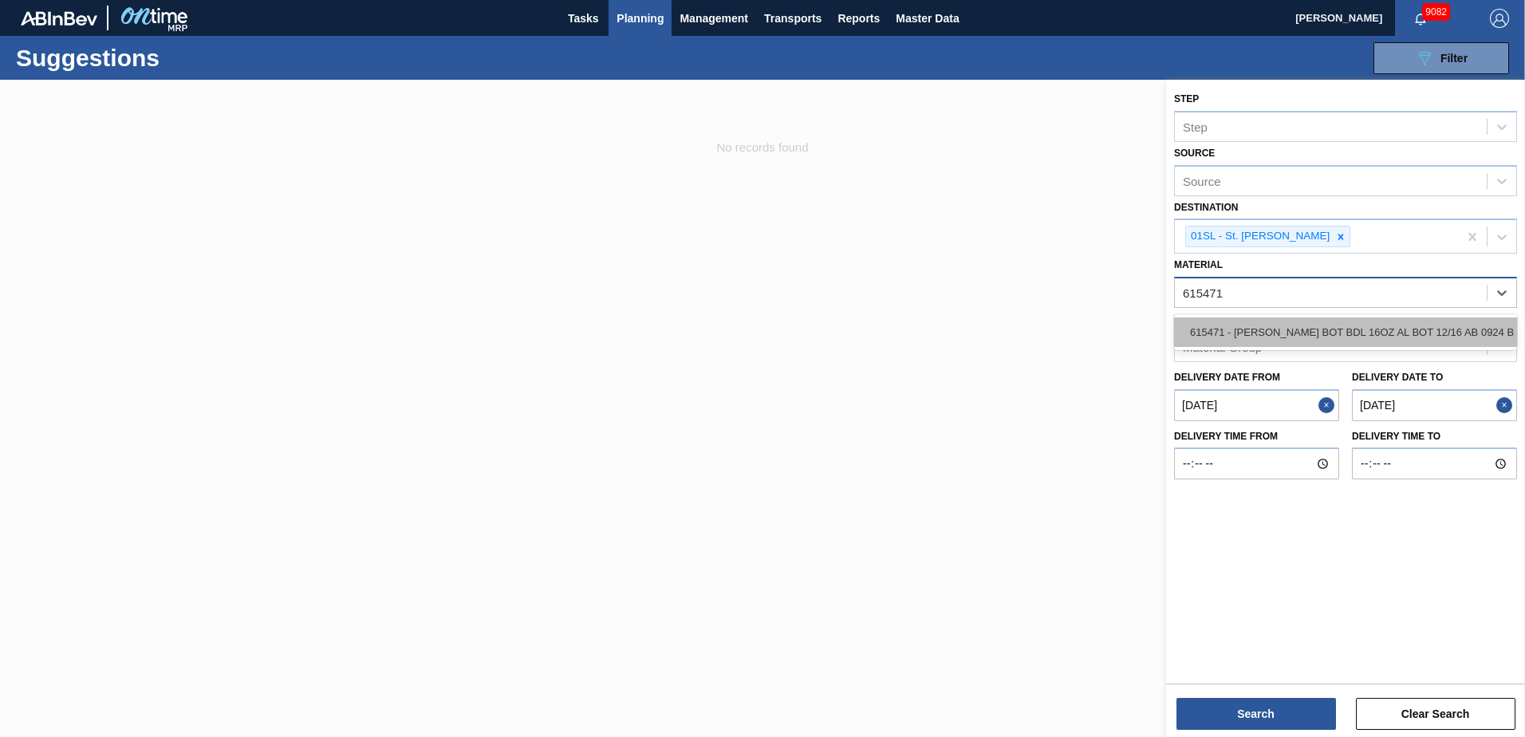
click at [1406, 329] on div "615471 - [PERSON_NAME] BOT BDL 16OZ AL BOT 12/16 AB 0924 B" at bounding box center [1345, 332] width 343 height 30
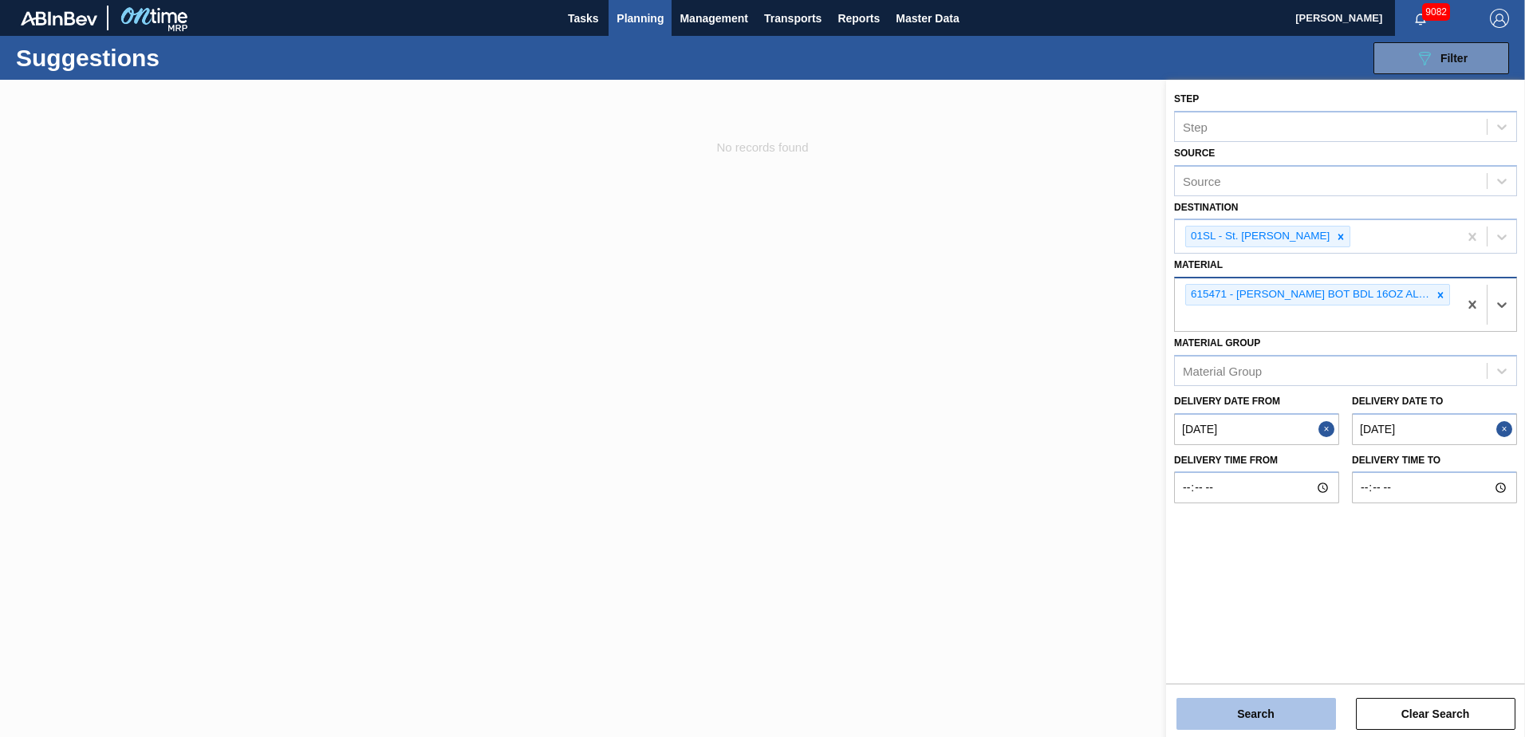
click at [1267, 722] on button "Search" at bounding box center [1257, 714] width 160 height 32
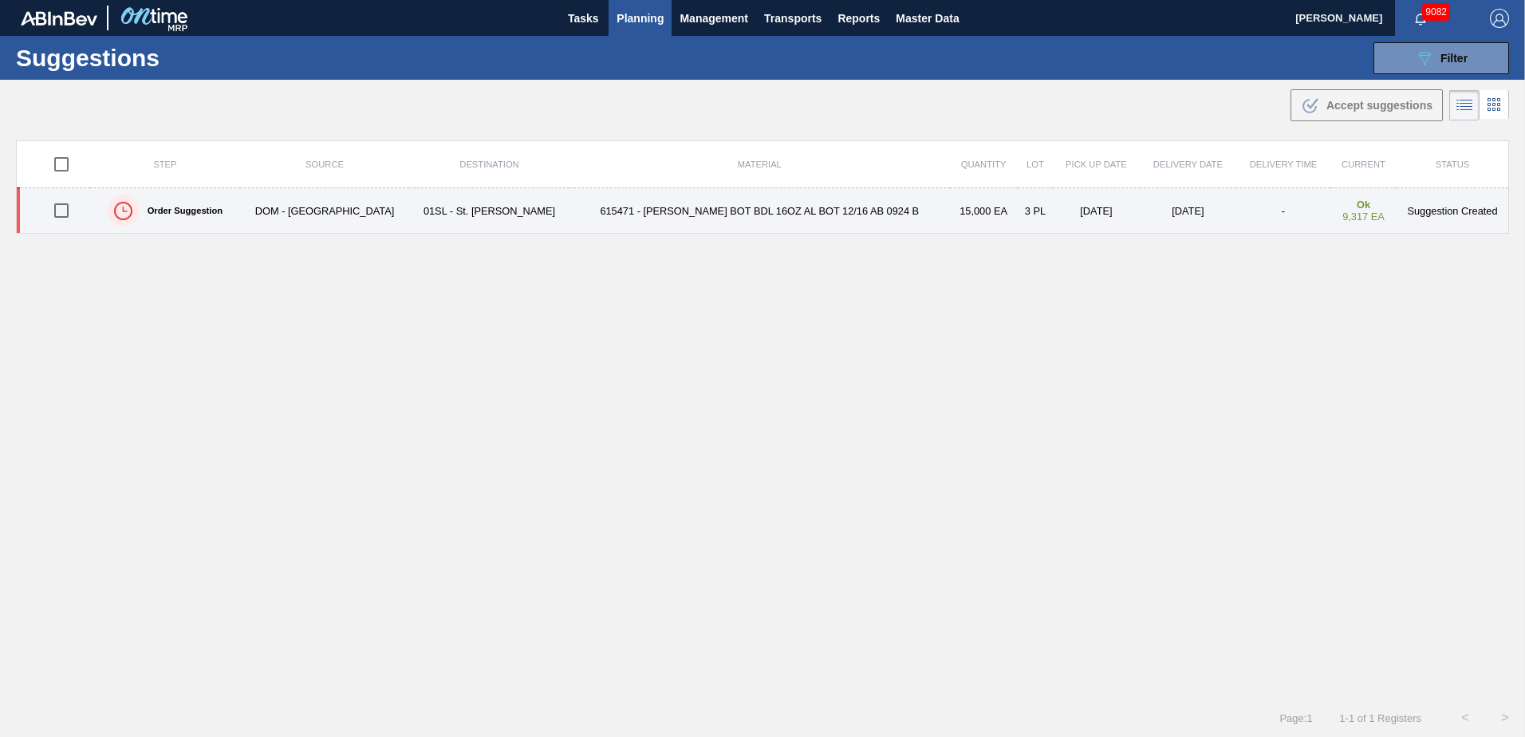
click at [65, 207] on input "checkbox" at bounding box center [62, 211] width 34 height 34
checkbox input "true"
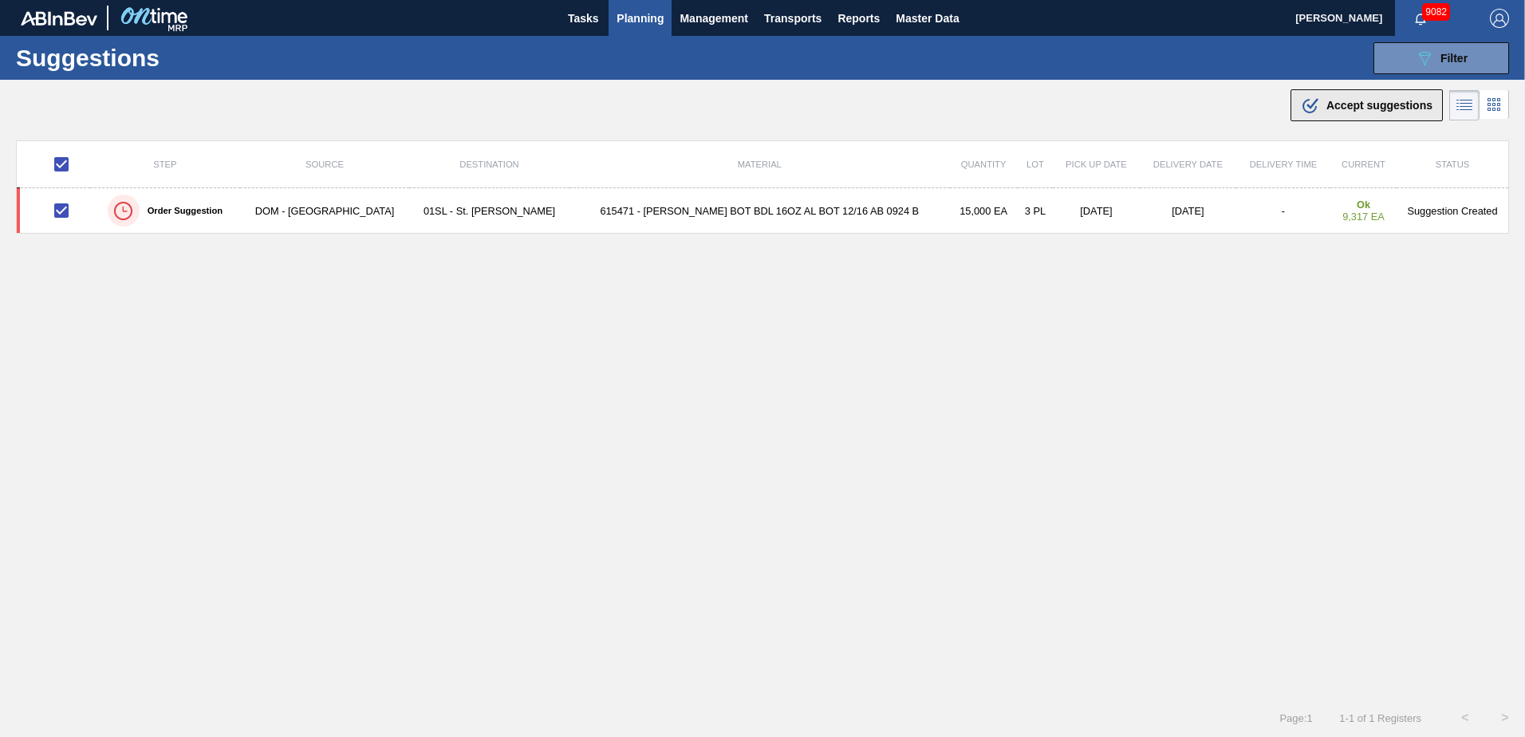
click at [1360, 102] on span "Accept suggestions" at bounding box center [1380, 105] width 106 height 13
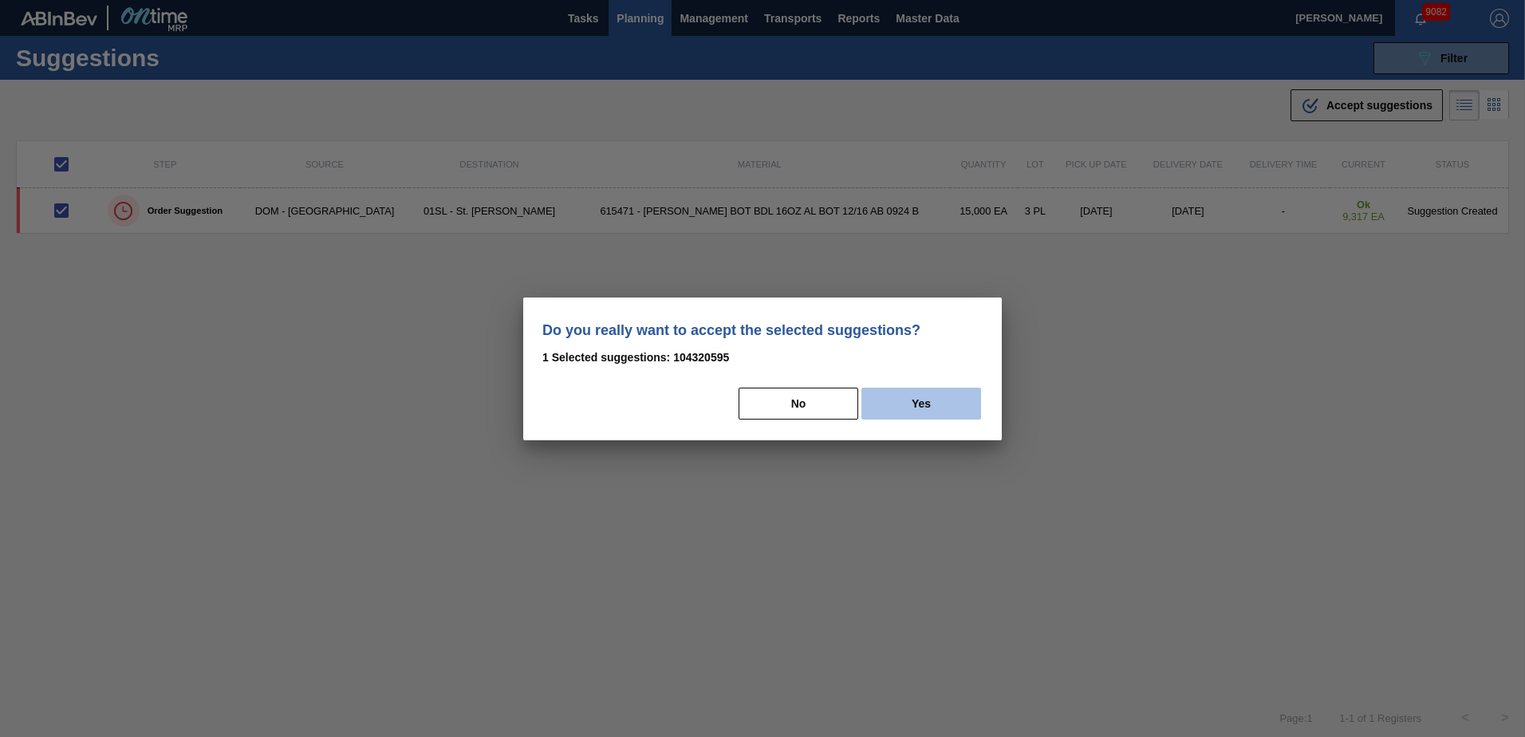
click at [915, 397] on button "Yes" at bounding box center [921, 404] width 120 height 32
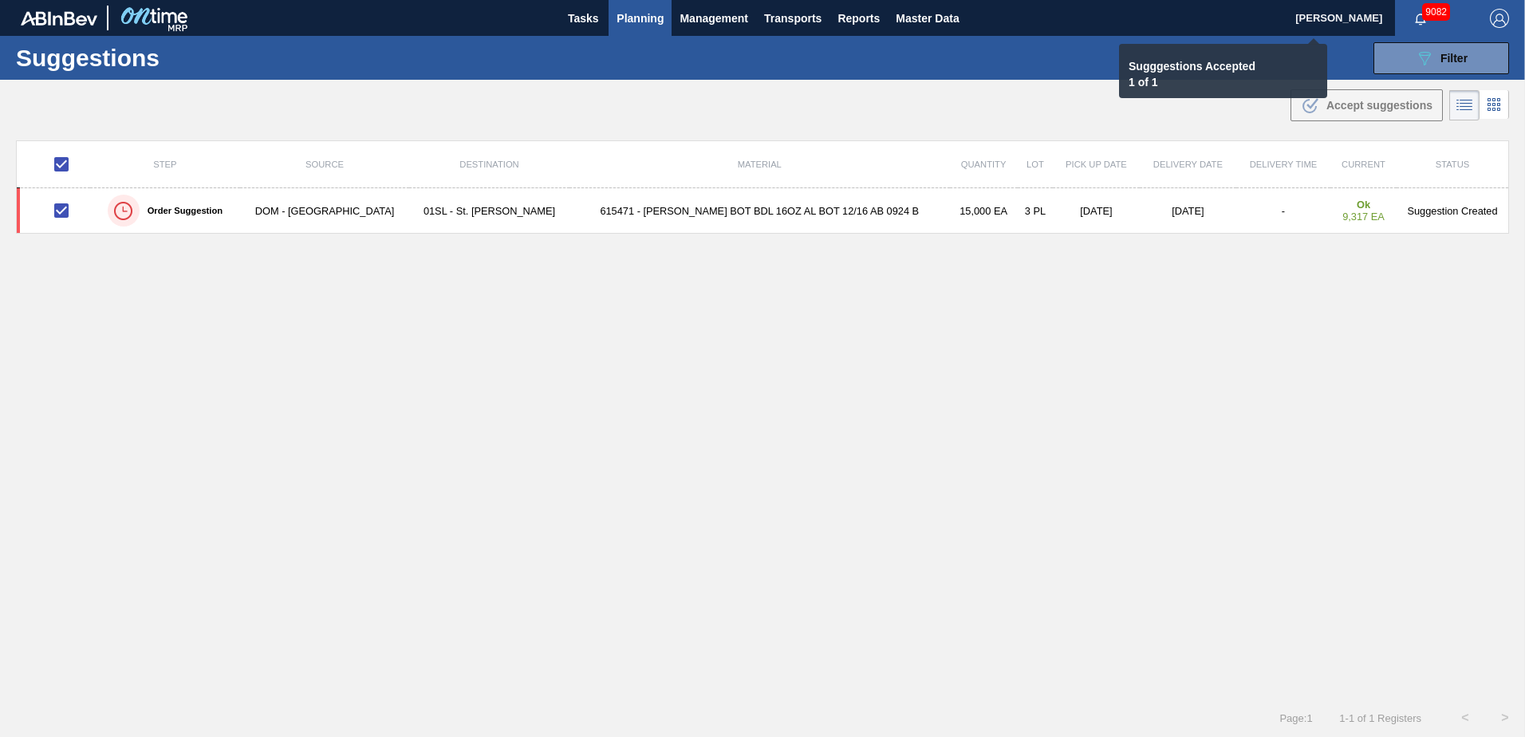
checkbox input "false"
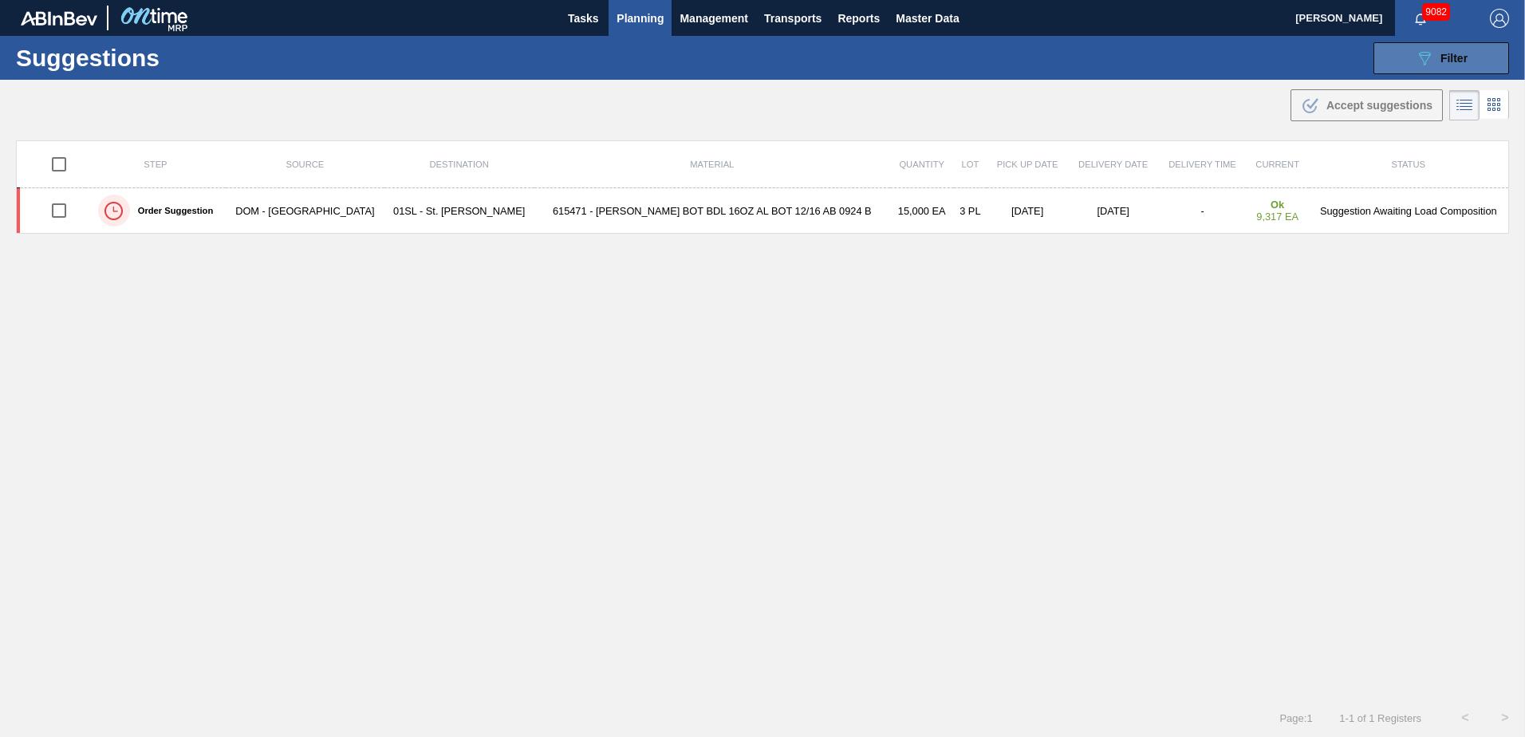
click at [1434, 53] on div "089F7B8B-B2A5-4AFE-B5C0-19BA573D28AC Filter" at bounding box center [1441, 58] width 53 height 19
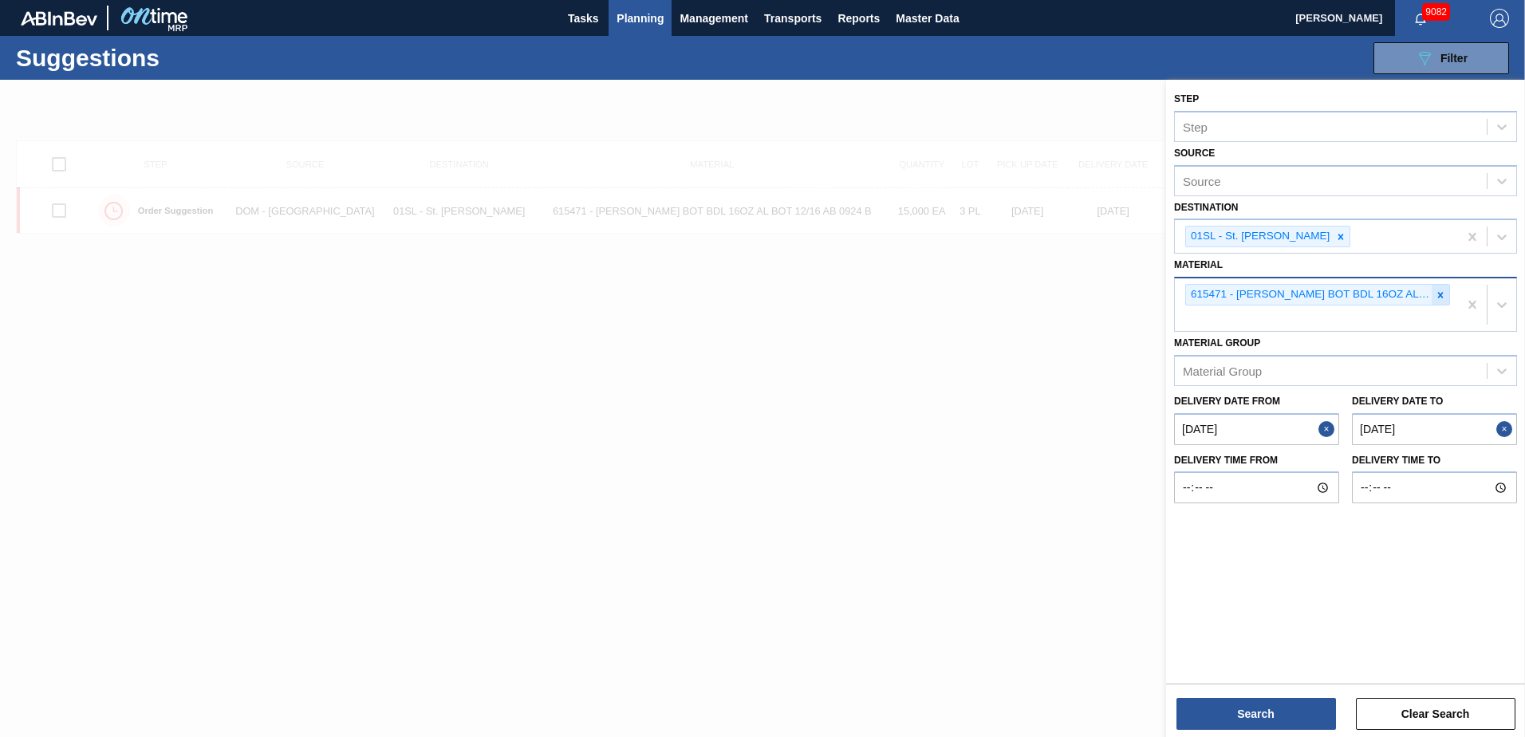
click at [1445, 291] on icon at bounding box center [1440, 295] width 11 height 11
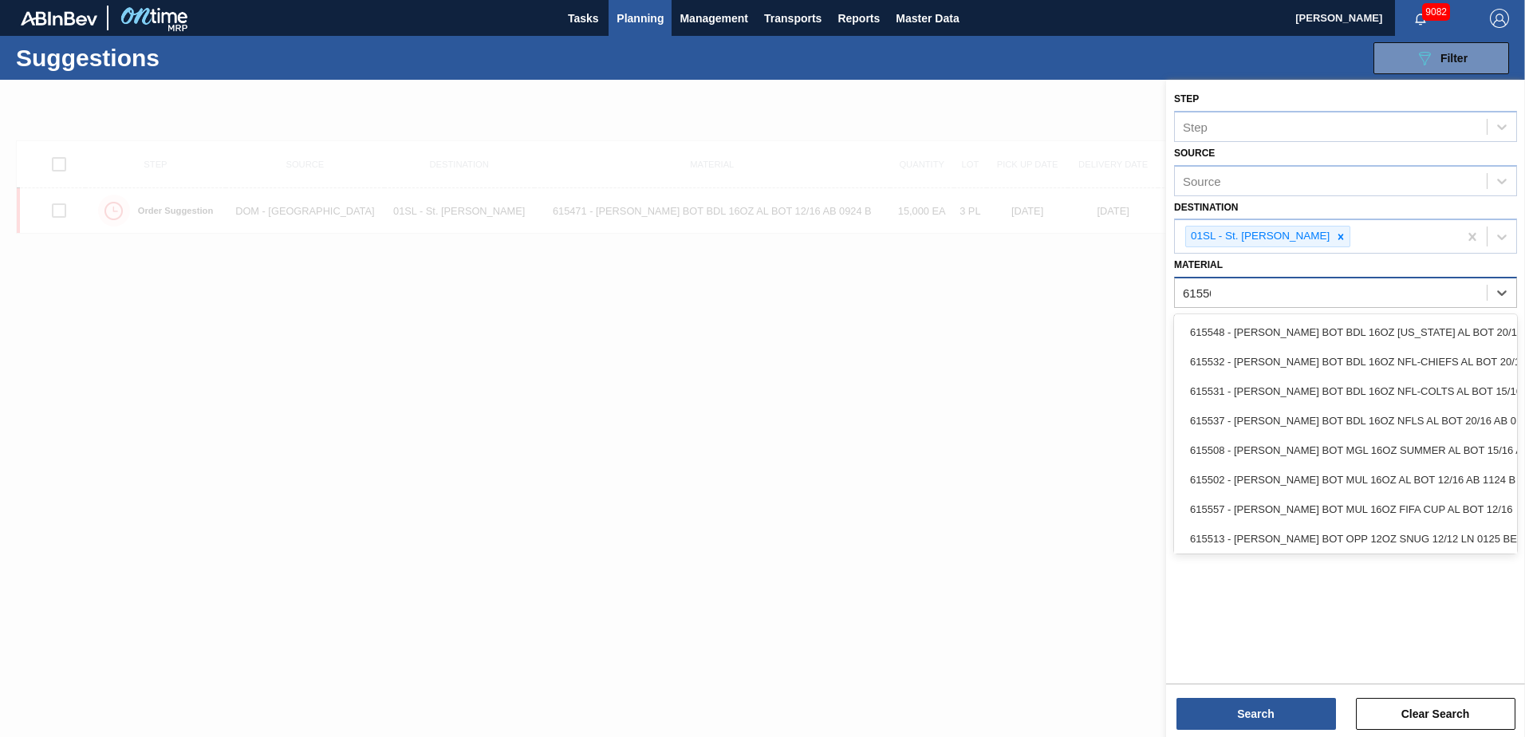
type input "615502"
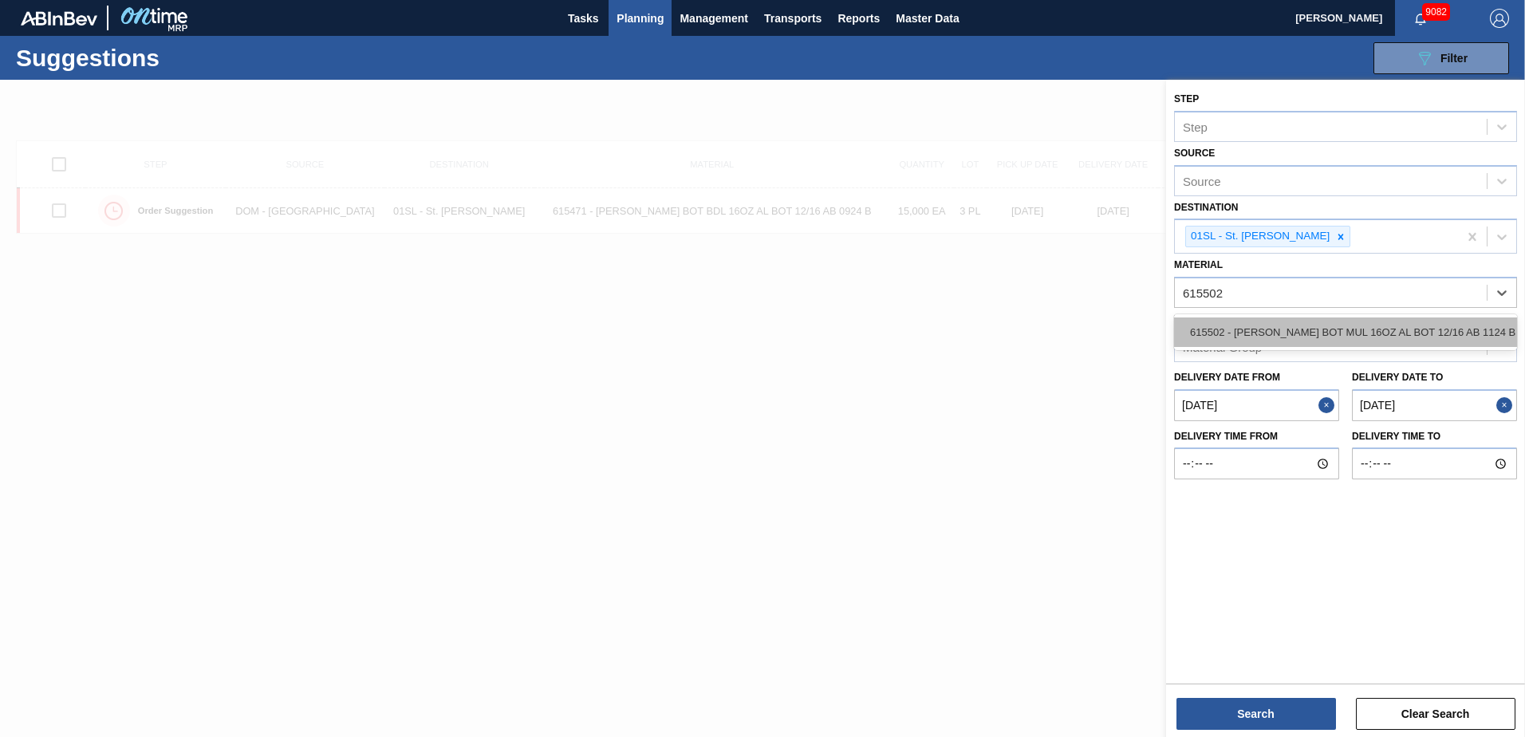
click at [1425, 320] on div "615502 - [PERSON_NAME] BOT MUL 16OZ AL BOT 12/16 AB 1124 B" at bounding box center [1345, 332] width 343 height 30
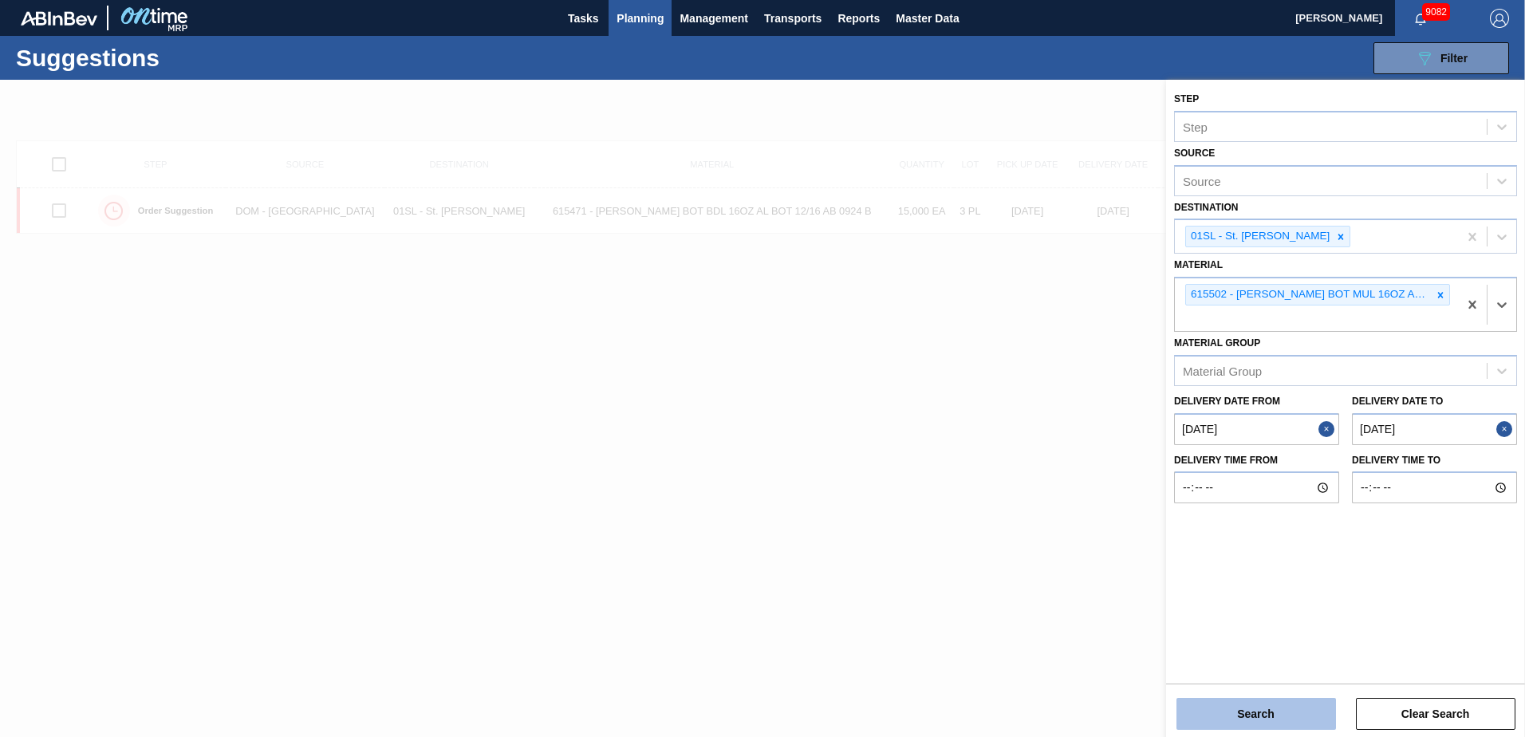
click at [1219, 705] on button "Search" at bounding box center [1257, 714] width 160 height 32
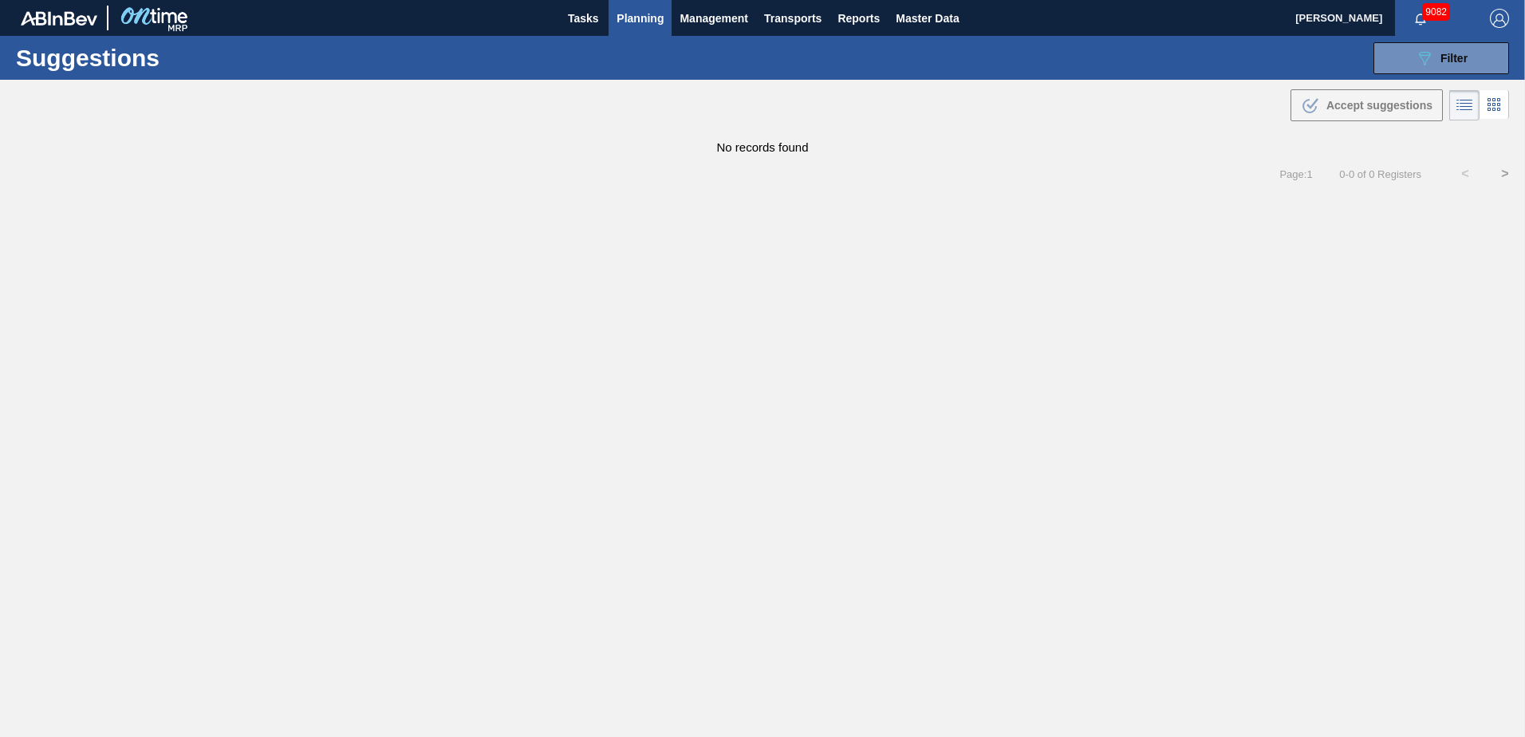
click at [625, 18] on span "Planning" at bounding box center [640, 18] width 47 height 19
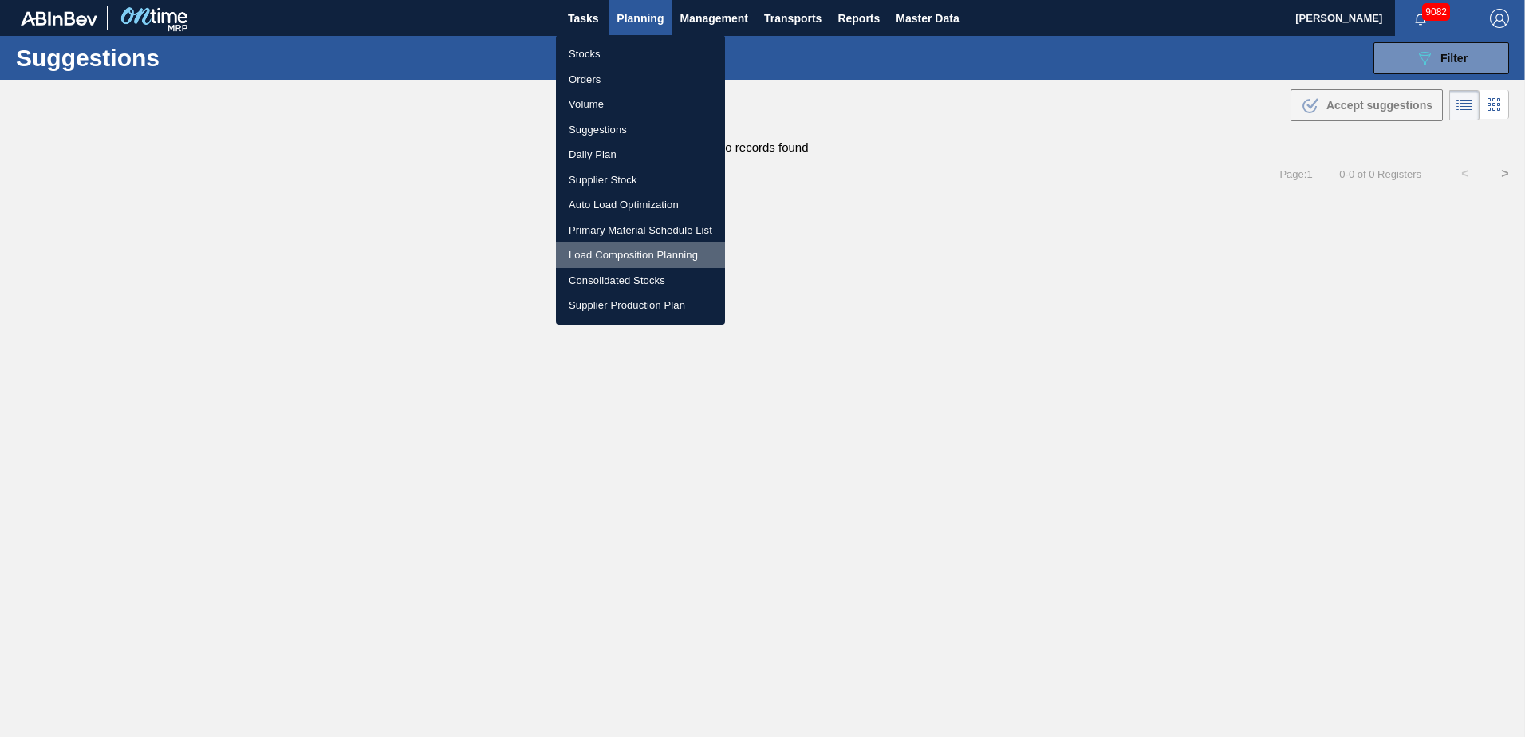
click at [615, 258] on li "Load Composition Planning" at bounding box center [640, 255] width 169 height 26
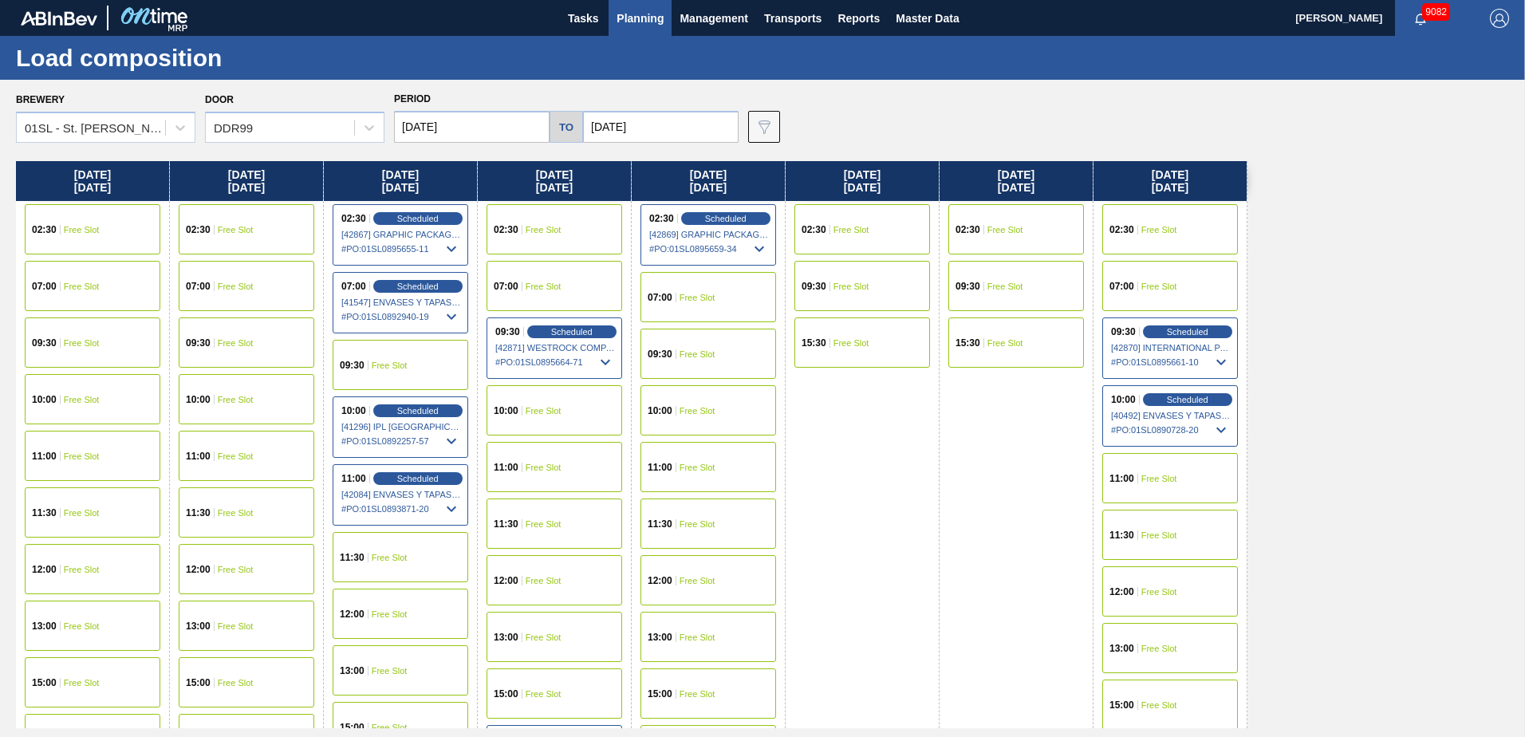
click at [376, 366] on span "Free Slot" at bounding box center [390, 366] width 36 height 10
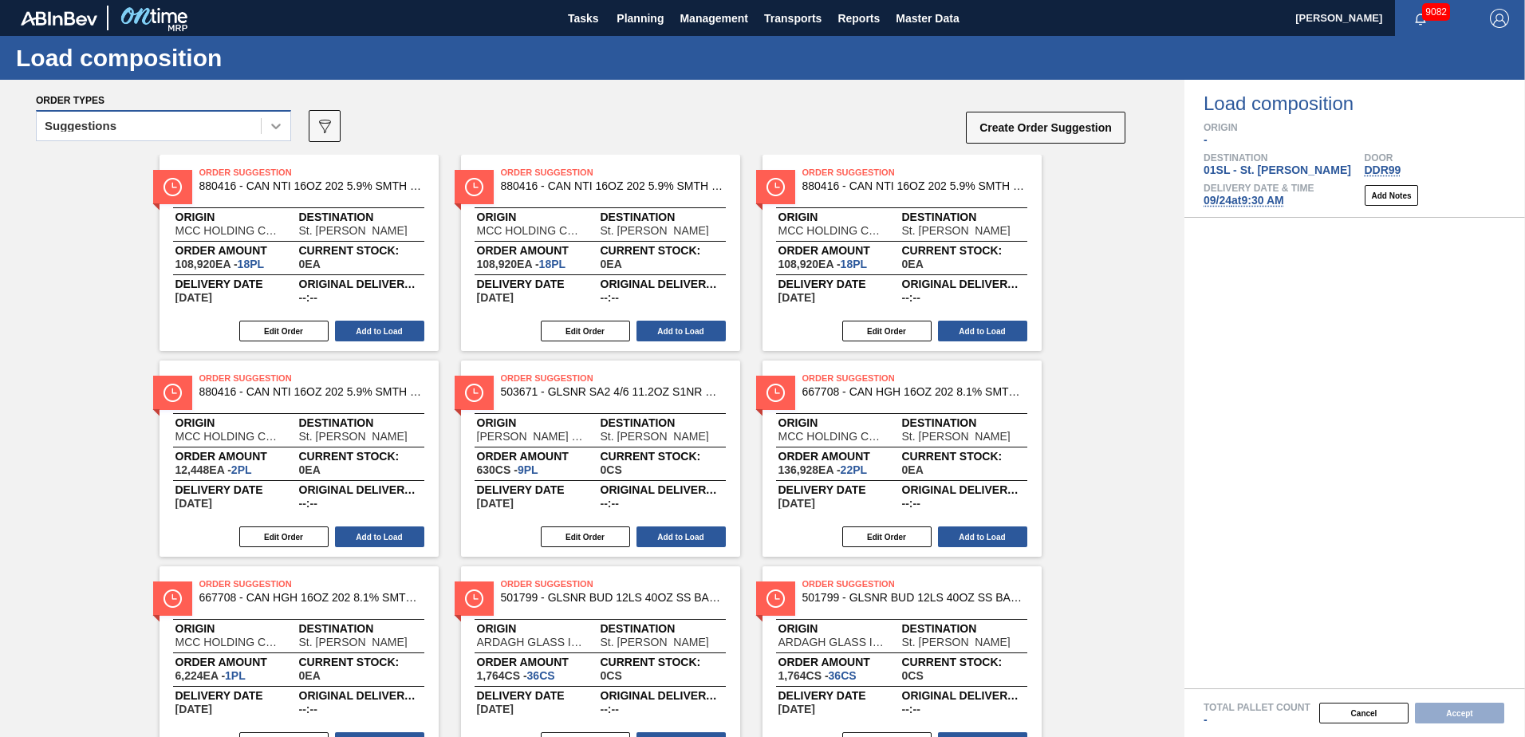
click at [269, 131] on icon at bounding box center [276, 126] width 16 height 16
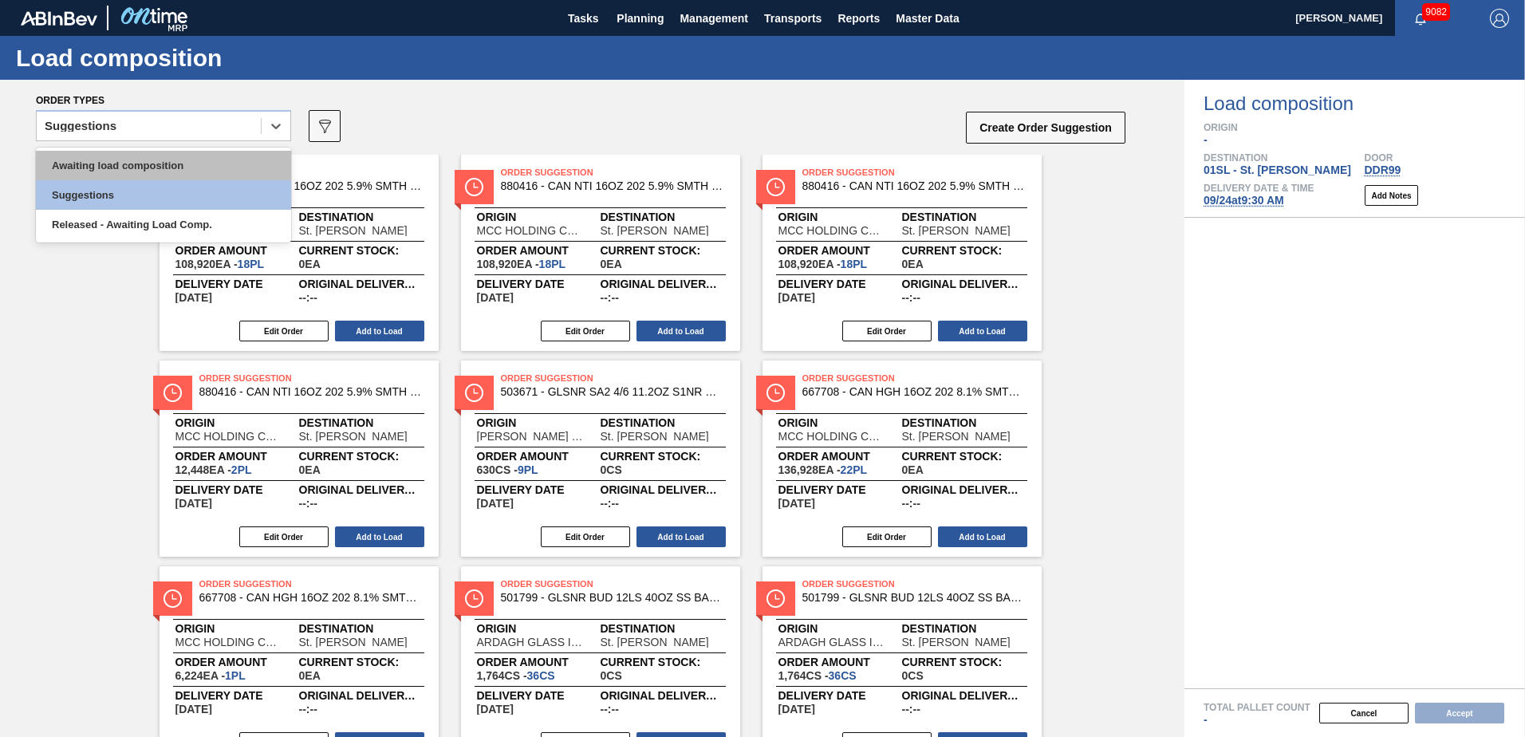
click at [189, 176] on div "Awaiting load composition" at bounding box center [163, 166] width 255 height 30
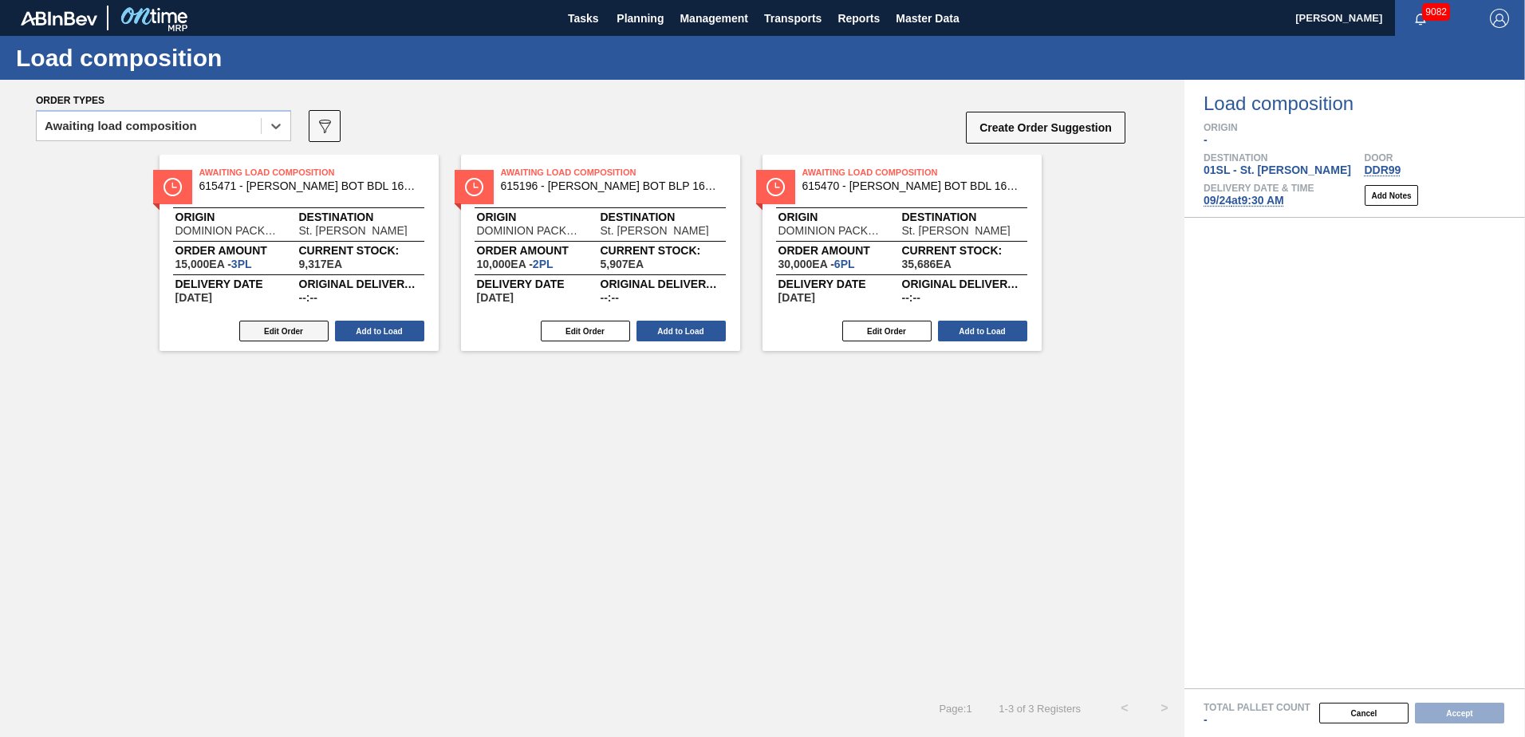
click at [287, 328] on button "Edit Order" at bounding box center [283, 331] width 89 height 21
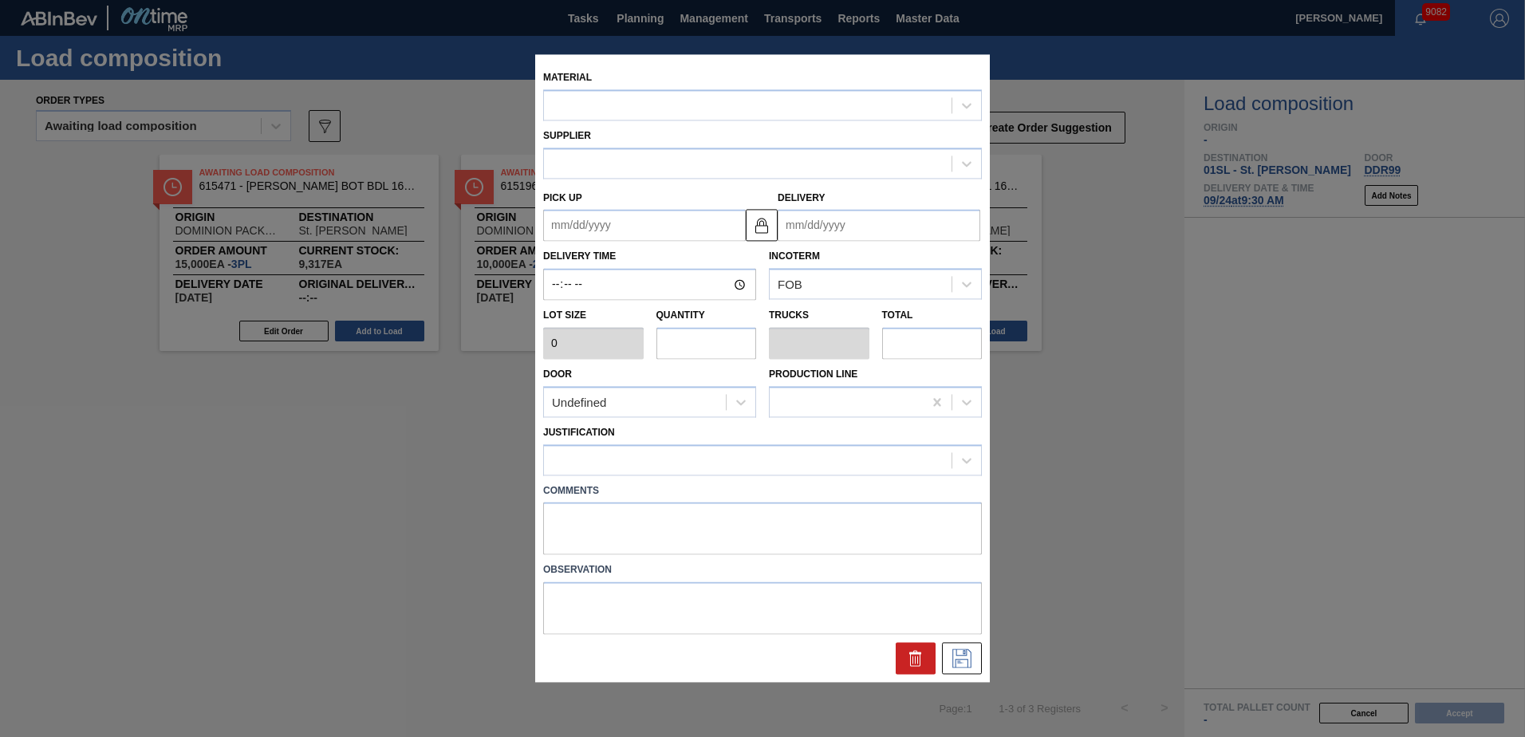
type input "5,000"
type input "3"
type input "0.115"
type input "15,000"
type up "[DATE]"
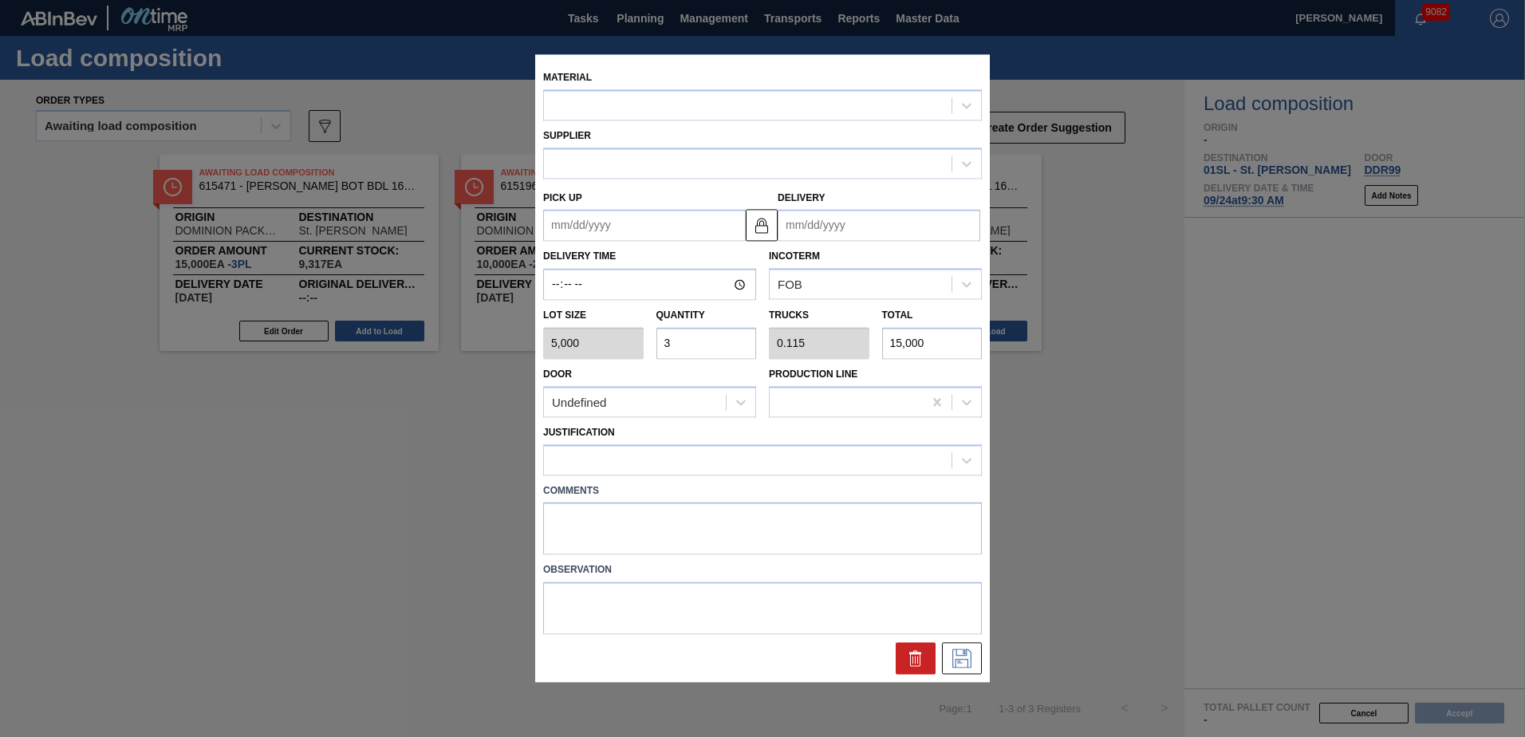
type input "[DATE]"
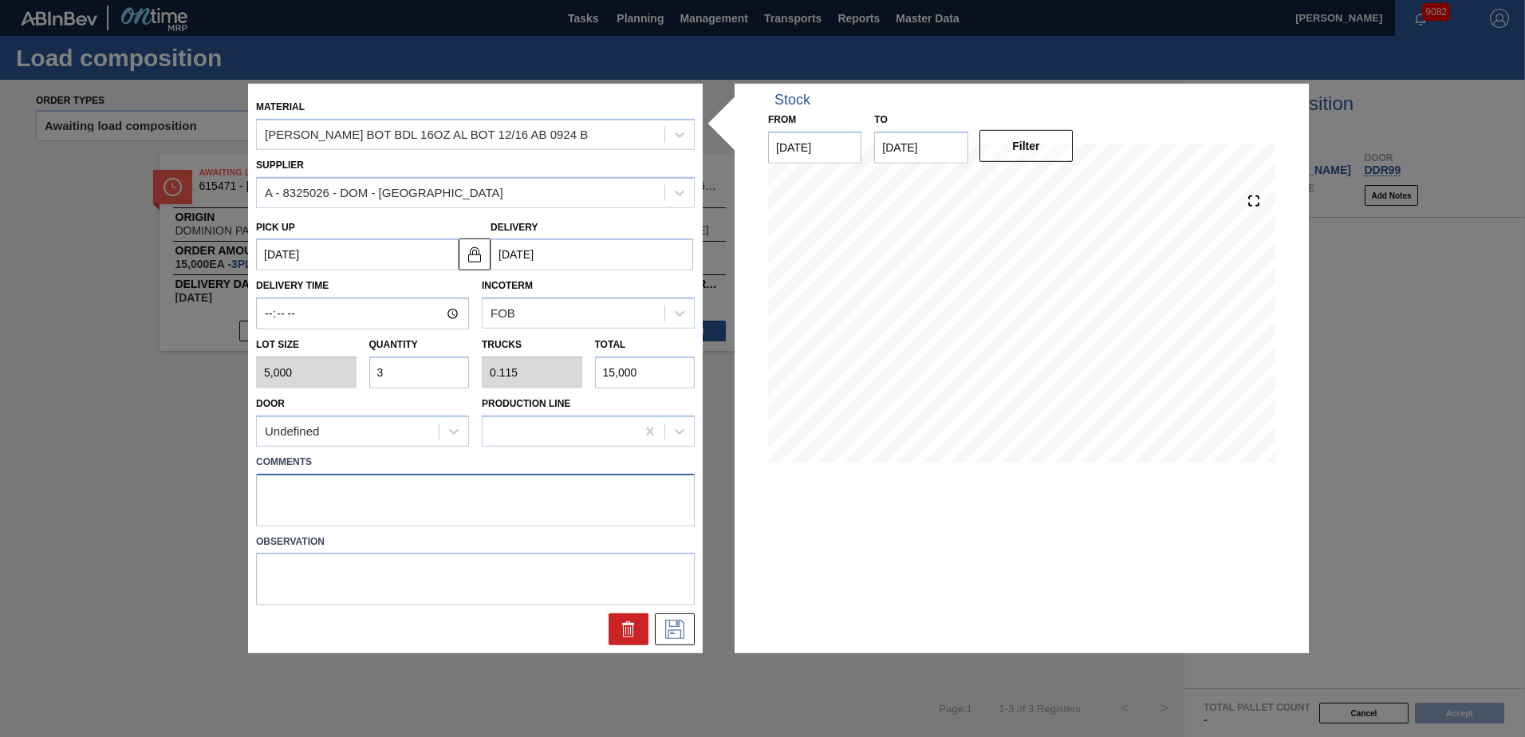
click at [320, 499] on textarea at bounding box center [475, 499] width 439 height 53
type textarea "Live unload"
click at [676, 625] on icon at bounding box center [674, 627] width 8 height 13
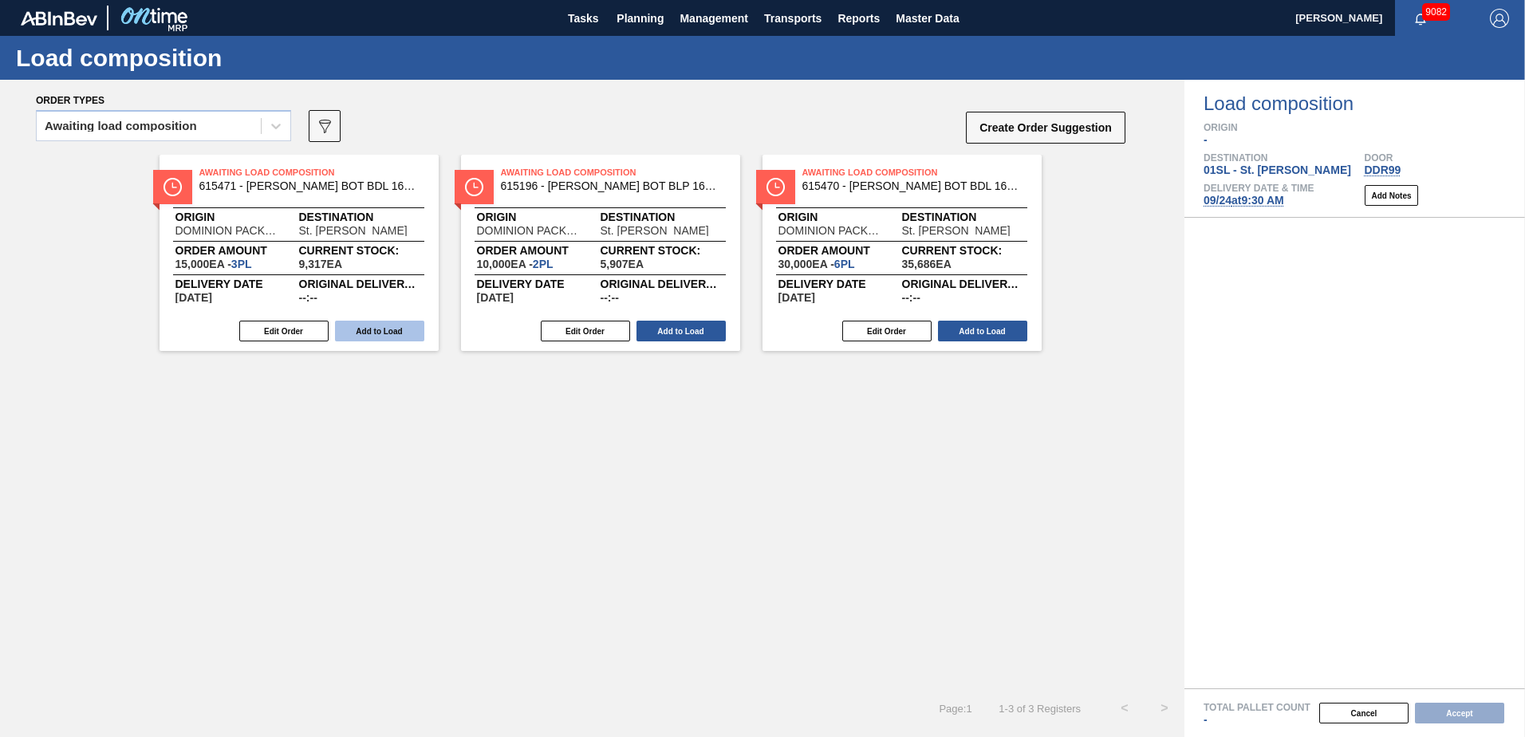
click at [396, 332] on button "Add to Load" at bounding box center [379, 331] width 89 height 21
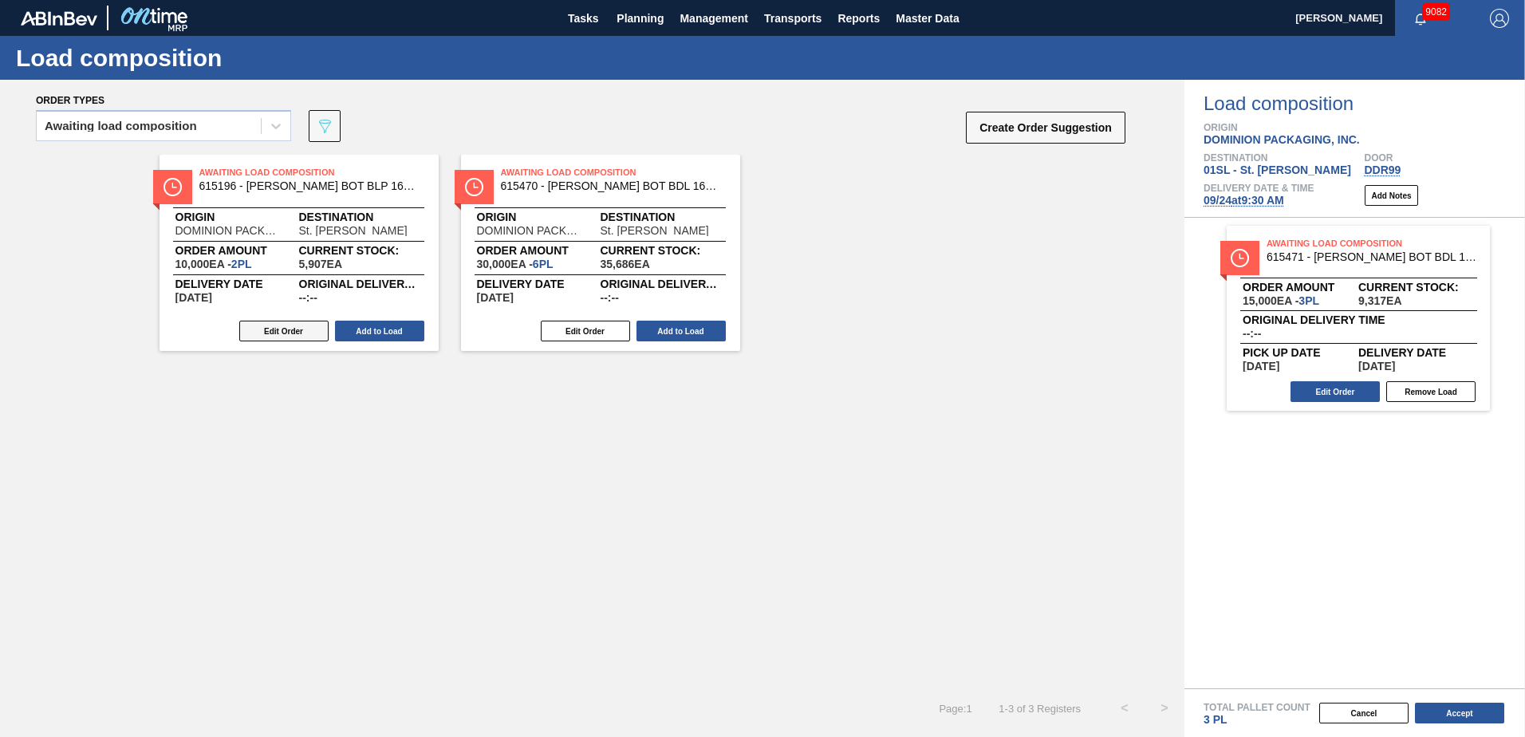
click at [298, 326] on button "Edit Order" at bounding box center [283, 331] width 89 height 21
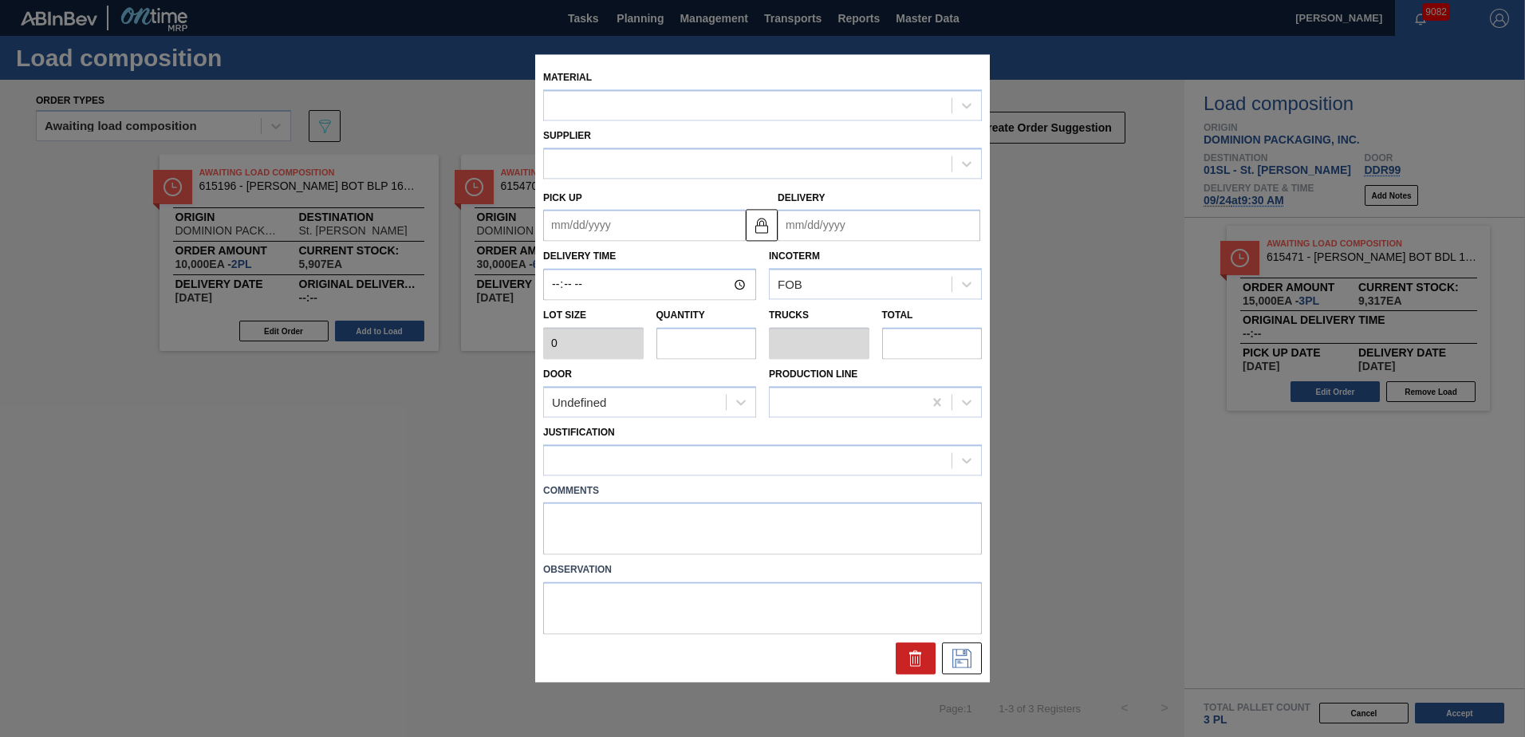
type input "5,000"
type input "2"
type input "0.077"
type input "10,000"
type up "[DATE]"
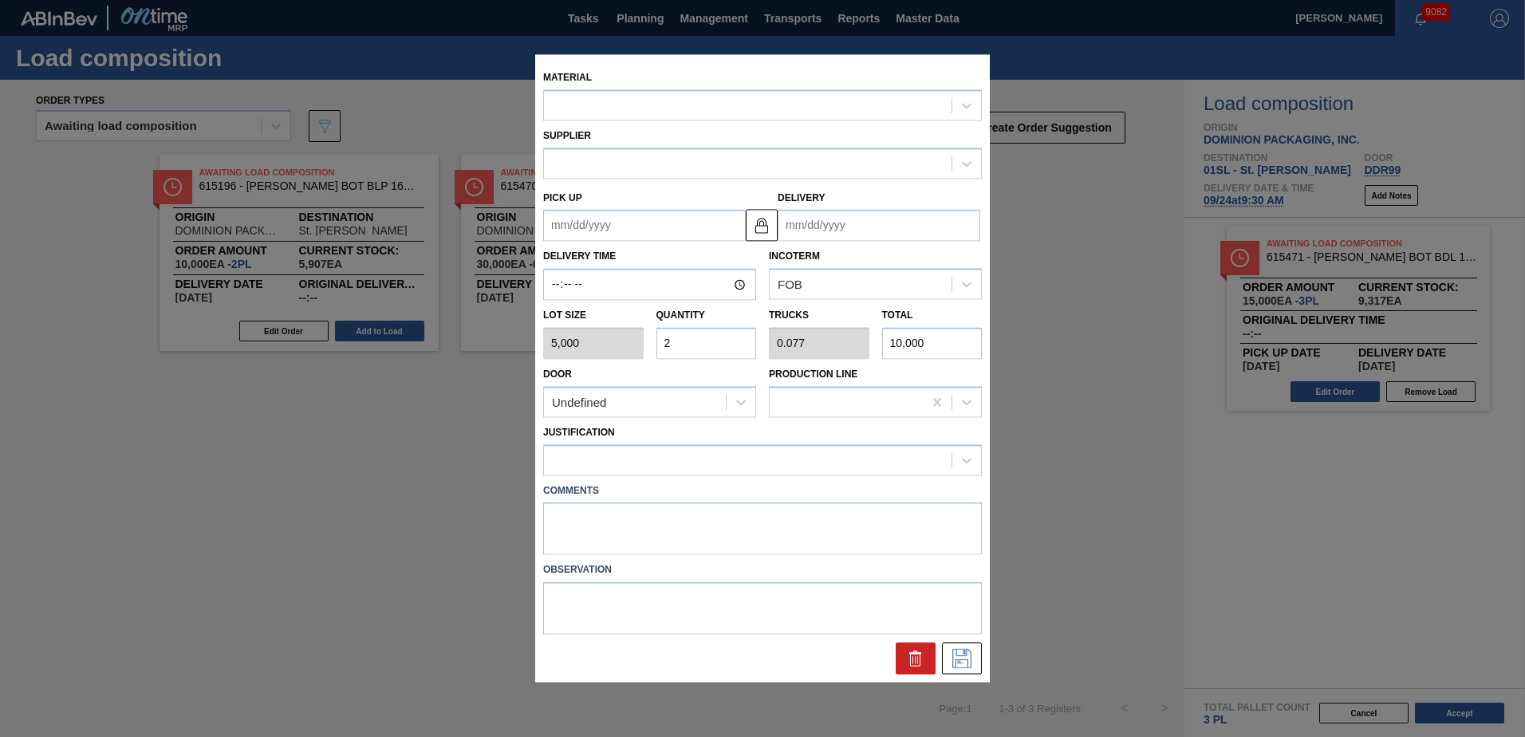
type input "[DATE]"
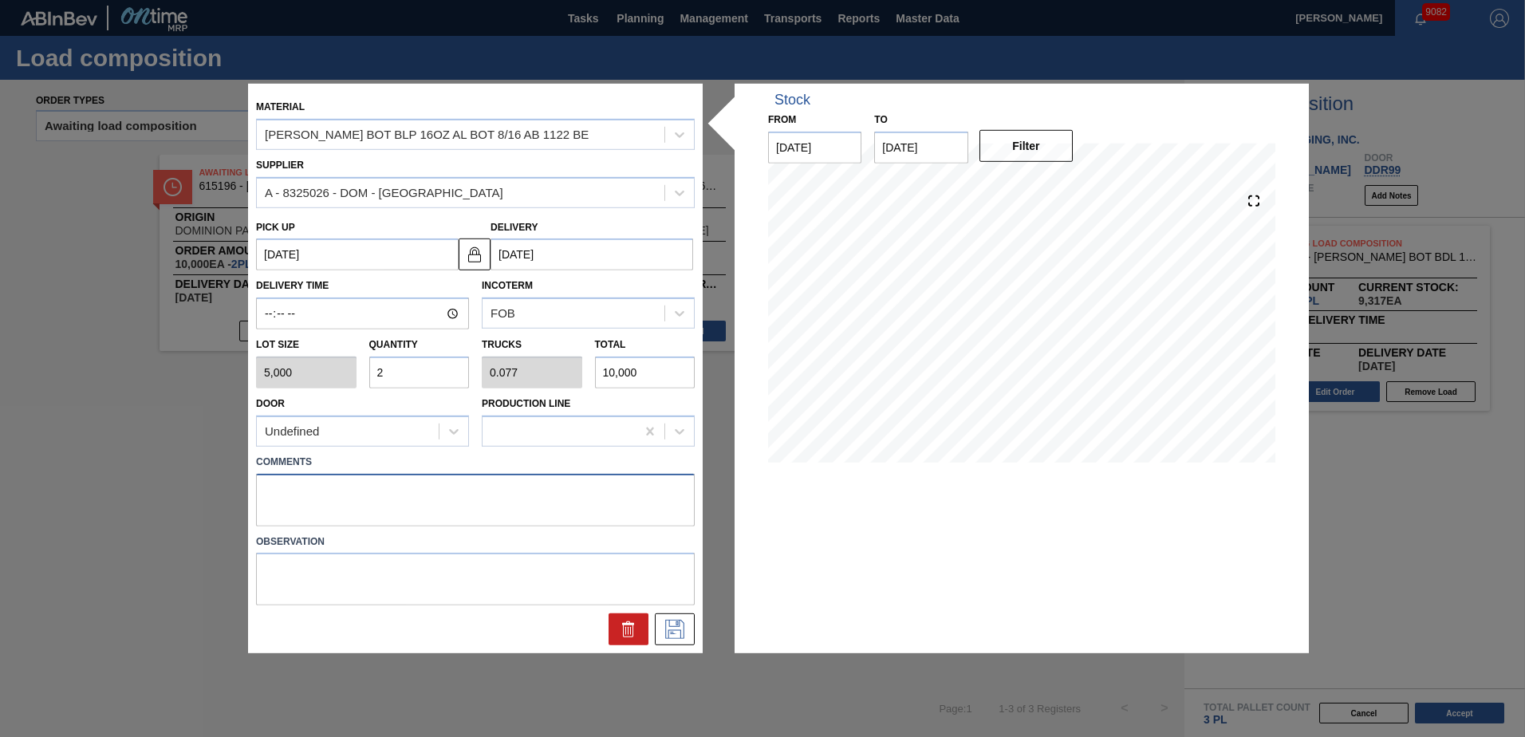
click at [295, 487] on textarea at bounding box center [475, 499] width 439 height 53
type textarea "Live unload"
click at [672, 626] on icon at bounding box center [675, 629] width 26 height 19
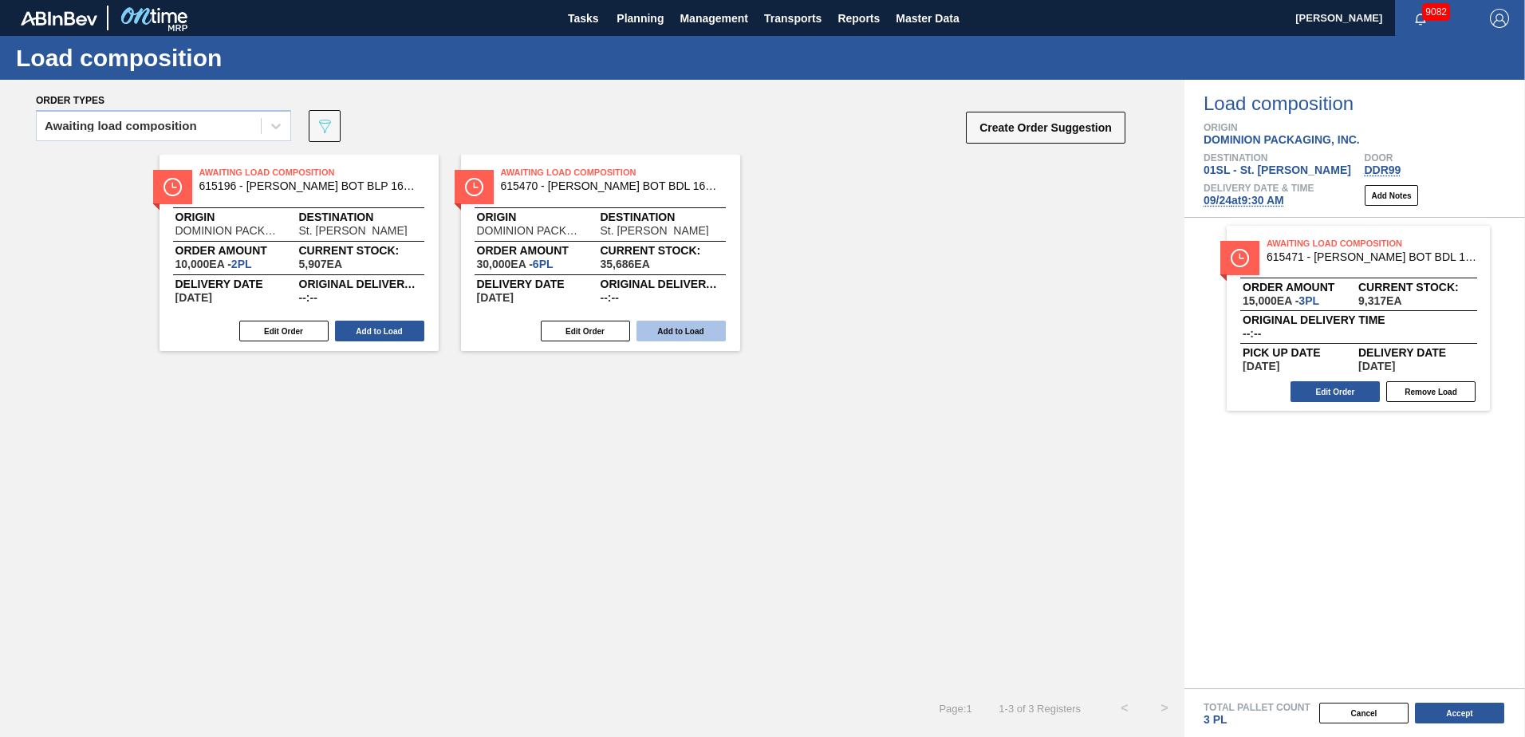
click at [398, 329] on button "Add to Load" at bounding box center [379, 331] width 89 height 21
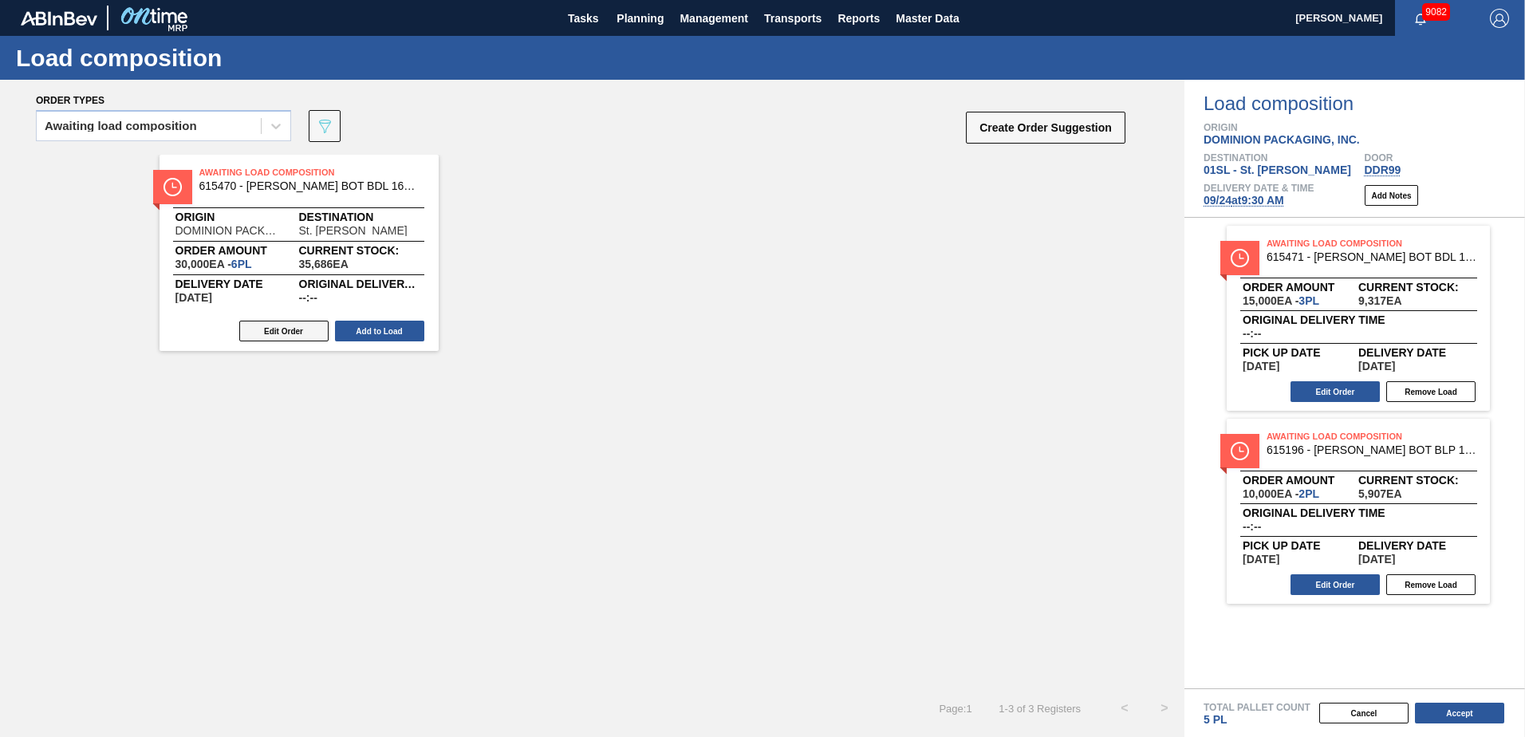
click at [258, 323] on button "Edit Order" at bounding box center [283, 331] width 89 height 21
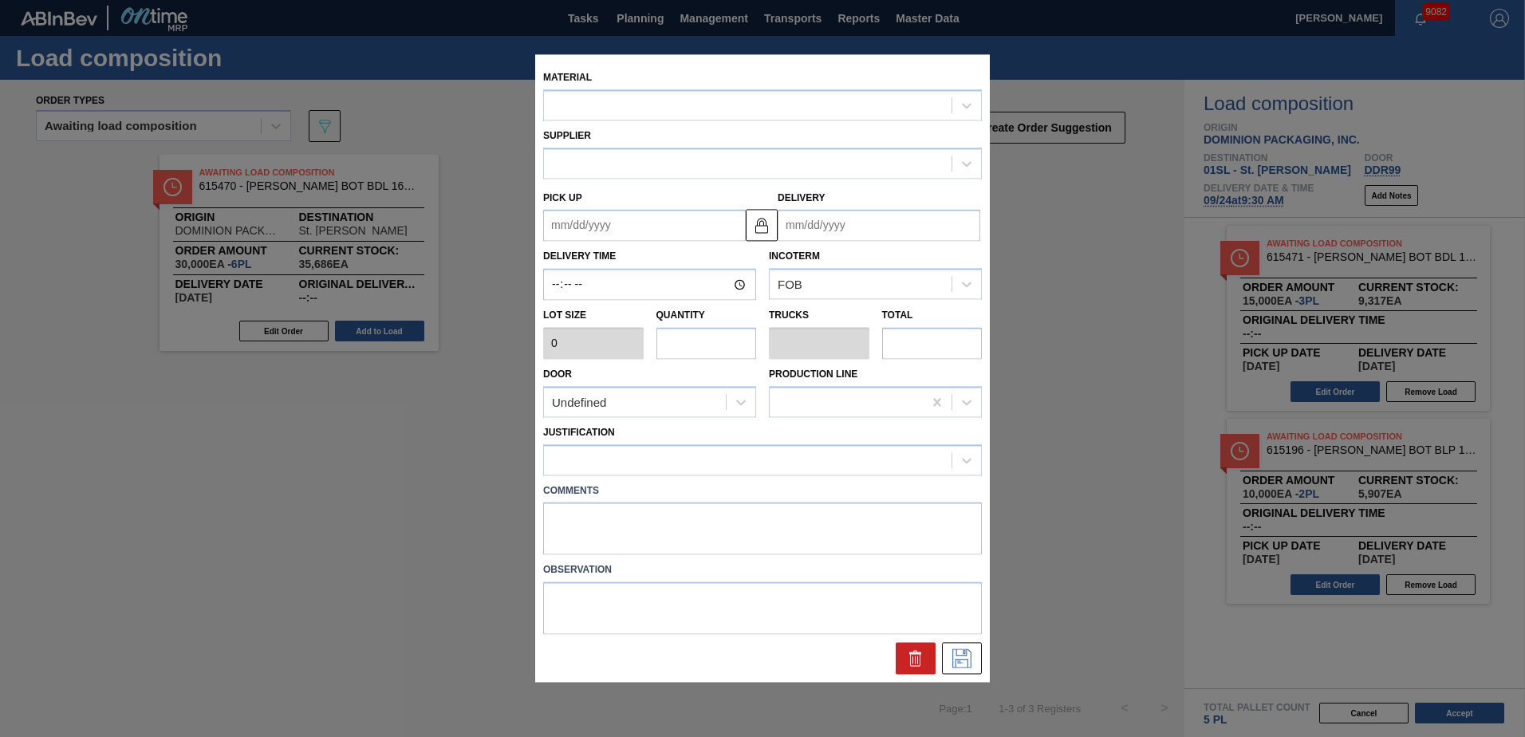
type input "5,000"
type input "6"
type input "0.231"
type input "30,000"
type up "[DATE]"
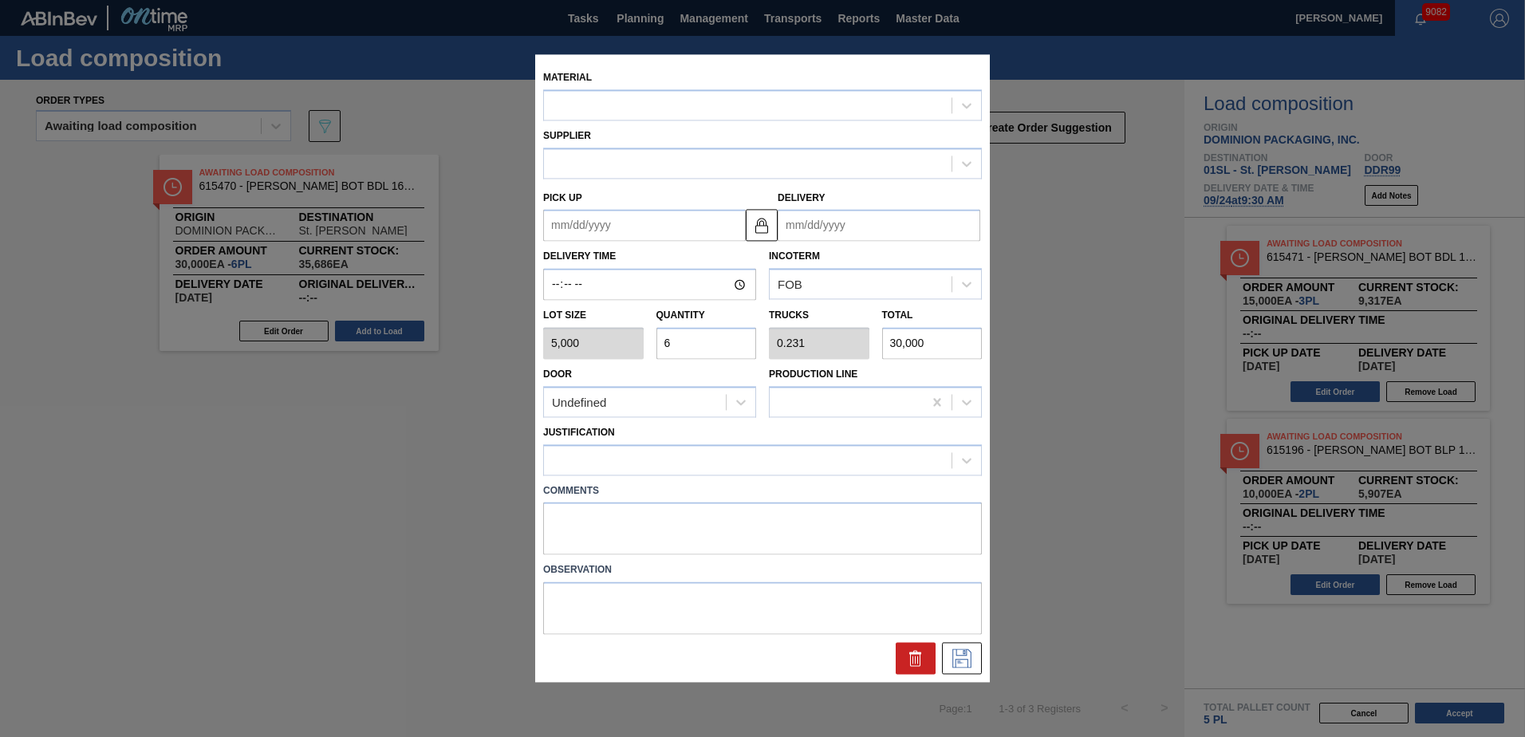
type input "[DATE]"
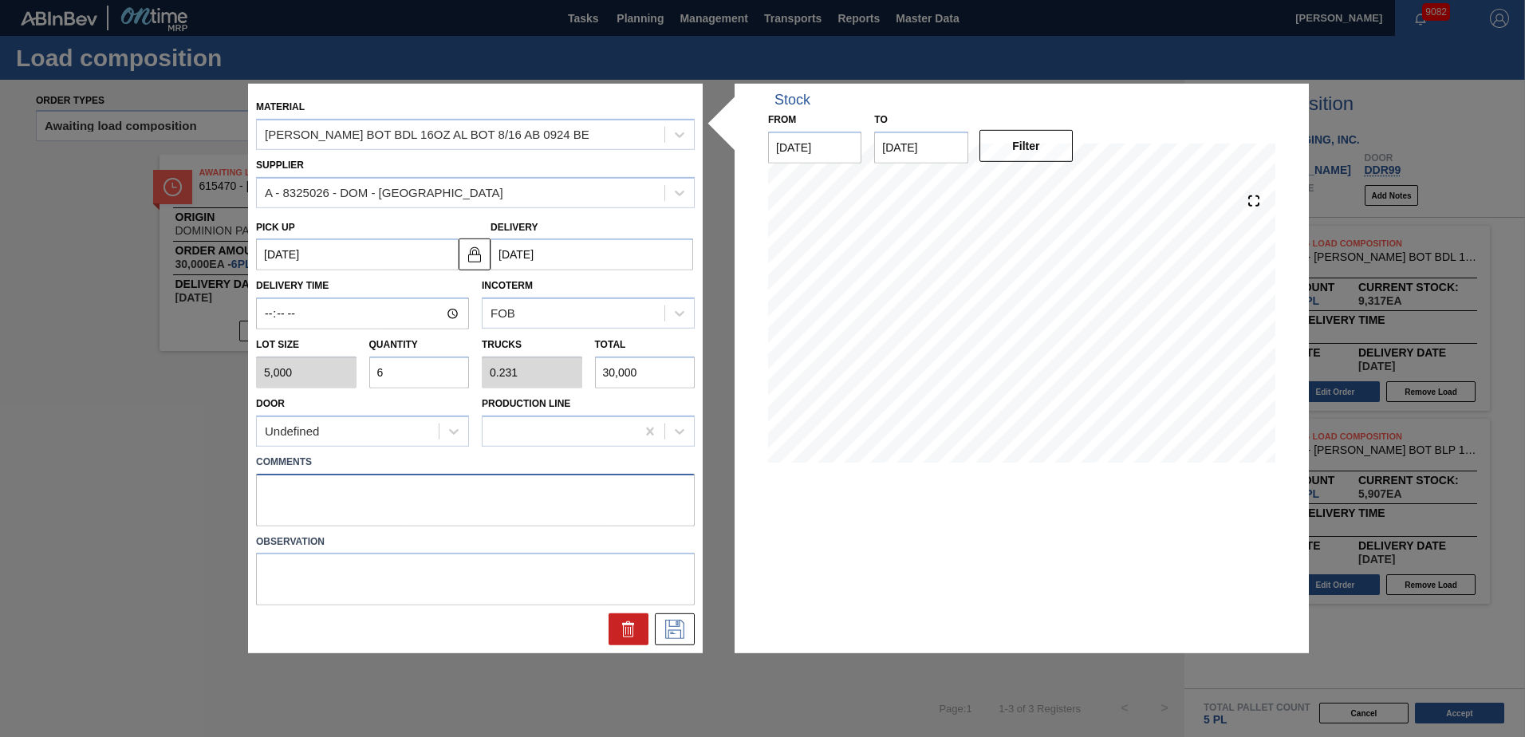
click at [299, 490] on textarea at bounding box center [475, 499] width 439 height 53
type textarea "Live unload"
click at [676, 626] on icon at bounding box center [675, 629] width 26 height 19
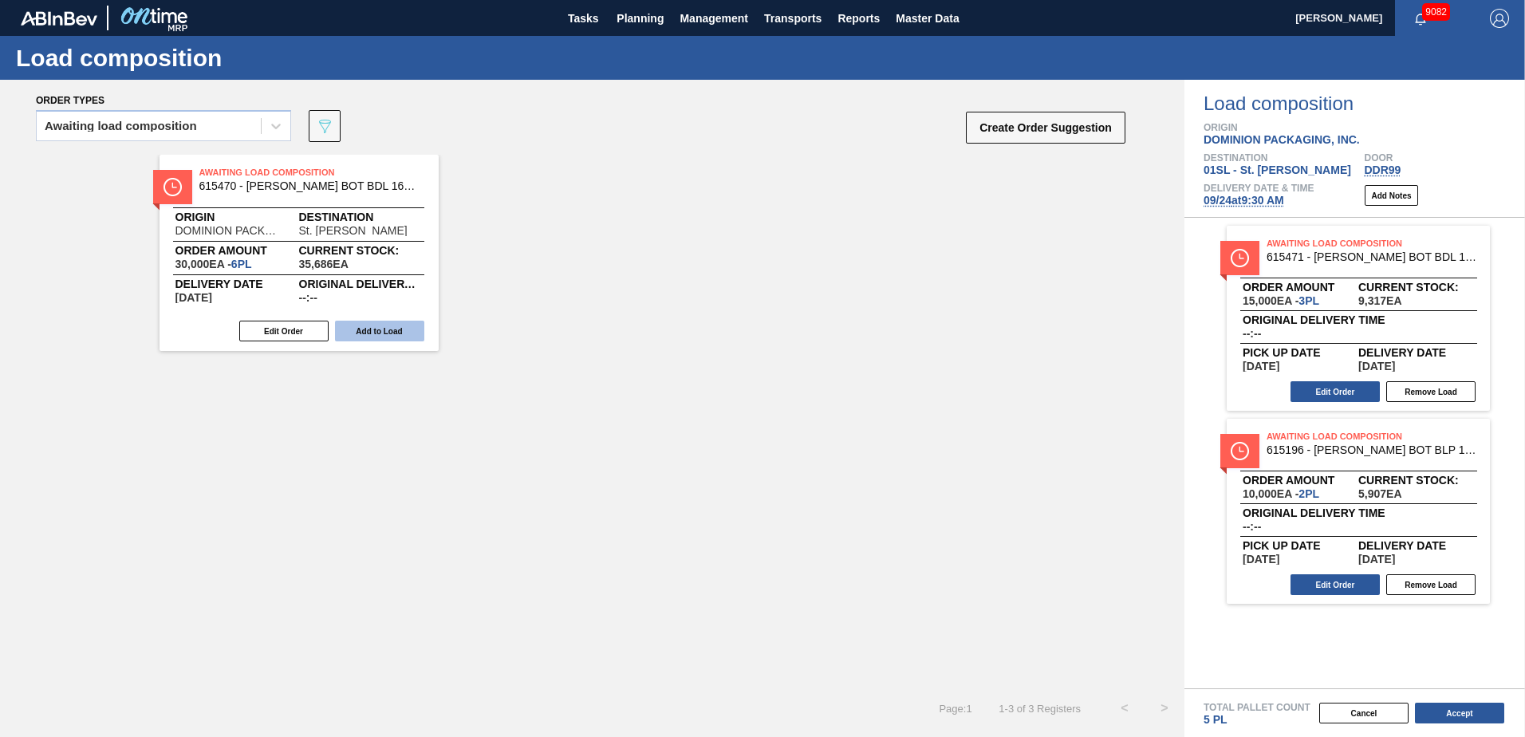
click at [379, 331] on button "Add to Load" at bounding box center [379, 331] width 89 height 21
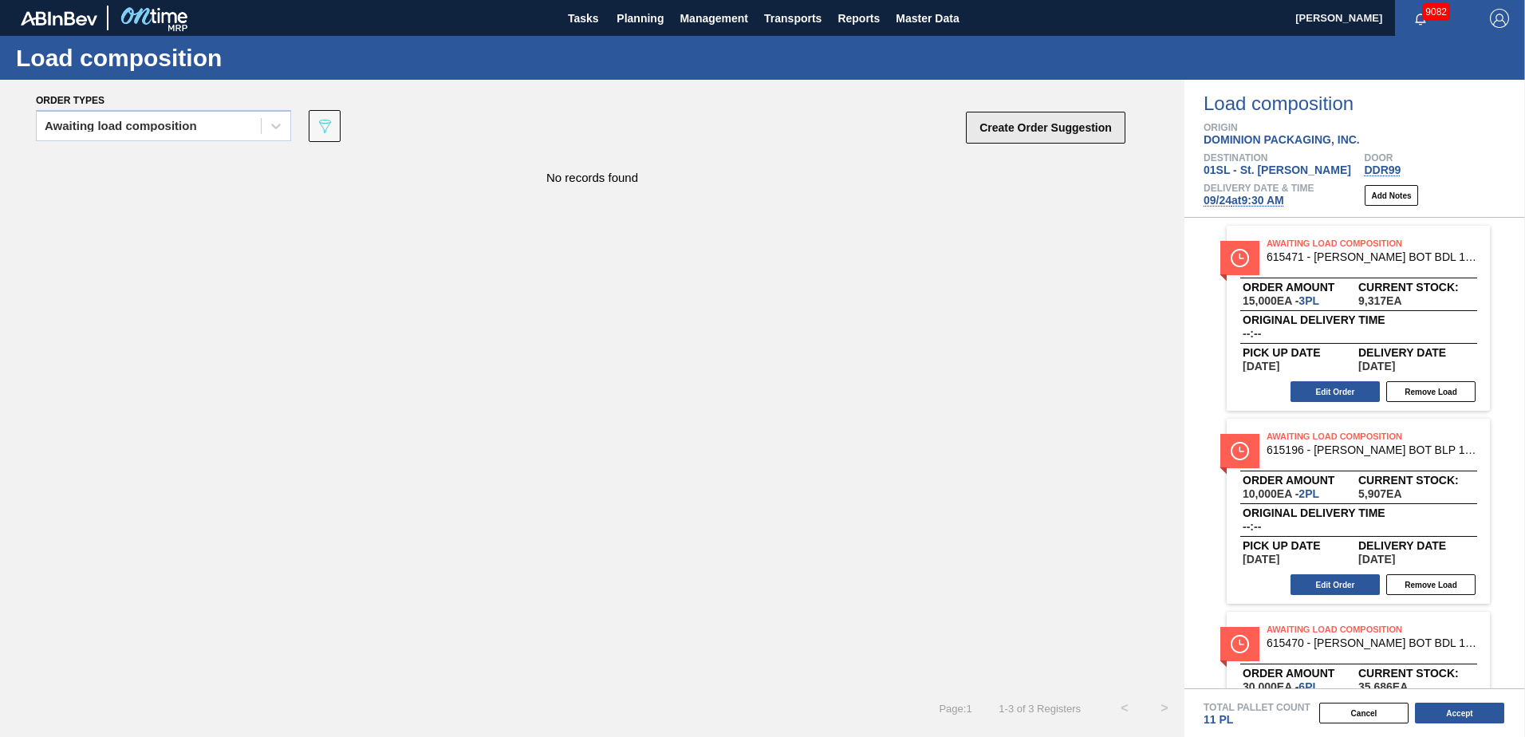
click at [995, 137] on button "Create Order Suggestion" at bounding box center [1046, 128] width 160 height 32
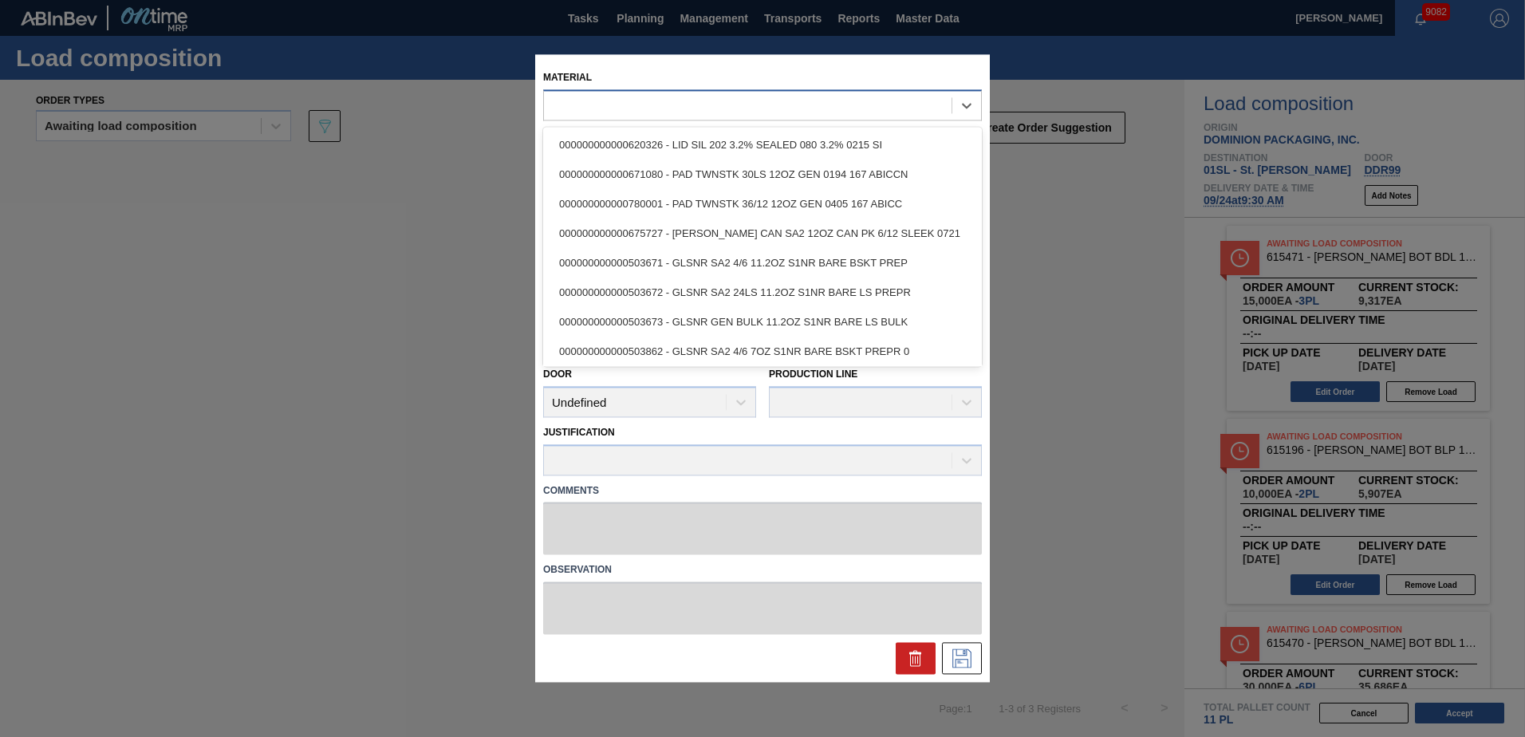
click at [682, 108] on div at bounding box center [748, 105] width 408 height 23
type input "615488"
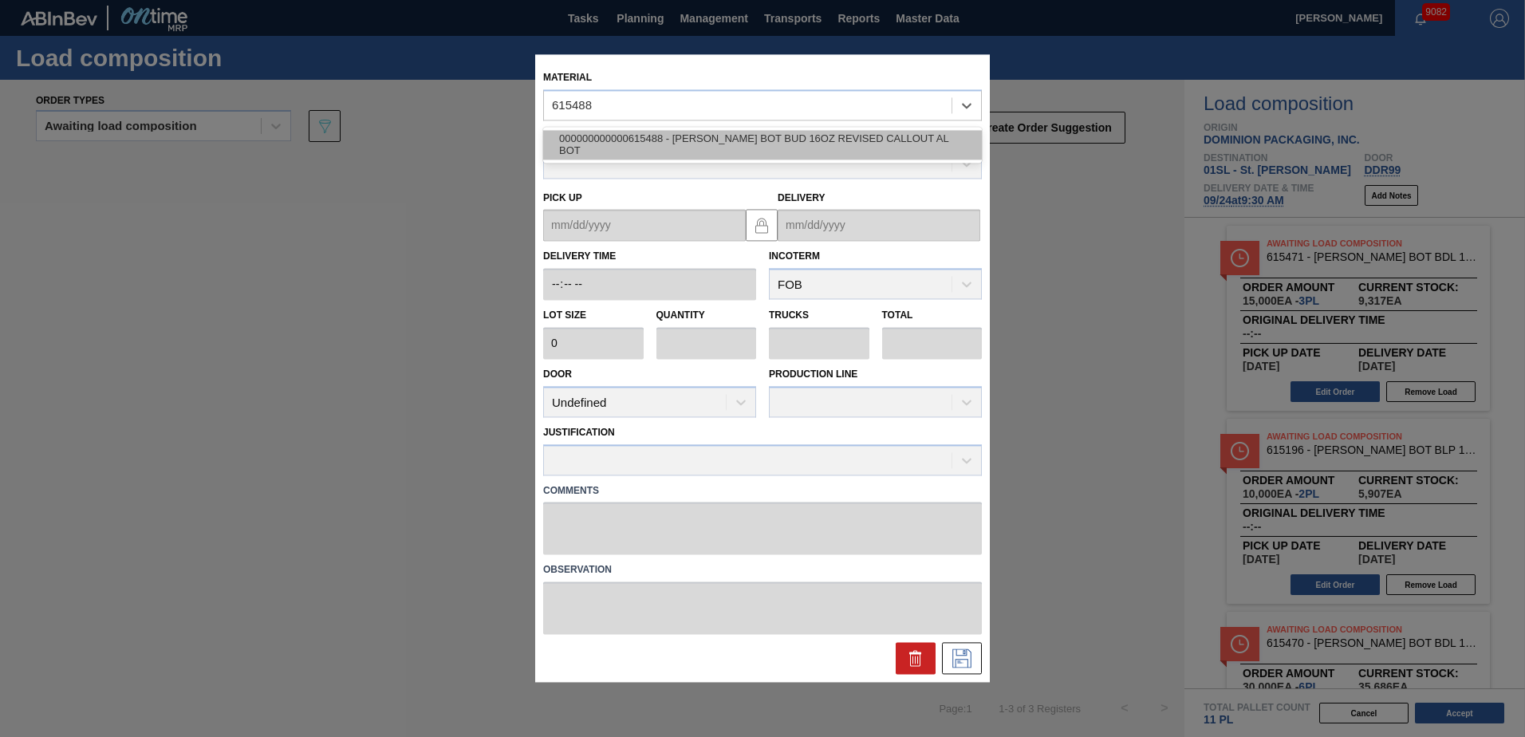
click at [691, 142] on div "000000000000615488 - [PERSON_NAME] BOT BUD 16OZ REVISED CALLOUT AL BOT" at bounding box center [762, 145] width 439 height 30
type input "5,000"
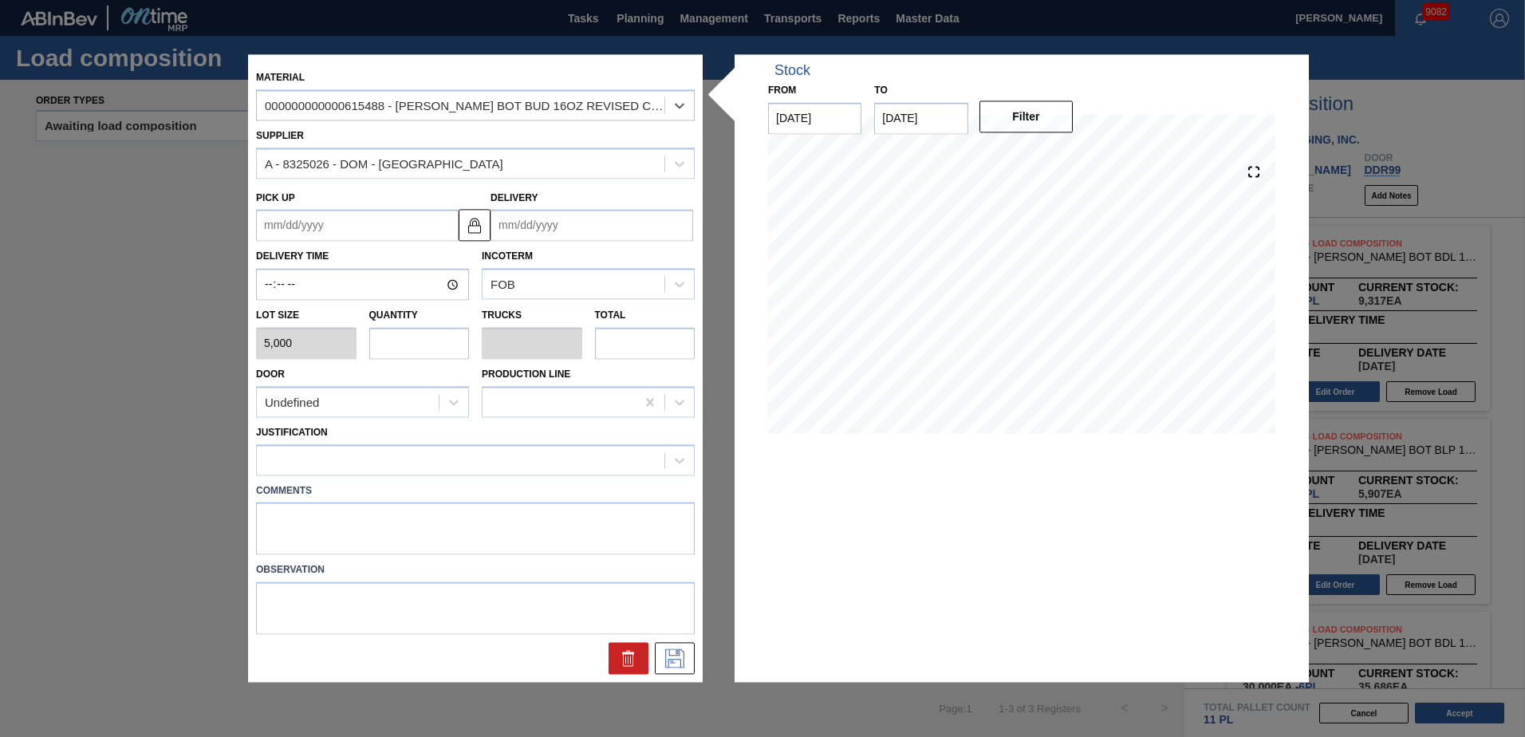
click at [547, 220] on input "Delivery" at bounding box center [592, 226] width 203 height 32
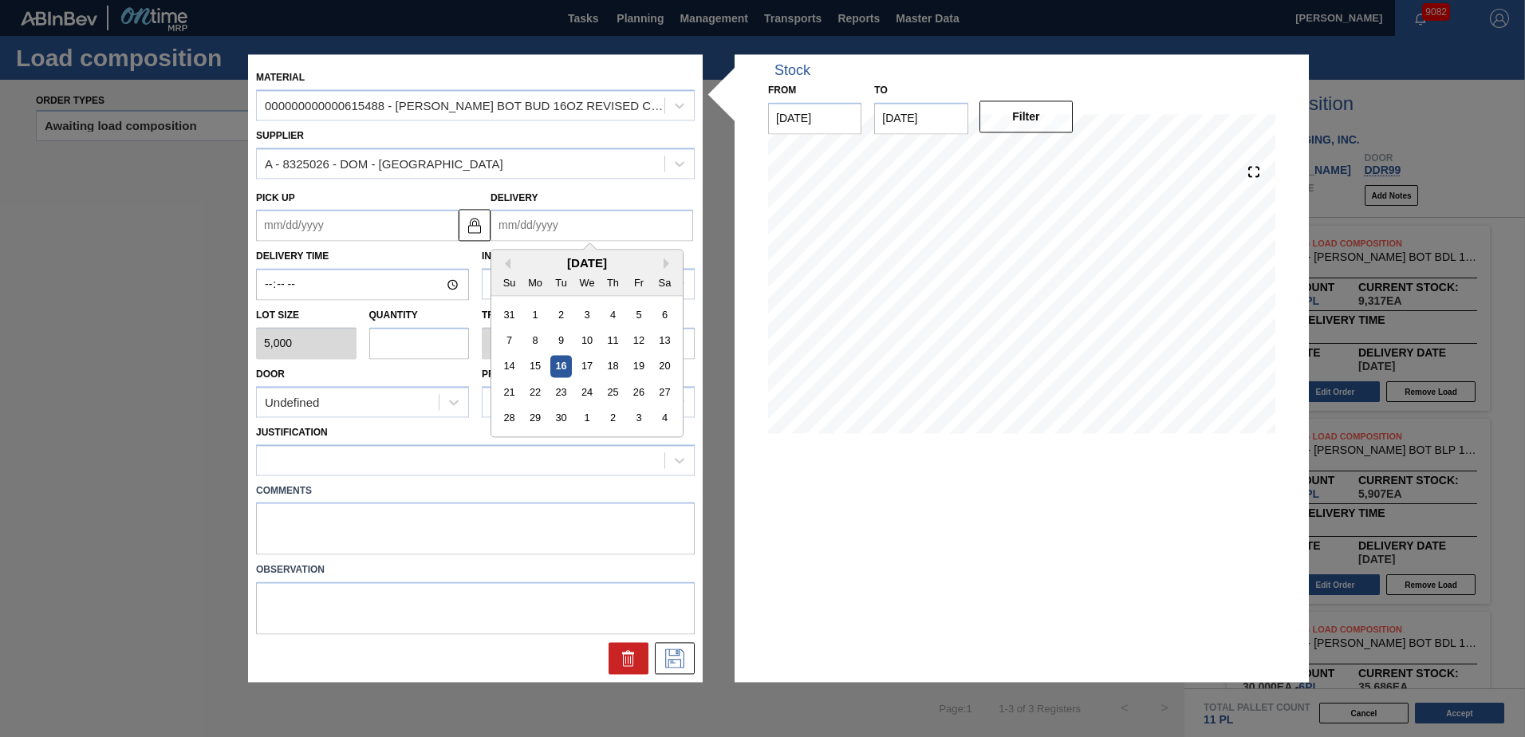
drag, startPoint x: 591, startPoint y: 388, endPoint x: 541, endPoint y: 379, distance: 51.0
click at [590, 388] on div "24" at bounding box center [587, 393] width 22 height 22
type up "[DATE]"
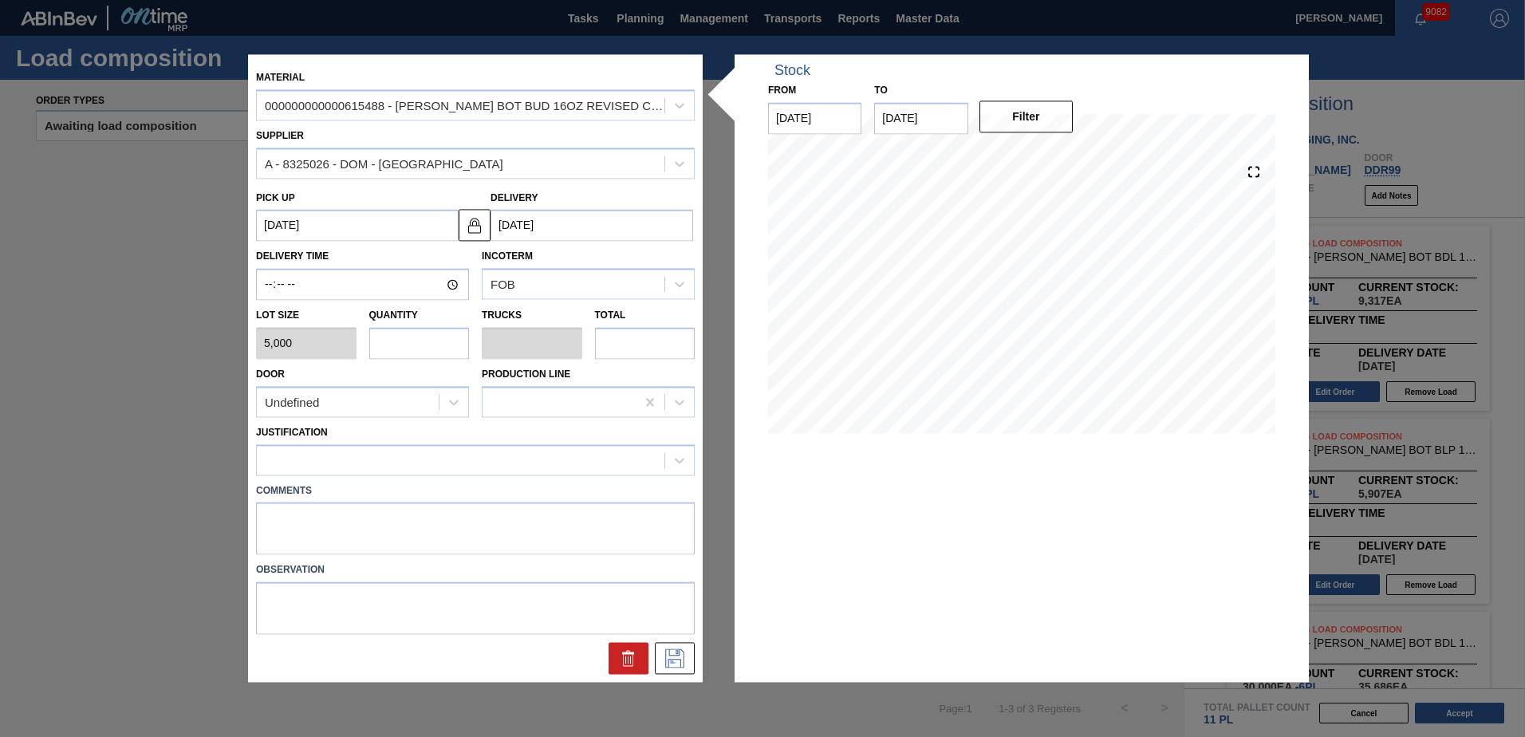
click at [436, 340] on input "text" at bounding box center [419, 343] width 101 height 32
click at [412, 404] on div "Undefined" at bounding box center [348, 402] width 182 height 23
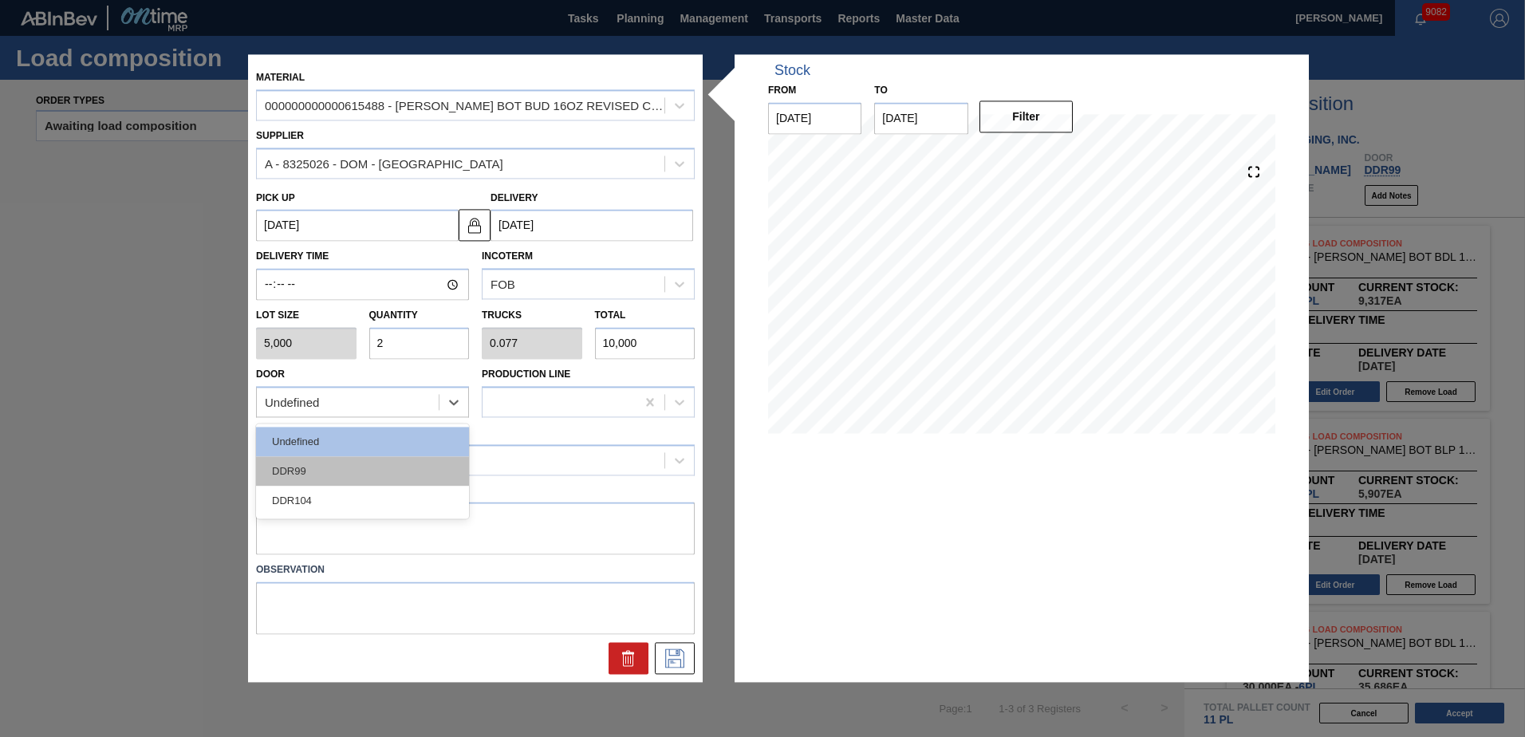
click at [323, 479] on div "DDR99" at bounding box center [362, 471] width 213 height 30
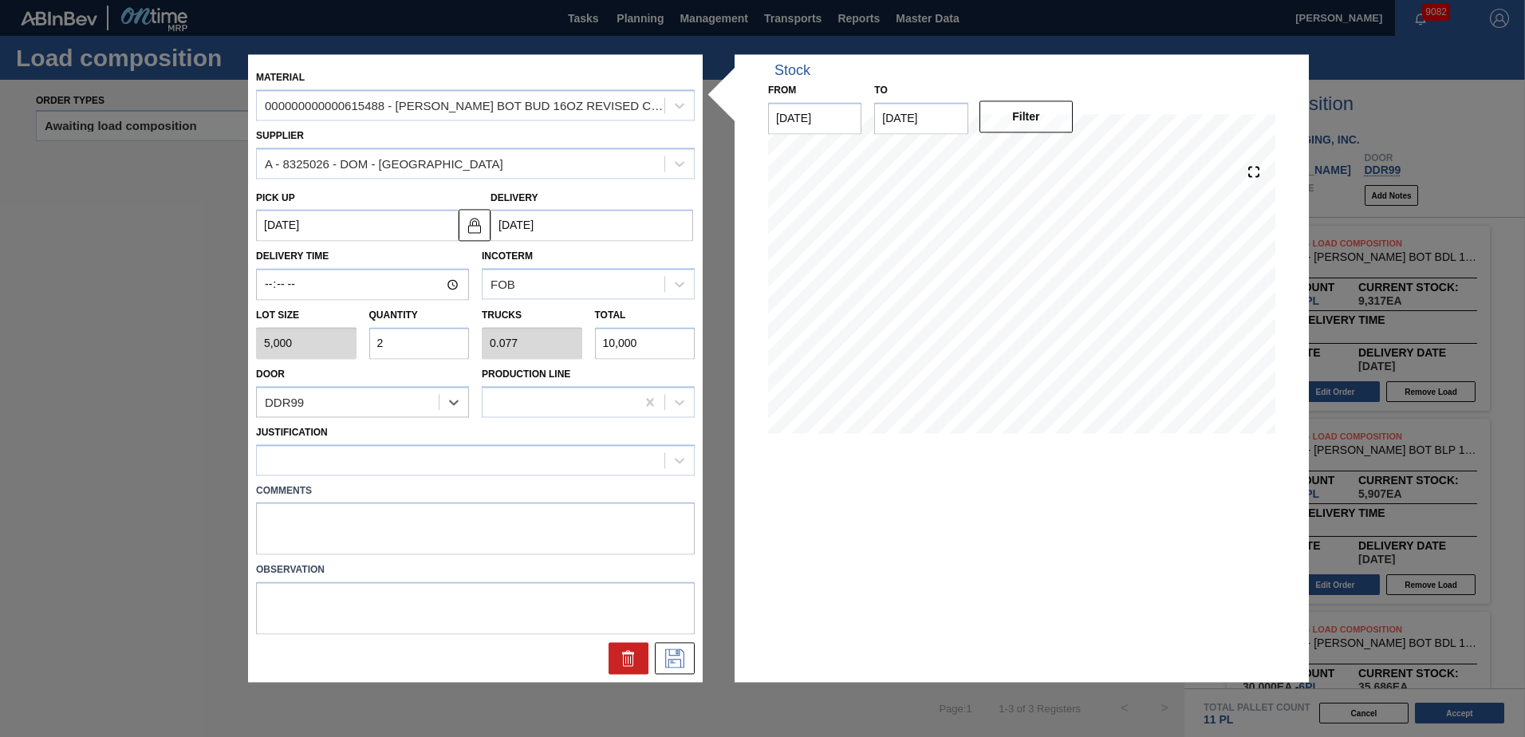
click at [369, 440] on div "Justification" at bounding box center [475, 448] width 439 height 54
click at [376, 462] on div at bounding box center [461, 459] width 408 height 23
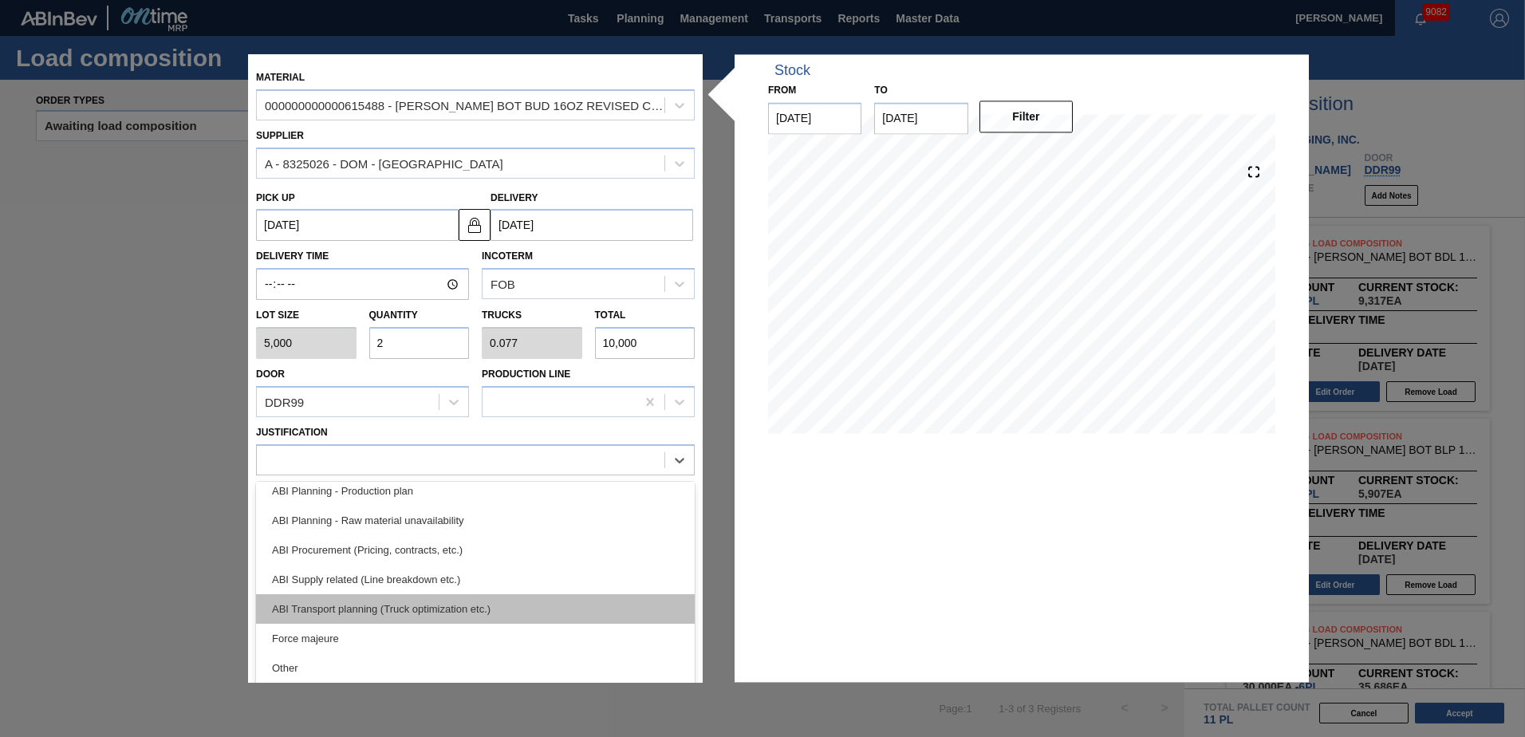
scroll to position [160, 0]
click at [418, 600] on div "ABI Transport planning (Truck optimization etc.)" at bounding box center [475, 606] width 439 height 30
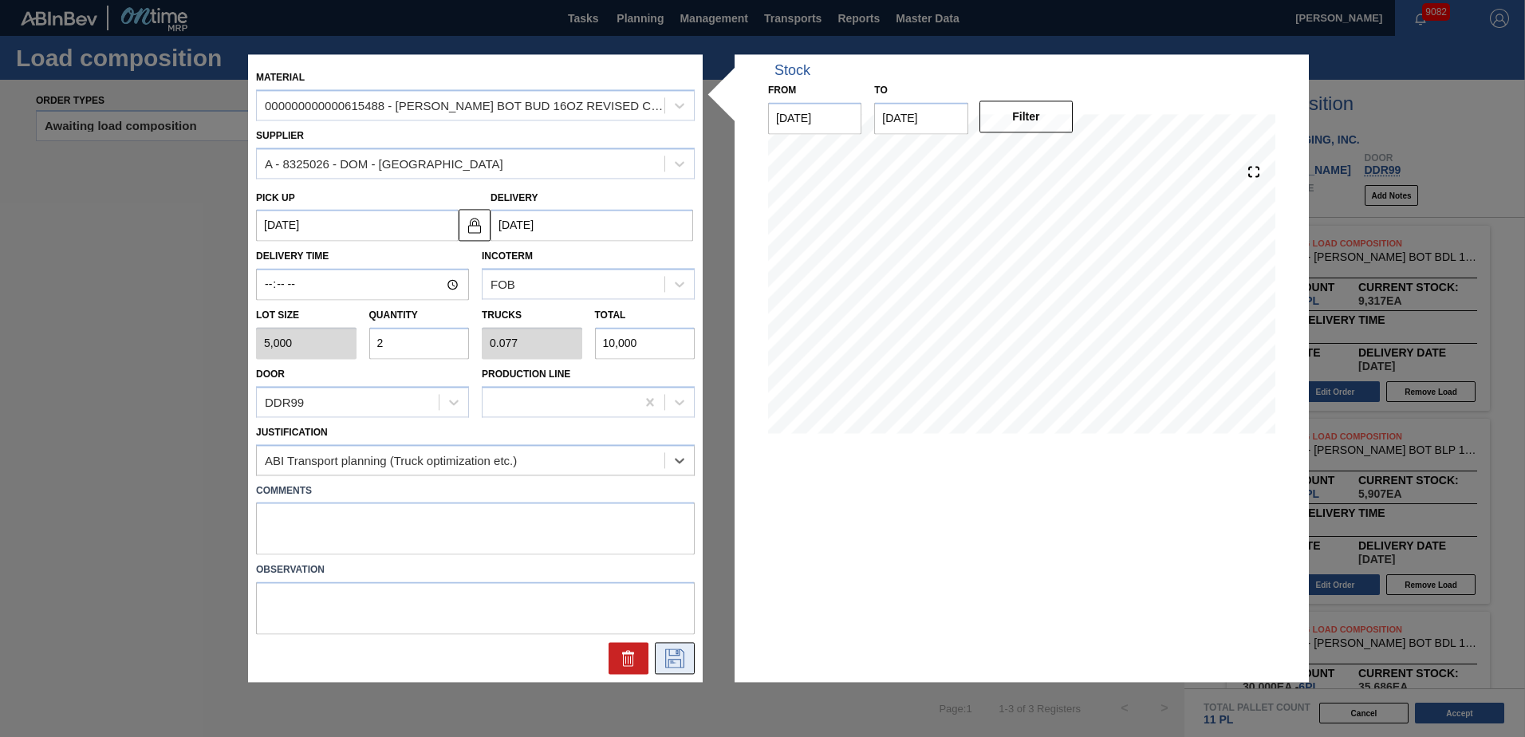
click at [666, 669] on button at bounding box center [675, 659] width 40 height 32
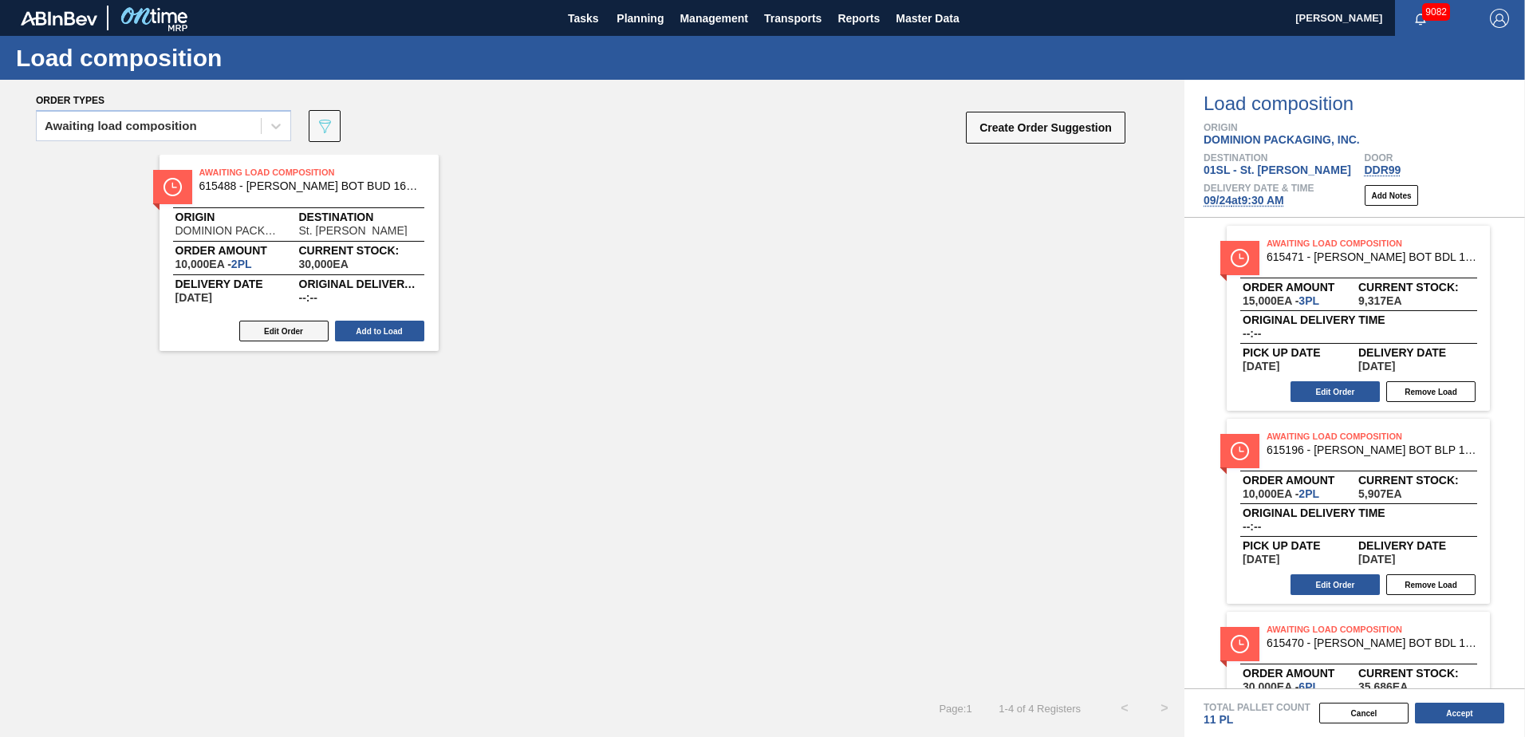
click at [313, 331] on button "Edit Order" at bounding box center [283, 331] width 89 height 21
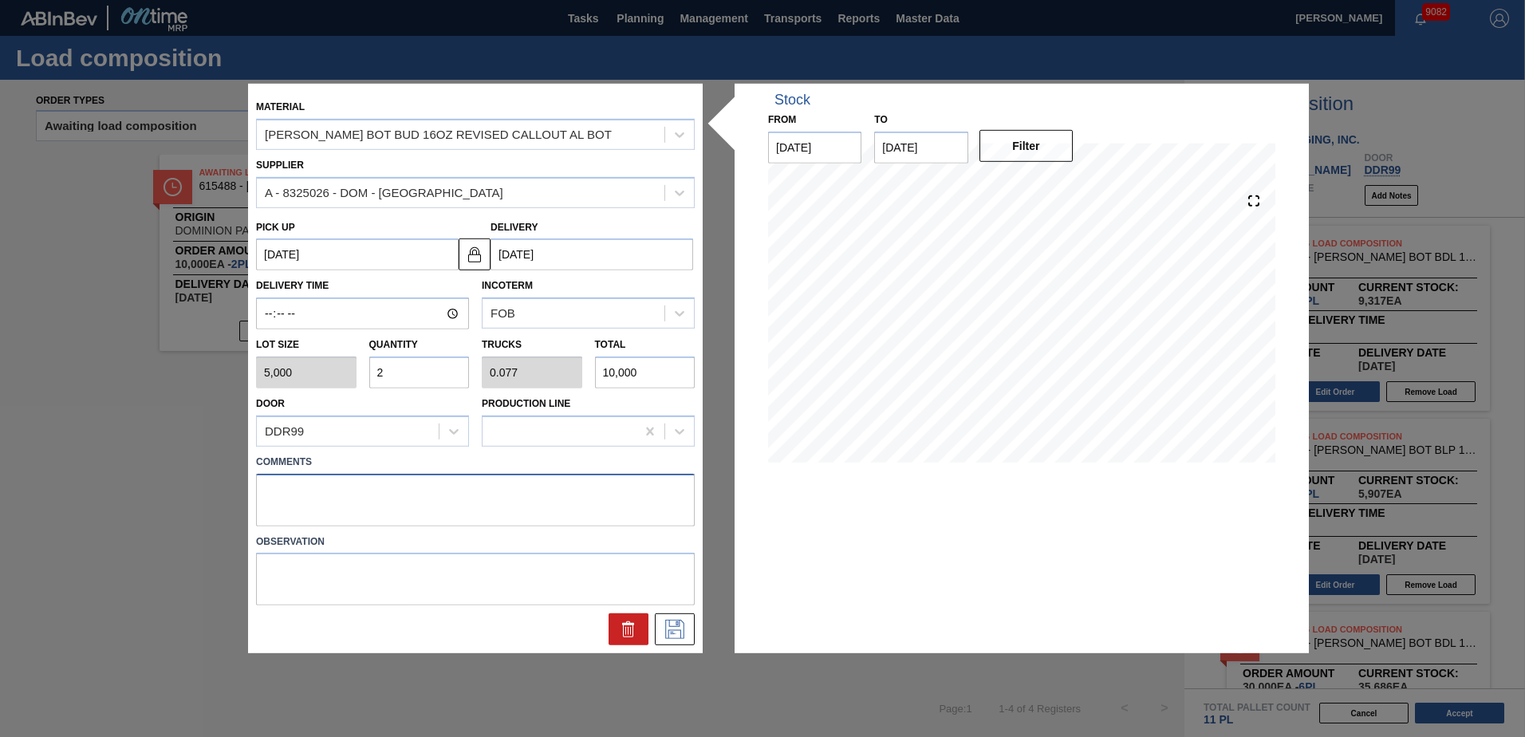
click at [301, 483] on textarea at bounding box center [475, 499] width 439 height 53
click at [677, 626] on icon at bounding box center [675, 629] width 26 height 19
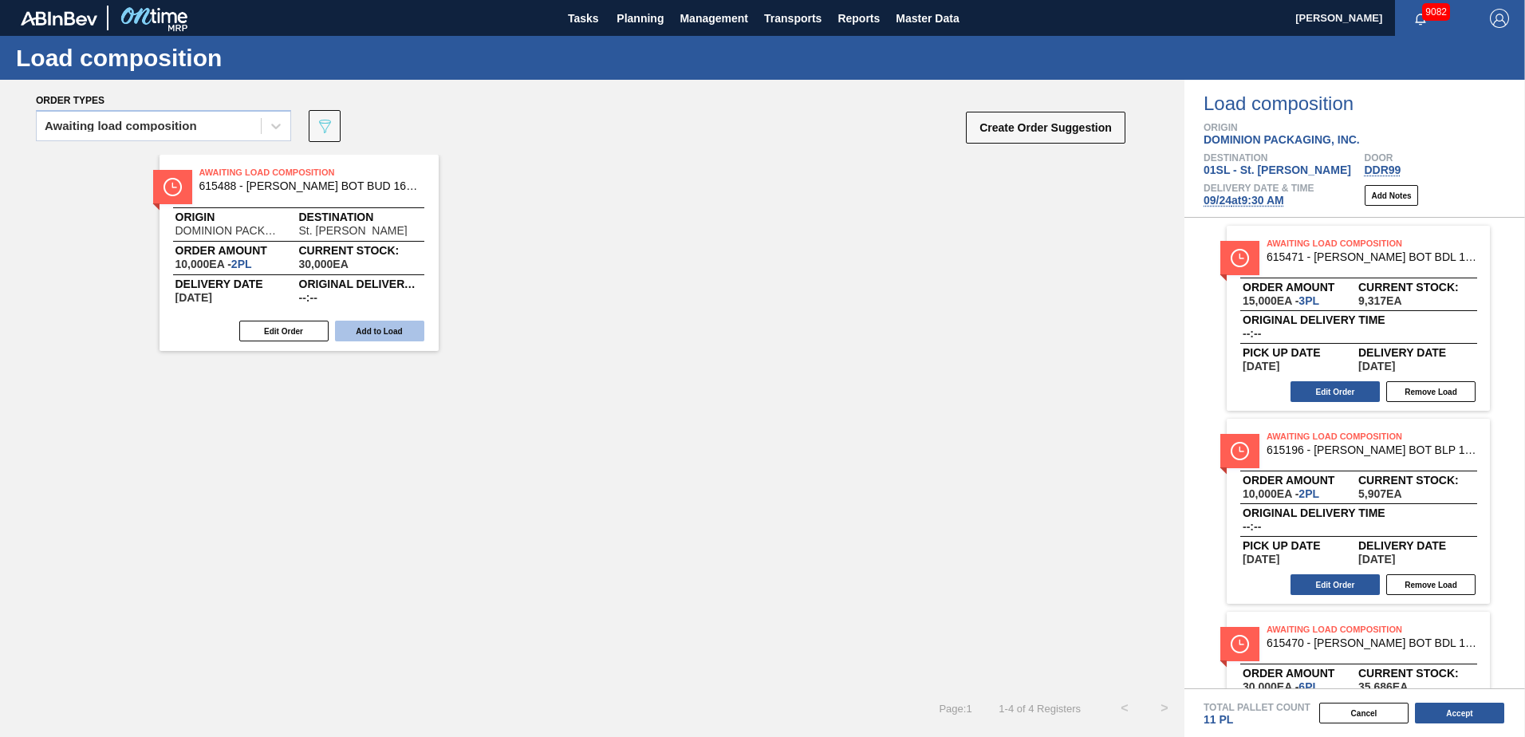
click at [388, 330] on button "Add to Load" at bounding box center [379, 331] width 89 height 21
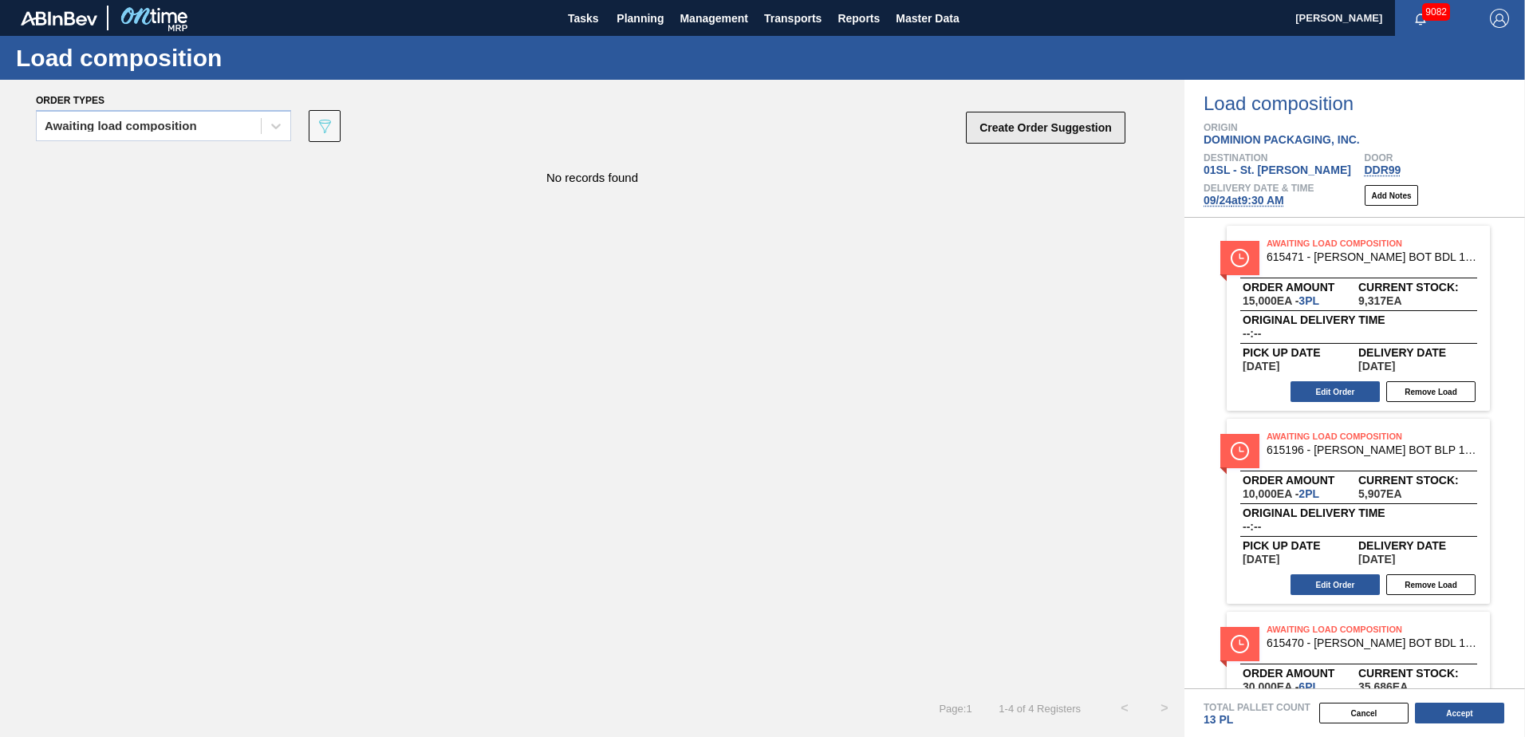
click at [1020, 119] on button "Create Order Suggestion" at bounding box center [1046, 128] width 160 height 32
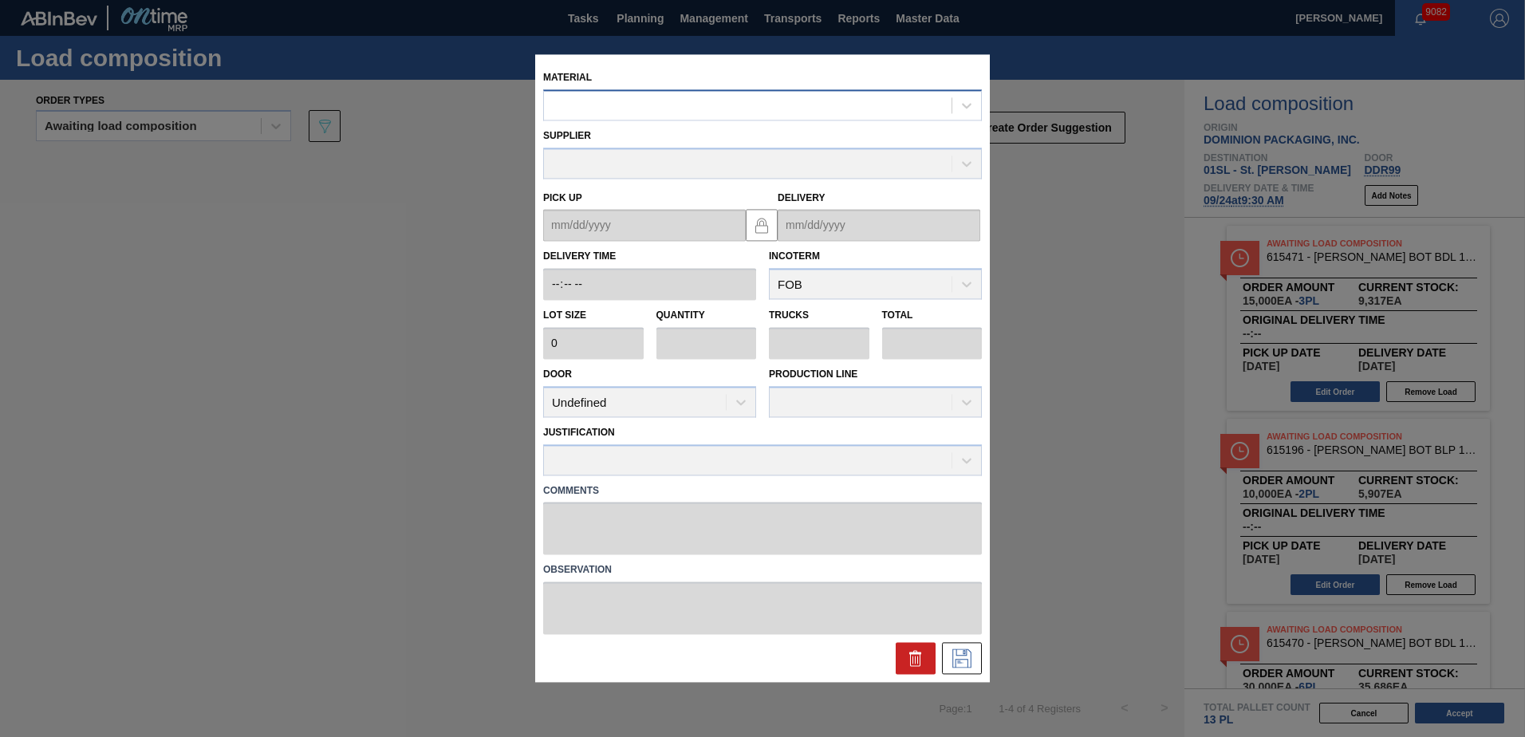
click at [752, 111] on div at bounding box center [748, 105] width 408 height 23
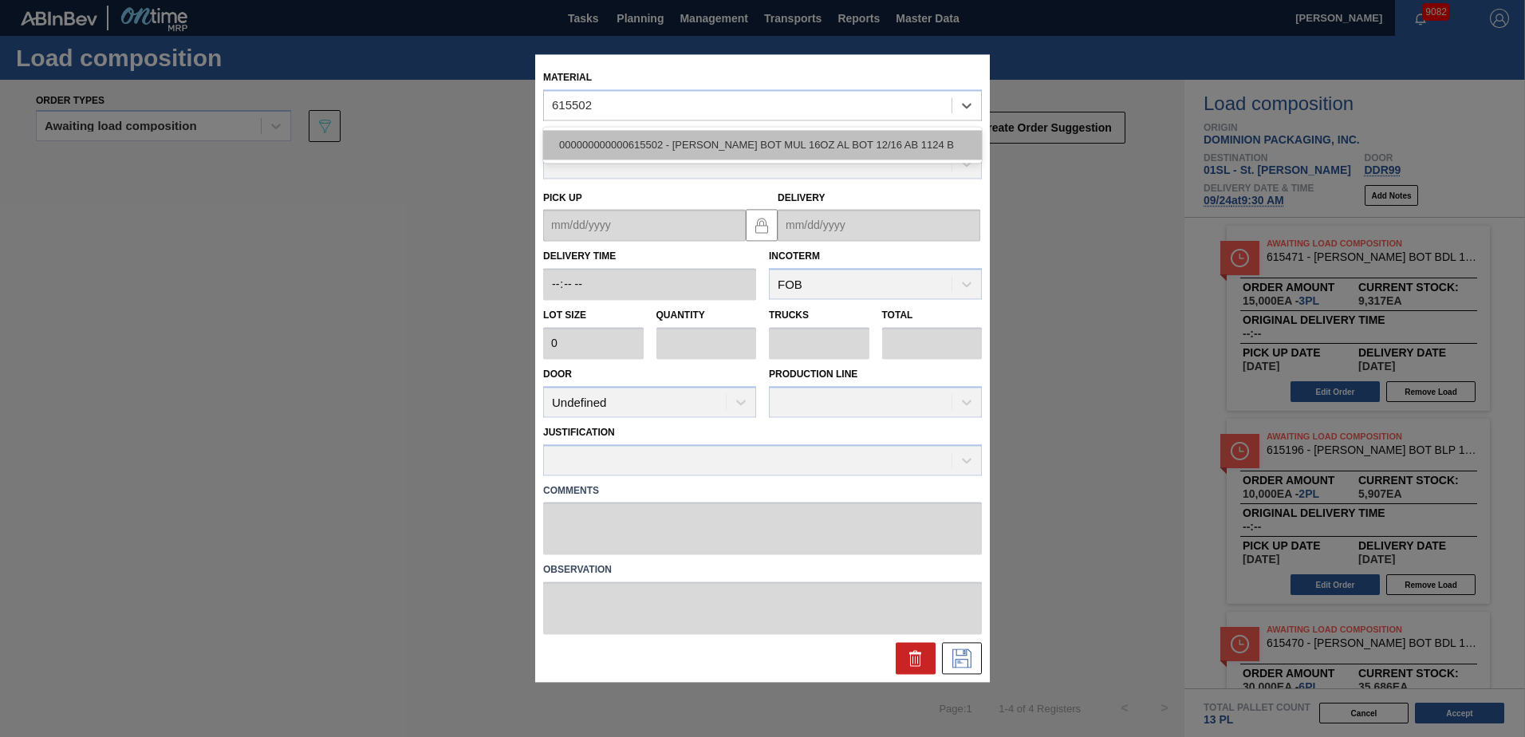
click at [755, 149] on div "000000000000615502 - [PERSON_NAME] BOT MUL 16OZ AL BOT 12/16 AB 1124 B" at bounding box center [762, 145] width 439 height 30
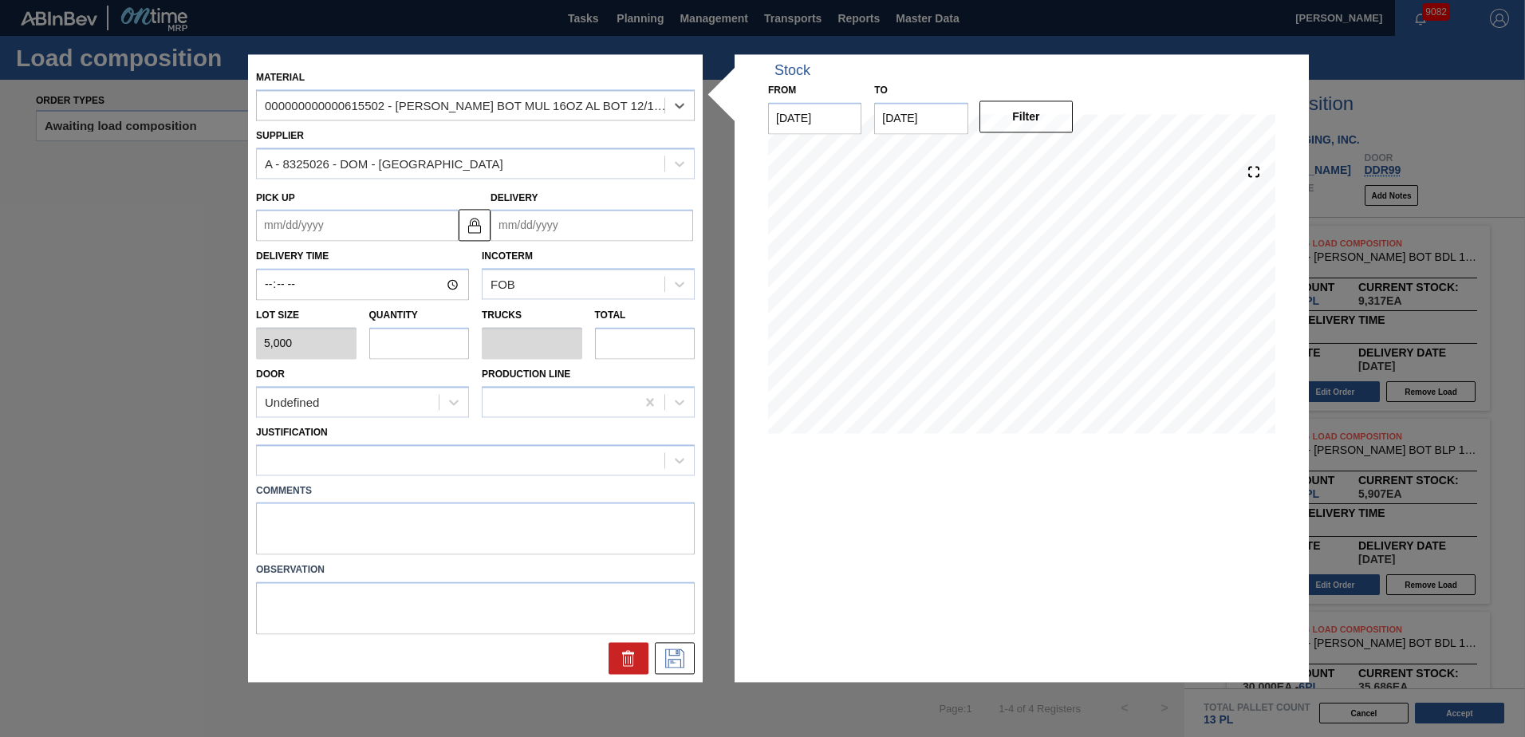
click at [564, 232] on input "Delivery" at bounding box center [592, 226] width 203 height 32
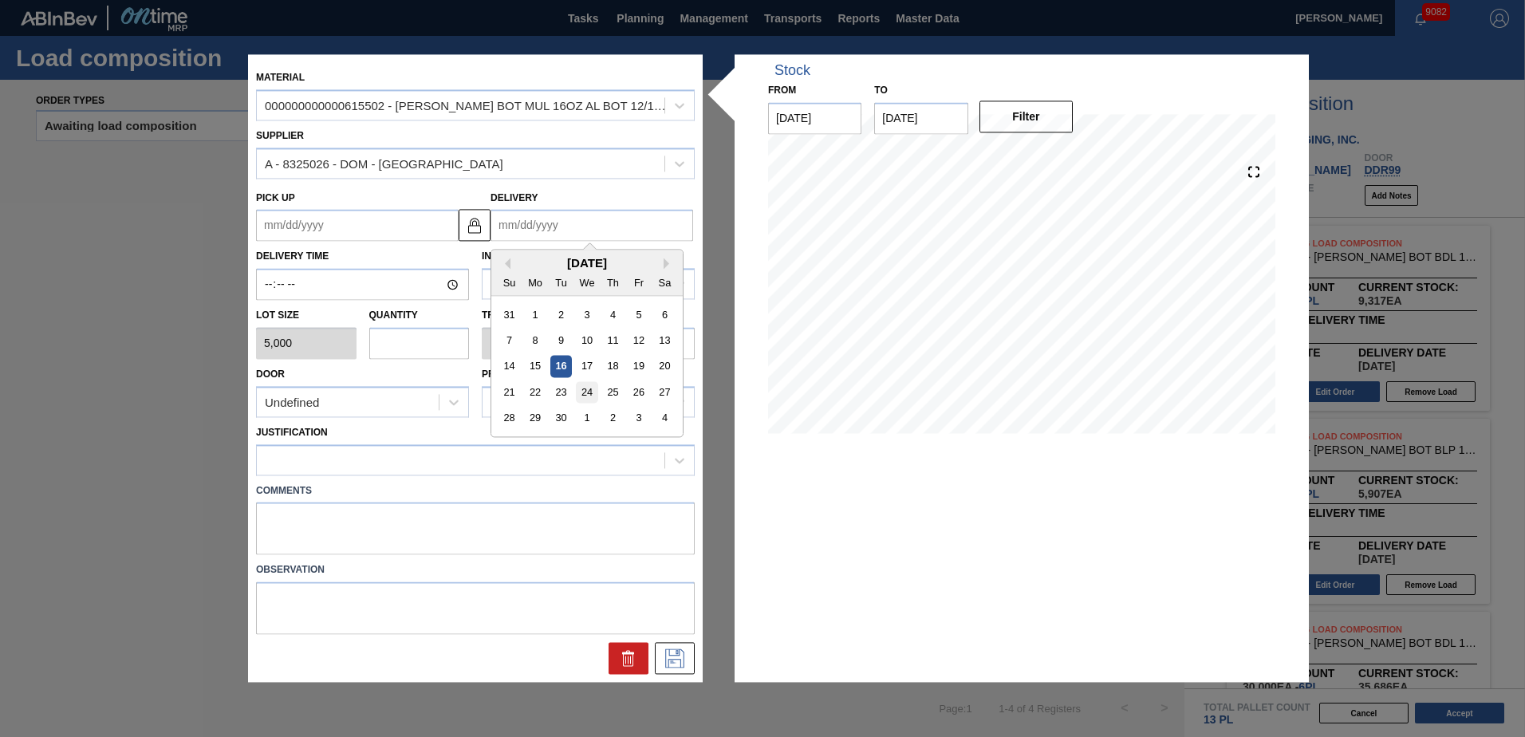
click at [587, 385] on div "24" at bounding box center [587, 393] width 22 height 22
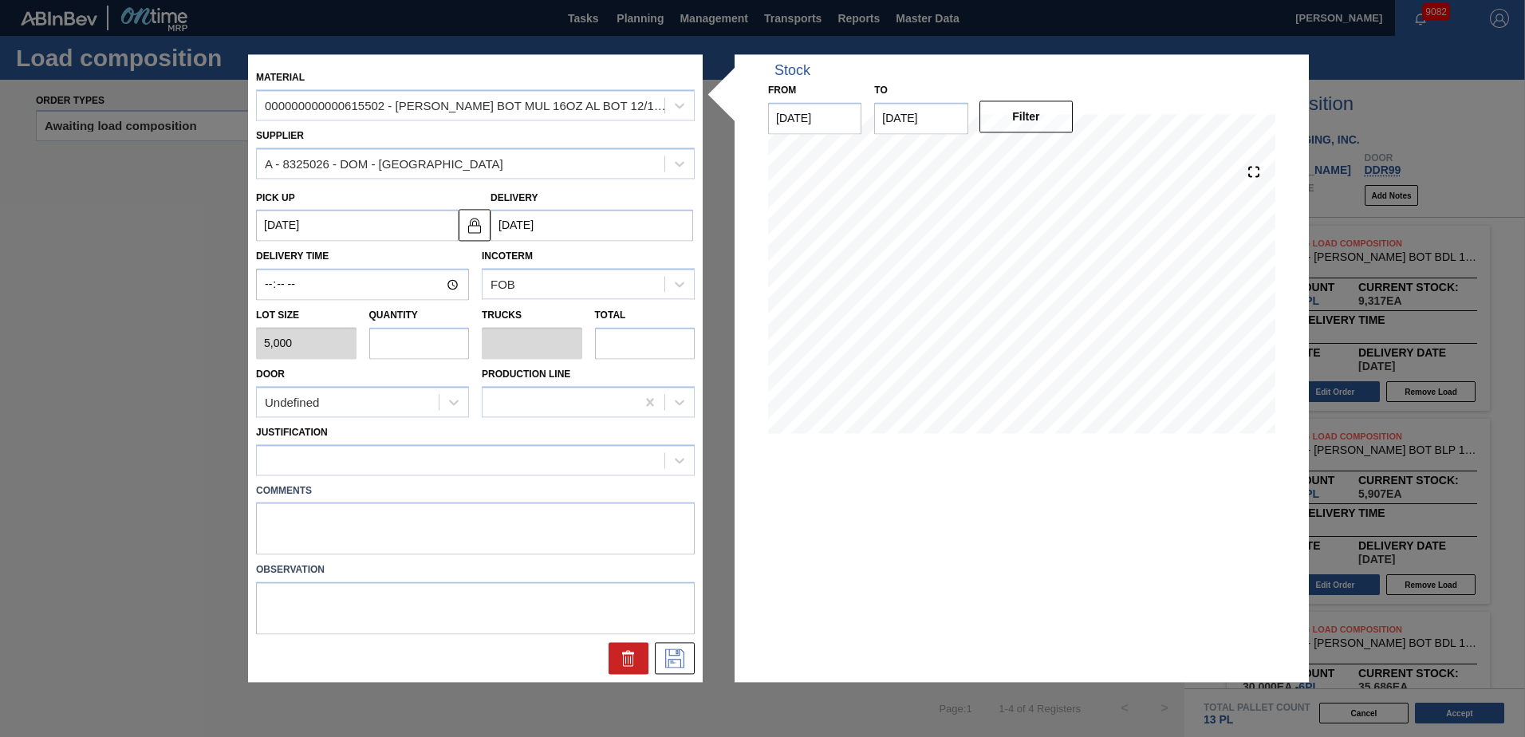
click at [440, 341] on input "text" at bounding box center [419, 343] width 101 height 32
click at [424, 401] on div "Undefined" at bounding box center [348, 402] width 182 height 23
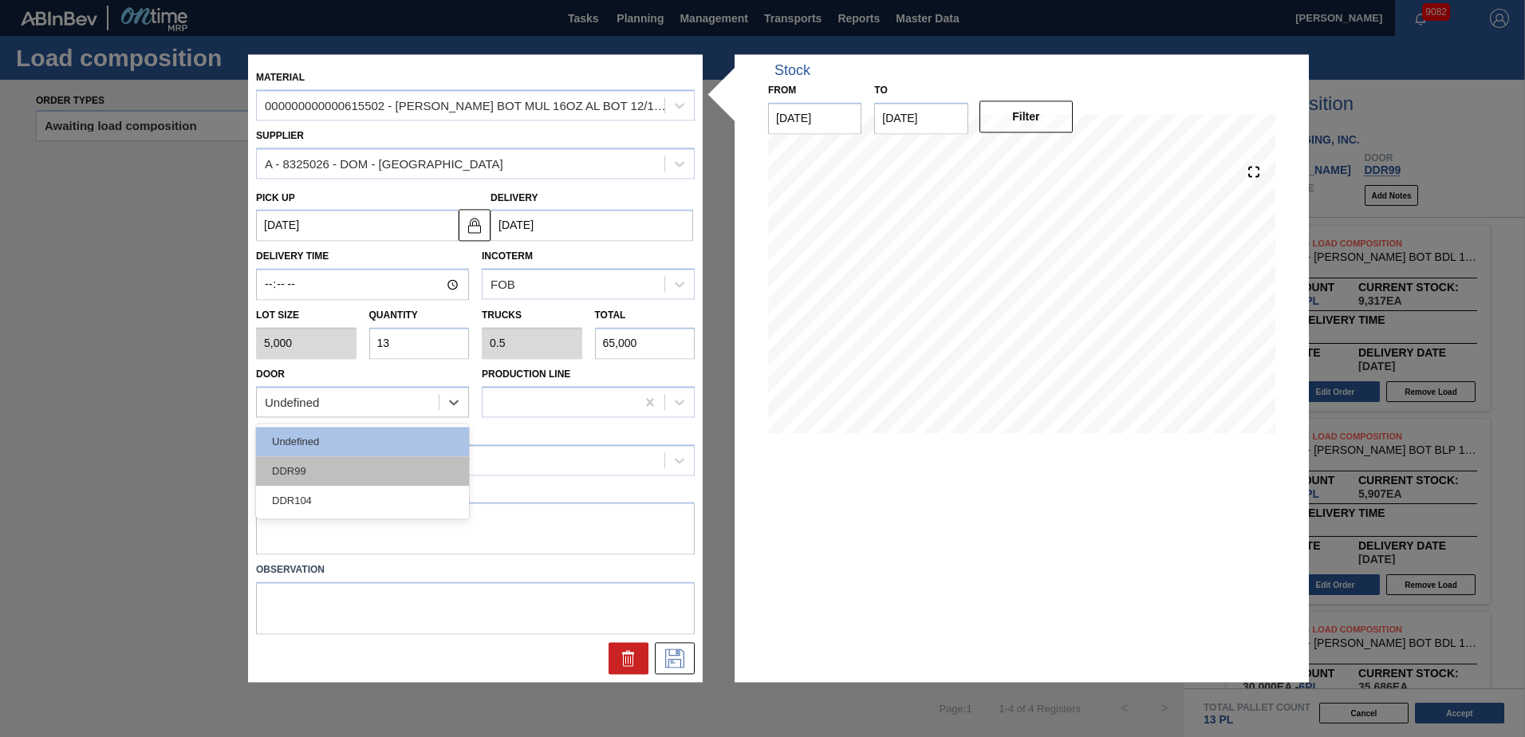
click at [355, 463] on div "DDR99" at bounding box center [362, 471] width 213 height 30
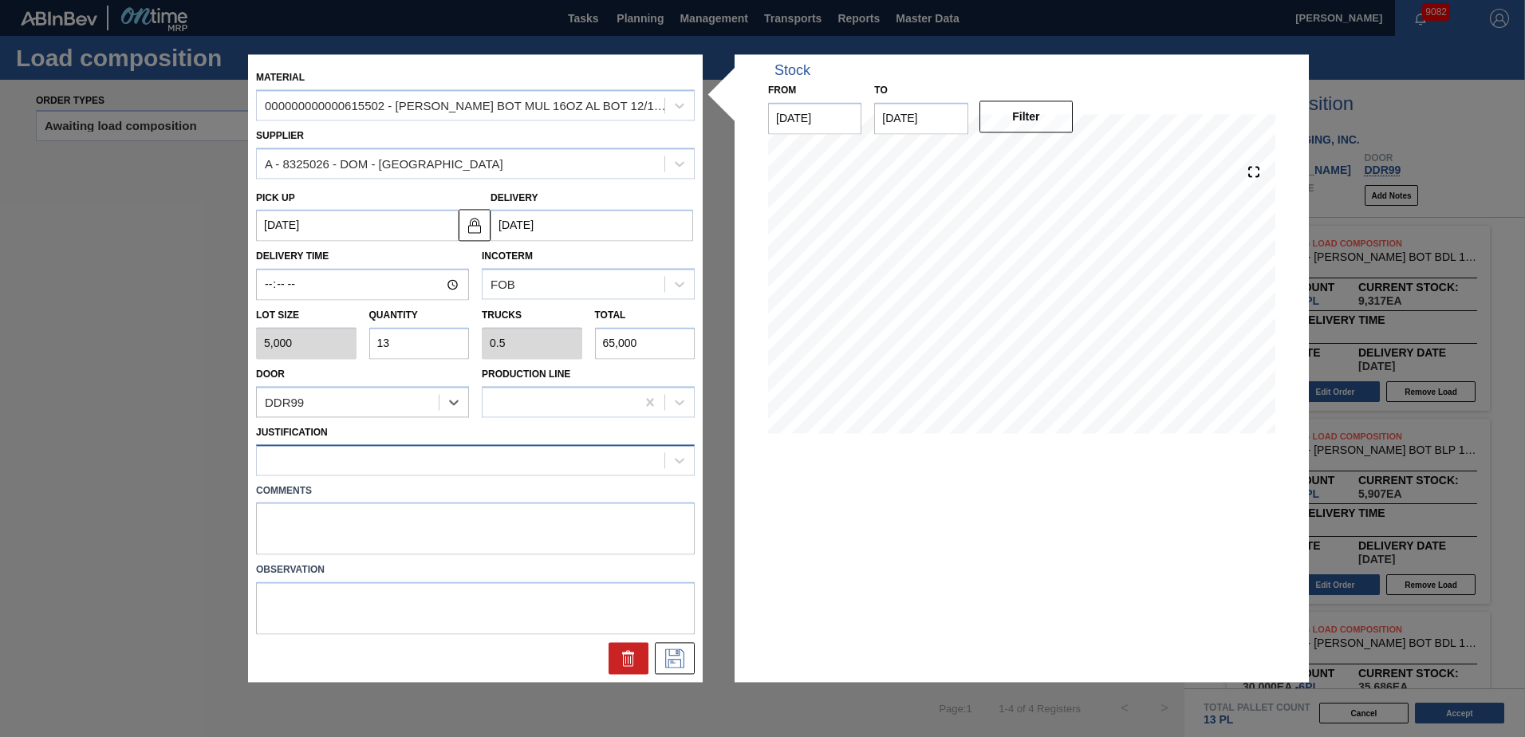
click at [374, 450] on div at bounding box center [461, 459] width 408 height 23
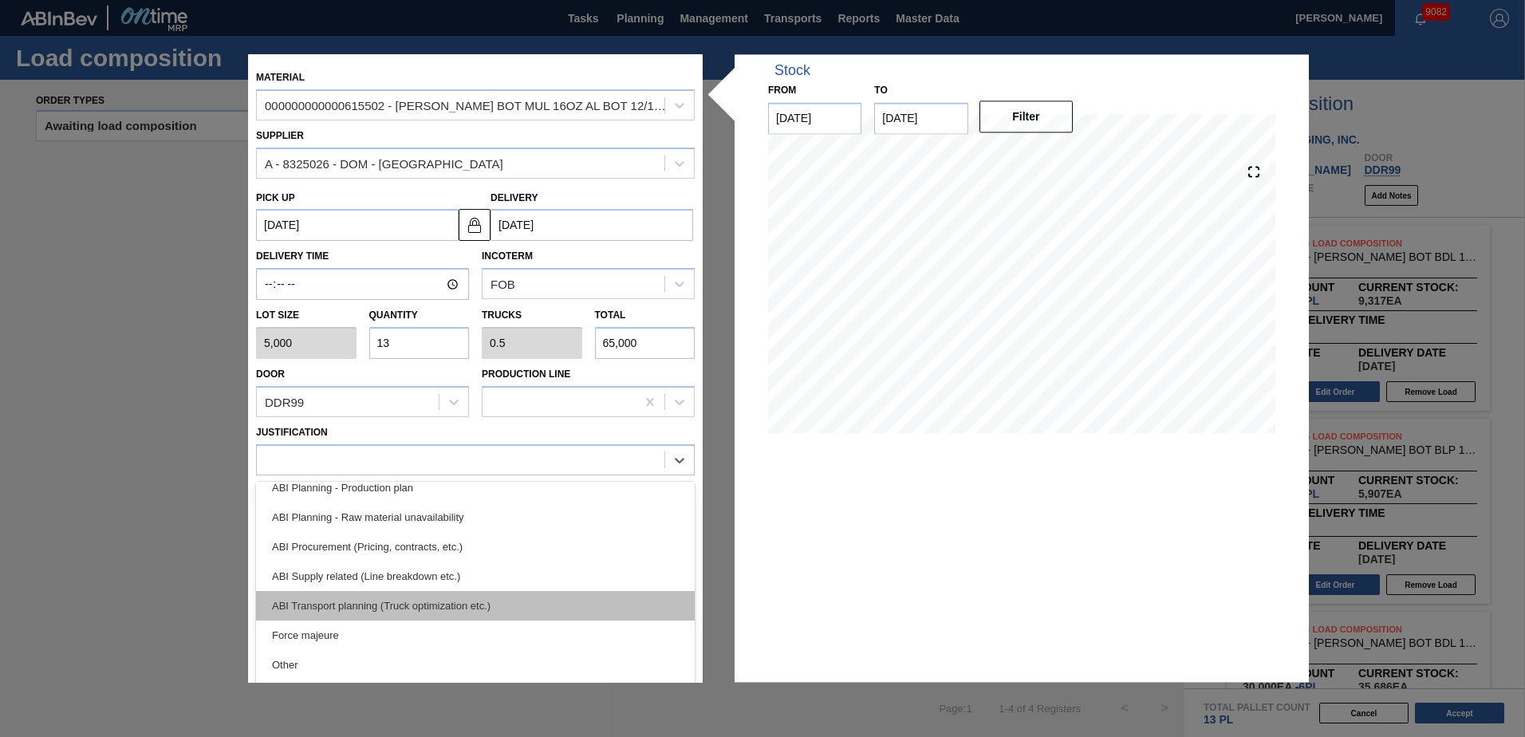
click at [402, 597] on div "ABI Transport planning (Truck optimization etc.)" at bounding box center [475, 606] width 439 height 30
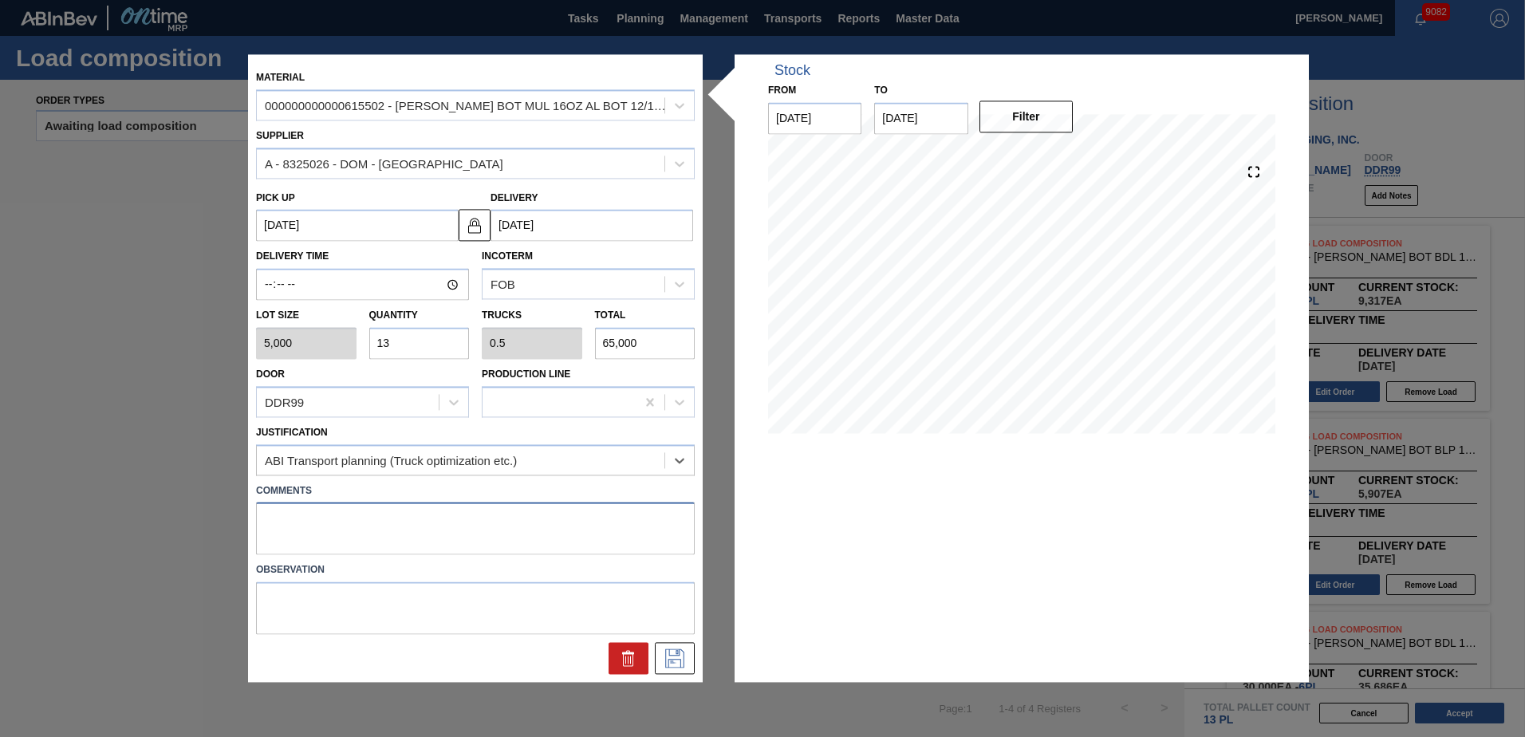
click at [329, 517] on textarea at bounding box center [475, 529] width 439 height 53
click at [672, 662] on icon at bounding box center [675, 658] width 26 height 19
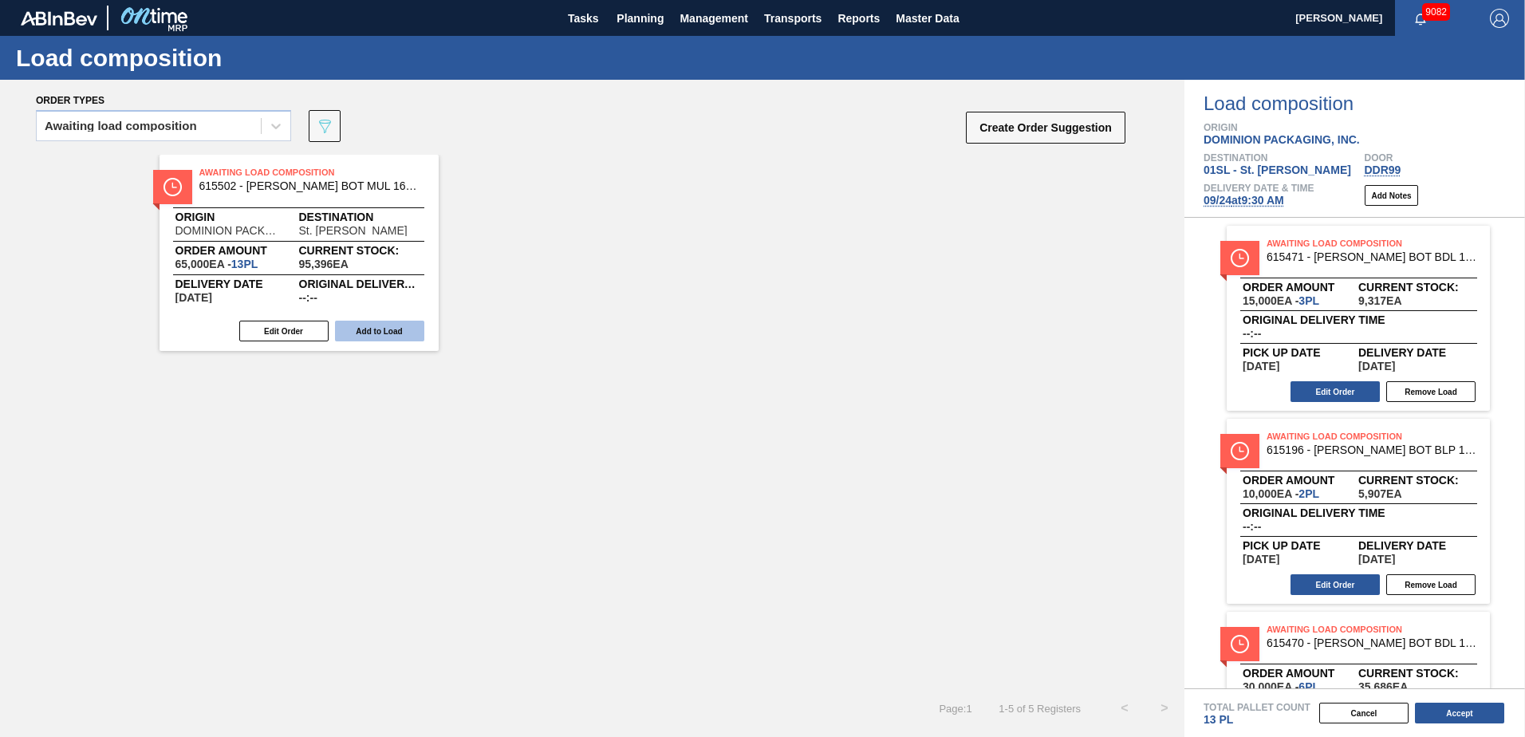
click at [391, 329] on button "Add to Load" at bounding box center [379, 331] width 89 height 21
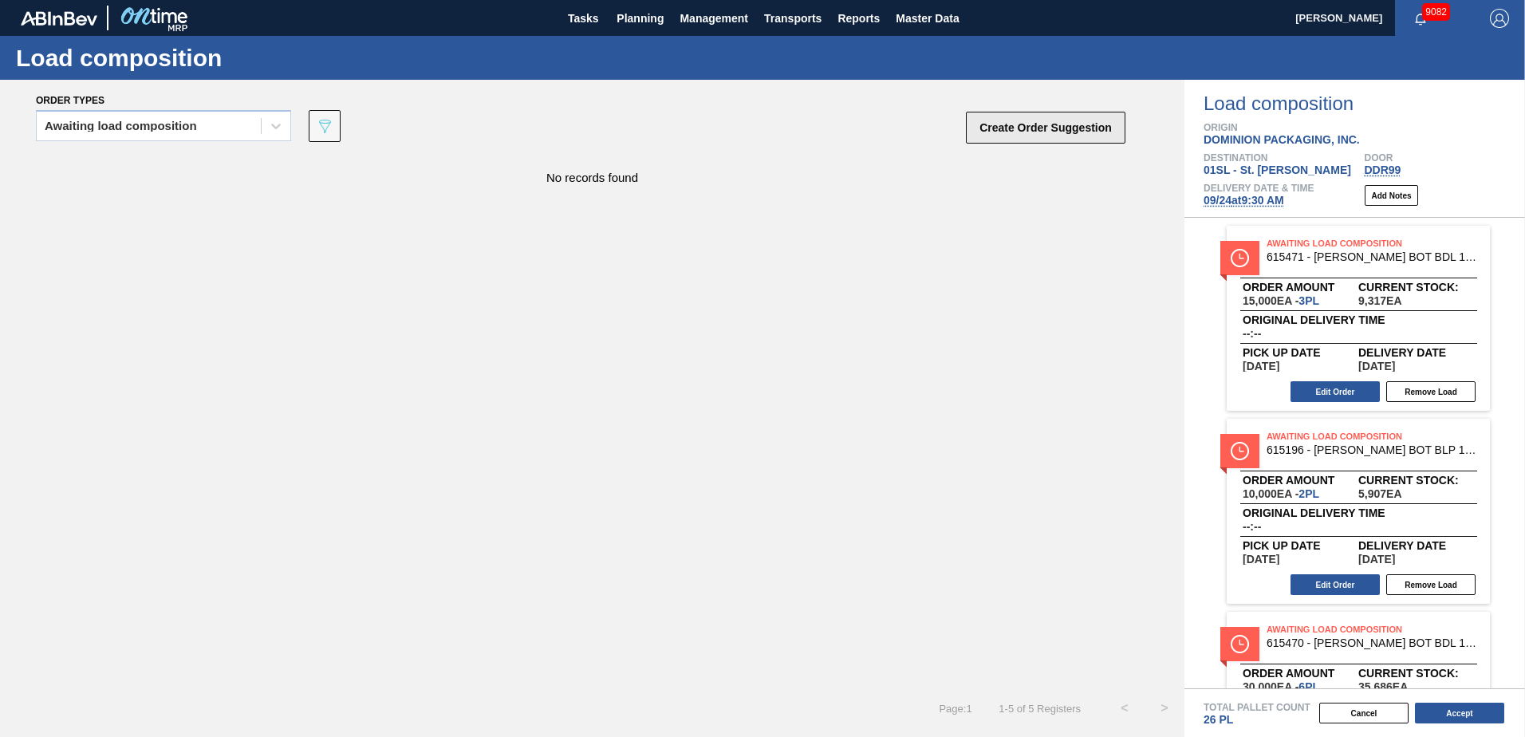
click at [1062, 126] on button "Create Order Suggestion" at bounding box center [1046, 128] width 160 height 32
click at [1472, 707] on button "Accept" at bounding box center [1459, 713] width 89 height 21
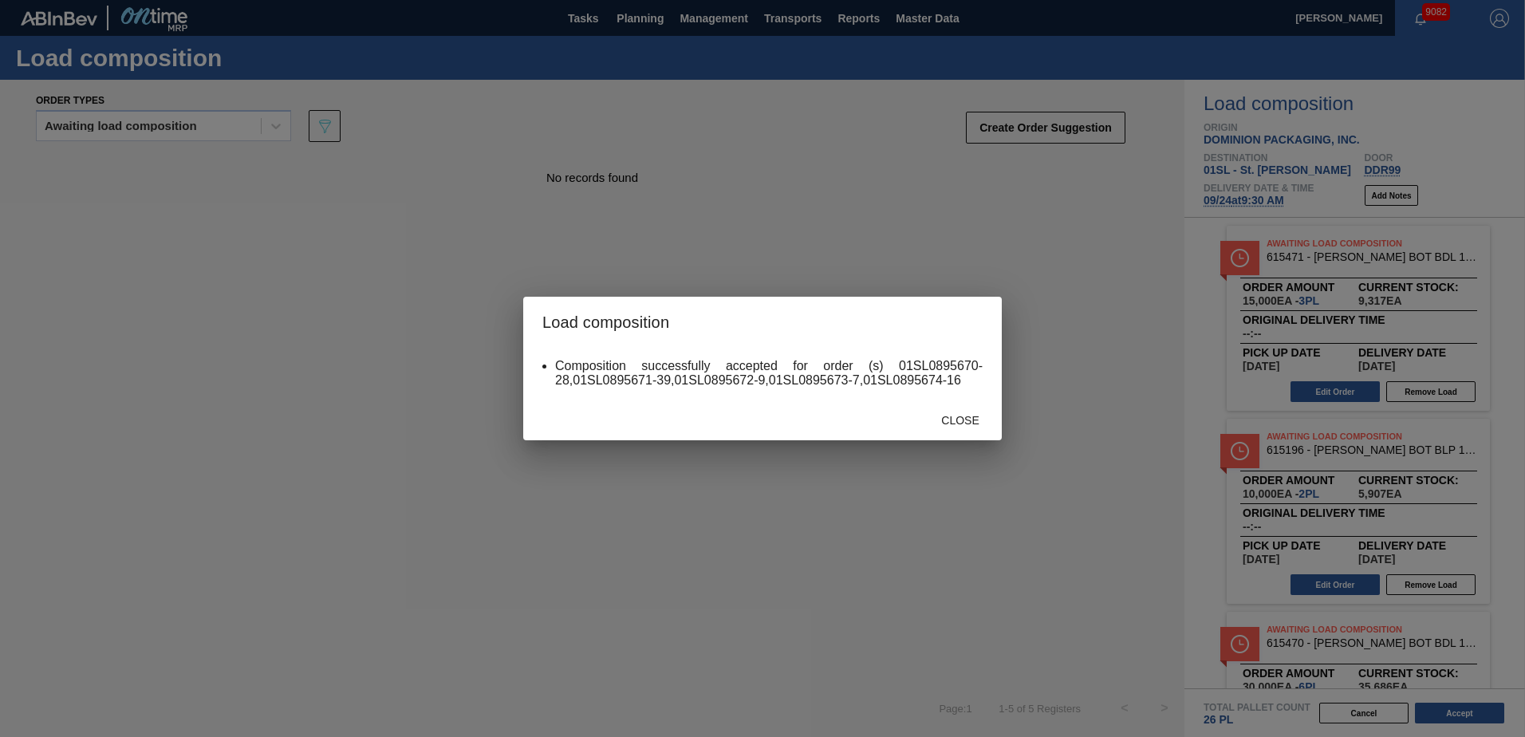
click at [940, 414] on span "Close" at bounding box center [959, 420] width 63 height 13
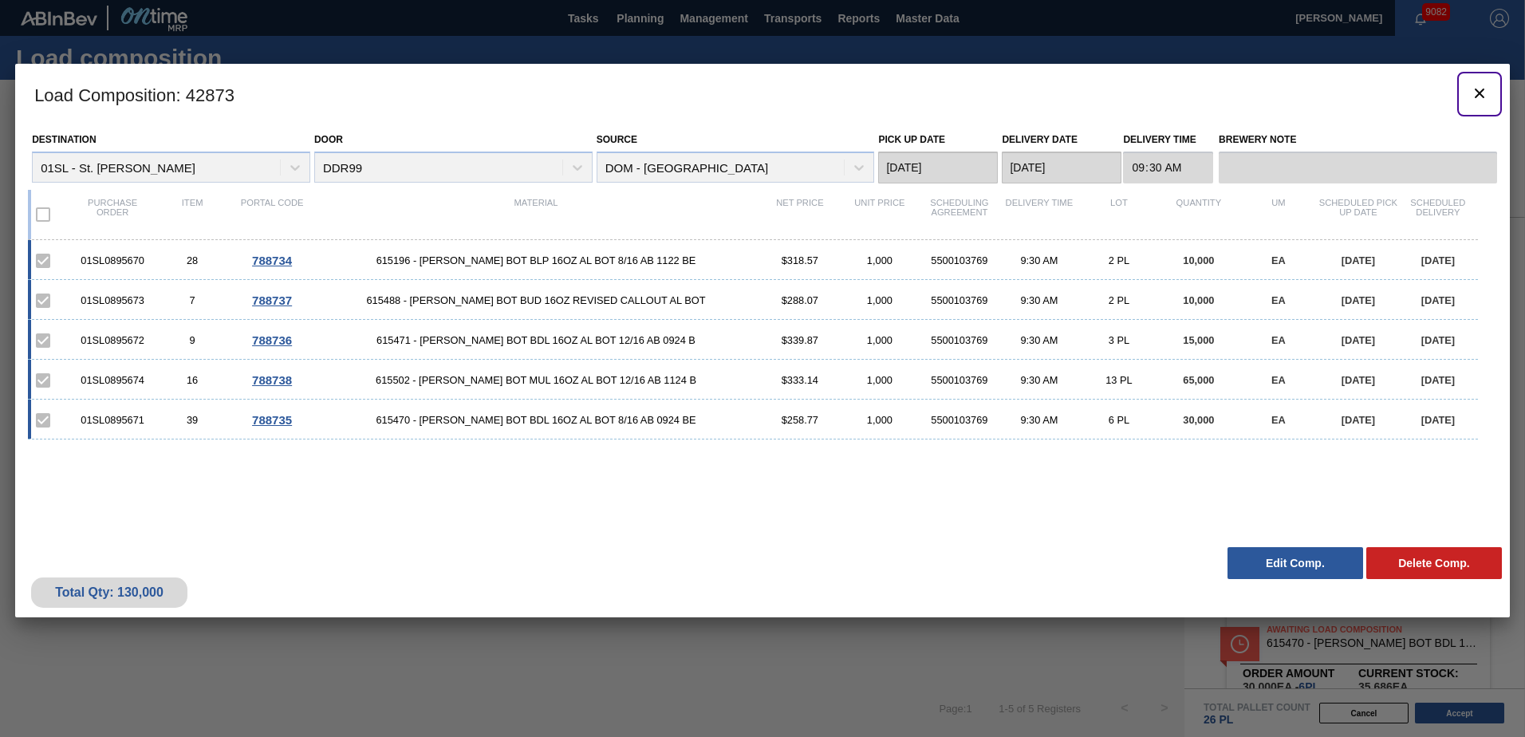
click at [1483, 97] on icon "botão de ícone" at bounding box center [1480, 94] width 10 height 10
